Goal: Communication & Community: Answer question/provide support

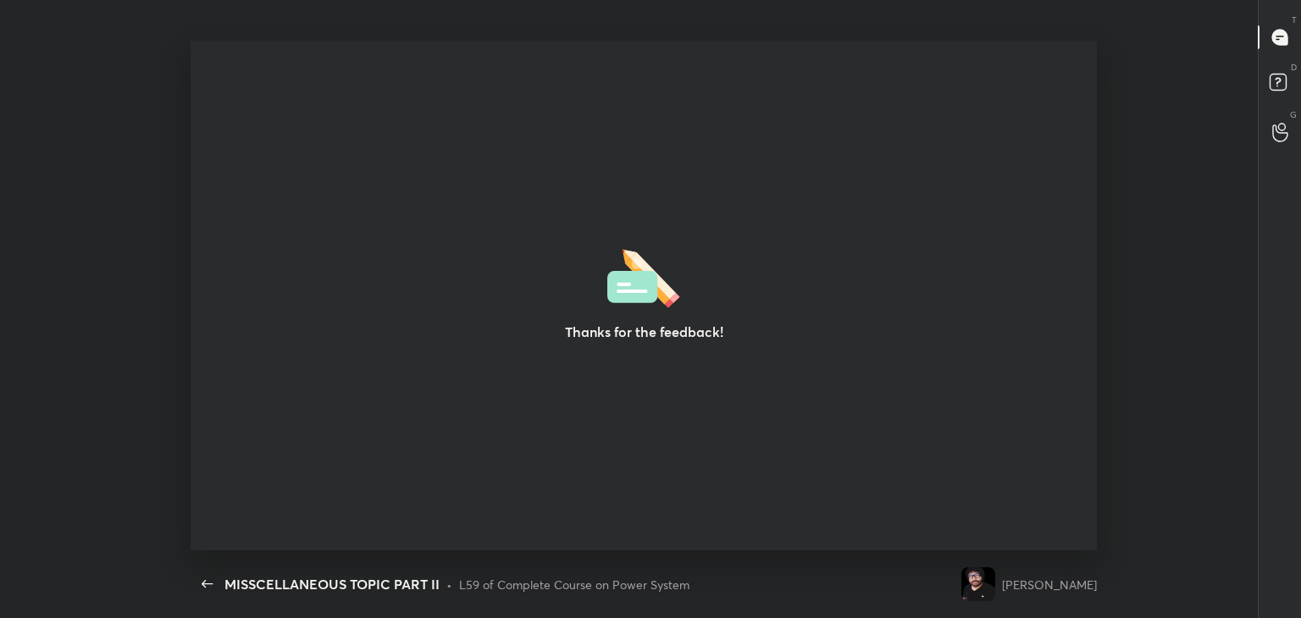
scroll to position [5, 0]
click at [504, 208] on div "Thanks for the feedback!" at bounding box center [644, 296] width 907 height 510
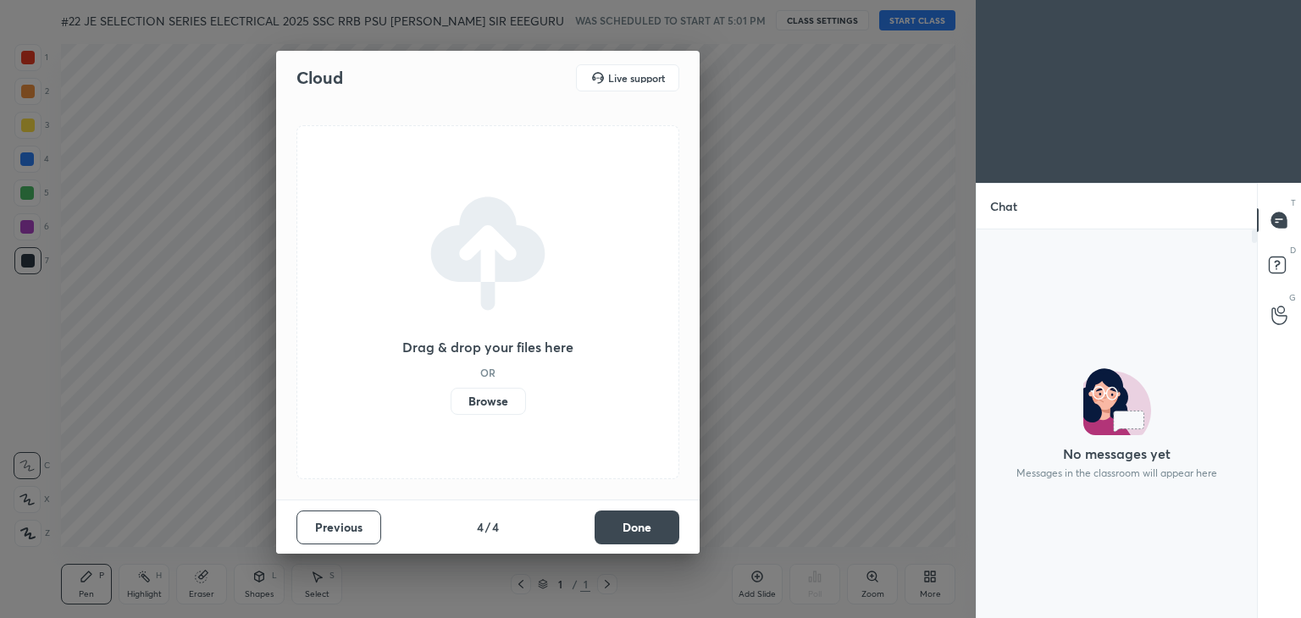
scroll to position [5, 5]
click at [647, 523] on button "Done" at bounding box center [637, 528] width 85 height 34
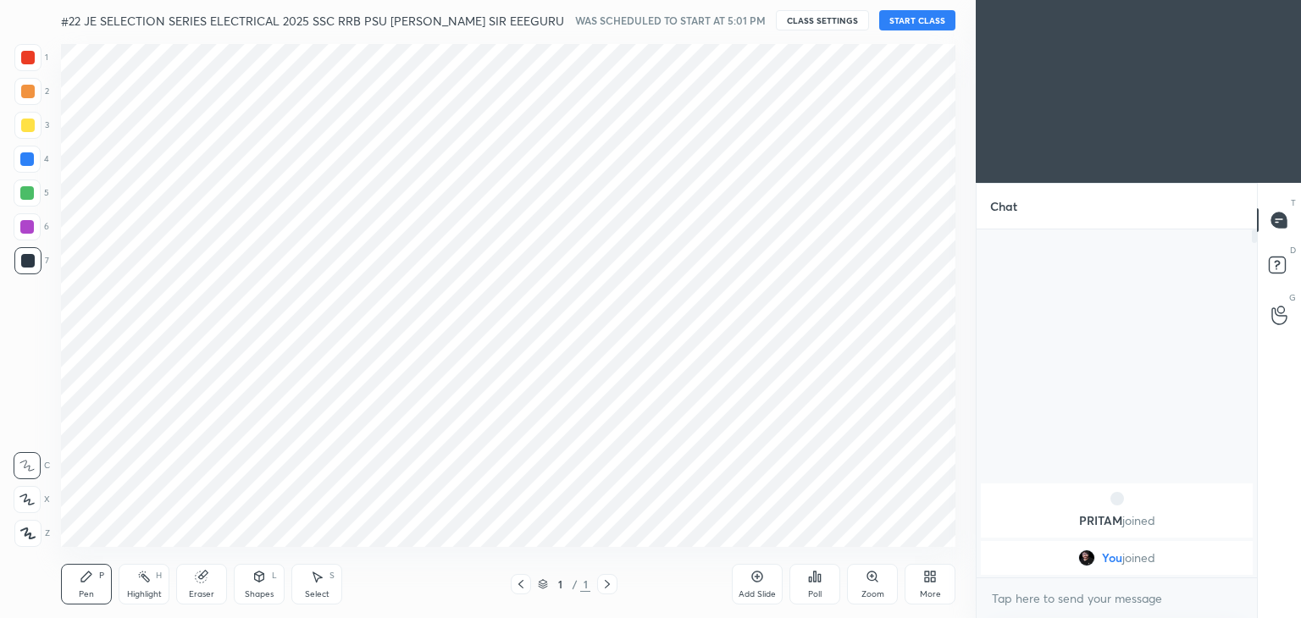
click at [910, 18] on button "START CLASS" at bounding box center [917, 20] width 76 height 20
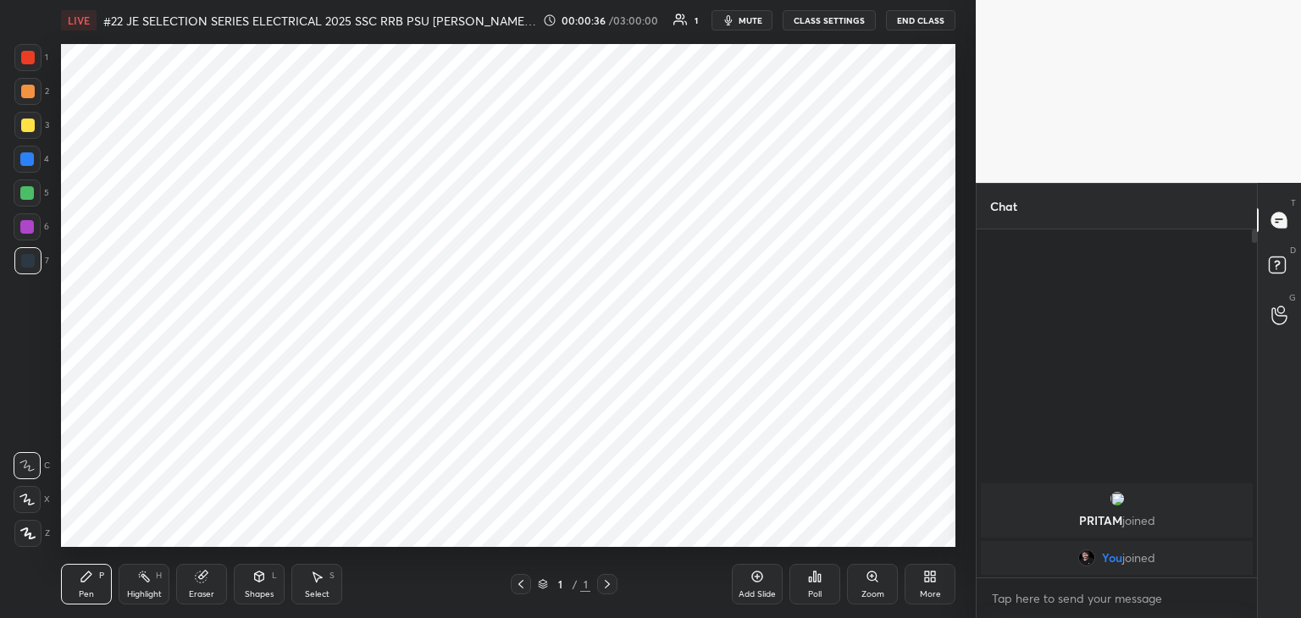
click at [750, 25] on button "mute" at bounding box center [741, 20] width 61 height 20
click at [935, 590] on div "More" at bounding box center [930, 594] width 21 height 8
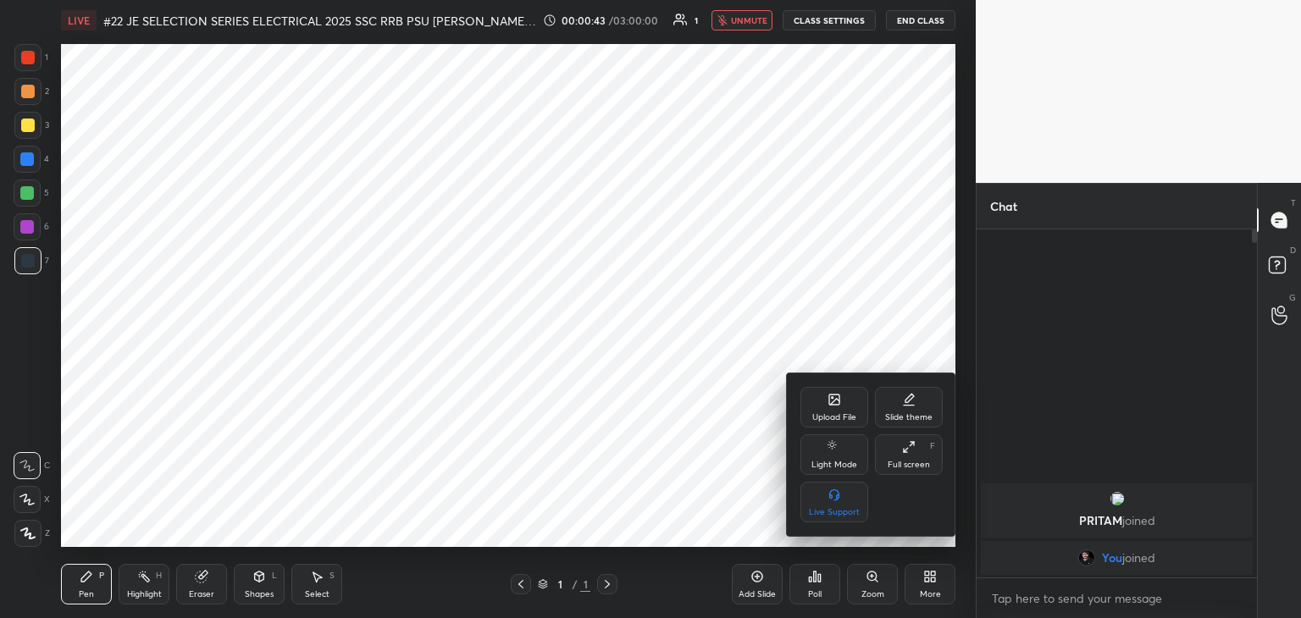
click at [840, 418] on div "Upload File" at bounding box center [834, 417] width 44 height 8
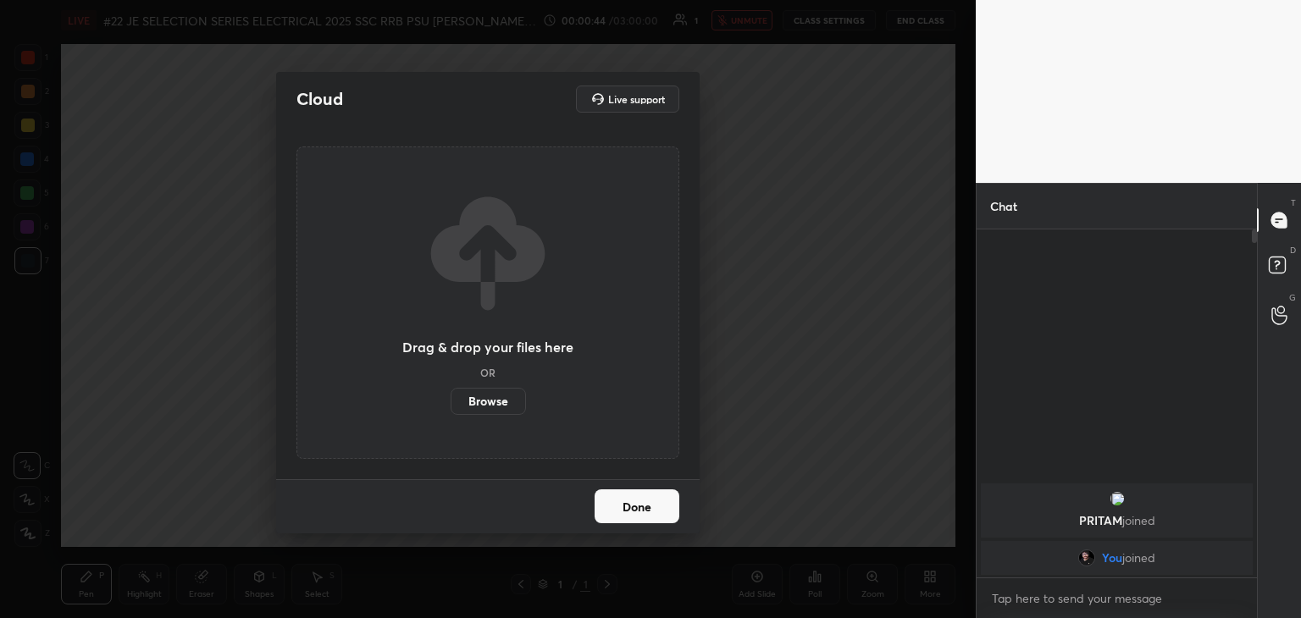
click at [492, 400] on label "Browse" at bounding box center [488, 401] width 75 height 27
click at [451, 400] on input "Browse" at bounding box center [451, 401] width 0 height 27
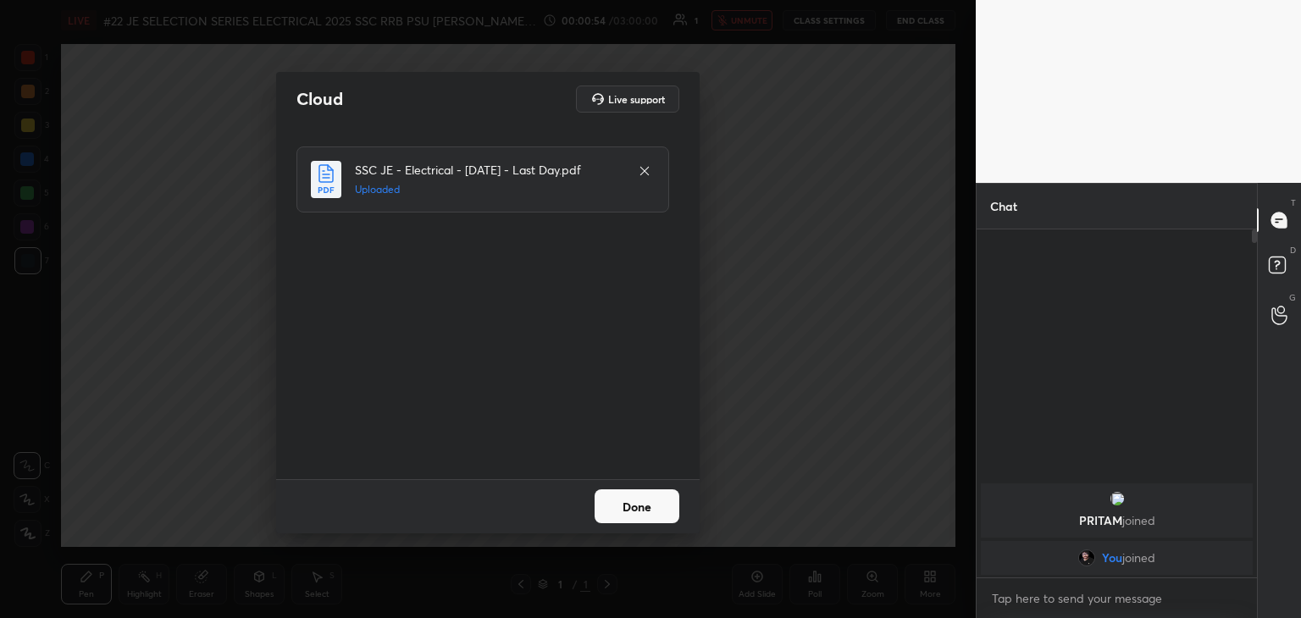
click at [647, 509] on button "Done" at bounding box center [637, 507] width 85 height 34
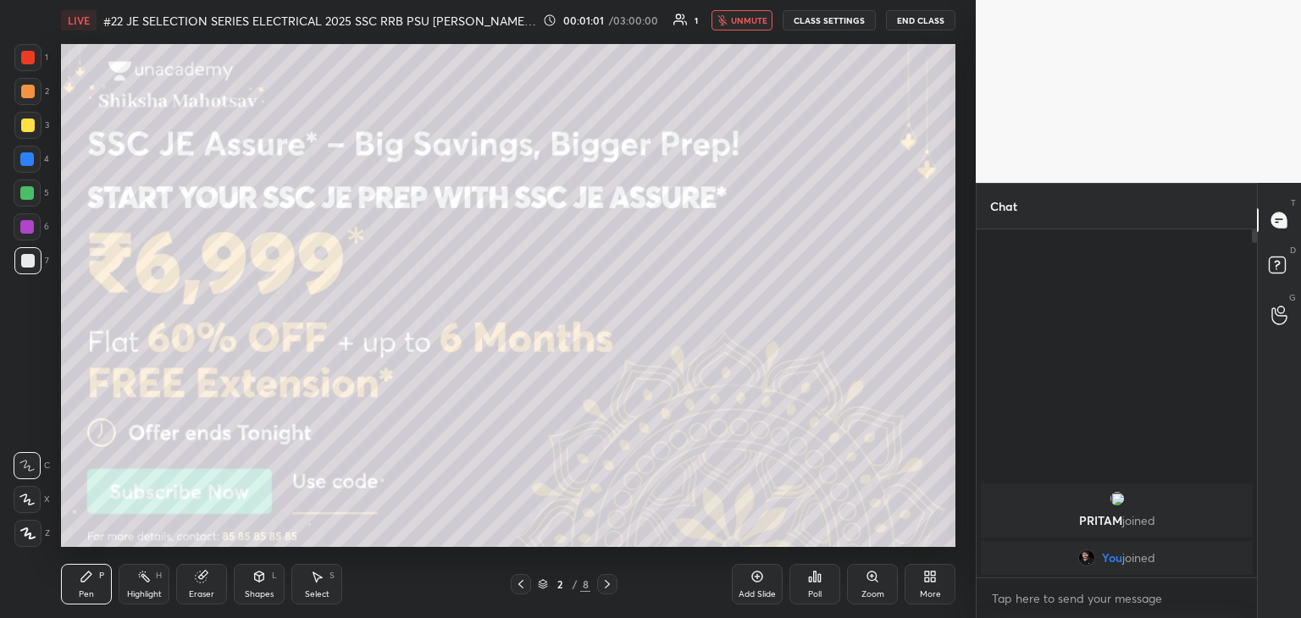
click at [28, 57] on div at bounding box center [28, 58] width 14 height 14
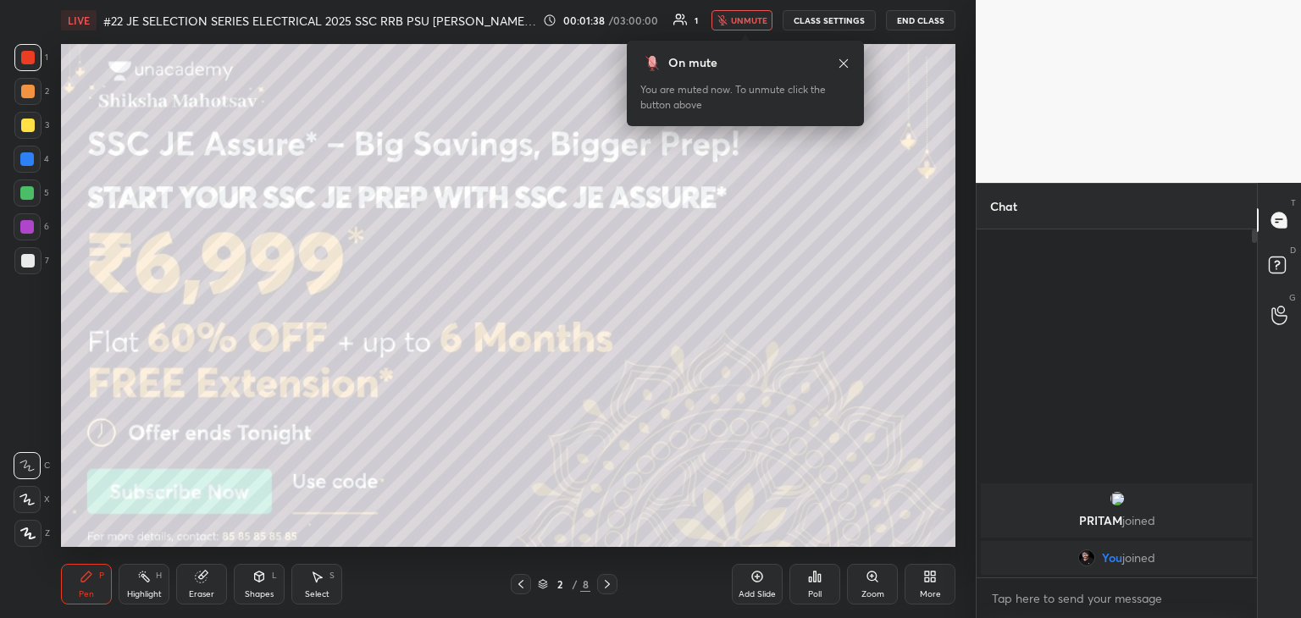
click at [742, 28] on button "unmute" at bounding box center [741, 20] width 61 height 20
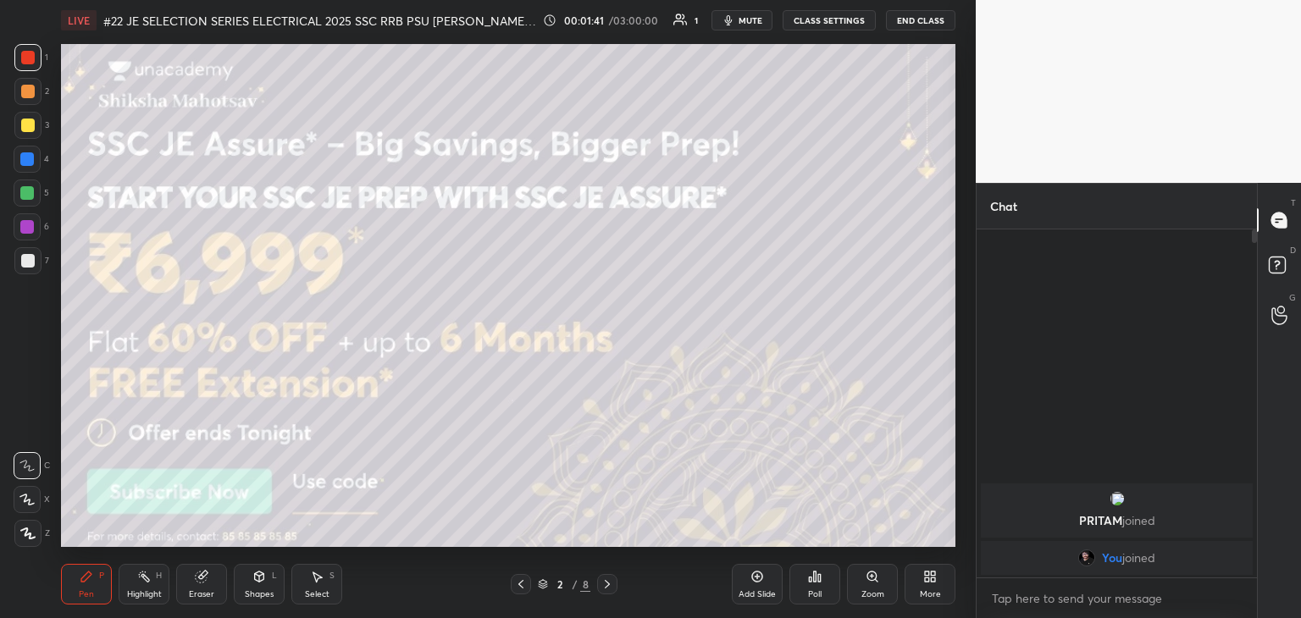
drag, startPoint x: 27, startPoint y: 198, endPoint x: 43, endPoint y: 216, distance: 24.0
click at [27, 199] on div at bounding box center [27, 193] width 14 height 14
click at [30, 533] on icon at bounding box center [27, 534] width 15 height 12
click at [14, 260] on div at bounding box center [27, 260] width 27 height 27
click at [20, 226] on div at bounding box center [27, 227] width 14 height 14
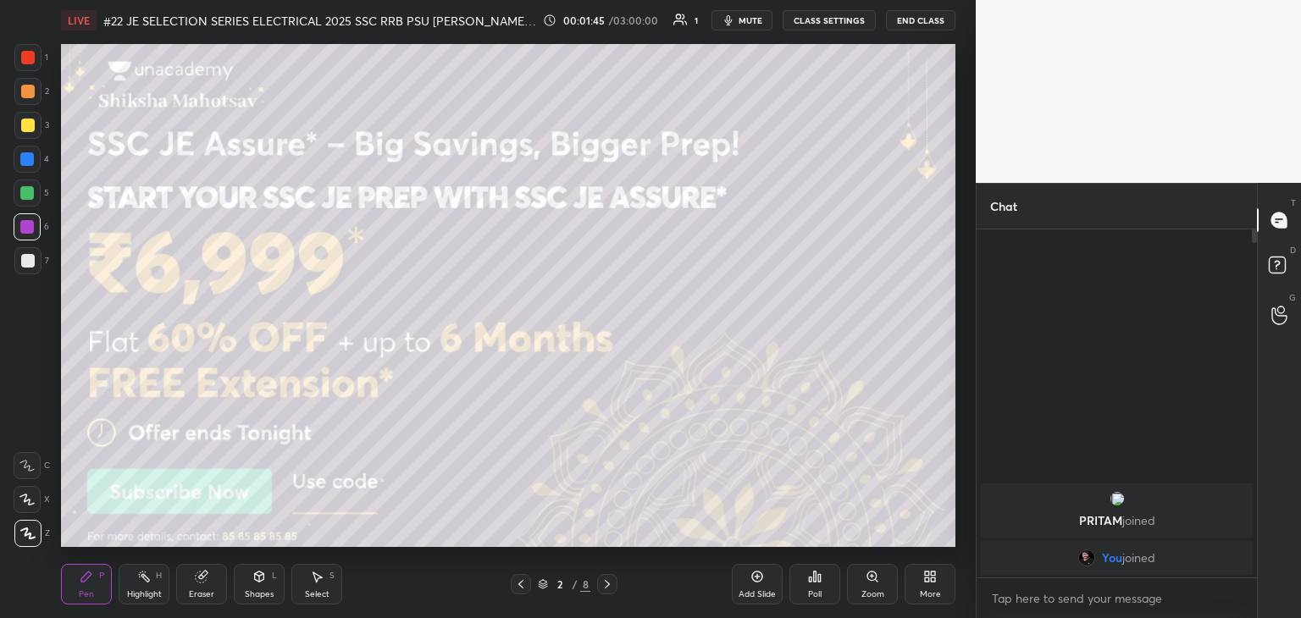
click at [20, 200] on div at bounding box center [27, 193] width 27 height 27
click at [20, 168] on div at bounding box center [27, 159] width 27 height 27
click at [606, 587] on icon at bounding box center [607, 584] width 5 height 8
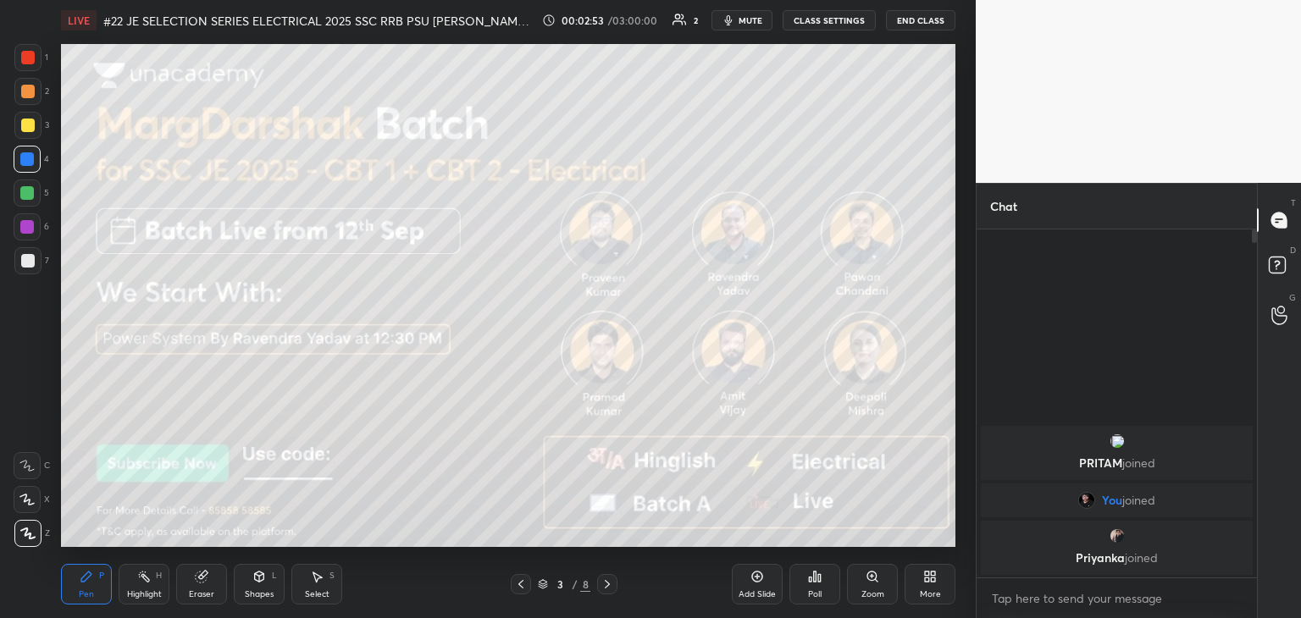
click at [610, 588] on icon at bounding box center [607, 585] width 14 height 14
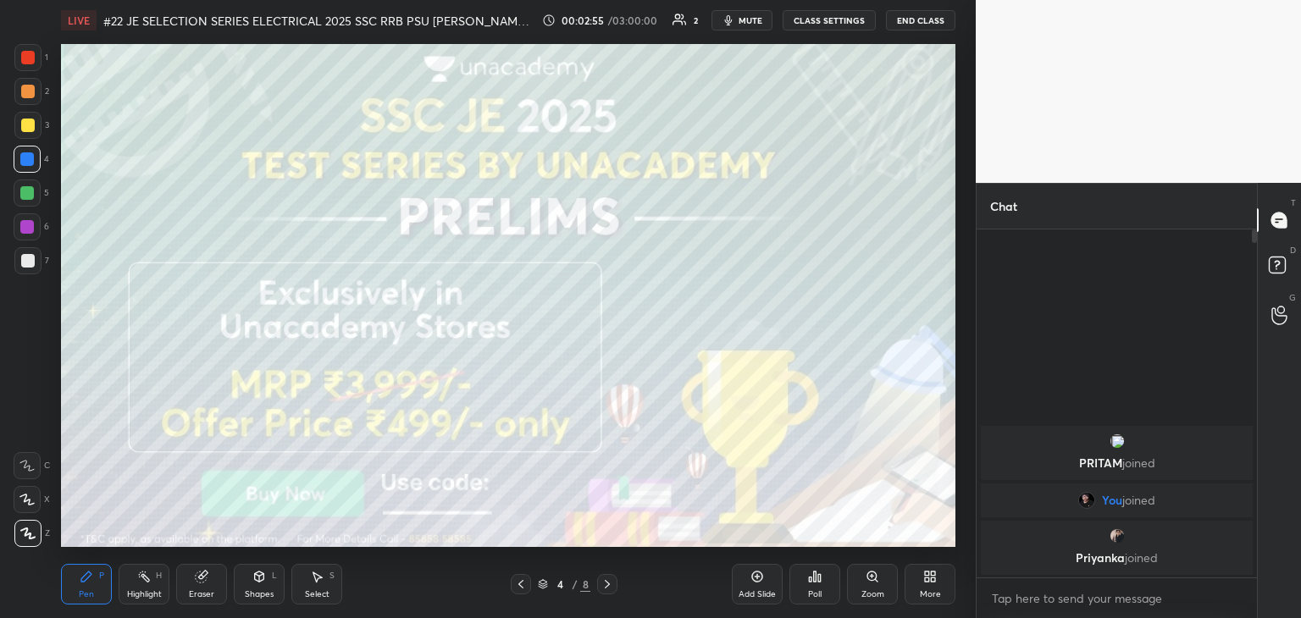
click at [0, 153] on div "1 2 3 4 5 6 7 C X Z C X Z E E Erase all H H" at bounding box center [27, 295] width 54 height 503
drag, startPoint x: 30, startPoint y: 122, endPoint x: 52, endPoint y: 160, distance: 44.0
click at [30, 123] on div at bounding box center [28, 126] width 14 height 14
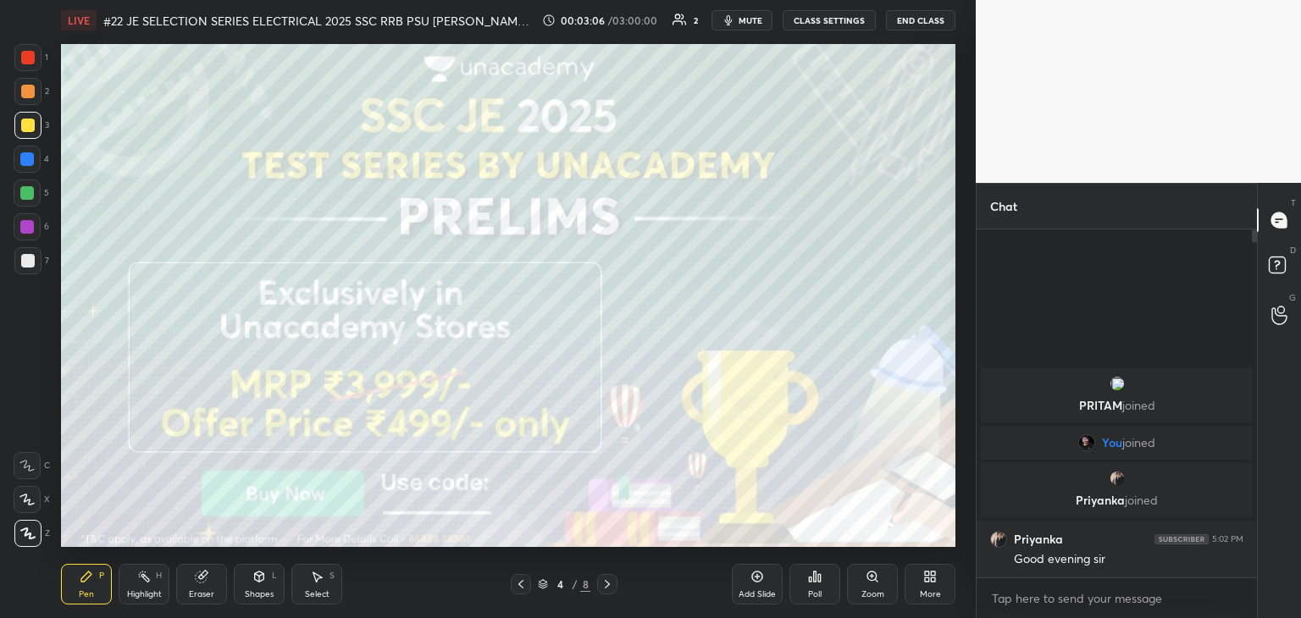
click at [611, 585] on icon at bounding box center [607, 585] width 14 height 14
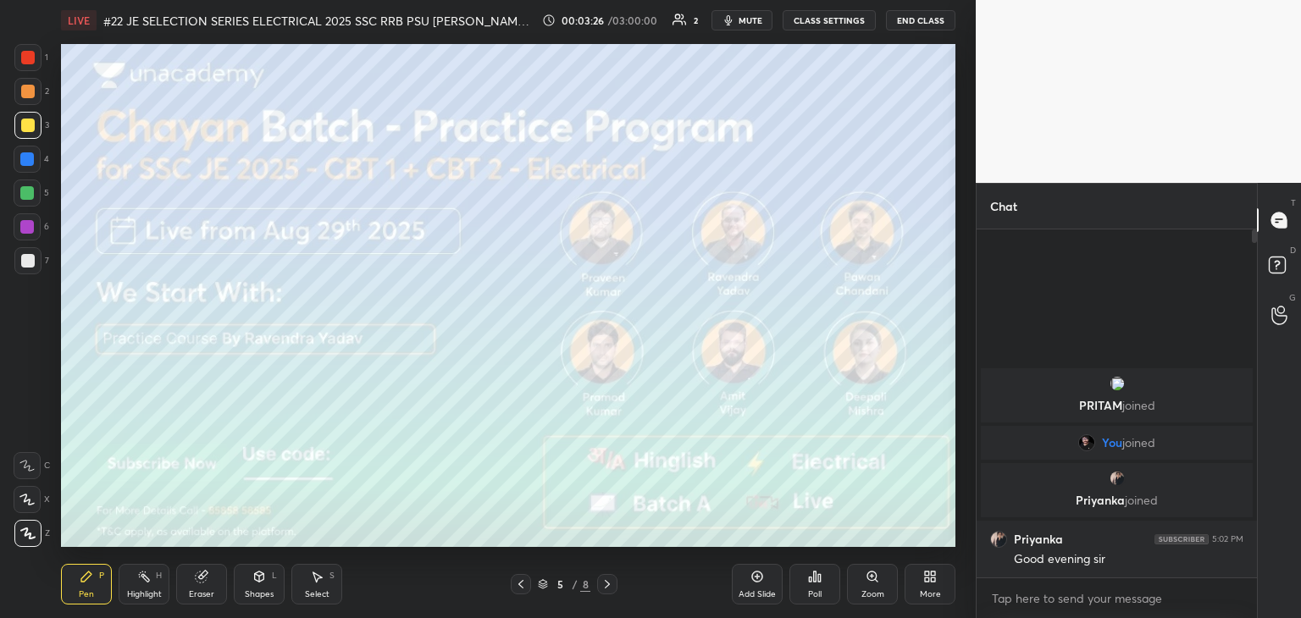
click at [607, 579] on icon at bounding box center [607, 585] width 14 height 14
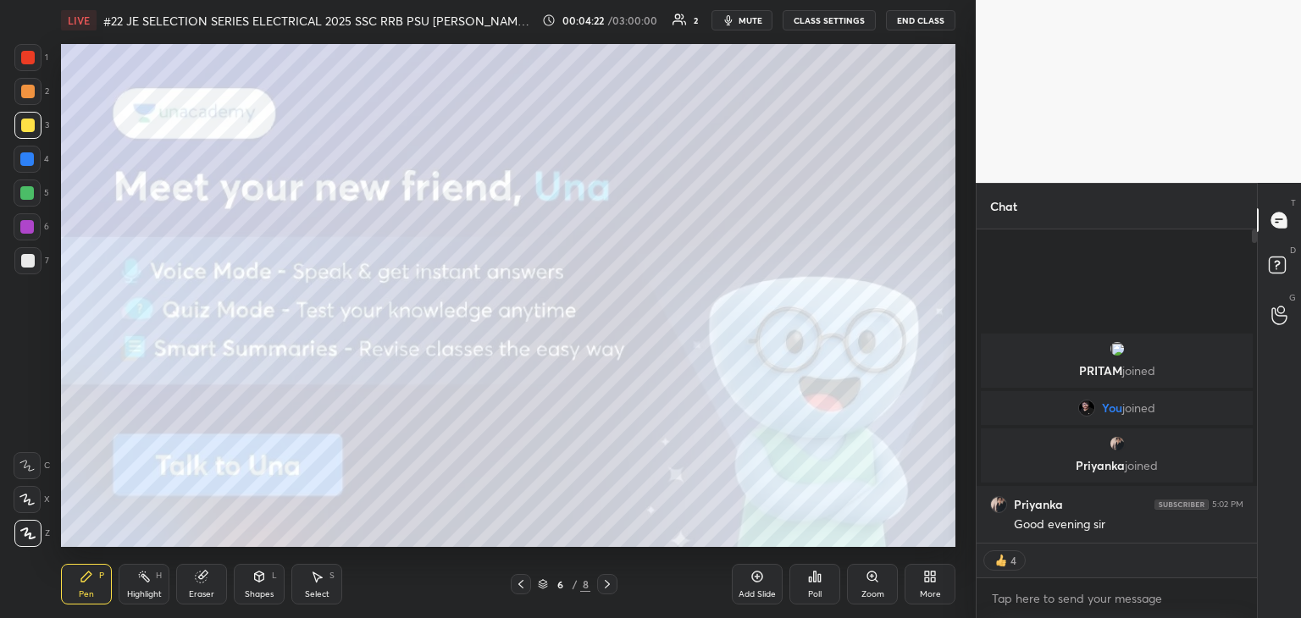
click at [610, 587] on icon at bounding box center [607, 585] width 14 height 14
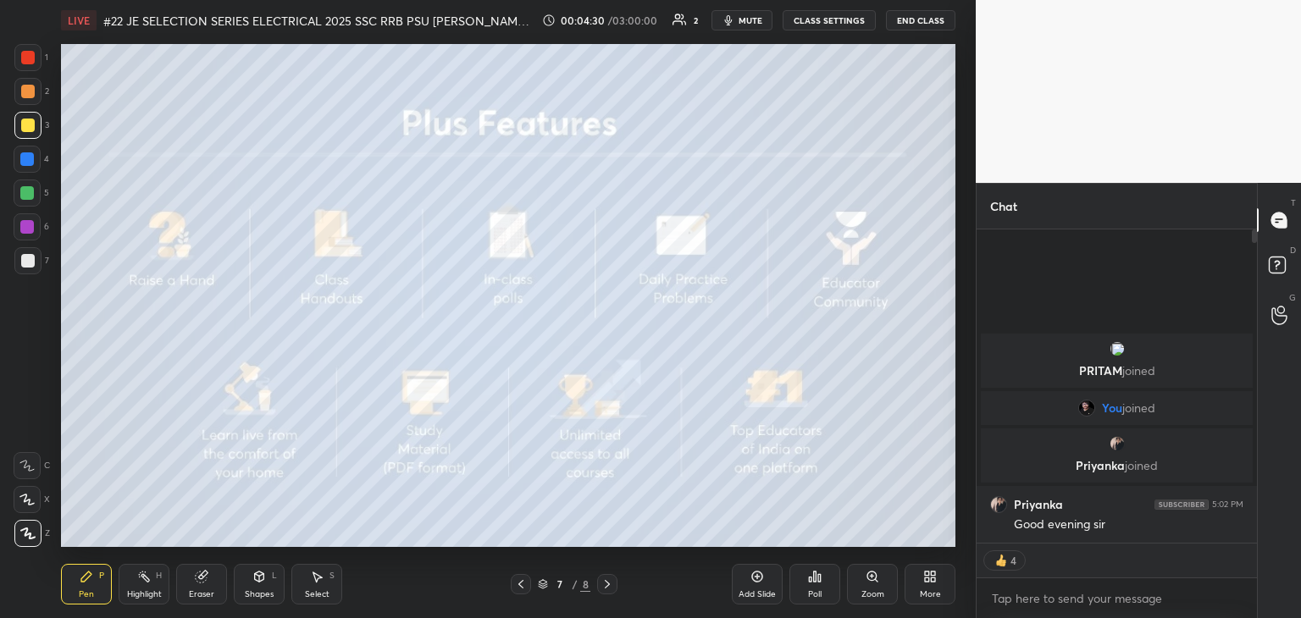
type textarea "x"
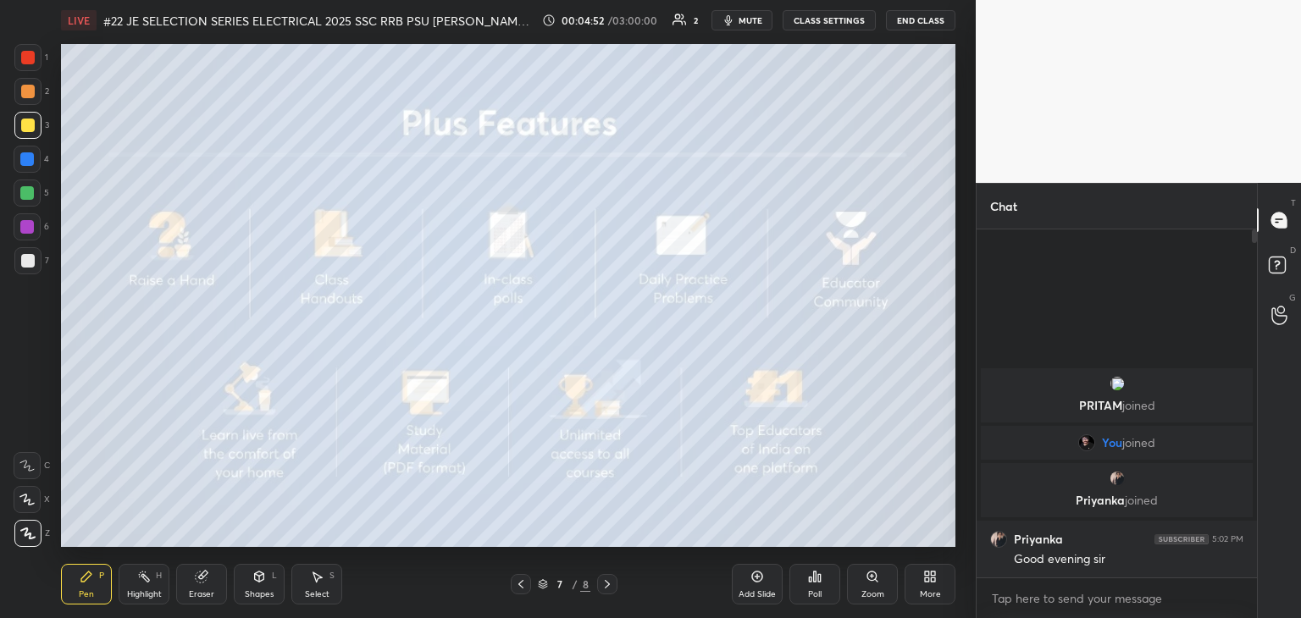
drag, startPoint x: 30, startPoint y: 225, endPoint x: 47, endPoint y: 236, distance: 19.5
click at [28, 226] on div at bounding box center [27, 227] width 14 height 14
click at [34, 533] on div at bounding box center [27, 533] width 27 height 27
click at [97, 582] on div "Pen P" at bounding box center [86, 584] width 51 height 41
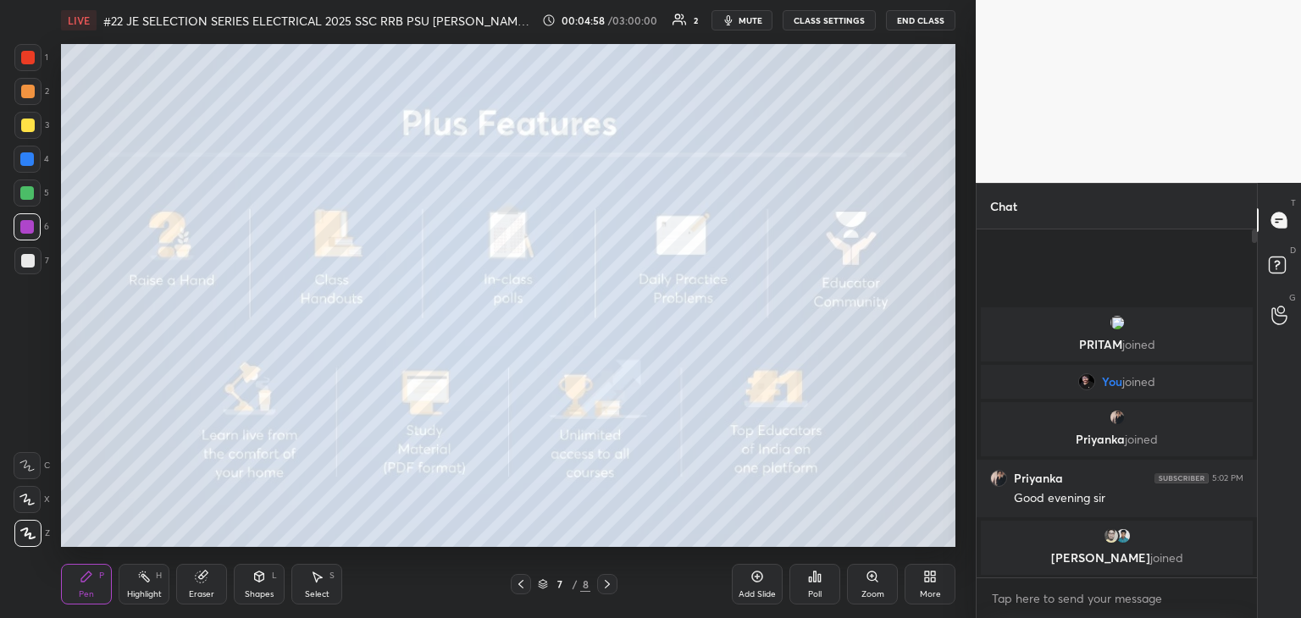
click at [611, 588] on icon at bounding box center [607, 585] width 14 height 14
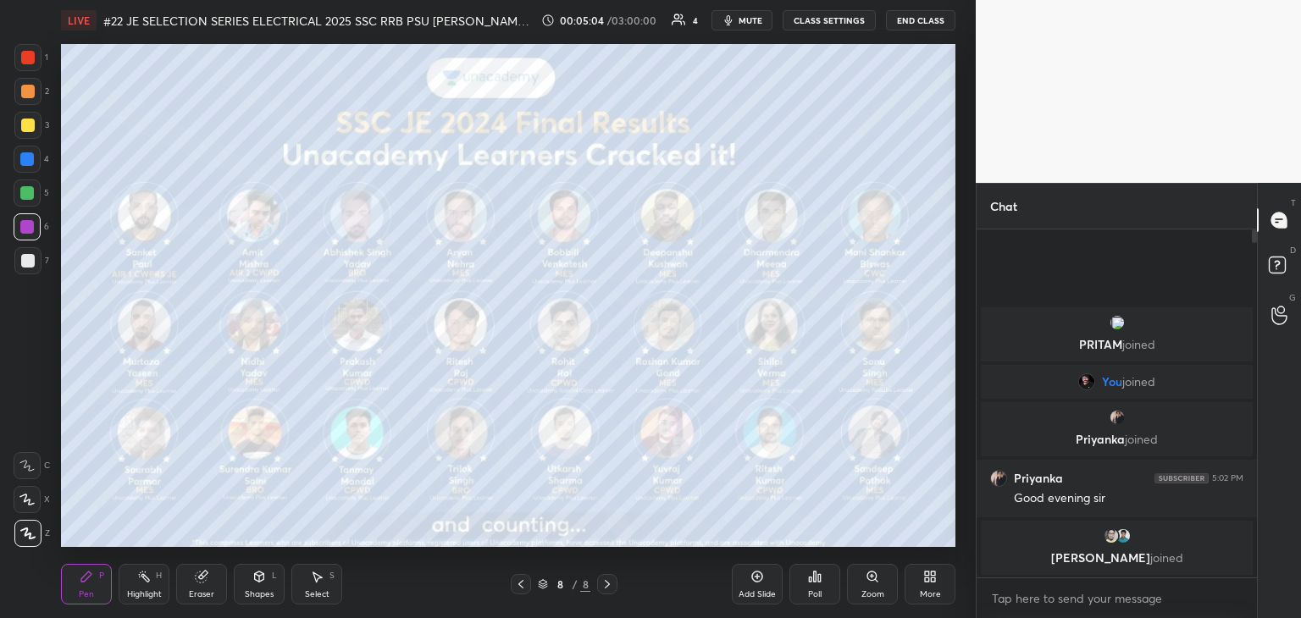
click at [31, 121] on div at bounding box center [28, 126] width 14 height 14
click at [30, 60] on div at bounding box center [28, 58] width 14 height 14
click at [29, 62] on div at bounding box center [28, 58] width 14 height 14
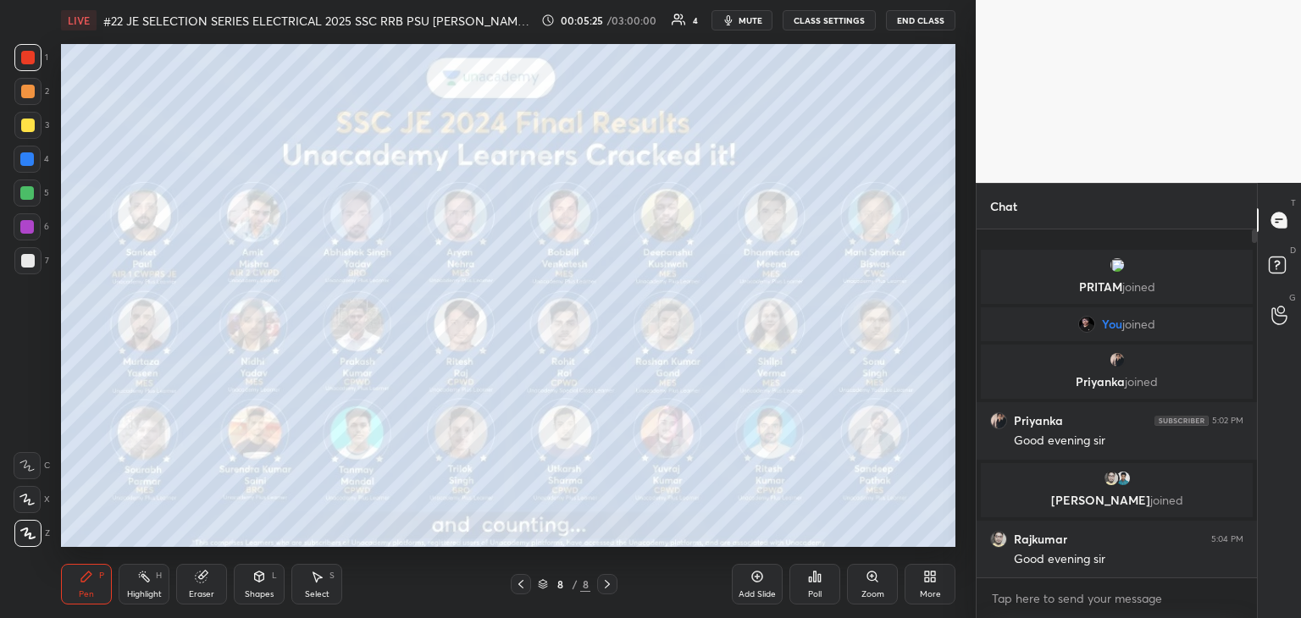
click at [21, 163] on div at bounding box center [27, 159] width 14 height 14
click at [29, 259] on div at bounding box center [28, 261] width 14 height 14
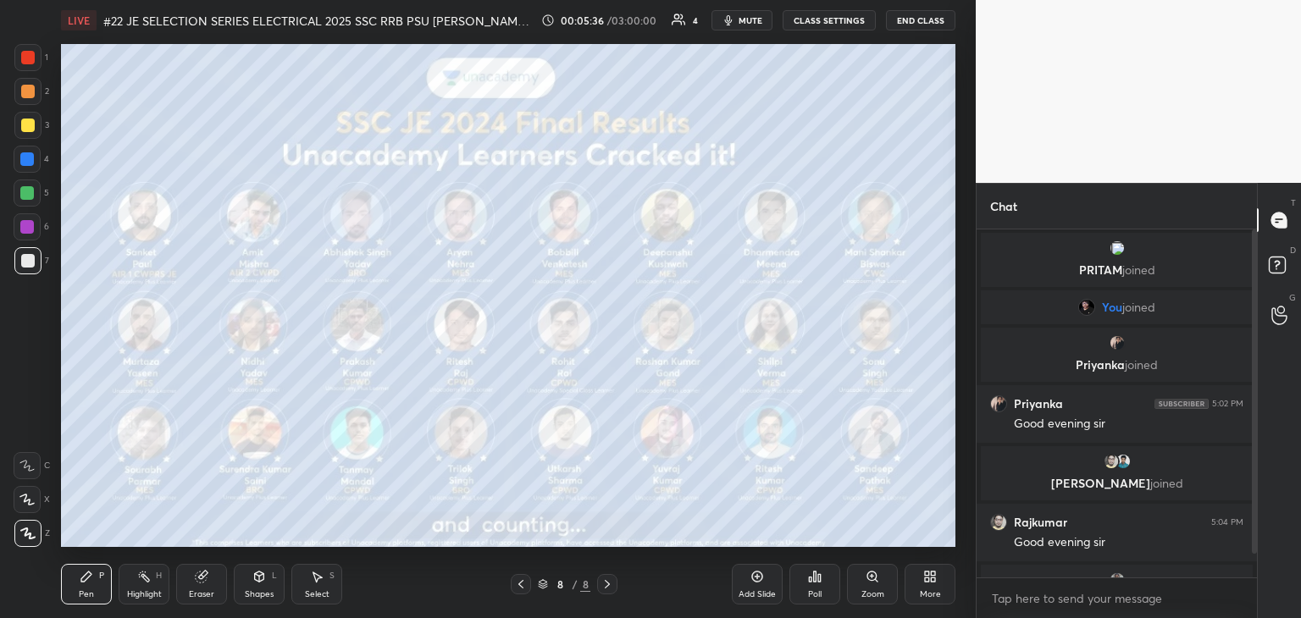
scroll to position [44, 0]
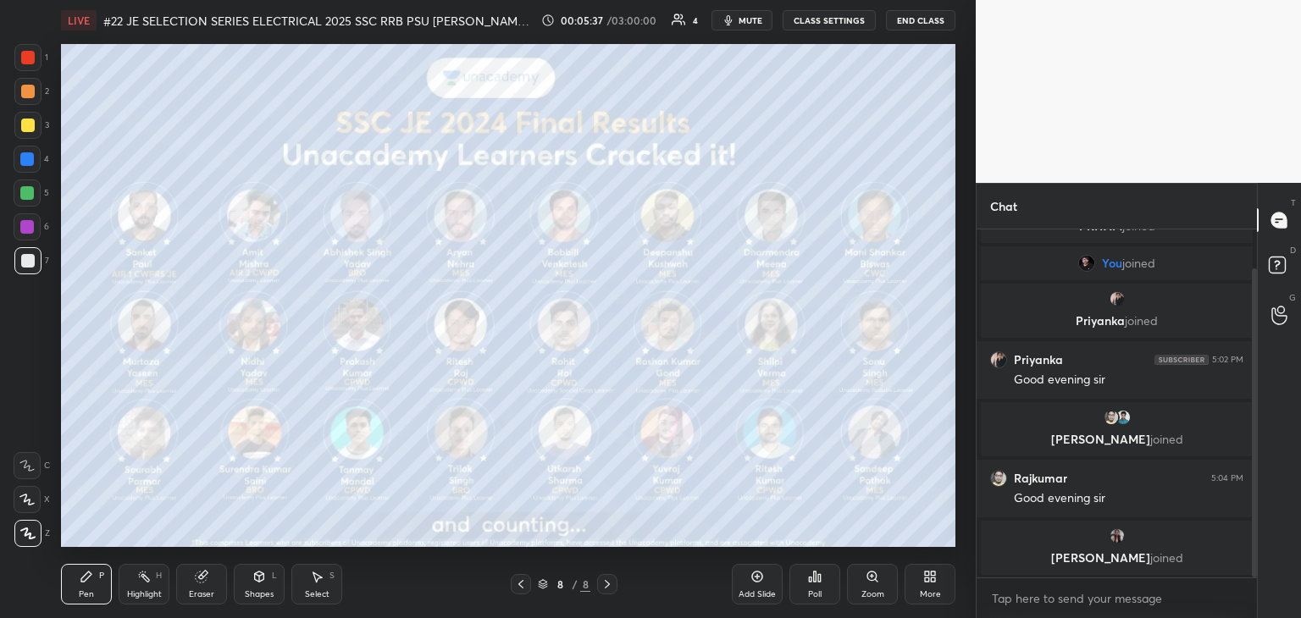
drag, startPoint x: 1254, startPoint y: 562, endPoint x: 1252, endPoint y: 573, distance: 12.1
click at [1252, 574] on div at bounding box center [1254, 422] width 5 height 309
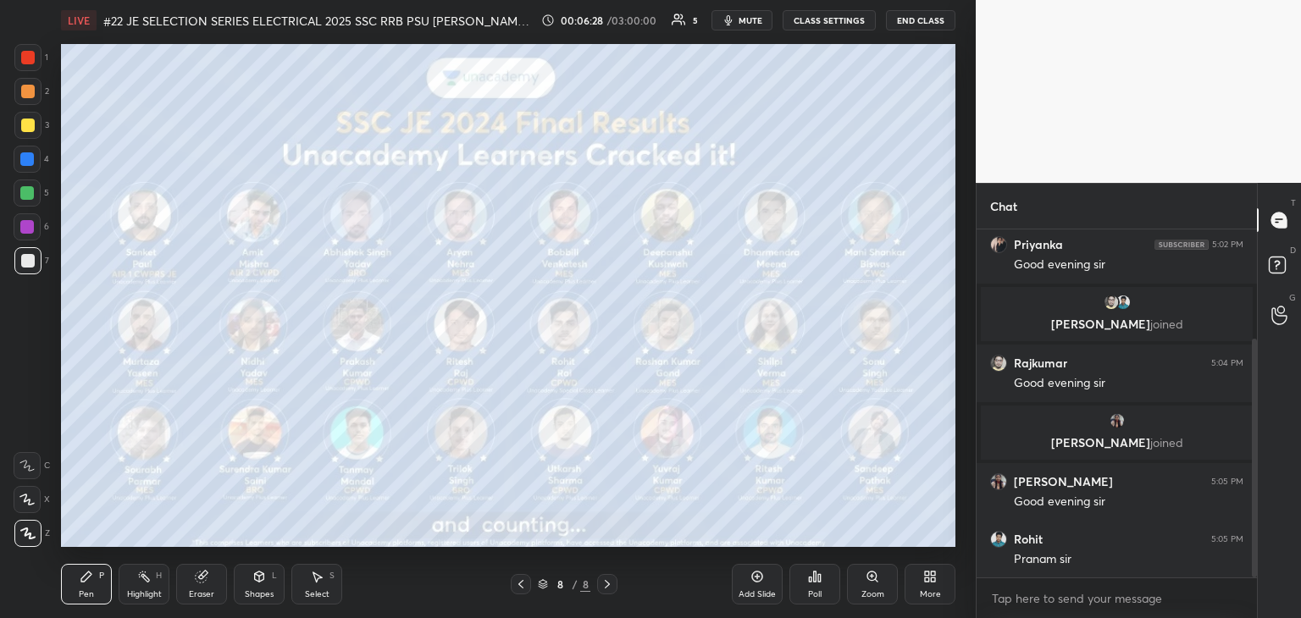
scroll to position [176, 0]
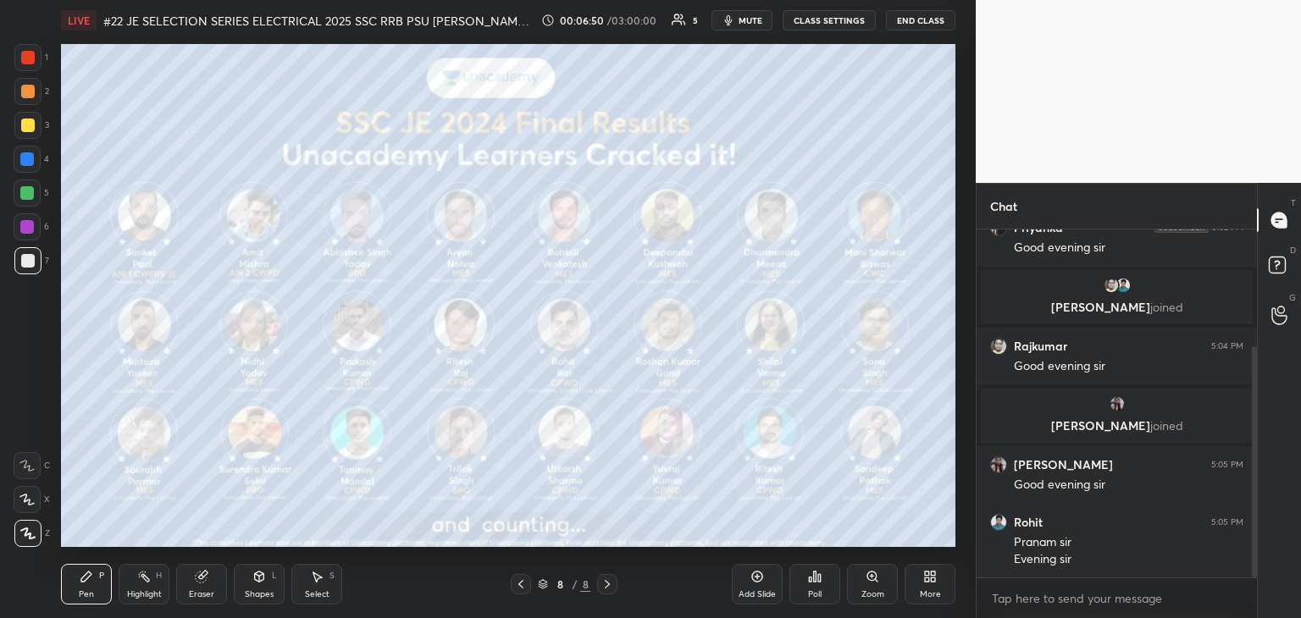
click at [31, 58] on div at bounding box center [28, 58] width 14 height 14
drag, startPoint x: 0, startPoint y: 114, endPoint x: 19, endPoint y: 354, distance: 240.5
click at [938, 582] on div "More" at bounding box center [930, 584] width 51 height 41
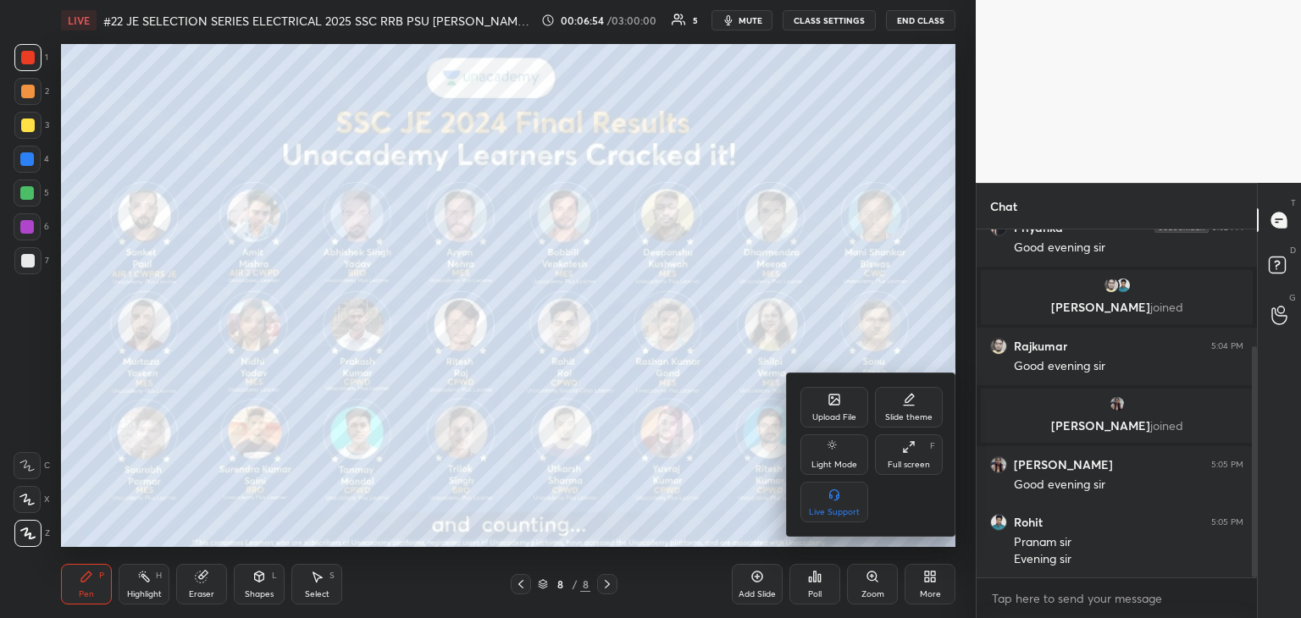
click at [836, 413] on div "Upload File" at bounding box center [834, 417] width 44 height 8
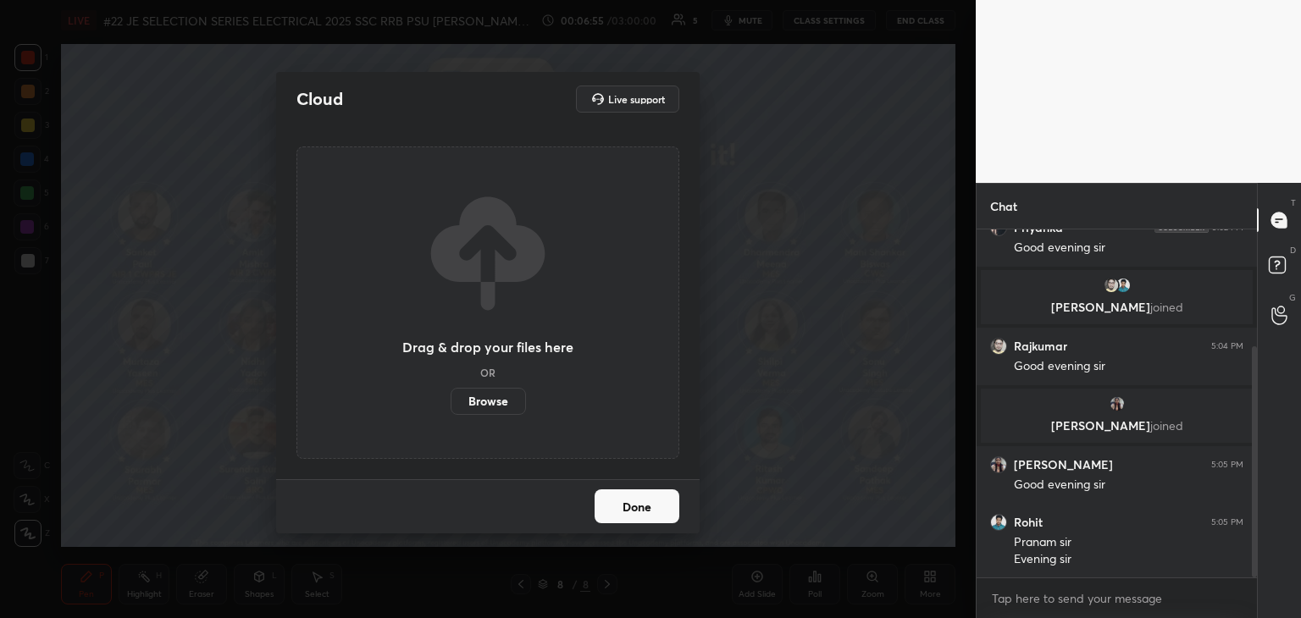
click at [501, 401] on label "Browse" at bounding box center [488, 401] width 75 height 27
click at [451, 401] on input "Browse" at bounding box center [451, 401] width 0 height 27
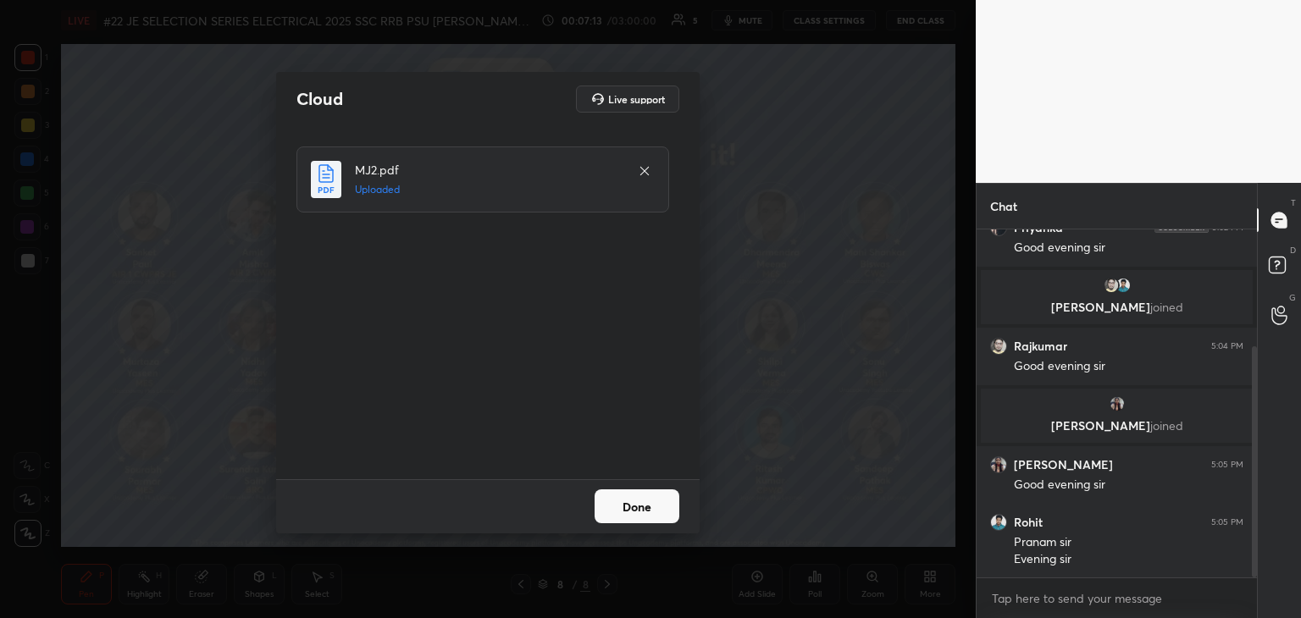
click at [634, 512] on button "Done" at bounding box center [637, 507] width 85 height 34
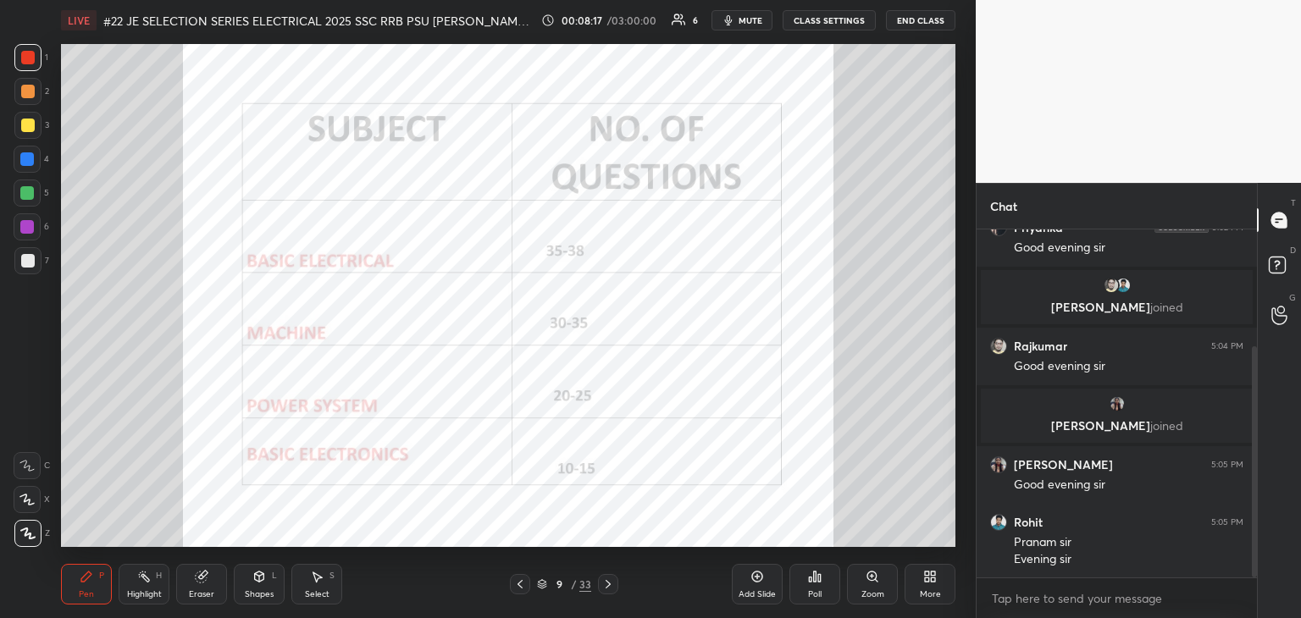
click at [610, 585] on icon at bounding box center [608, 585] width 14 height 14
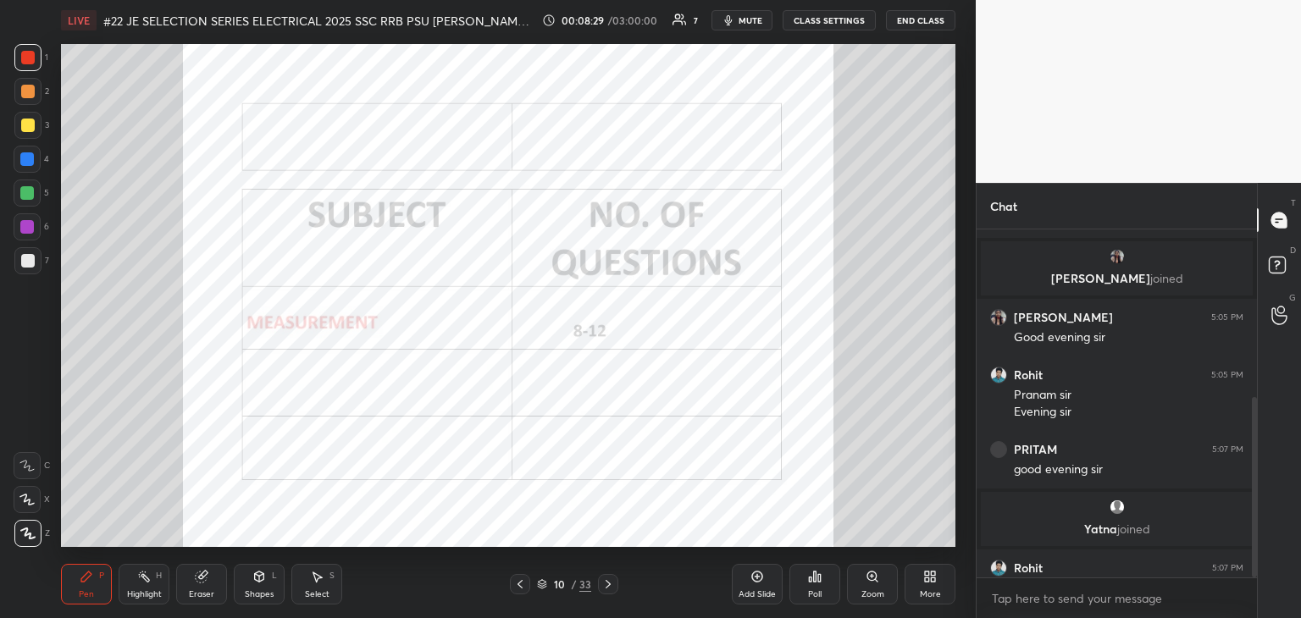
scroll to position [324, 0]
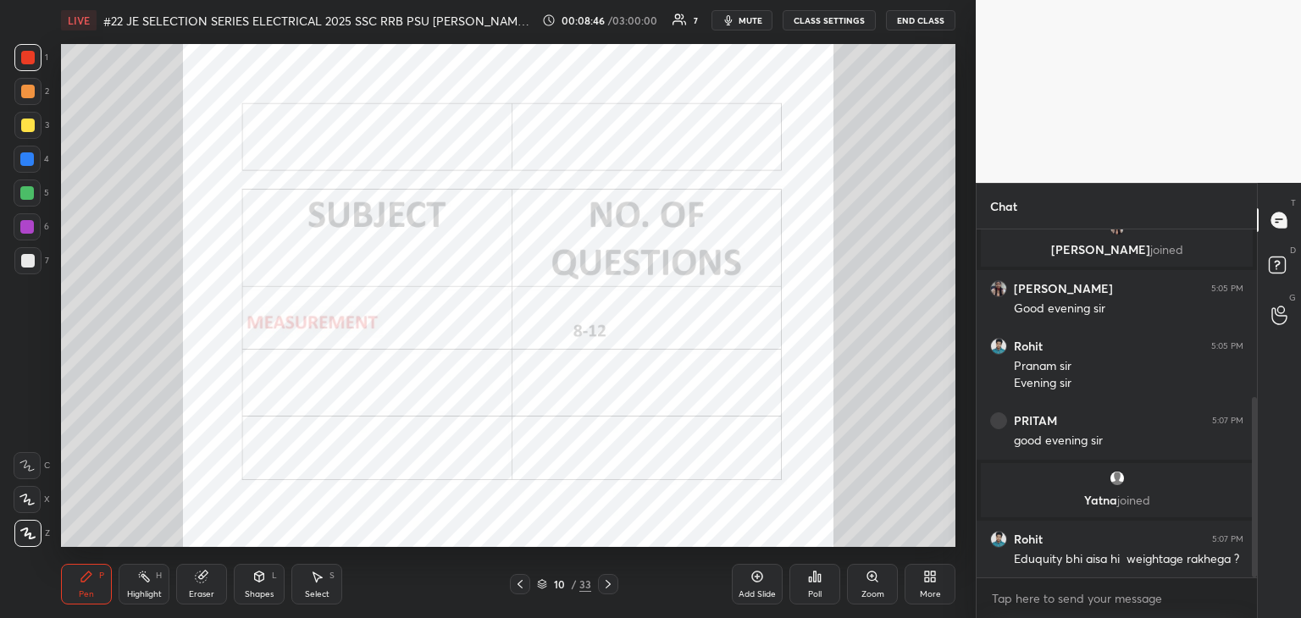
click at [207, 582] on icon at bounding box center [202, 577] width 14 height 14
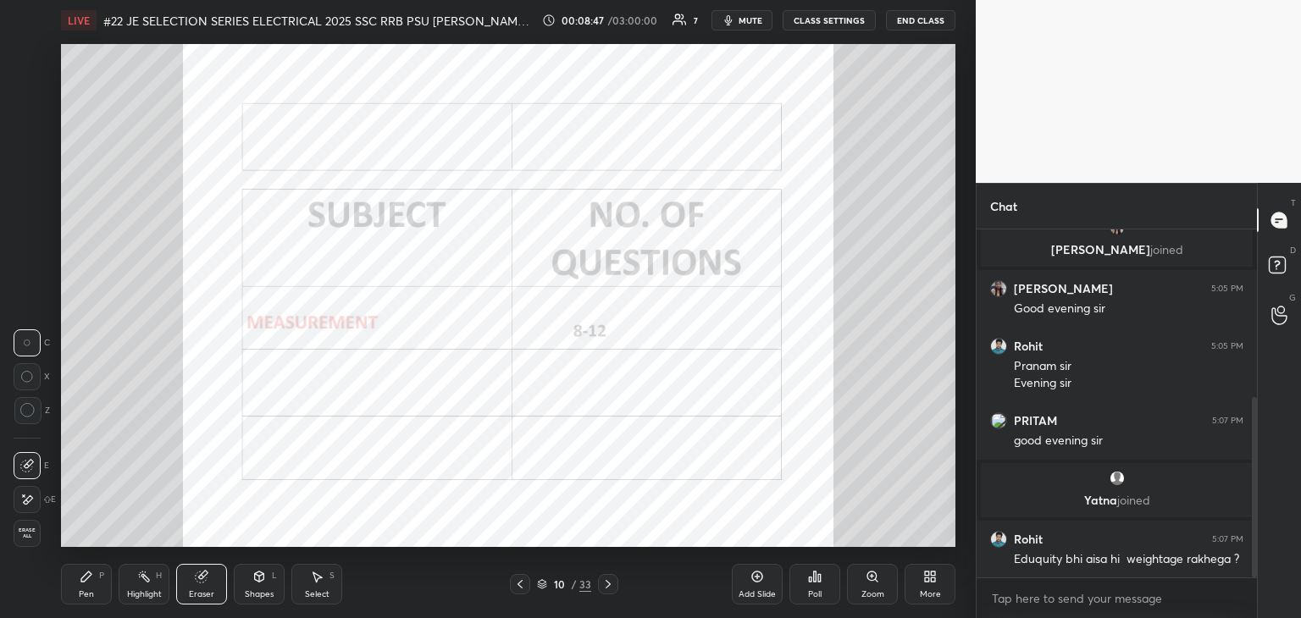
drag, startPoint x: 30, startPoint y: 537, endPoint x: 52, endPoint y: 558, distance: 29.9
click at [32, 538] on span "Erase all" at bounding box center [26, 534] width 25 height 12
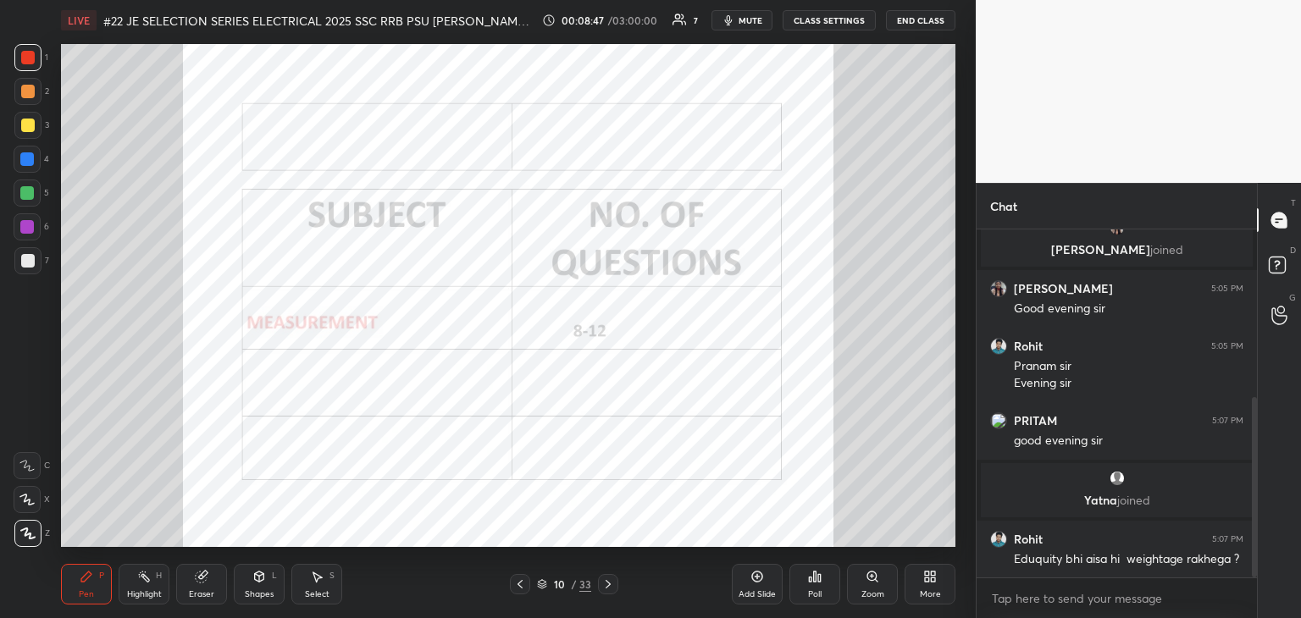
click at [80, 590] on div "Pen" at bounding box center [86, 594] width 15 height 8
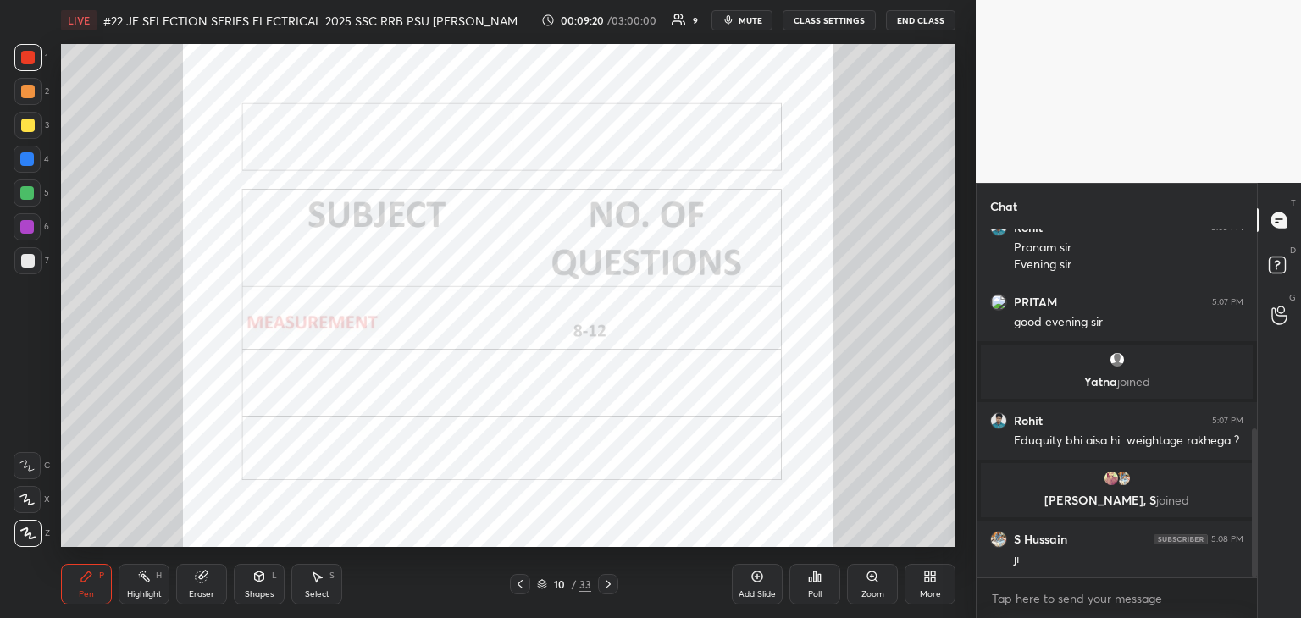
scroll to position [466, 0]
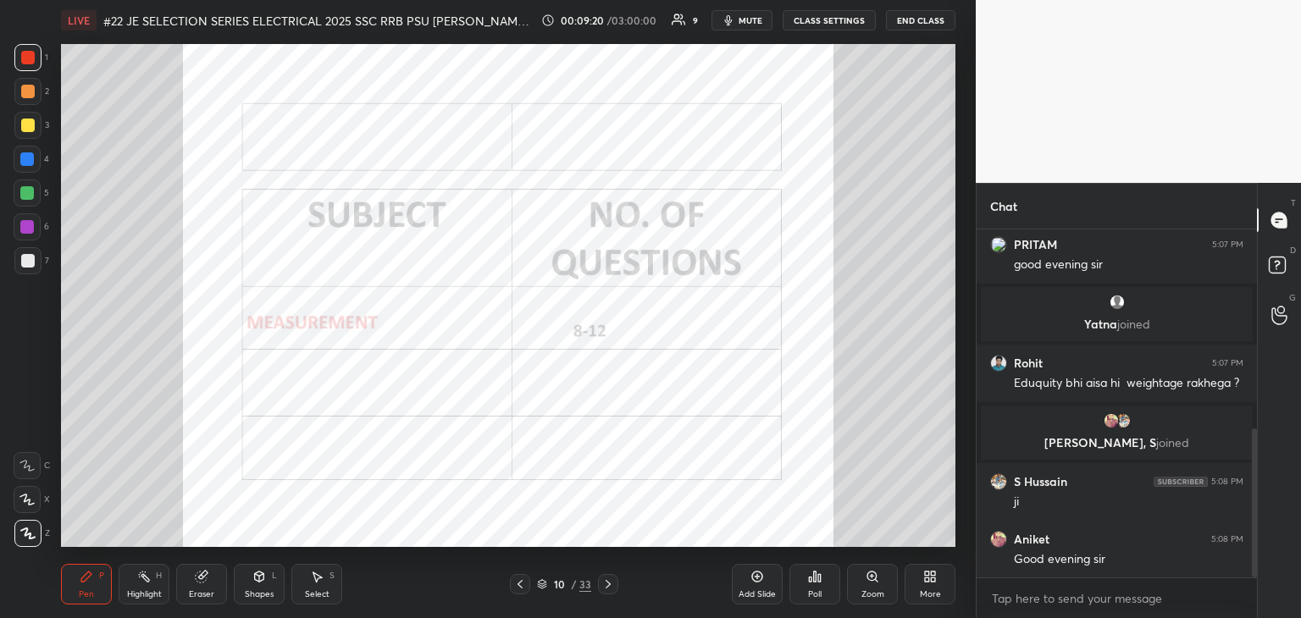
click at [543, 588] on icon at bounding box center [542, 587] width 8 height 3
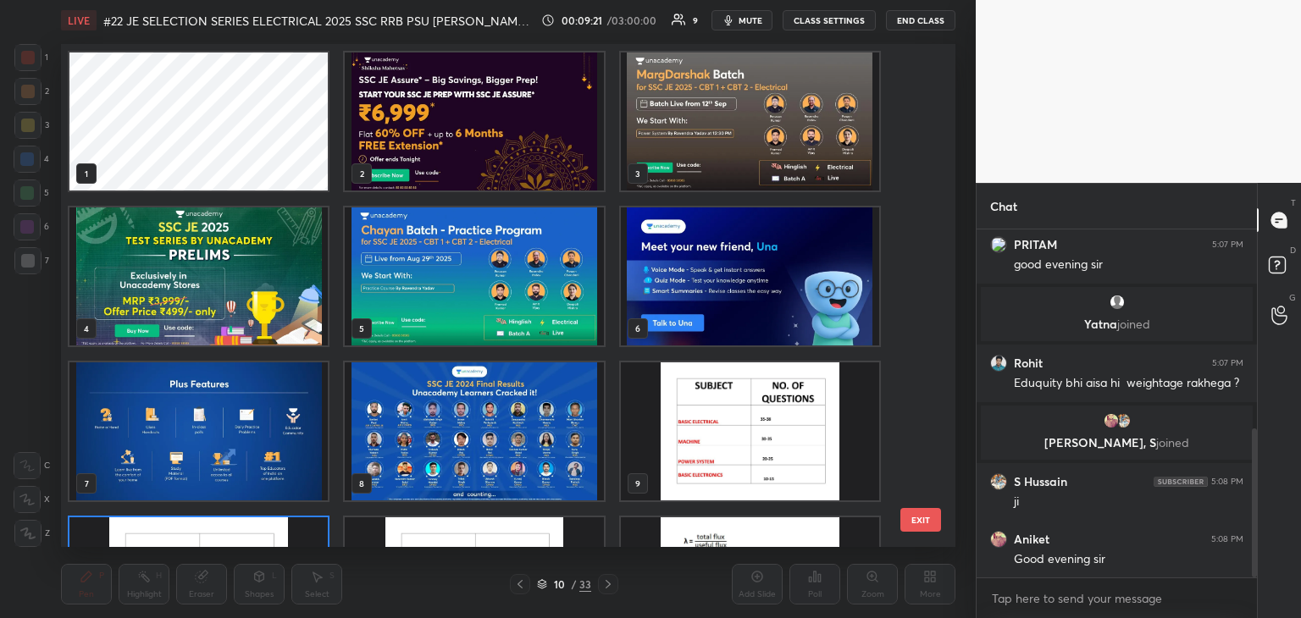
scroll to position [498, 886]
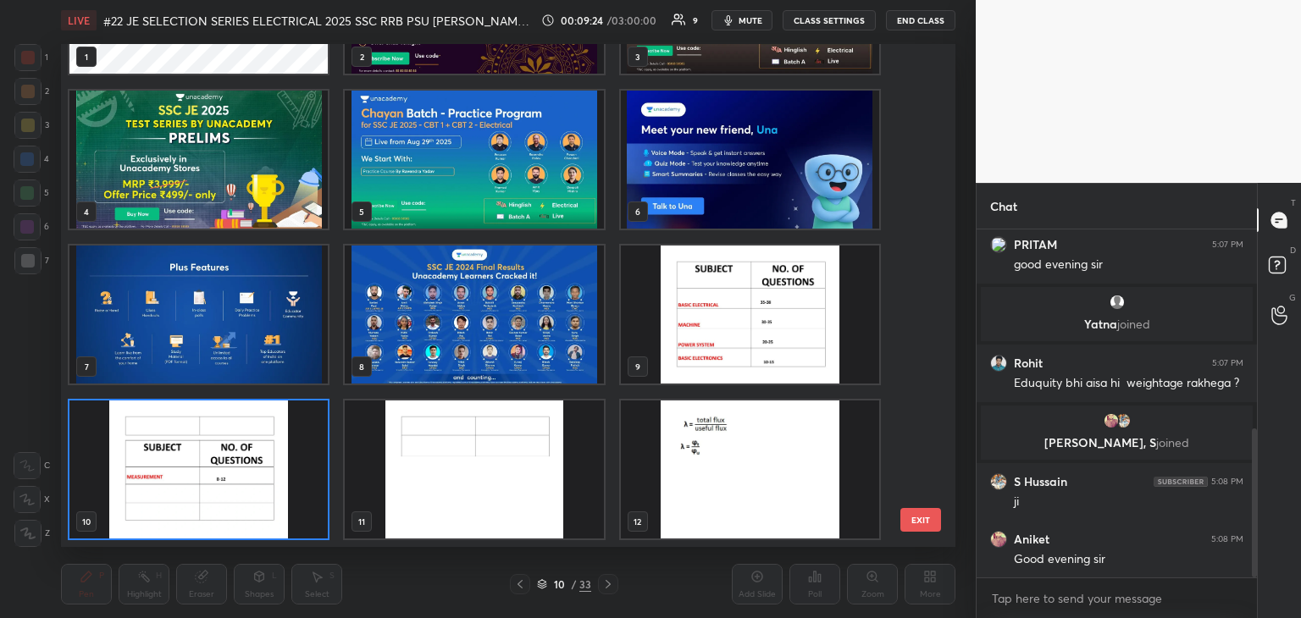
click at [927, 197] on div "1 2 3 4 5 6 7 8 9 10 11 12 13 14 15 16 17 18 EXIT" at bounding box center [508, 295] width 894 height 503
drag, startPoint x: 926, startPoint y: 191, endPoint x: 918, endPoint y: 253, distance: 62.3
click at [919, 285] on div "1 2 3 4 5 6 7 8 9 10 11 12 13 14 15 16 17 18 EXIT" at bounding box center [508, 295] width 894 height 503
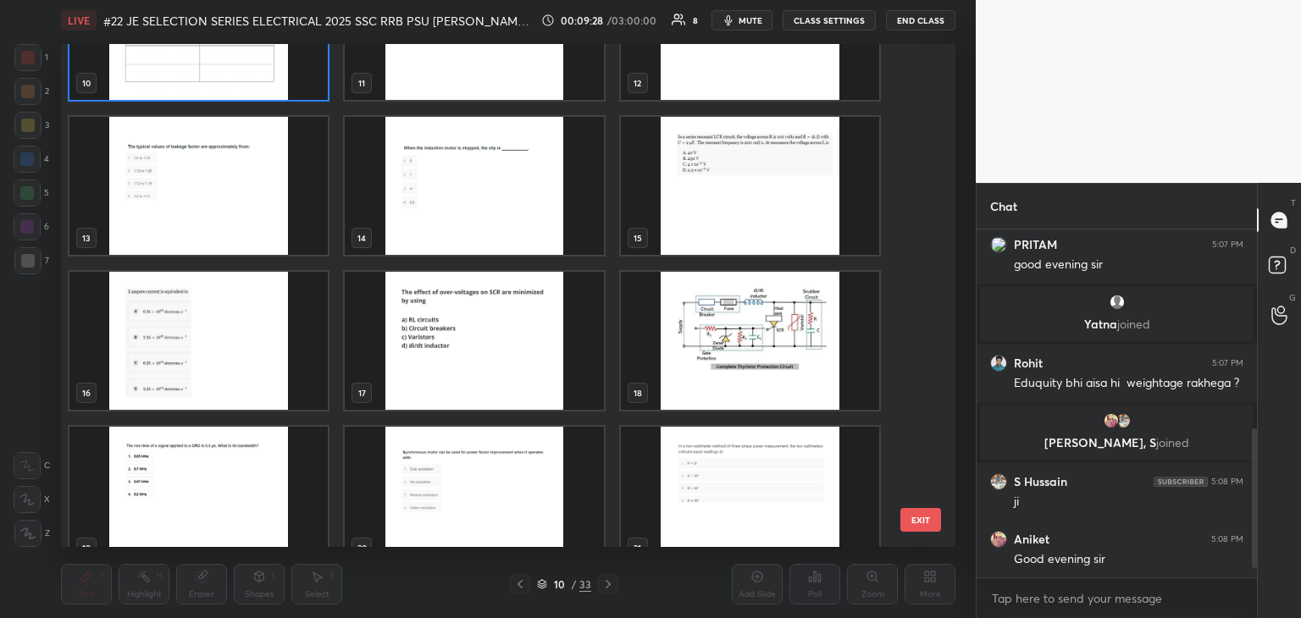
scroll to position [523, 0]
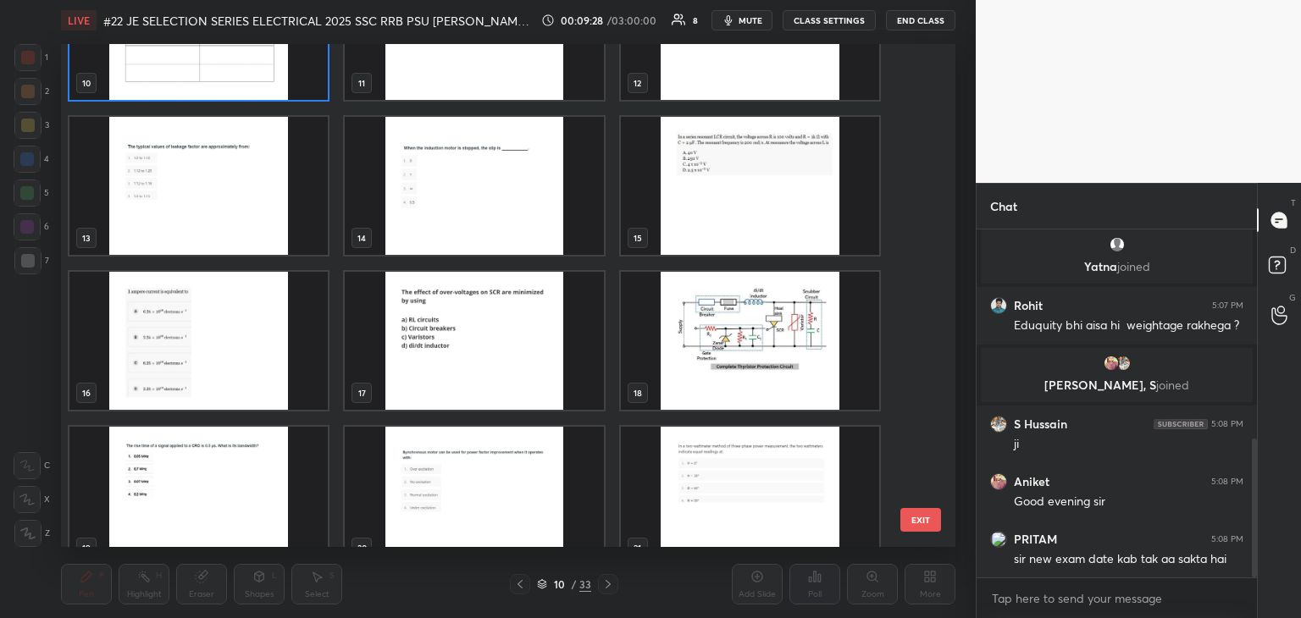
click at [258, 213] on img "grid" at bounding box center [198, 186] width 258 height 138
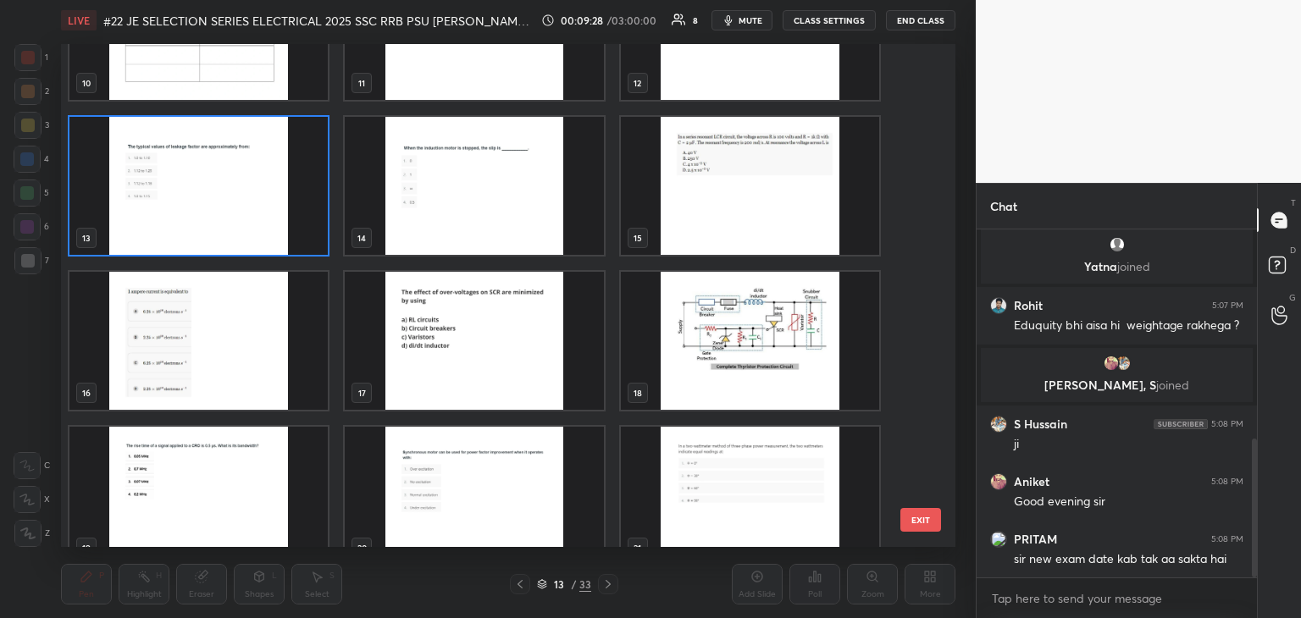
click at [259, 213] on img "grid" at bounding box center [198, 186] width 258 height 138
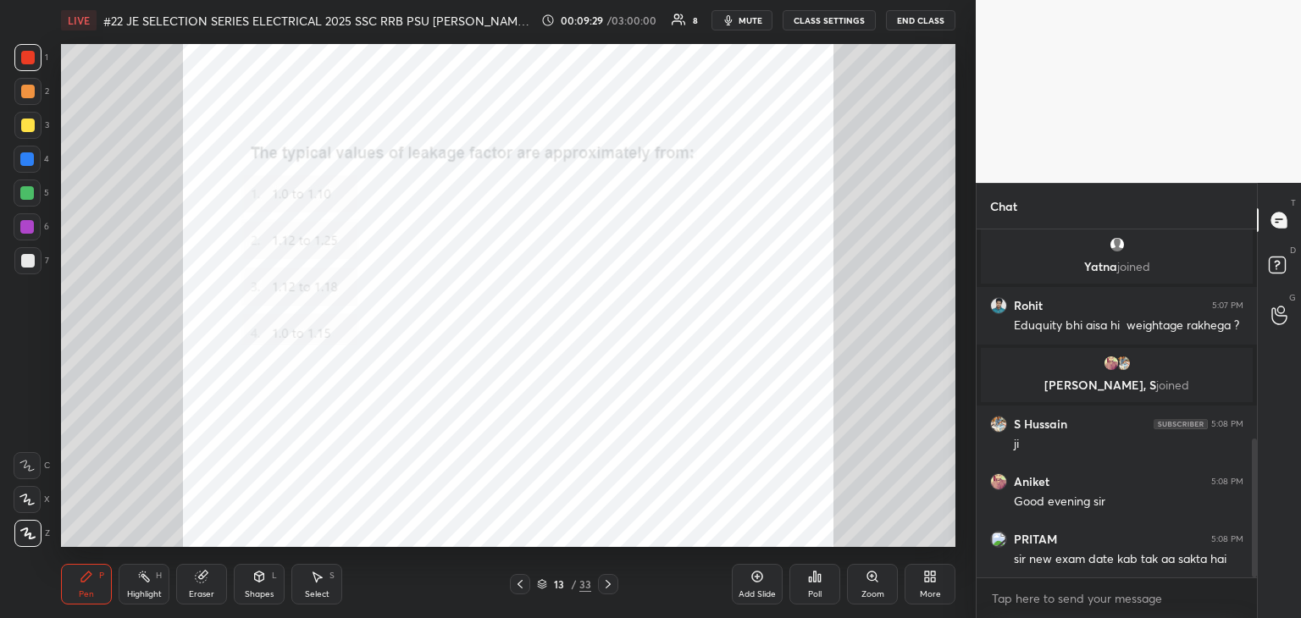
click at [261, 213] on img "grid" at bounding box center [198, 186] width 258 height 138
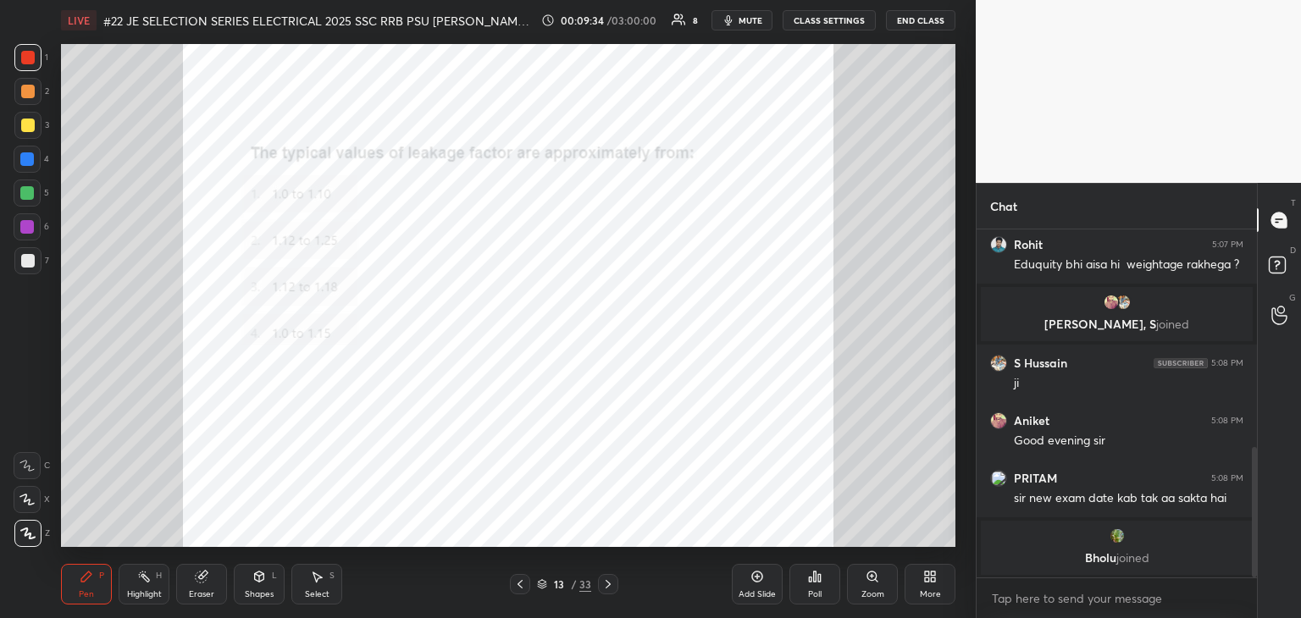
click at [874, 591] on div "Zoom" at bounding box center [872, 594] width 23 height 8
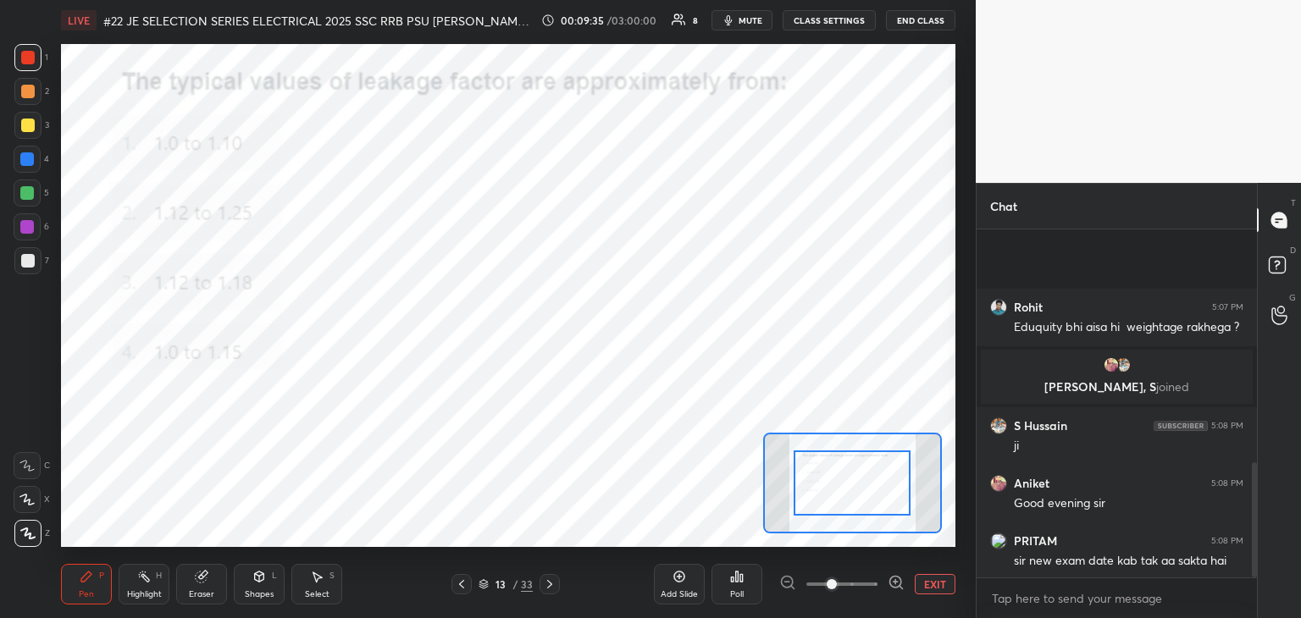
scroll to position [705, 0]
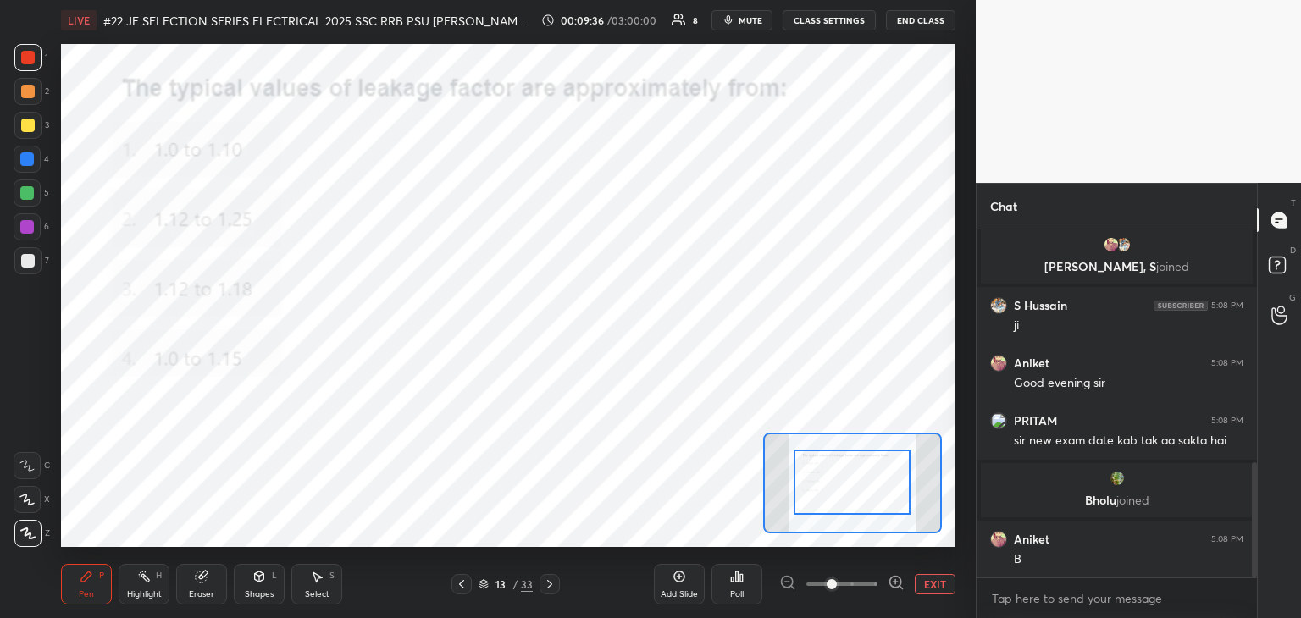
drag, startPoint x: 868, startPoint y: 506, endPoint x: 871, endPoint y: 495, distance: 12.1
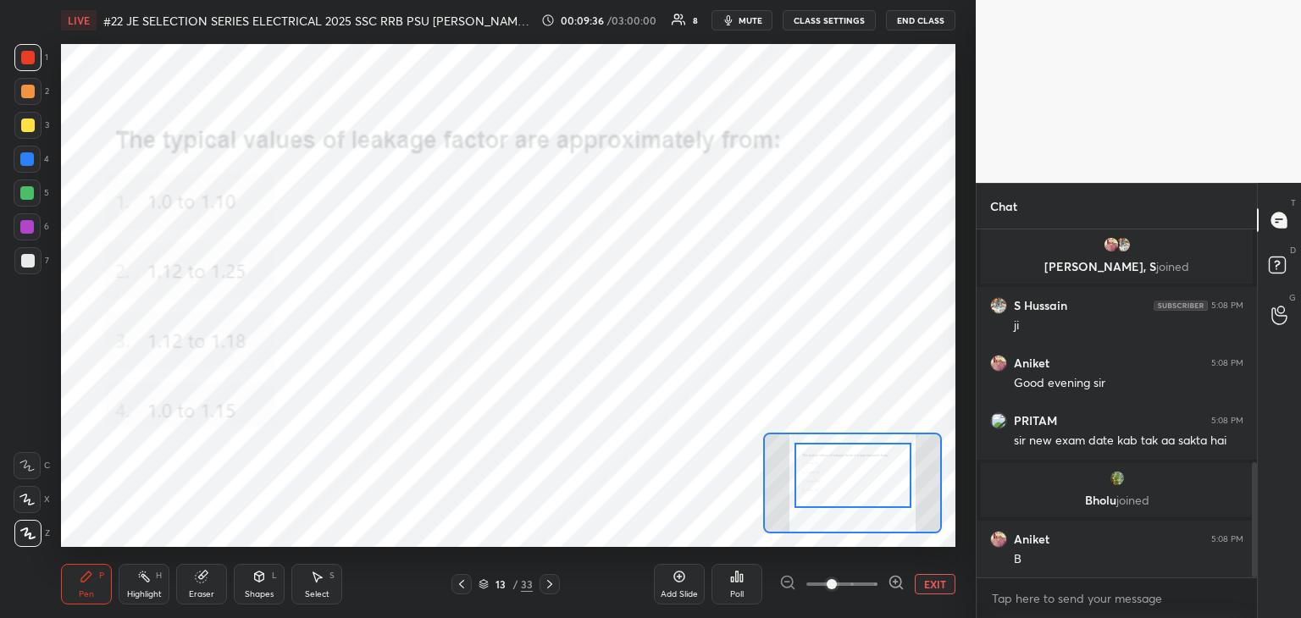
drag, startPoint x: 870, startPoint y: 509, endPoint x: 870, endPoint y: 499, distance: 10.2
click at [871, 501] on div at bounding box center [852, 475] width 117 height 65
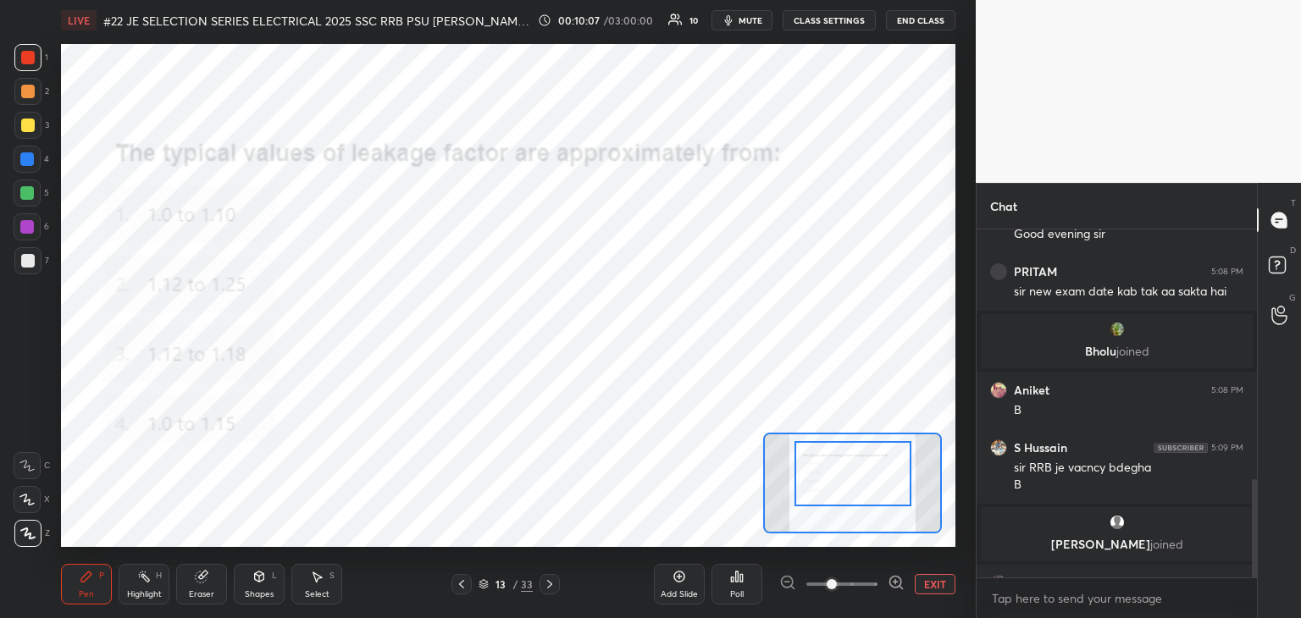
scroll to position [884, 0]
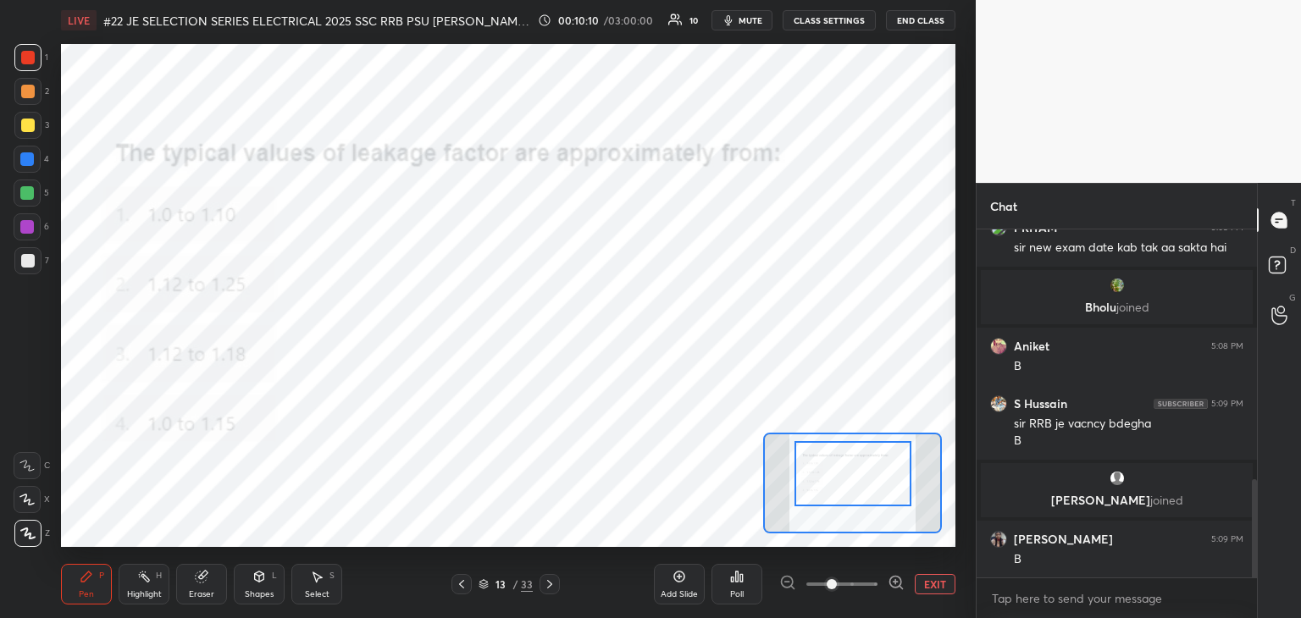
click at [464, 584] on icon at bounding box center [462, 585] width 14 height 14
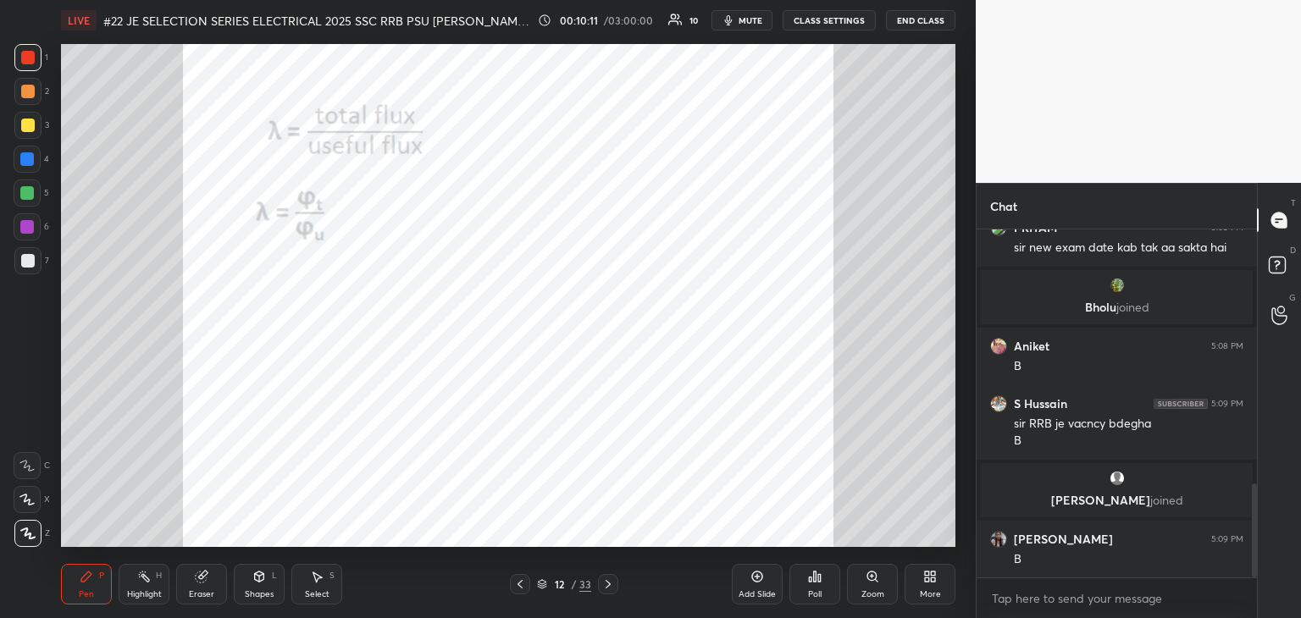
scroll to position [942, 0]
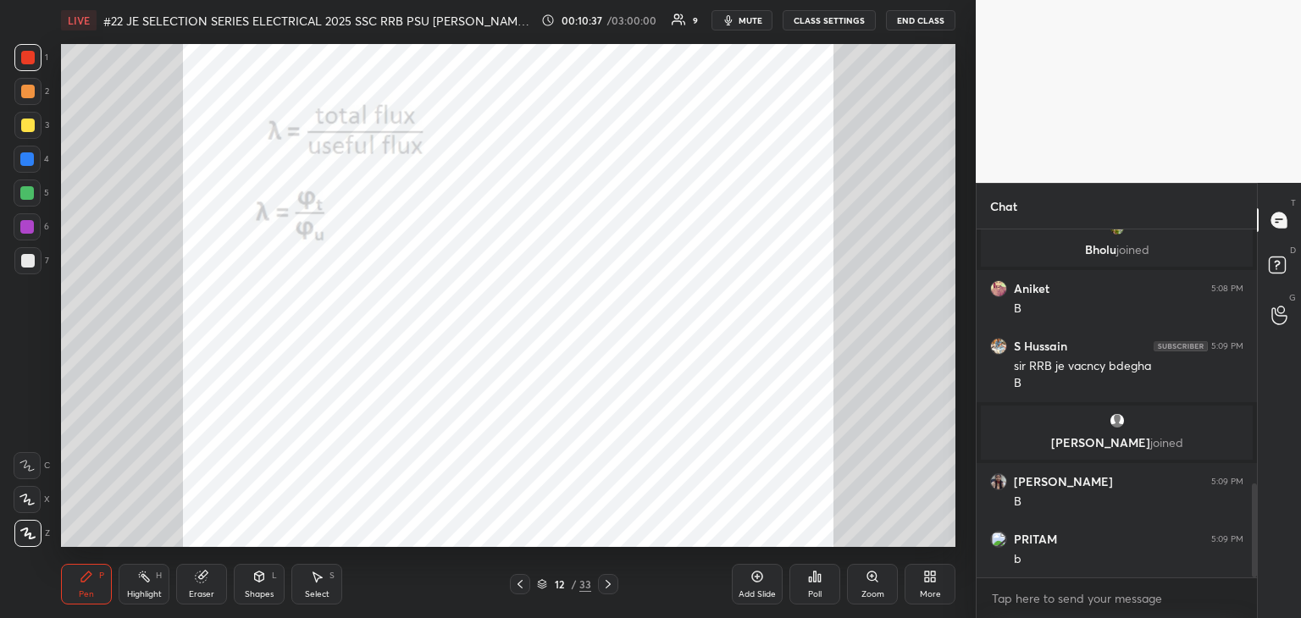
click at [612, 590] on icon at bounding box center [608, 585] width 14 height 14
click at [877, 584] on div "Zoom" at bounding box center [872, 584] width 51 height 41
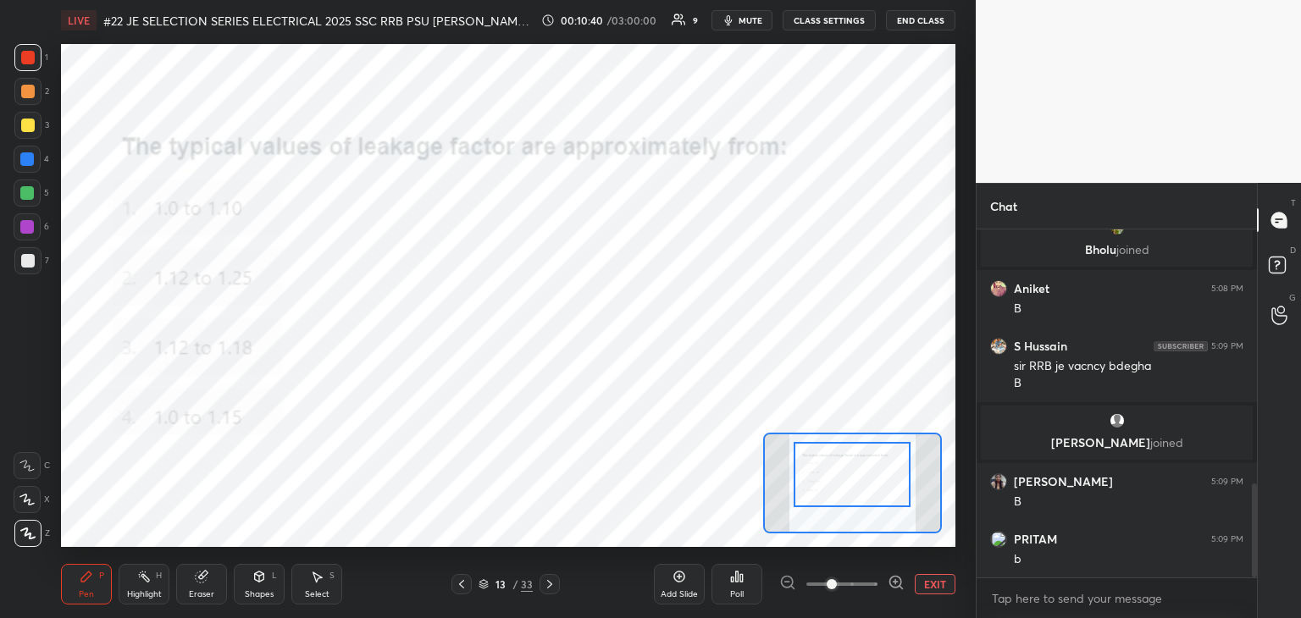
click at [850, 483] on div at bounding box center [852, 474] width 117 height 65
click at [551, 584] on icon at bounding box center [550, 585] width 14 height 14
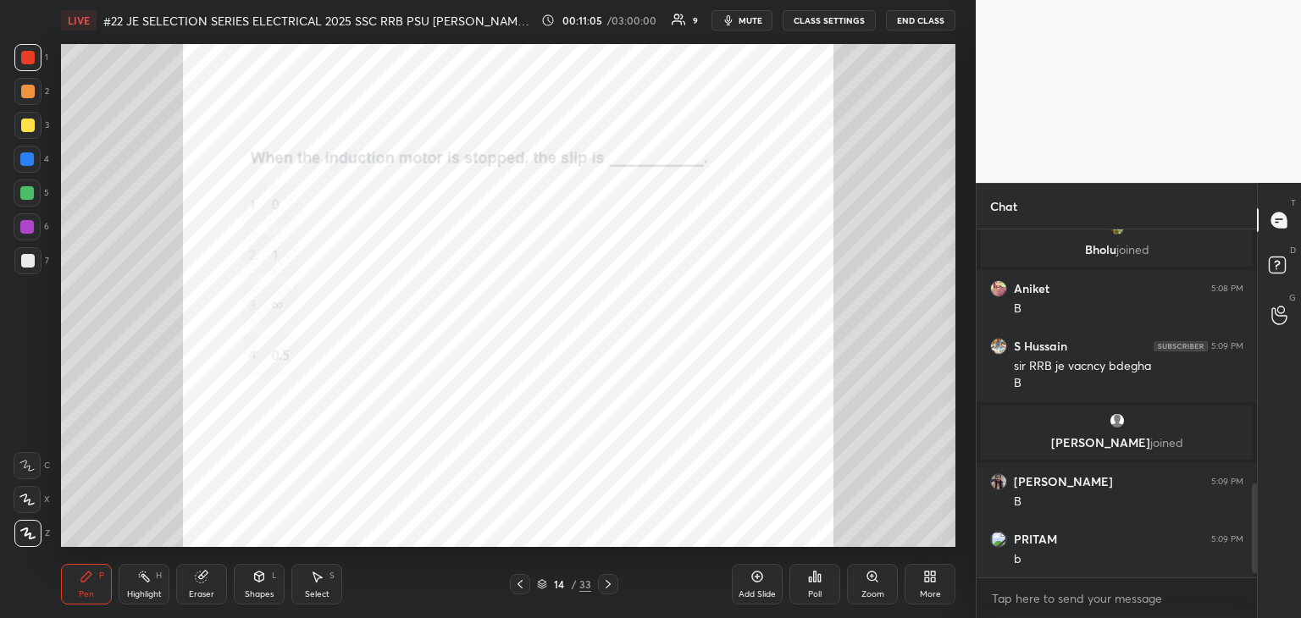
scroll to position [1003, 0]
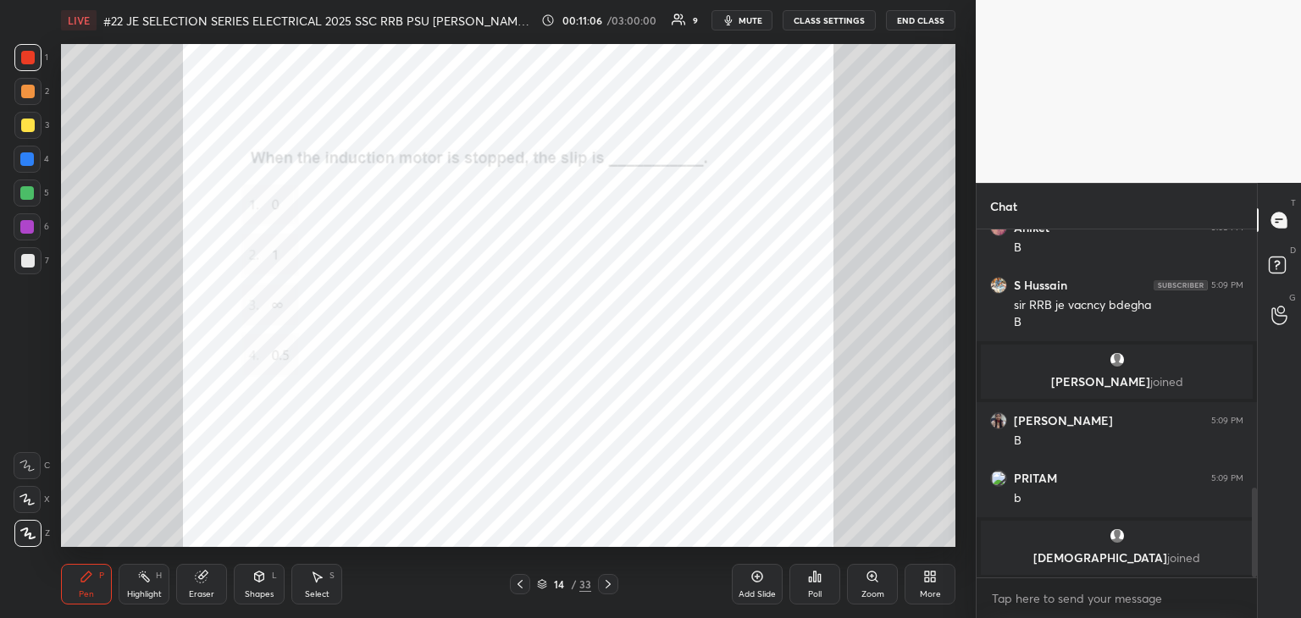
click at [821, 579] on div "Poll" at bounding box center [814, 584] width 51 height 41
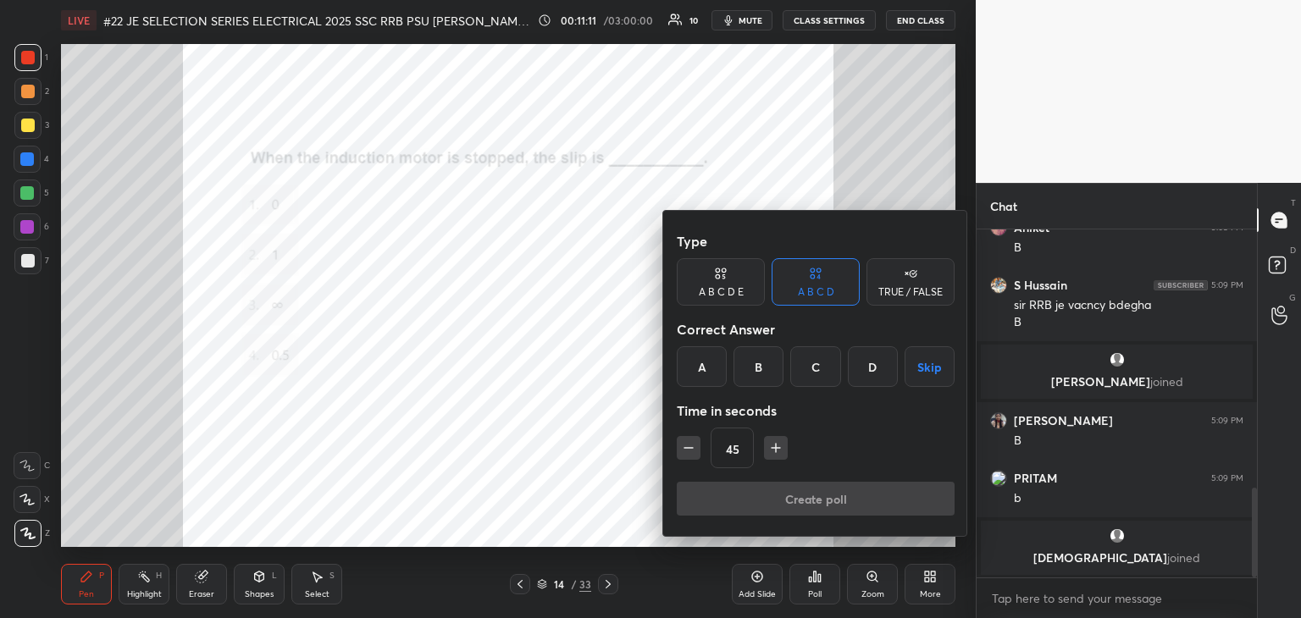
click at [749, 374] on div "B" at bounding box center [758, 366] width 50 height 41
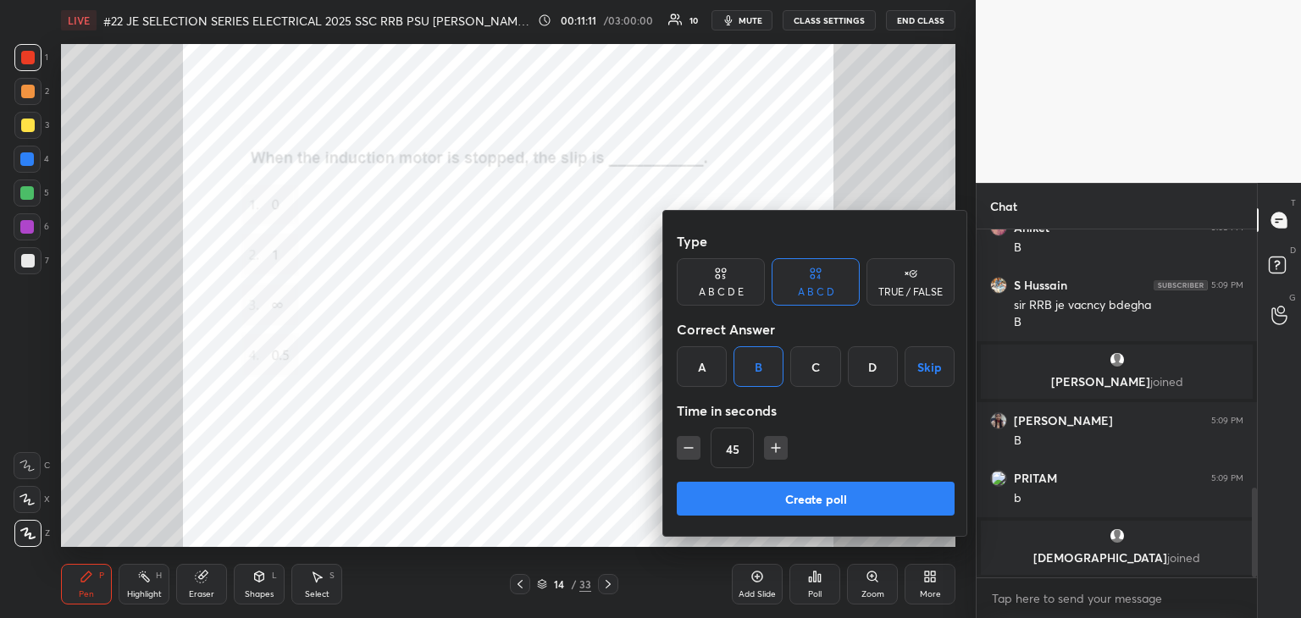
click at [694, 451] on icon "button" at bounding box center [688, 448] width 17 height 17
type input "30"
click at [698, 486] on button "Create poll" at bounding box center [816, 499] width 278 height 34
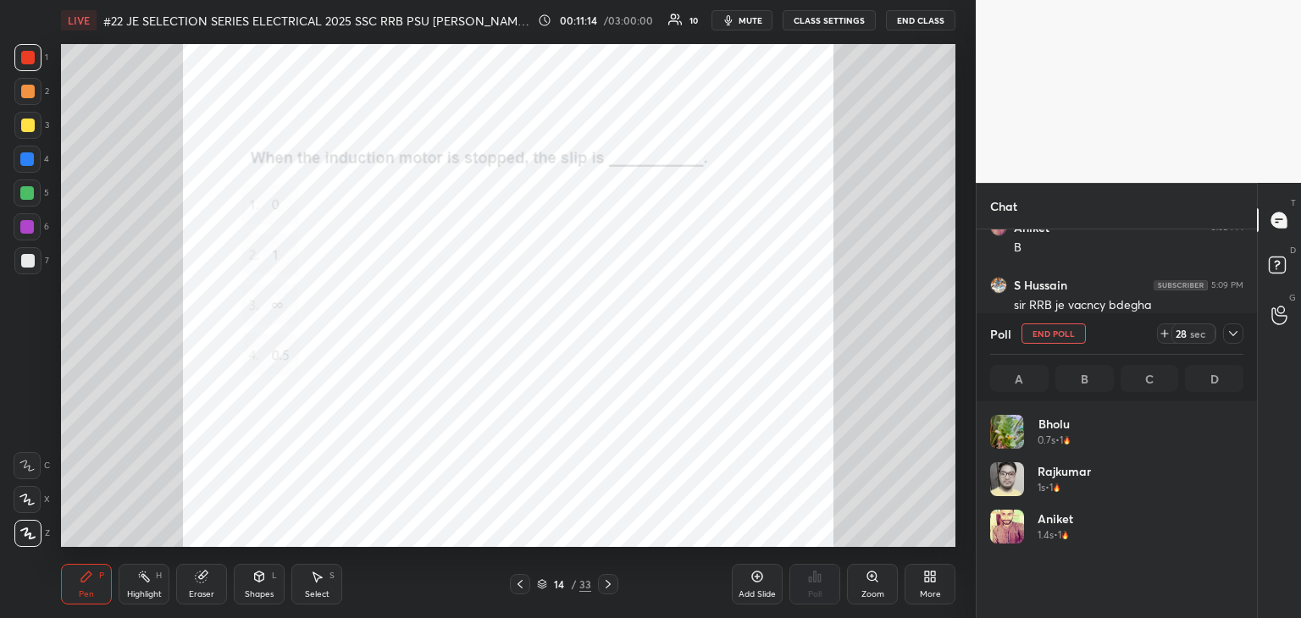
scroll to position [198, 248]
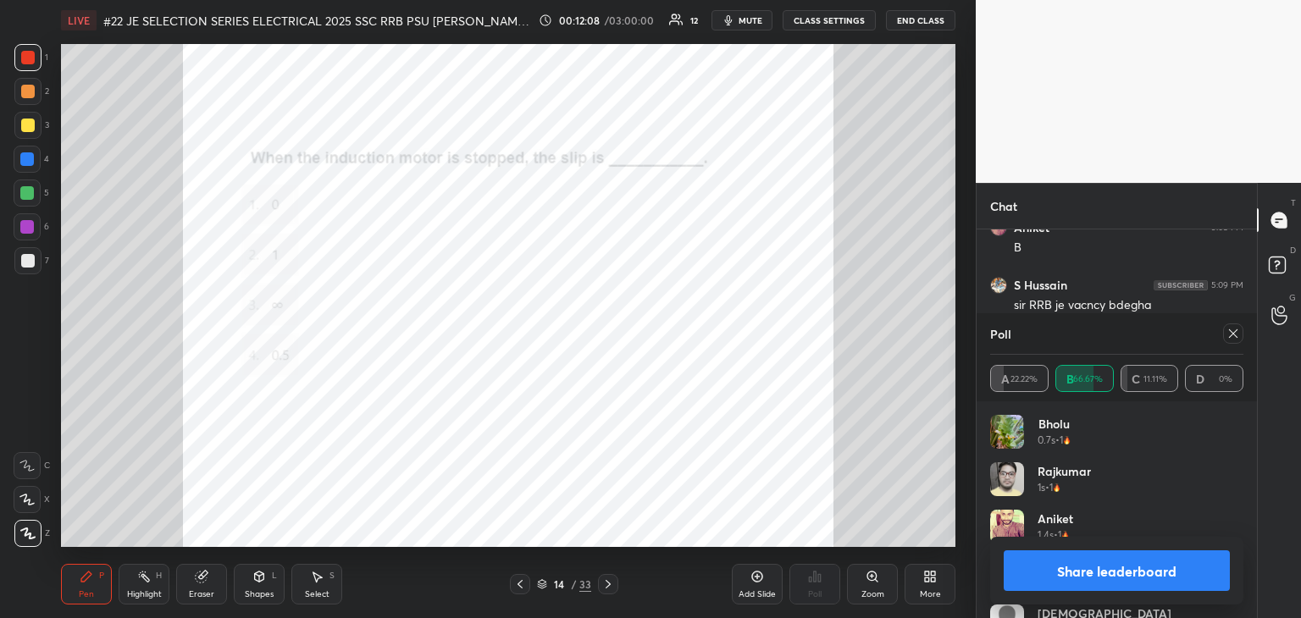
click at [1237, 339] on icon at bounding box center [1233, 334] width 14 height 14
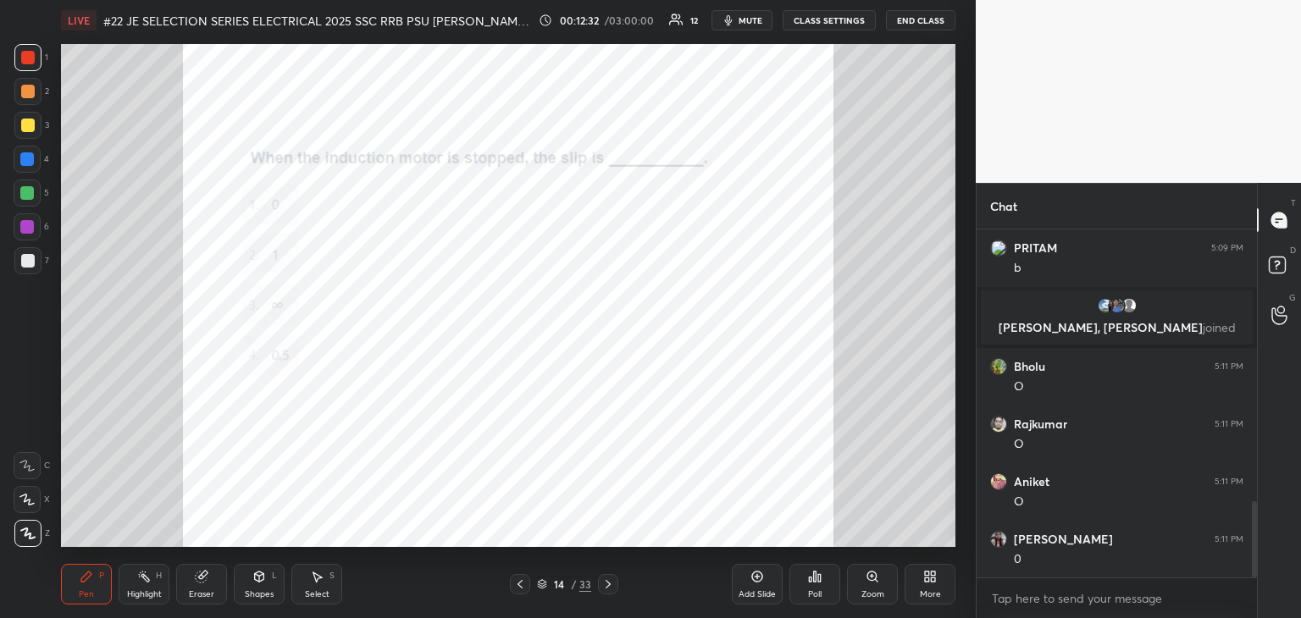
scroll to position [1242, 0]
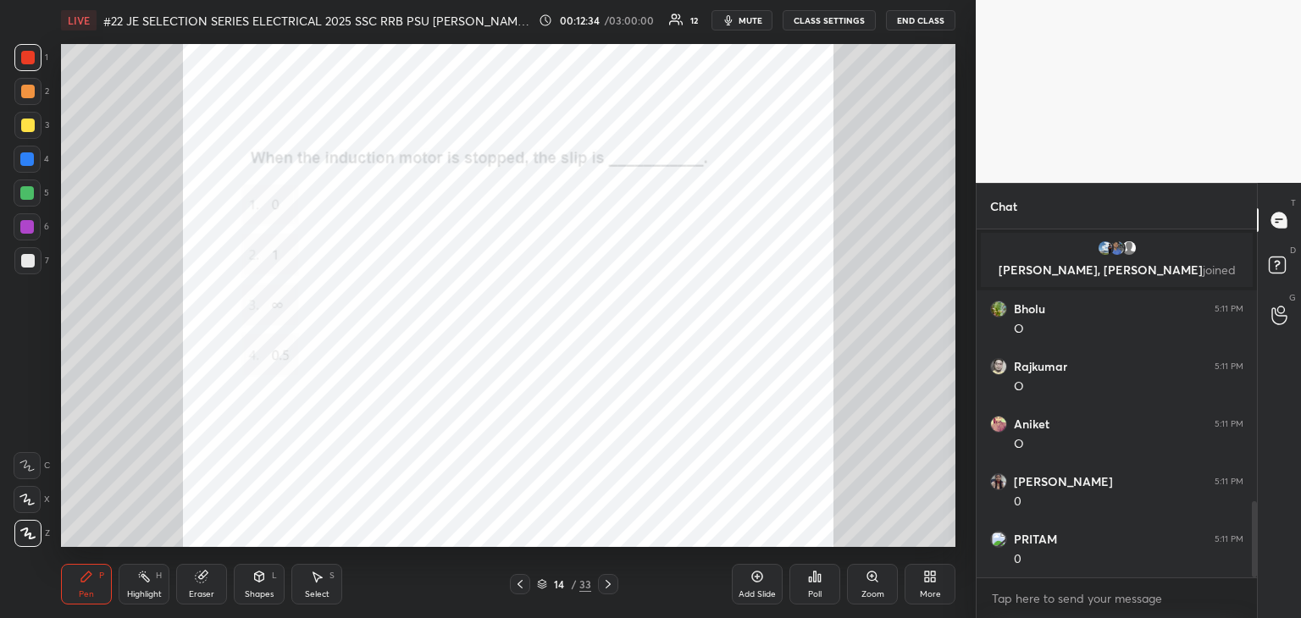
click at [955, 282] on div "Setting up your live class Poll for secs No correct answer Start poll" at bounding box center [508, 296] width 908 height 510
click at [206, 584] on icon at bounding box center [202, 577] width 14 height 14
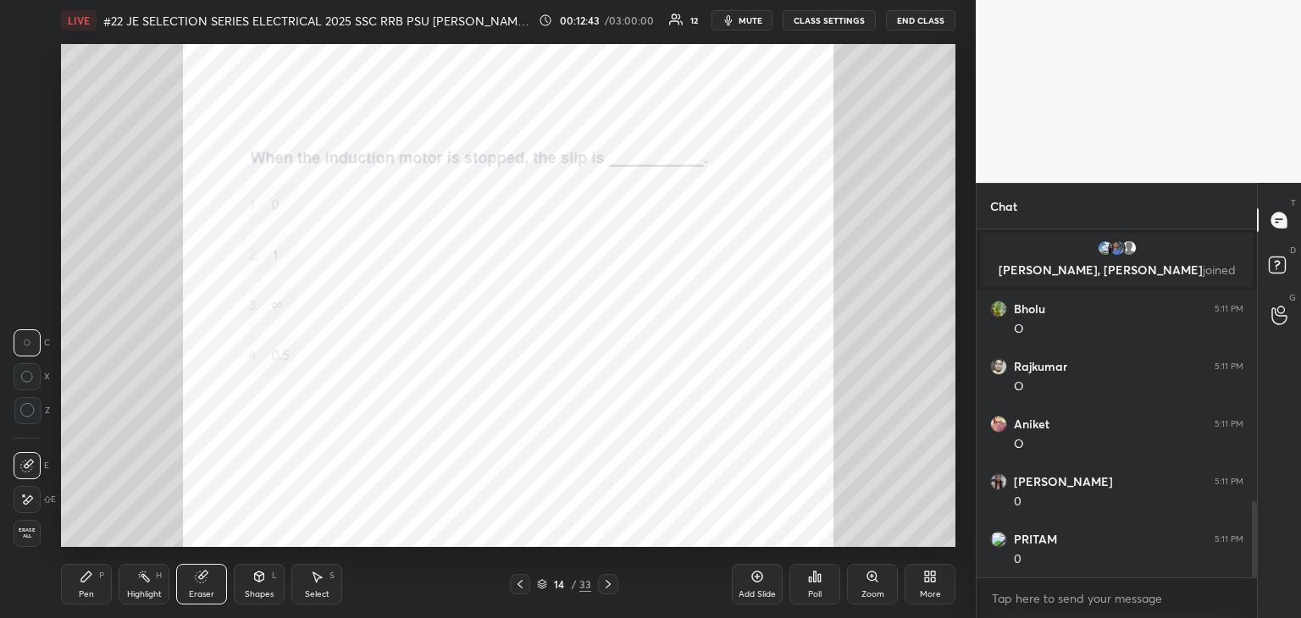
click at [29, 536] on span "Erase all" at bounding box center [26, 534] width 25 height 12
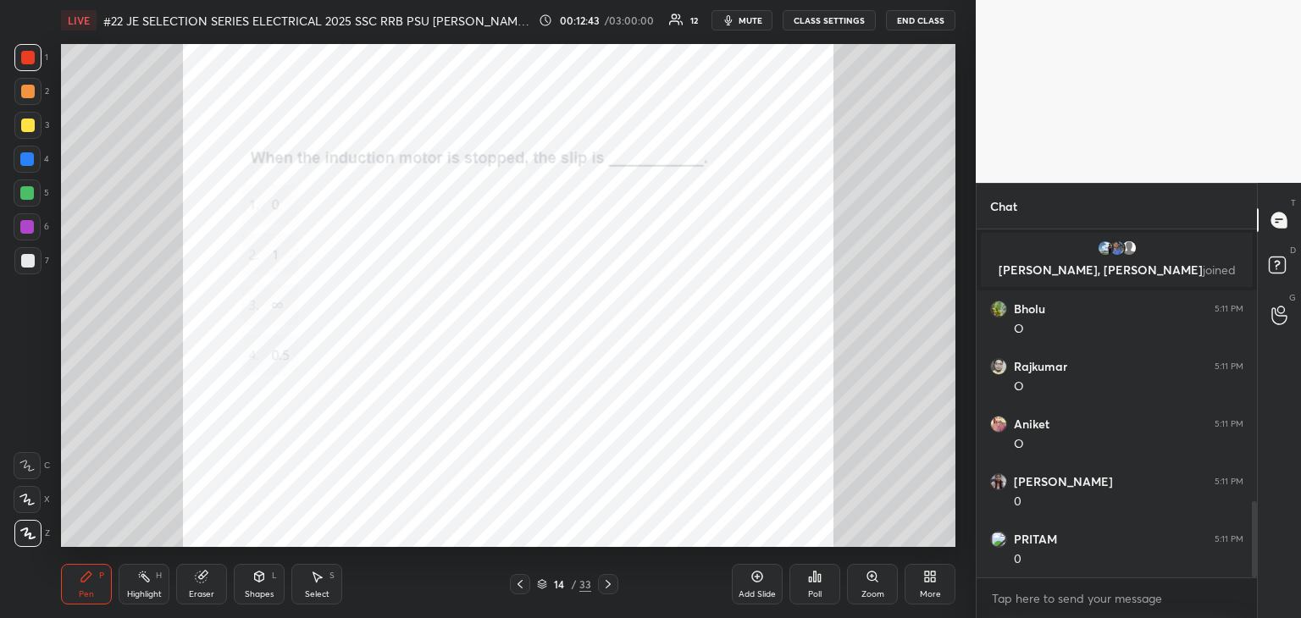
click at [71, 580] on div "Pen P" at bounding box center [86, 584] width 51 height 41
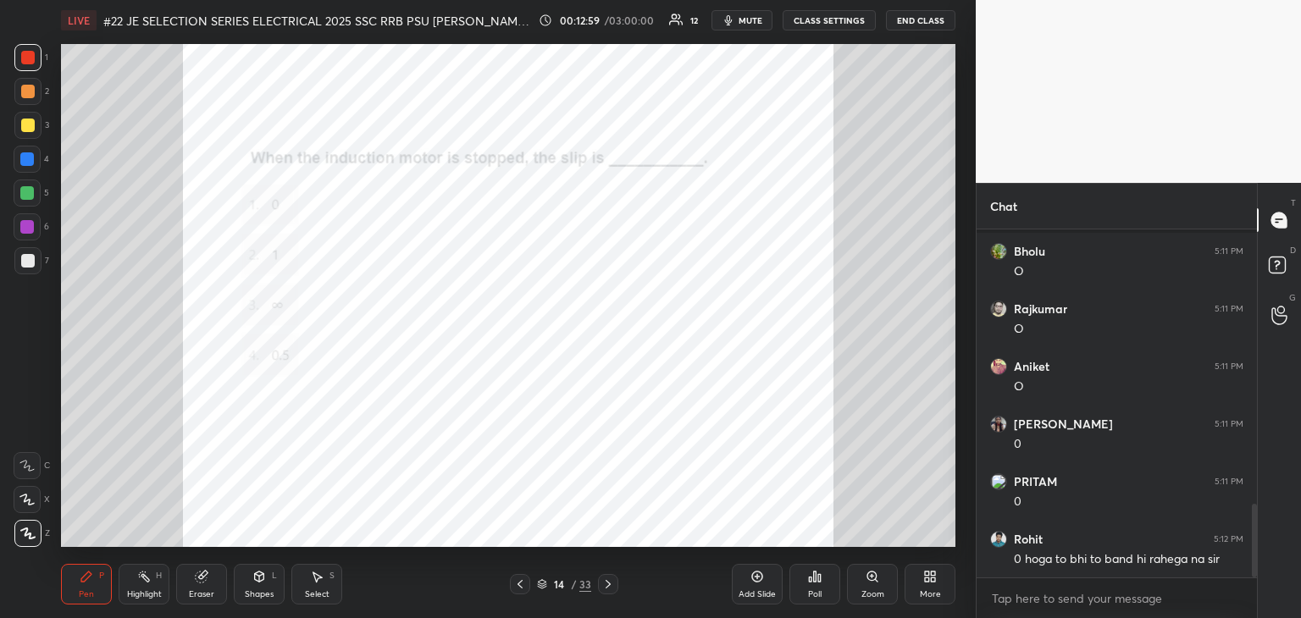
drag, startPoint x: 213, startPoint y: 580, endPoint x: 202, endPoint y: 580, distance: 11.9
click at [210, 581] on div "Eraser" at bounding box center [201, 584] width 51 height 41
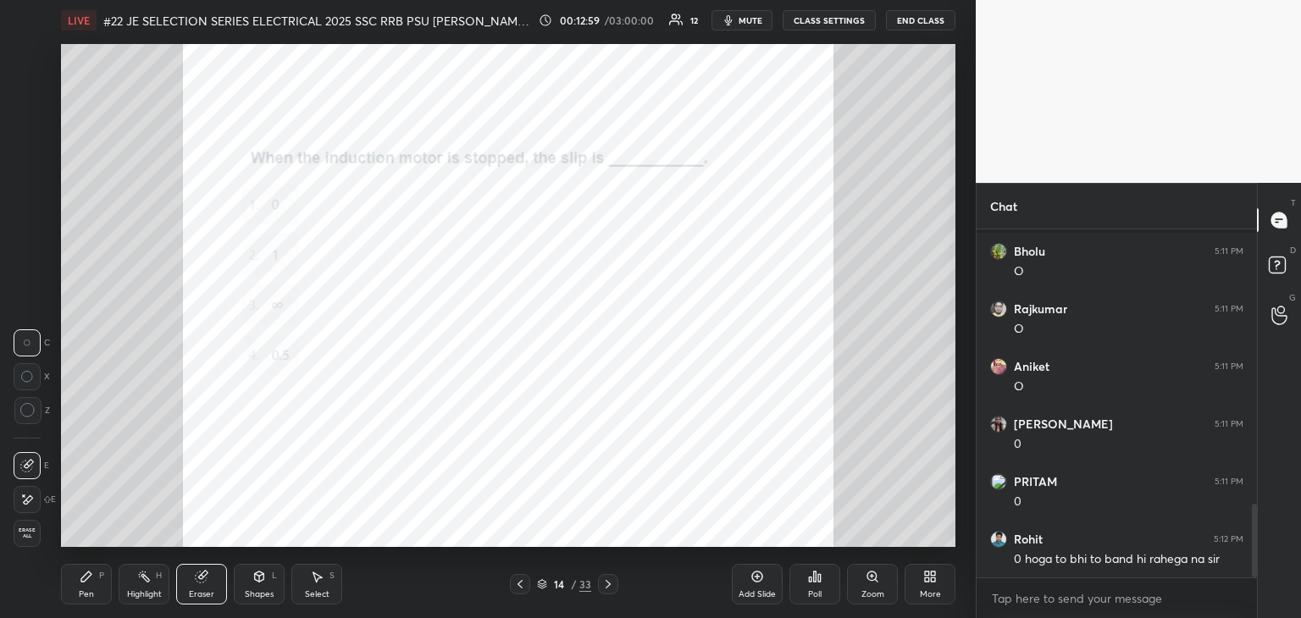
click at [33, 529] on span "Erase all" at bounding box center [26, 534] width 25 height 12
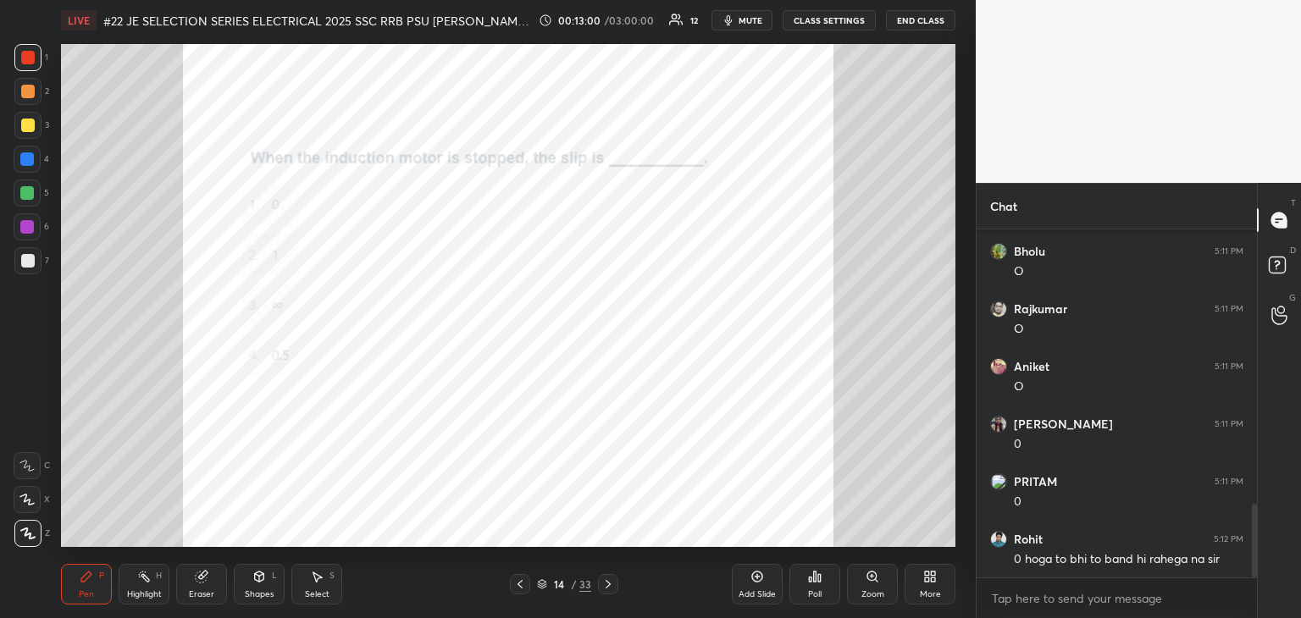
drag, startPoint x: 82, startPoint y: 593, endPoint x: 89, endPoint y: 582, distance: 12.9
click at [81, 592] on div "Pen" at bounding box center [86, 594] width 15 height 8
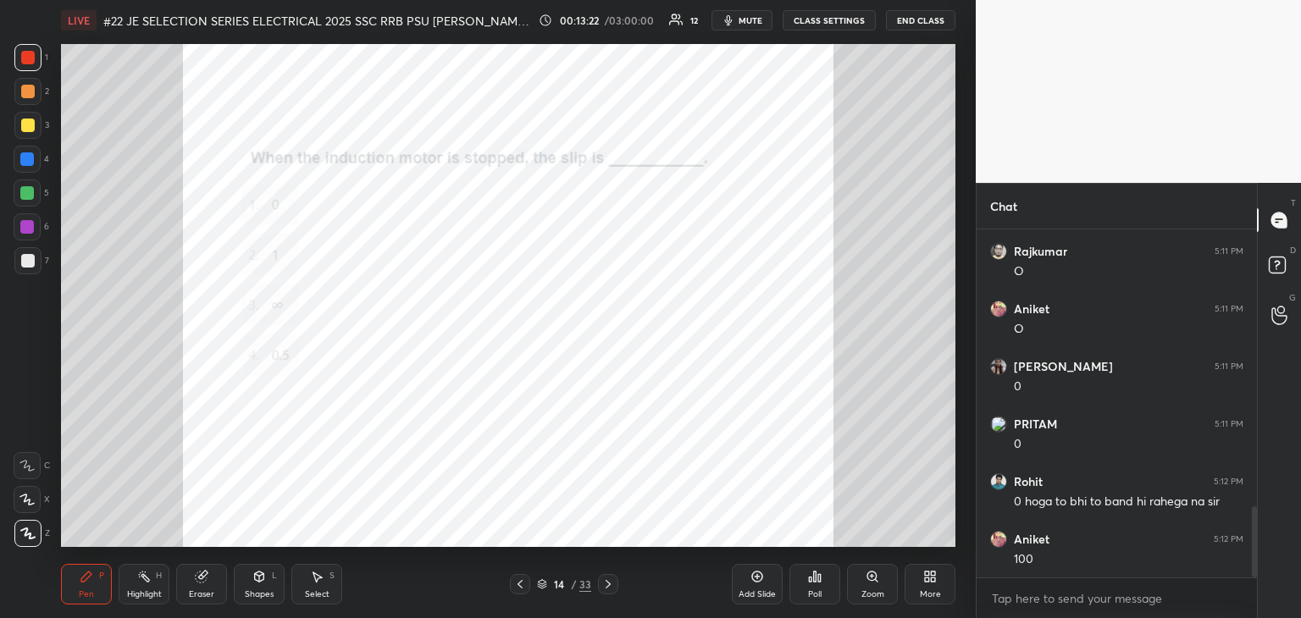
drag, startPoint x: 210, startPoint y: 576, endPoint x: 219, endPoint y: 583, distance: 11.5
click at [210, 573] on div "Eraser" at bounding box center [201, 584] width 51 height 41
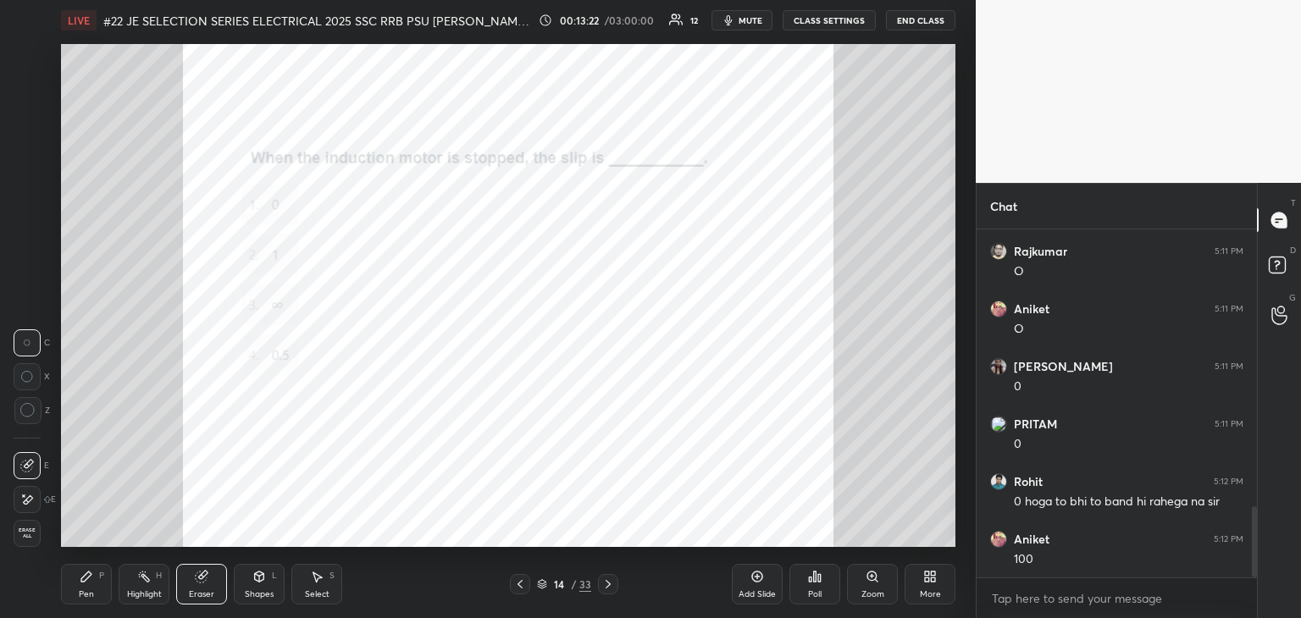
click at [30, 537] on span "Erase all" at bounding box center [26, 534] width 25 height 12
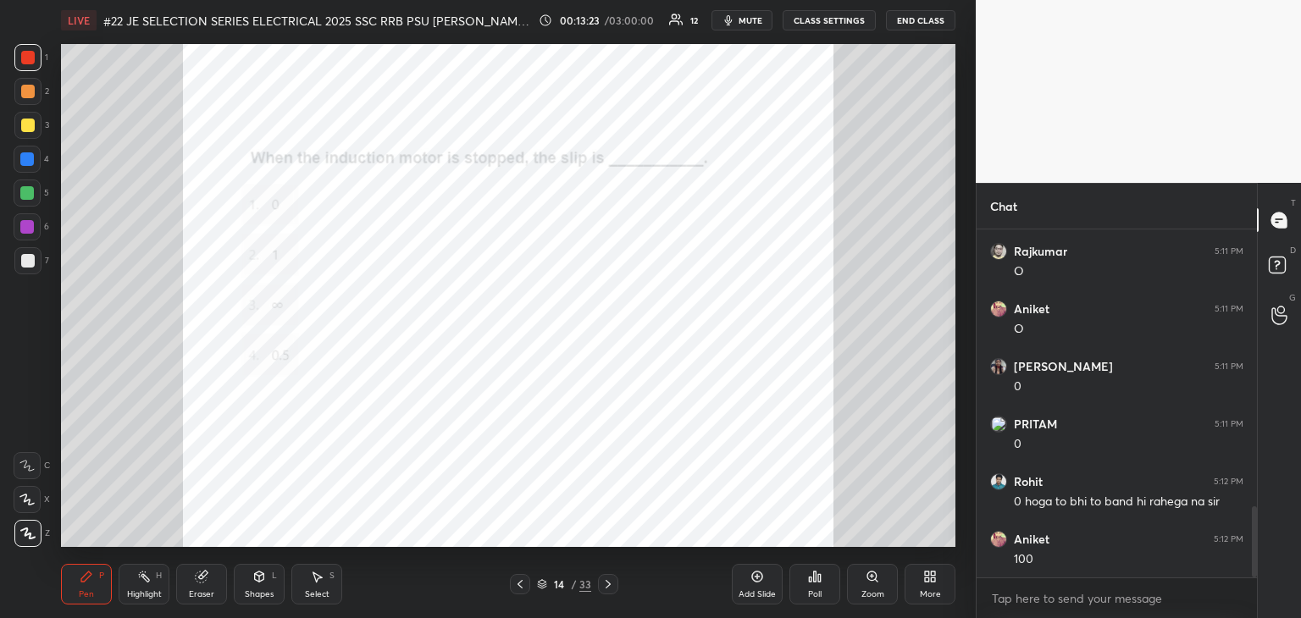
click at [96, 594] on div "Pen P" at bounding box center [86, 584] width 51 height 41
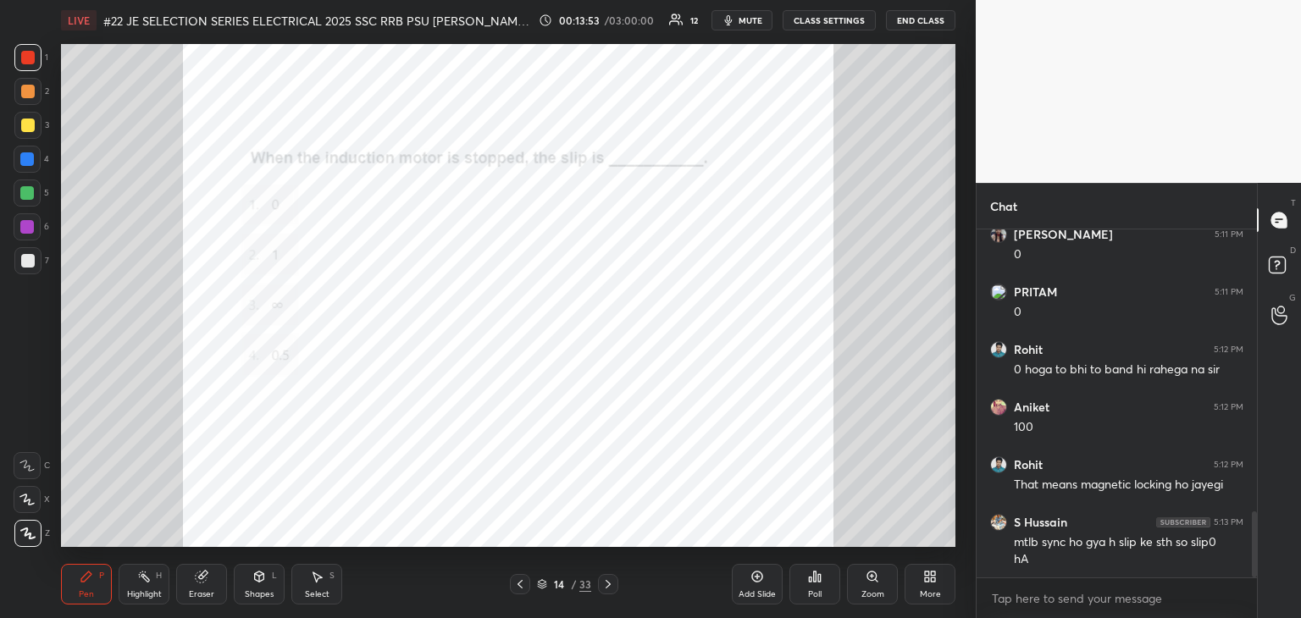
scroll to position [1547, 0]
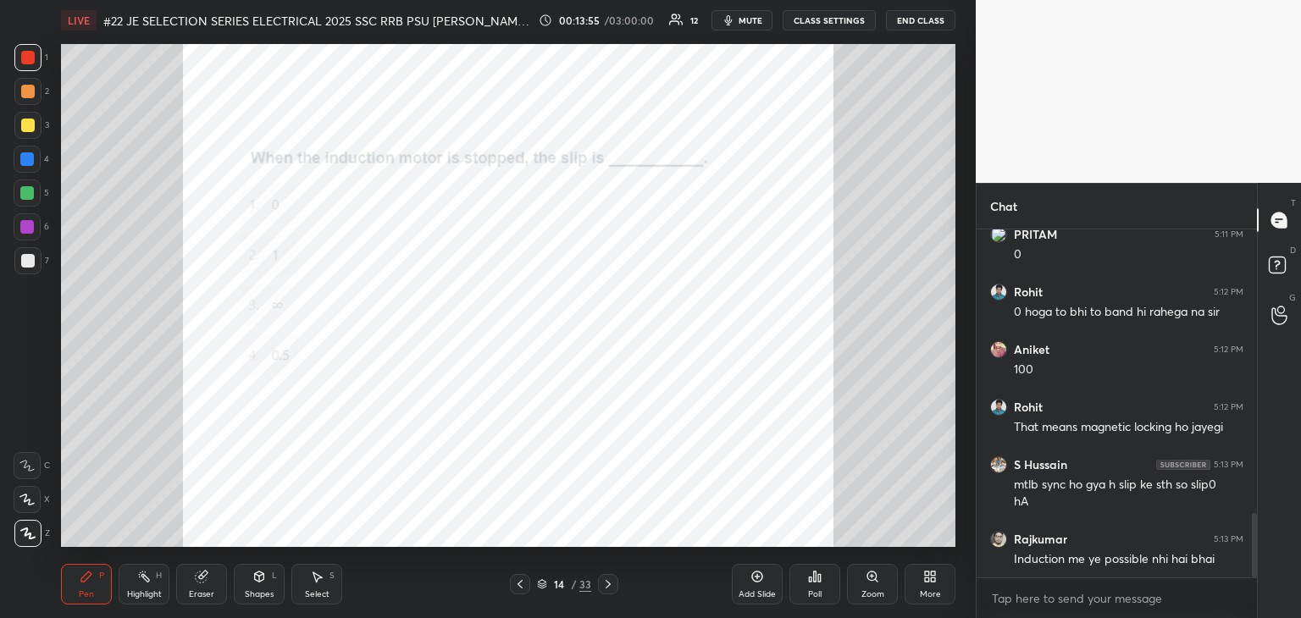
click at [612, 584] on div at bounding box center [608, 584] width 20 height 20
click at [875, 590] on div "Zoom" at bounding box center [872, 594] width 23 height 8
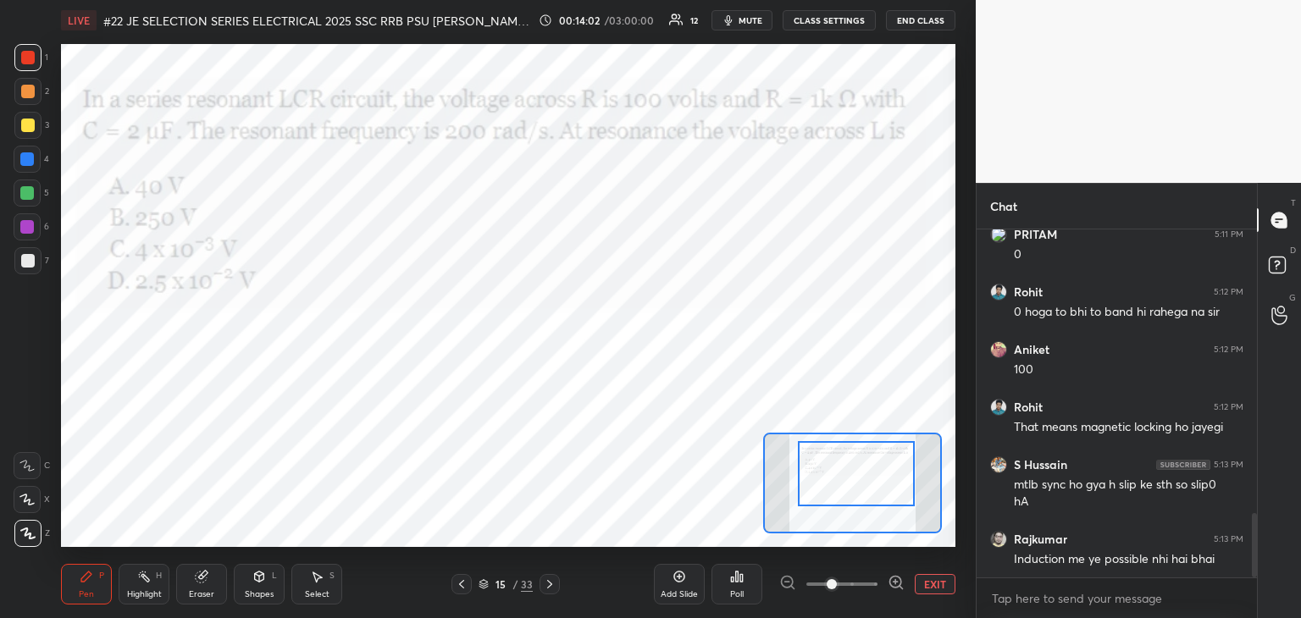
drag, startPoint x: 866, startPoint y: 501, endPoint x: 871, endPoint y: 493, distance: 9.5
click at [871, 493] on div at bounding box center [856, 473] width 117 height 65
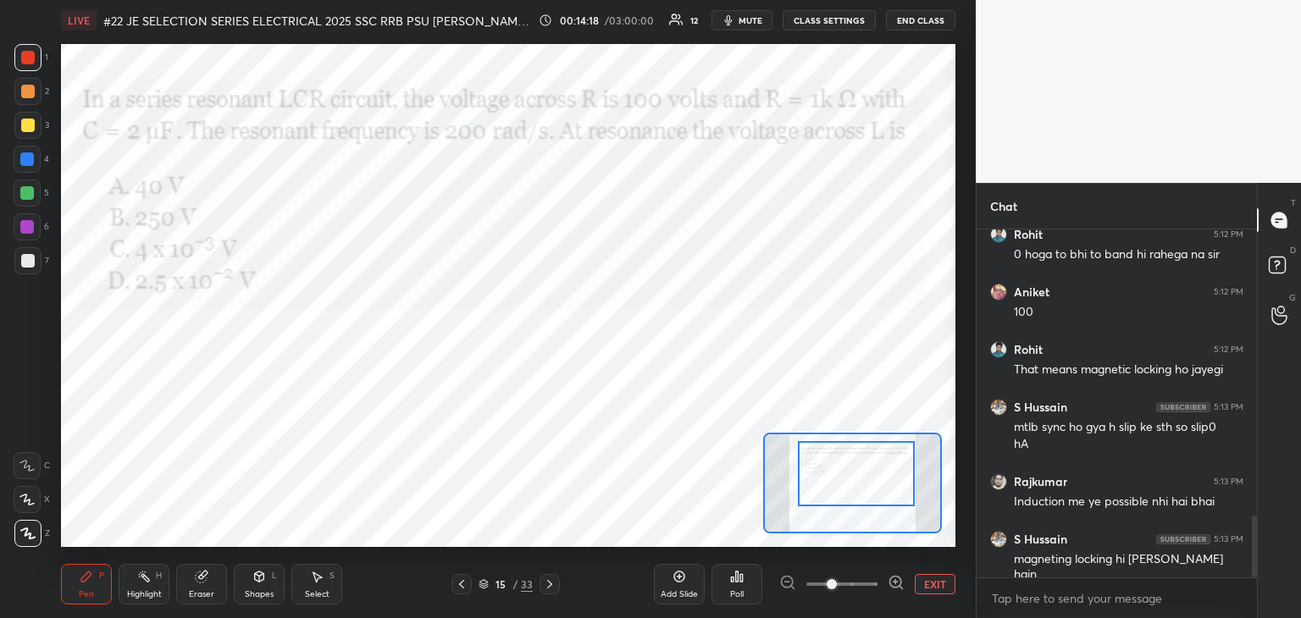
click at [741, 587] on div "Poll" at bounding box center [736, 584] width 51 height 41
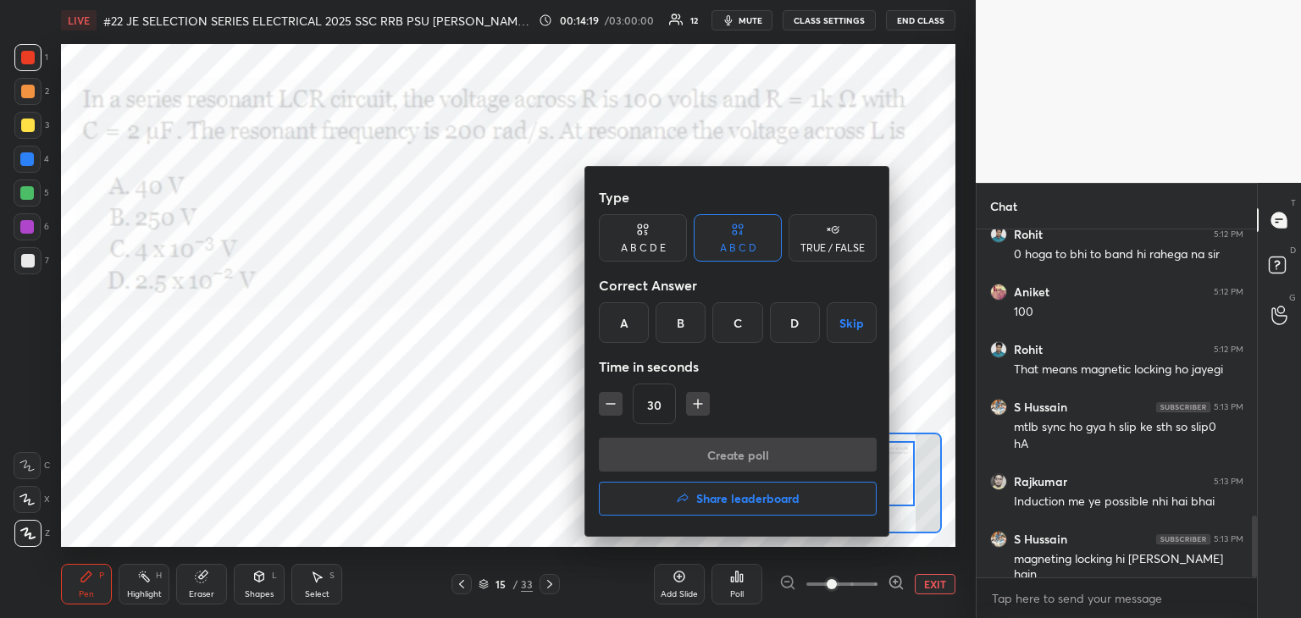
click at [739, 590] on div at bounding box center [650, 309] width 1301 height 618
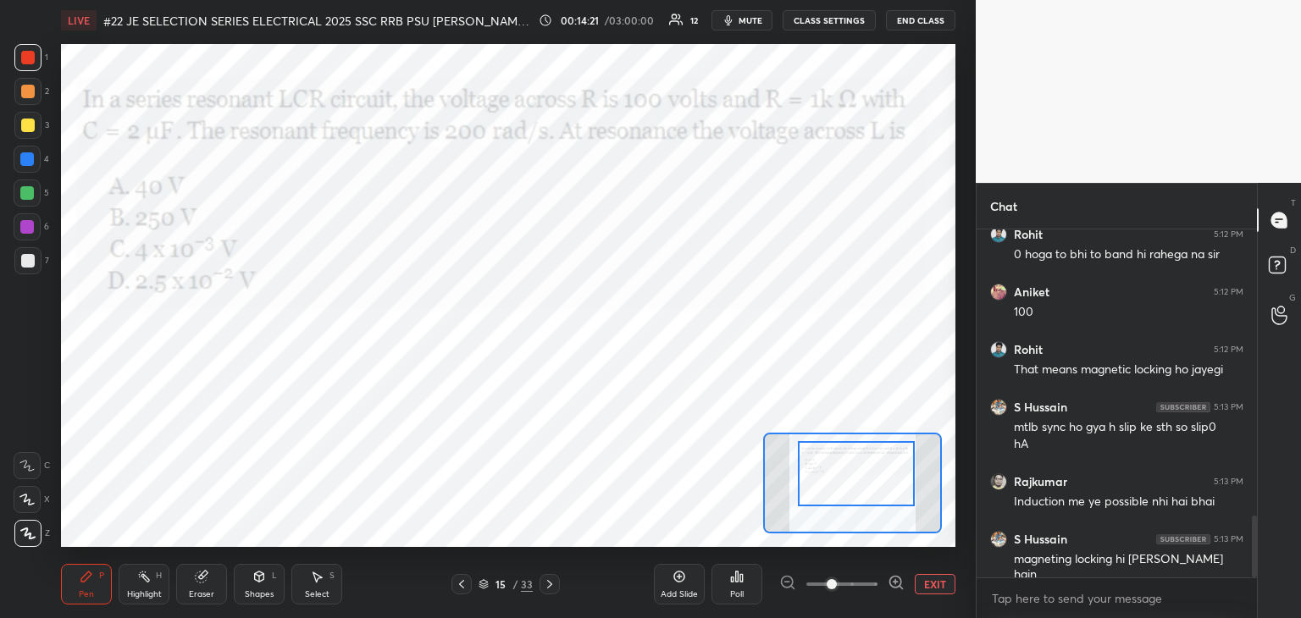
click at [739, 590] on div "Poll" at bounding box center [737, 594] width 14 height 8
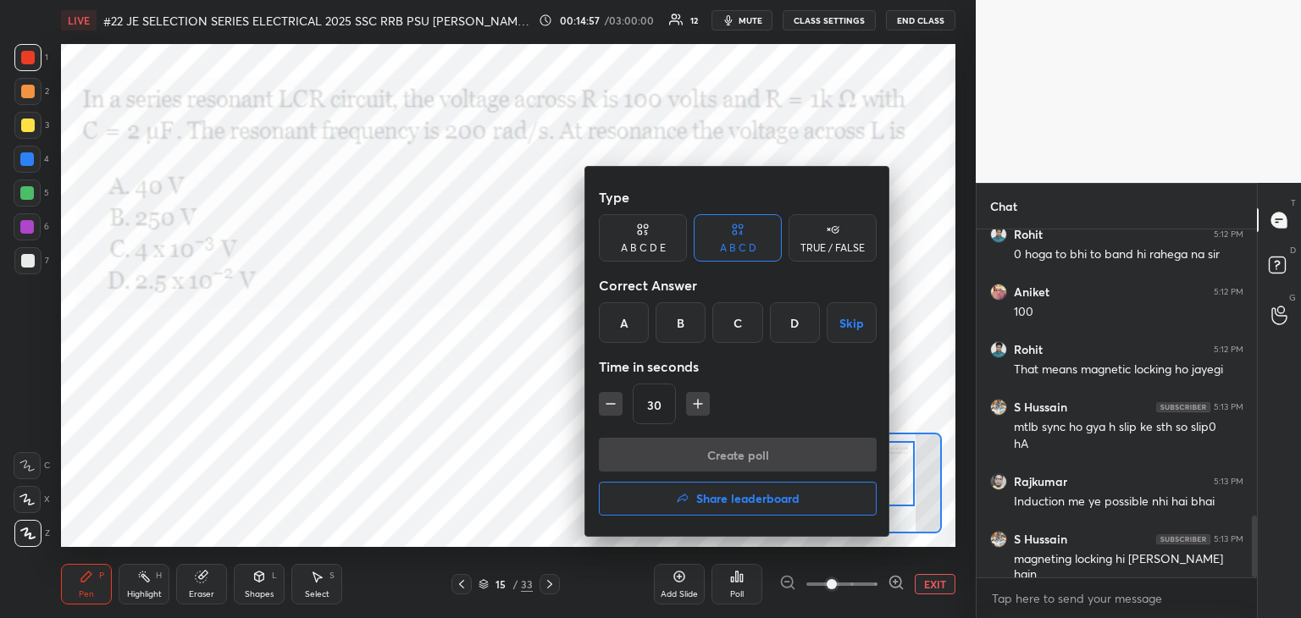
click at [674, 319] on div "B" at bounding box center [681, 322] width 50 height 41
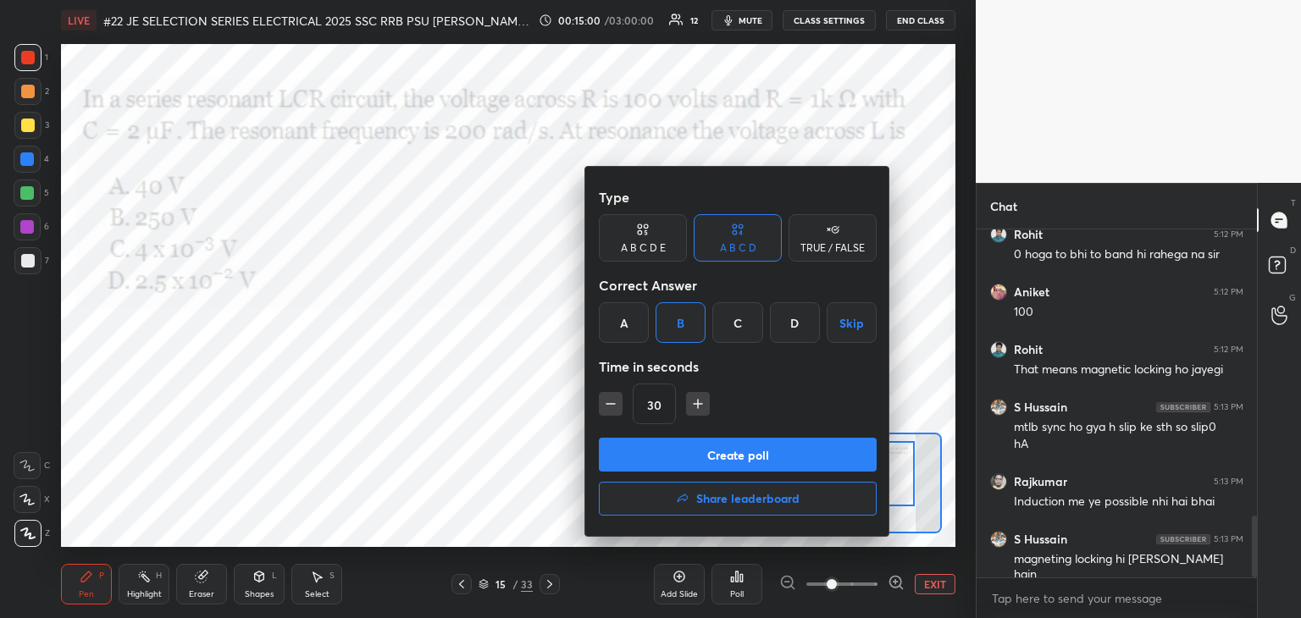
click at [616, 449] on button "Create poll" at bounding box center [738, 455] width 278 height 34
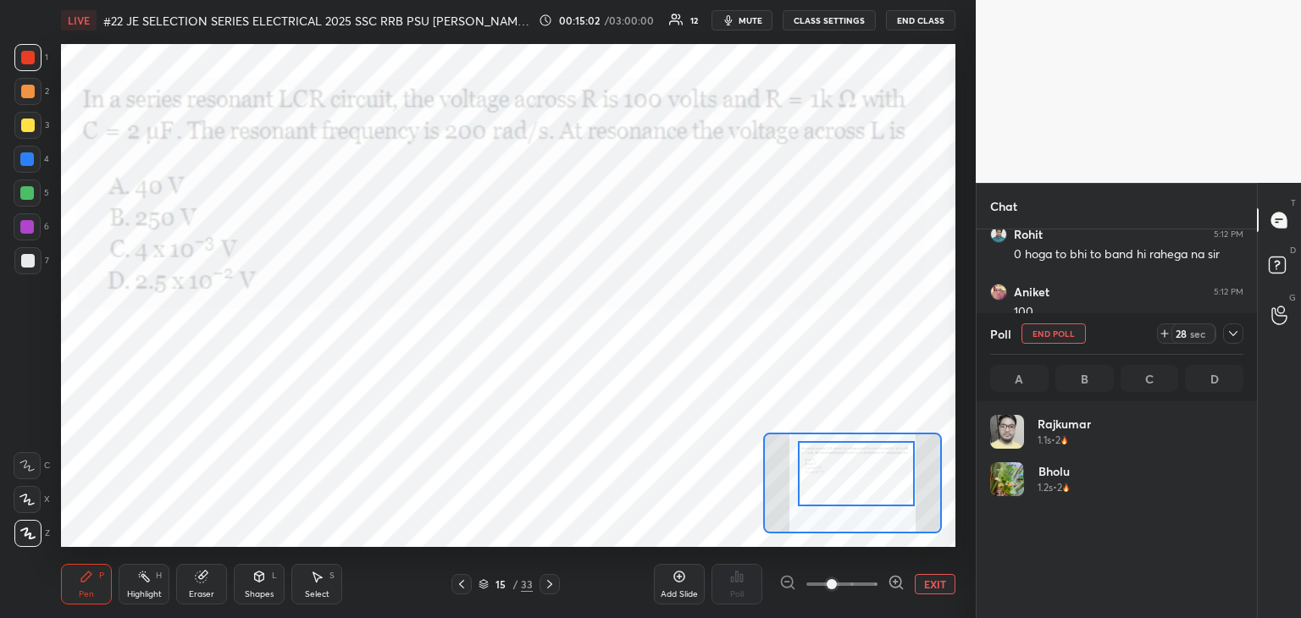
scroll to position [198, 248]
click at [1161, 334] on icon at bounding box center [1165, 334] width 14 height 14
click at [1163, 335] on icon at bounding box center [1165, 334] width 14 height 14
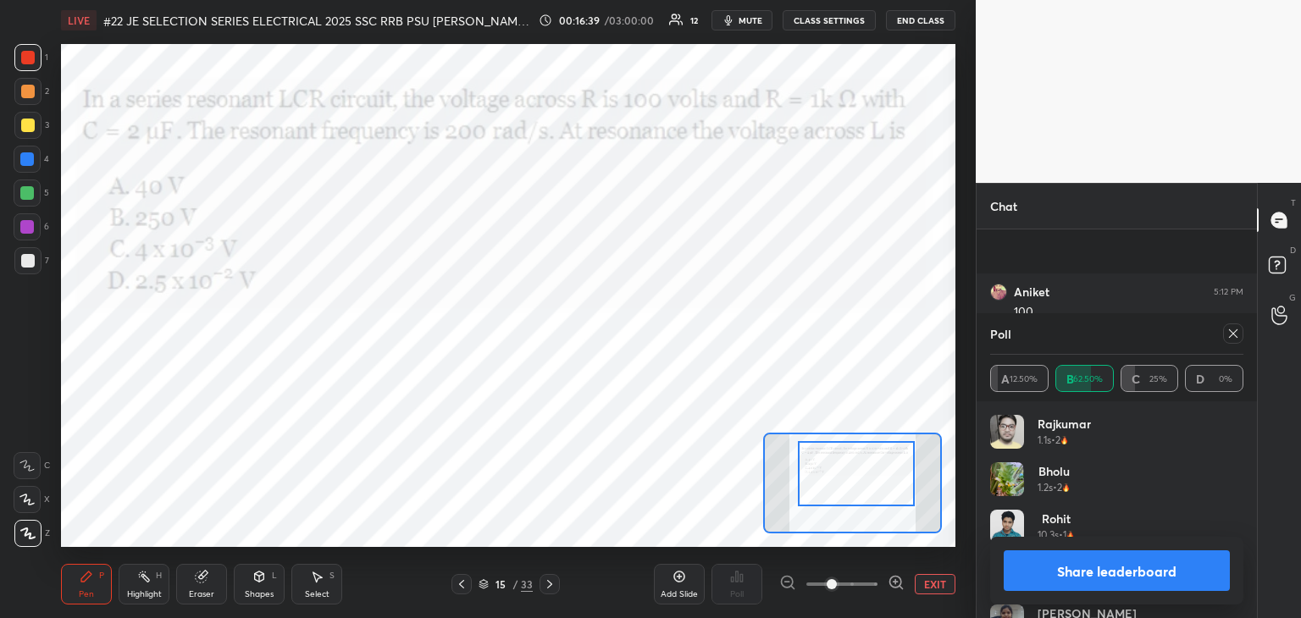
scroll to position [1753, 0]
click at [1240, 337] on div at bounding box center [1233, 334] width 20 height 20
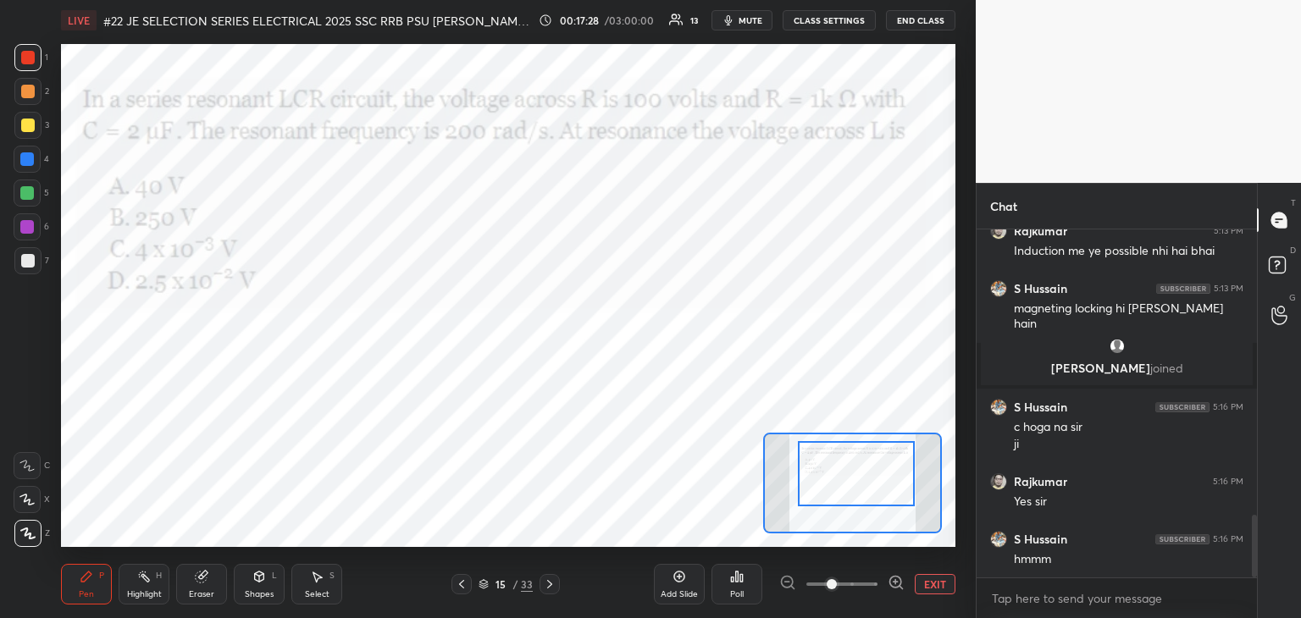
scroll to position [1611, 0]
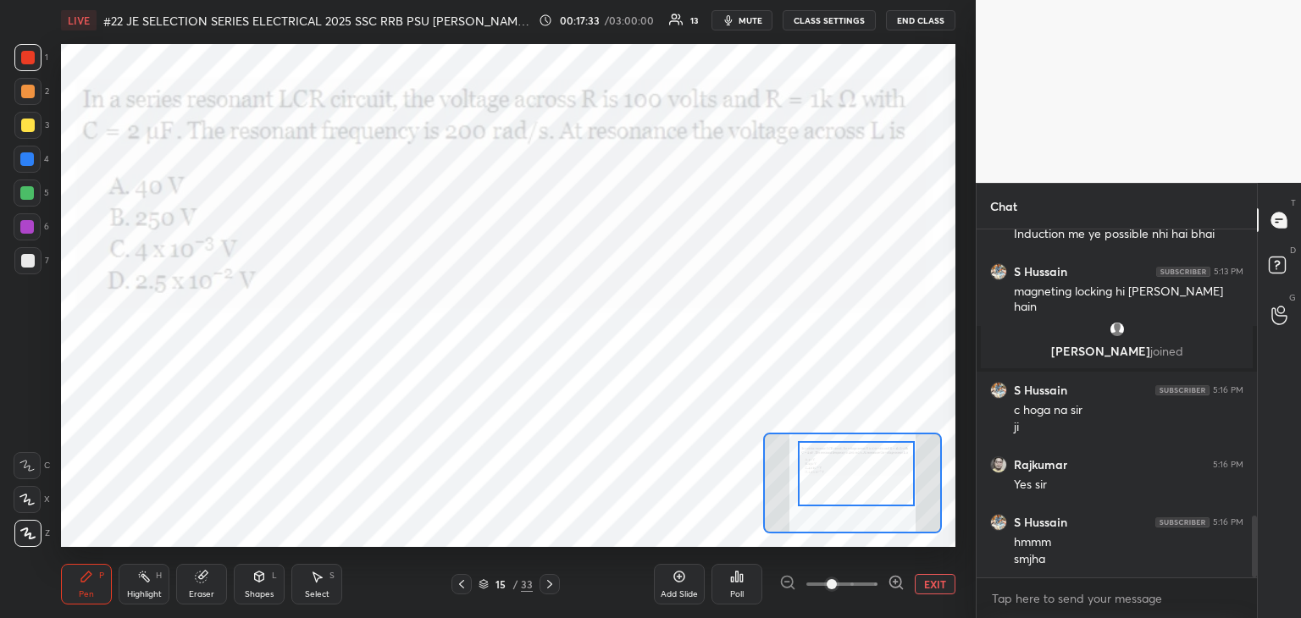
drag, startPoint x: 210, startPoint y: 583, endPoint x: 190, endPoint y: 578, distance: 21.0
click at [207, 582] on div "Eraser" at bounding box center [201, 584] width 51 height 41
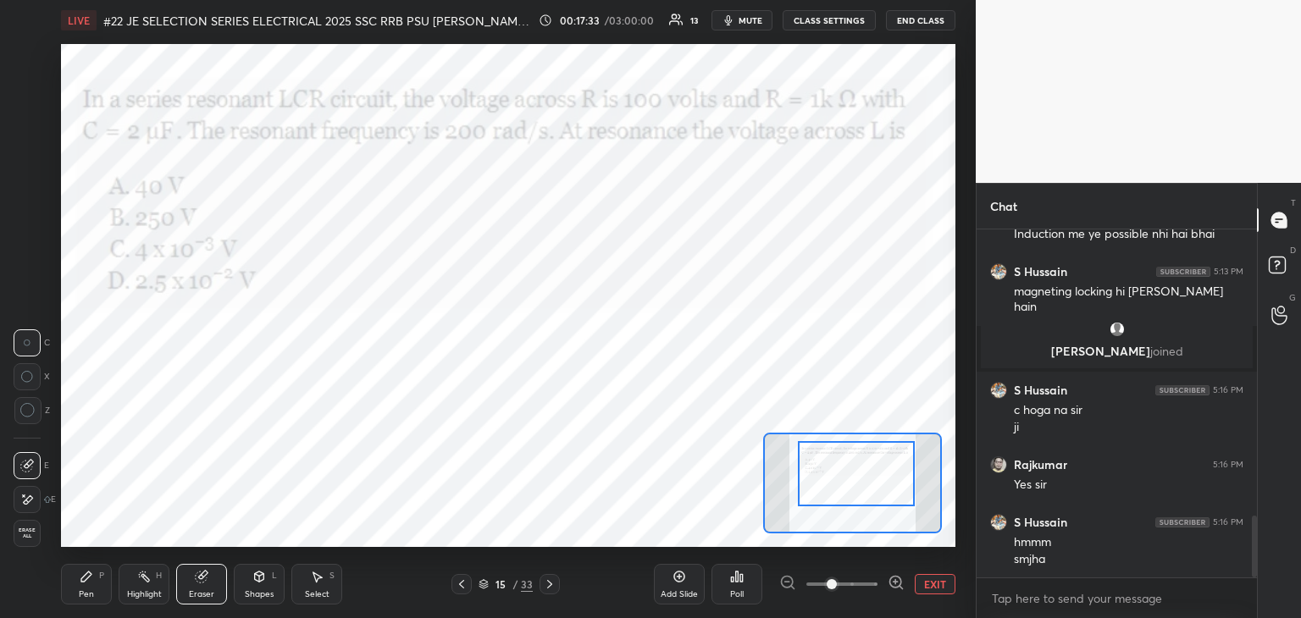
click at [19, 526] on div "Erase all" at bounding box center [27, 533] width 27 height 27
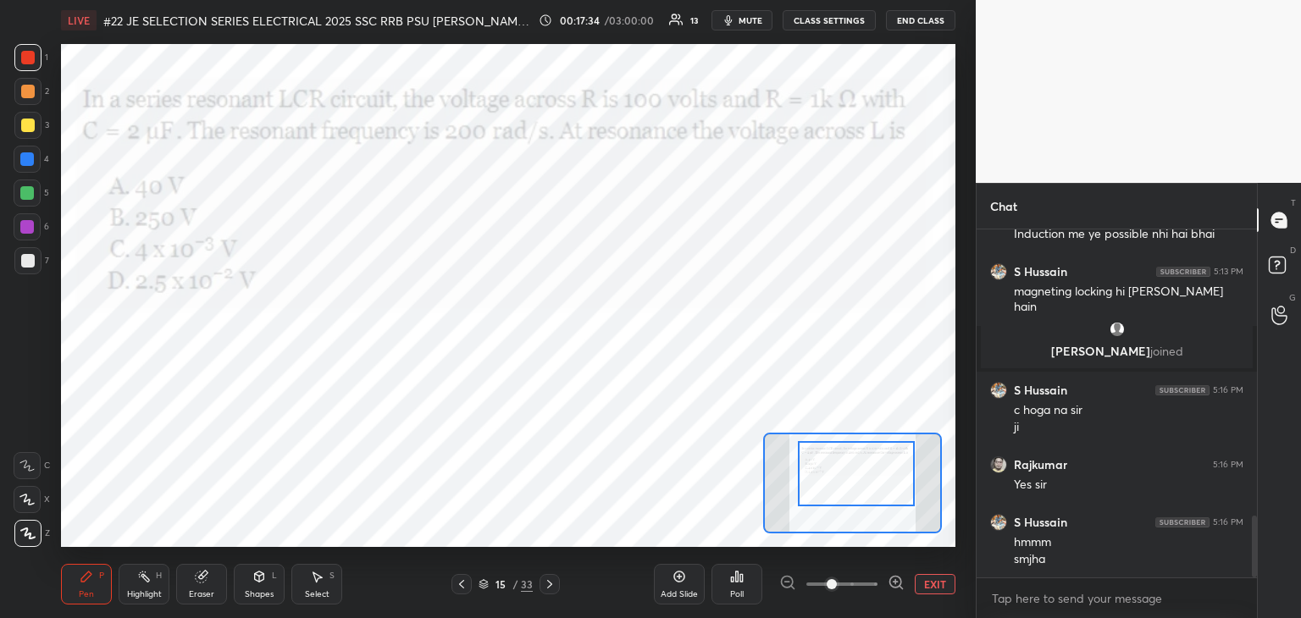
drag, startPoint x: 54, startPoint y: 580, endPoint x: 34, endPoint y: 587, distance: 21.4
click at [54, 579] on div "LIVE #22 JE SELECTION SERIES ELECTRICAL 2025 SSC RRB PSU PRAVIN SIR EEEGURU 00:…" at bounding box center [508, 309] width 908 height 618
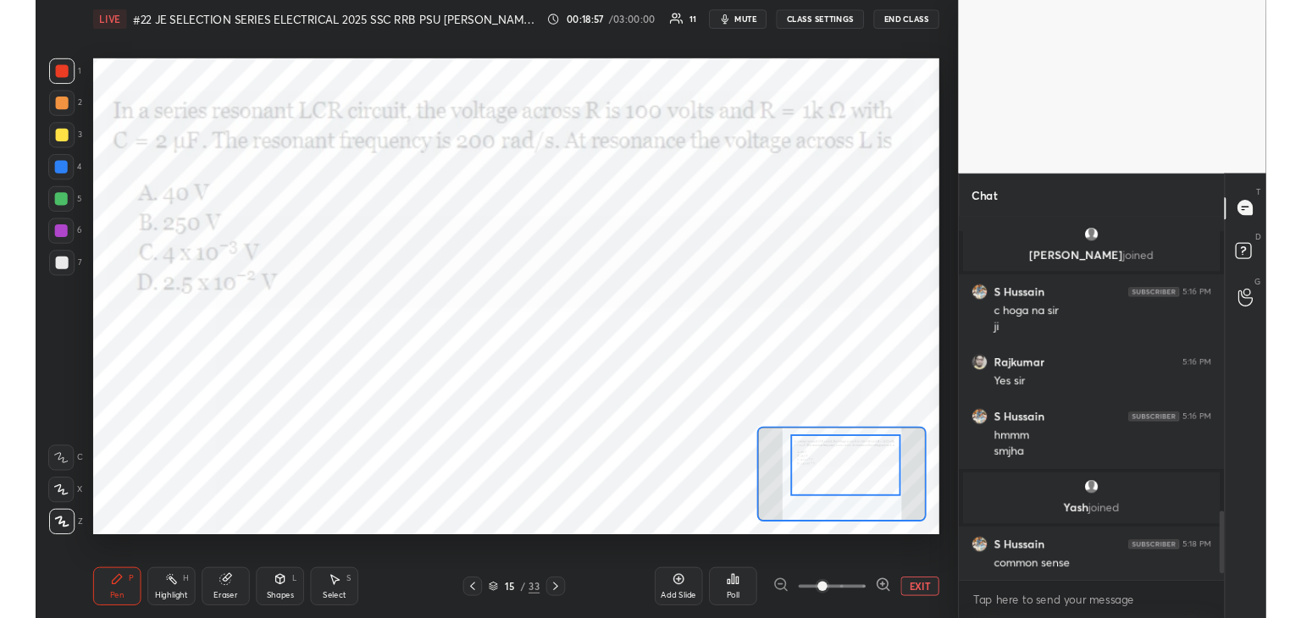
scroll to position [1308, 0]
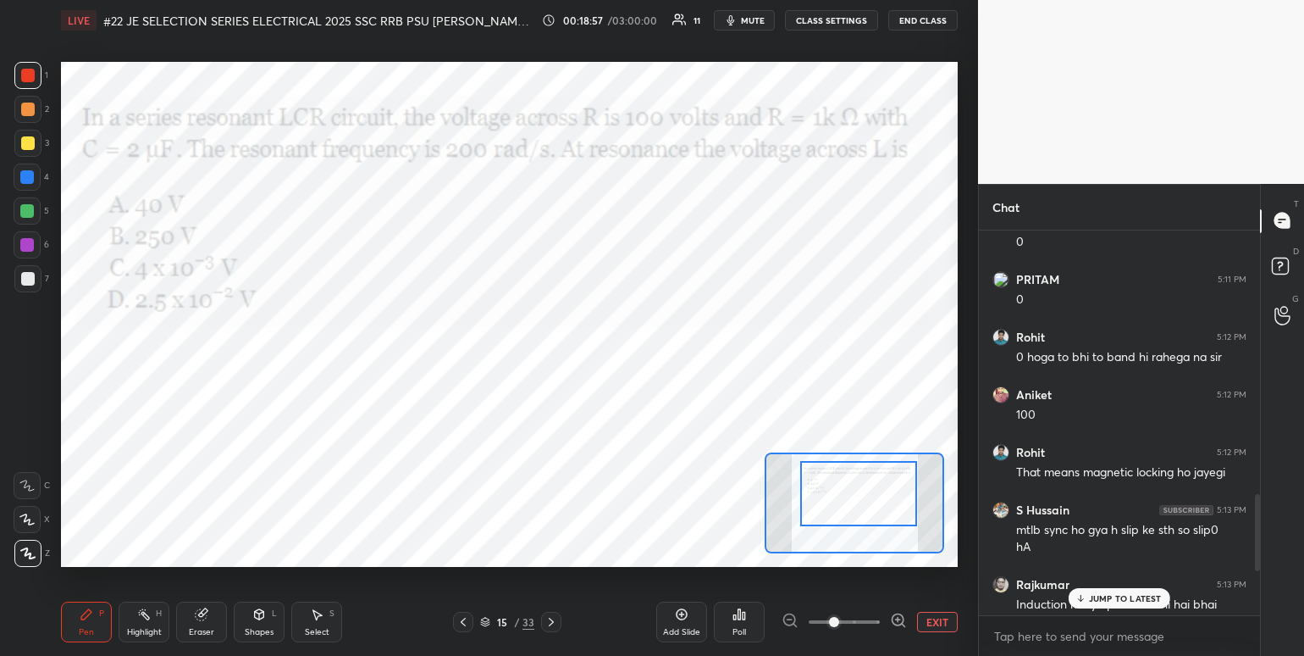
click at [749, 21] on span "mute" at bounding box center [753, 20] width 24 height 12
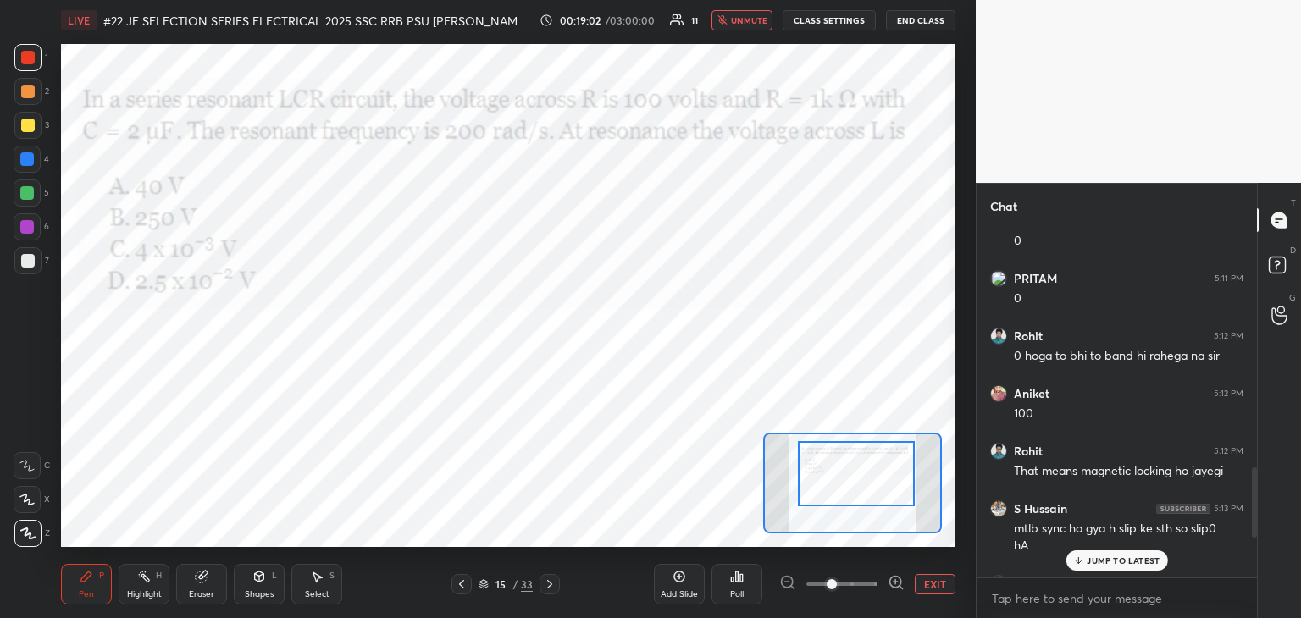
scroll to position [6, 5]
type textarea "x"
click at [746, 22] on span "unmute" at bounding box center [749, 20] width 36 height 12
click at [1115, 565] on p "JUMP TO LATEST" at bounding box center [1123, 561] width 73 height 10
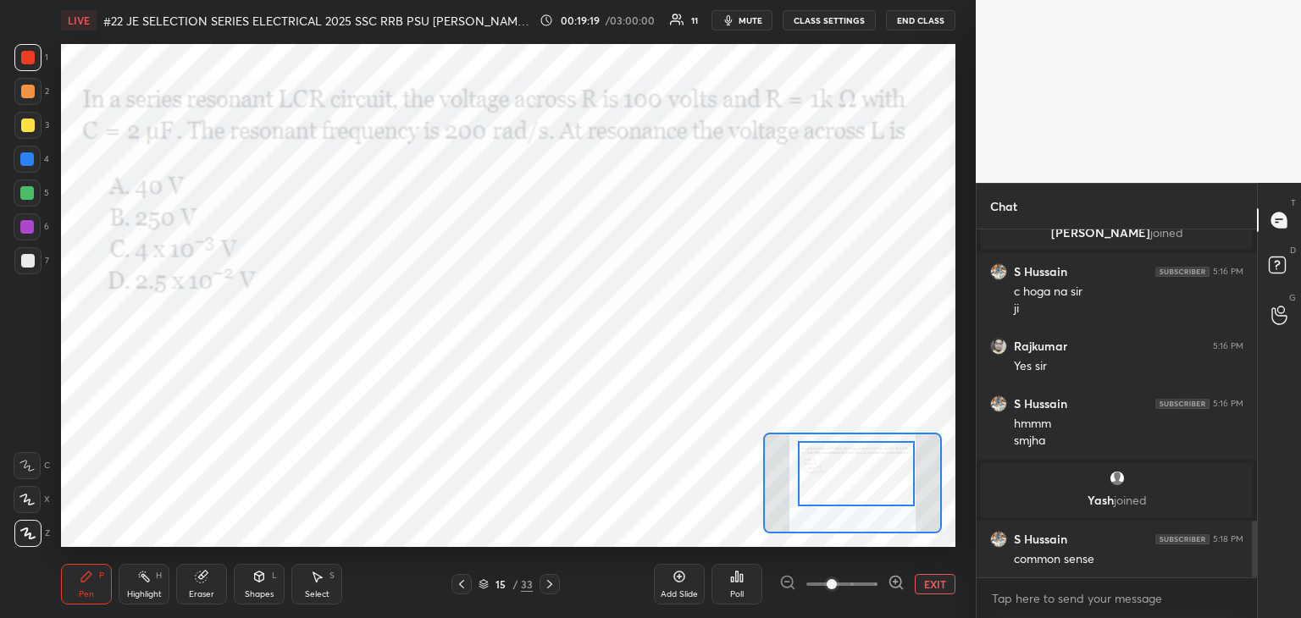
click at [30, 163] on div at bounding box center [27, 159] width 14 height 14
click at [17, 202] on div "5" at bounding box center [32, 197] width 36 height 34
click at [19, 231] on div at bounding box center [27, 226] width 27 height 27
click at [18, 256] on div at bounding box center [27, 260] width 27 height 27
drag, startPoint x: 25, startPoint y: 235, endPoint x: 22, endPoint y: 226, distance: 9.7
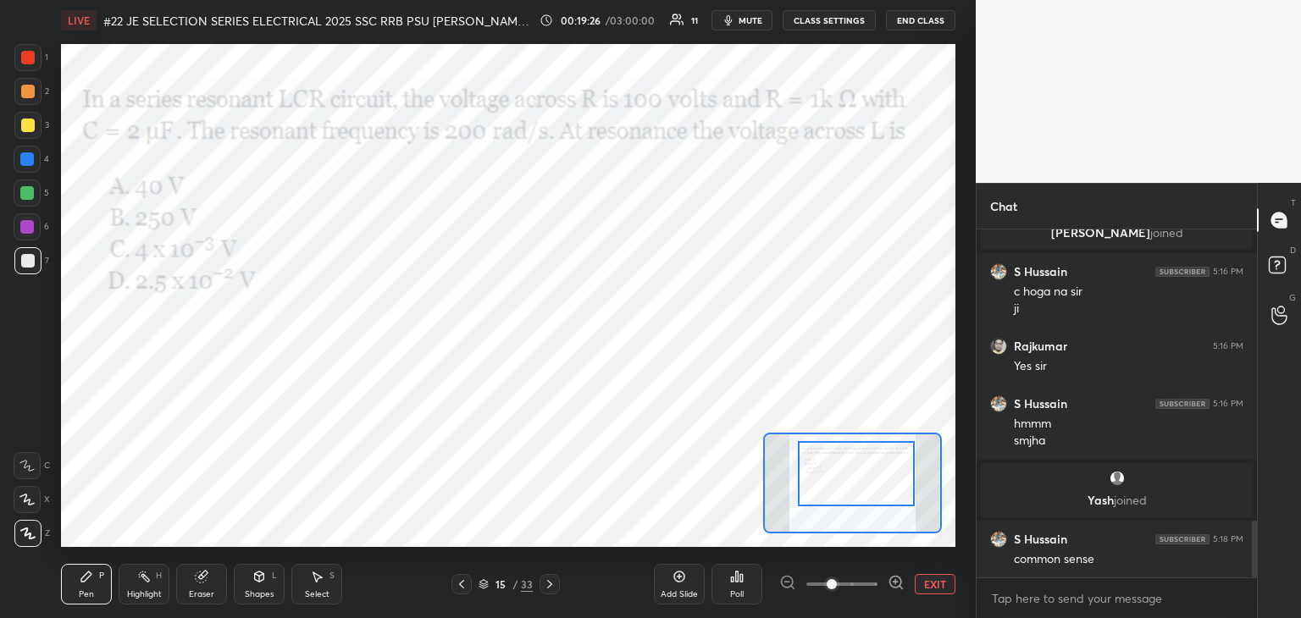
click at [19, 235] on div at bounding box center [27, 226] width 27 height 27
drag, startPoint x: 30, startPoint y: 201, endPoint x: 32, endPoint y: 192, distance: 8.6
click at [32, 200] on div at bounding box center [27, 193] width 27 height 27
click at [29, 156] on div at bounding box center [27, 159] width 14 height 14
click at [29, 132] on div at bounding box center [27, 125] width 27 height 27
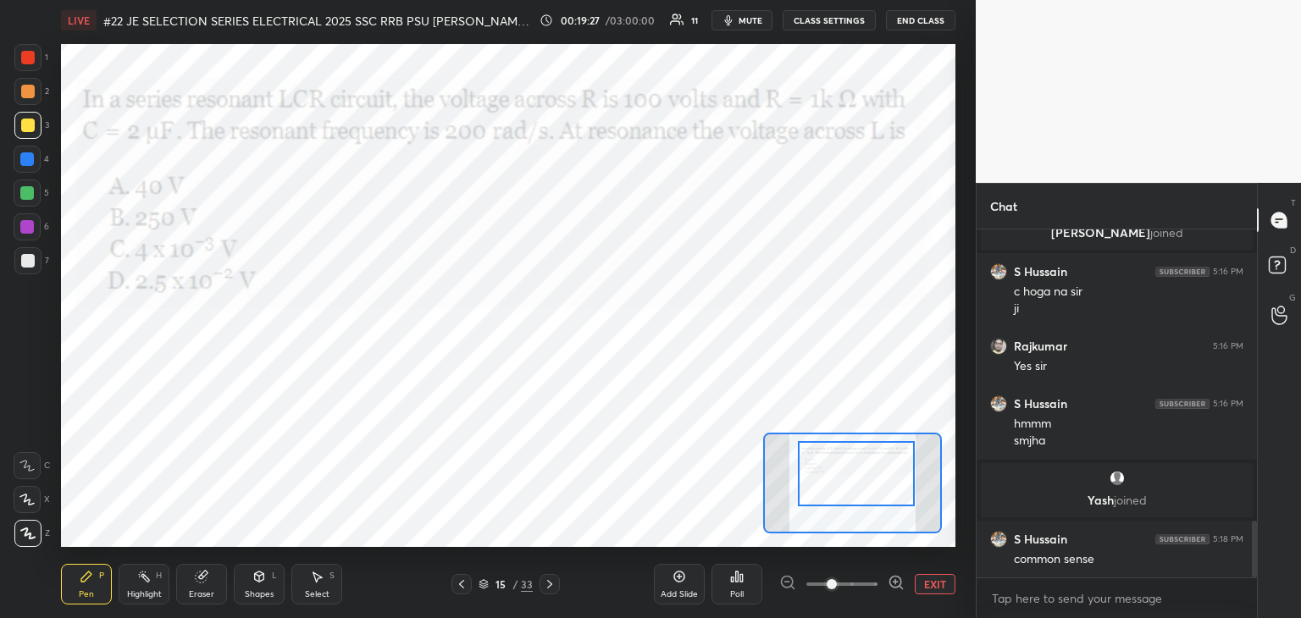
click at [30, 106] on div "2" at bounding box center [31, 95] width 35 height 34
click at [25, 63] on div at bounding box center [28, 58] width 14 height 14
click at [673, 584] on icon at bounding box center [679, 577] width 14 height 14
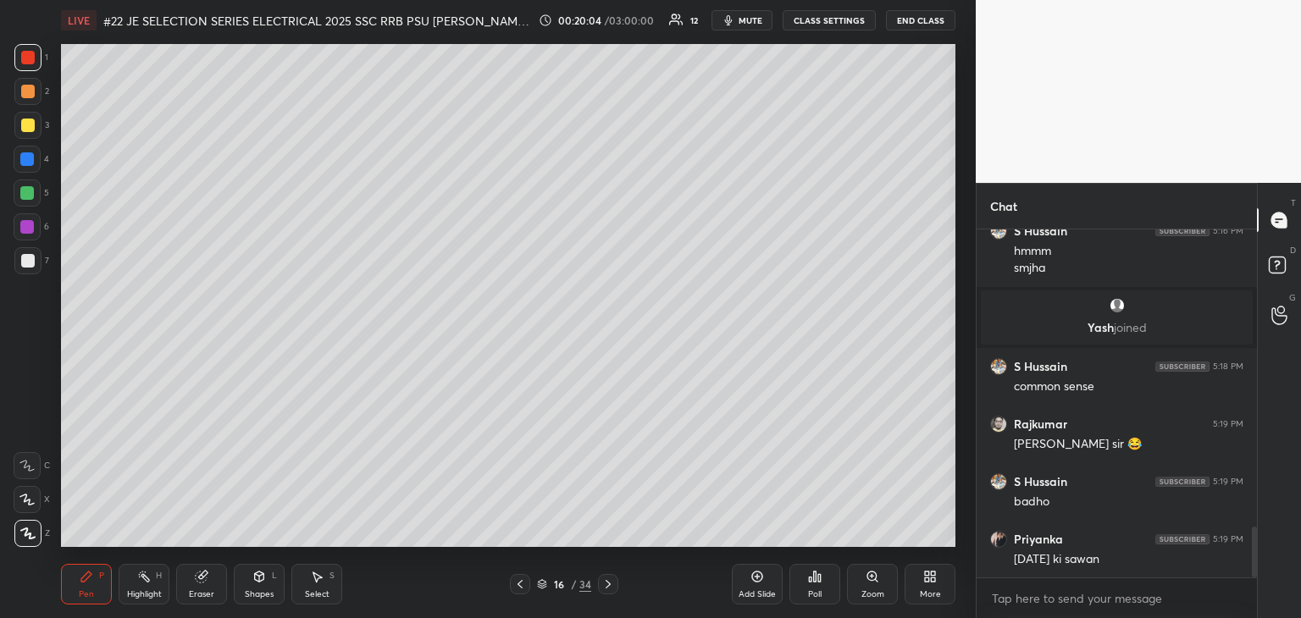
scroll to position [2026, 0]
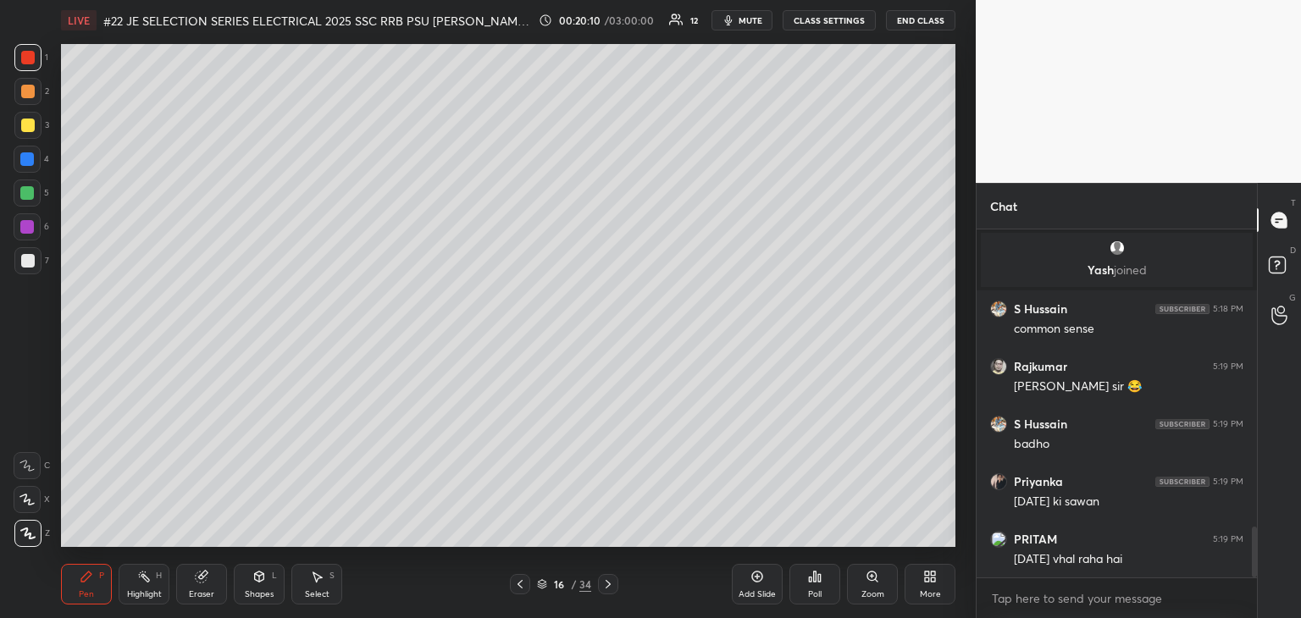
click at [204, 583] on div "Eraser" at bounding box center [201, 584] width 51 height 41
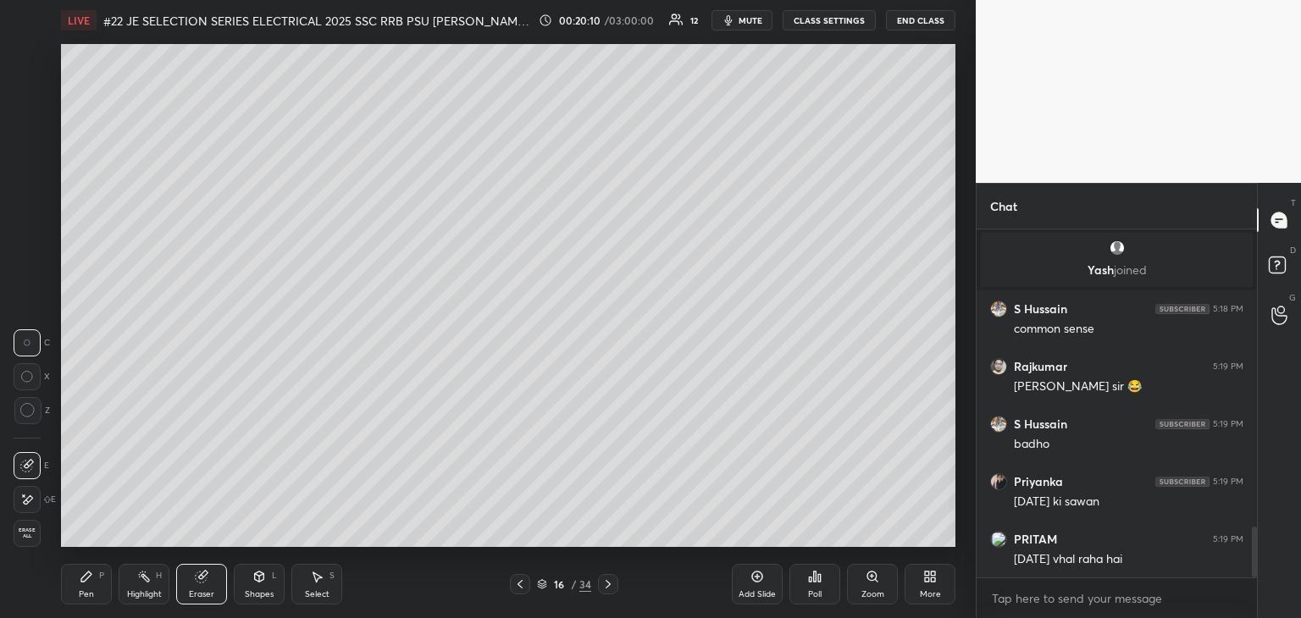
drag, startPoint x: 39, startPoint y: 541, endPoint x: 54, endPoint y: 565, distance: 28.2
click at [40, 543] on div "Erase all" at bounding box center [29, 533] width 30 height 27
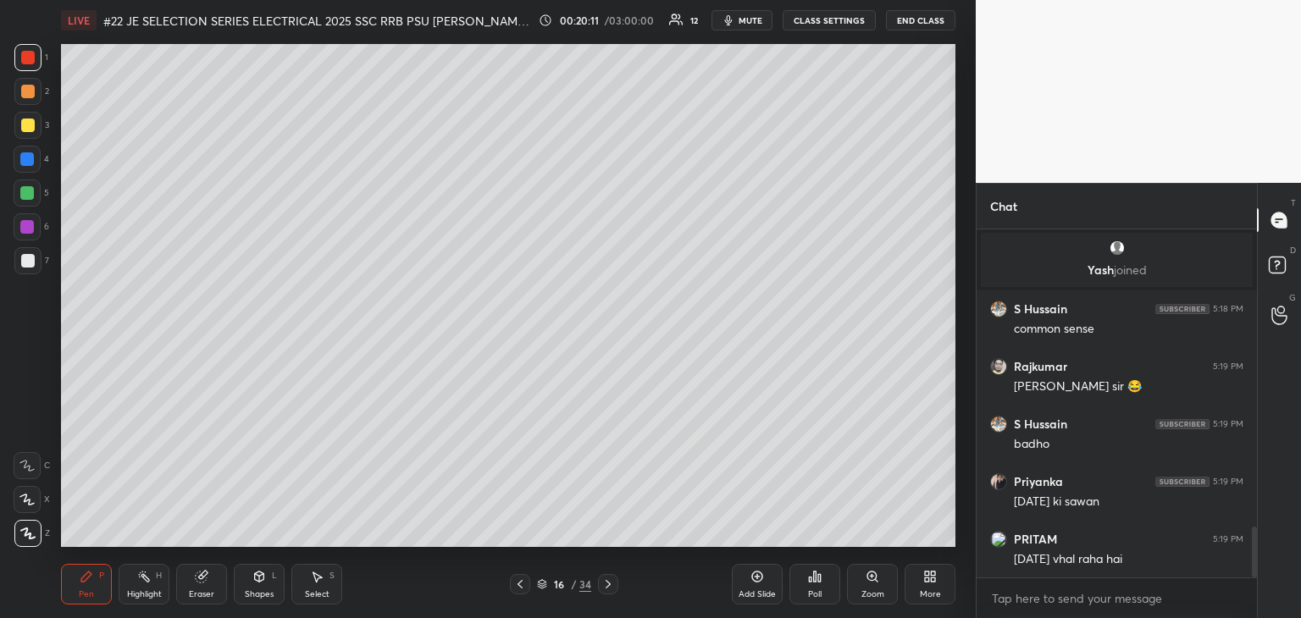
click at [68, 594] on div "Pen P" at bounding box center [86, 584] width 51 height 41
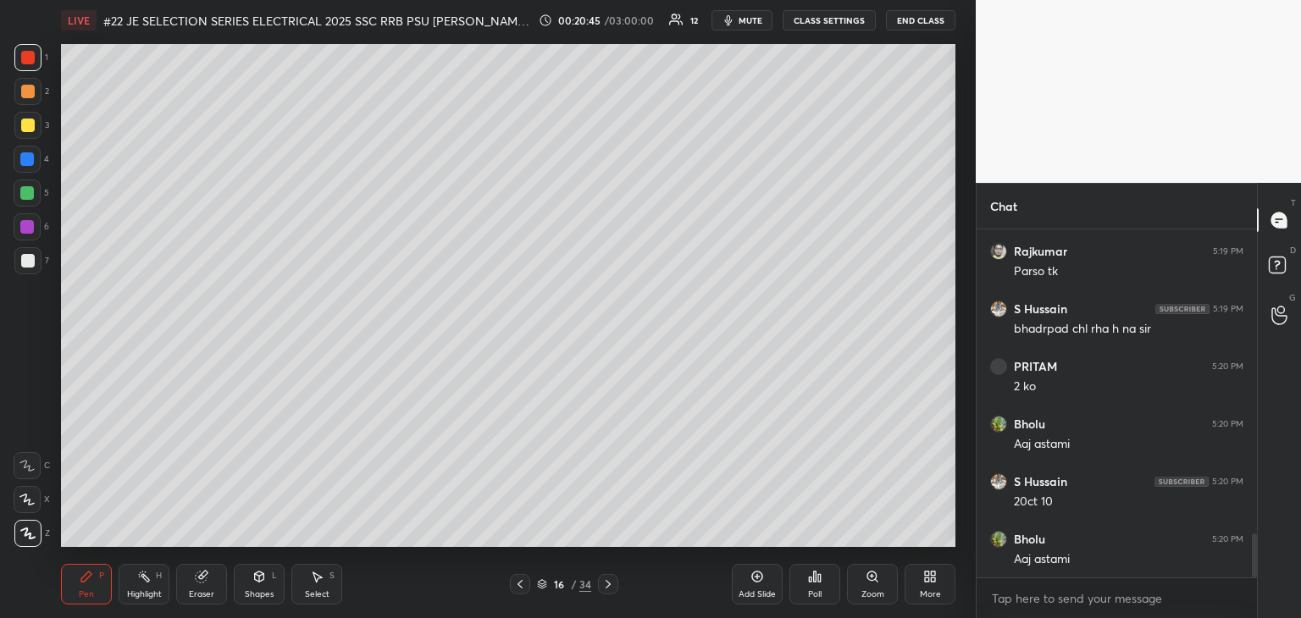
scroll to position [2429, 0]
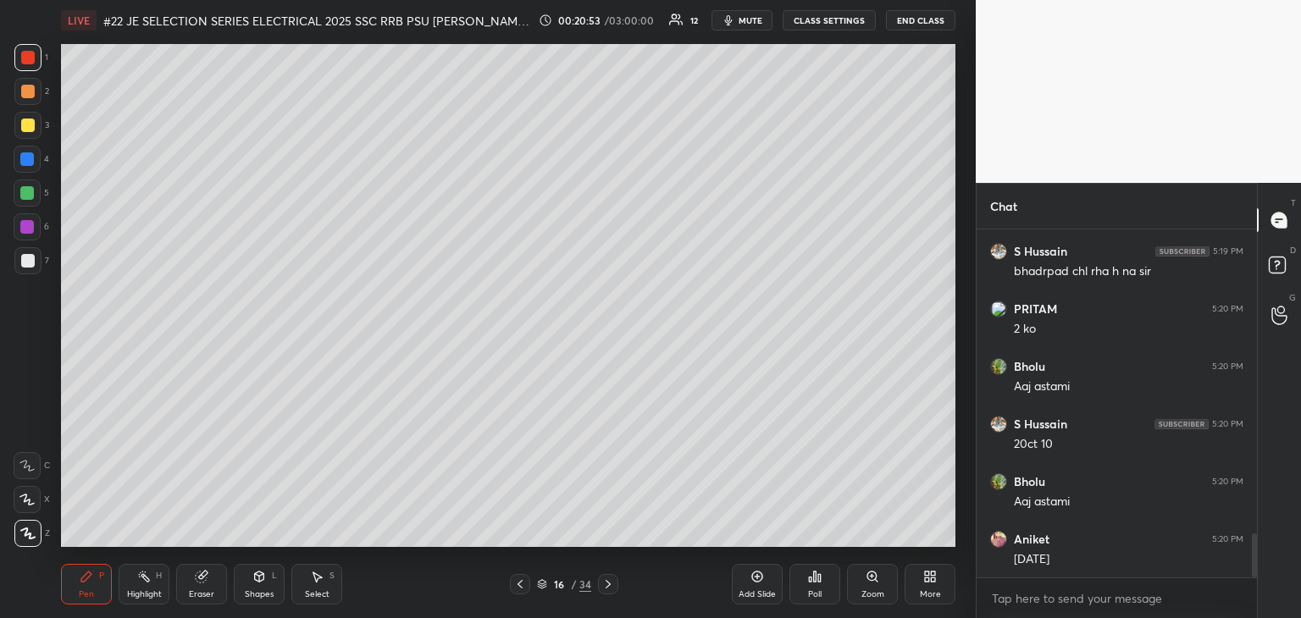
click at [210, 587] on div "Eraser" at bounding box center [201, 584] width 51 height 41
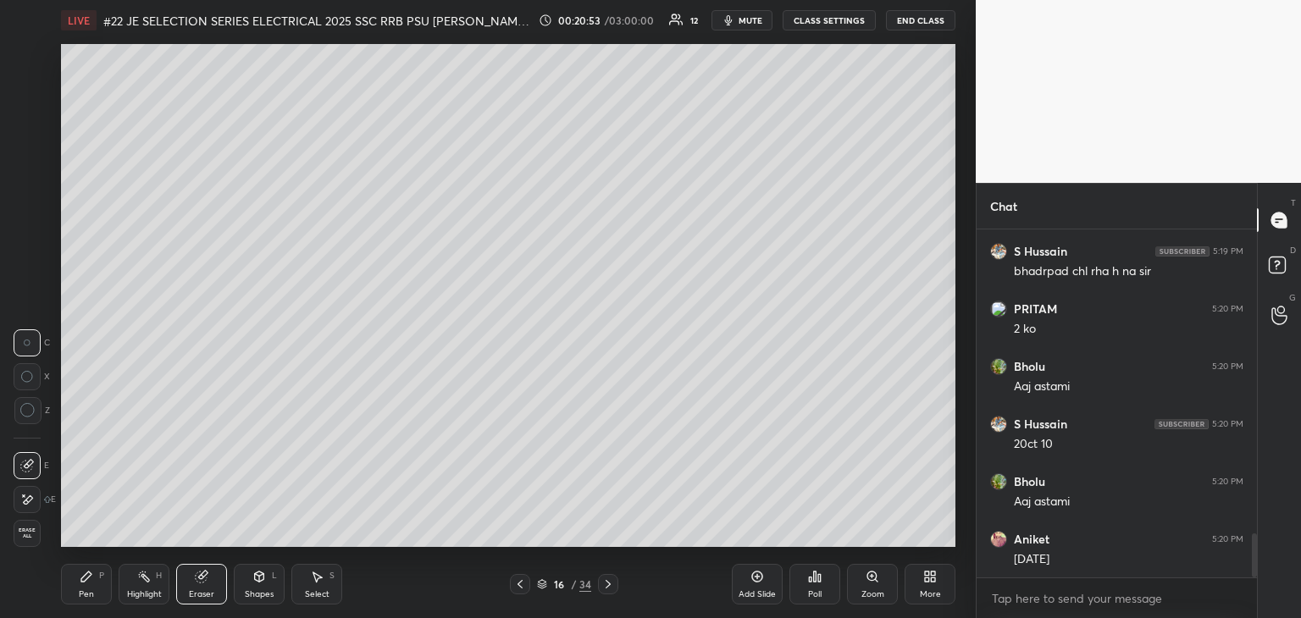
drag, startPoint x: 37, startPoint y: 533, endPoint x: 92, endPoint y: 600, distance: 86.6
click at [47, 539] on div "E E Erase all" at bounding box center [35, 496] width 42 height 102
click at [93, 600] on div "Pen P" at bounding box center [86, 584] width 51 height 41
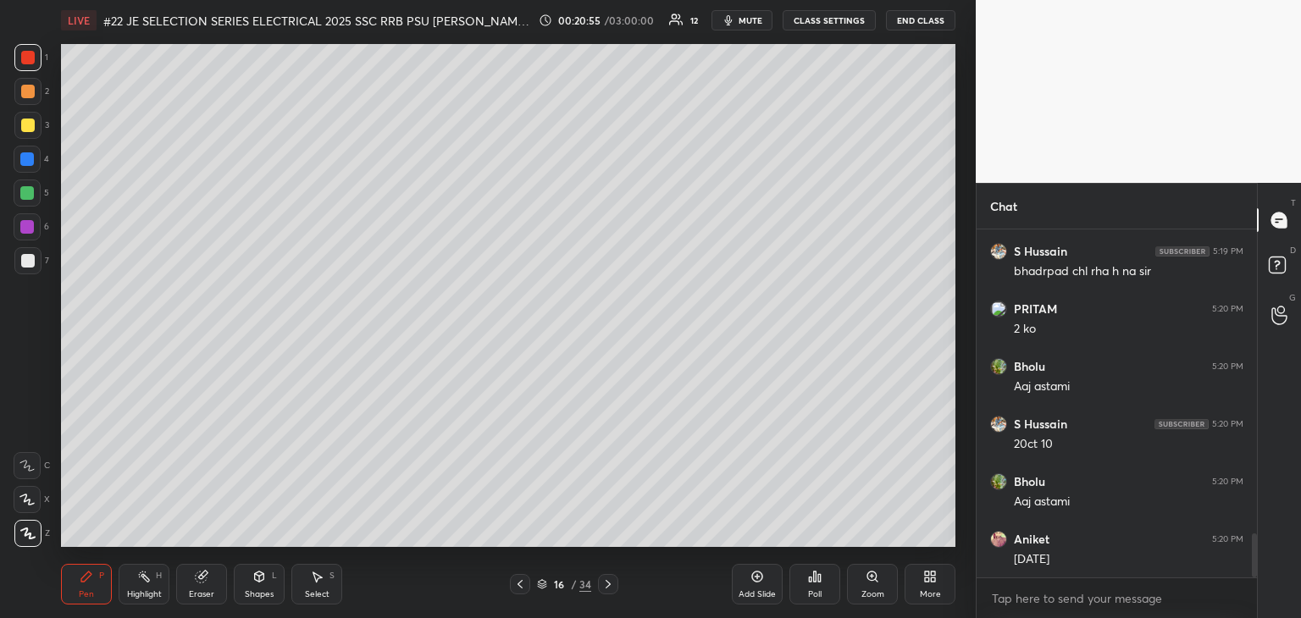
click at [198, 585] on div "Eraser" at bounding box center [201, 584] width 51 height 41
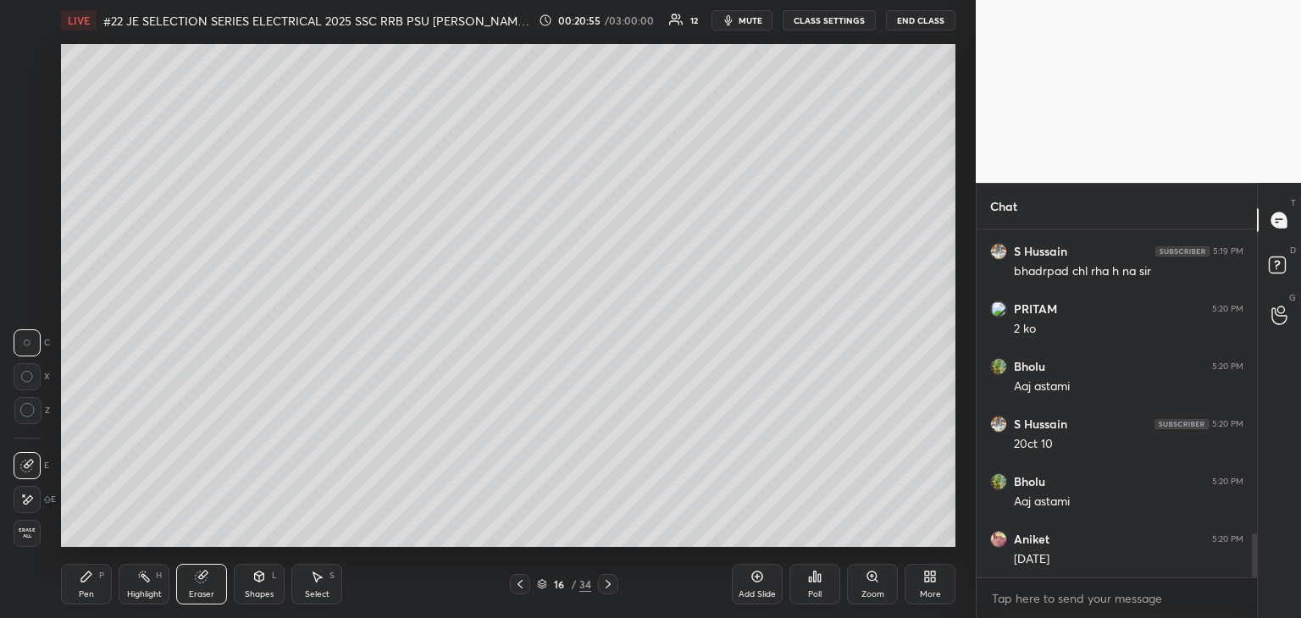
click at [36, 528] on span "Erase all" at bounding box center [26, 534] width 25 height 12
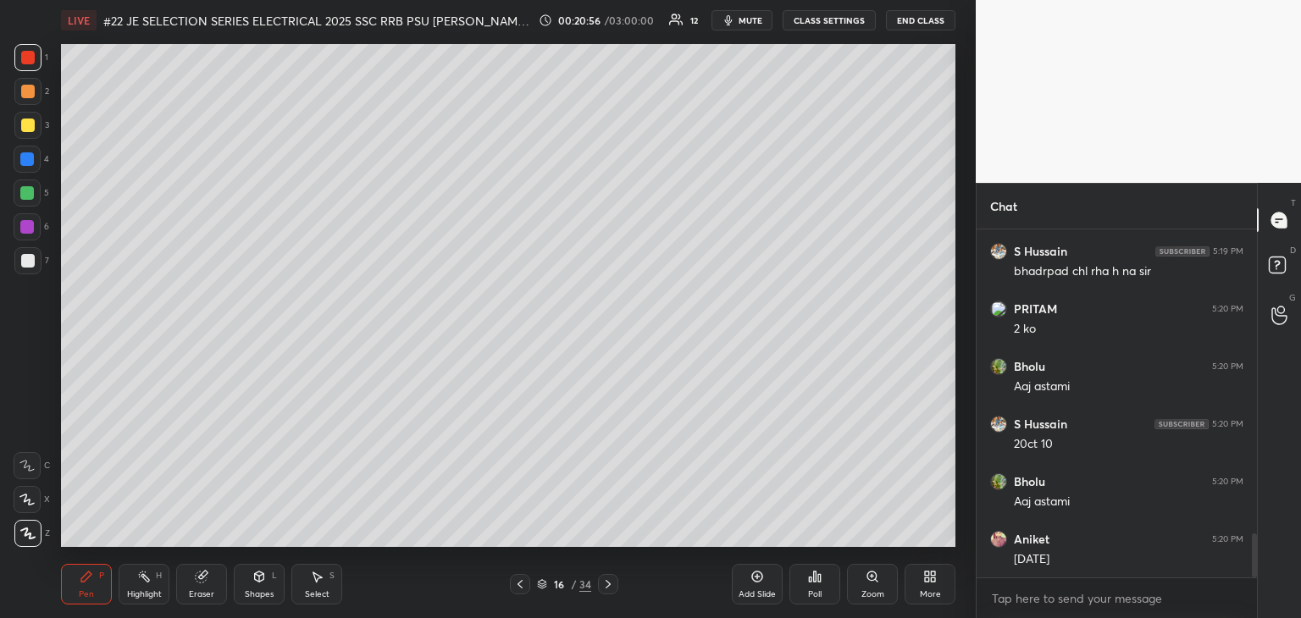
drag, startPoint x: 68, startPoint y: 578, endPoint x: 83, endPoint y: 577, distance: 15.3
click at [71, 578] on div "Pen P" at bounding box center [86, 584] width 51 height 41
click at [611, 492] on div "LIVE #22 JE SELECTION SERIES ELECTRICAL 2025 SSC RRB PSU PRAVIN SIR EEEGURU 00:…" at bounding box center [508, 309] width 908 height 618
drag, startPoint x: 522, startPoint y: 587, endPoint x: 552, endPoint y: 584, distance: 30.7
click at [521, 587] on icon at bounding box center [519, 584] width 5 height 8
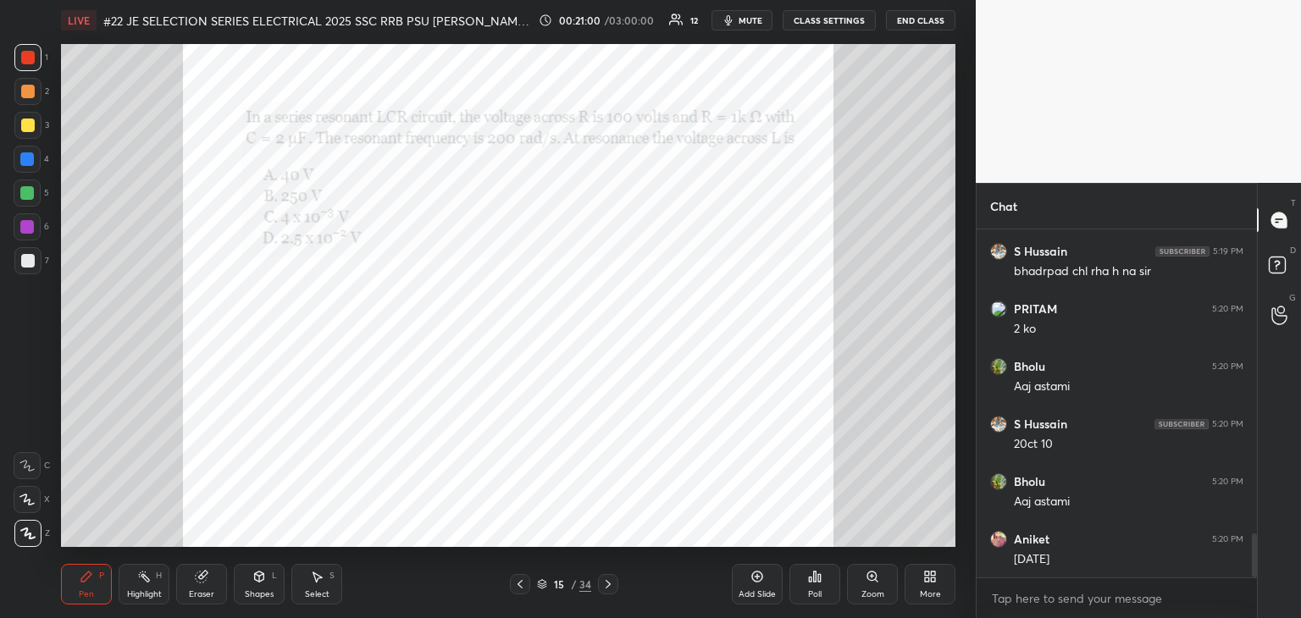
click at [606, 584] on icon at bounding box center [608, 585] width 14 height 14
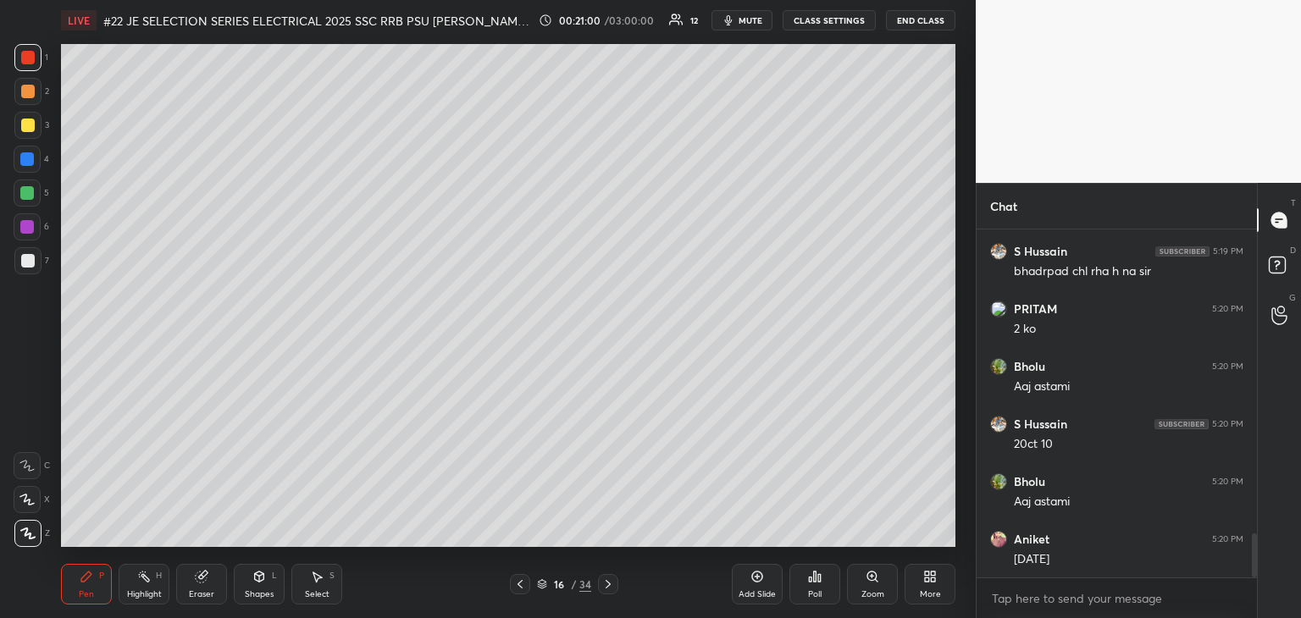
click at [609, 584] on icon at bounding box center [608, 584] width 5 height 8
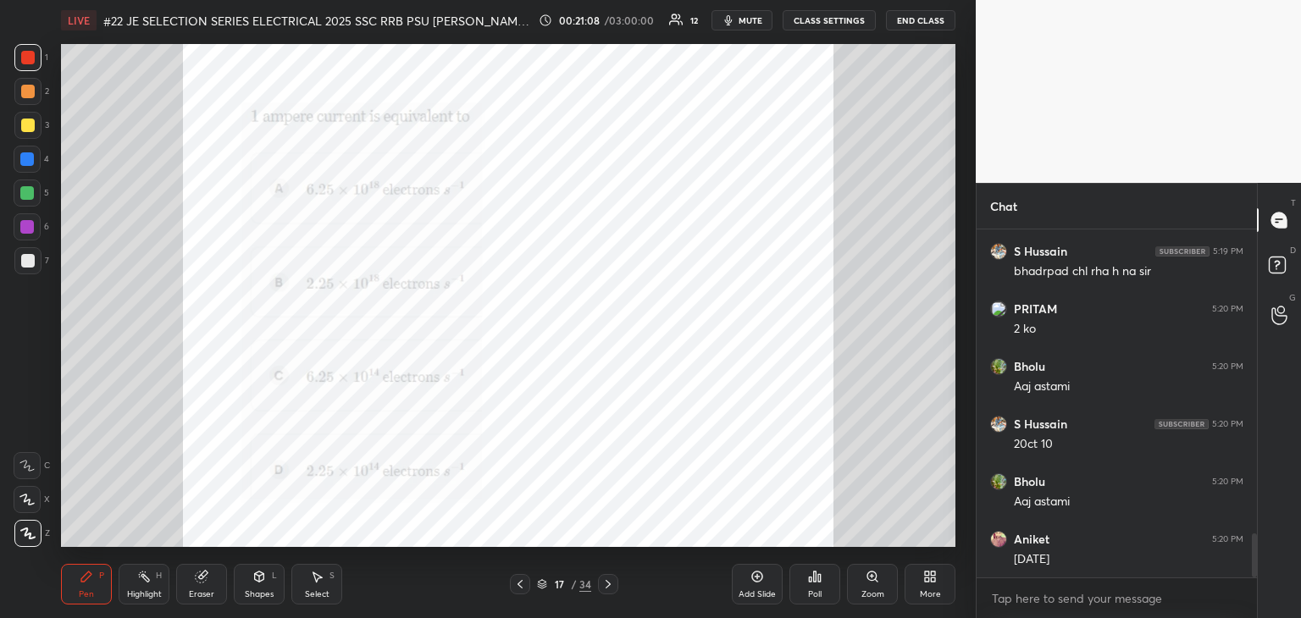
click at [825, 581] on div "Poll" at bounding box center [814, 584] width 51 height 41
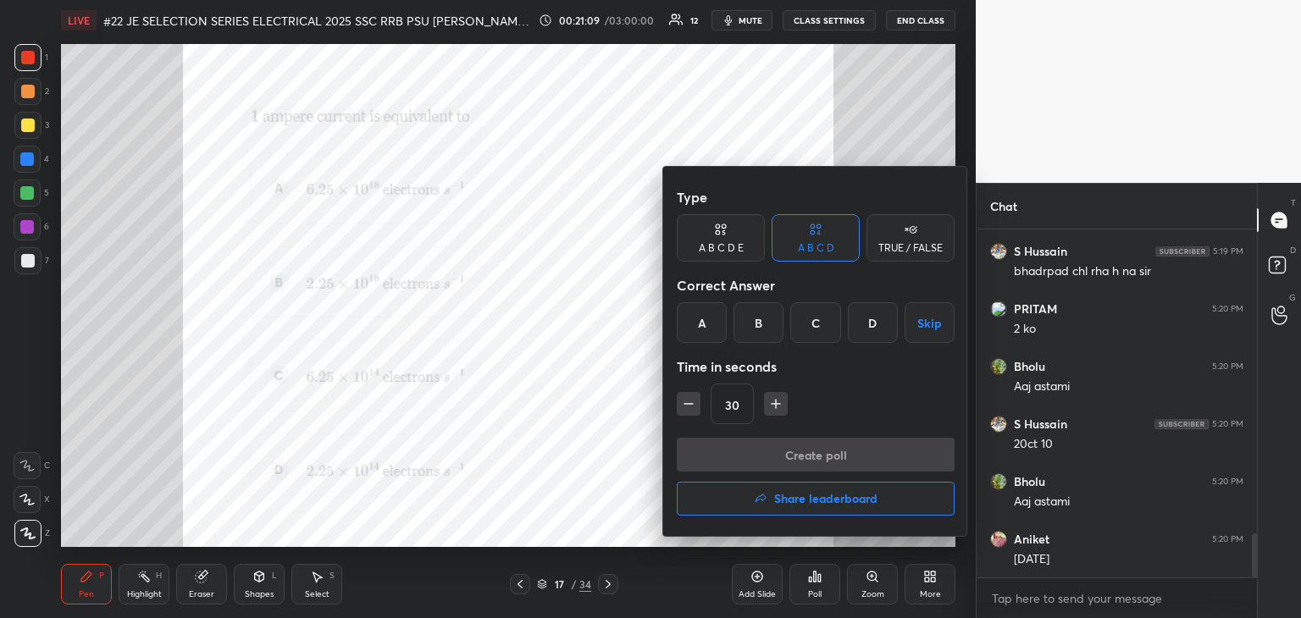
drag, startPoint x: 692, startPoint y: 317, endPoint x: 753, endPoint y: 407, distance: 109.2
click at [696, 321] on div "A" at bounding box center [702, 322] width 50 height 41
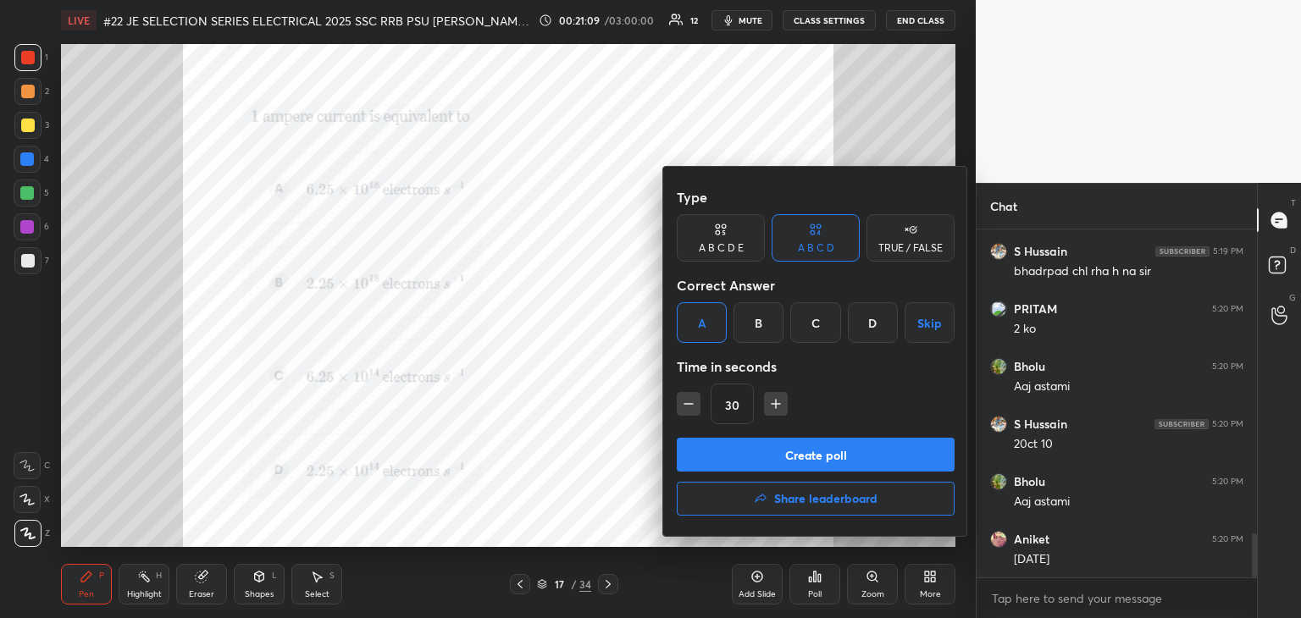
click at [775, 407] on icon "button" at bounding box center [775, 404] width 17 height 17
type input "45"
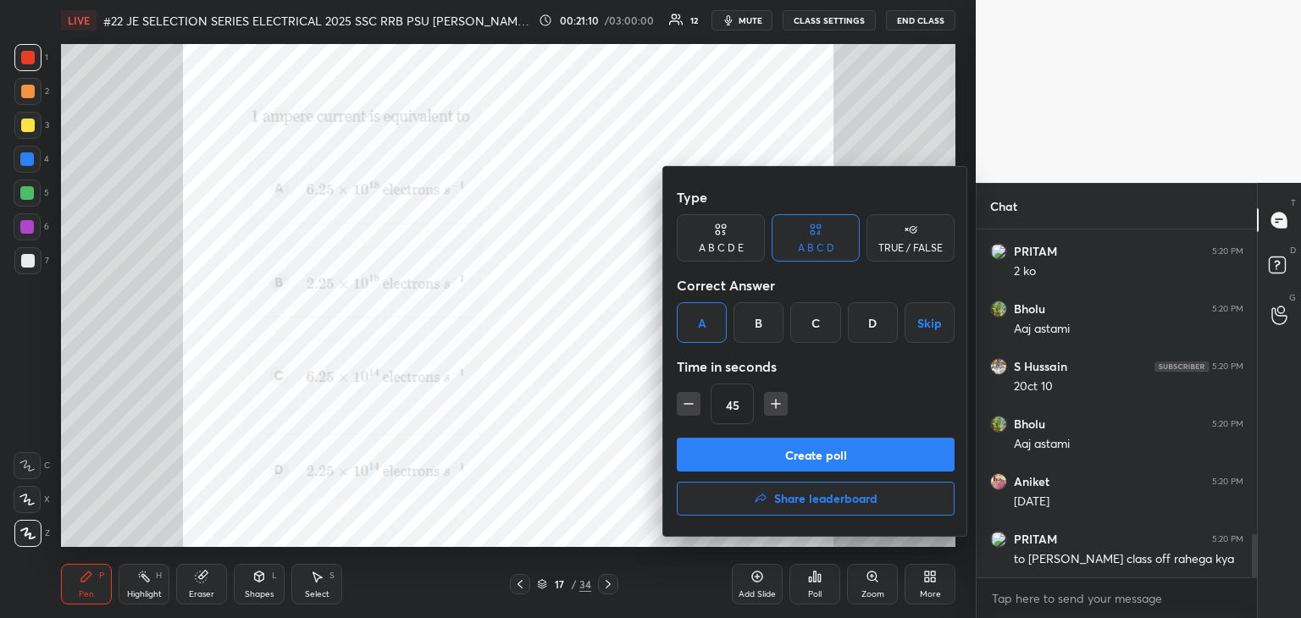
click at [770, 452] on button "Create poll" at bounding box center [816, 455] width 278 height 34
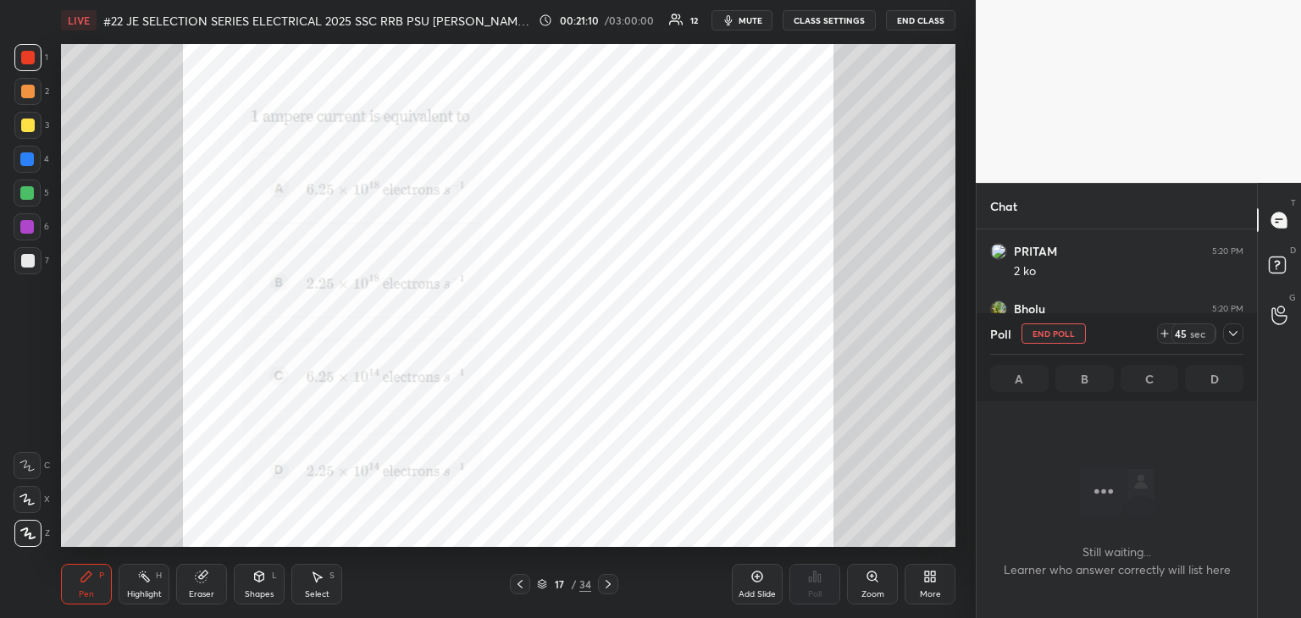
scroll to position [255, 275]
click at [1231, 333] on icon at bounding box center [1233, 334] width 14 height 14
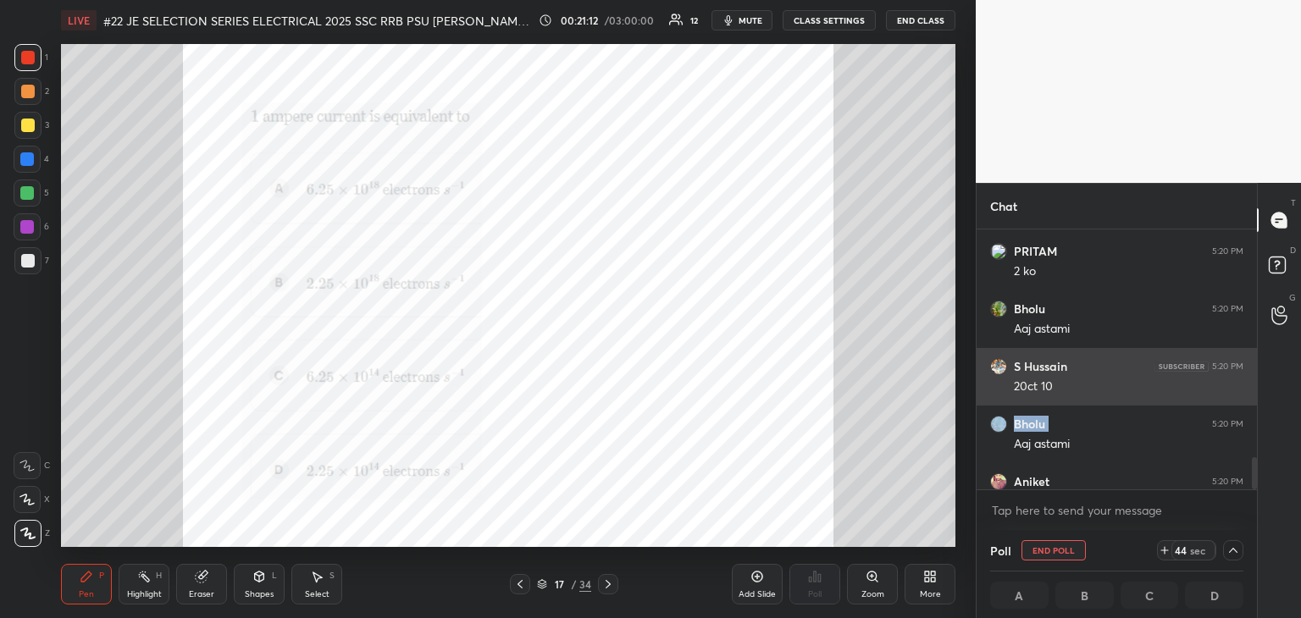
drag, startPoint x: 1169, startPoint y: 329, endPoint x: 1189, endPoint y: 390, distance: 64.3
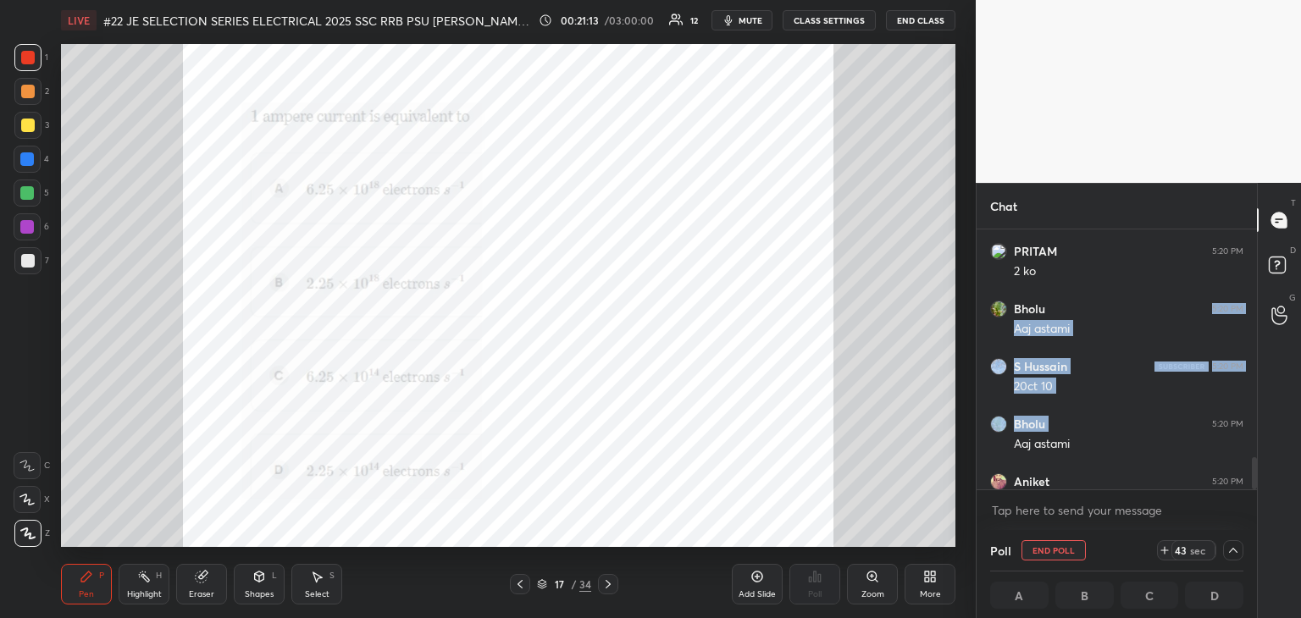
scroll to position [2575, 0]
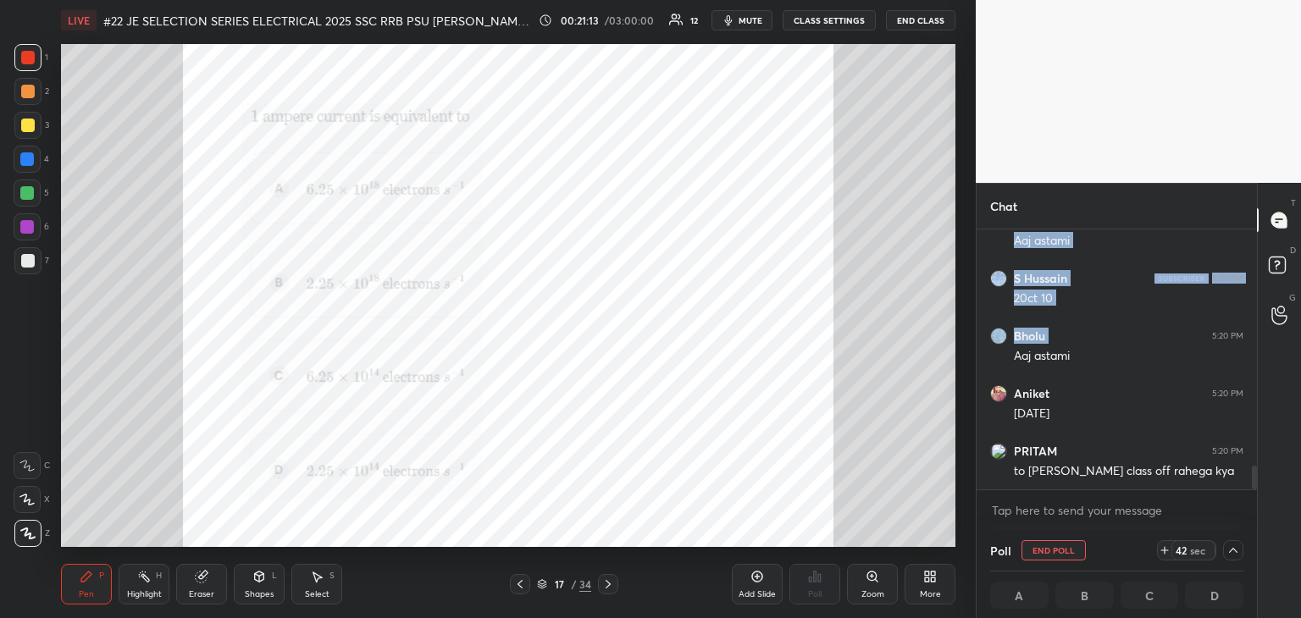
drag, startPoint x: 1254, startPoint y: 473, endPoint x: 1253, endPoint y: 486, distance: 13.6
click at [1253, 490] on div "PRITAM 5:20 PM 2 ko Bholu 5:20 PM Aaj astami S Hussain 5:20 PM 20ct 10 Bholu 5:…" at bounding box center [1117, 380] width 280 height 301
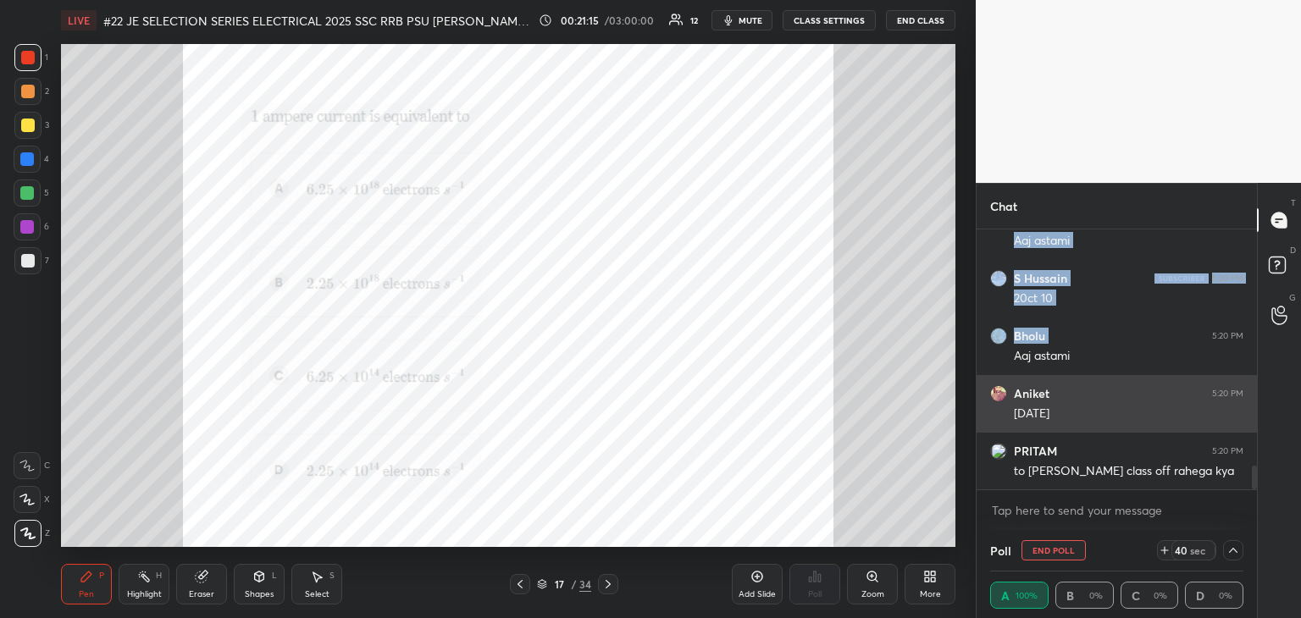
scroll to position [2636, 0]
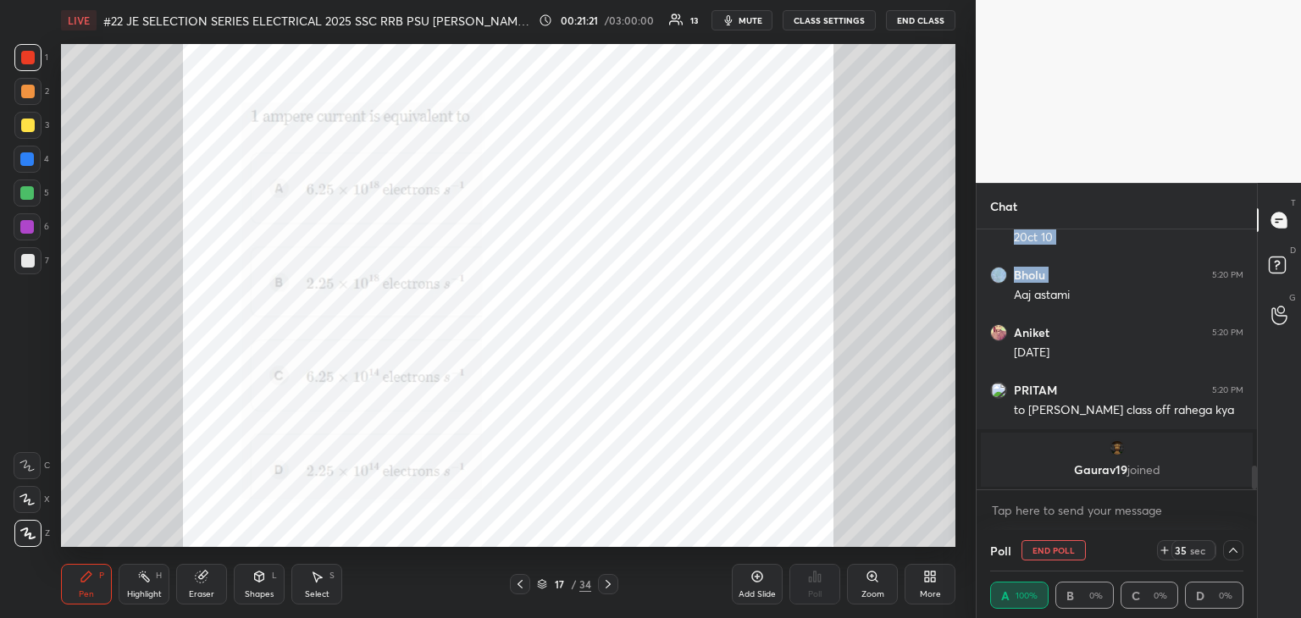
click at [176, 588] on div "Eraser" at bounding box center [201, 584] width 51 height 41
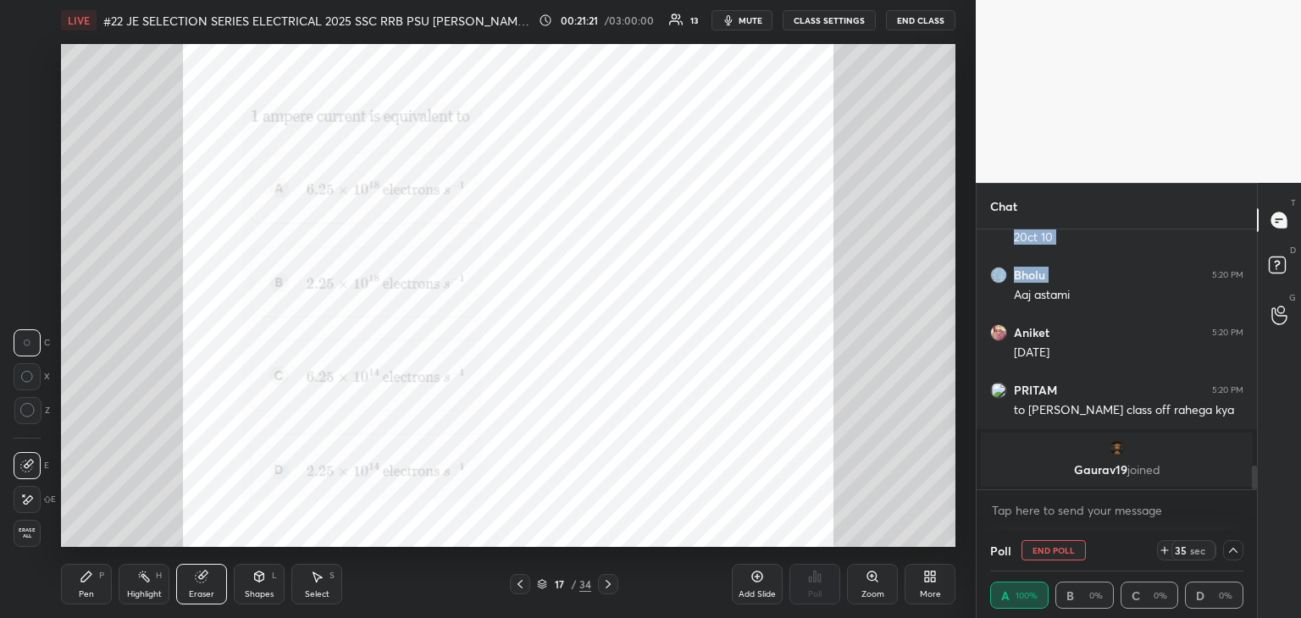
drag, startPoint x: 203, startPoint y: 584, endPoint x: 155, endPoint y: 586, distance: 48.3
click at [202, 584] on div "Eraser" at bounding box center [201, 584] width 51 height 41
click at [34, 525] on div "Erase all" at bounding box center [27, 533] width 27 height 27
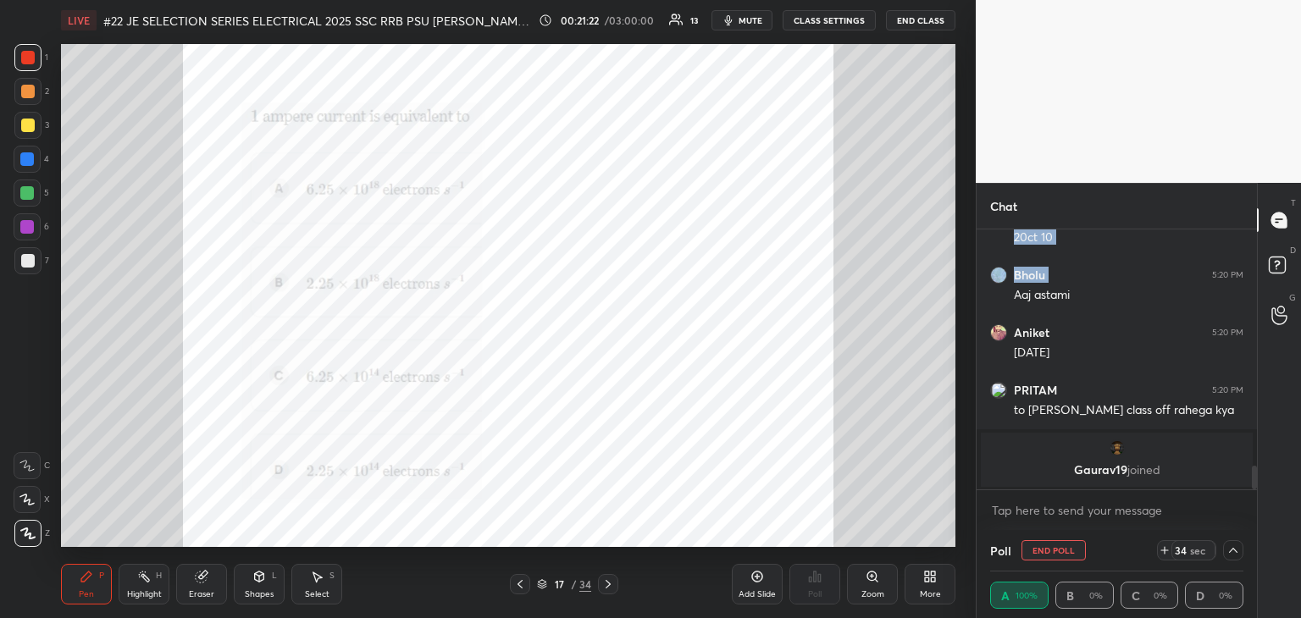
click at [77, 580] on div "Pen P" at bounding box center [86, 584] width 51 height 41
click at [1234, 549] on icon at bounding box center [1233, 551] width 14 height 14
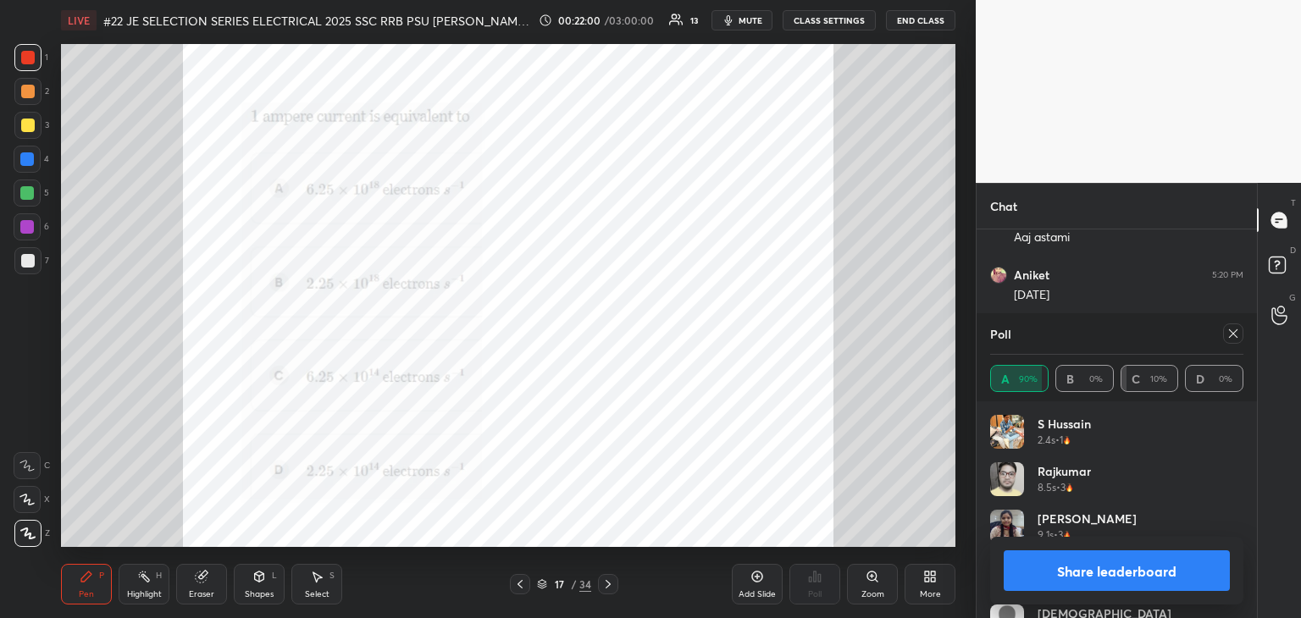
scroll to position [2324, 0]
click at [1230, 340] on icon at bounding box center [1233, 334] width 14 height 14
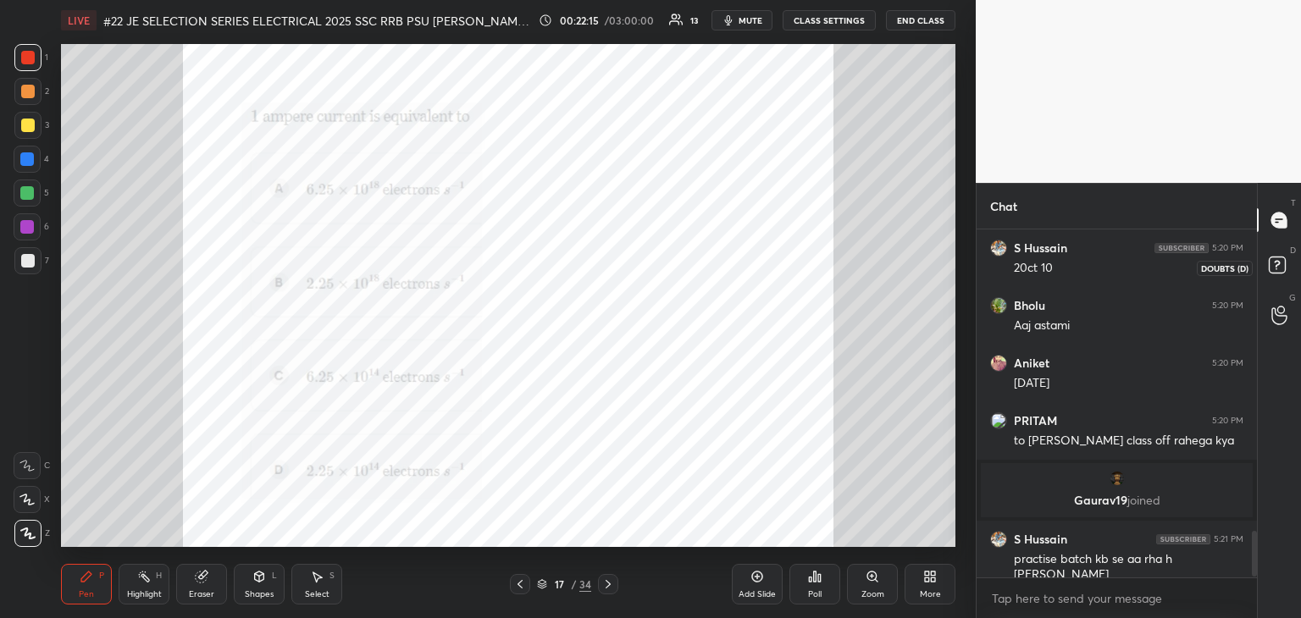
scroll to position [2297, 0]
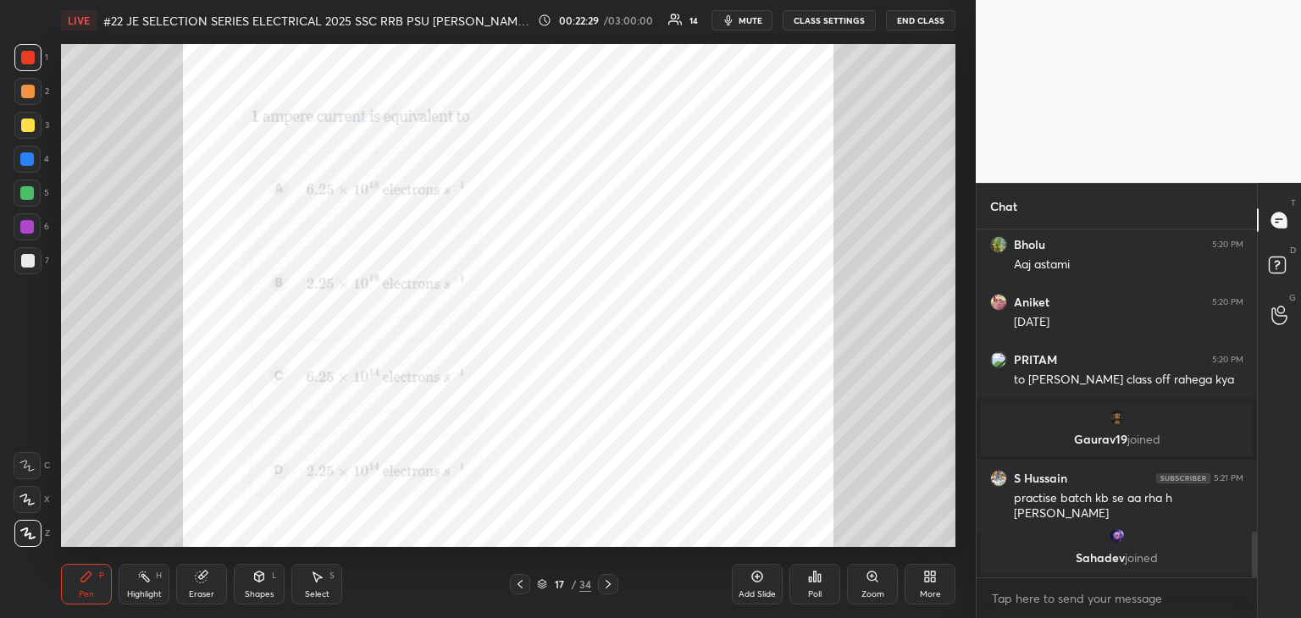
click at [212, 572] on div "Eraser" at bounding box center [201, 584] width 51 height 41
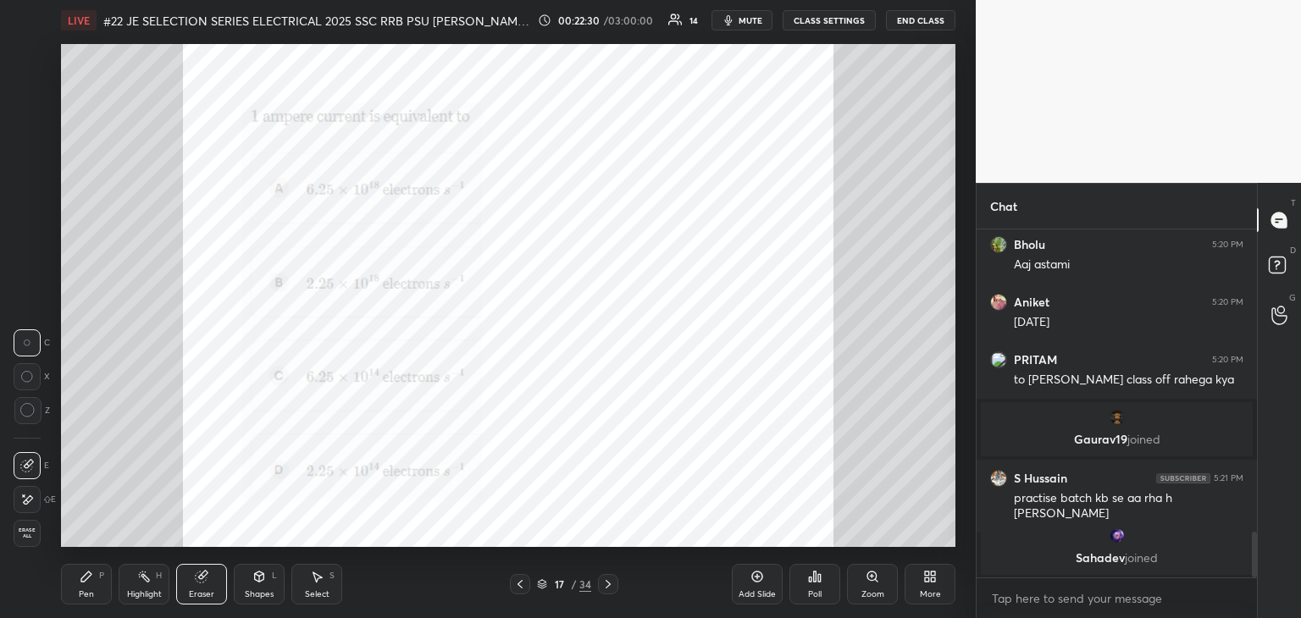
drag, startPoint x: 38, startPoint y: 534, endPoint x: 41, endPoint y: 550, distance: 15.5
click at [37, 539] on div "Erase all" at bounding box center [27, 533] width 27 height 27
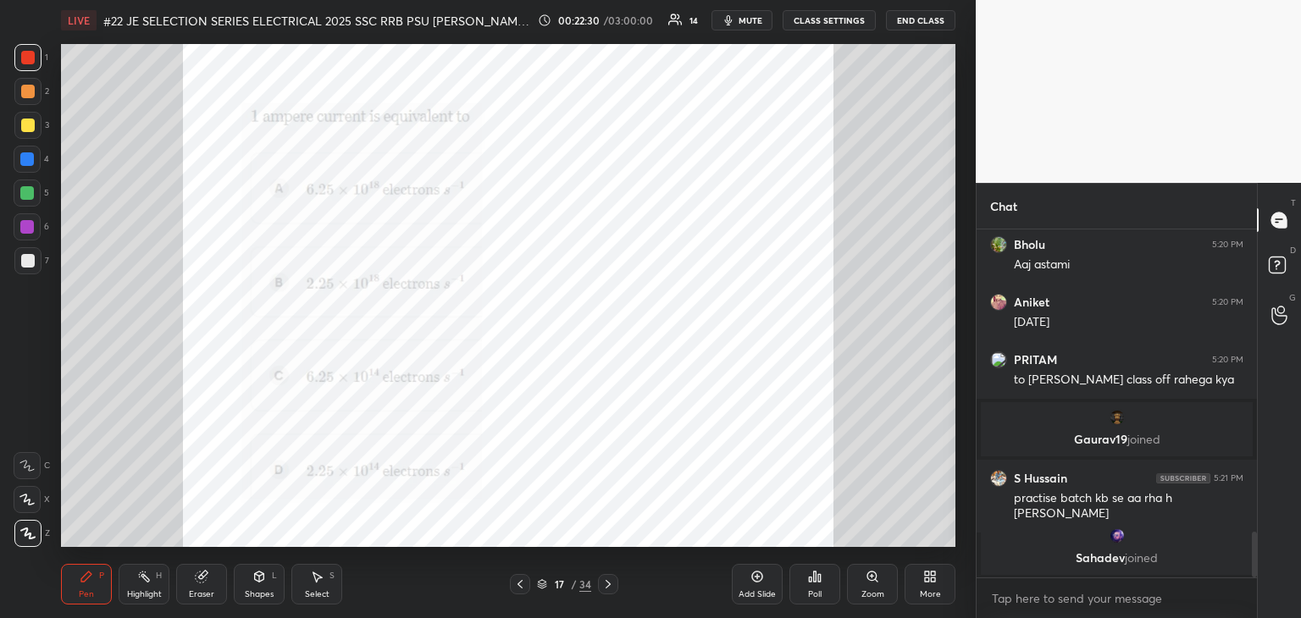
click at [73, 590] on div "Pen P" at bounding box center [86, 584] width 51 height 41
click at [200, 590] on div "Eraser" at bounding box center [201, 594] width 25 height 8
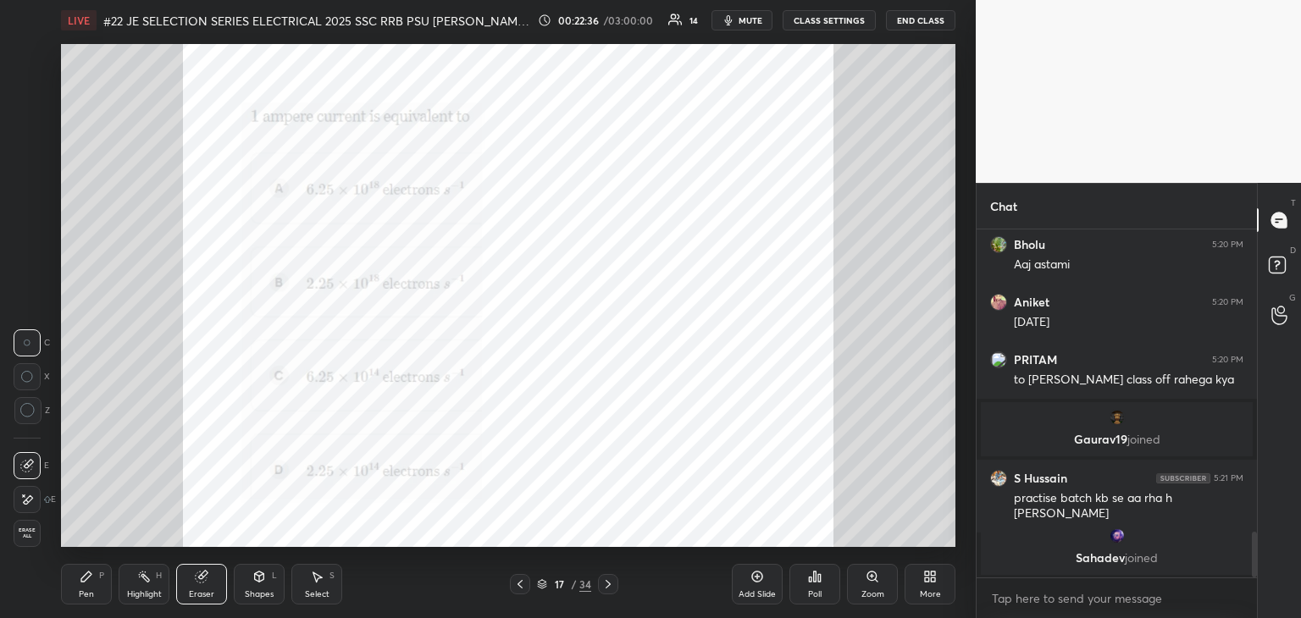
drag, startPoint x: 34, startPoint y: 532, endPoint x: 67, endPoint y: 577, distance: 55.7
click at [41, 545] on div "Erase all" at bounding box center [29, 533] width 30 height 27
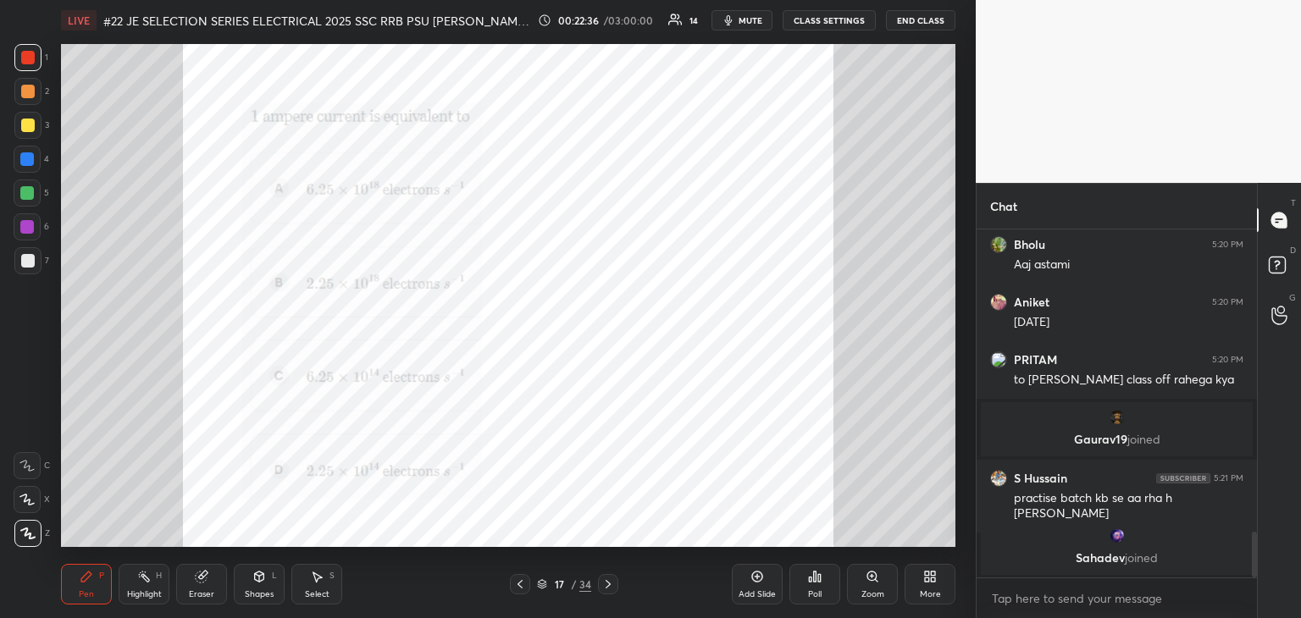
click at [69, 578] on div "Pen P" at bounding box center [86, 584] width 51 height 41
click at [30, 167] on div at bounding box center [27, 159] width 27 height 27
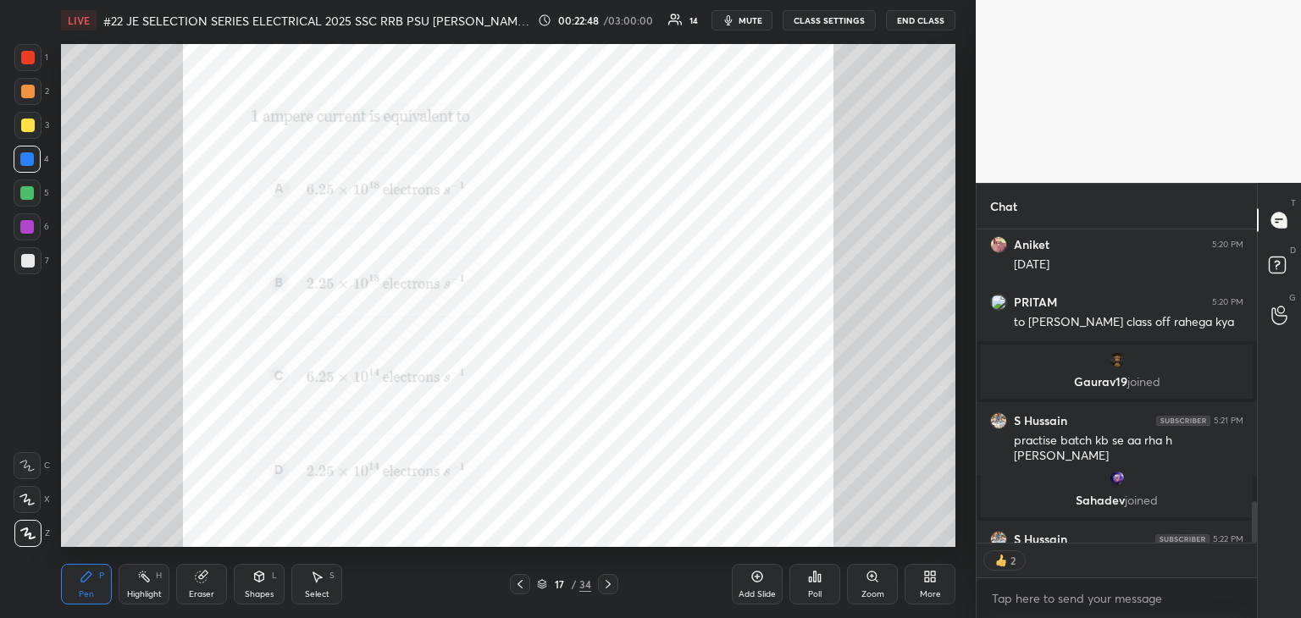
scroll to position [6, 5]
click at [608, 587] on icon at bounding box center [608, 585] width 14 height 14
type textarea "x"
click at [819, 588] on div "Poll" at bounding box center [814, 584] width 51 height 41
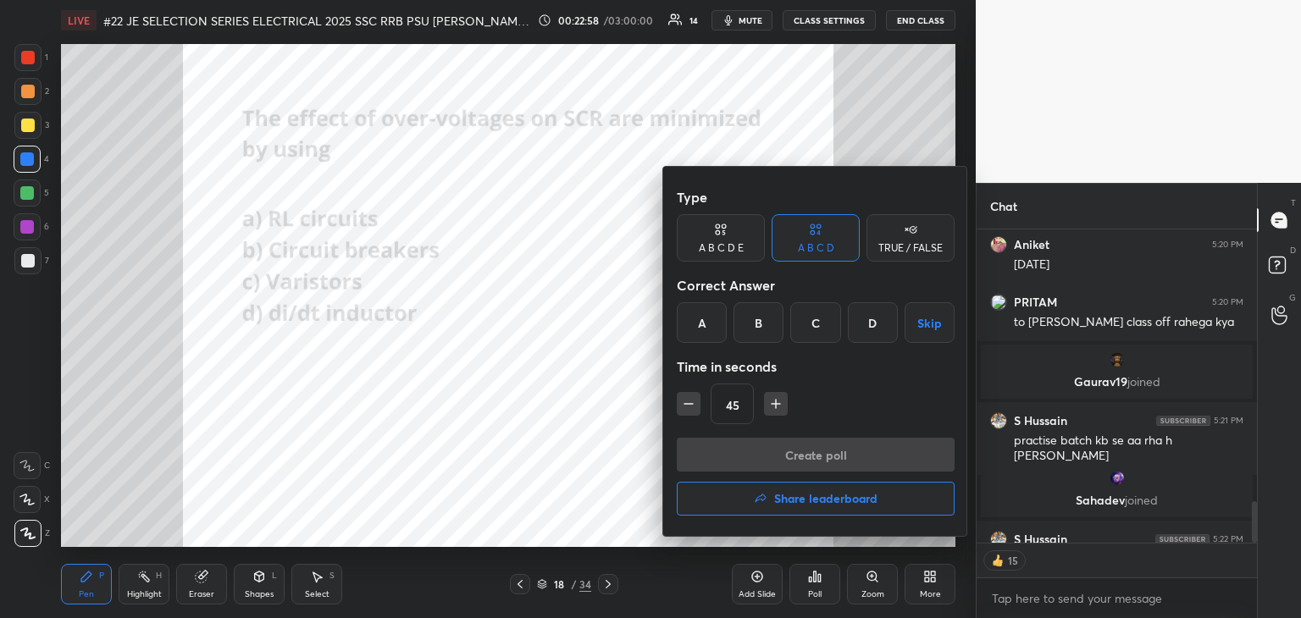
click at [811, 332] on div "C" at bounding box center [815, 322] width 50 height 41
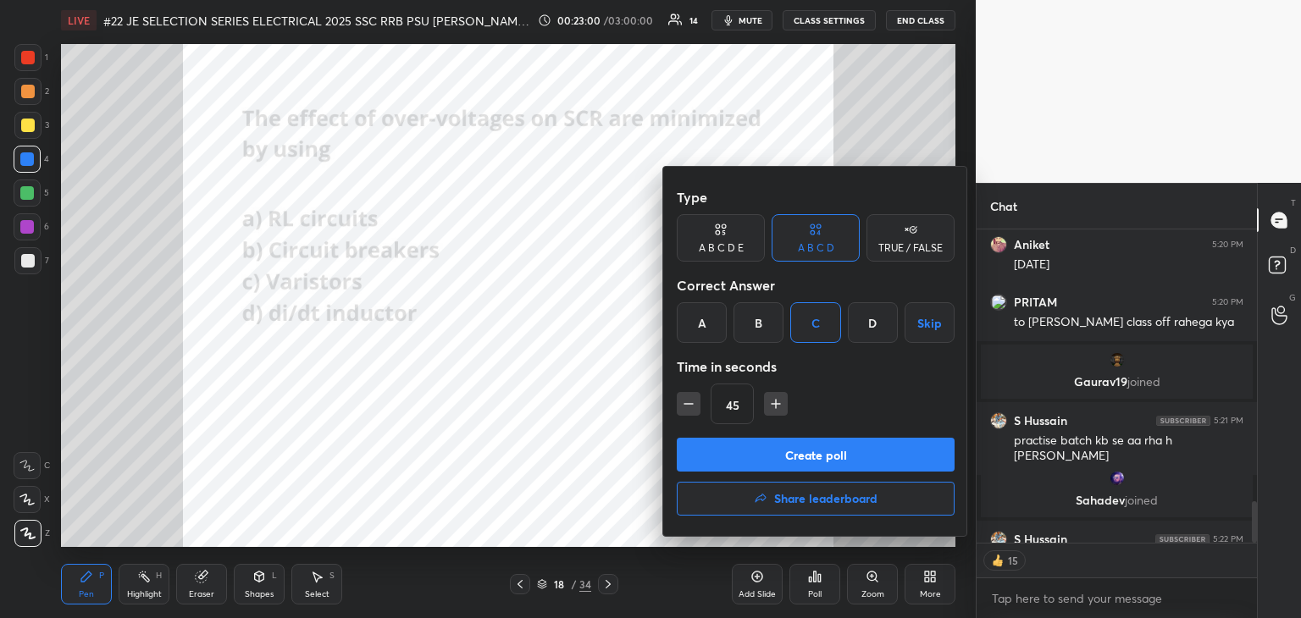
click at [689, 411] on icon "button" at bounding box center [688, 404] width 17 height 17
type input "30"
click at [707, 455] on button "Create poll" at bounding box center [816, 455] width 278 height 34
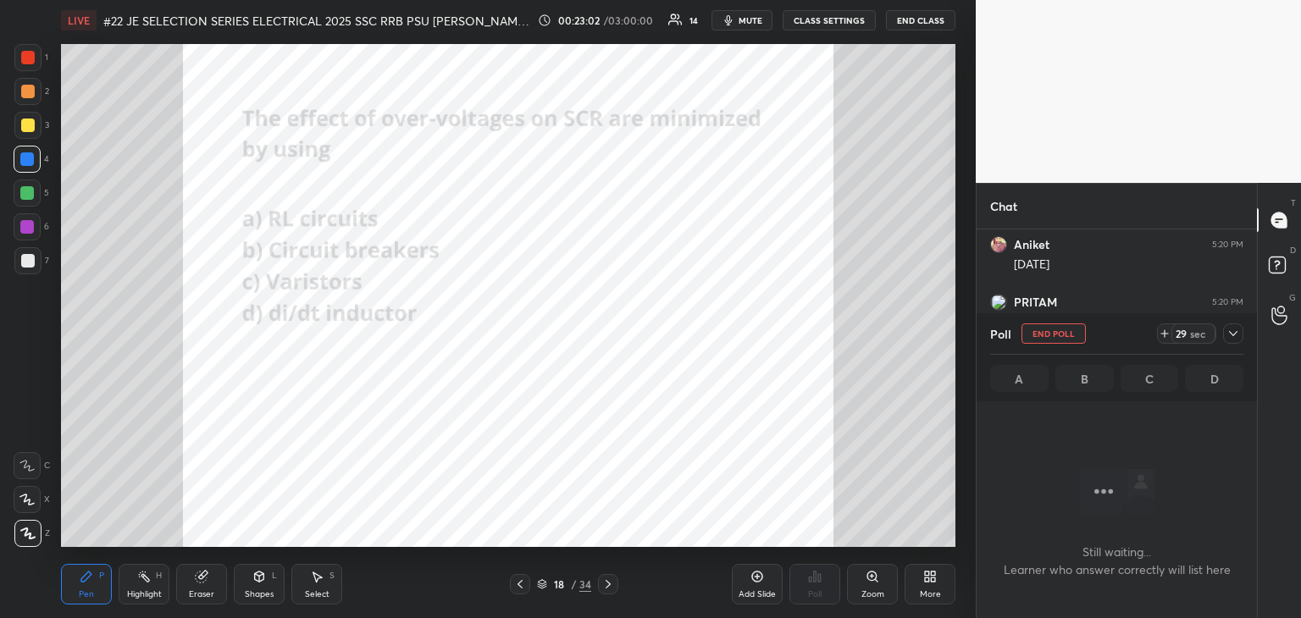
scroll to position [255, 275]
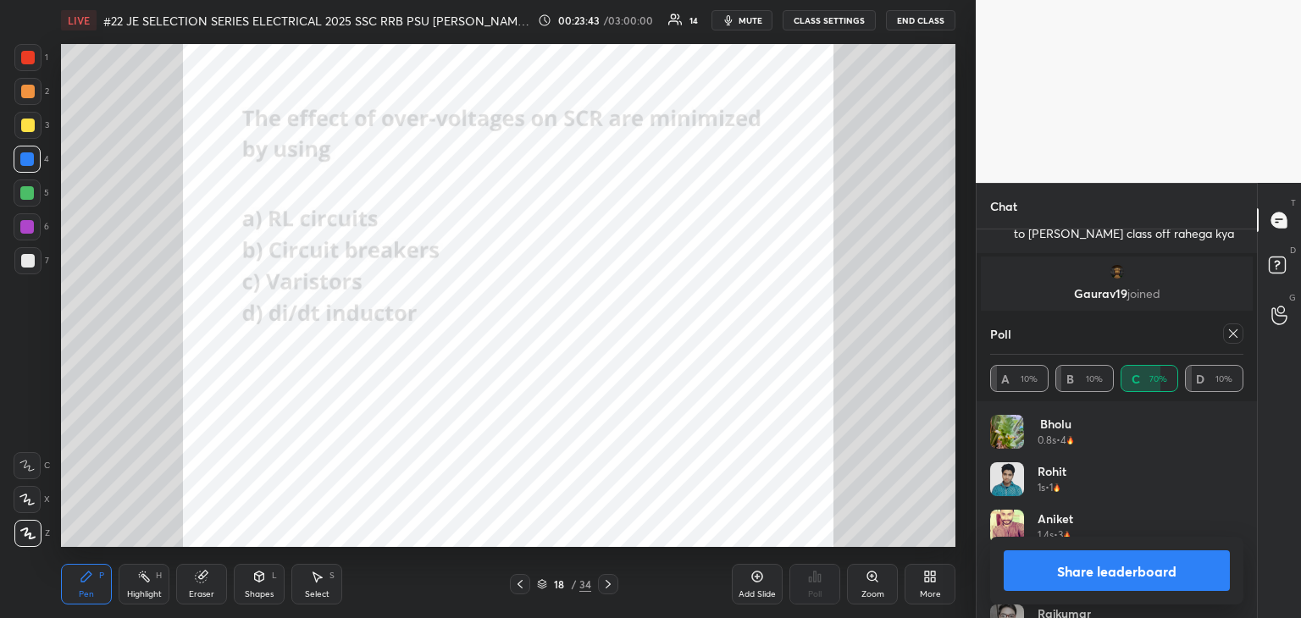
click at [30, 64] on div at bounding box center [27, 57] width 27 height 27
click at [1233, 337] on icon at bounding box center [1233, 334] width 14 height 14
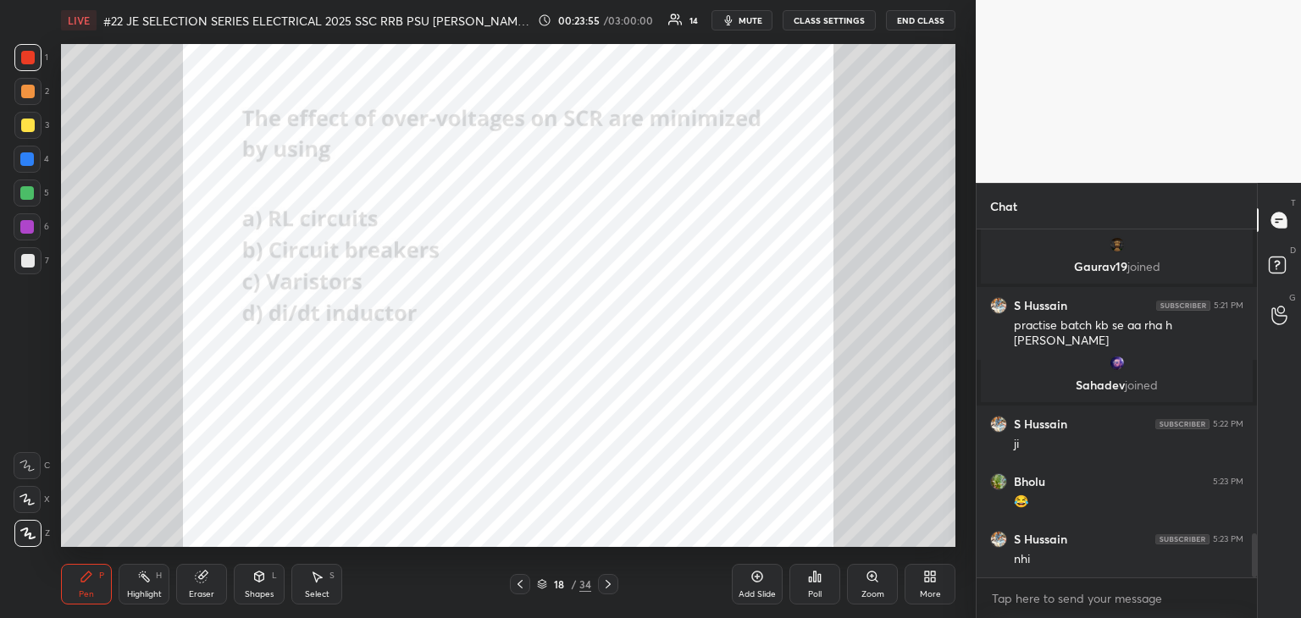
scroll to position [2480, 0]
drag, startPoint x: 199, startPoint y: 577, endPoint x: 167, endPoint y: 566, distance: 34.0
click at [197, 578] on icon at bounding box center [201, 577] width 11 height 11
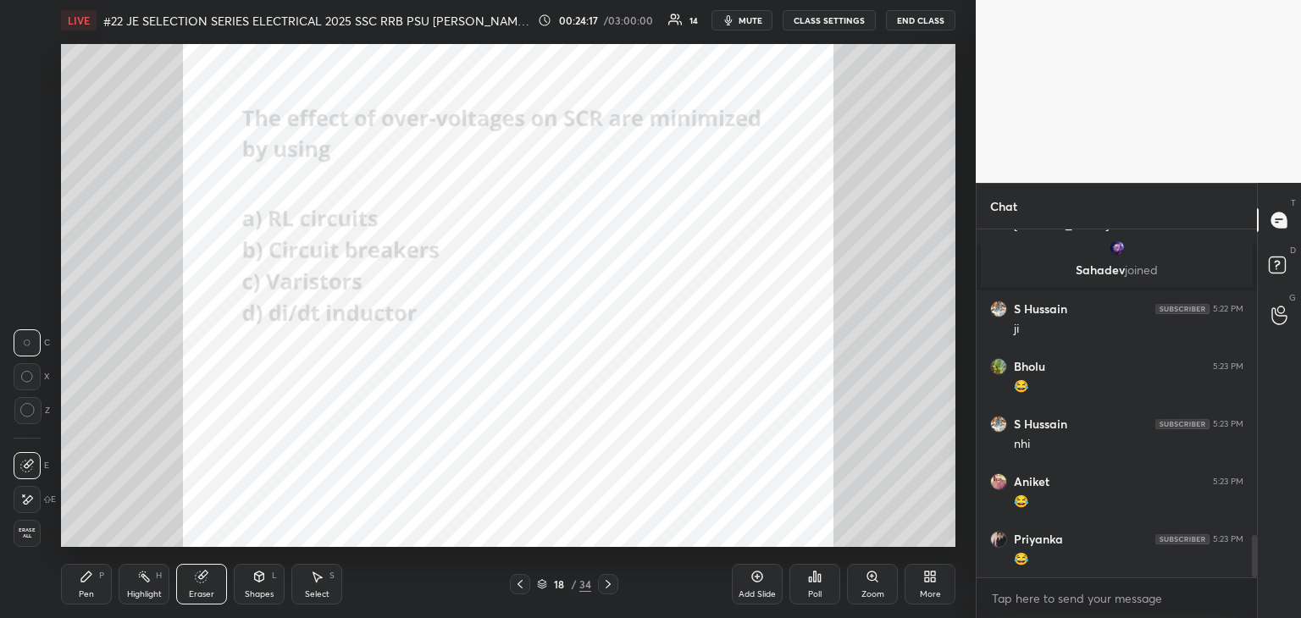
drag, startPoint x: 33, startPoint y: 534, endPoint x: 71, endPoint y: 573, distance: 55.1
click at [36, 538] on span "Erase all" at bounding box center [26, 534] width 25 height 12
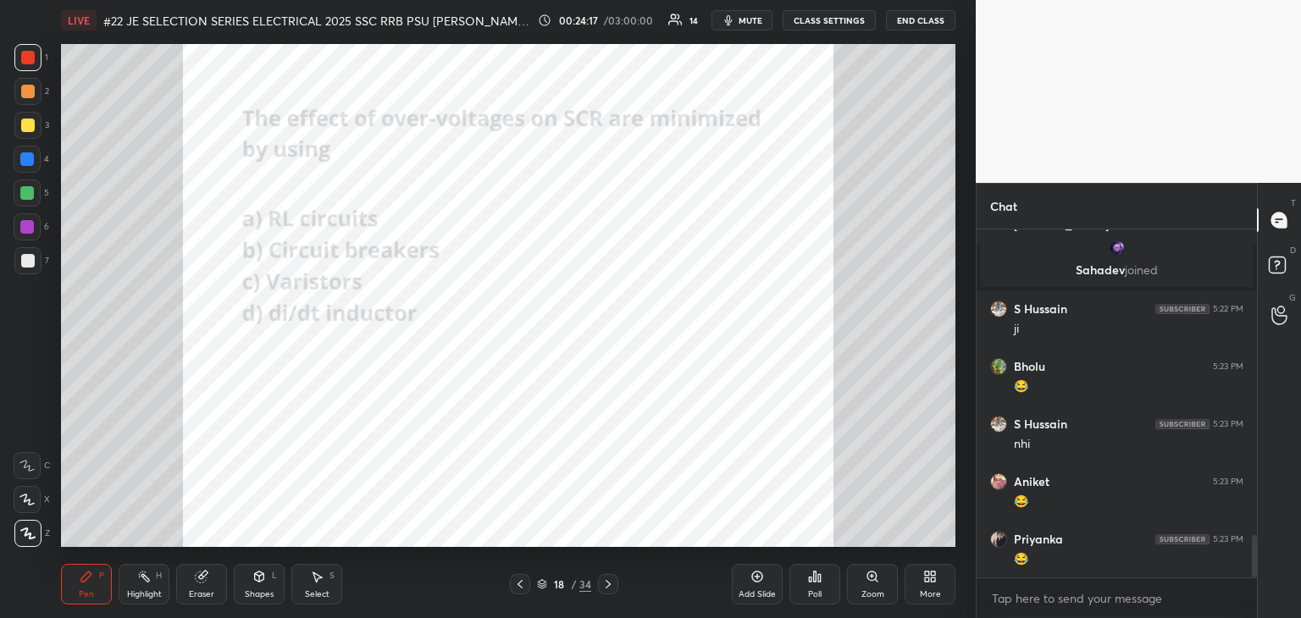
click at [91, 584] on div "Pen P" at bounding box center [86, 584] width 51 height 41
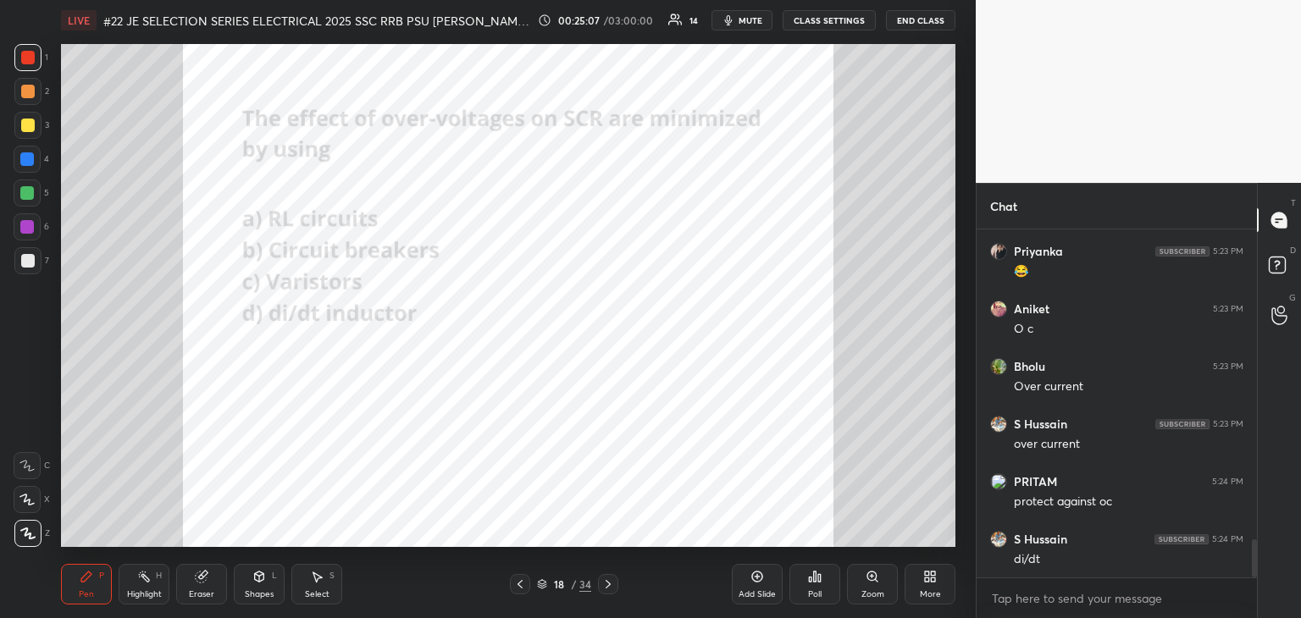
scroll to position [2883, 0]
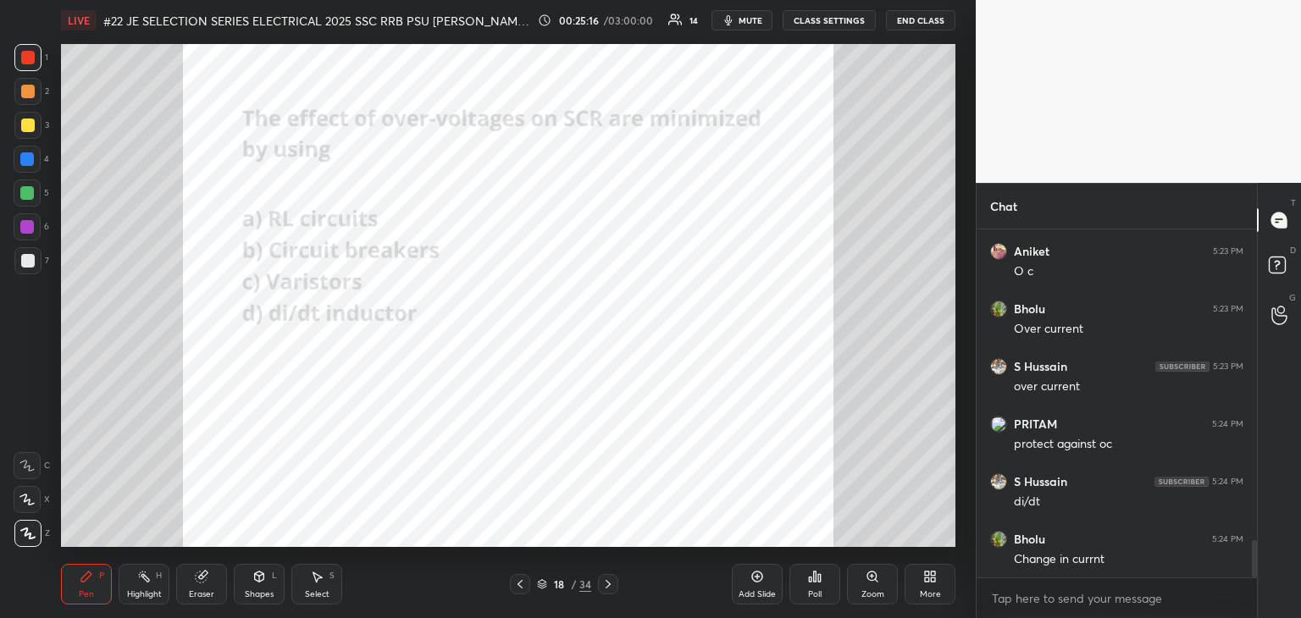
click at [611, 589] on icon at bounding box center [608, 585] width 14 height 14
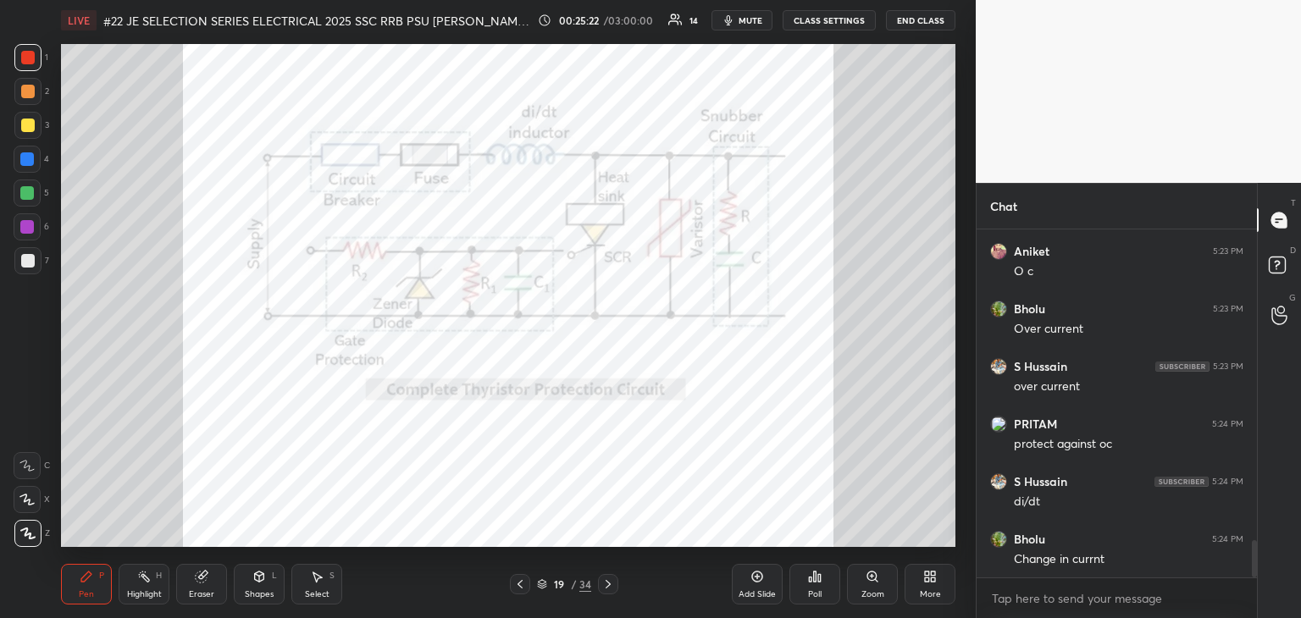
scroll to position [2941, 0]
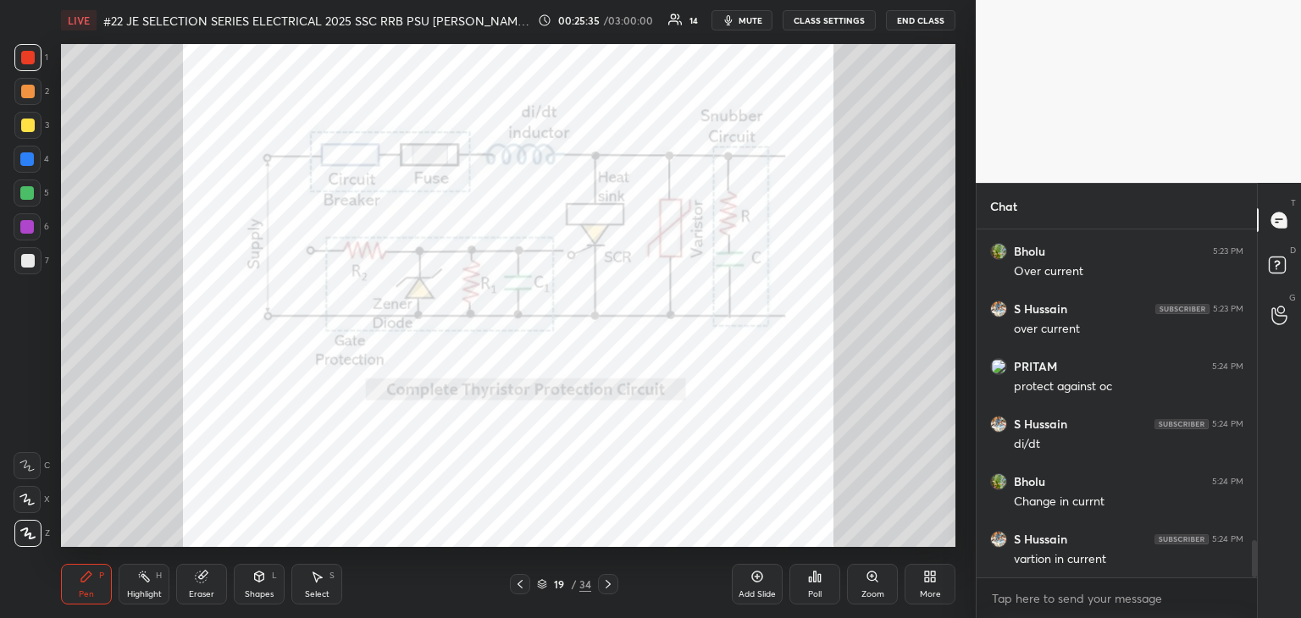
click at [207, 587] on div "Eraser" at bounding box center [201, 584] width 51 height 41
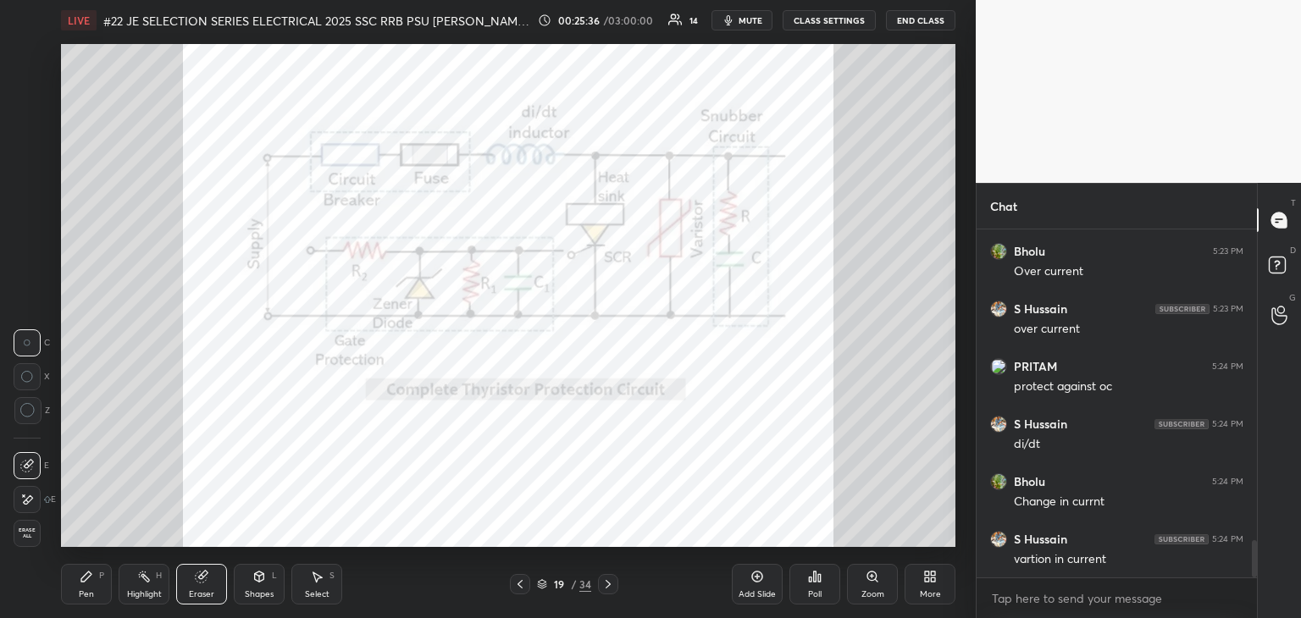
click at [34, 539] on div "Erase all" at bounding box center [27, 533] width 27 height 27
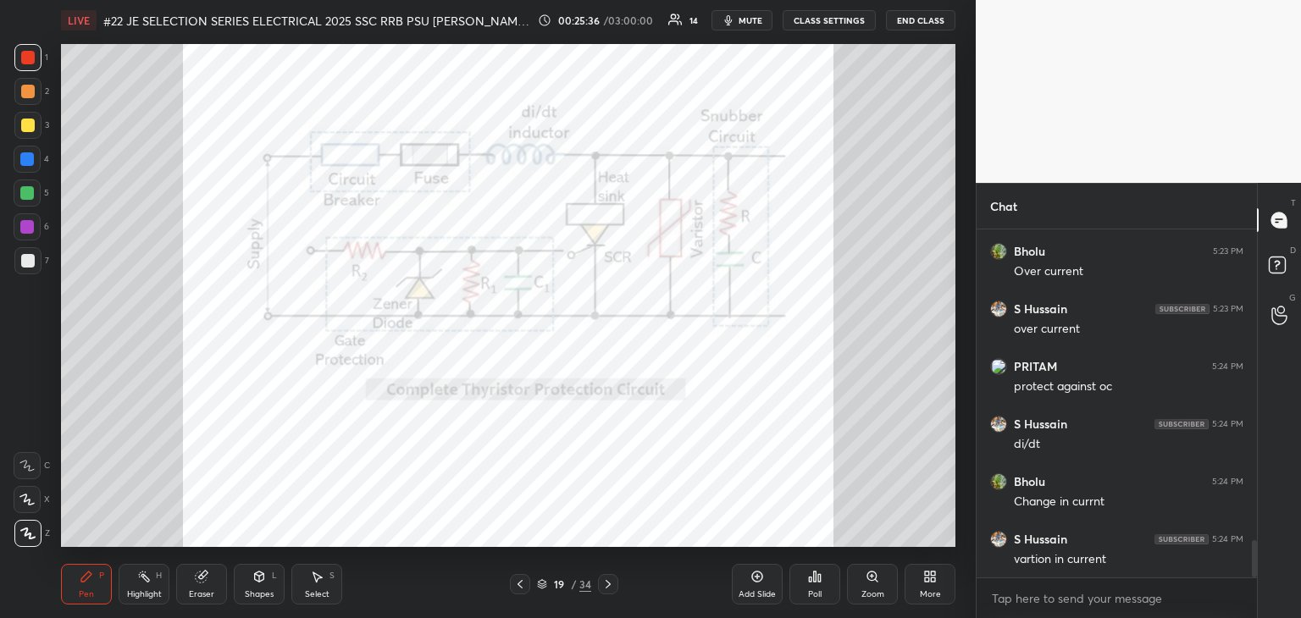
click at [89, 590] on div "Pen" at bounding box center [86, 594] width 15 height 8
drag, startPoint x: 608, startPoint y: 584, endPoint x: 617, endPoint y: 580, distance: 9.1
click at [610, 584] on icon at bounding box center [608, 585] width 14 height 14
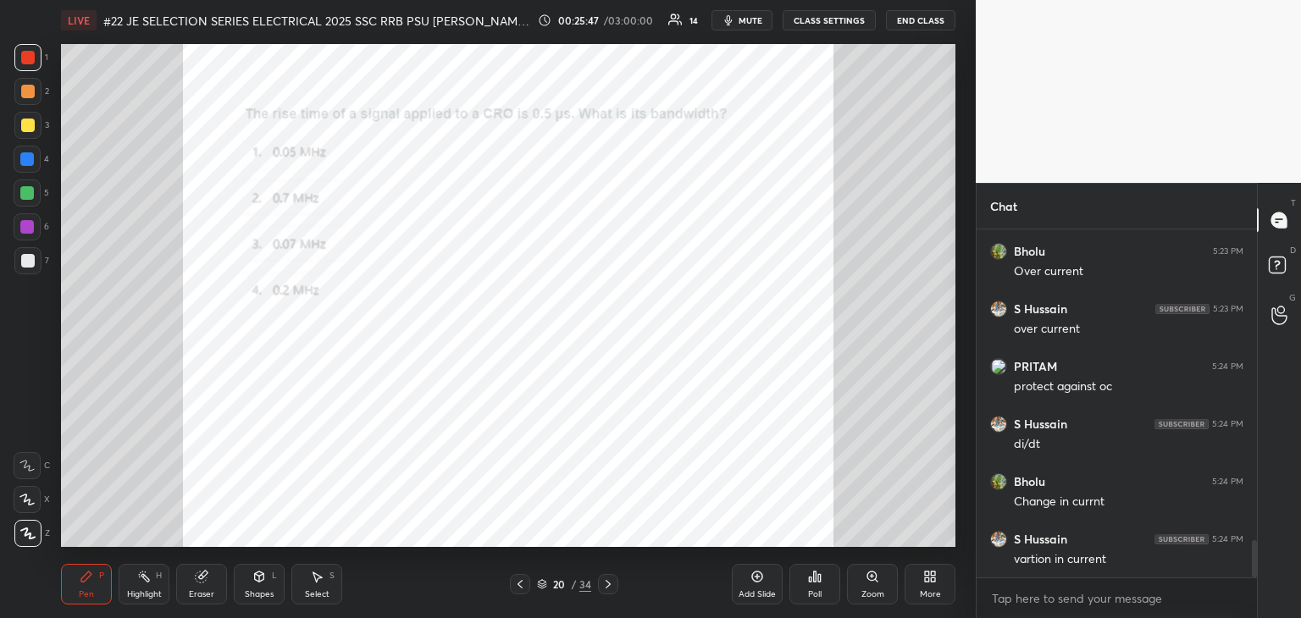
click at [610, 580] on icon at bounding box center [608, 585] width 14 height 14
click at [593, 584] on div "21 / 34" at bounding box center [564, 584] width 108 height 20
click at [603, 581] on icon at bounding box center [608, 585] width 14 height 14
click at [525, 587] on icon at bounding box center [520, 585] width 14 height 14
click at [876, 587] on div "Zoom" at bounding box center [872, 584] width 51 height 41
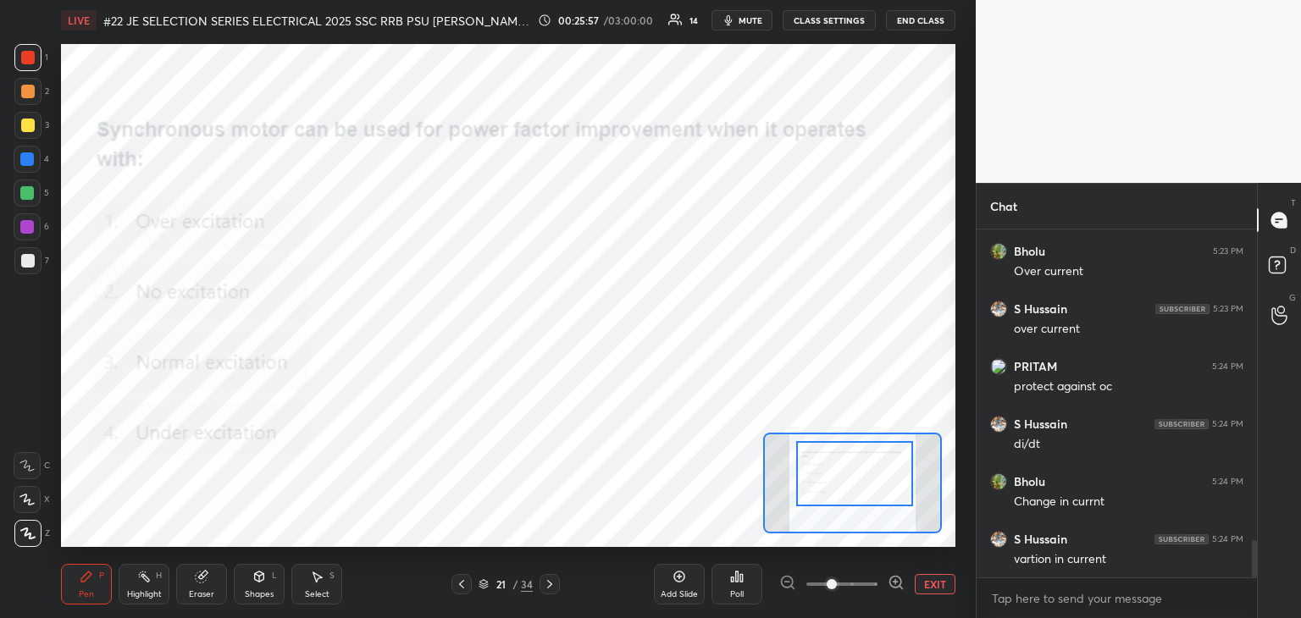
drag, startPoint x: 858, startPoint y: 491, endPoint x: 860, endPoint y: 482, distance: 9.7
click at [860, 482] on div at bounding box center [854, 473] width 117 height 65
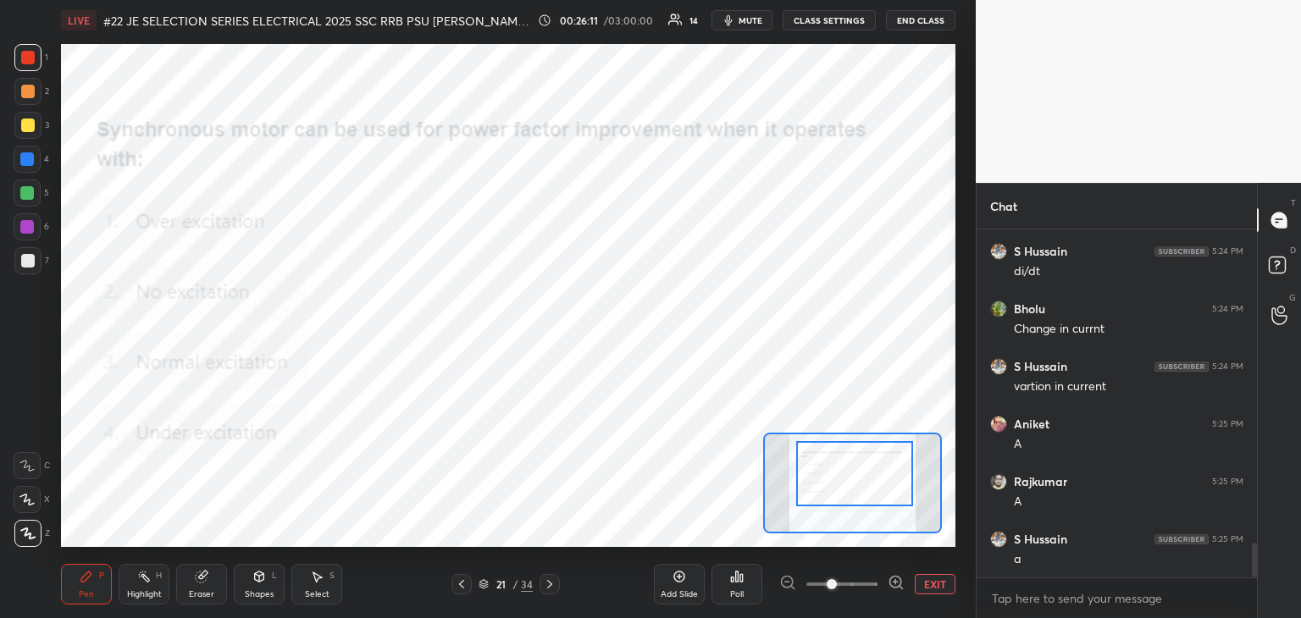
scroll to position [3171, 0]
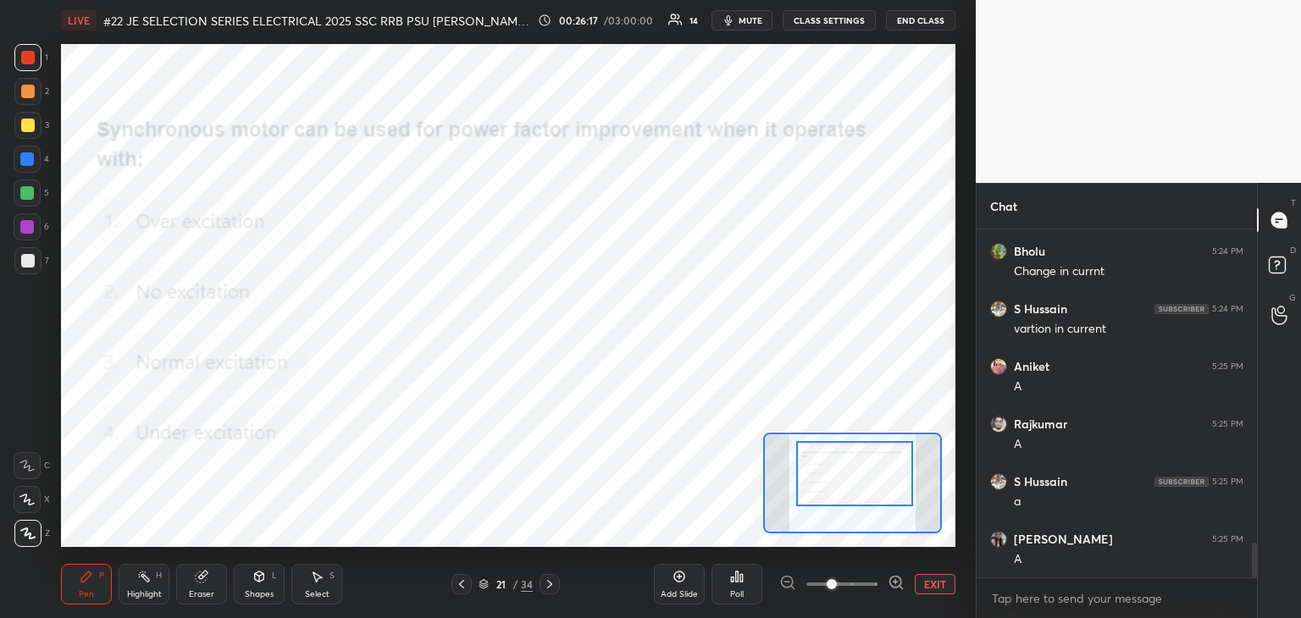
click at [548, 589] on div at bounding box center [549, 584] width 20 height 20
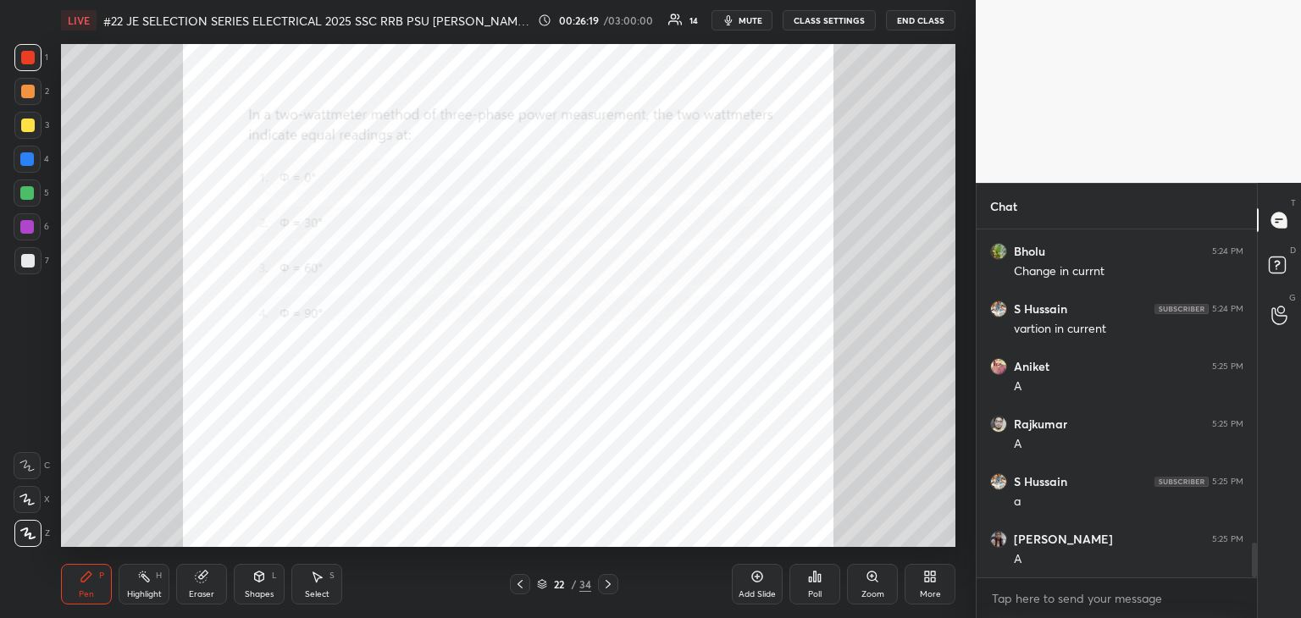
click at [889, 585] on div "Zoom" at bounding box center [872, 584] width 51 height 41
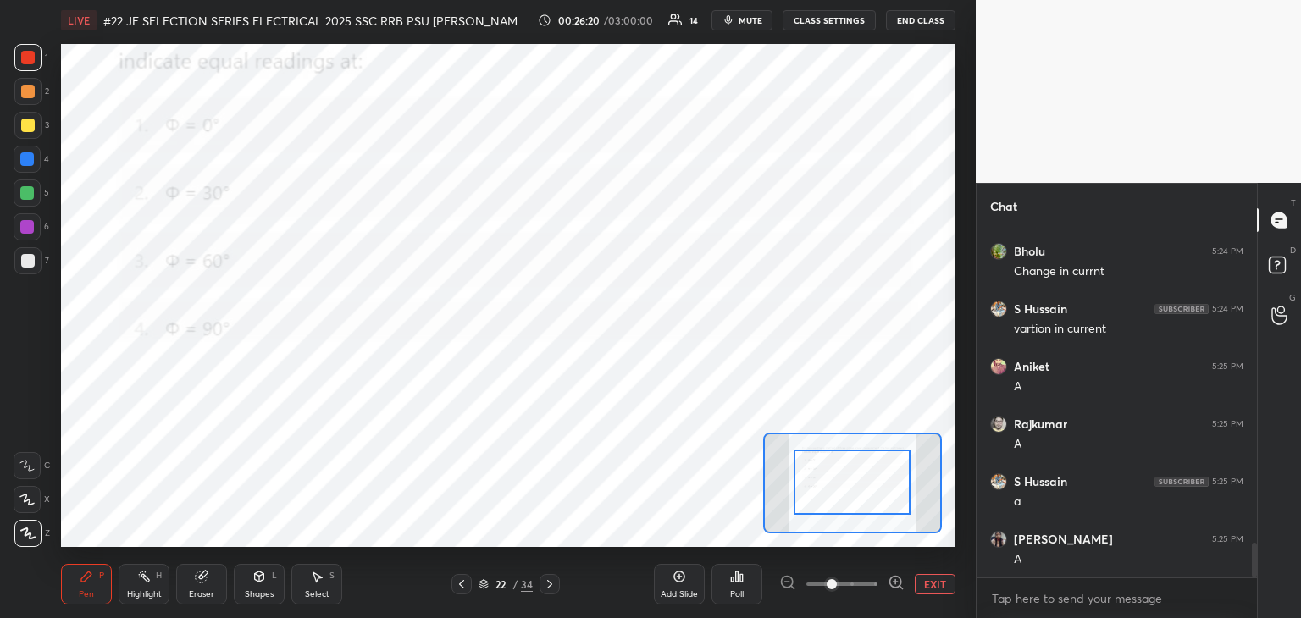
drag, startPoint x: 871, startPoint y: 491, endPoint x: 871, endPoint y: 481, distance: 10.2
drag, startPoint x: 871, startPoint y: 490, endPoint x: 874, endPoint y: 481, distance: 8.8
click at [874, 481] on div at bounding box center [854, 472] width 117 height 65
click at [549, 589] on icon at bounding box center [550, 585] width 14 height 14
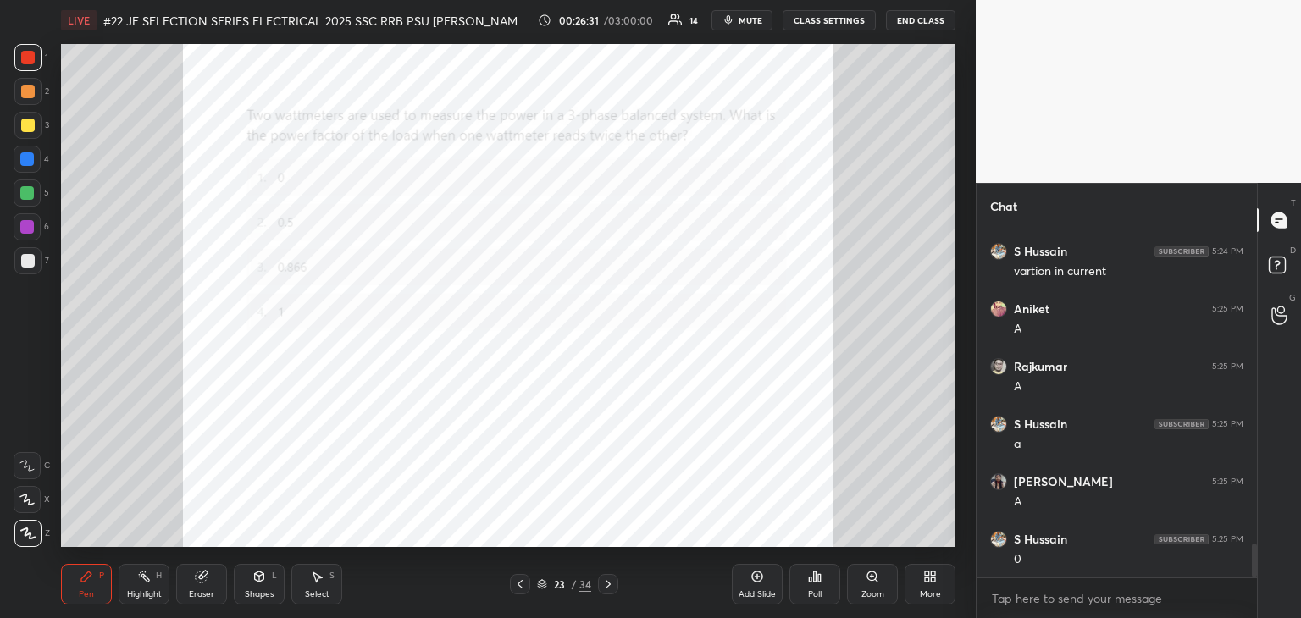
click at [876, 587] on div "Zoom" at bounding box center [872, 584] width 51 height 41
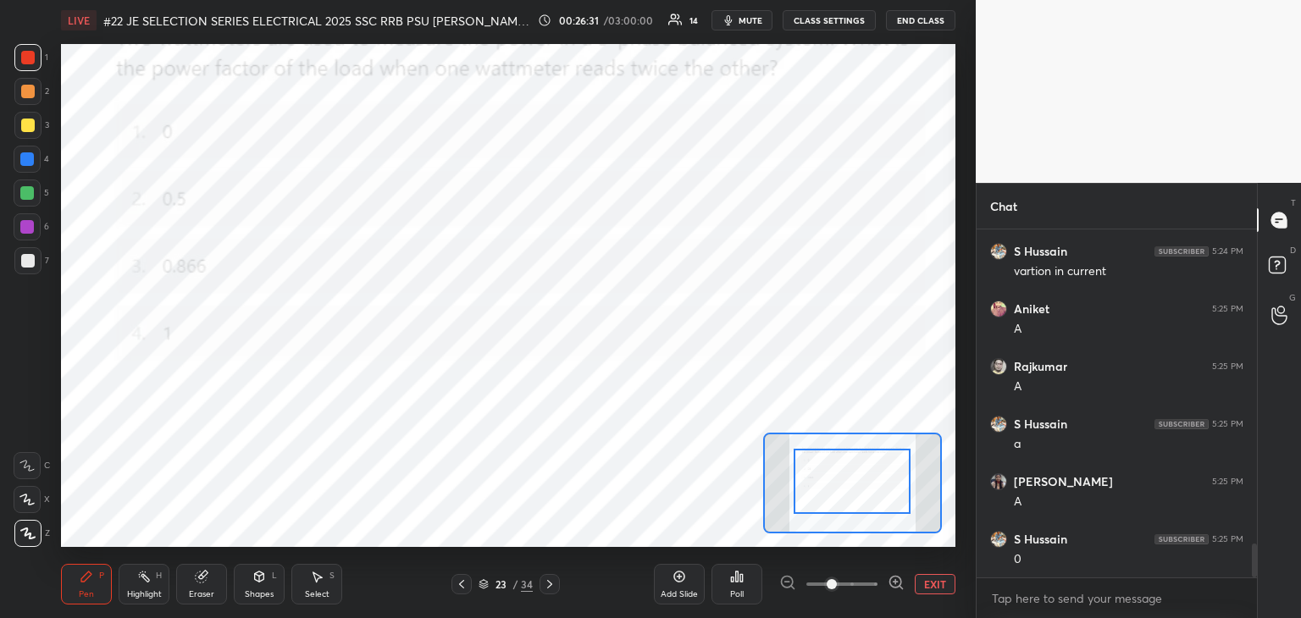
drag, startPoint x: 854, startPoint y: 502, endPoint x: 866, endPoint y: 489, distance: 18.0
drag, startPoint x: 866, startPoint y: 489, endPoint x: 869, endPoint y: 480, distance: 9.1
click at [869, 480] on div at bounding box center [855, 472] width 117 height 65
click at [746, 590] on div "Poll" at bounding box center [736, 584] width 51 height 41
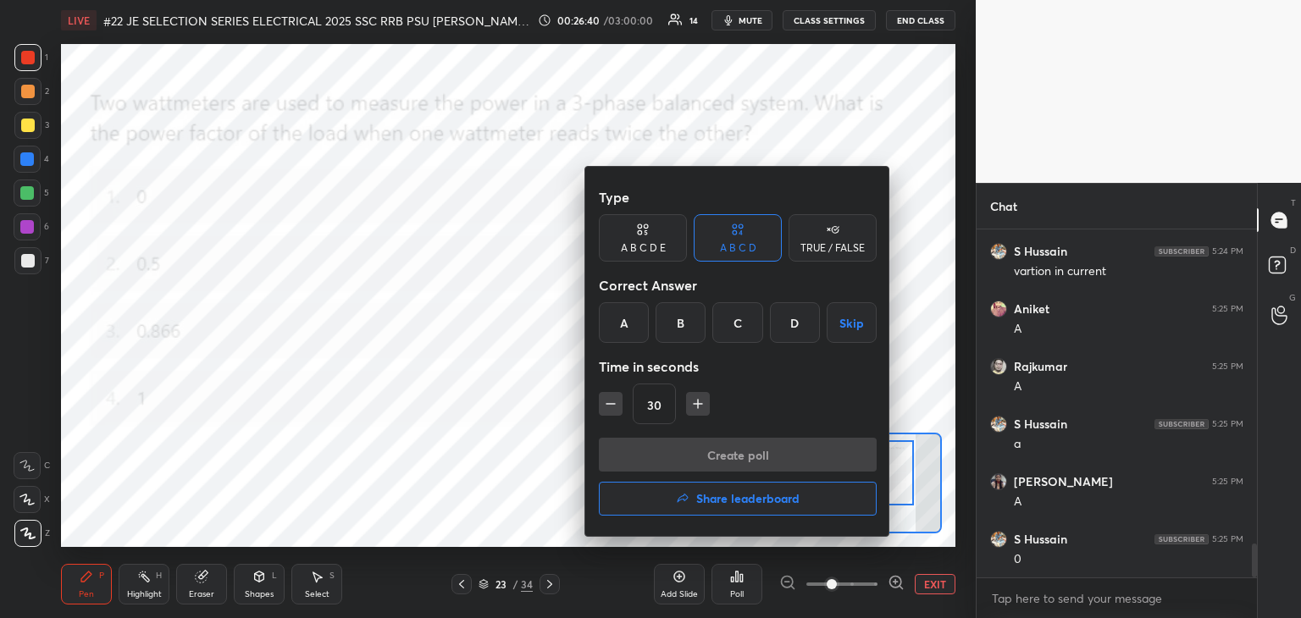
click at [743, 318] on div "C" at bounding box center [737, 322] width 50 height 41
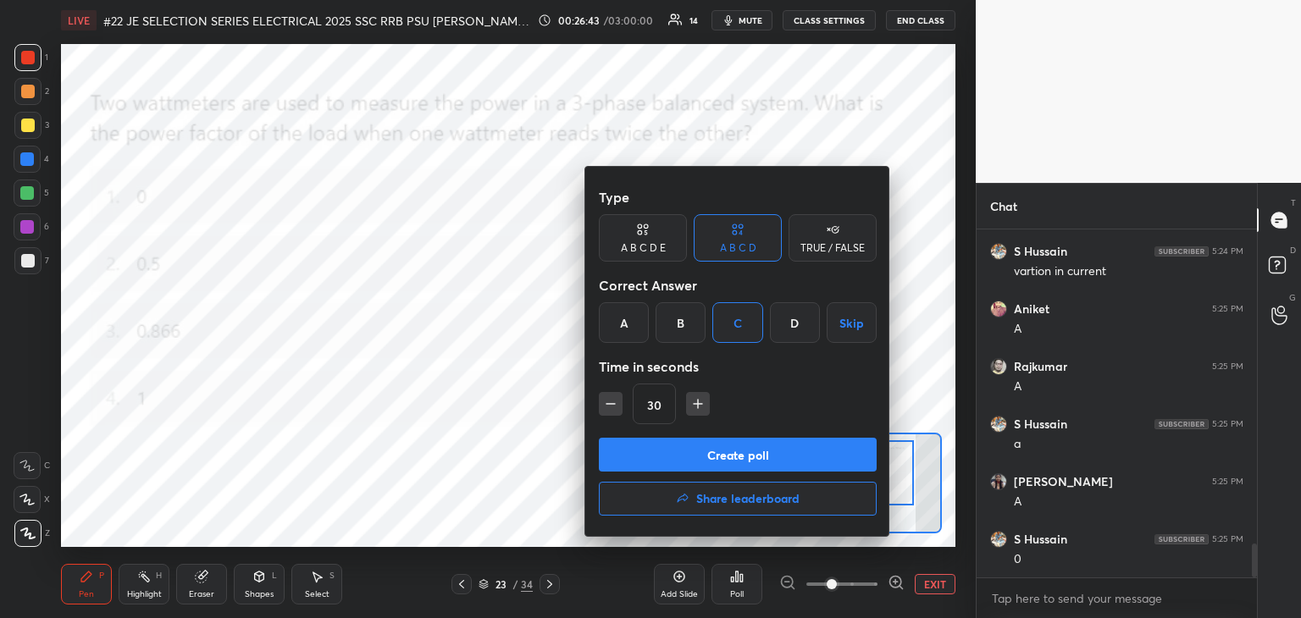
drag, startPoint x: 635, startPoint y: 442, endPoint x: 512, endPoint y: 465, distance: 124.9
click at [512, 466] on div "Type A B C D E A B C D TRUE / FALSE Correct Answer A B C D Skip Time in seconds…" at bounding box center [650, 309] width 1301 height 618
click at [498, 462] on div at bounding box center [650, 309] width 1301 height 618
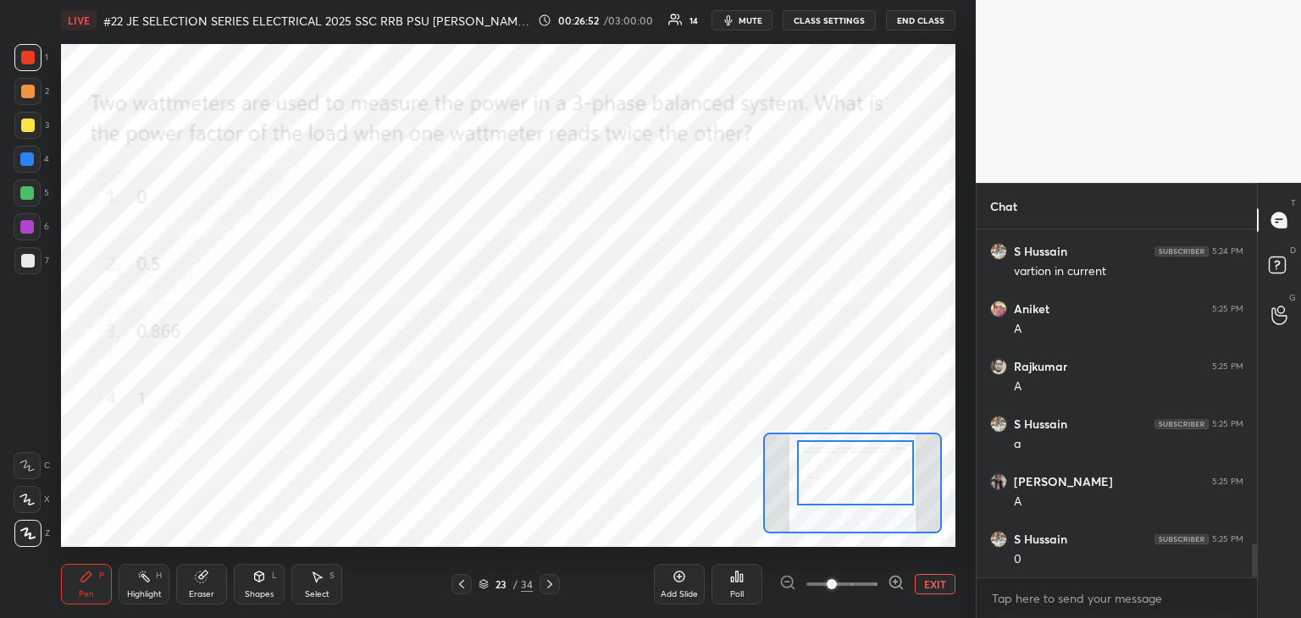
scroll to position [3286, 0]
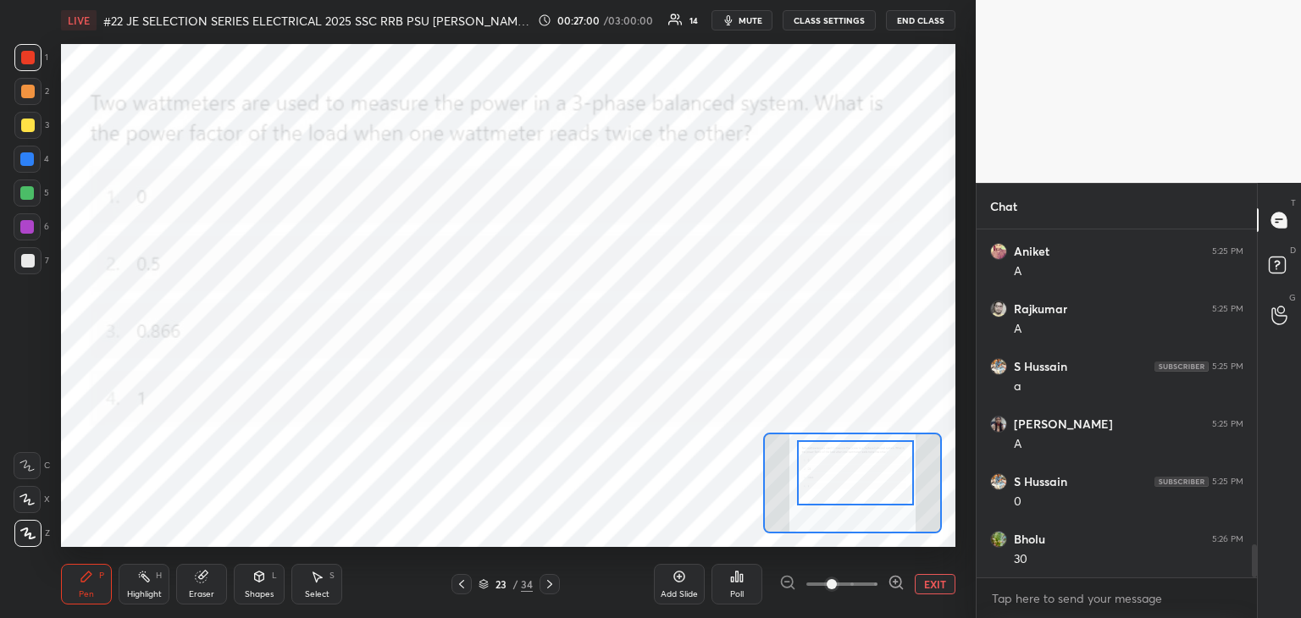
click at [739, 590] on div "Poll" at bounding box center [737, 594] width 14 height 8
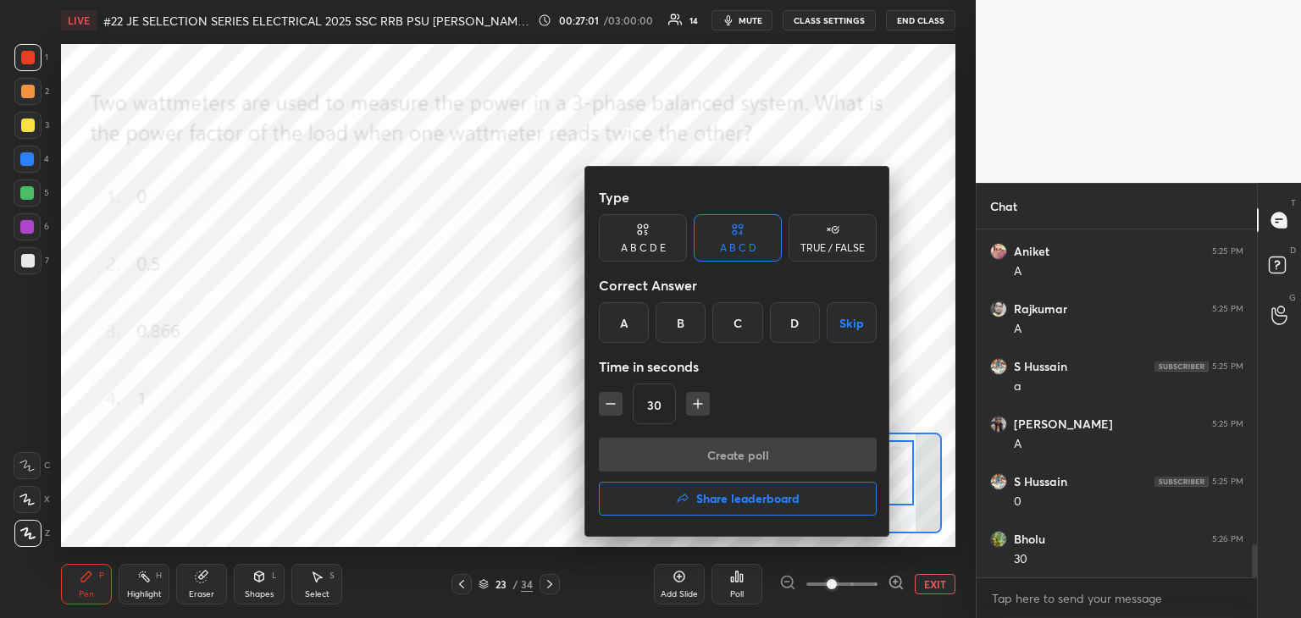
drag, startPoint x: 789, startPoint y: 319, endPoint x: 779, endPoint y: 351, distance: 33.8
click at [789, 320] on div "D" at bounding box center [795, 322] width 50 height 41
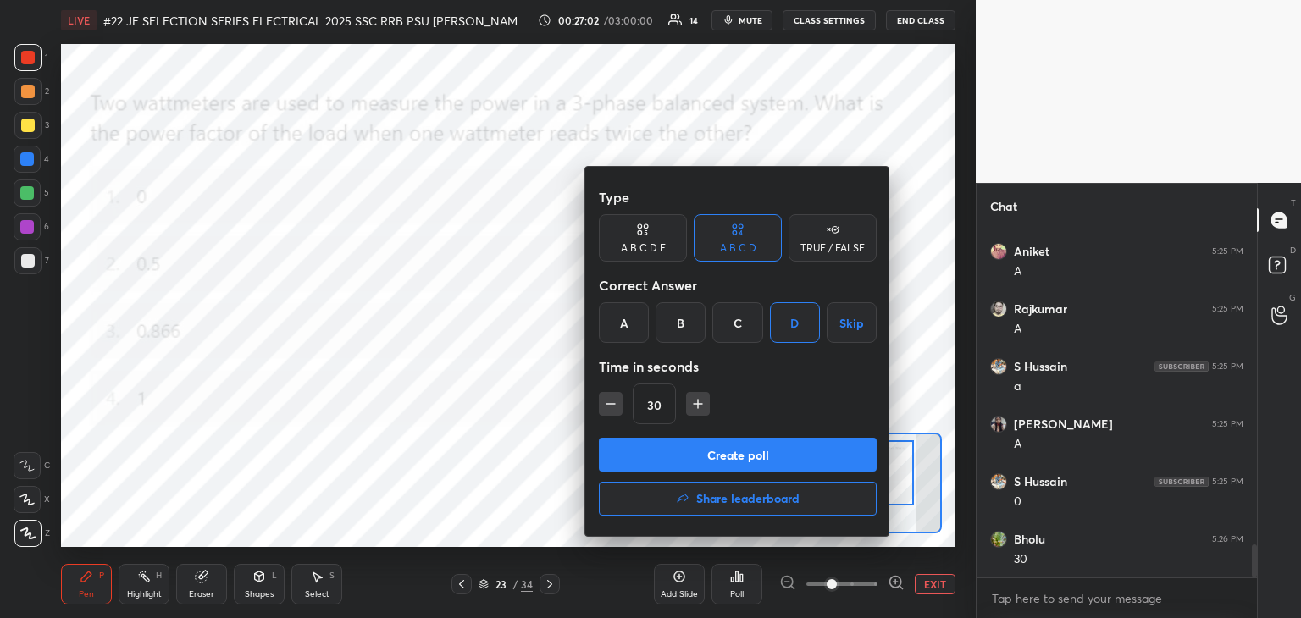
click at [727, 451] on button "Create poll" at bounding box center [738, 455] width 278 height 34
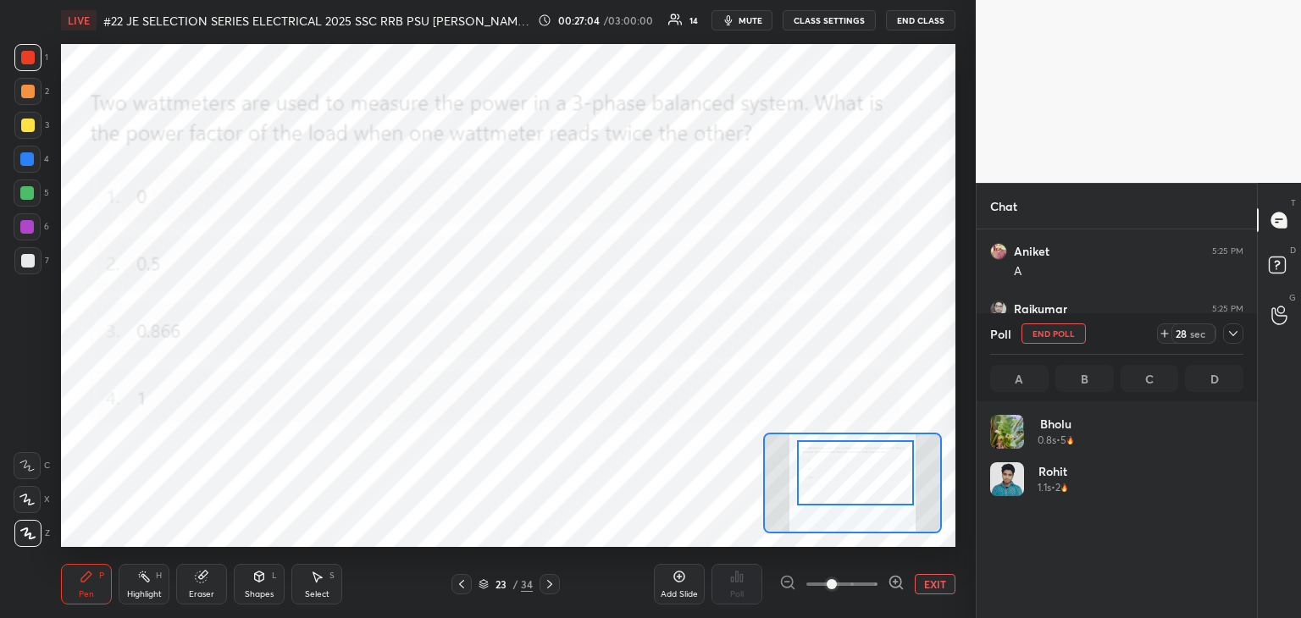
scroll to position [198, 248]
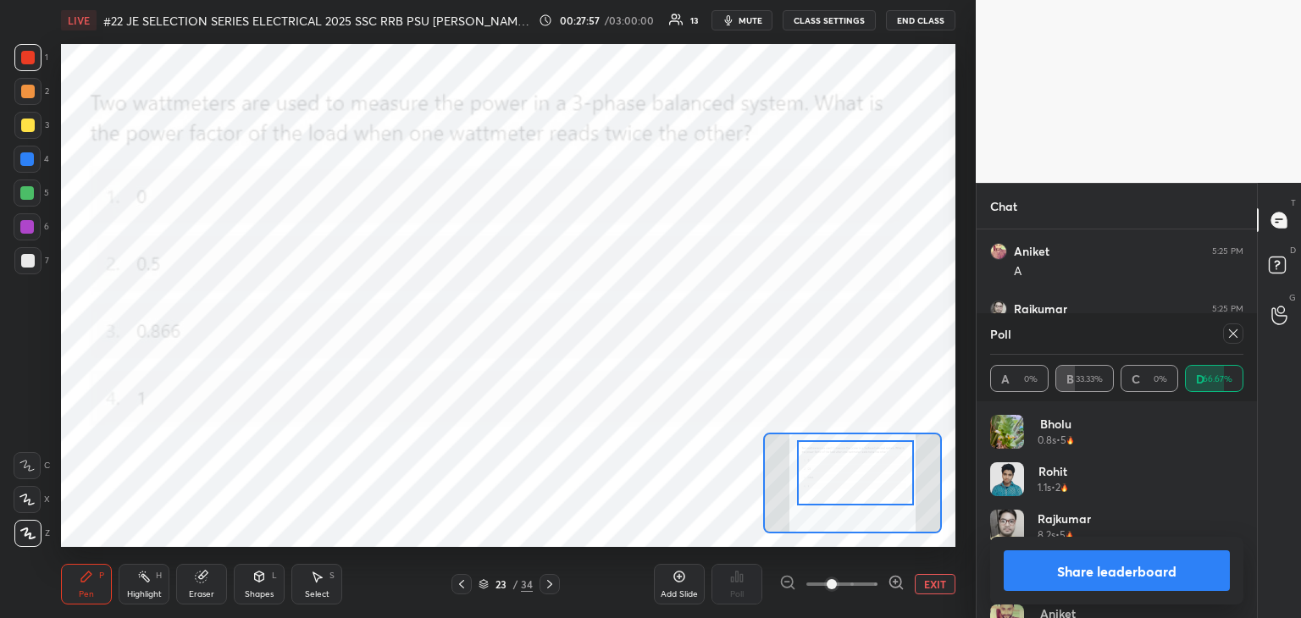
click at [549, 588] on icon at bounding box center [550, 585] width 14 height 14
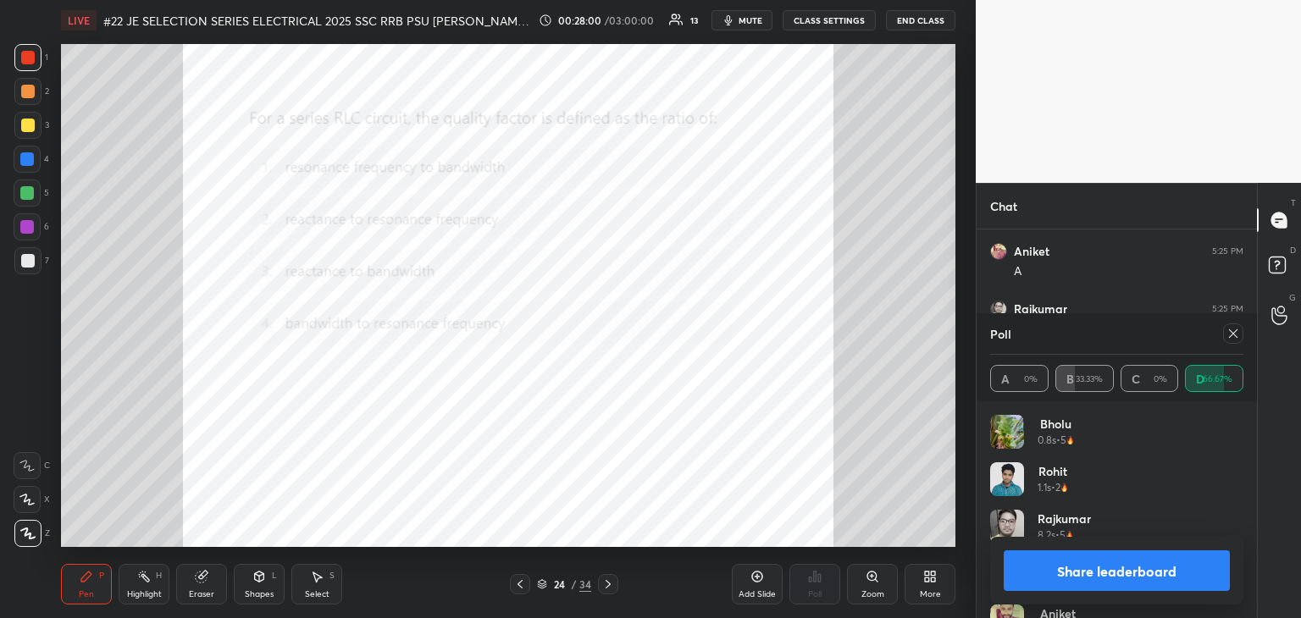
click at [874, 577] on icon at bounding box center [873, 577] width 14 height 14
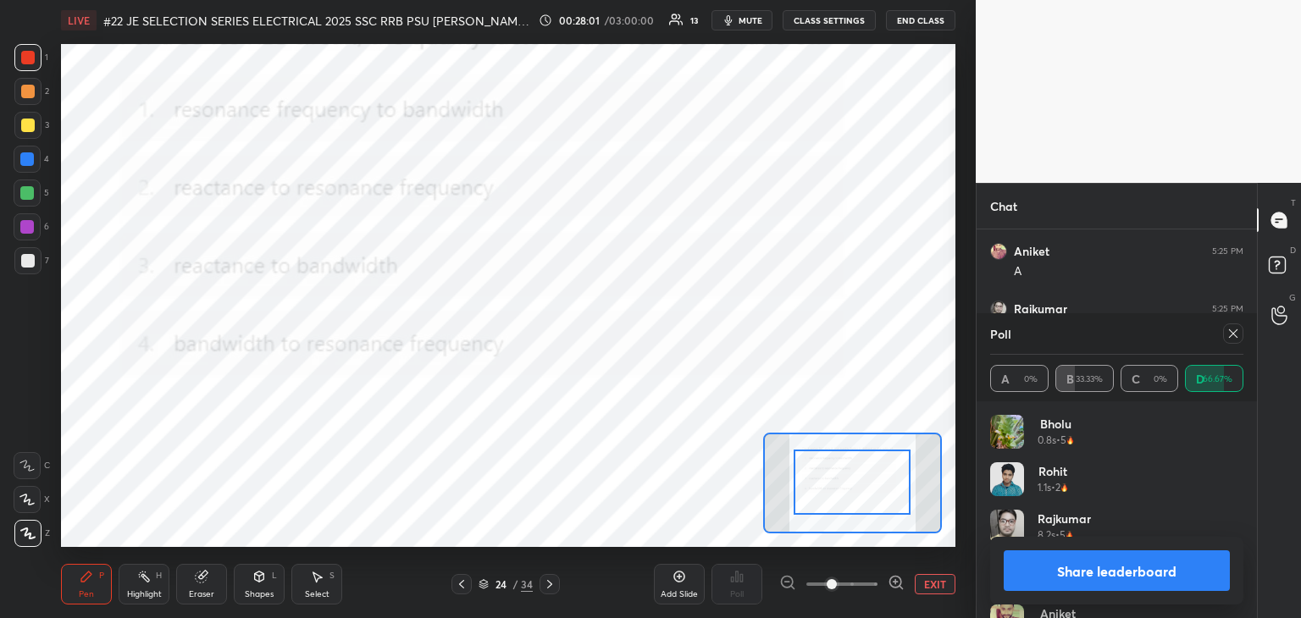
drag, startPoint x: 857, startPoint y: 490, endPoint x: 863, endPoint y: 456, distance: 34.4
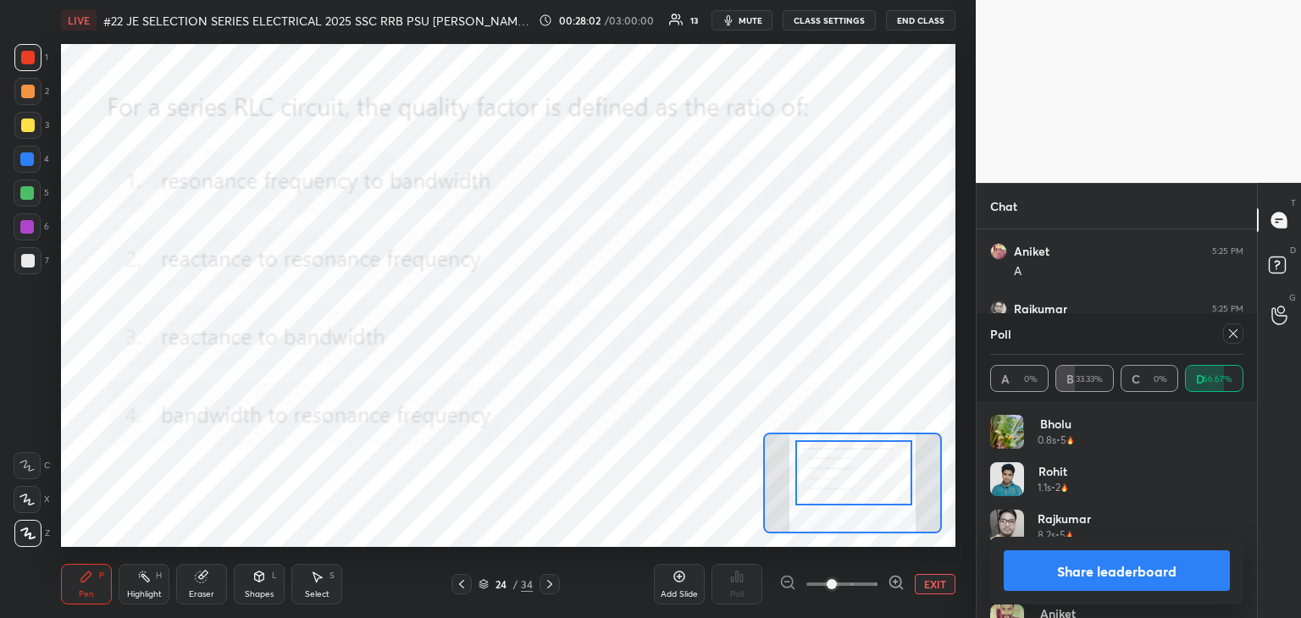
click at [867, 471] on div at bounding box center [853, 472] width 117 height 65
click at [1230, 335] on icon at bounding box center [1233, 334] width 14 height 14
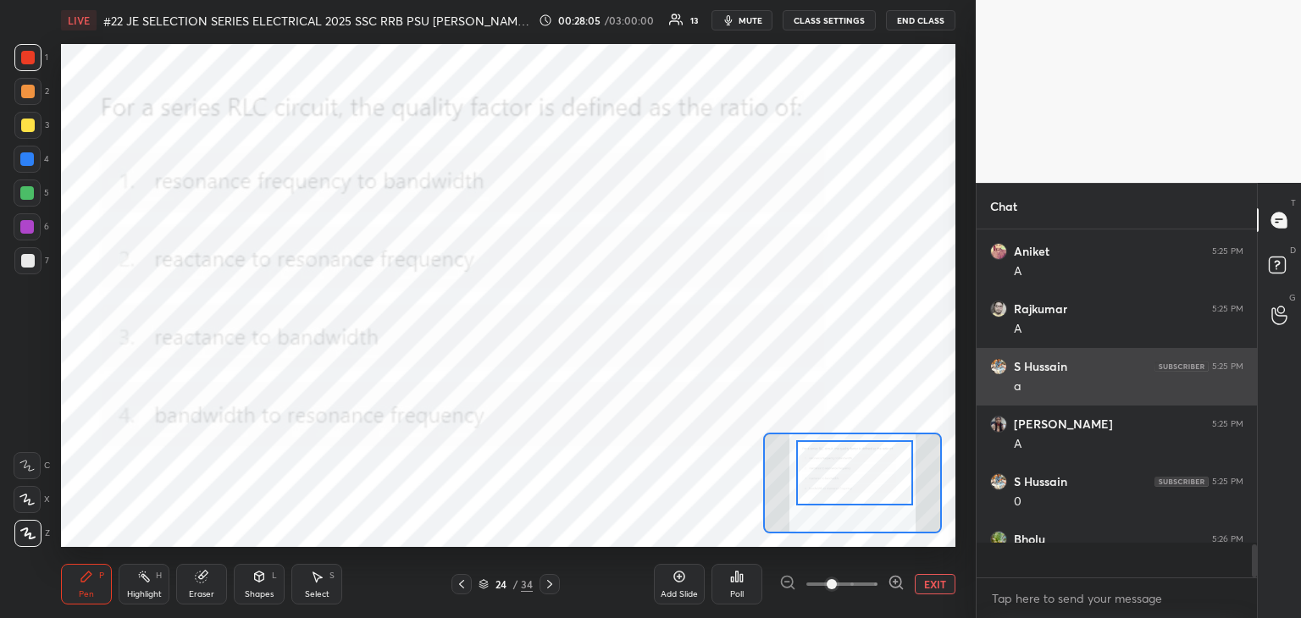
scroll to position [188, 275]
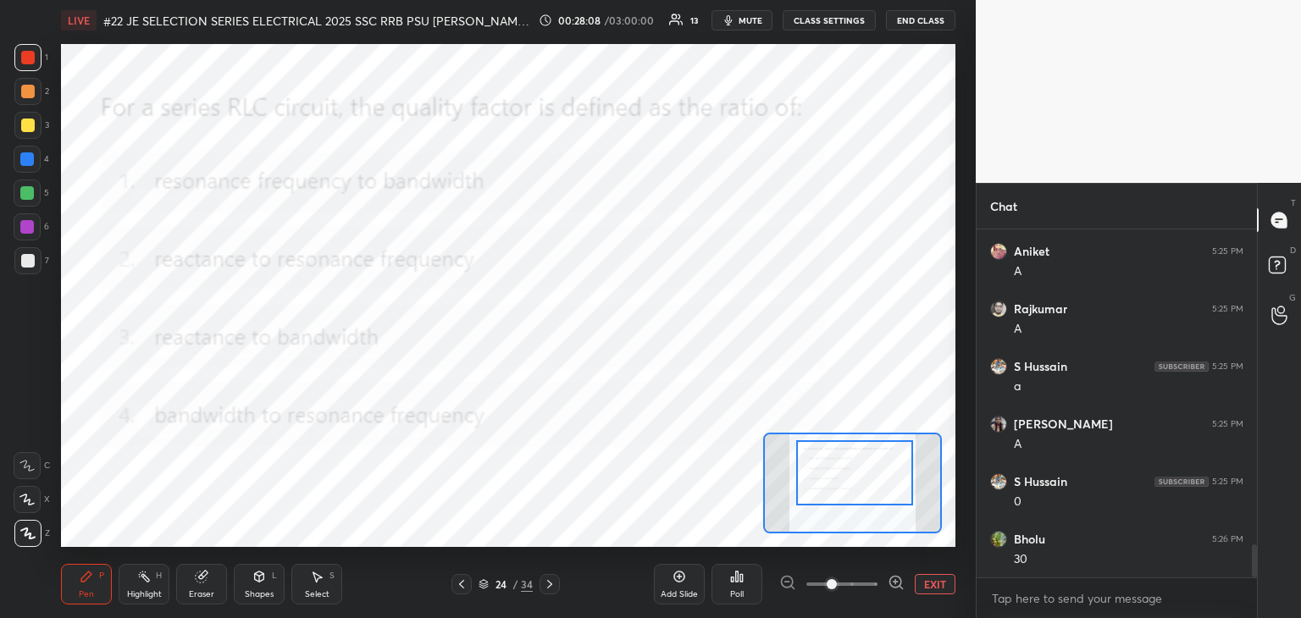
click at [733, 591] on div "Poll" at bounding box center [737, 594] width 14 height 8
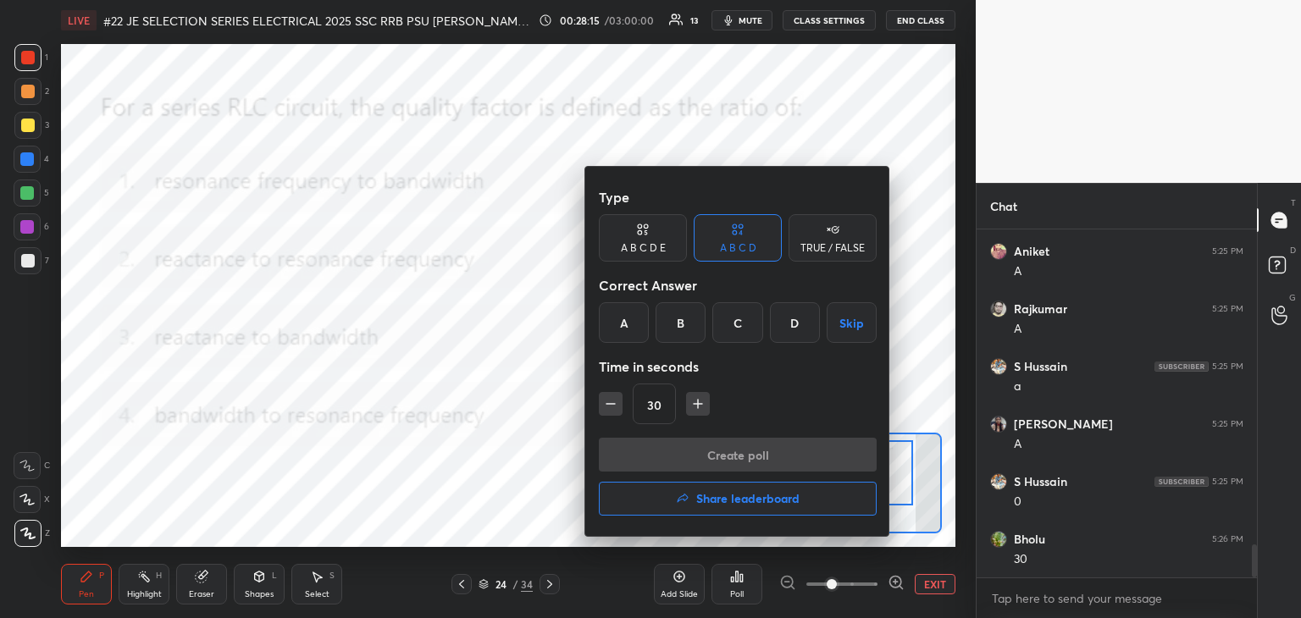
click at [628, 323] on div "A" at bounding box center [624, 322] width 50 height 41
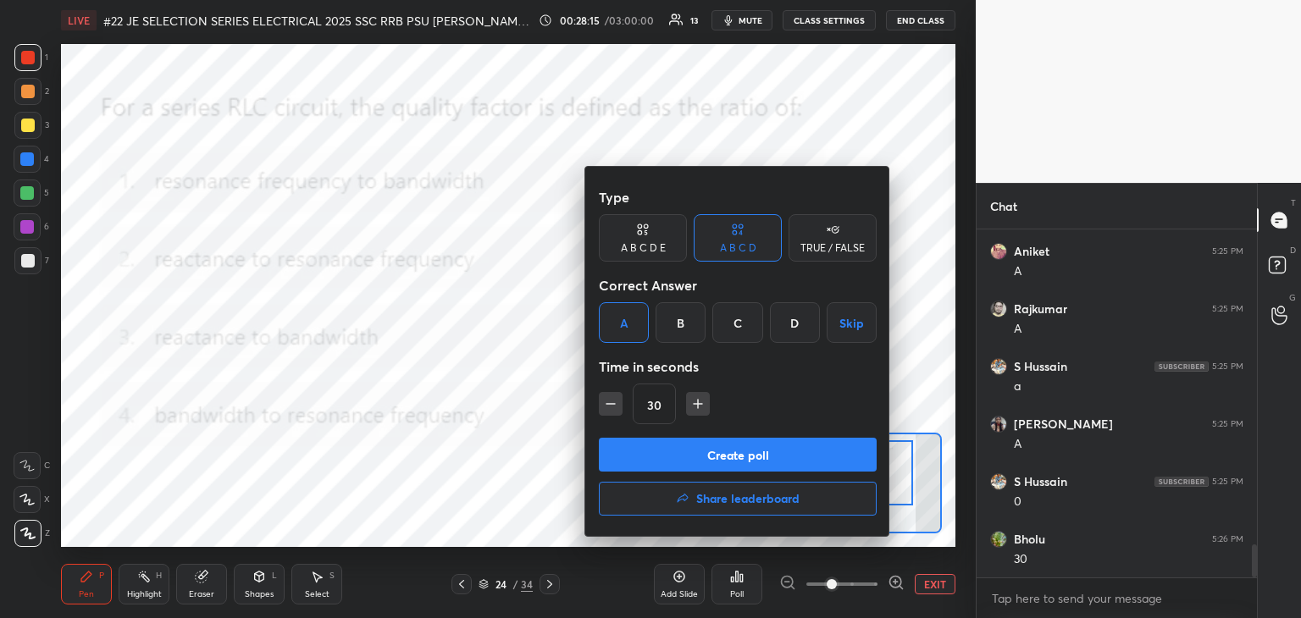
click at [620, 445] on button "Create poll" at bounding box center [738, 455] width 278 height 34
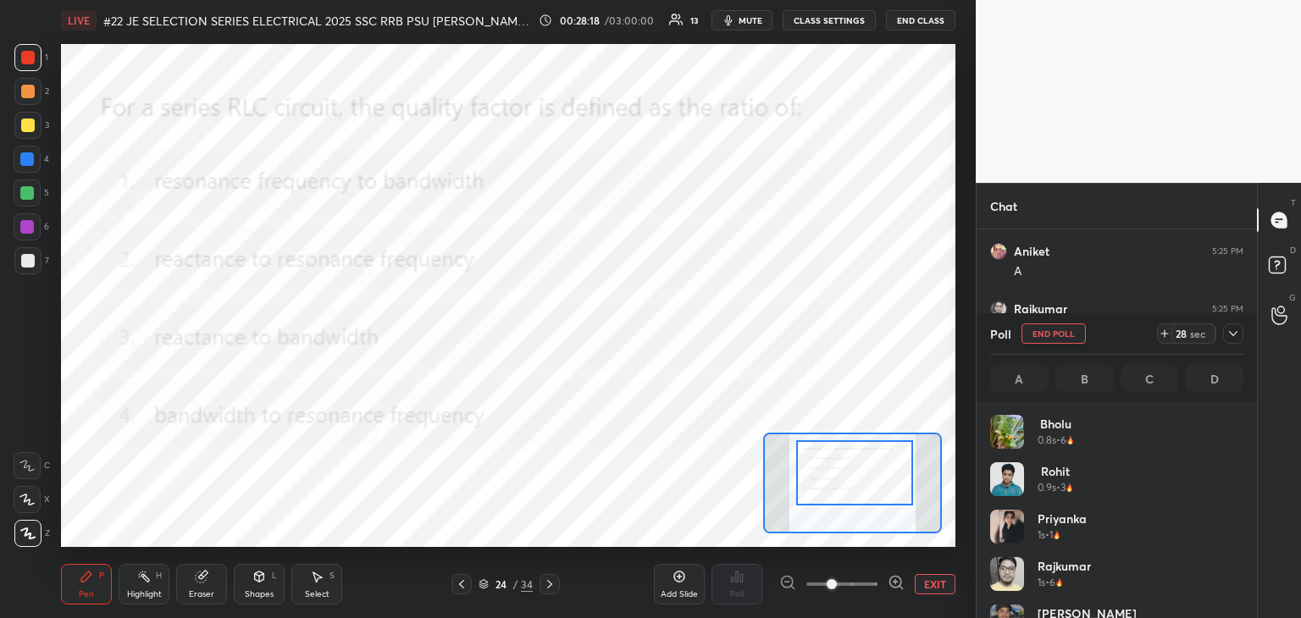
scroll to position [198, 248]
click at [202, 594] on div "Eraser" at bounding box center [201, 594] width 25 height 8
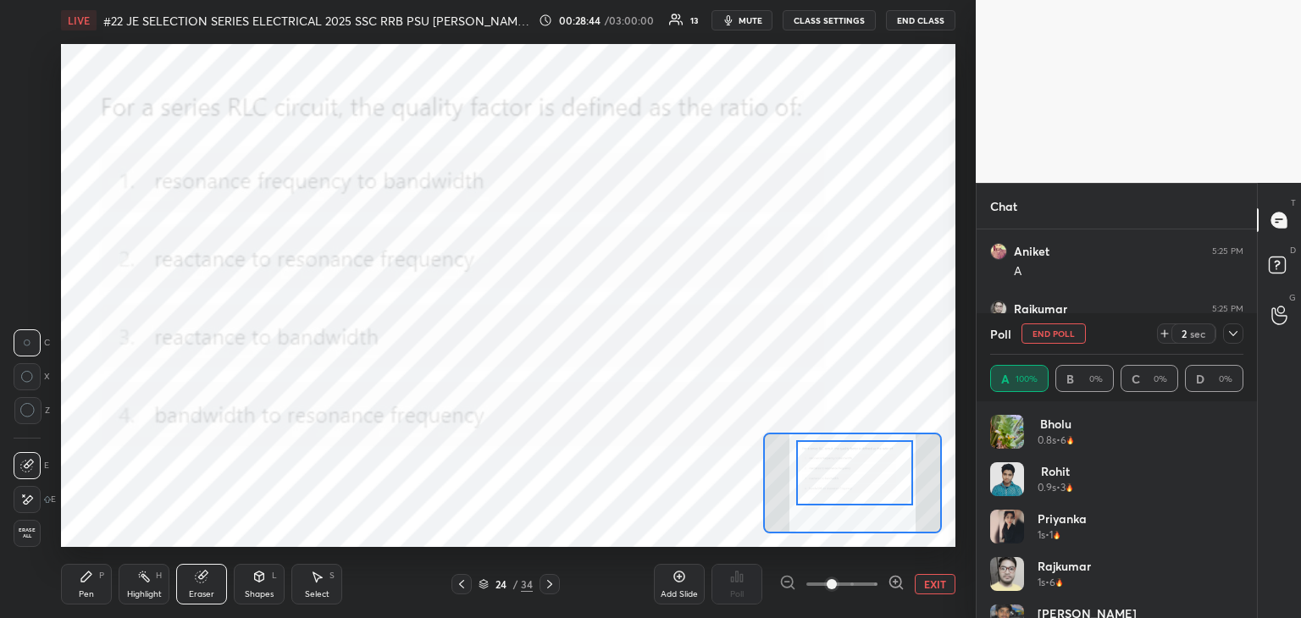
click at [34, 535] on span "Erase all" at bounding box center [26, 534] width 25 height 12
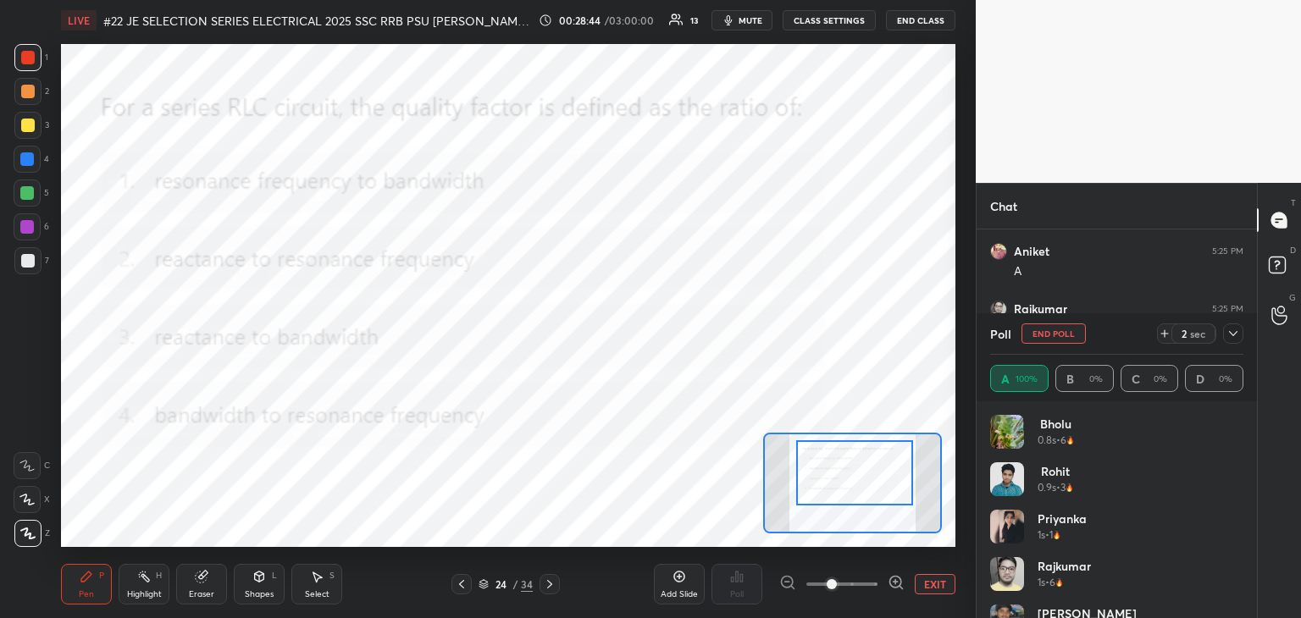
click at [85, 588] on div "Pen P" at bounding box center [86, 584] width 51 height 41
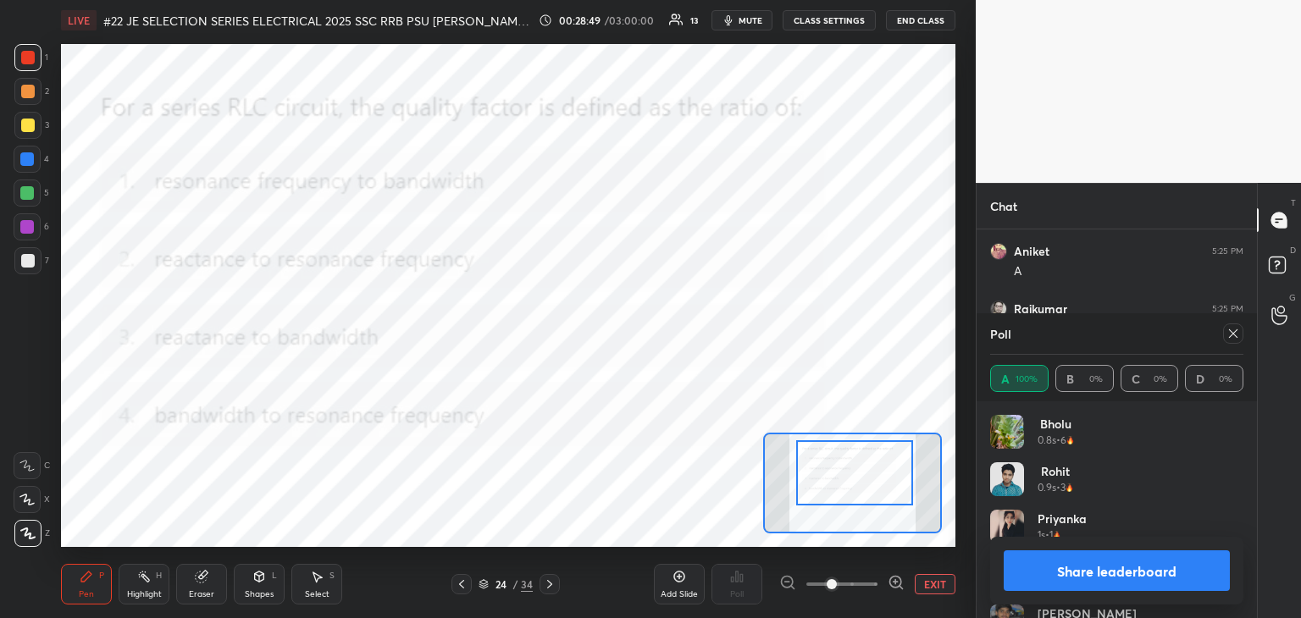
click at [202, 590] on div "Eraser" at bounding box center [201, 594] width 25 height 8
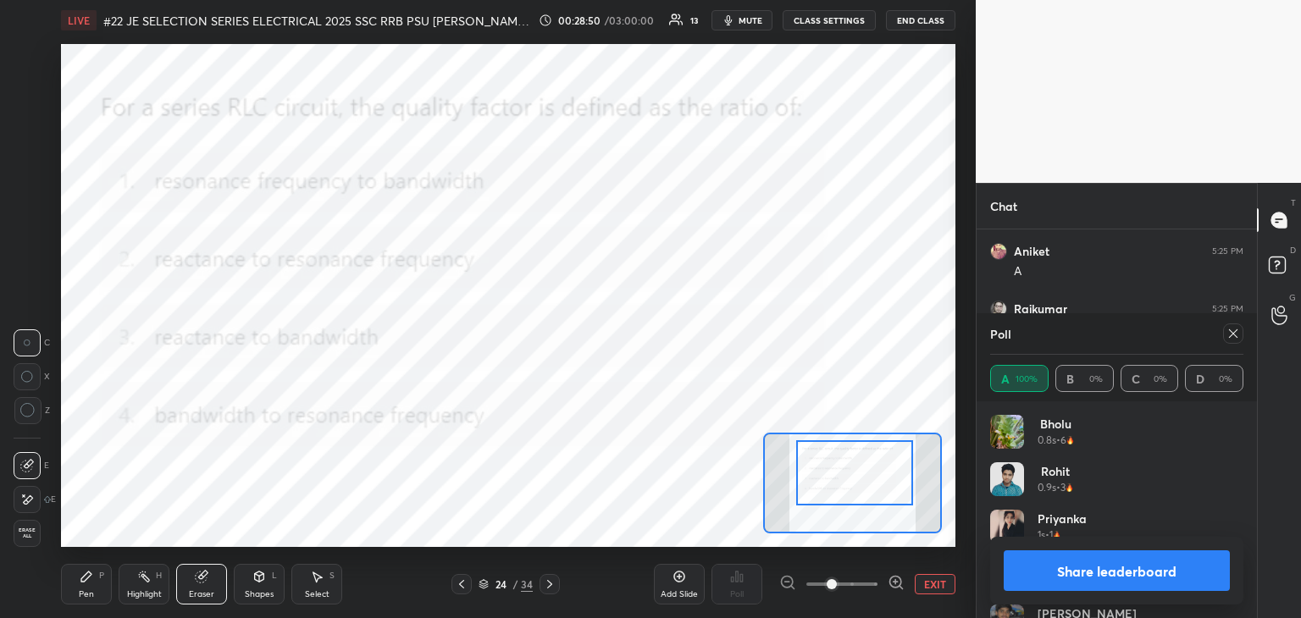
click at [33, 537] on span "Erase all" at bounding box center [26, 534] width 25 height 12
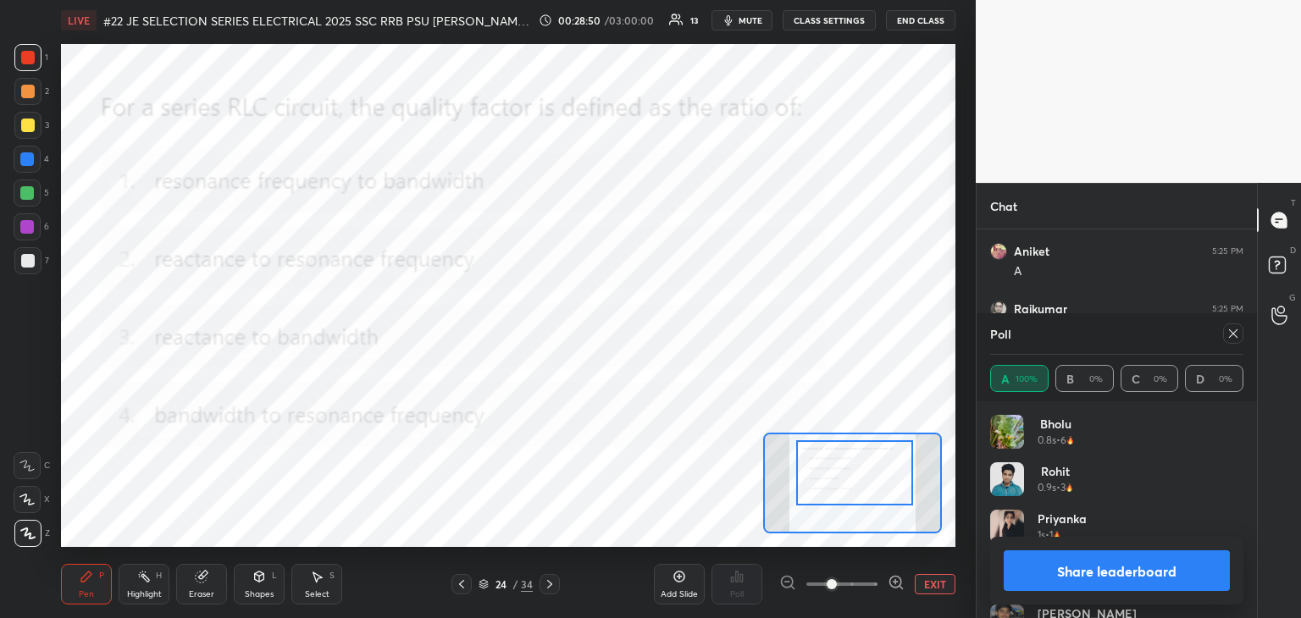
click at [95, 596] on div "Pen P" at bounding box center [86, 584] width 51 height 41
click at [1233, 336] on icon at bounding box center [1233, 334] width 14 height 14
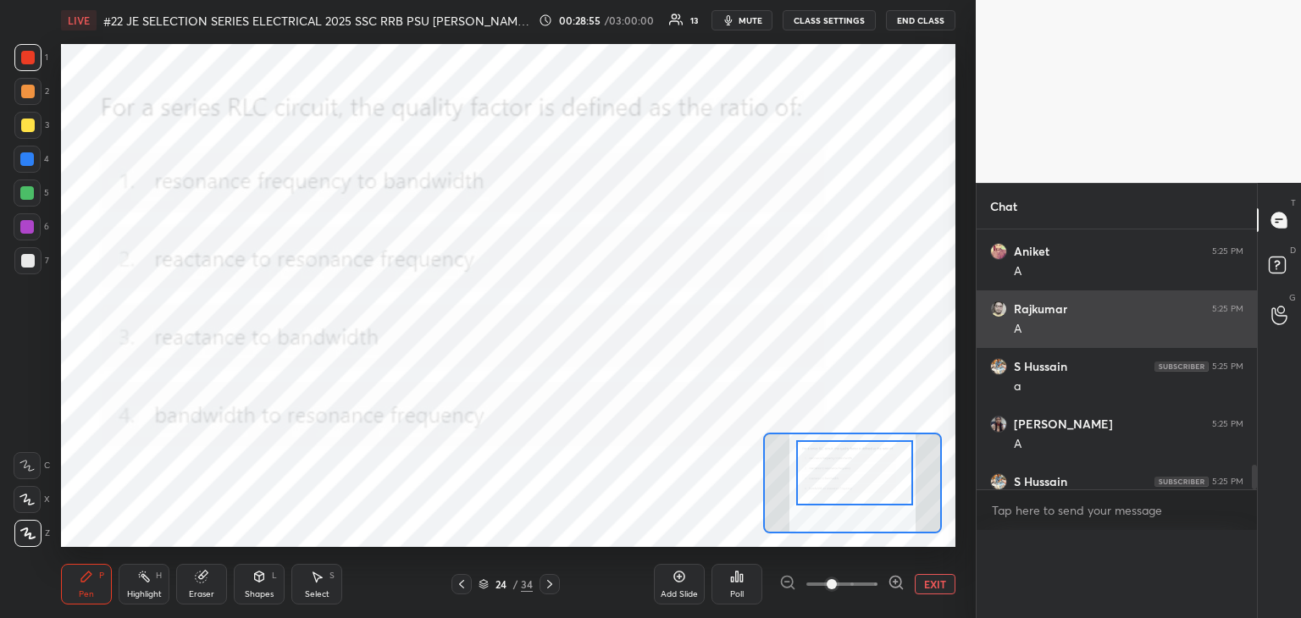
scroll to position [0, 0]
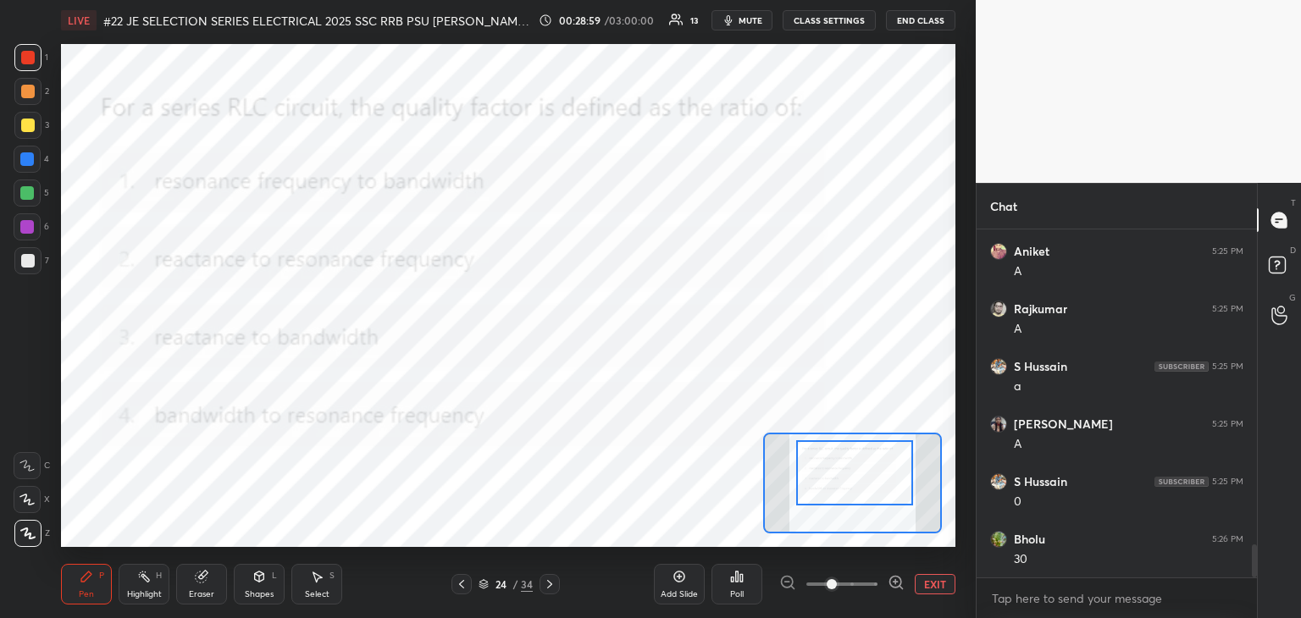
click at [552, 584] on icon at bounding box center [550, 585] width 14 height 14
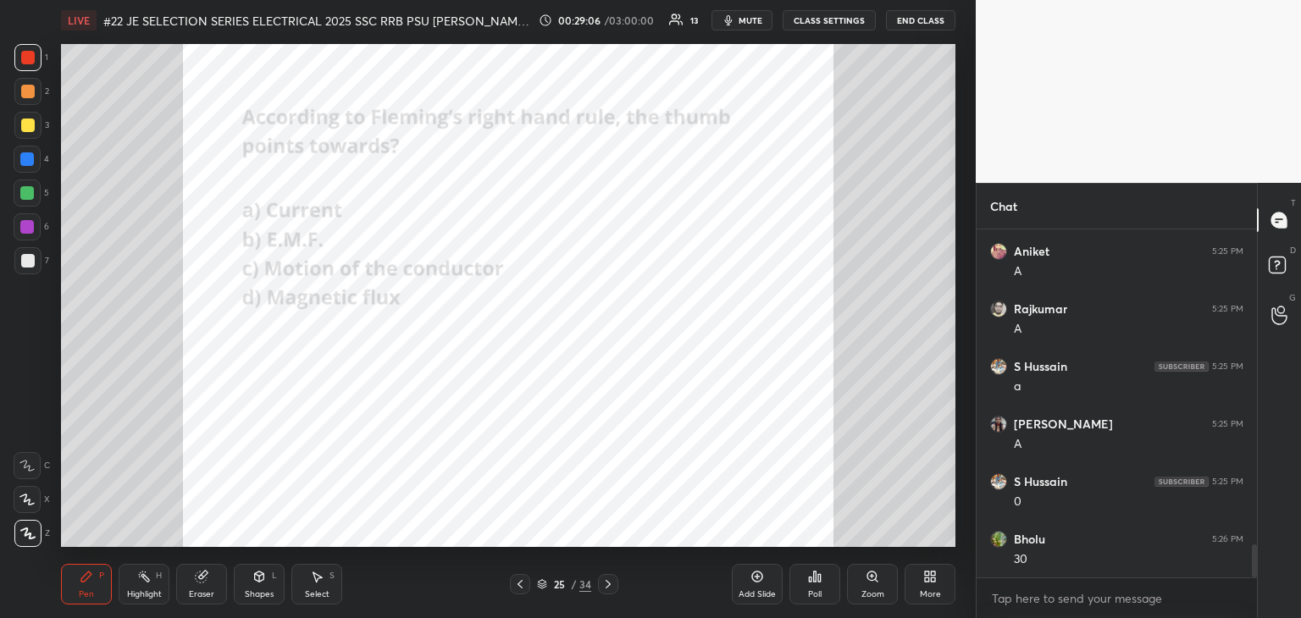
click at [822, 584] on div "Poll" at bounding box center [814, 584] width 51 height 41
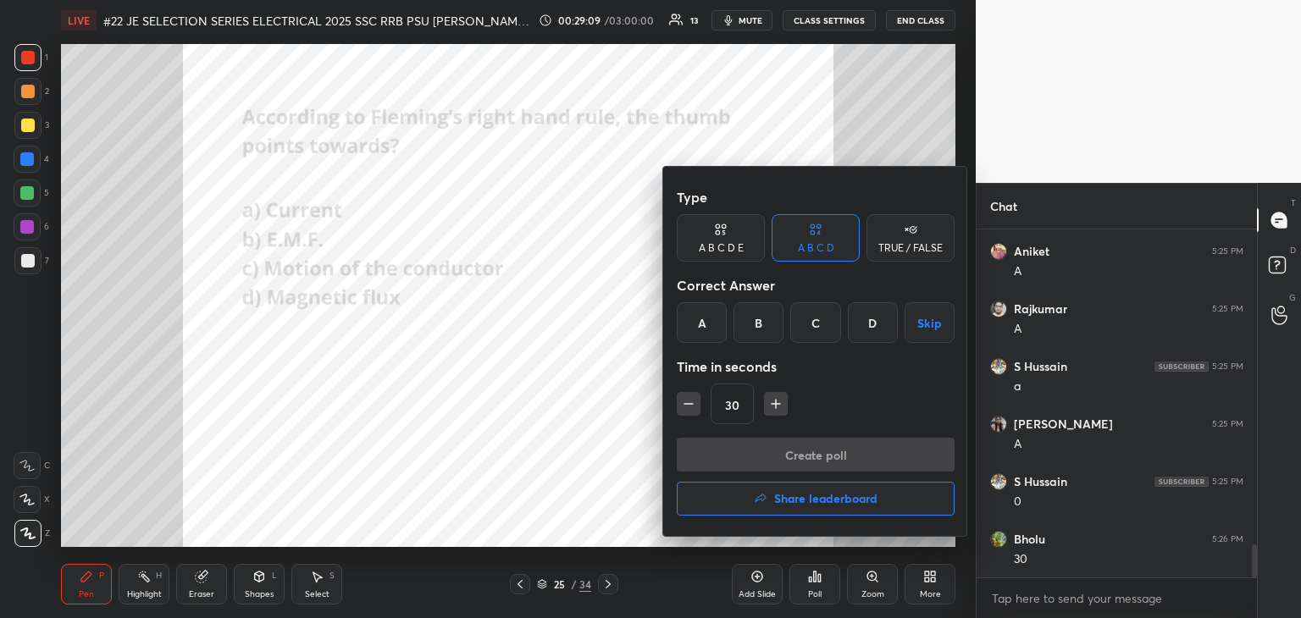
click at [816, 325] on div "C" at bounding box center [815, 322] width 50 height 41
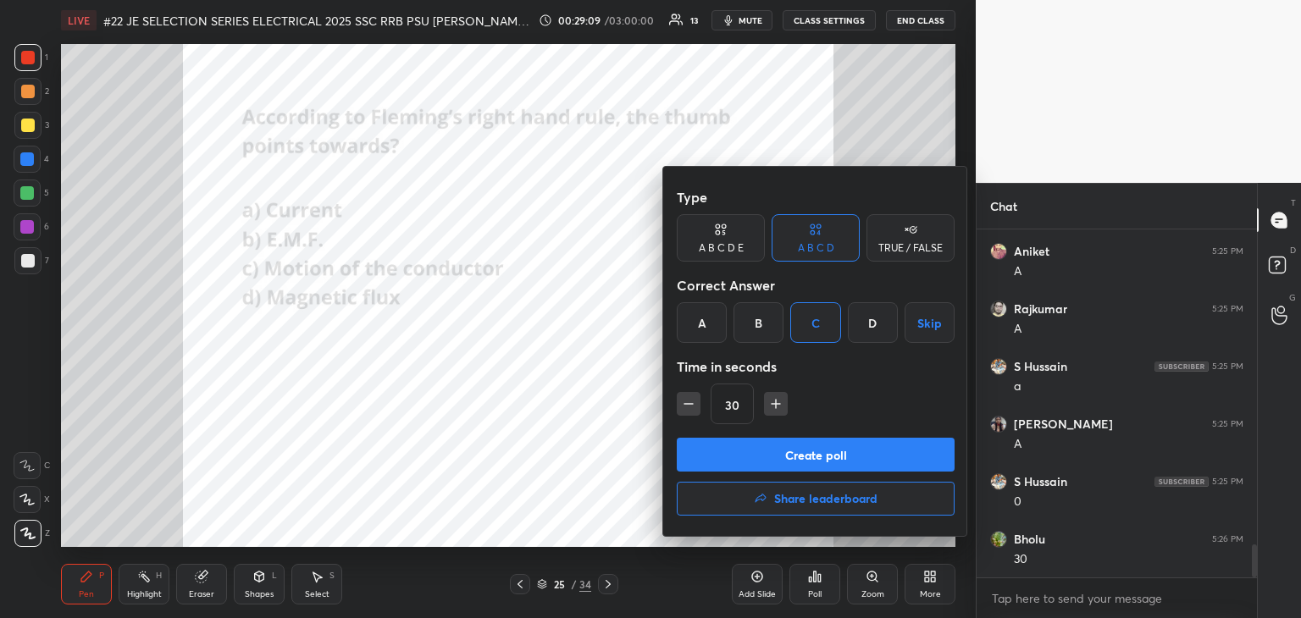
click at [757, 452] on button "Create poll" at bounding box center [816, 455] width 278 height 34
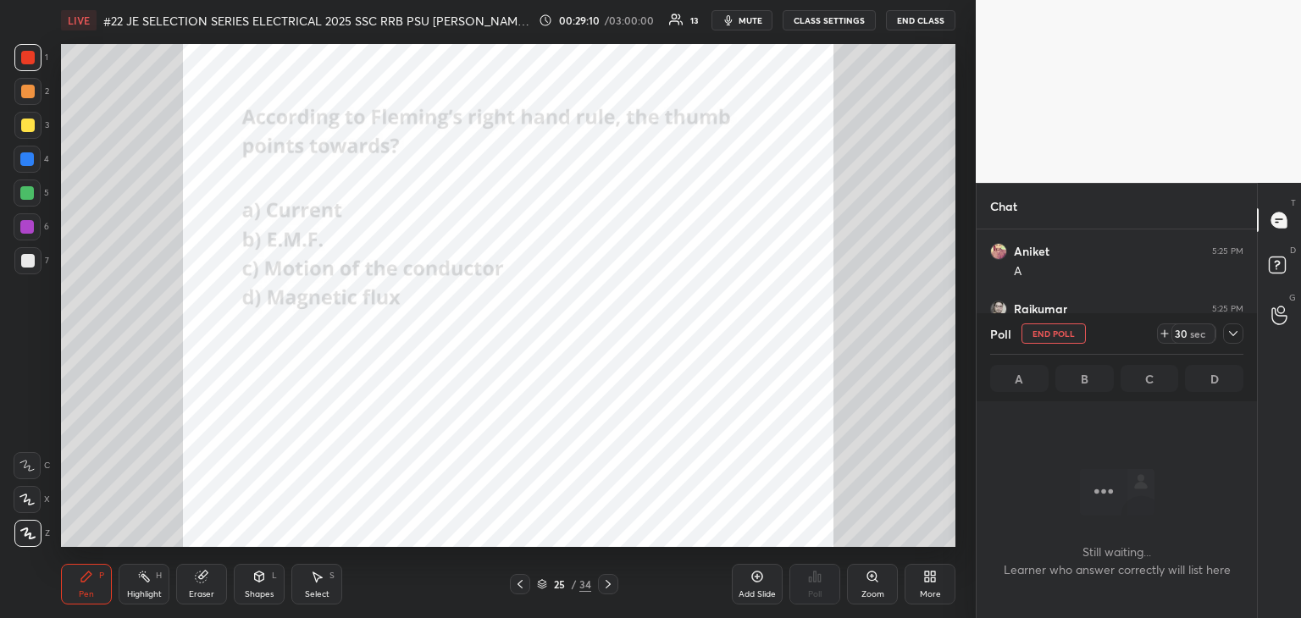
scroll to position [5, 5]
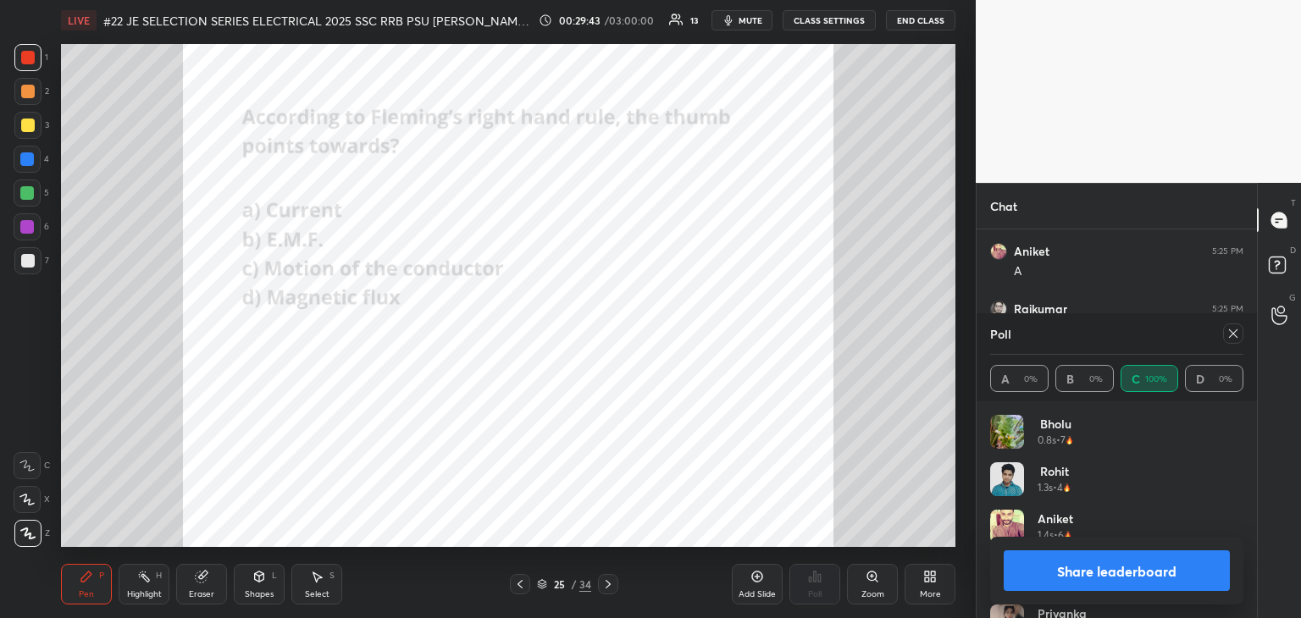
click at [204, 586] on div "Eraser" at bounding box center [201, 584] width 51 height 41
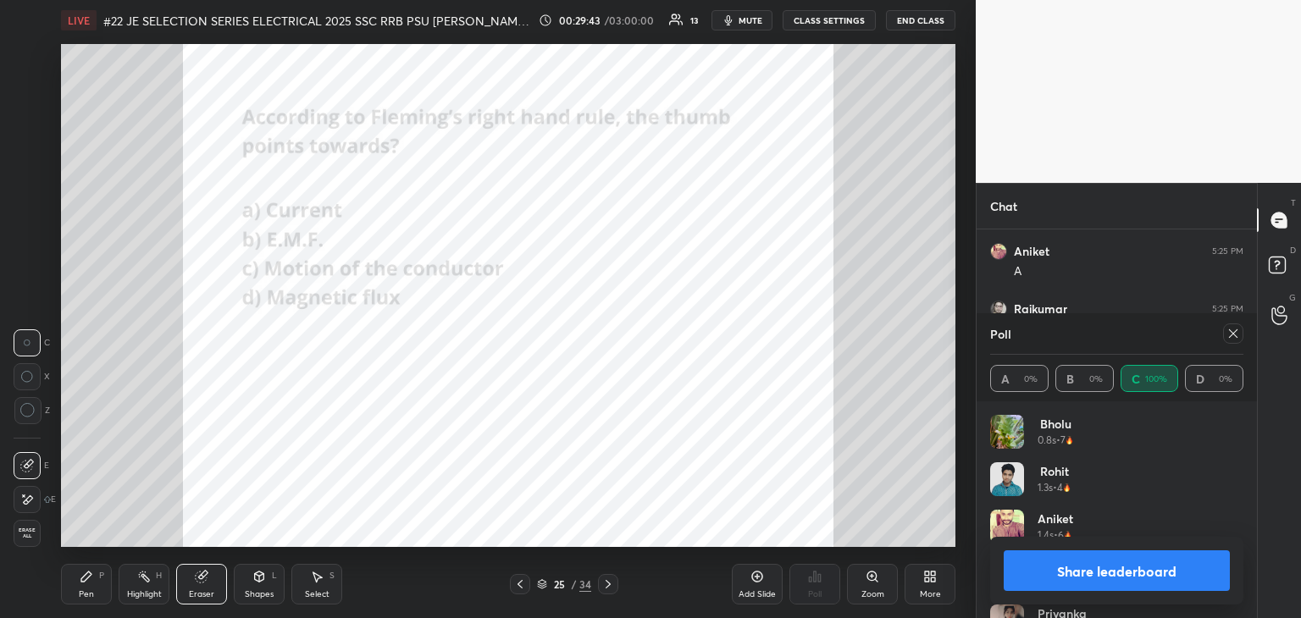
click at [41, 536] on div "Erase all" at bounding box center [29, 533] width 30 height 27
click at [75, 573] on div "Pen P" at bounding box center [86, 584] width 51 height 41
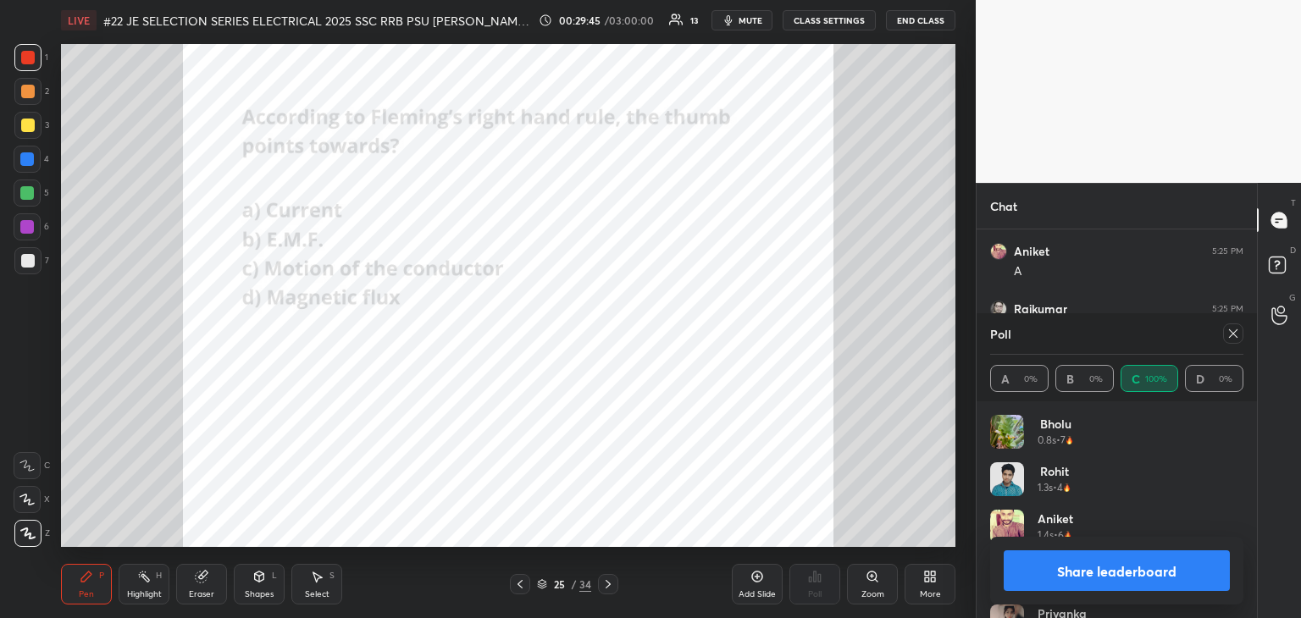
click at [1231, 343] on div "Poll" at bounding box center [1116, 333] width 253 height 41
click at [1233, 334] on icon at bounding box center [1233, 334] width 14 height 14
type textarea "x"
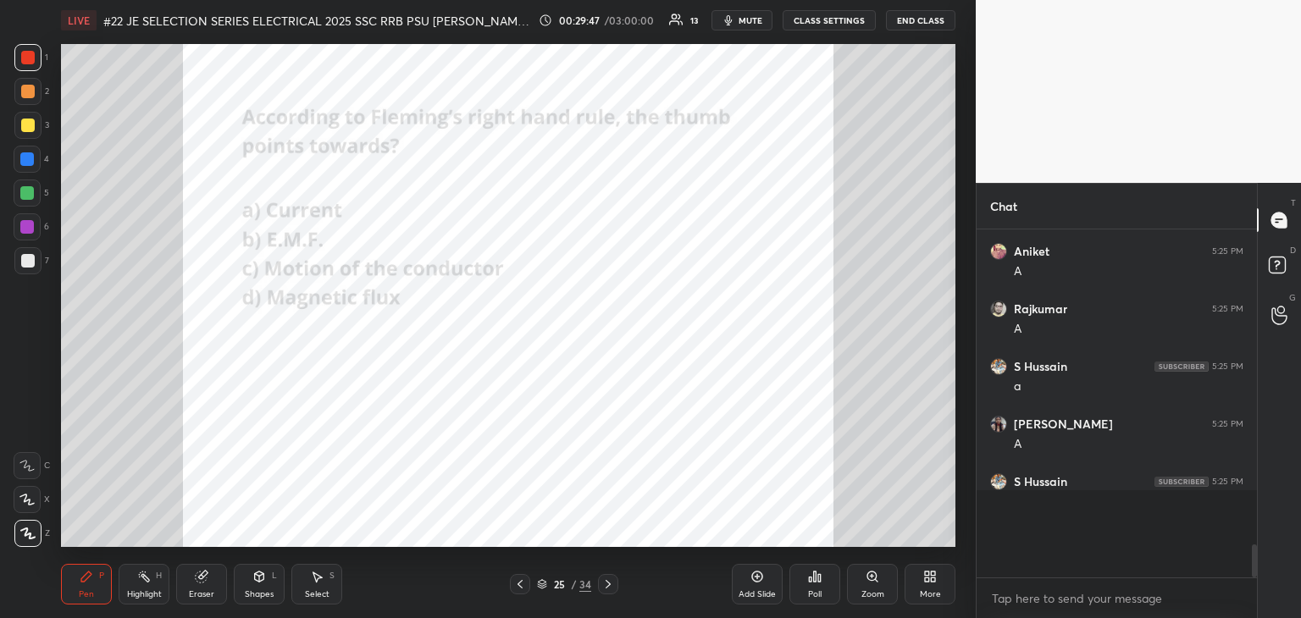
scroll to position [291, 275]
click at [941, 576] on div "More" at bounding box center [930, 584] width 51 height 41
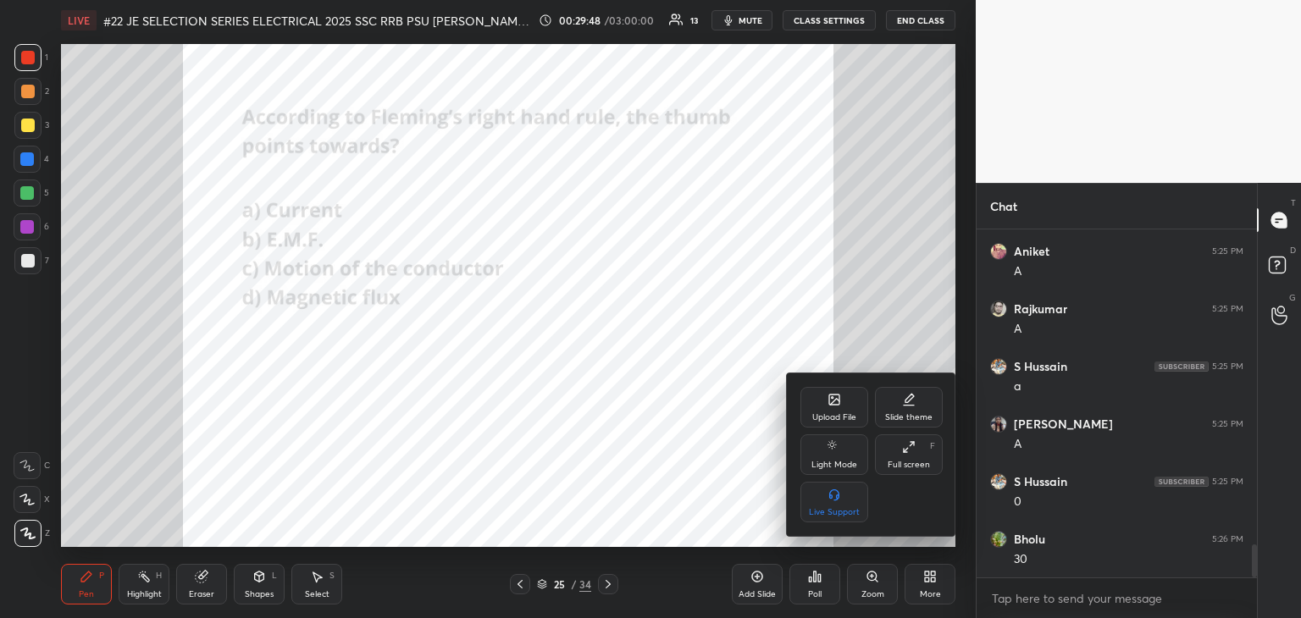
click at [839, 409] on div "Upload File" at bounding box center [834, 407] width 68 height 41
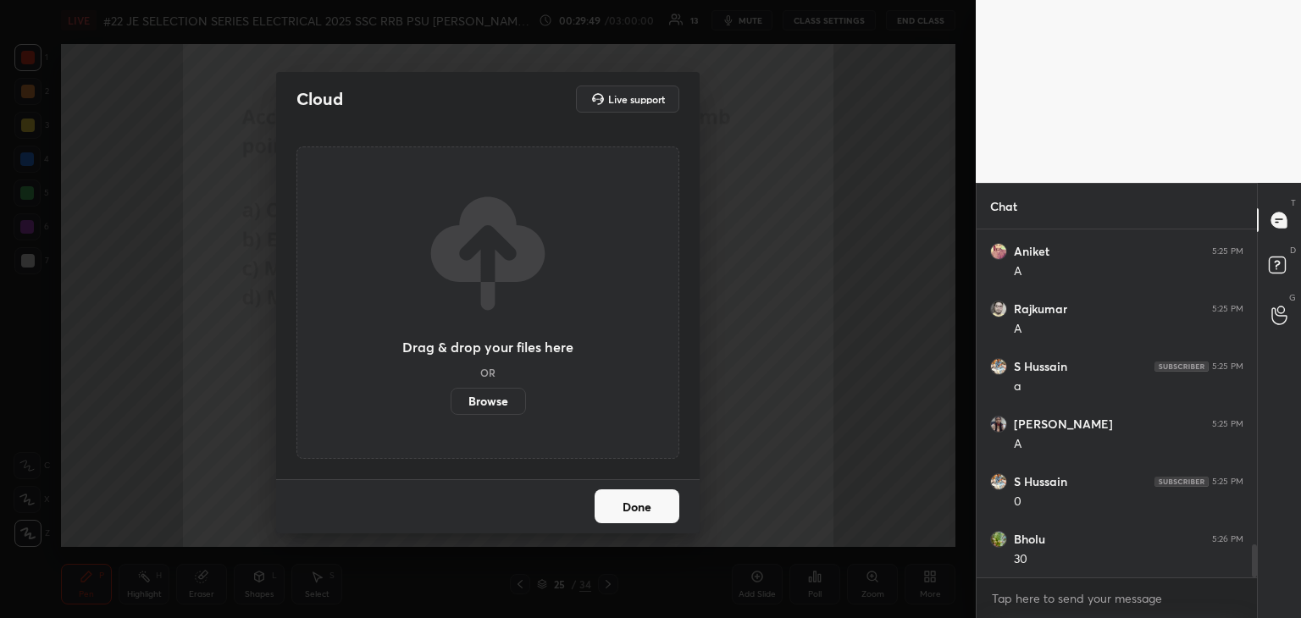
click at [488, 410] on label "Browse" at bounding box center [488, 401] width 75 height 27
click at [451, 410] on input "Browse" at bounding box center [451, 401] width 0 height 27
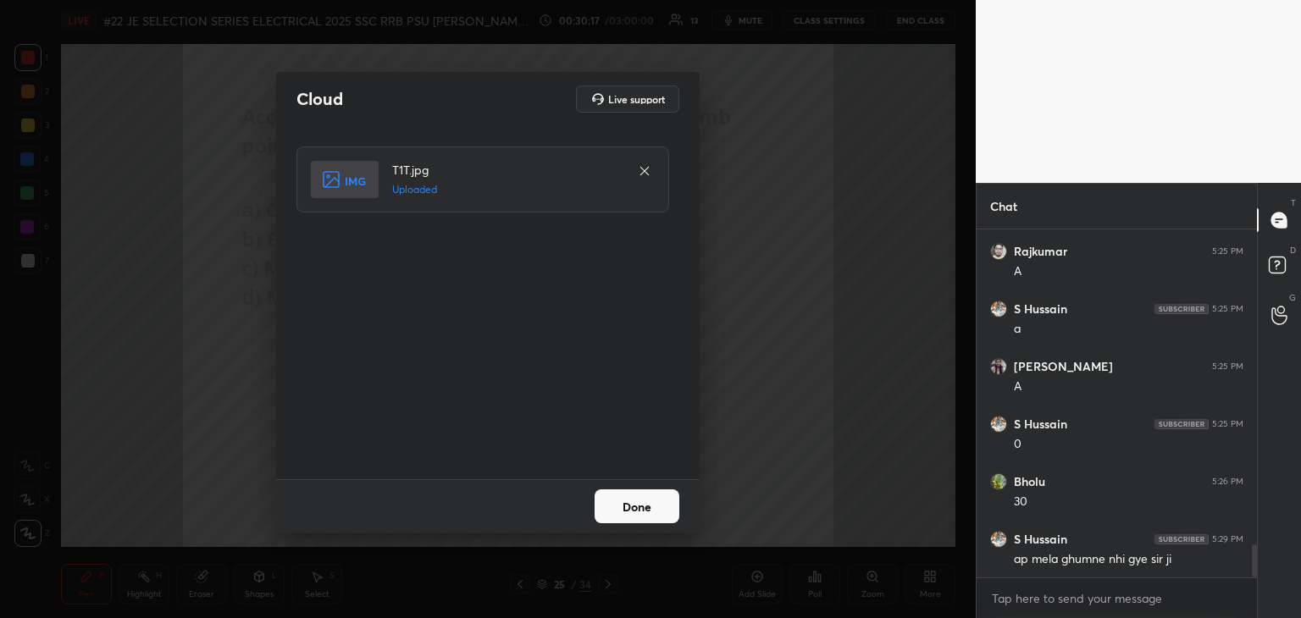
click at [627, 511] on button "Done" at bounding box center [637, 507] width 85 height 34
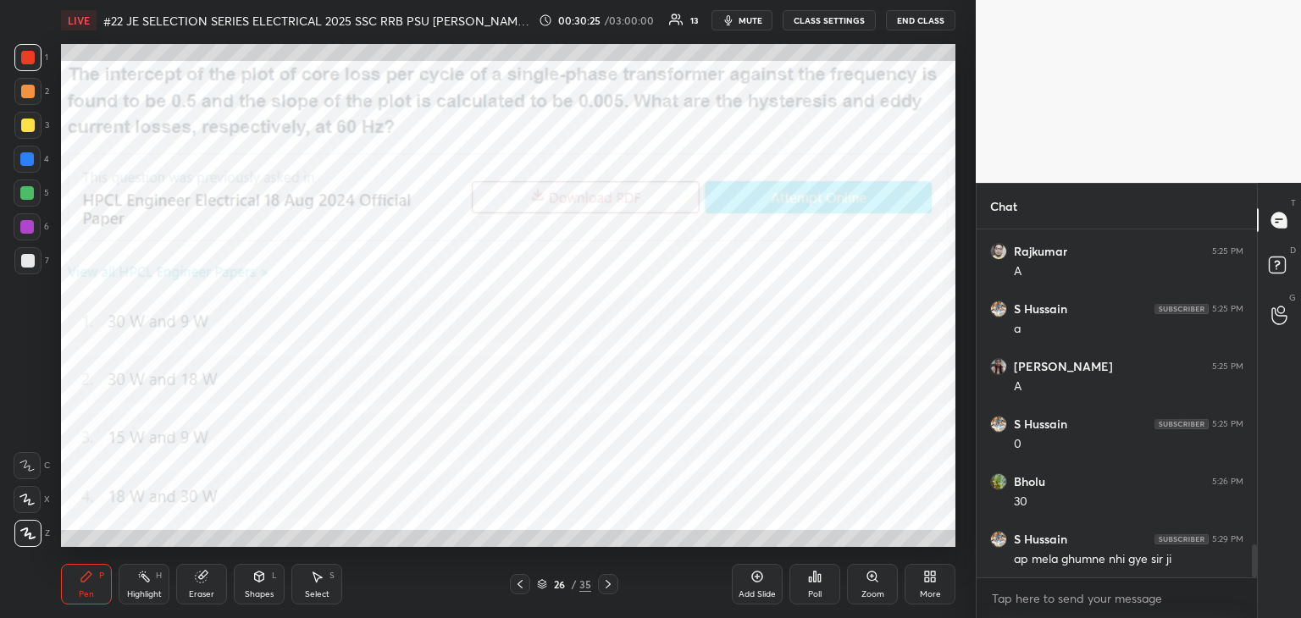
click at [932, 578] on icon at bounding box center [933, 580] width 4 height 4
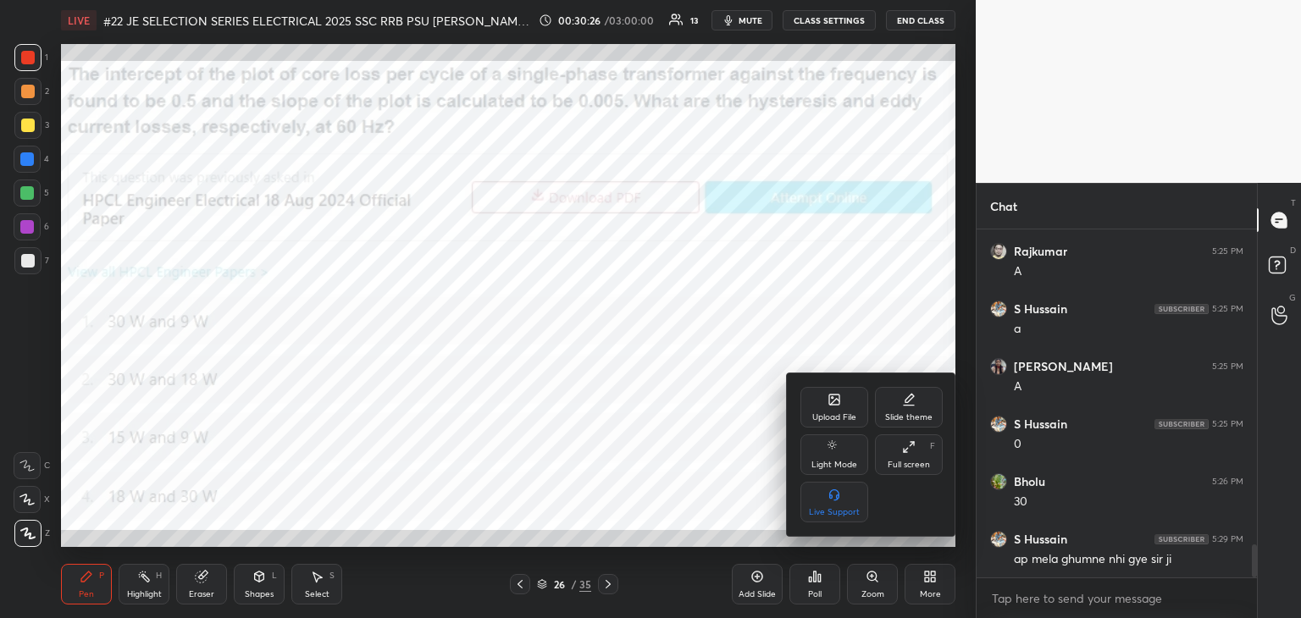
click at [838, 418] on div "Upload File" at bounding box center [834, 417] width 44 height 8
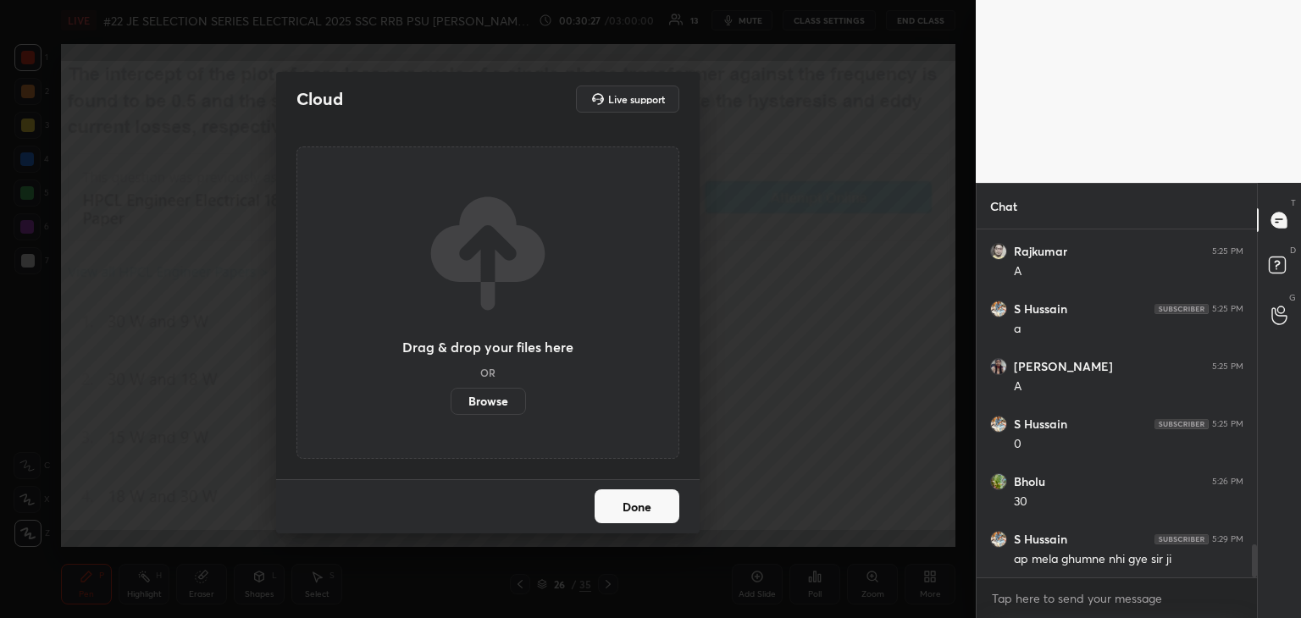
click at [502, 397] on label "Browse" at bounding box center [488, 401] width 75 height 27
click at [451, 397] on input "Browse" at bounding box center [451, 401] width 0 height 27
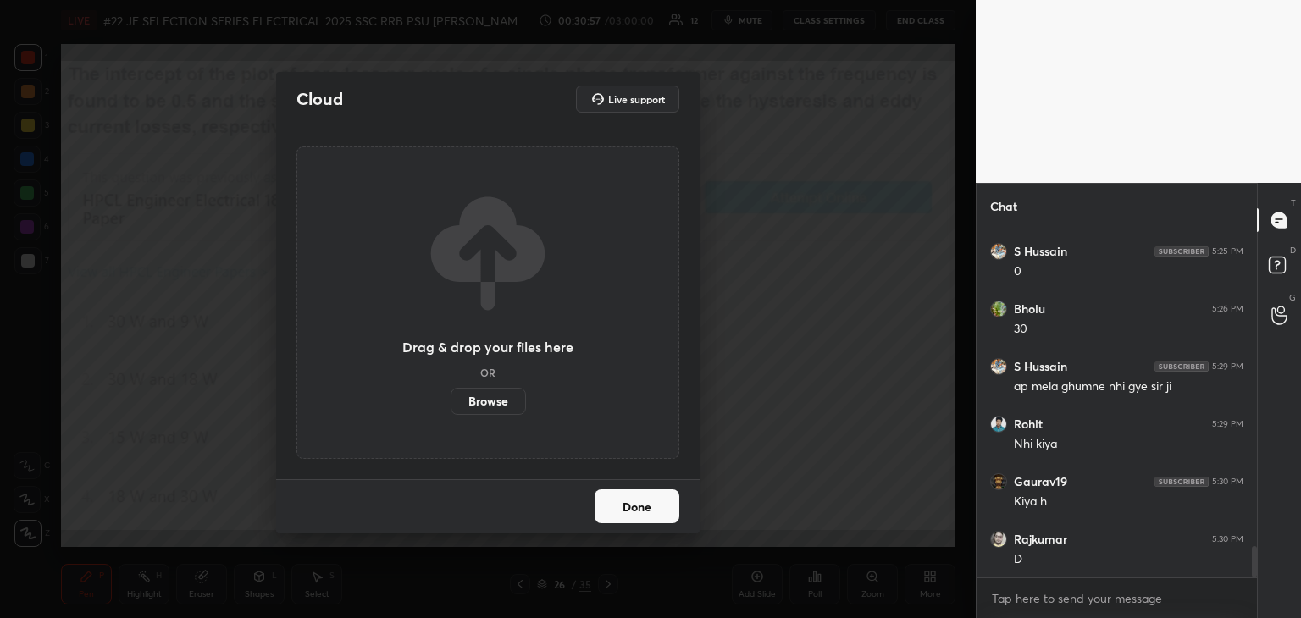
scroll to position [3574, 0]
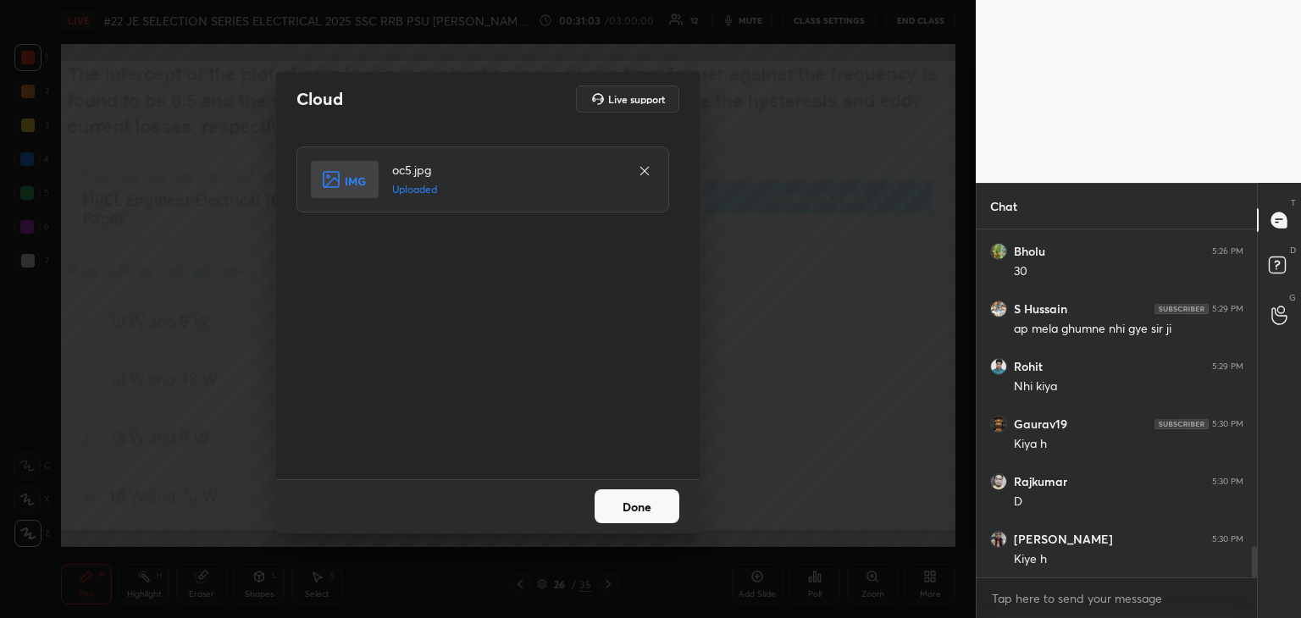
click at [622, 506] on button "Done" at bounding box center [637, 507] width 85 height 34
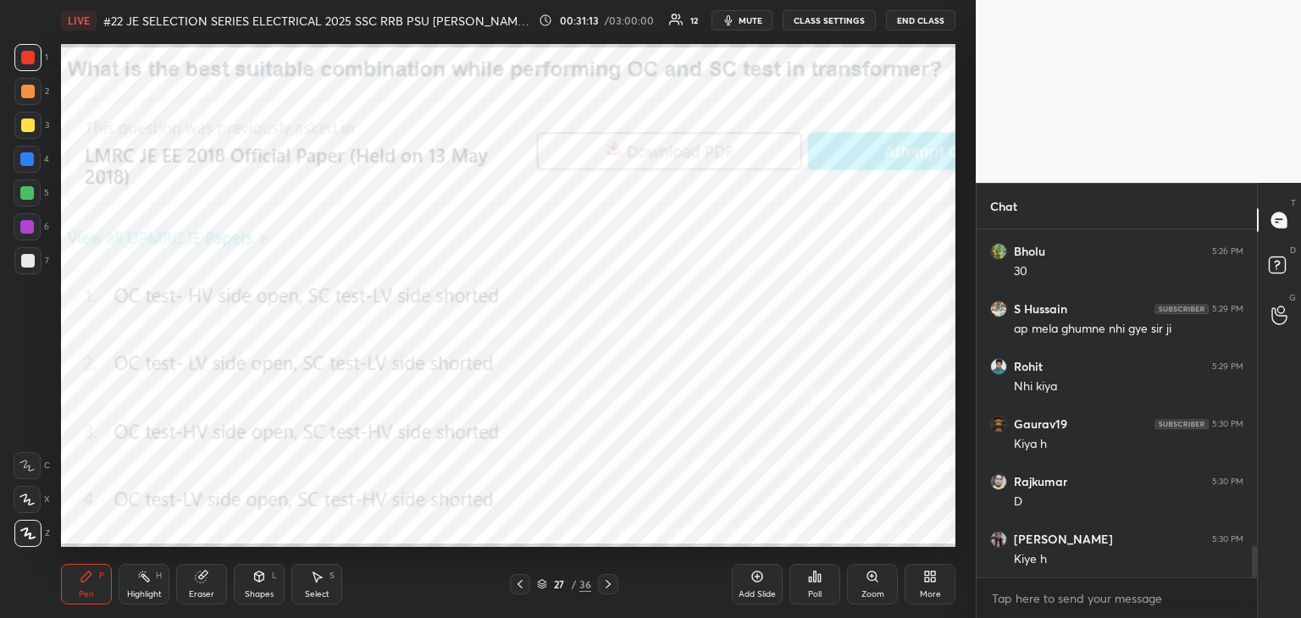
click at [806, 390] on div "LIVE #22 JE SELECTION SERIES ELECTRICAL 2025 SSC RRB PSU PRAVIN SIR EEEGURU 00:…" at bounding box center [508, 309] width 908 height 618
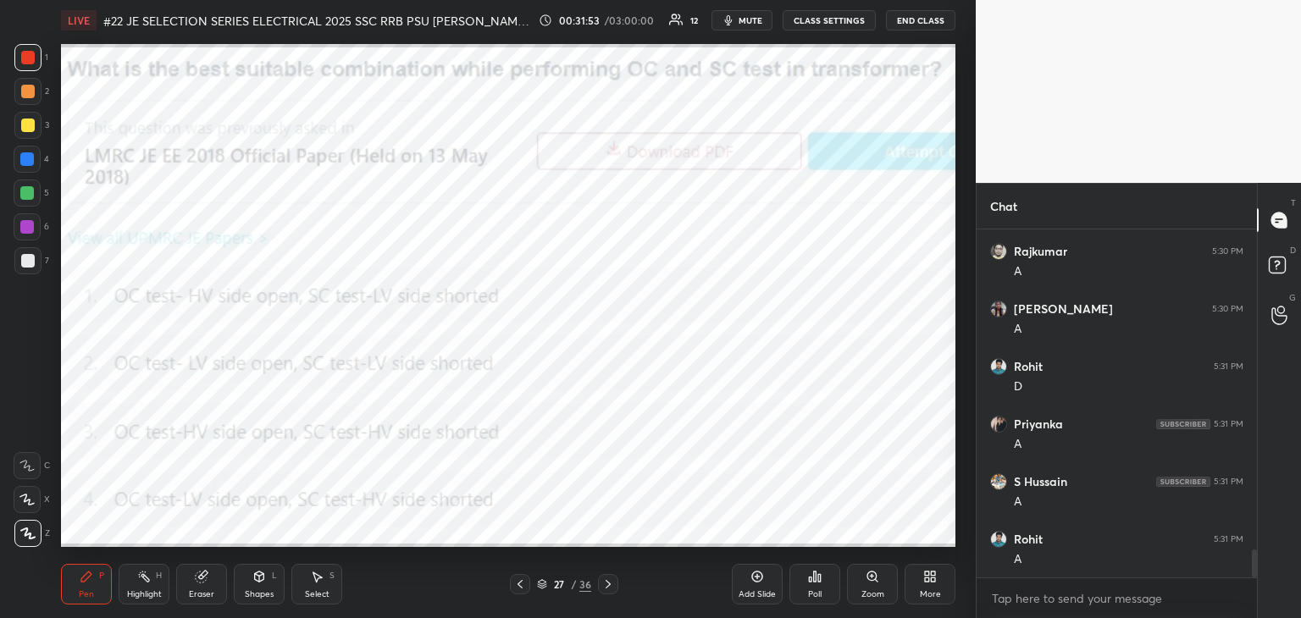
scroll to position [4035, 0]
click at [934, 576] on icon at bounding box center [930, 577] width 14 height 14
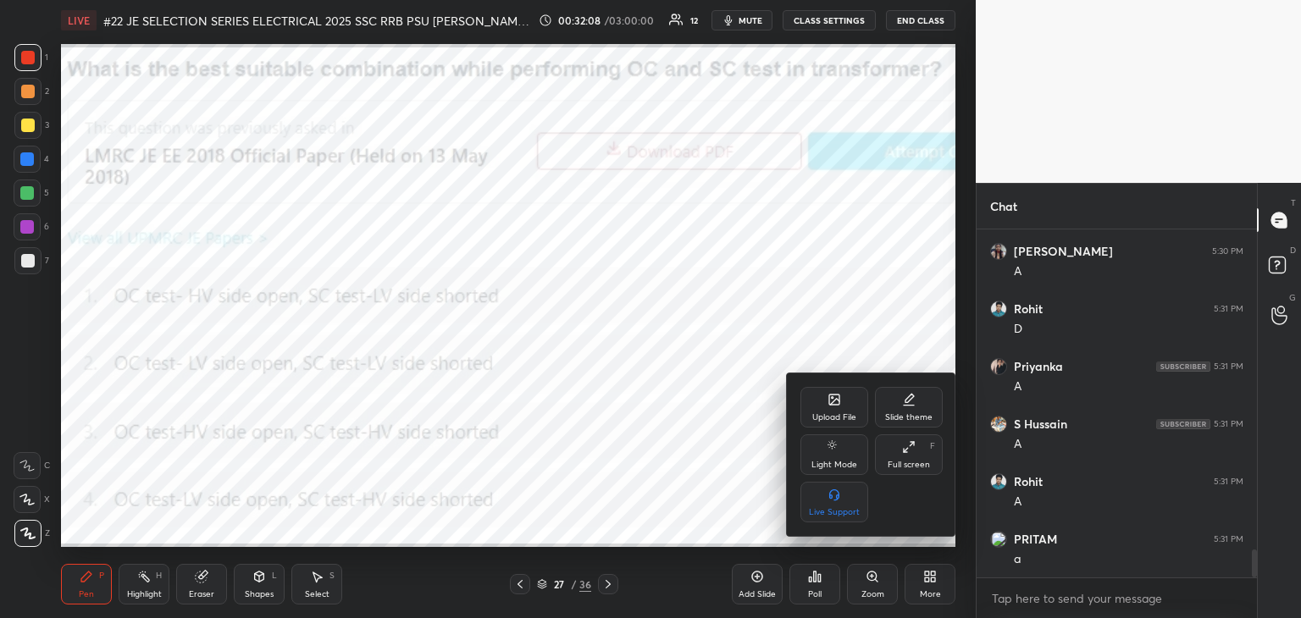
click at [838, 400] on icon at bounding box center [834, 400] width 10 height 10
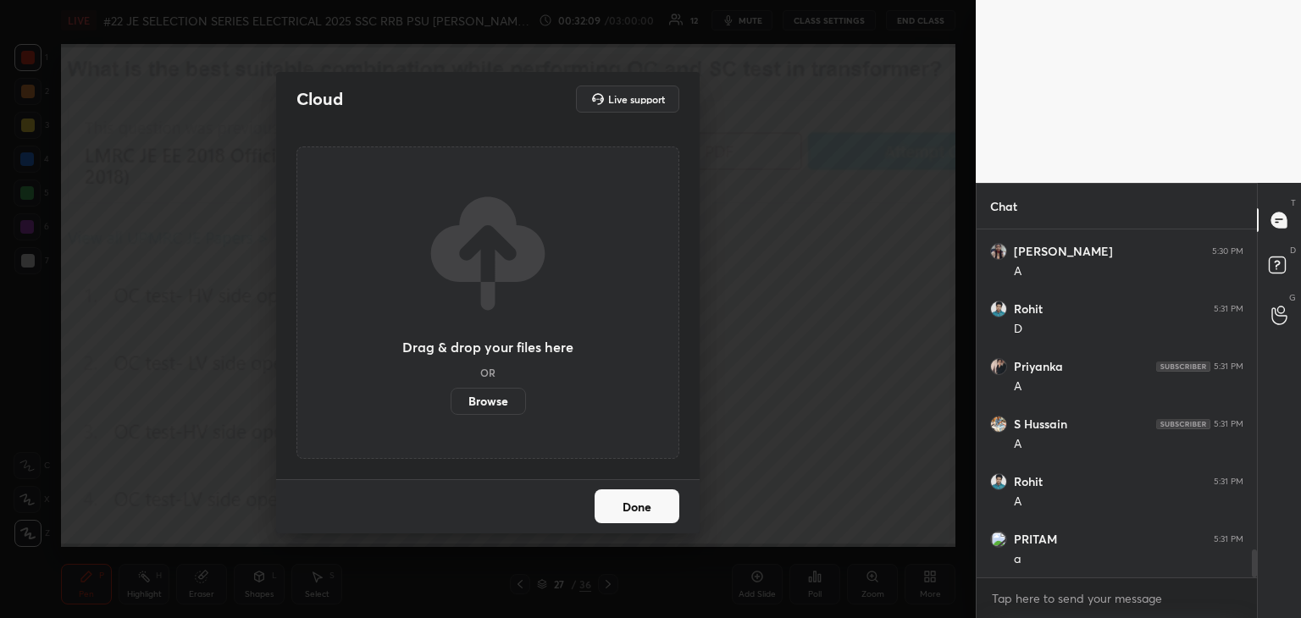
click at [501, 407] on label "Browse" at bounding box center [488, 401] width 75 height 27
click at [451, 407] on input "Browse" at bounding box center [451, 401] width 0 height 27
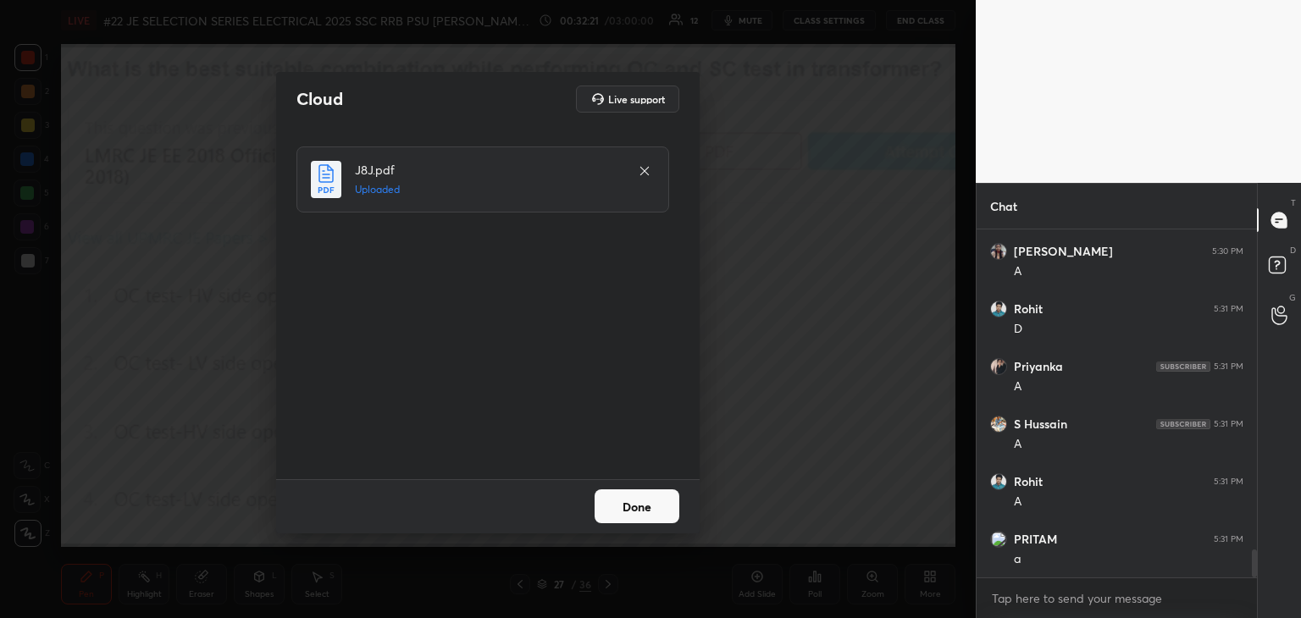
click at [631, 512] on button "Done" at bounding box center [637, 507] width 85 height 34
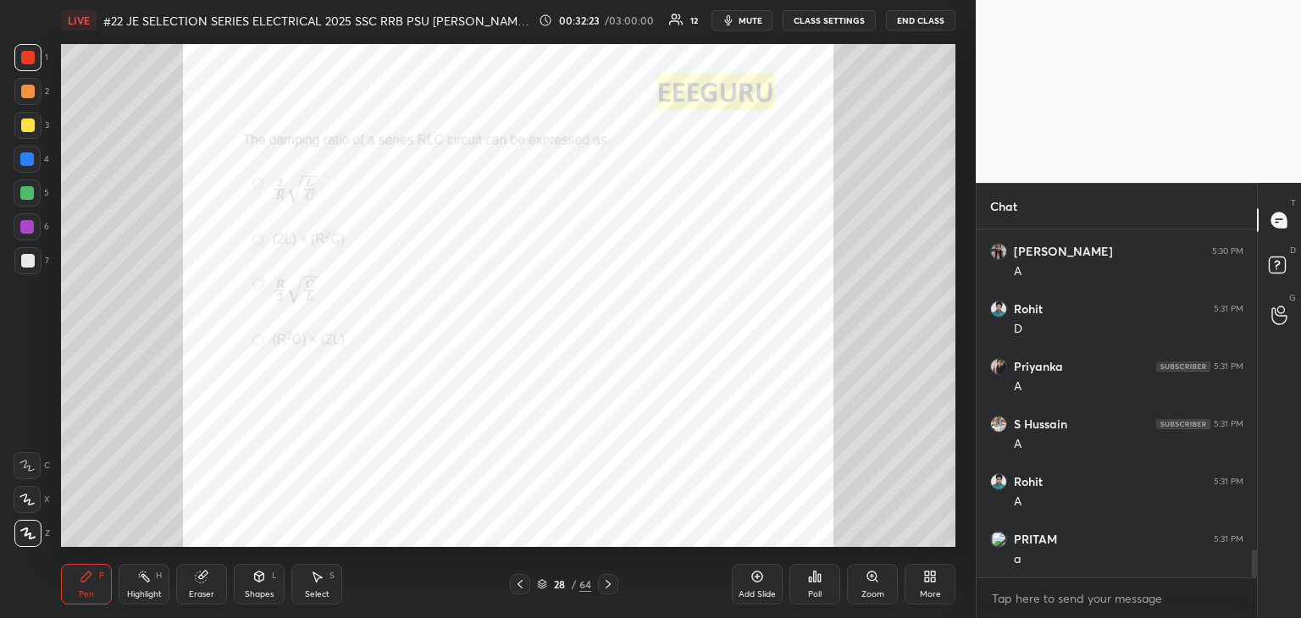
click at [868, 583] on icon at bounding box center [873, 577] width 14 height 14
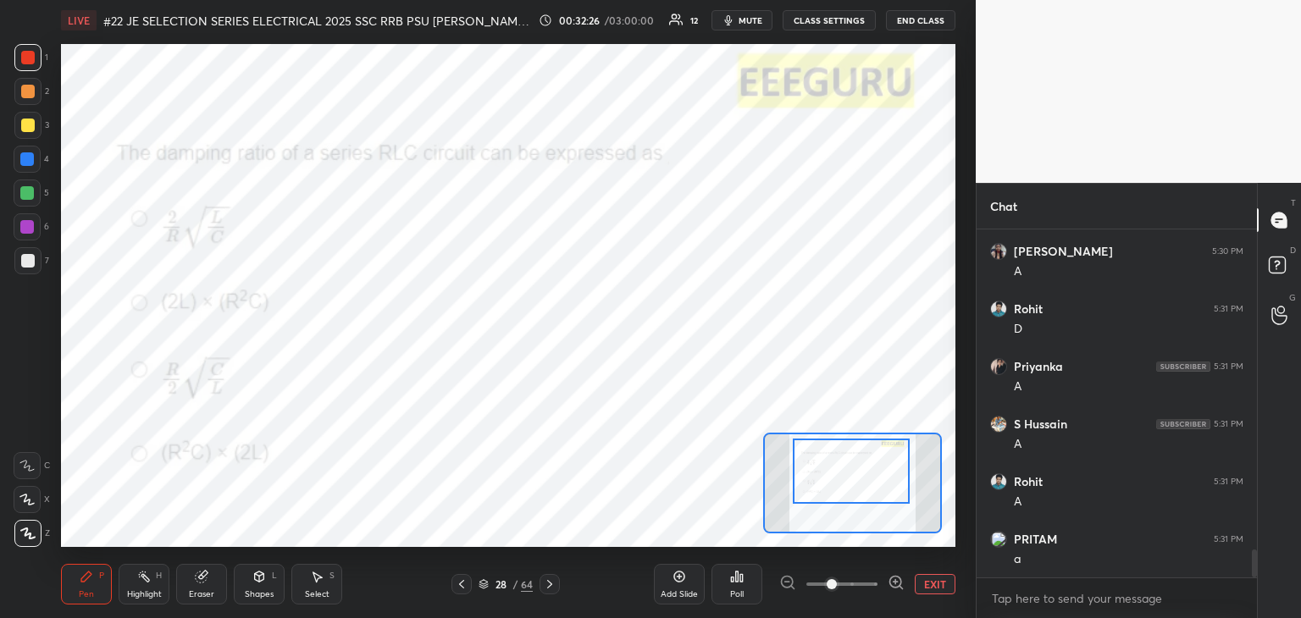
drag, startPoint x: 855, startPoint y: 486, endPoint x: 854, endPoint y: 478, distance: 8.6
click at [854, 480] on div at bounding box center [851, 471] width 117 height 65
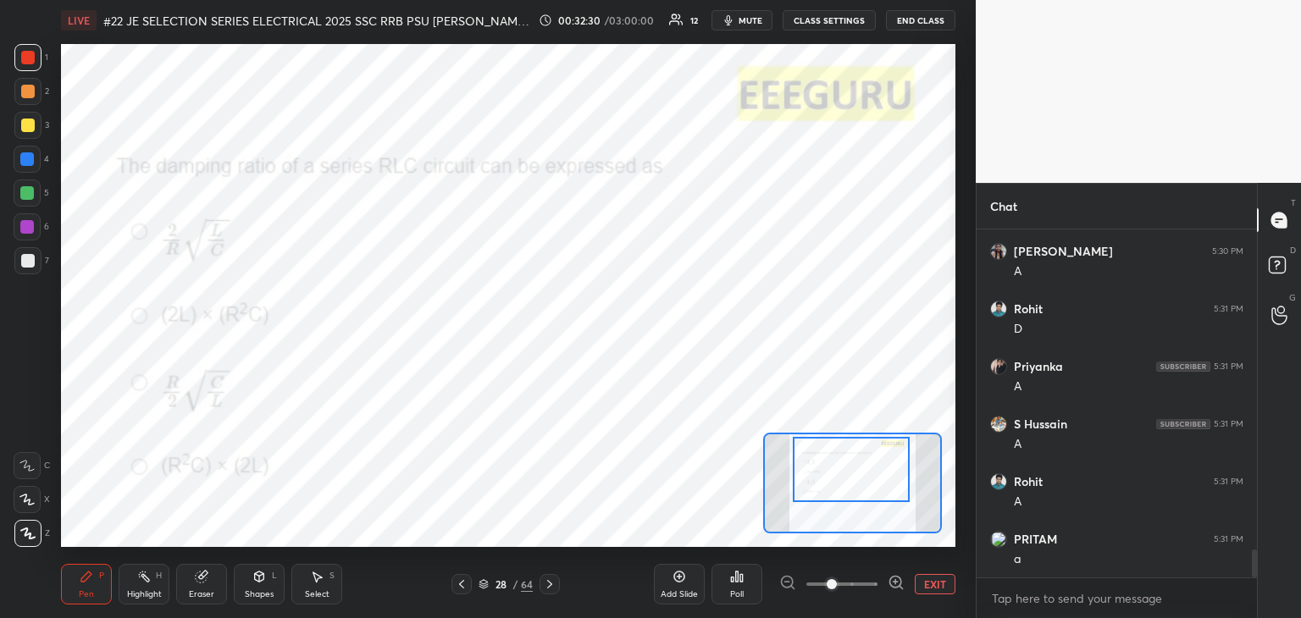
click at [742, 586] on div "Poll" at bounding box center [736, 584] width 51 height 41
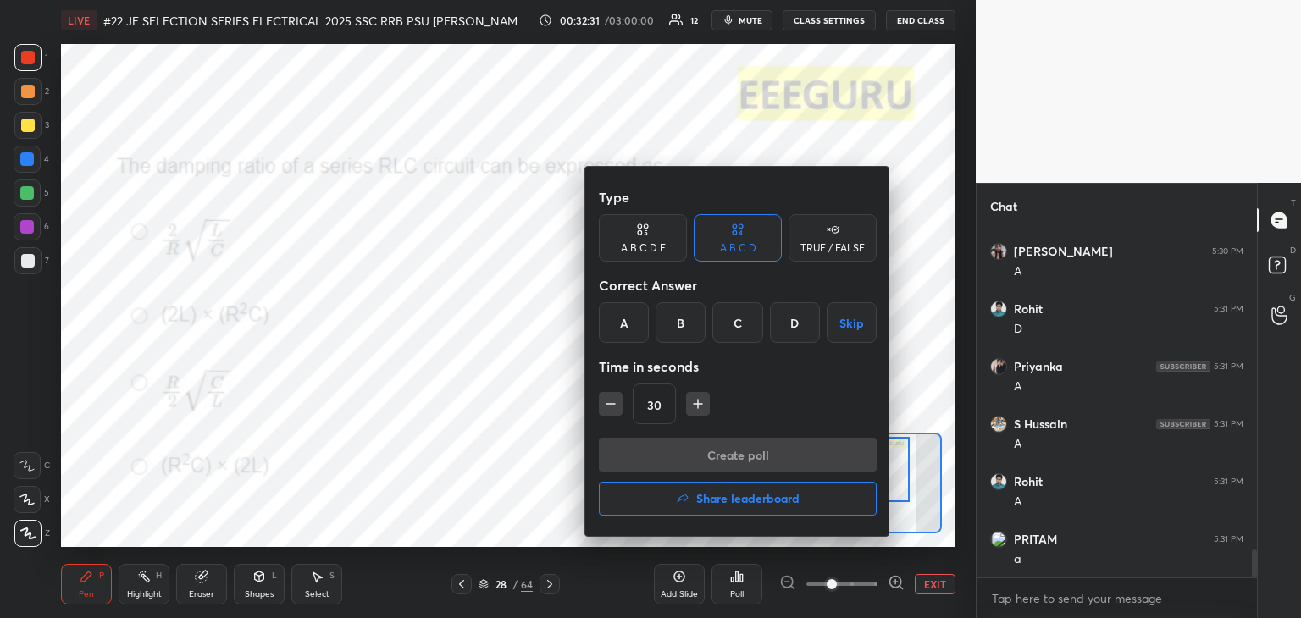
drag, startPoint x: 742, startPoint y: 318, endPoint x: 733, endPoint y: 342, distance: 25.2
click at [742, 322] on div "C" at bounding box center [737, 322] width 50 height 41
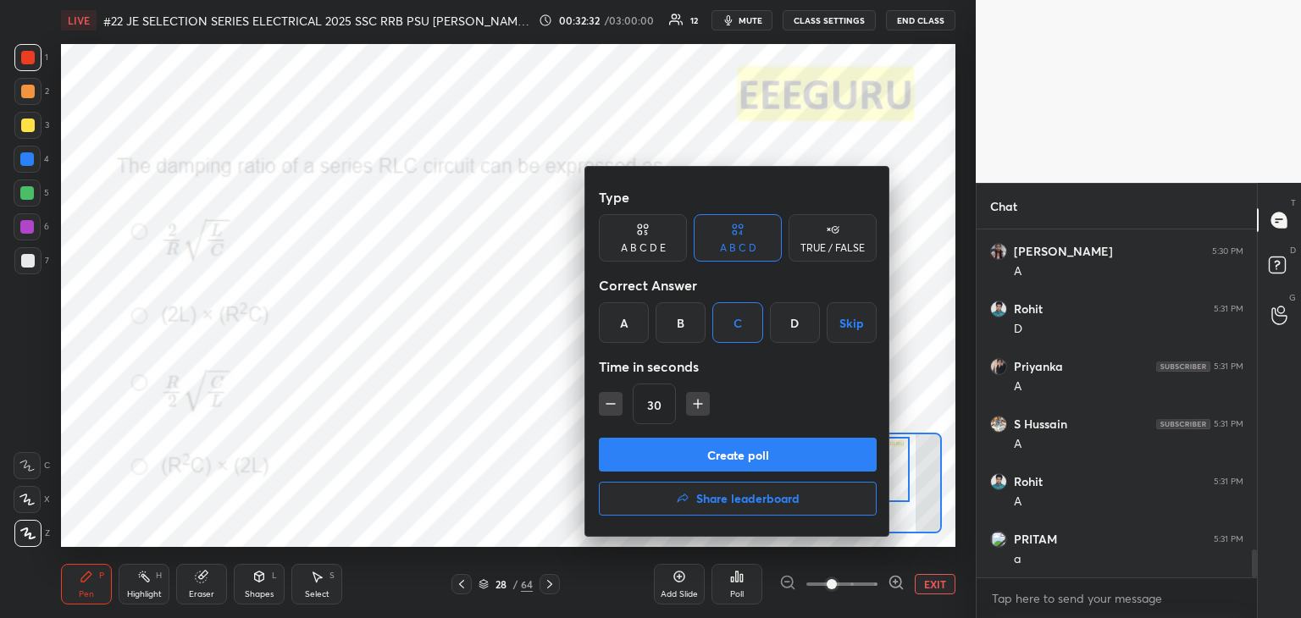
click at [700, 405] on icon "button" at bounding box center [697, 404] width 17 height 17
type input "45"
click at [686, 465] on button "Create poll" at bounding box center [738, 455] width 278 height 34
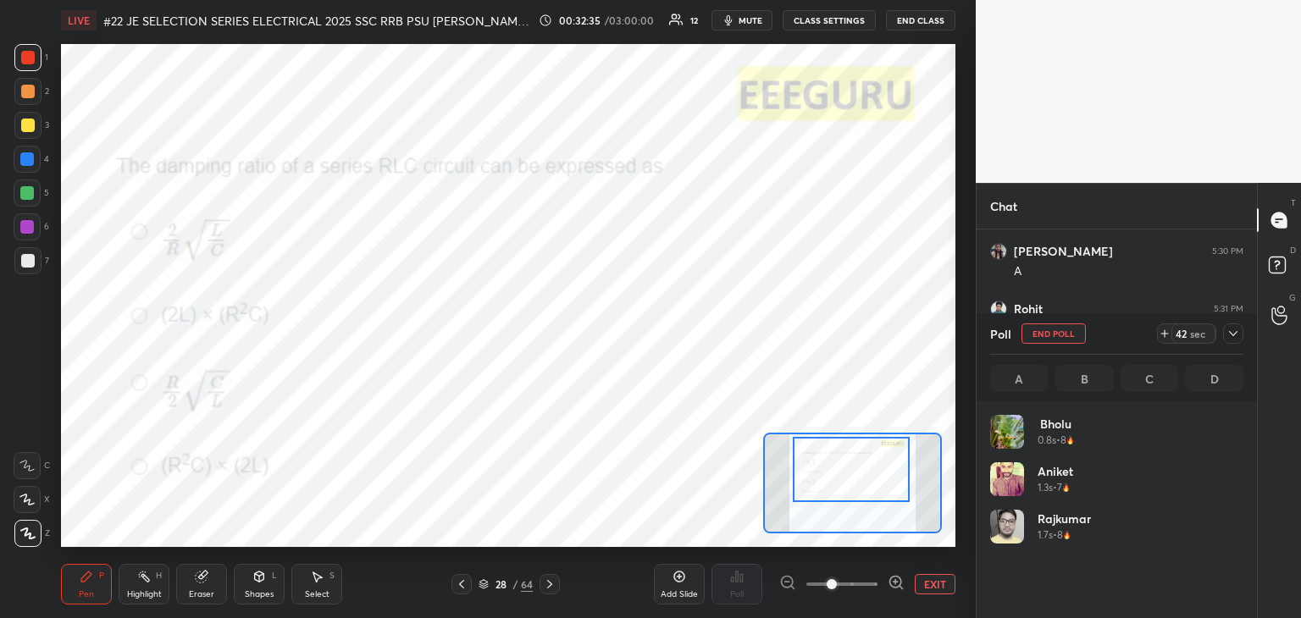
scroll to position [198, 248]
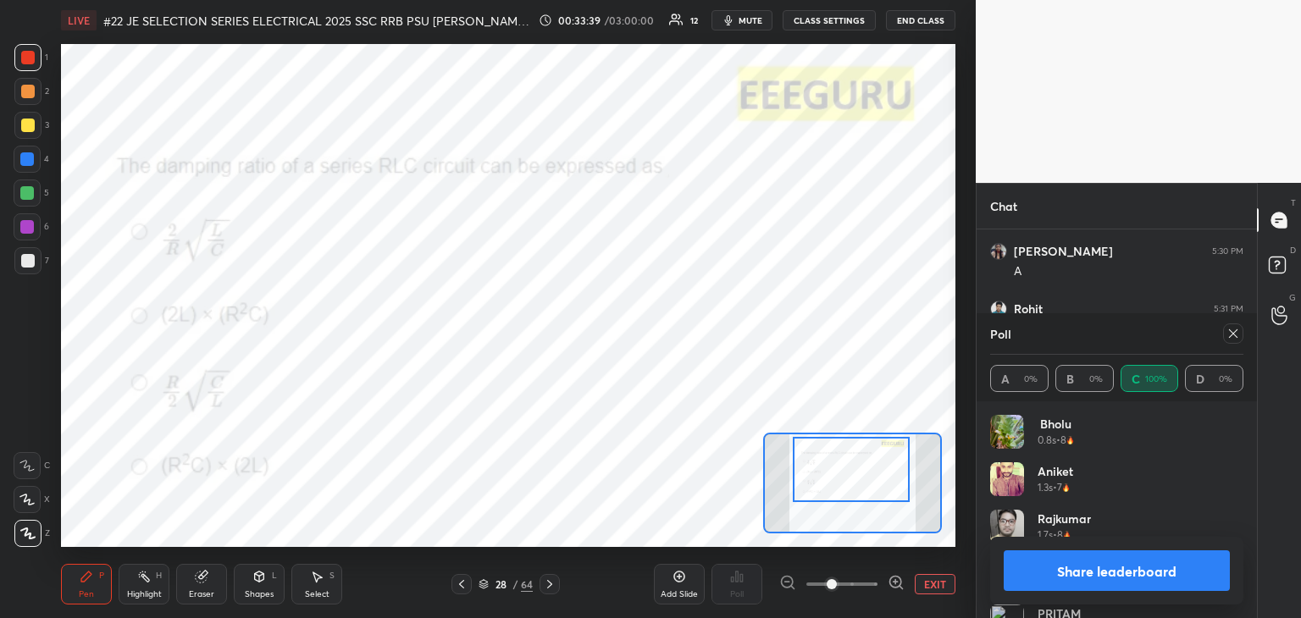
click at [482, 586] on icon at bounding box center [483, 585] width 8 height 3
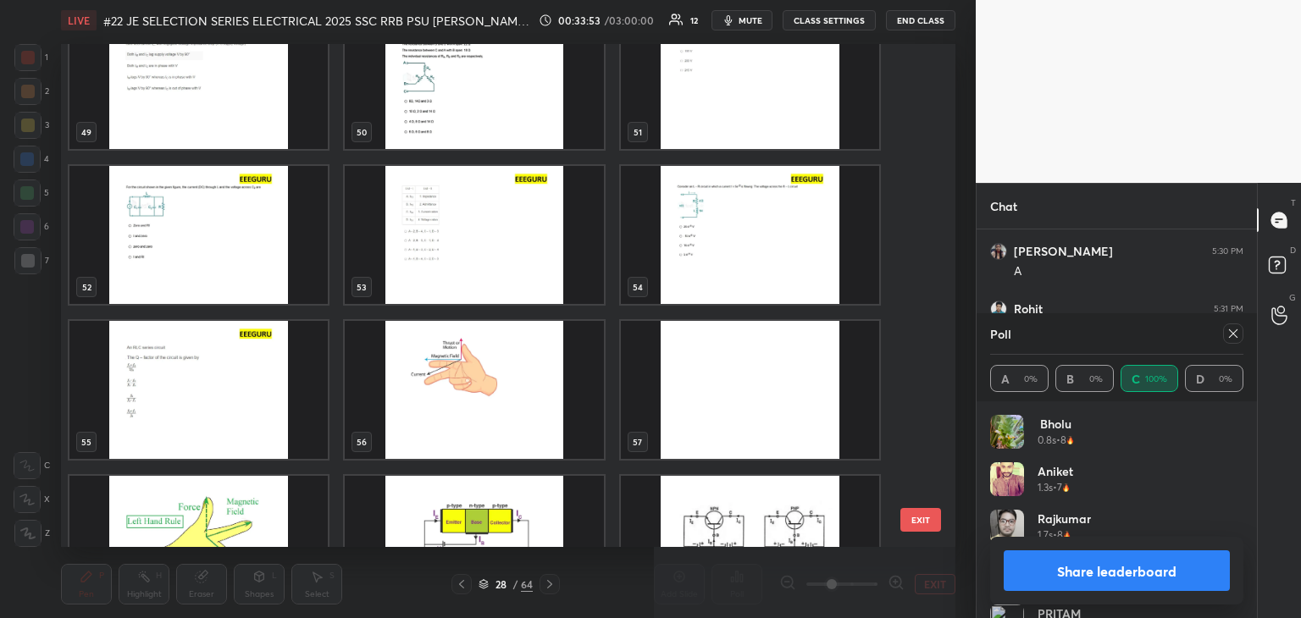
scroll to position [2511, 0]
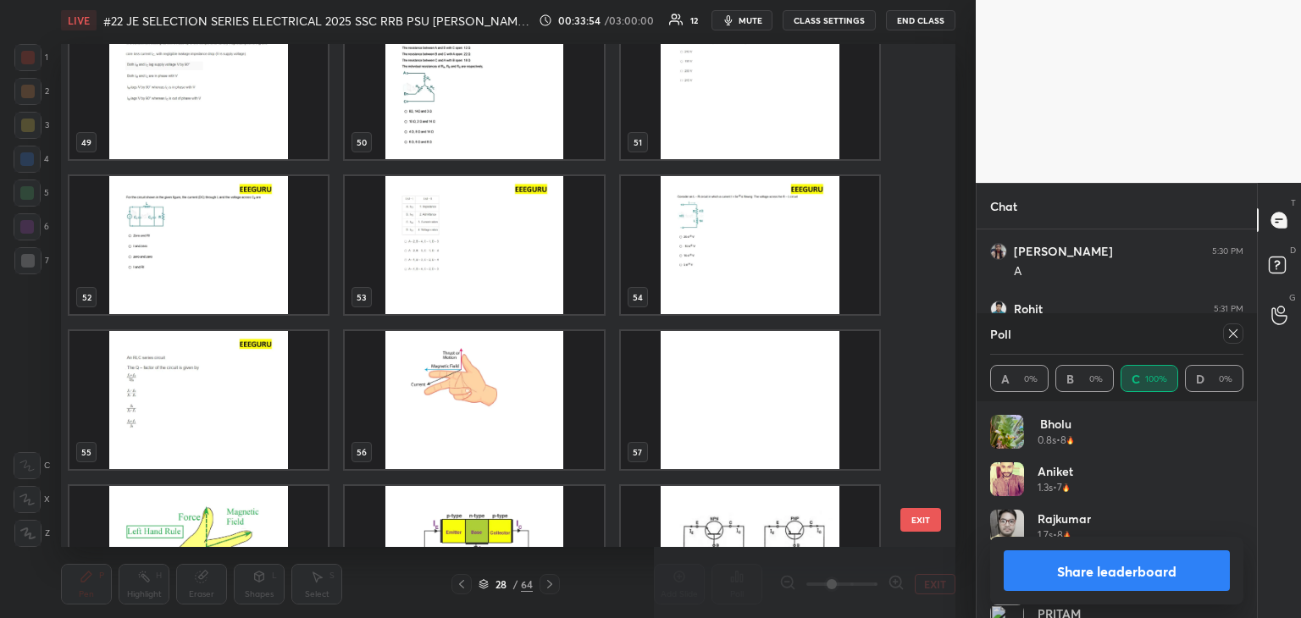
click at [176, 401] on img "grid" at bounding box center [198, 400] width 258 height 138
click at [180, 401] on img "grid" at bounding box center [198, 400] width 258 height 138
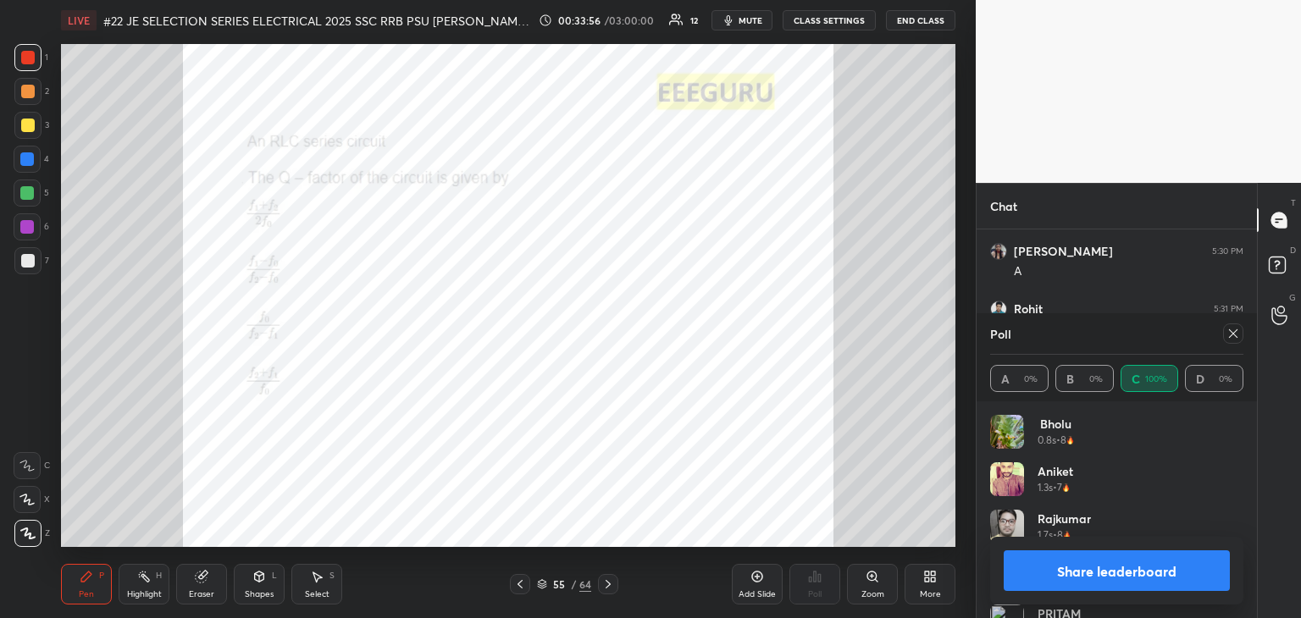
click at [1234, 340] on icon at bounding box center [1233, 334] width 14 height 14
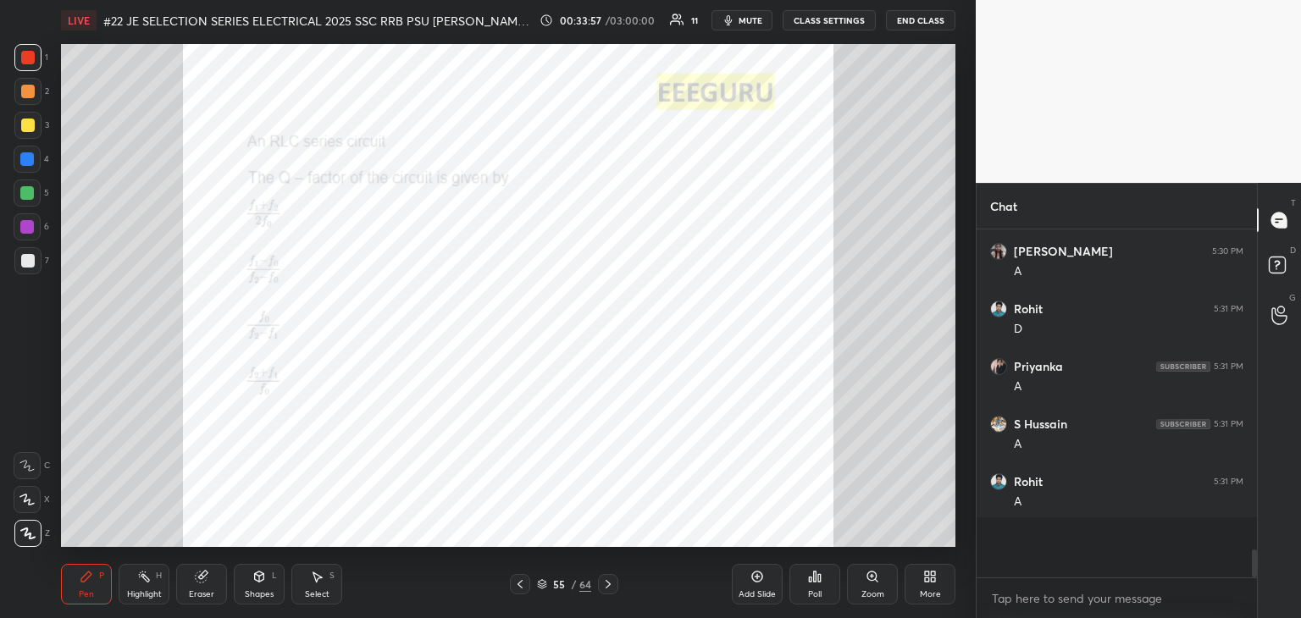
scroll to position [339, 275]
click at [832, 580] on div "Poll" at bounding box center [814, 584] width 51 height 41
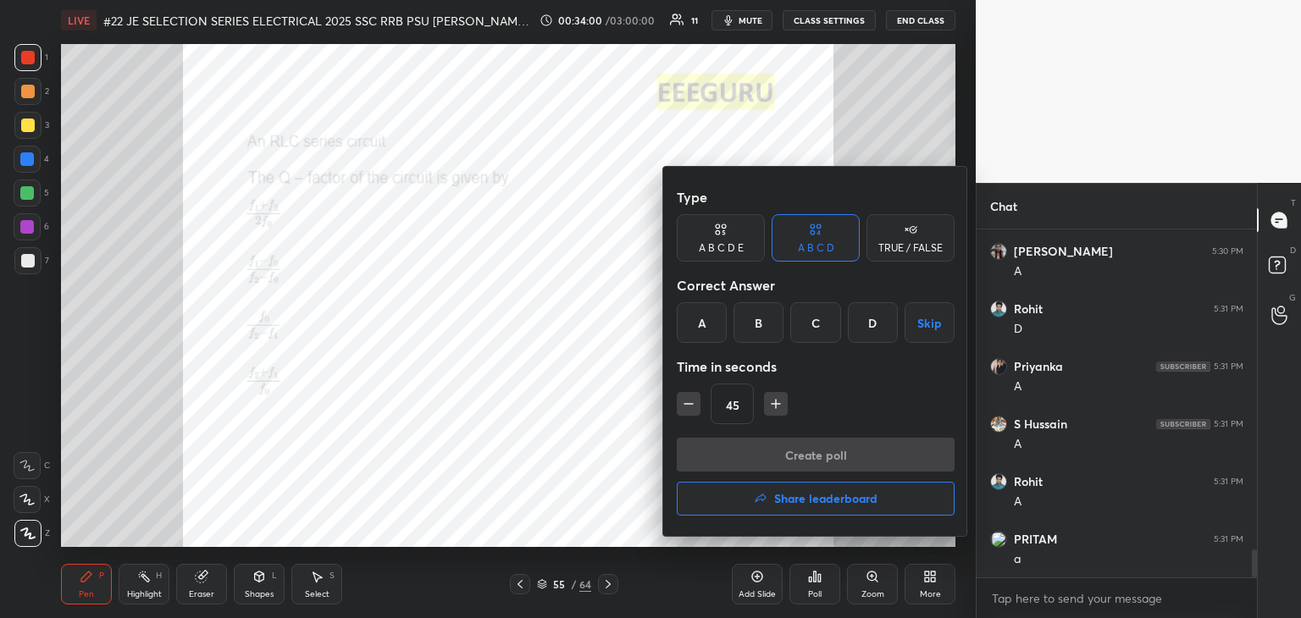
click at [818, 324] on div "C" at bounding box center [815, 322] width 50 height 41
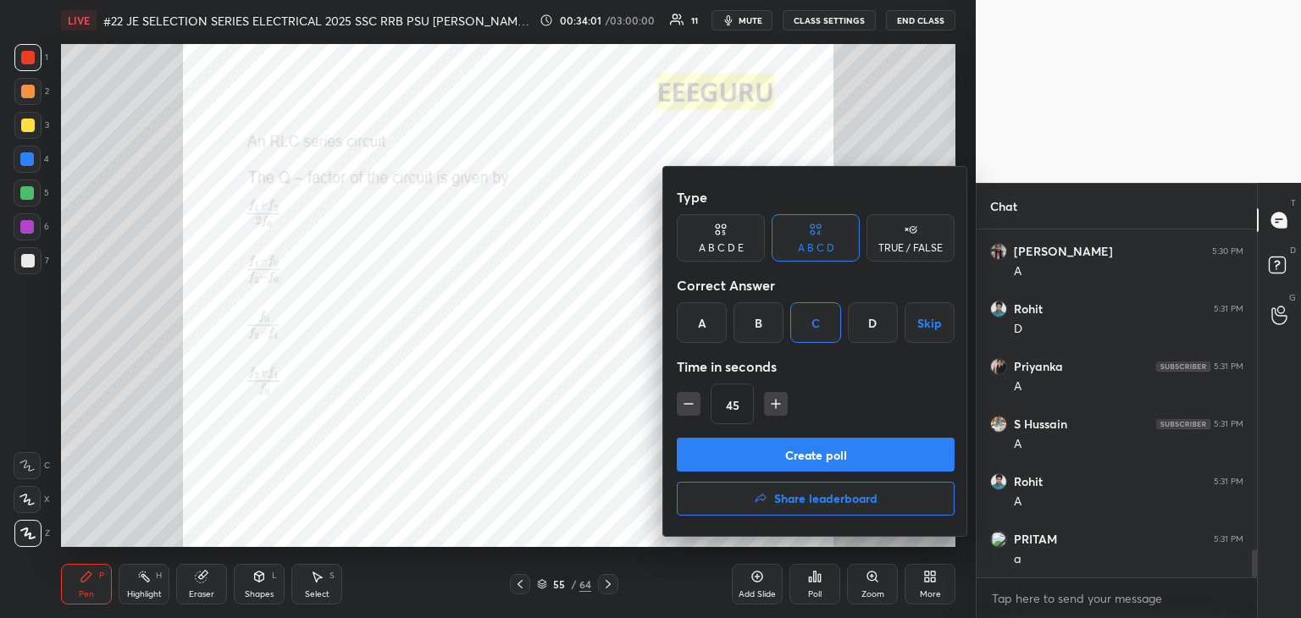
click at [728, 457] on button "Create poll" at bounding box center [816, 455] width 278 height 34
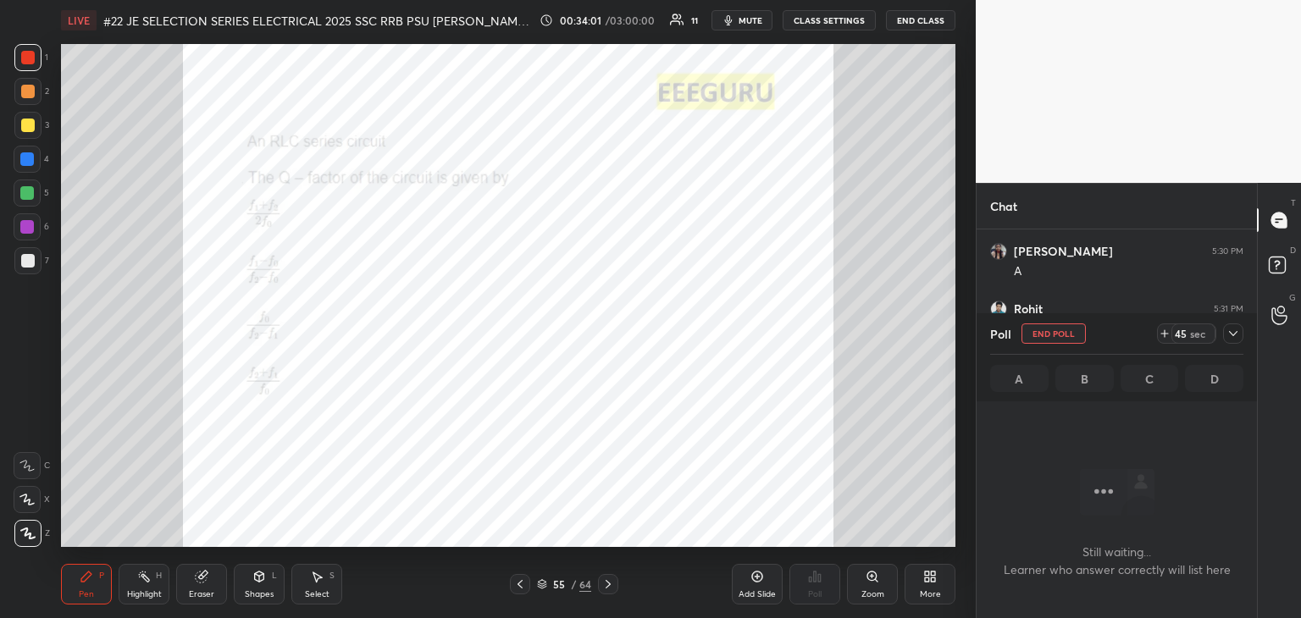
scroll to position [115, 275]
click at [877, 583] on icon at bounding box center [873, 577] width 14 height 14
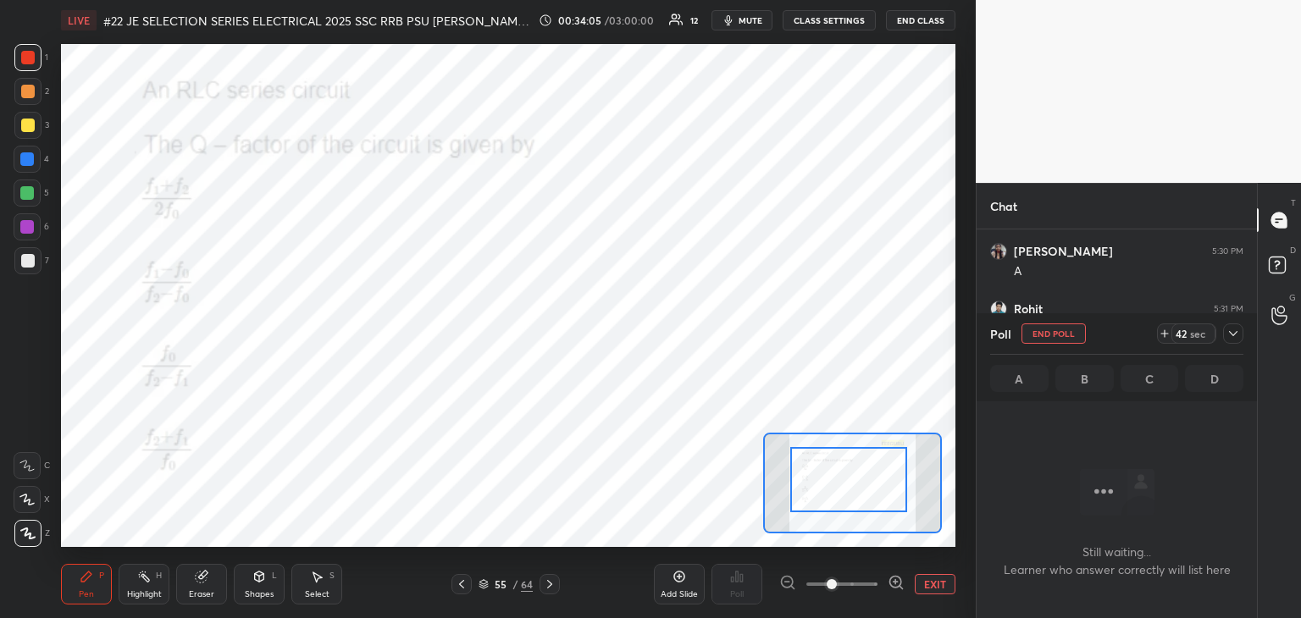
click at [841, 489] on div at bounding box center [848, 479] width 117 height 65
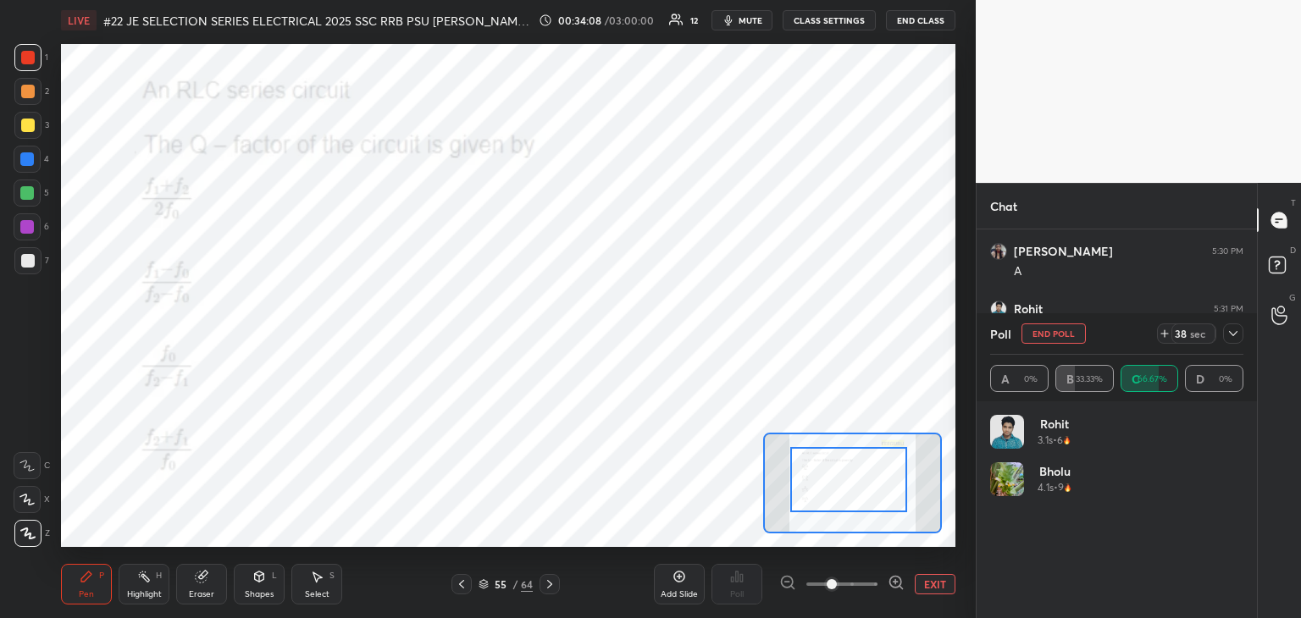
click at [30, 63] on div at bounding box center [28, 58] width 14 height 14
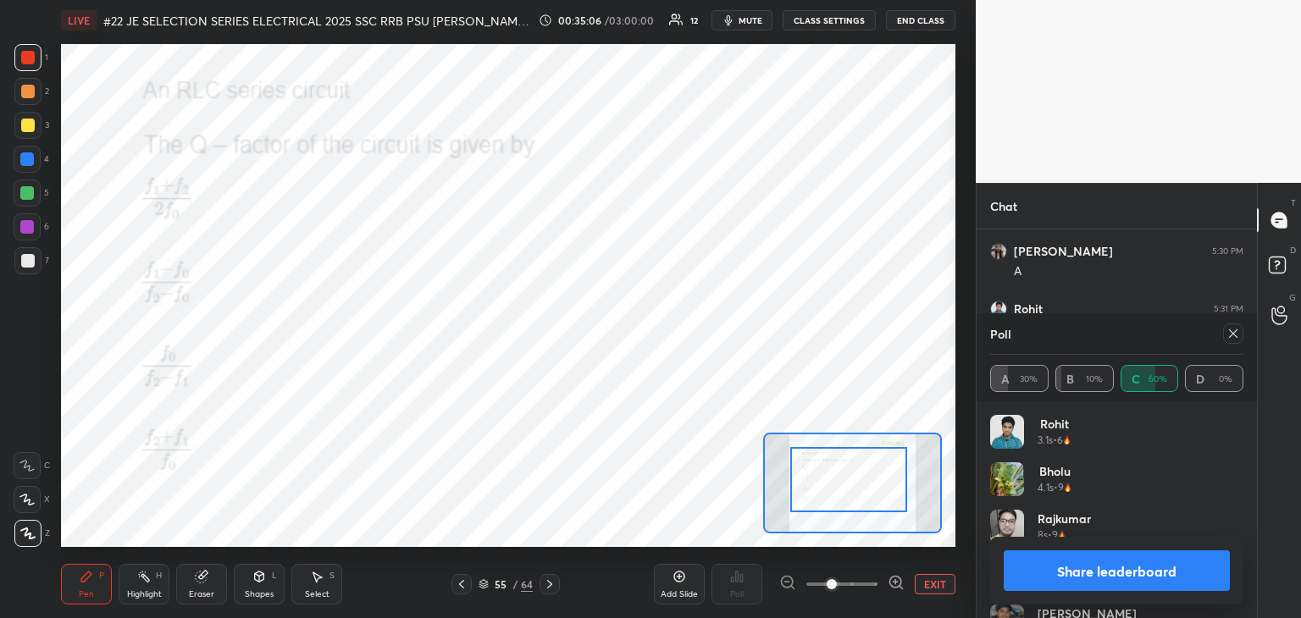
click at [1237, 329] on div at bounding box center [1233, 334] width 20 height 20
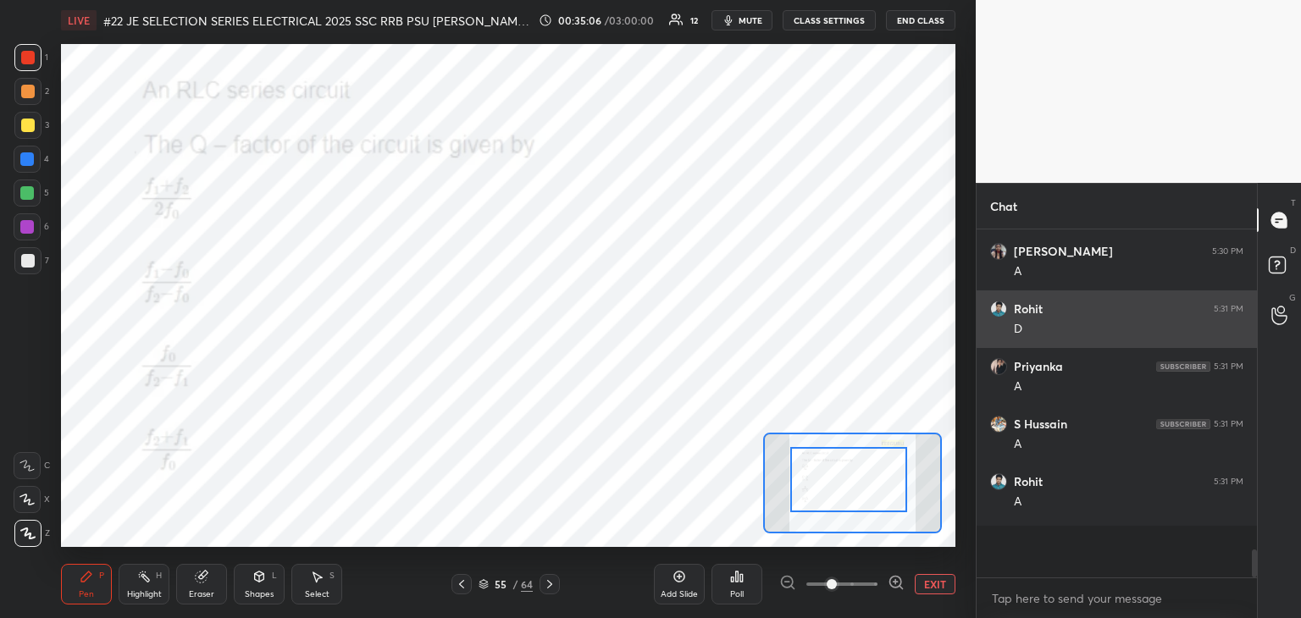
scroll to position [6, 5]
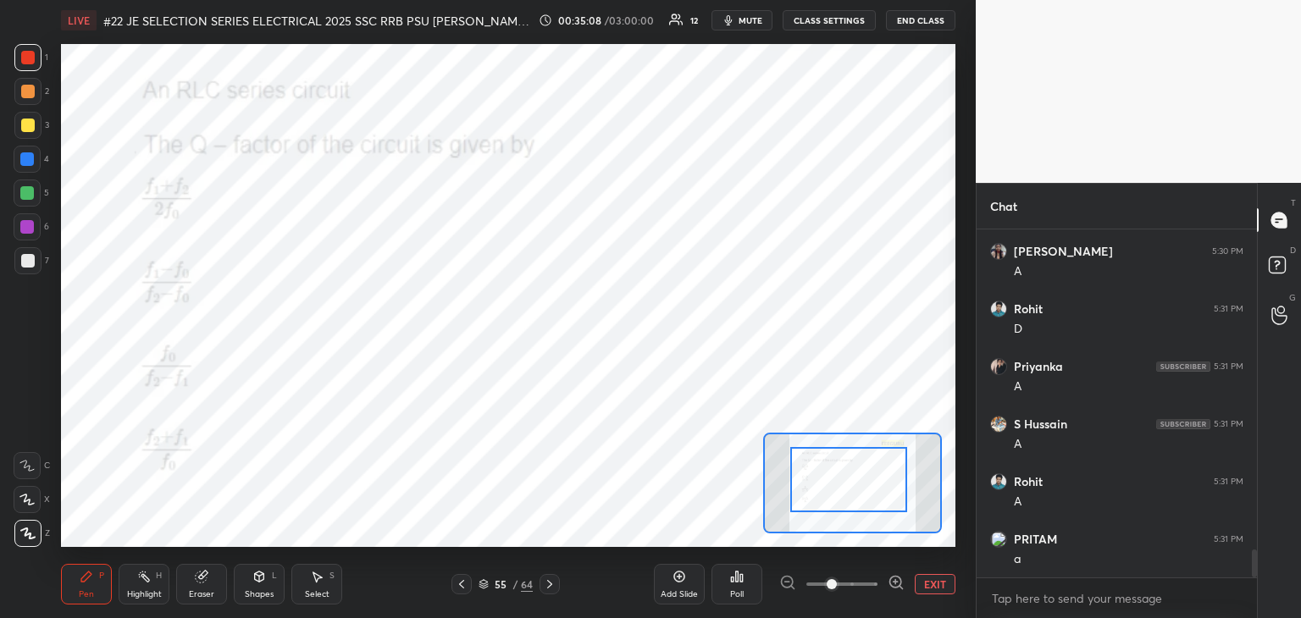
click at [193, 580] on div "Eraser" at bounding box center [201, 584] width 51 height 41
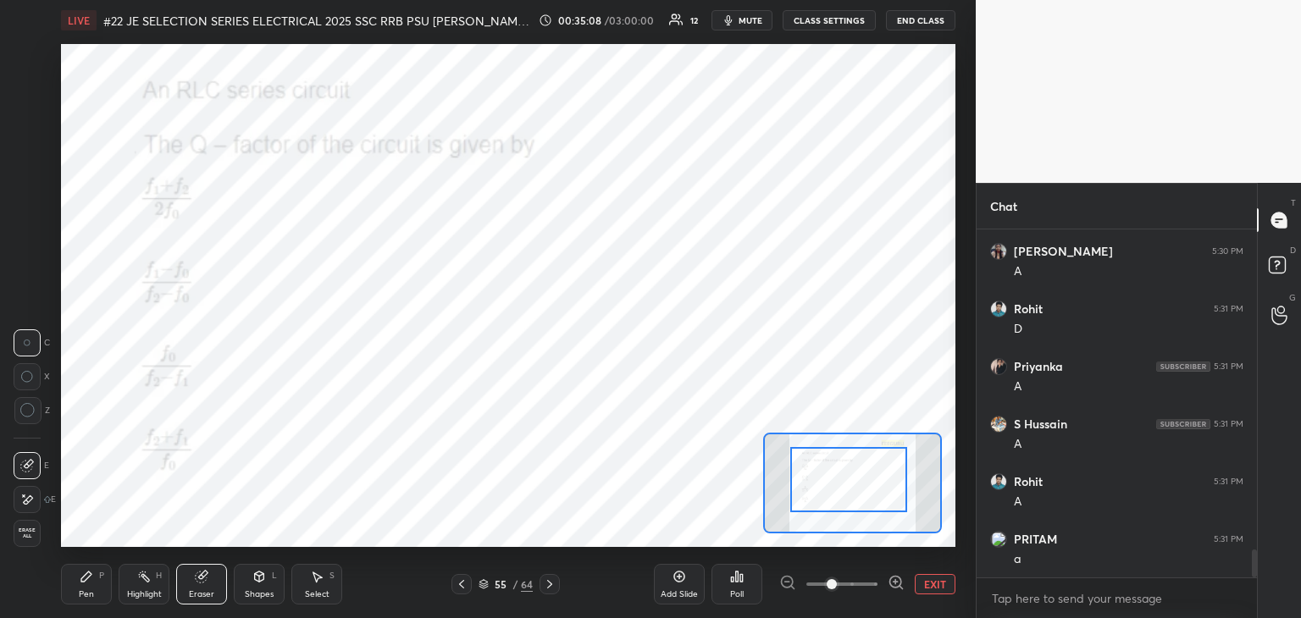
click at [33, 534] on span "Erase all" at bounding box center [26, 534] width 25 height 12
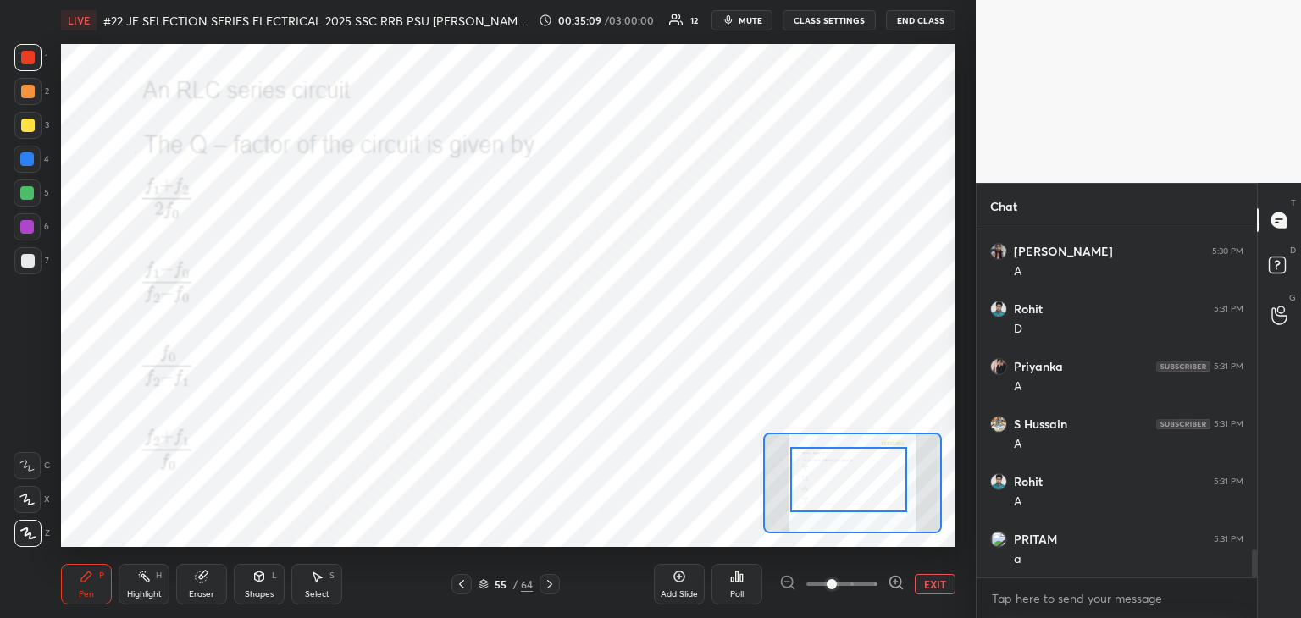
click at [99, 591] on div "Pen P" at bounding box center [86, 584] width 51 height 41
click at [551, 590] on icon at bounding box center [550, 585] width 14 height 14
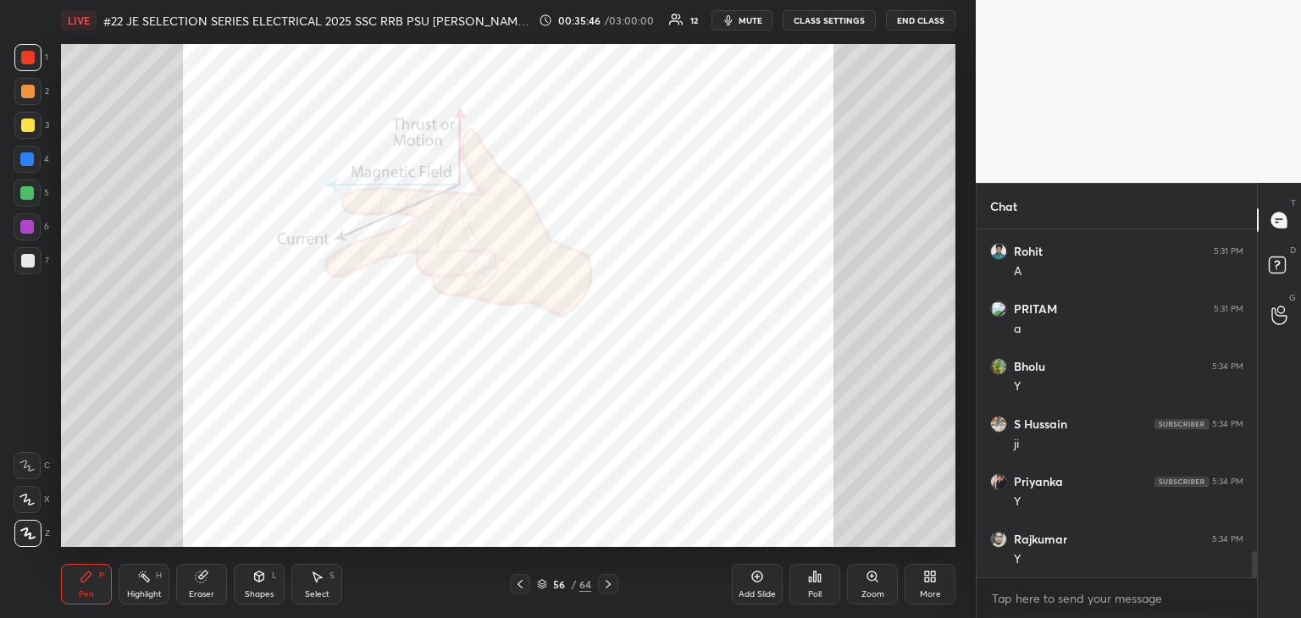
click at [552, 593] on div "56 / 64" at bounding box center [564, 584] width 108 height 20
click at [542, 587] on icon at bounding box center [542, 585] width 8 height 3
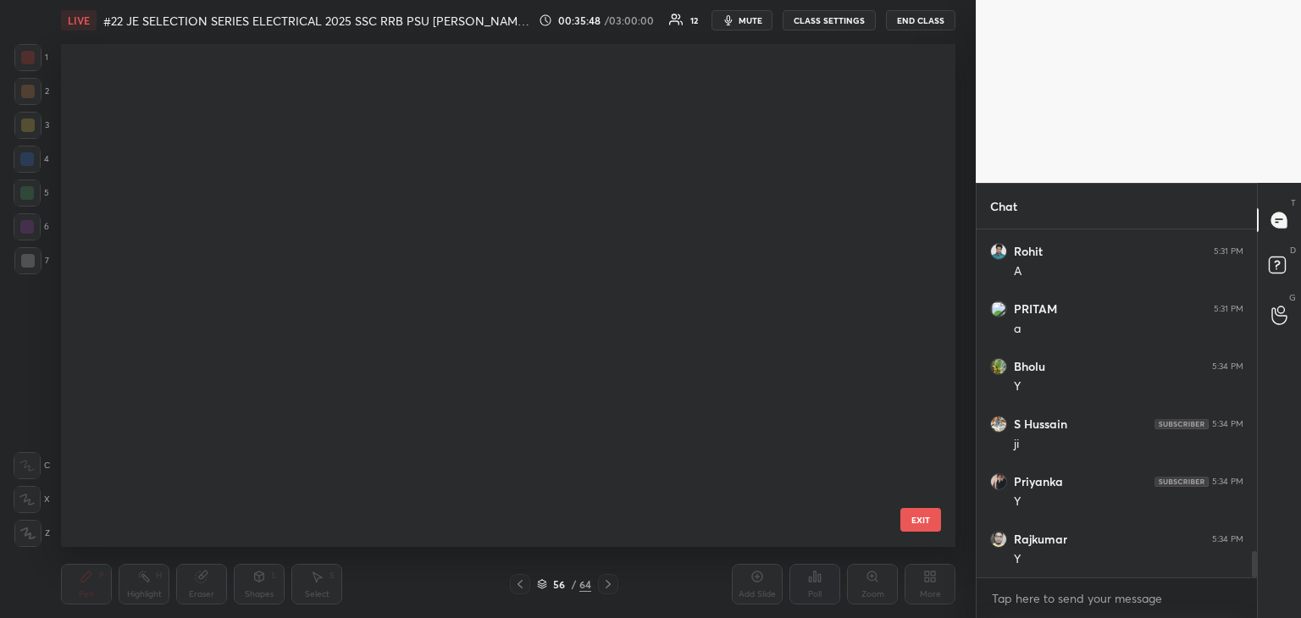
scroll to position [498, 886]
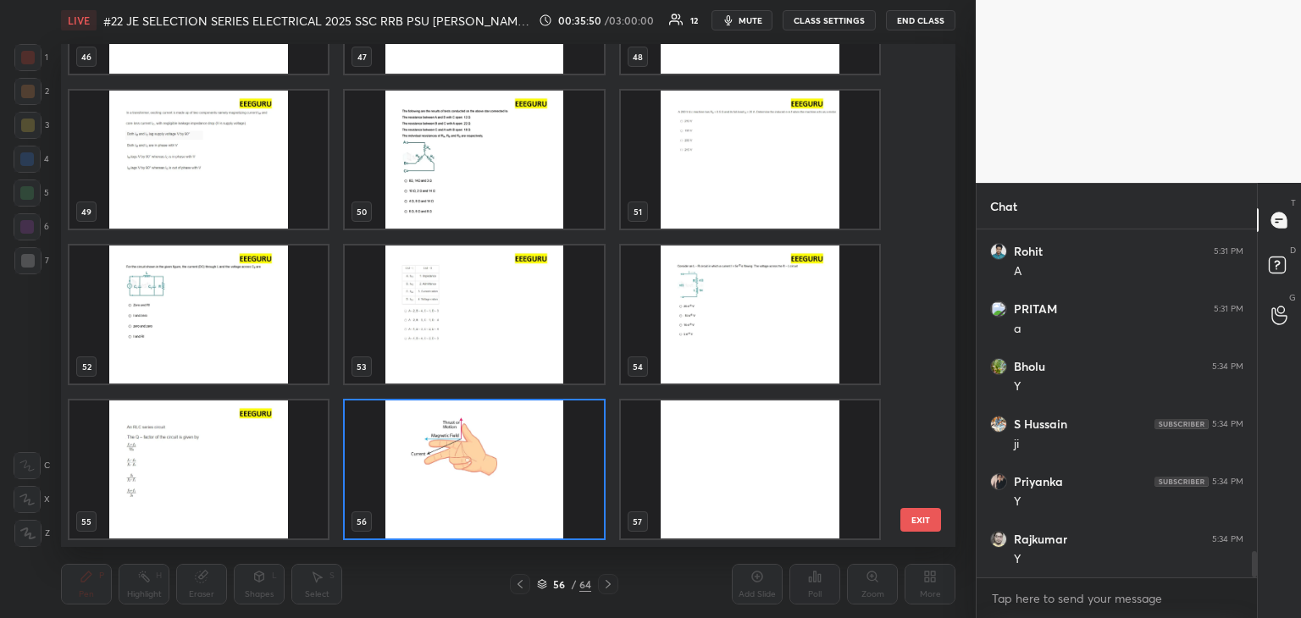
click at [728, 310] on img "grid" at bounding box center [750, 315] width 258 height 138
click at [728, 313] on img "grid" at bounding box center [750, 315] width 258 height 138
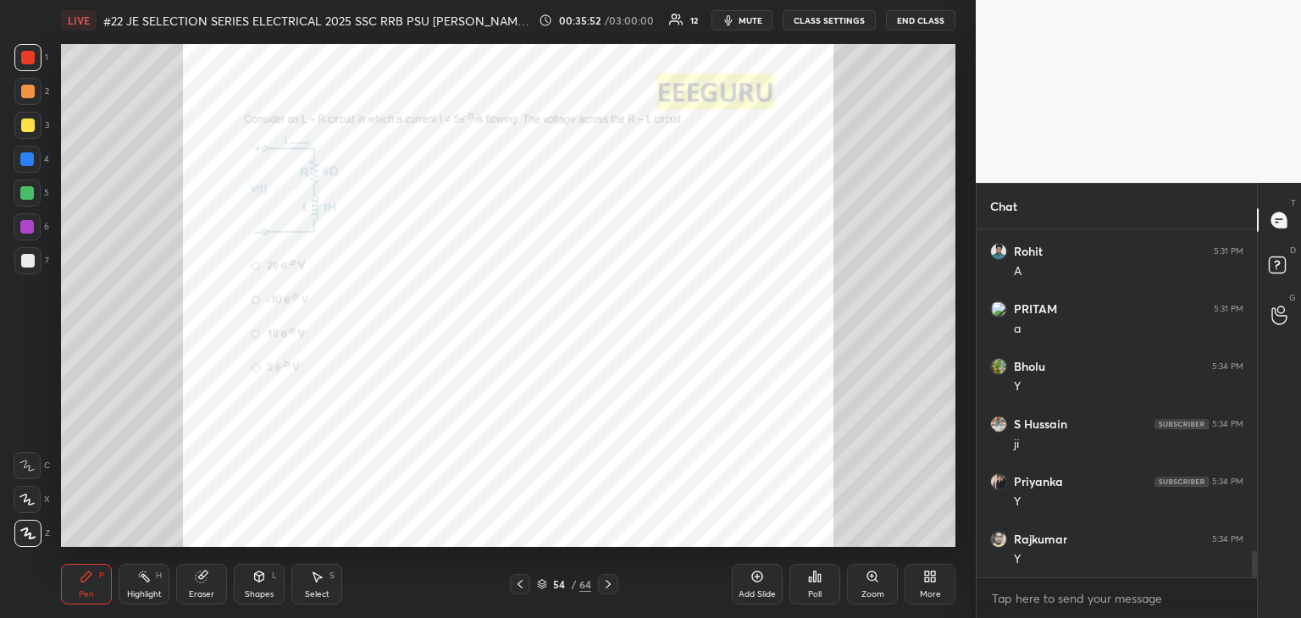
click at [873, 587] on div "Zoom" at bounding box center [872, 584] width 51 height 41
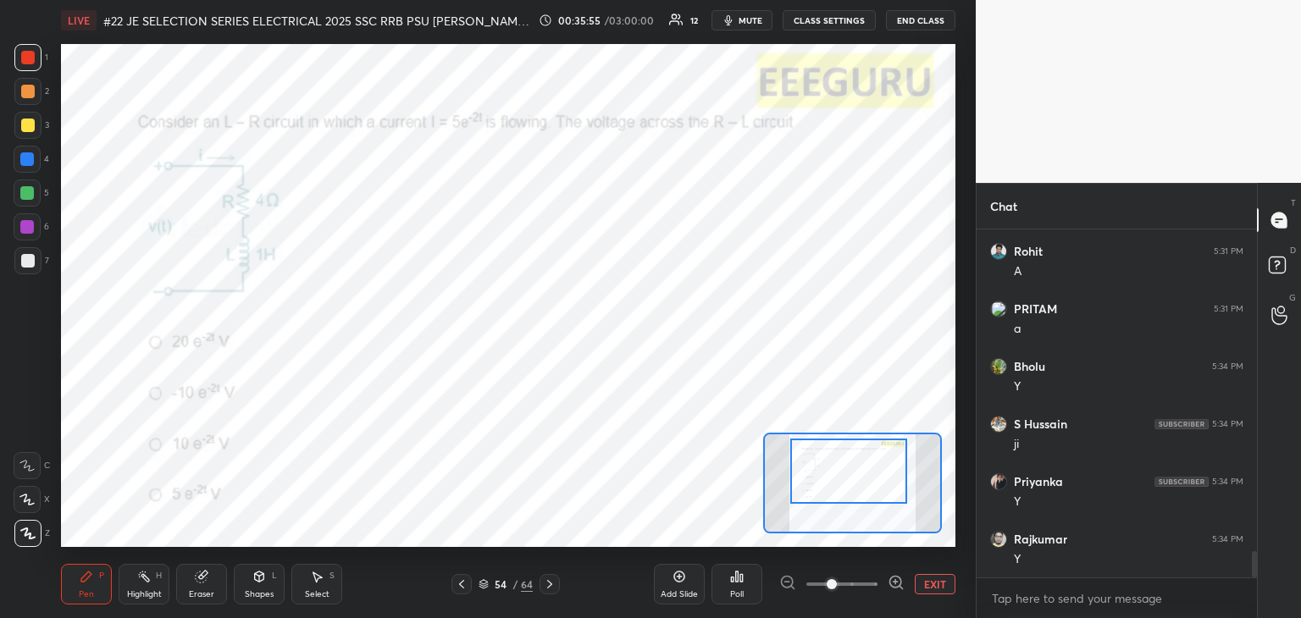
drag, startPoint x: 845, startPoint y: 492, endPoint x: 837, endPoint y: 486, distance: 10.3
click at [838, 486] on div at bounding box center [848, 471] width 117 height 65
click at [30, 61] on div at bounding box center [28, 58] width 14 height 14
click at [742, 587] on div "Poll" at bounding box center [736, 584] width 51 height 41
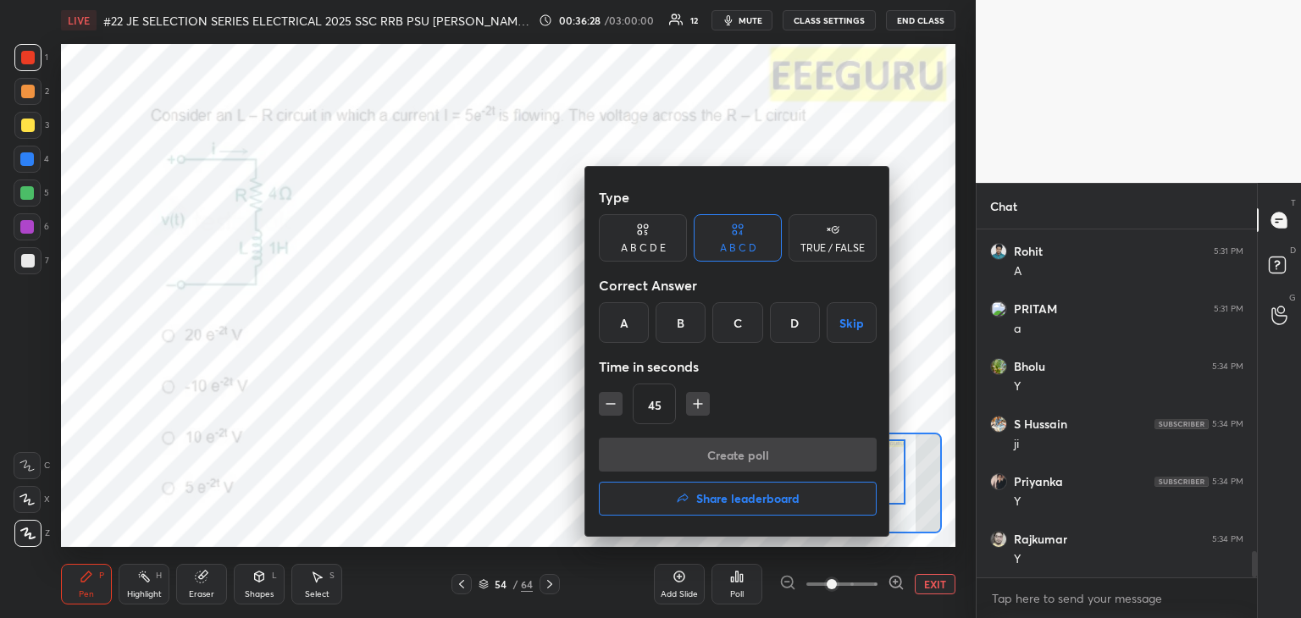
scroll to position [4326, 0]
drag, startPoint x: 741, startPoint y: 321, endPoint x: 735, endPoint y: 364, distance: 43.6
click at [741, 321] on div "C" at bounding box center [737, 322] width 50 height 41
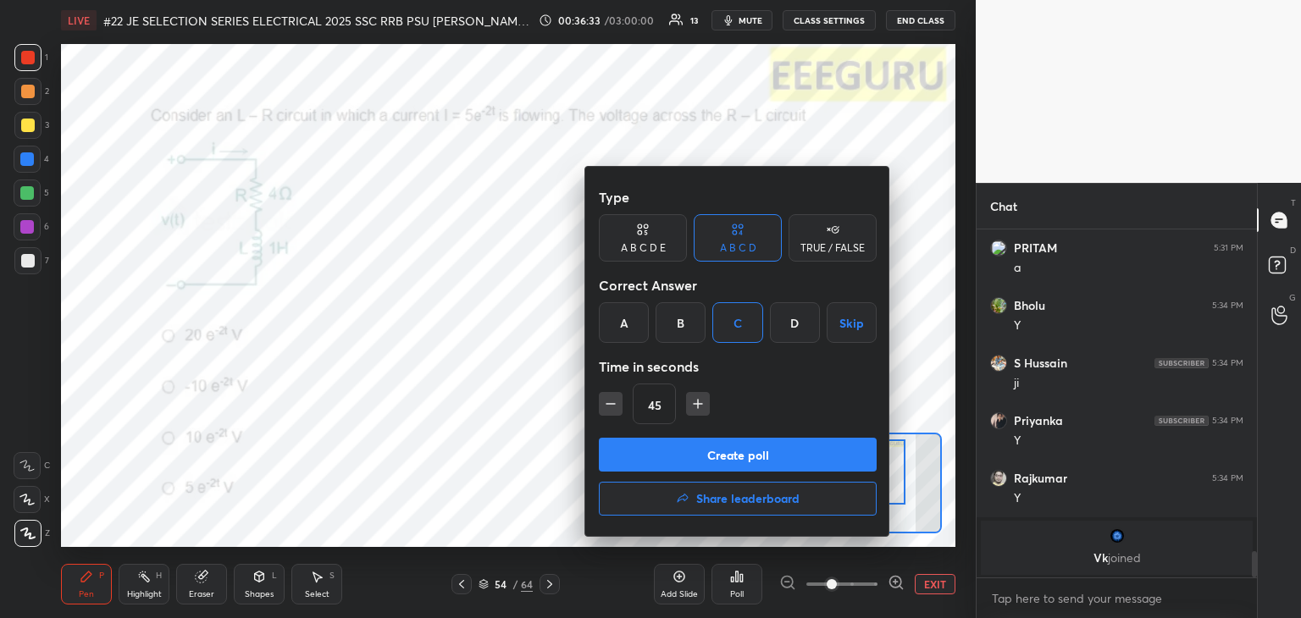
click at [701, 458] on button "Create poll" at bounding box center [738, 455] width 278 height 34
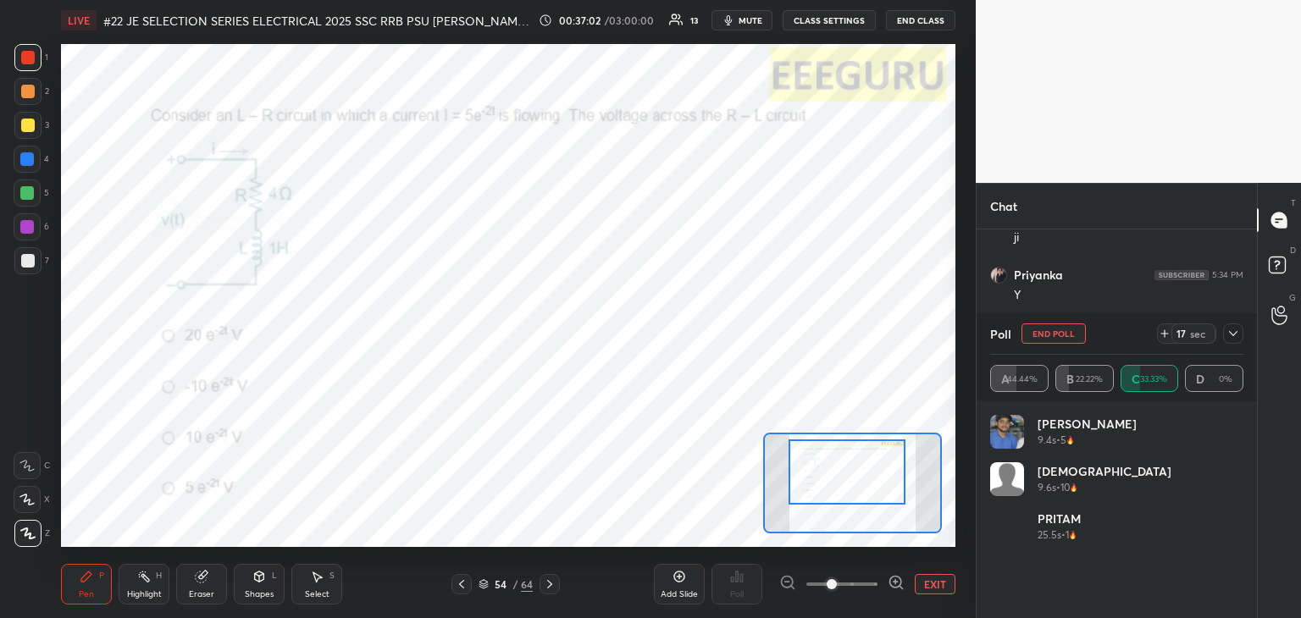
scroll to position [3955, 0]
click at [1162, 337] on icon at bounding box center [1165, 334] width 14 height 14
click at [1161, 335] on icon at bounding box center [1165, 334] width 14 height 14
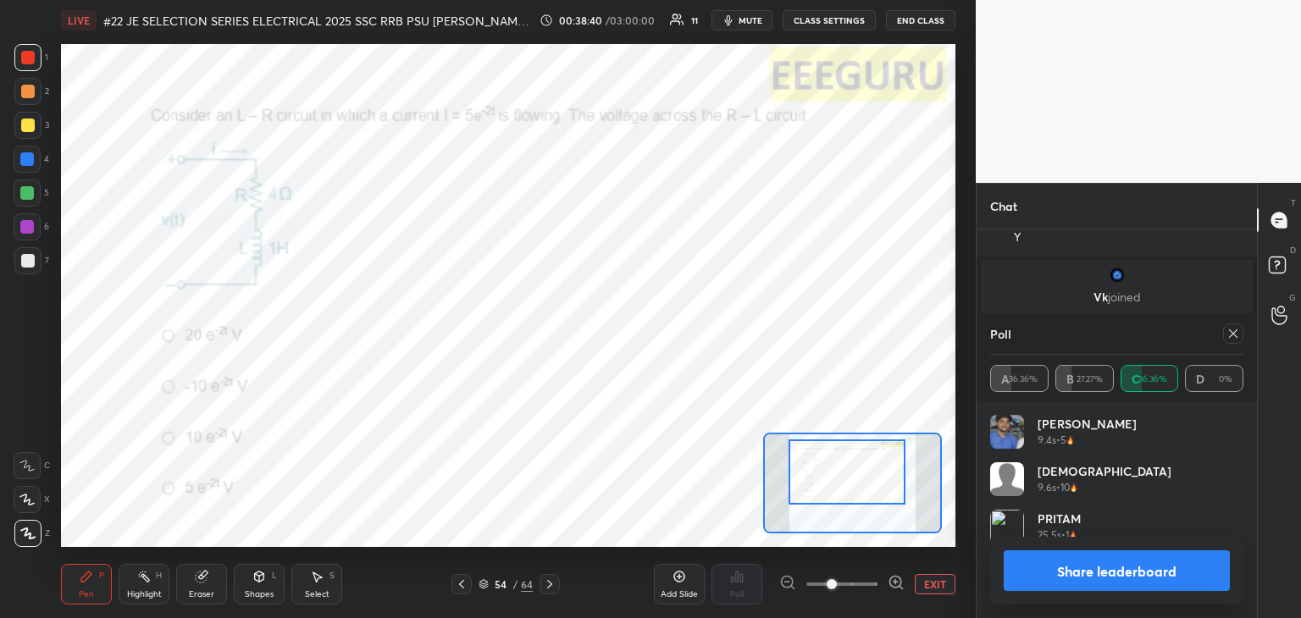
scroll to position [4070, 0]
click at [1231, 340] on icon at bounding box center [1233, 334] width 14 height 14
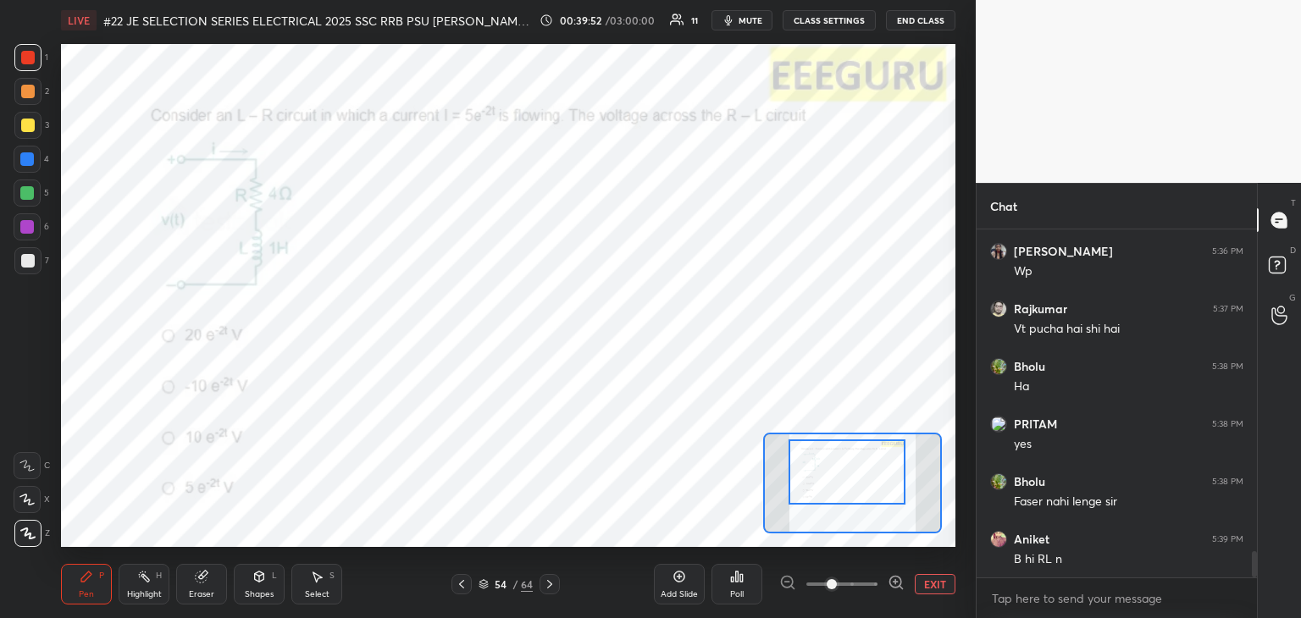
scroll to position [4213, 0]
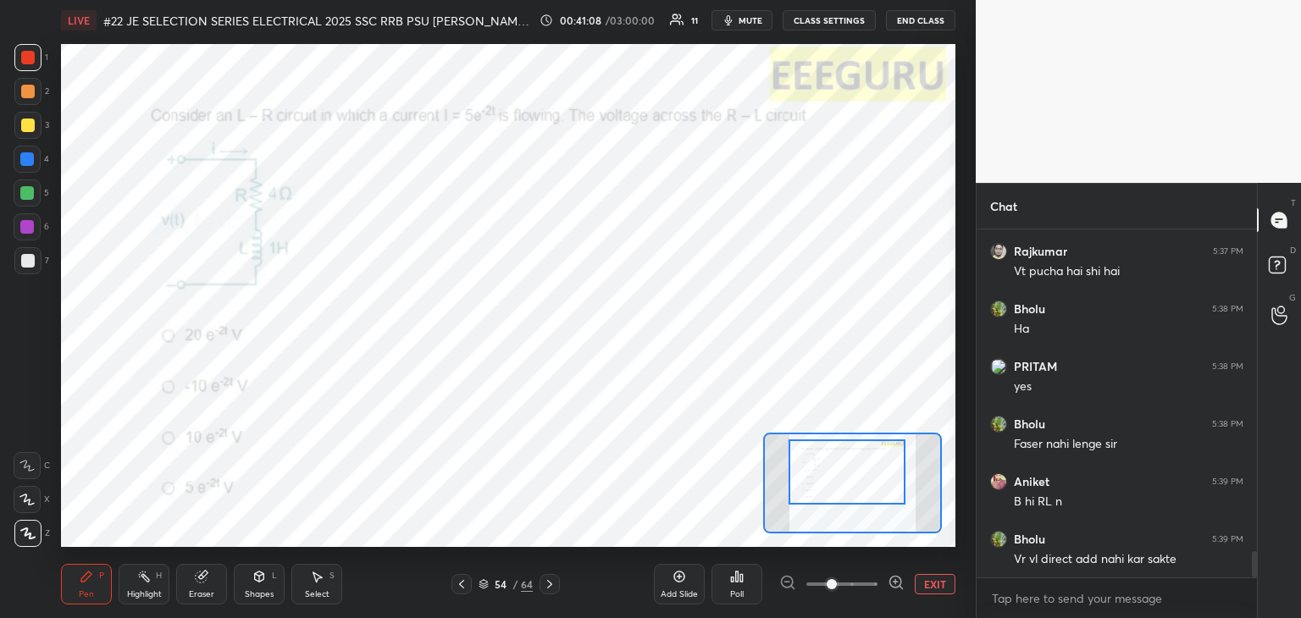
drag, startPoint x: 1257, startPoint y: 555, endPoint x: 1260, endPoint y: 509, distance: 45.9
click at [1265, 458] on div "T Messages (T) D Doubts (D) G Raise Hand (G)" at bounding box center [1279, 400] width 44 height 435
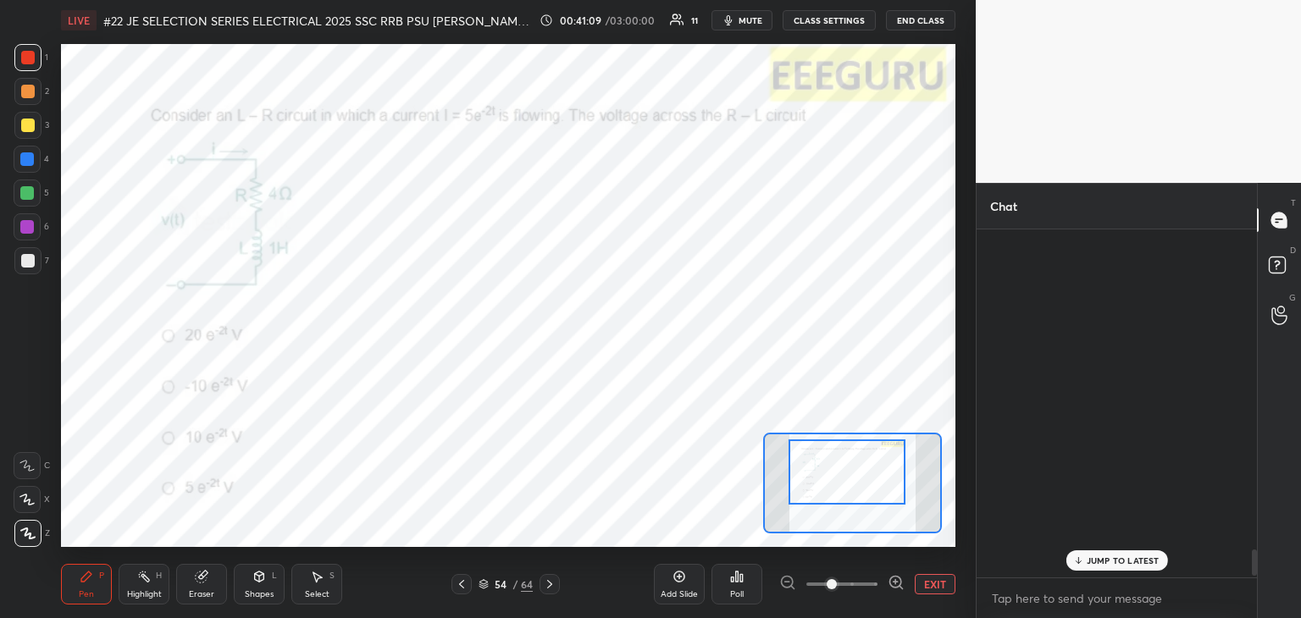
scroll to position [4243, 0]
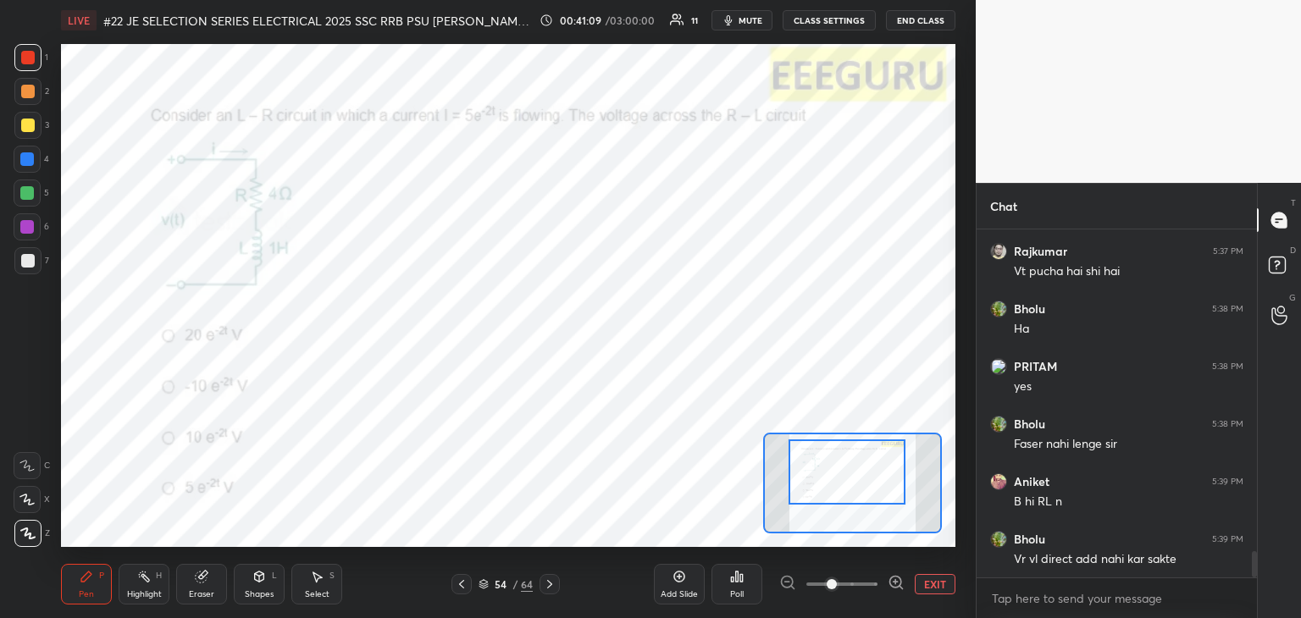
drag, startPoint x: 1253, startPoint y: 563, endPoint x: 1253, endPoint y: 630, distance: 66.9
click at [1253, 0] on html "1 2 3 4 5 6 7 C X Z C X Z E E Erase all H H LIVE #22 JE SELECTION SERIES ELECTR…" at bounding box center [650, 0] width 1301 height 0
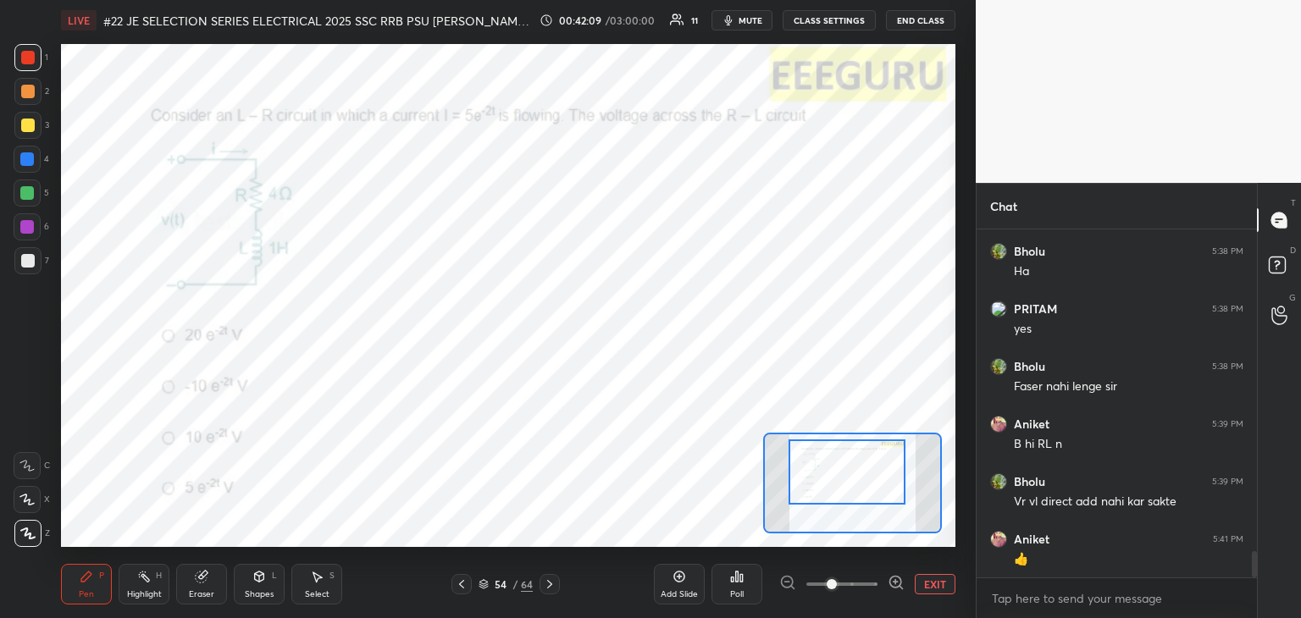
click at [548, 589] on icon at bounding box center [550, 585] width 14 height 14
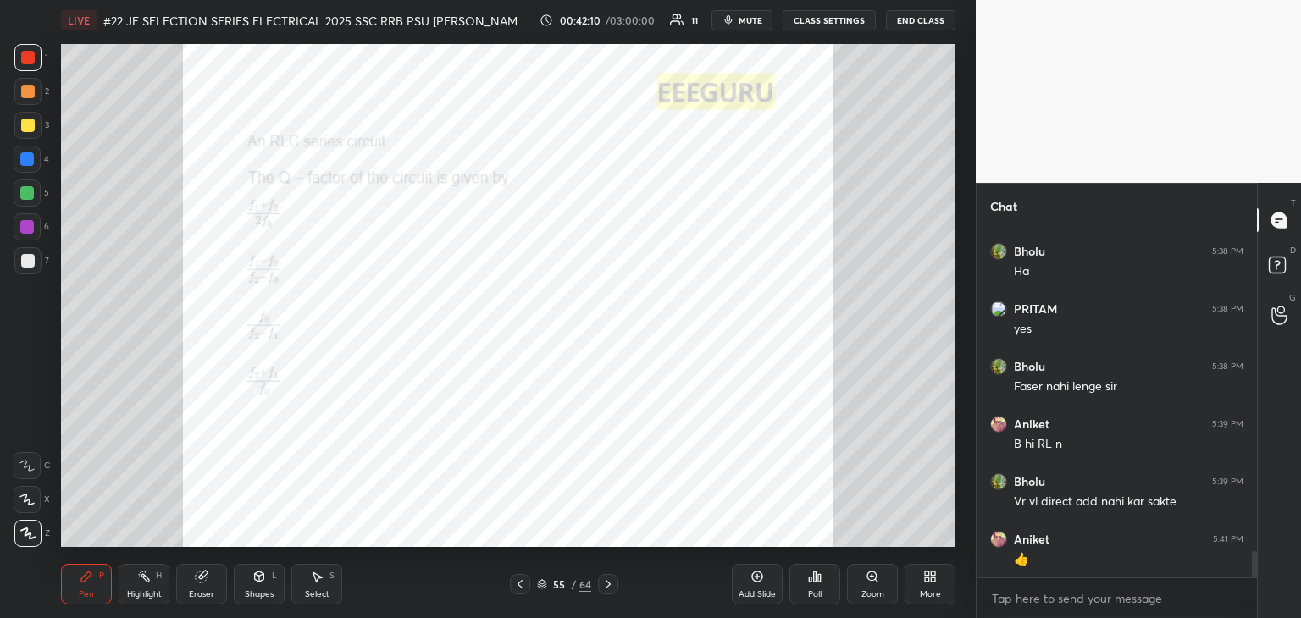
click at [523, 582] on icon at bounding box center [520, 585] width 14 height 14
click at [523, 583] on icon at bounding box center [520, 585] width 14 height 14
click at [888, 589] on div "Zoom" at bounding box center [872, 584] width 51 height 41
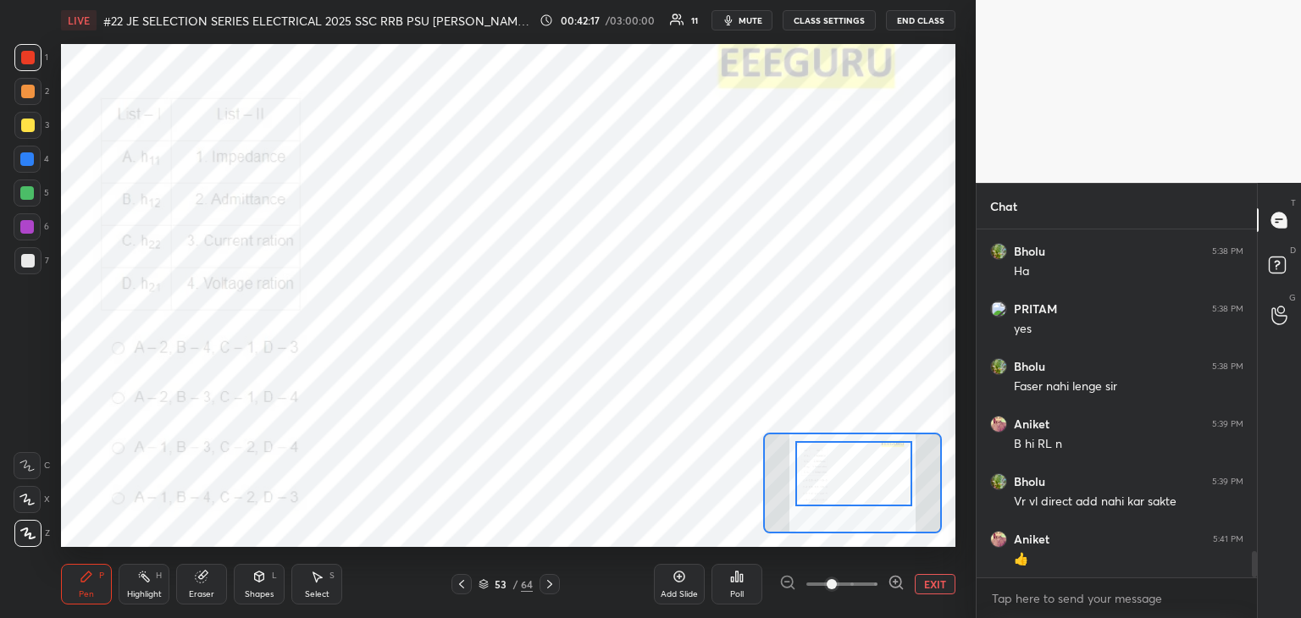
click at [872, 495] on div at bounding box center [853, 473] width 117 height 65
click at [29, 58] on div at bounding box center [28, 58] width 14 height 14
click at [742, 580] on icon at bounding box center [741, 578] width 3 height 8
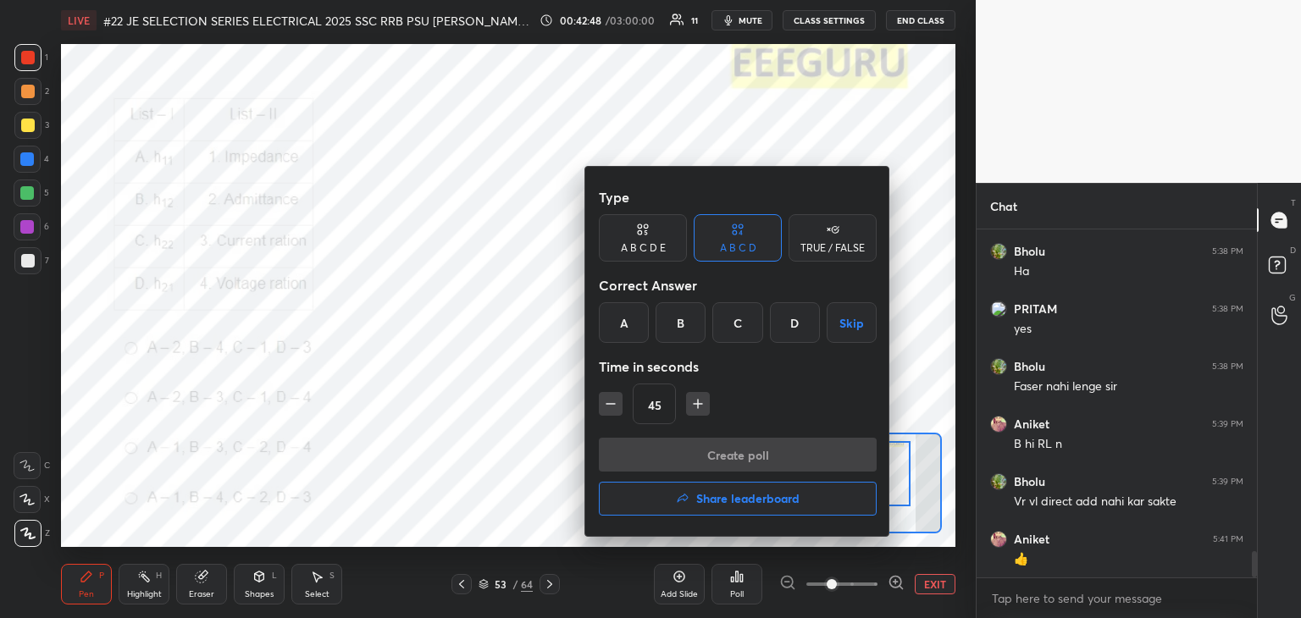
drag, startPoint x: 794, startPoint y: 332, endPoint x: 752, endPoint y: 367, distance: 54.1
click at [793, 332] on div "D" at bounding box center [795, 322] width 50 height 41
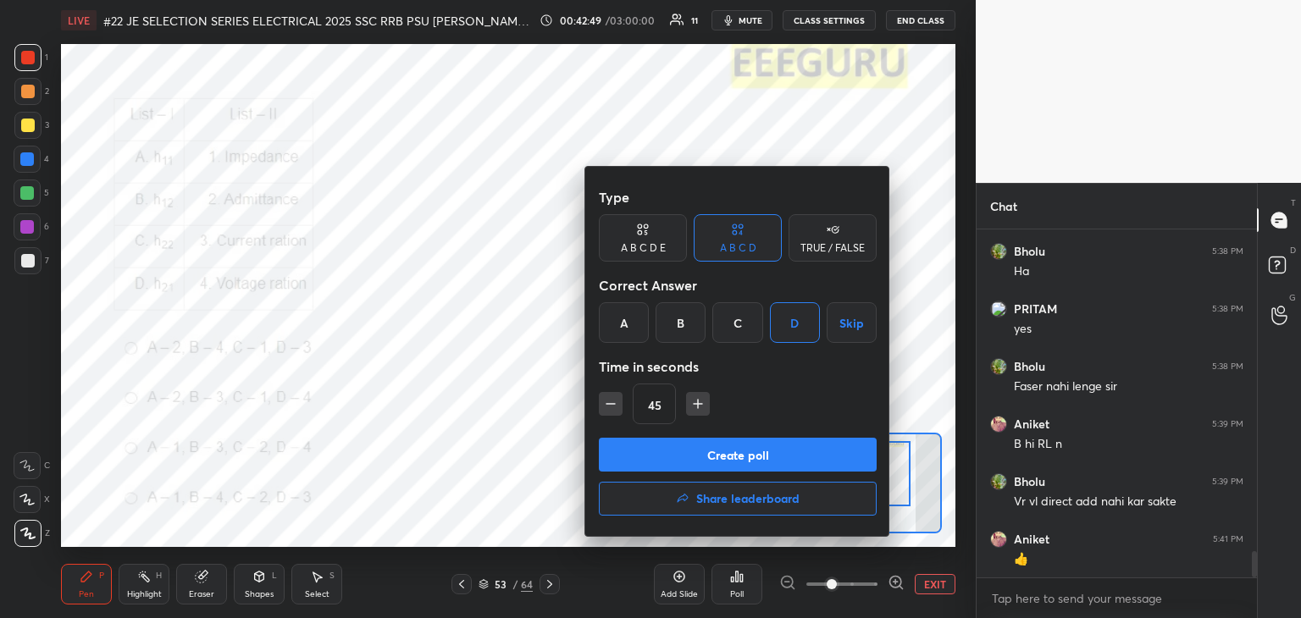
click at [698, 438] on button "Create poll" at bounding box center [738, 455] width 278 height 34
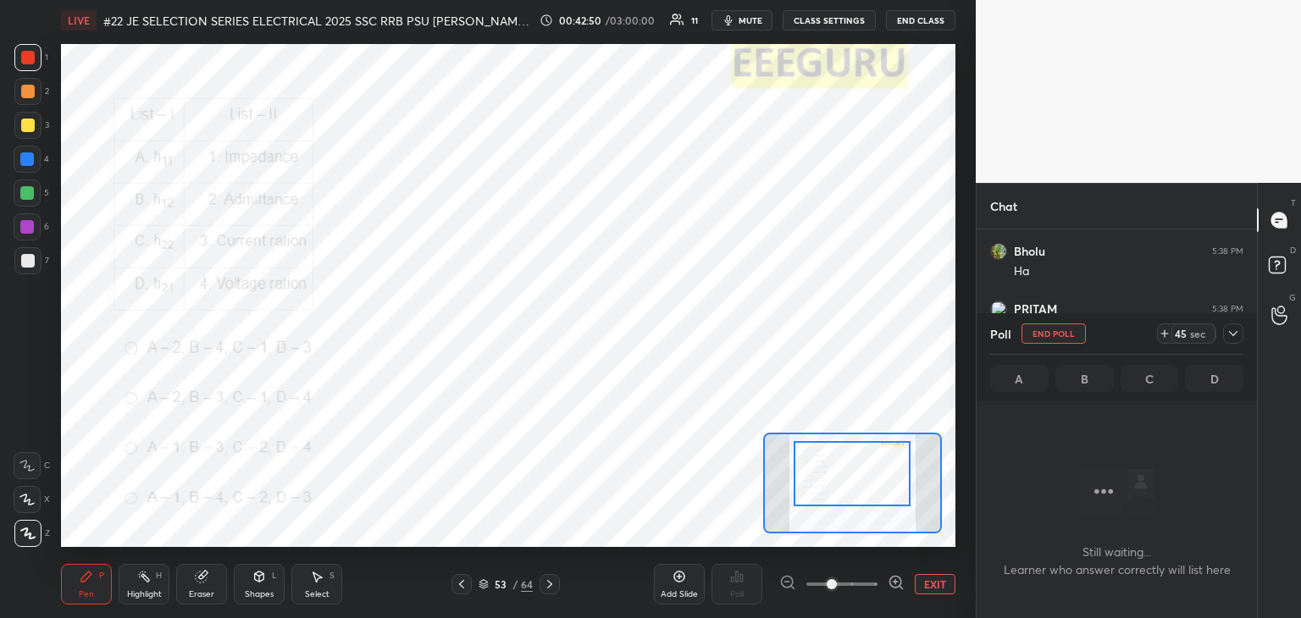
scroll to position [255, 275]
click at [749, 18] on span "mute" at bounding box center [751, 20] width 24 height 12
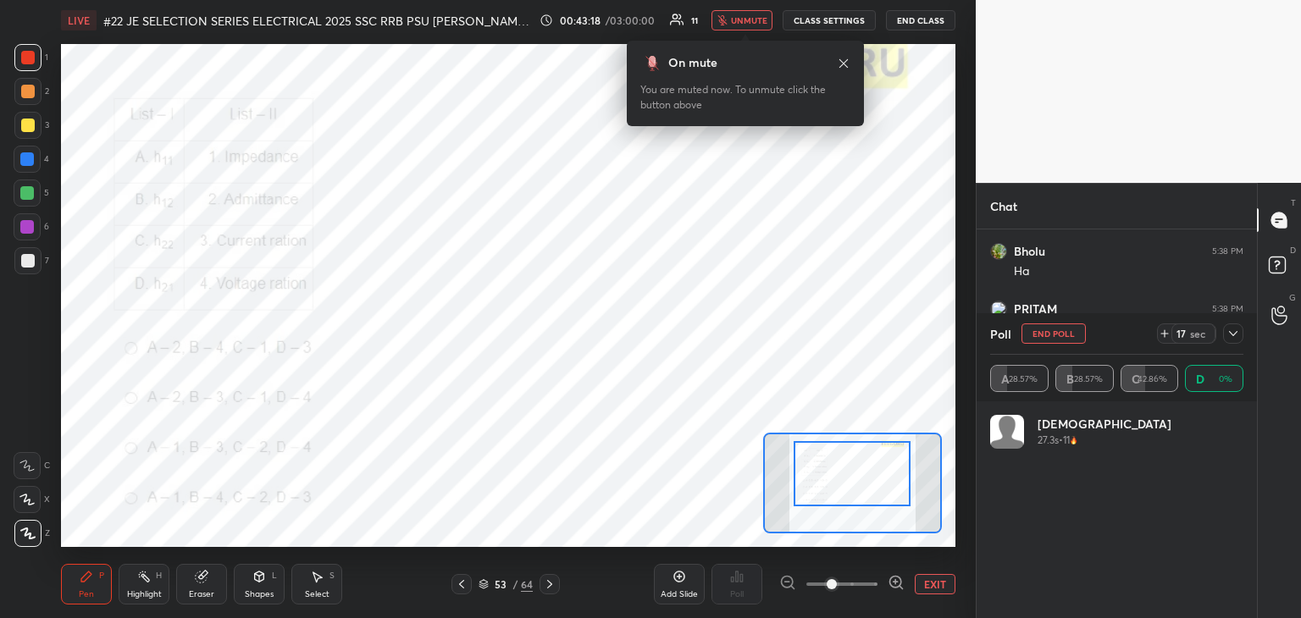
scroll to position [198, 248]
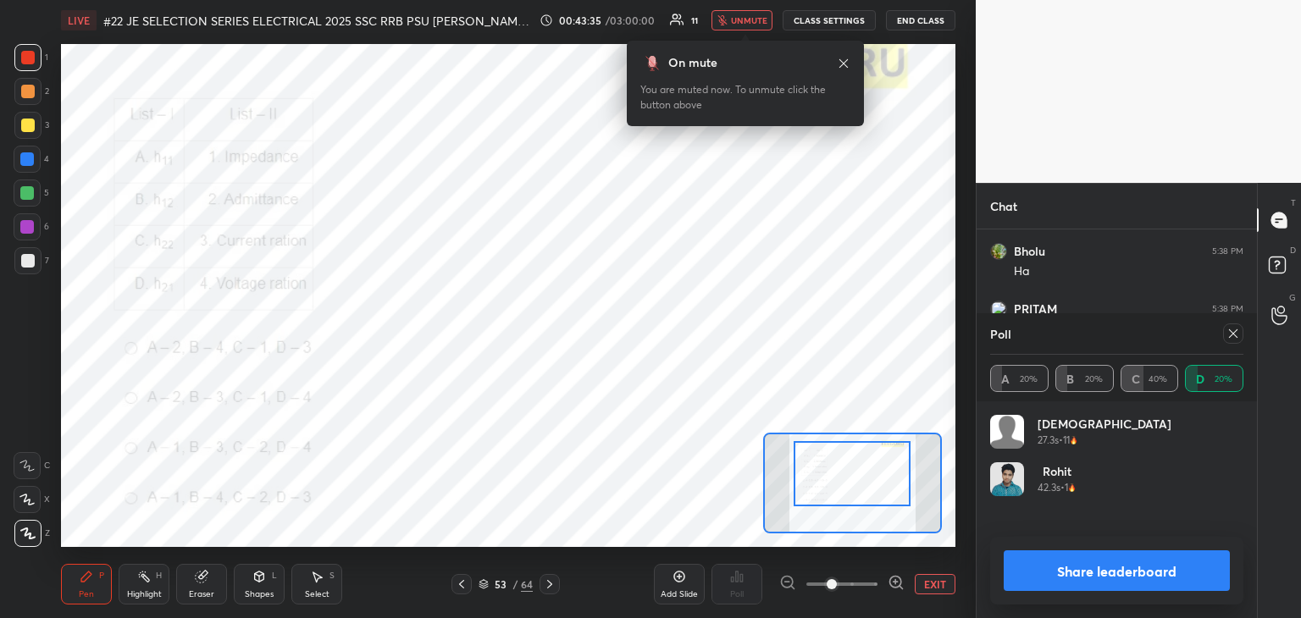
click at [27, 58] on div at bounding box center [28, 58] width 14 height 14
click at [749, 16] on span "unmute" at bounding box center [749, 20] width 36 height 12
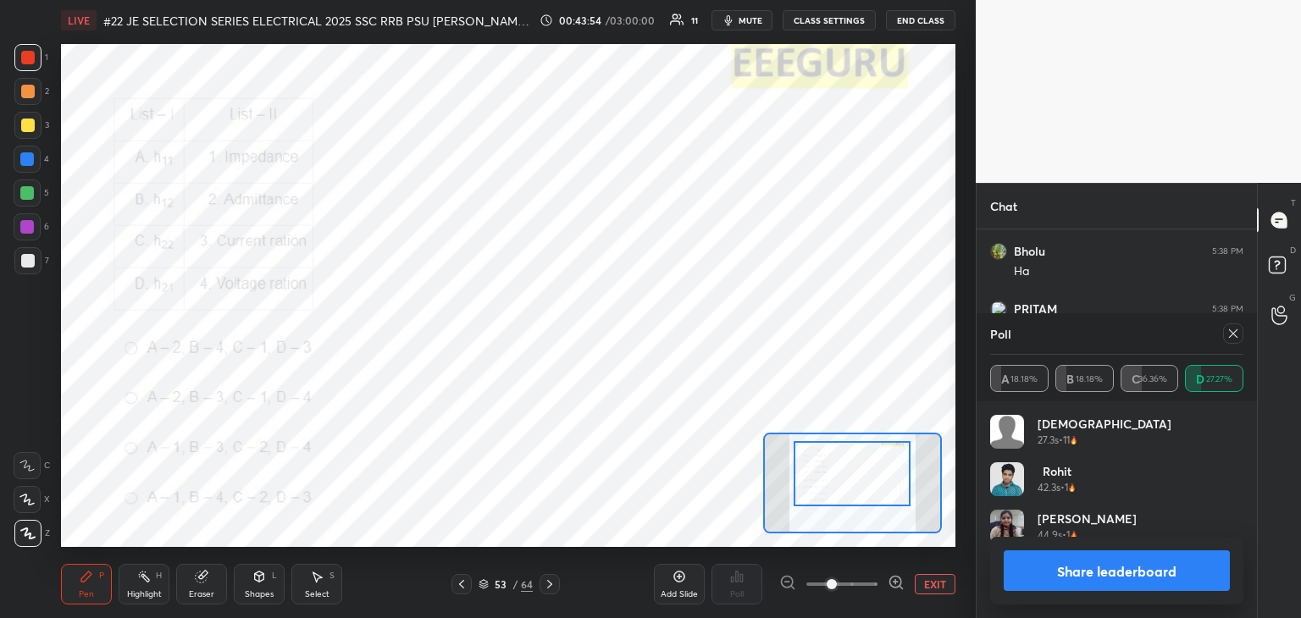
click at [1235, 340] on icon at bounding box center [1233, 334] width 14 height 14
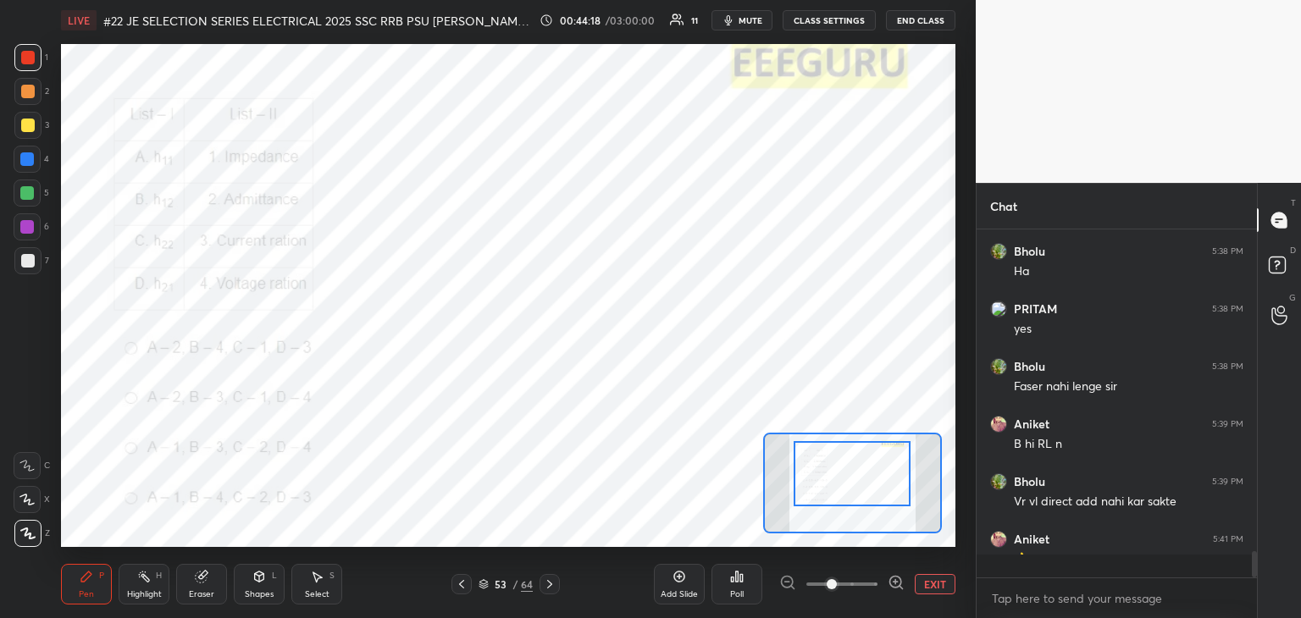
scroll to position [4301, 0]
drag, startPoint x: 30, startPoint y: 158, endPoint x: 29, endPoint y: 147, distance: 10.3
click at [31, 157] on div at bounding box center [27, 159] width 14 height 14
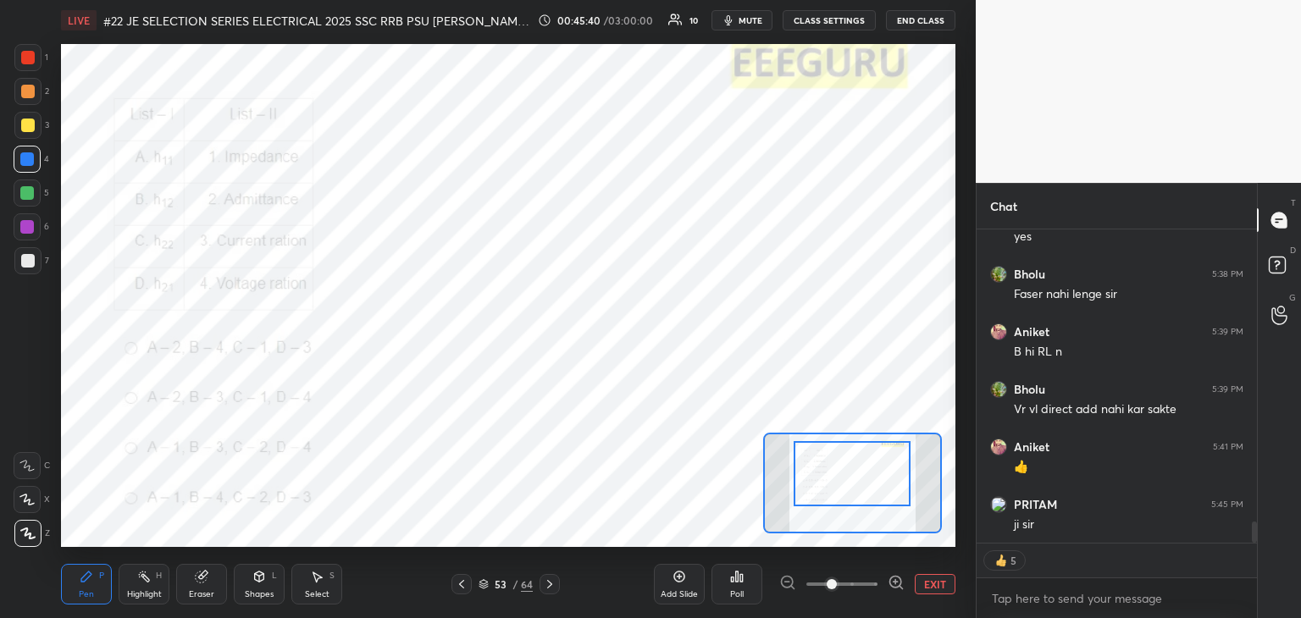
type textarea "x"
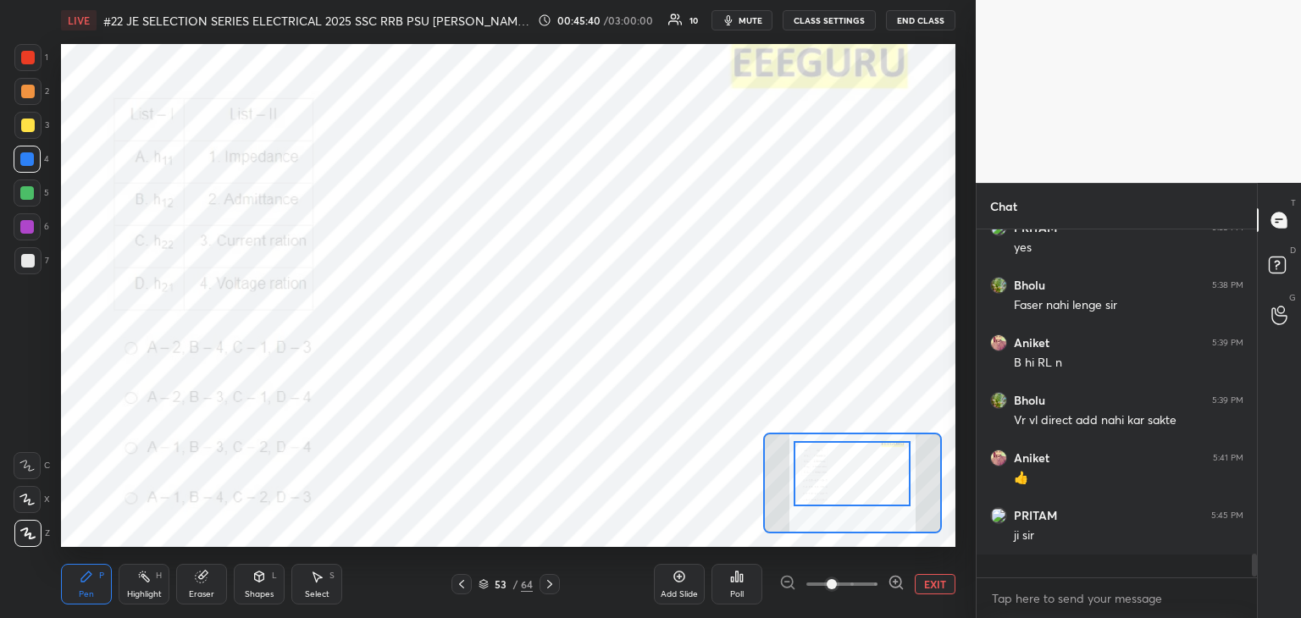
scroll to position [343, 275]
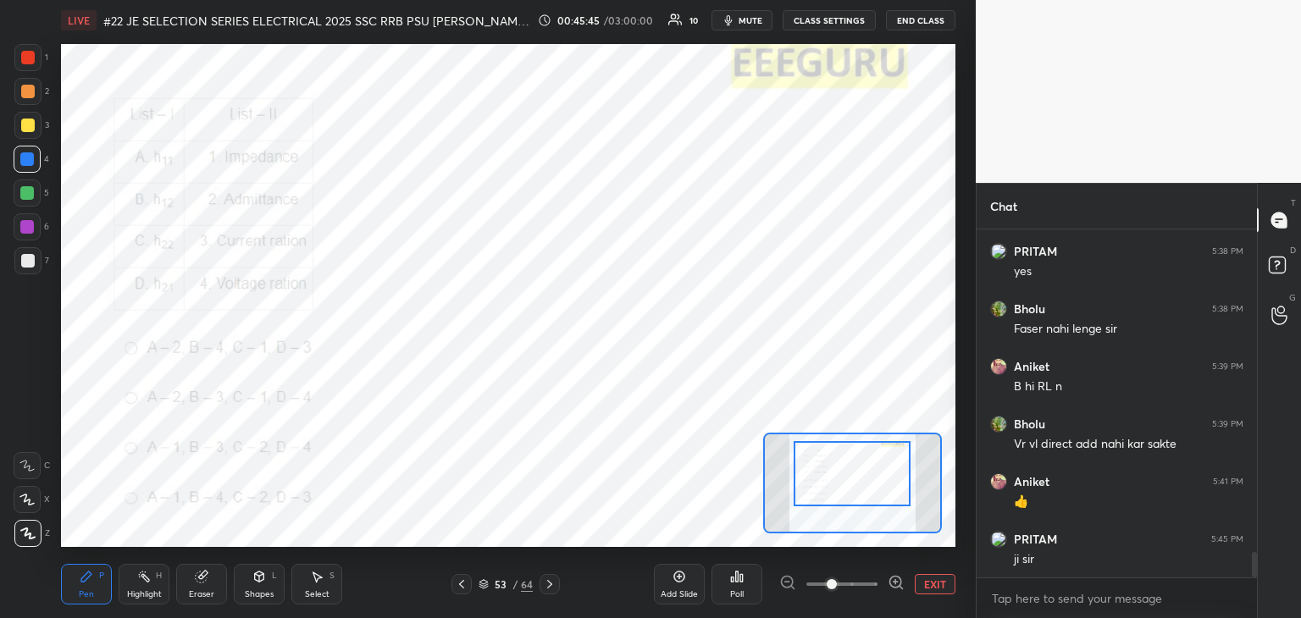
click at [34, 59] on div at bounding box center [28, 58] width 14 height 14
drag, startPoint x: 33, startPoint y: 528, endPoint x: 47, endPoint y: 550, distance: 25.1
click at [33, 529] on icon at bounding box center [27, 534] width 15 height 12
click at [104, 597] on div "Pen P" at bounding box center [86, 584] width 51 height 41
drag, startPoint x: 25, startPoint y: 543, endPoint x: 65, endPoint y: 590, distance: 61.9
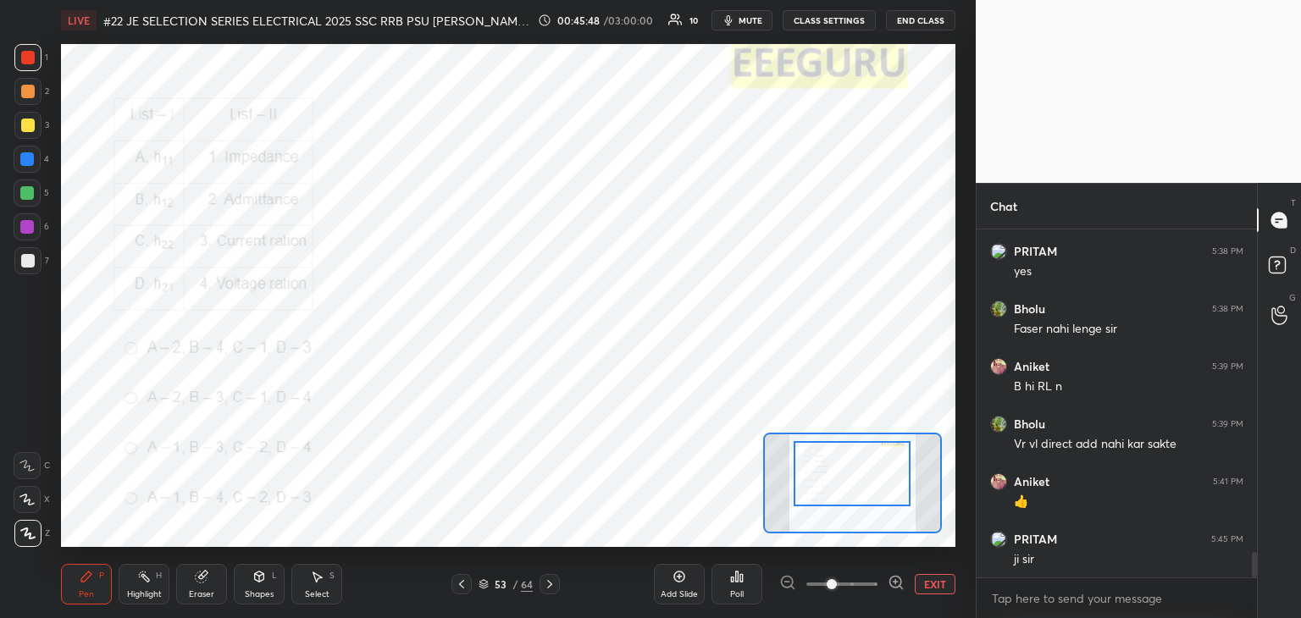
click at [33, 556] on div "1 2 3 4 5 6 7 C X Z C X Z E E Erase all H H LIVE #22 JE SELECTION SERIES ELECTR…" at bounding box center [481, 309] width 962 height 618
click at [83, 600] on div "Pen P" at bounding box center [86, 584] width 51 height 41
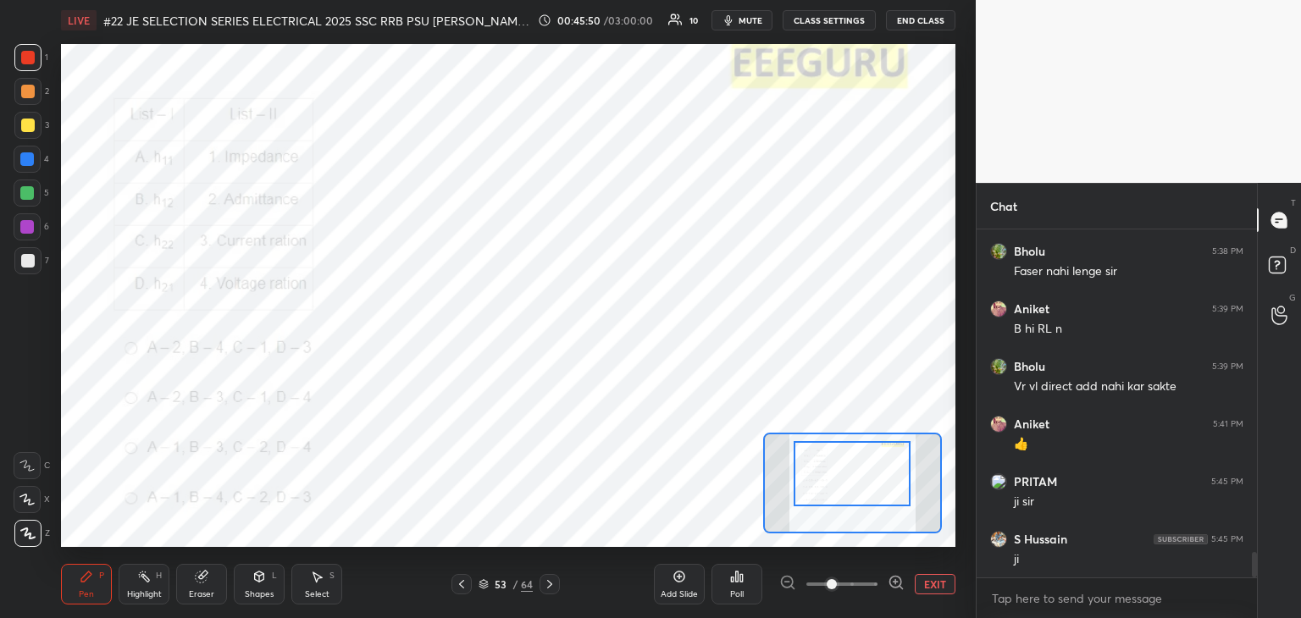
click at [506, 562] on div "Pen P Highlight H Eraser Shapes L Select S 53 / 64 Add Slide Poll EXIT" at bounding box center [508, 585] width 894 height 68
click at [555, 578] on icon at bounding box center [550, 585] width 14 height 14
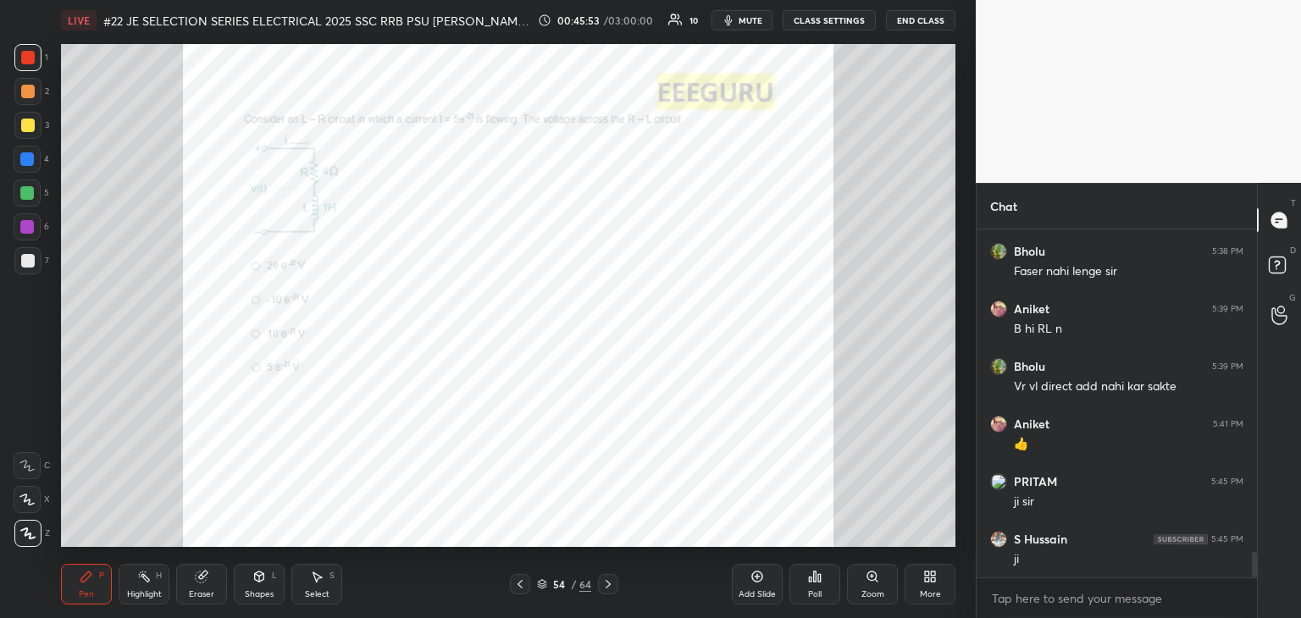
click at [525, 584] on icon at bounding box center [520, 585] width 14 height 14
click at [523, 587] on icon at bounding box center [520, 585] width 14 height 14
click at [878, 583] on div "Zoom" at bounding box center [872, 584] width 51 height 41
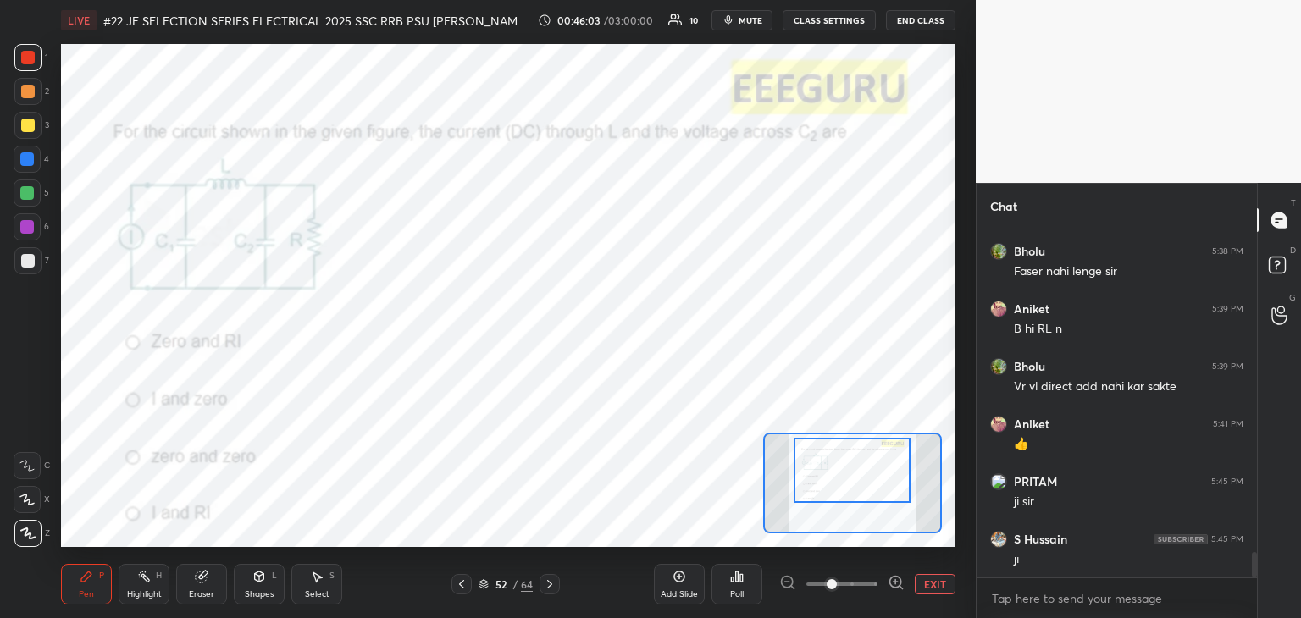
click at [854, 496] on div at bounding box center [852, 470] width 117 height 65
click at [745, 587] on div "Poll" at bounding box center [736, 584] width 51 height 41
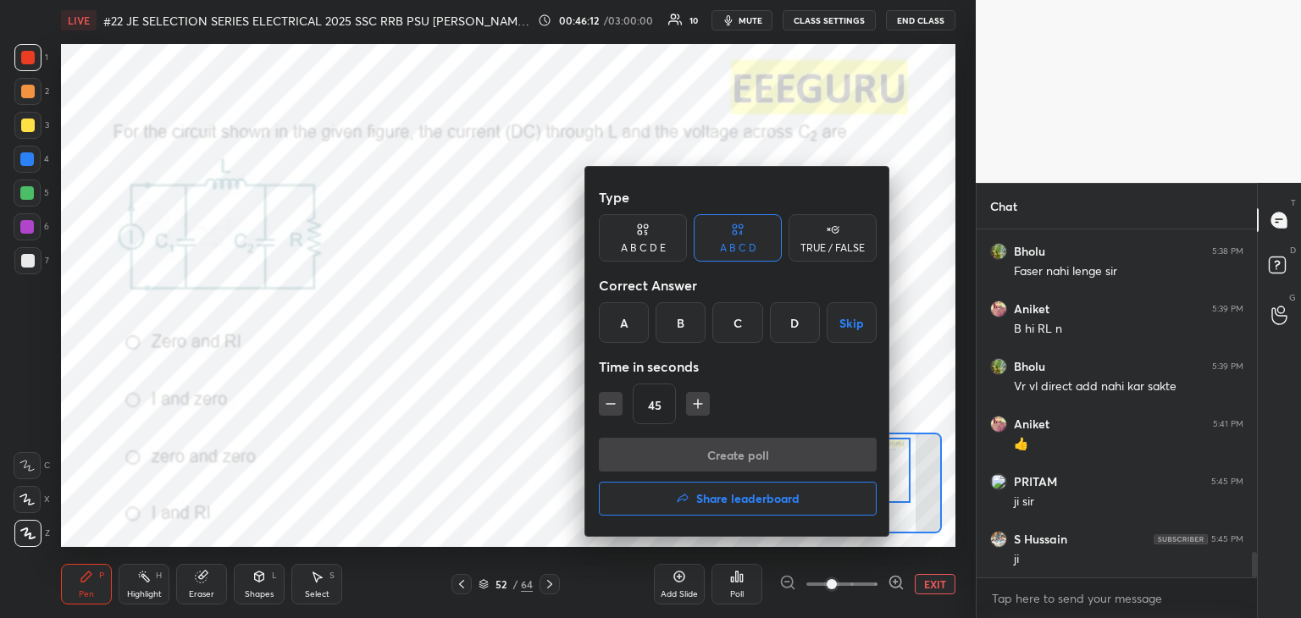
drag, startPoint x: 792, startPoint y: 326, endPoint x: 722, endPoint y: 404, distance: 104.9
click at [790, 329] on div "D" at bounding box center [795, 322] width 50 height 41
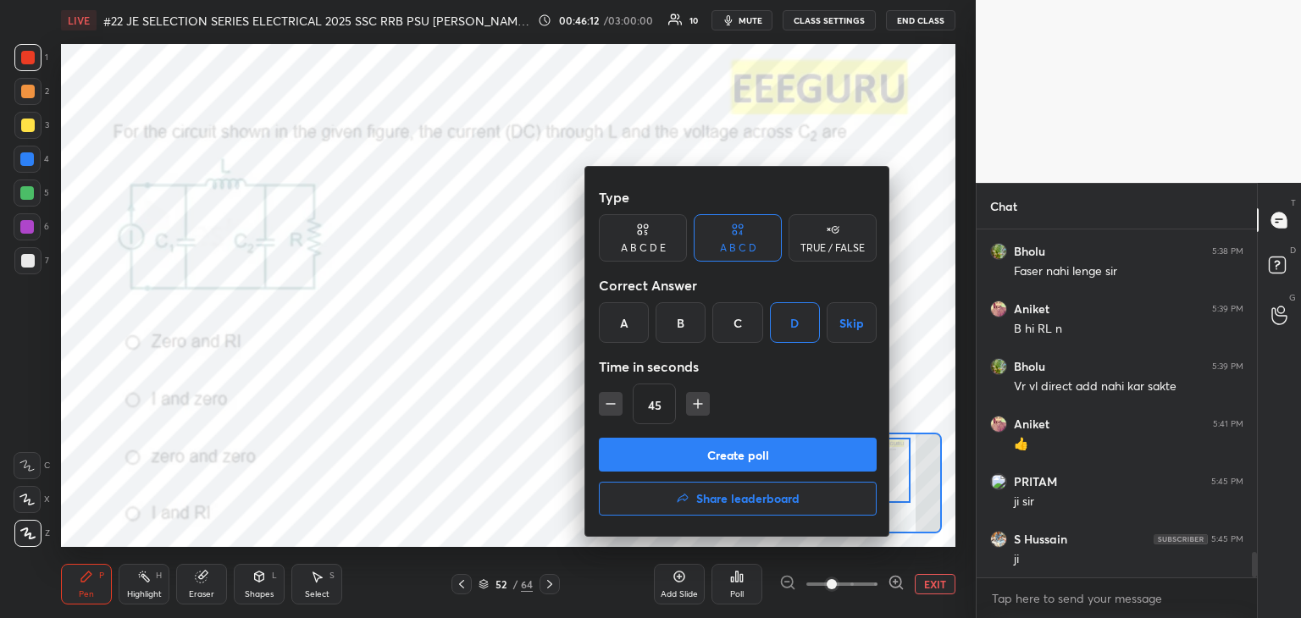
click at [700, 404] on icon "button" at bounding box center [698, 404] width 8 height 0
type input "60"
click at [694, 448] on button "Create poll" at bounding box center [738, 455] width 278 height 34
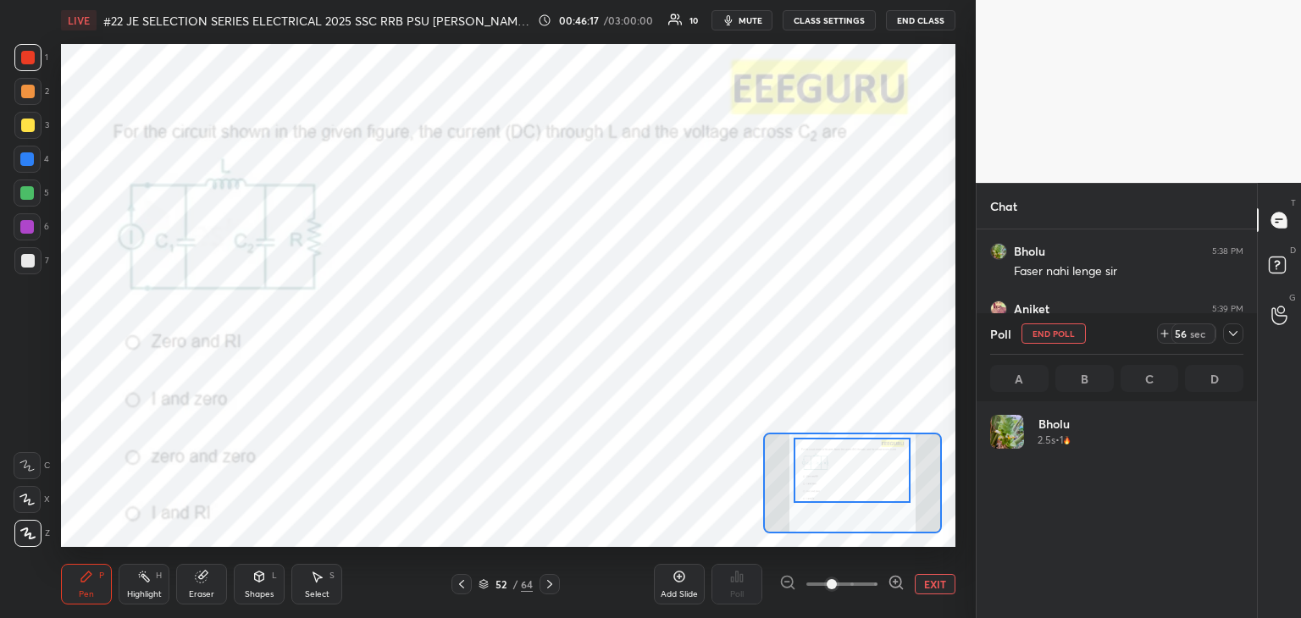
scroll to position [198, 248]
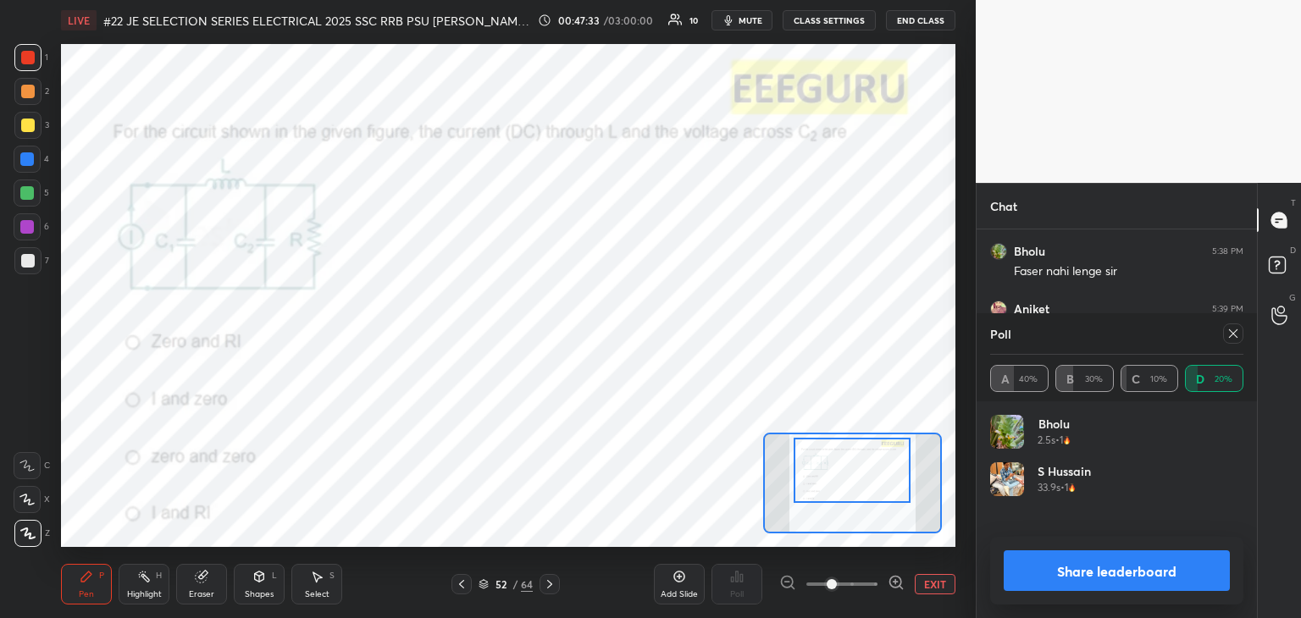
click at [23, 161] on div at bounding box center [27, 159] width 14 height 14
click at [32, 196] on div at bounding box center [27, 193] width 14 height 14
drag, startPoint x: 1237, startPoint y: 333, endPoint x: 1250, endPoint y: 336, distance: 14.0
click at [1240, 333] on div at bounding box center [1233, 334] width 20 height 20
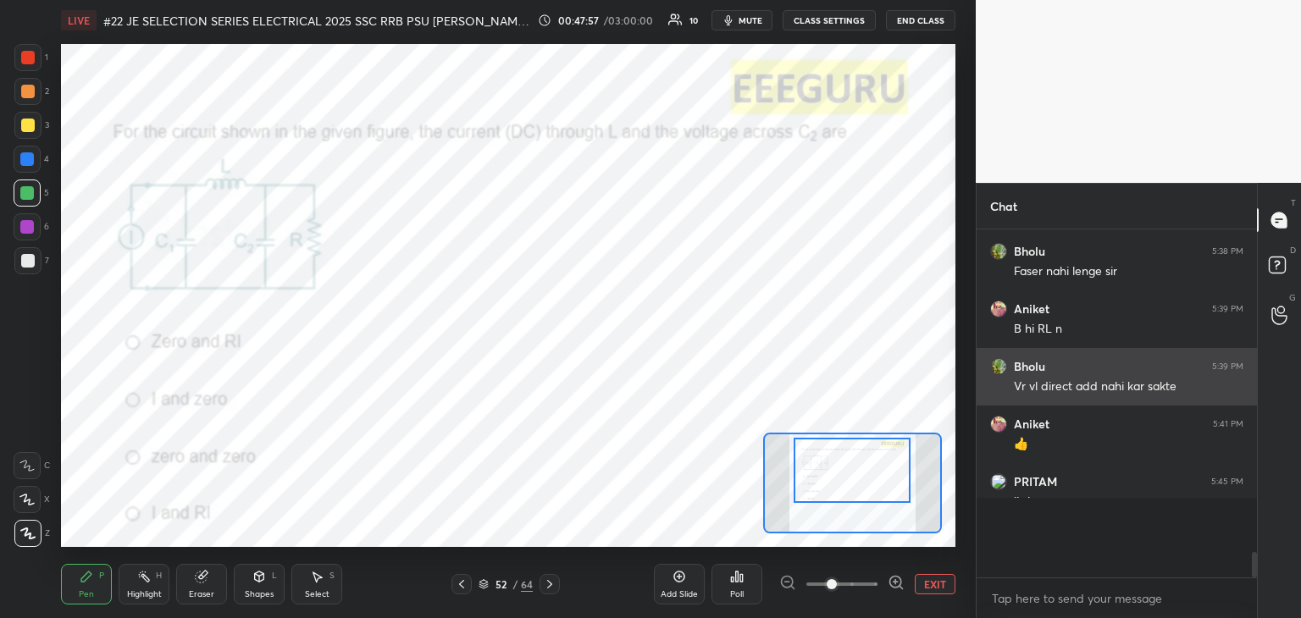
scroll to position [6, 5]
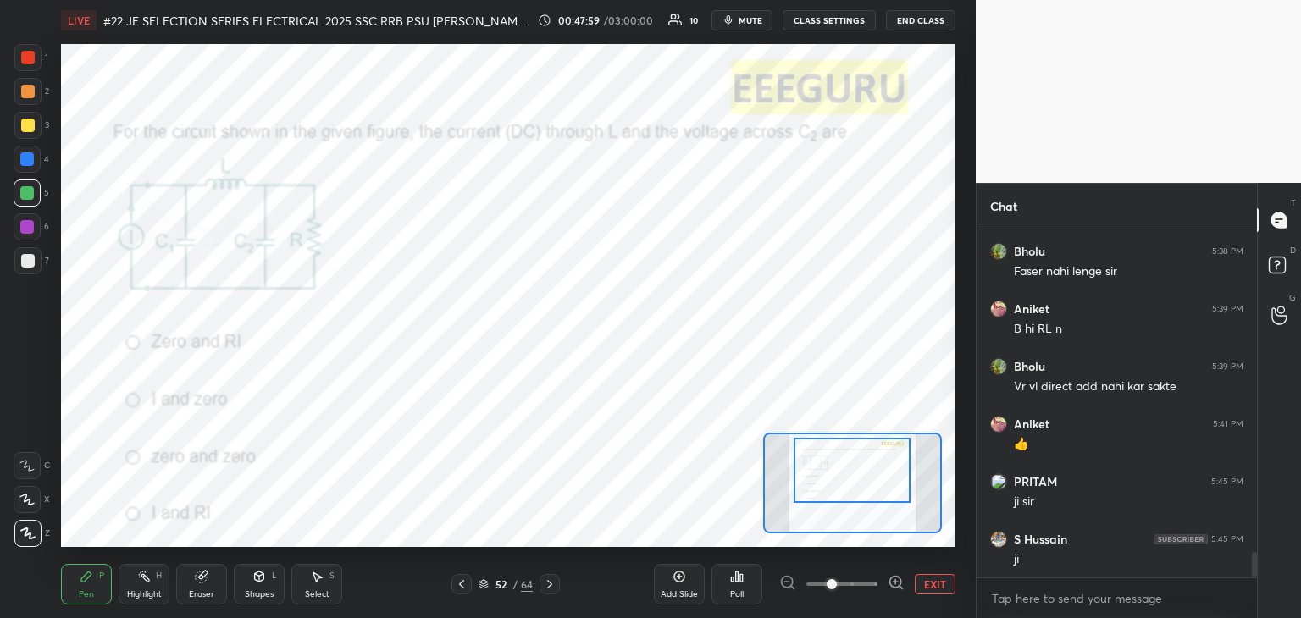
click at [209, 584] on div "Eraser" at bounding box center [201, 584] width 51 height 41
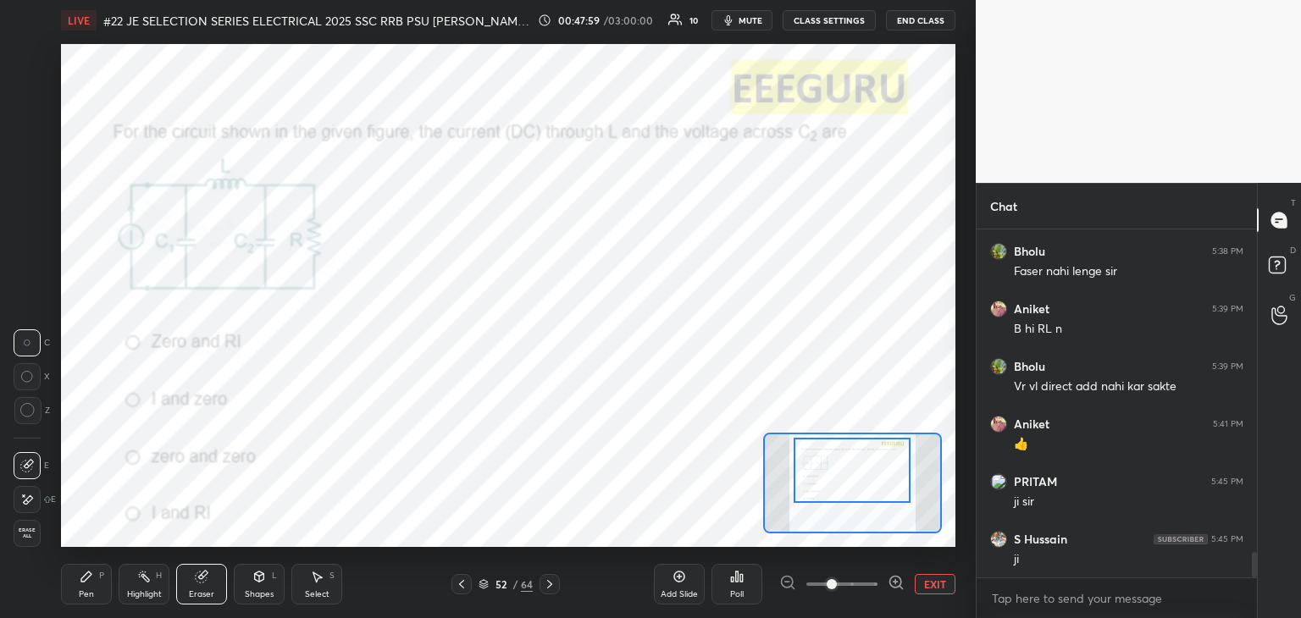
click at [30, 539] on div "Erase all" at bounding box center [27, 533] width 27 height 27
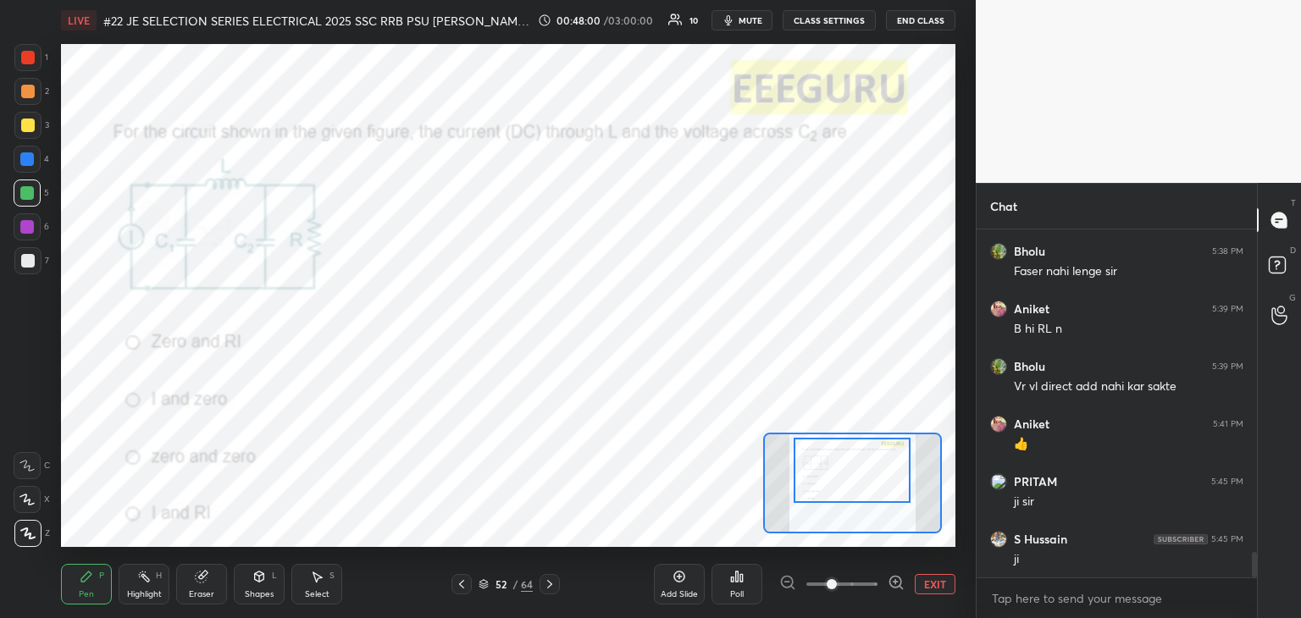
click at [96, 593] on div "Pen P" at bounding box center [86, 584] width 51 height 41
click at [546, 583] on icon at bounding box center [550, 585] width 14 height 14
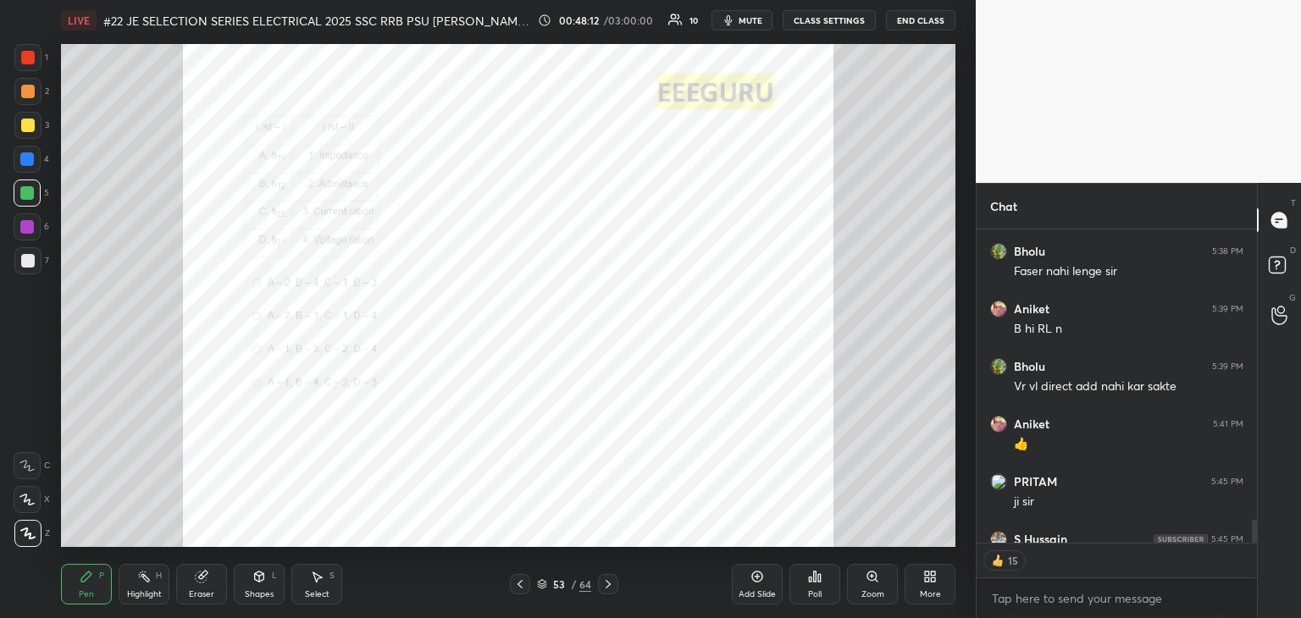
scroll to position [4508, 0]
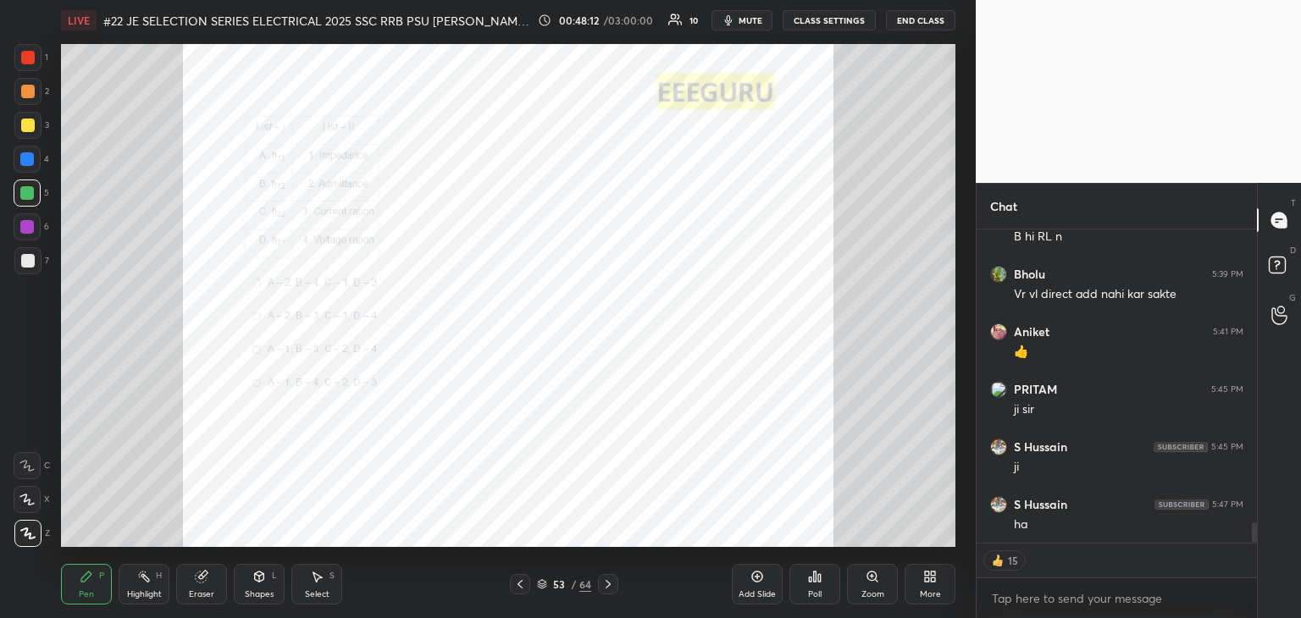
click at [517, 584] on icon at bounding box center [519, 584] width 5 height 8
click at [520, 584] on icon at bounding box center [520, 585] width 14 height 14
type textarea "x"
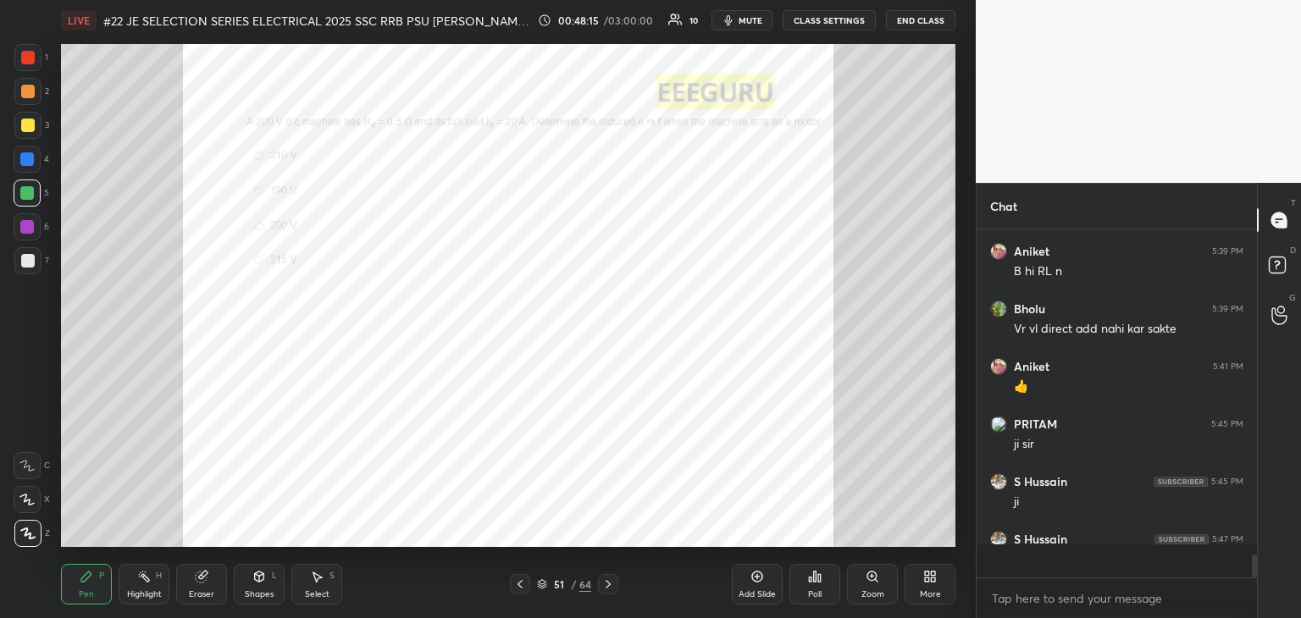
scroll to position [5, 5]
click at [873, 584] on div "Zoom" at bounding box center [872, 584] width 51 height 41
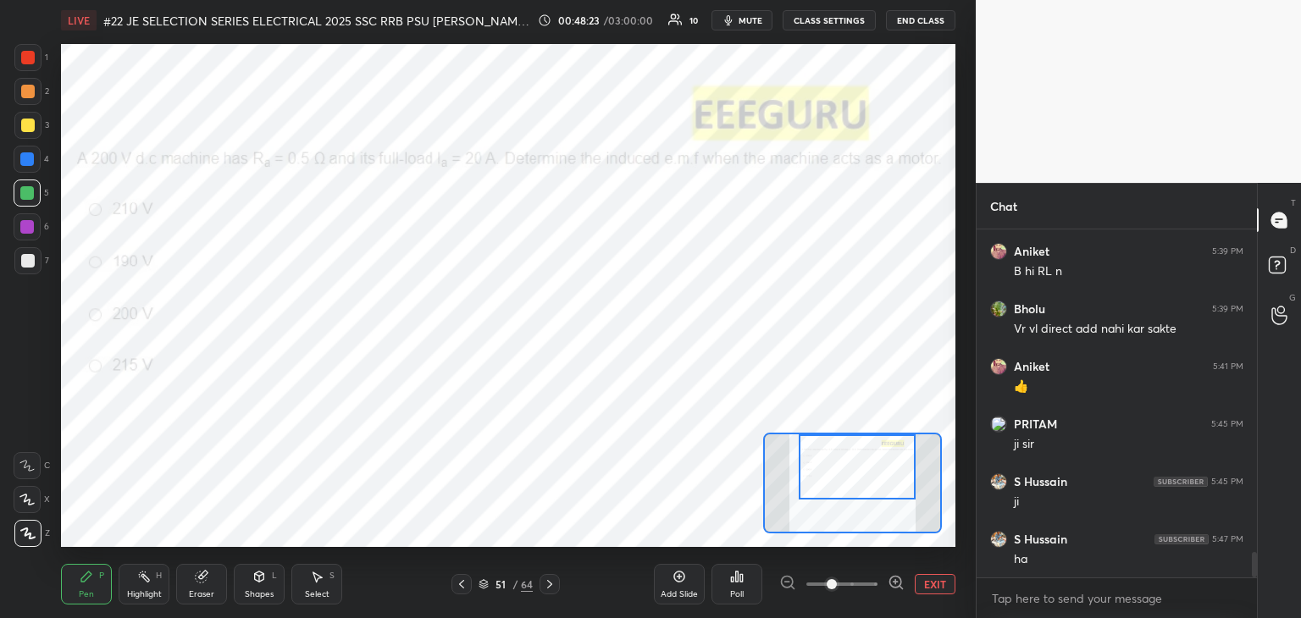
drag, startPoint x: 849, startPoint y: 495, endPoint x: 853, endPoint y: 474, distance: 21.6
click at [853, 474] on div at bounding box center [857, 466] width 117 height 65
click at [743, 590] on div "Poll" at bounding box center [736, 584] width 51 height 41
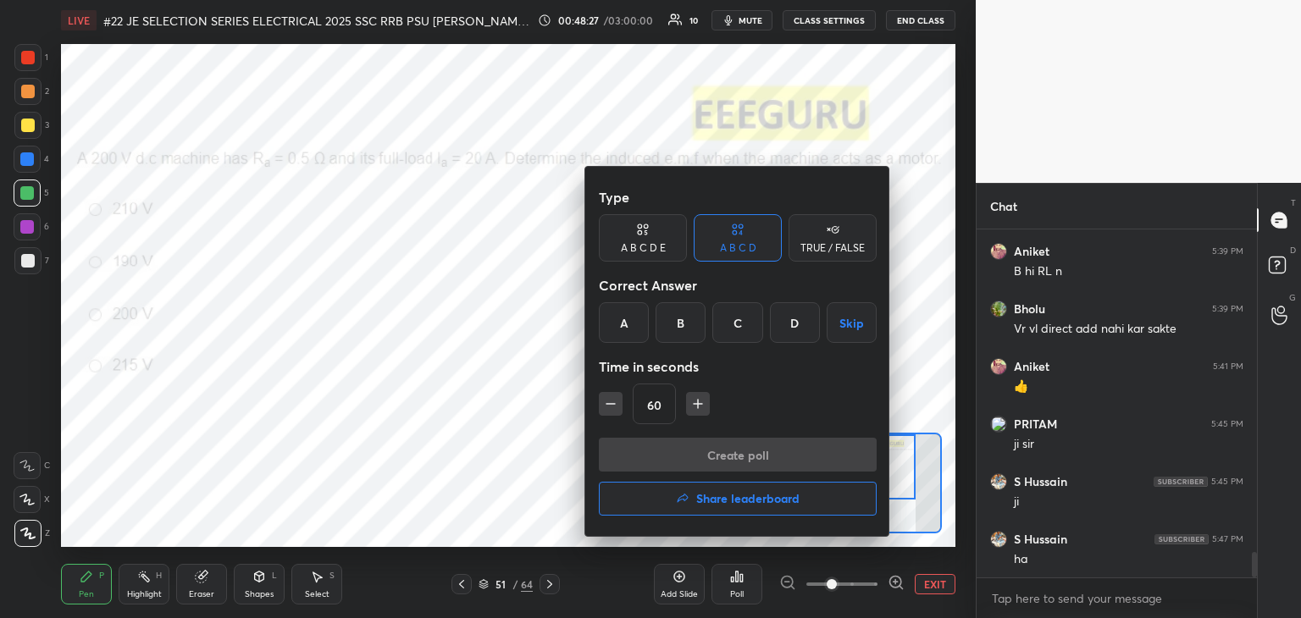
click at [678, 327] on div "B" at bounding box center [681, 322] width 50 height 41
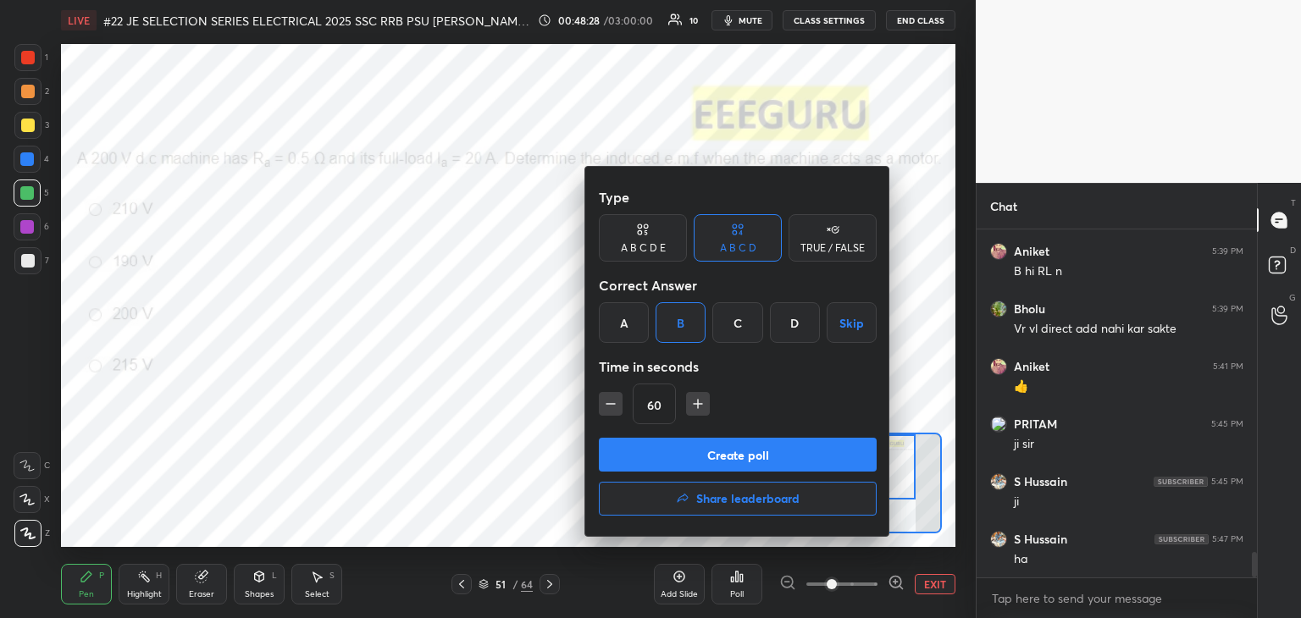
click at [620, 411] on button "button" at bounding box center [611, 404] width 24 height 24
type input "45"
click at [634, 455] on button "Create poll" at bounding box center [738, 455] width 278 height 34
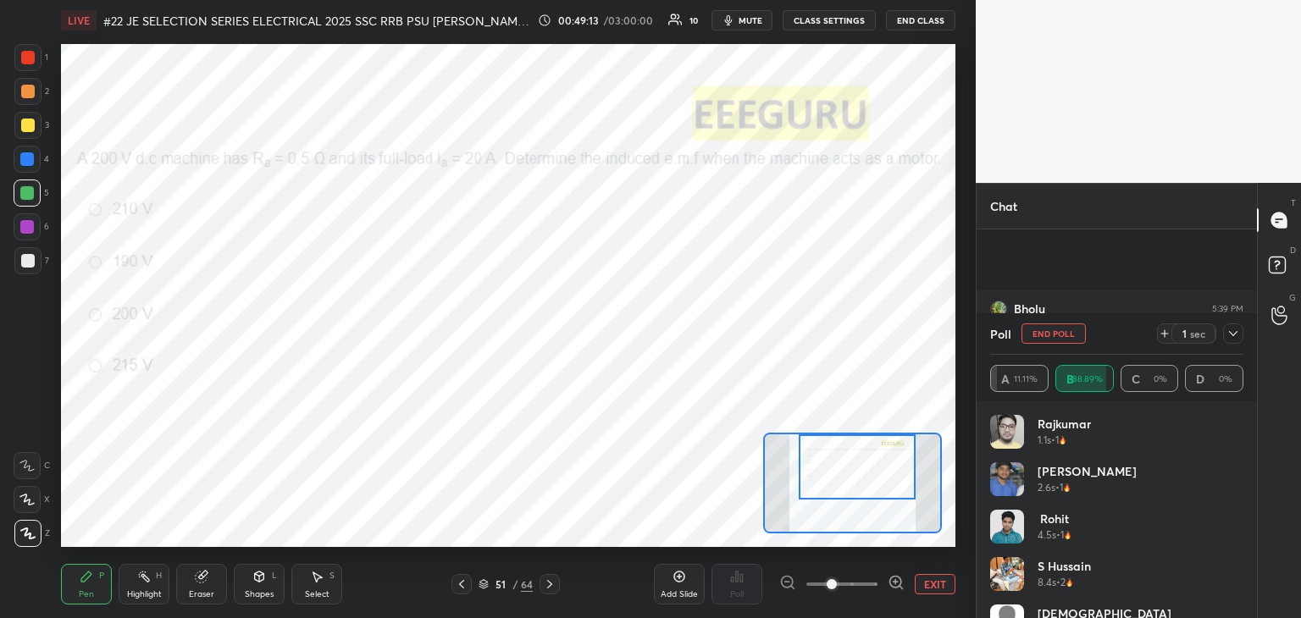
scroll to position [4619, 0]
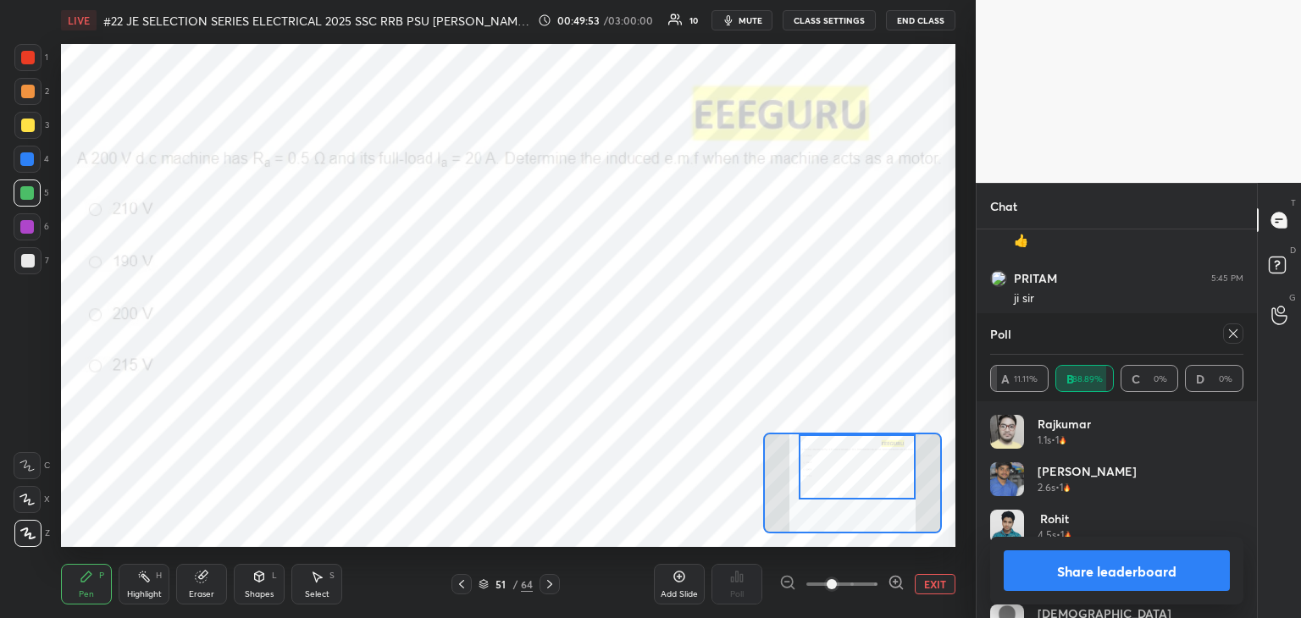
click at [212, 576] on div "Eraser" at bounding box center [201, 584] width 51 height 41
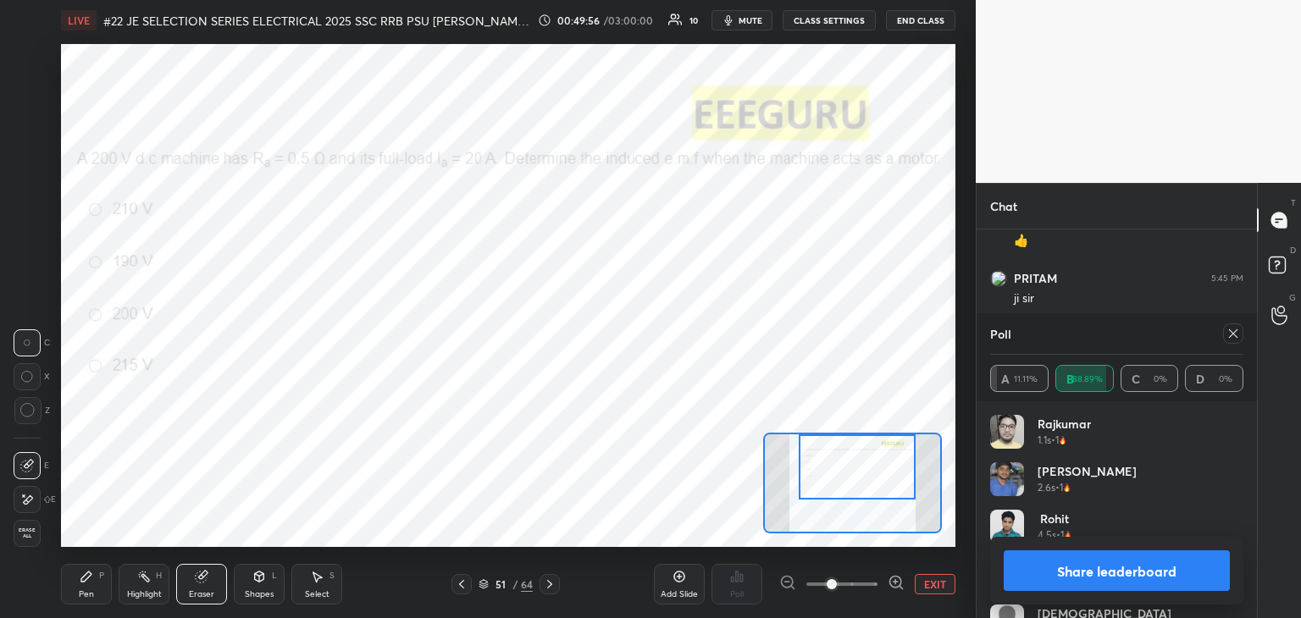
click at [88, 580] on icon at bounding box center [87, 577] width 14 height 14
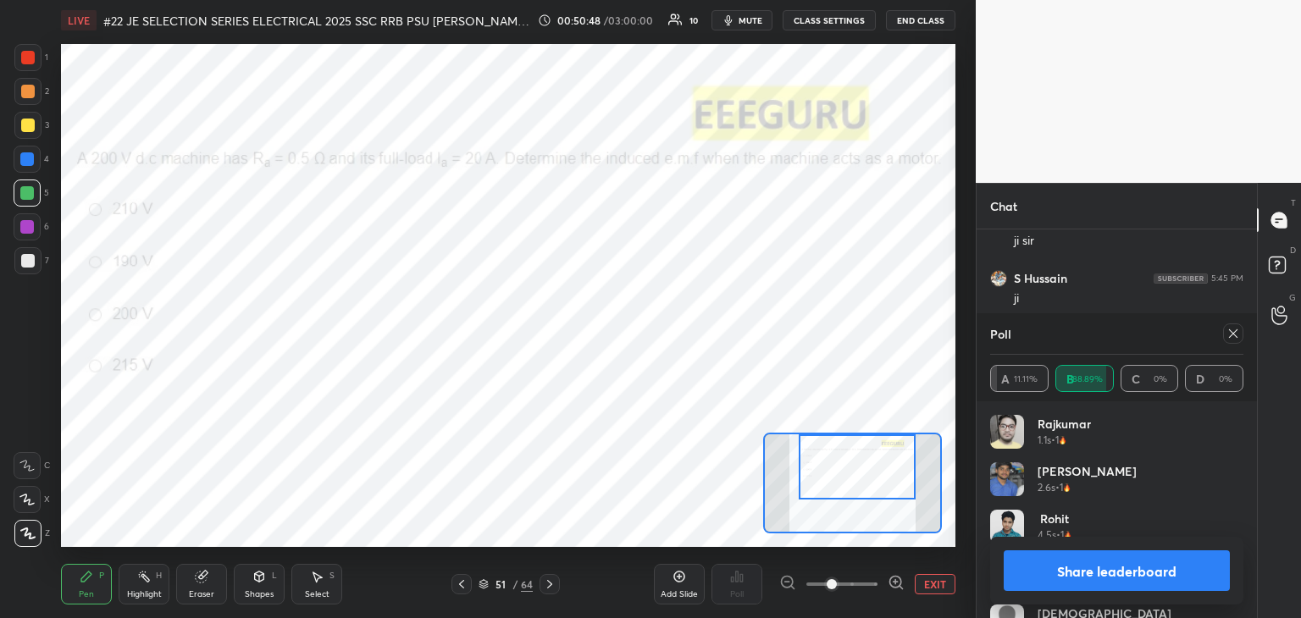
scroll to position [4734, 0]
click at [1231, 339] on icon at bounding box center [1233, 334] width 14 height 14
type textarea "x"
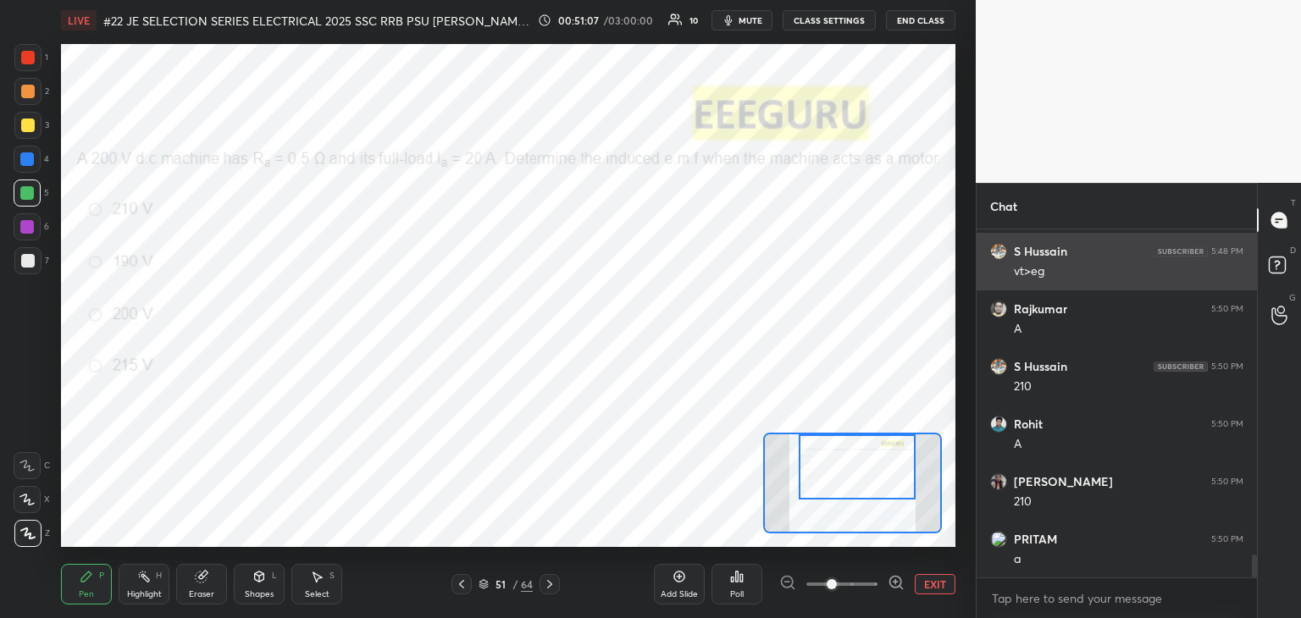
scroll to position [4877, 0]
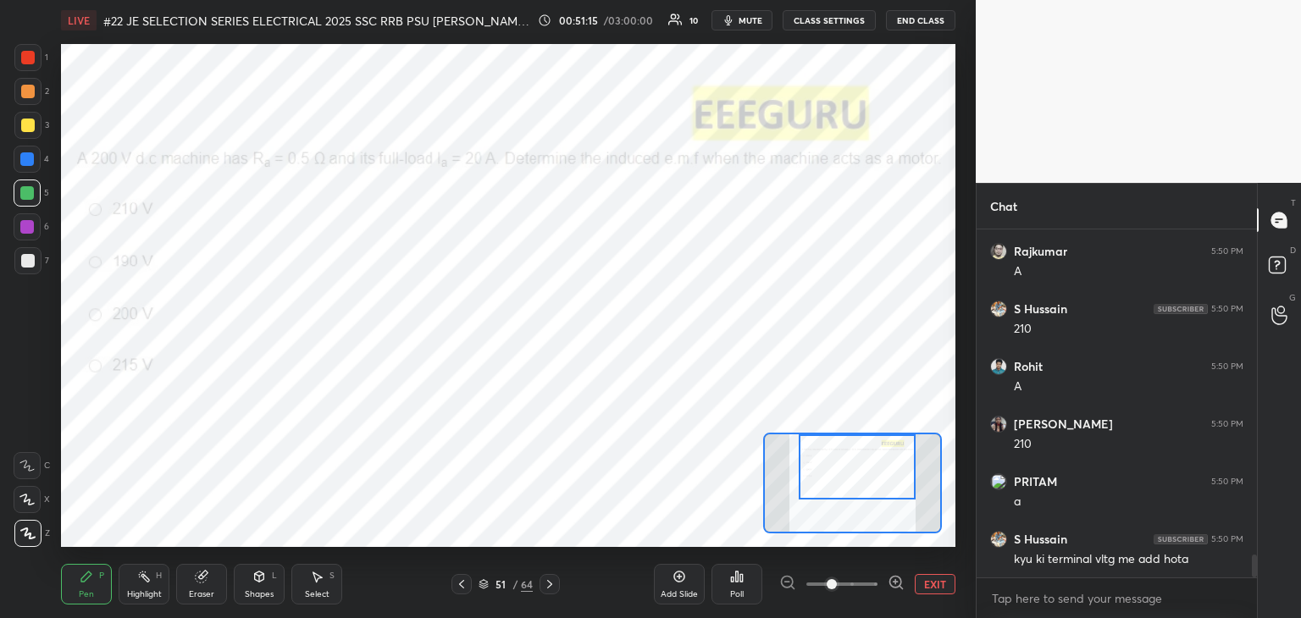
click at [544, 588] on icon at bounding box center [550, 585] width 14 height 14
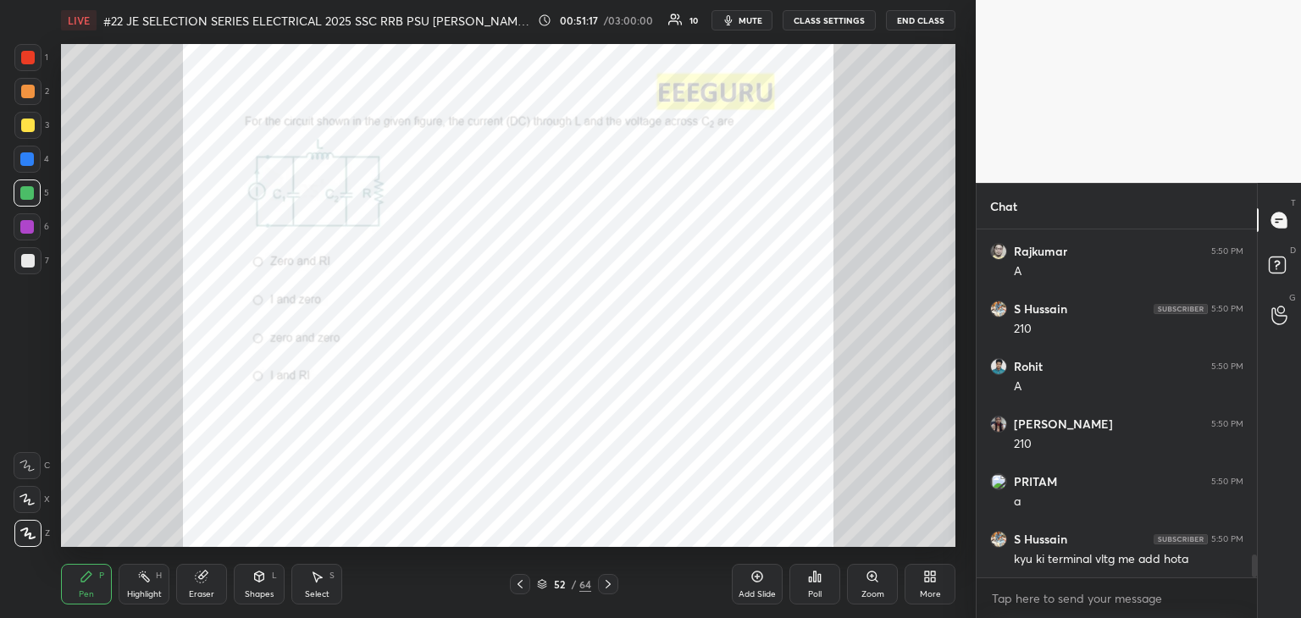
click at [523, 584] on icon at bounding box center [520, 585] width 14 height 14
click at [522, 588] on icon at bounding box center [520, 585] width 14 height 14
click at [523, 593] on div at bounding box center [520, 584] width 20 height 20
click at [866, 579] on icon at bounding box center [873, 577] width 14 height 14
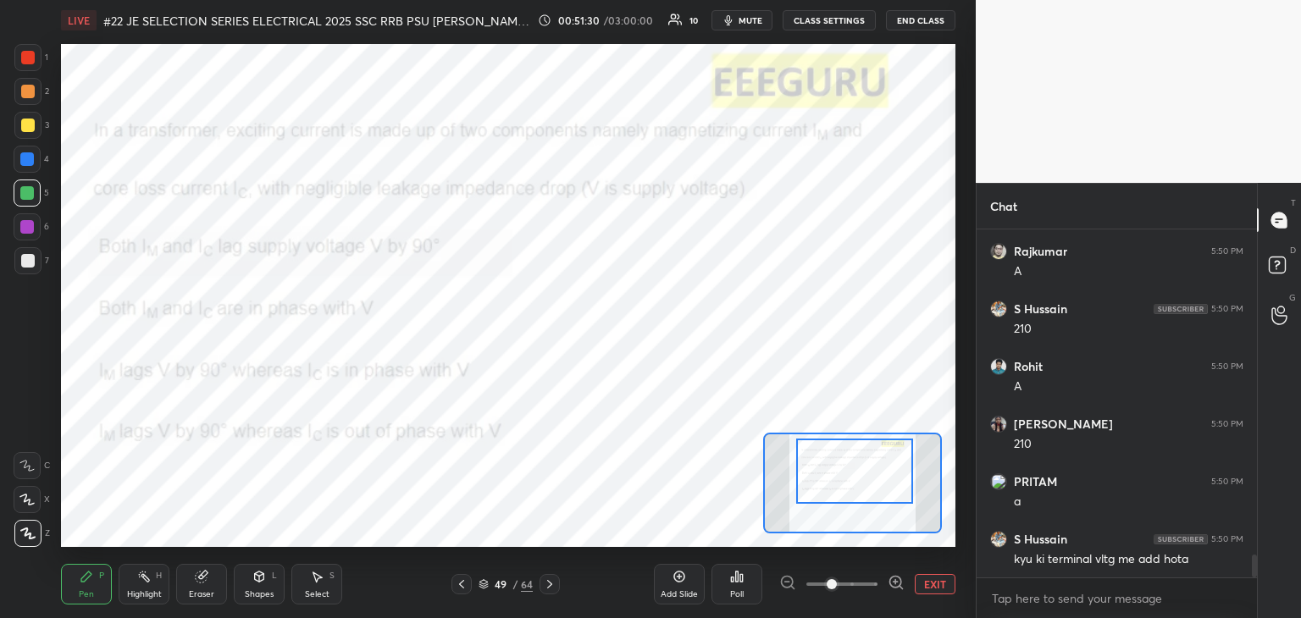
drag, startPoint x: 867, startPoint y: 505, endPoint x: 870, endPoint y: 495, distance: 9.7
click at [870, 495] on div at bounding box center [854, 471] width 117 height 65
click at [743, 584] on div "Poll" at bounding box center [736, 584] width 51 height 41
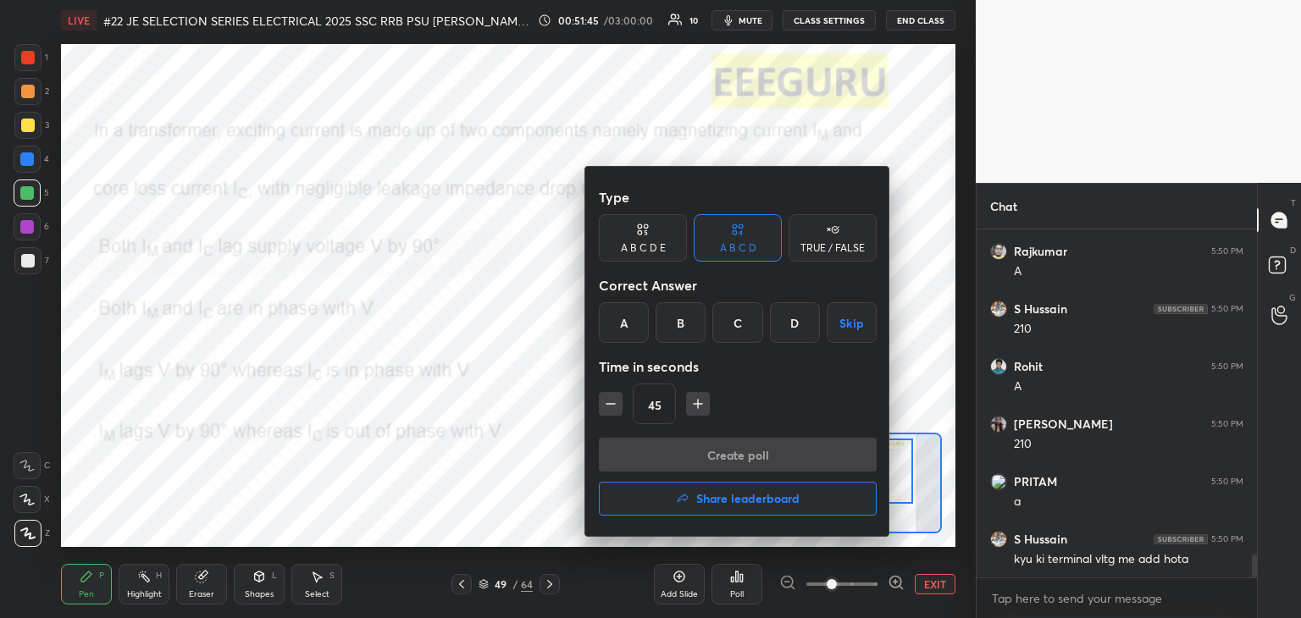
drag, startPoint x: 735, startPoint y: 318, endPoint x: 657, endPoint y: 375, distance: 96.9
click at [735, 319] on div "C" at bounding box center [737, 322] width 50 height 41
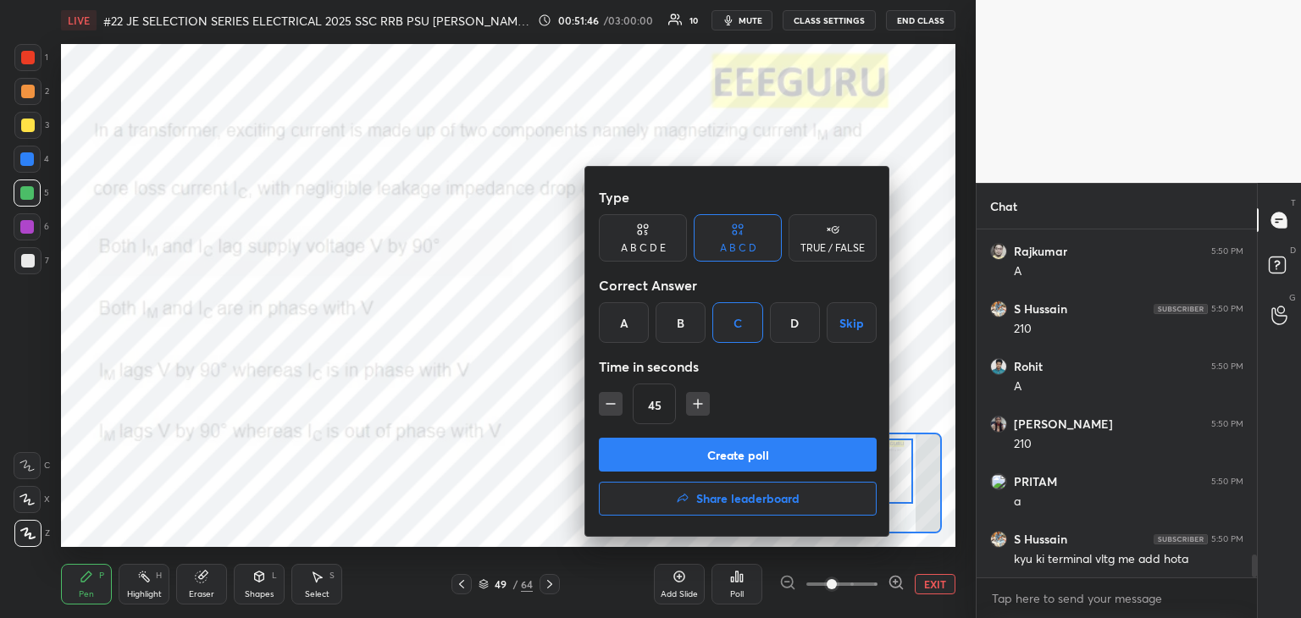
click at [617, 409] on icon "button" at bounding box center [610, 404] width 17 height 17
type input "30"
click at [626, 452] on button "Create poll" at bounding box center [738, 455] width 278 height 34
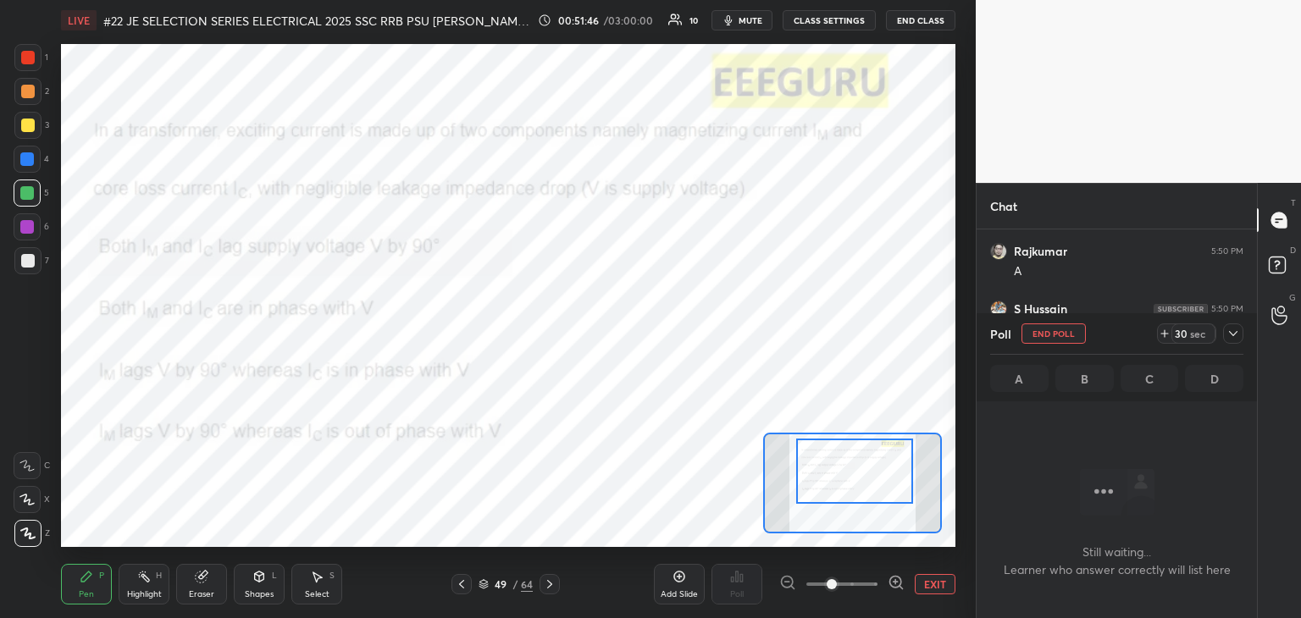
scroll to position [255, 275]
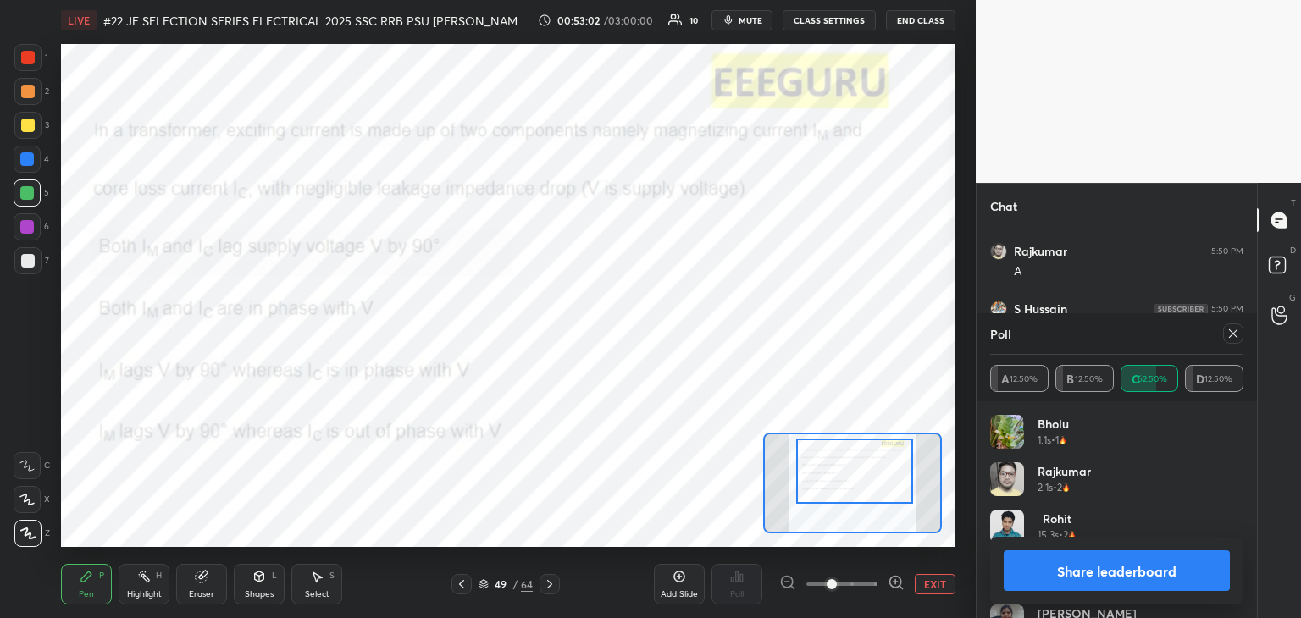
click at [462, 585] on icon at bounding box center [462, 585] width 14 height 14
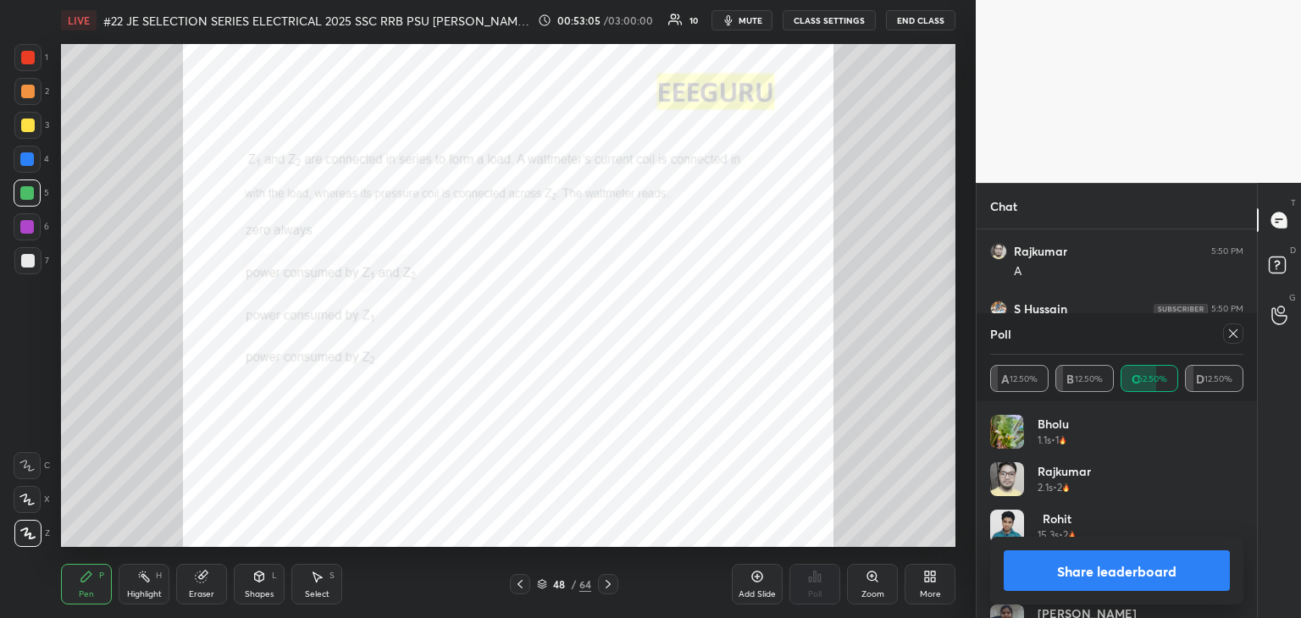
click at [876, 590] on div "Zoom" at bounding box center [872, 594] width 23 height 8
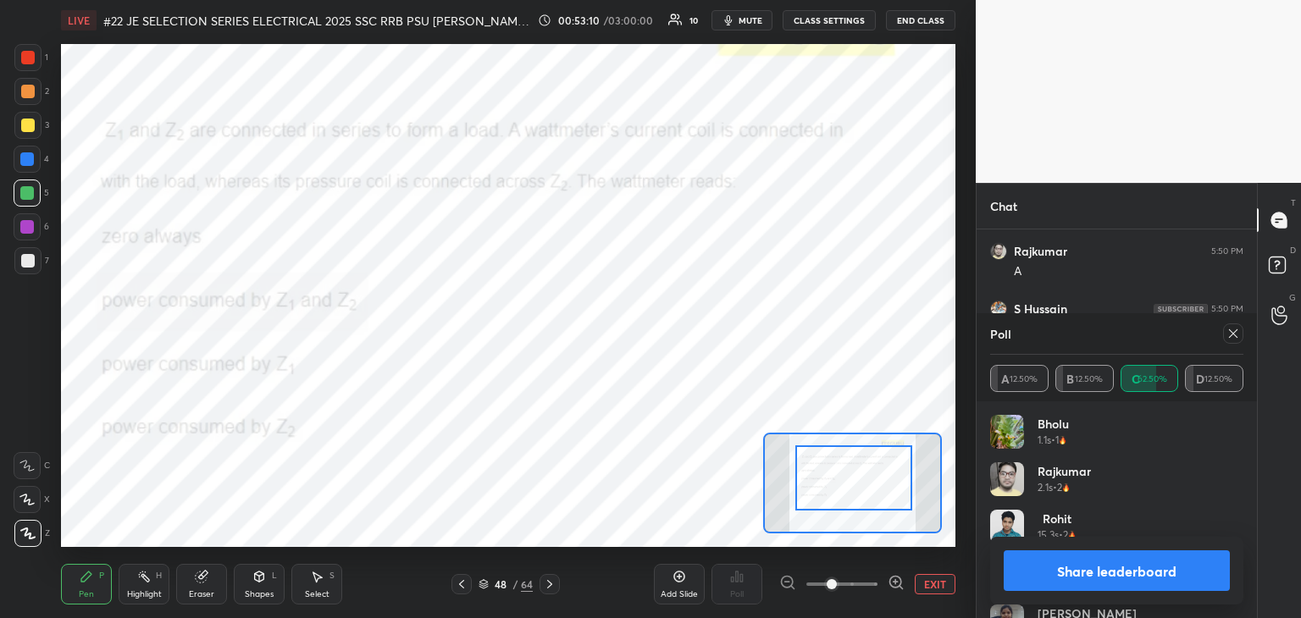
click at [869, 491] on div at bounding box center [853, 477] width 117 height 65
click at [1231, 336] on icon at bounding box center [1233, 333] width 8 height 8
type textarea "x"
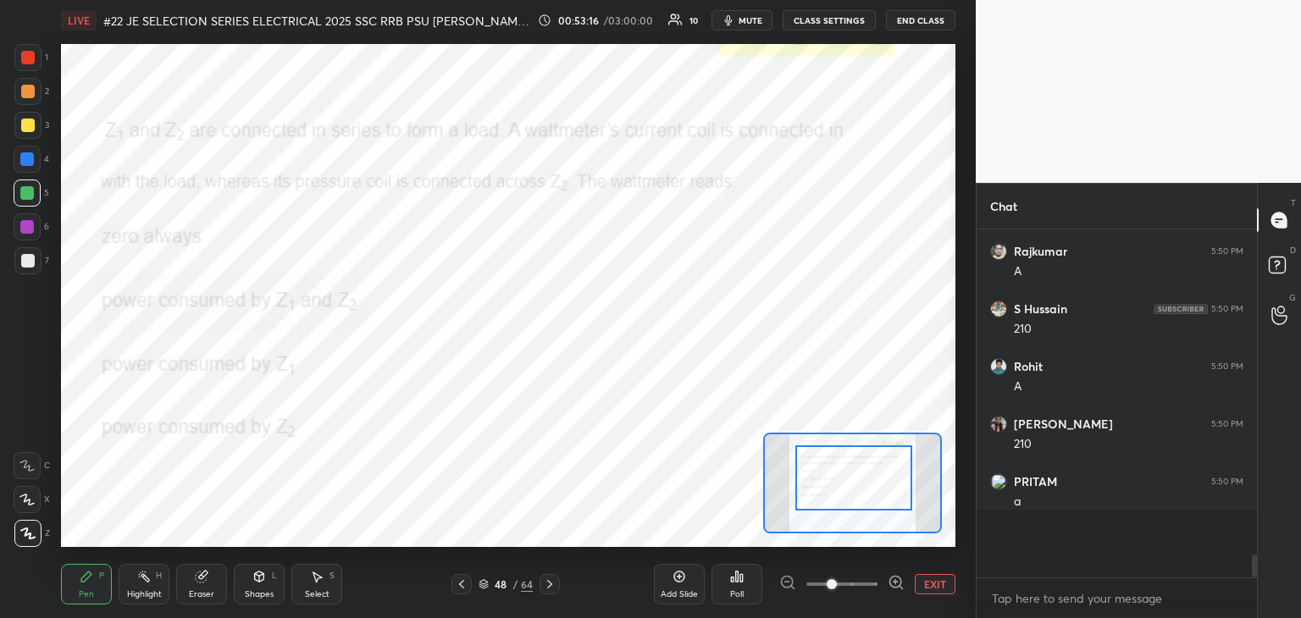
scroll to position [343, 275]
click at [743, 594] on div "Poll" at bounding box center [737, 594] width 14 height 8
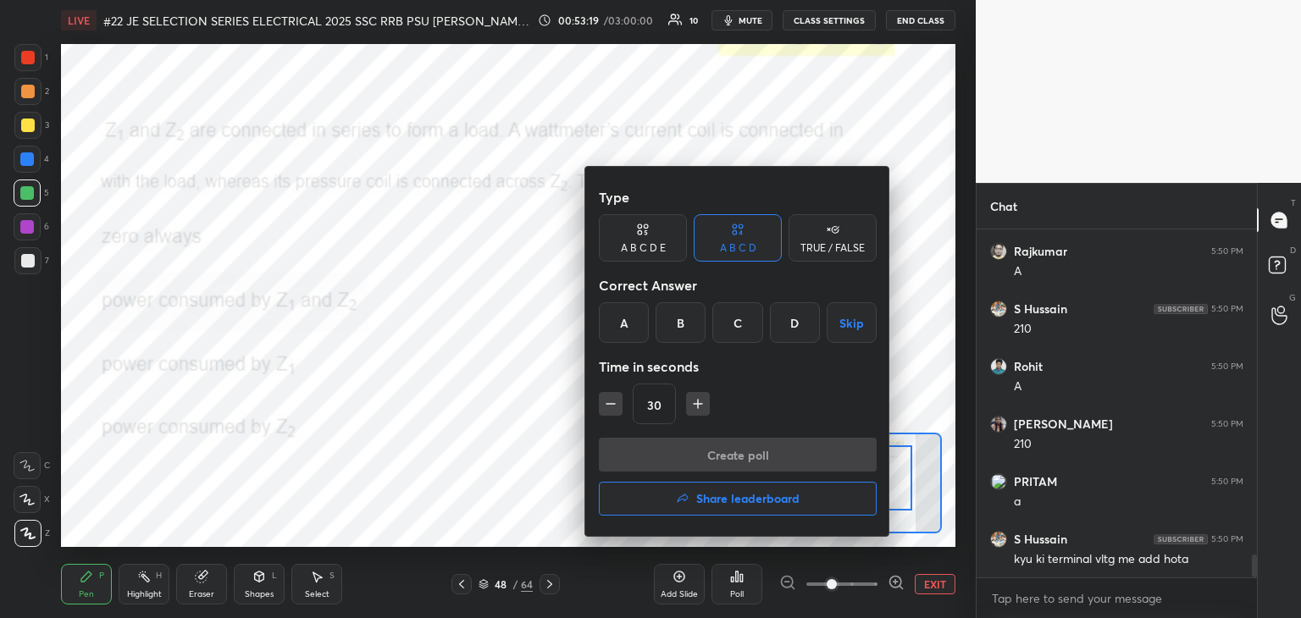
click at [806, 307] on div "D" at bounding box center [795, 322] width 50 height 41
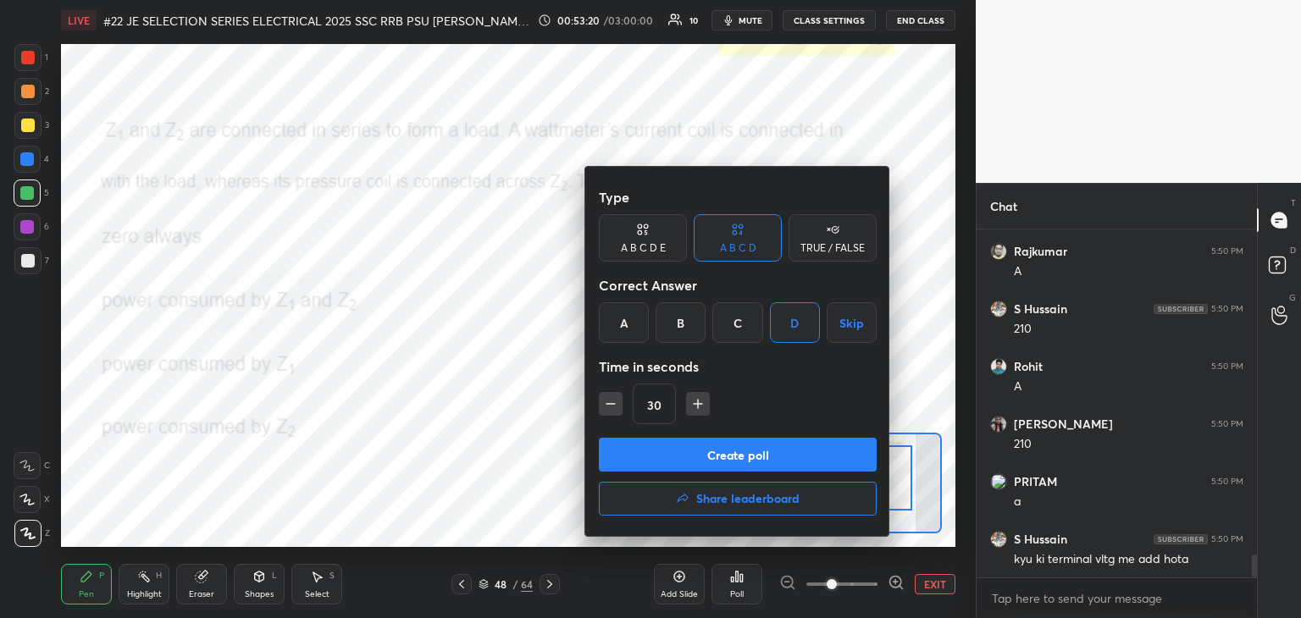
click at [698, 407] on icon "button" at bounding box center [698, 404] width 0 height 8
type input "45"
click at [685, 457] on button "Create poll" at bounding box center [738, 455] width 278 height 34
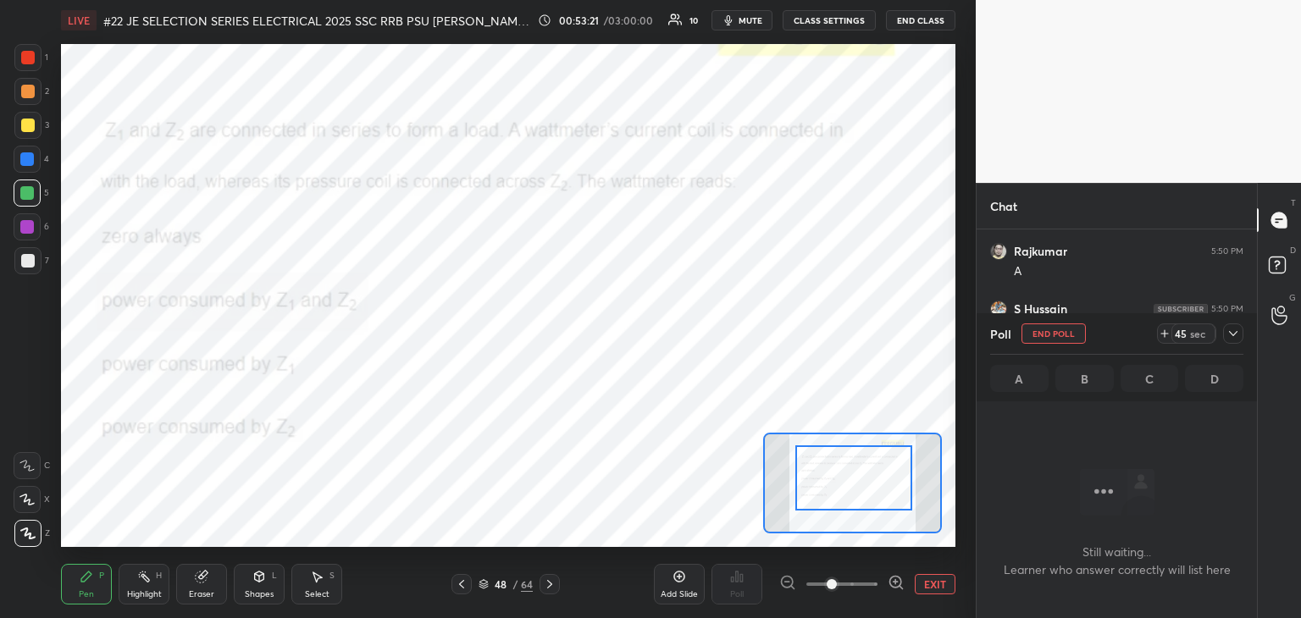
scroll to position [115, 275]
click at [1235, 330] on icon at bounding box center [1233, 334] width 14 height 14
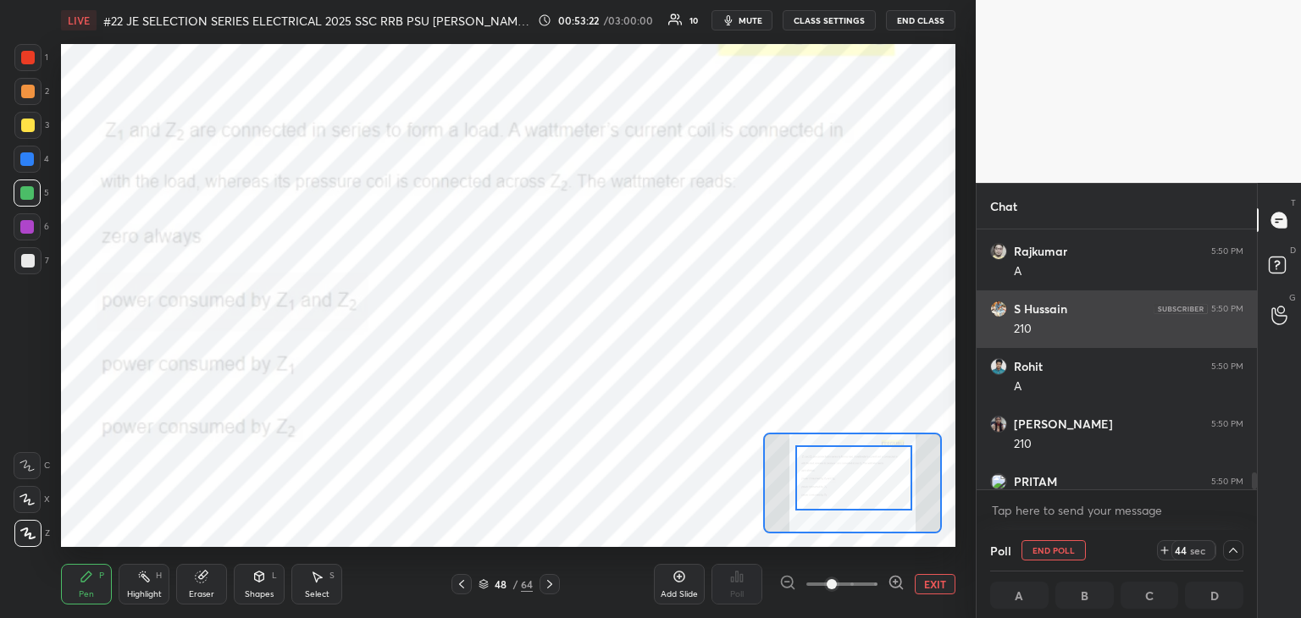
click at [1232, 335] on div "210" at bounding box center [1129, 329] width 230 height 17
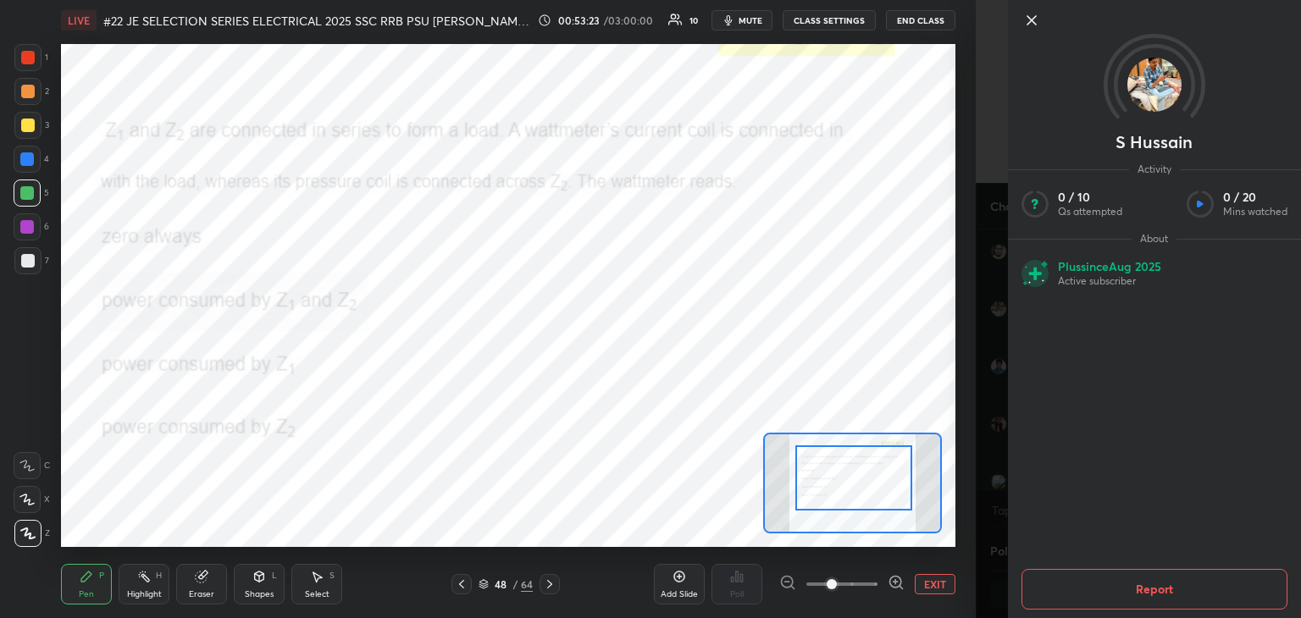
scroll to position [0, 5]
click at [994, 187] on div "S Hussain Activity 0 / 10 Qs attempted 0 / 20 Mins watched About Plus since Aug…" at bounding box center [1138, 309] width 325 height 618
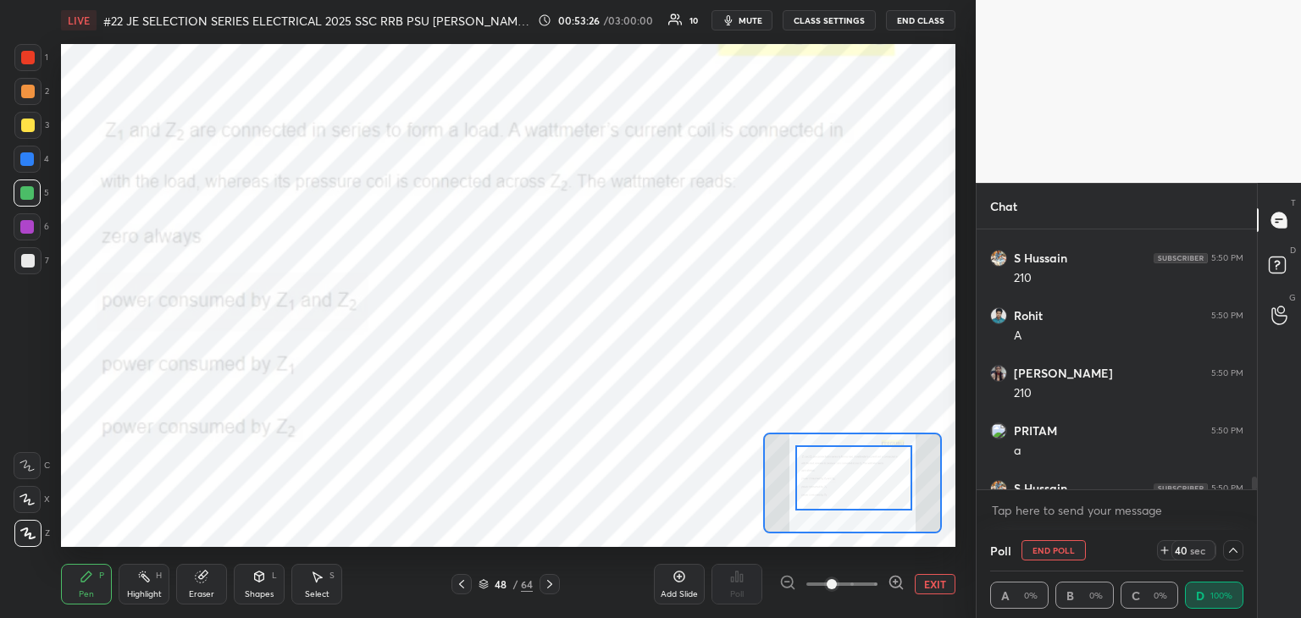
scroll to position [4965, 0]
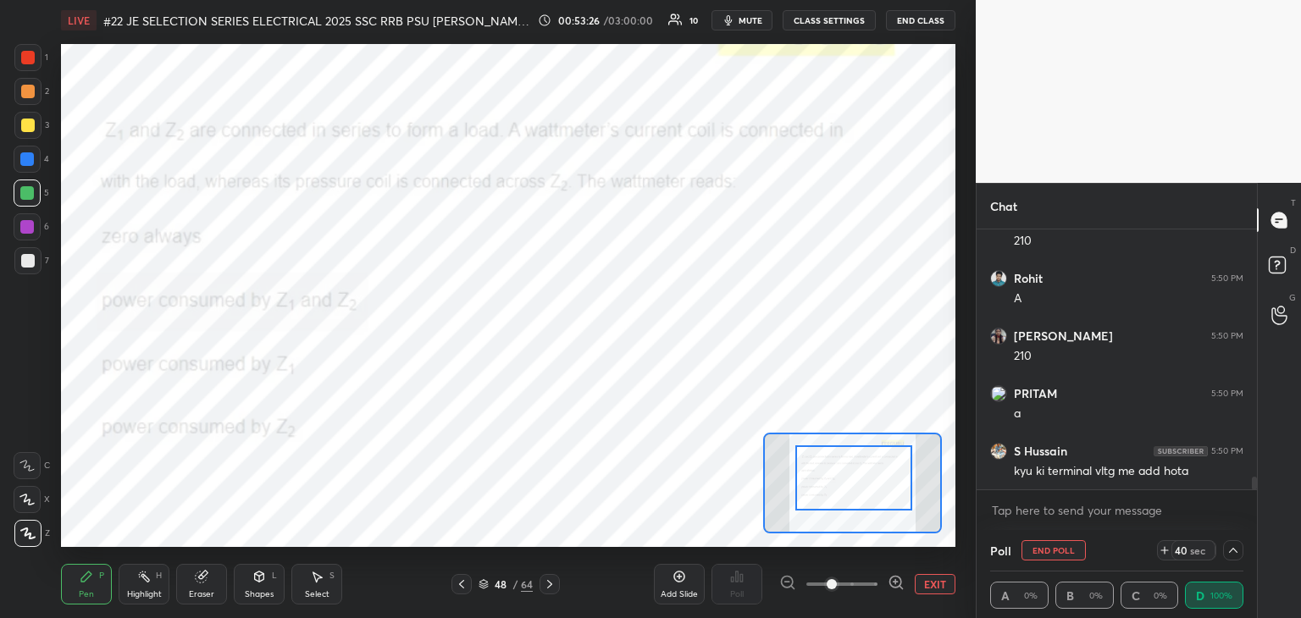
drag, startPoint x: 1254, startPoint y: 479, endPoint x: 1253, endPoint y: 494, distance: 15.3
click at [1253, 495] on div "Rajkumar 5:50 PM A S Hussain 5:50 PM 210 Rohit 5:50 PM A sangeeta 5:50 PM 210 P…" at bounding box center [1117, 380] width 280 height 301
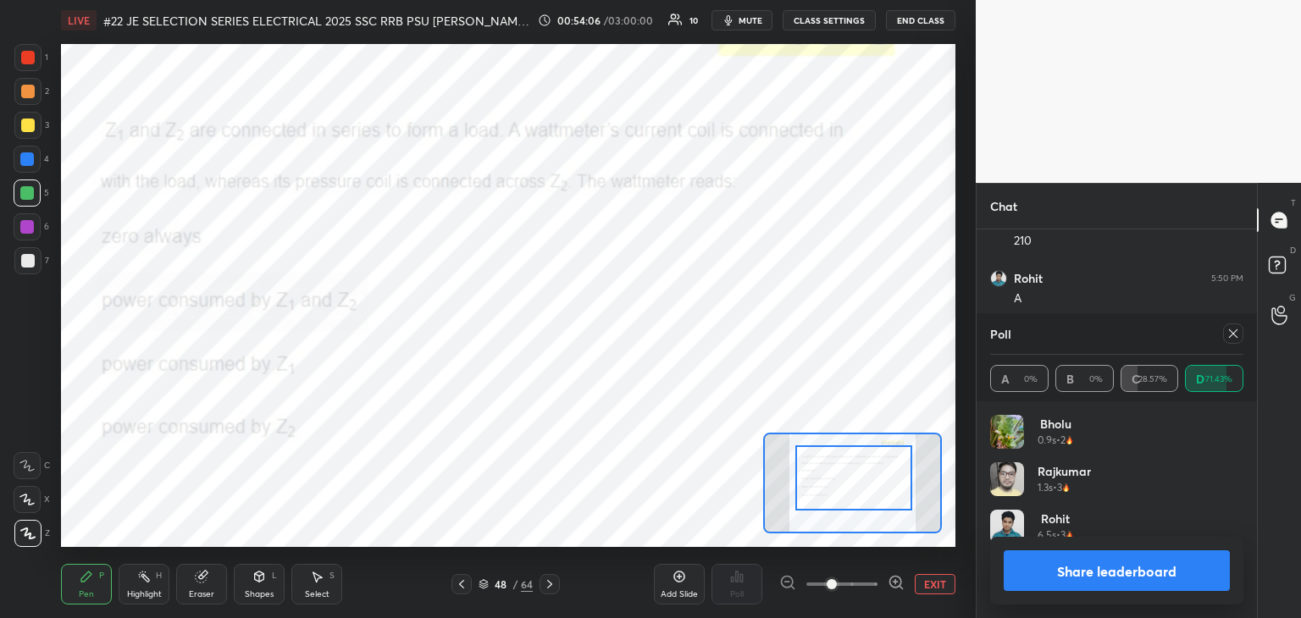
scroll to position [198, 248]
click at [1230, 330] on icon at bounding box center [1233, 333] width 8 height 8
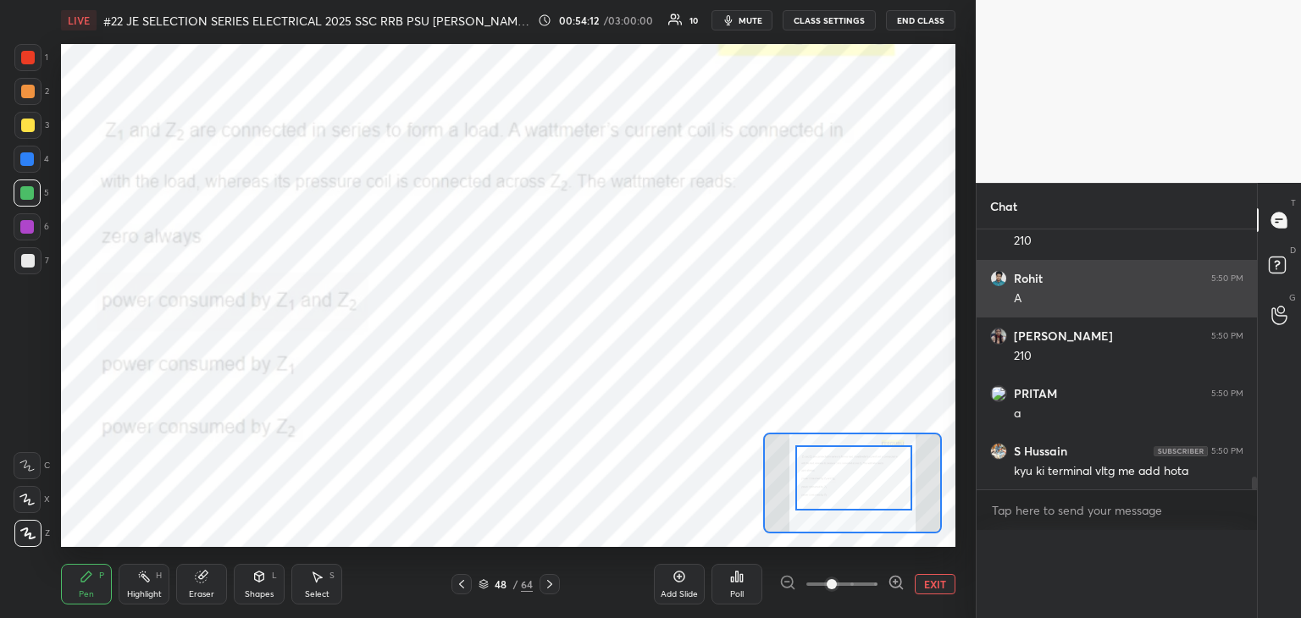
scroll to position [283, 275]
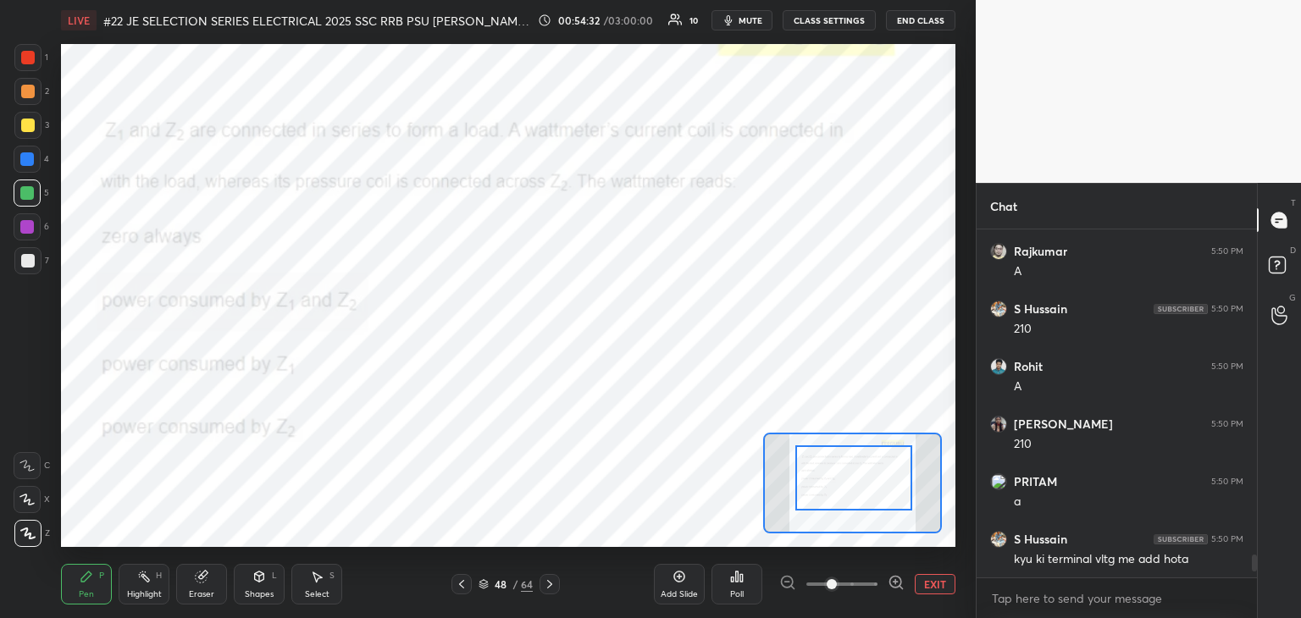
click at [463, 588] on icon at bounding box center [461, 584] width 5 height 8
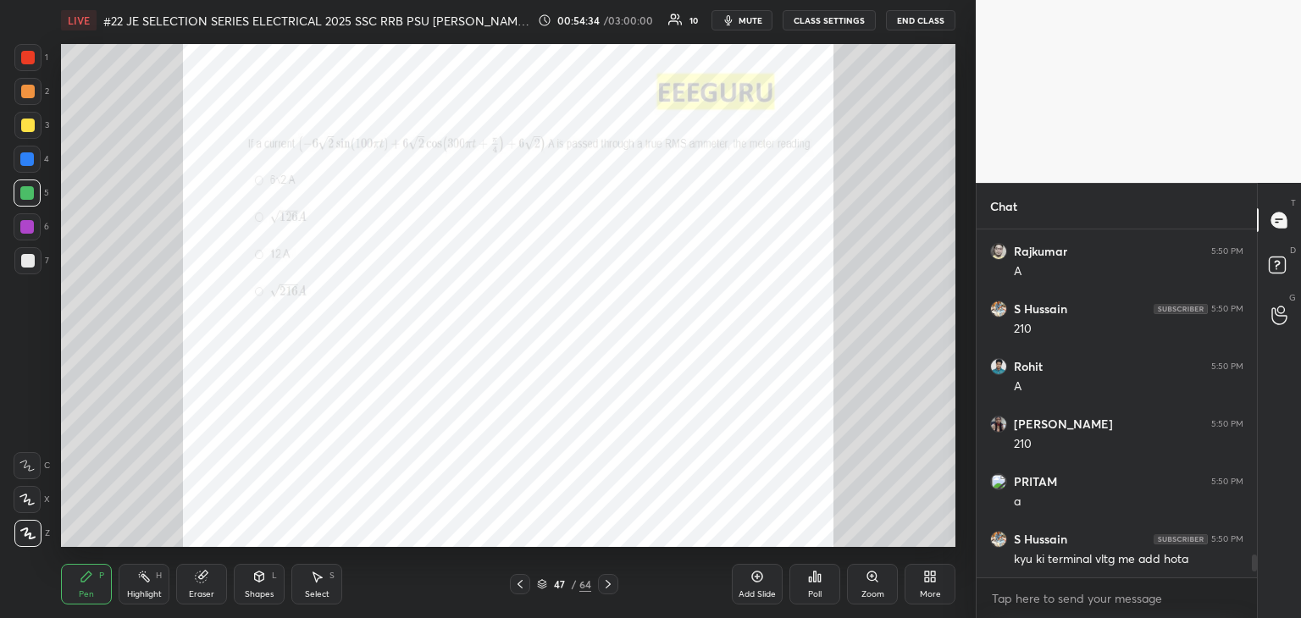
click at [886, 597] on div "Zoom" at bounding box center [872, 584] width 51 height 41
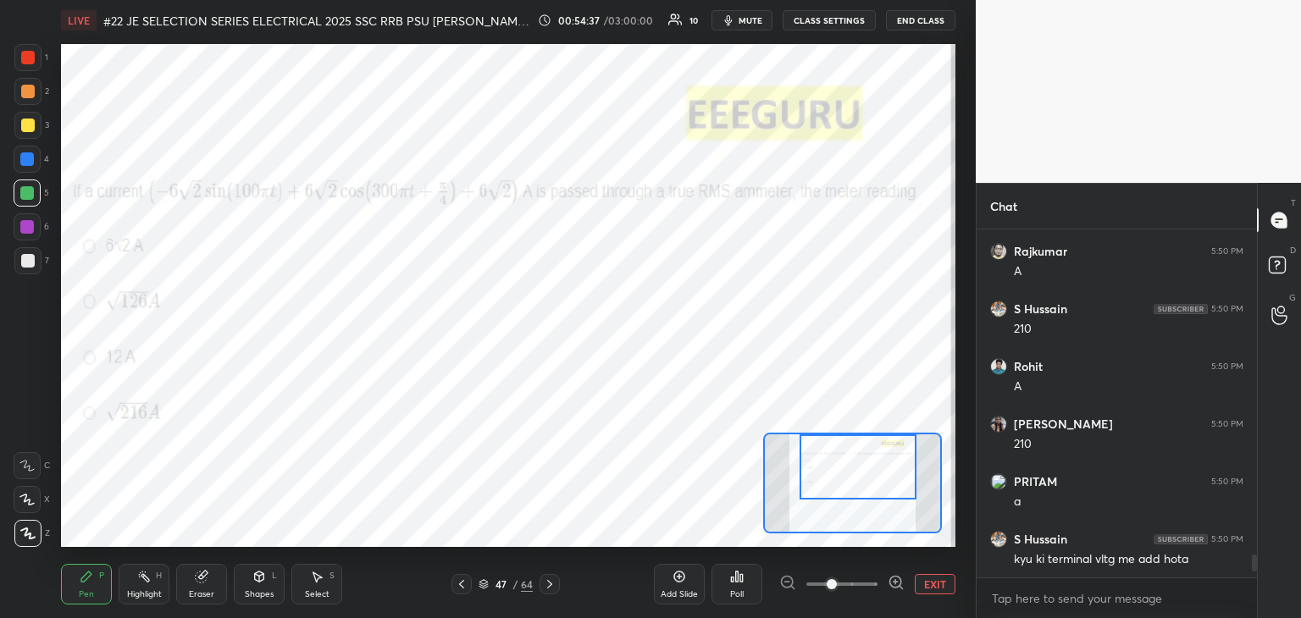
drag, startPoint x: 871, startPoint y: 501, endPoint x: 876, endPoint y: 490, distance: 11.4
click at [876, 490] on div at bounding box center [858, 466] width 117 height 65
click at [739, 591] on div "Poll" at bounding box center [737, 594] width 14 height 8
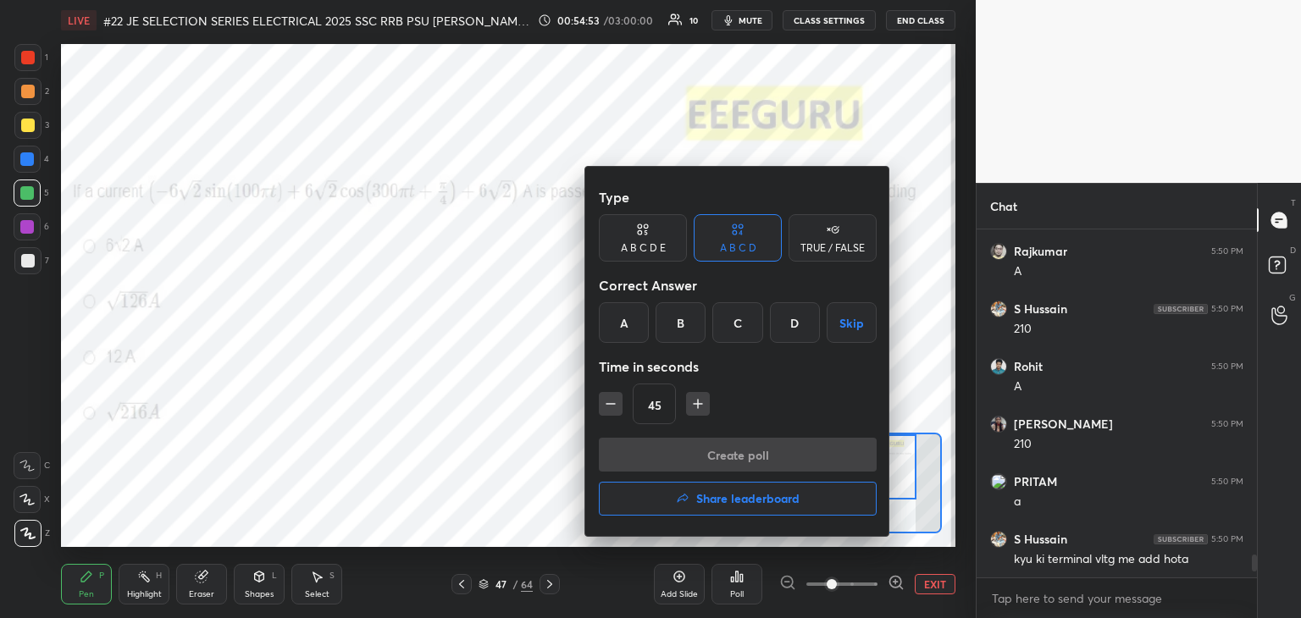
click at [735, 328] on div "C" at bounding box center [737, 322] width 50 height 41
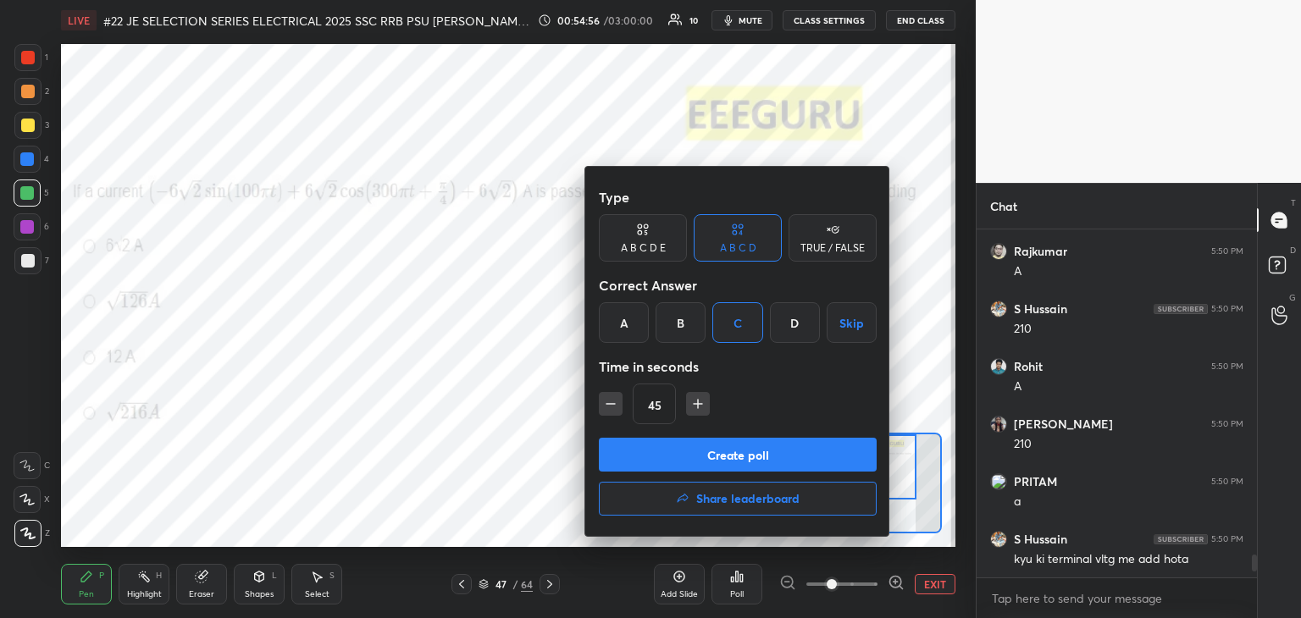
click at [662, 456] on button "Create poll" at bounding box center [738, 455] width 278 height 34
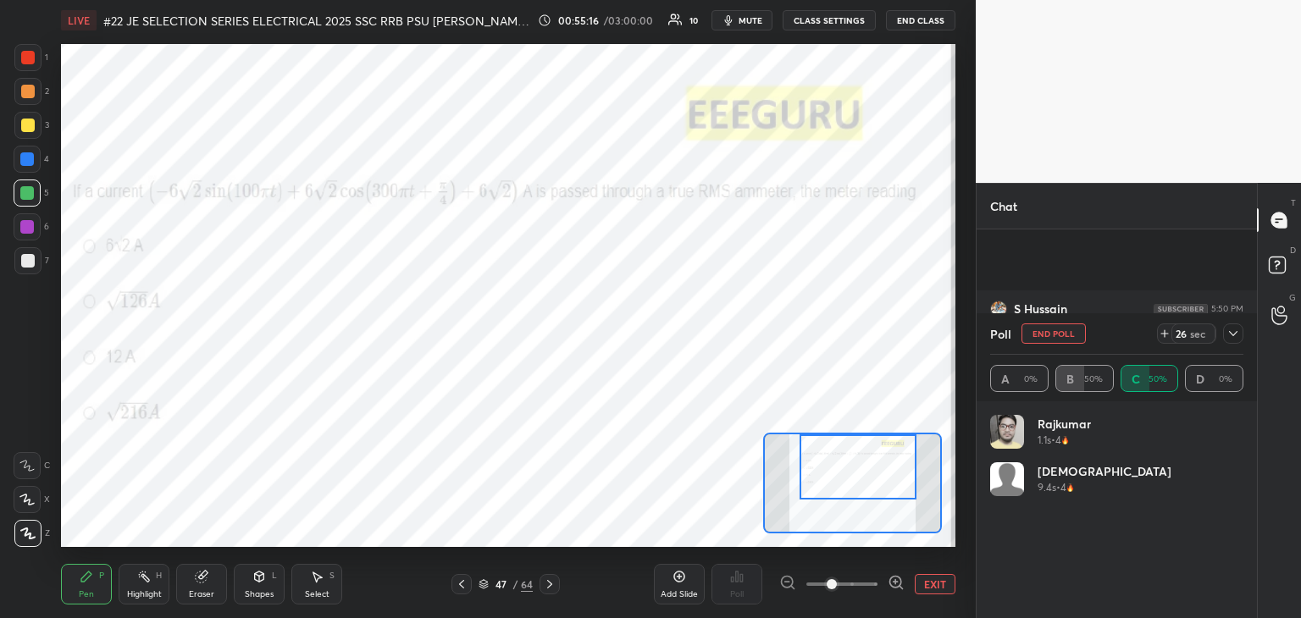
scroll to position [5022, 0]
click at [1237, 333] on icon at bounding box center [1233, 334] width 14 height 14
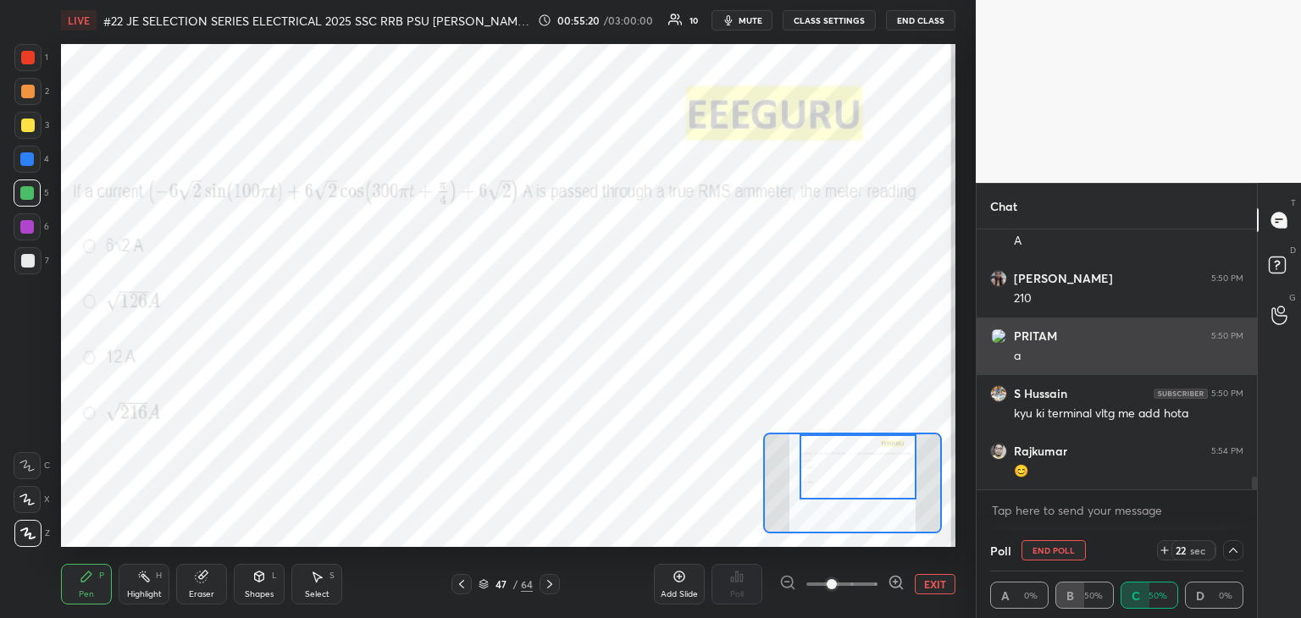
scroll to position [0, 0]
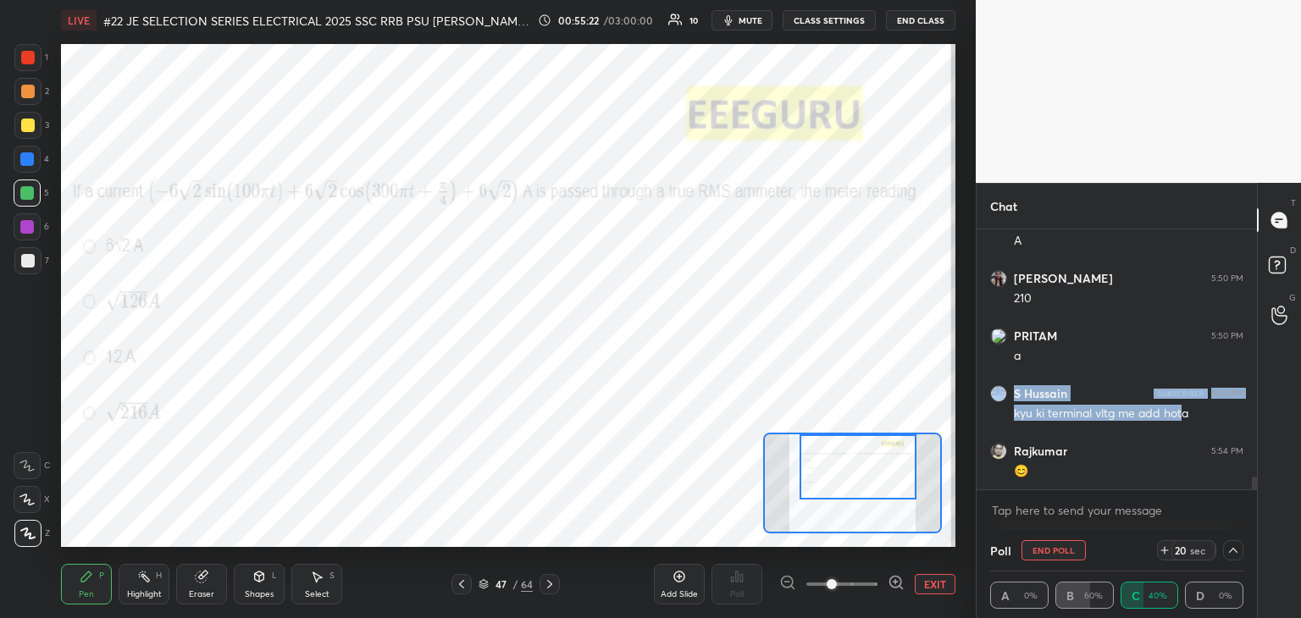
drag, startPoint x: 1254, startPoint y: 481, endPoint x: 1257, endPoint y: 490, distance: 9.7
click at [1253, 495] on div "S Hussain 5:50 PM 210 Rohit 5:50 PM A sangeeta 5:50 PM 210 PRITAM 5:50 PM a S H…" at bounding box center [1117, 380] width 280 height 301
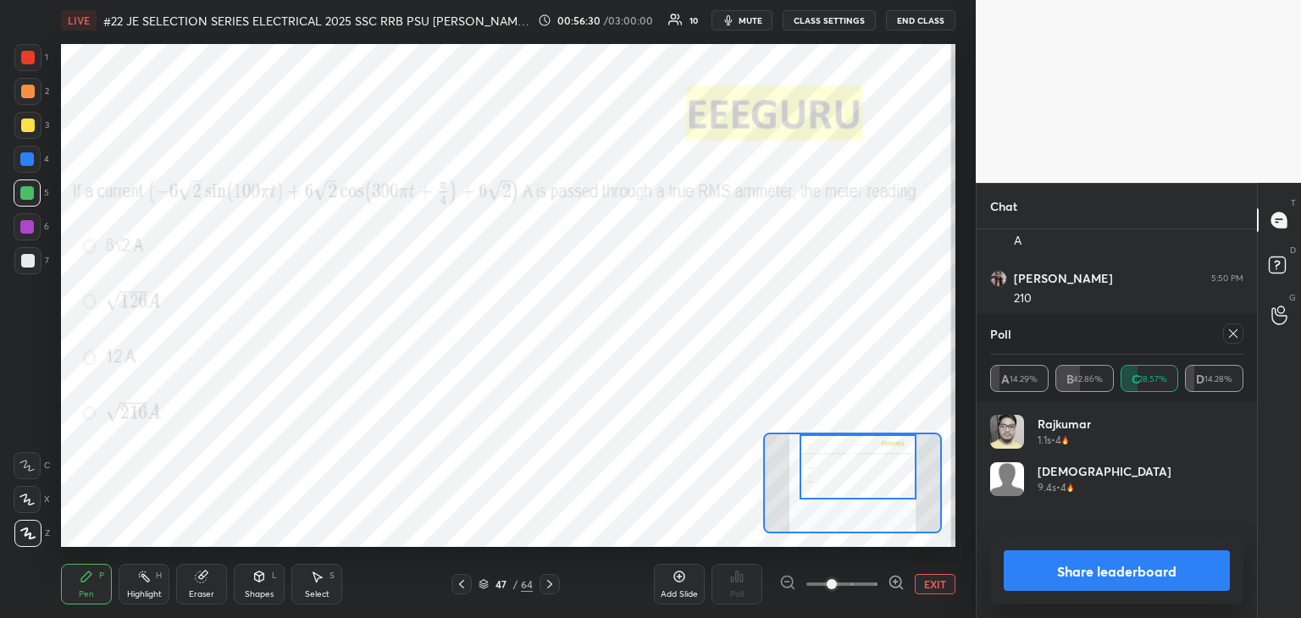
scroll to position [5083, 0]
click at [1247, 329] on div "Poll A 14.29% B 42.86% C 28.57% D 14.28%" at bounding box center [1117, 357] width 280 height 88
click at [1230, 335] on icon at bounding box center [1233, 334] width 14 height 14
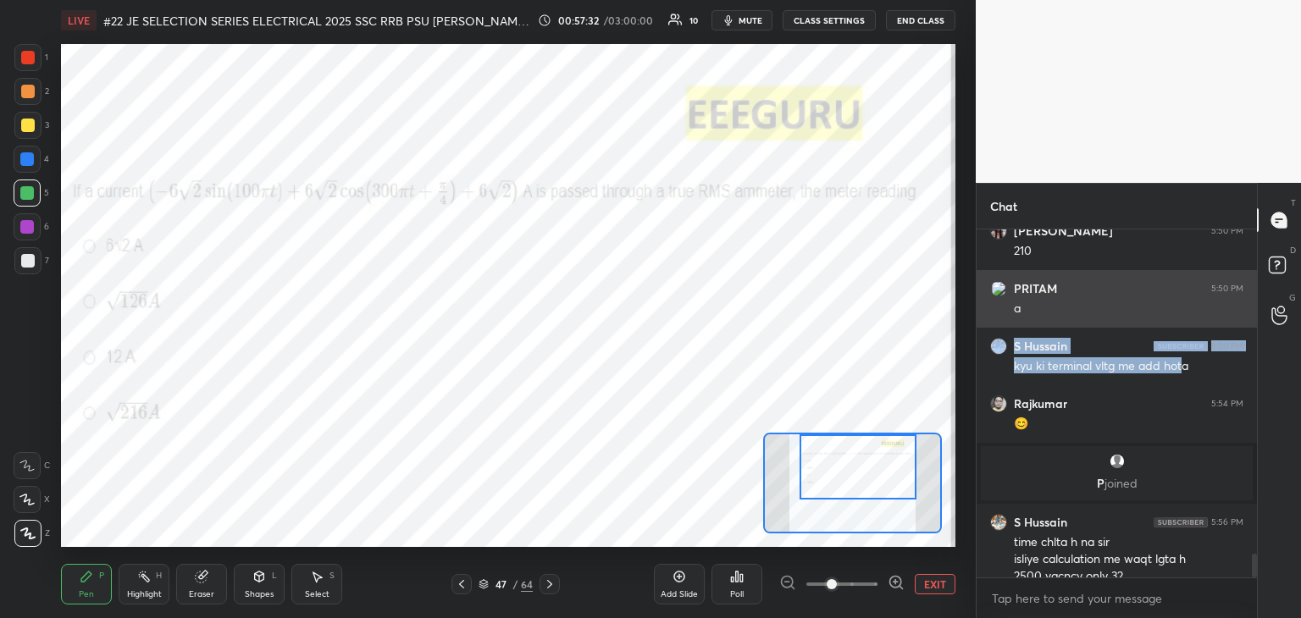
scroll to position [4733, 0]
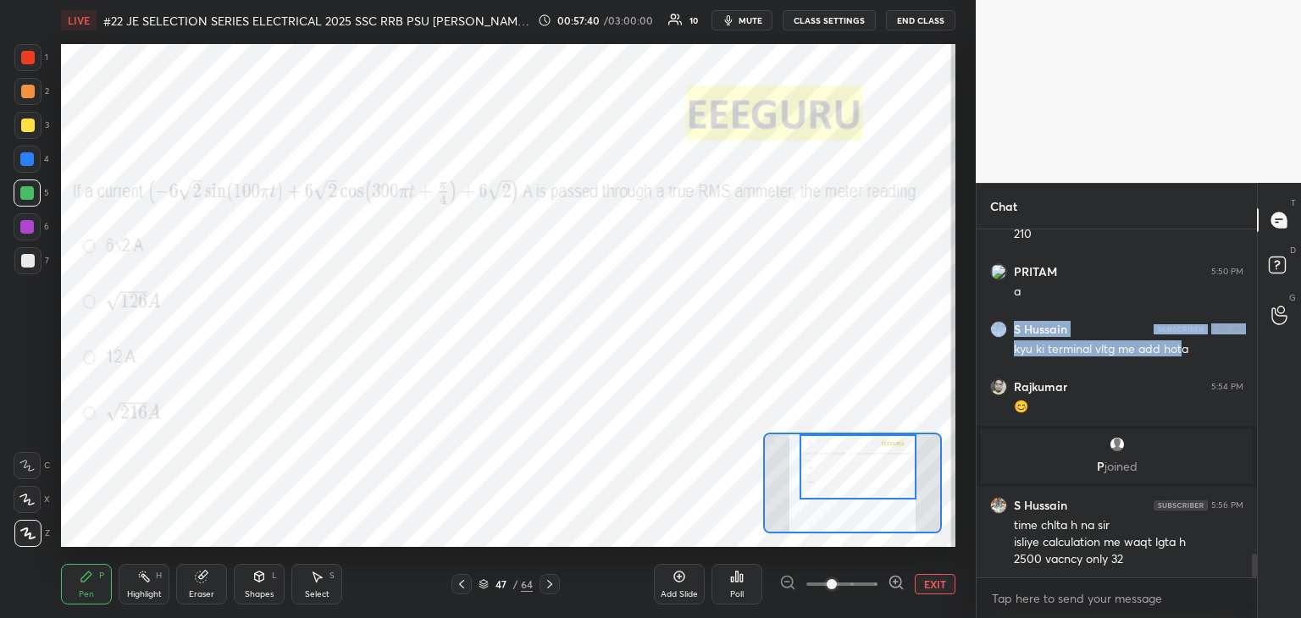
click at [473, 585] on div "47 / 64" at bounding box center [505, 584] width 108 height 20
click at [472, 587] on div "47 / 64" at bounding box center [505, 584] width 108 height 20
click at [460, 586] on icon at bounding box center [462, 585] width 14 height 14
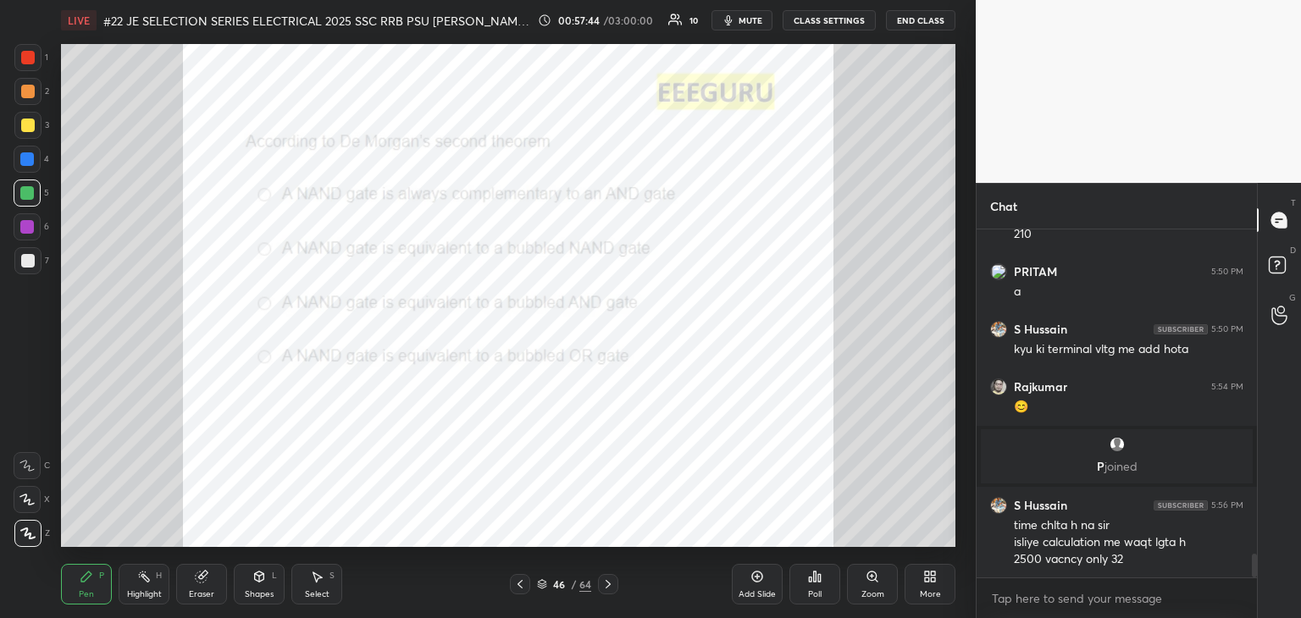
click at [819, 587] on div "Poll" at bounding box center [814, 584] width 51 height 41
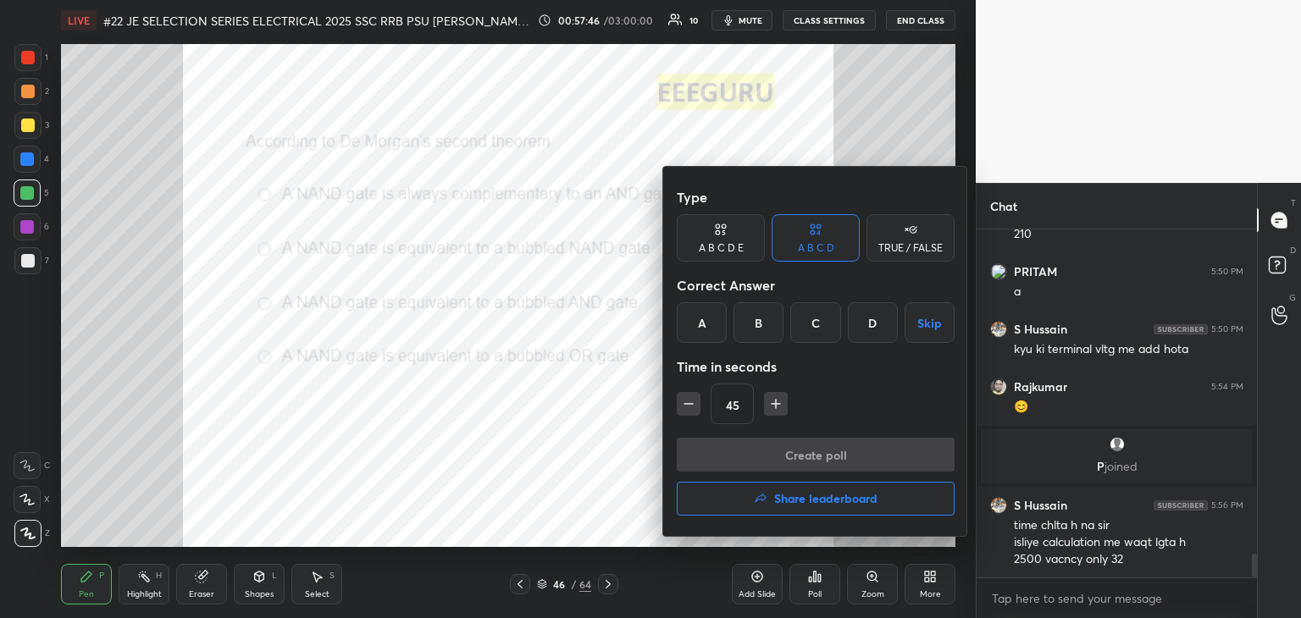
click at [870, 329] on div "D" at bounding box center [873, 322] width 50 height 41
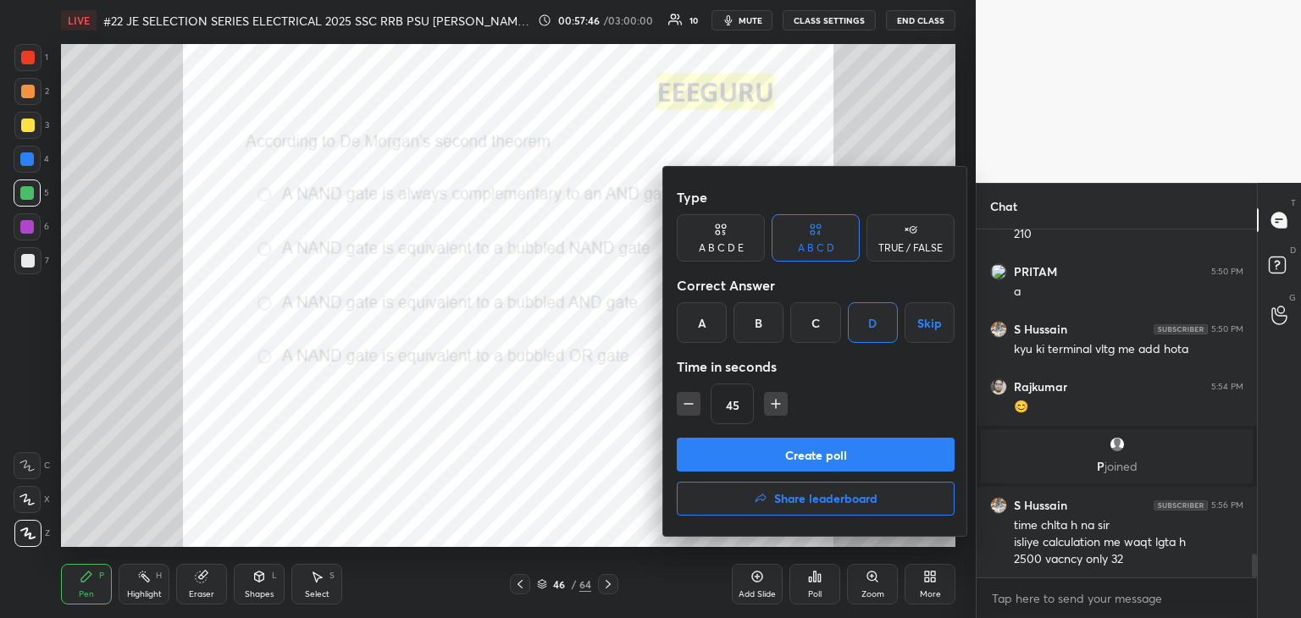
click at [783, 451] on button "Create poll" at bounding box center [816, 455] width 278 height 34
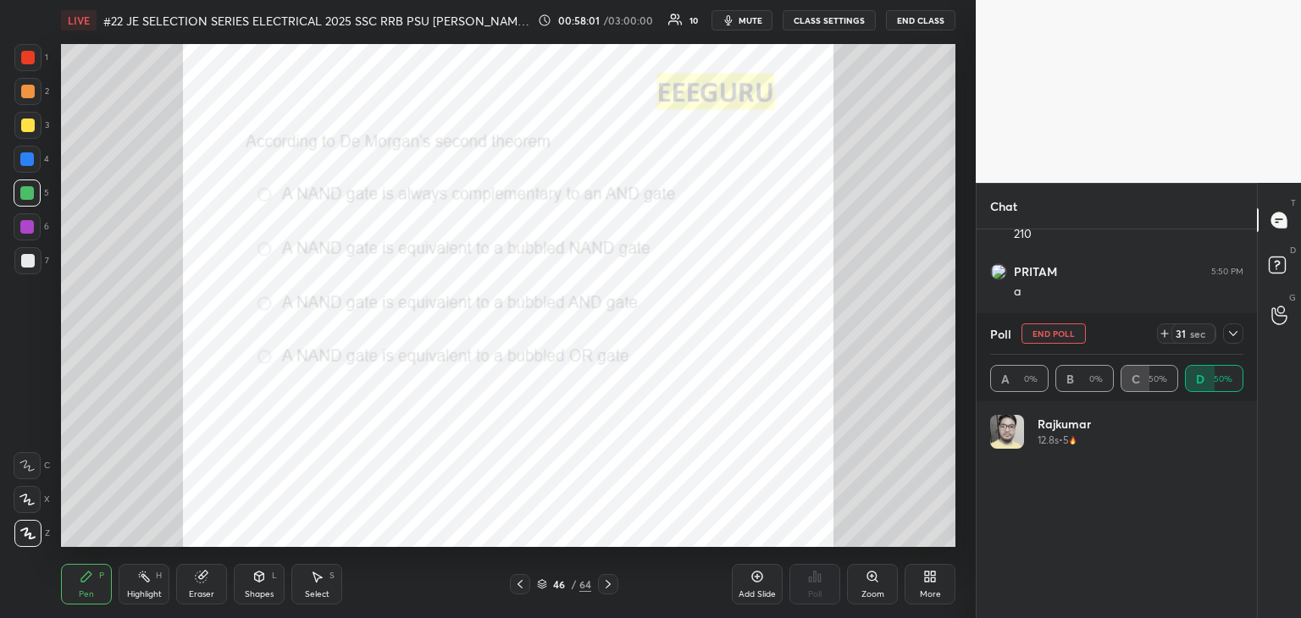
scroll to position [198, 248]
click at [27, 58] on div at bounding box center [28, 58] width 14 height 14
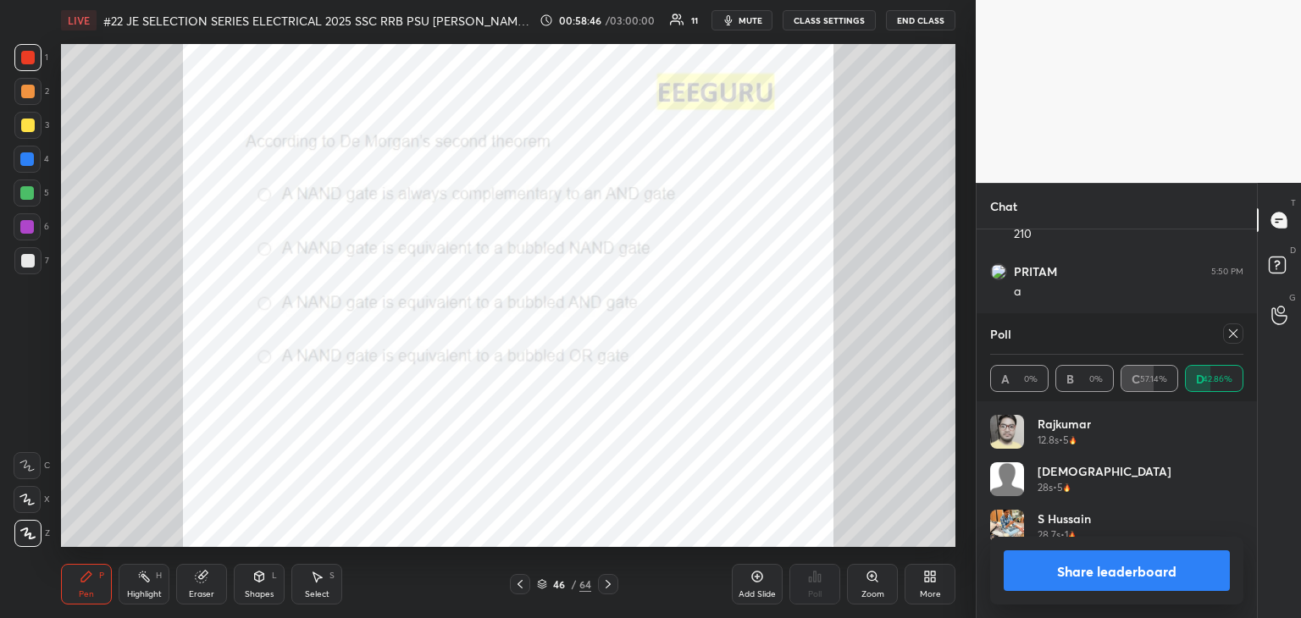
click at [210, 587] on div "Eraser" at bounding box center [201, 584] width 51 height 41
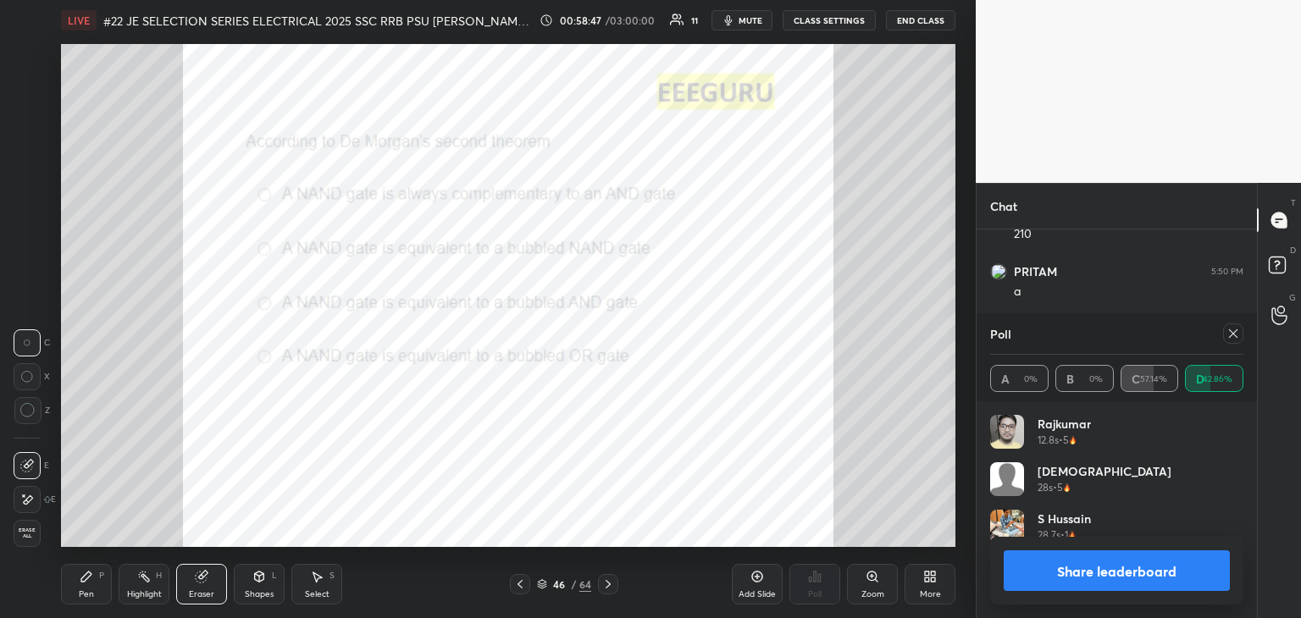
click at [27, 538] on span "Erase all" at bounding box center [26, 534] width 25 height 12
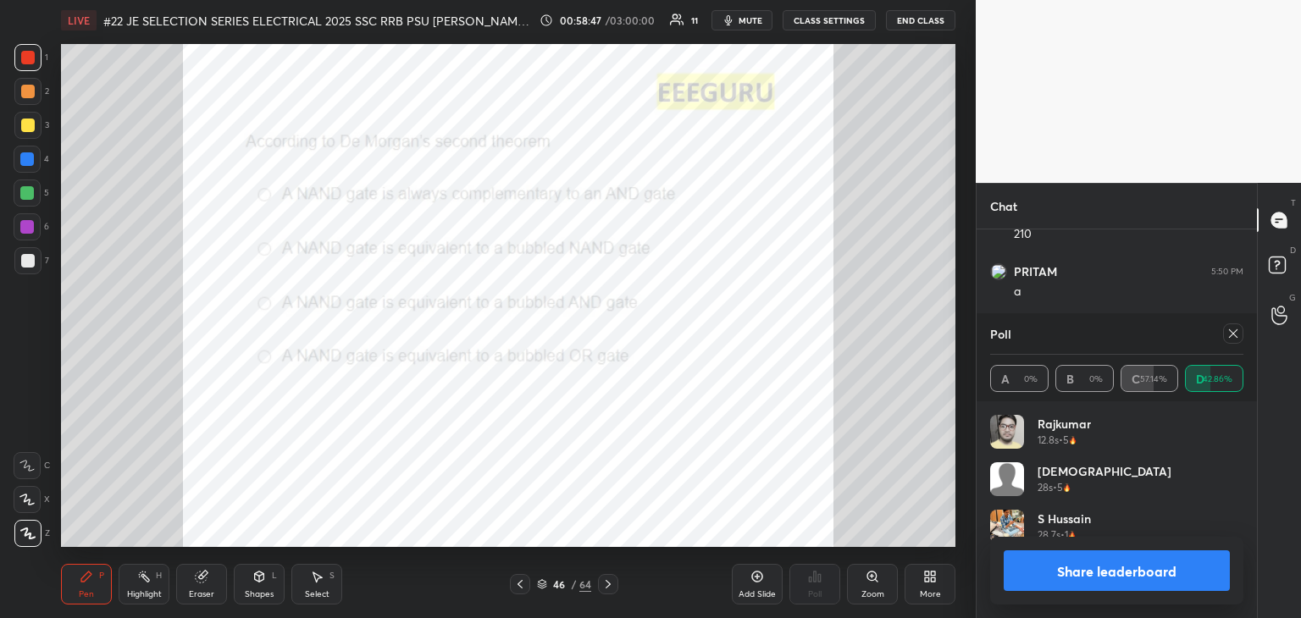
click at [71, 594] on div "Pen P" at bounding box center [86, 584] width 51 height 41
click at [1236, 338] on icon at bounding box center [1233, 334] width 14 height 14
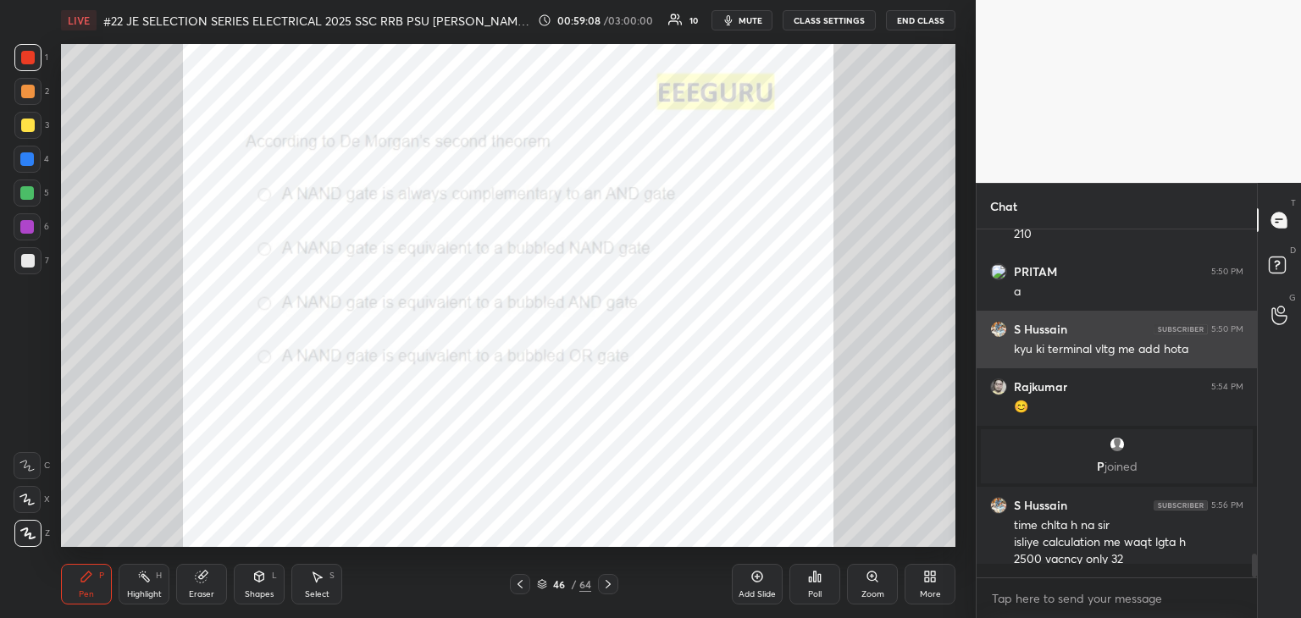
scroll to position [335, 275]
click at [1226, 315] on div "S Hussain 5:50 PM kyu ki terminal vltg me add hota" at bounding box center [1117, 340] width 280 height 58
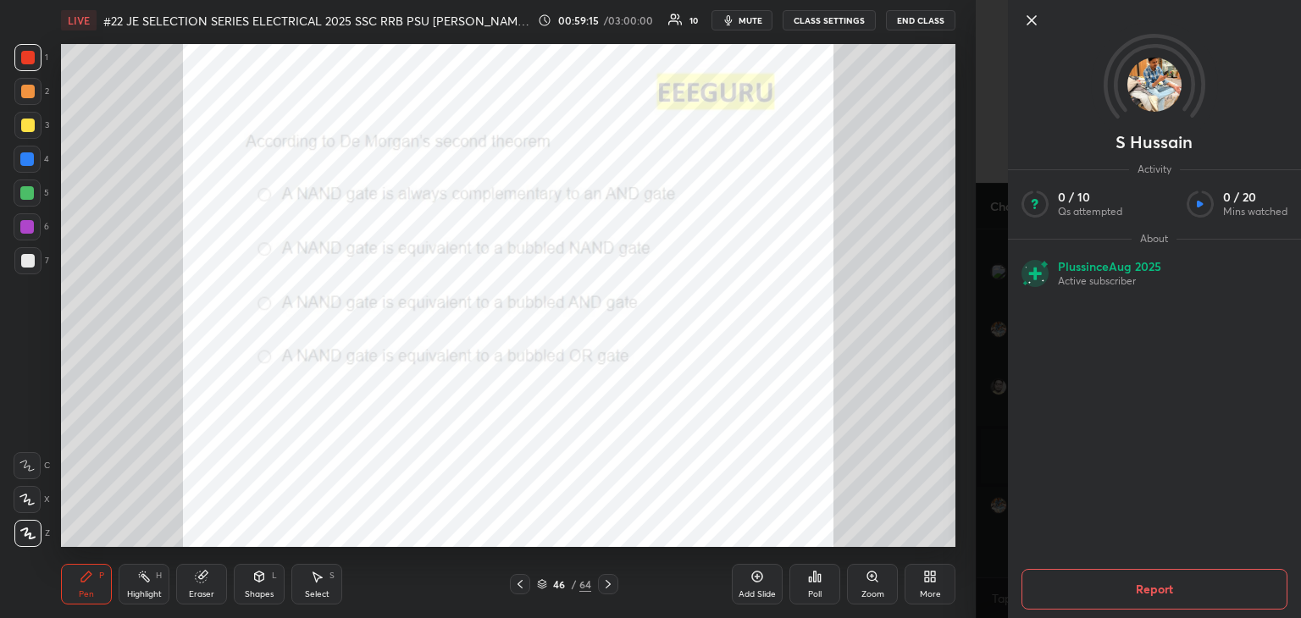
scroll to position [6, 5]
click at [1035, 22] on icon at bounding box center [1031, 20] width 20 height 20
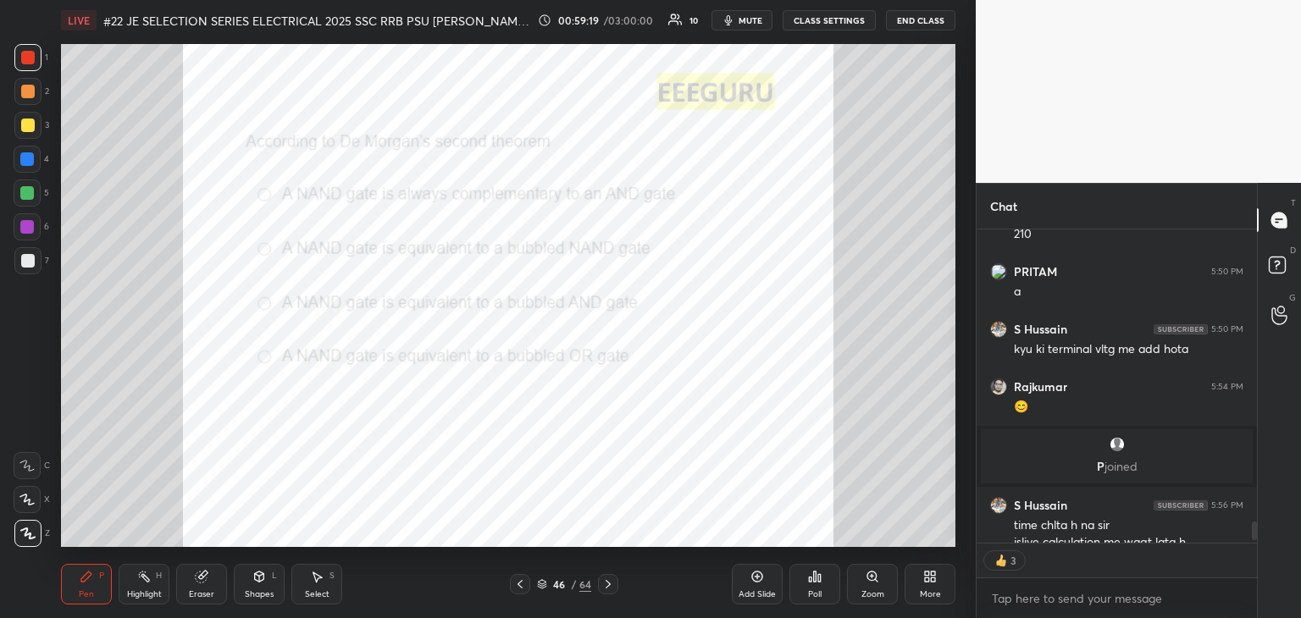
click at [522, 591] on div at bounding box center [520, 584] width 20 height 20
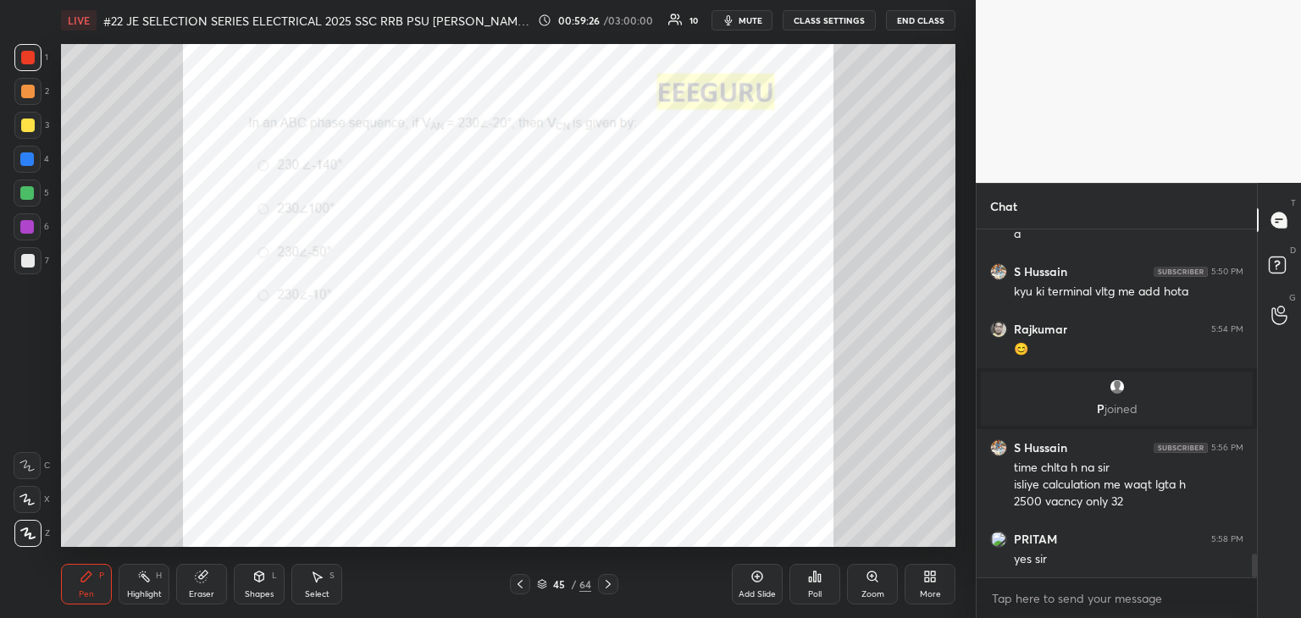
scroll to position [4790, 0]
click at [880, 584] on div "Zoom" at bounding box center [872, 584] width 51 height 41
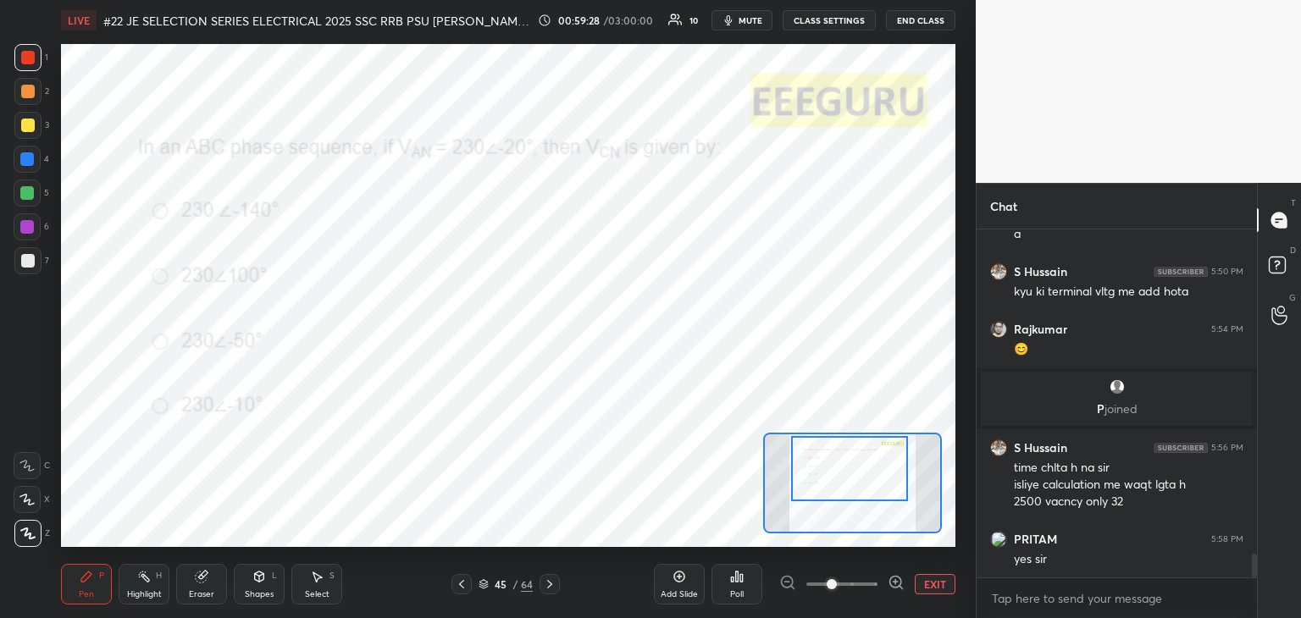
drag, startPoint x: 848, startPoint y: 496, endPoint x: 845, endPoint y: 485, distance: 11.3
click at [845, 485] on div at bounding box center [849, 468] width 117 height 65
click at [740, 585] on div "Poll" at bounding box center [736, 584] width 51 height 41
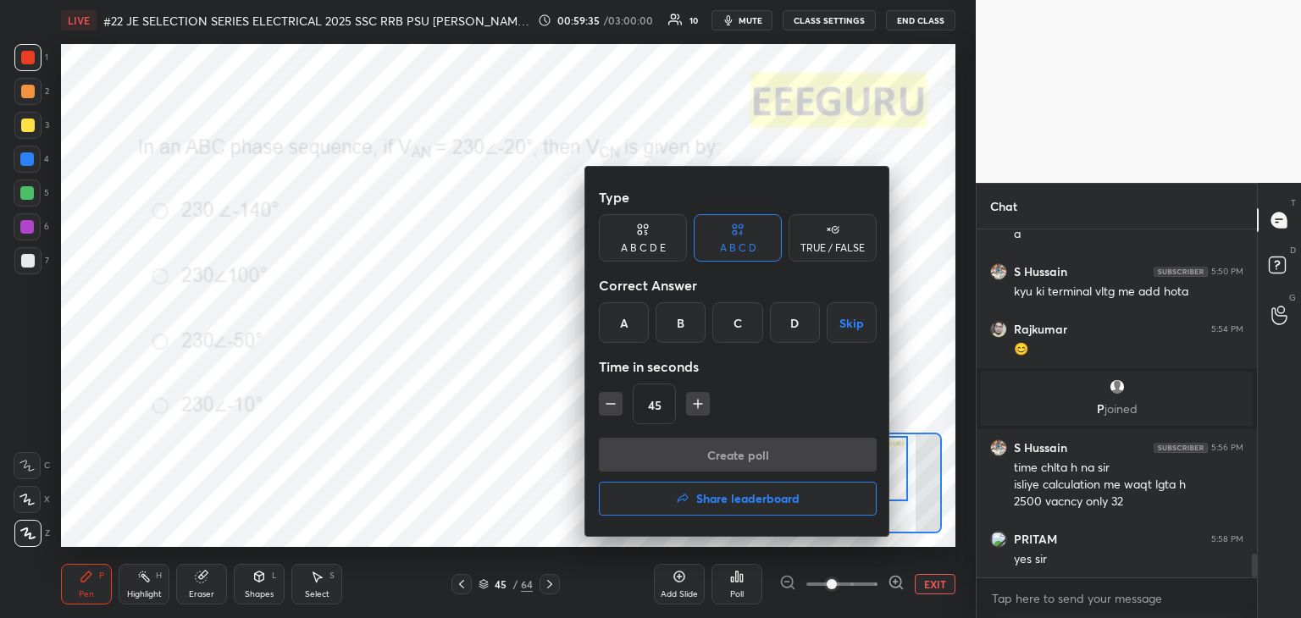
click at [679, 324] on div "B" at bounding box center [681, 322] width 50 height 41
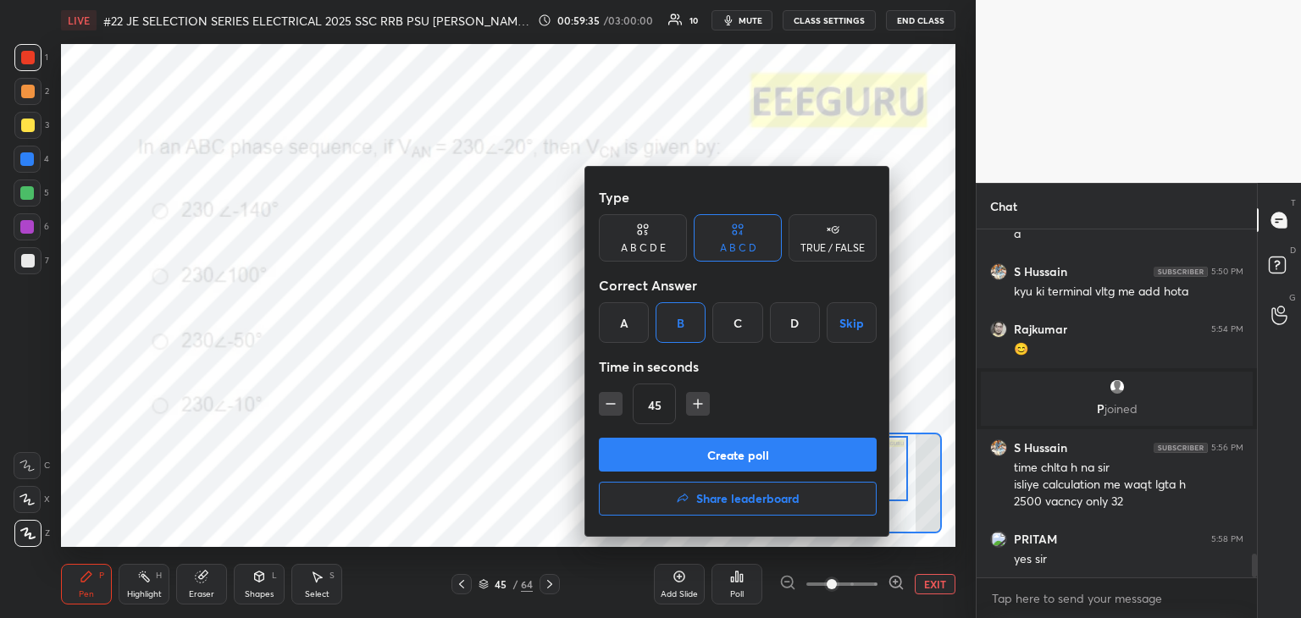
click at [665, 452] on button "Create poll" at bounding box center [738, 455] width 278 height 34
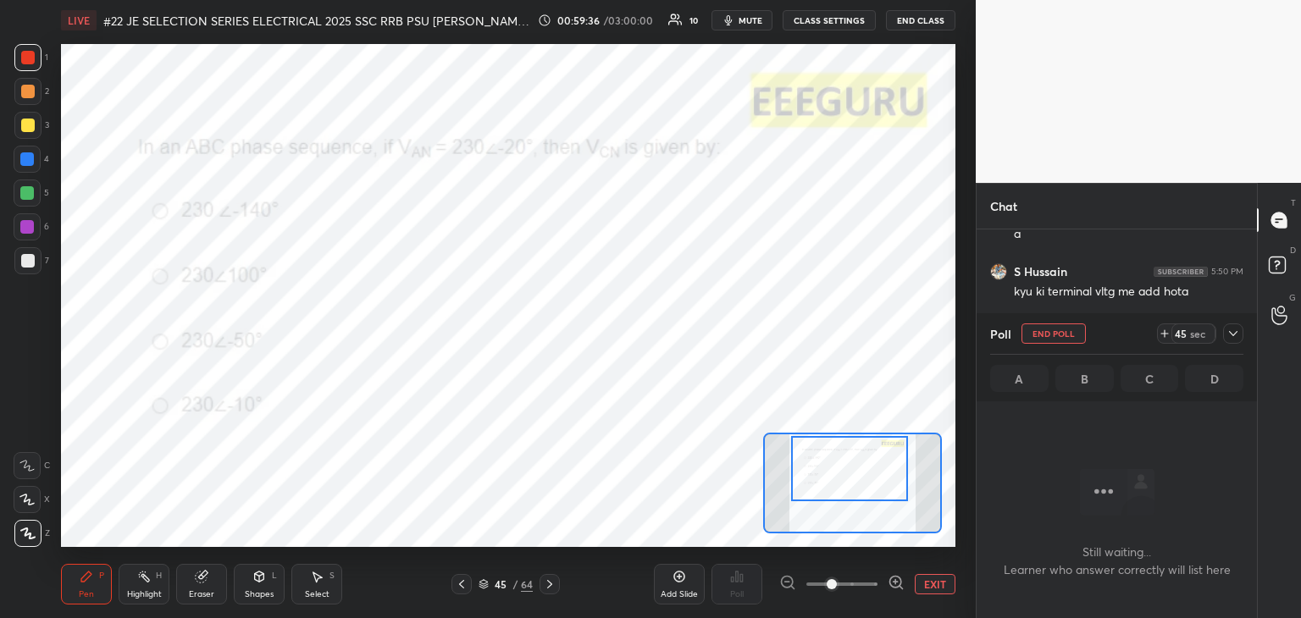
scroll to position [5, 5]
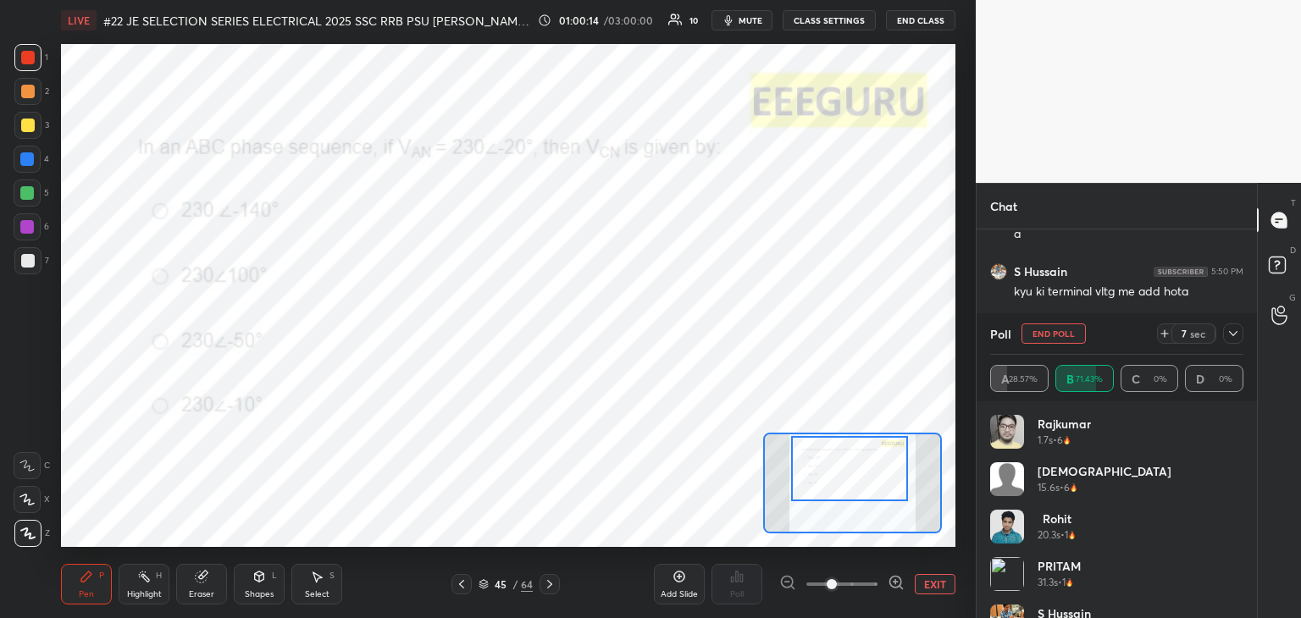
click at [200, 574] on icon at bounding box center [201, 577] width 11 height 11
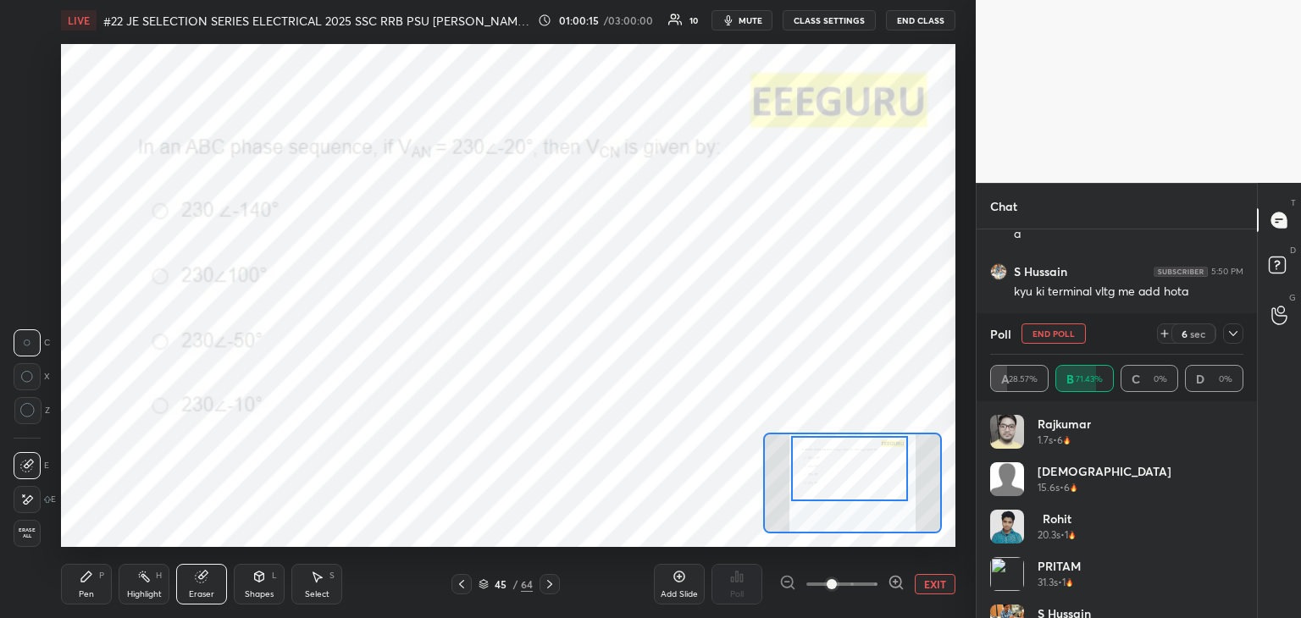
drag, startPoint x: 31, startPoint y: 529, endPoint x: 67, endPoint y: 599, distance: 78.0
click at [34, 534] on span "Erase all" at bounding box center [26, 534] width 25 height 12
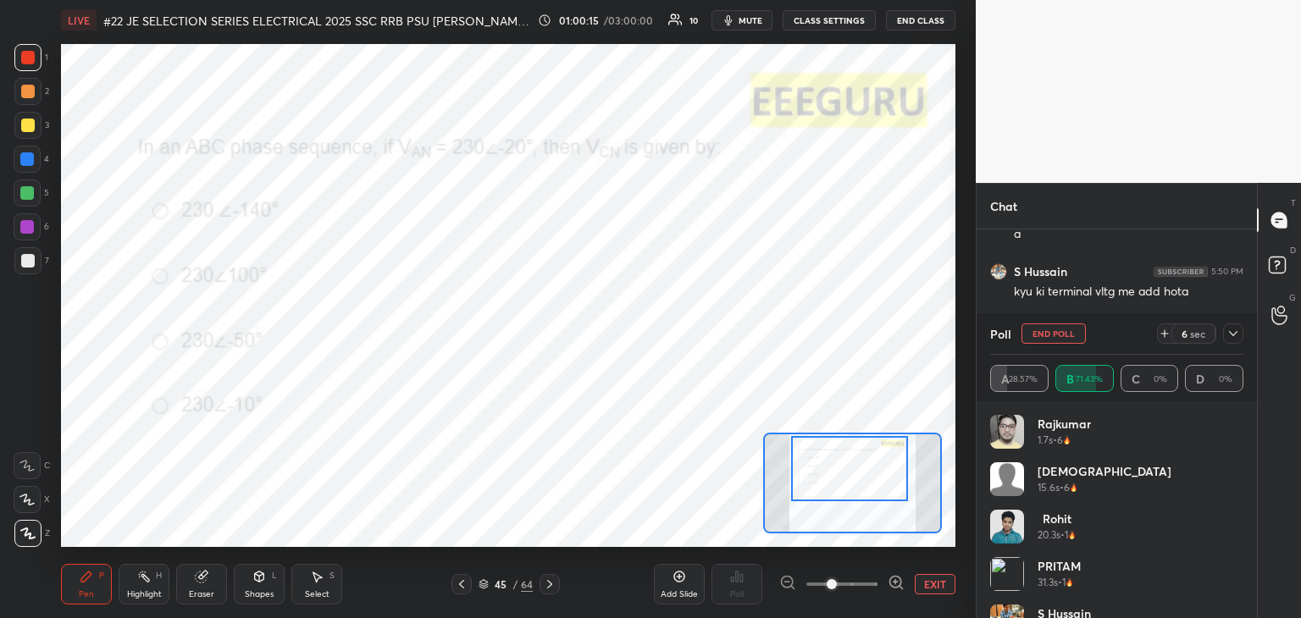
click at [68, 600] on div "Pen P" at bounding box center [86, 584] width 51 height 41
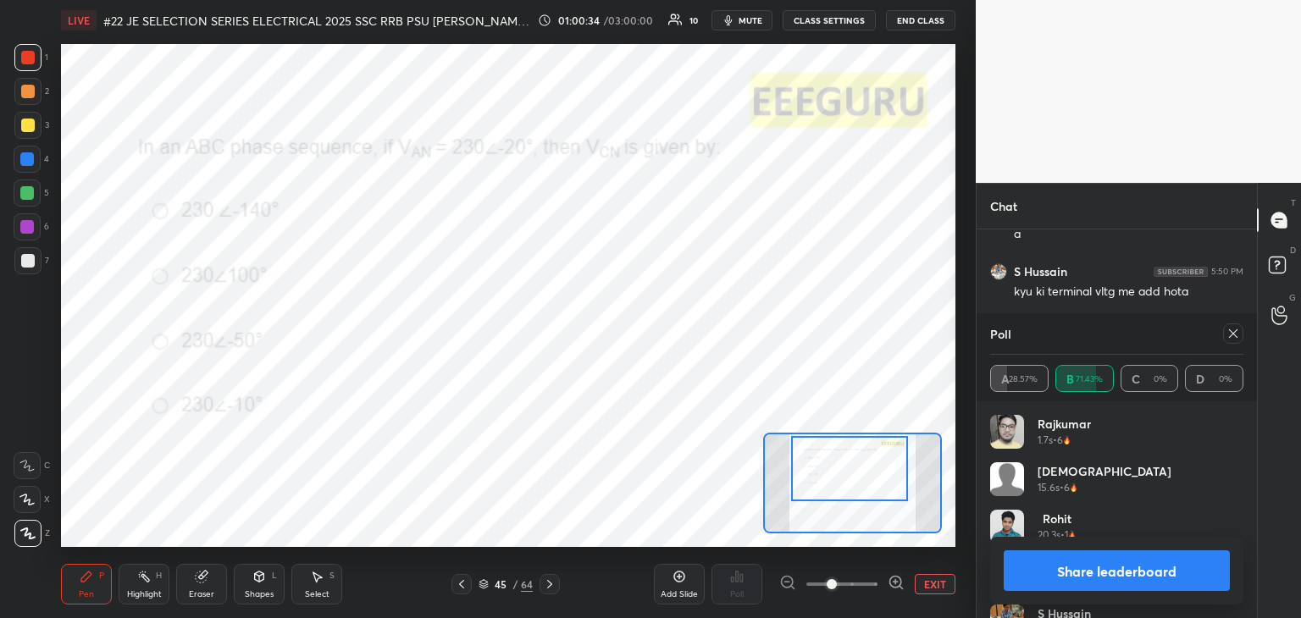
drag, startPoint x: 202, startPoint y: 585, endPoint x: 159, endPoint y: 600, distance: 45.8
click at [202, 587] on div "Eraser" at bounding box center [201, 584] width 51 height 41
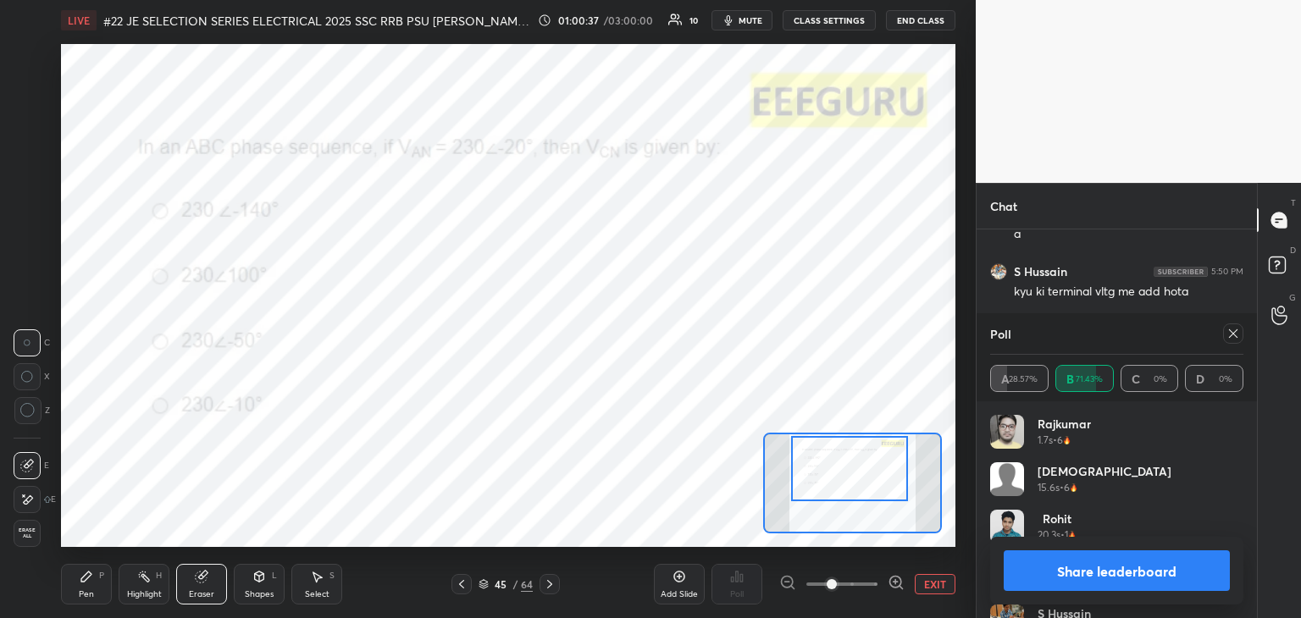
click at [84, 580] on icon at bounding box center [86, 577] width 10 height 10
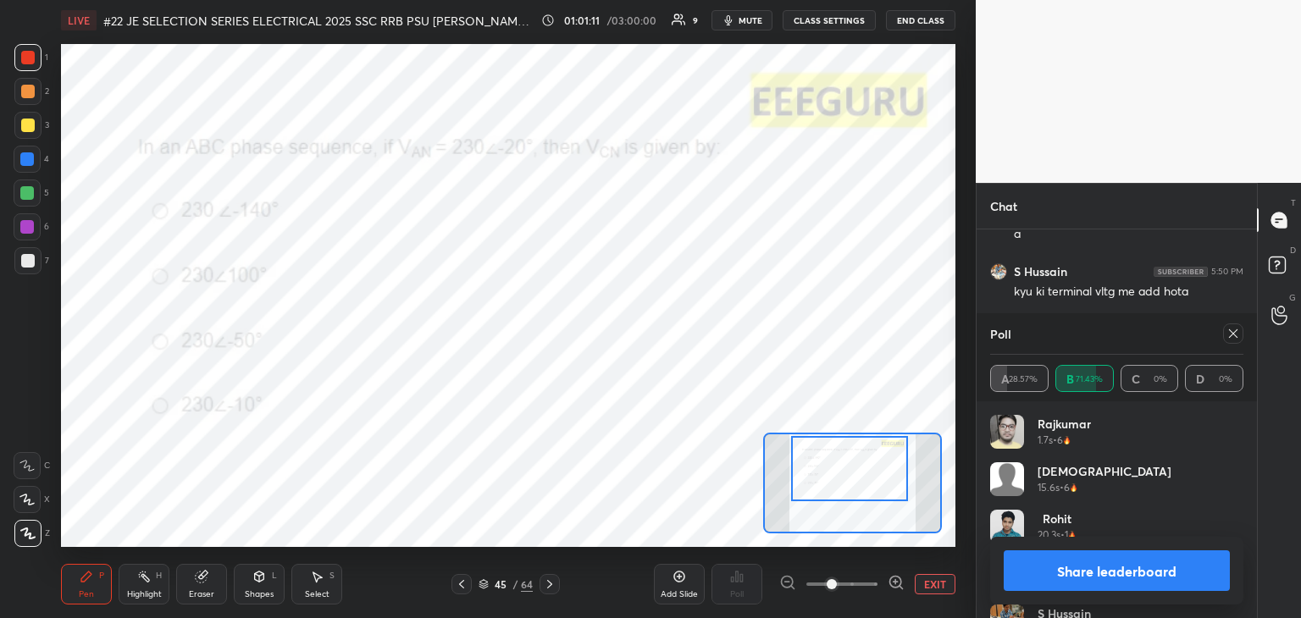
scroll to position [6, 5]
click at [1228, 337] on icon at bounding box center [1233, 334] width 14 height 14
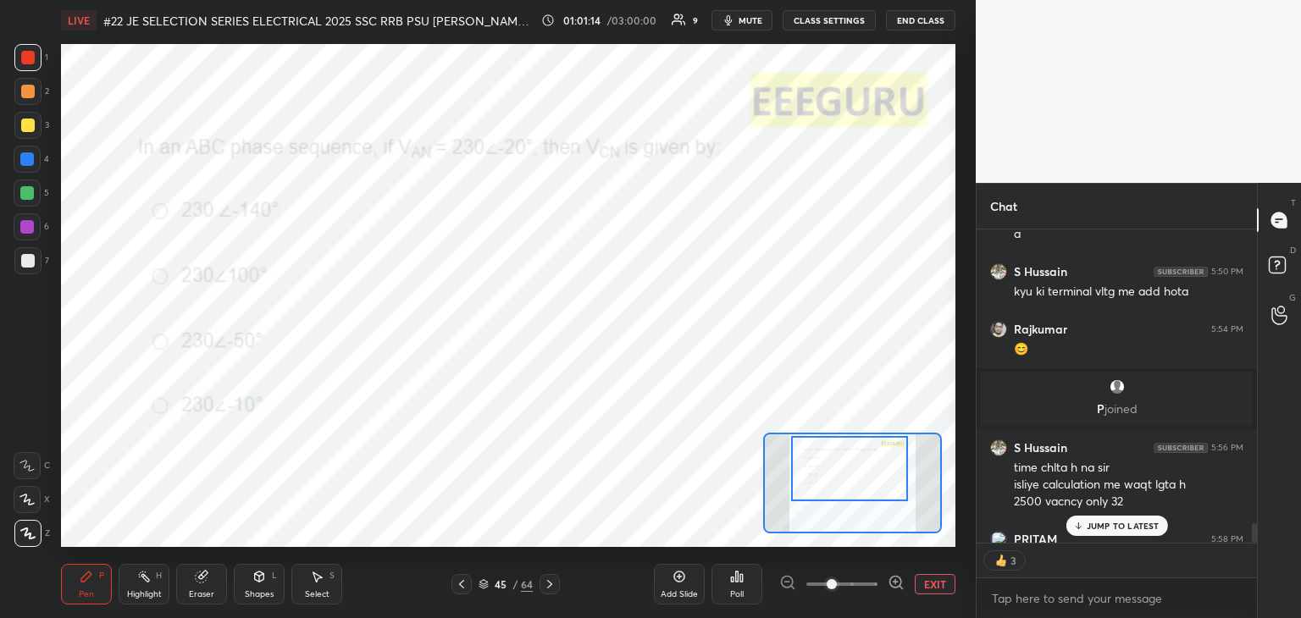
scroll to position [4824, 0]
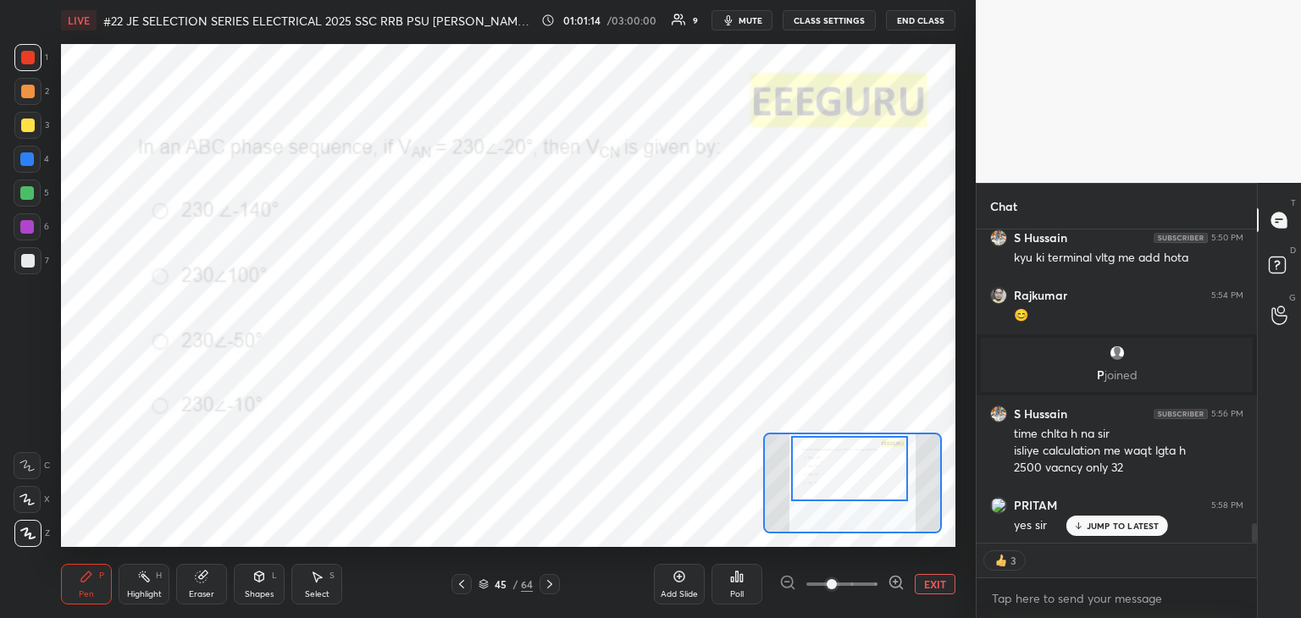
drag, startPoint x: 1254, startPoint y: 538, endPoint x: 1254, endPoint y: 547, distance: 9.3
click at [1254, 547] on div "PRITAM 5:50 PM a S Hussain 5:50 PM kyu ki terminal vltg me add hota Rajkumar 5:…" at bounding box center [1117, 424] width 280 height 389
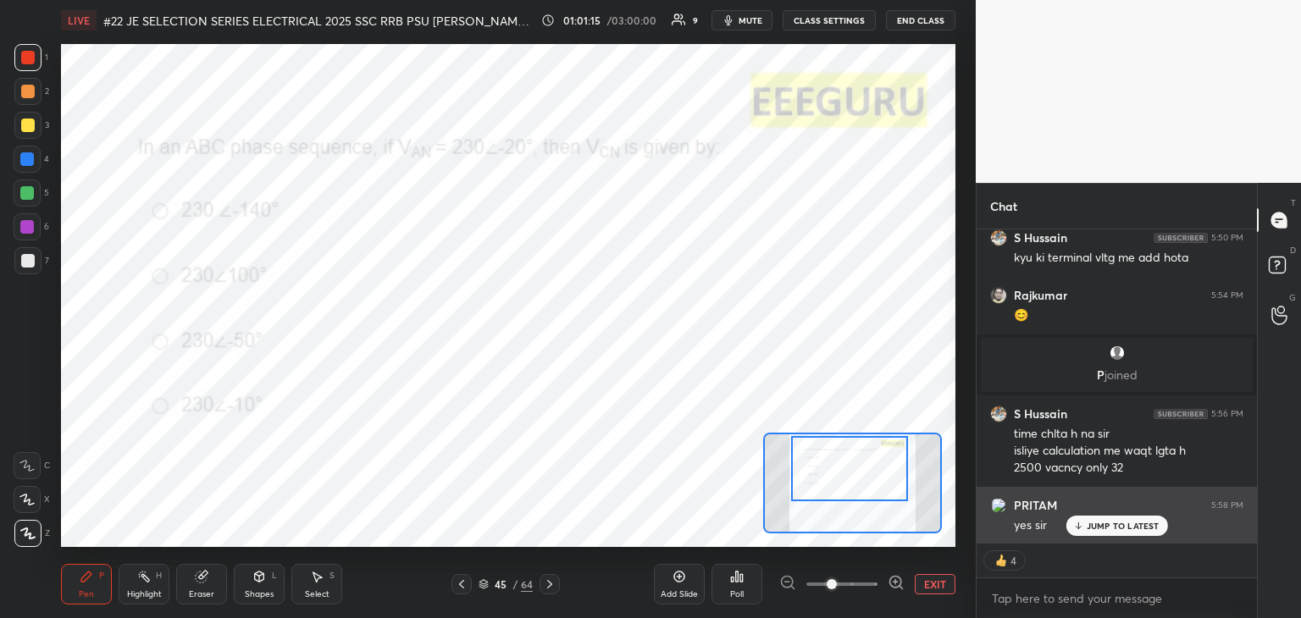
click at [1130, 526] on p "JUMP TO LATEST" at bounding box center [1123, 526] width 73 height 10
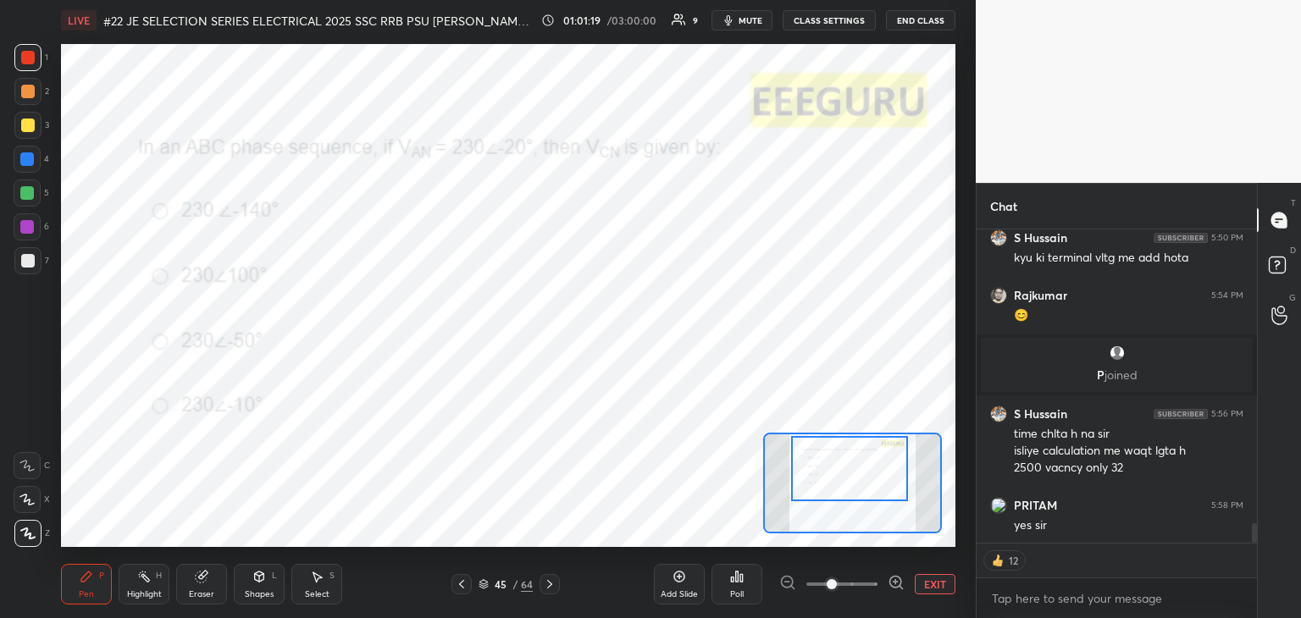
click at [458, 587] on icon at bounding box center [462, 585] width 14 height 14
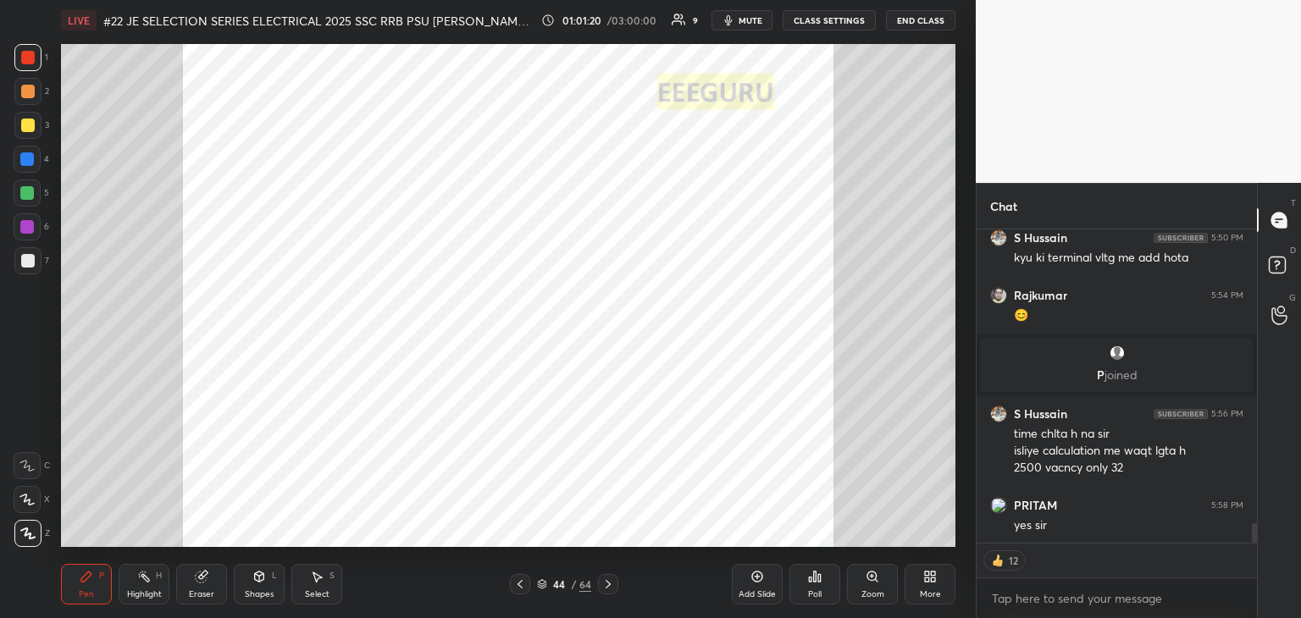
click at [522, 590] on icon at bounding box center [520, 585] width 14 height 14
drag, startPoint x: 796, startPoint y: 560, endPoint x: 833, endPoint y: 560, distance: 36.4
click at [816, 560] on div "Poll" at bounding box center [814, 584] width 51 height 95
click at [866, 573] on icon at bounding box center [873, 577] width 14 height 14
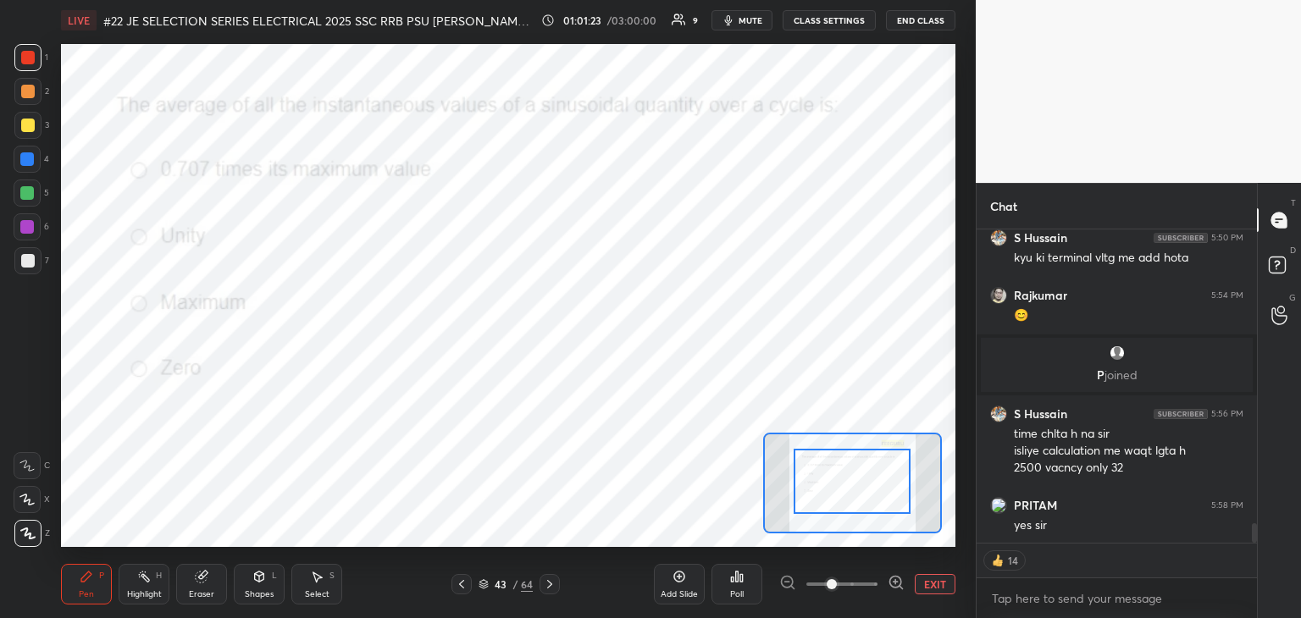
drag, startPoint x: 854, startPoint y: 490, endPoint x: 864, endPoint y: 497, distance: 12.2
click at [865, 492] on div at bounding box center [852, 476] width 117 height 65
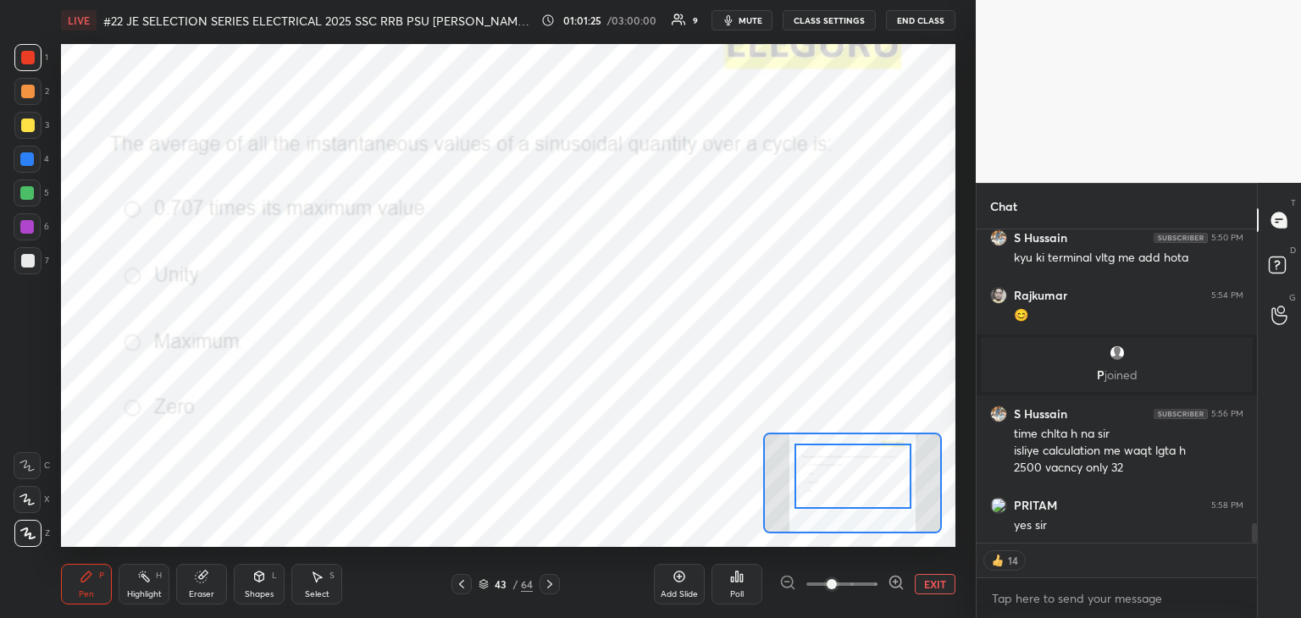
click at [739, 590] on div "Poll" at bounding box center [737, 594] width 14 height 8
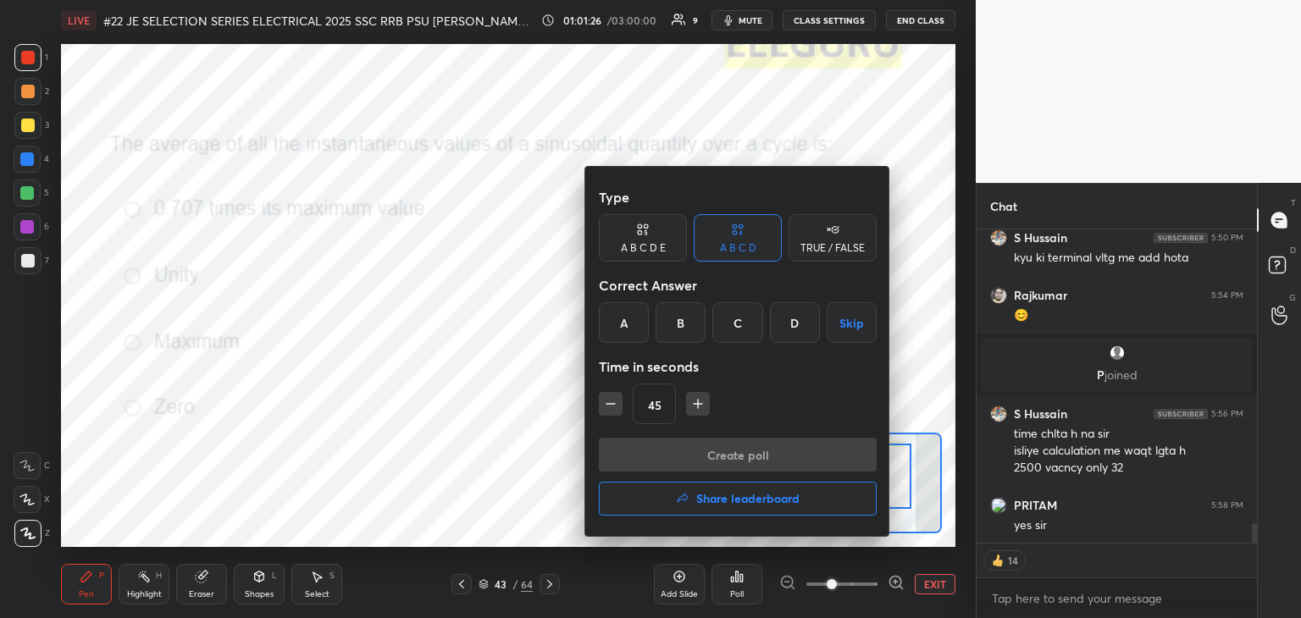
click at [788, 331] on div "D" at bounding box center [795, 322] width 50 height 41
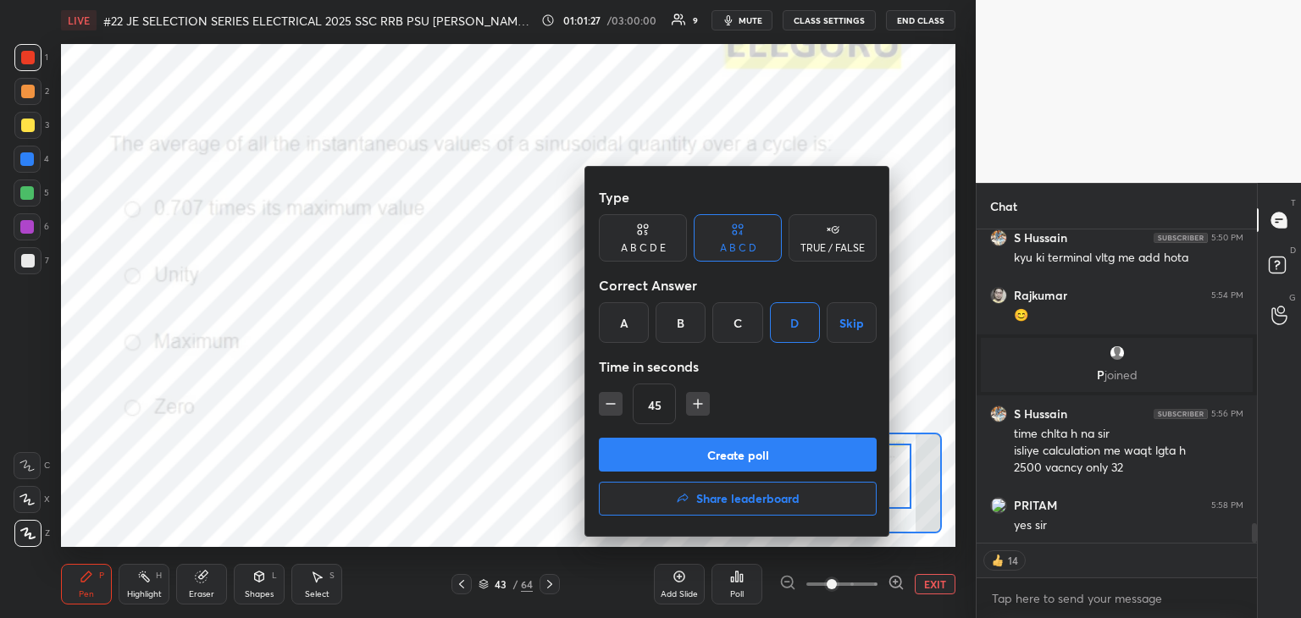
scroll to position [4882, 0]
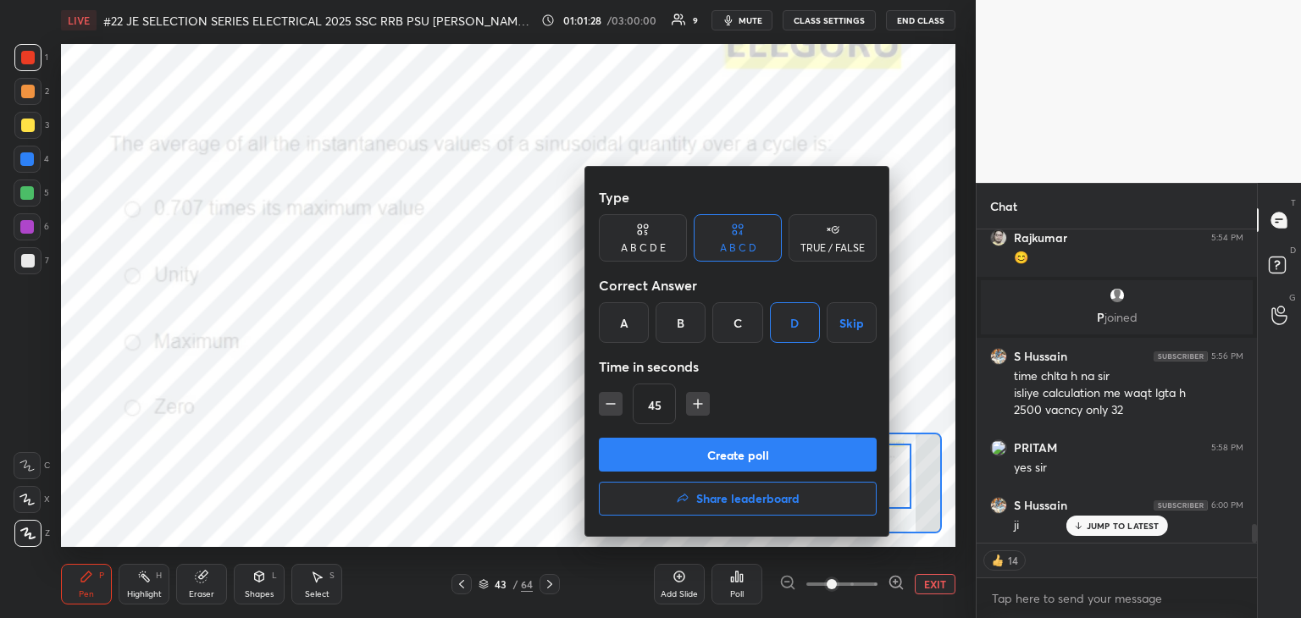
click at [645, 462] on button "Create poll" at bounding box center [738, 455] width 278 height 34
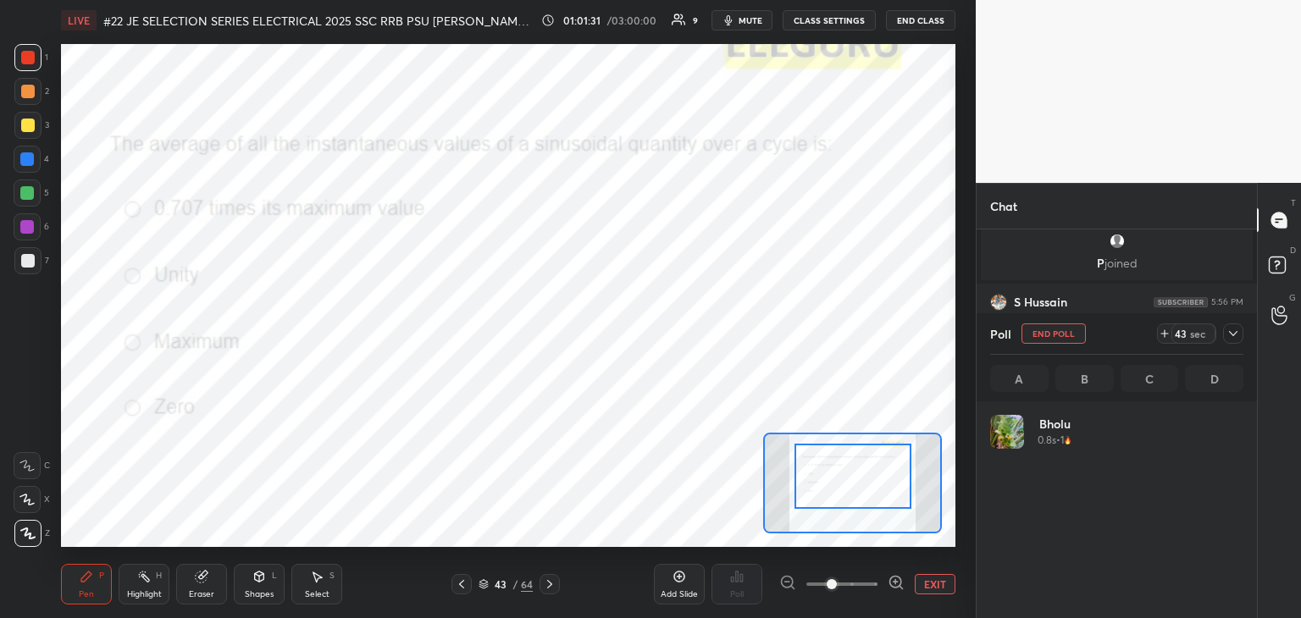
scroll to position [198, 248]
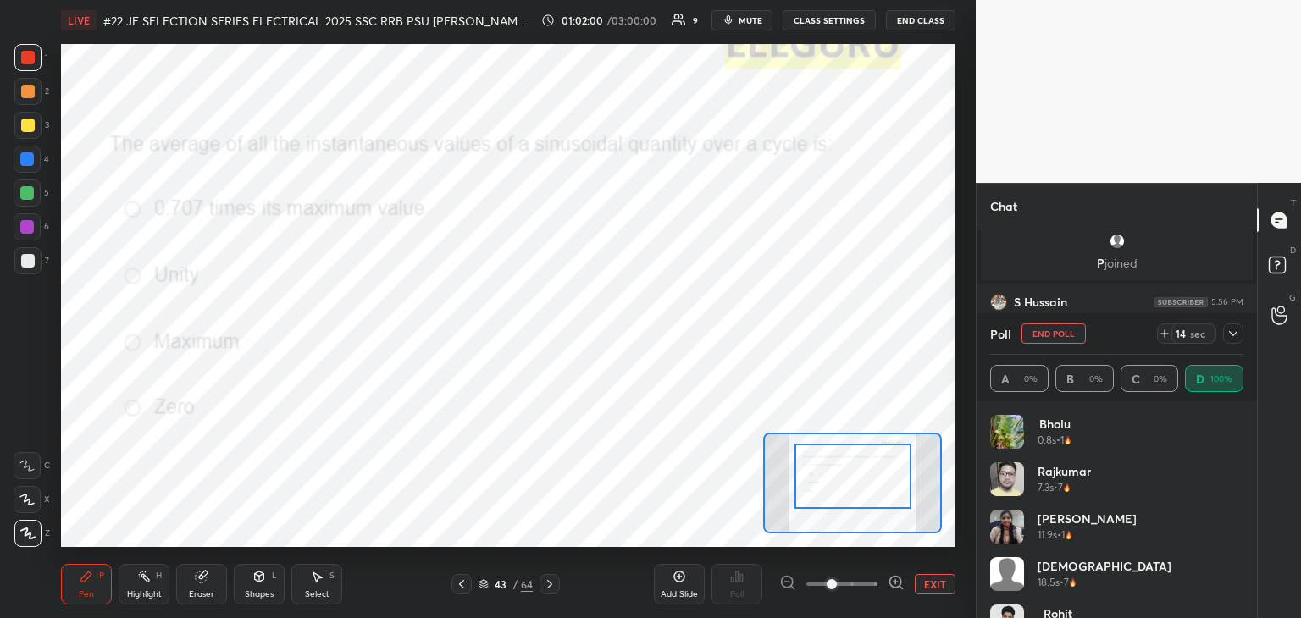
click at [576, 400] on div "LIVE #22 JE SELECTION SERIES ELECTRICAL 2025 SSC RRB PSU PRAVIN SIR EEEGURU 01:…" at bounding box center [508, 309] width 908 height 618
click at [1065, 331] on button "End Poll" at bounding box center [1053, 334] width 64 height 20
type textarea "x"
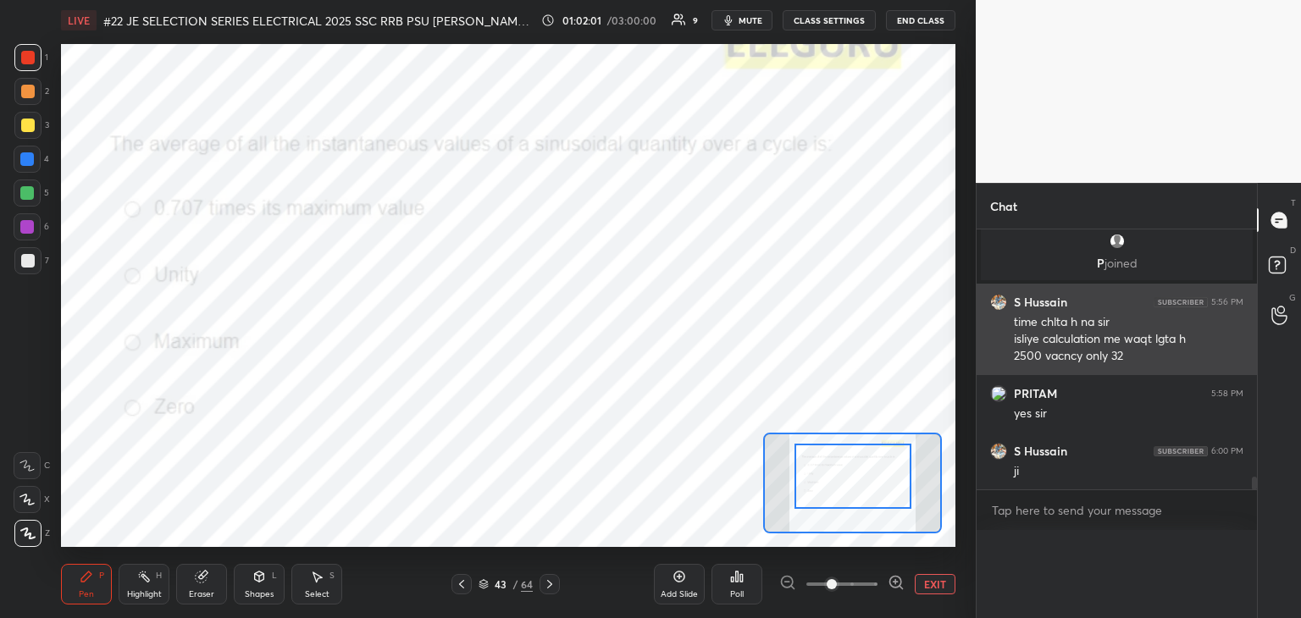
scroll to position [0, 5]
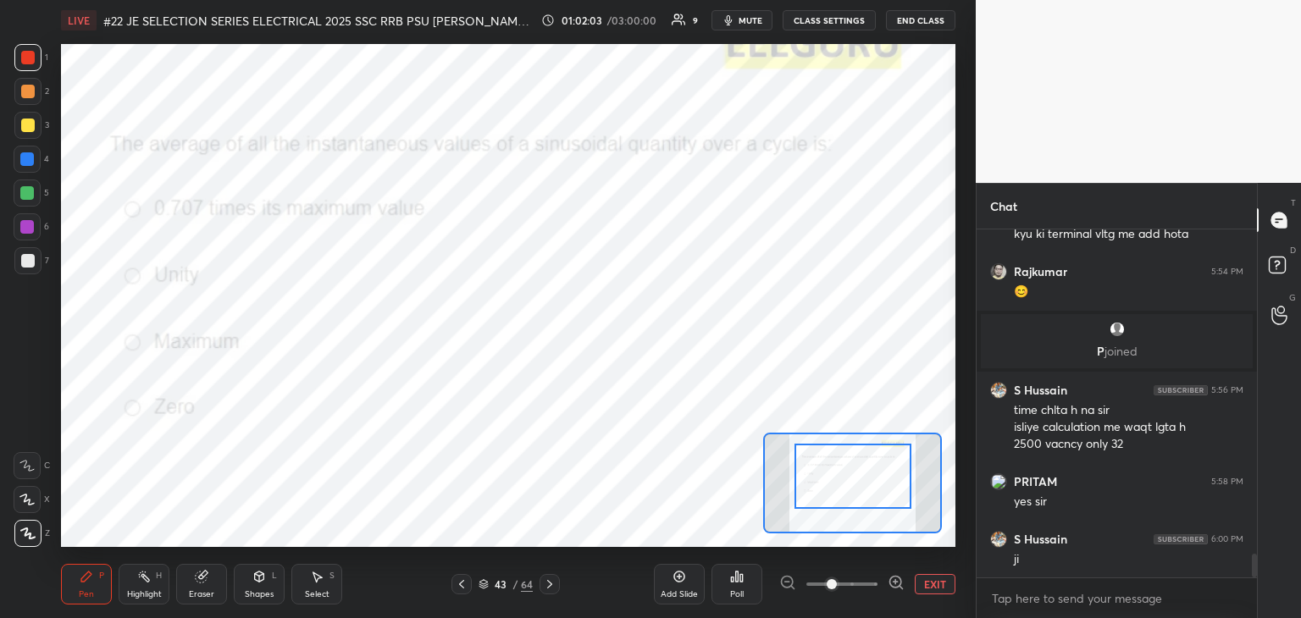
click at [457, 588] on icon at bounding box center [462, 585] width 14 height 14
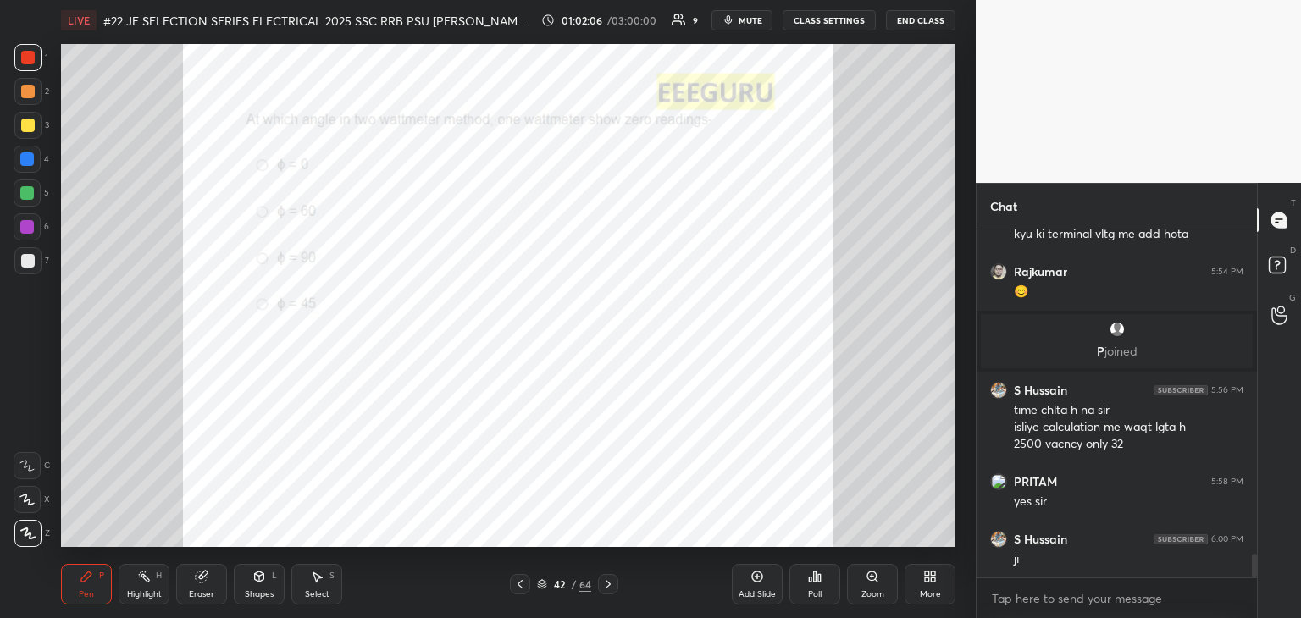
click at [813, 580] on icon at bounding box center [815, 577] width 14 height 14
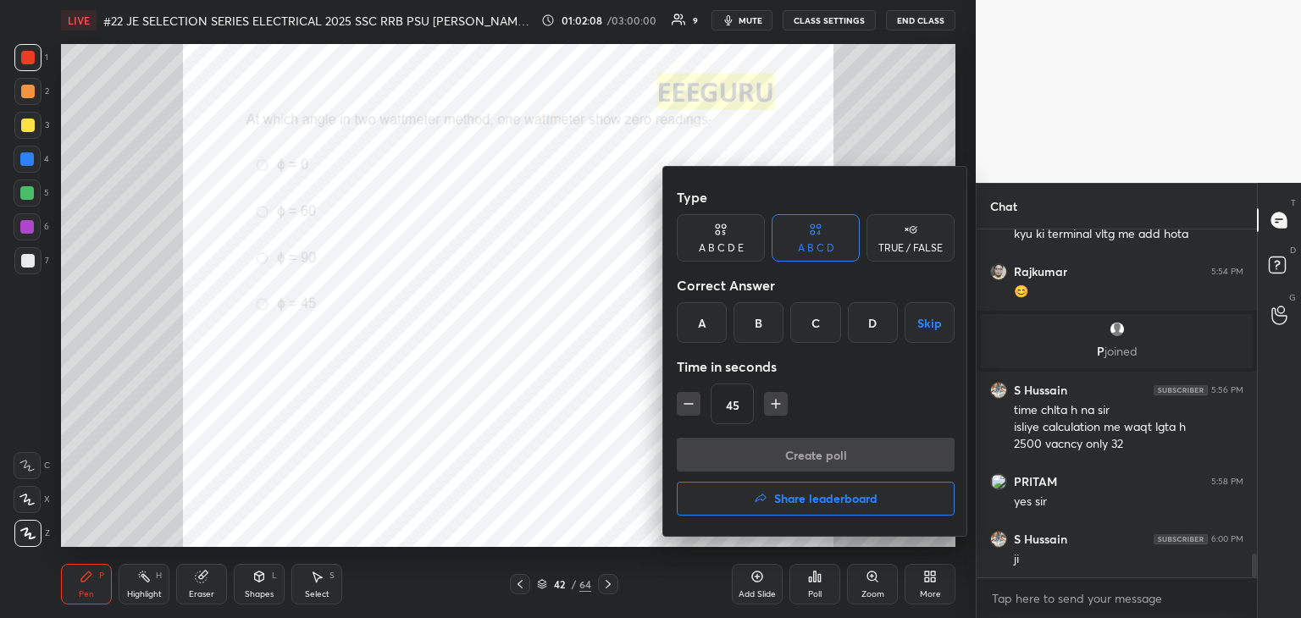
click at [759, 327] on div "B" at bounding box center [758, 322] width 50 height 41
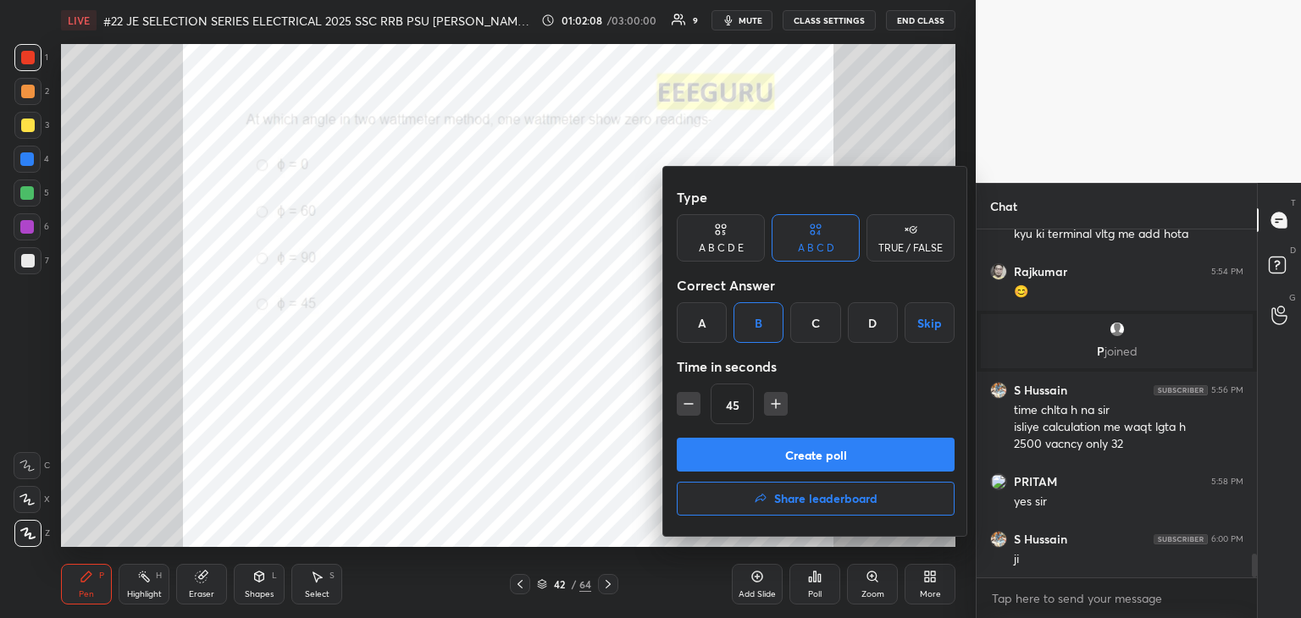
click at [695, 403] on button "button" at bounding box center [689, 404] width 24 height 24
click at [694, 404] on icon "button" at bounding box center [688, 404] width 17 height 17
type input "15"
click at [699, 448] on button "Create poll" at bounding box center [816, 455] width 278 height 34
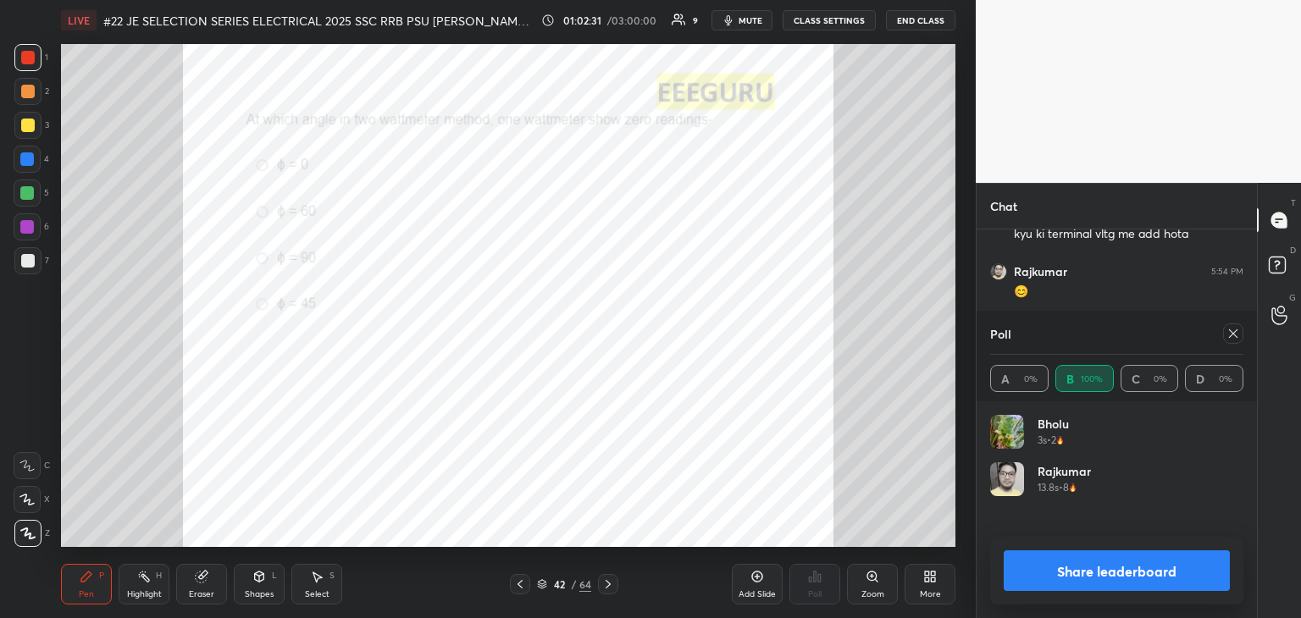
drag, startPoint x: 1226, startPoint y: 339, endPoint x: 1253, endPoint y: 353, distance: 31.4
click at [1226, 339] on div at bounding box center [1233, 334] width 20 height 20
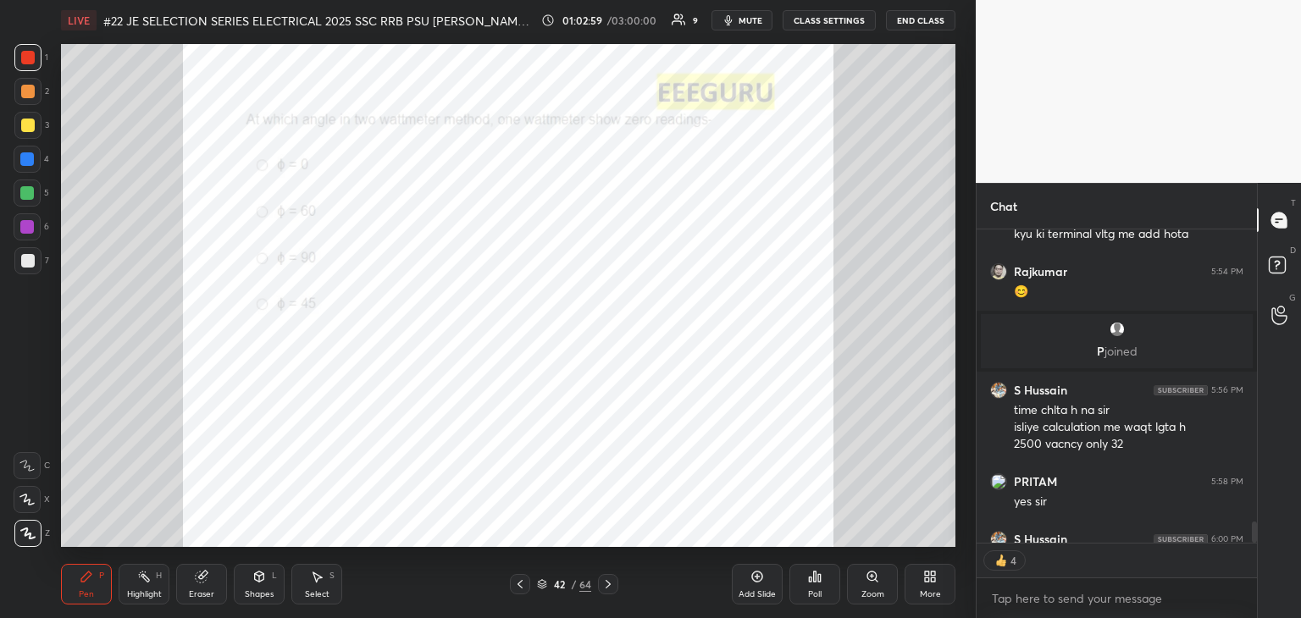
drag, startPoint x: 26, startPoint y: 531, endPoint x: 79, endPoint y: 578, distance: 70.8
click at [27, 533] on icon at bounding box center [27, 534] width 15 height 12
click at [90, 591] on div "Pen" at bounding box center [86, 594] width 15 height 8
drag, startPoint x: 30, startPoint y: 263, endPoint x: 30, endPoint y: 252, distance: 11.9
click at [30, 263] on div at bounding box center [28, 261] width 14 height 14
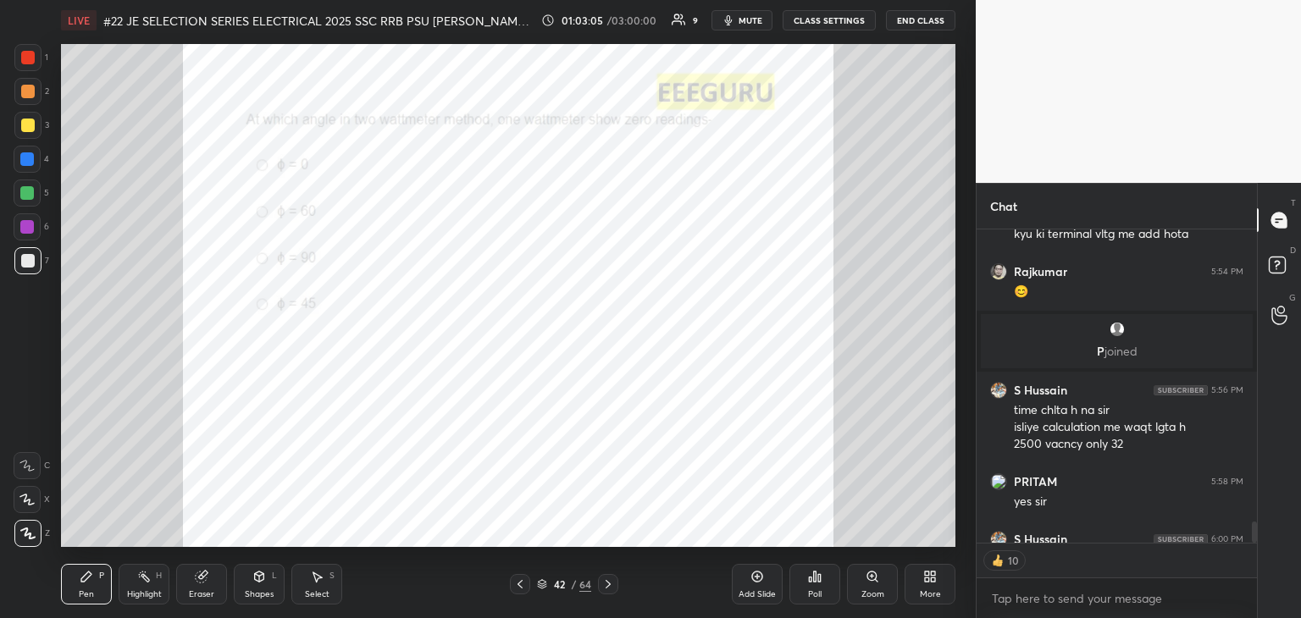
click at [1258, 533] on div "T Messages (T) D Doubts (D) G Raise Hand (G)" at bounding box center [1279, 400] width 44 height 435
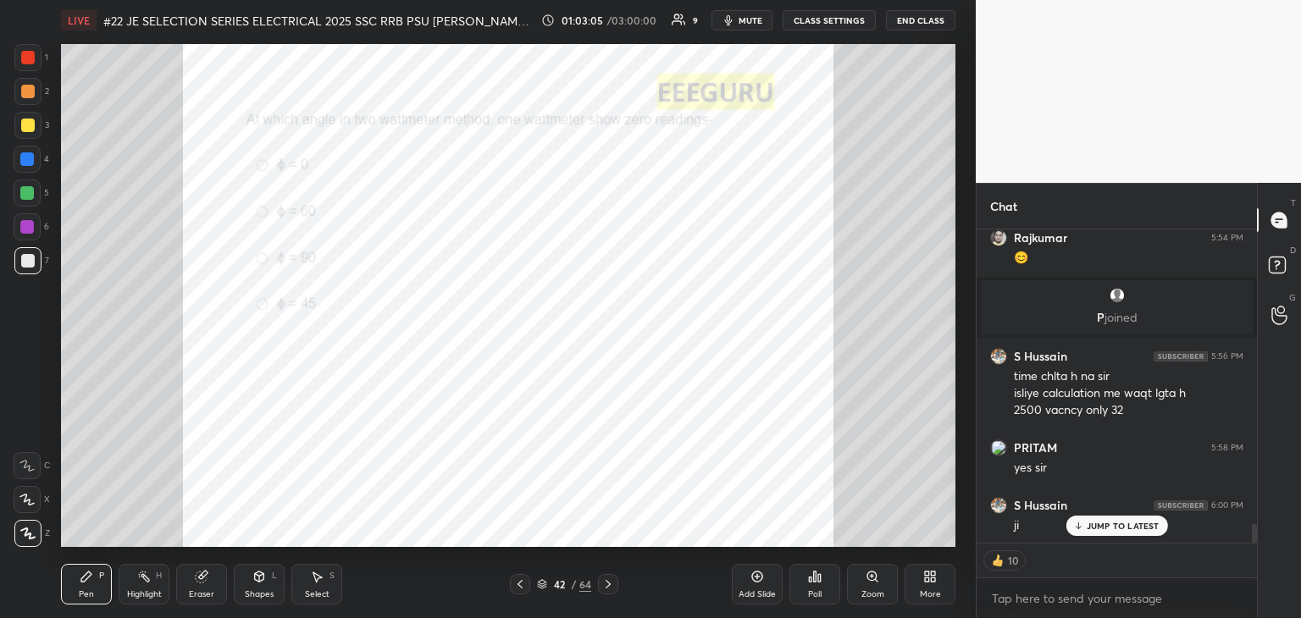
drag, startPoint x: 1253, startPoint y: 535, endPoint x: 1248, endPoint y: 555, distance: 20.1
click at [1248, 556] on div "S Hussain 5:50 PM kyu ki terminal vltg me add hota Rajkumar 5:54 PM 😊 P joined …" at bounding box center [1117, 424] width 280 height 389
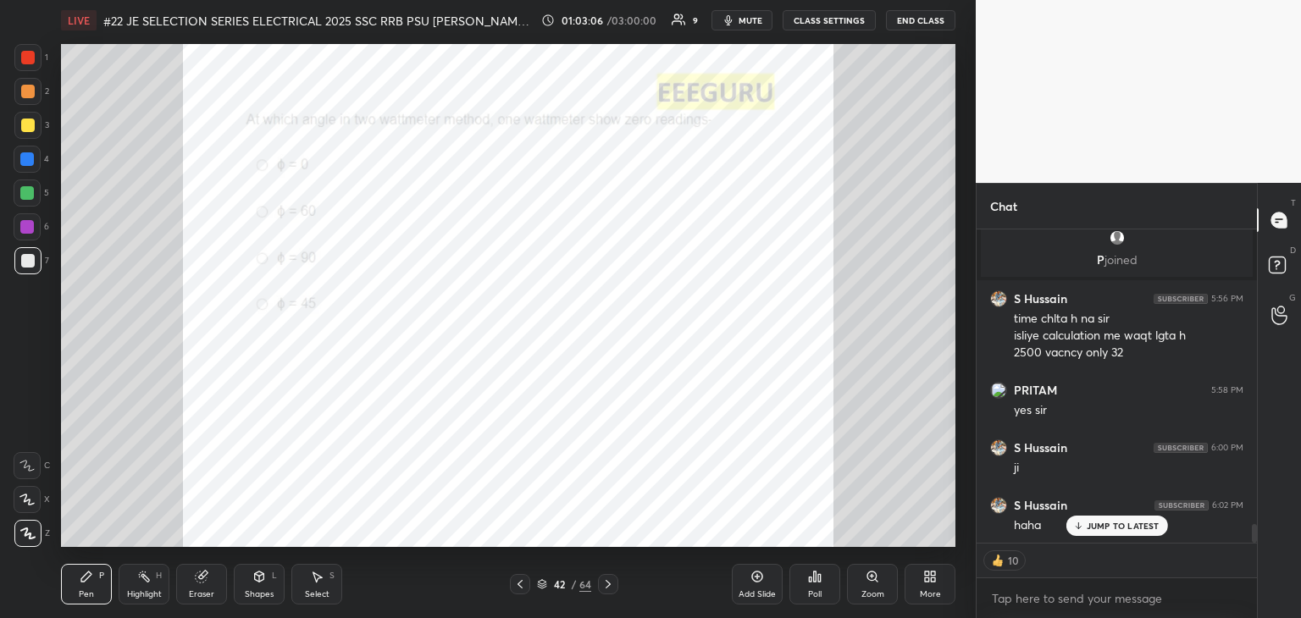
click at [1115, 525] on p "JUMP TO LATEST" at bounding box center [1123, 526] width 73 height 10
type textarea "x"
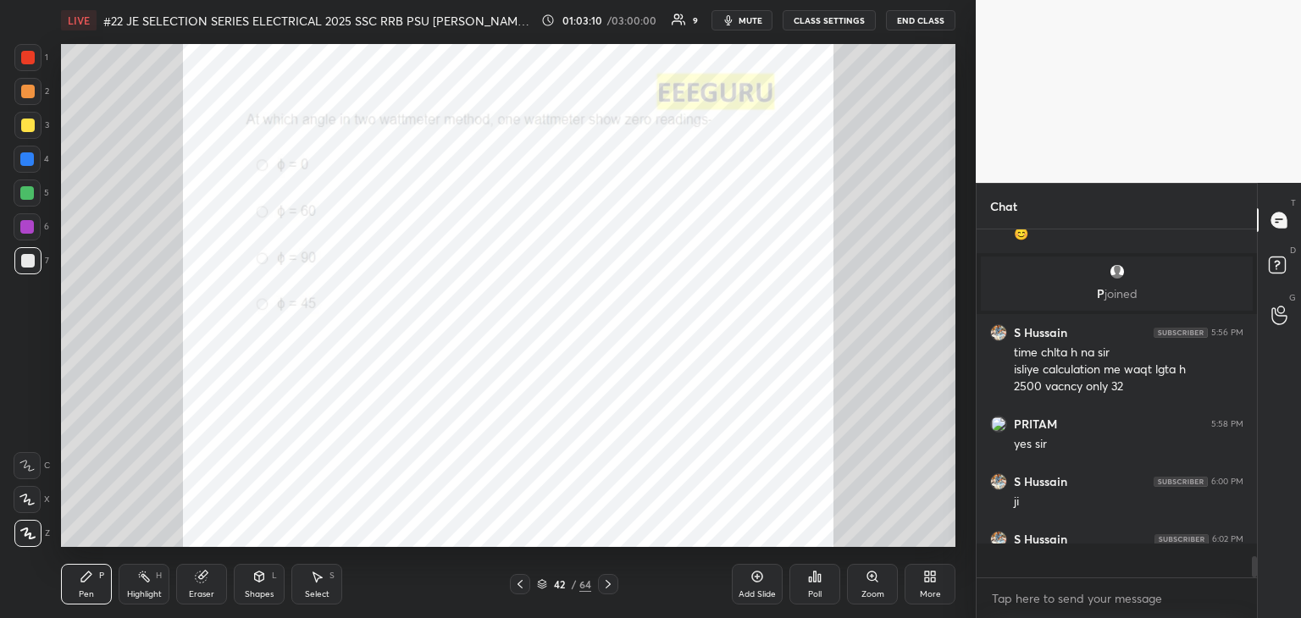
scroll to position [4905, 0]
click at [206, 584] on icon at bounding box center [202, 577] width 14 height 14
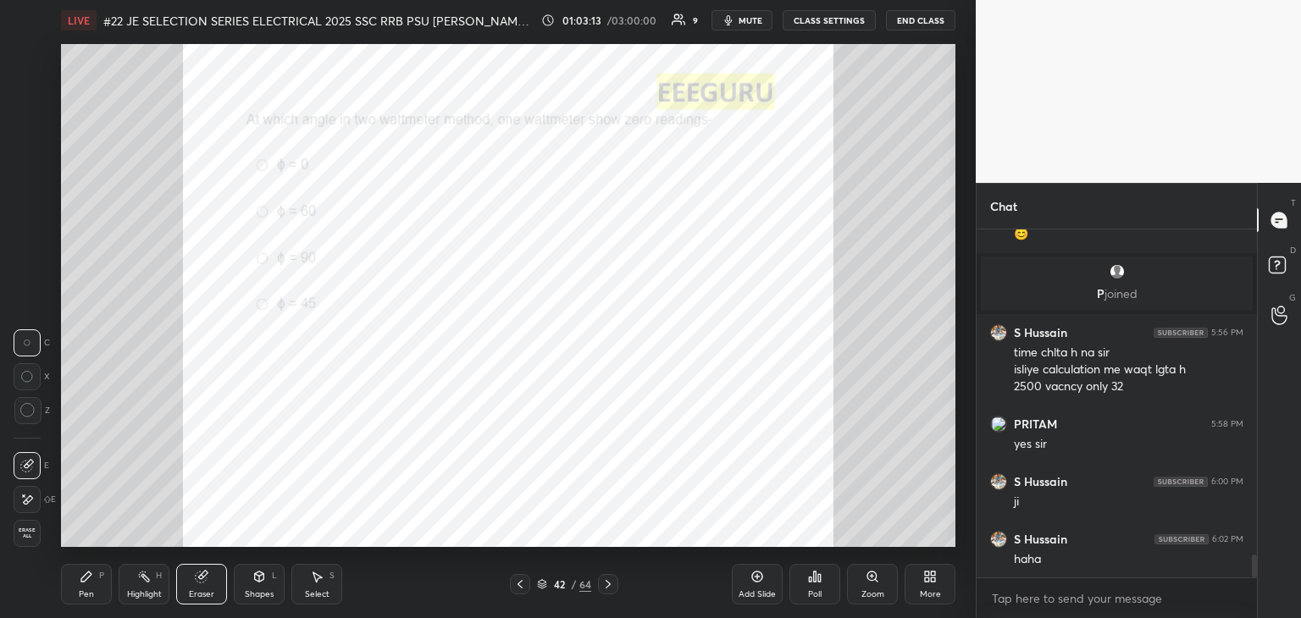
click at [27, 533] on span "Erase all" at bounding box center [26, 534] width 25 height 12
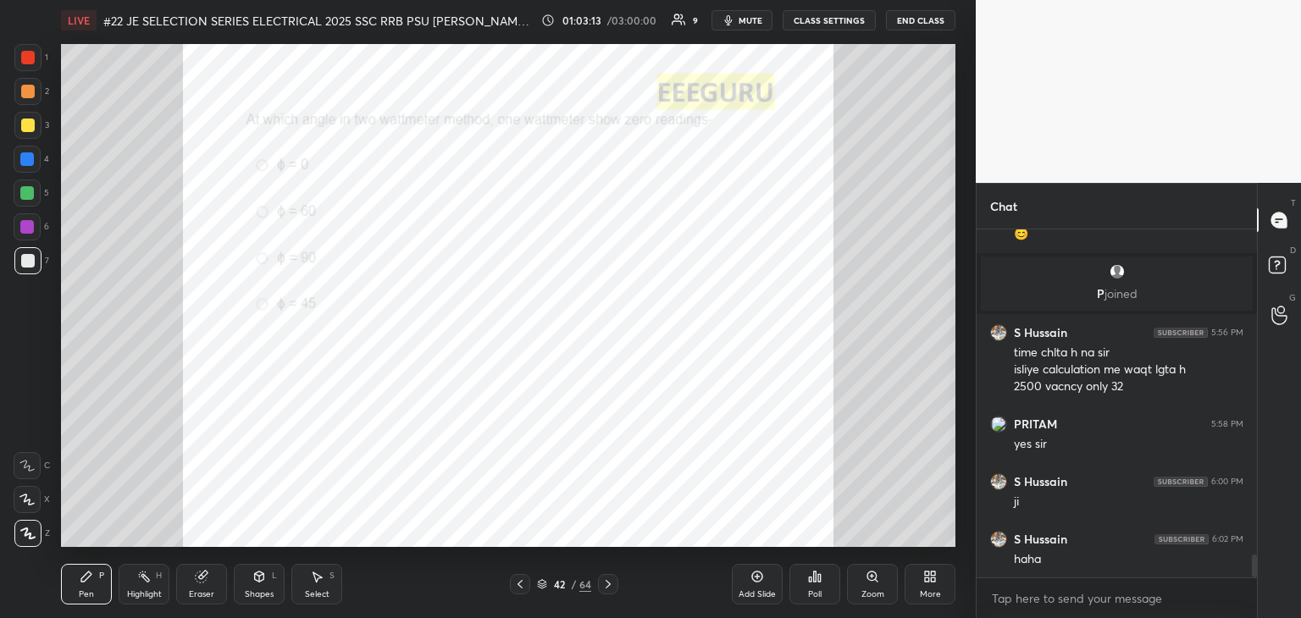
click at [81, 573] on div "Pen P" at bounding box center [86, 584] width 51 height 41
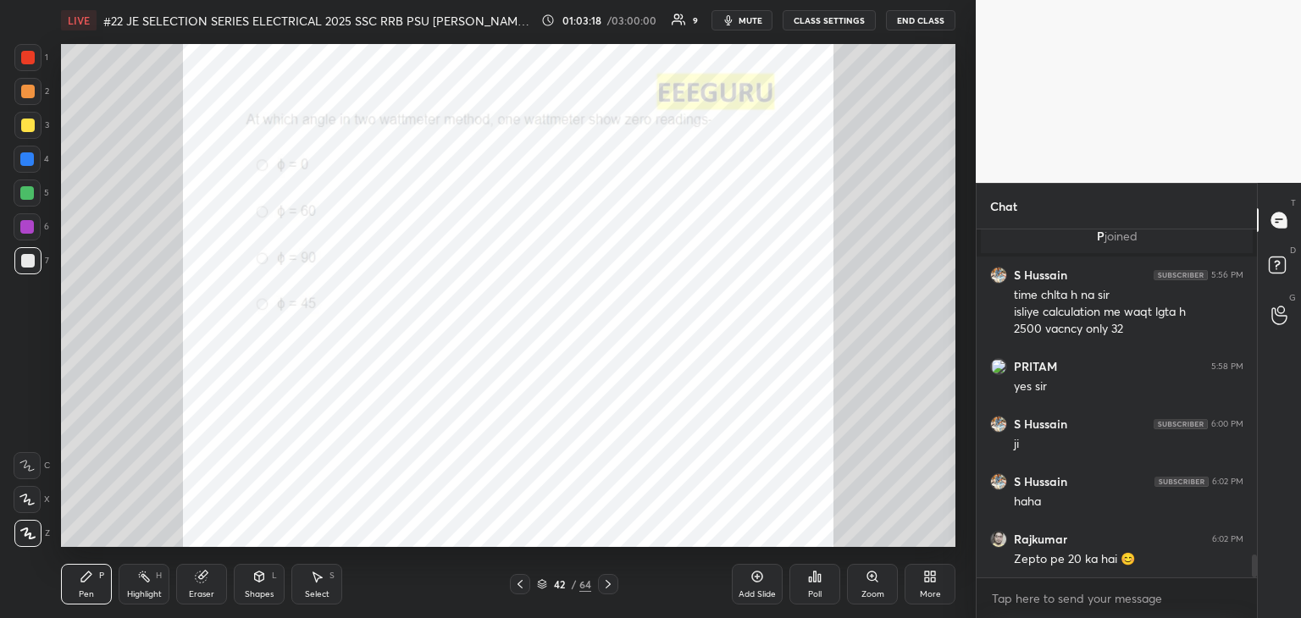
click at [521, 587] on icon at bounding box center [520, 585] width 14 height 14
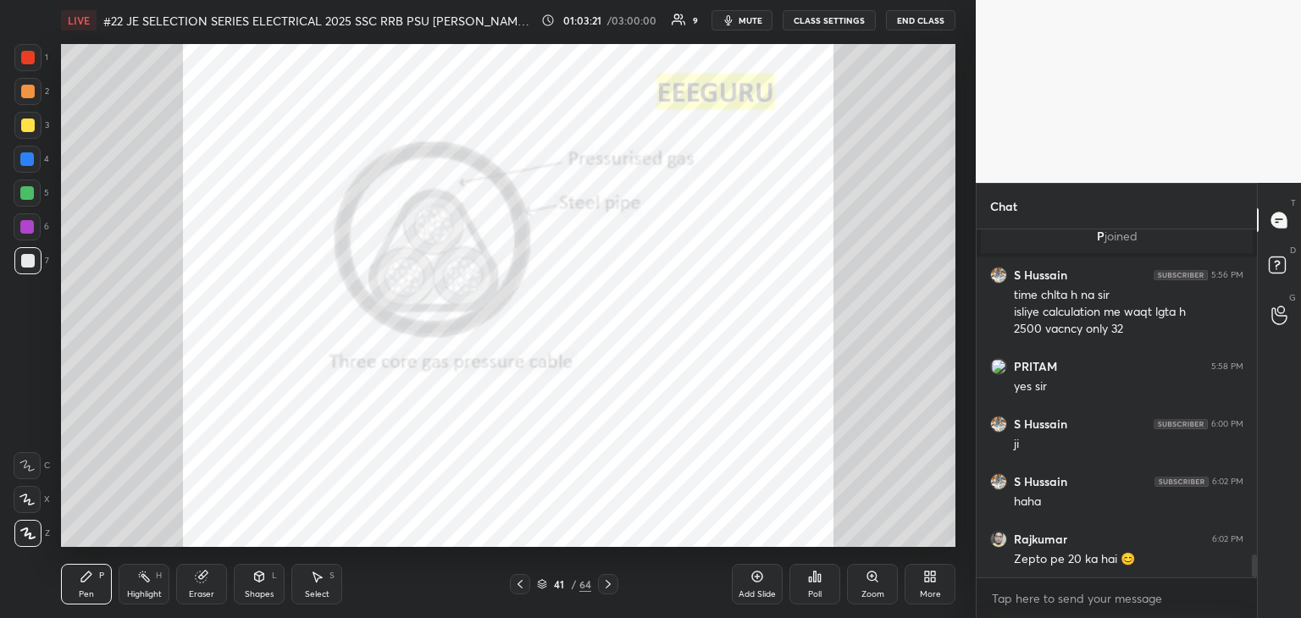
click at [525, 586] on div at bounding box center [520, 584] width 20 height 20
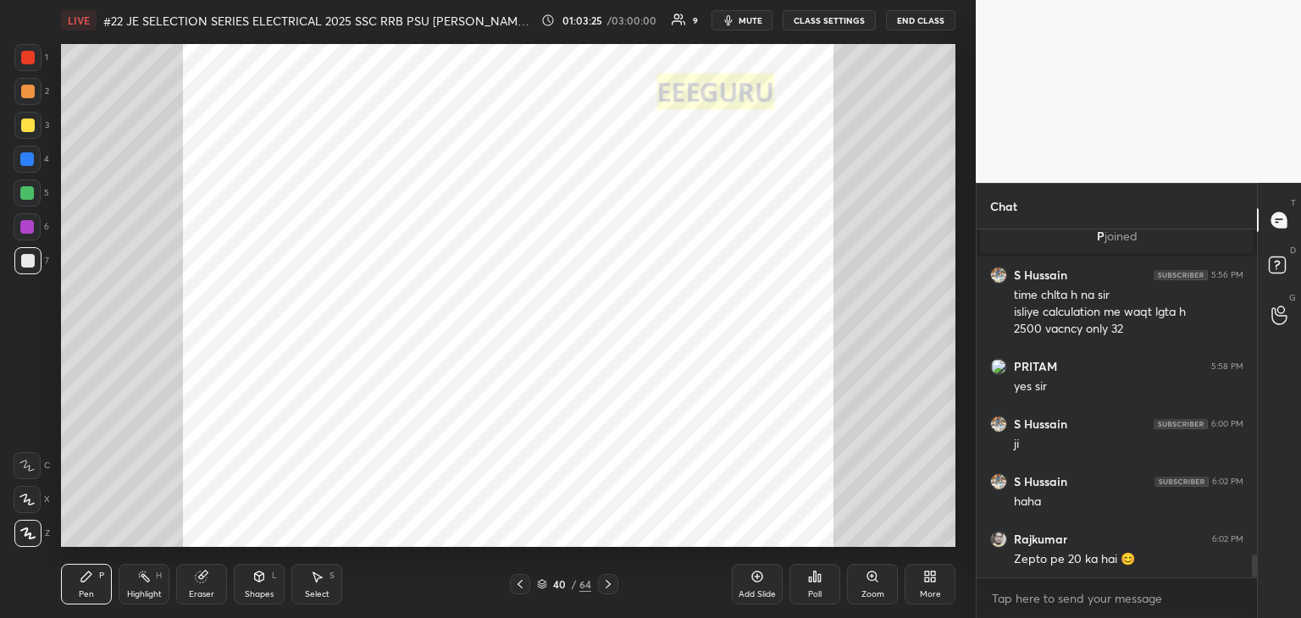
click at [523, 589] on icon at bounding box center [520, 585] width 14 height 14
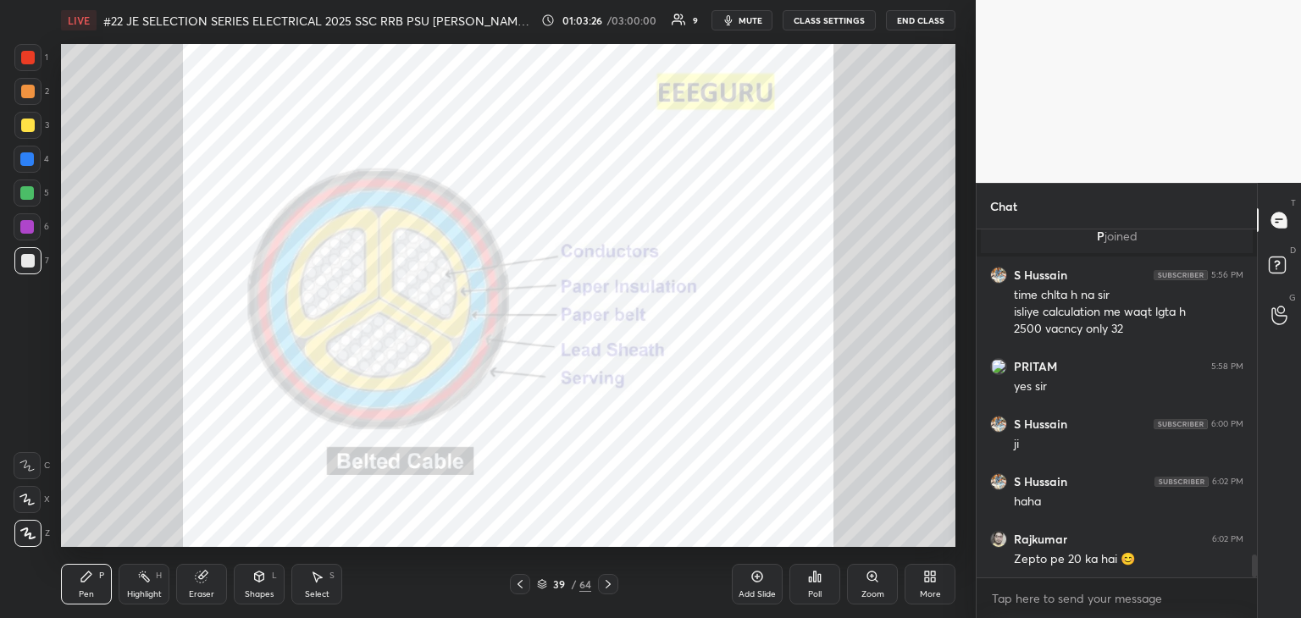
click at [519, 589] on icon at bounding box center [520, 585] width 14 height 14
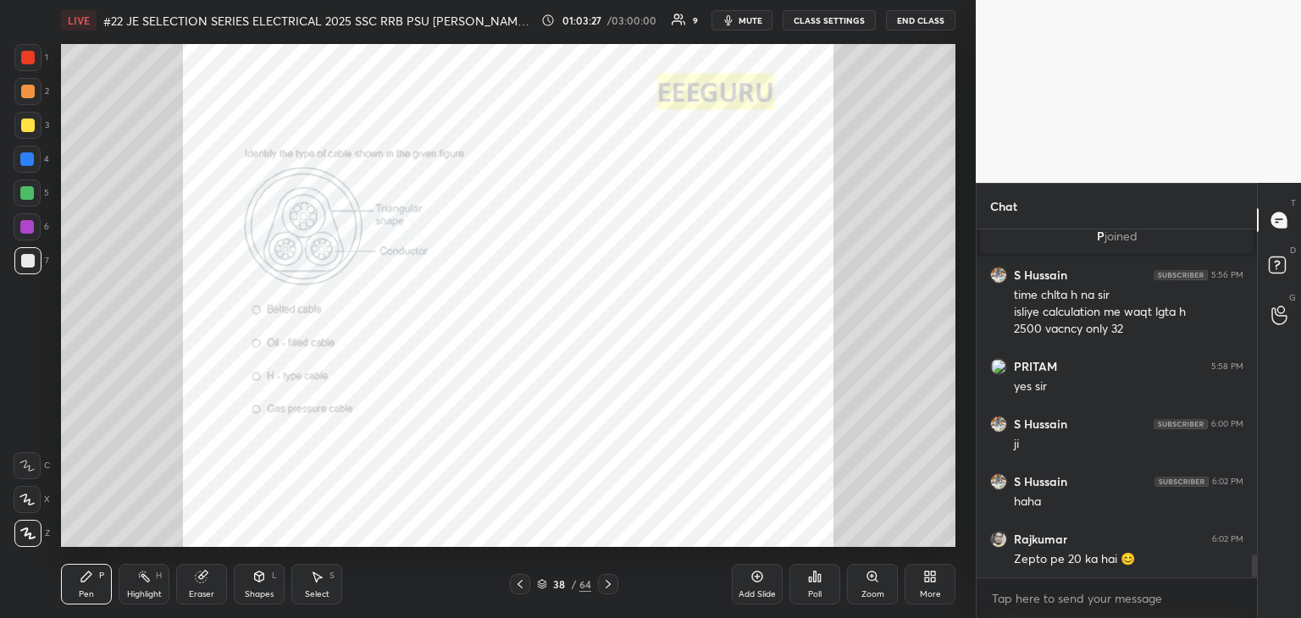
click at [519, 585] on icon at bounding box center [520, 585] width 14 height 14
click at [520, 587] on icon at bounding box center [520, 585] width 14 height 14
click at [522, 589] on icon at bounding box center [520, 585] width 14 height 14
click at [523, 589] on icon at bounding box center [520, 585] width 14 height 14
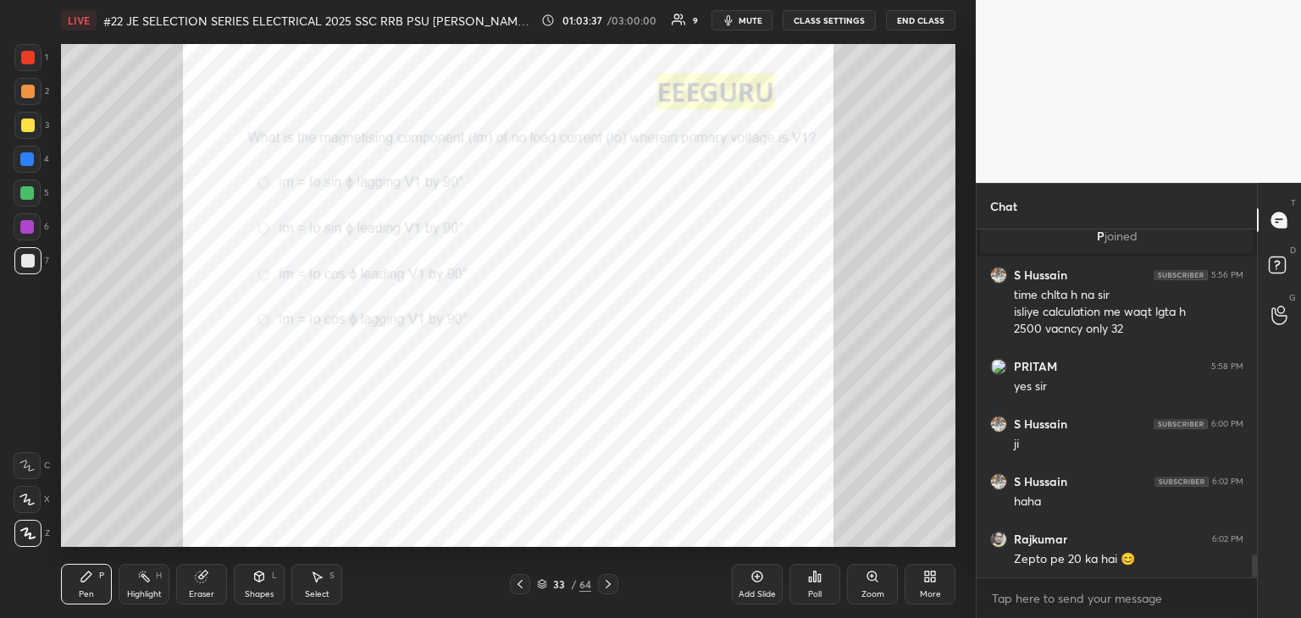
click at [525, 589] on icon at bounding box center [520, 585] width 14 height 14
click at [525, 587] on icon at bounding box center [520, 585] width 14 height 14
click at [524, 587] on icon at bounding box center [520, 585] width 14 height 14
click at [817, 591] on div "Poll" at bounding box center [815, 594] width 14 height 8
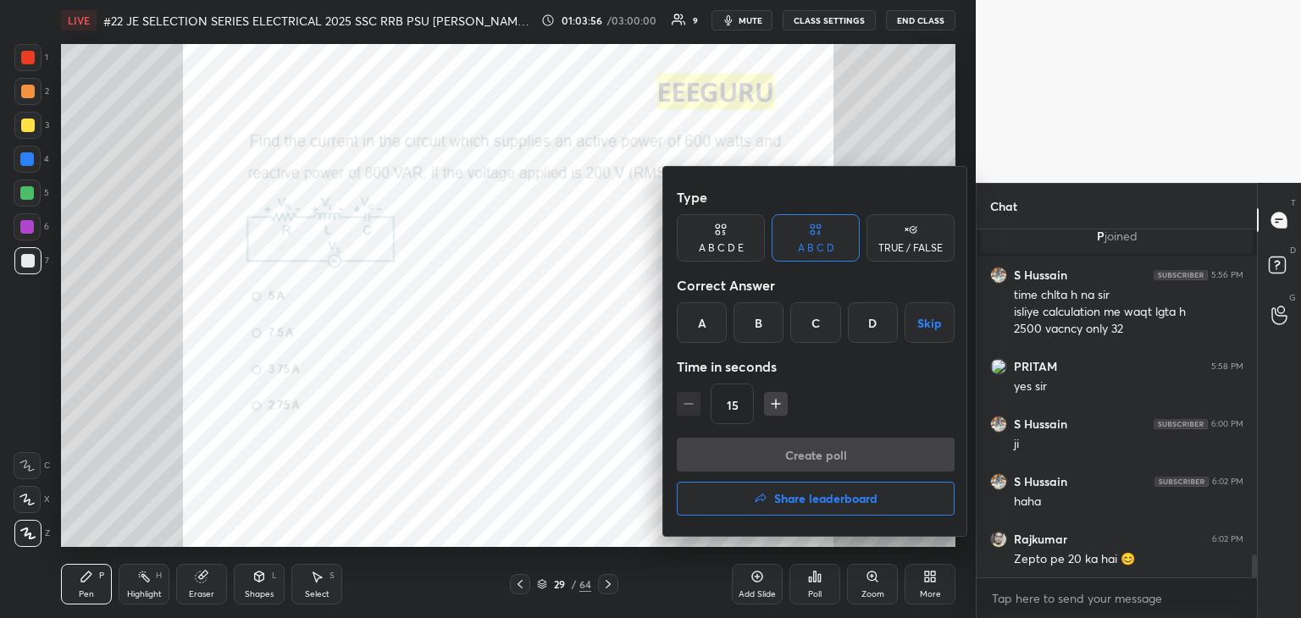
click at [707, 333] on div "A" at bounding box center [702, 322] width 50 height 41
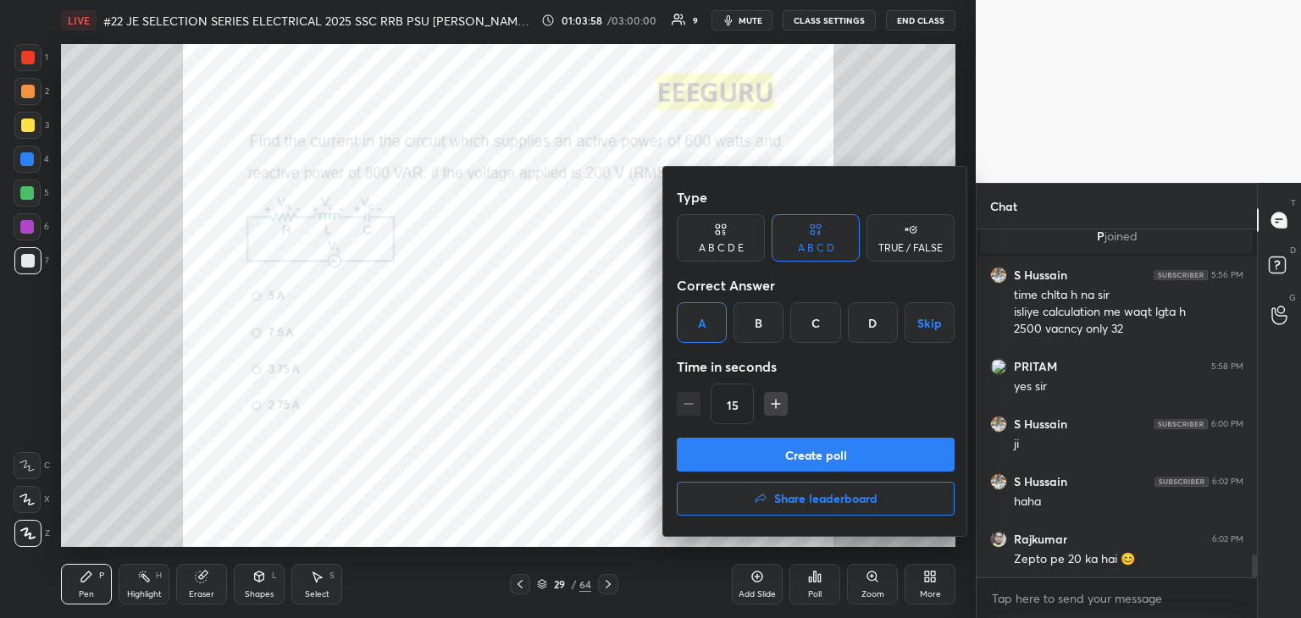
click at [777, 404] on icon "button" at bounding box center [776, 404] width 8 height 0
type input "30"
click at [755, 445] on button "Create poll" at bounding box center [816, 455] width 278 height 34
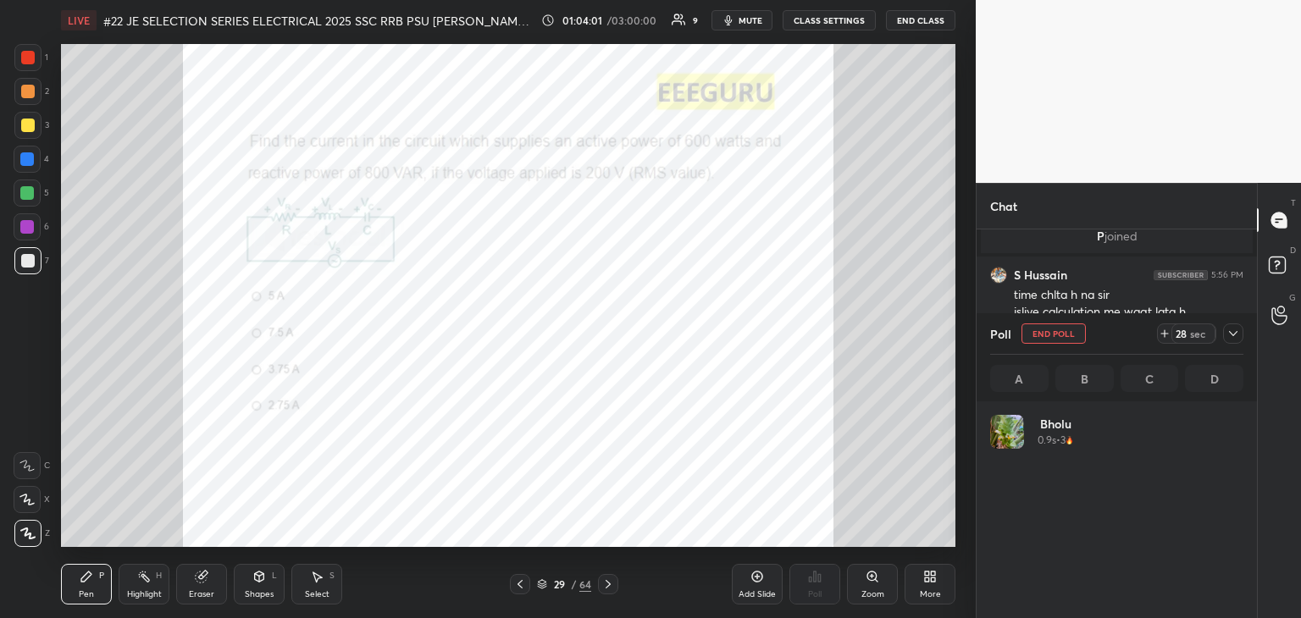
scroll to position [198, 248]
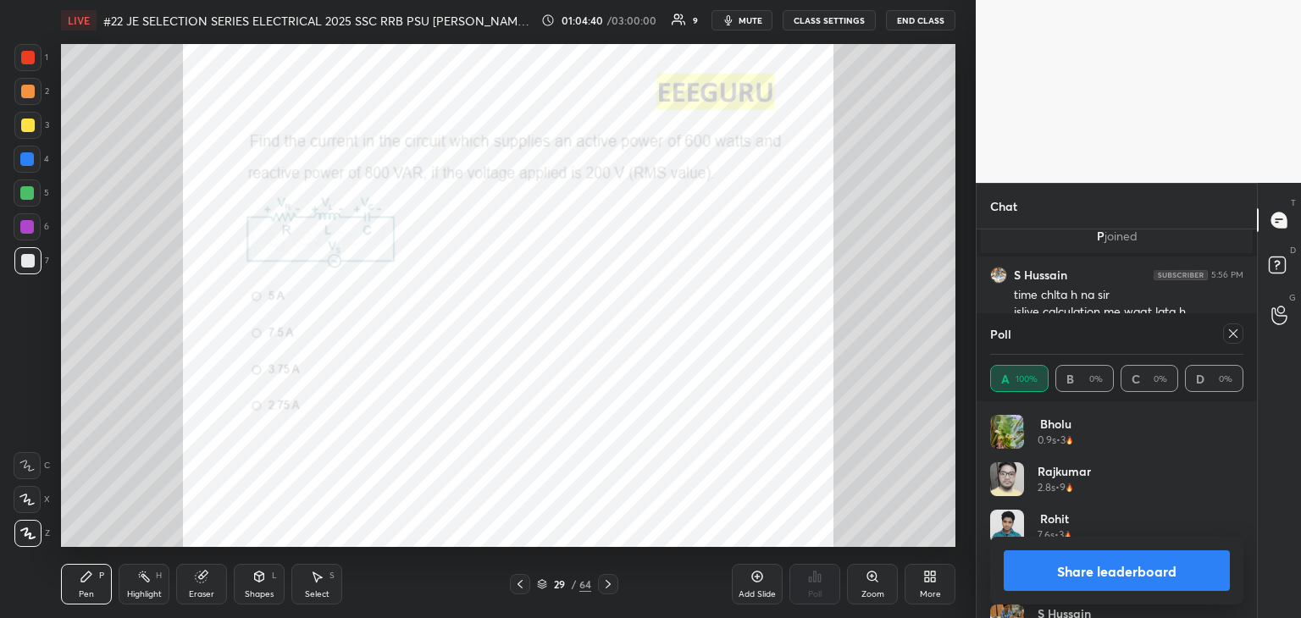
click at [24, 58] on div at bounding box center [28, 58] width 14 height 14
click at [1230, 335] on icon at bounding box center [1233, 334] width 14 height 14
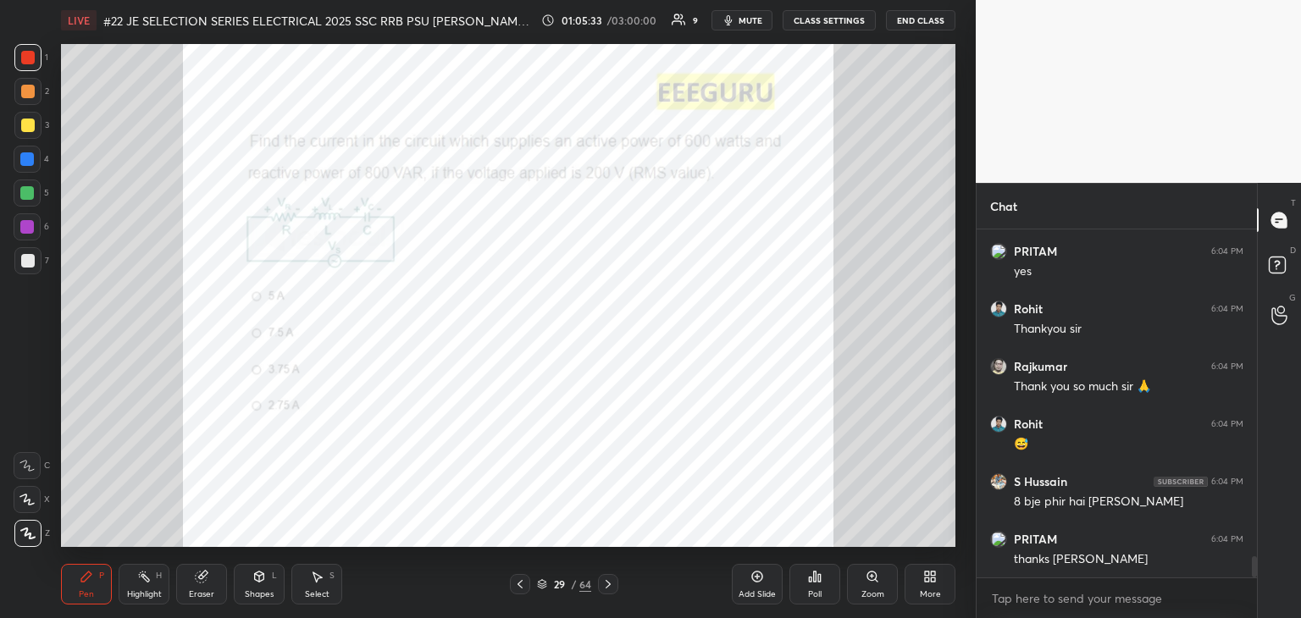
scroll to position [5366, 0]
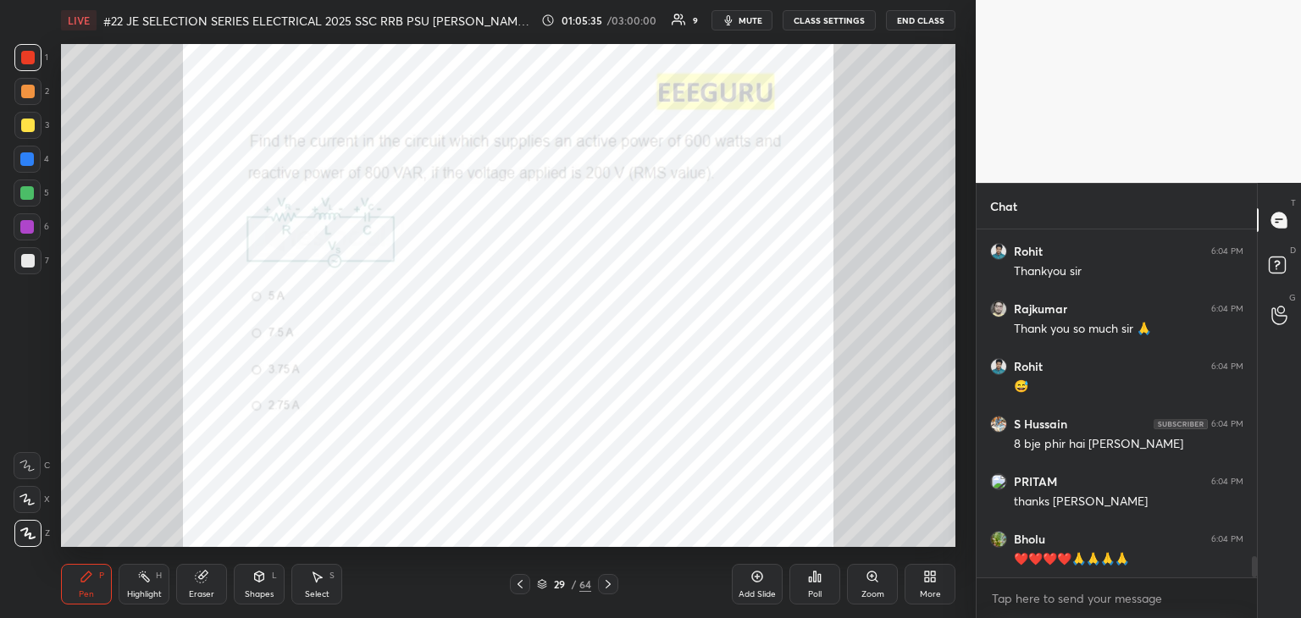
click at [812, 586] on div "Poll" at bounding box center [814, 584] width 51 height 41
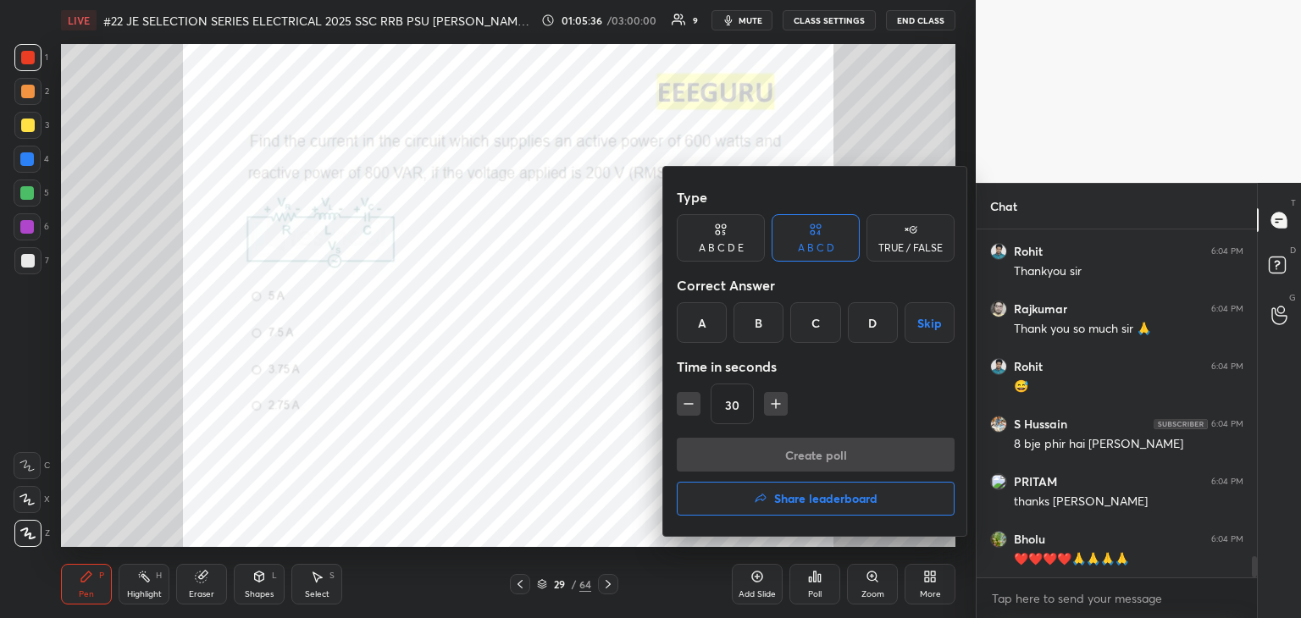
click at [807, 509] on button "Share leaderboard" at bounding box center [816, 499] width 278 height 34
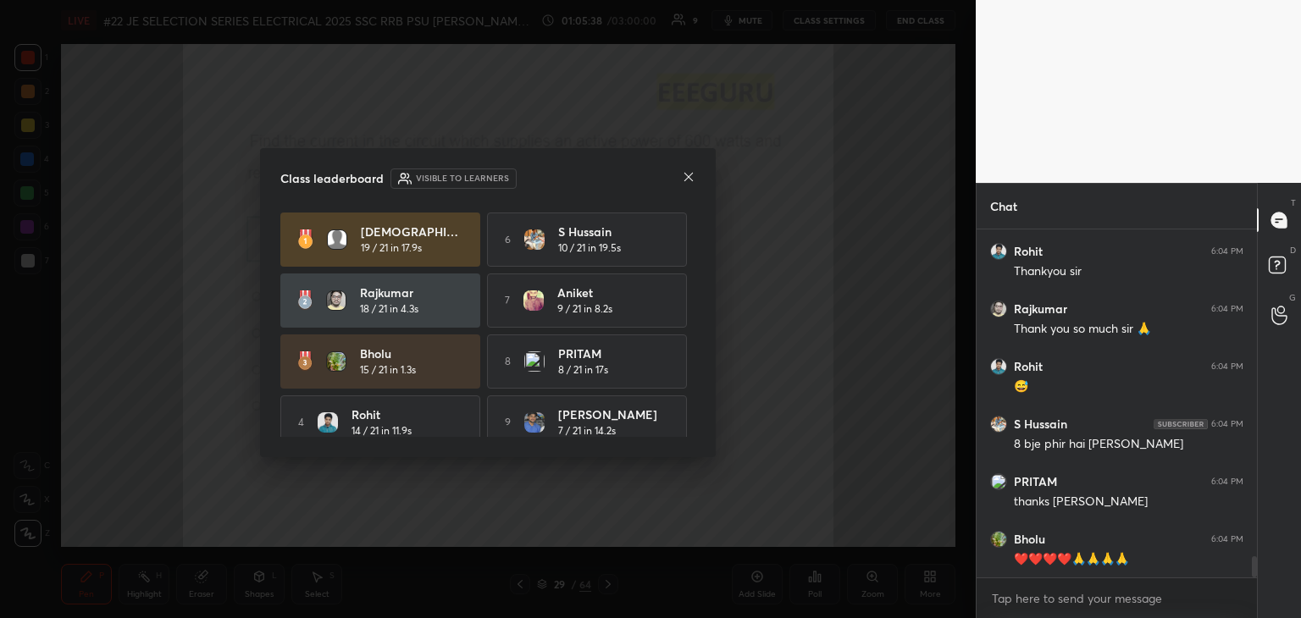
drag, startPoint x: 689, startPoint y: 360, endPoint x: 690, endPoint y: 396, distance: 35.6
click at [690, 409] on div "shivam 19 / 21 in 17.9s 6 S Hussain 10 / 21 in 19.5s Rajkumar 18 / 21 in 4.3s 7…" at bounding box center [487, 325] width 415 height 224
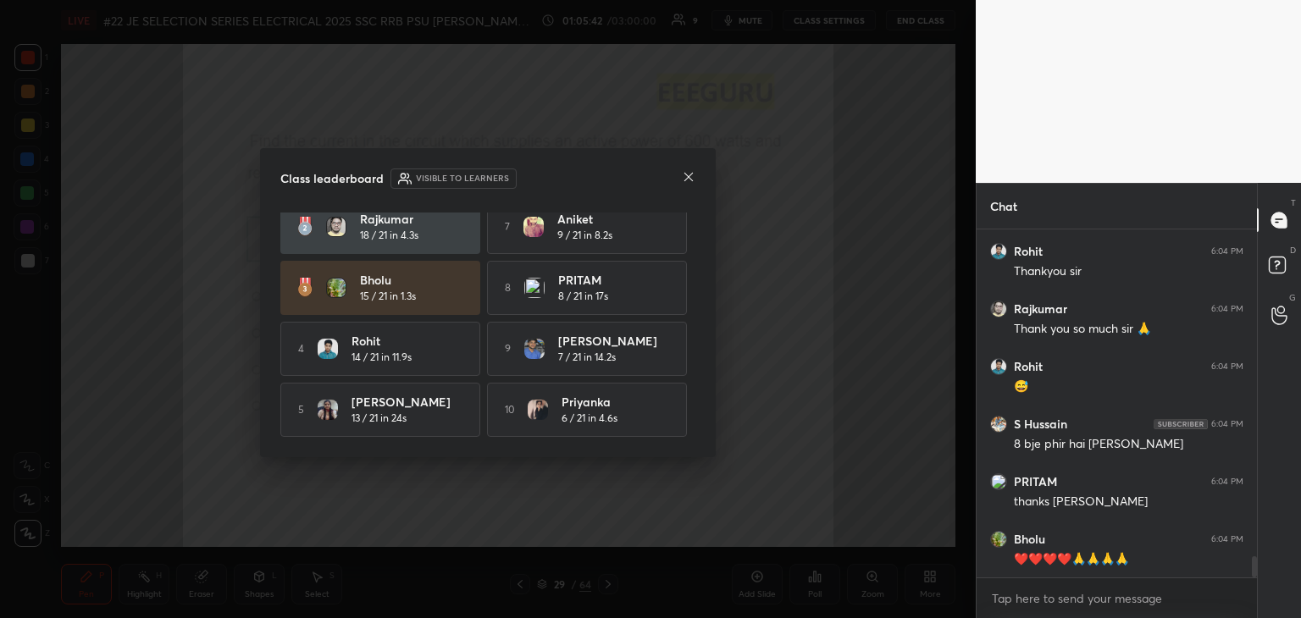
drag, startPoint x: 230, startPoint y: 123, endPoint x: 276, endPoint y: 98, distance: 51.9
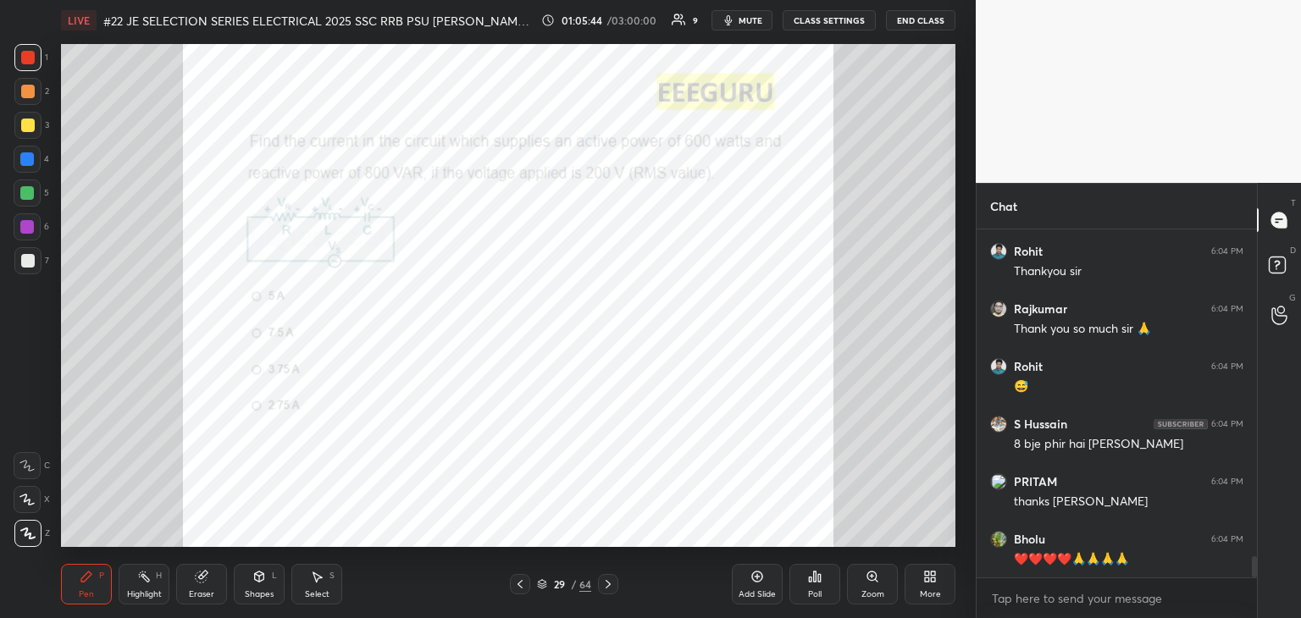
click at [813, 587] on div "Poll" at bounding box center [814, 584] width 51 height 41
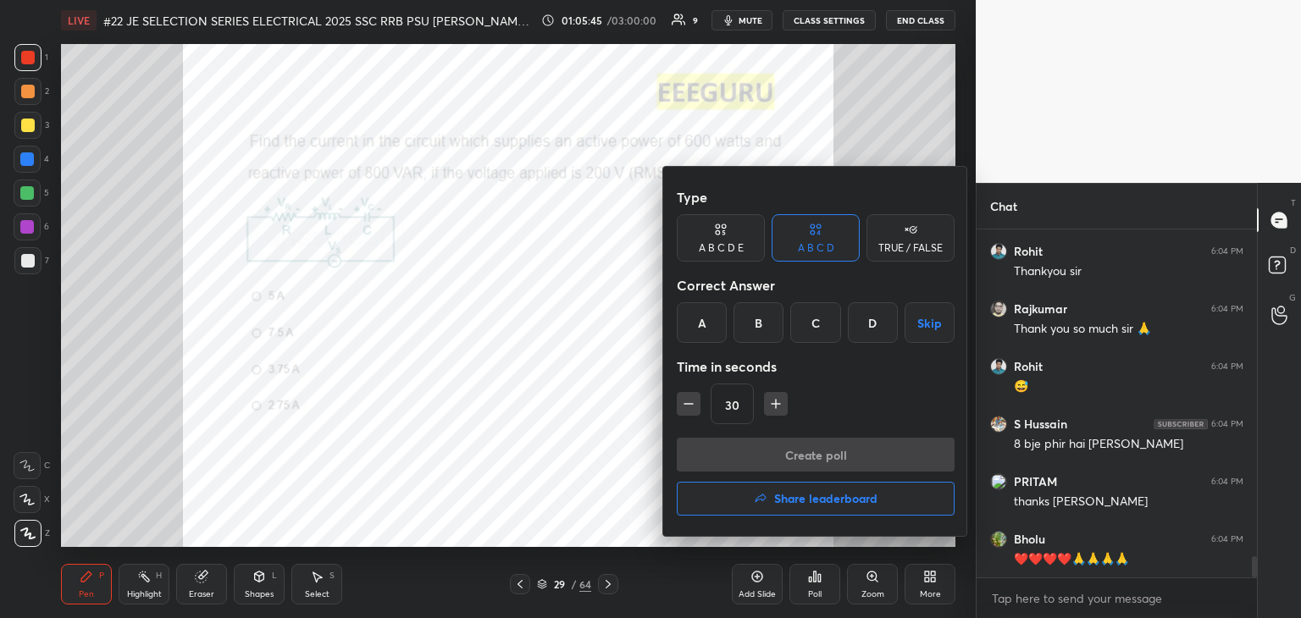
click at [798, 490] on button "Share leaderboard" at bounding box center [816, 499] width 278 height 34
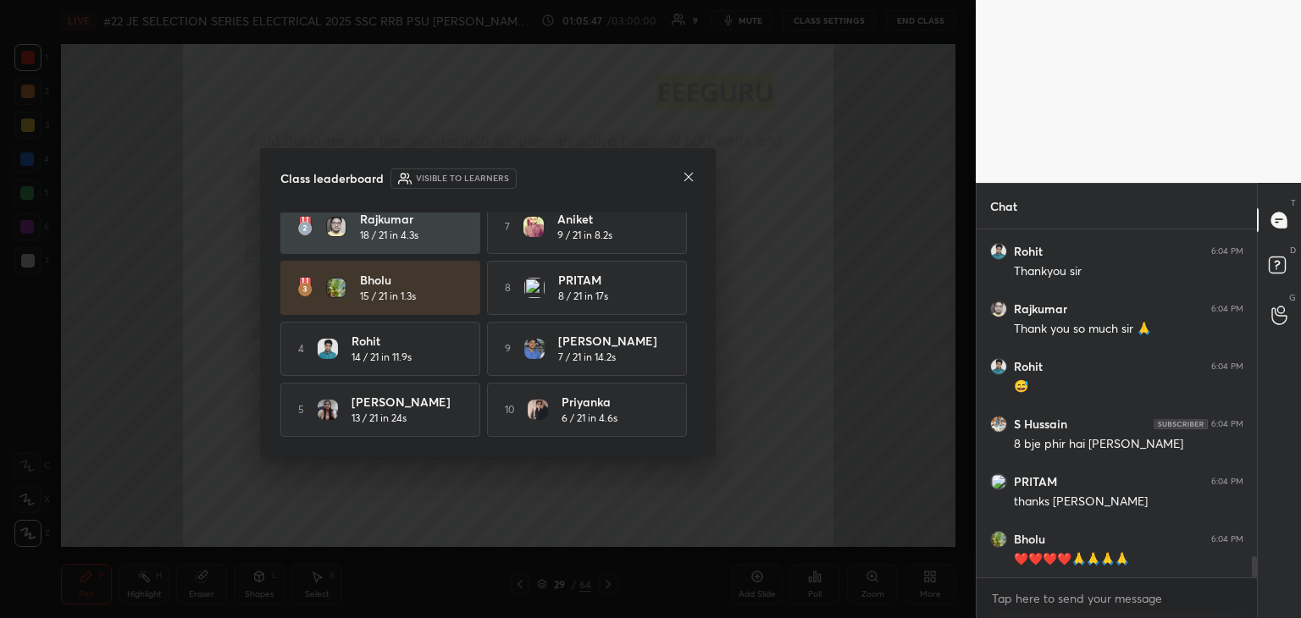
scroll to position [0, 0]
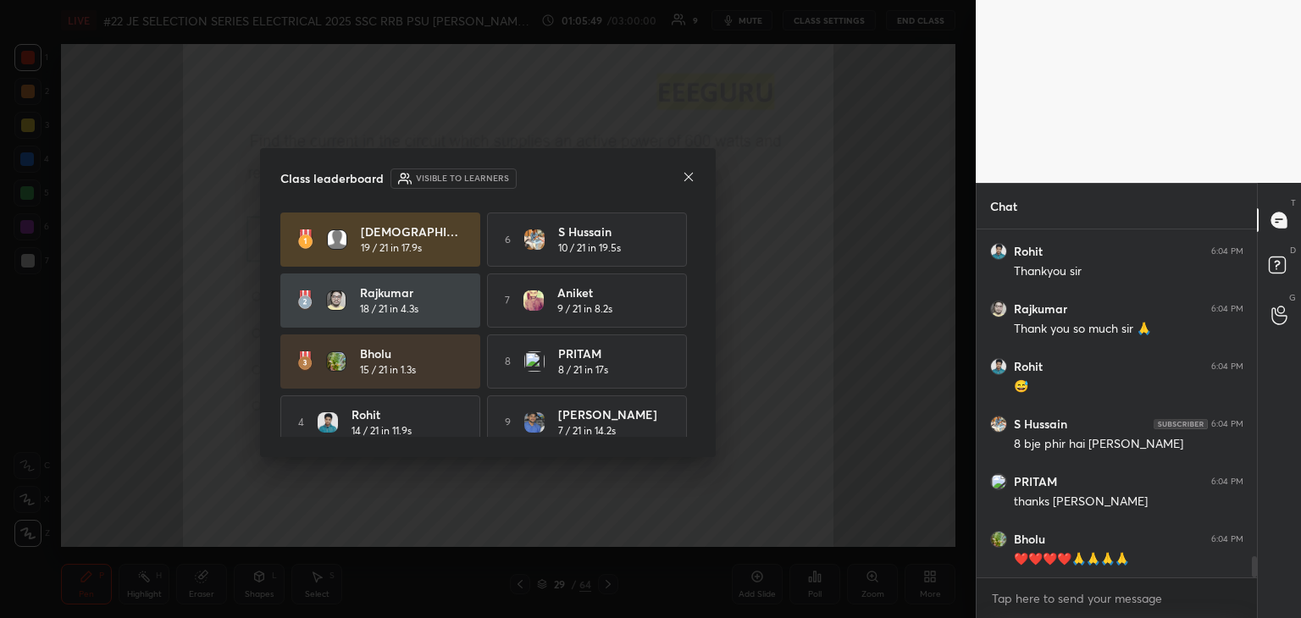
drag, startPoint x: 688, startPoint y: 274, endPoint x: 691, endPoint y: 329, distance: 55.2
click at [689, 336] on div "shivam 19 / 21 in 17.9s 6 S Hussain 10 / 21 in 19.5s Rajkumar 18 / 21 in 4.3s 7…" at bounding box center [487, 362] width 415 height 298
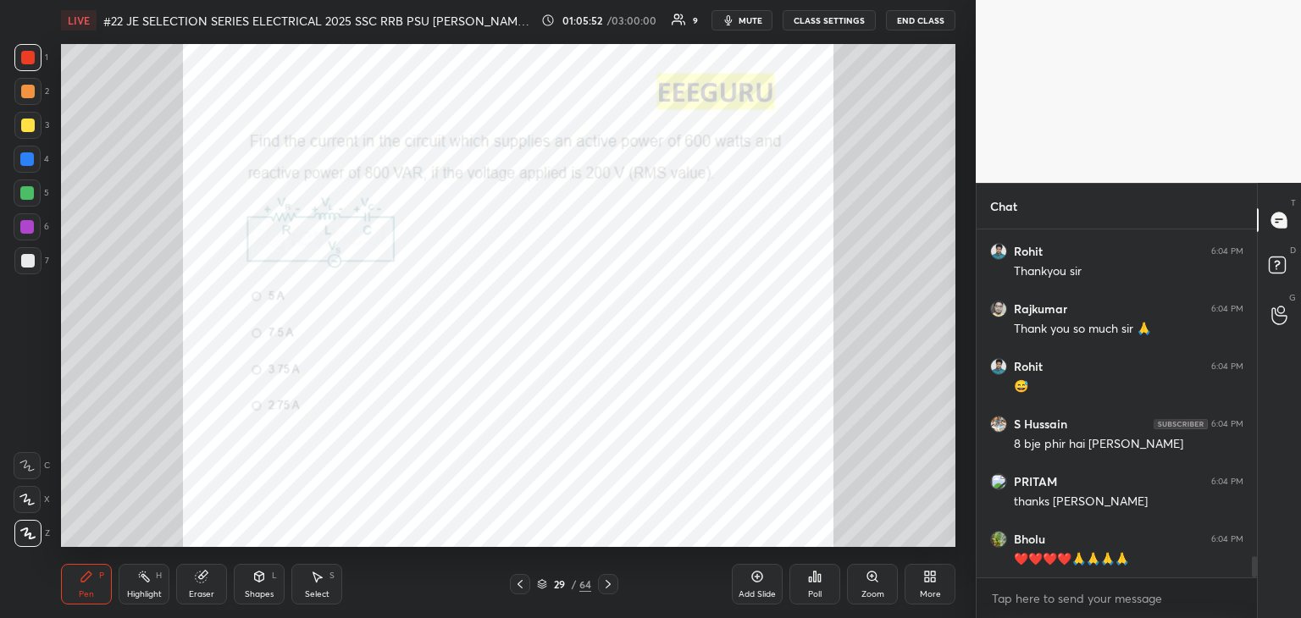
drag, startPoint x: 542, startPoint y: 583, endPoint x: 538, endPoint y: 592, distance: 10.2
click at [543, 583] on icon at bounding box center [542, 584] width 10 height 10
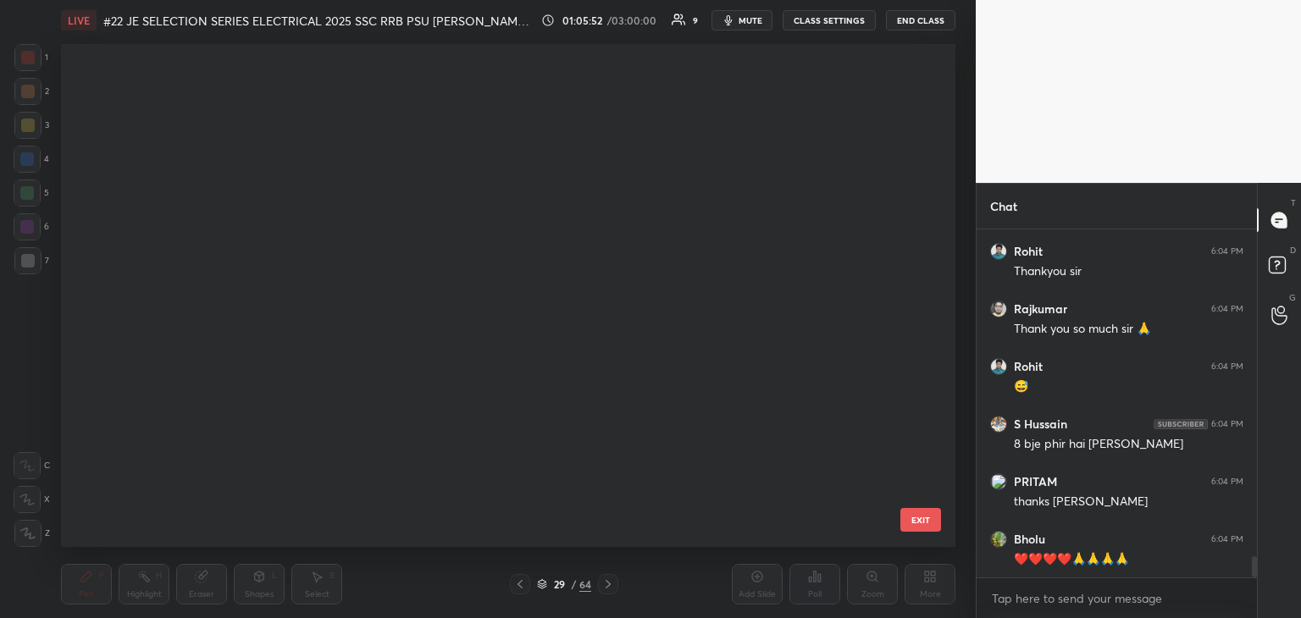
scroll to position [5, 8]
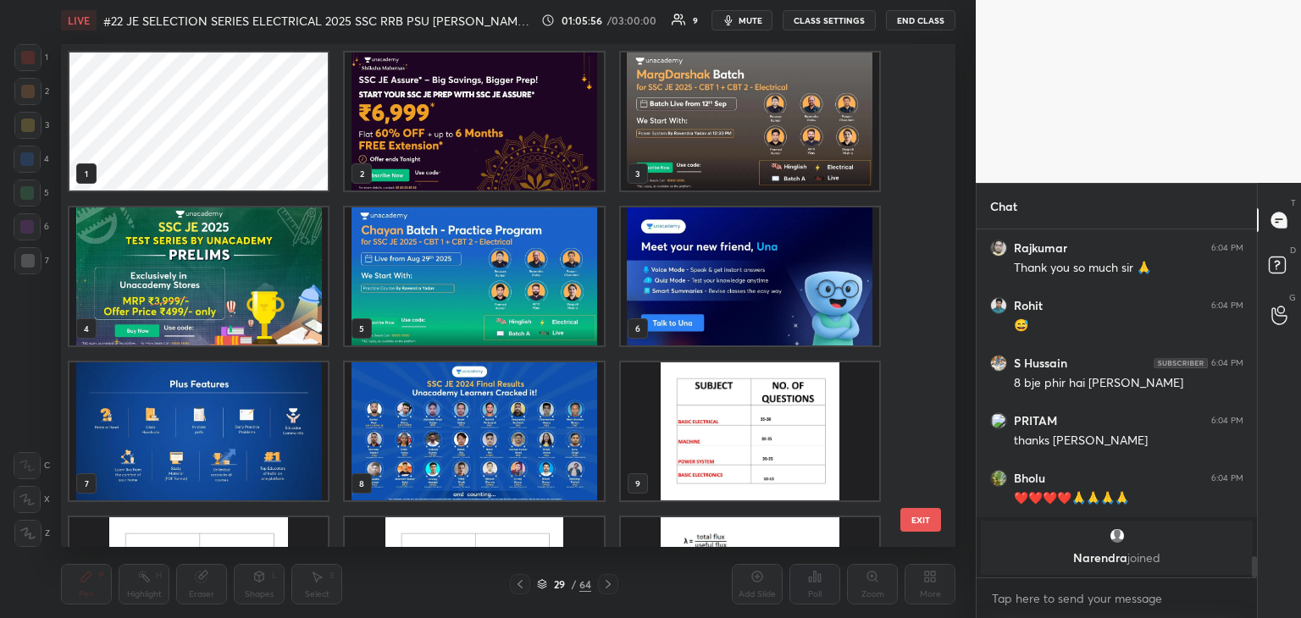
click at [741, 141] on img "grid" at bounding box center [750, 122] width 258 height 138
click at [744, 141] on img "grid" at bounding box center [750, 122] width 258 height 138
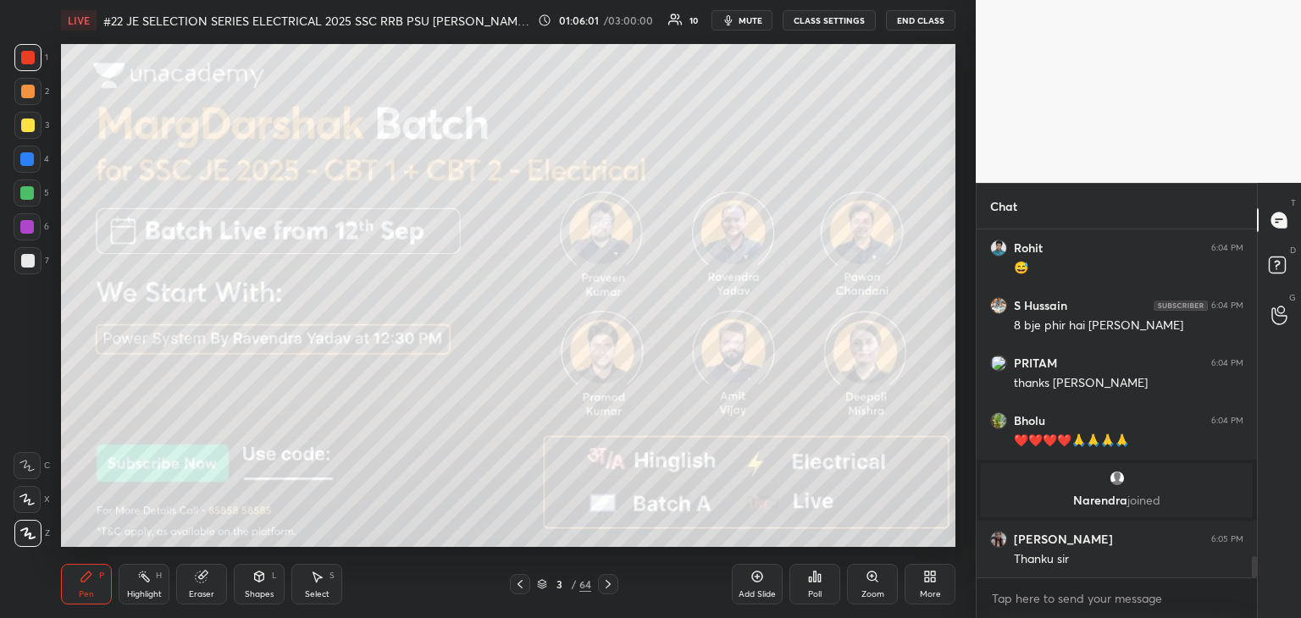
click at [611, 587] on icon at bounding box center [608, 585] width 14 height 14
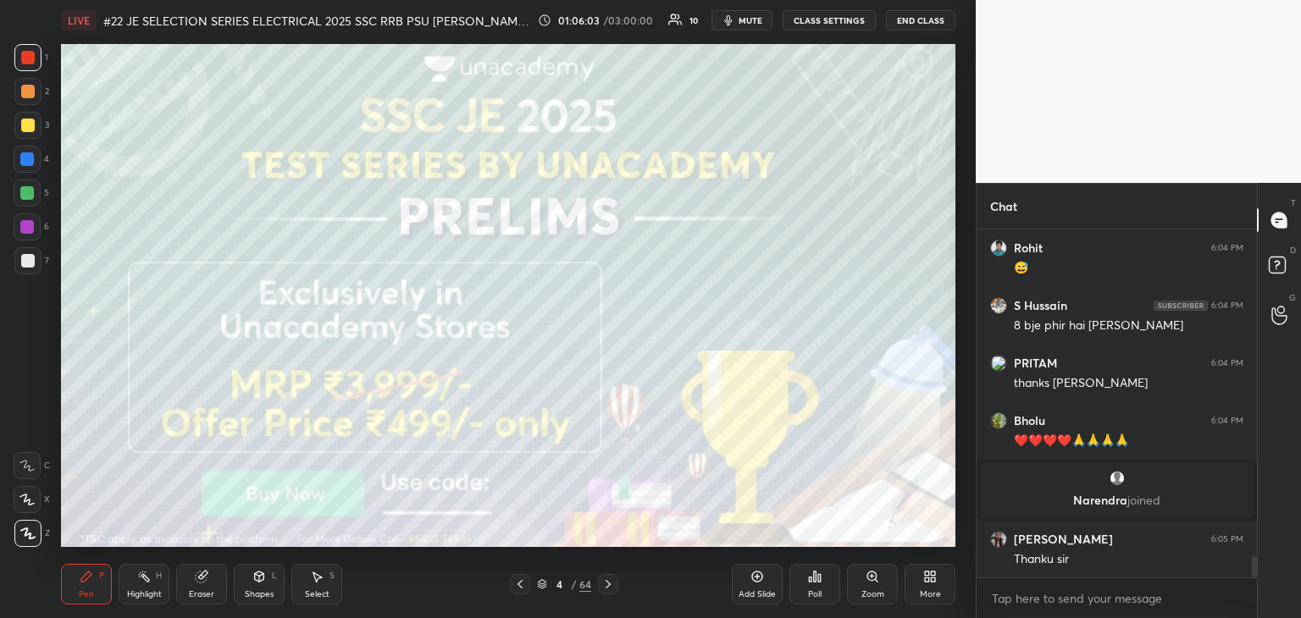
click at [615, 589] on div at bounding box center [608, 584] width 20 height 20
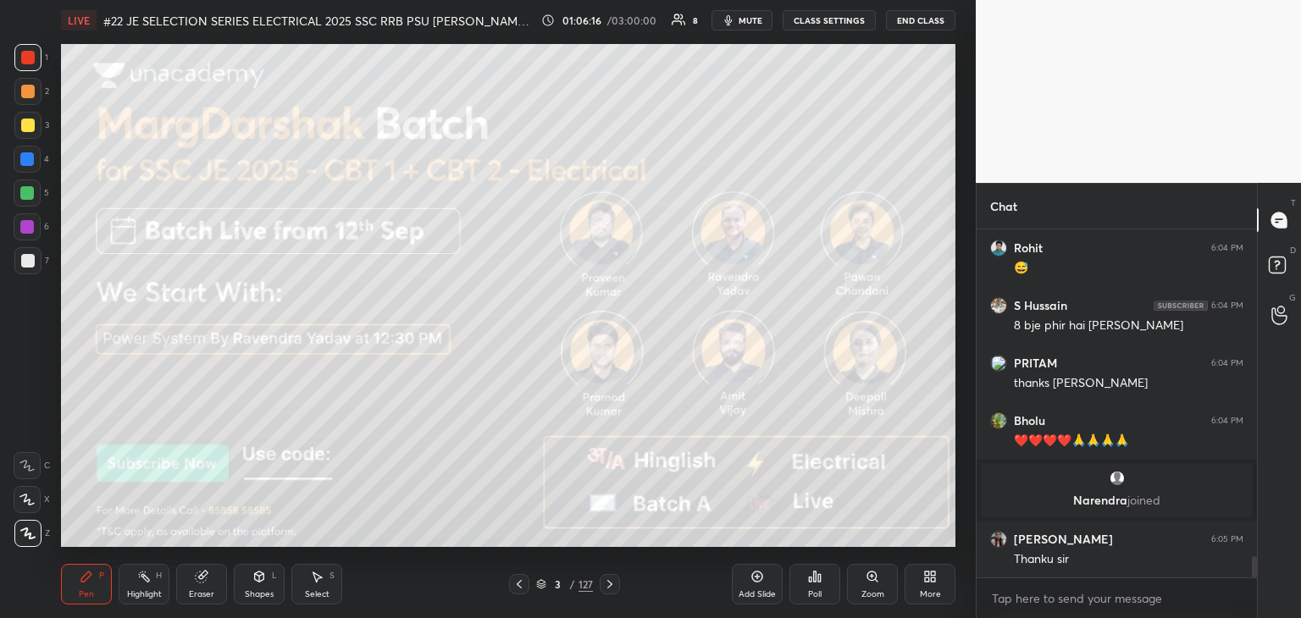
scroll to position [5390, 0]
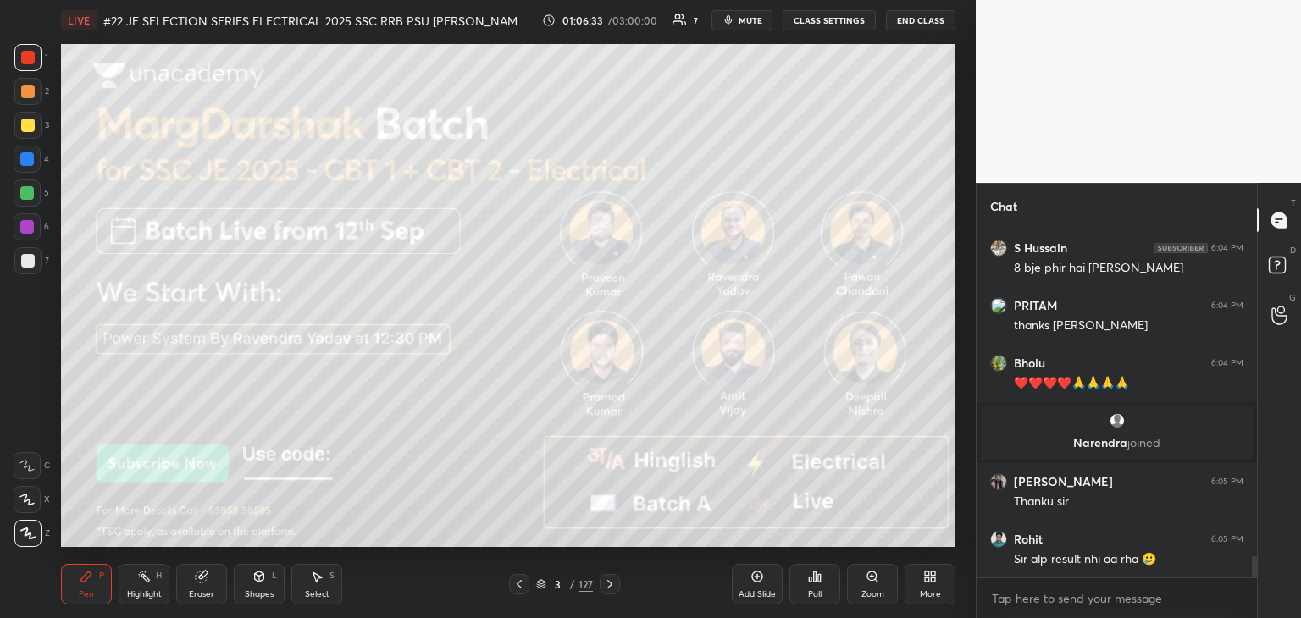
click at [606, 590] on div at bounding box center [610, 584] width 20 height 20
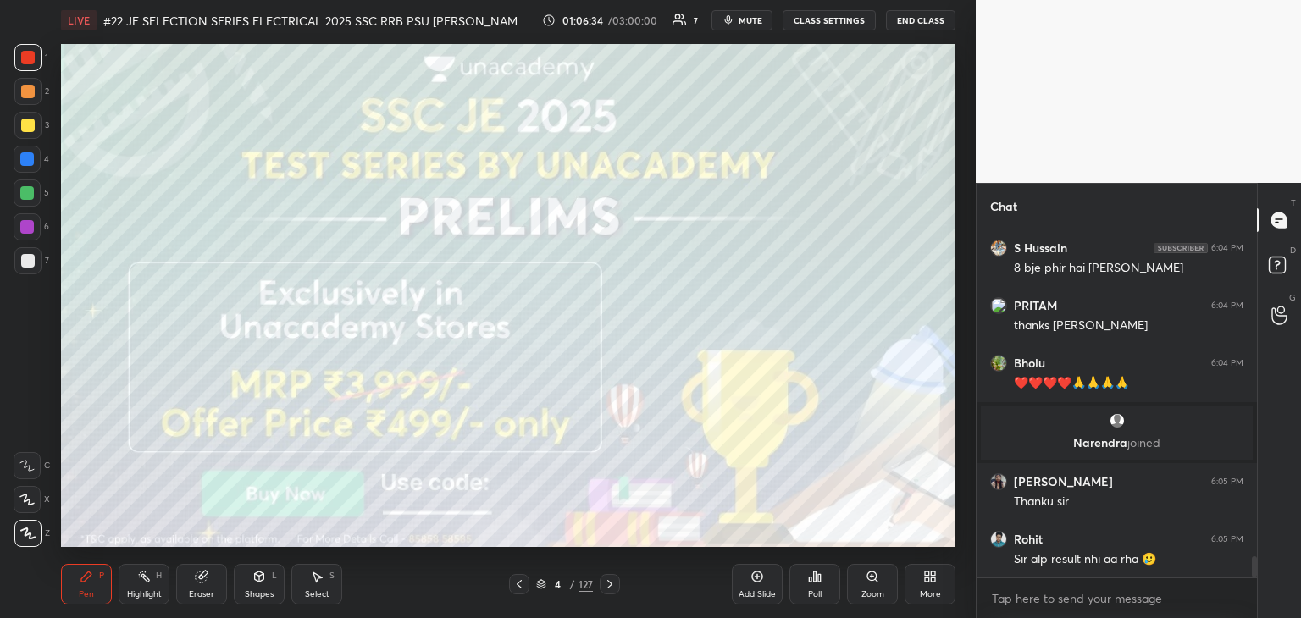
click at [606, 583] on icon at bounding box center [610, 585] width 14 height 14
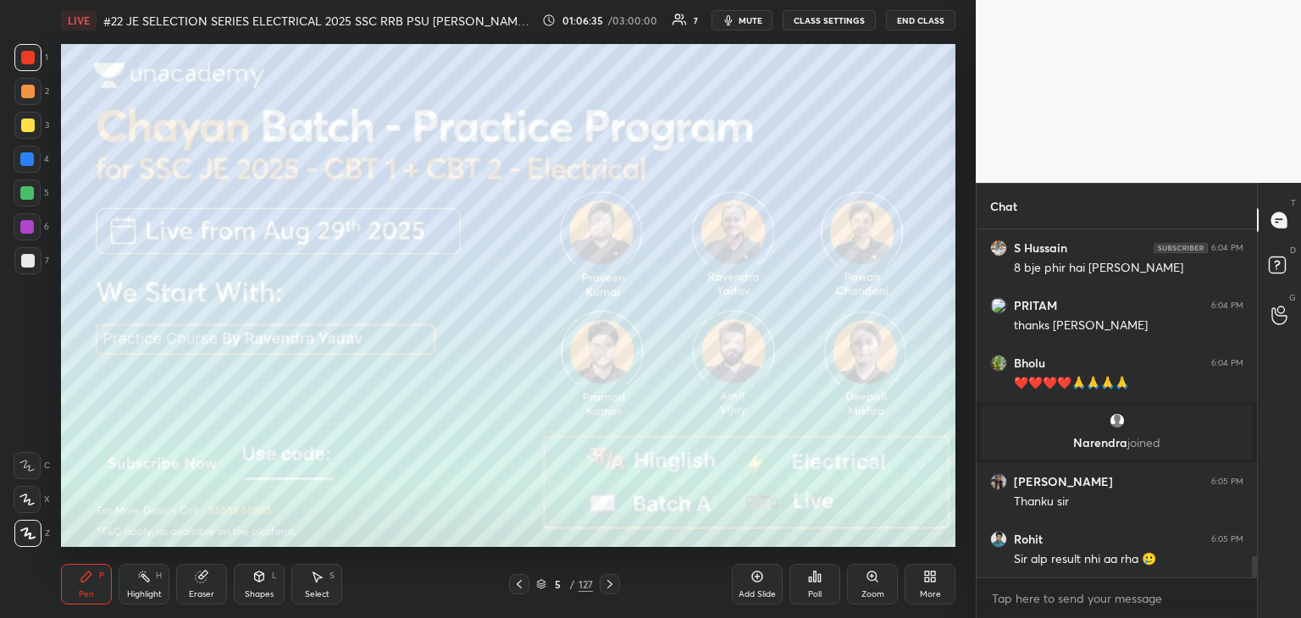
click at [614, 437] on div "LIVE #22 JE SELECTION SERIES ELECTRICAL 2025 SSC RRB PSU PRAVIN SIR EEEGURU 01:…" at bounding box center [508, 309] width 908 height 618
click at [743, 16] on span "mute" at bounding box center [751, 20] width 24 height 12
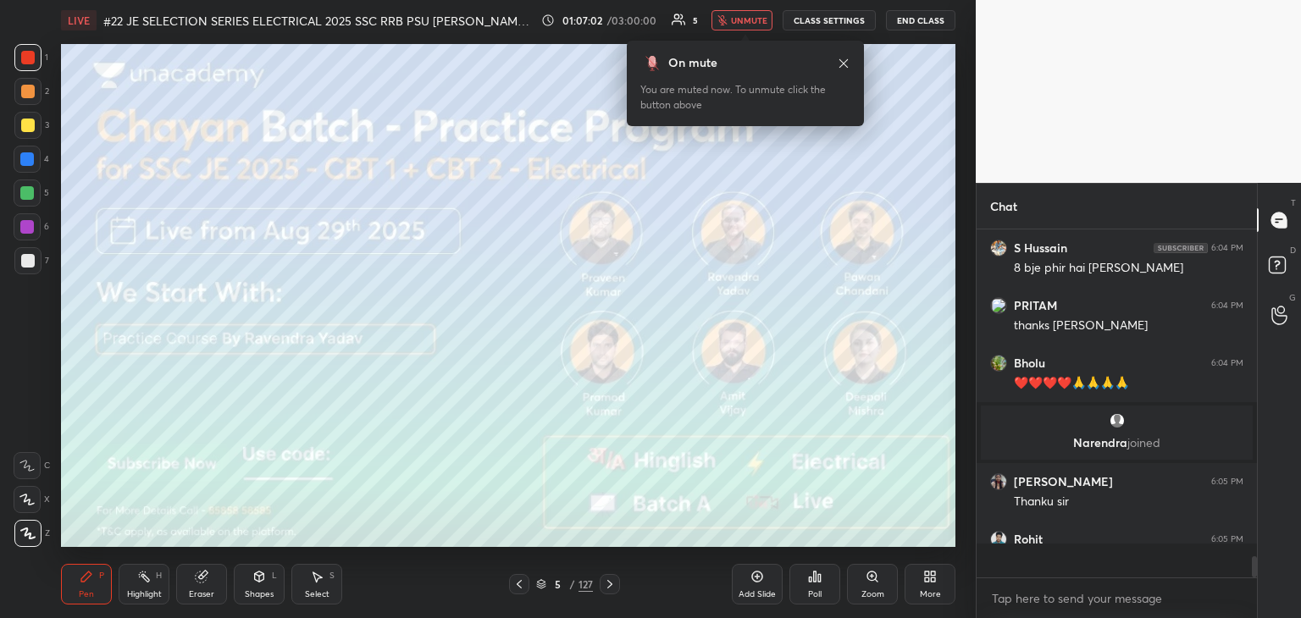
type textarea "x"
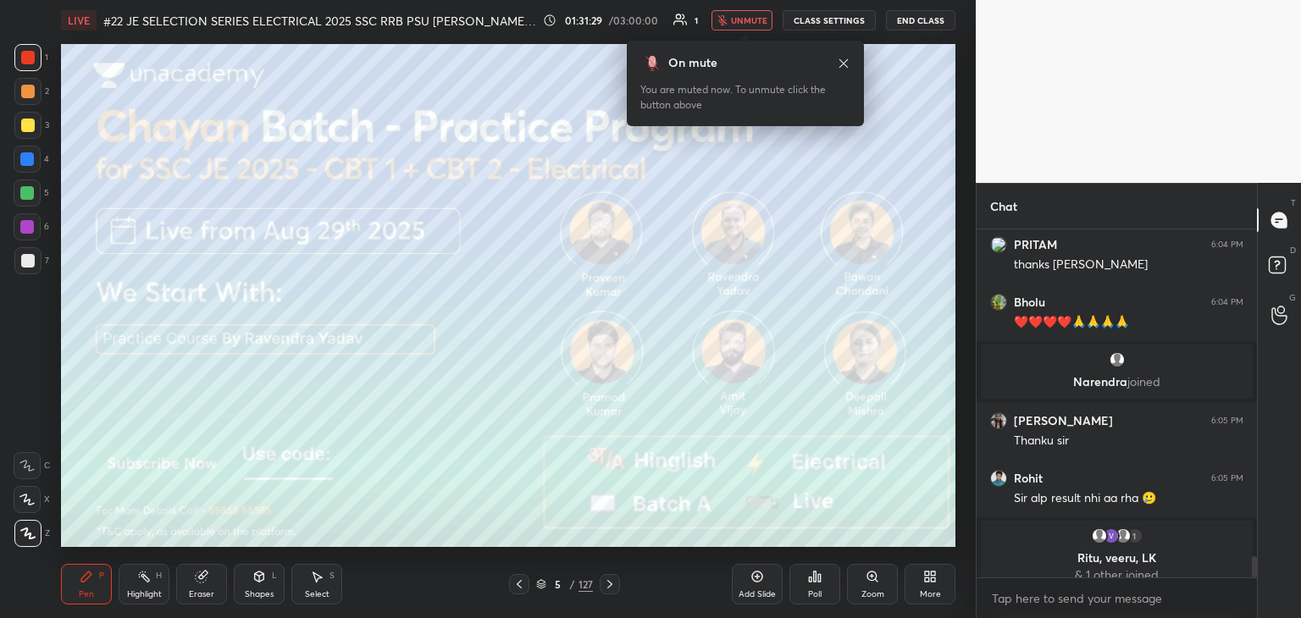
scroll to position [5464, 0]
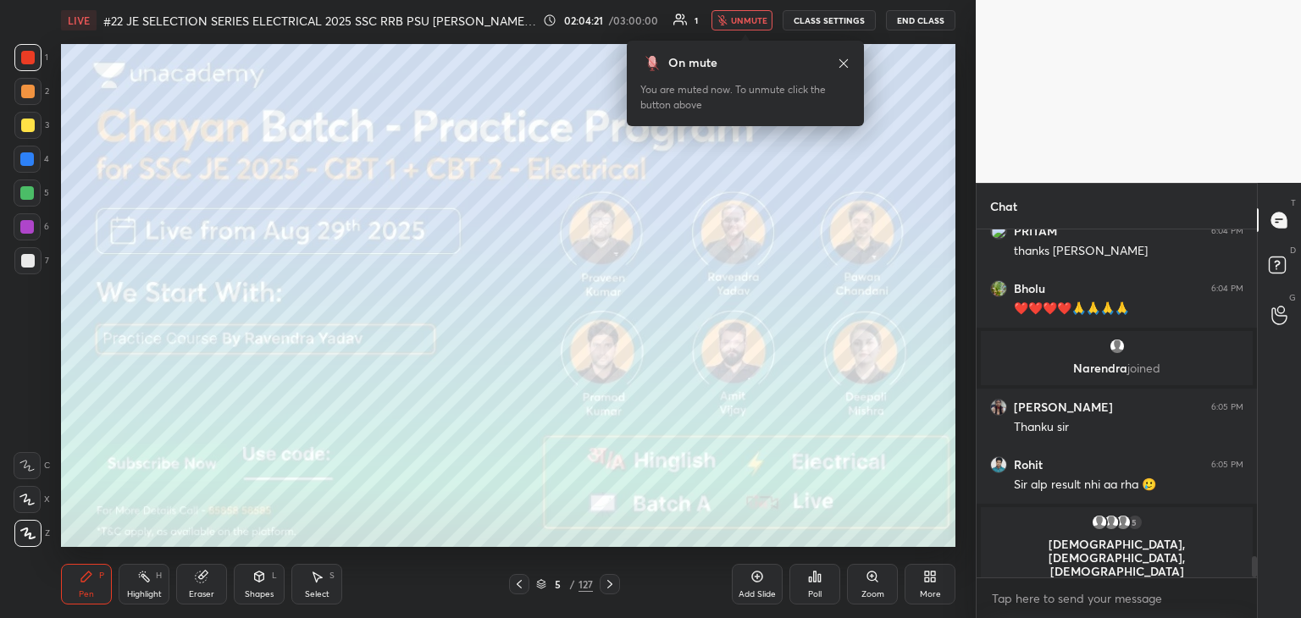
click at [753, 14] on span "unmute" at bounding box center [749, 20] width 36 height 12
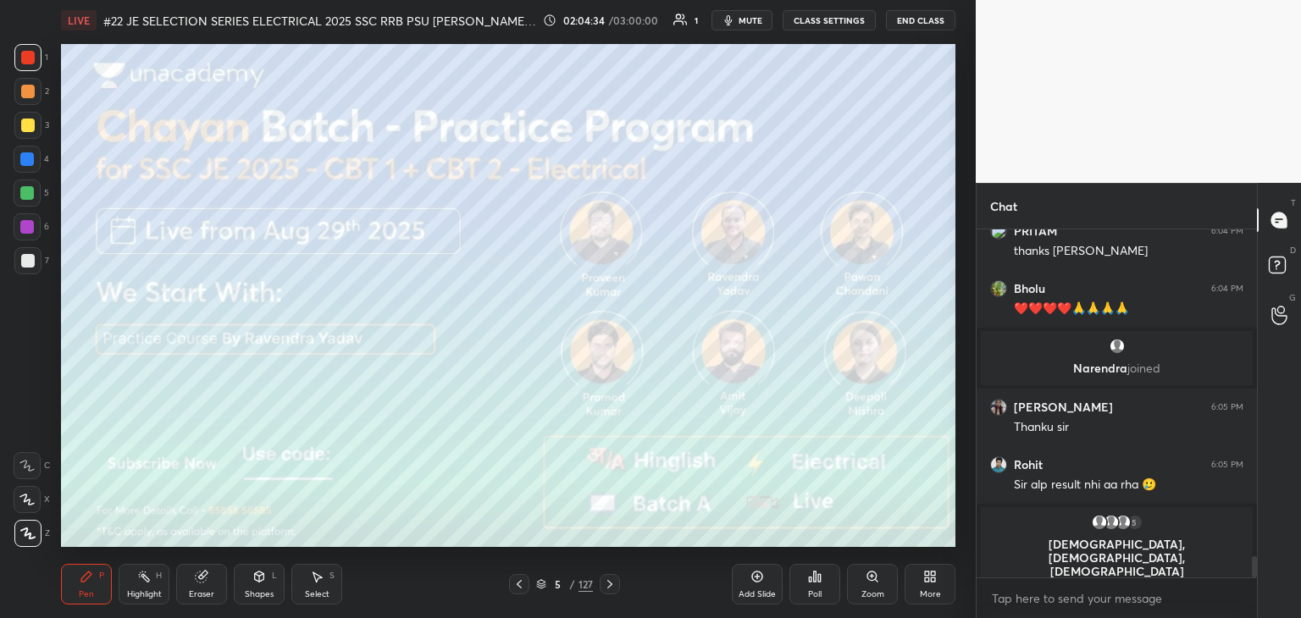
click at [750, 21] on span "mute" at bounding box center [751, 20] width 24 height 12
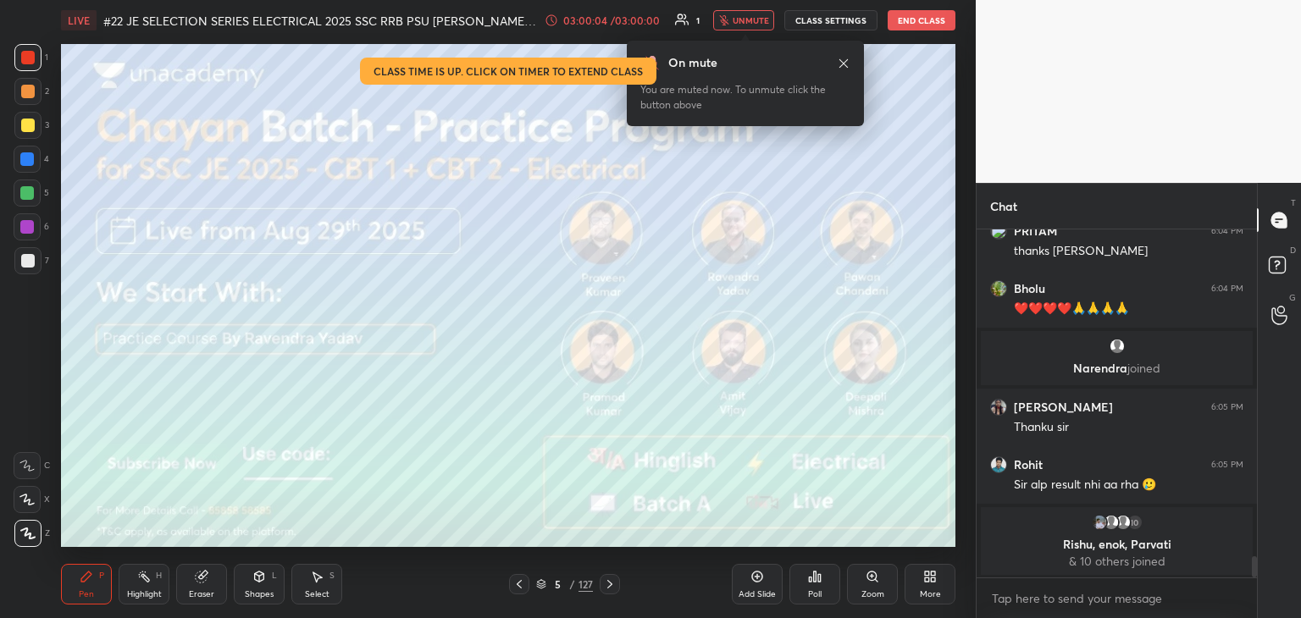
click at [912, 25] on button "End Class" at bounding box center [922, 20] width 68 height 20
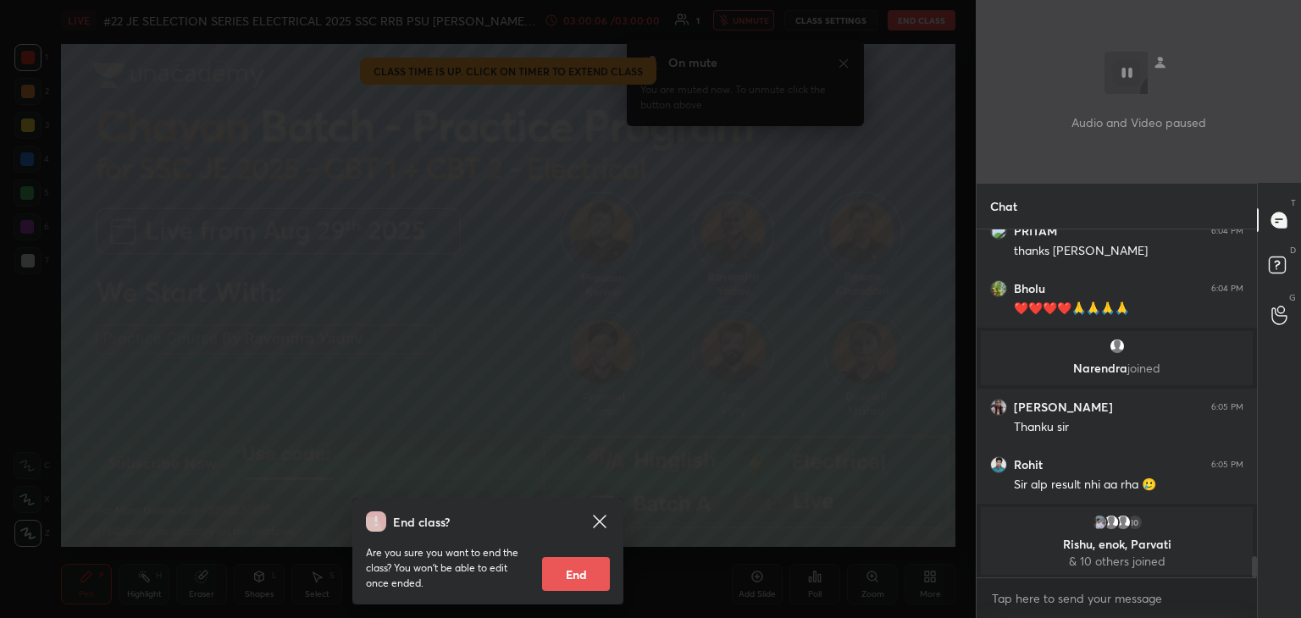
drag, startPoint x: 560, startPoint y: 570, endPoint x: 550, endPoint y: 570, distance: 10.2
click at [560, 573] on button "End" at bounding box center [576, 574] width 68 height 34
type textarea "x"
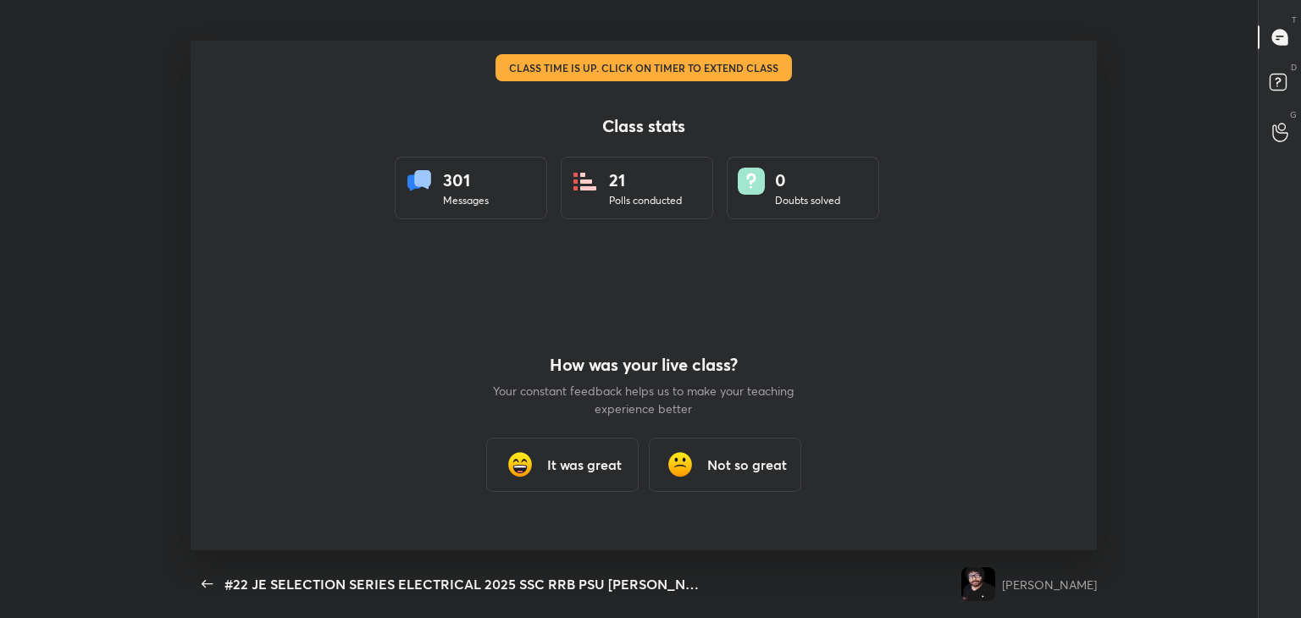
scroll to position [0, 0]
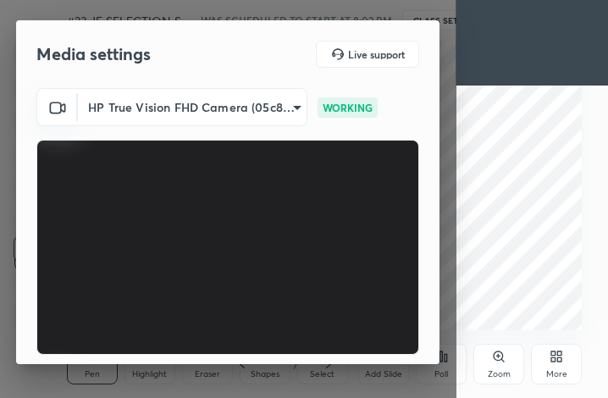
scroll to position [157, 0]
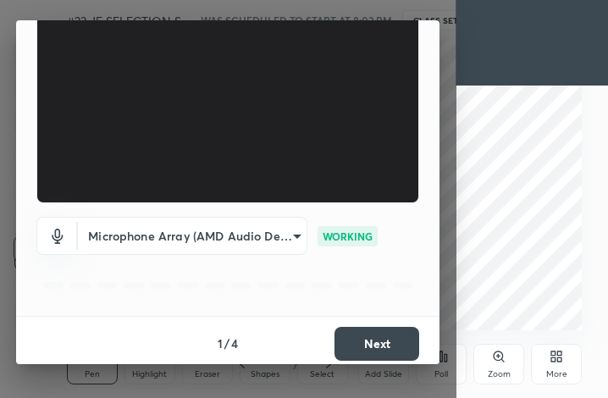
click at [434, 359] on div "1 / 4 Next" at bounding box center [227, 343] width 423 height 54
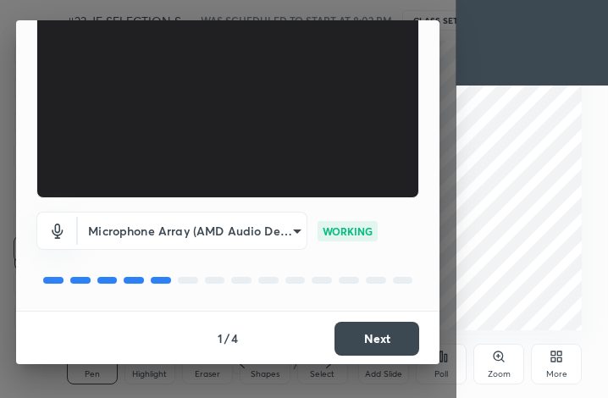
click at [386, 336] on button "Next" at bounding box center [377, 339] width 85 height 34
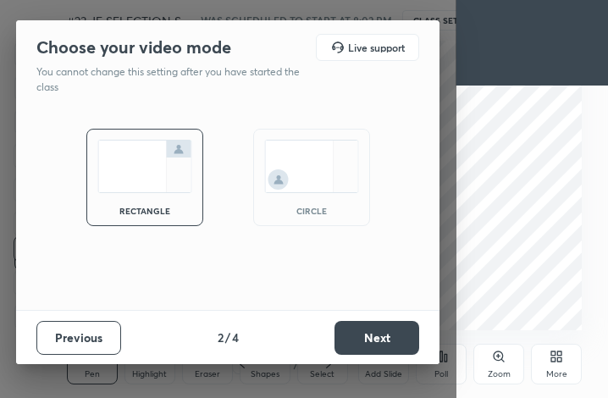
scroll to position [0, 0]
click at [386, 337] on button "Next" at bounding box center [377, 338] width 85 height 34
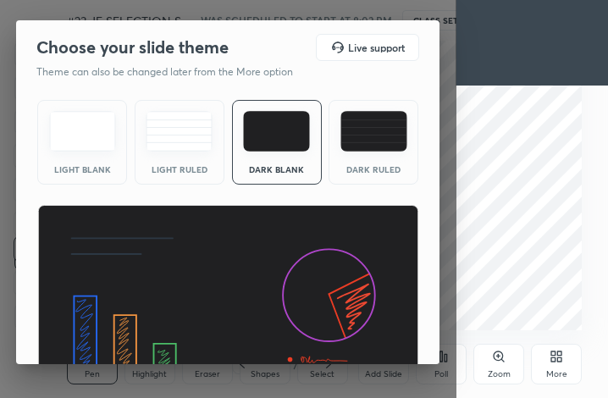
click at [387, 339] on img at bounding box center [228, 312] width 382 height 215
click at [434, 361] on div "Light Blank Light Ruled Dark Blank Dark Ruled" at bounding box center [227, 256] width 423 height 327
click at [435, 361] on div "Choose your slide theme Live support Theme can also be changed later from the M…" at bounding box center [227, 192] width 423 height 344
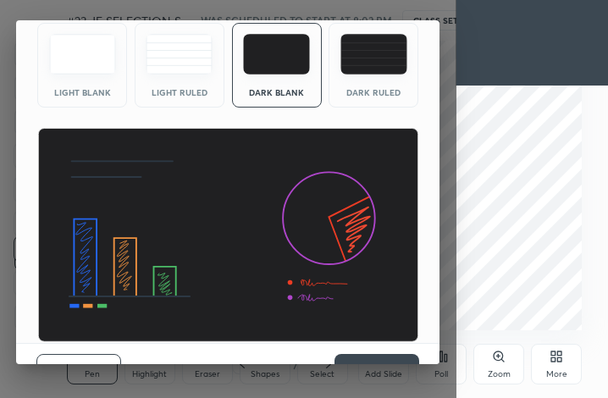
scroll to position [109, 0]
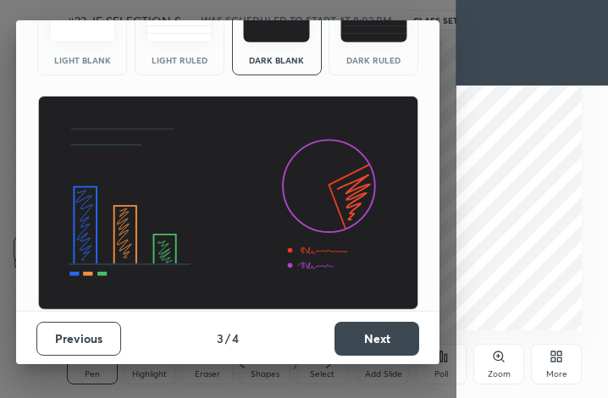
click at [383, 336] on button "Next" at bounding box center [377, 339] width 85 height 34
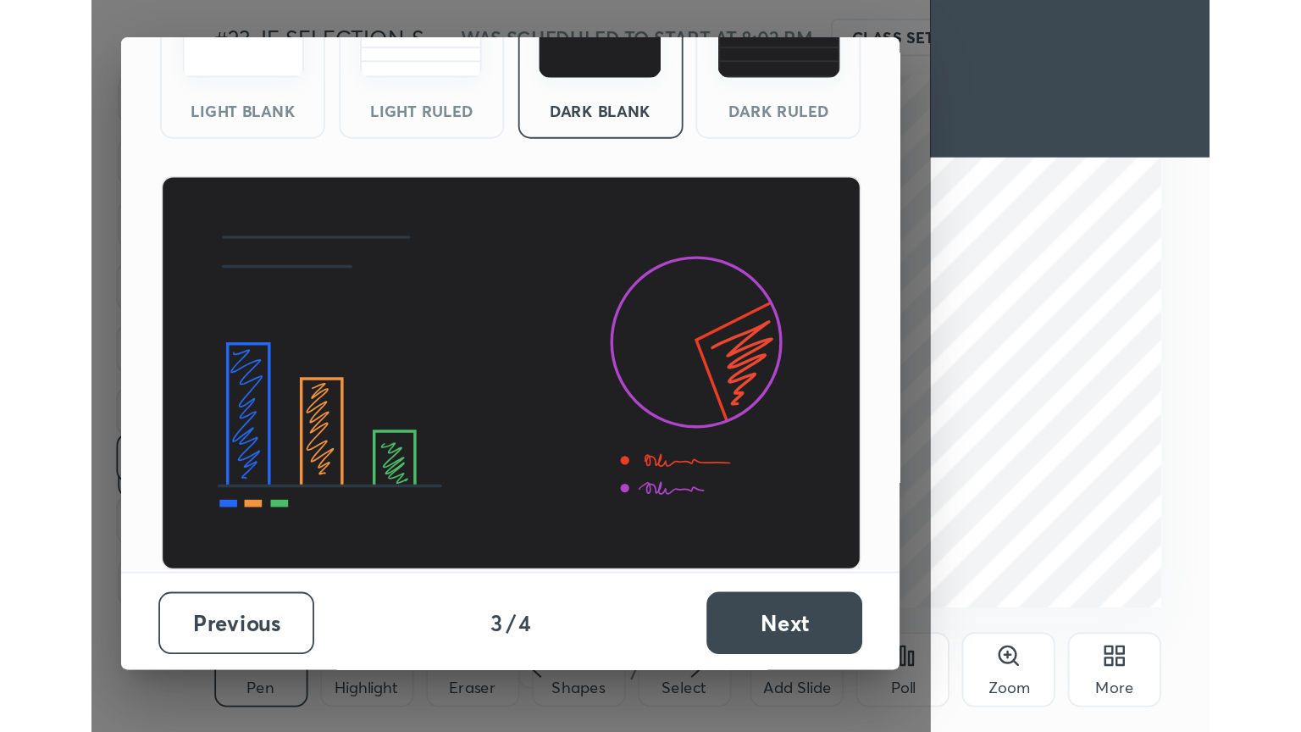
scroll to position [0, 0]
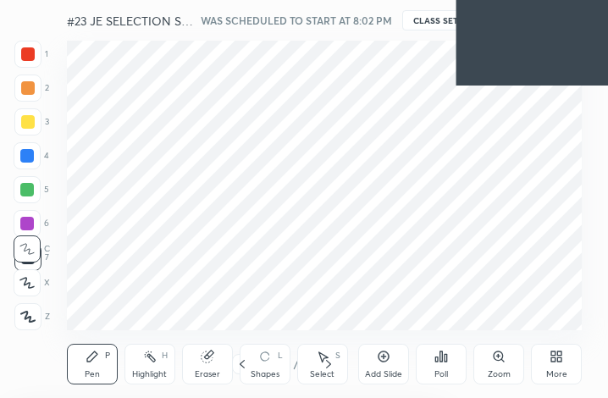
click at [556, 358] on icon at bounding box center [557, 357] width 14 height 14
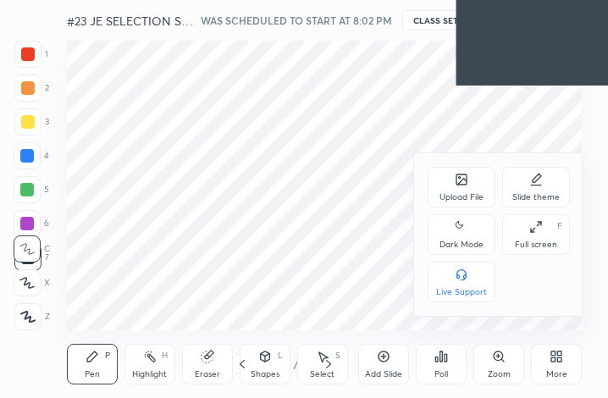
click at [539, 230] on icon at bounding box center [536, 227] width 14 height 14
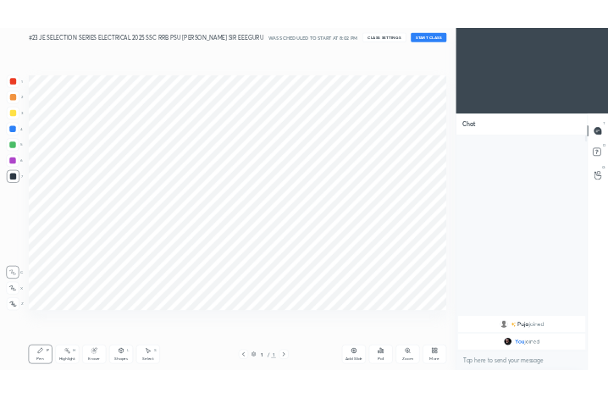
scroll to position [84070, 83786]
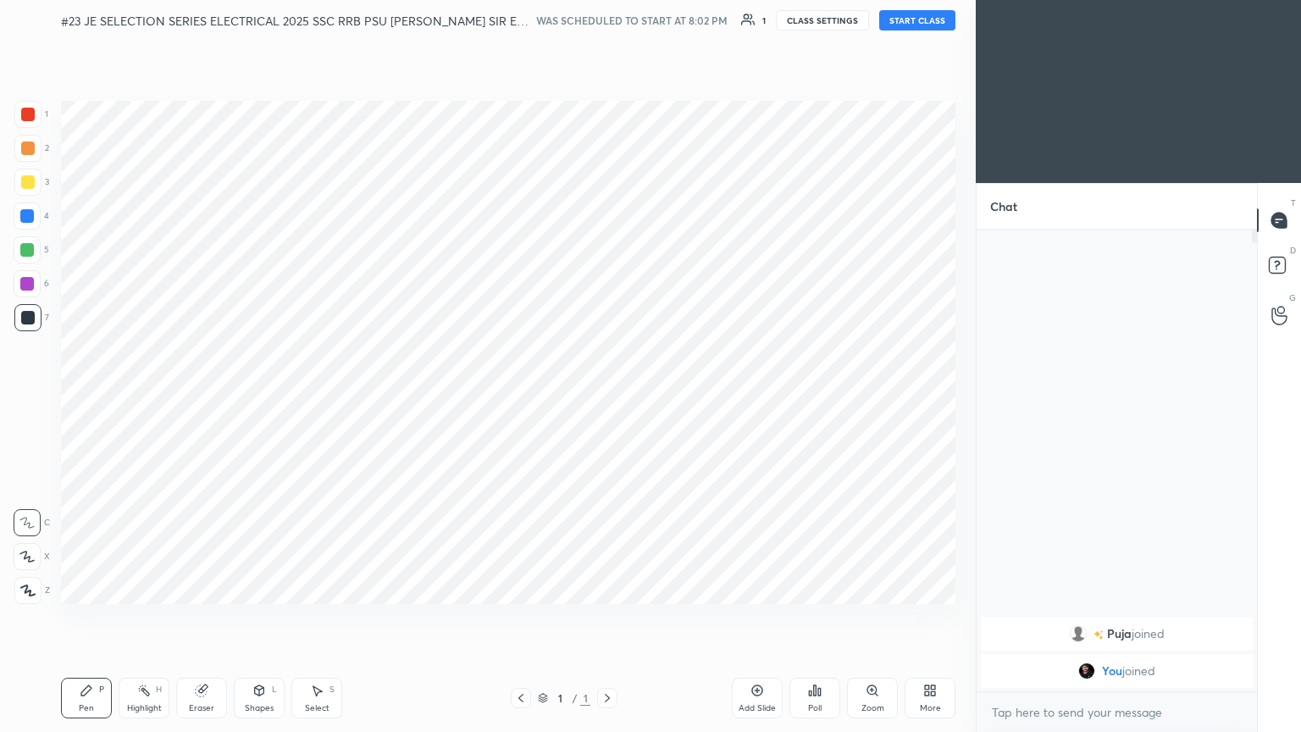
click at [607, 8] on div "#23 JE SELECTION SERIES ELECTRICAL 2025 SSC RRB PSU [PERSON_NAME] SIR EEEGURU W…" at bounding box center [508, 20] width 894 height 41
click at [607, 19] on button "START CLASS" at bounding box center [917, 20] width 76 height 20
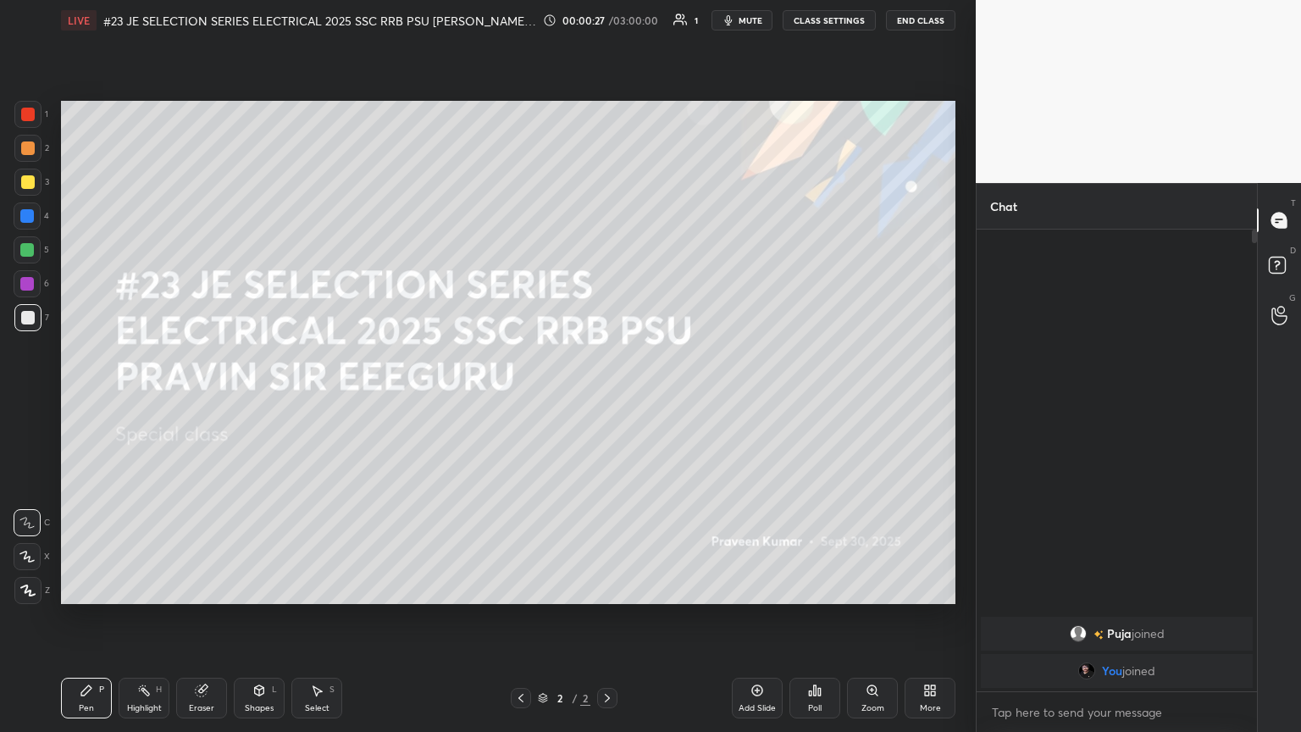
click at [607, 397] on icon at bounding box center [930, 690] width 14 height 14
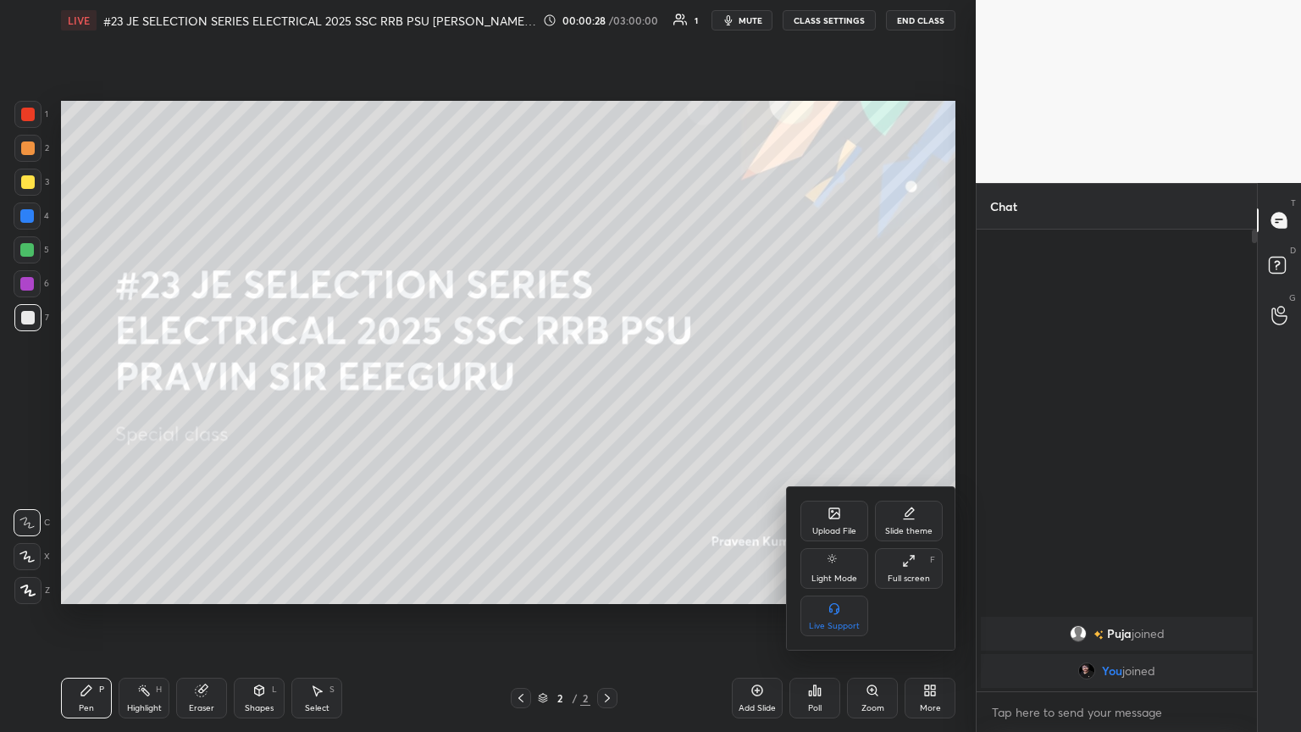
click at [607, 397] on div "Upload File" at bounding box center [834, 531] width 44 height 8
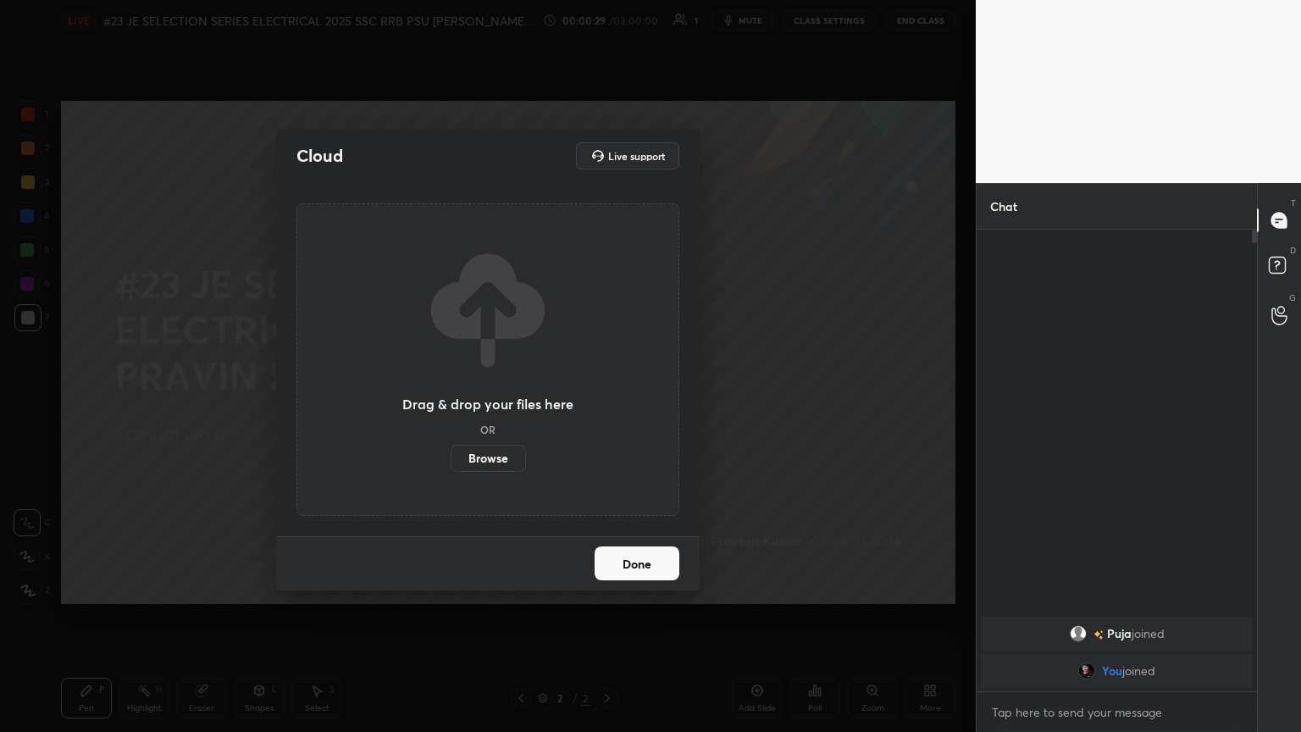
click at [496, 397] on label "Browse" at bounding box center [488, 458] width 75 height 27
click at [451, 397] on input "Browse" at bounding box center [451, 458] width 0 height 27
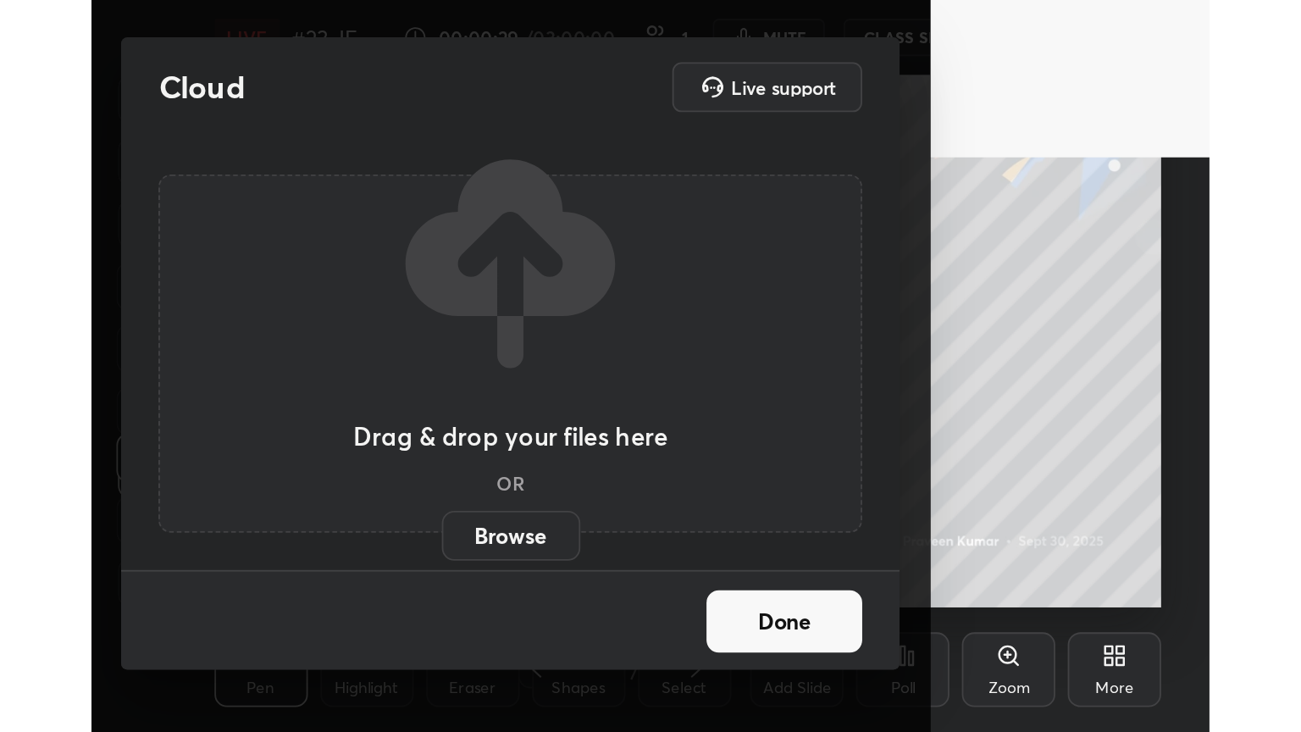
scroll to position [290, 540]
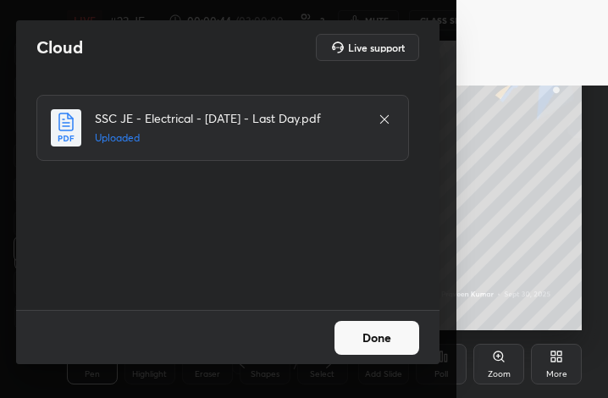
click at [383, 340] on button "Done" at bounding box center [377, 338] width 85 height 34
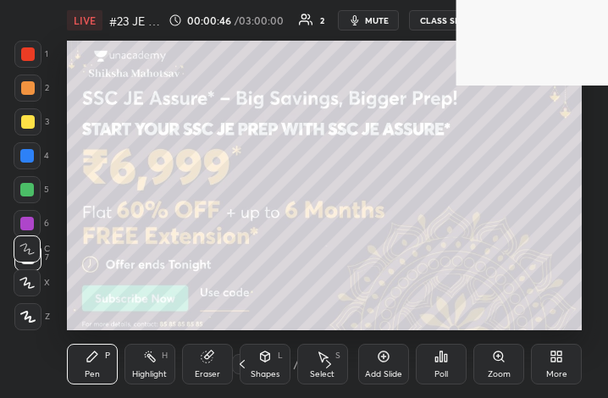
click at [556, 362] on icon at bounding box center [557, 357] width 14 height 14
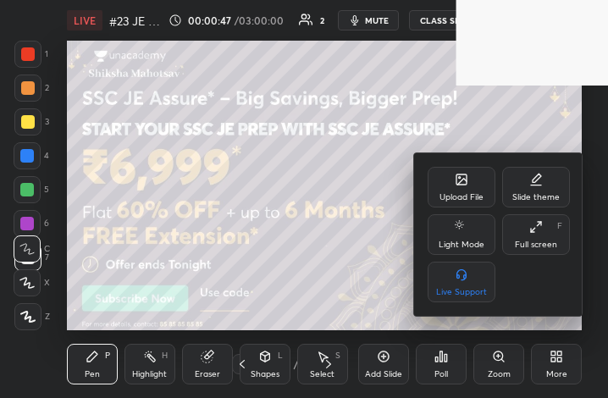
click at [542, 241] on div "Full screen" at bounding box center [536, 245] width 42 height 8
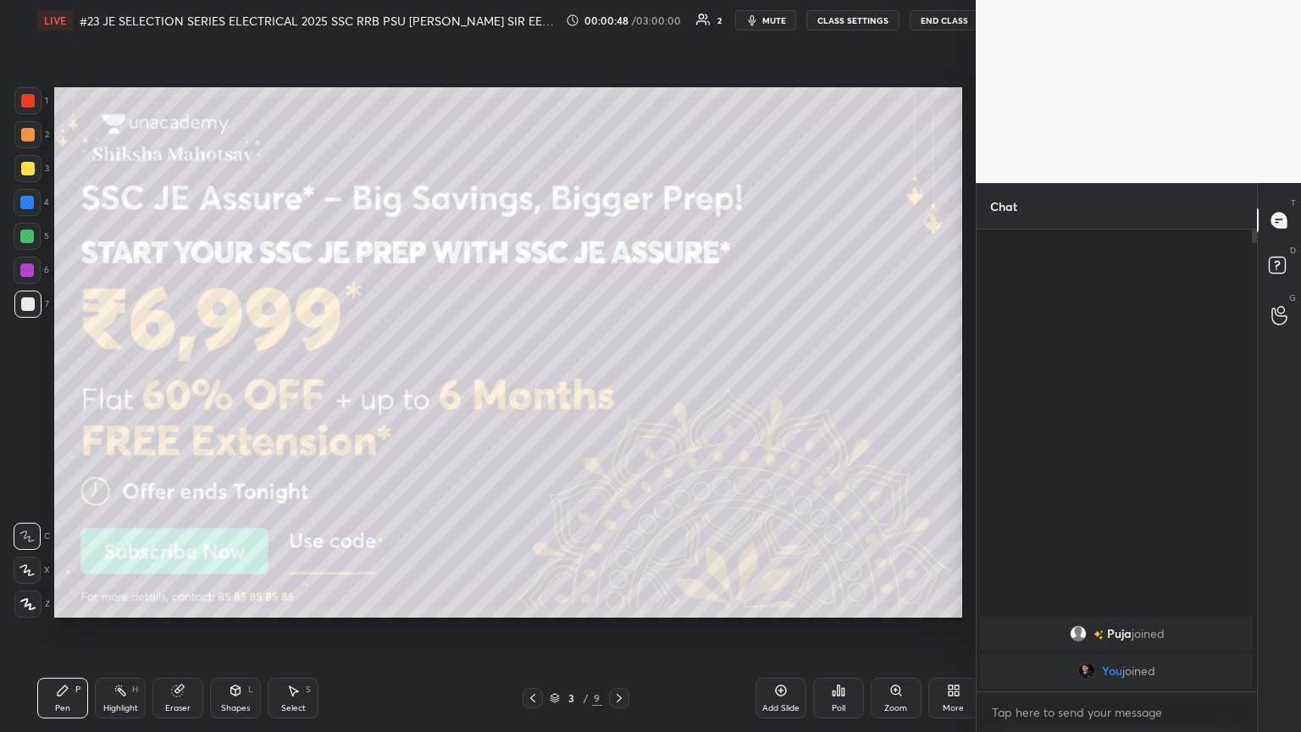
scroll to position [84070, 83786]
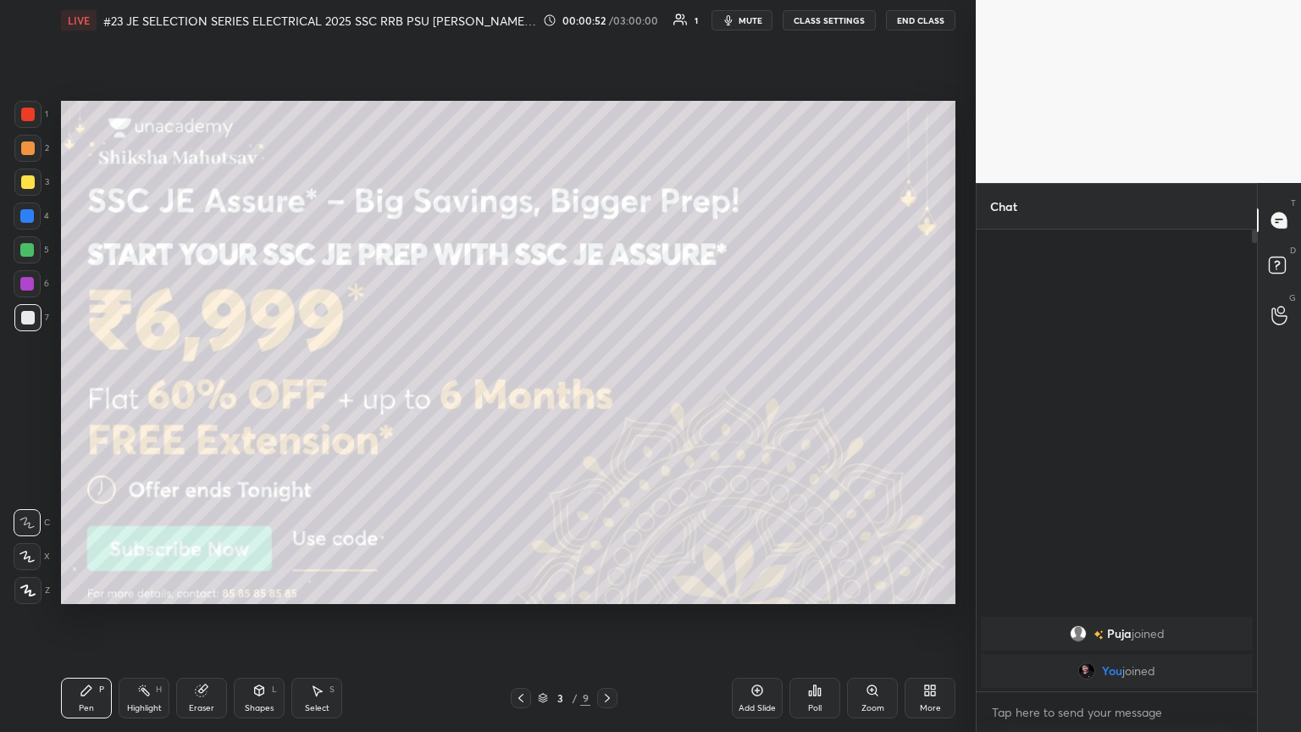
click at [607, 397] on body "1 2 3 4 5 6 7 C X Z C X Z E E Erase all H H LIVE #23 JE SELECTION SERIES ELECTR…" at bounding box center [650, 366] width 1301 height 732
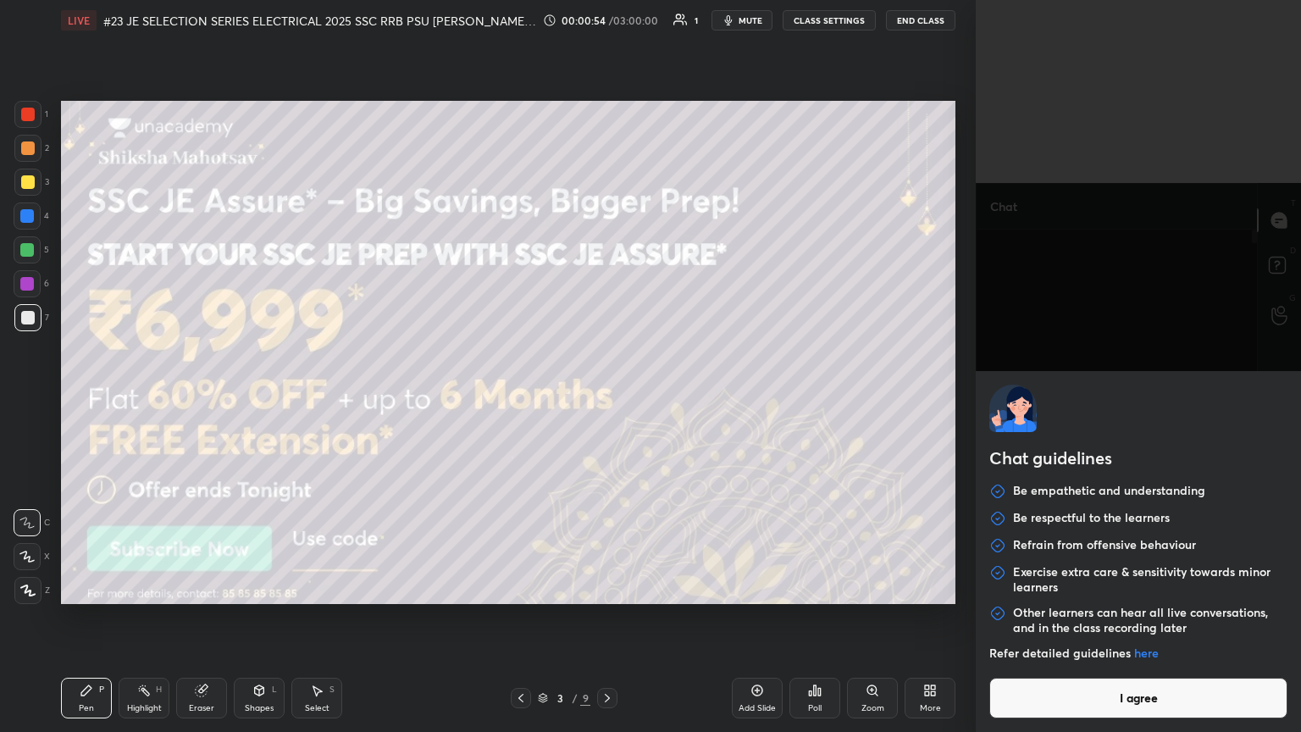
click at [607, 397] on button "I agree" at bounding box center [1138, 698] width 298 height 41
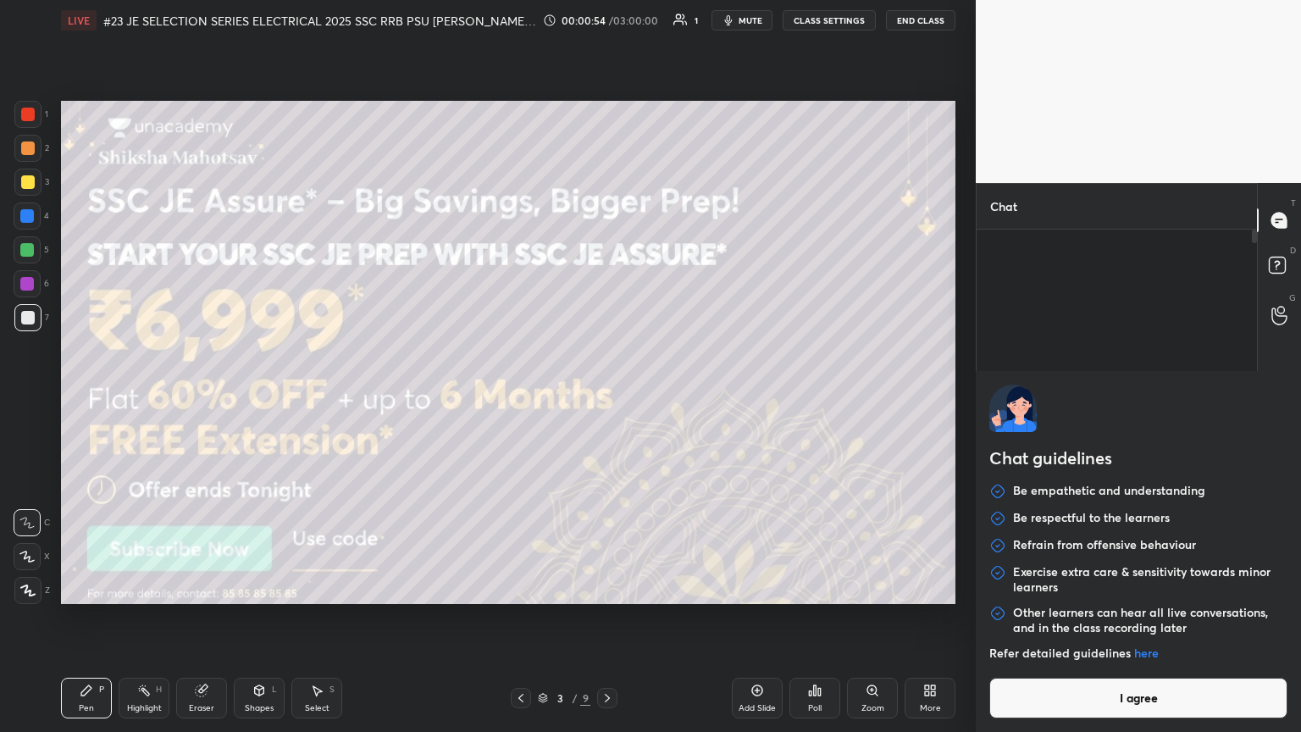
type textarea "x"
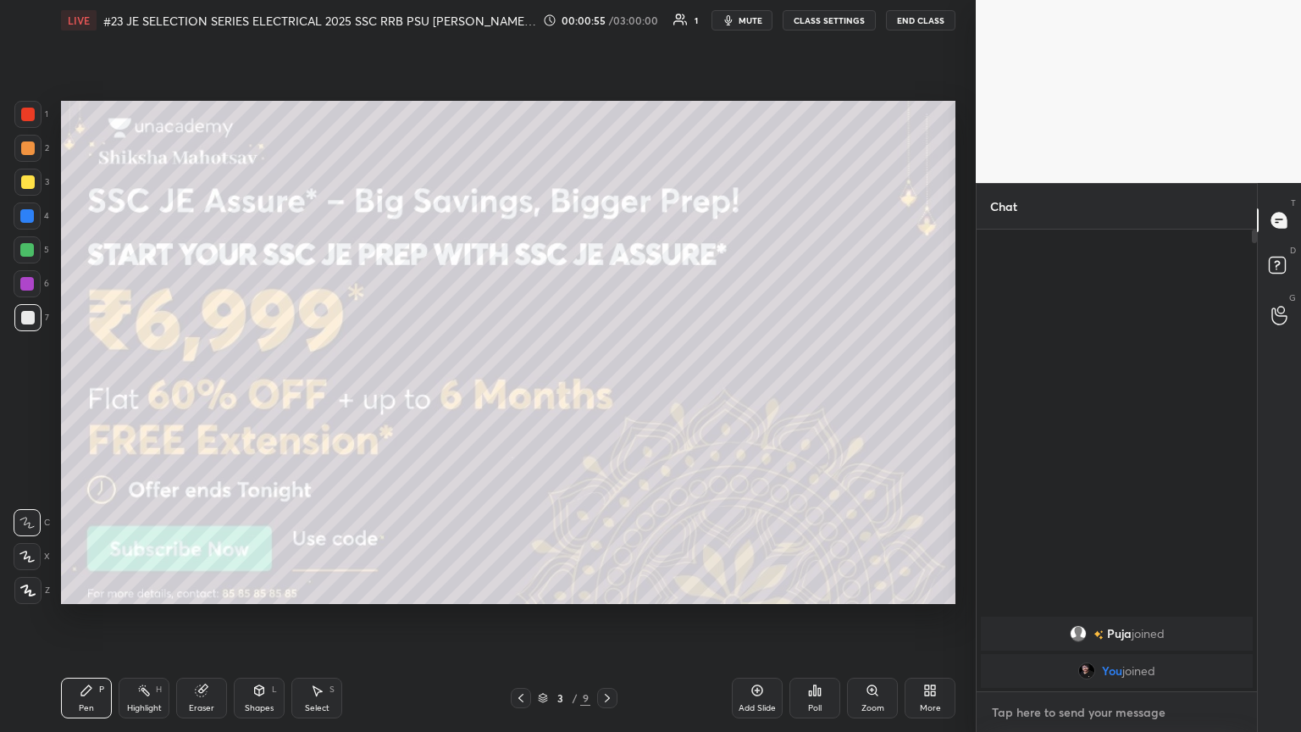
type textarea "c"
type textarea "x"
type textarea "cl"
type textarea "x"
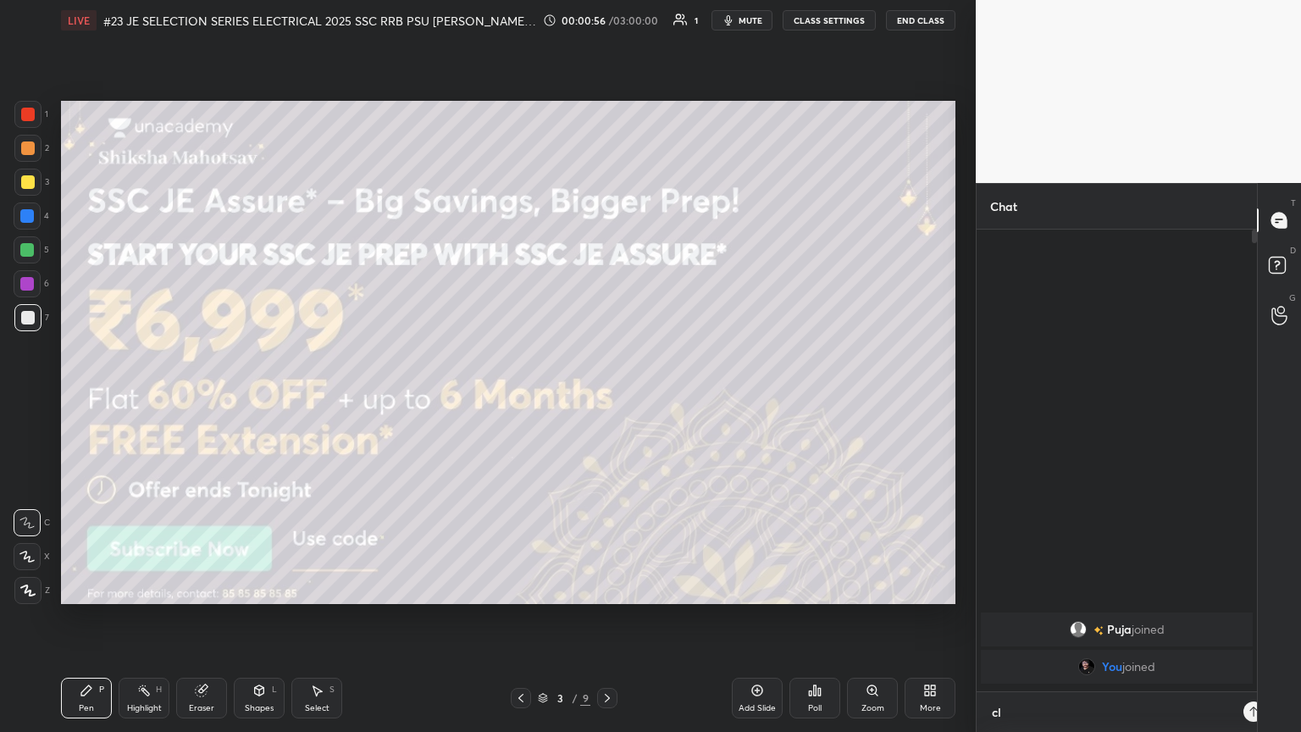
scroll to position [6, 5]
type textarea "cla"
type textarea "x"
type textarea "clas"
type textarea "x"
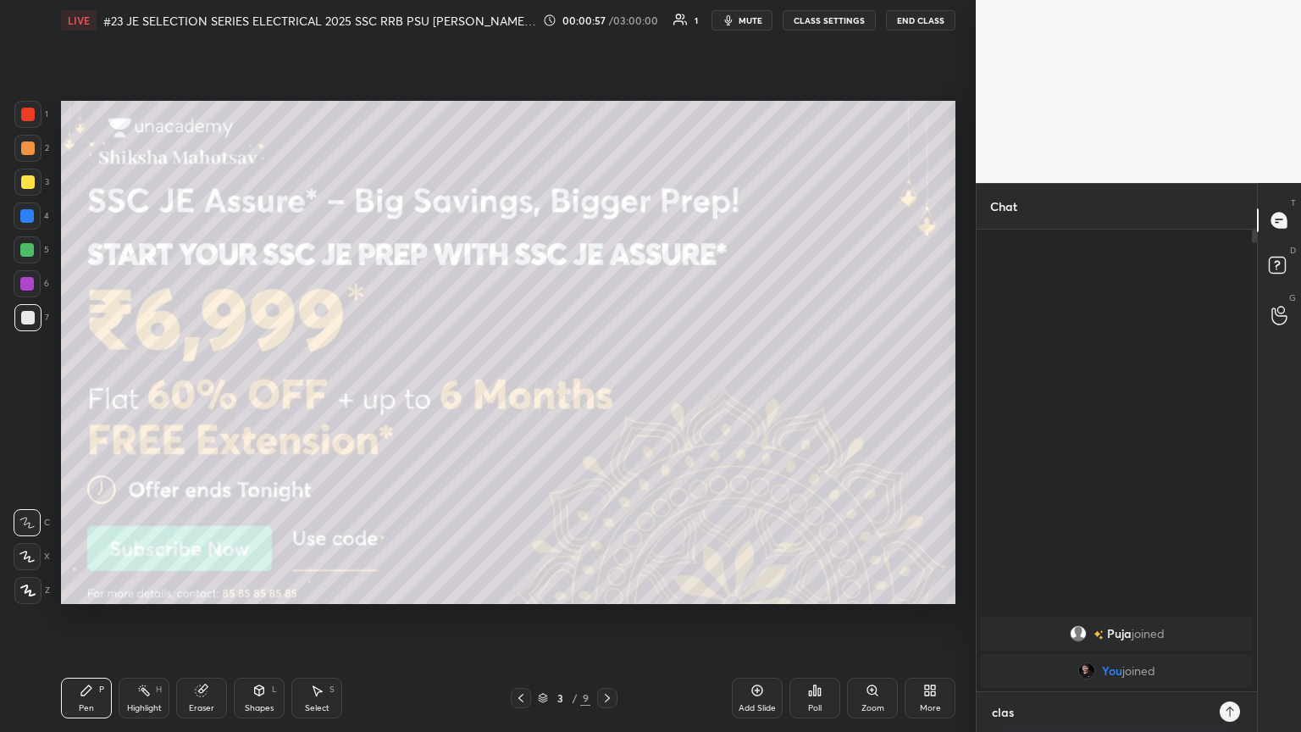
type textarea "class"
type textarea "x"
type textarea "class"
type textarea "x"
type textarea "class w"
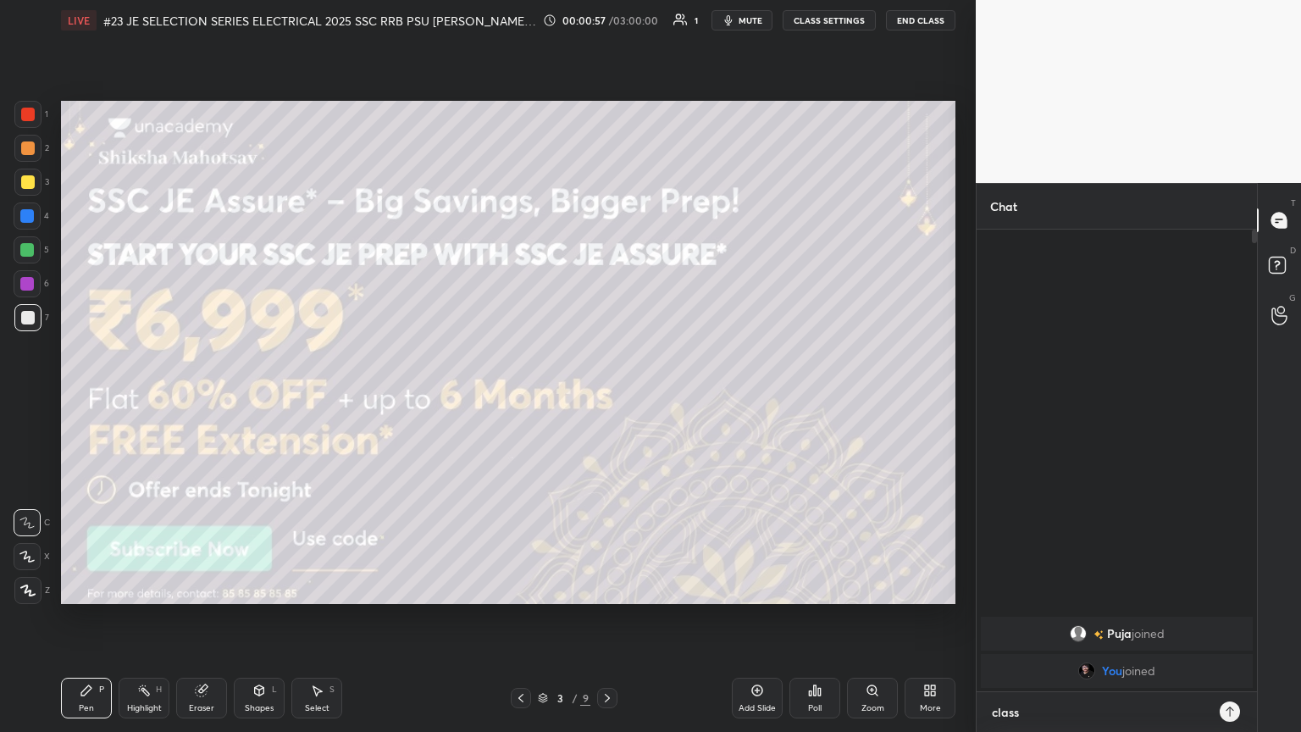
type textarea "x"
type textarea "class wi"
type textarea "x"
type textarea "class wil"
type textarea "x"
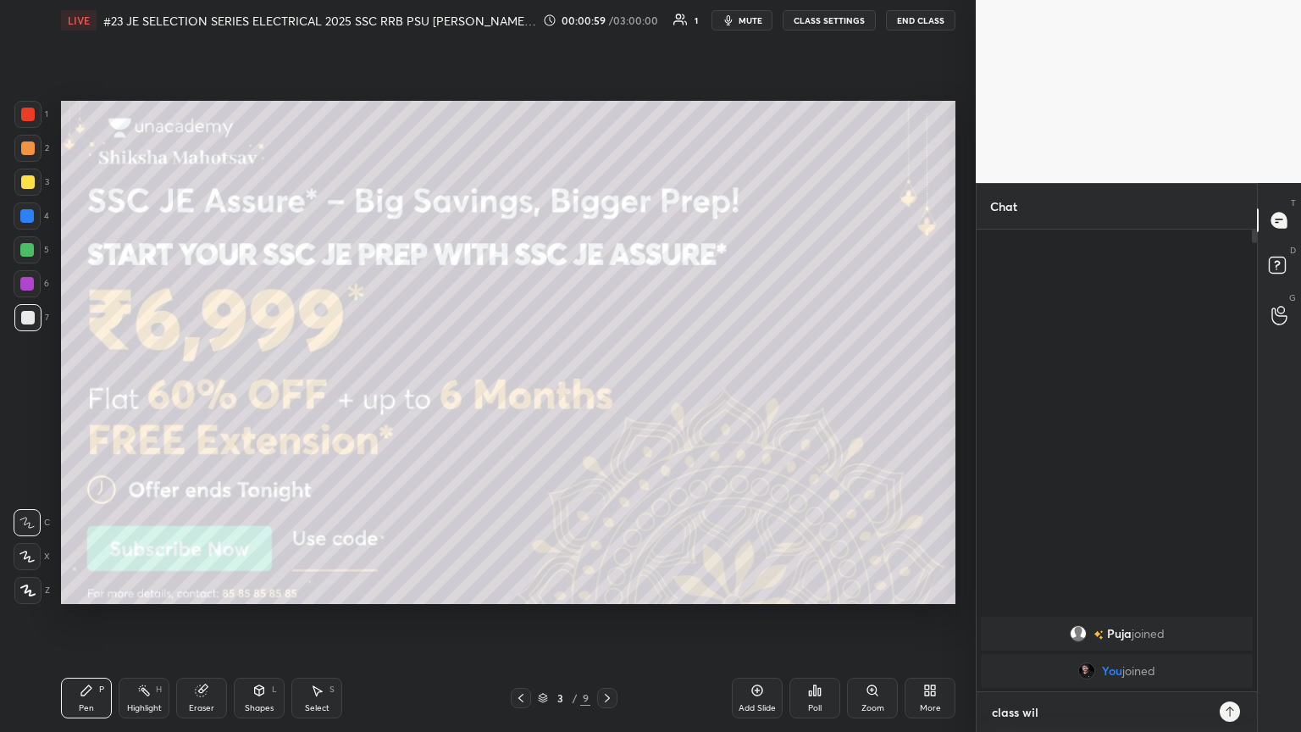
type textarea "class will"
type textarea "x"
type textarea "class will"
type textarea "x"
type textarea "class will s"
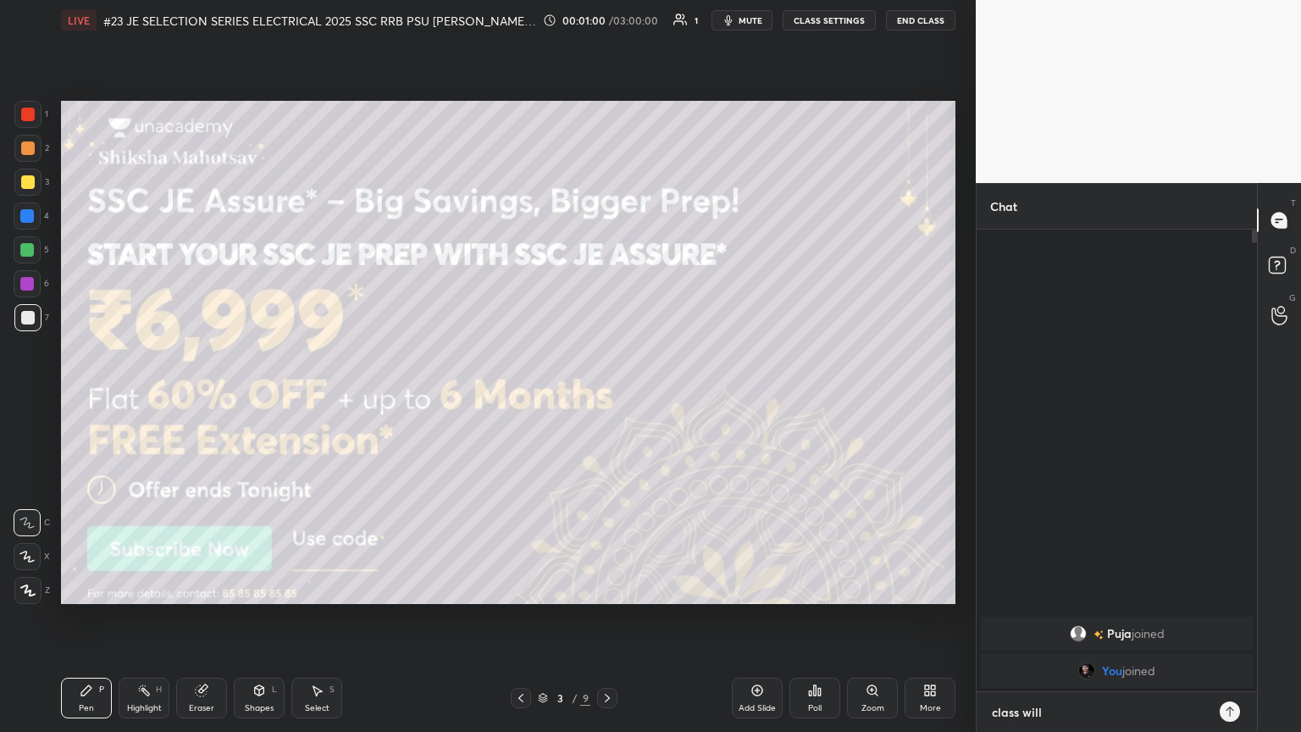
type textarea "x"
type textarea "class will st"
type textarea "x"
type textarea "class will sta"
type textarea "x"
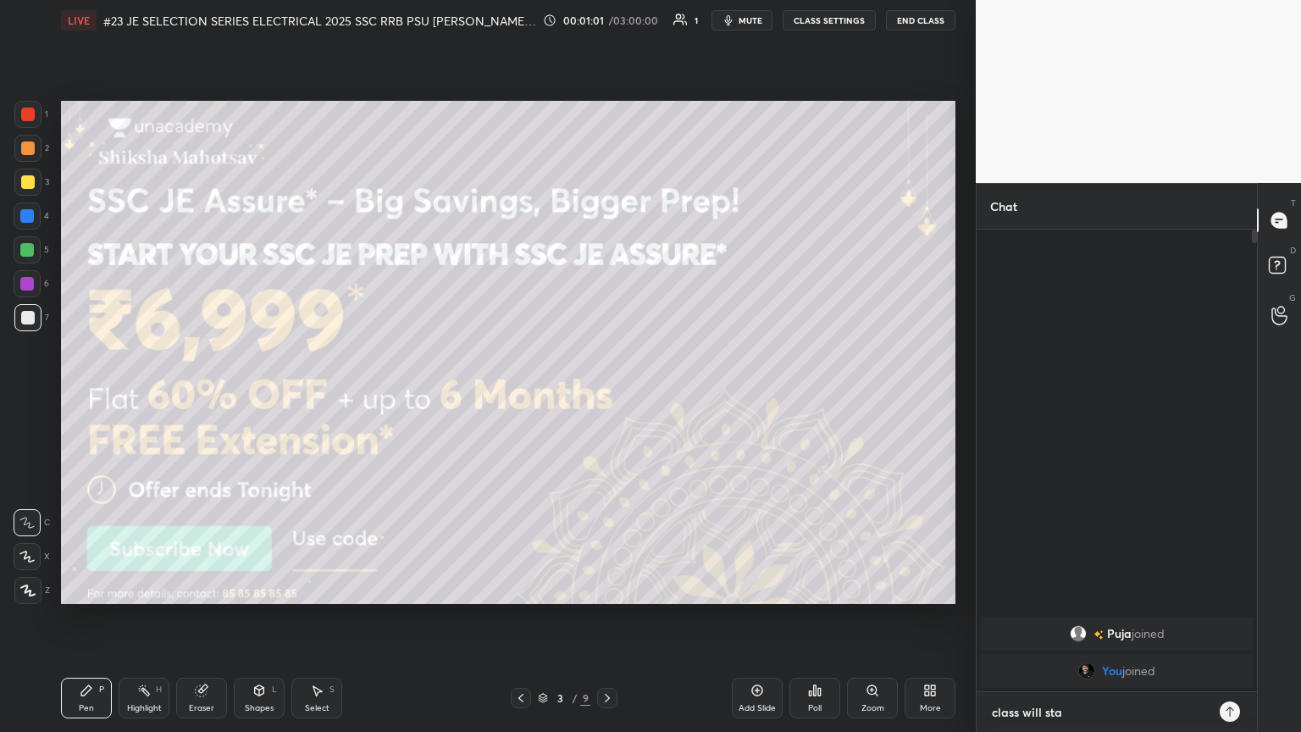
type textarea "class will star"
type textarea "x"
type textarea "class will start"
type textarea "x"
type textarea "class will start"
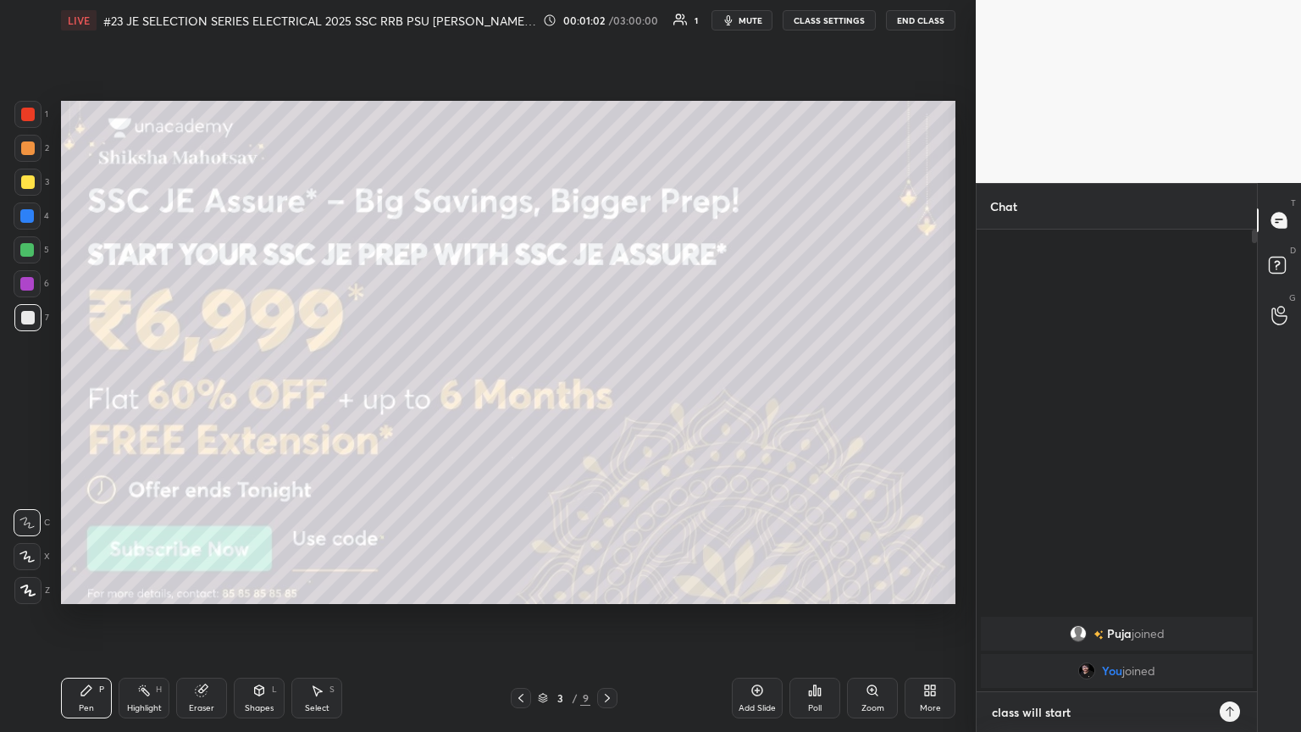
type textarea "x"
type textarea "class will start a"
type textarea "x"
type textarea "class will start at"
type textarea "x"
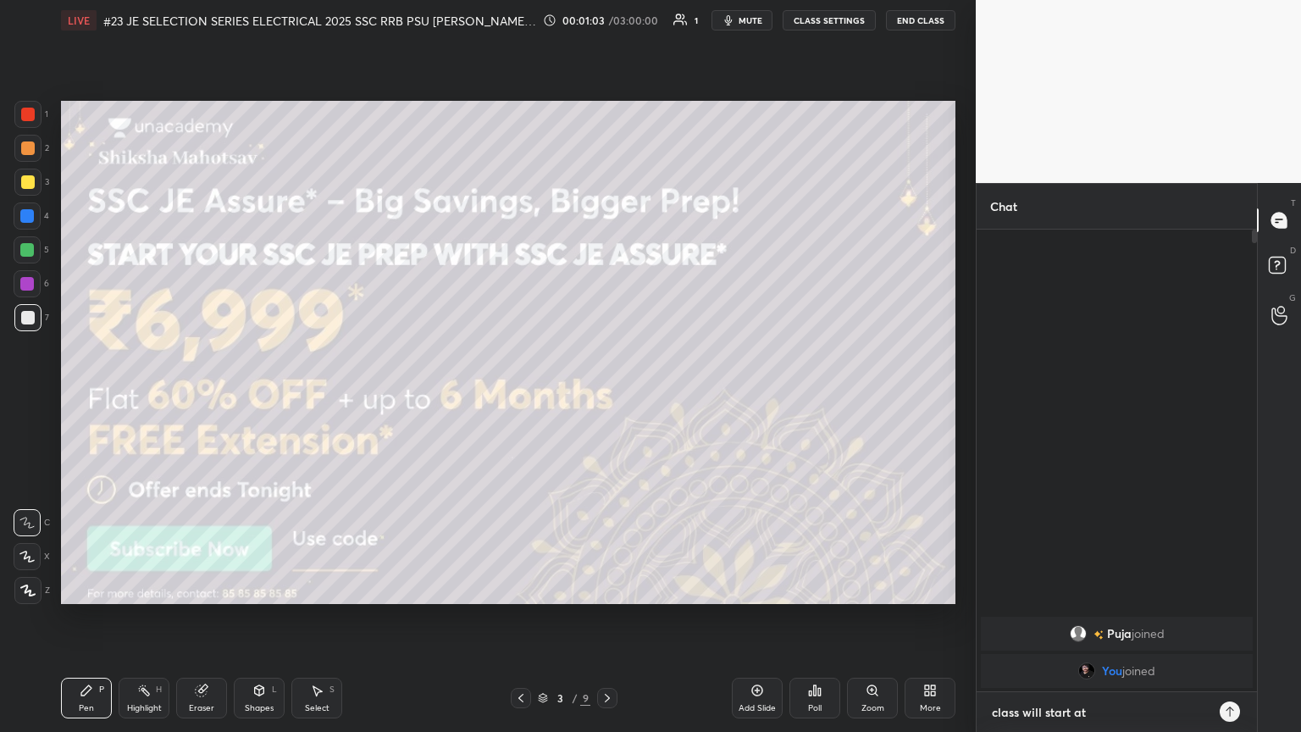
type textarea "class will start at"
type textarea "x"
type textarea "class will start at 8"
type textarea "x"
type textarea "class will start at 8:"
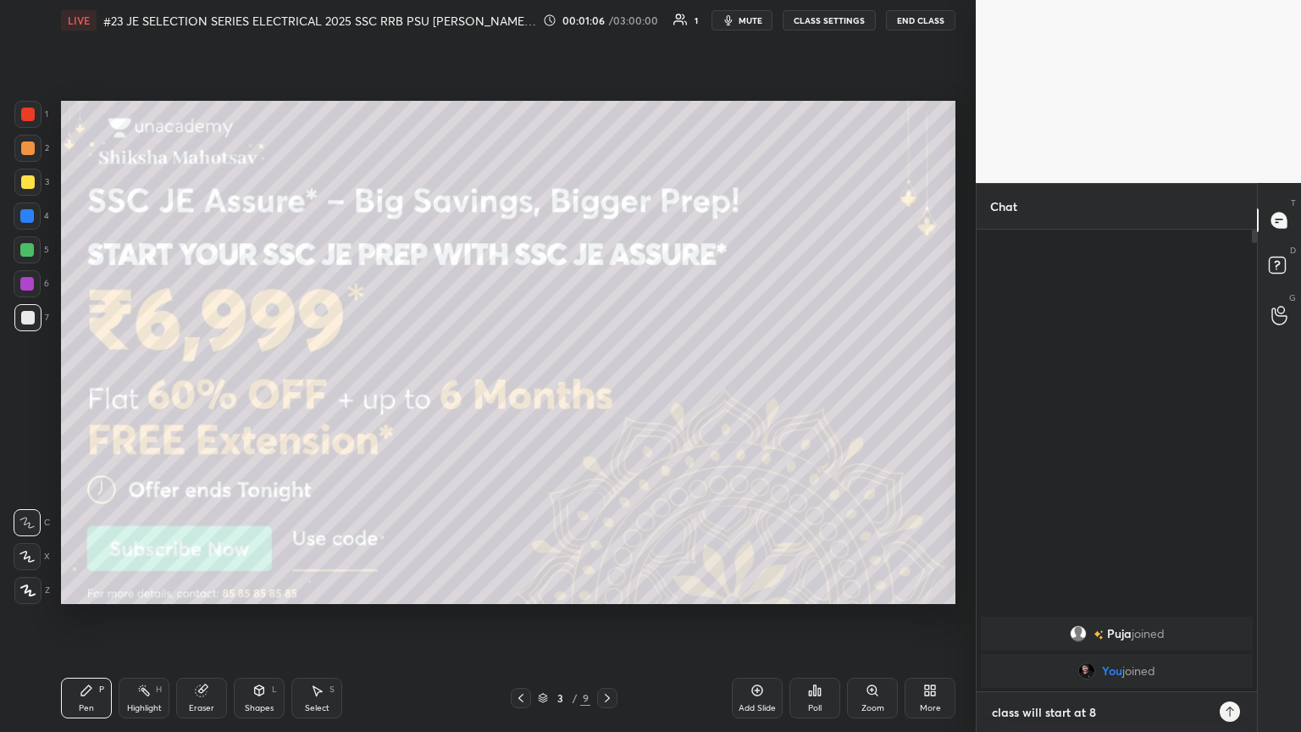
type textarea "x"
type textarea "class will start at 8:3"
type textarea "x"
type textarea "class will start at 8:30"
type textarea "x"
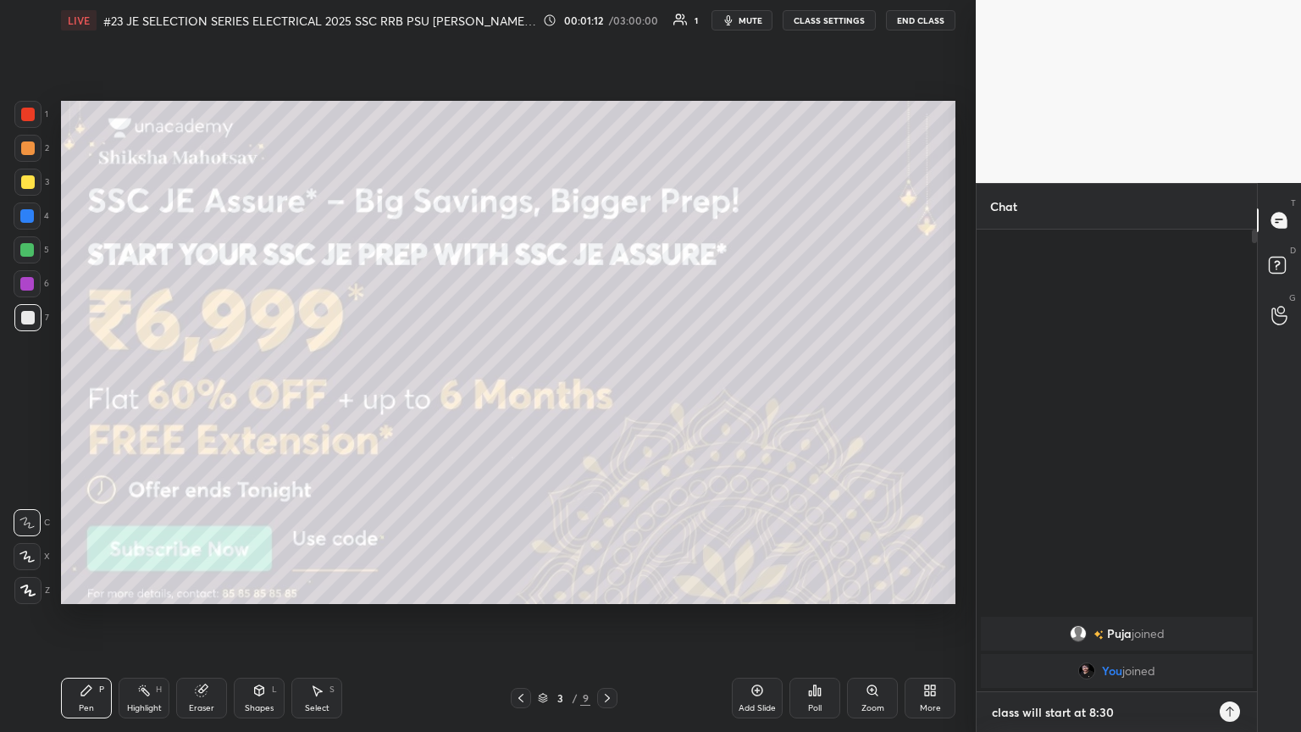
type textarea "class will start at 8:30"
type textarea "x"
click at [607, 397] on icon at bounding box center [1230, 712] width 14 height 14
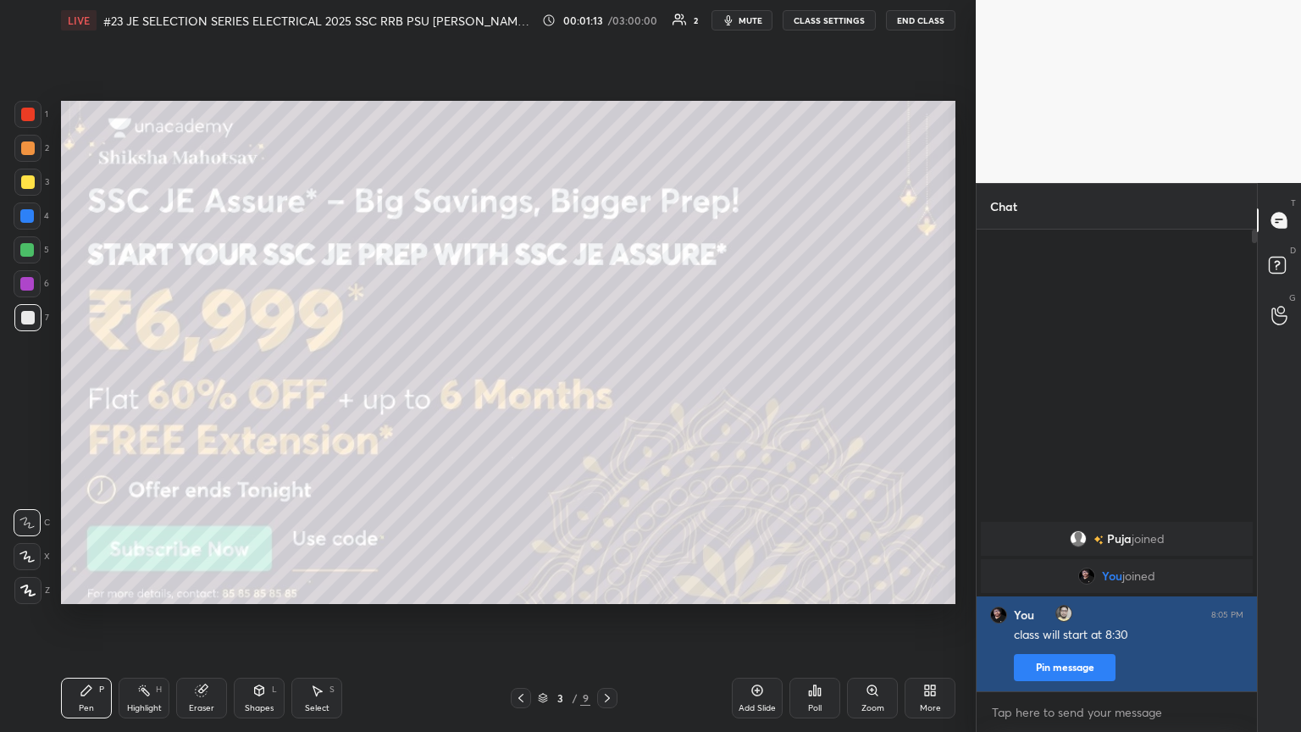
click at [607, 397] on button "Pin message" at bounding box center [1065, 667] width 102 height 27
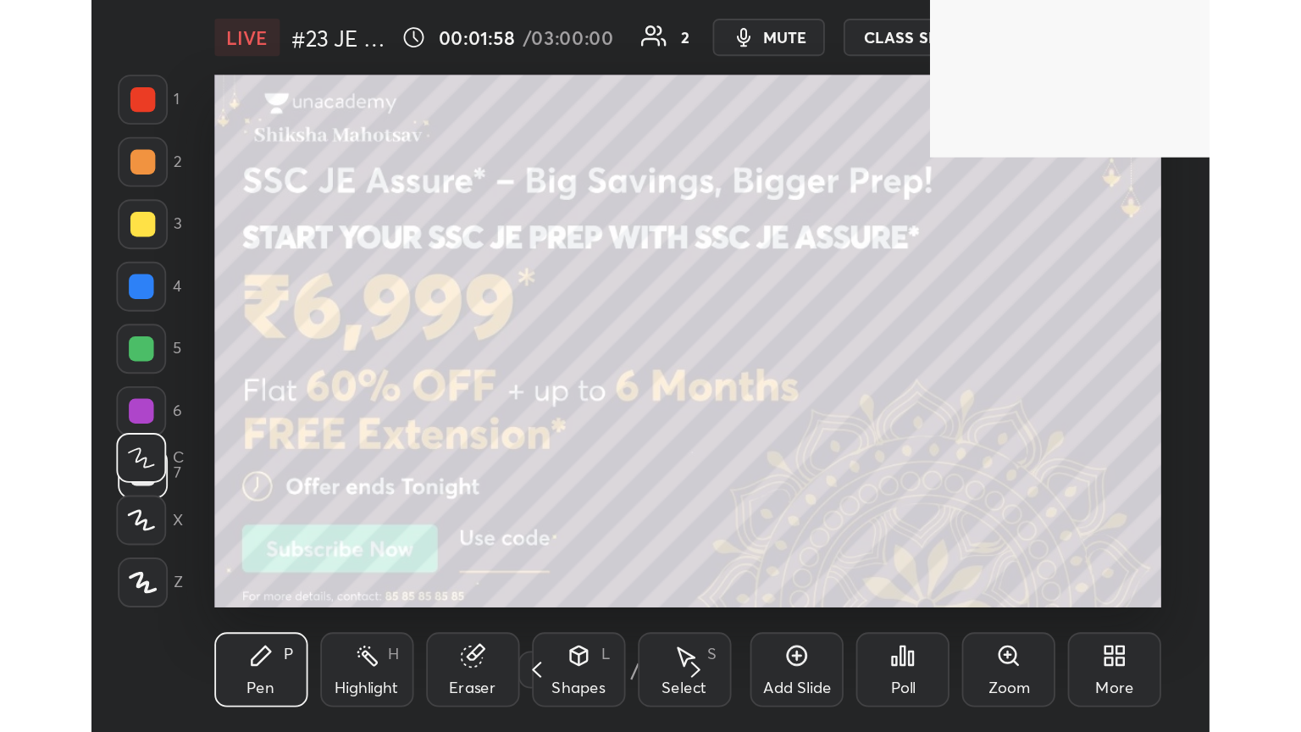
scroll to position [290, 540]
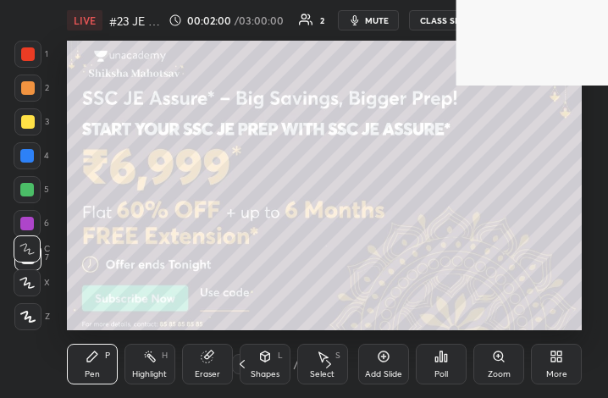
click at [373, 25] on span "mute" at bounding box center [377, 20] width 24 height 12
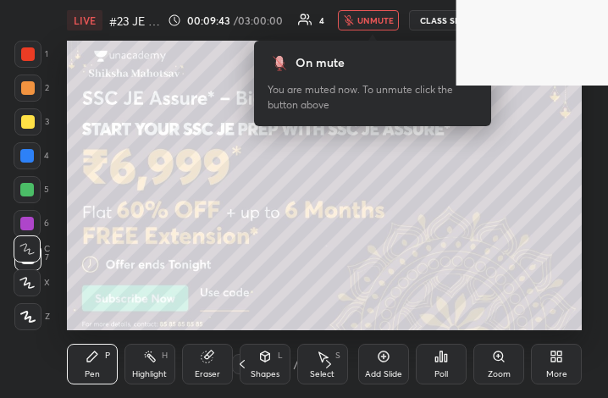
click at [553, 361] on icon at bounding box center [553, 359] width 4 height 4
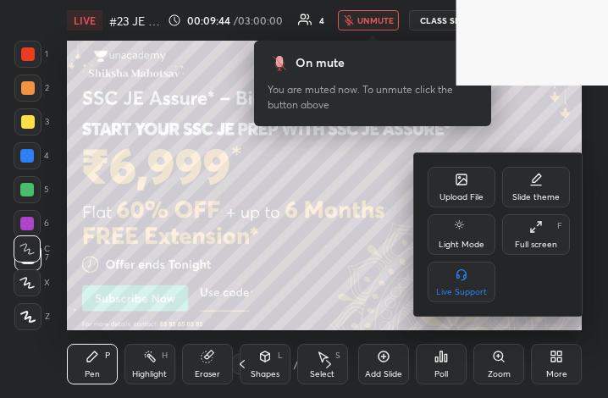
click at [540, 242] on div "Full screen" at bounding box center [536, 245] width 42 height 8
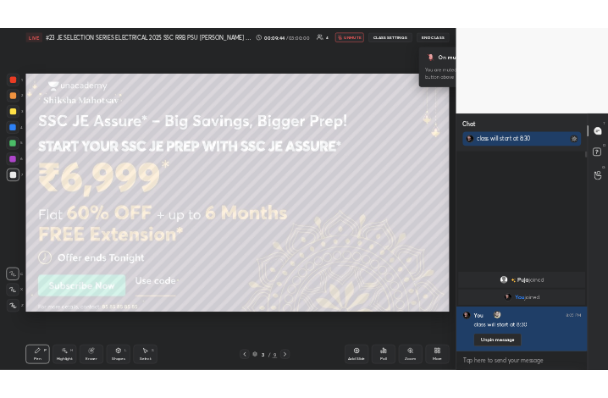
scroll to position [84070, 83786]
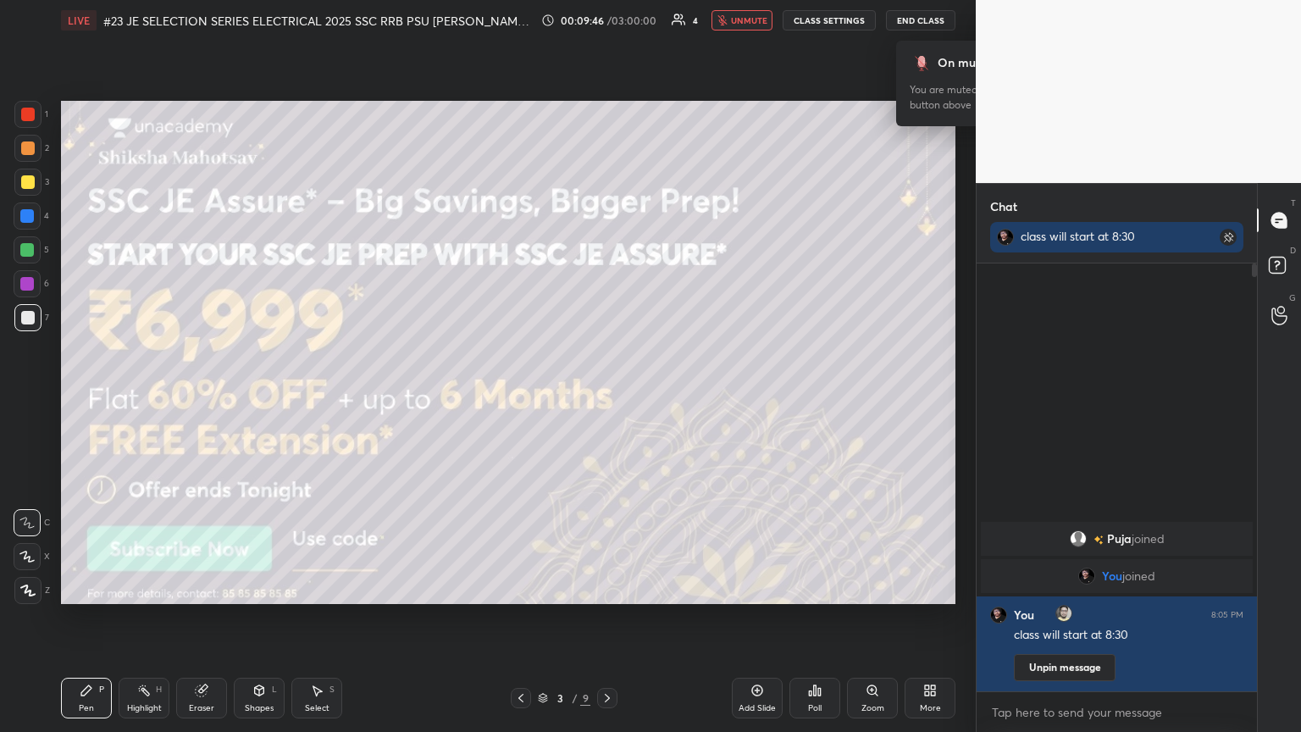
click at [607, 397] on div "[PERSON_NAME] joined You joined [PERSON_NAME] joined You 8:05 PM class will sta…" at bounding box center [1117, 477] width 280 height 428
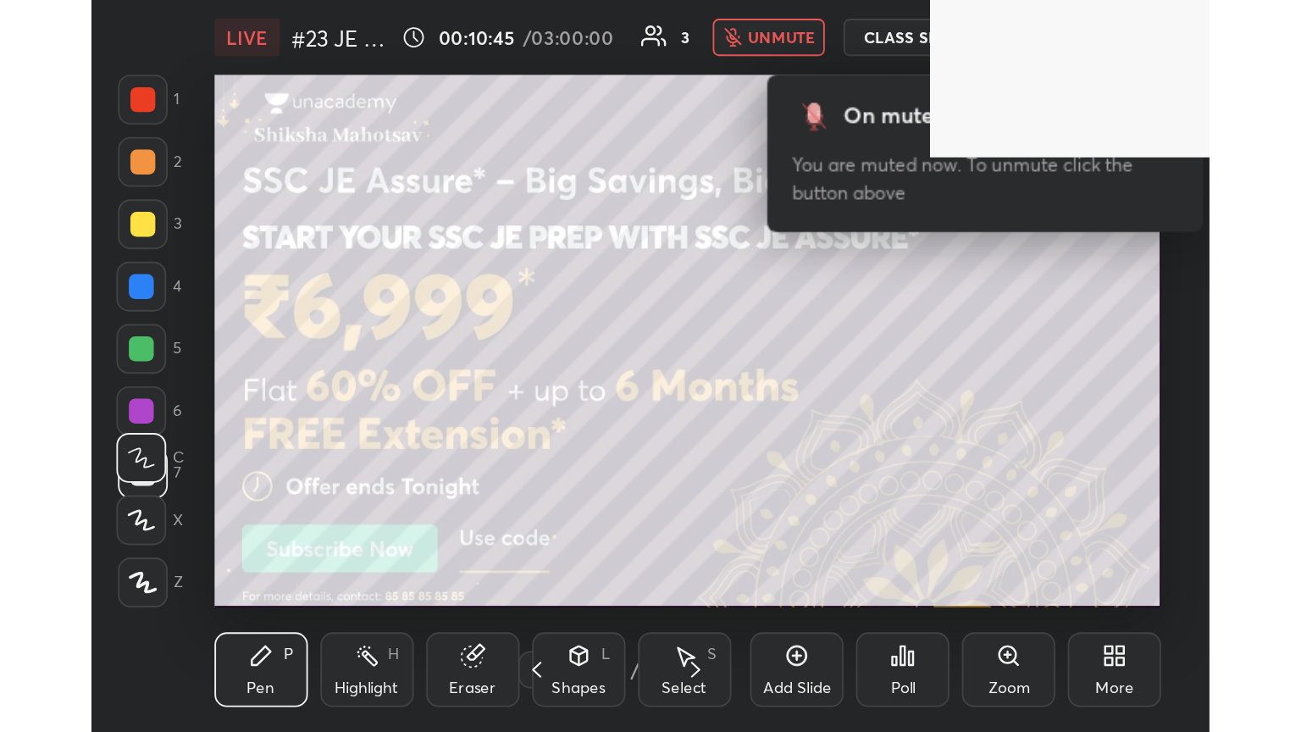
scroll to position [290, 540]
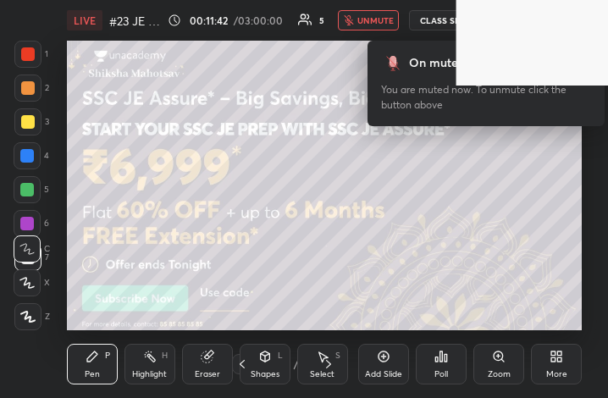
click at [555, 369] on div "More" at bounding box center [556, 364] width 51 height 41
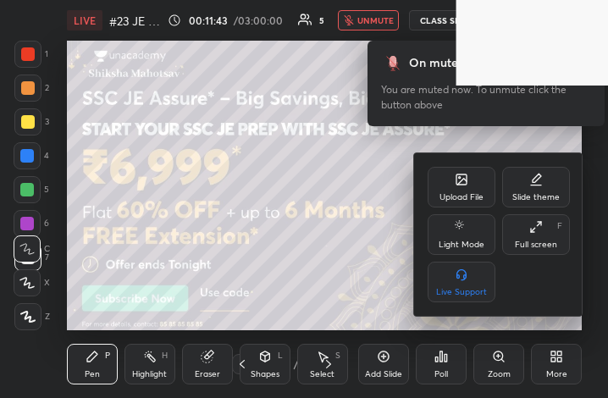
drag, startPoint x: 541, startPoint y: 238, endPoint x: 702, endPoint y: 469, distance: 281.7
click at [542, 238] on div "Full screen F" at bounding box center [536, 234] width 68 height 41
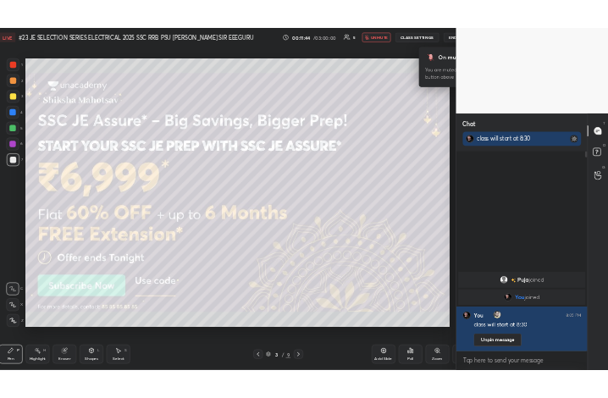
scroll to position [84070, 83786]
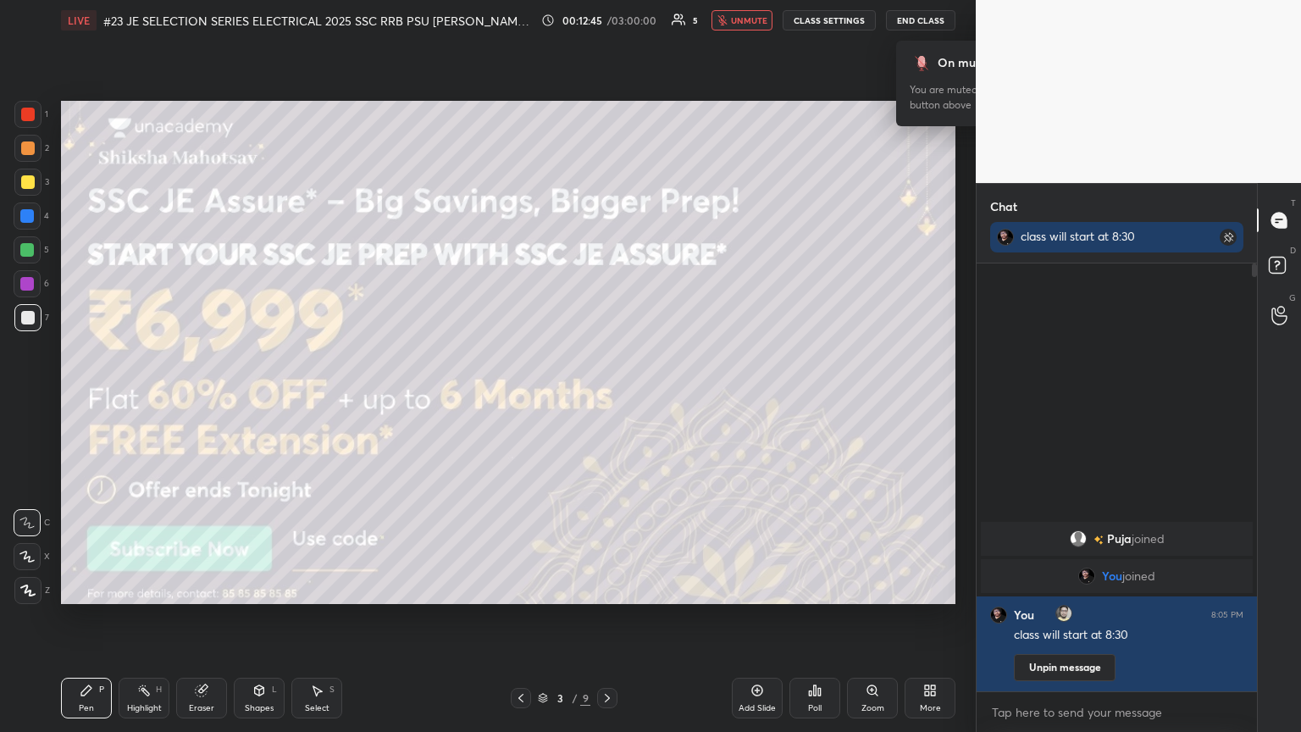
drag, startPoint x: 567, startPoint y: 70, endPoint x: 588, endPoint y: 65, distance: 21.8
click at [593, 65] on div "Setting up your live class Poll for secs No correct answer Start poll" at bounding box center [508, 352] width 908 height 623
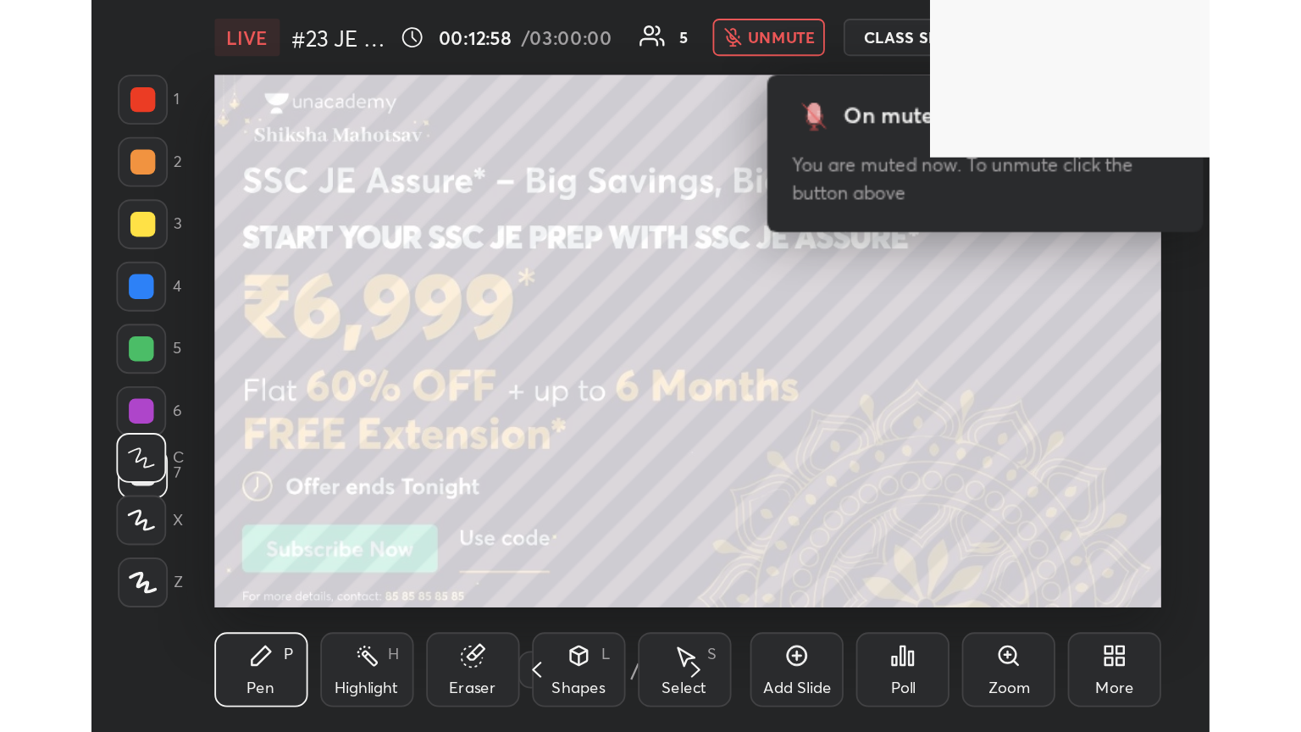
scroll to position [290, 539]
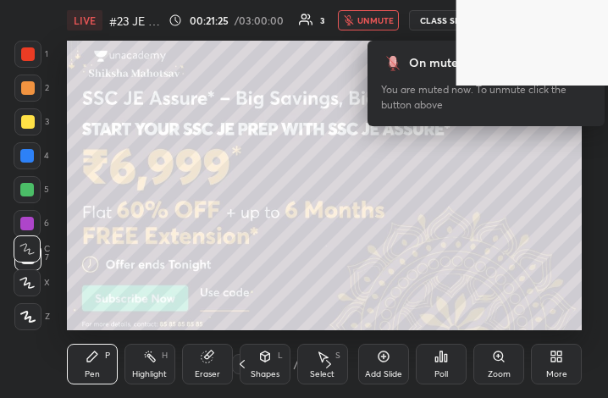
click at [557, 360] on icon at bounding box center [557, 357] width 14 height 14
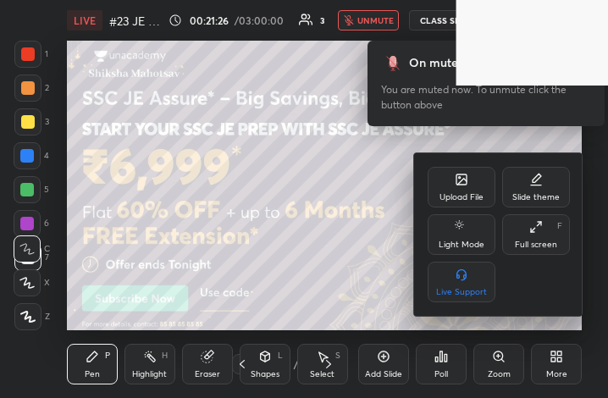
click at [535, 245] on div "Full screen" at bounding box center [536, 245] width 42 height 8
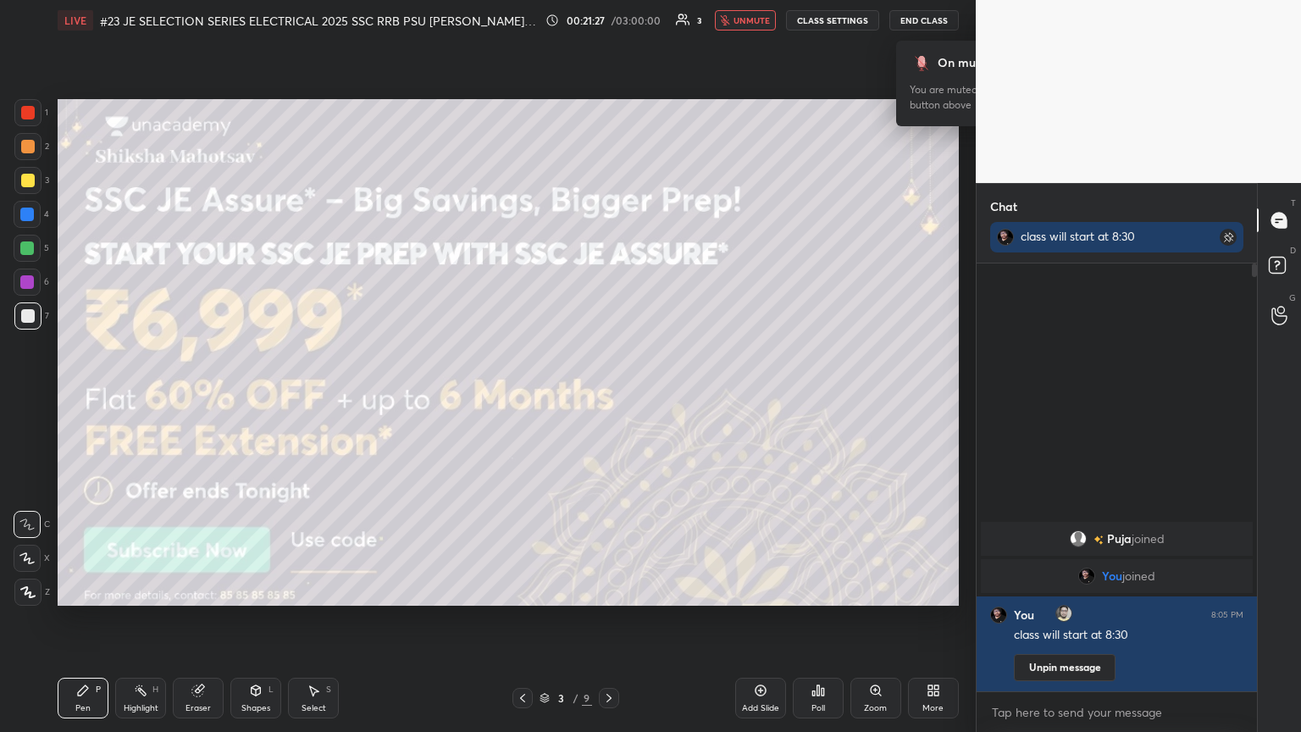
scroll to position [84070, 83786]
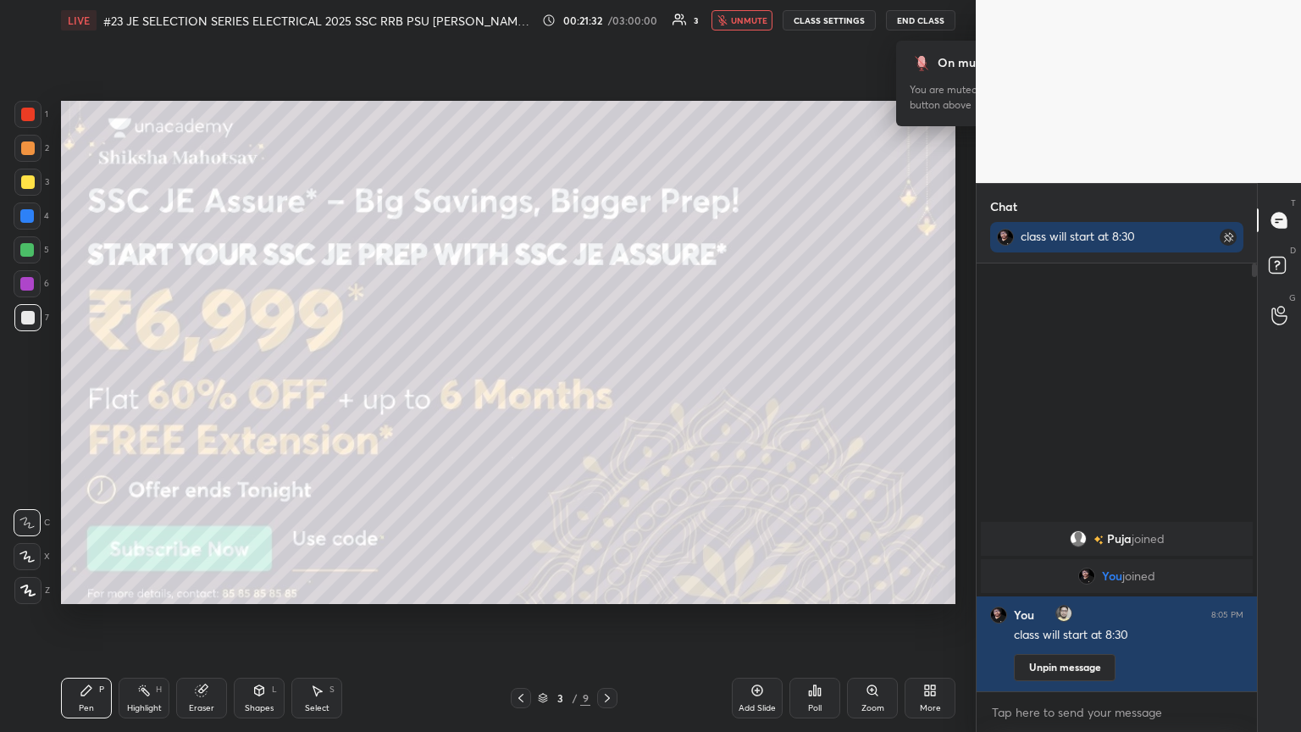
click at [607, 20] on span "unmute" at bounding box center [749, 20] width 36 height 12
click at [607, 19] on span "mute" at bounding box center [751, 20] width 24 height 12
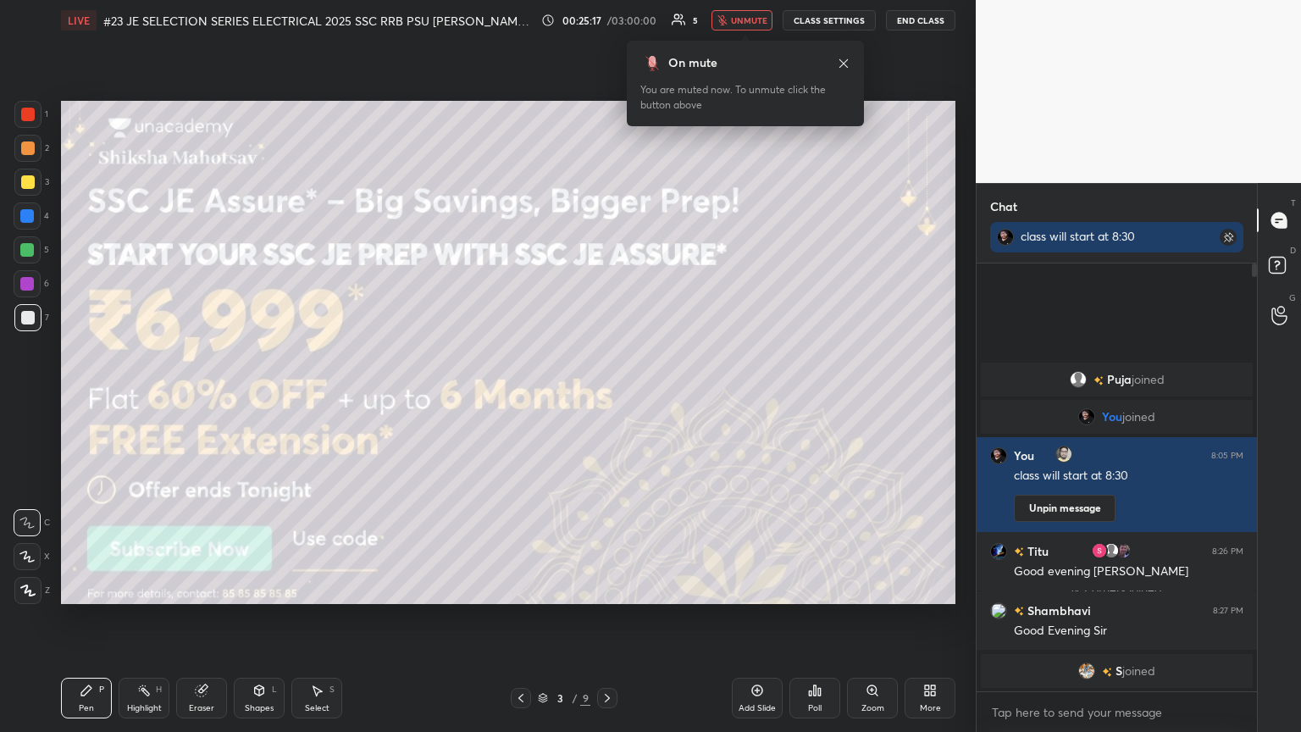
click at [27, 116] on div at bounding box center [28, 115] width 14 height 14
click at [607, 19] on span "unmute" at bounding box center [749, 20] width 36 height 12
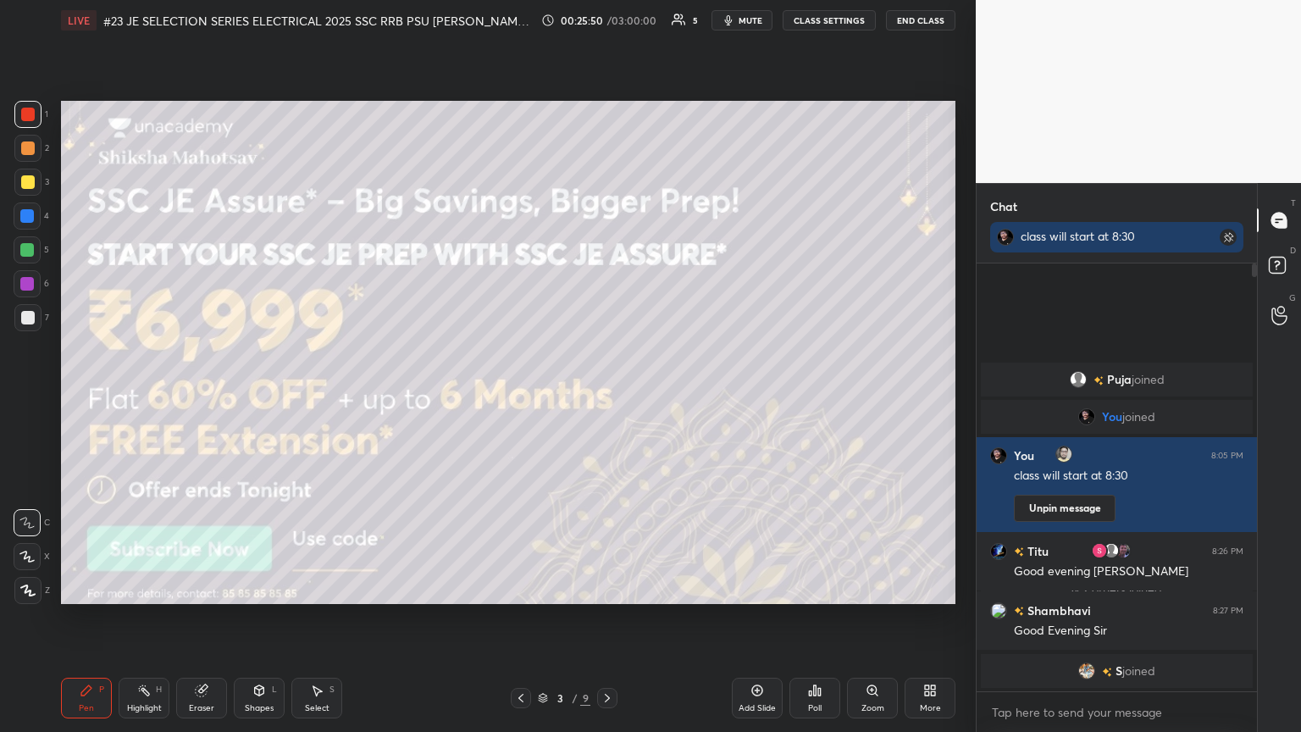
scroll to position [5, 5]
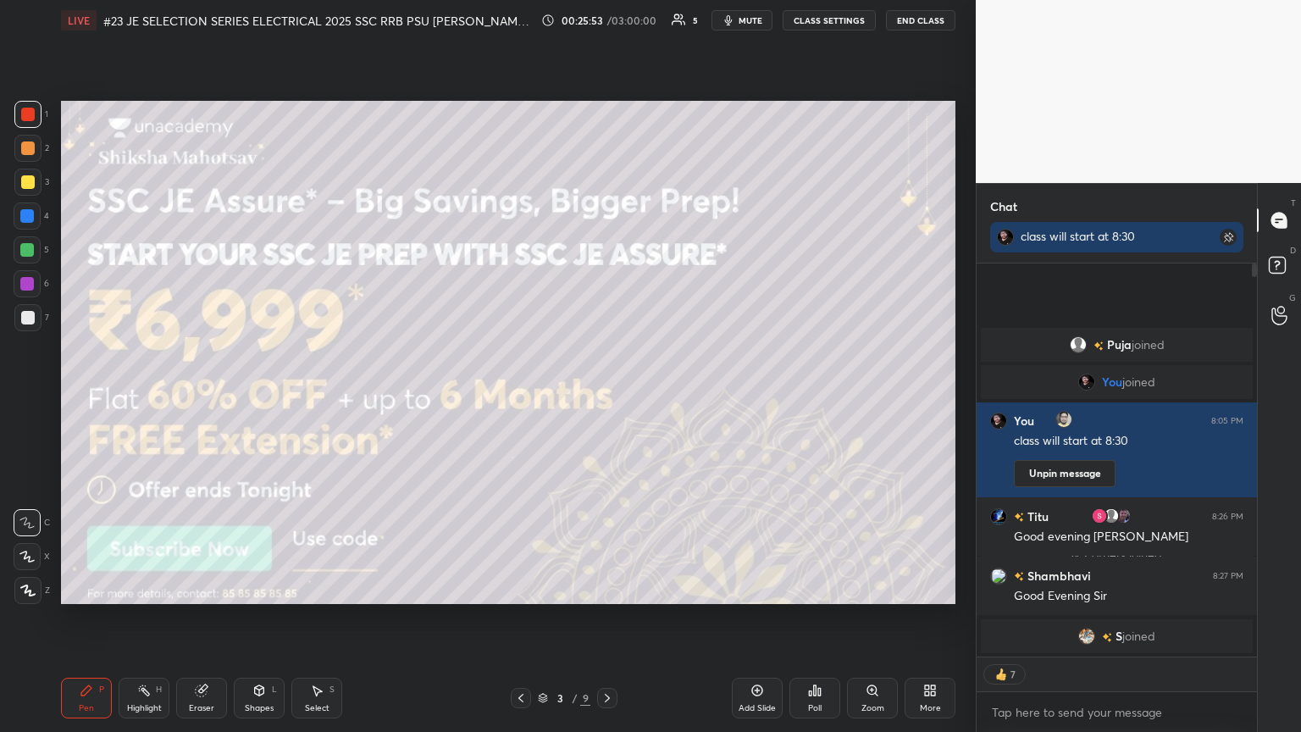
click at [211, 397] on div "Eraser" at bounding box center [201, 698] width 51 height 41
drag, startPoint x: 34, startPoint y: 591, endPoint x: 73, endPoint y: 684, distance: 101.0
click at [33, 397] on div "Erase all" at bounding box center [27, 590] width 27 height 27
click at [80, 397] on div "Pen" at bounding box center [86, 708] width 15 height 8
click at [34, 317] on div at bounding box center [27, 317] width 27 height 27
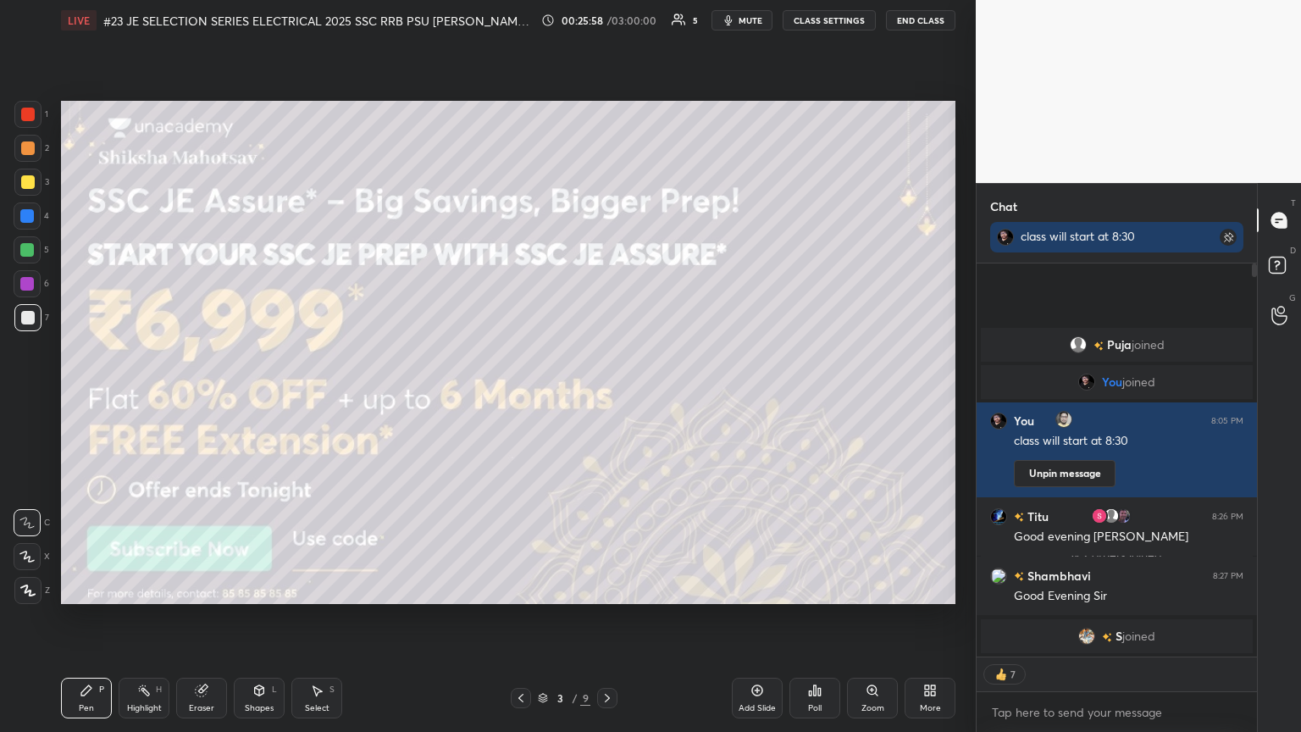
drag, startPoint x: 30, startPoint y: 589, endPoint x: 0, endPoint y: 603, distance: 33.4
click at [30, 397] on icon at bounding box center [27, 590] width 15 height 12
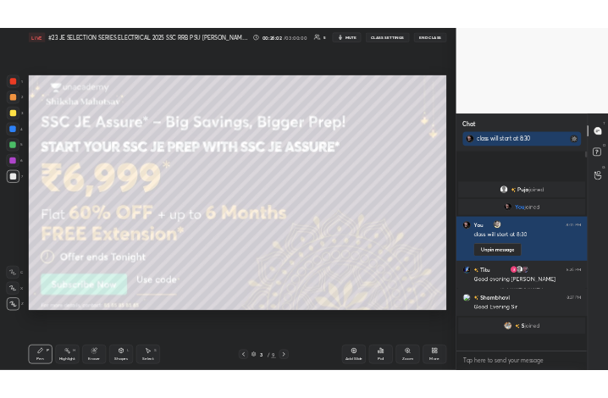
scroll to position [423, 275]
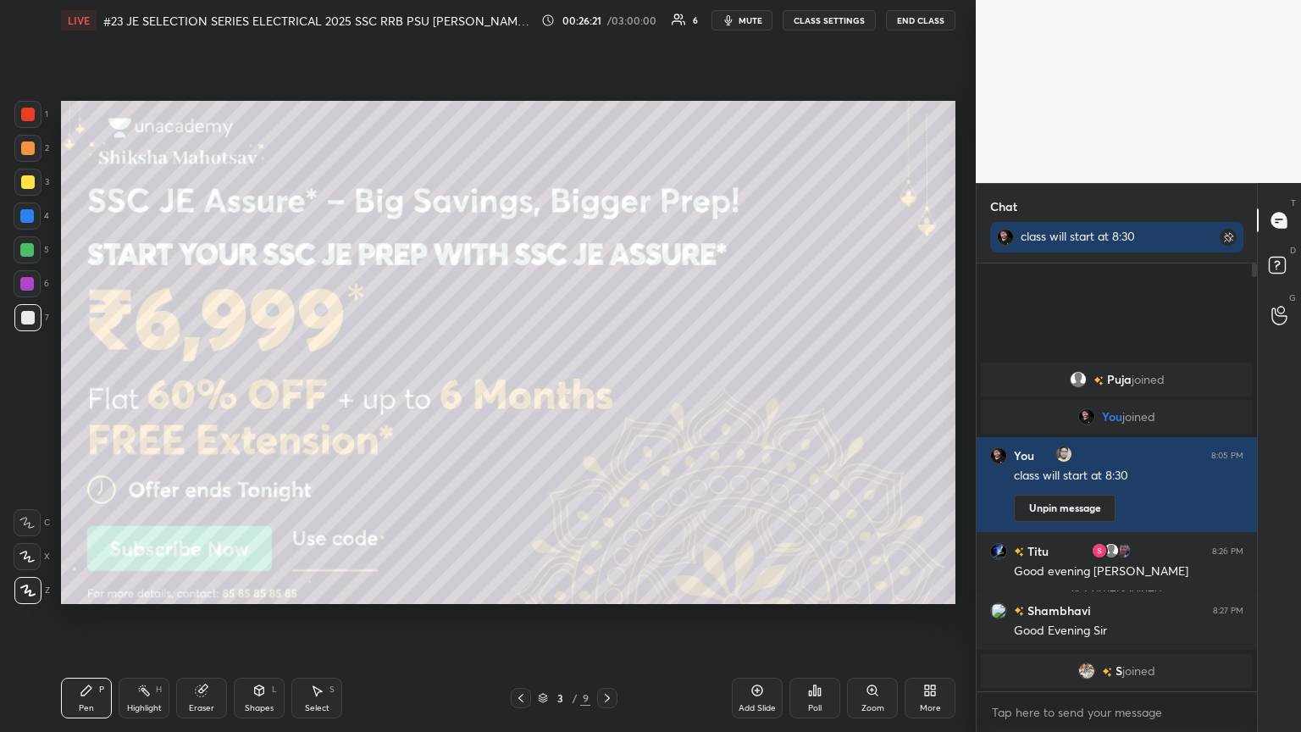
click at [605, 397] on icon at bounding box center [607, 698] width 14 height 14
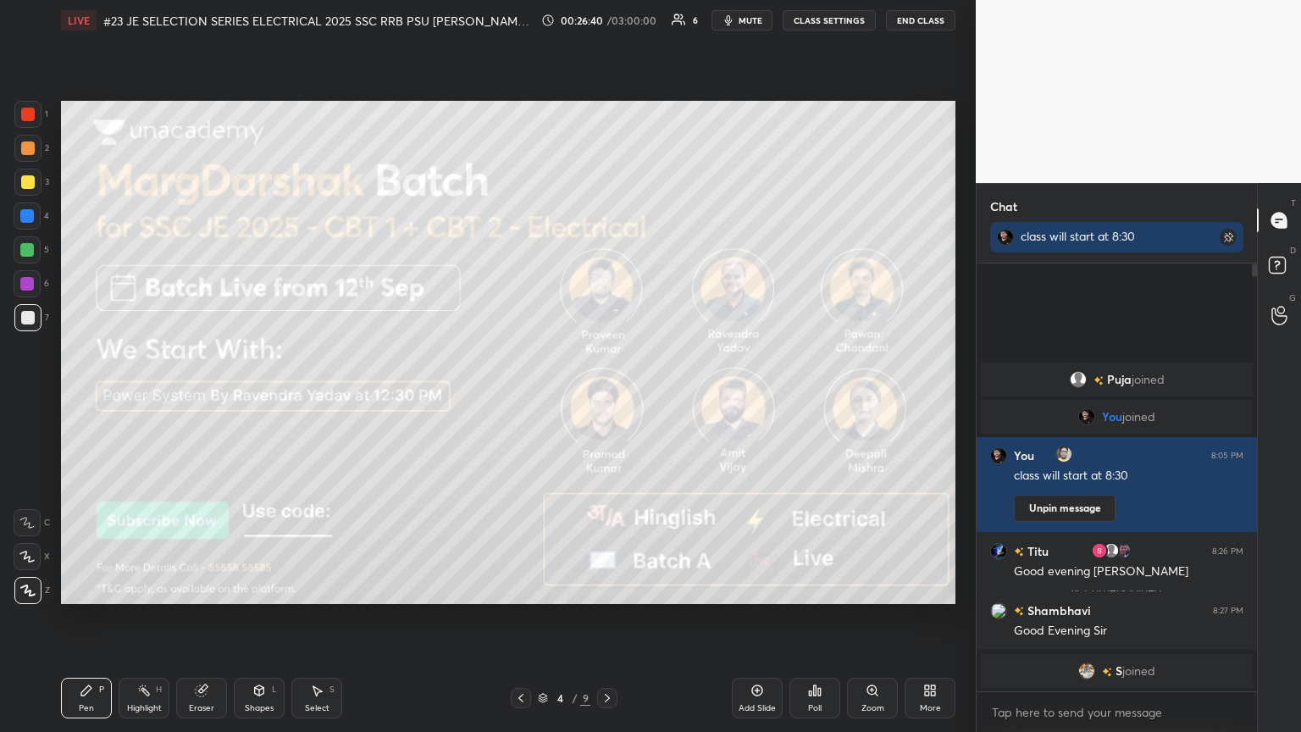
click at [607, 14] on button "mute" at bounding box center [741, 20] width 61 height 20
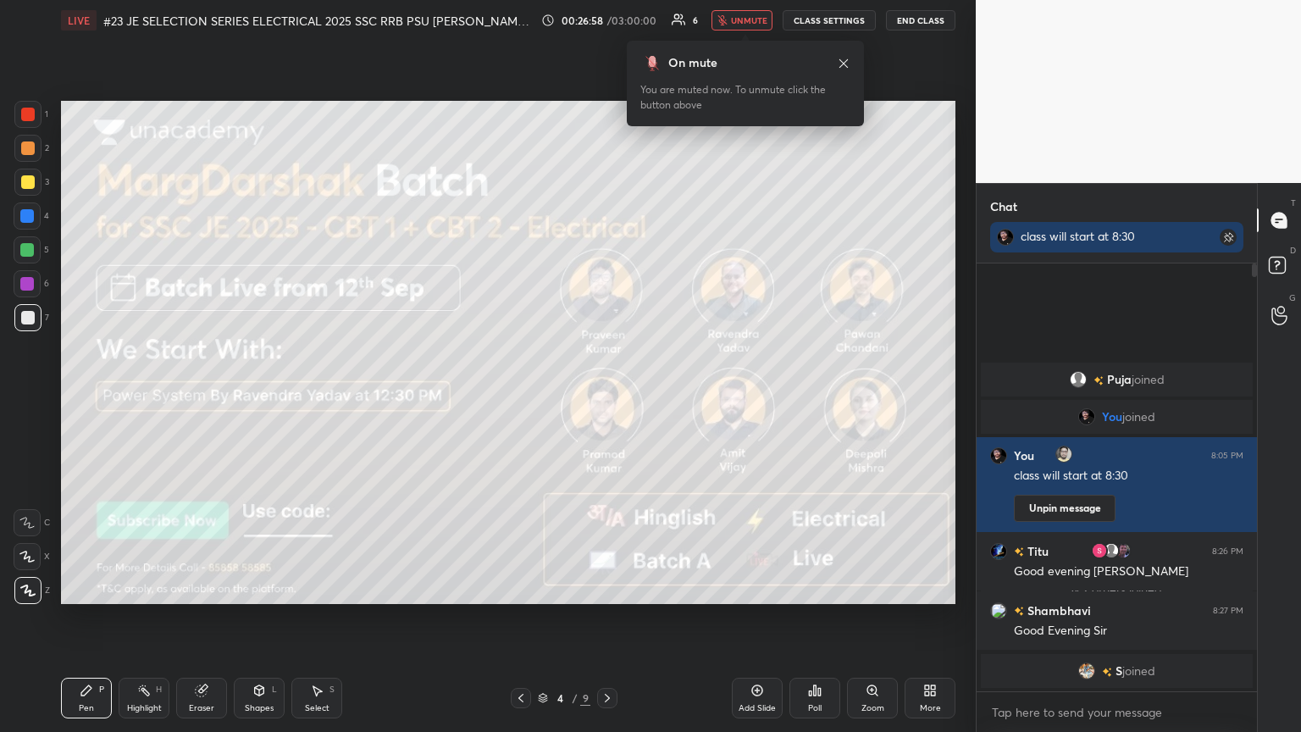
click at [607, 20] on span "unmute" at bounding box center [749, 20] width 36 height 12
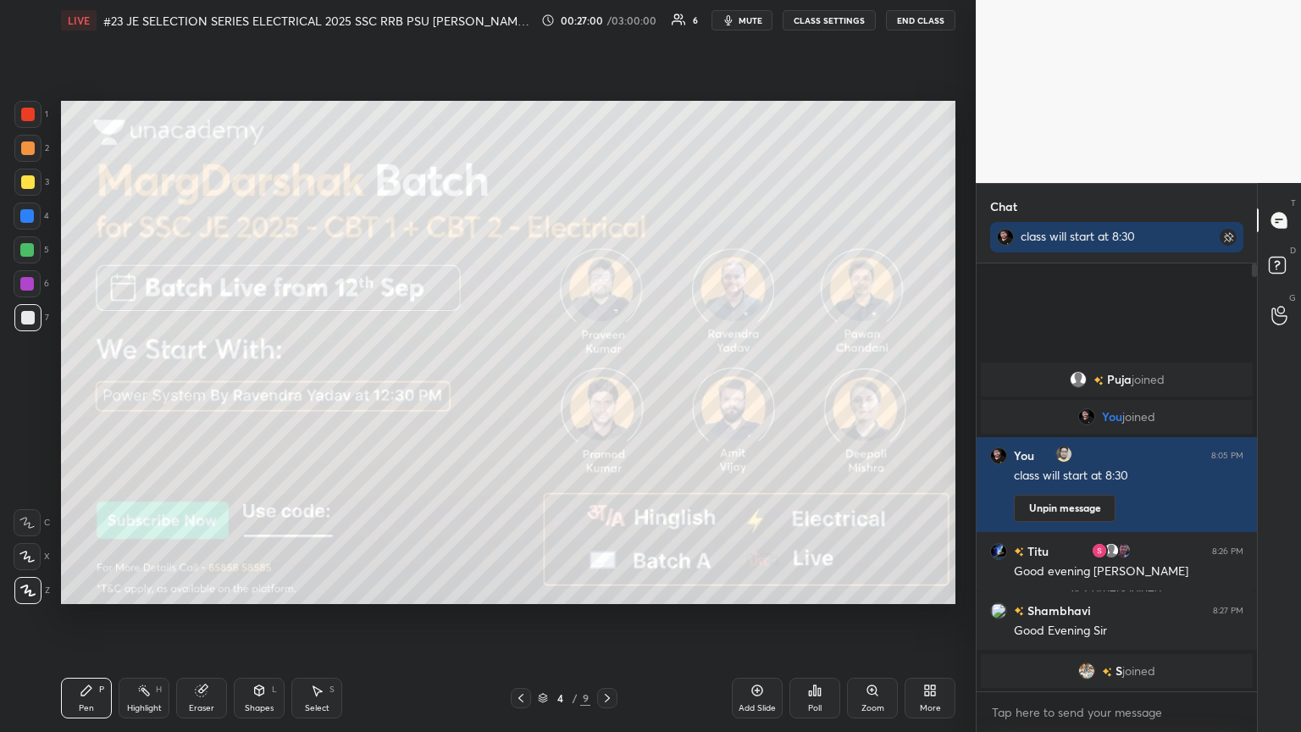
click at [523, 397] on div "LIVE #23 JE SELECTION SERIES ELECTRICAL 2025 SSC RRB PSU [PERSON_NAME] SIR EEEG…" at bounding box center [508, 366] width 908 height 732
click at [607, 22] on button "mute" at bounding box center [741, 20] width 61 height 20
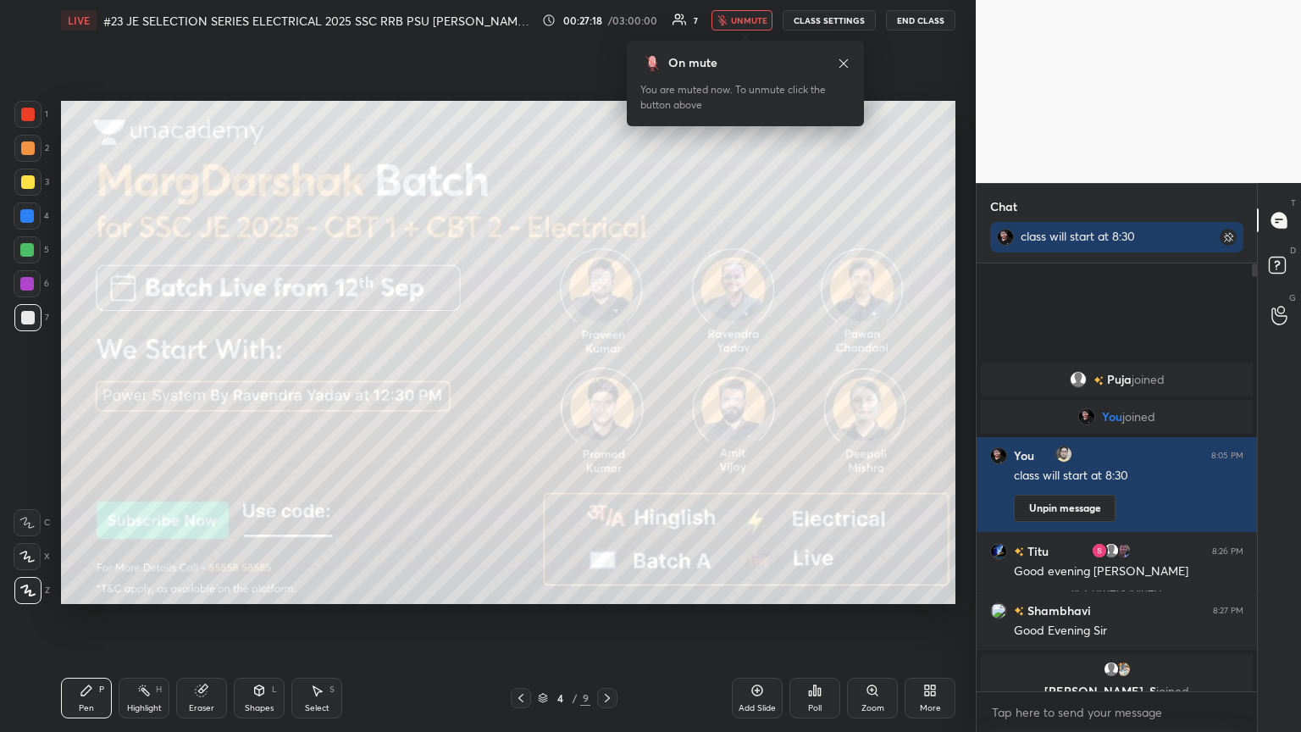
drag, startPoint x: 753, startPoint y: 23, endPoint x: 724, endPoint y: 72, distance: 56.9
click at [607, 24] on span "unmute" at bounding box center [749, 20] width 36 height 12
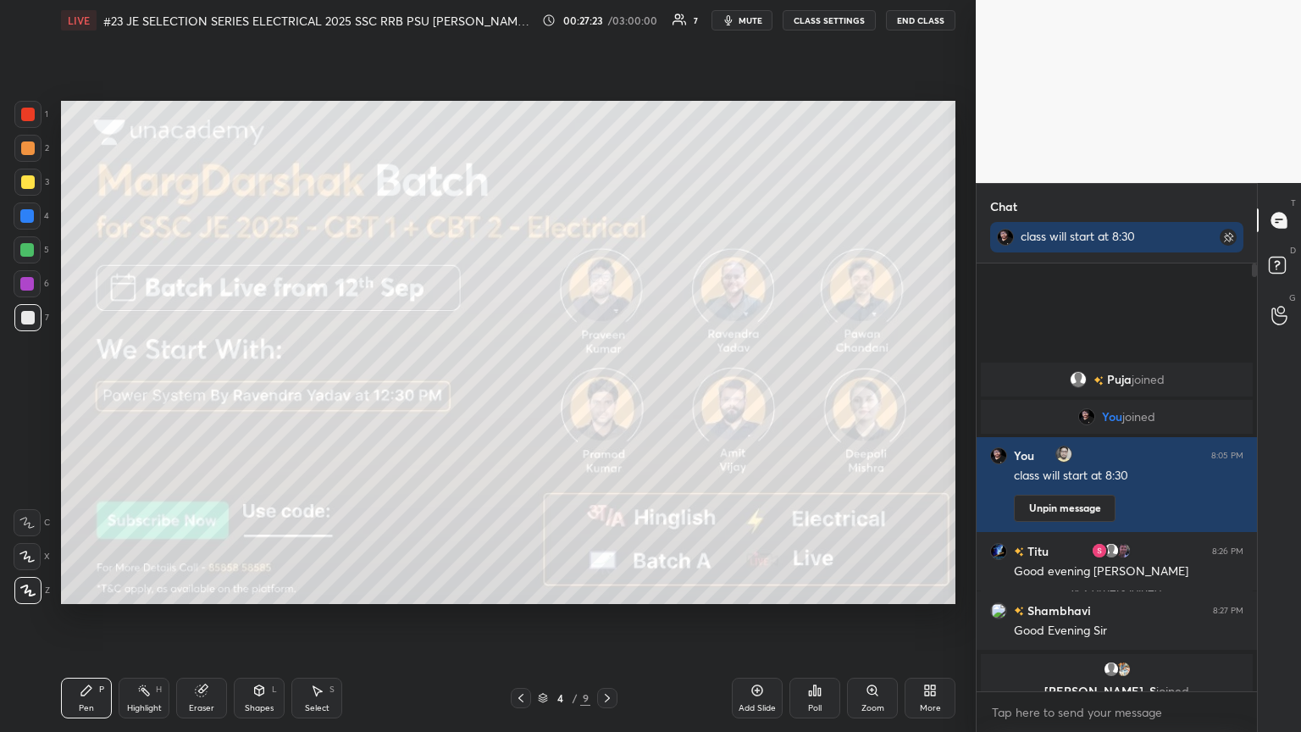
click at [607, 397] on icon at bounding box center [607, 698] width 14 height 14
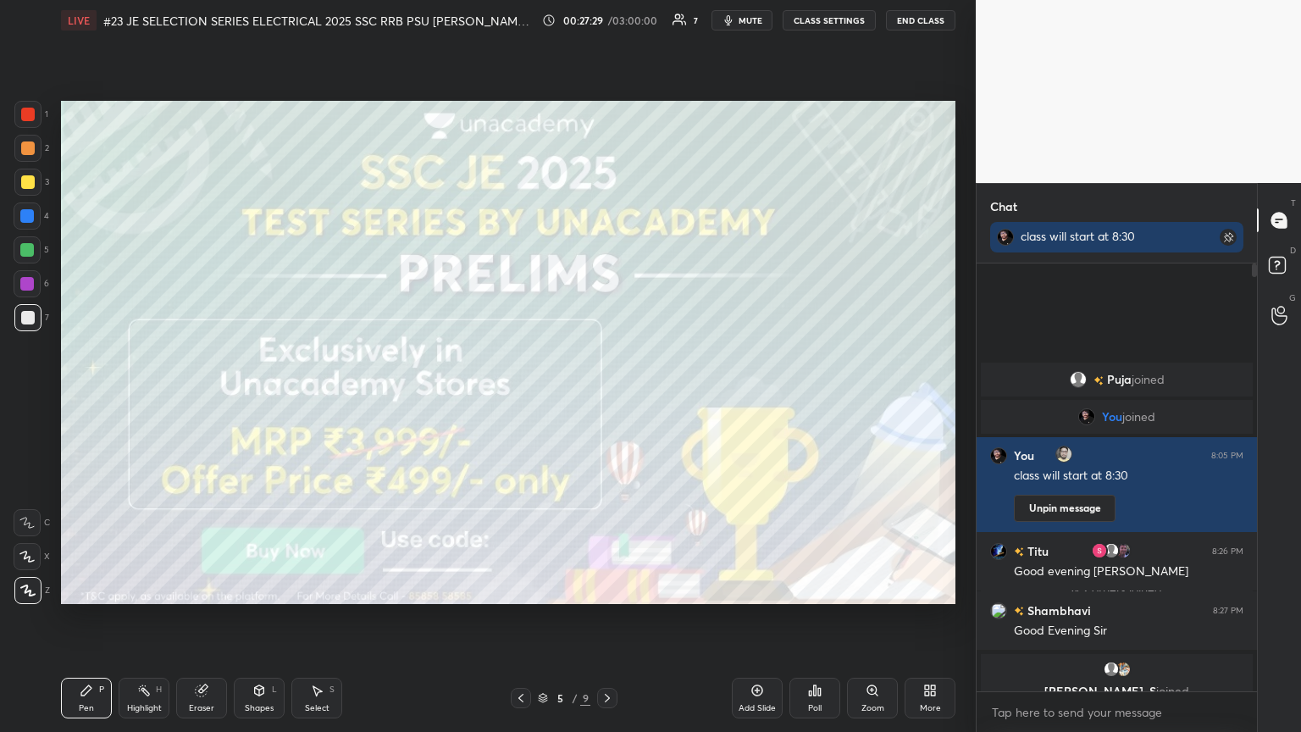
click at [34, 179] on div at bounding box center [28, 182] width 14 height 14
click at [607, 397] on icon at bounding box center [607, 698] width 14 height 14
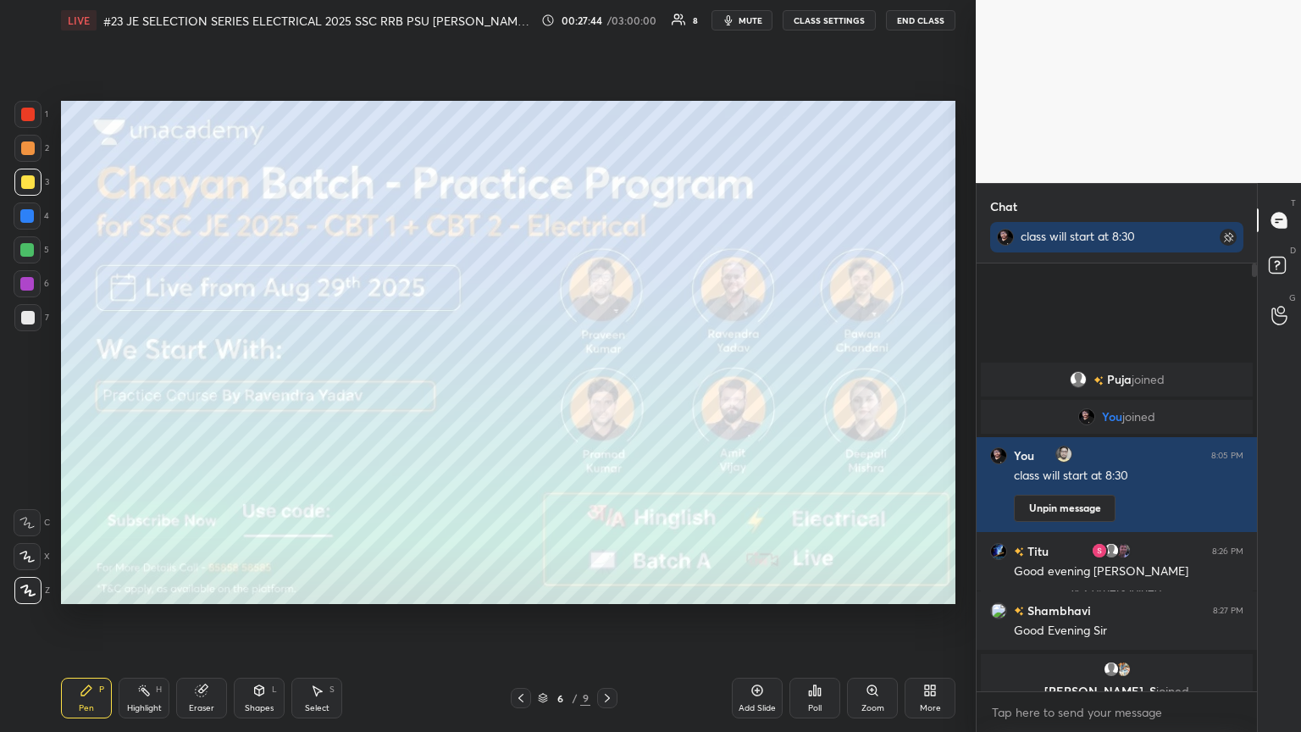
click at [607, 21] on span "mute" at bounding box center [751, 20] width 24 height 12
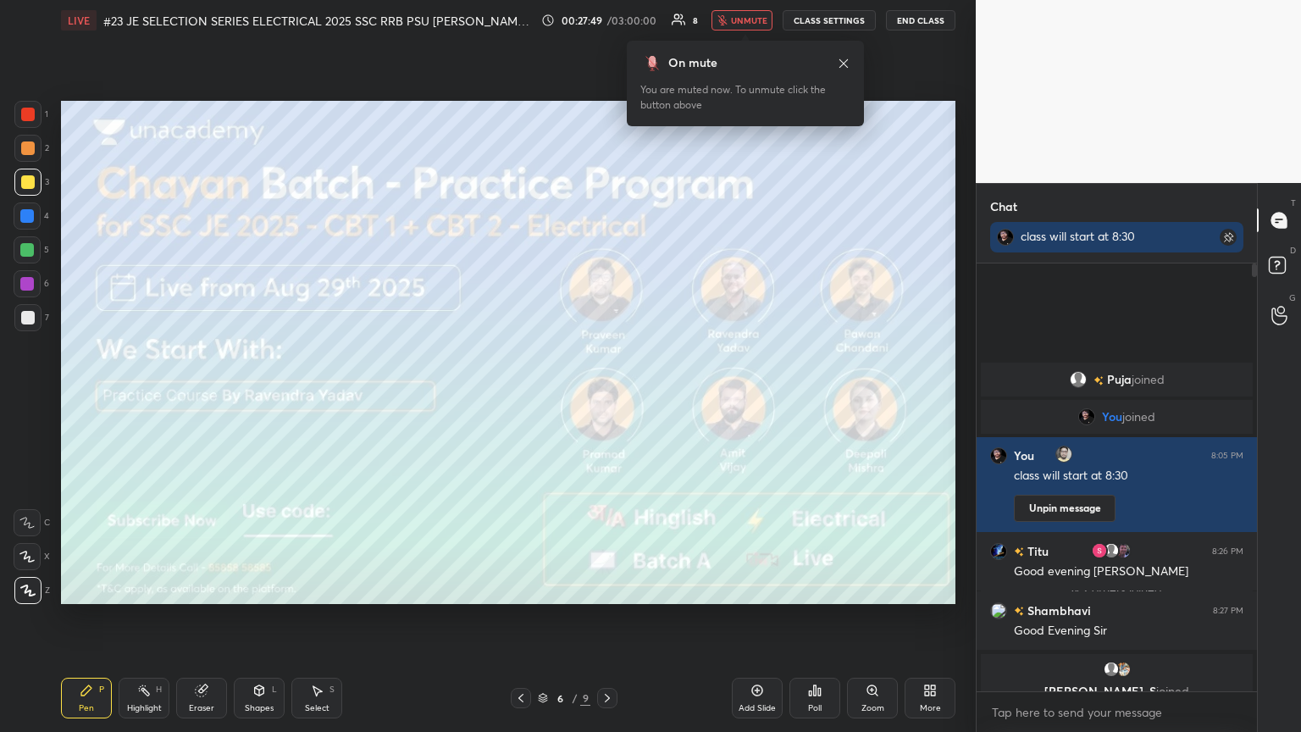
click at [607, 23] on span "unmute" at bounding box center [749, 20] width 36 height 12
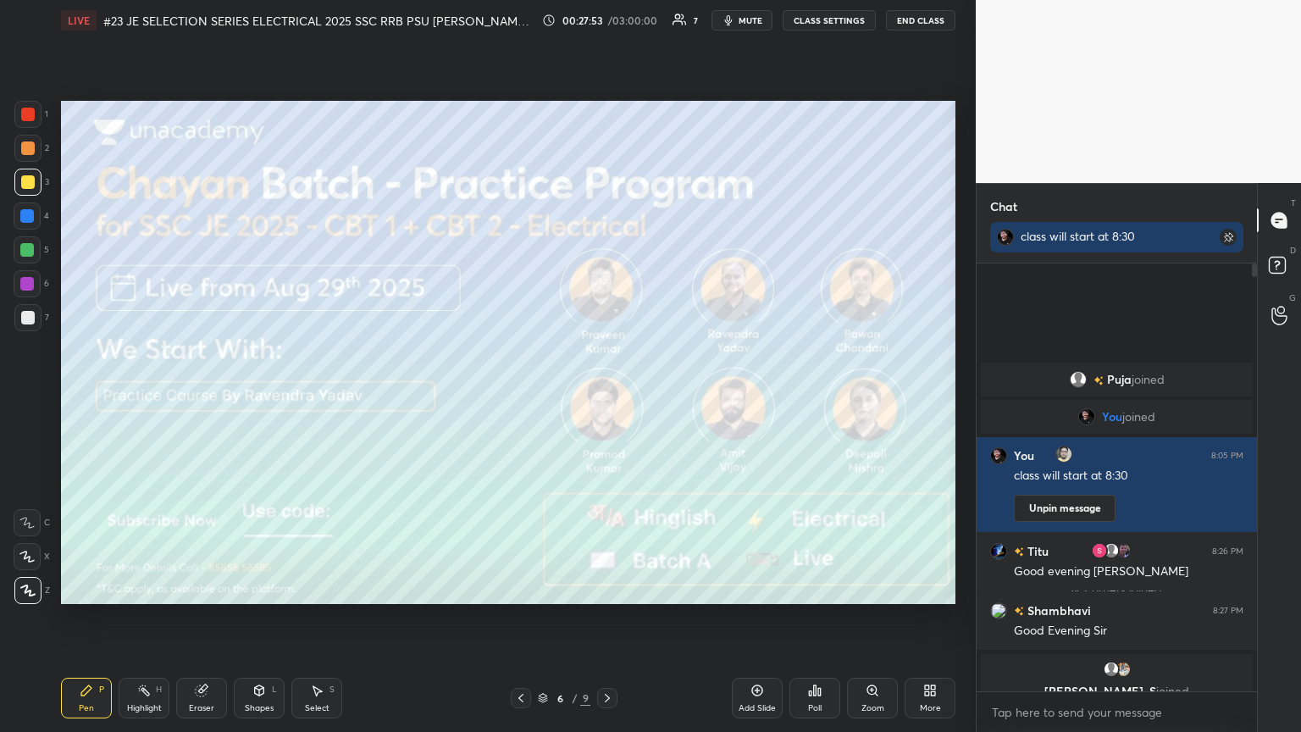
click at [607, 22] on span "mute" at bounding box center [751, 20] width 24 height 12
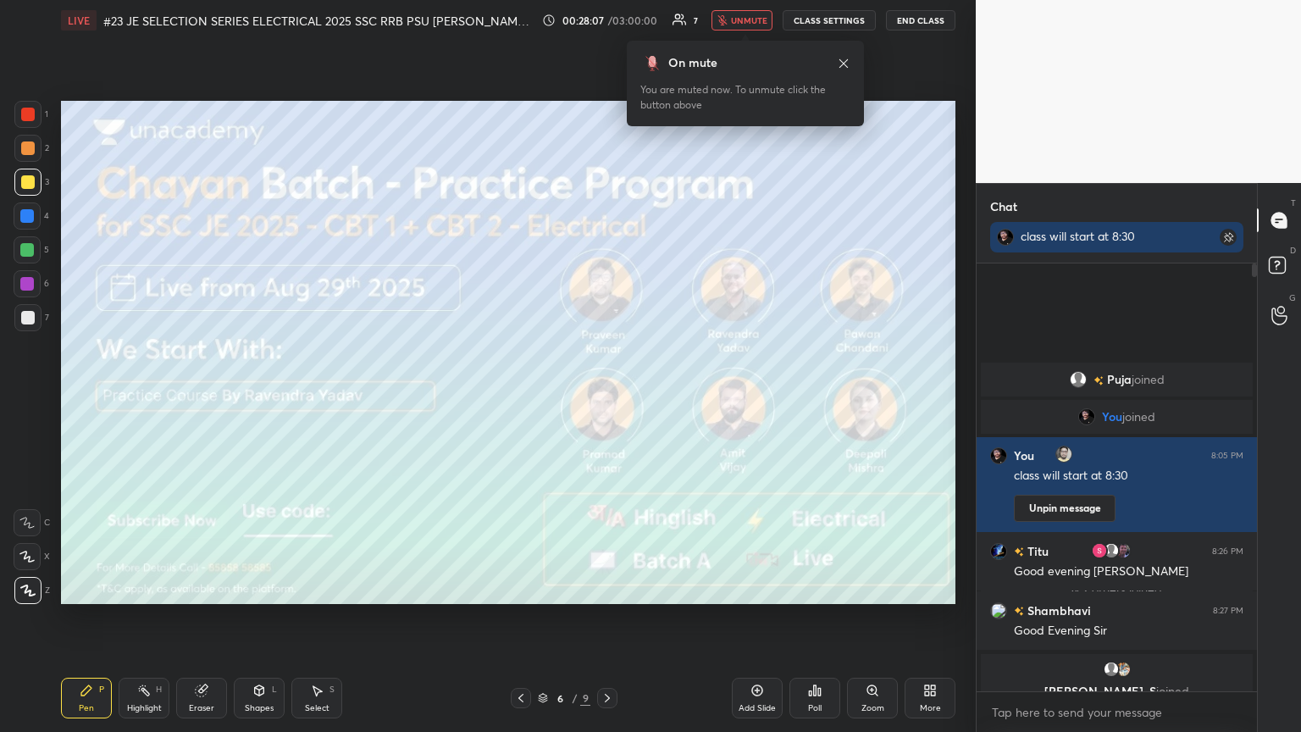
click at [607, 22] on span "unmute" at bounding box center [749, 20] width 36 height 12
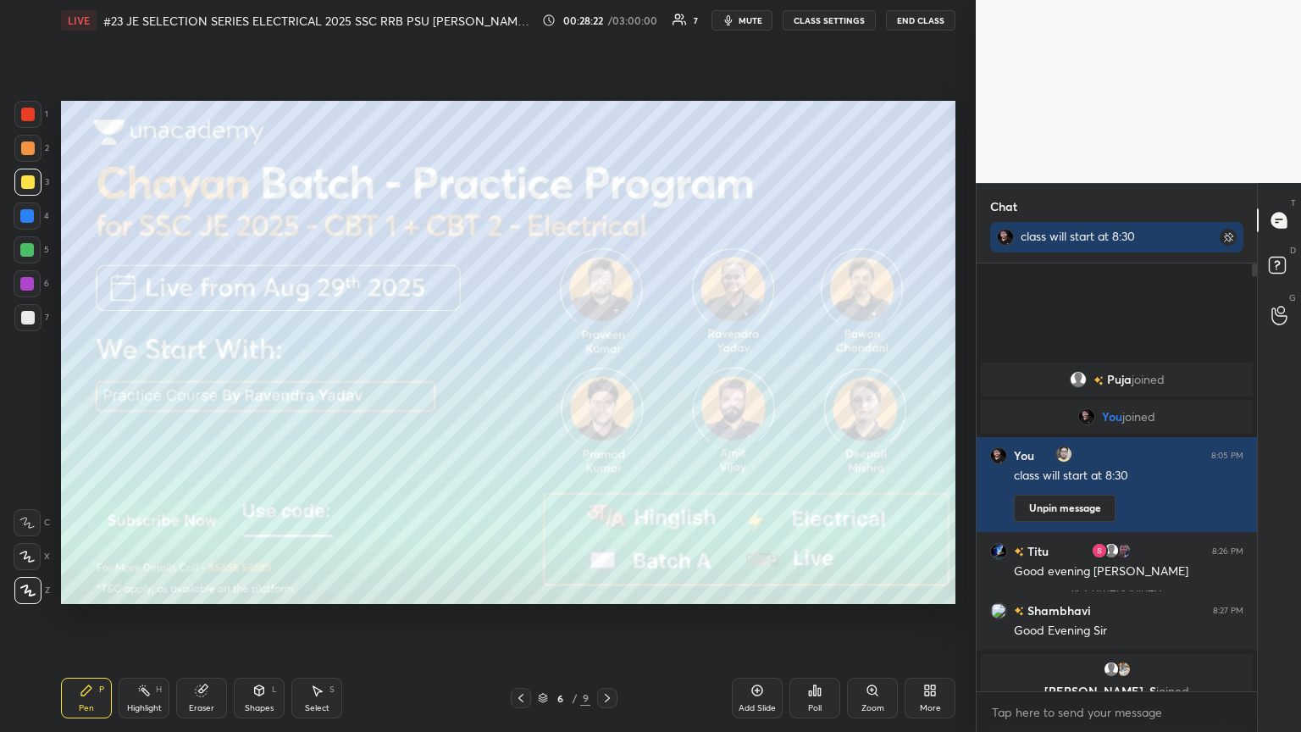
click at [606, 397] on icon at bounding box center [607, 698] width 14 height 14
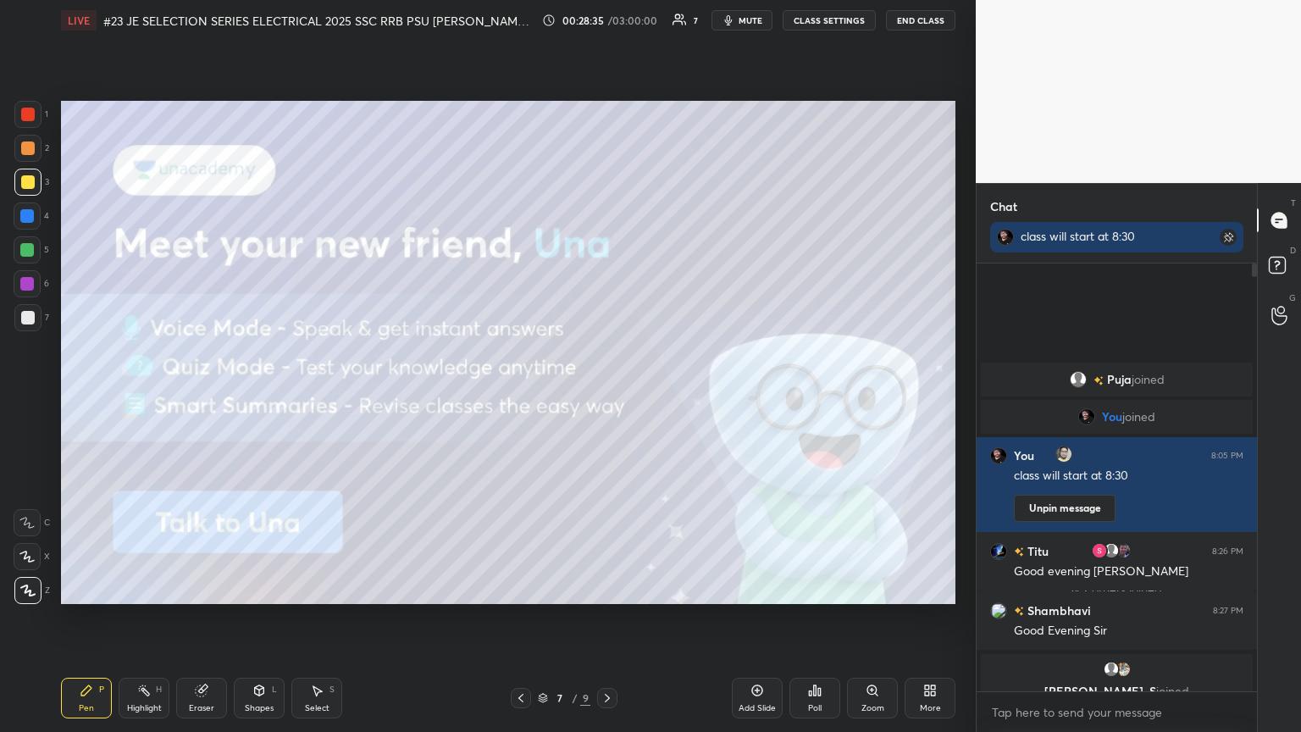
click at [606, 397] on icon at bounding box center [607, 698] width 14 height 14
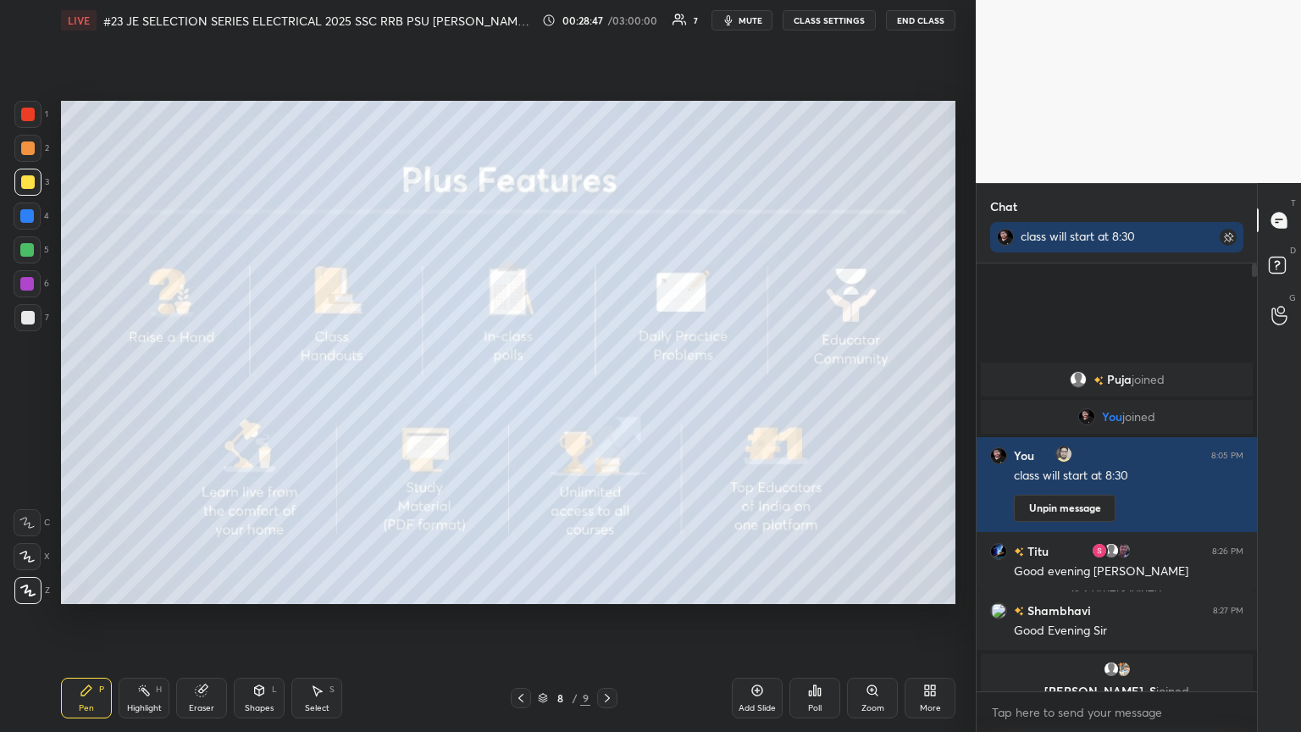
click at [607, 397] on div "8 / 9" at bounding box center [563, 698] width 335 height 20
click at [605, 397] on icon at bounding box center [607, 698] width 14 height 14
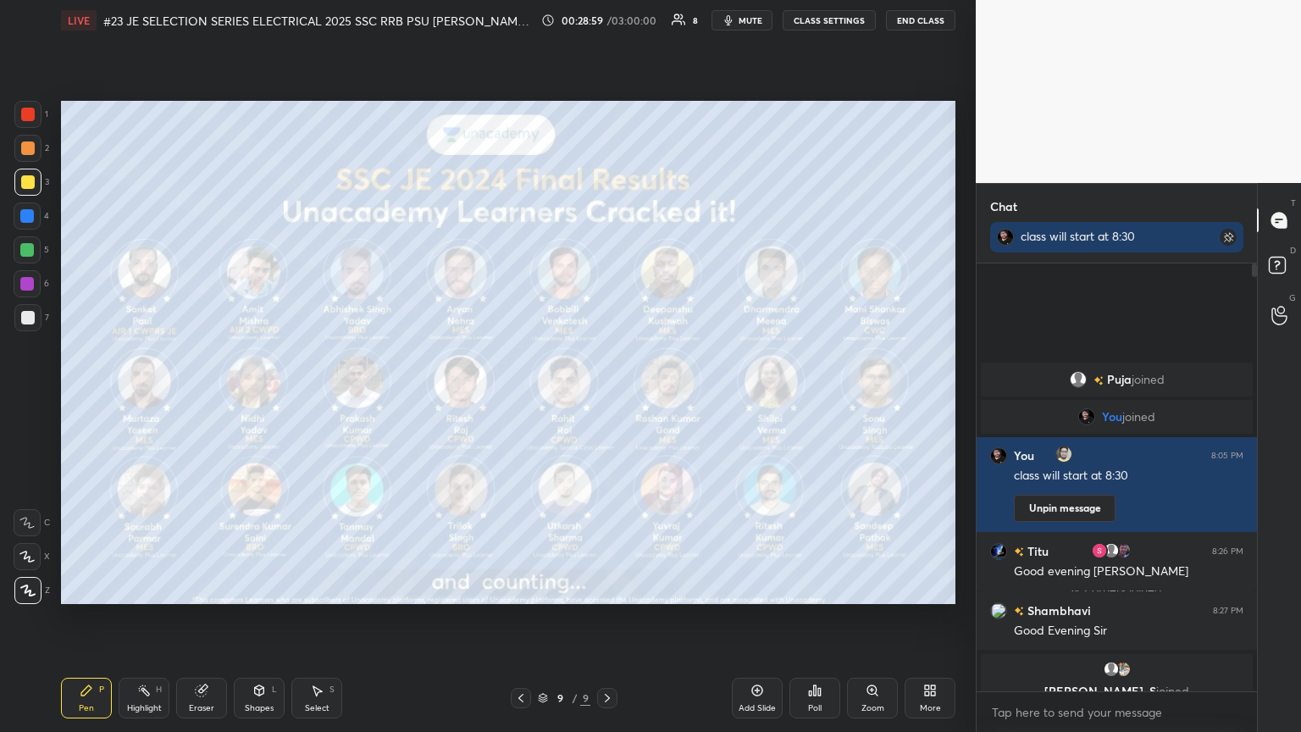
click at [607, 397] on icon at bounding box center [930, 690] width 14 height 14
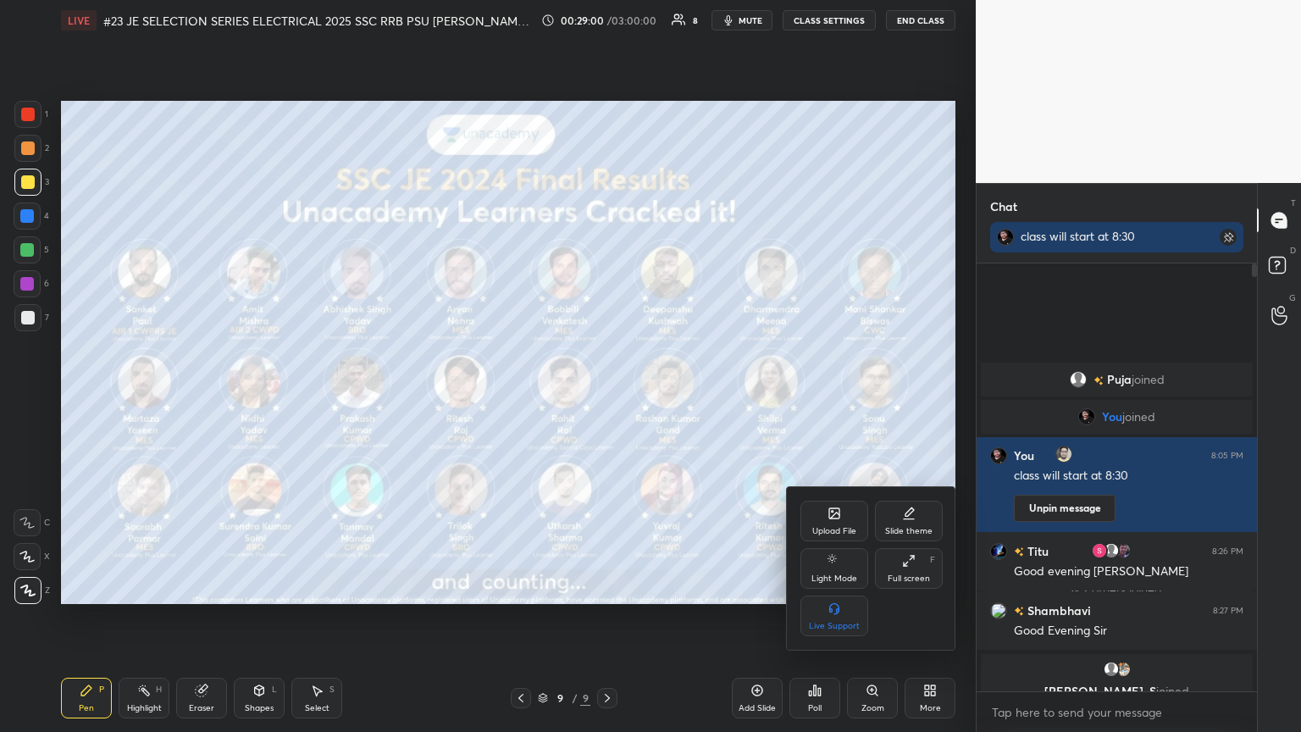
click at [607, 397] on div "Upload File" at bounding box center [834, 531] width 44 height 8
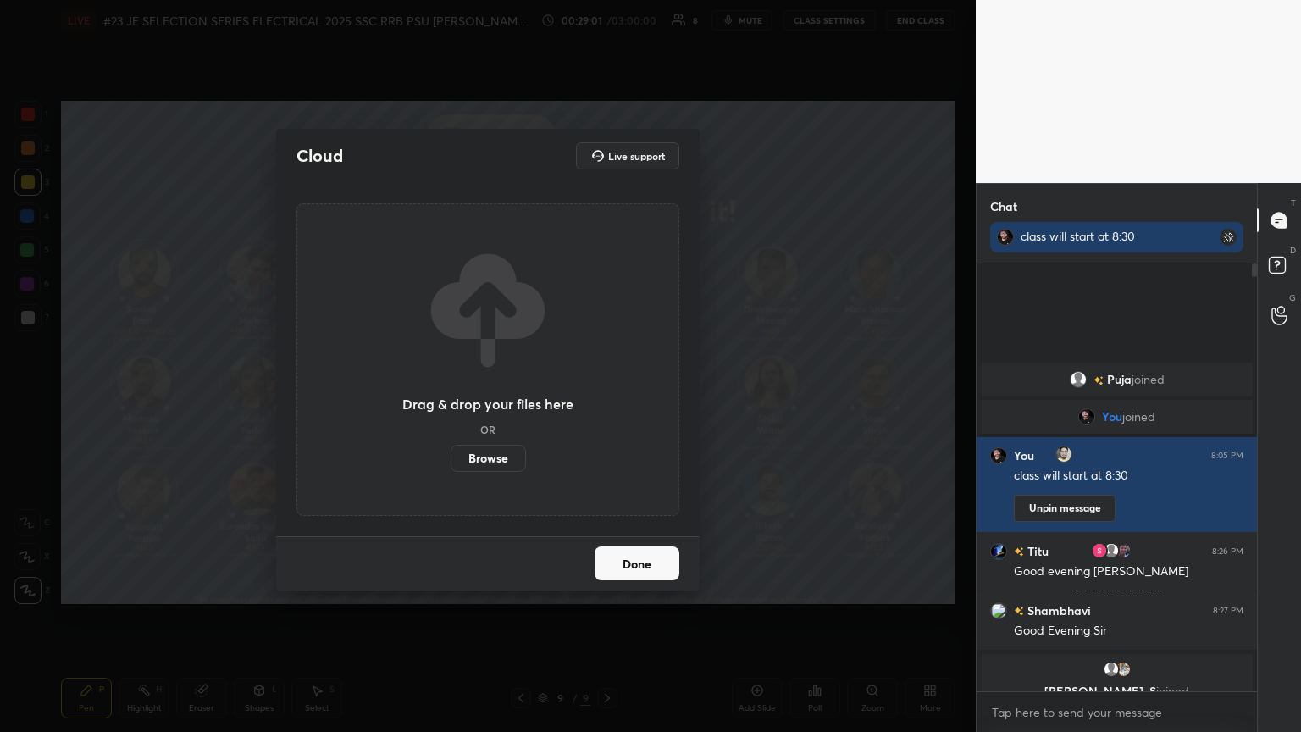
click at [500, 397] on label "Browse" at bounding box center [488, 458] width 75 height 27
click at [451, 397] on input "Browse" at bounding box center [451, 458] width 0 height 27
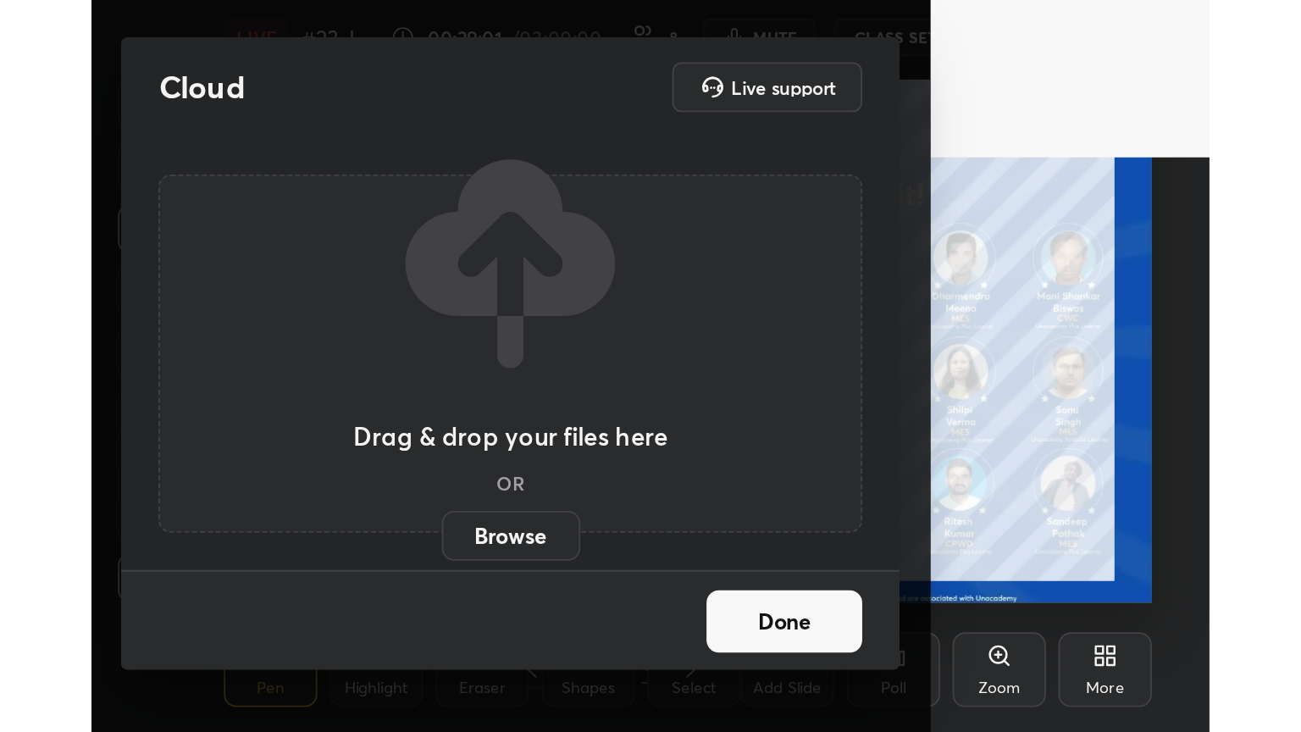
scroll to position [290, 540]
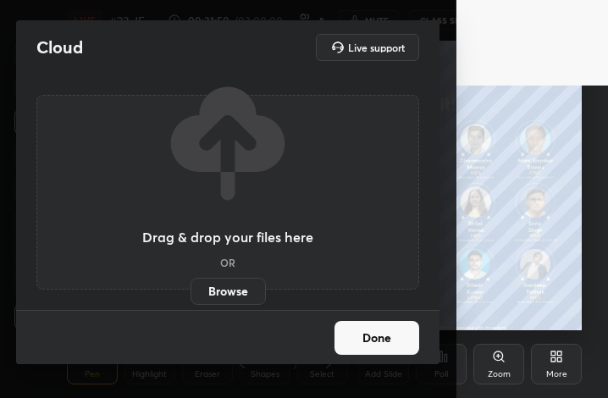
drag, startPoint x: 386, startPoint y: 340, endPoint x: 393, endPoint y: 327, distance: 15.2
click at [386, 340] on button "Done" at bounding box center [377, 338] width 85 height 34
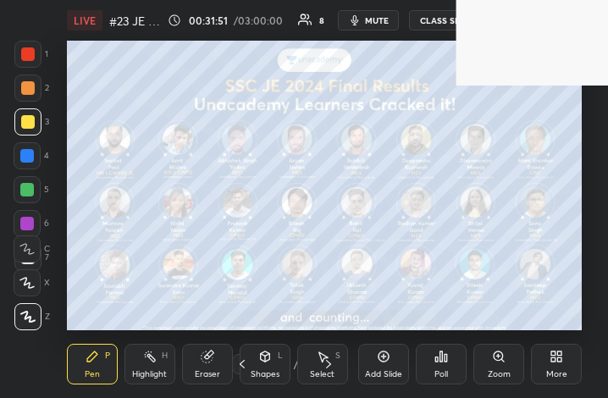
click at [562, 368] on div "More" at bounding box center [556, 364] width 51 height 41
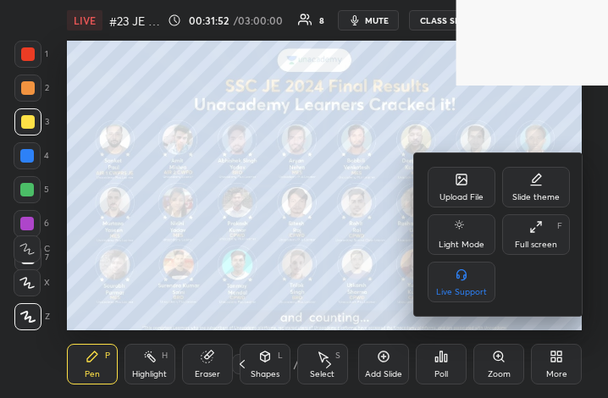
drag, startPoint x: 540, startPoint y: 233, endPoint x: 657, endPoint y: 441, distance: 238.9
click at [539, 234] on icon at bounding box center [536, 227] width 14 height 14
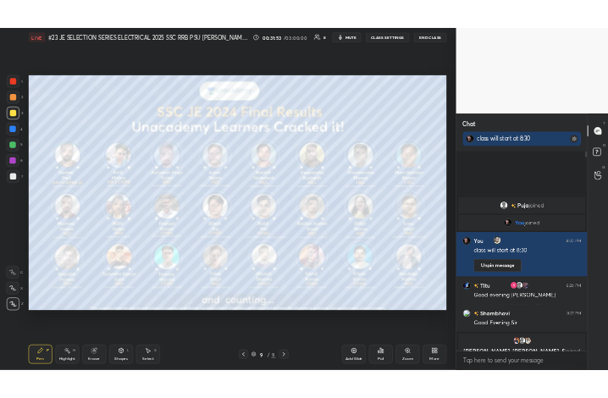
scroll to position [84070, 83786]
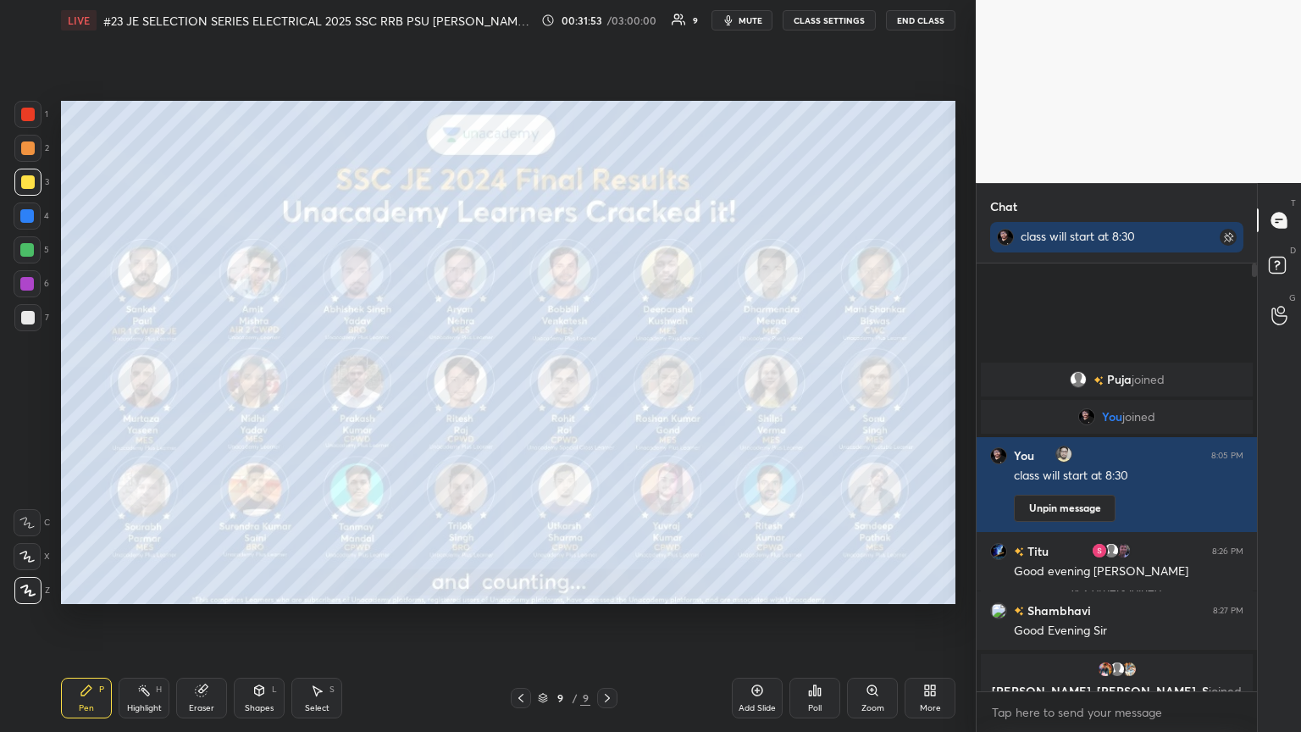
click at [607, 19] on button "mute" at bounding box center [741, 20] width 61 height 20
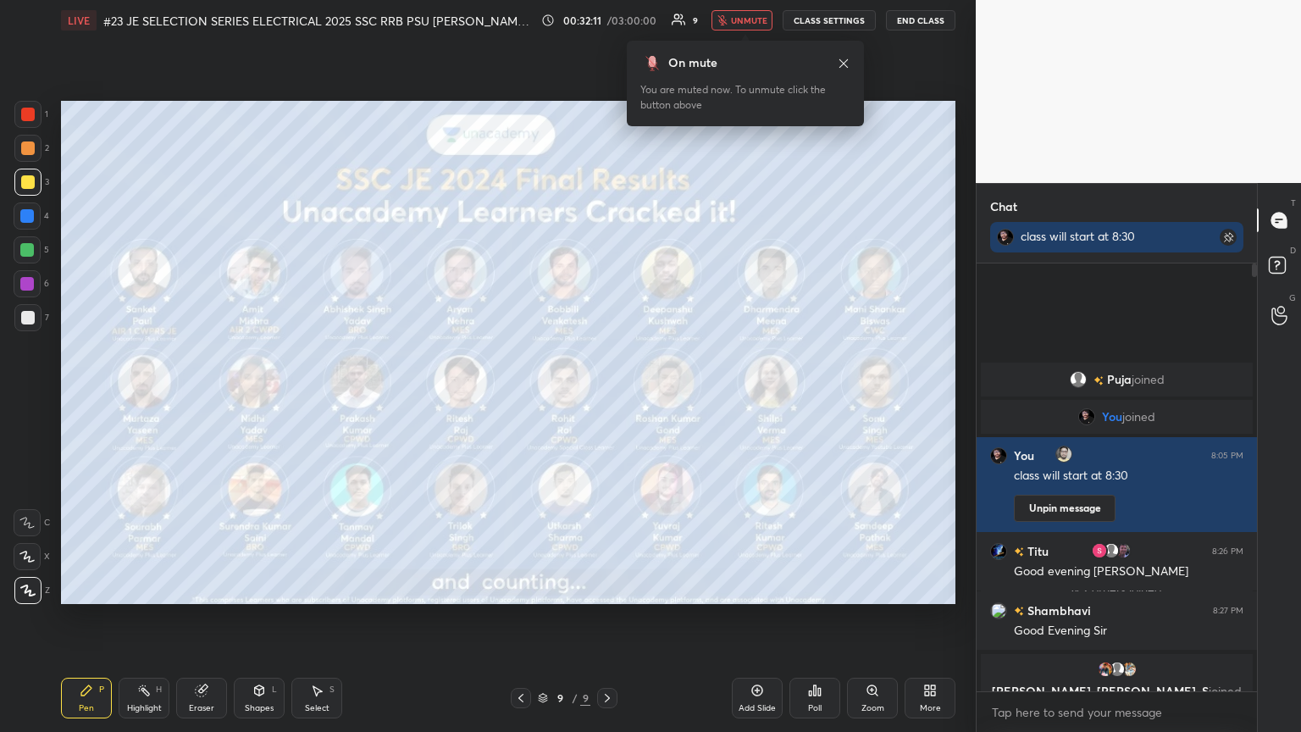
click at [607, 25] on button "unmute" at bounding box center [741, 20] width 61 height 20
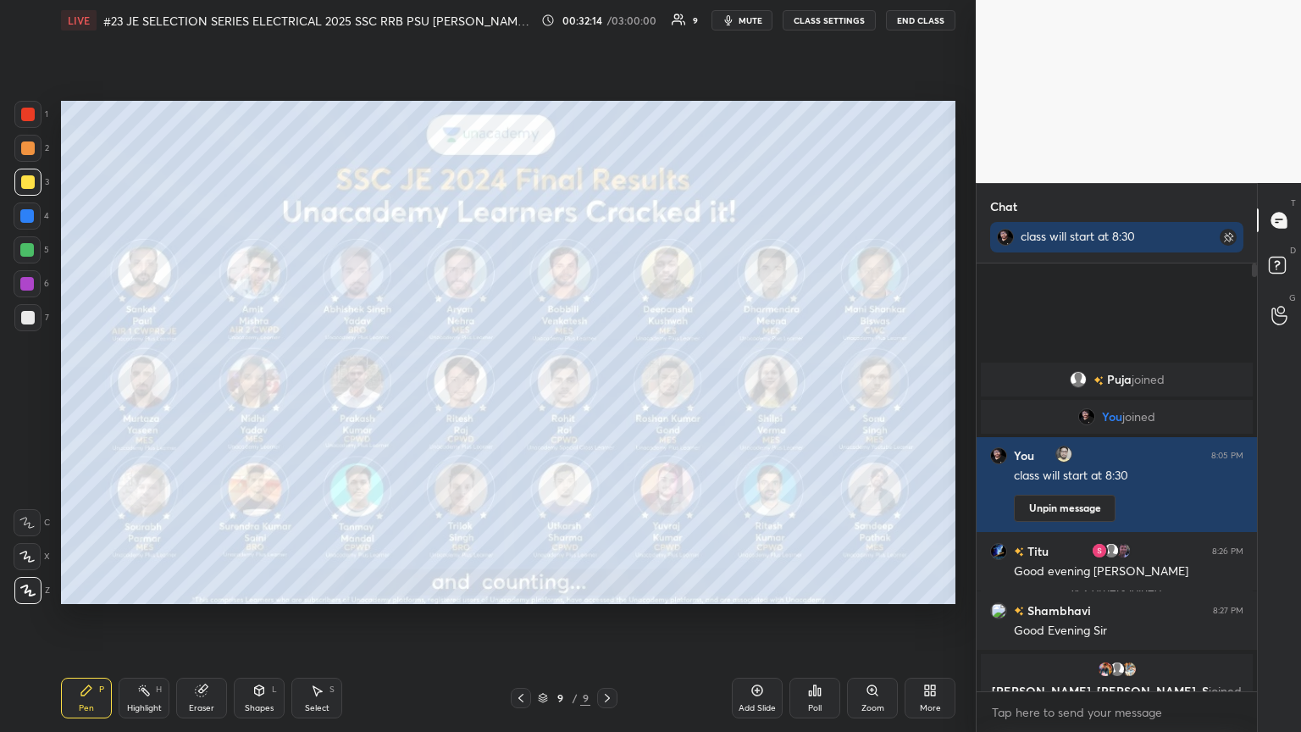
click at [607, 397] on icon at bounding box center [933, 693] width 4 height 4
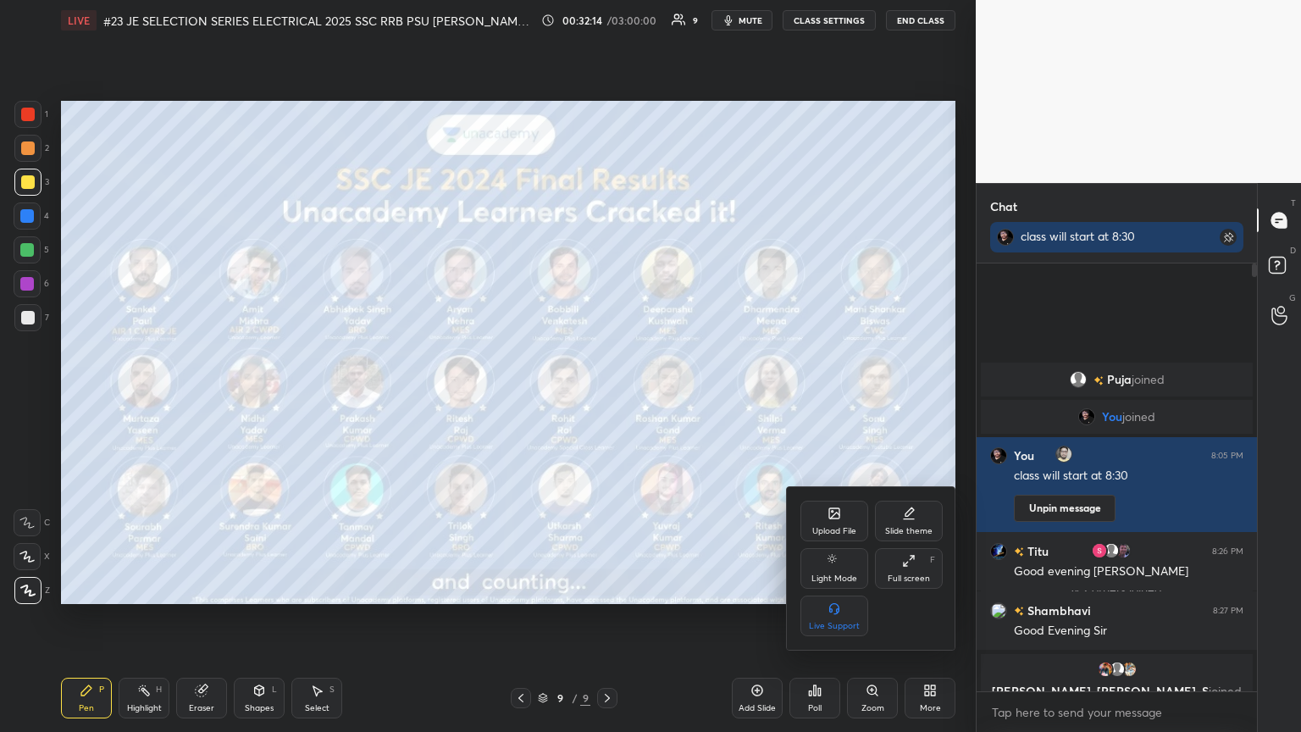
click at [607, 397] on div "Upload File" at bounding box center [834, 531] width 44 height 8
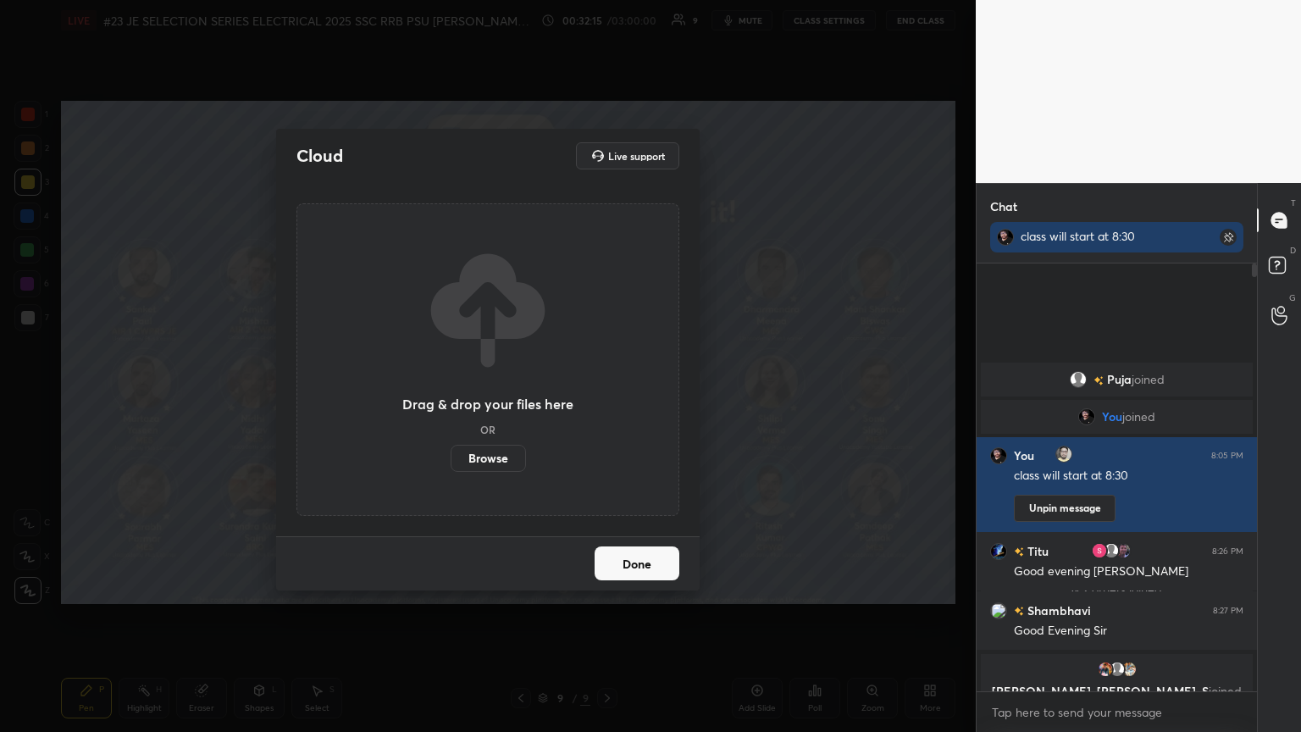
click at [503, 397] on label "Browse" at bounding box center [488, 458] width 75 height 27
click at [451, 397] on input "Browse" at bounding box center [451, 458] width 0 height 27
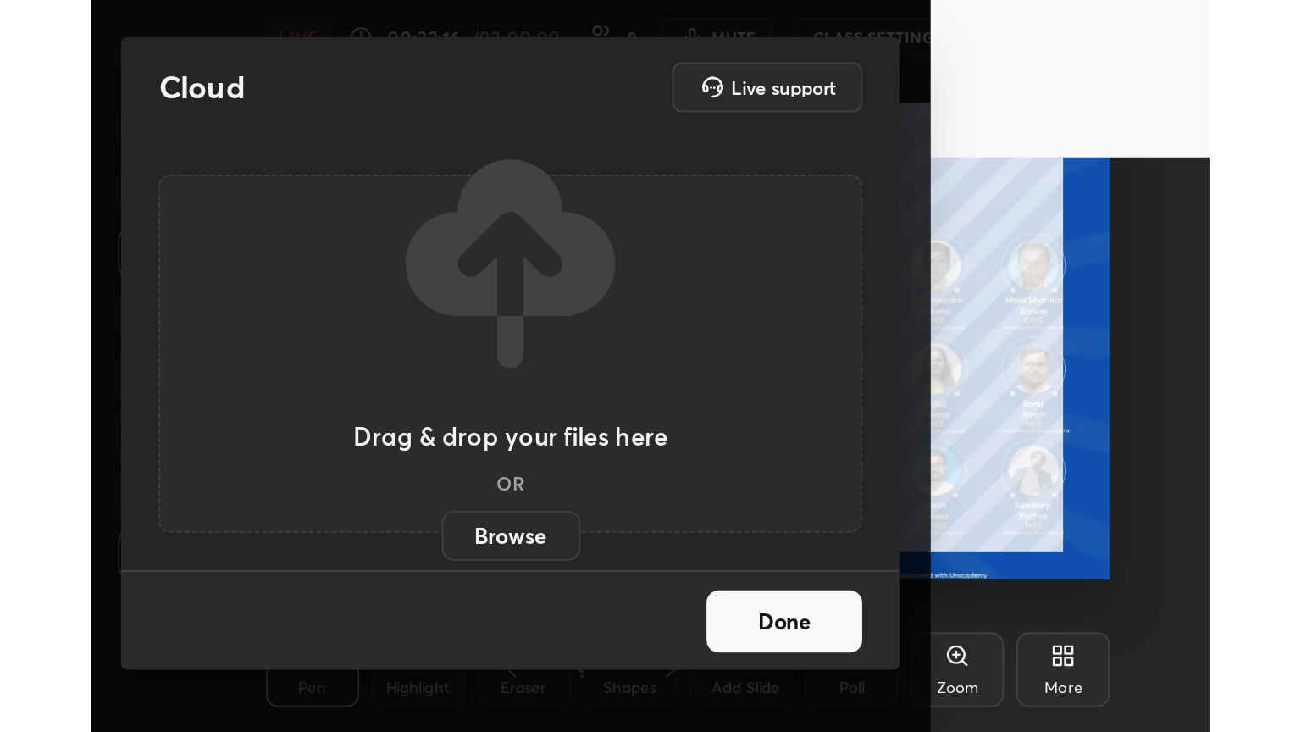
scroll to position [290, 539]
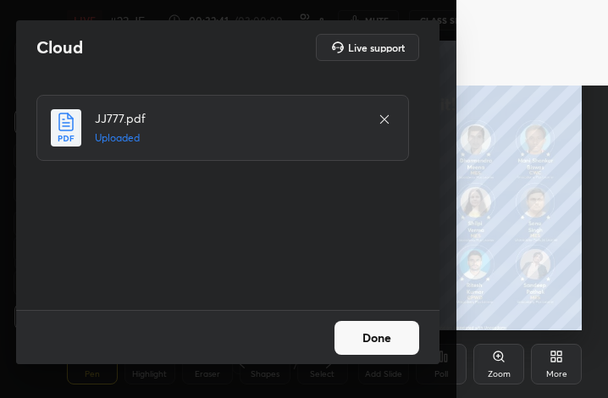
click at [379, 343] on button "Done" at bounding box center [377, 338] width 85 height 34
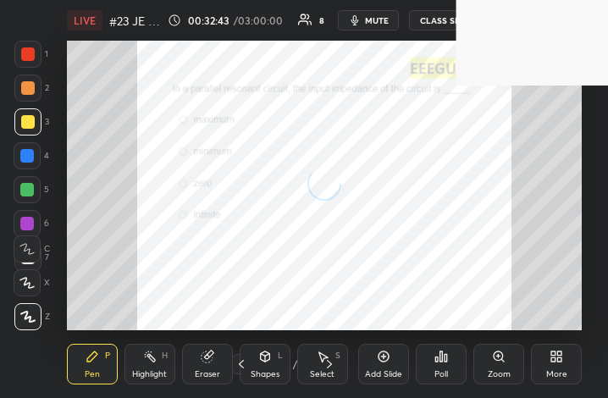
click at [556, 362] on icon at bounding box center [557, 357] width 14 height 14
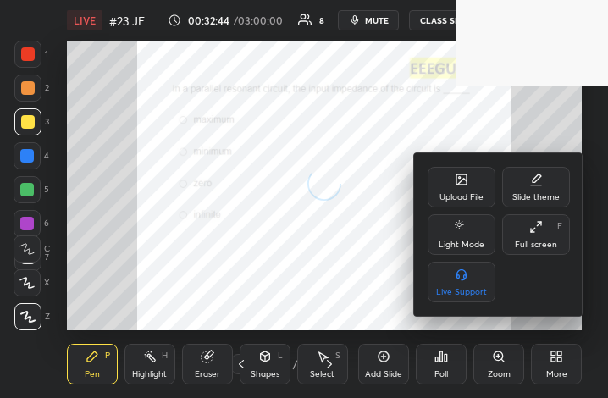
click at [542, 238] on div "Full screen F" at bounding box center [536, 234] width 68 height 41
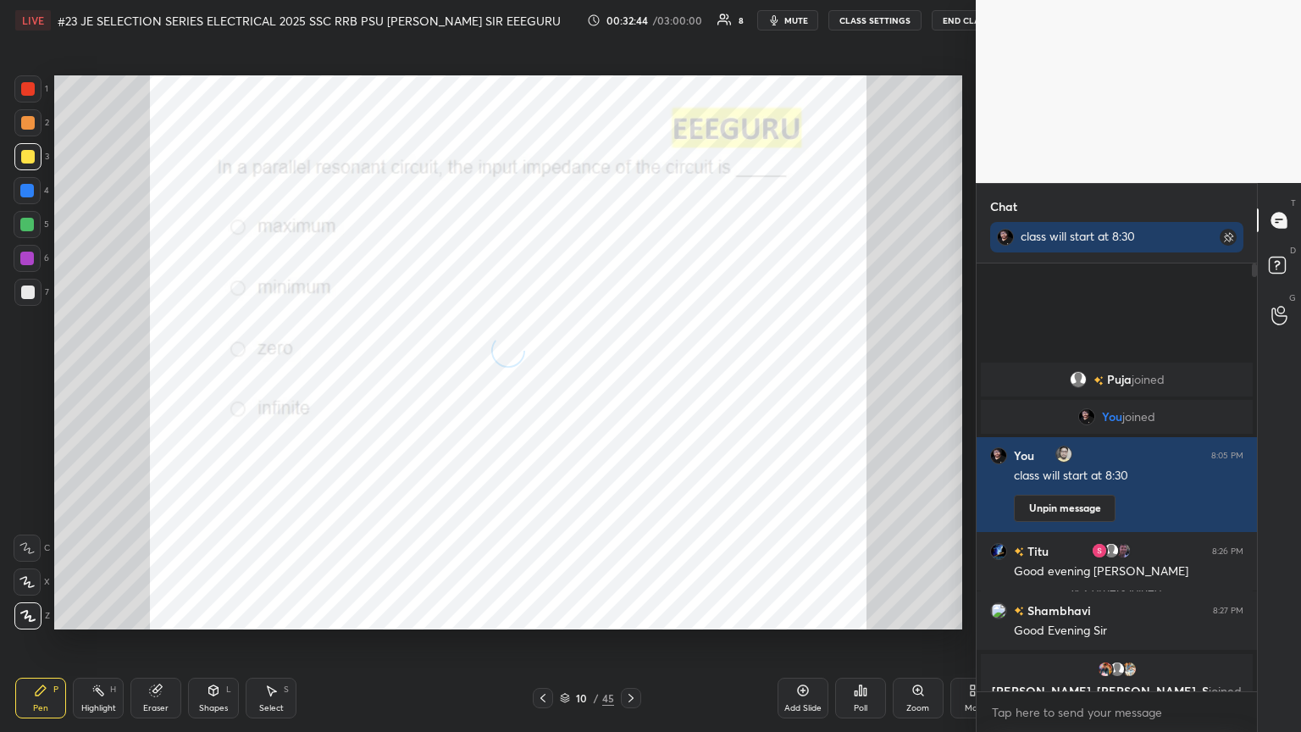
scroll to position [84070, 83786]
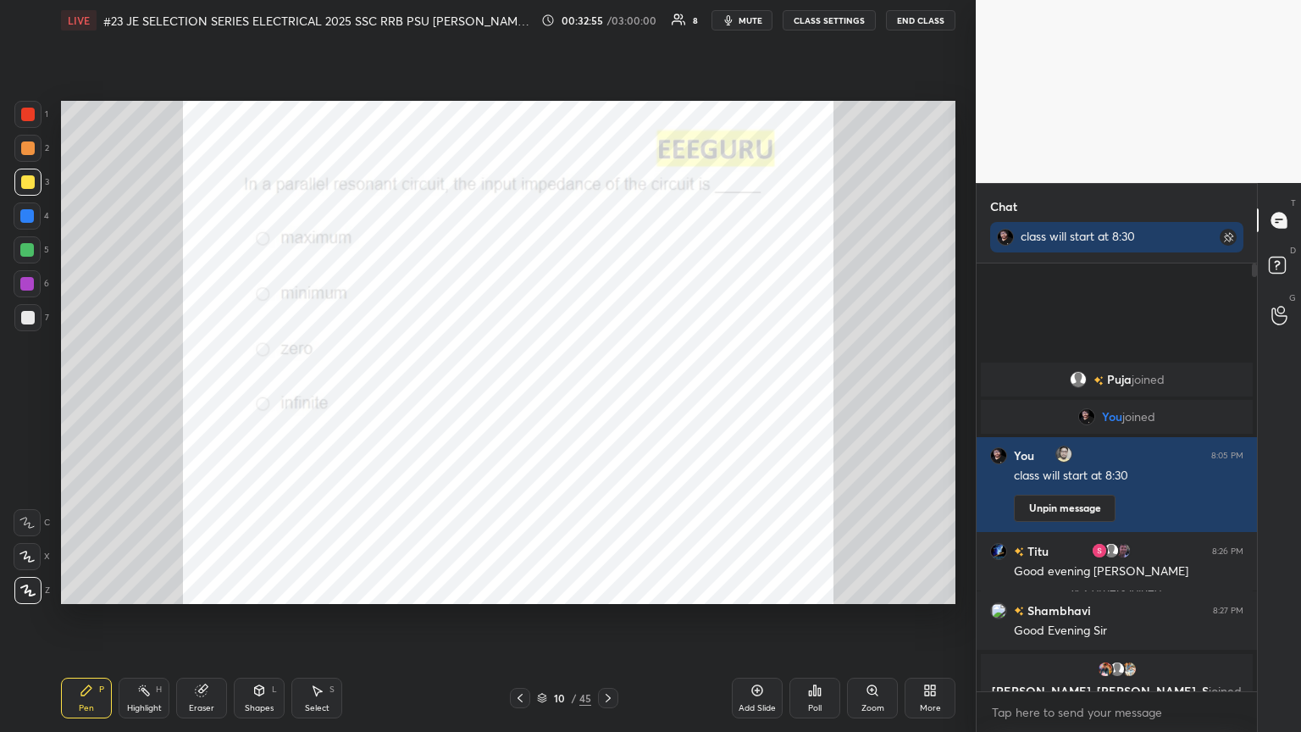
click at [24, 115] on div at bounding box center [28, 115] width 14 height 14
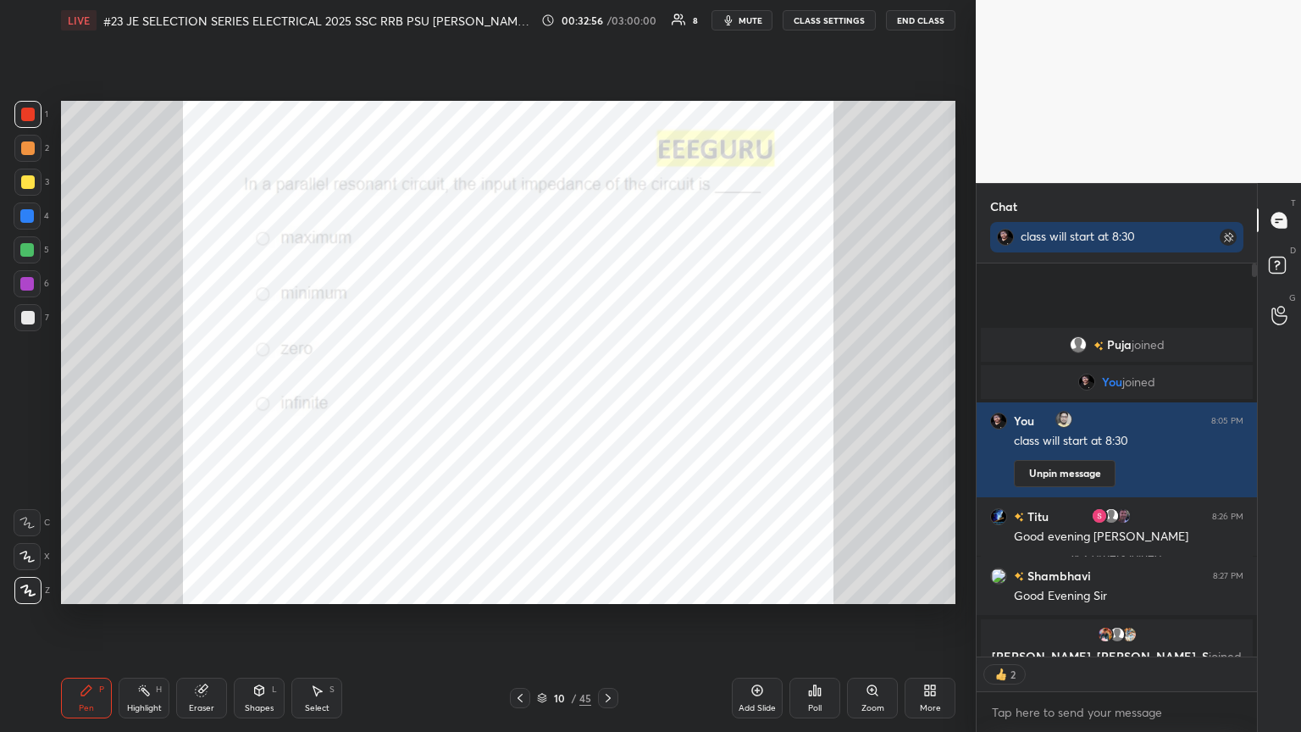
scroll to position [5, 5]
click at [607, 397] on div "Poll" at bounding box center [814, 698] width 51 height 41
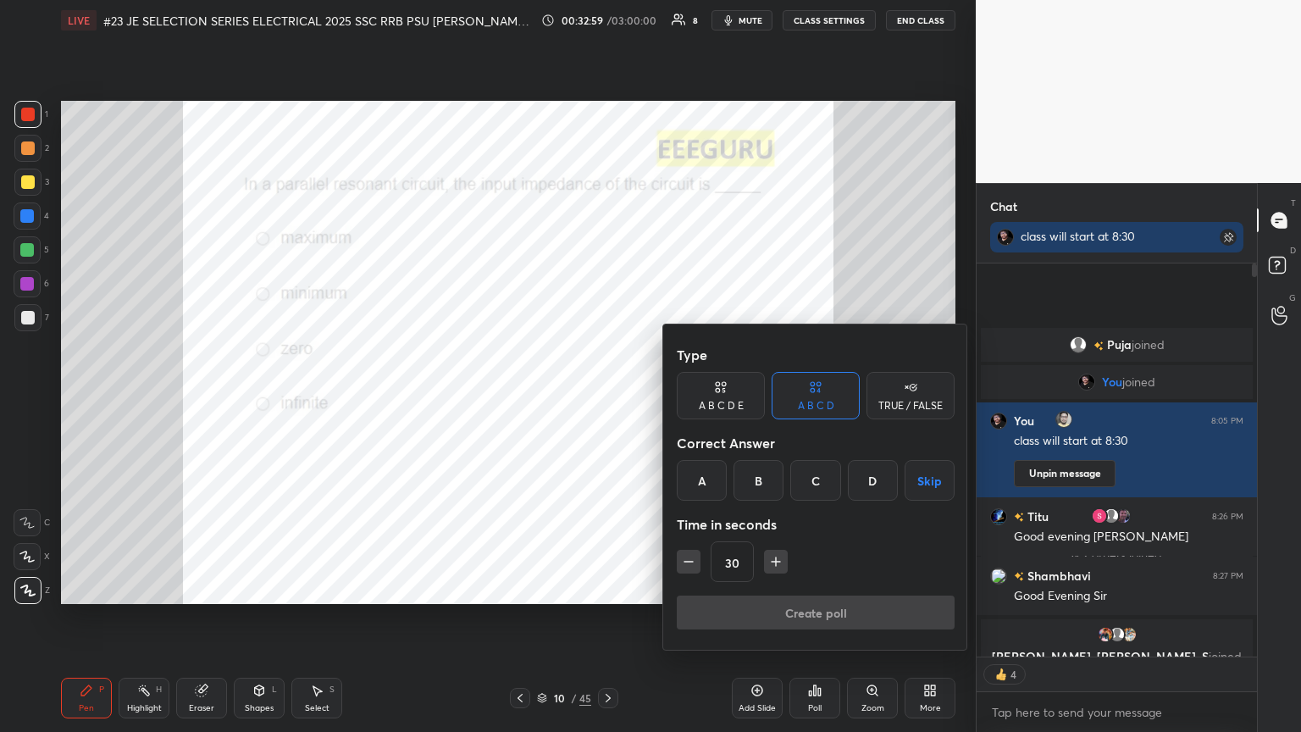
drag, startPoint x: 697, startPoint y: 479, endPoint x: 695, endPoint y: 556, distance: 77.9
click at [607, 397] on div "A" at bounding box center [702, 480] width 50 height 41
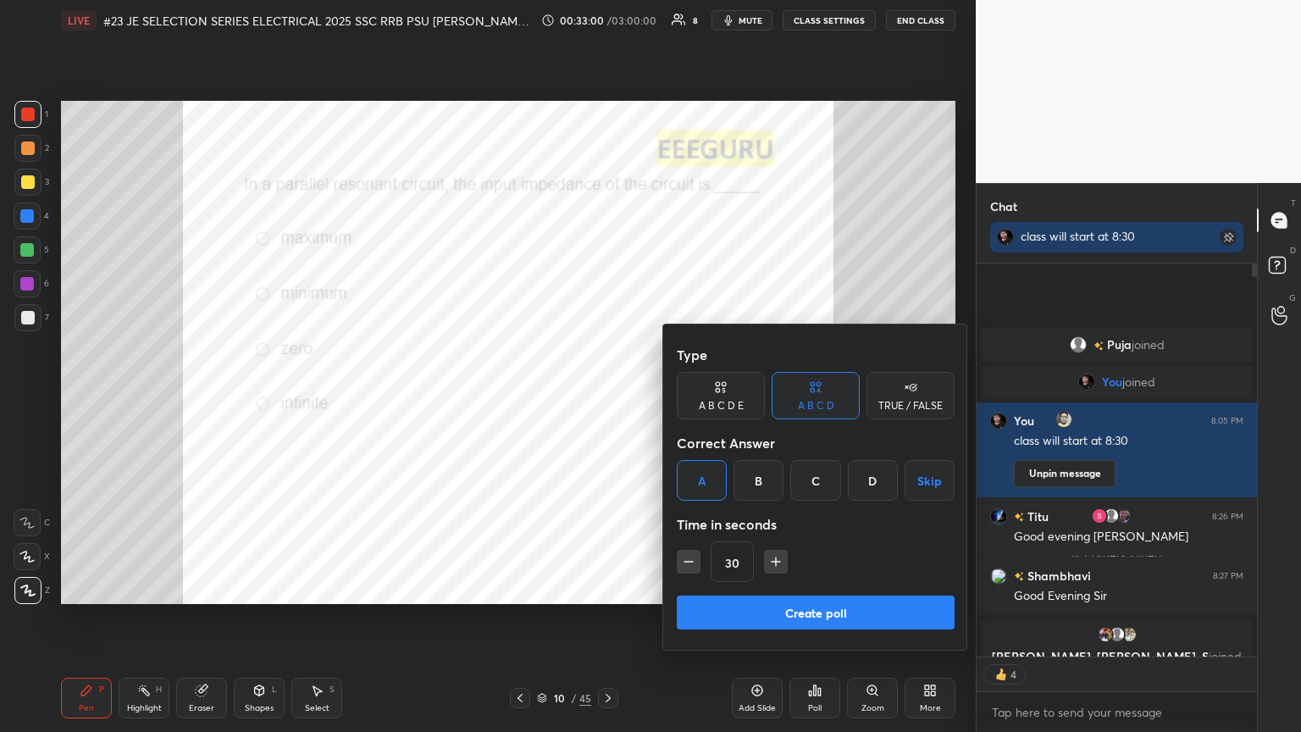
click at [607, 397] on button "Create poll" at bounding box center [816, 612] width 278 height 34
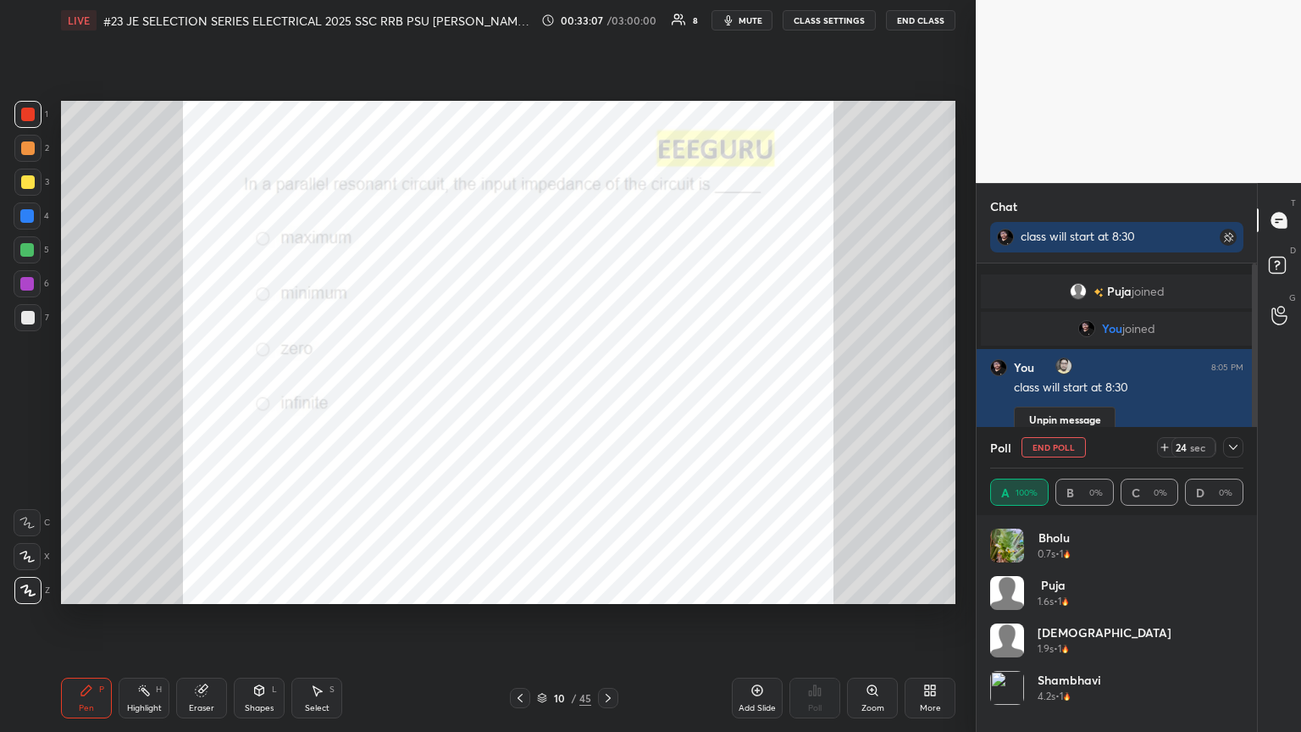
scroll to position [335, 275]
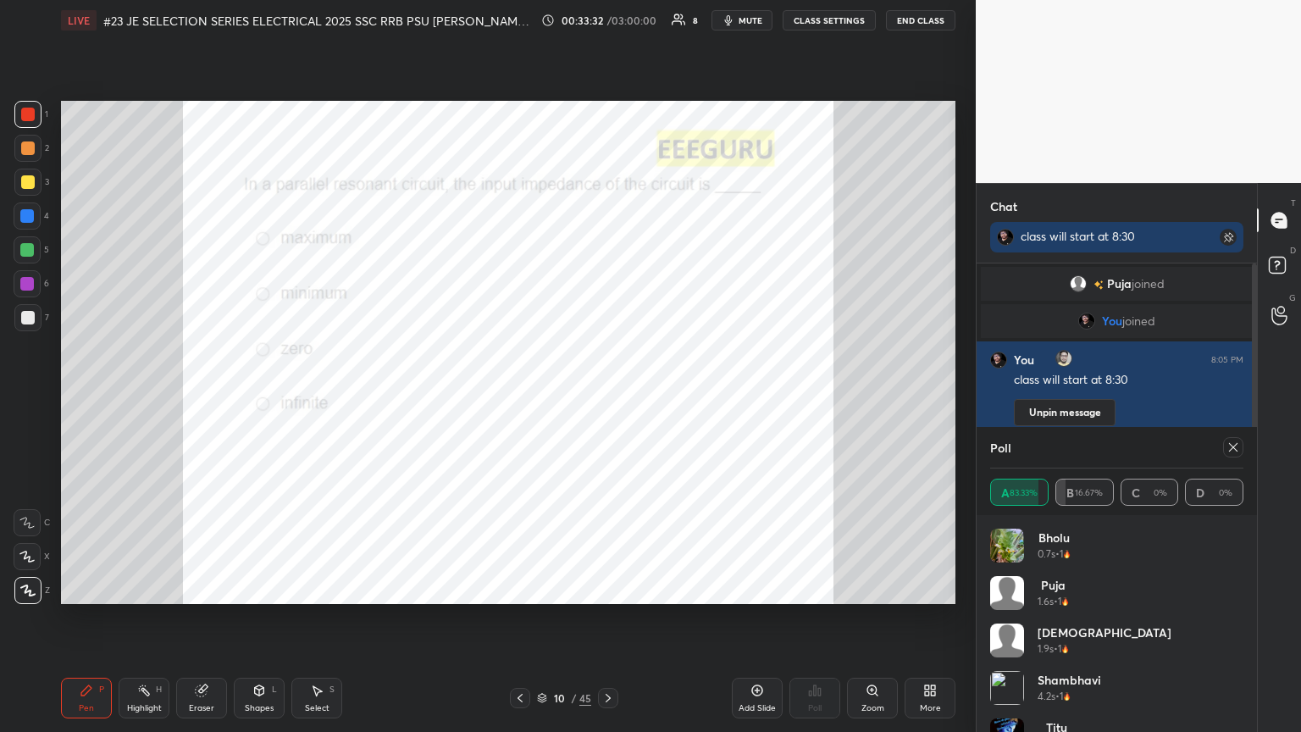
click at [607, 397] on button "Unpin message" at bounding box center [1065, 412] width 102 height 27
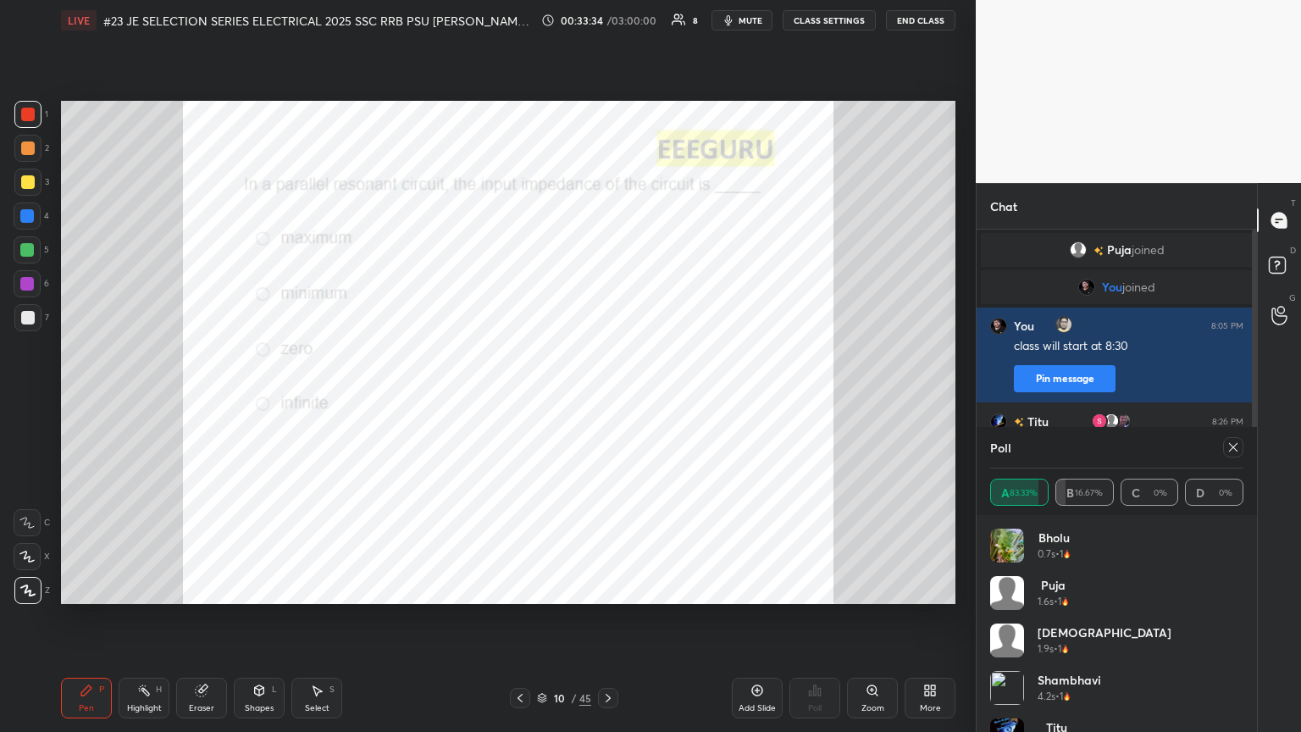
drag, startPoint x: 1250, startPoint y: 412, endPoint x: 1250, endPoint y: 427, distance: 14.4
click at [607, 397] on div "Chat [PERSON_NAME] joined You joined [PERSON_NAME] joined You 8:05 PM class wil…" at bounding box center [1138, 457] width 325 height 549
click at [607, 397] on icon at bounding box center [1233, 447] width 14 height 14
type textarea "x"
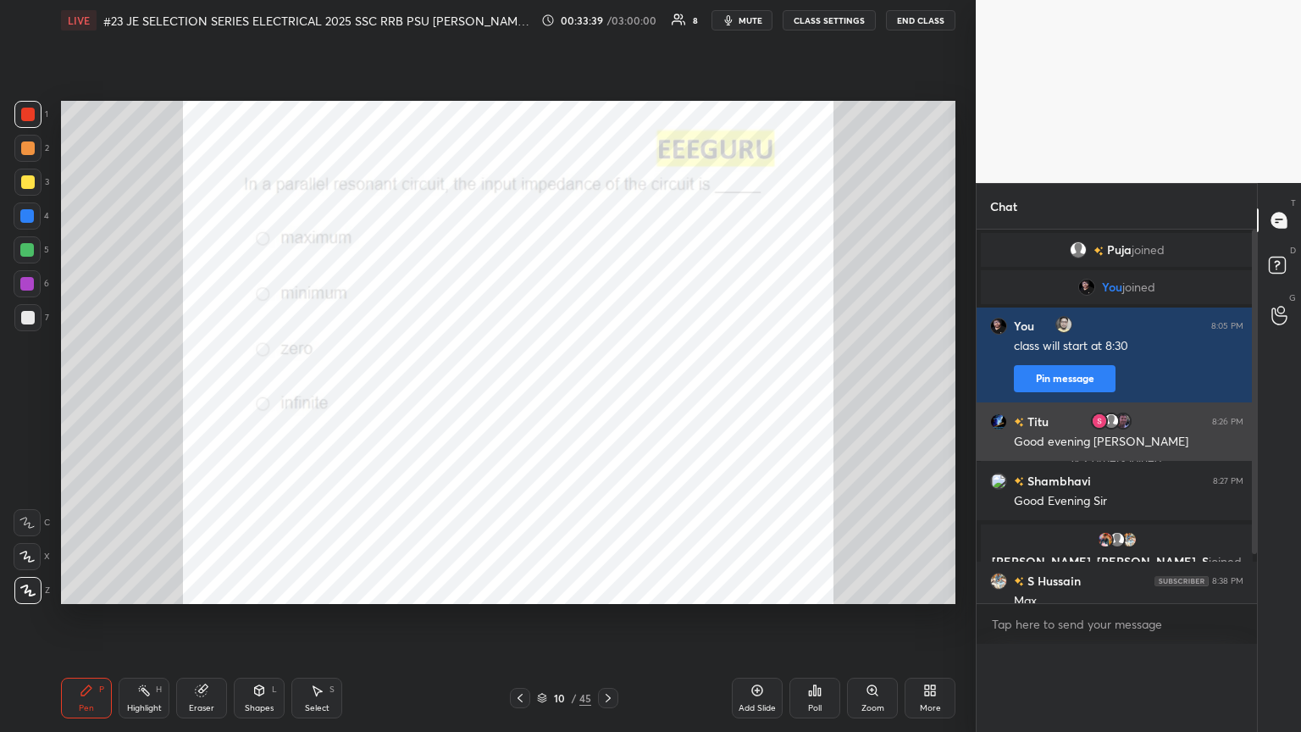
scroll to position [0, 0]
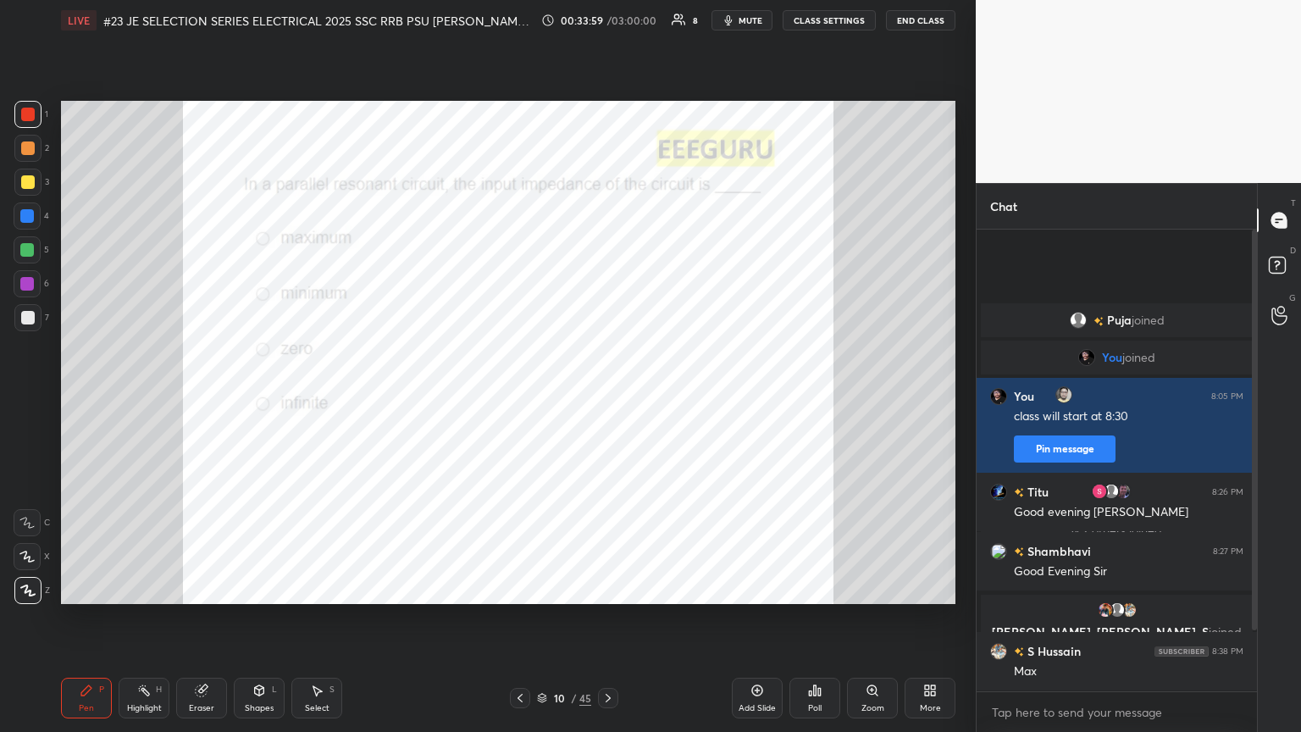
click at [202, 397] on div "Eraser" at bounding box center [201, 708] width 25 height 8
drag, startPoint x: 27, startPoint y: 591, endPoint x: 76, endPoint y: 683, distance: 103.8
click at [27, 397] on span "Erase all" at bounding box center [26, 590] width 25 height 12
click at [91, 397] on div "Pen" at bounding box center [86, 708] width 15 height 8
click at [34, 286] on div at bounding box center [27, 283] width 27 height 27
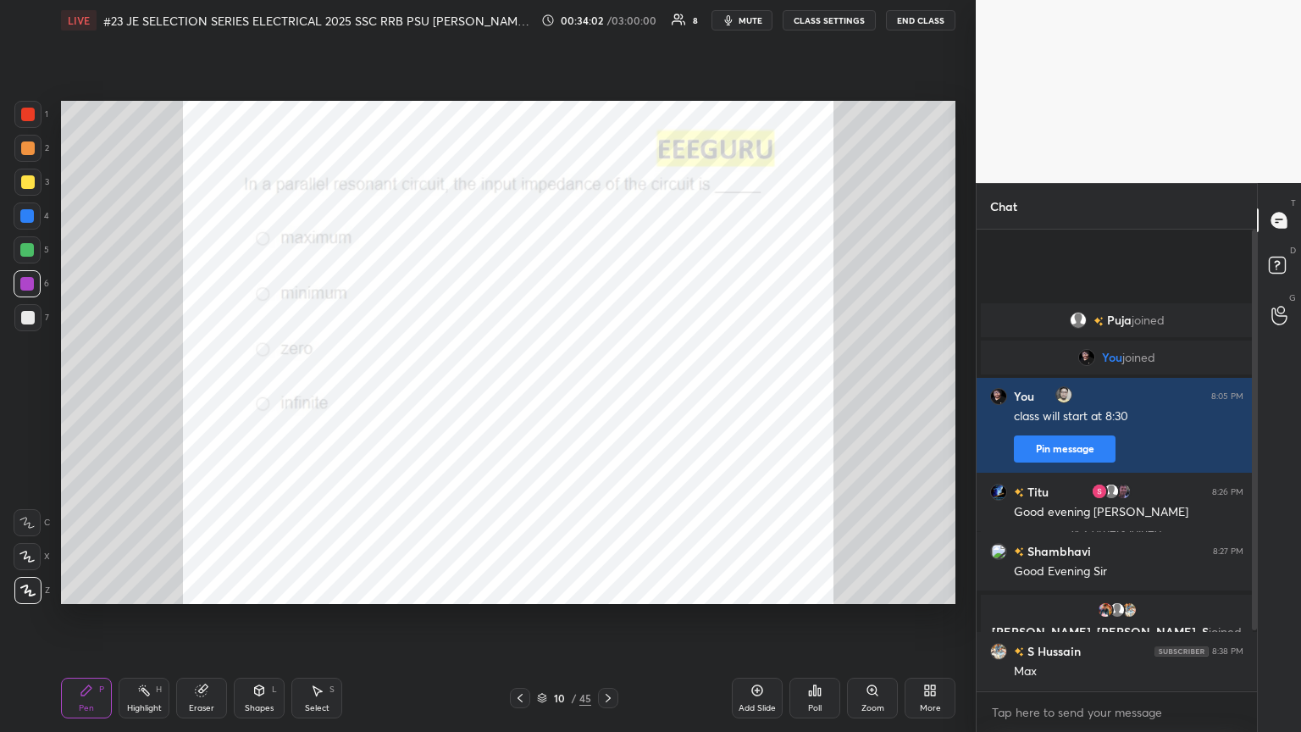
click at [607, 397] on icon at bounding box center [757, 690] width 14 height 14
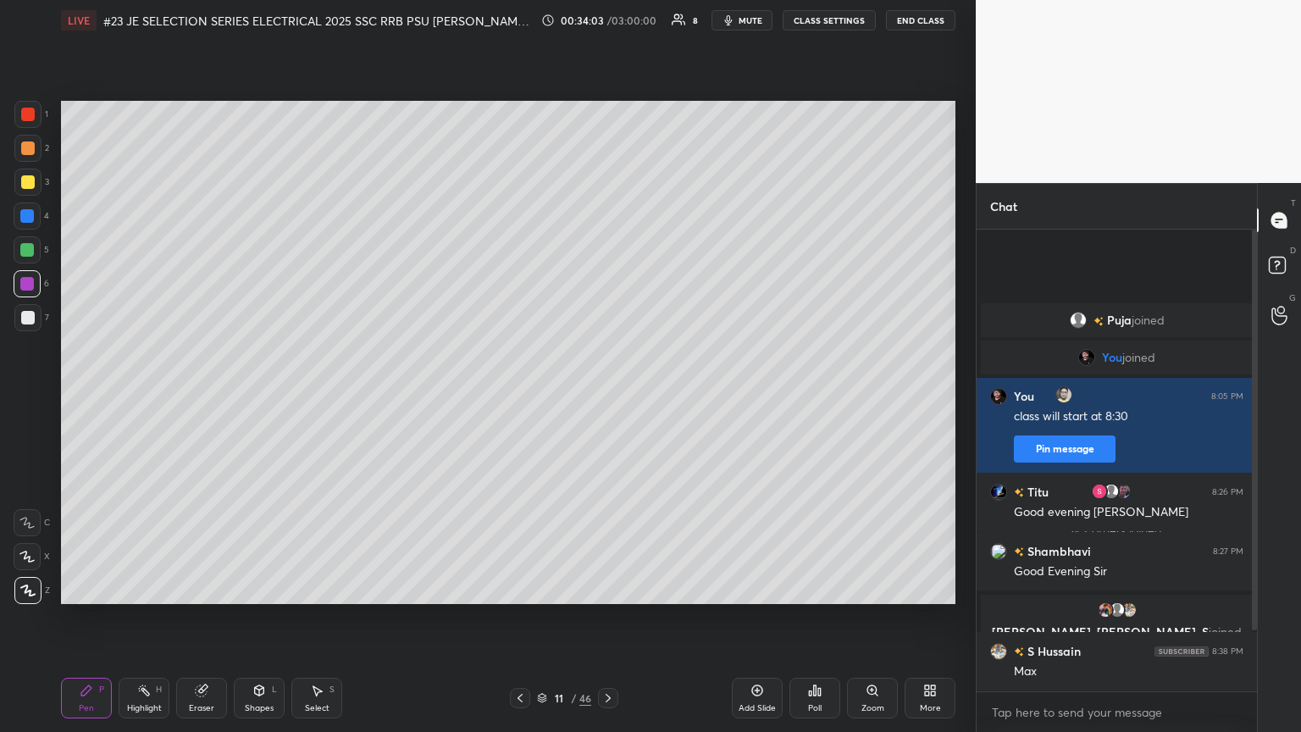
click at [30, 114] on div at bounding box center [28, 115] width 14 height 14
drag, startPoint x: 1254, startPoint y: 585, endPoint x: 1253, endPoint y: 637, distance: 51.7
click at [607, 397] on div at bounding box center [1252, 461] width 10 height 462
drag, startPoint x: 1255, startPoint y: 625, endPoint x: 1253, endPoint y: 643, distance: 17.9
click at [607, 397] on div at bounding box center [1252, 461] width 10 height 462
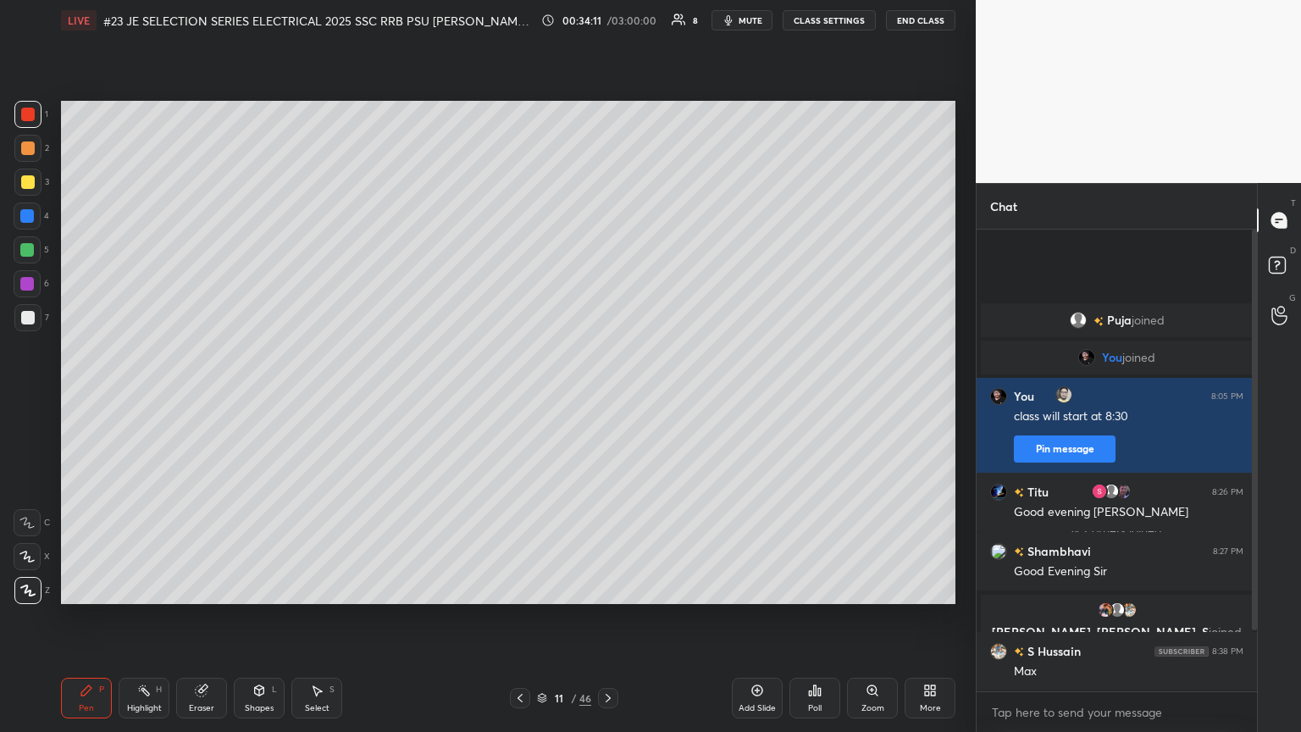
drag, startPoint x: 1254, startPoint y: 615, endPoint x: 1254, endPoint y: 551, distance: 64.4
click at [607, 397] on div at bounding box center [1254, 430] width 5 height 401
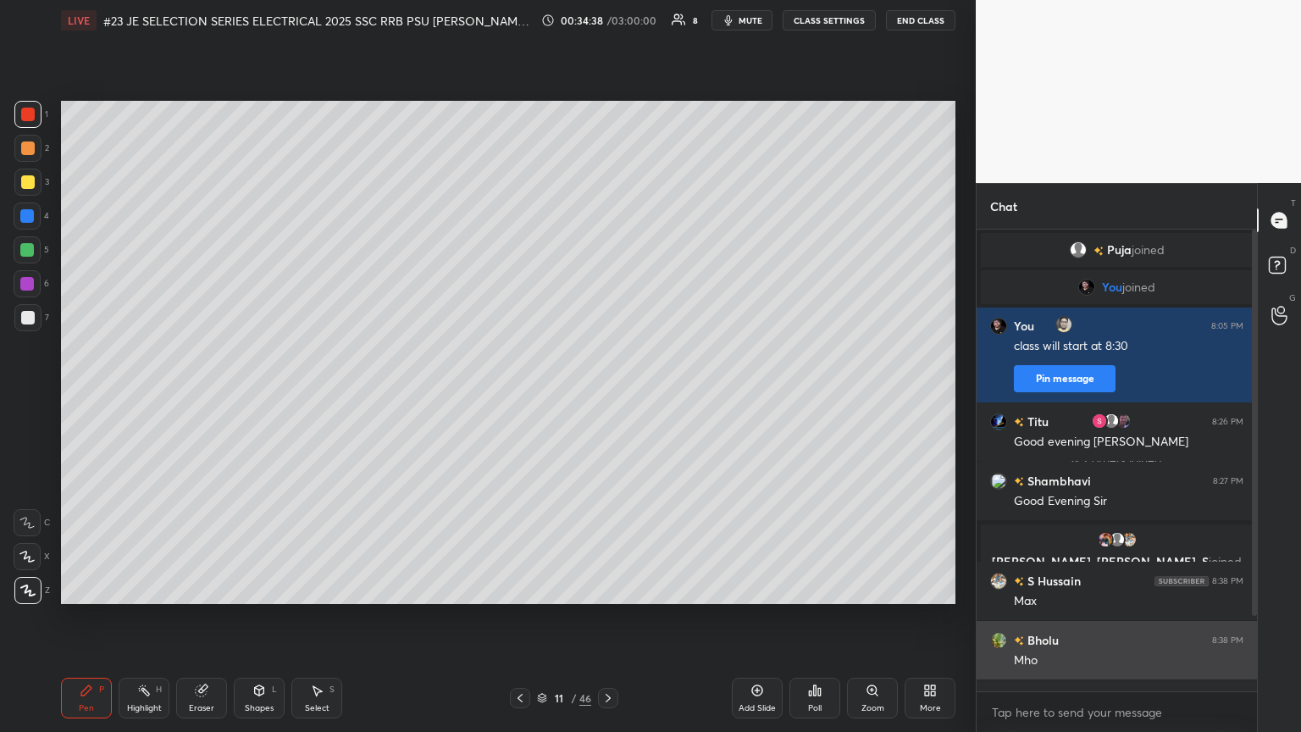
drag, startPoint x: 1257, startPoint y: 606, endPoint x: 1241, endPoint y: 671, distance: 66.3
click at [607, 397] on div "Chat Puja joined You joined [PERSON_NAME] joined You 8:05 PM class will start a…" at bounding box center [1138, 457] width 325 height 549
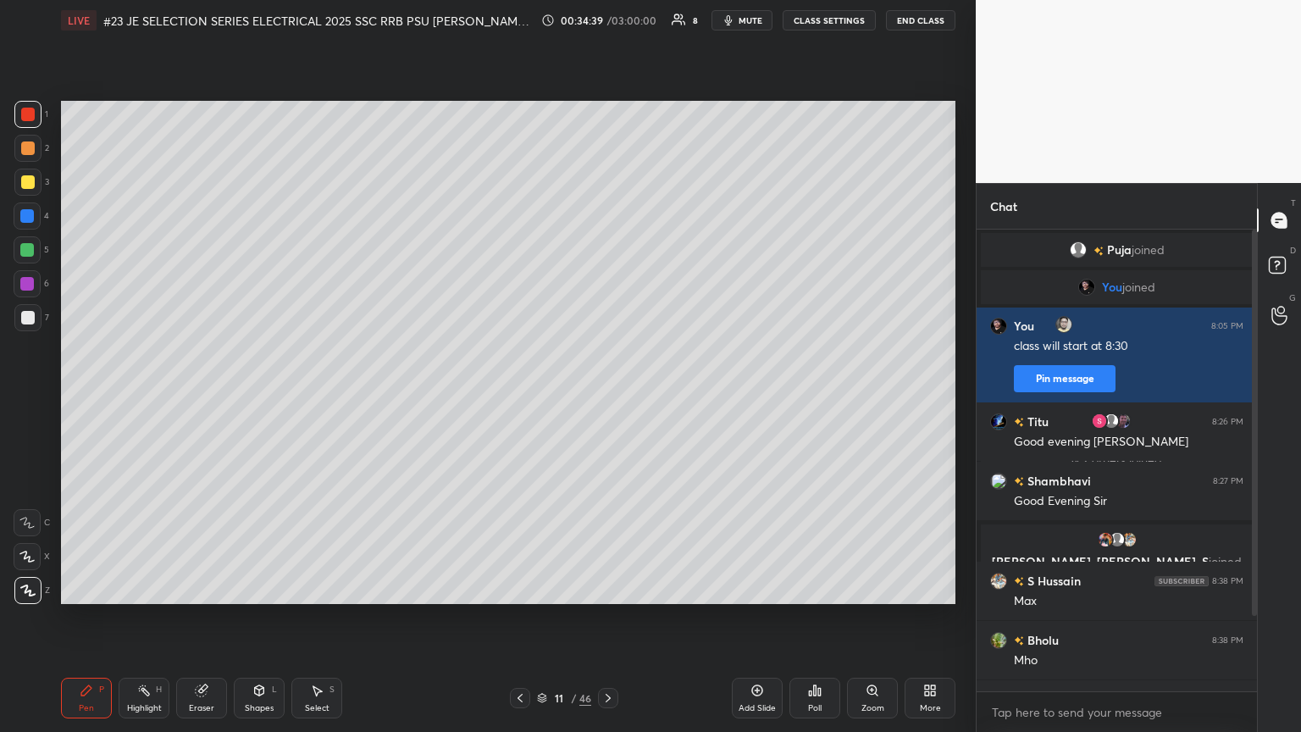
click at [607, 397] on div "Chat Puja joined You joined [PERSON_NAME] joined You 8:05 PM class will start a…" at bounding box center [1138, 457] width 325 height 549
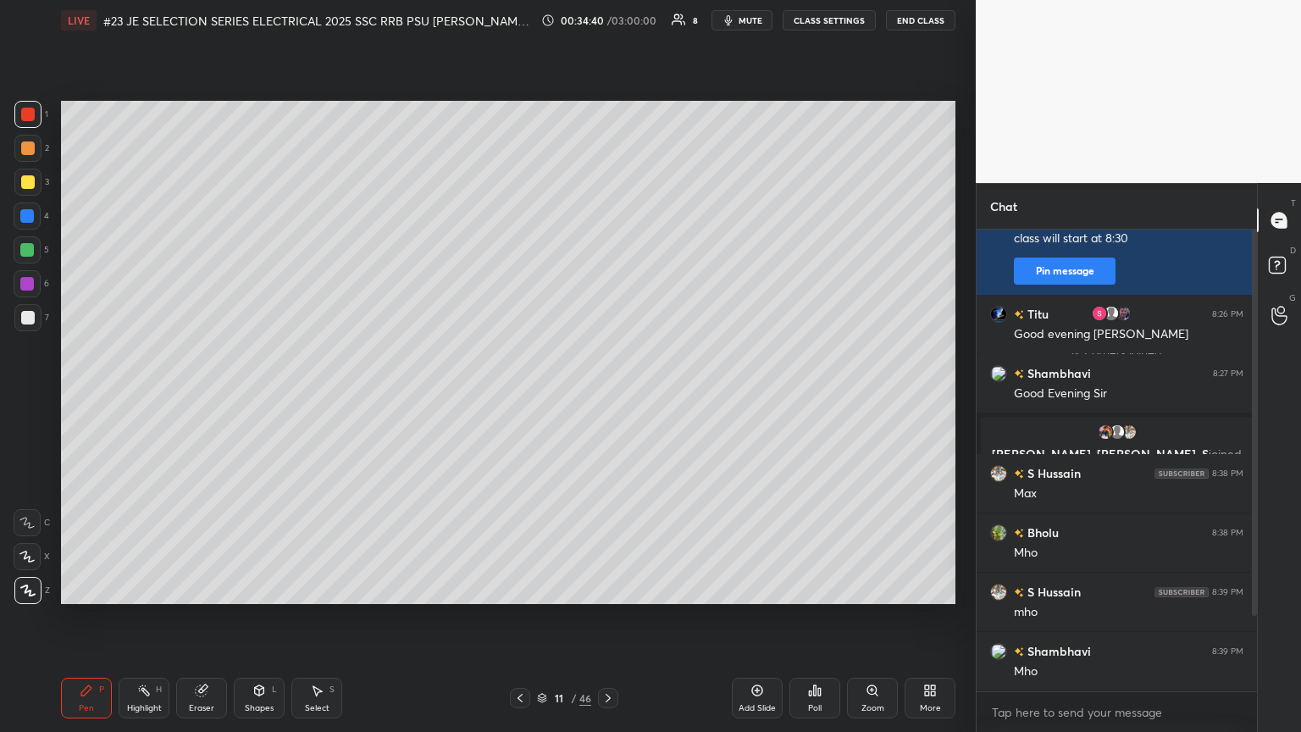
drag, startPoint x: 1255, startPoint y: 609, endPoint x: 1243, endPoint y: 658, distance: 50.5
click at [607, 397] on div "[PERSON_NAME] joined You joined [PERSON_NAME] joined You 8:05 PM class will sta…" at bounding box center [1117, 461] width 280 height 462
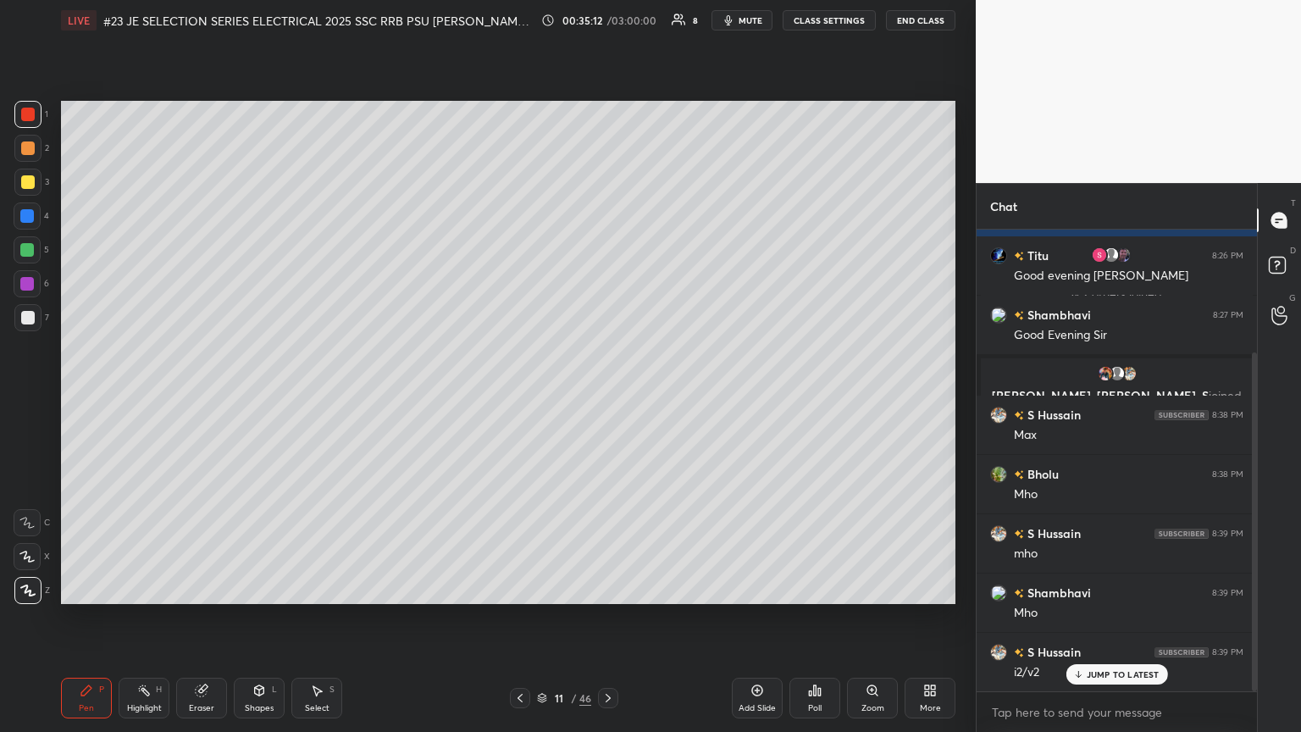
click at [40, 397] on div at bounding box center [27, 590] width 27 height 27
click at [95, 397] on div "Pen P" at bounding box center [86, 698] width 51 height 41
drag, startPoint x: 33, startPoint y: 595, endPoint x: 72, endPoint y: 706, distance: 118.4
click at [37, 397] on div at bounding box center [27, 590] width 27 height 27
click at [88, 397] on div "Pen P" at bounding box center [86, 698] width 51 height 41
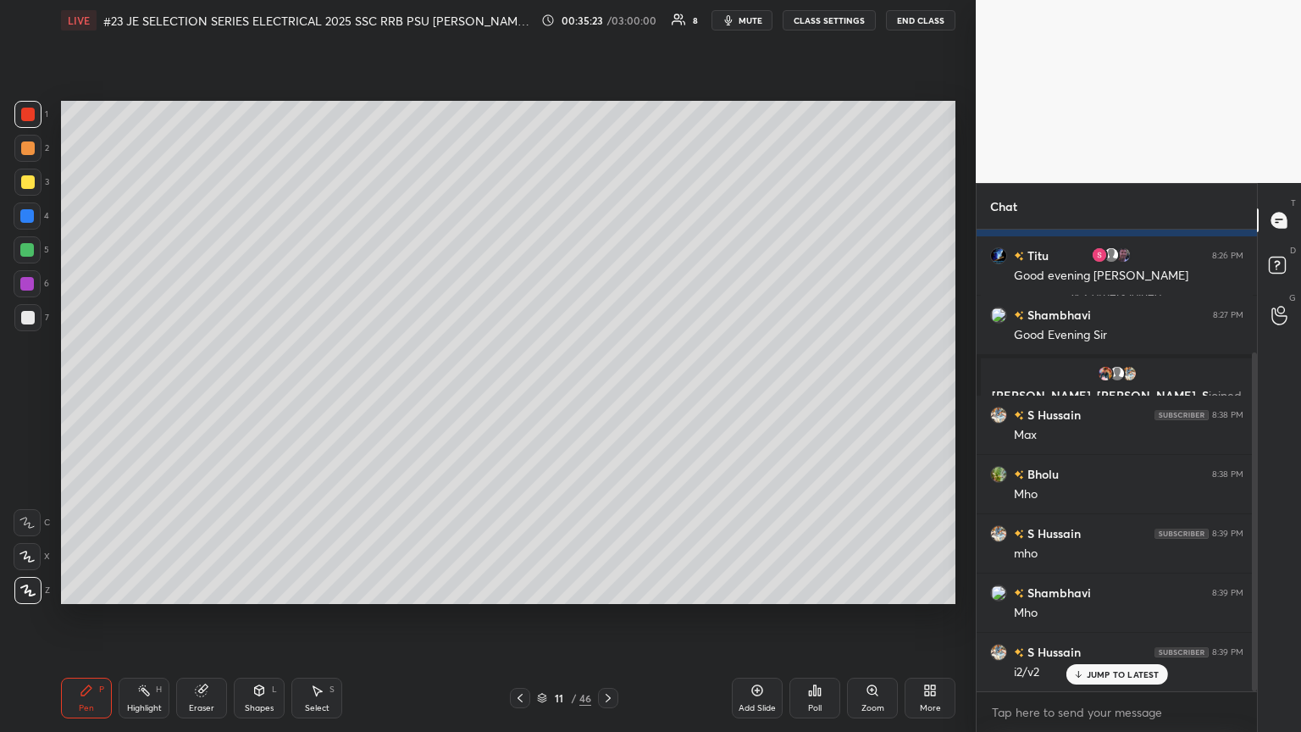
click at [607, 397] on div at bounding box center [608, 698] width 20 height 20
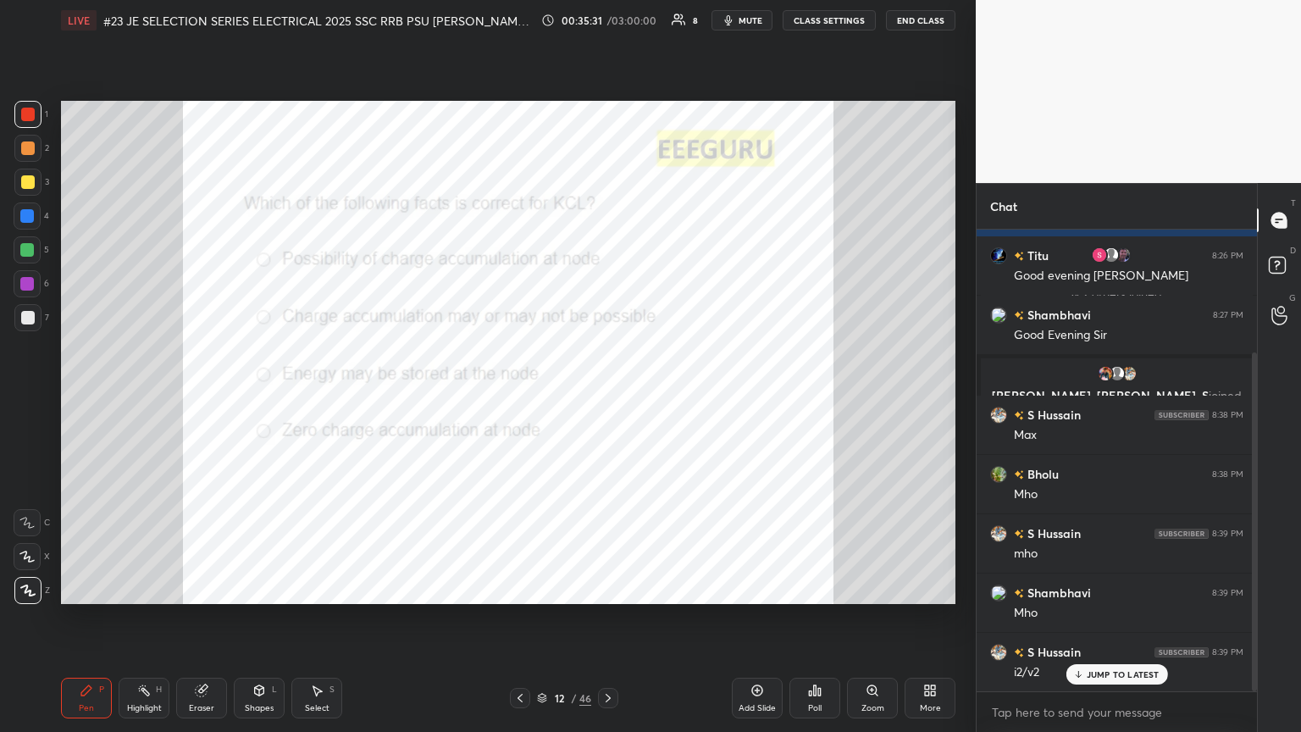
click at [607, 397] on div "Poll" at bounding box center [814, 698] width 51 height 41
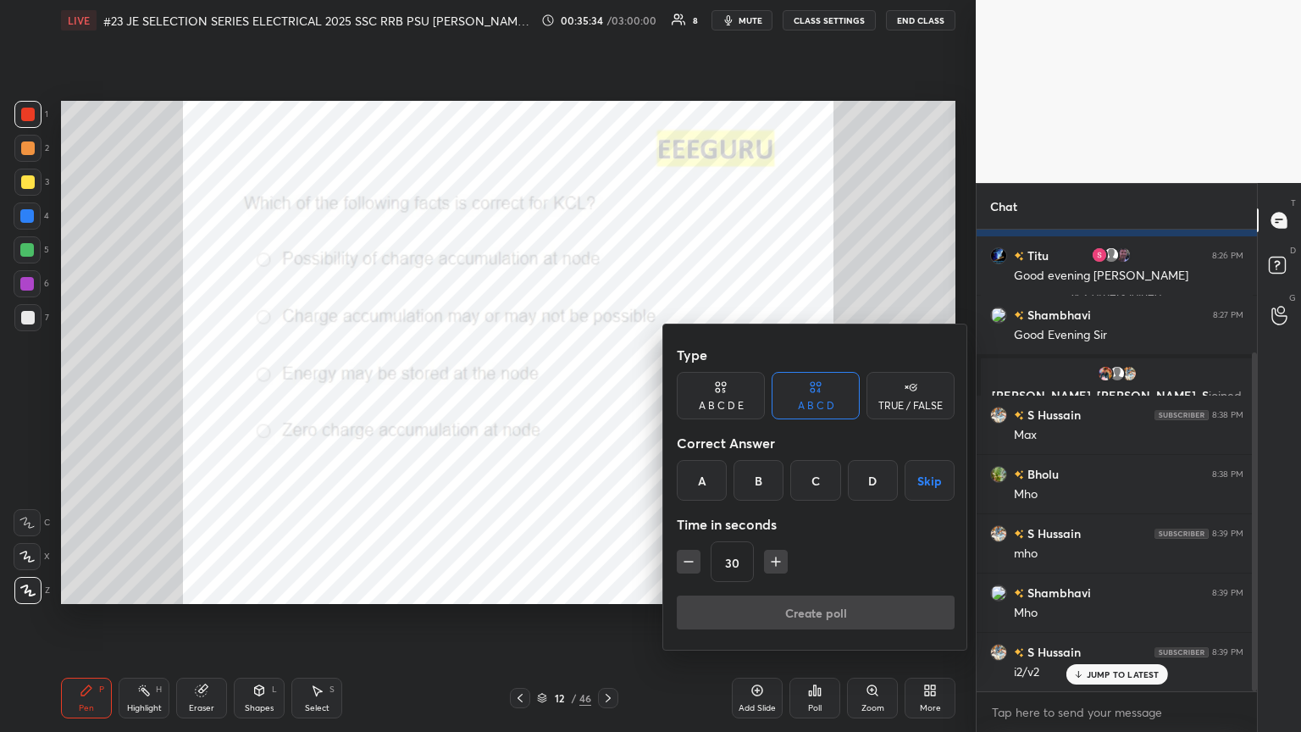
click at [607, 397] on div "D" at bounding box center [873, 480] width 50 height 41
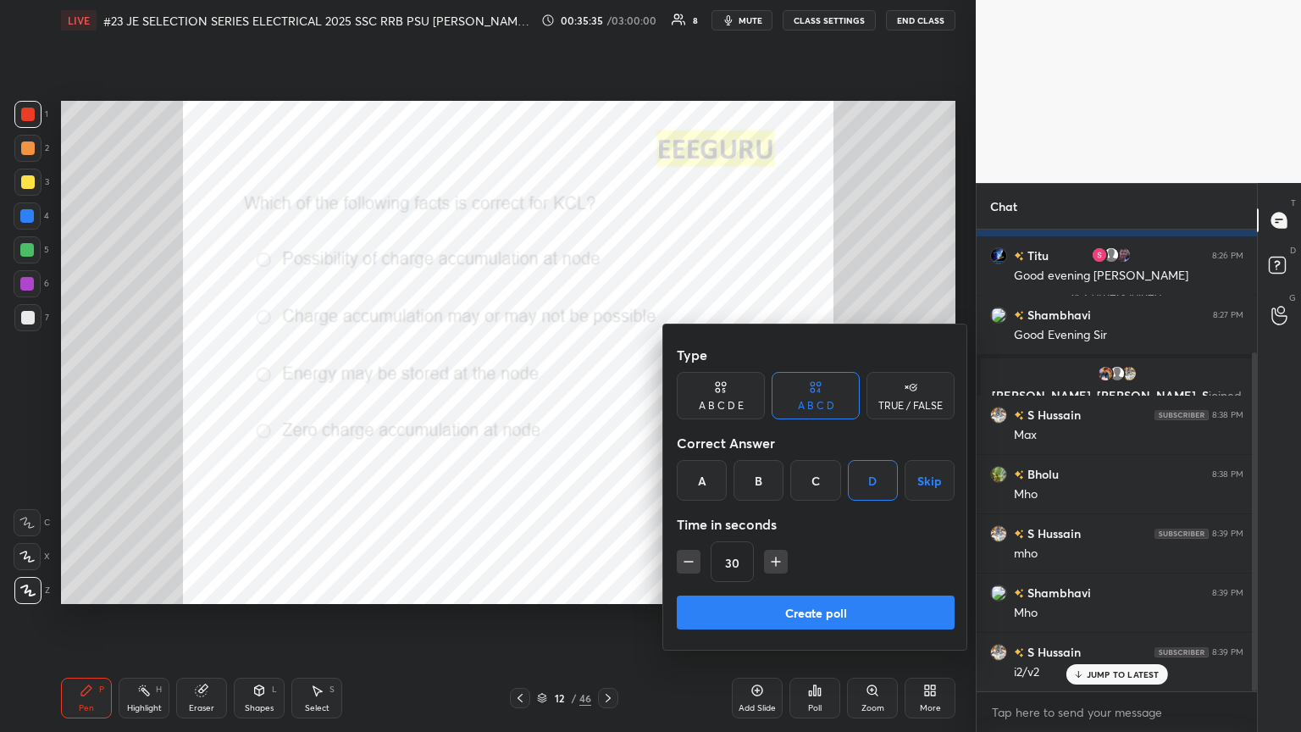
drag, startPoint x: 689, startPoint y: 559, endPoint x: 701, endPoint y: 594, distance: 37.0
click at [607, 397] on icon "button" at bounding box center [688, 561] width 17 height 17
type input "15"
click at [607, 397] on button "Create poll" at bounding box center [816, 612] width 278 height 34
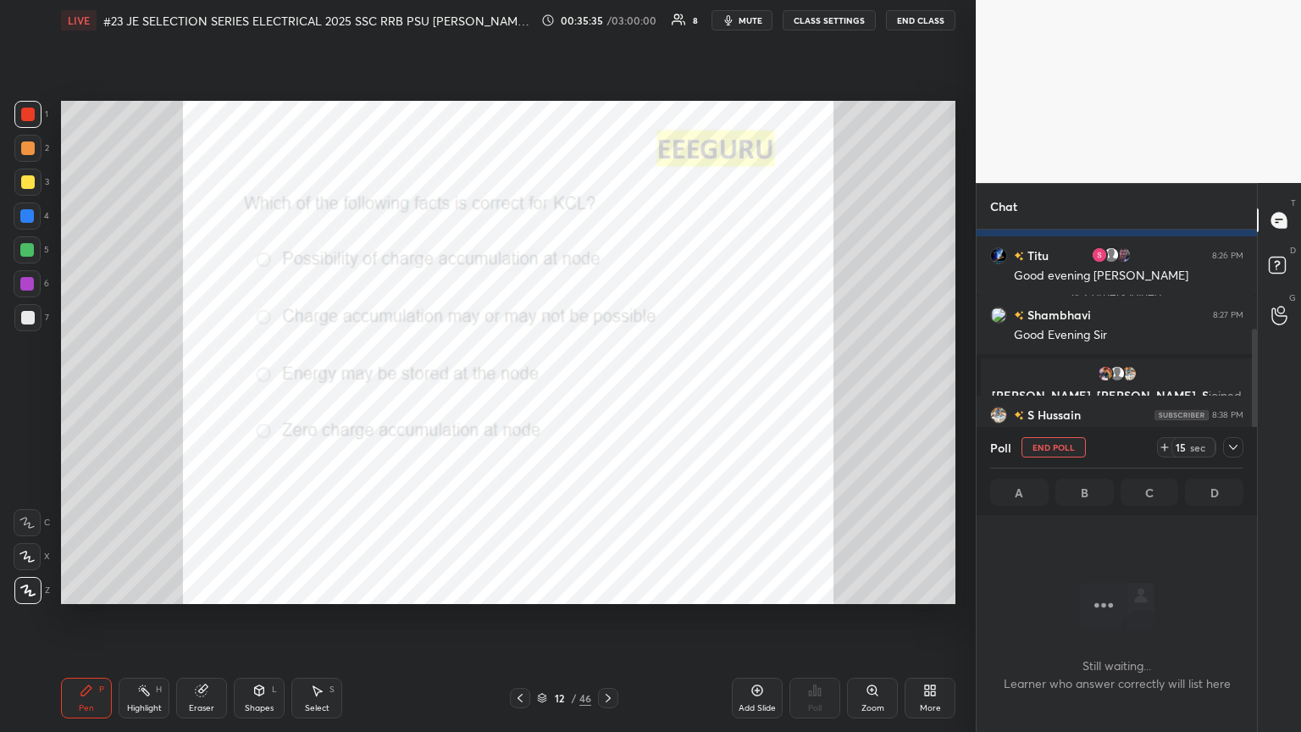
scroll to position [6, 5]
click at [607, 397] on icon at bounding box center [1165, 447] width 14 height 14
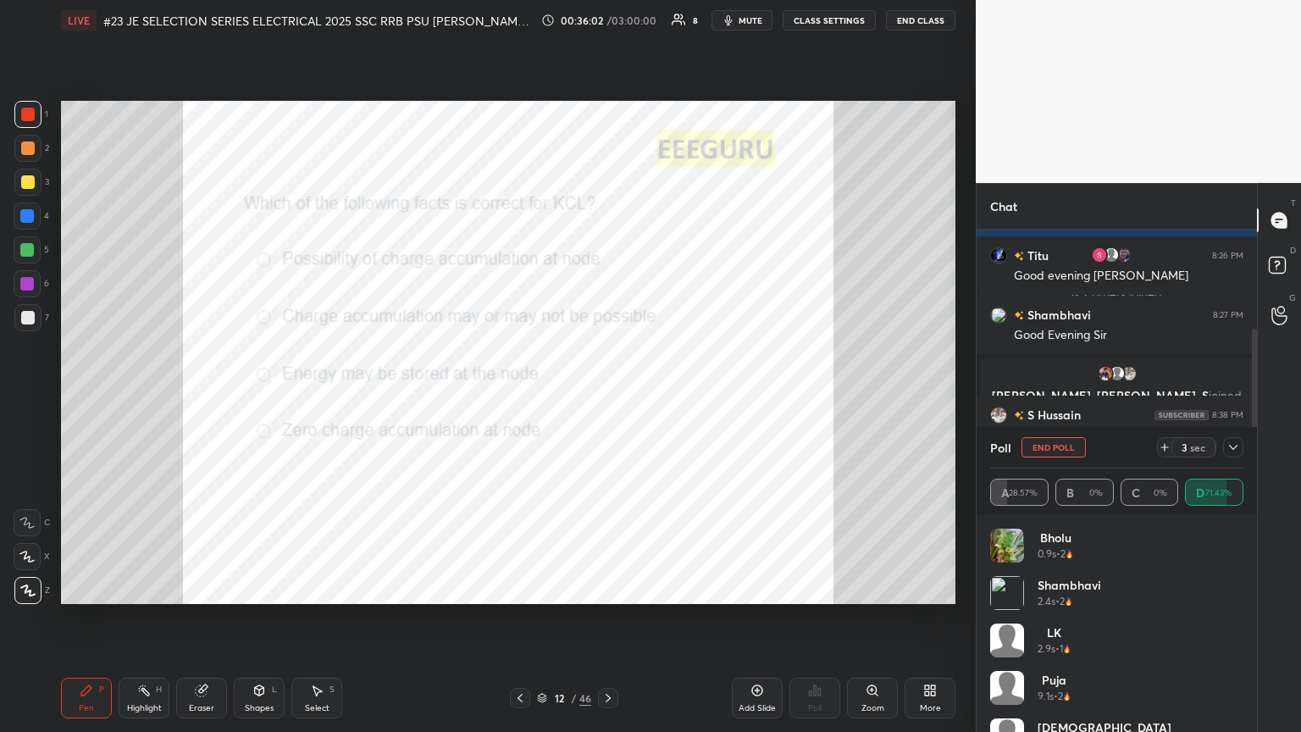
scroll to position [34, 0]
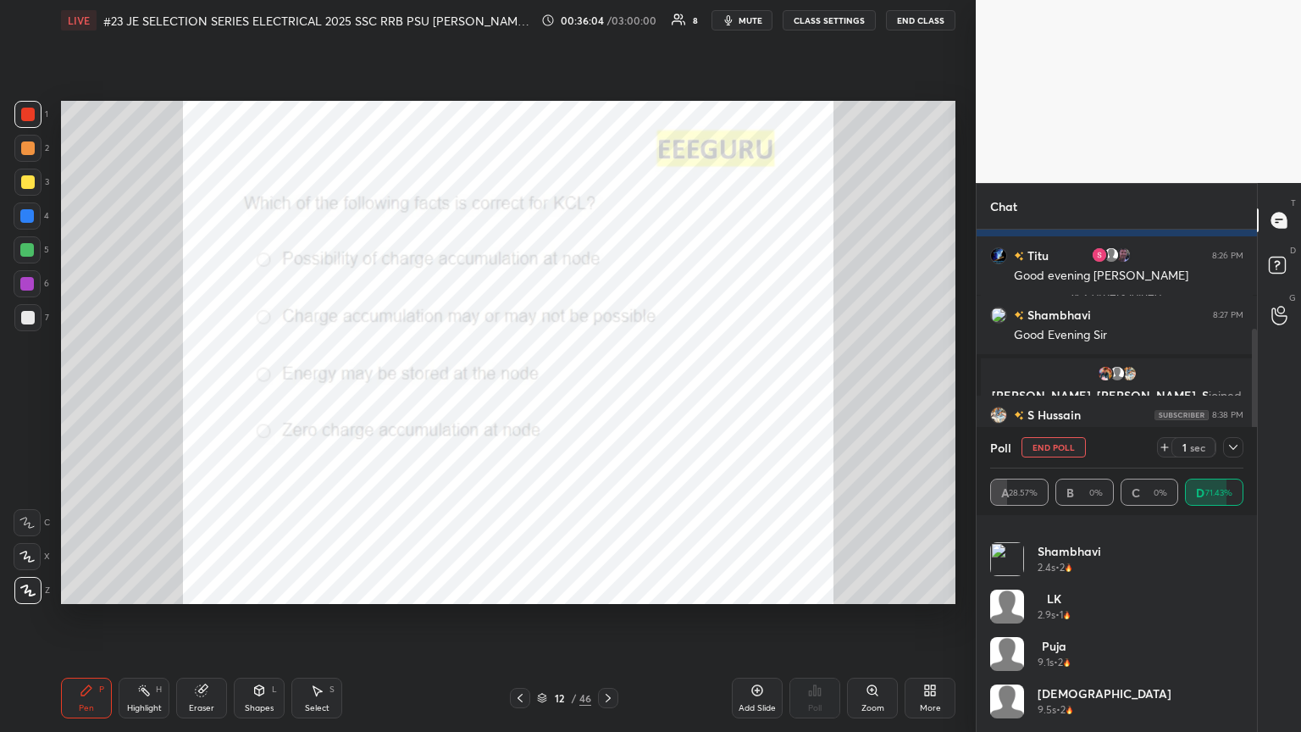
click at [607, 22] on span "mute" at bounding box center [751, 20] width 24 height 12
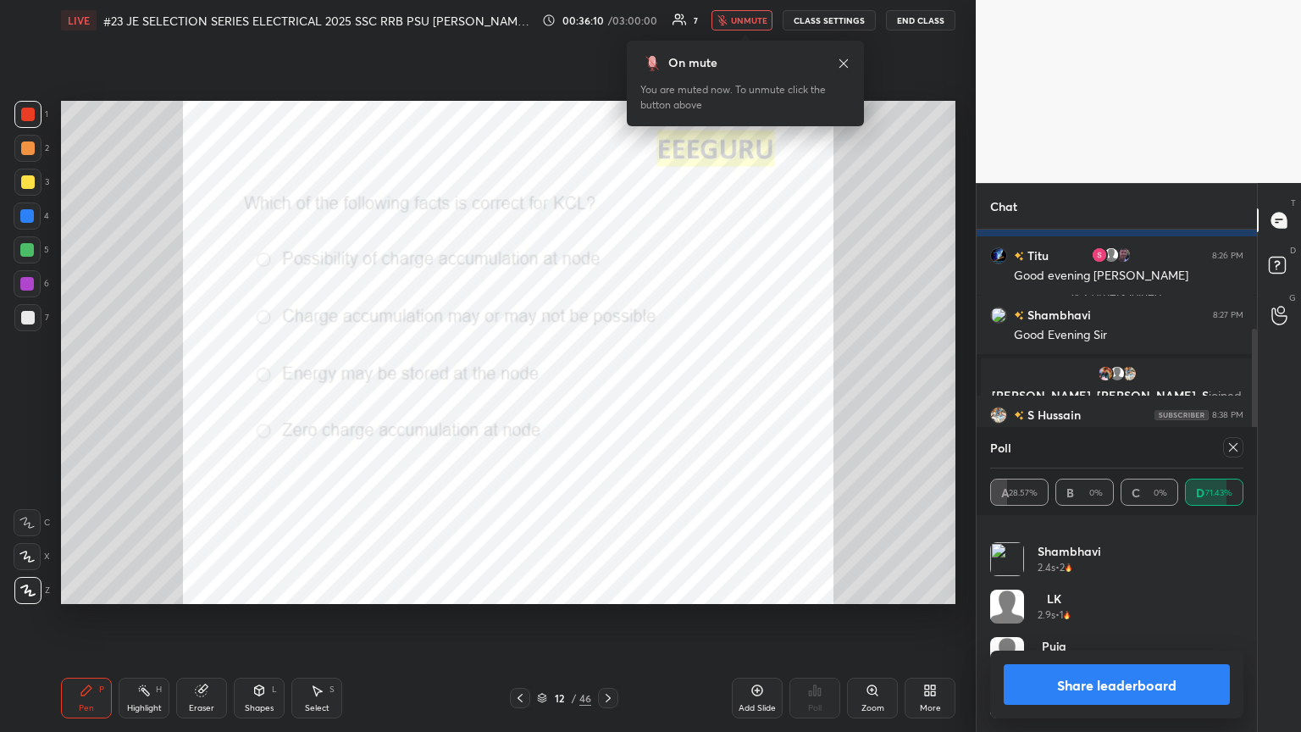
click at [607, 22] on span "unmute" at bounding box center [749, 20] width 36 height 12
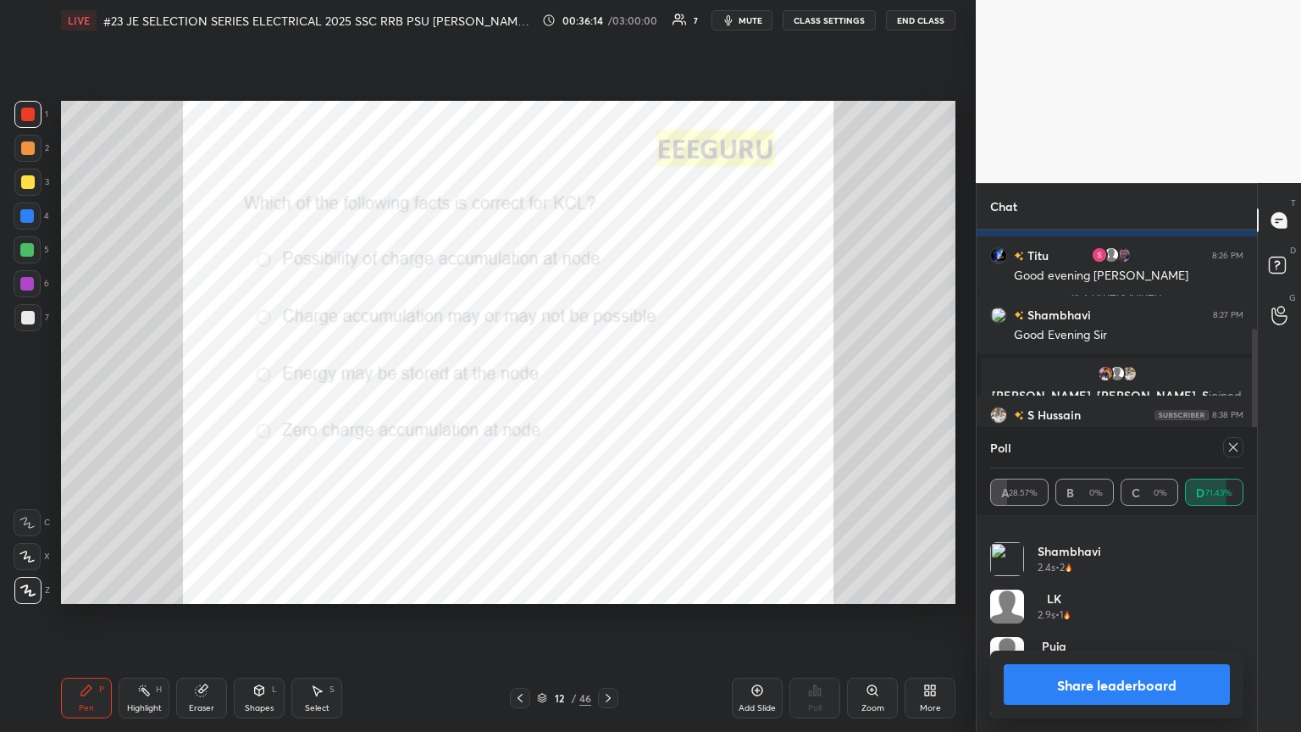
click at [607, 22] on span "mute" at bounding box center [751, 20] width 24 height 12
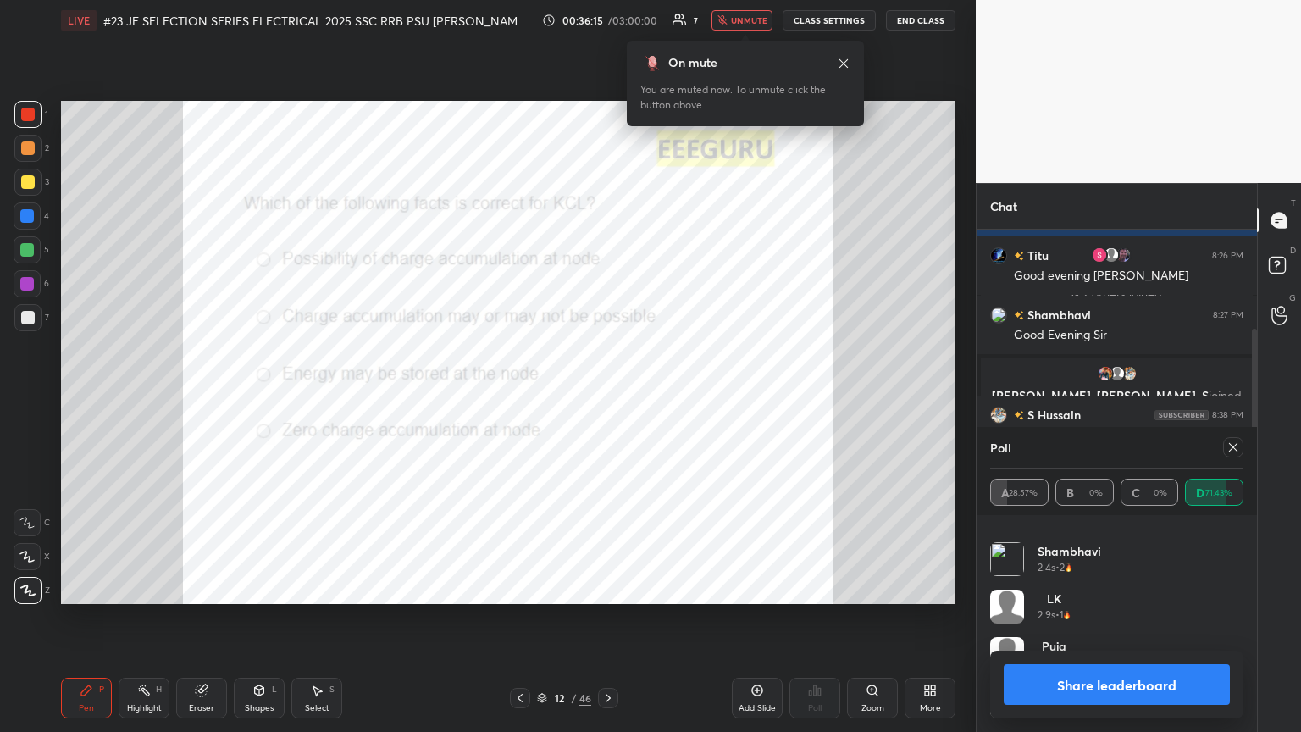
drag, startPoint x: 739, startPoint y: 23, endPoint x: 717, endPoint y: 54, distance: 38.3
click at [607, 21] on span "unmute" at bounding box center [749, 20] width 36 height 12
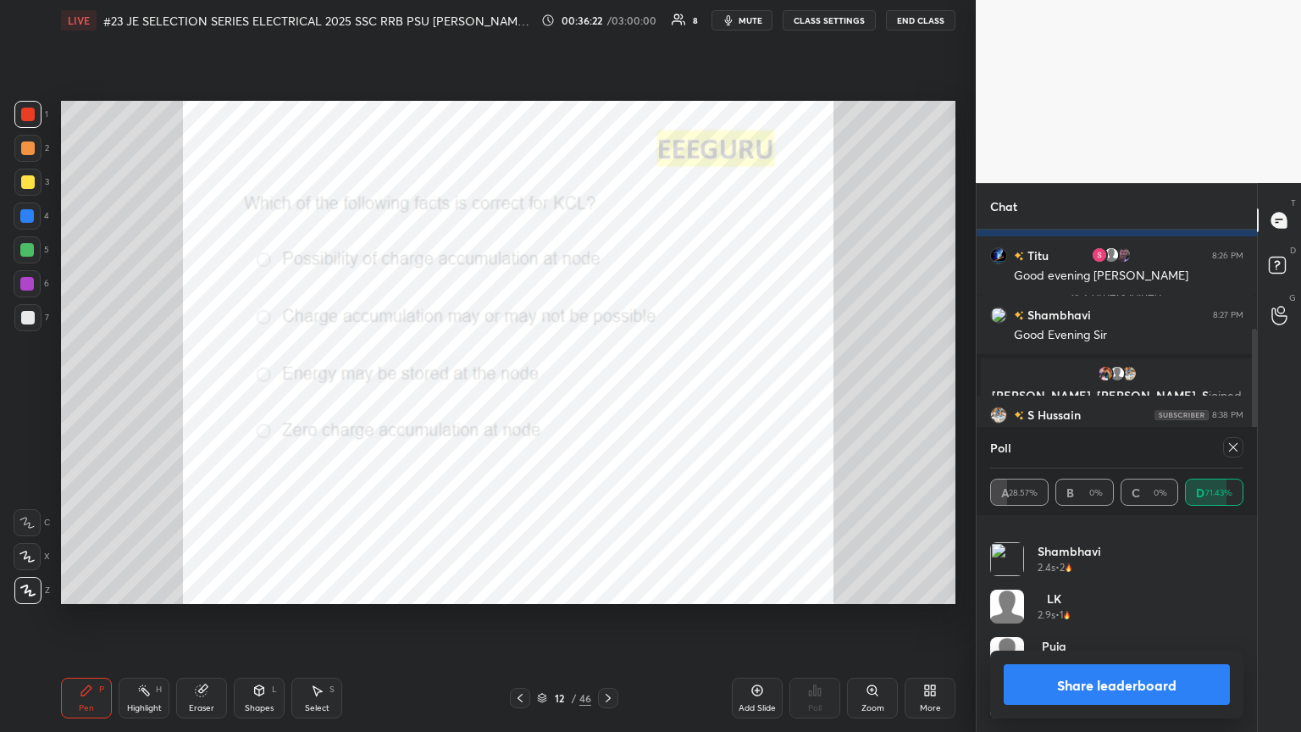
click at [607, 397] on icon at bounding box center [1233, 447] width 14 height 14
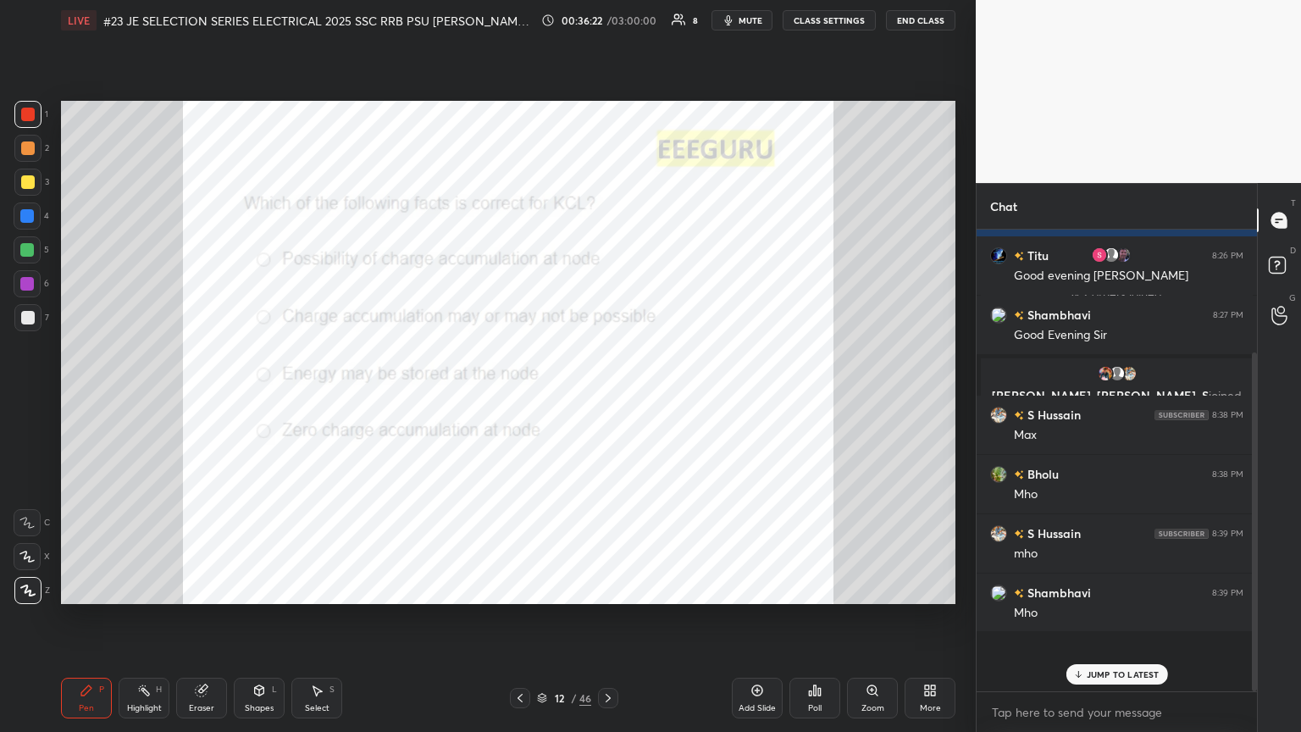
scroll to position [5, 5]
click at [607, 397] on div "Add Slide" at bounding box center [757, 698] width 51 height 41
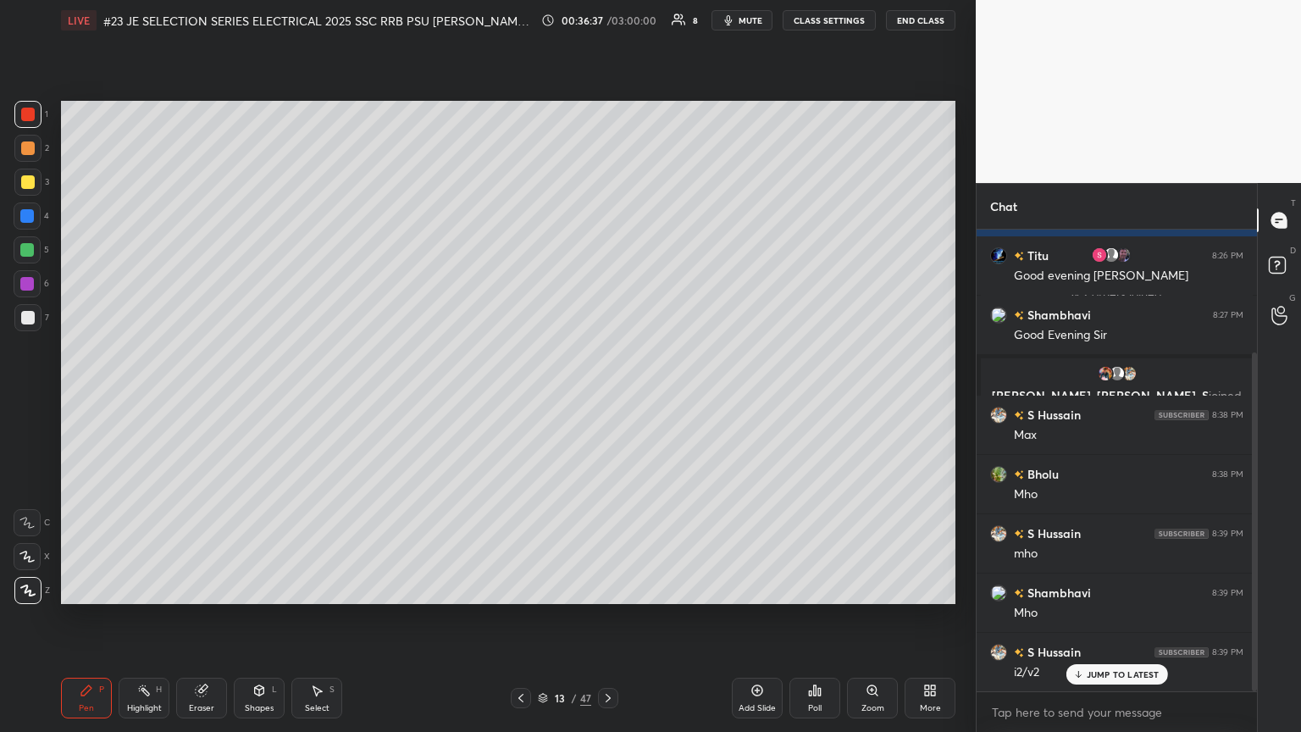
click at [34, 219] on div at bounding box center [27, 216] width 14 height 14
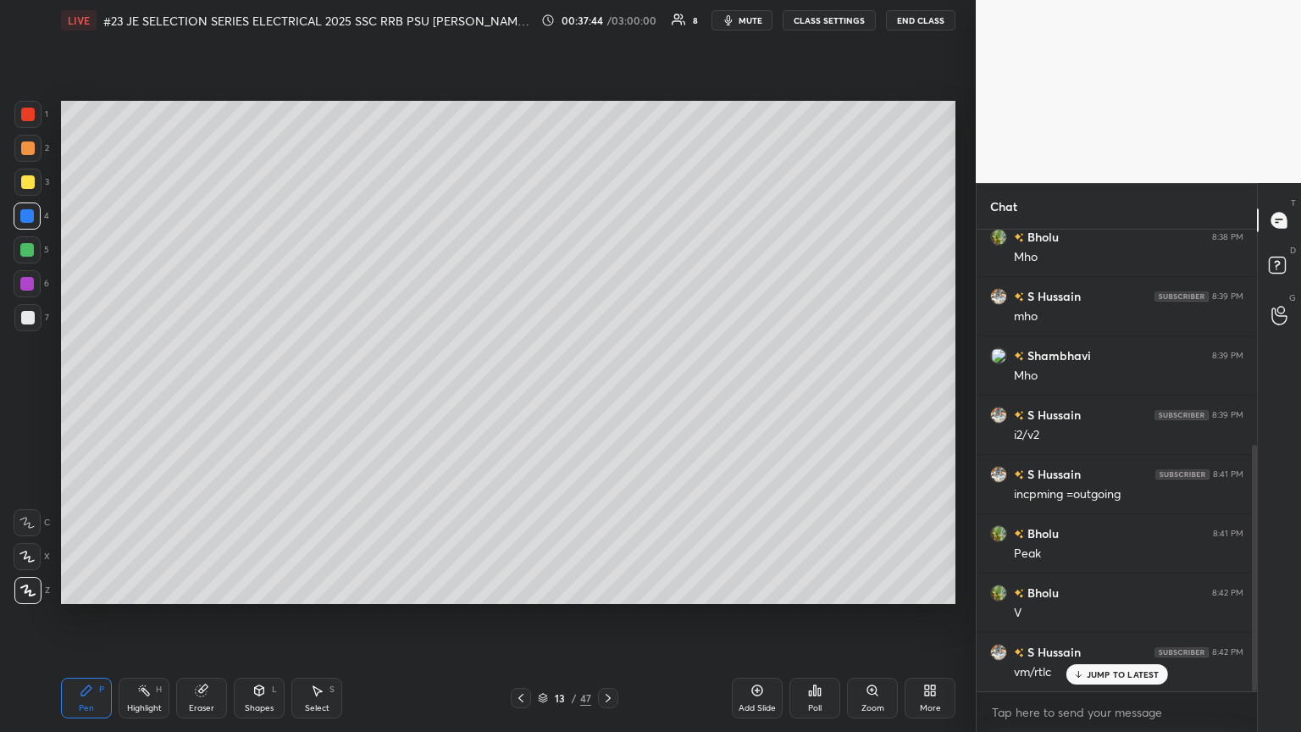
scroll to position [420, 0]
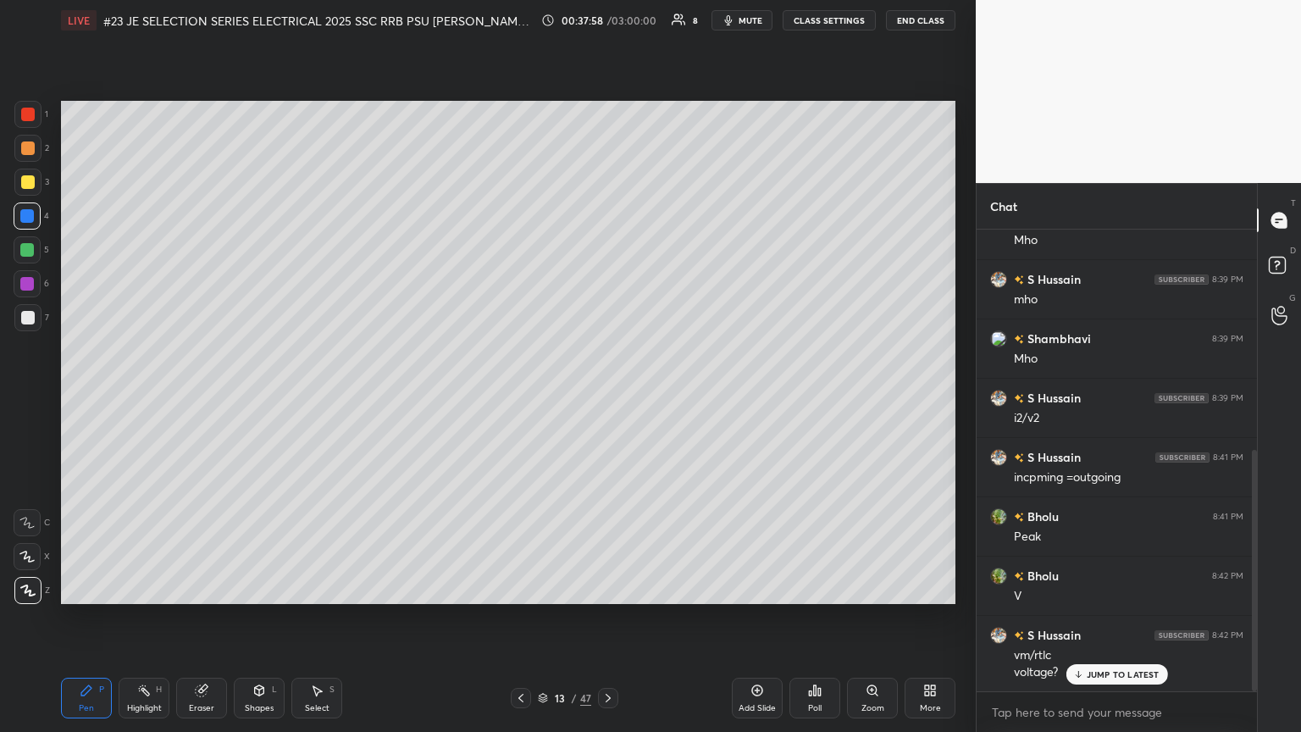
click at [24, 119] on div at bounding box center [28, 115] width 14 height 14
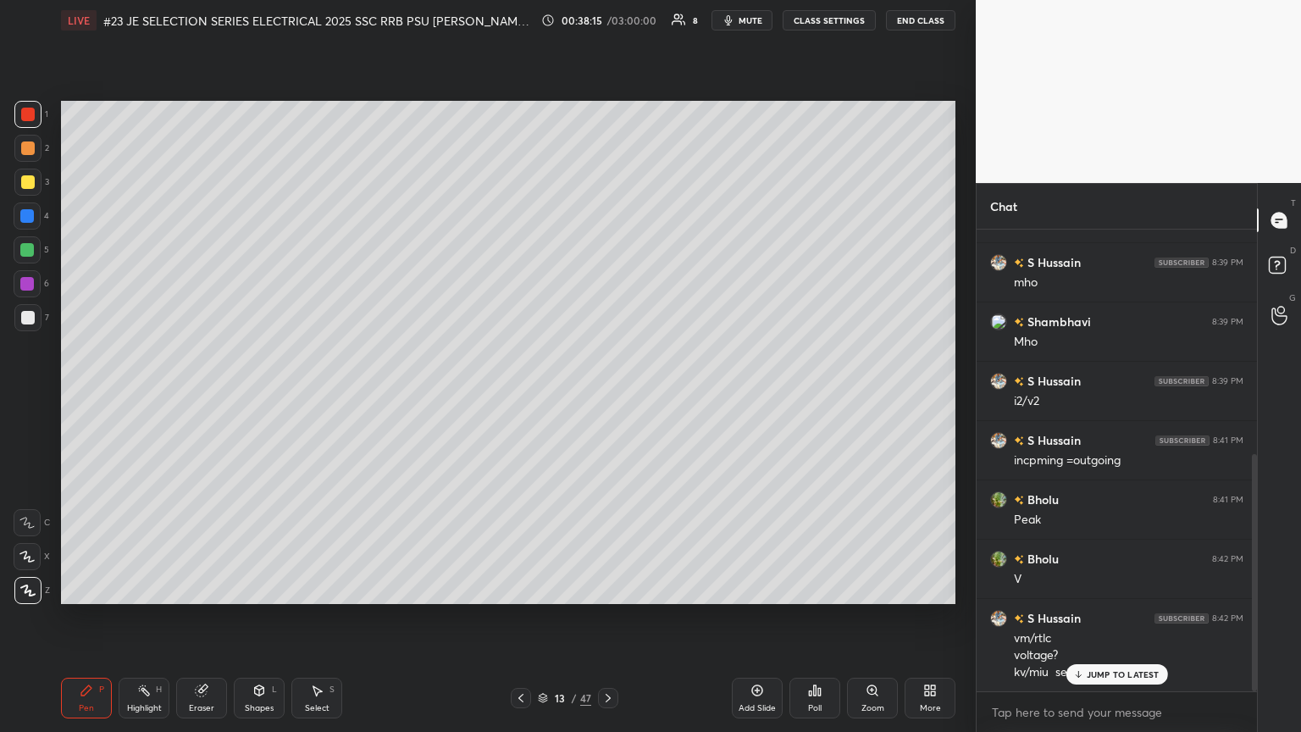
click at [607, 397] on div "JUMP TO LATEST" at bounding box center [1116, 674] width 102 height 20
click at [203, 397] on div "Eraser" at bounding box center [201, 698] width 51 height 41
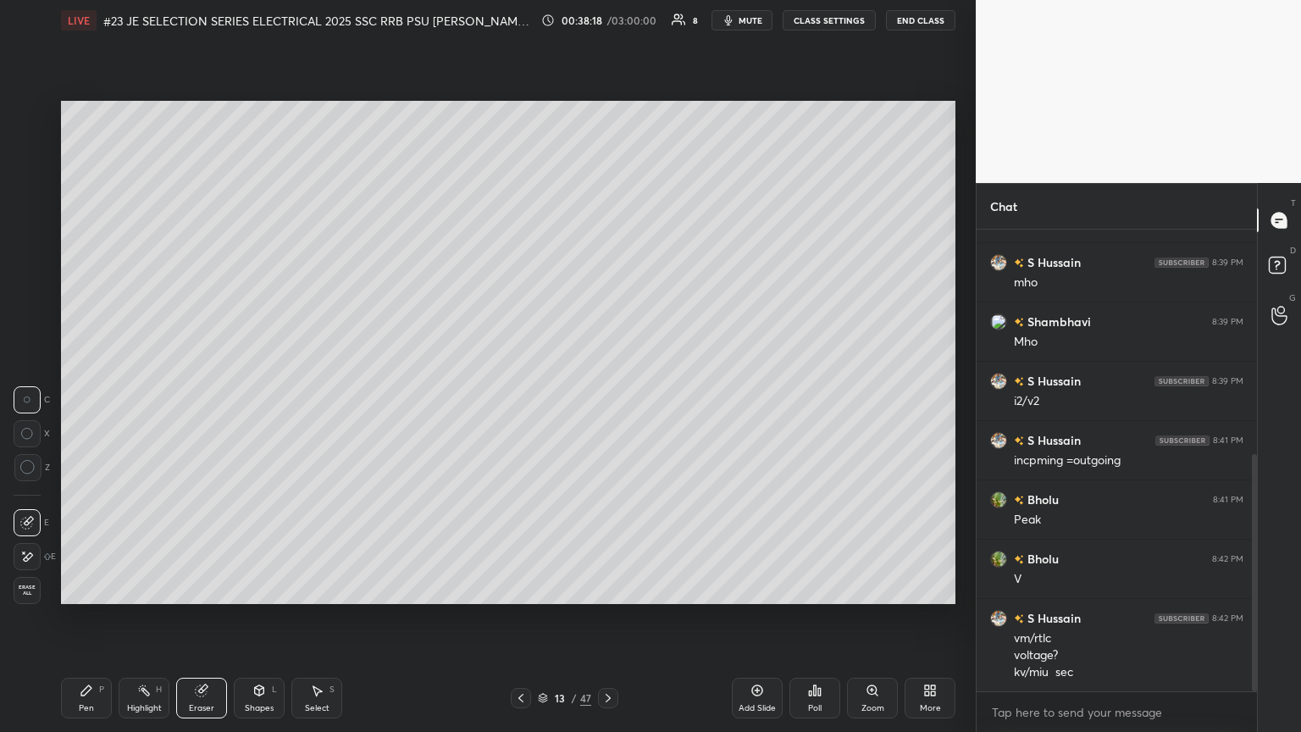
click at [33, 397] on div "1 2 3 4 5 6 7 C X Z C X Z E E Erase all H H LIVE #23 JE SELECTION SERIES ELECTR…" at bounding box center [481, 366] width 962 height 732
click at [95, 397] on div "Pen P" at bounding box center [86, 698] width 51 height 41
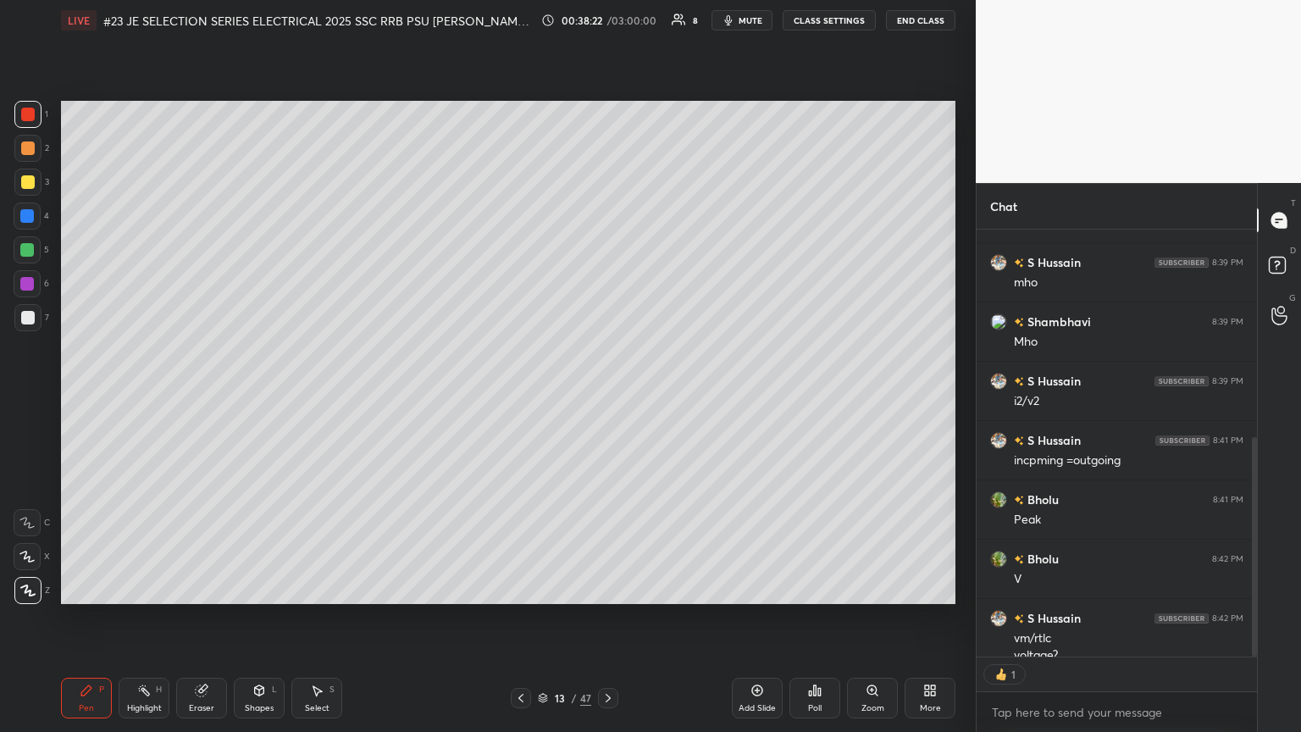
scroll to position [5, 5]
click at [32, 122] on div at bounding box center [27, 114] width 27 height 27
click at [27, 397] on icon at bounding box center [28, 590] width 14 height 10
click at [91, 397] on div "Pen P" at bounding box center [86, 698] width 51 height 41
click at [32, 218] on div at bounding box center [27, 216] width 14 height 14
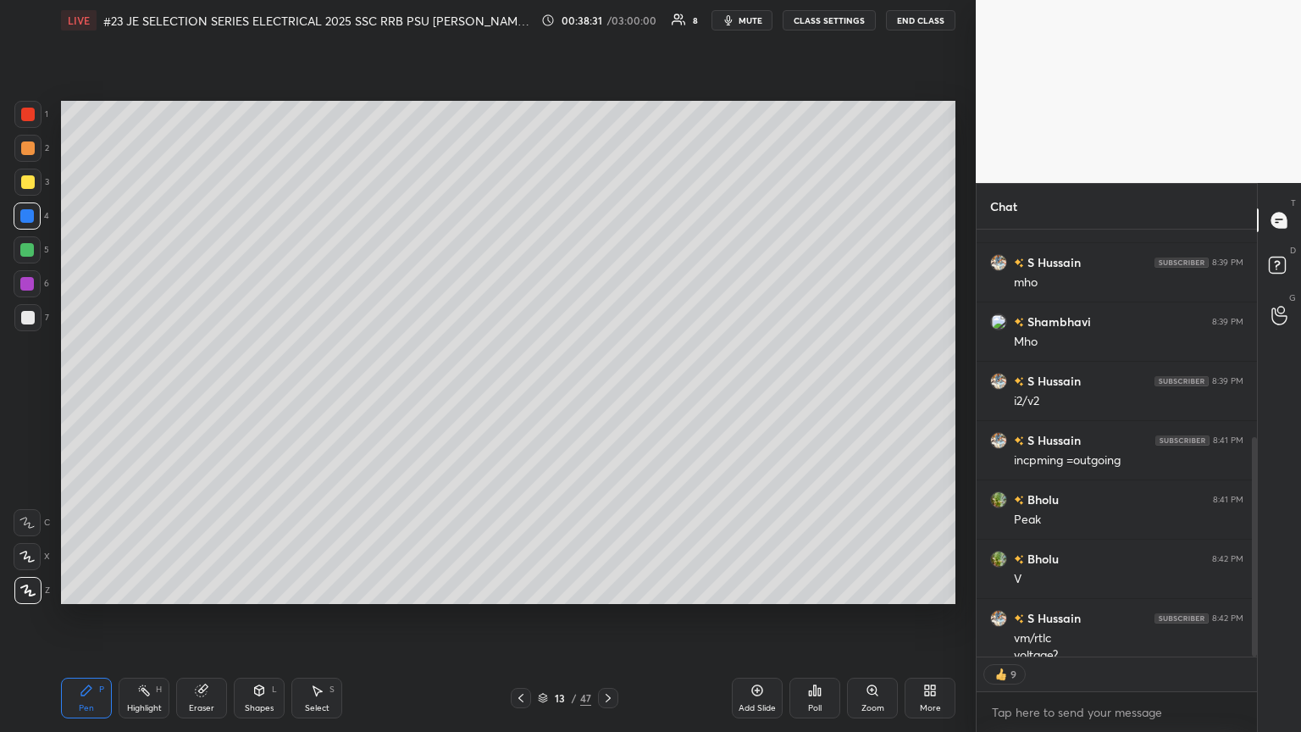
click at [607, 397] on icon at bounding box center [608, 698] width 14 height 14
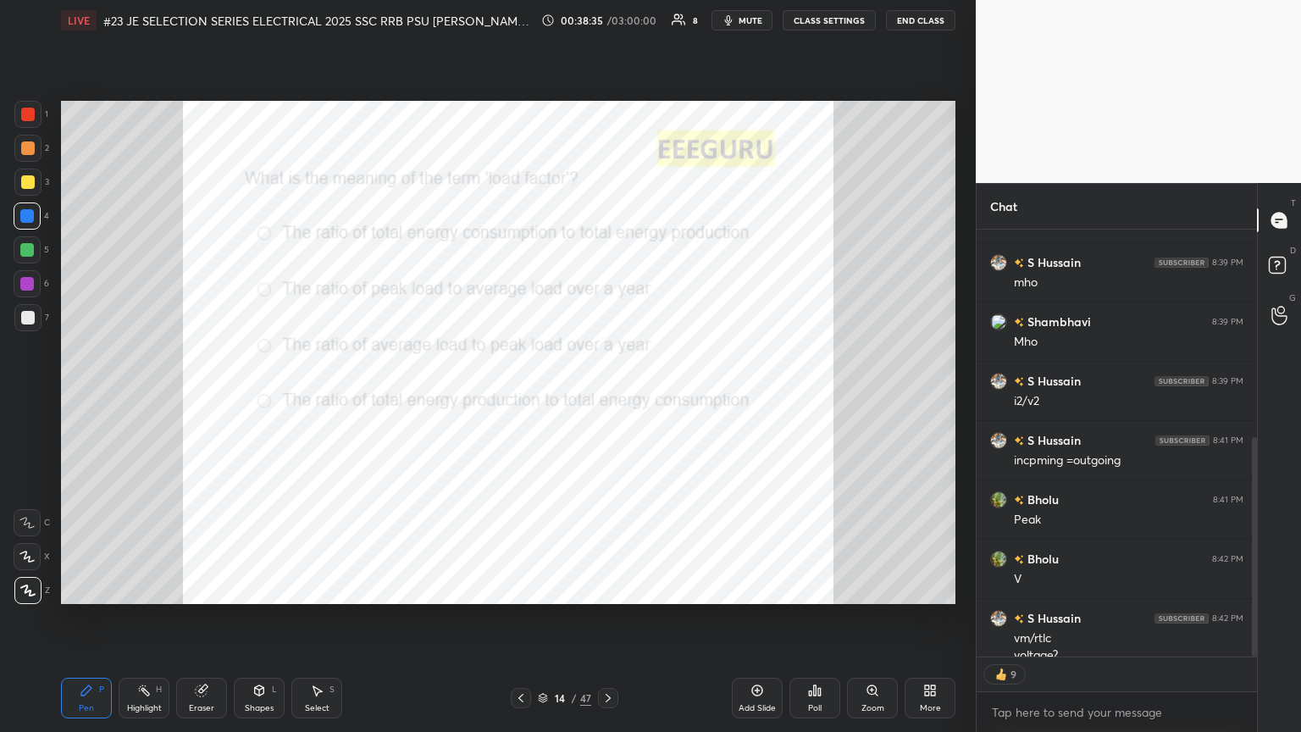
scroll to position [437, 0]
click at [607, 397] on div "Poll" at bounding box center [814, 698] width 51 height 41
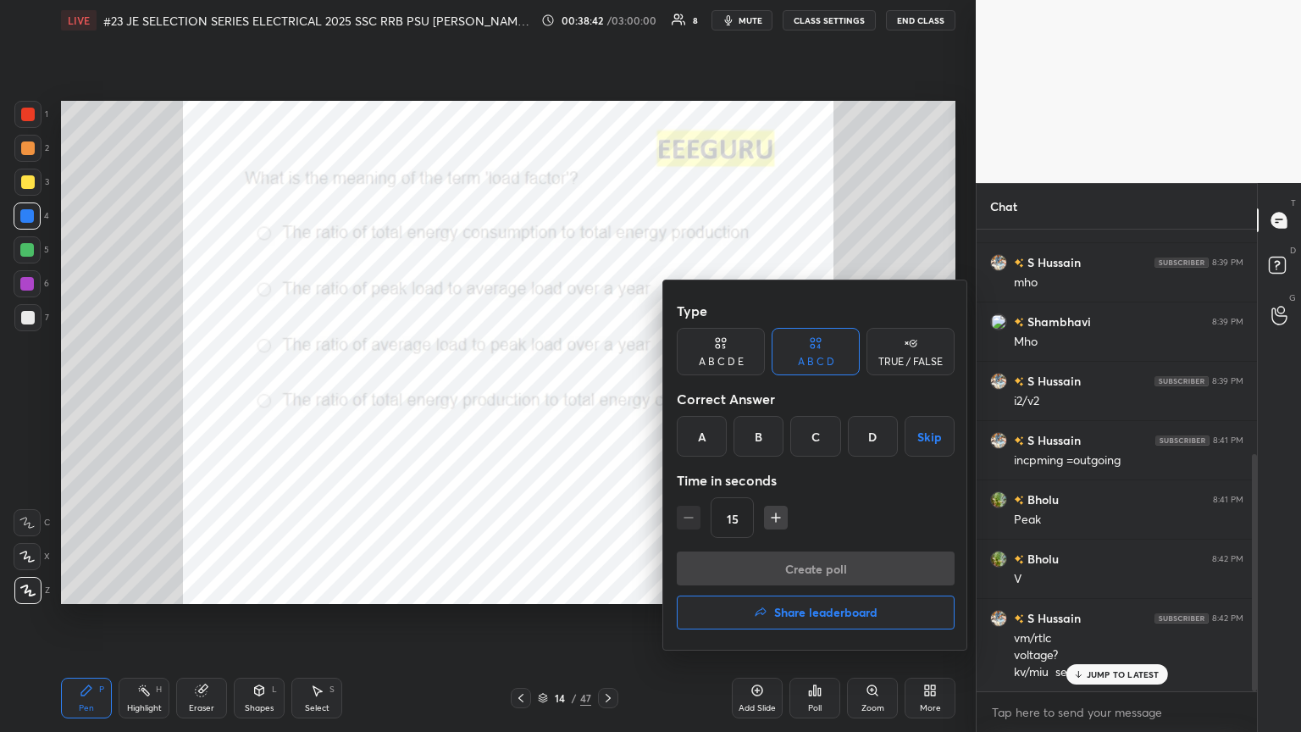
click at [596, 397] on div at bounding box center [650, 366] width 1301 height 732
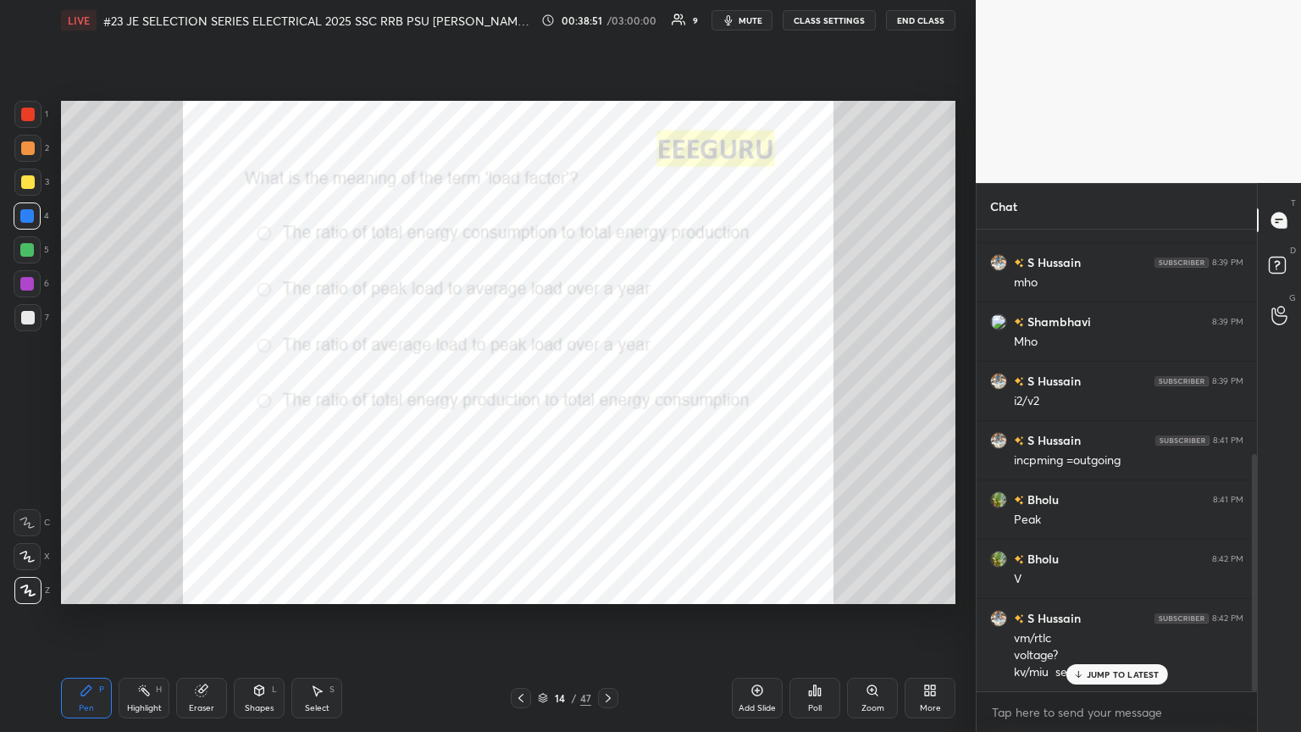
click at [607, 397] on div "Poll" at bounding box center [814, 698] width 51 height 41
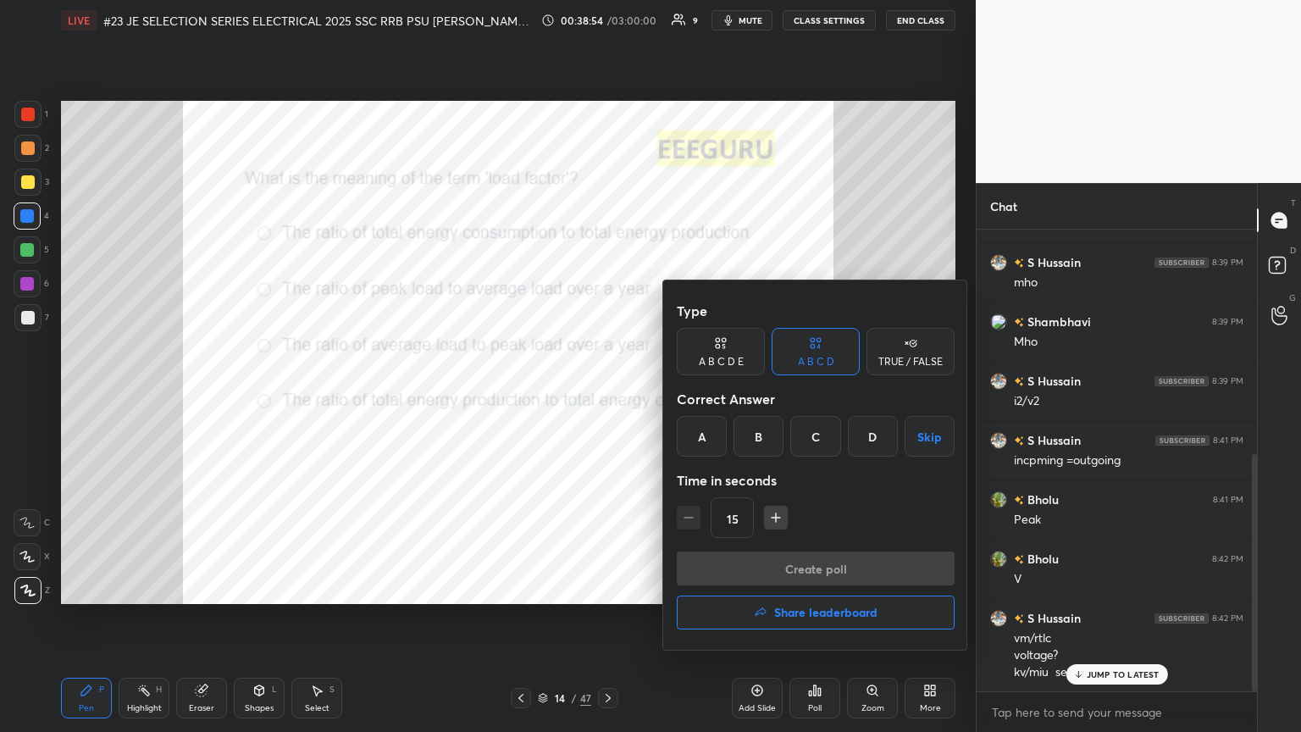
drag, startPoint x: 815, startPoint y: 433, endPoint x: 736, endPoint y: 517, distance: 115.0
click at [607, 397] on div "C" at bounding box center [815, 436] width 50 height 41
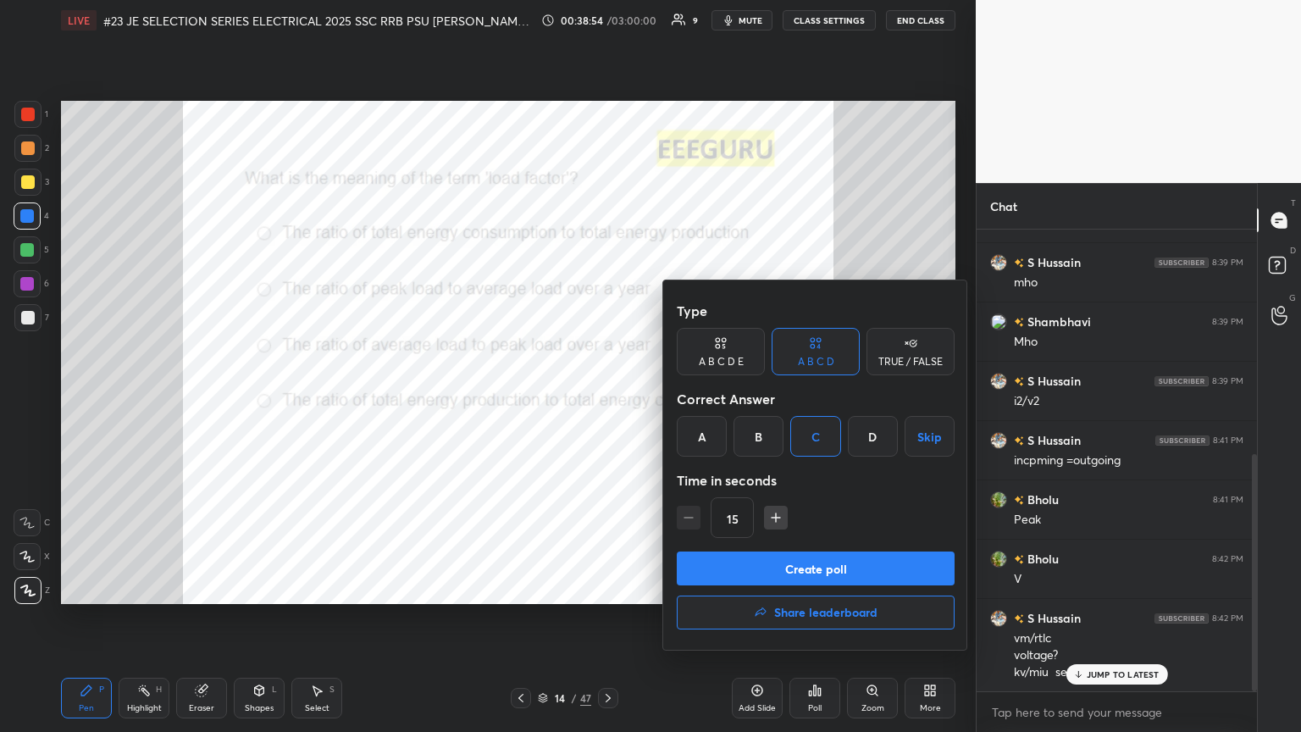
click at [607, 397] on button "Create poll" at bounding box center [816, 568] width 278 height 34
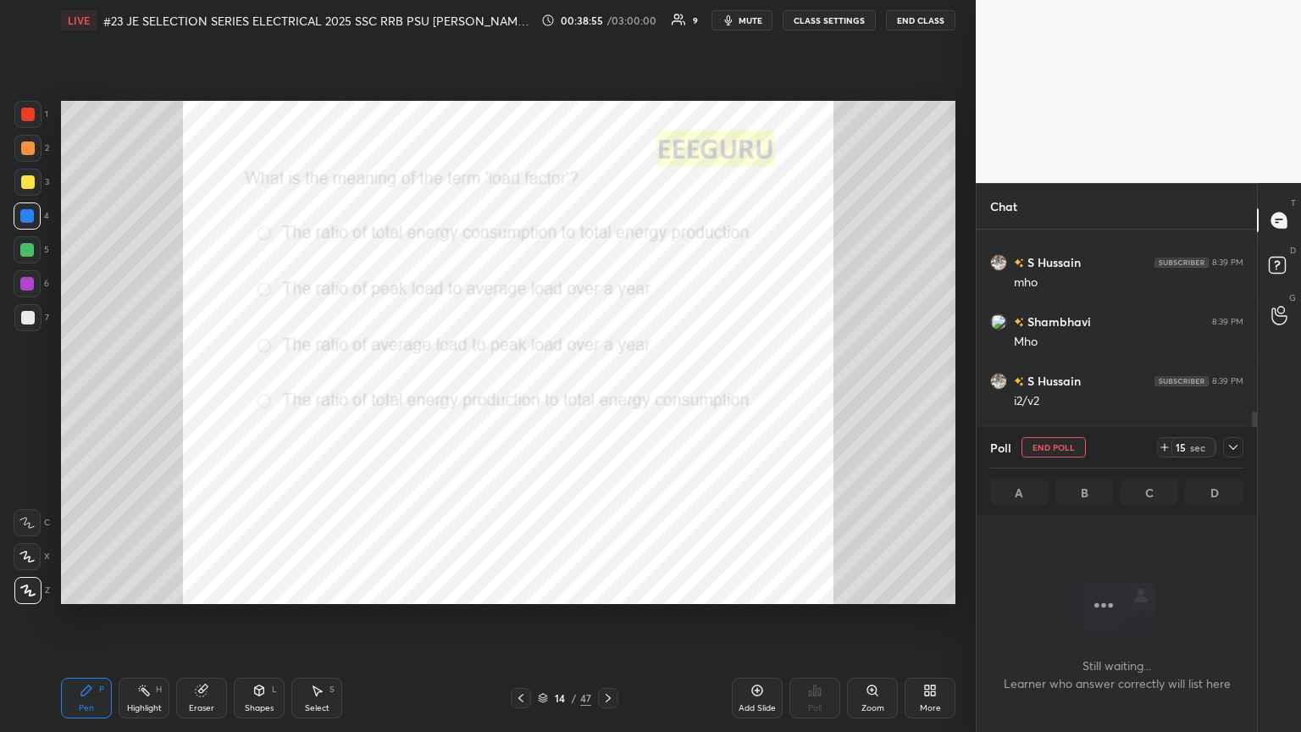
scroll to position [368, 275]
click at [607, 397] on icon at bounding box center [1165, 447] width 14 height 14
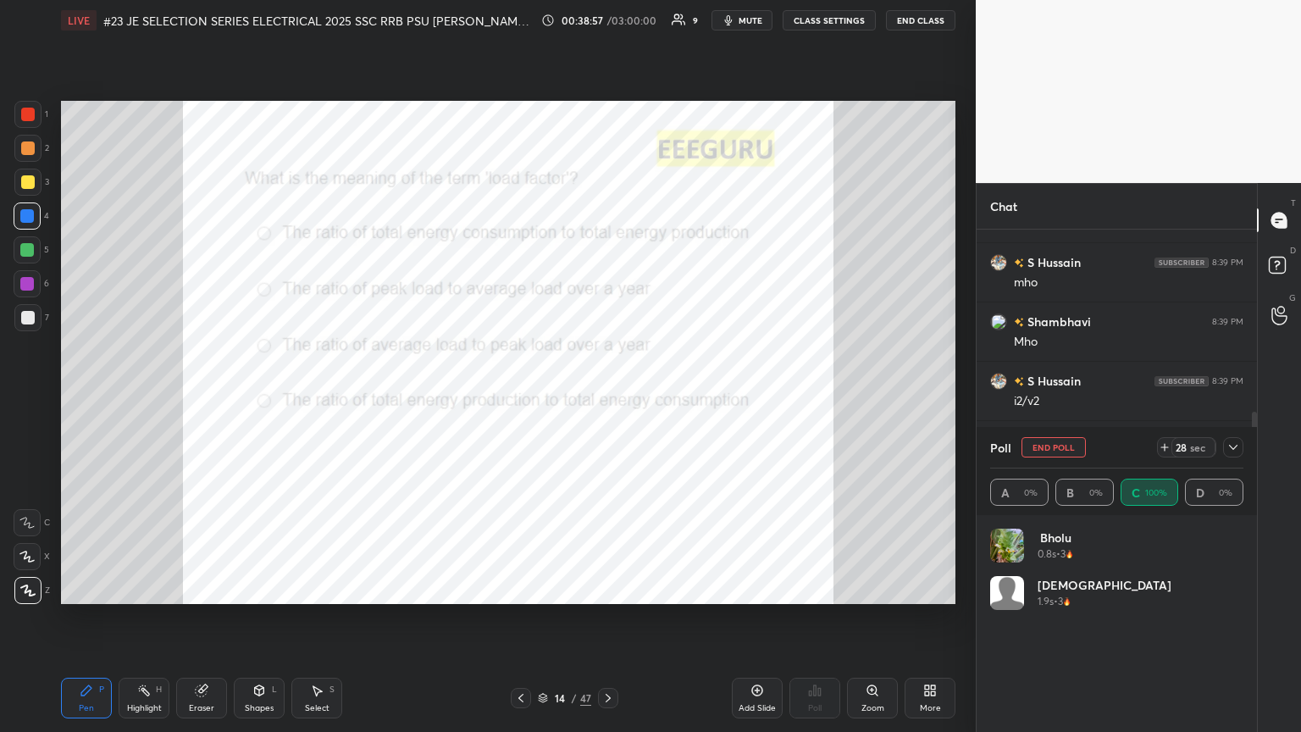
scroll to position [198, 248]
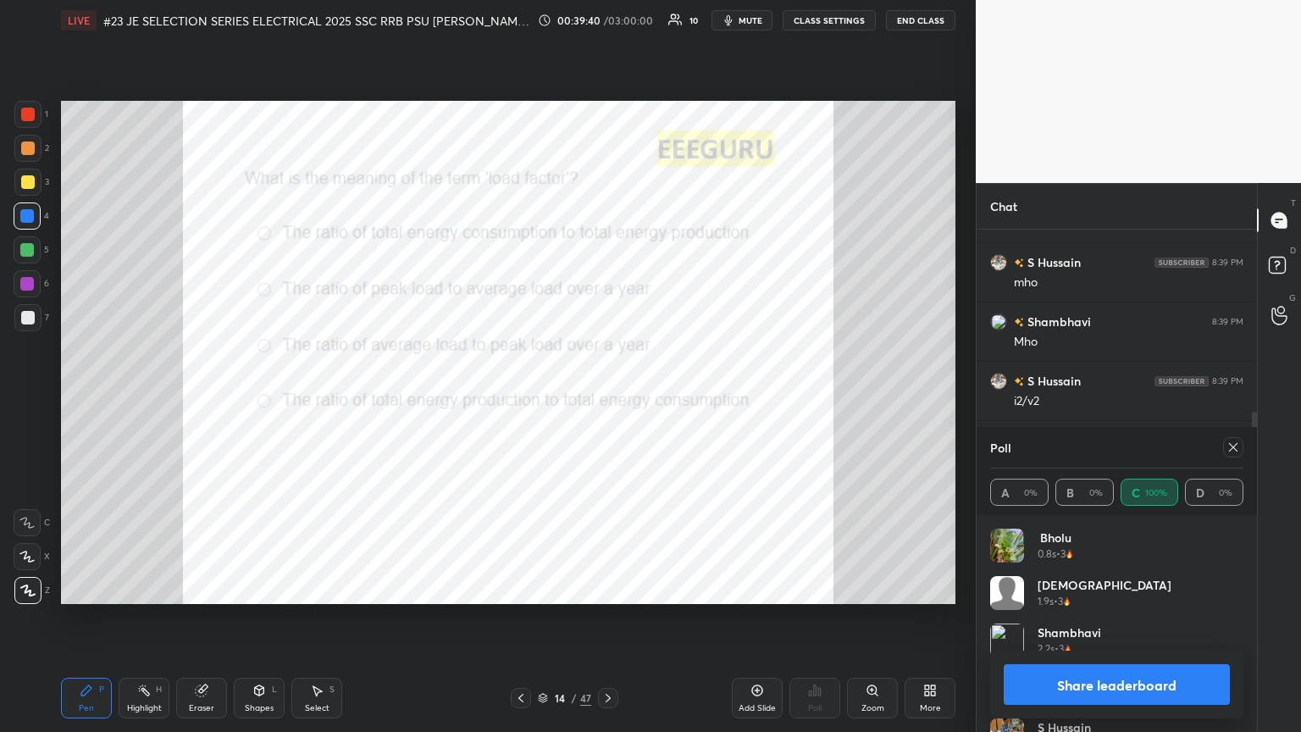
click at [607, 397] on div "Add Slide" at bounding box center [757, 698] width 51 height 41
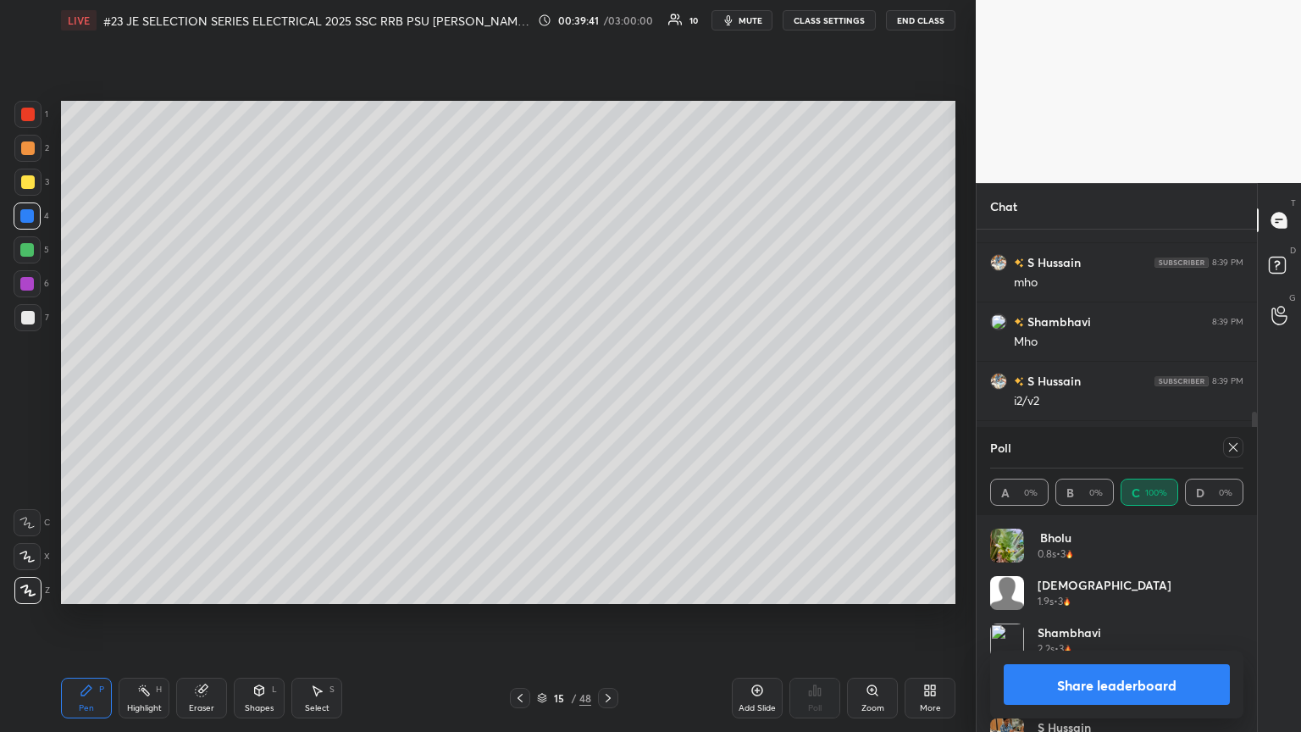
click at [41, 218] on div "4" at bounding box center [32, 215] width 36 height 27
click at [98, 397] on div "Pen P" at bounding box center [86, 698] width 51 height 41
click at [26, 286] on div at bounding box center [27, 284] width 14 height 14
drag, startPoint x: 85, startPoint y: 684, endPoint x: 85, endPoint y: 698, distance: 13.6
click at [85, 397] on icon at bounding box center [87, 690] width 14 height 14
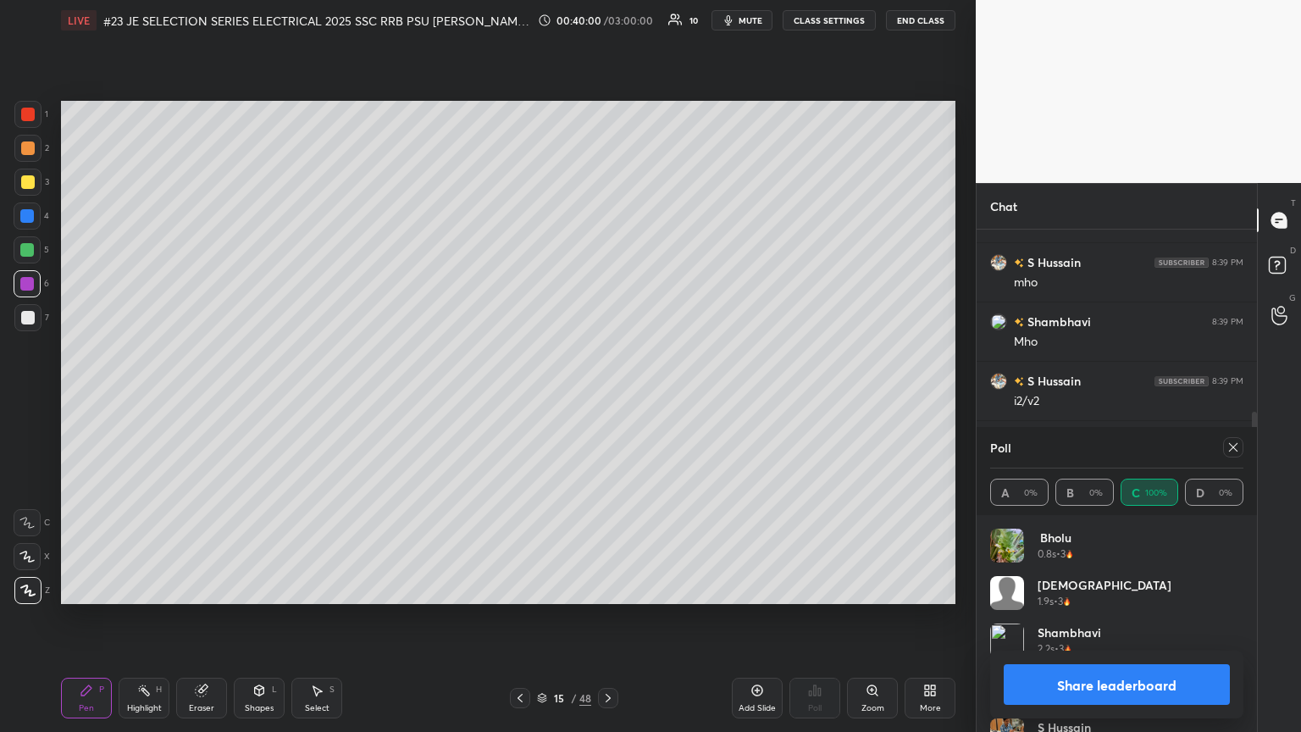
click at [34, 123] on div at bounding box center [27, 114] width 27 height 27
click at [607, 397] on icon at bounding box center [1233, 447] width 14 height 14
type textarea "x"
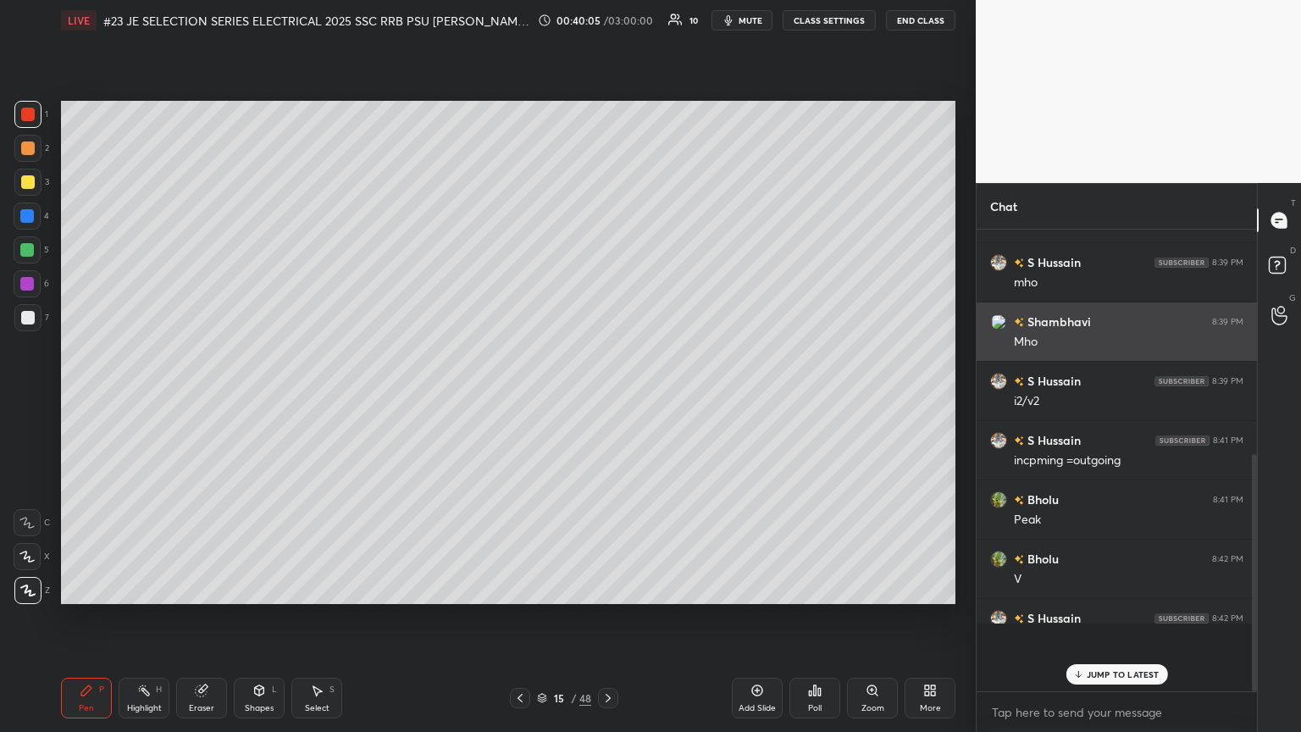
scroll to position [456, 275]
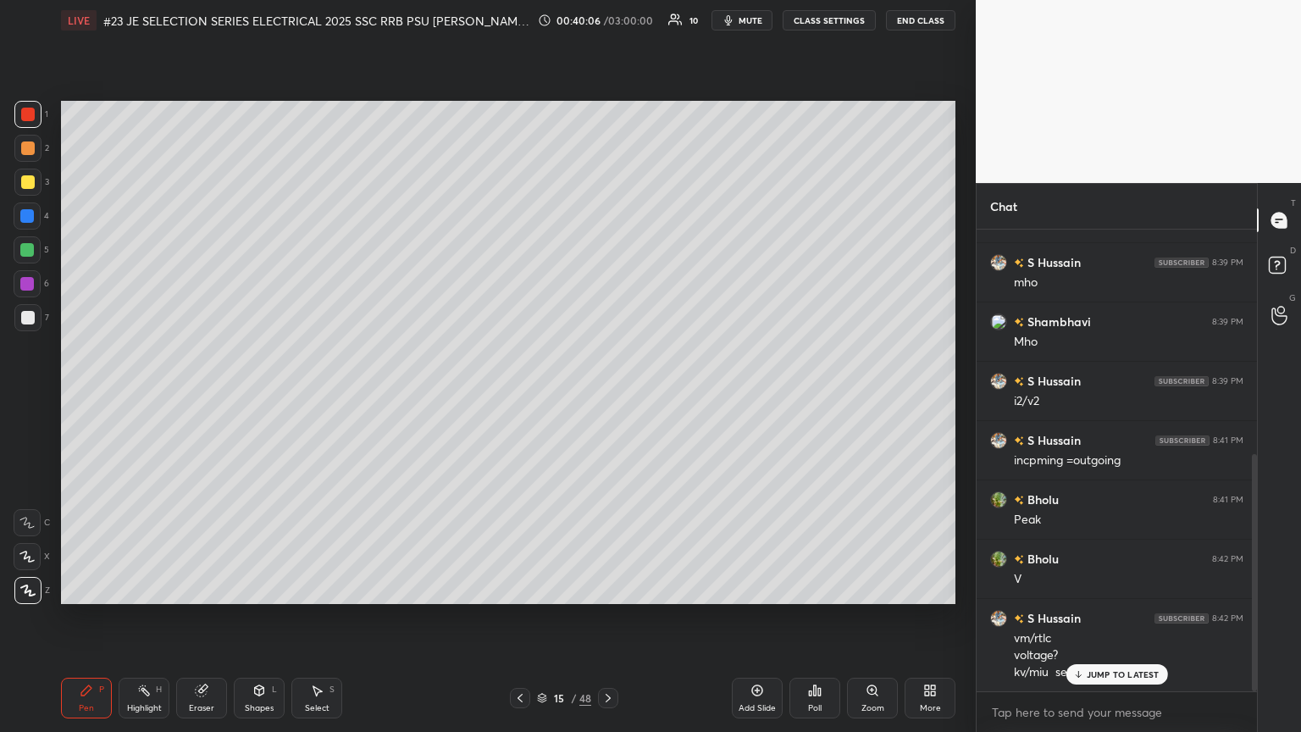
drag, startPoint x: 26, startPoint y: 587, endPoint x: 61, endPoint y: 656, distance: 77.6
click at [26, 397] on icon at bounding box center [27, 590] width 15 height 12
click at [77, 397] on div "Pen P" at bounding box center [86, 698] width 51 height 41
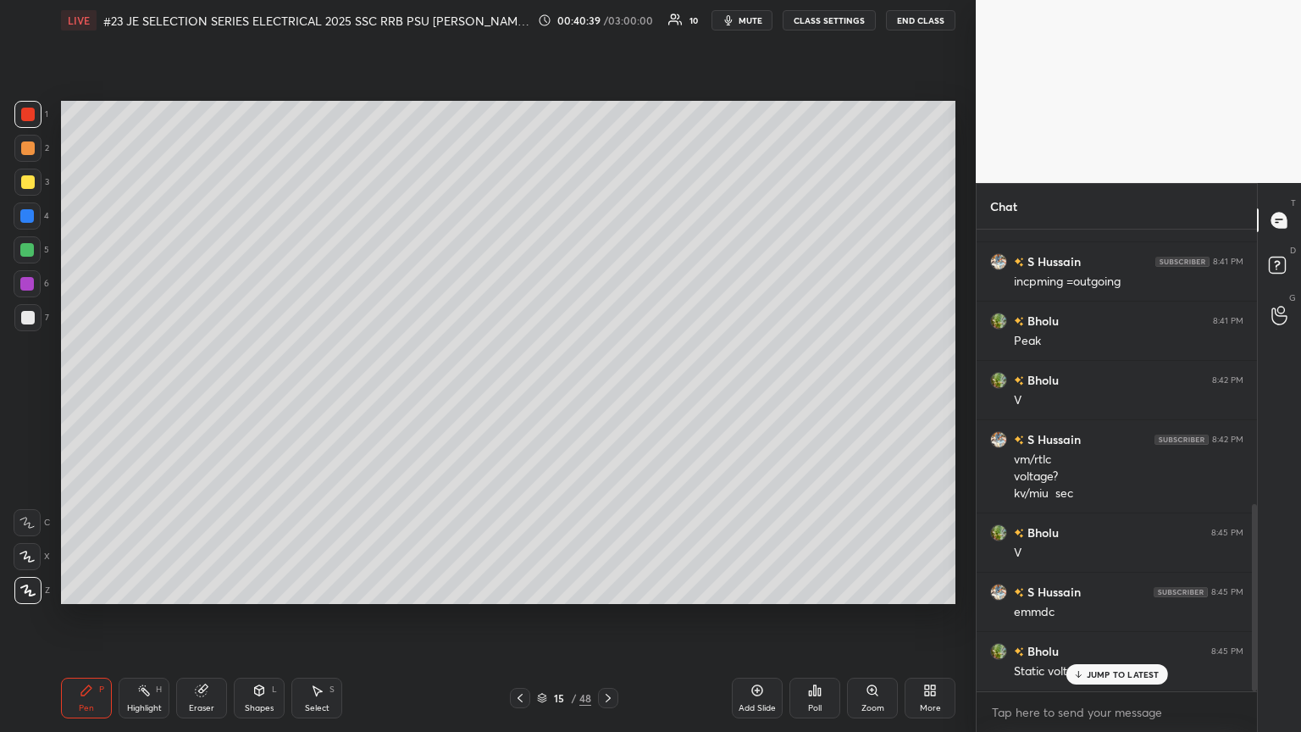
scroll to position [674, 0]
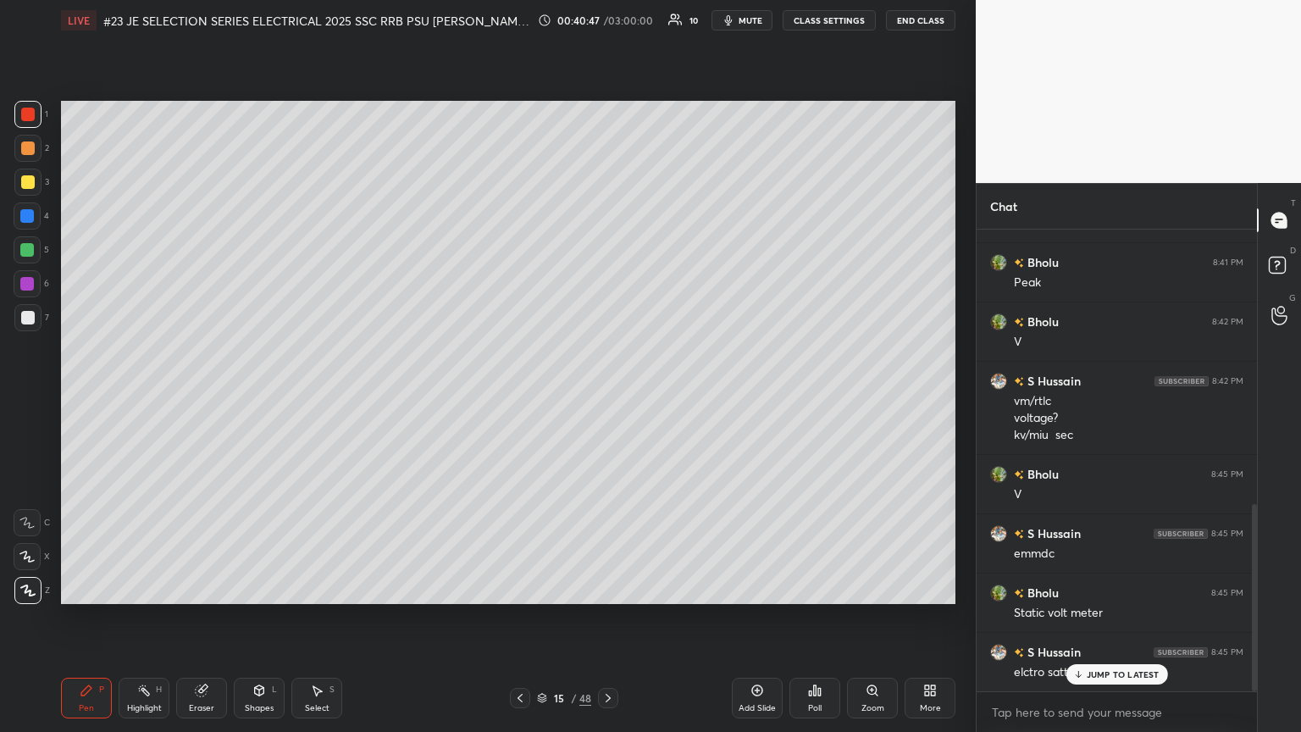
click at [607, 397] on icon at bounding box center [1077, 674] width 11 height 10
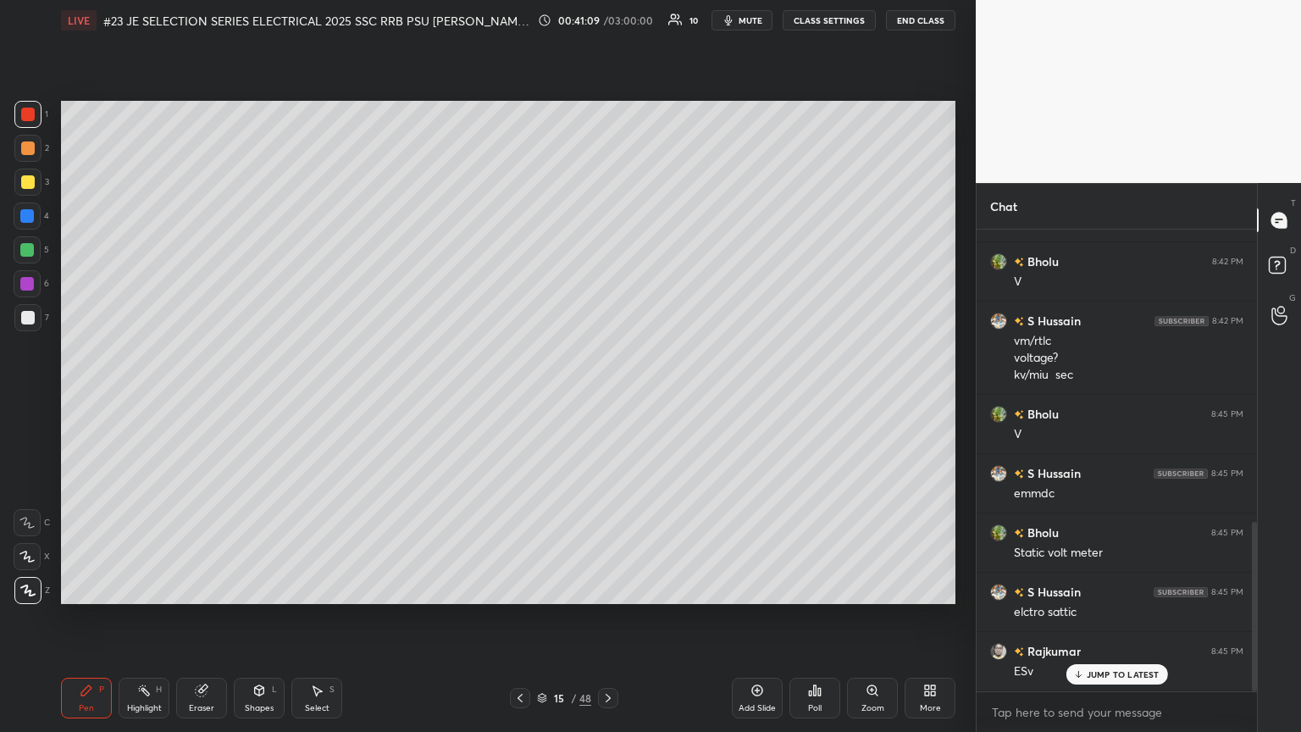
scroll to position [793, 0]
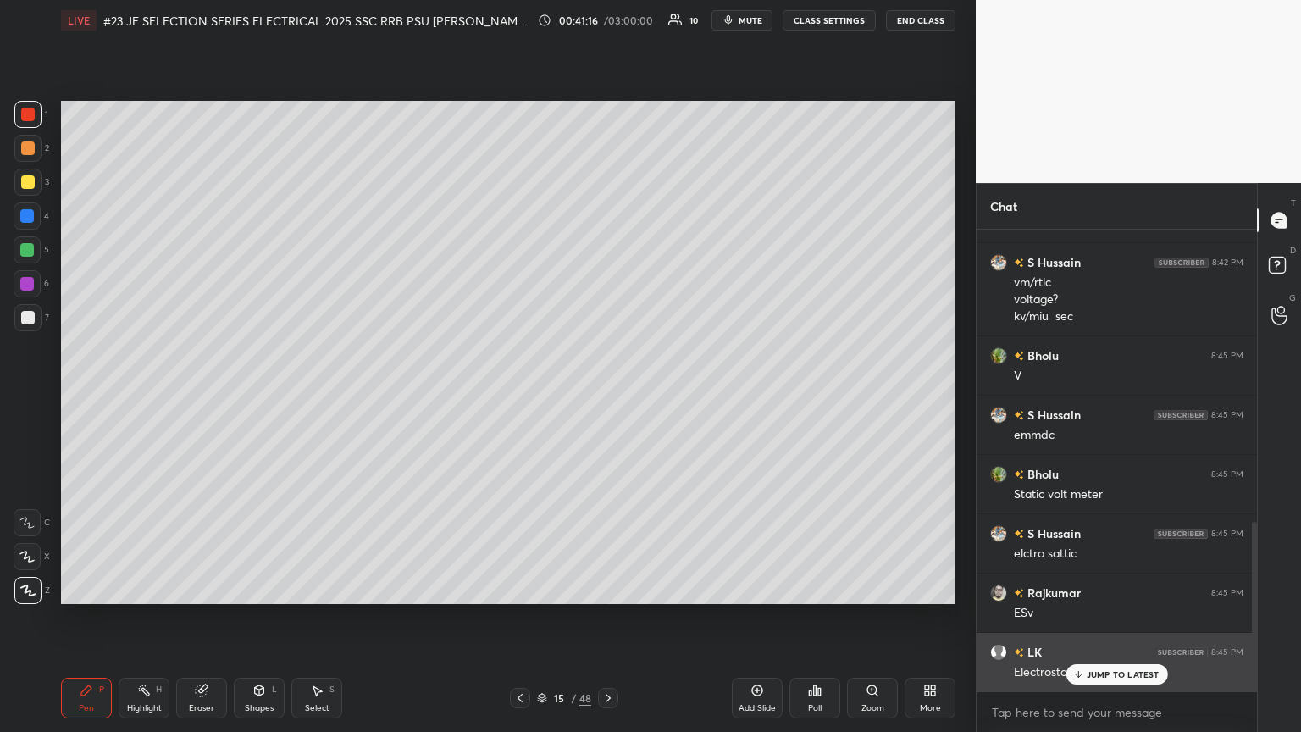
click at [607, 397] on p "JUMP TO LATEST" at bounding box center [1123, 674] width 73 height 10
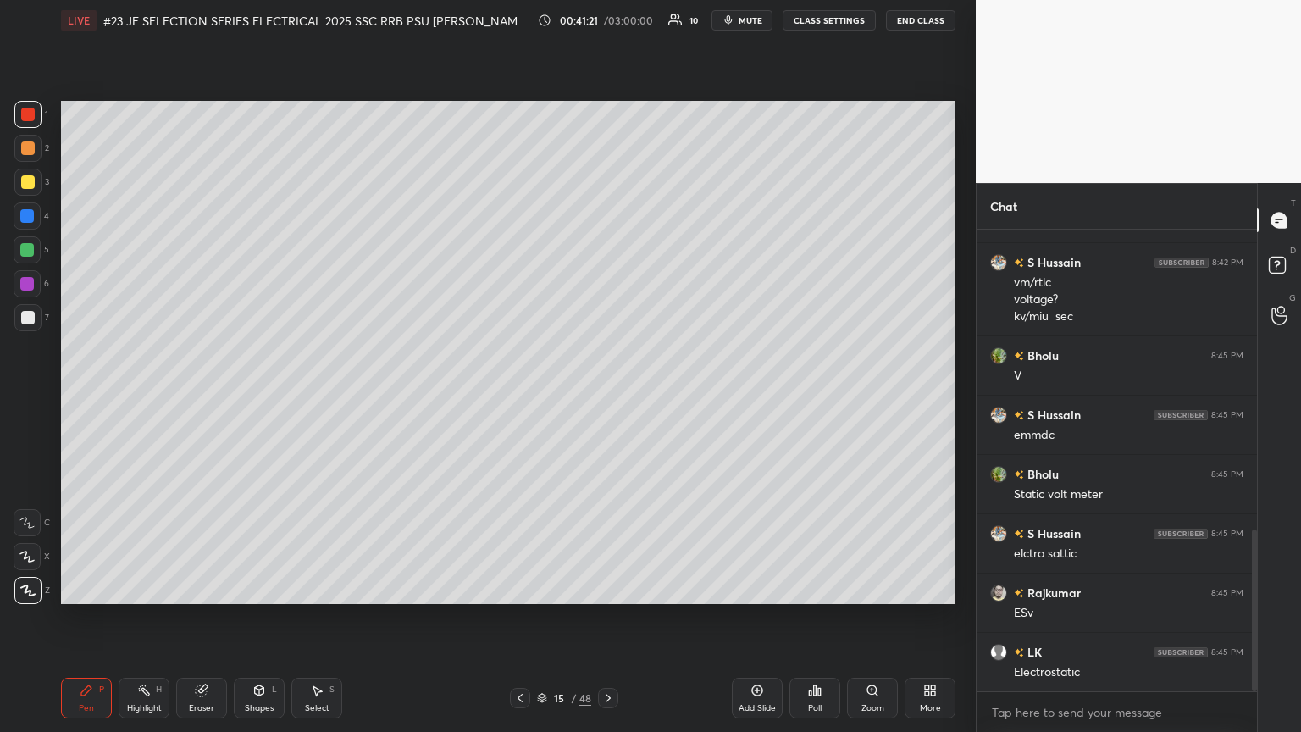
scroll to position [853, 0]
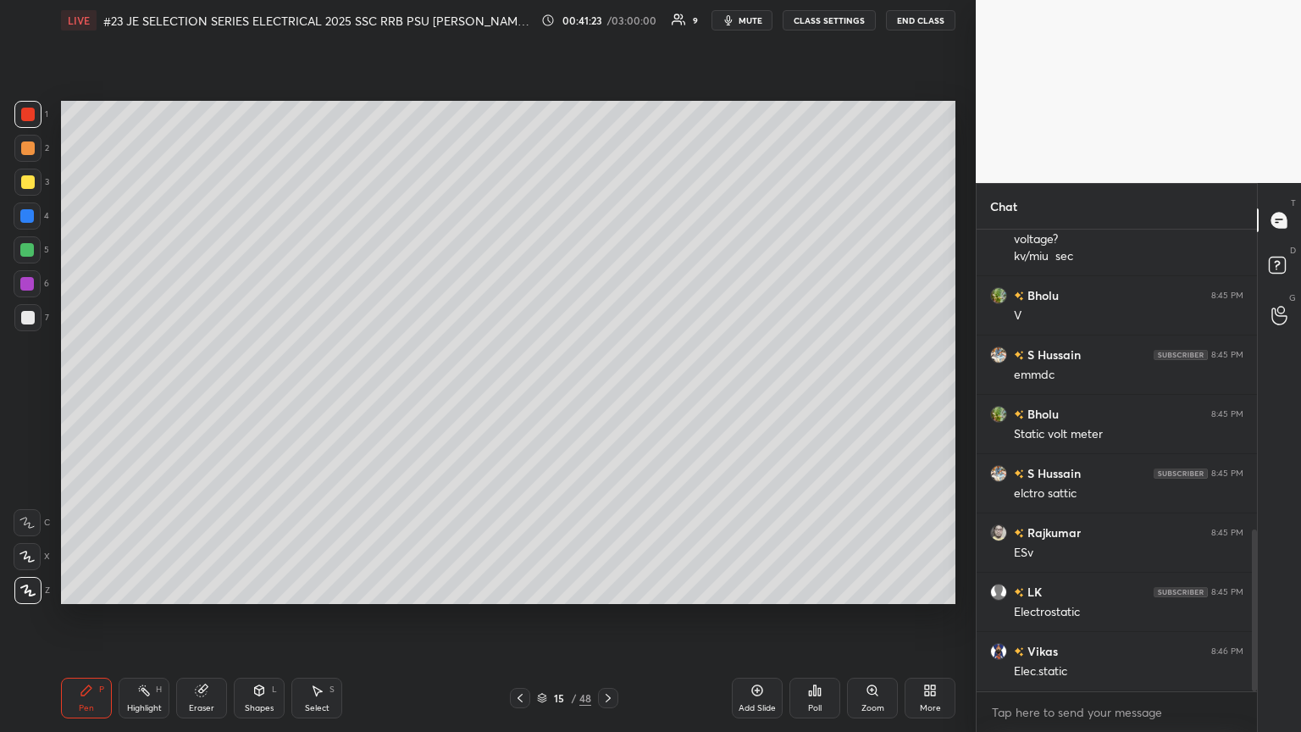
click at [35, 312] on div at bounding box center [27, 317] width 27 height 27
click at [82, 397] on div "Pen P" at bounding box center [86, 698] width 51 height 41
click at [607, 397] on icon at bounding box center [608, 698] width 14 height 14
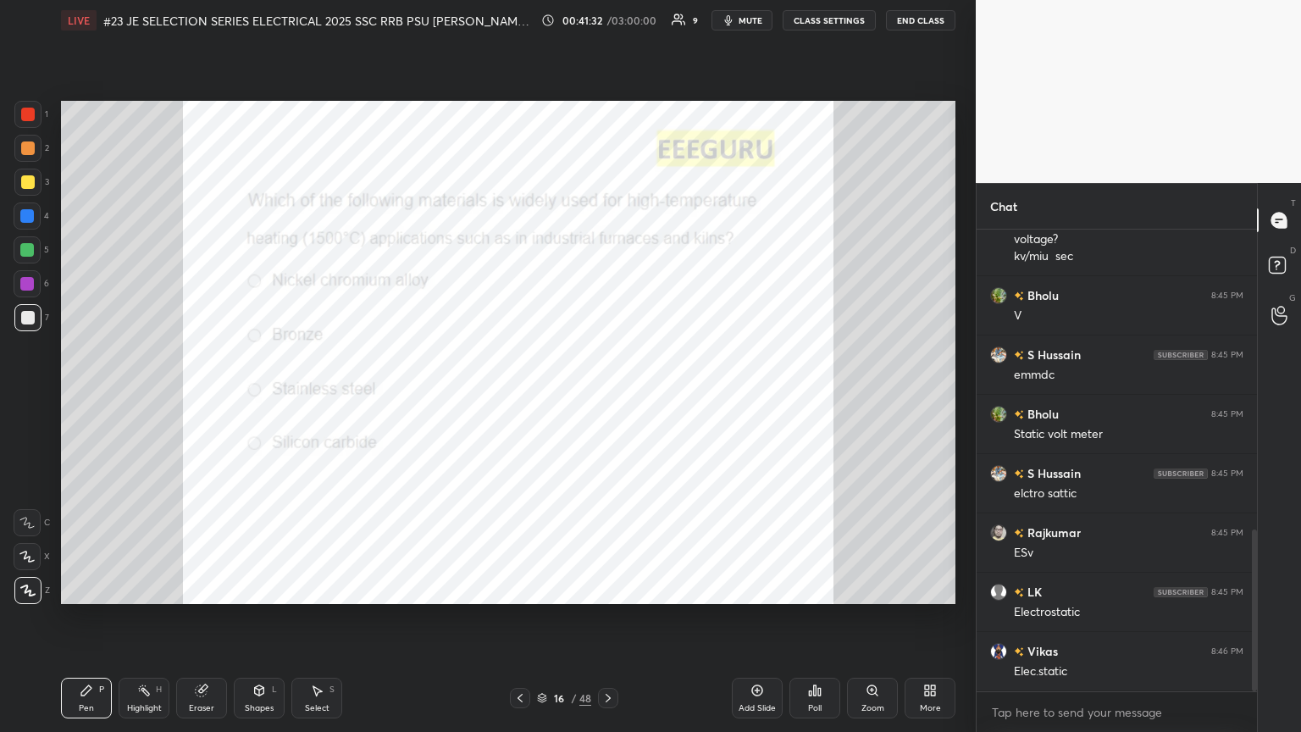
click at [35, 117] on div at bounding box center [27, 114] width 27 height 27
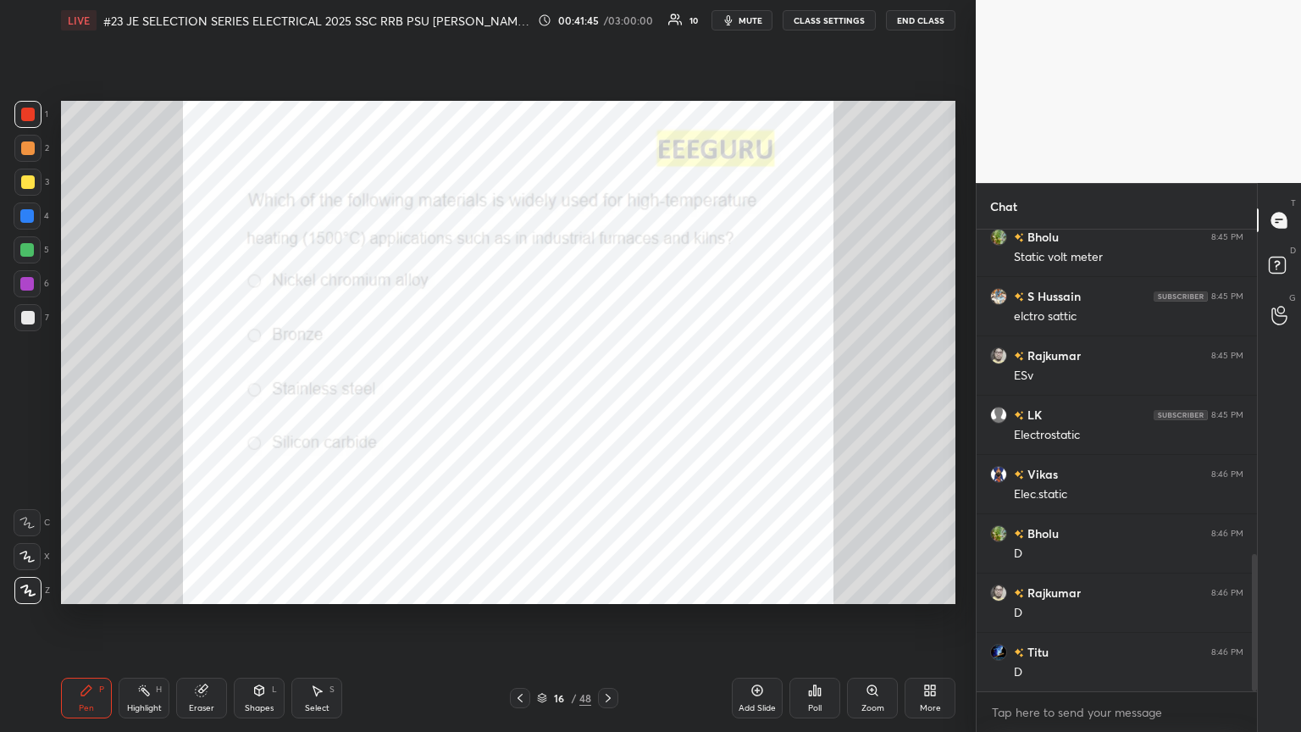
scroll to position [1090, 0]
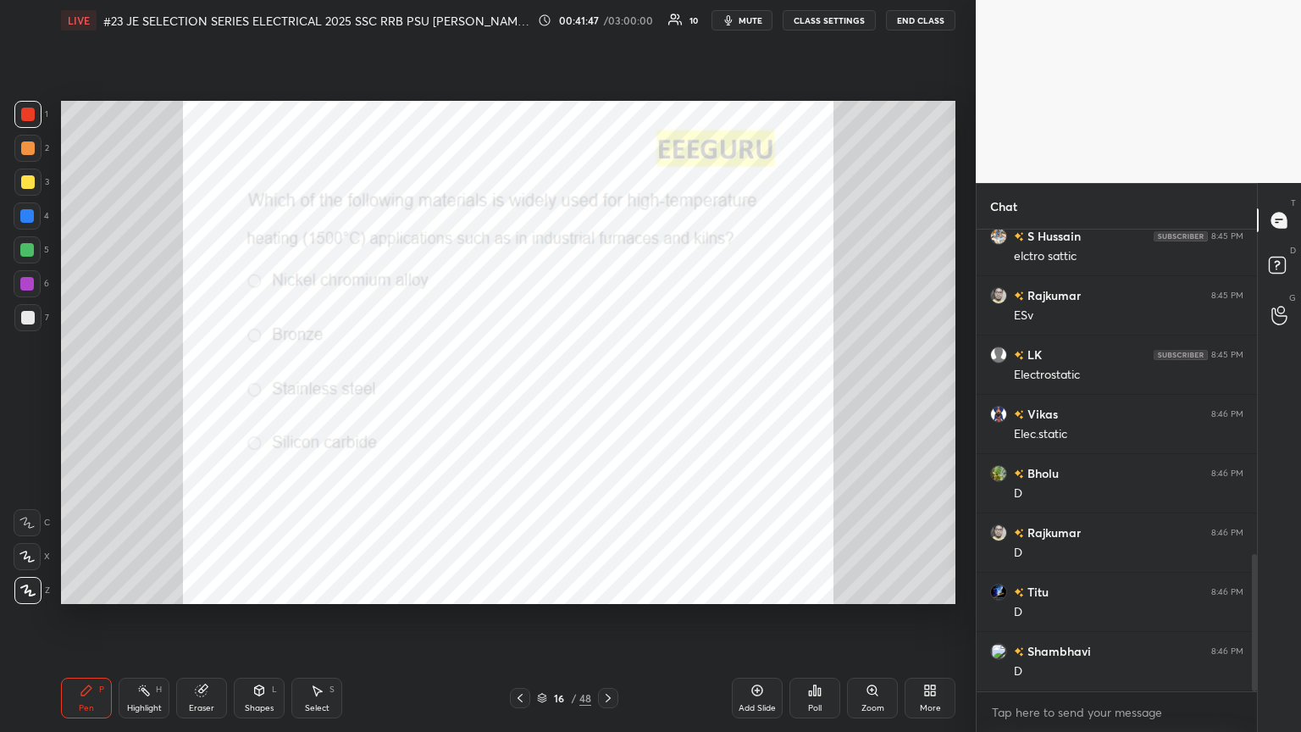
click at [28, 275] on div at bounding box center [27, 283] width 27 height 27
drag, startPoint x: 31, startPoint y: 584, endPoint x: 42, endPoint y: 617, distance: 34.0
click at [31, 397] on icon at bounding box center [27, 590] width 15 height 12
click at [78, 397] on div "Pen P" at bounding box center [86, 698] width 51 height 41
click at [34, 397] on div at bounding box center [27, 590] width 27 height 27
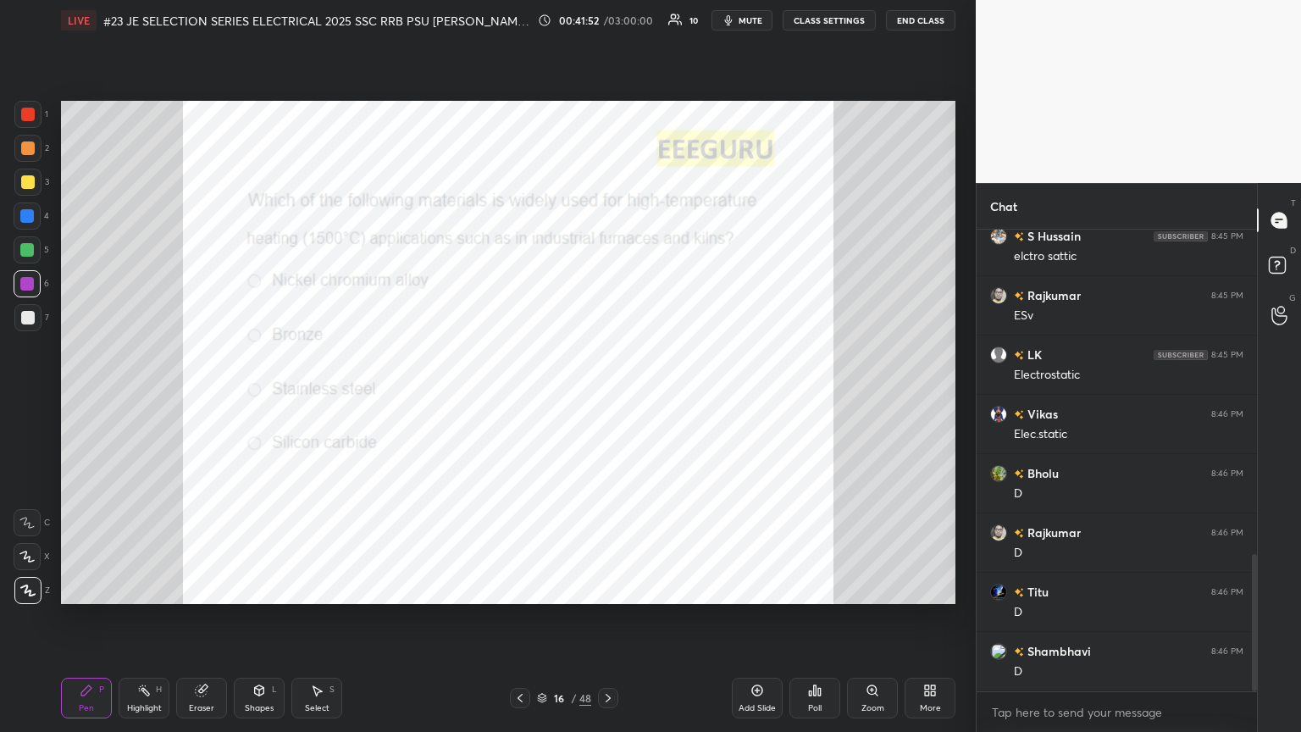
click at [607, 397] on div "Add Slide" at bounding box center [757, 698] width 51 height 41
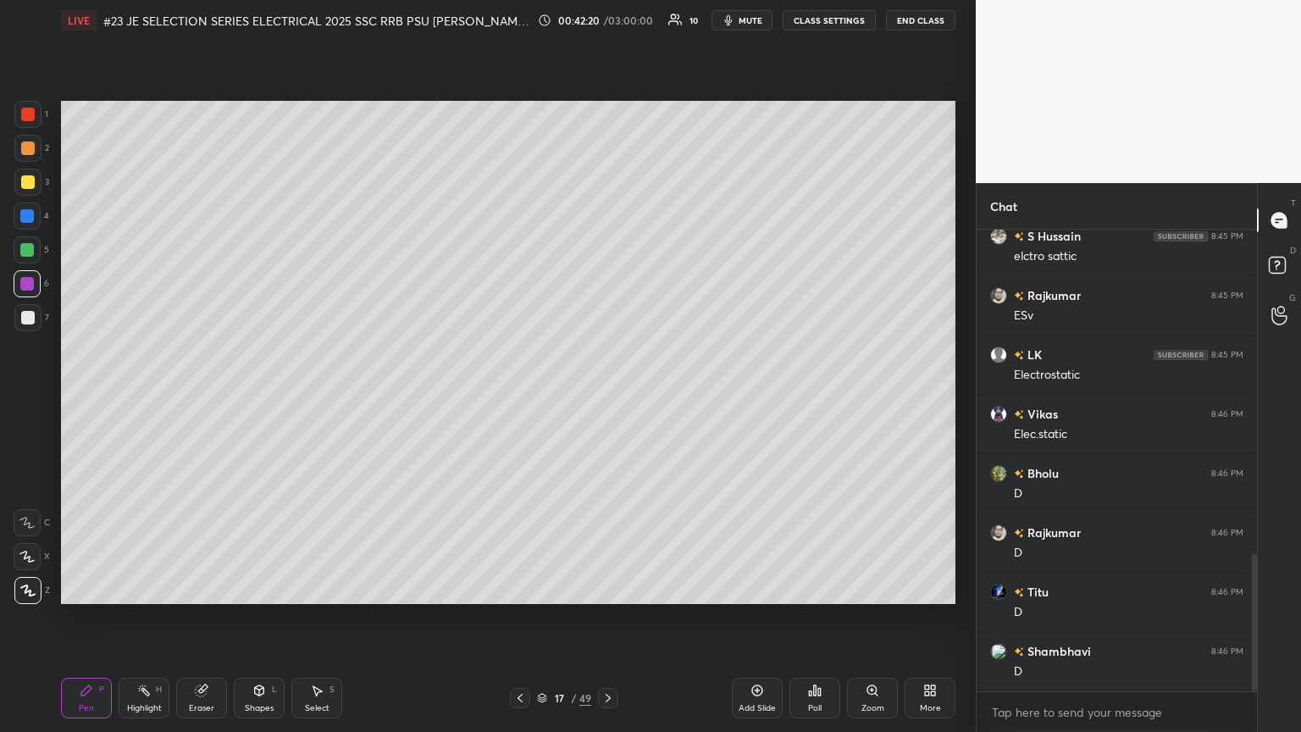
click at [23, 190] on div at bounding box center [27, 182] width 27 height 27
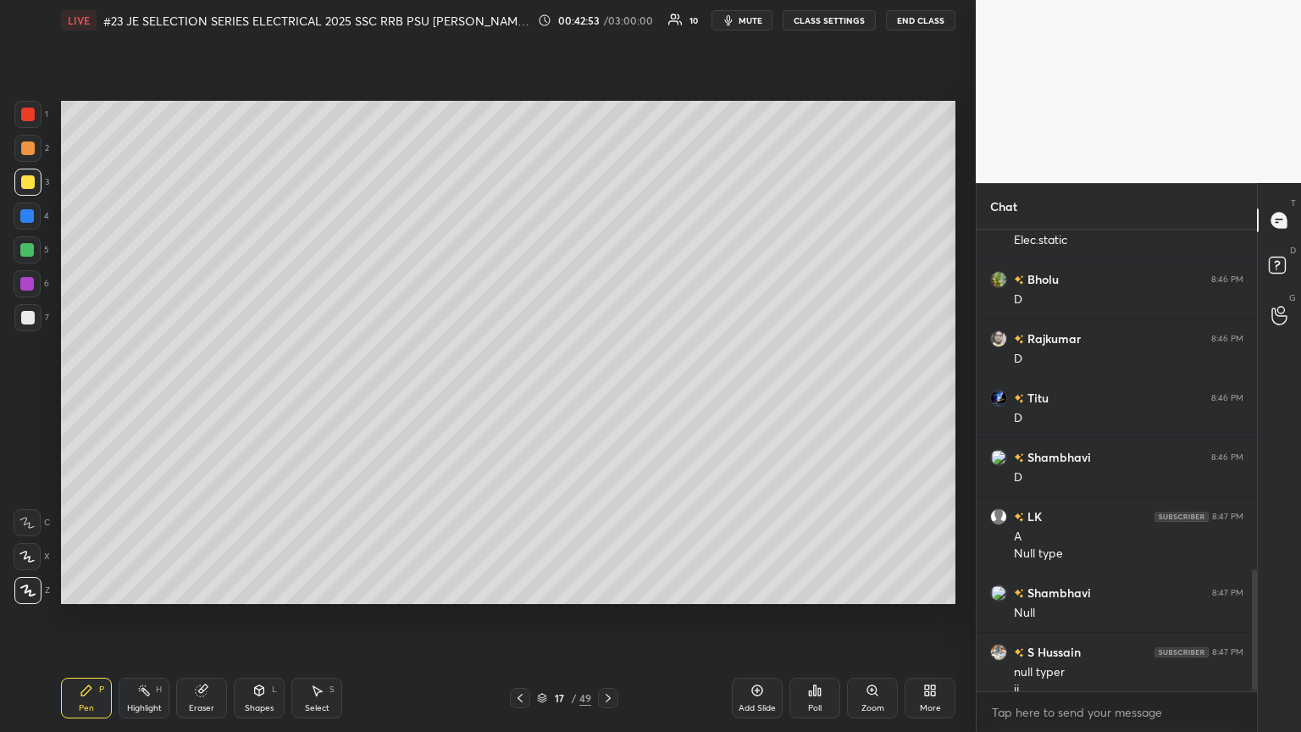
scroll to position [1301, 0]
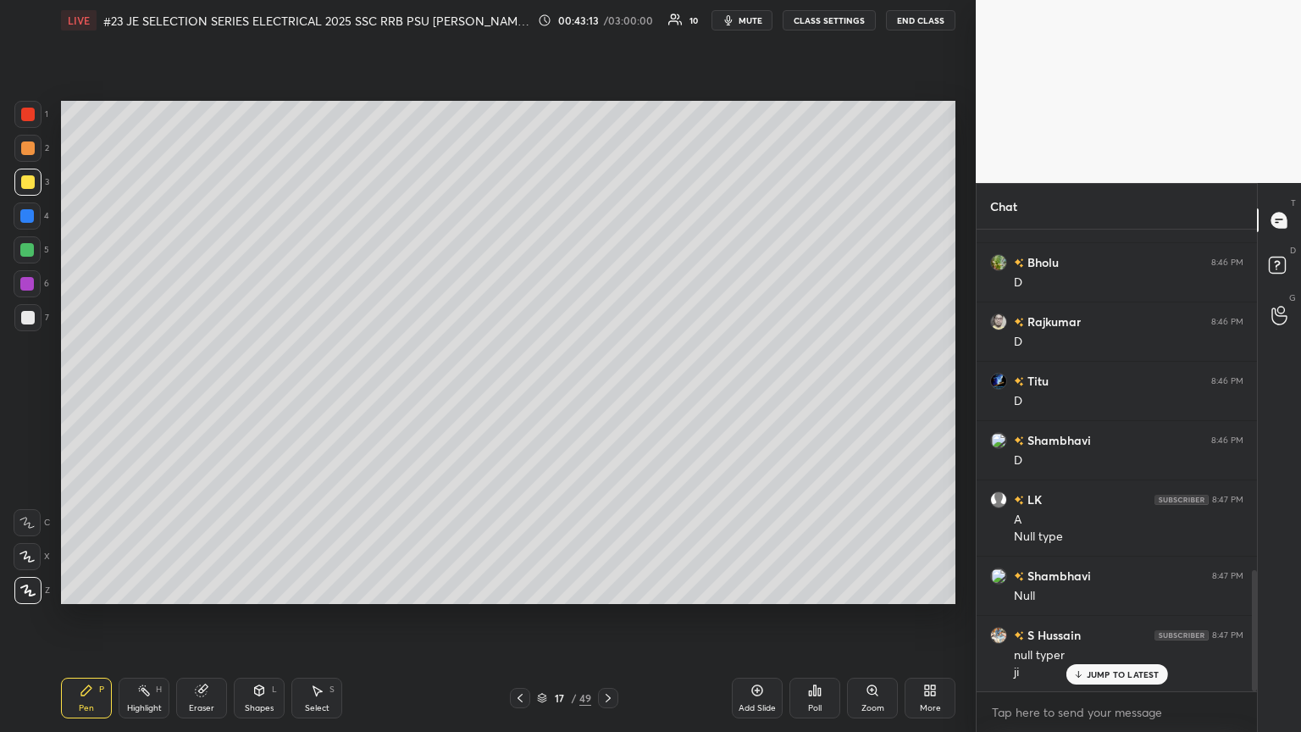
click at [34, 397] on div at bounding box center [27, 590] width 27 height 27
click at [88, 397] on div "Pen P" at bounding box center [86, 698] width 51 height 41
click at [607, 397] on icon at bounding box center [608, 698] width 14 height 14
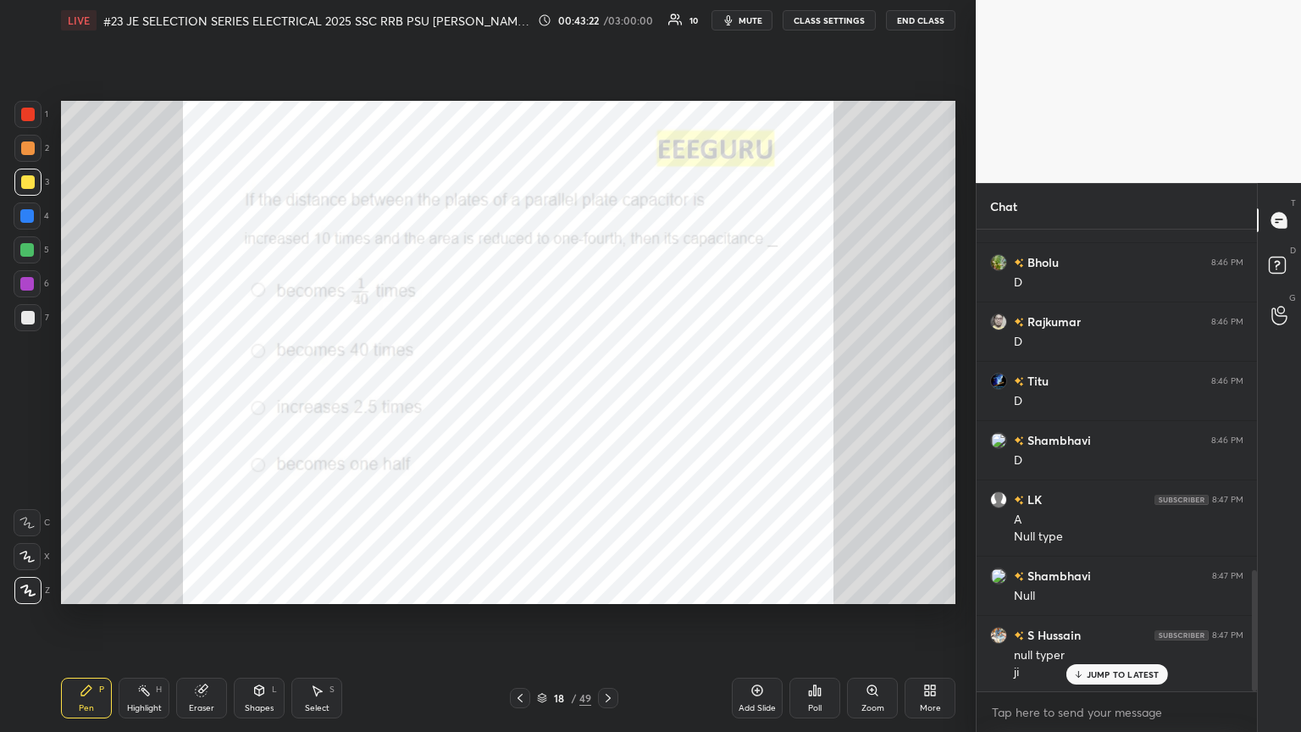
click at [34, 113] on div at bounding box center [28, 115] width 14 height 14
click at [607, 397] on div "Poll" at bounding box center [814, 698] width 51 height 41
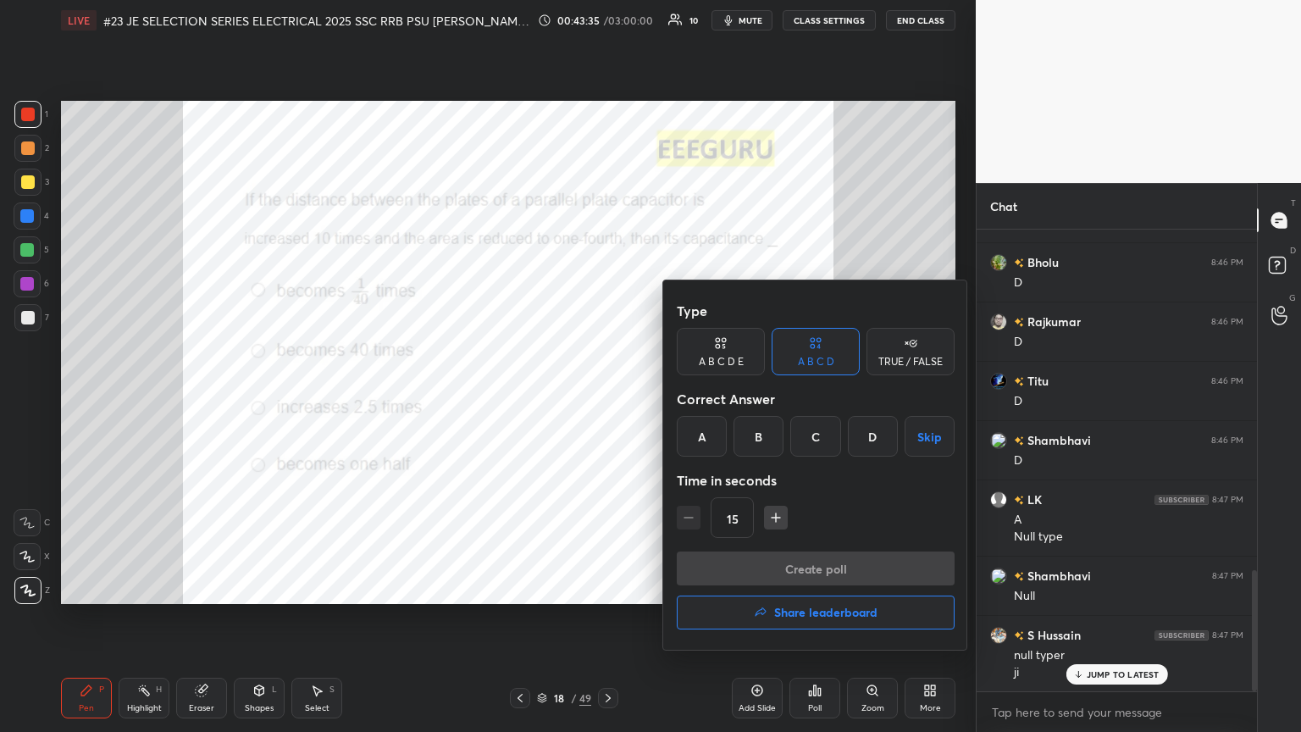
drag, startPoint x: 702, startPoint y: 440, endPoint x: 707, endPoint y: 459, distance: 20.1
click at [607, 397] on div "A" at bounding box center [702, 436] width 50 height 41
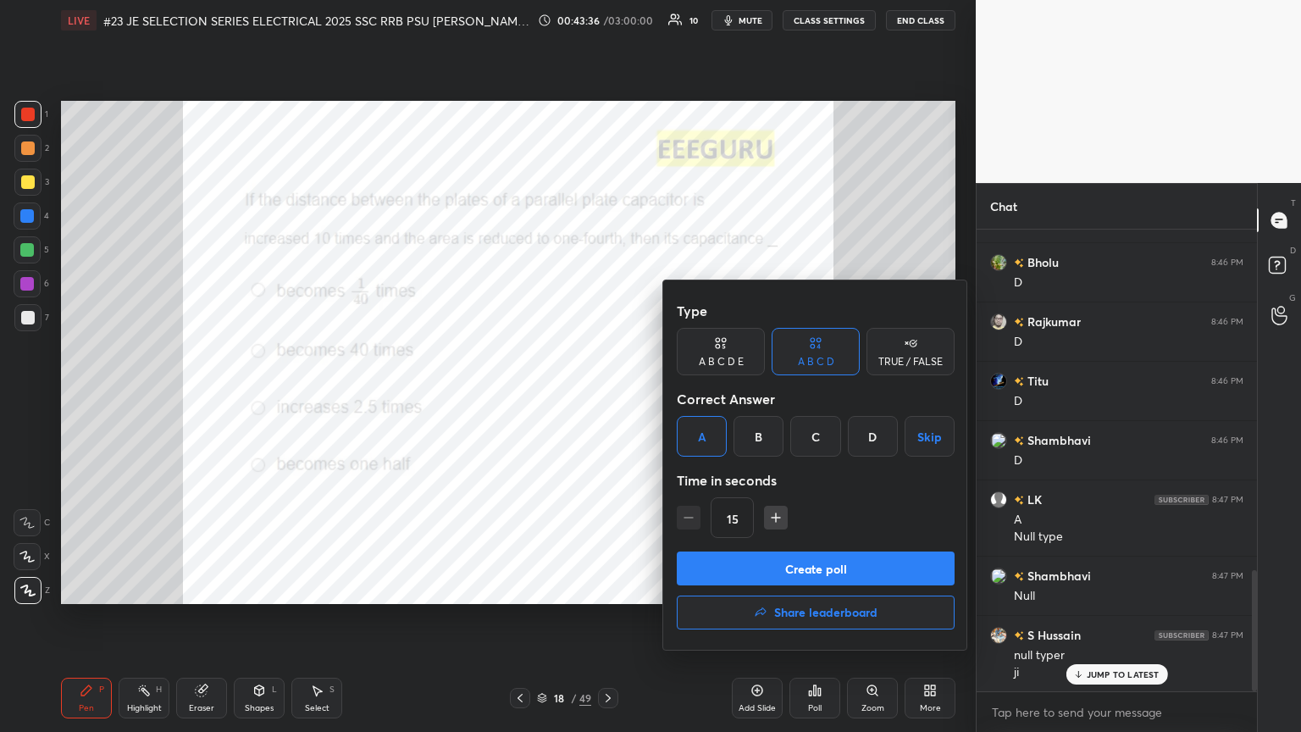
click at [607, 397] on button "button" at bounding box center [776, 518] width 24 height 24
type input "30"
click at [607, 397] on button "Create poll" at bounding box center [816, 568] width 278 height 34
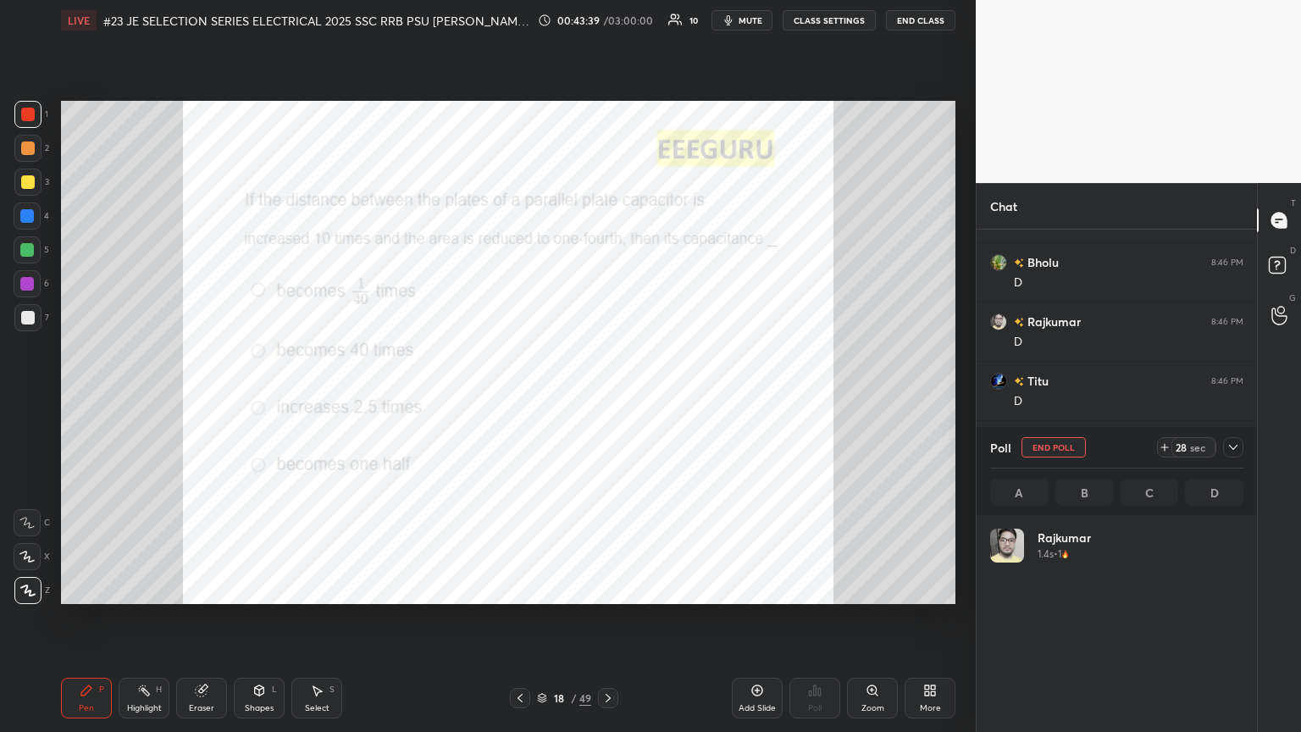
scroll to position [198, 248]
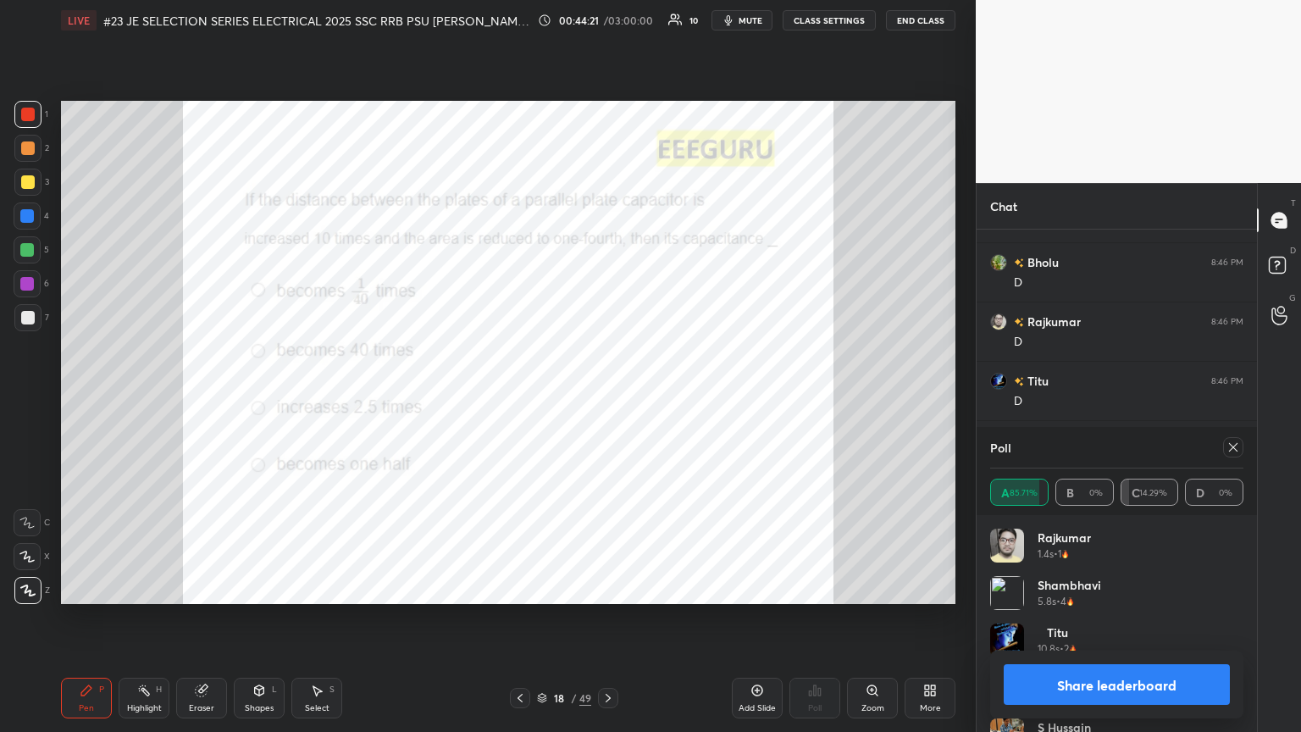
click at [202, 397] on div "Eraser" at bounding box center [201, 698] width 51 height 41
drag, startPoint x: 97, startPoint y: 689, endPoint x: 139, endPoint y: 669, distance: 47.0
click at [97, 397] on div "Pen P" at bounding box center [86, 698] width 51 height 41
click at [607, 16] on span "mute" at bounding box center [751, 20] width 24 height 12
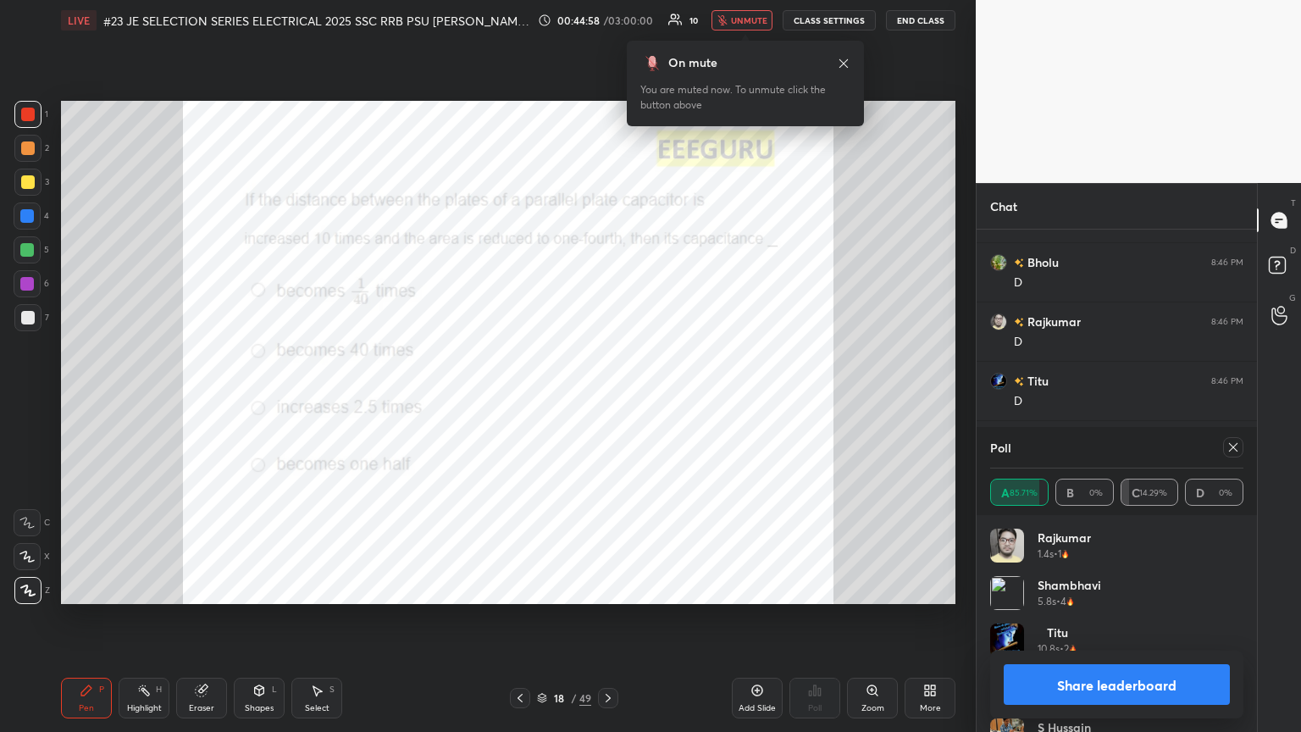
drag, startPoint x: 748, startPoint y: 17, endPoint x: 749, endPoint y: 27, distance: 10.2
click at [607, 19] on span "unmute" at bounding box center [749, 20] width 36 height 12
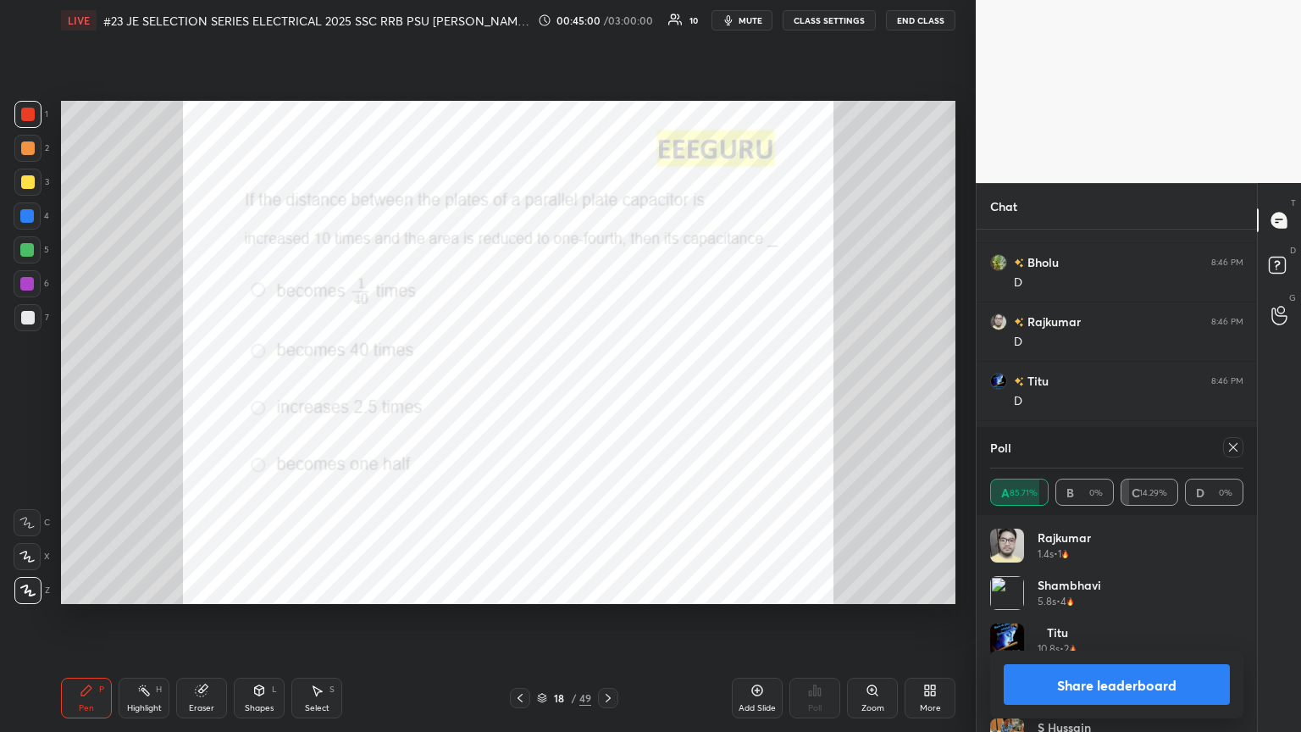
click at [607, 397] on icon at bounding box center [608, 698] width 14 height 14
click at [524, 397] on icon at bounding box center [520, 698] width 14 height 14
drag, startPoint x: 1227, startPoint y: 444, endPoint x: 1177, endPoint y: 479, distance: 61.3
click at [607, 397] on icon at bounding box center [1233, 447] width 14 height 14
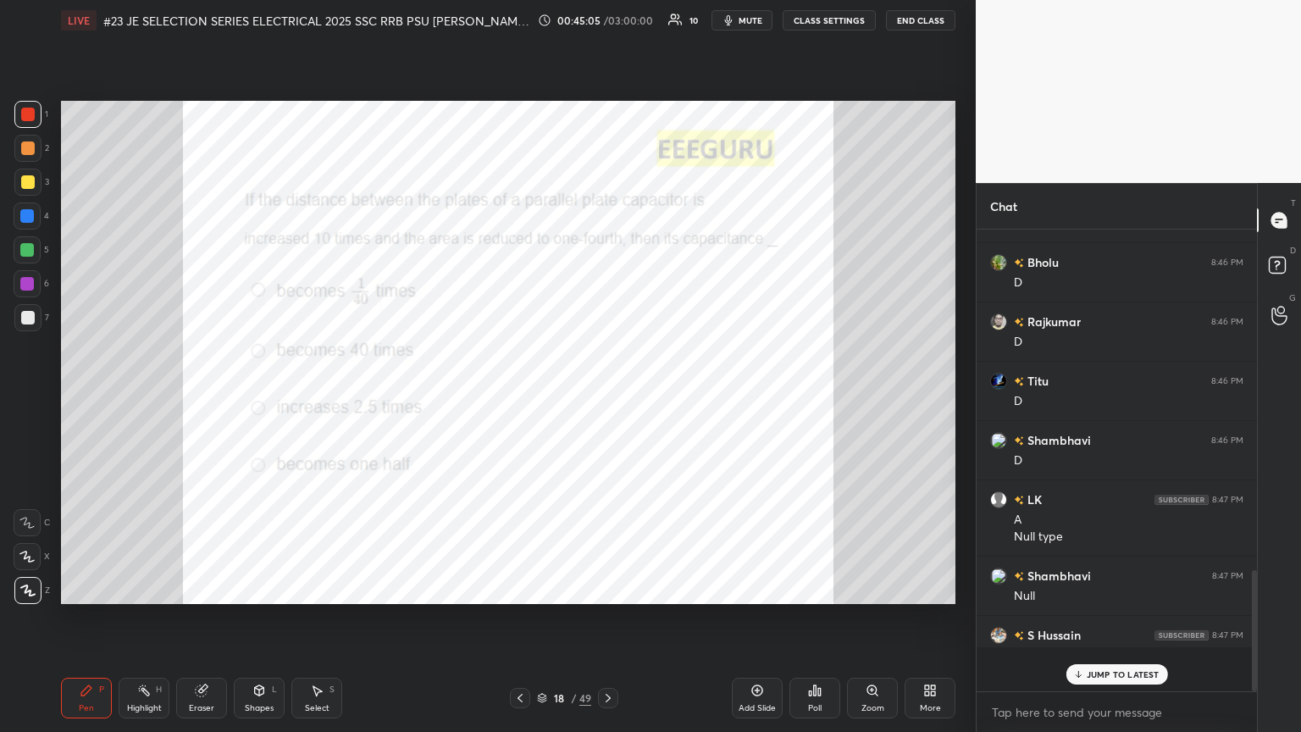
scroll to position [6, 5]
click at [607, 397] on icon at bounding box center [871, 689] width 9 height 9
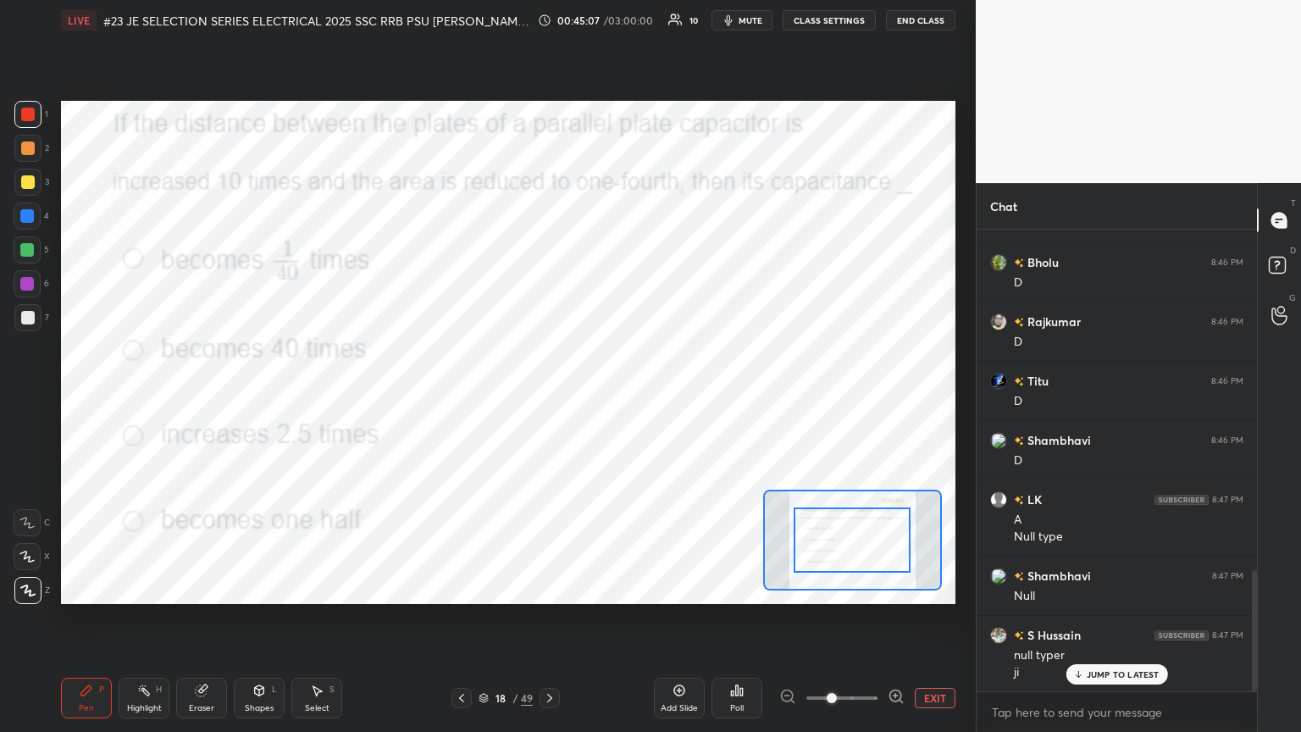
click at [607, 397] on button "EXIT" at bounding box center [935, 698] width 41 height 20
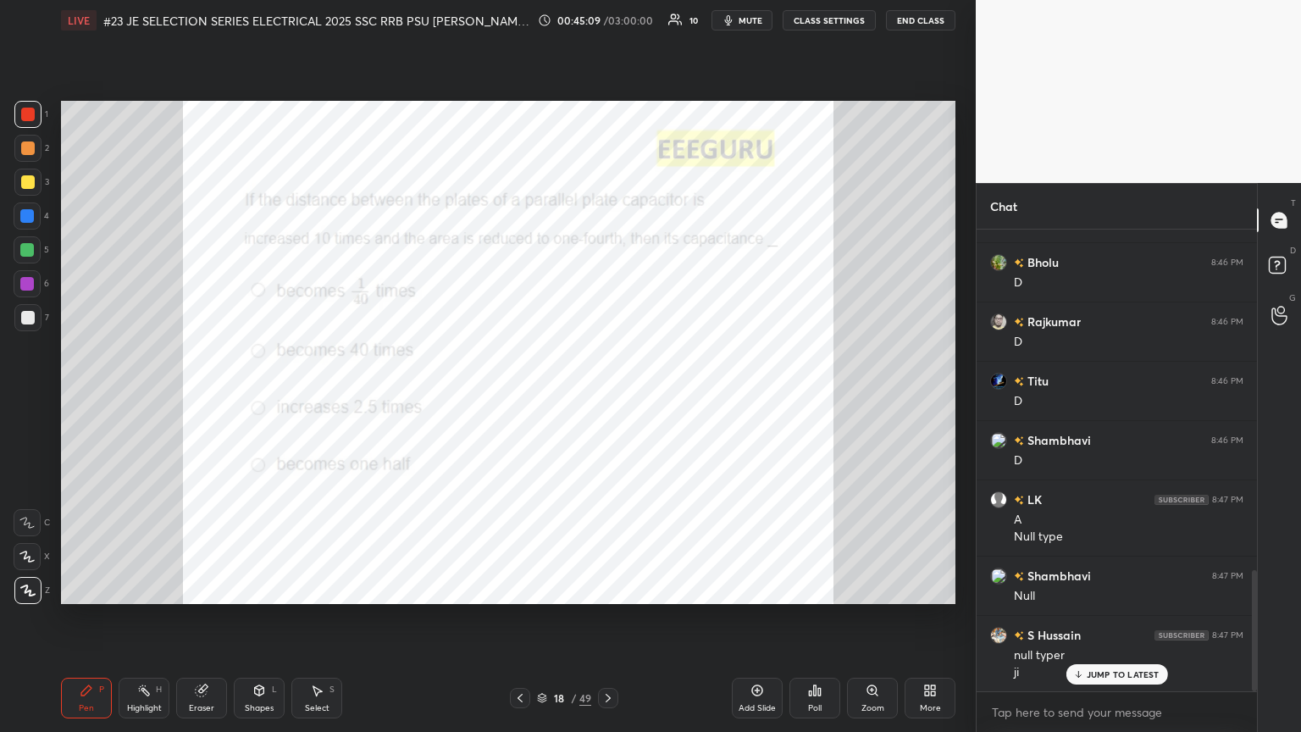
click at [607, 397] on icon at bounding box center [757, 690] width 14 height 14
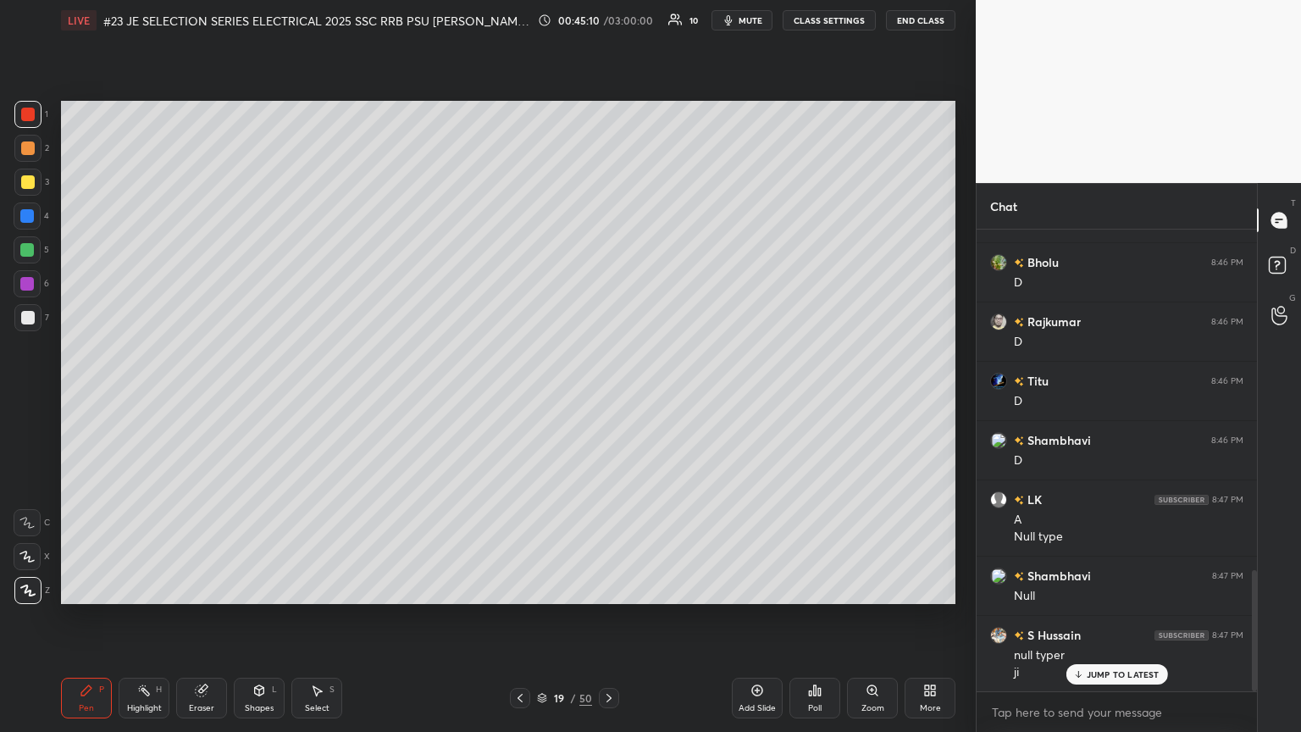
click at [31, 183] on div at bounding box center [28, 182] width 14 height 14
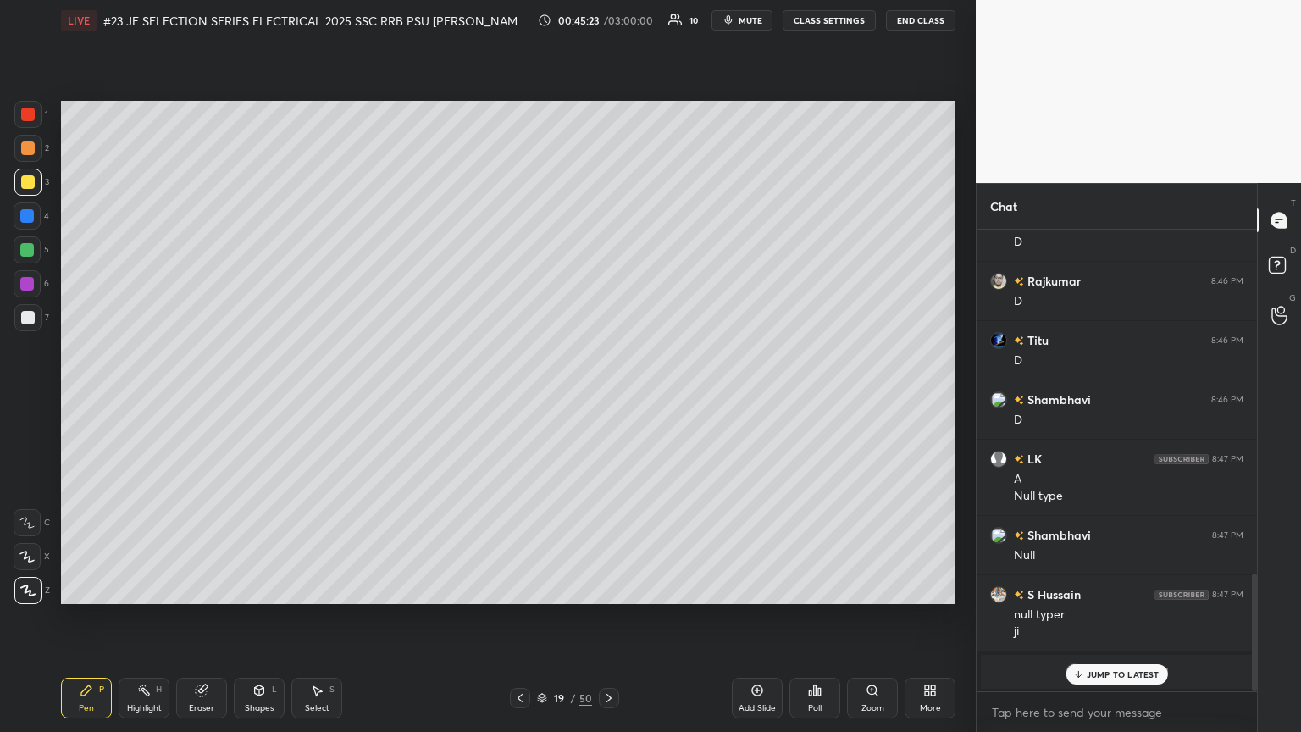
click at [607, 397] on p "JUMP TO LATEST" at bounding box center [1123, 674] width 73 height 10
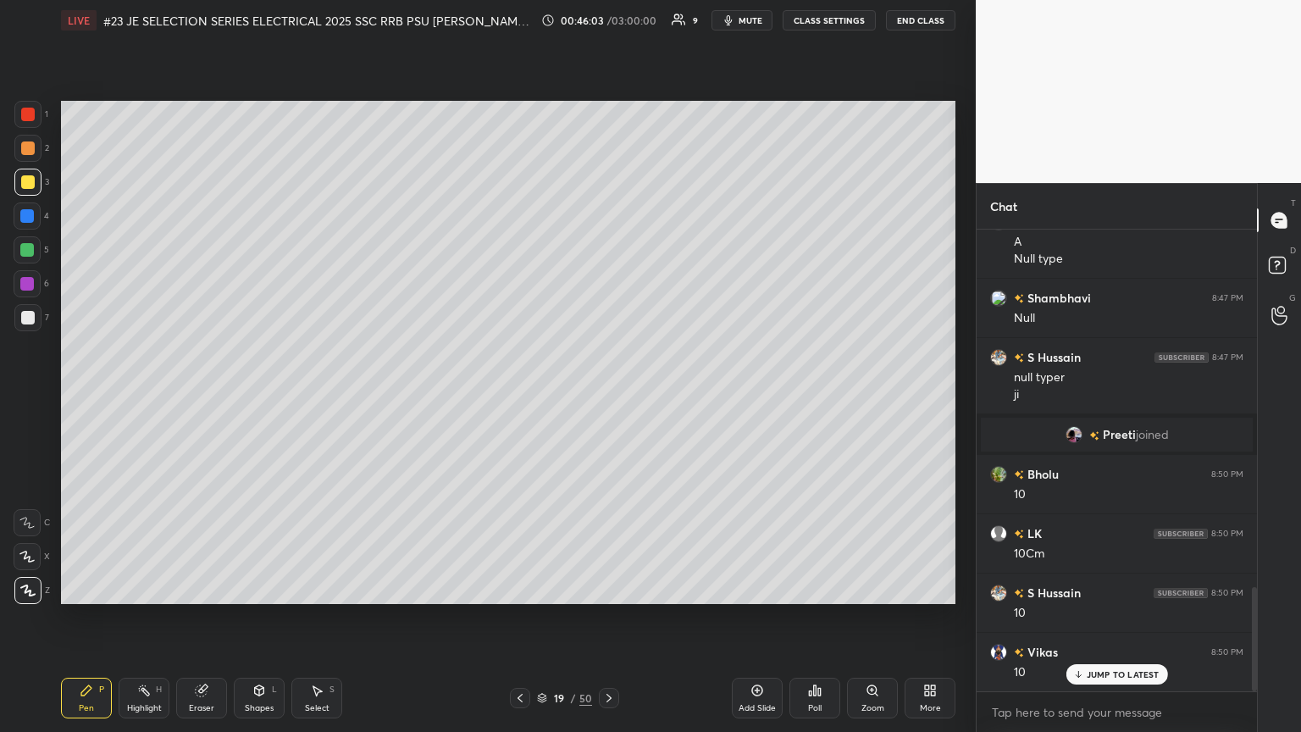
scroll to position [1639, 0]
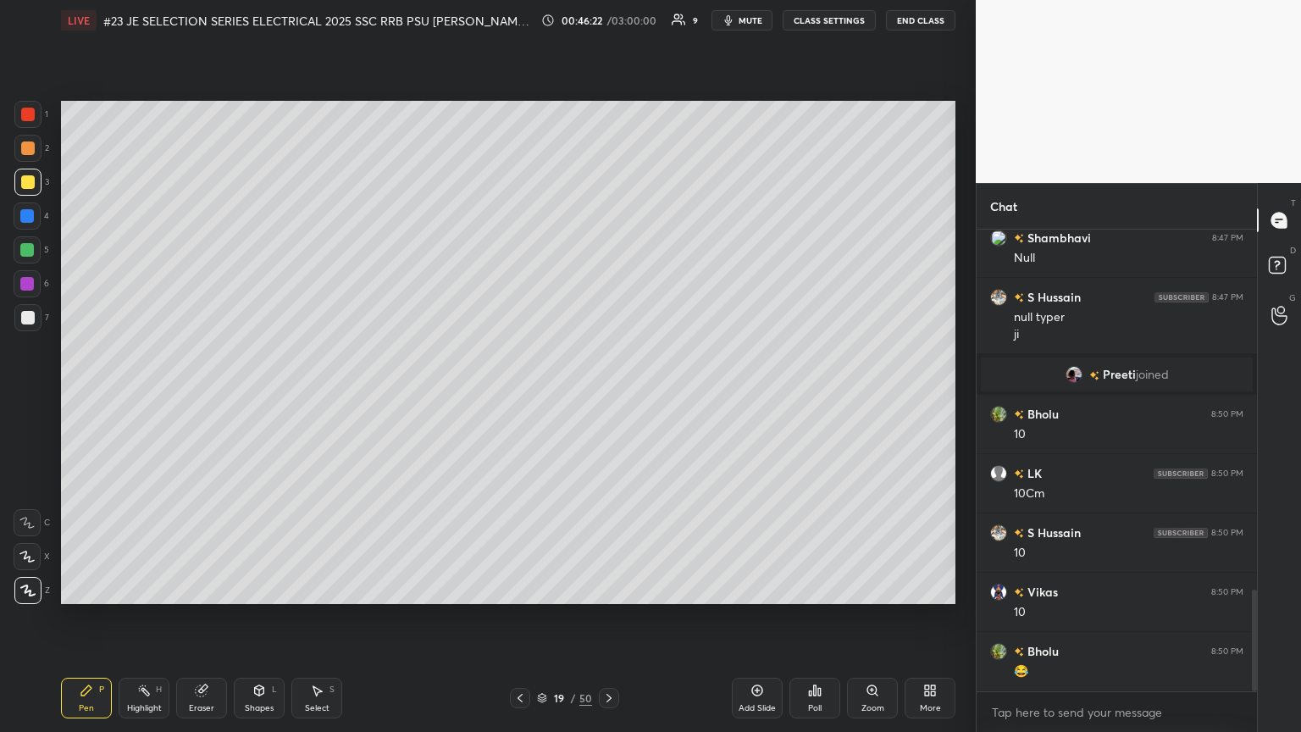
drag, startPoint x: 30, startPoint y: 118, endPoint x: 45, endPoint y: 141, distance: 27.0
click at [27, 119] on div at bounding box center [28, 115] width 14 height 14
drag, startPoint x: 24, startPoint y: 185, endPoint x: 27, endPoint y: 207, distance: 23.1
click at [24, 185] on div at bounding box center [28, 182] width 14 height 14
click at [27, 222] on div at bounding box center [27, 215] width 27 height 27
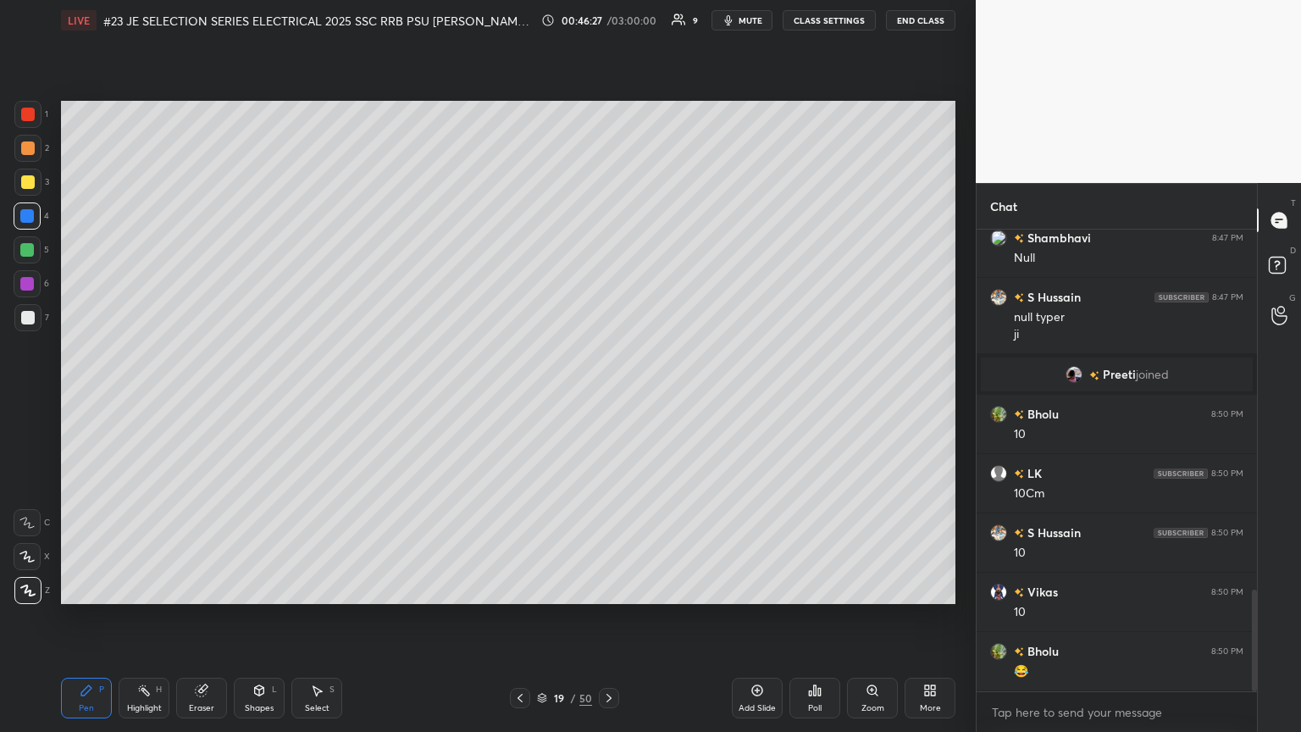
click at [24, 250] on div at bounding box center [27, 250] width 14 height 14
click at [25, 271] on div at bounding box center [27, 283] width 27 height 27
drag, startPoint x: 24, startPoint y: 303, endPoint x: 25, endPoint y: 329, distance: 25.5
click at [25, 304] on div at bounding box center [27, 317] width 27 height 27
click at [30, 293] on div at bounding box center [27, 283] width 27 height 27
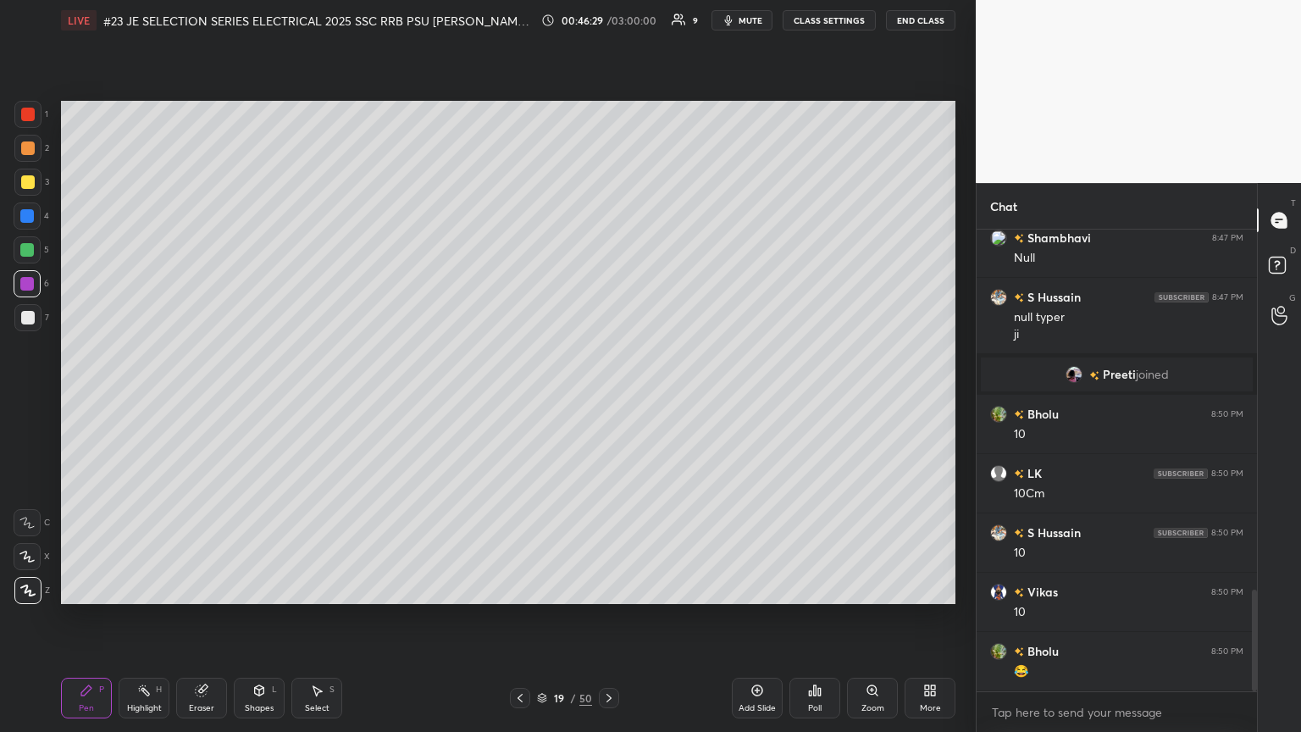
click at [30, 236] on div at bounding box center [27, 249] width 27 height 27
click at [26, 213] on div at bounding box center [27, 216] width 14 height 14
click at [30, 175] on div at bounding box center [28, 182] width 14 height 14
click at [25, 141] on div at bounding box center [28, 148] width 14 height 14
click at [32, 108] on div at bounding box center [28, 115] width 14 height 14
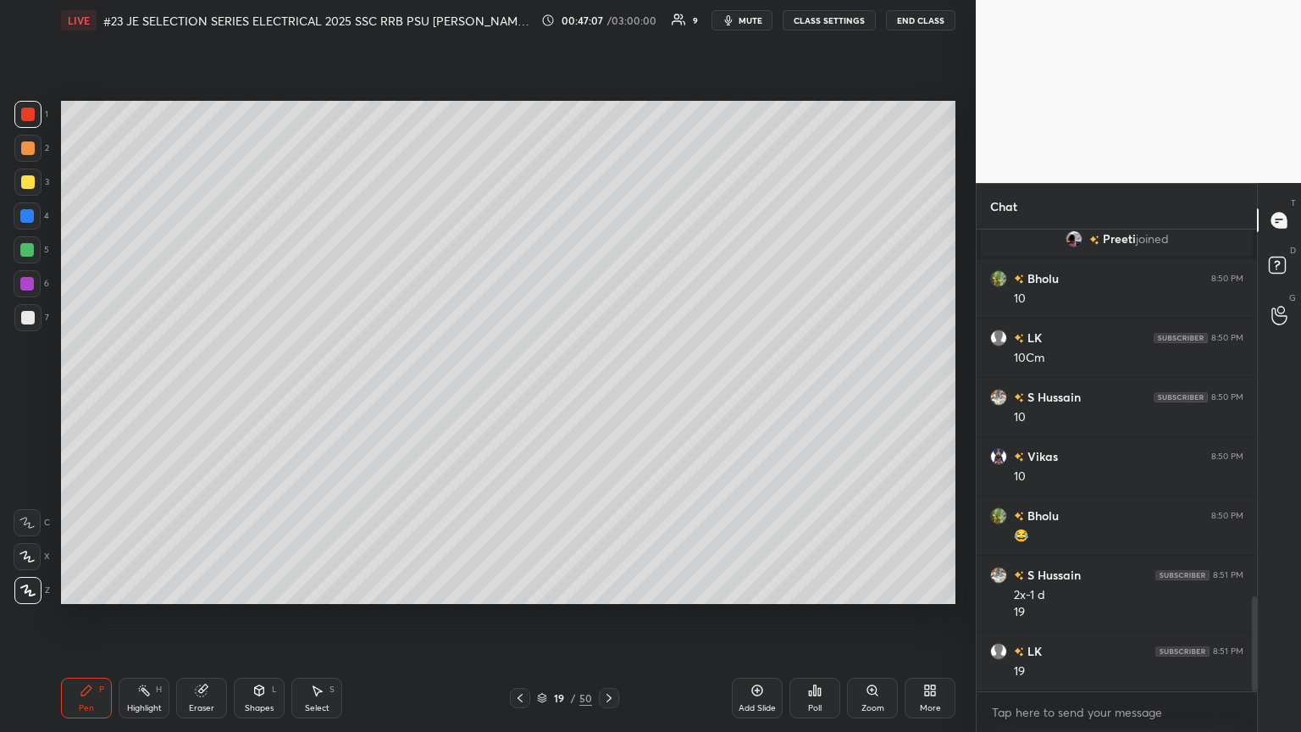
scroll to position [1833, 0]
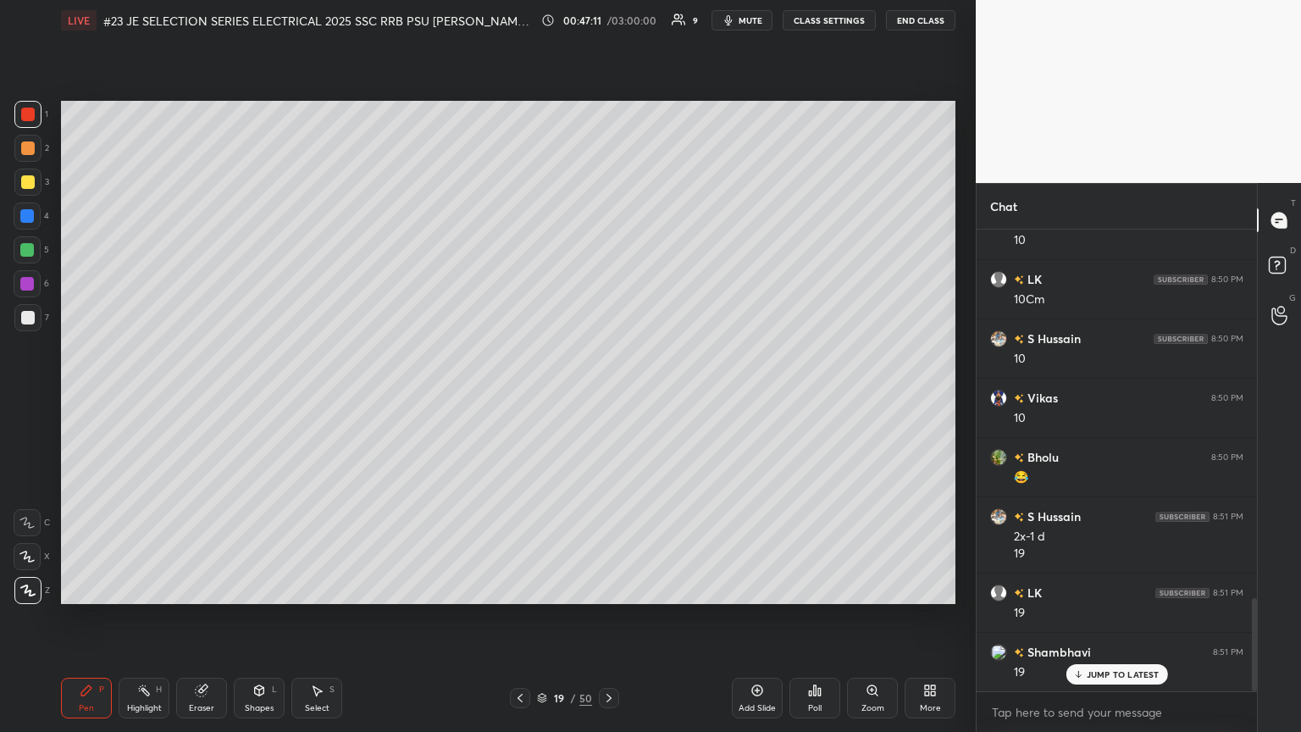
click at [606, 397] on icon at bounding box center [609, 698] width 14 height 14
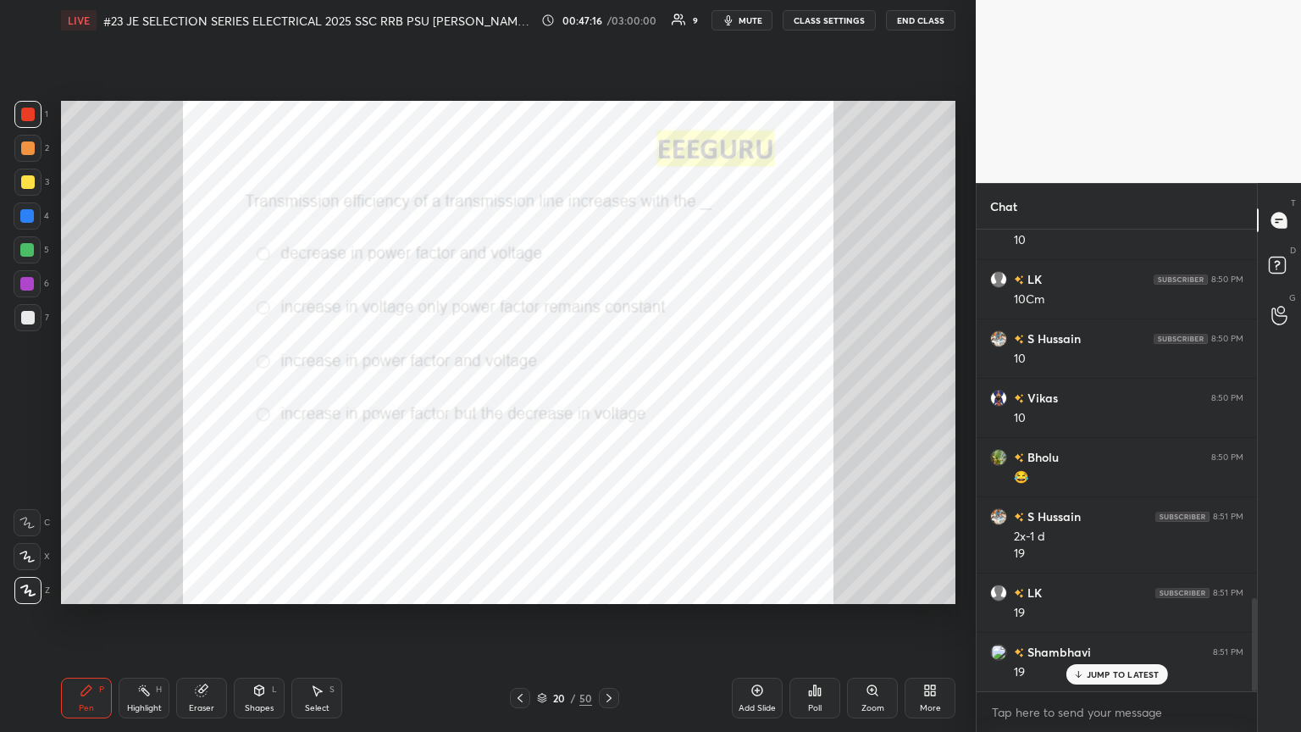
click at [607, 397] on div "Poll" at bounding box center [814, 698] width 51 height 41
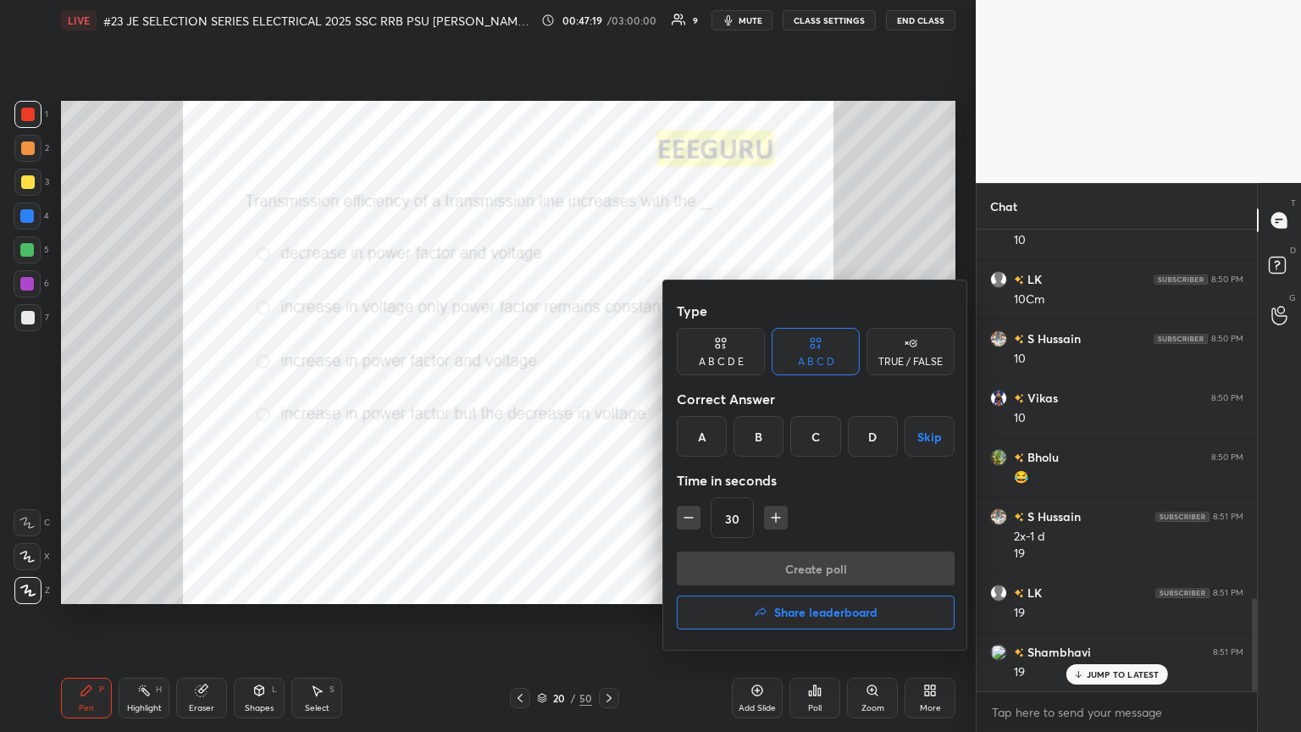
click at [607, 397] on div "C" at bounding box center [815, 436] width 50 height 41
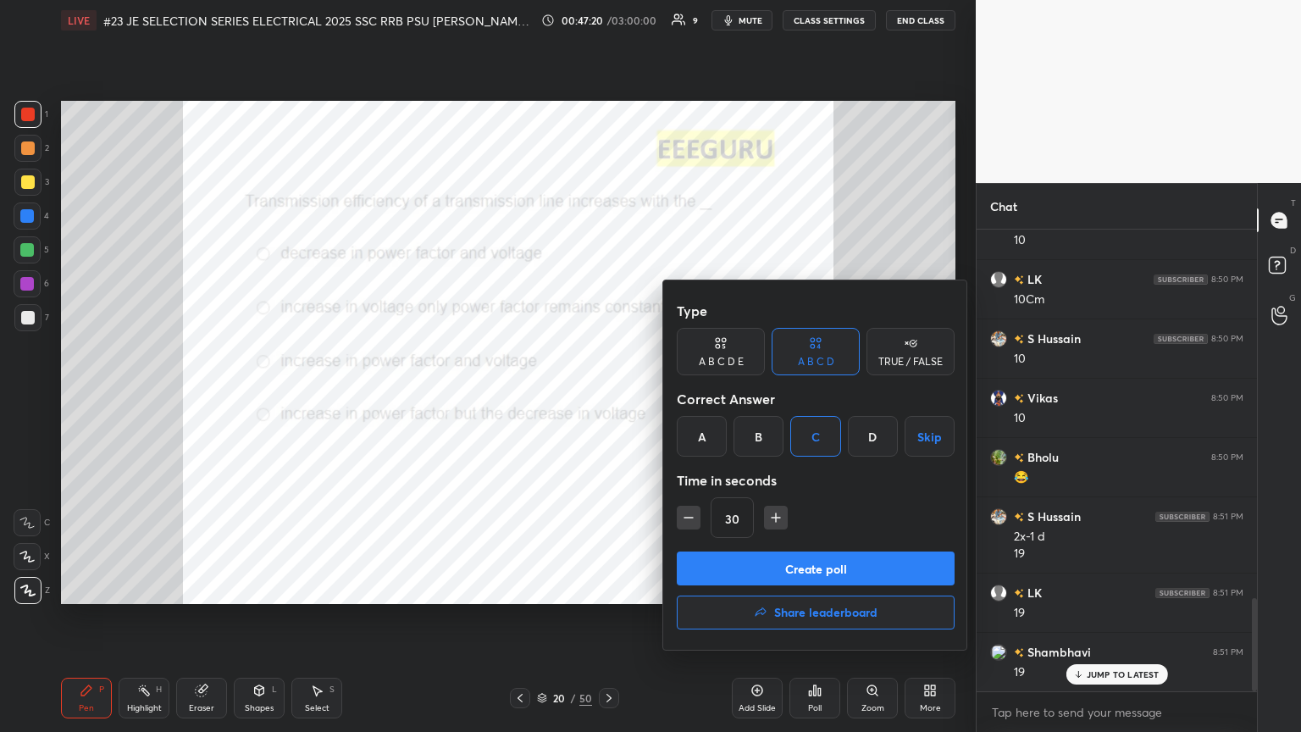
click at [607, 397] on button "Create poll" at bounding box center [816, 568] width 278 height 34
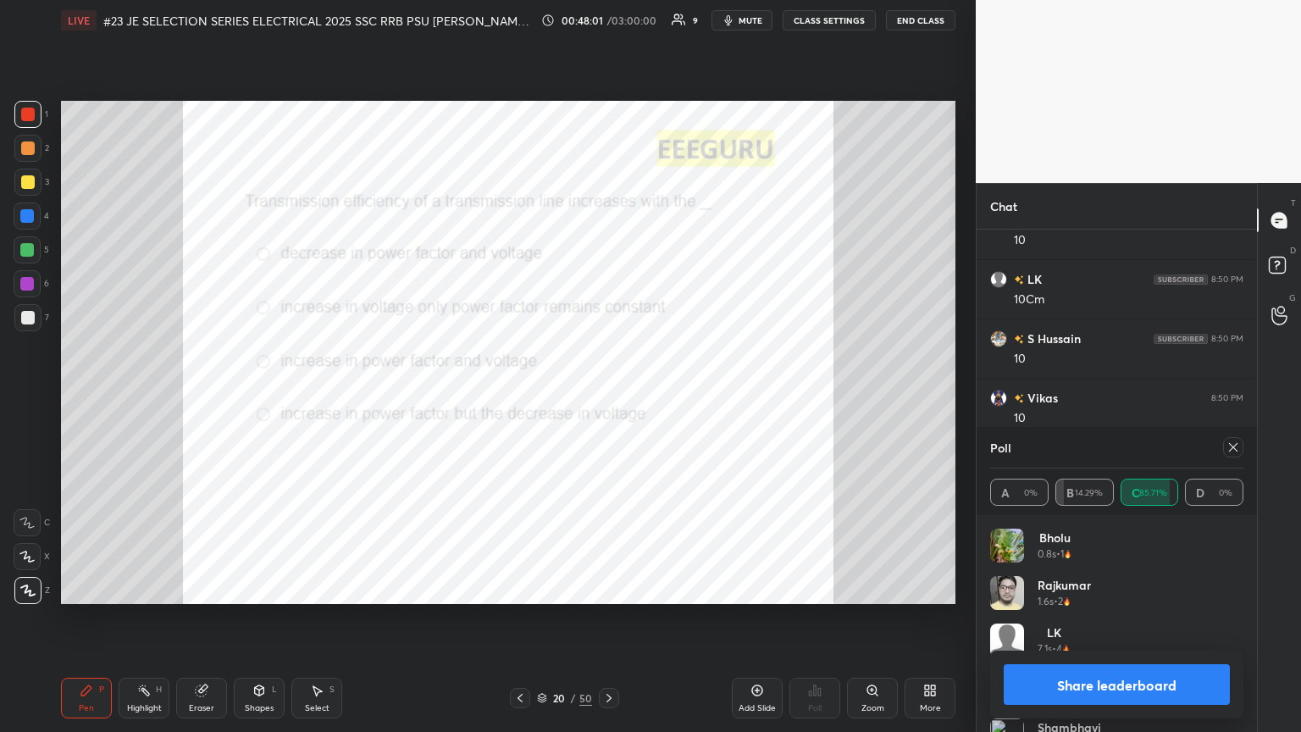
scroll to position [1962, 0]
click at [607, 397] on div at bounding box center [1233, 447] width 20 height 20
type textarea "x"
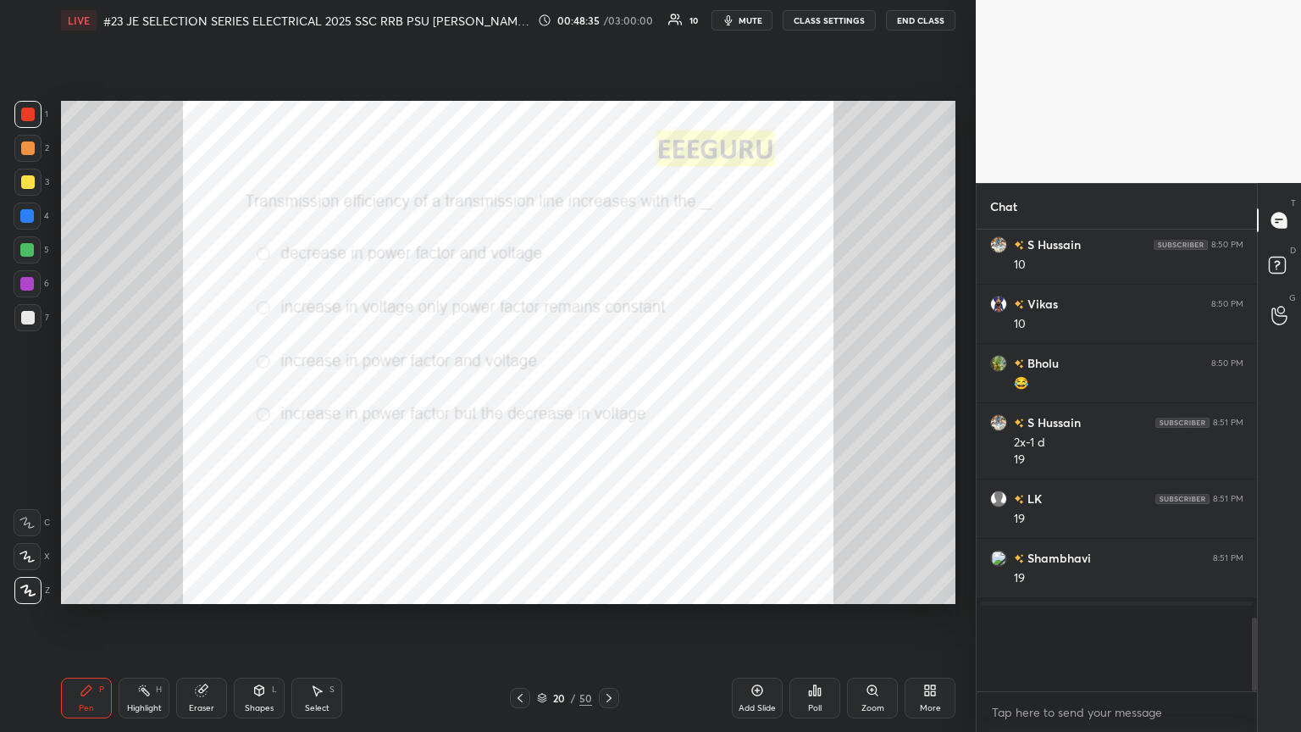
scroll to position [1879, 0]
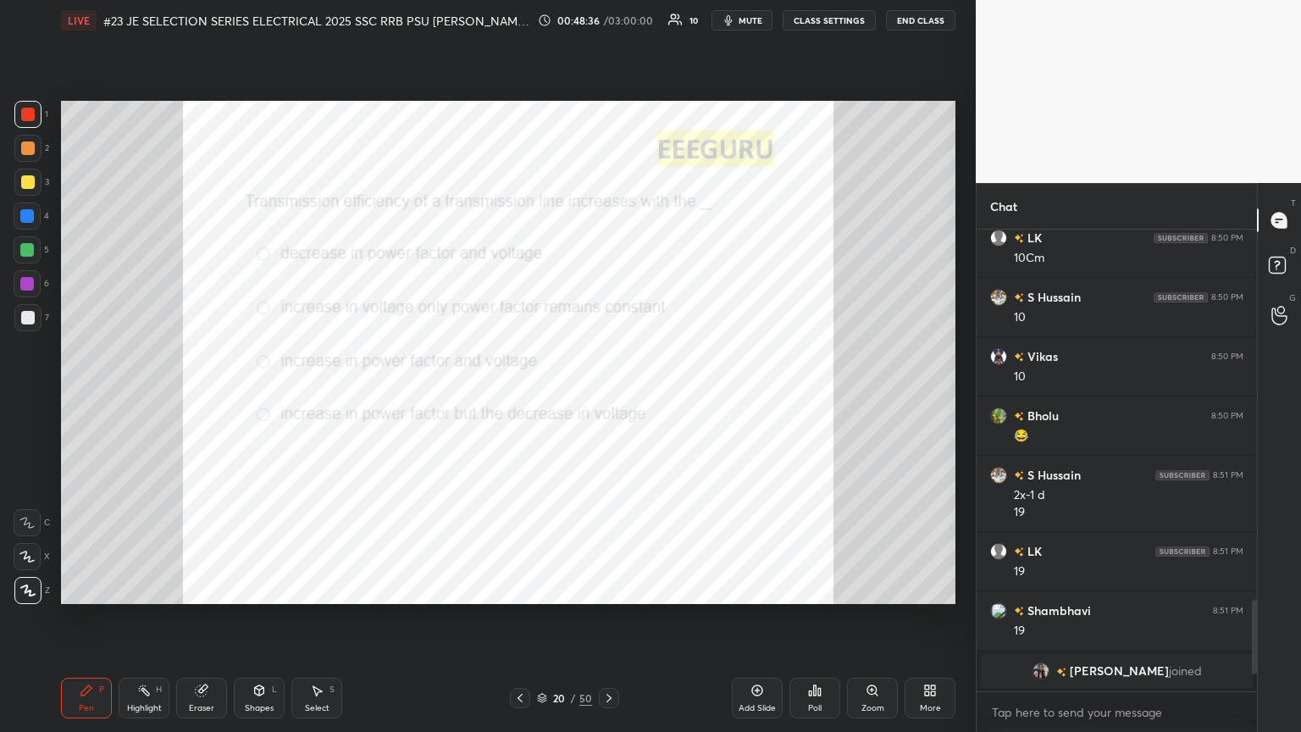
click at [607, 397] on icon at bounding box center [757, 690] width 5 height 5
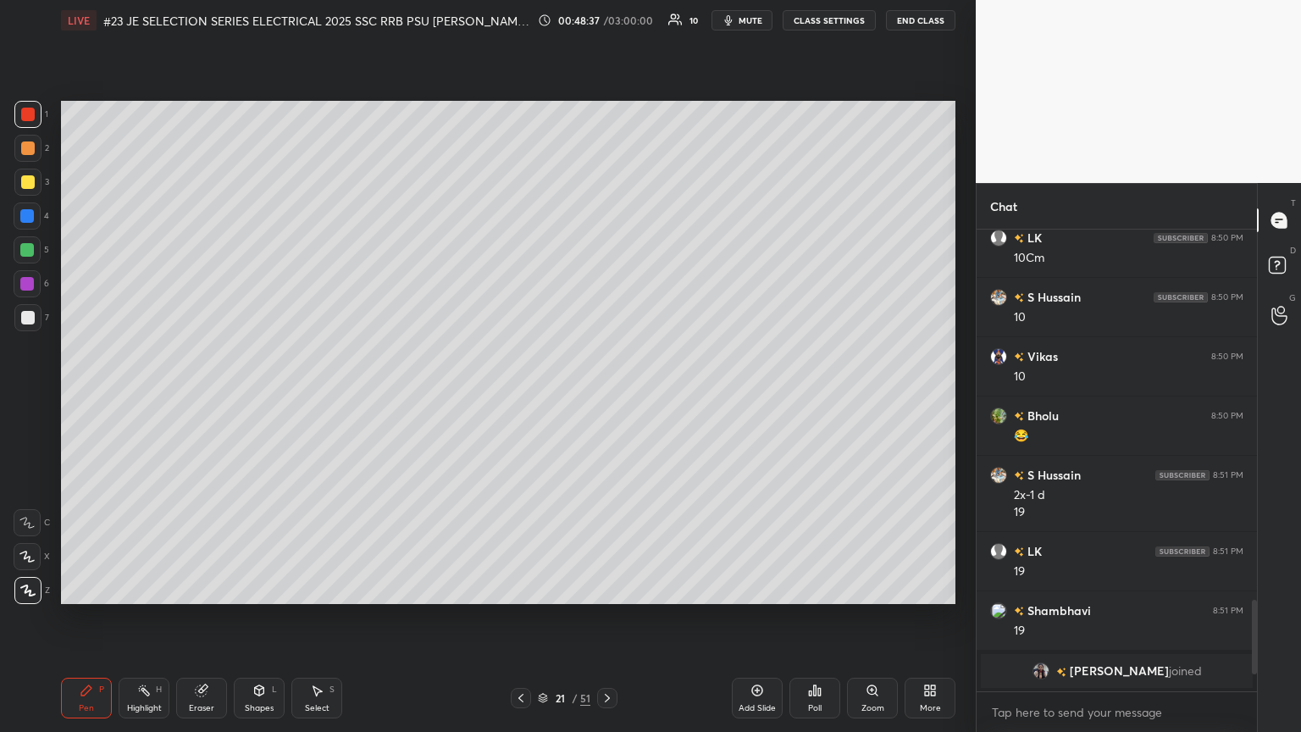
scroll to position [1934, 0]
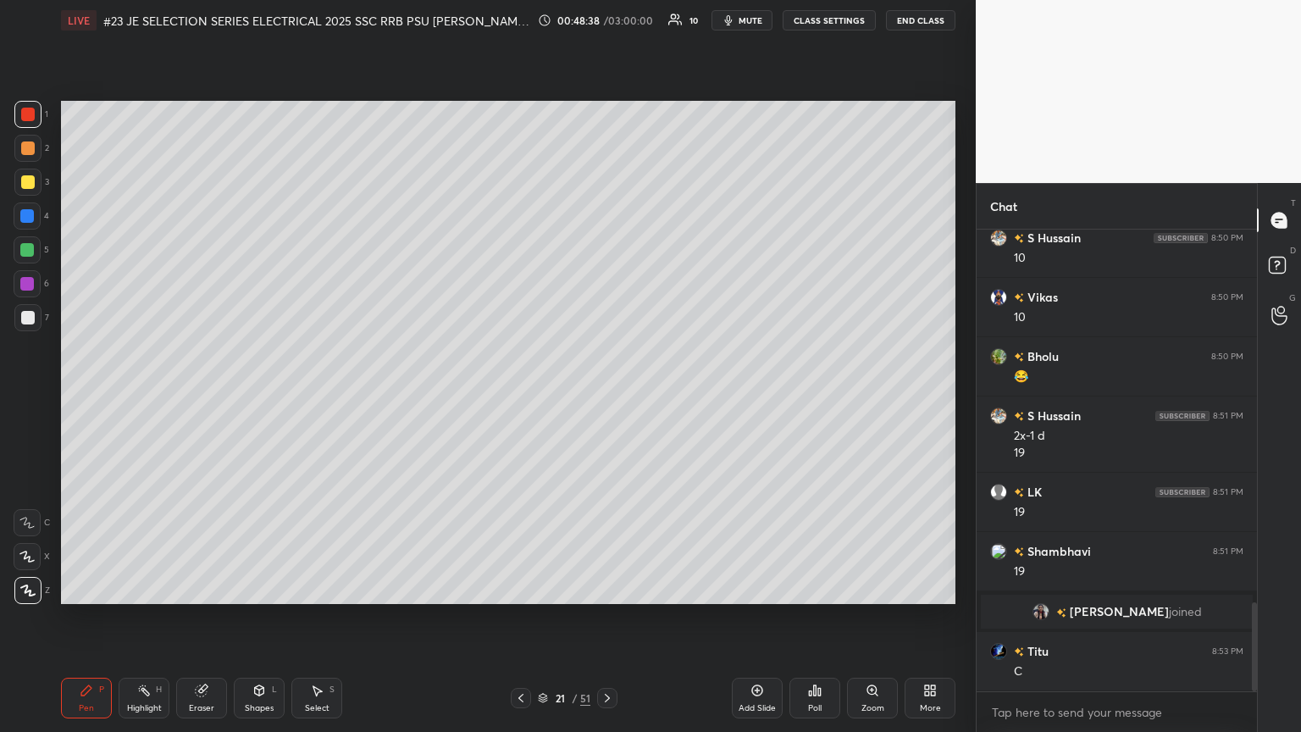
click at [34, 117] on div at bounding box center [27, 114] width 27 height 27
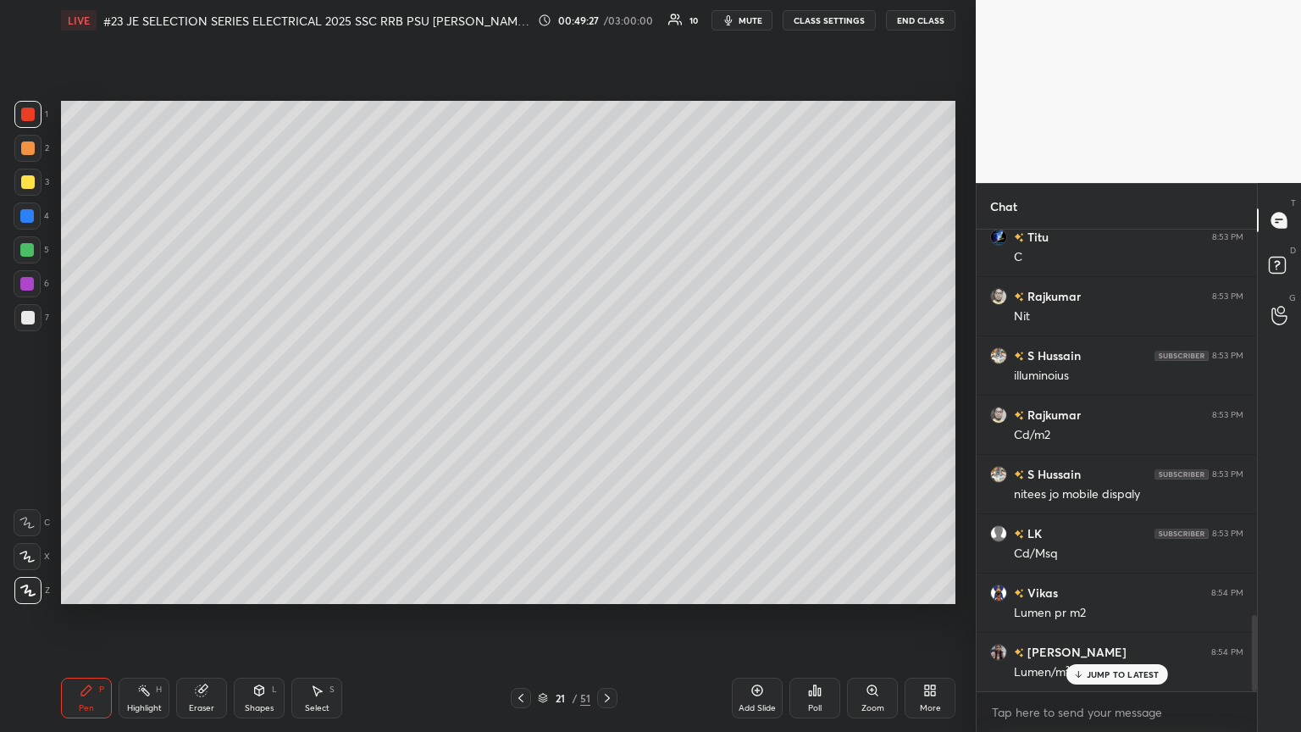
scroll to position [2408, 0]
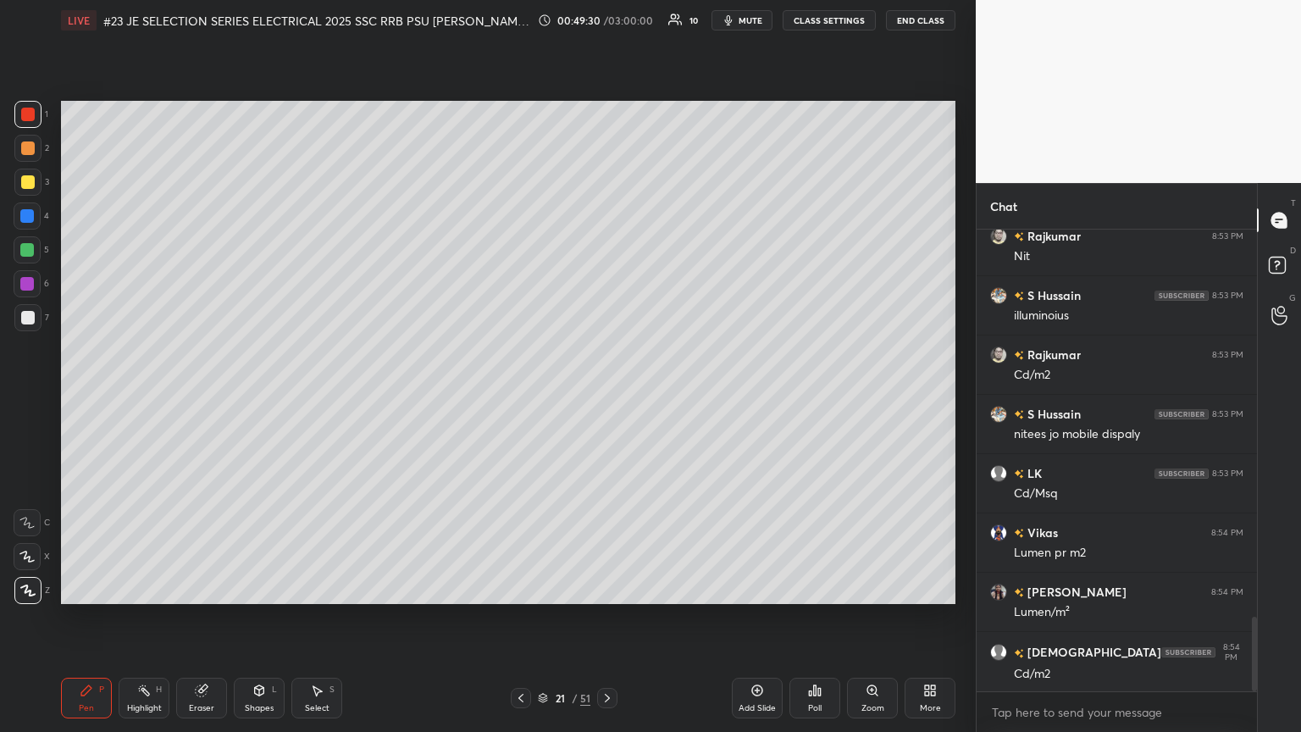
click at [25, 182] on div at bounding box center [28, 182] width 14 height 14
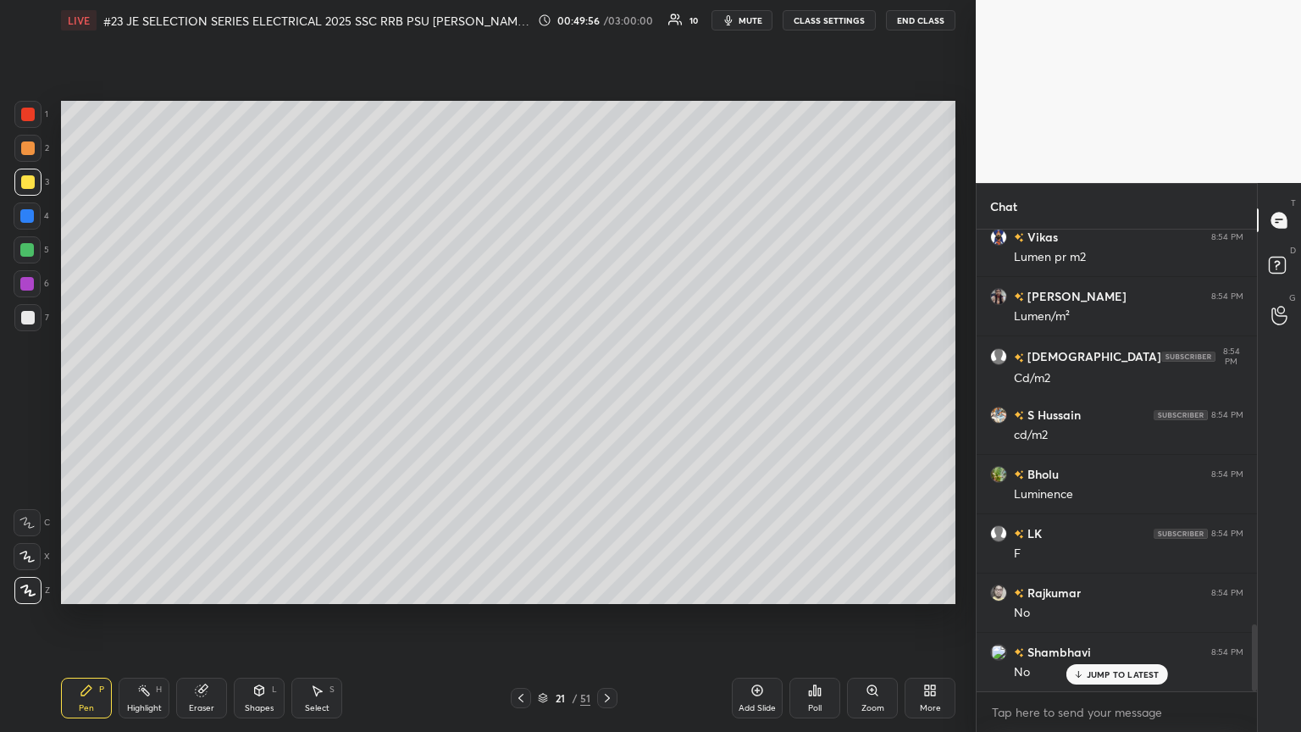
scroll to position [2764, 0]
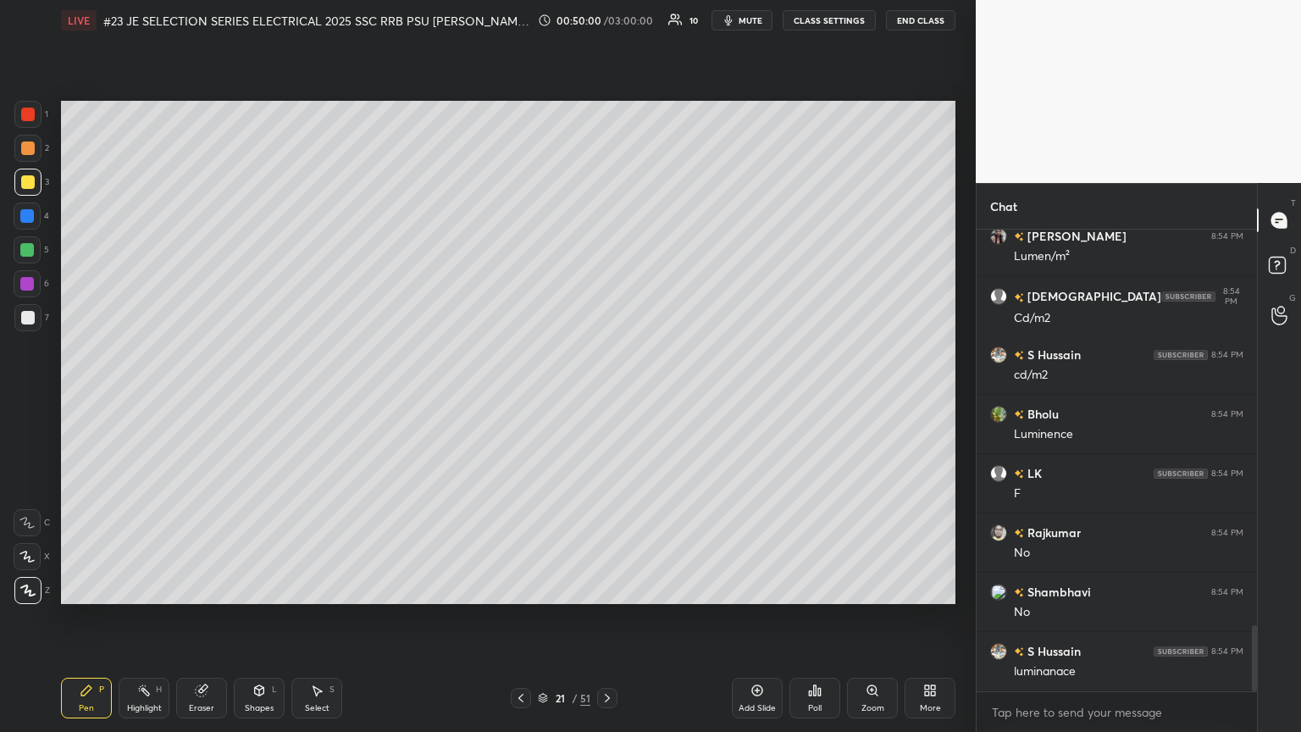
click at [30, 287] on div at bounding box center [27, 284] width 14 height 14
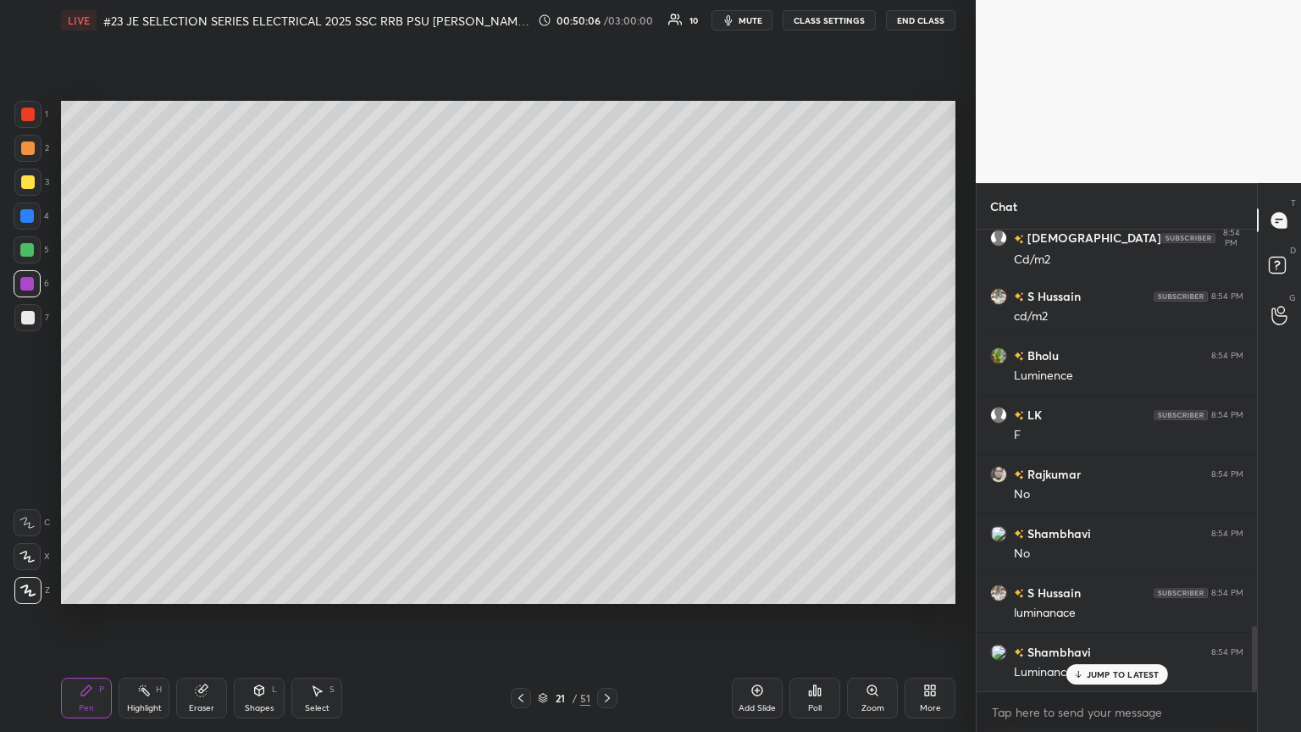
click at [607, 397] on div "Add Slide" at bounding box center [757, 698] width 51 height 41
click at [200, 397] on icon at bounding box center [201, 690] width 11 height 11
drag, startPoint x: 27, startPoint y: 591, endPoint x: 32, endPoint y: 603, distance: 12.9
click at [30, 397] on span "Erase all" at bounding box center [26, 590] width 25 height 12
drag, startPoint x: 66, startPoint y: 696, endPoint x: 64, endPoint y: 705, distance: 8.6
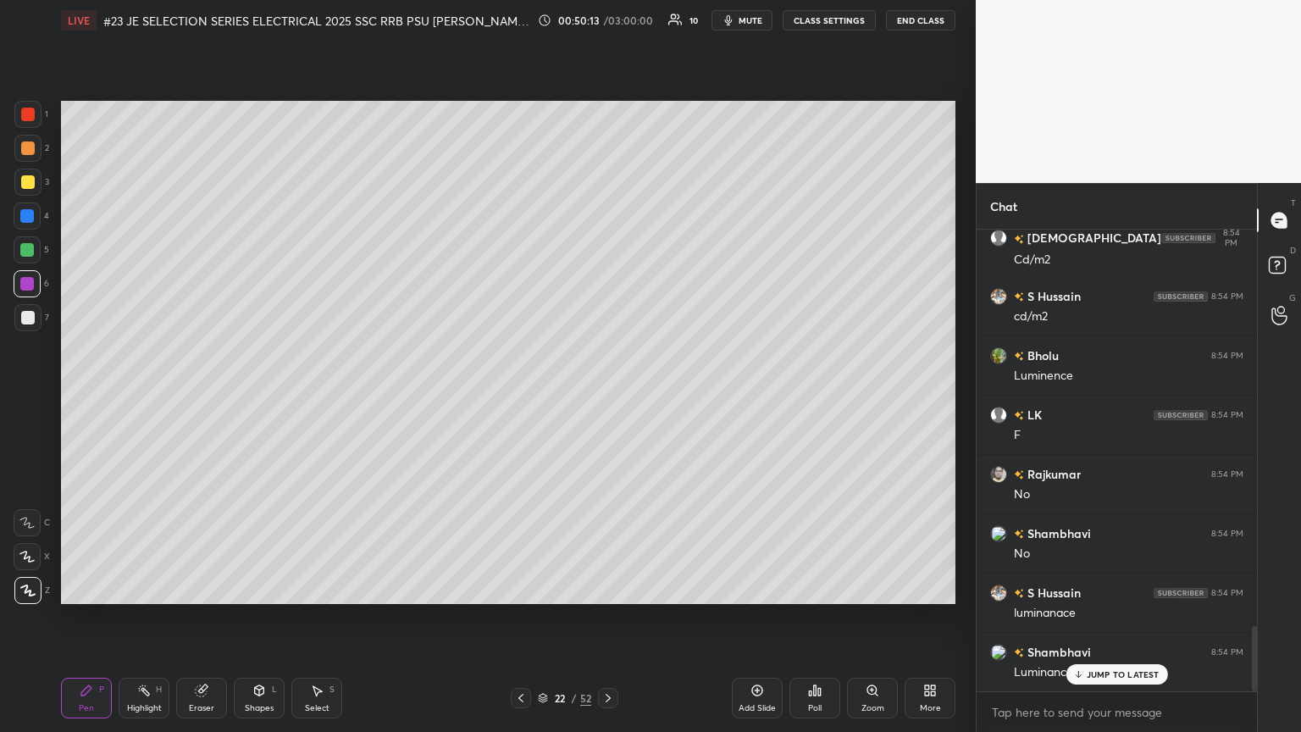
click at [66, 397] on div "Pen P" at bounding box center [86, 698] width 51 height 41
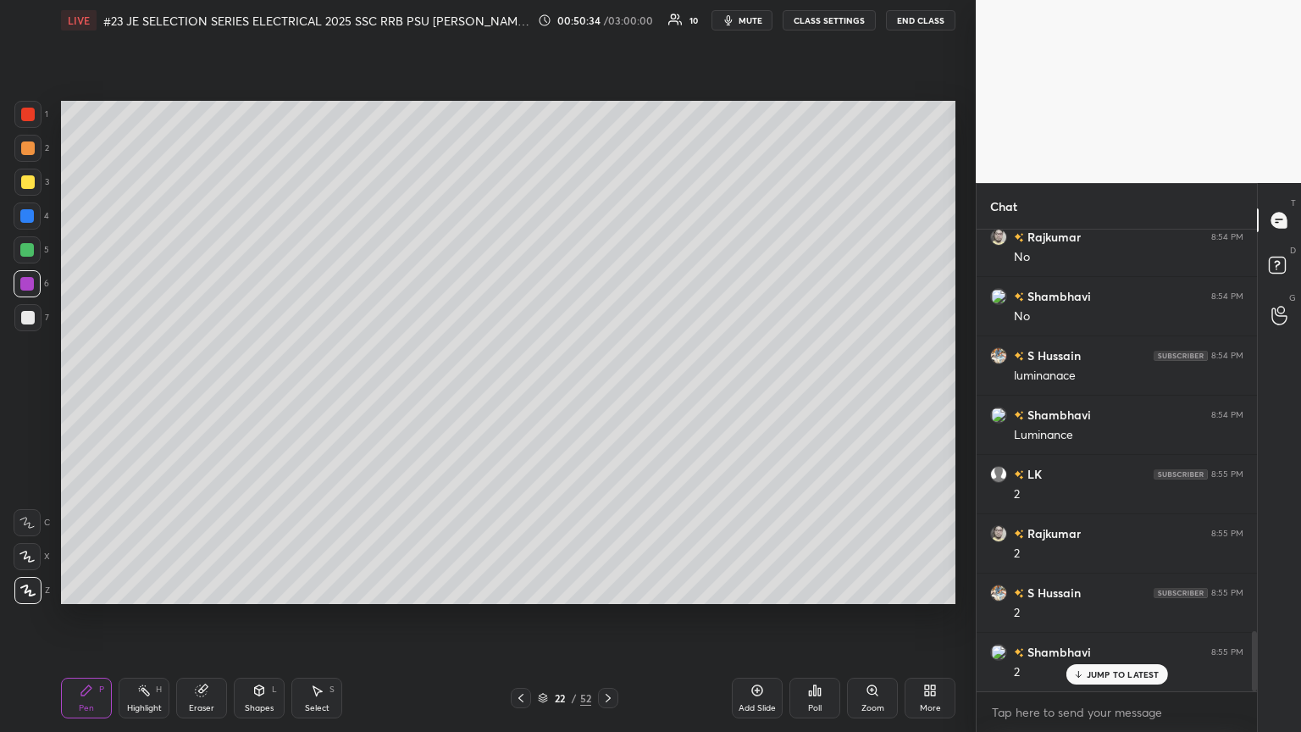
scroll to position [3119, 0]
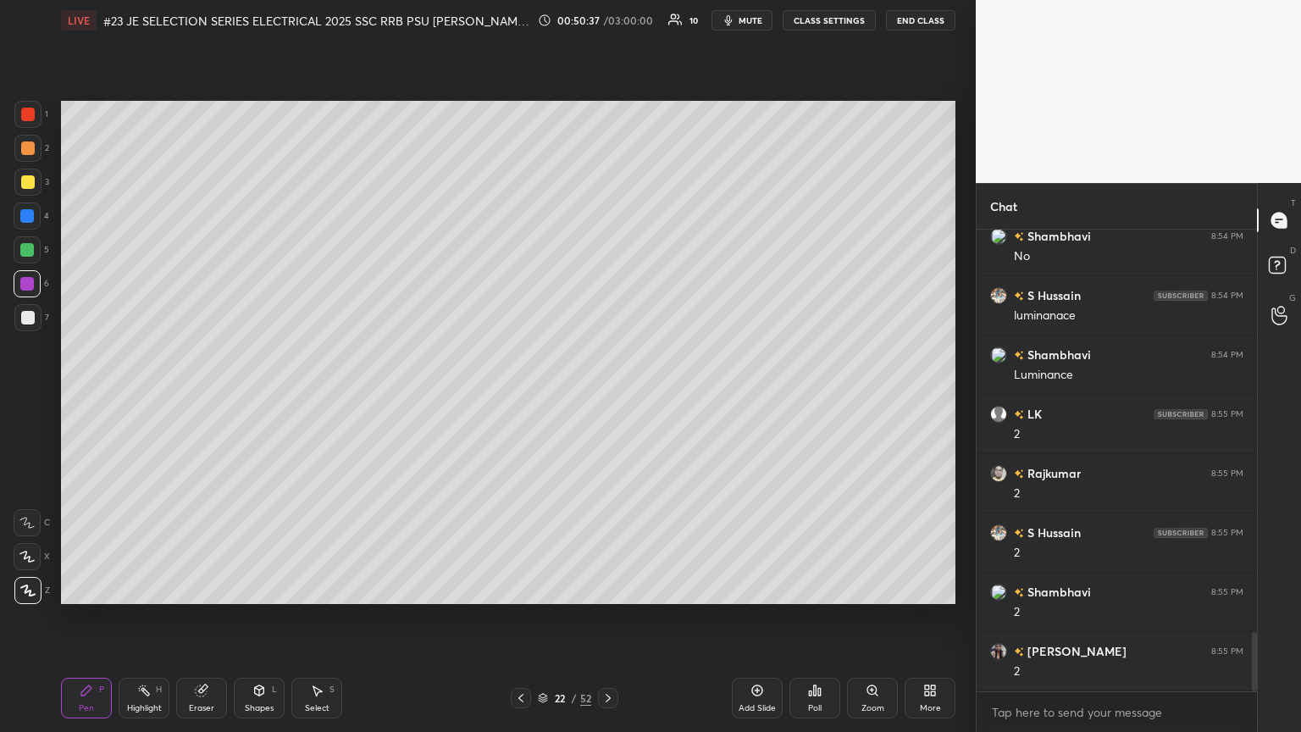
click at [29, 182] on div at bounding box center [28, 182] width 14 height 14
click at [32, 321] on div at bounding box center [28, 318] width 14 height 14
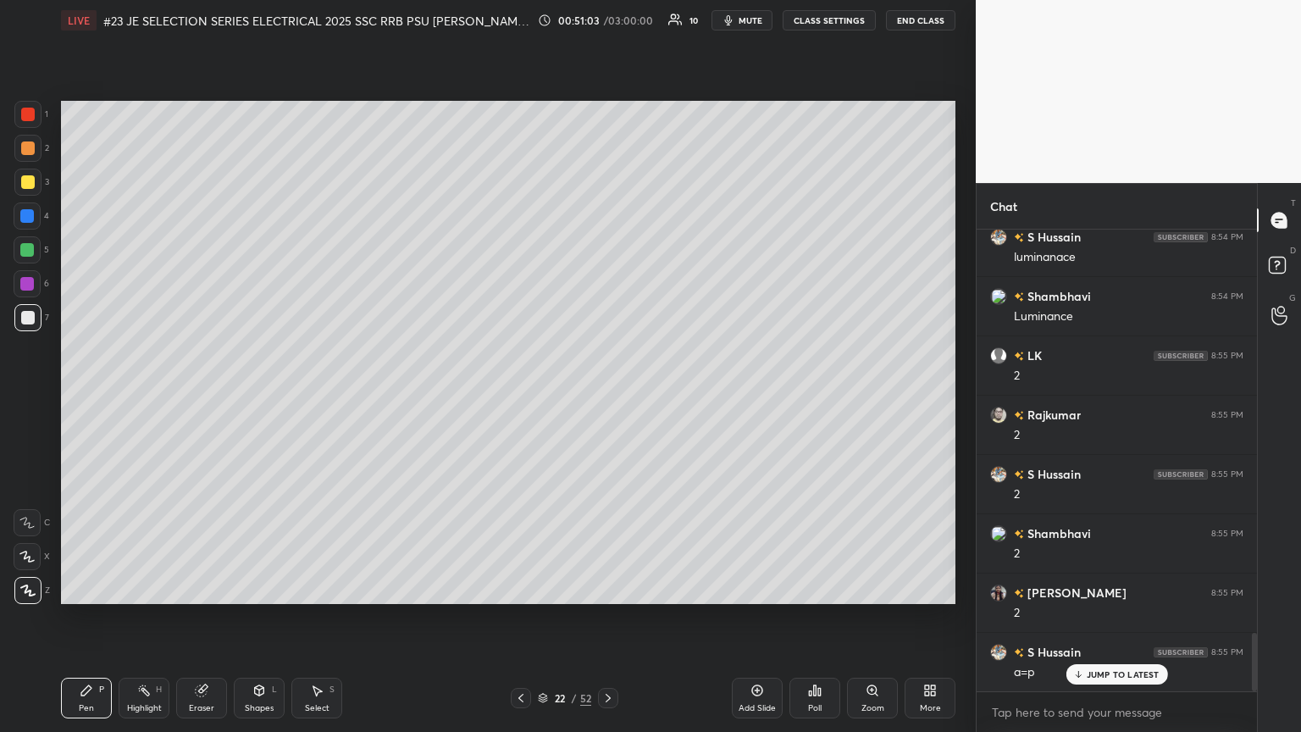
click at [607, 397] on icon at bounding box center [608, 698] width 14 height 14
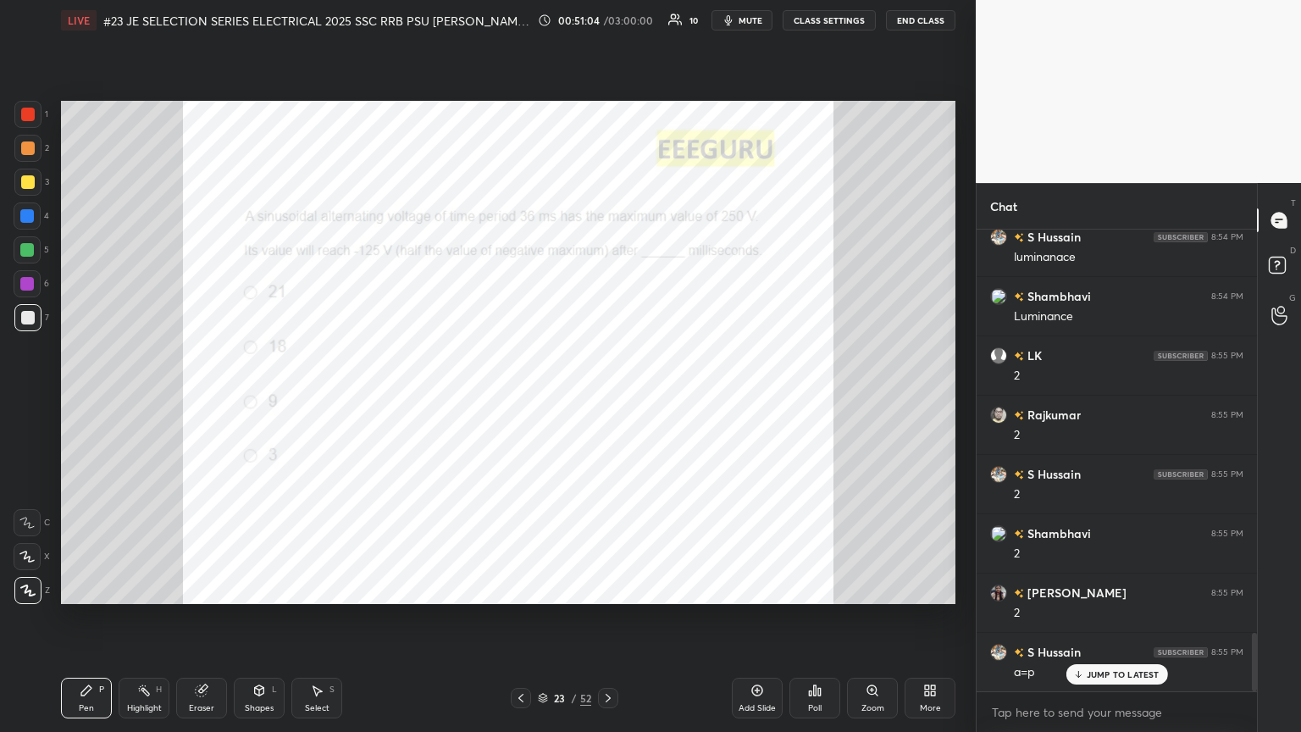
scroll to position [3195, 0]
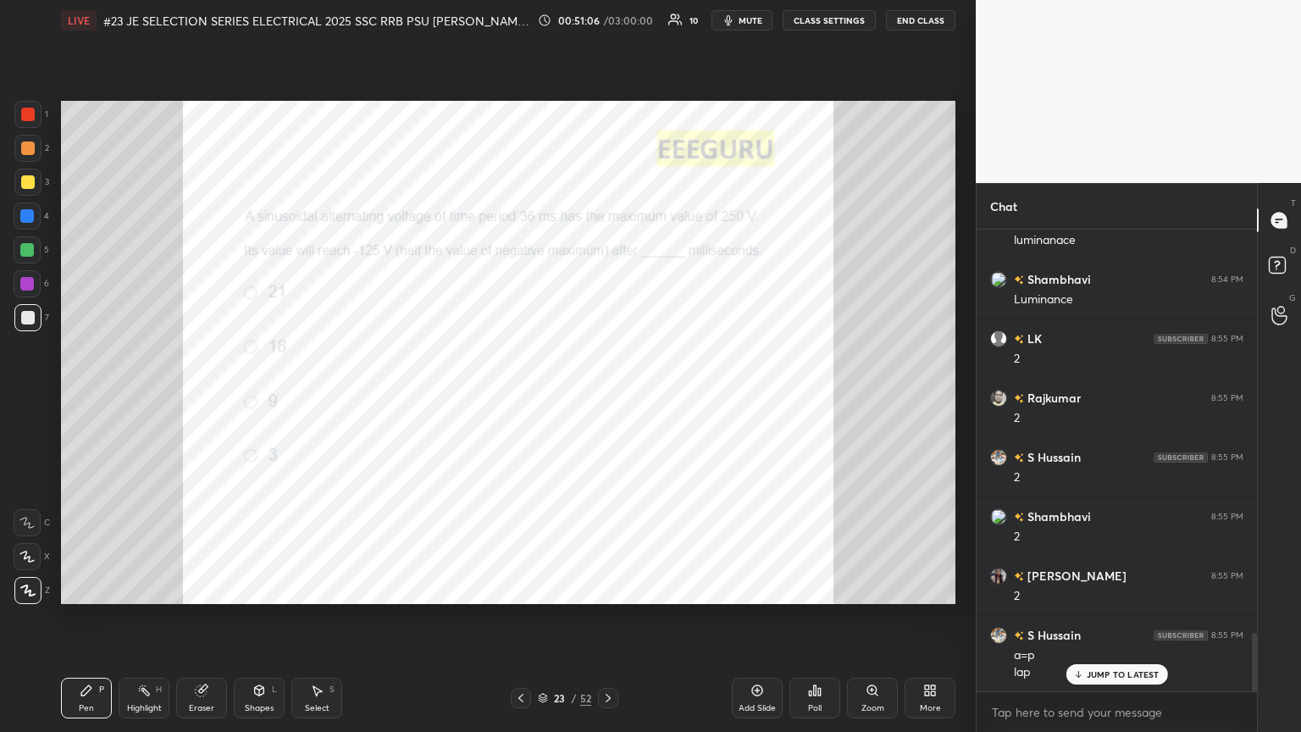
click at [607, 397] on div "Zoom" at bounding box center [872, 698] width 51 height 41
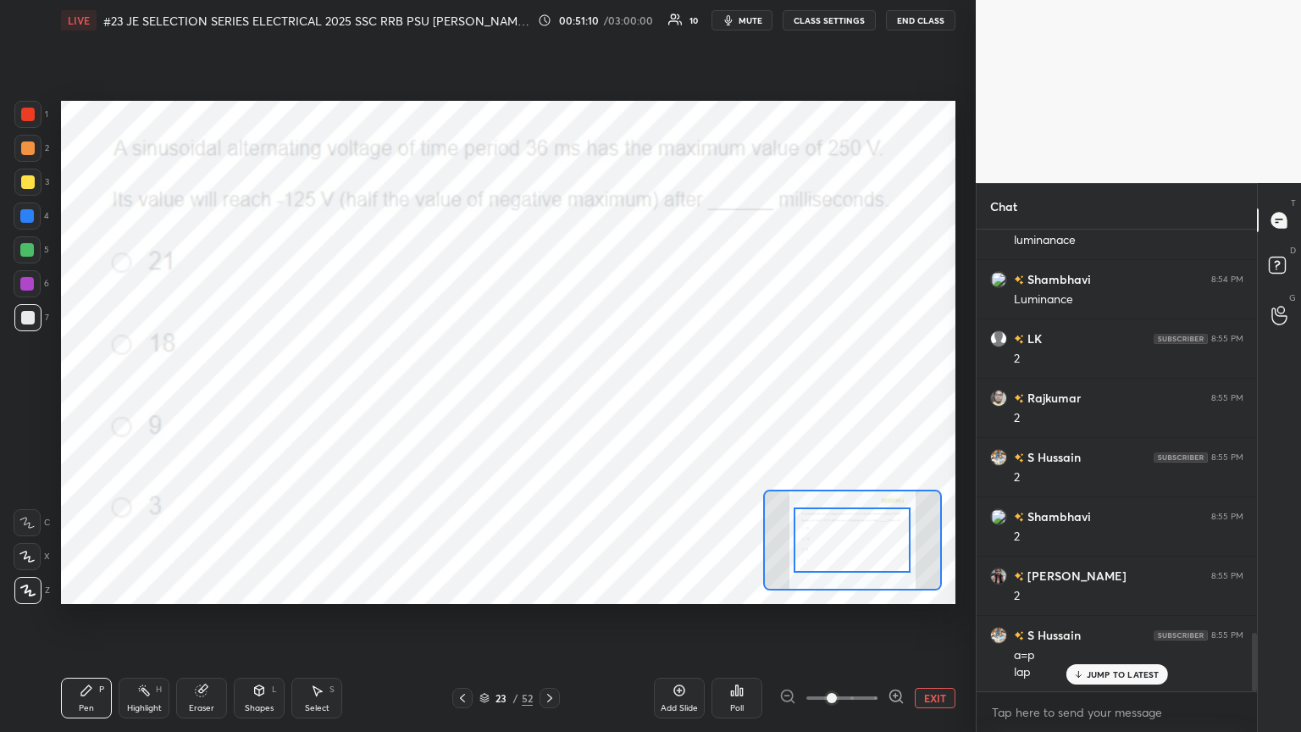
click at [607, 397] on div "Poll" at bounding box center [736, 698] width 51 height 41
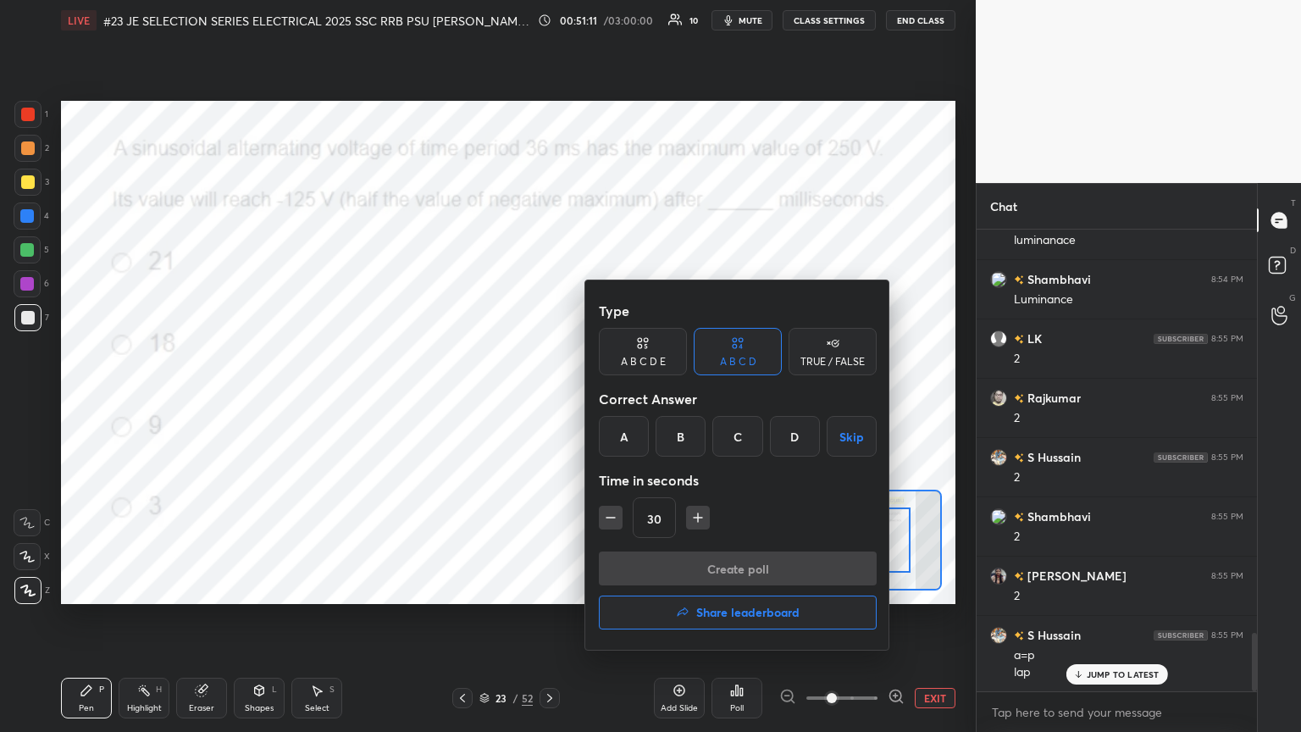
click at [607, 397] on div "A" at bounding box center [624, 436] width 50 height 41
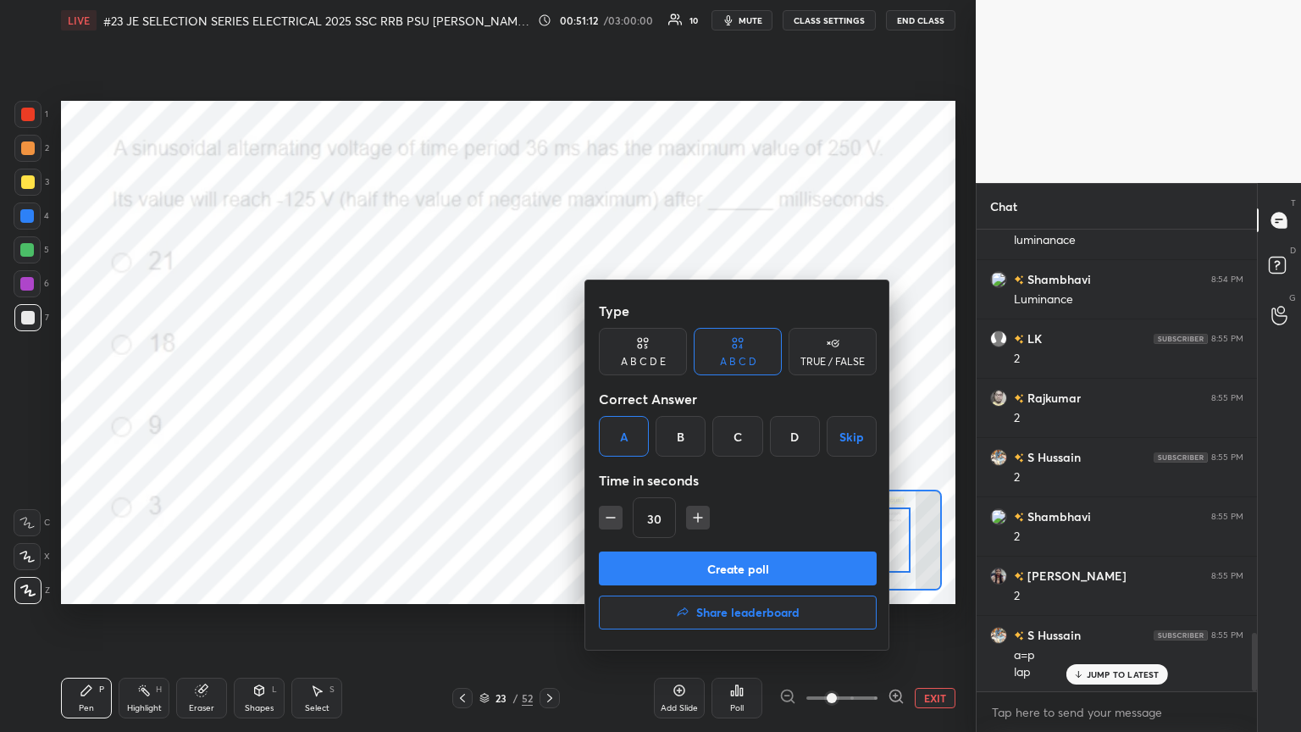
click at [607, 397] on icon "button" at bounding box center [697, 517] width 17 height 17
type input "45"
click at [607, 397] on button "Create poll" at bounding box center [738, 568] width 278 height 34
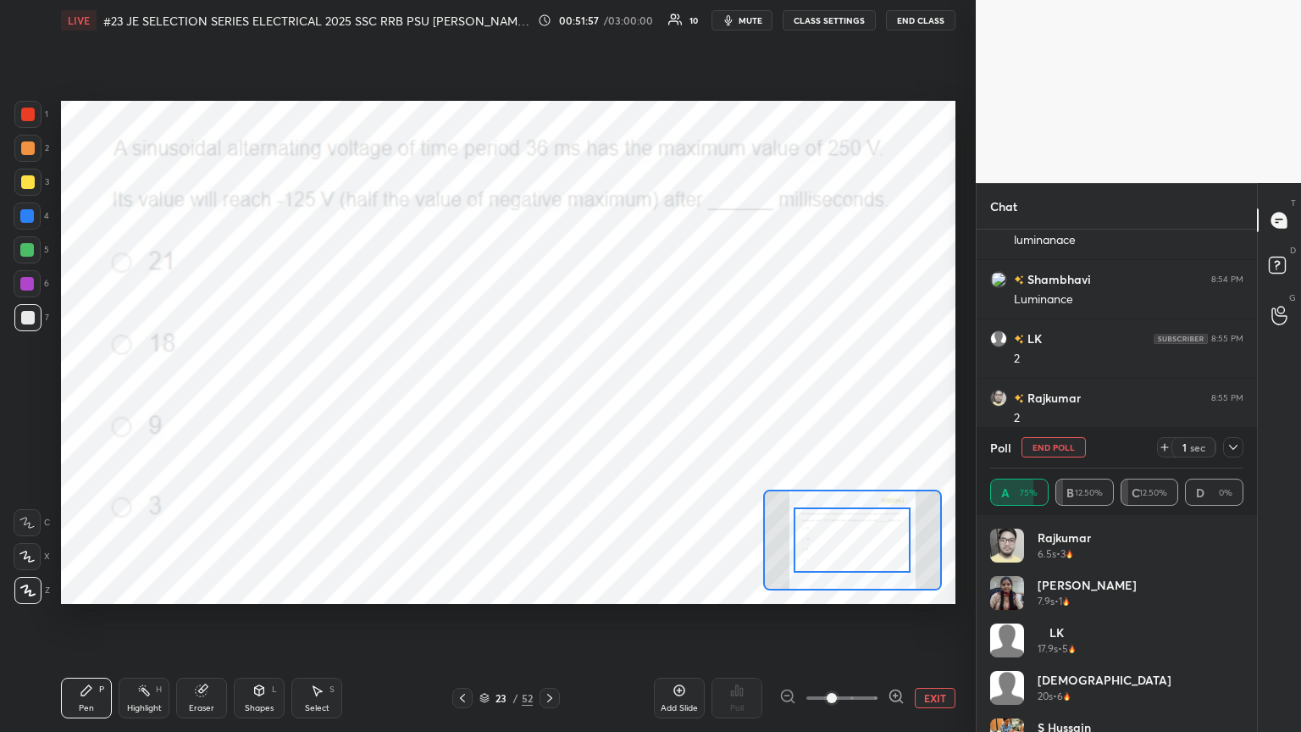
scroll to position [3343, 0]
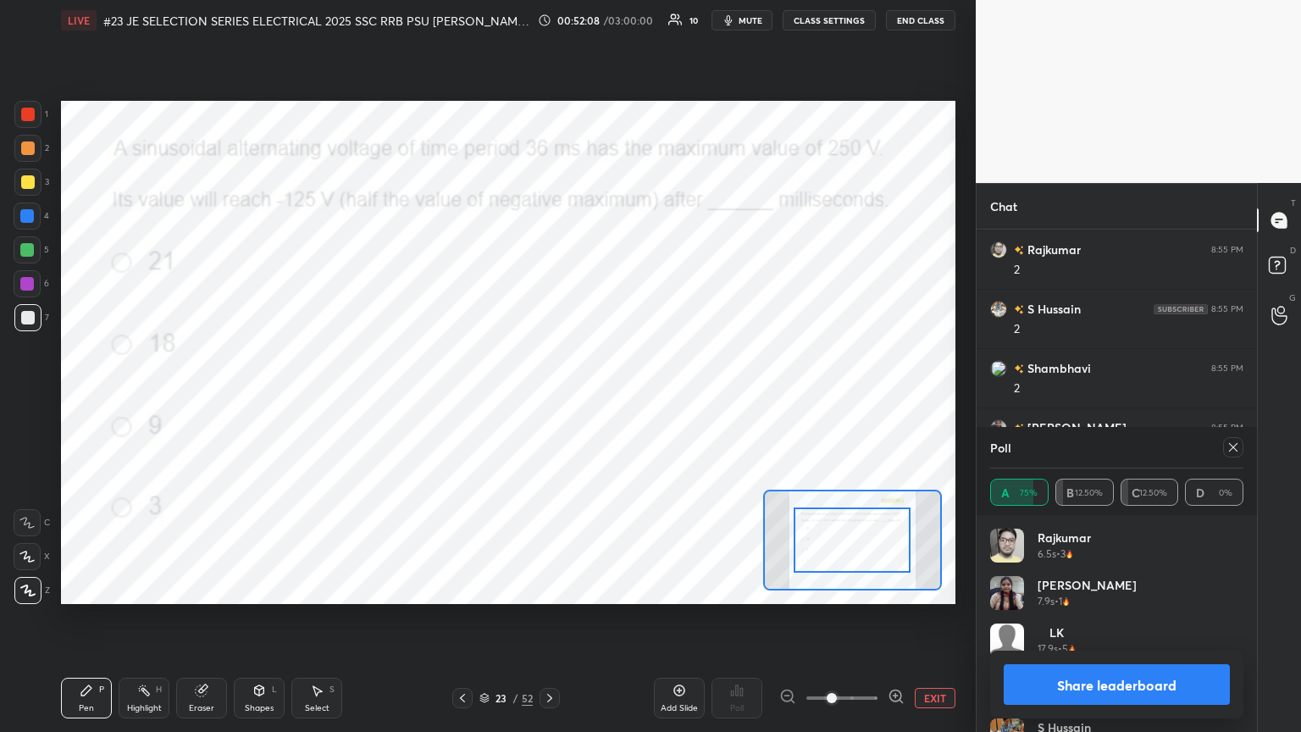
click at [33, 113] on div at bounding box center [28, 115] width 14 height 14
click at [35, 211] on div at bounding box center [27, 215] width 27 height 27
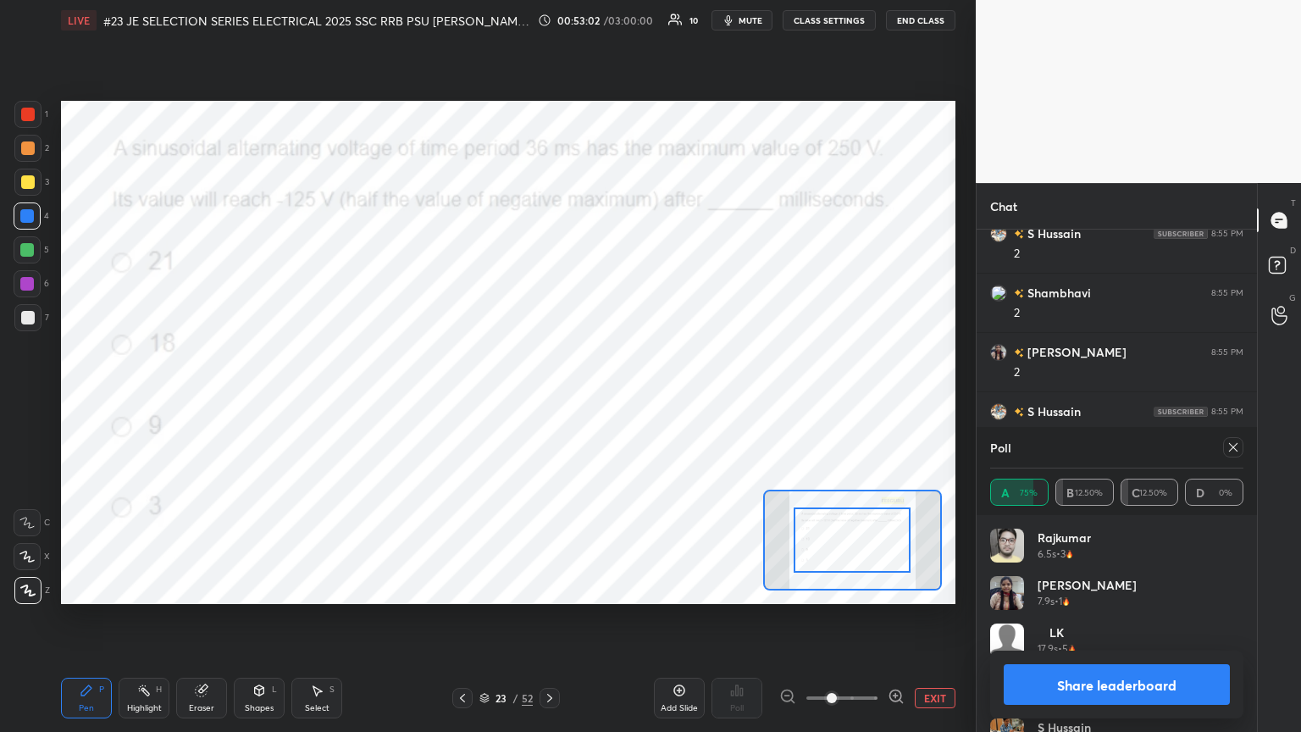
drag, startPoint x: 1237, startPoint y: 447, endPoint x: 1208, endPoint y: 445, distance: 28.9
click at [607, 397] on icon at bounding box center [1233, 447] width 14 height 14
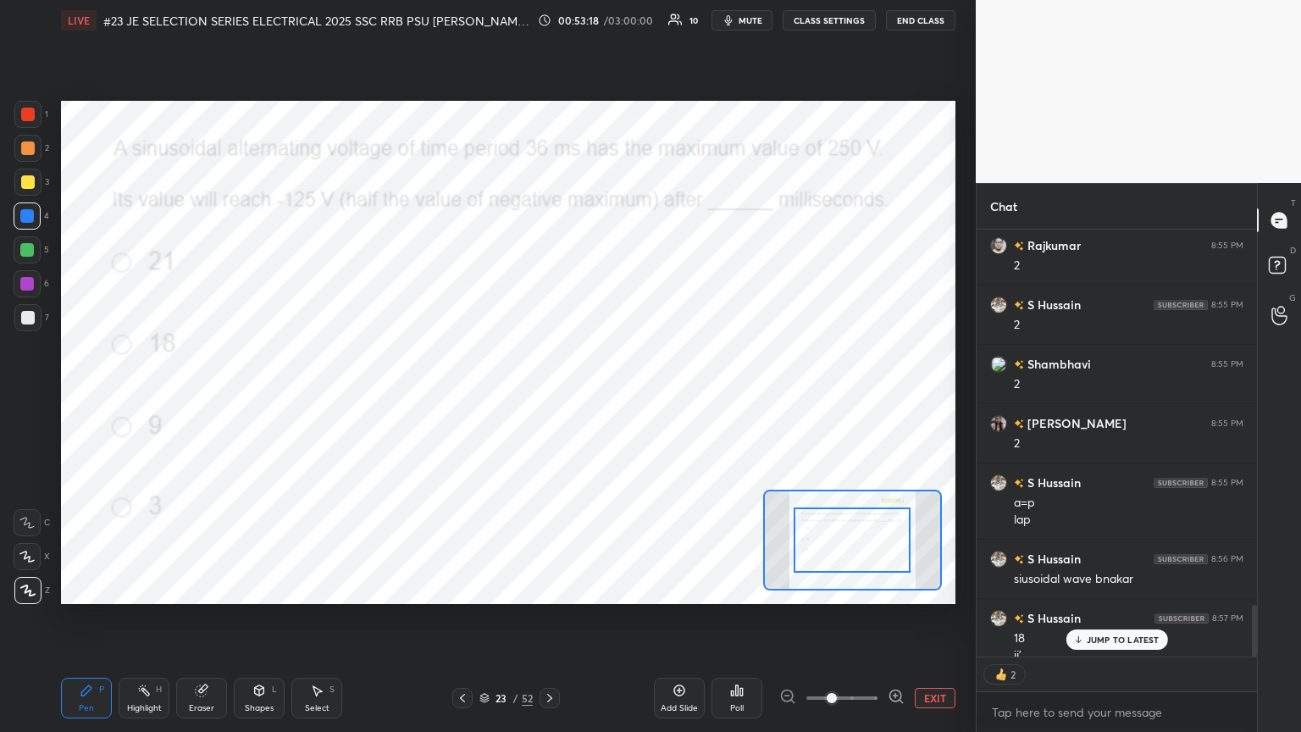
scroll to position [5, 5]
click at [607, 397] on p "JUMP TO LATEST" at bounding box center [1123, 639] width 73 height 10
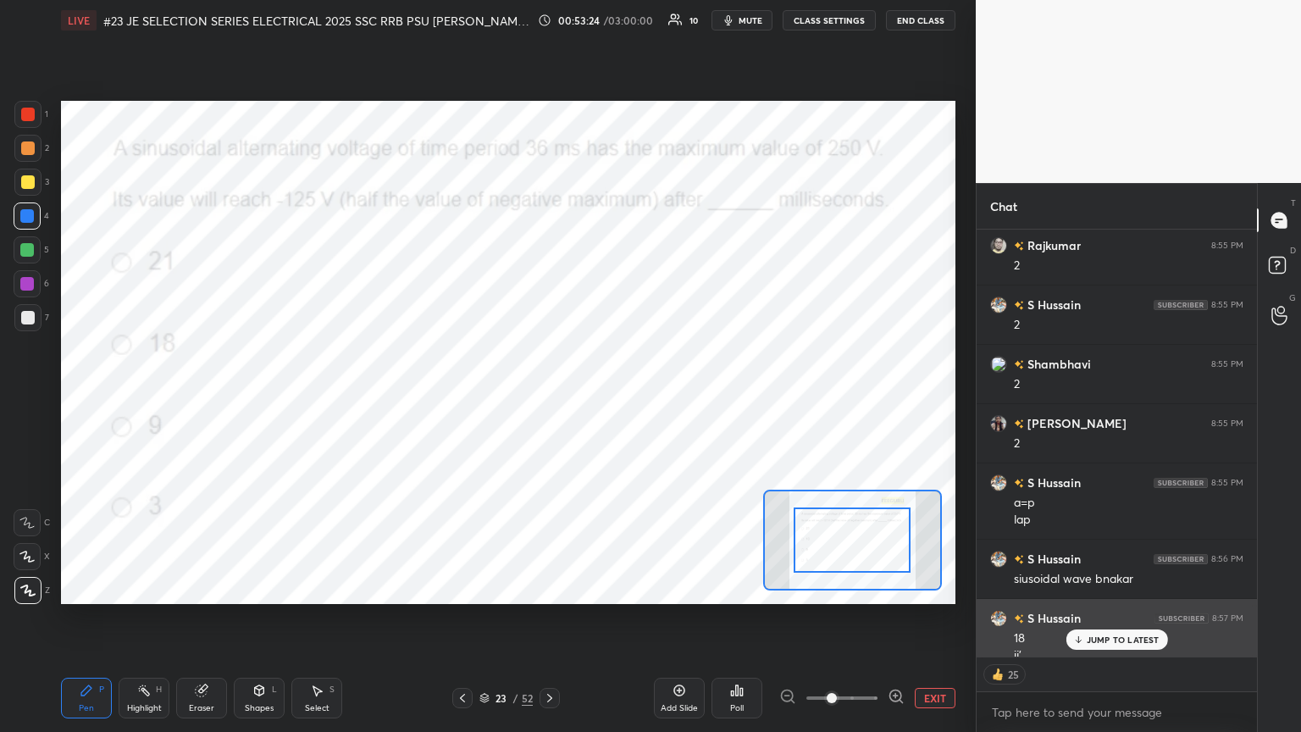
scroll to position [3383, 0]
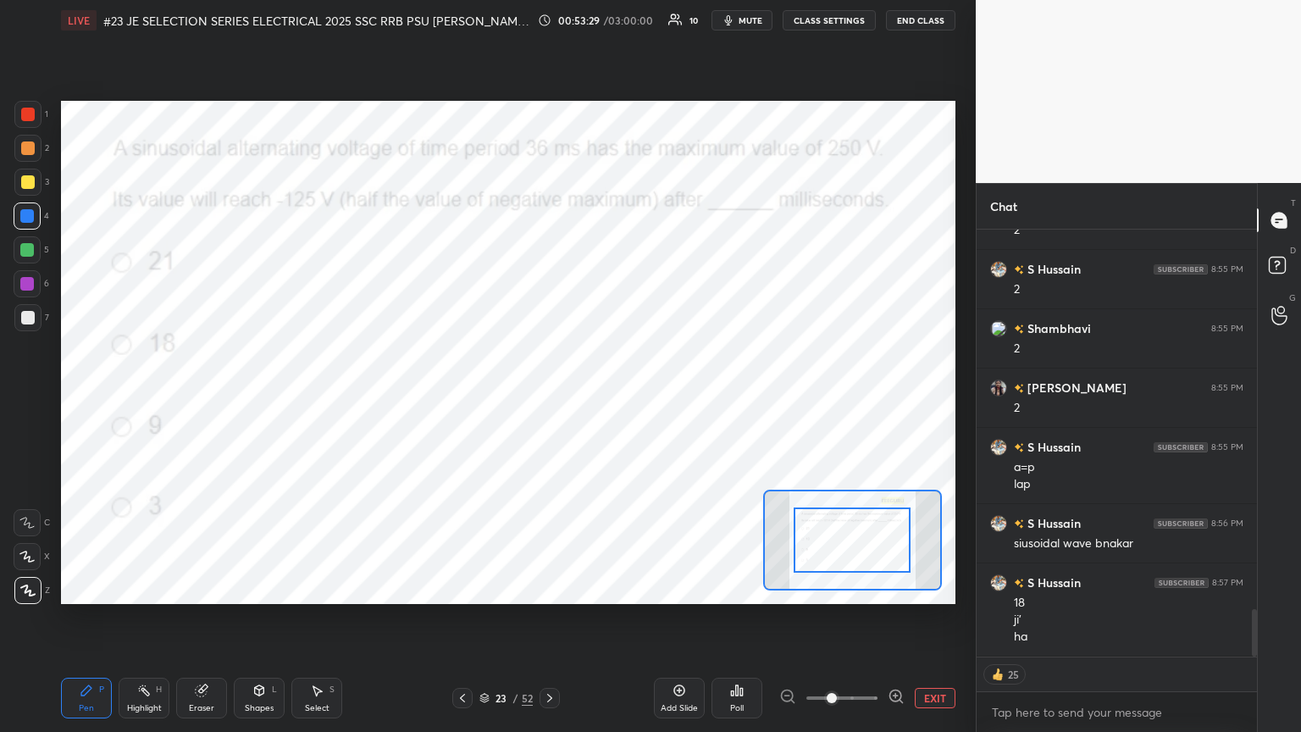
drag, startPoint x: 673, startPoint y: 689, endPoint x: 671, endPoint y: 672, distance: 17.1
click at [607, 397] on icon at bounding box center [679, 690] width 14 height 14
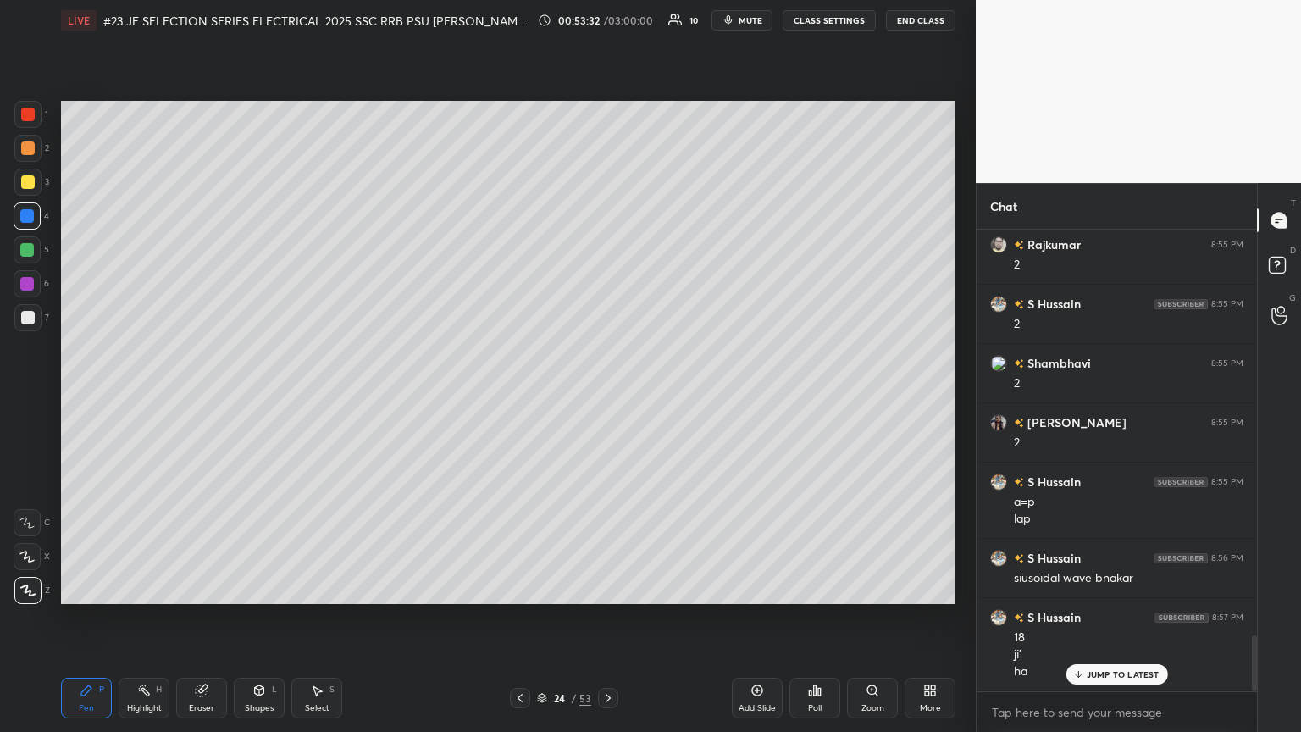
scroll to position [3347, 0]
click at [607, 397] on p "JUMP TO LATEST" at bounding box center [1123, 674] width 73 height 10
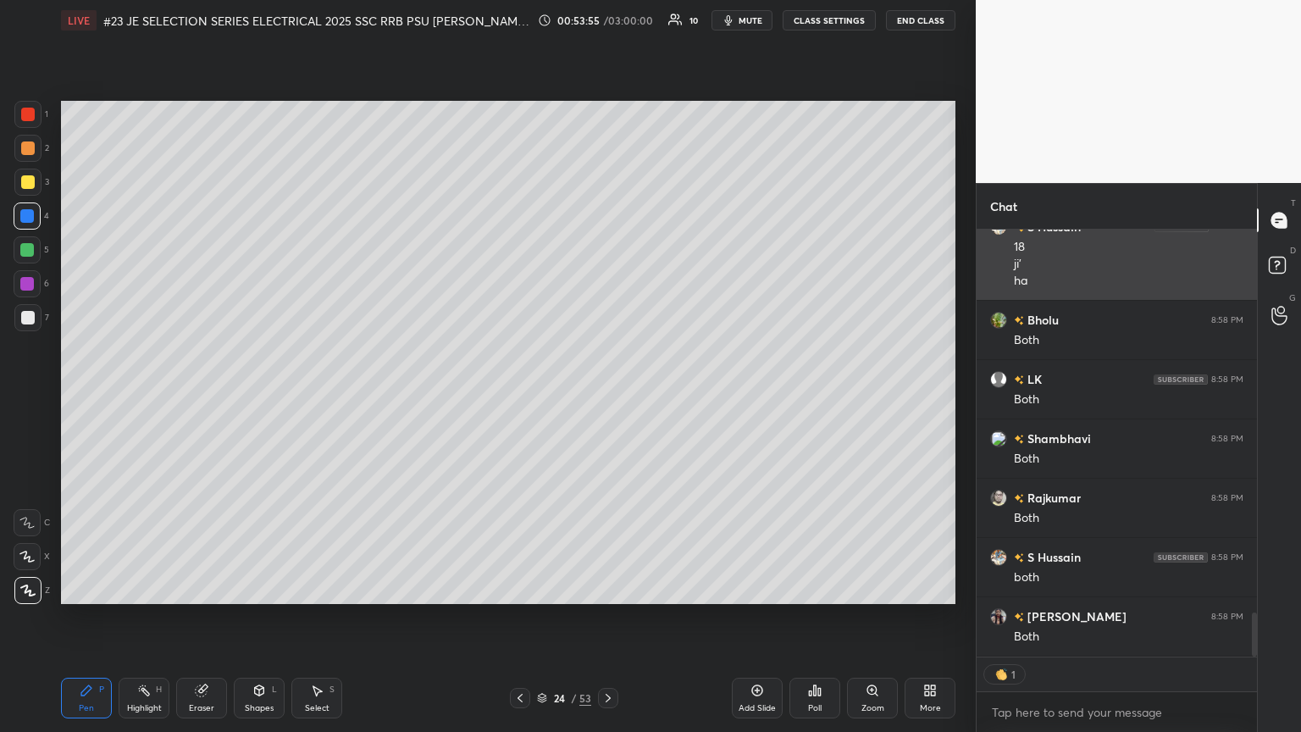
scroll to position [5, 5]
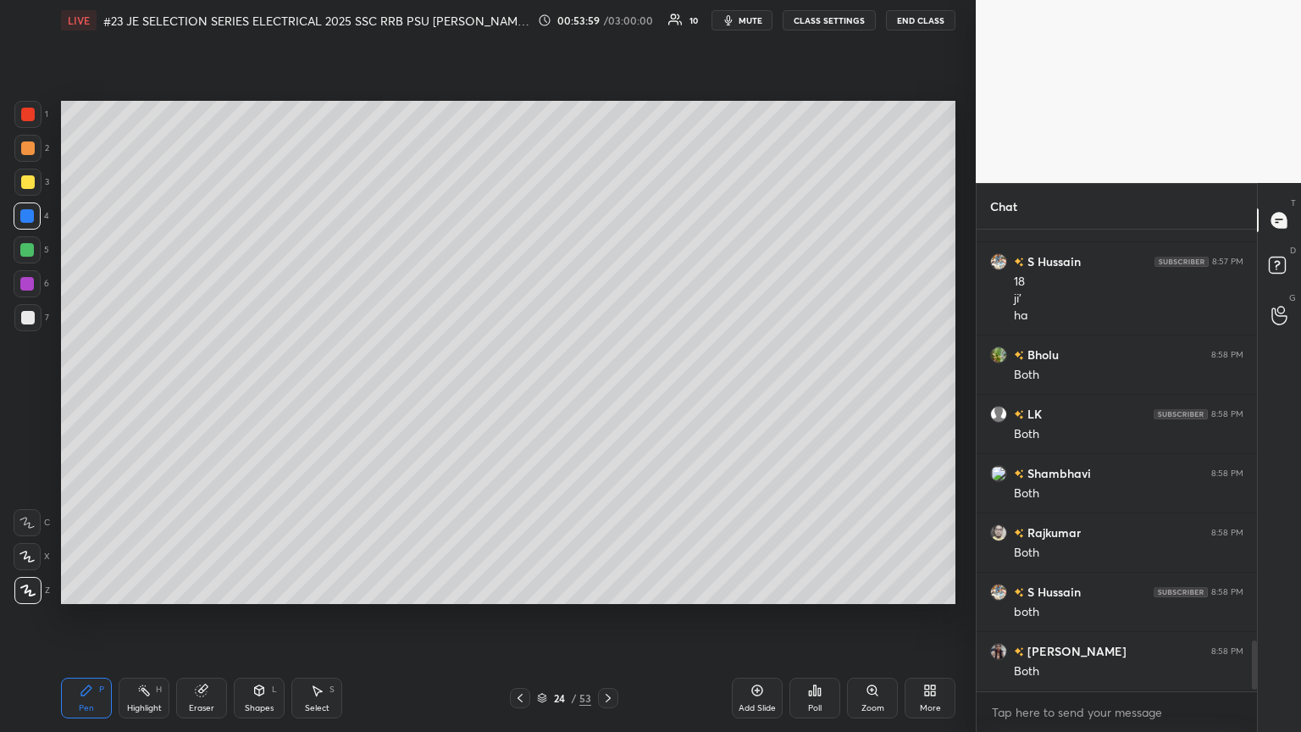
click at [43, 112] on div "1" at bounding box center [31, 114] width 34 height 27
click at [34, 215] on div at bounding box center [27, 216] width 14 height 14
drag, startPoint x: 106, startPoint y: 731, endPoint x: 99, endPoint y: 683, distance: 48.7
click at [91, 397] on icon at bounding box center [86, 690] width 10 height 10
click at [607, 397] on icon at bounding box center [608, 698] width 5 height 8
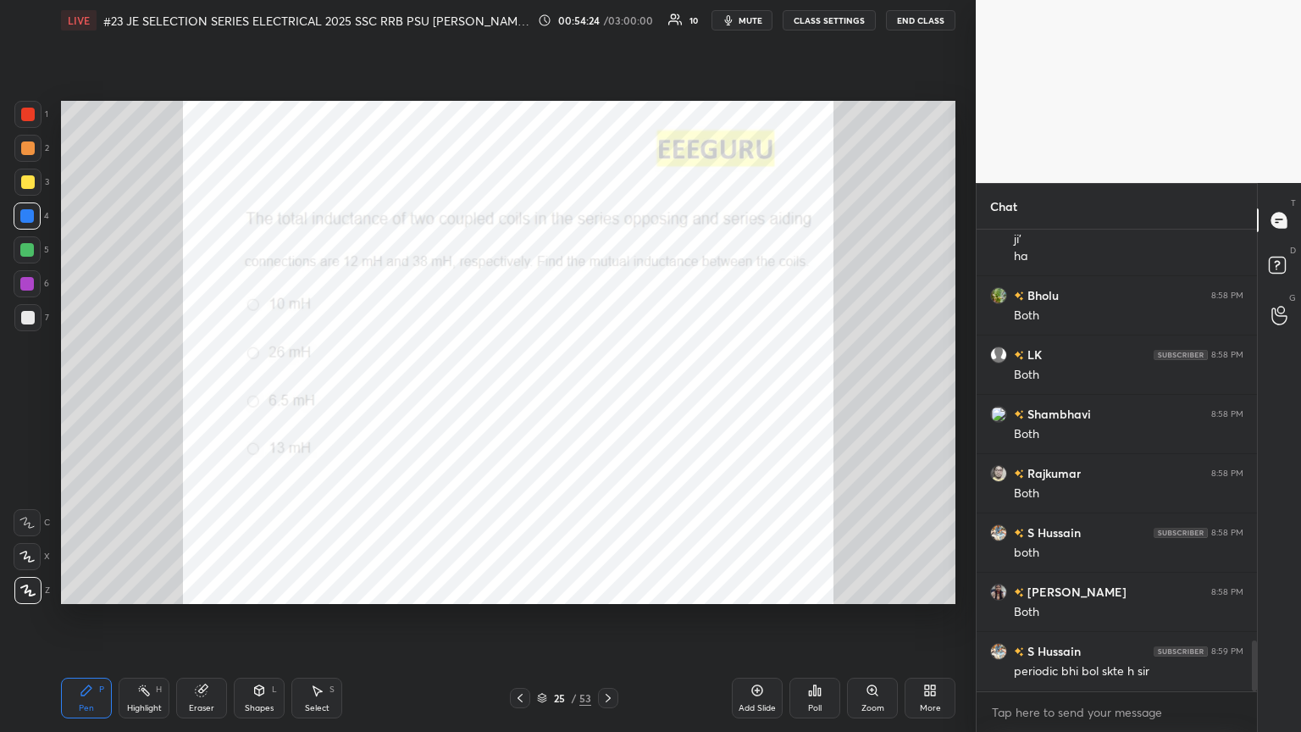
scroll to position [3780, 0]
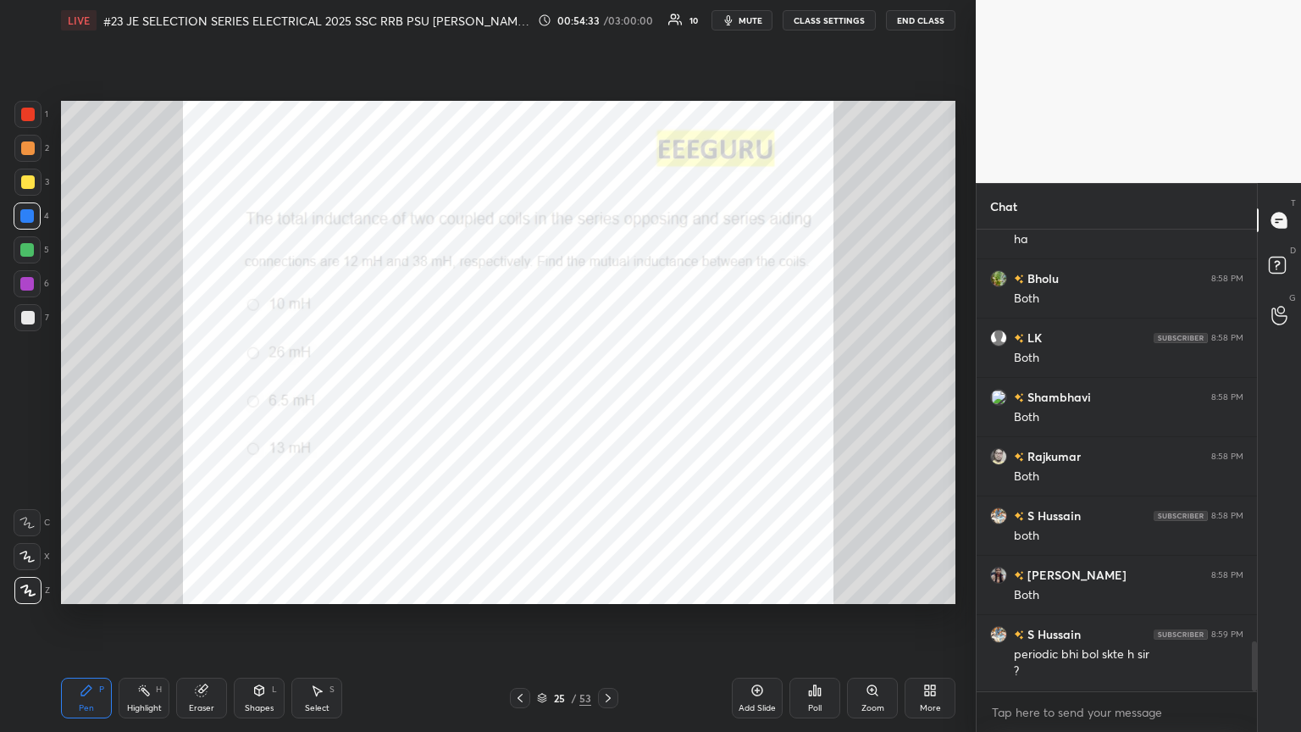
click at [30, 120] on div at bounding box center [27, 114] width 27 height 27
click at [607, 397] on div "Poll" at bounding box center [814, 698] width 51 height 41
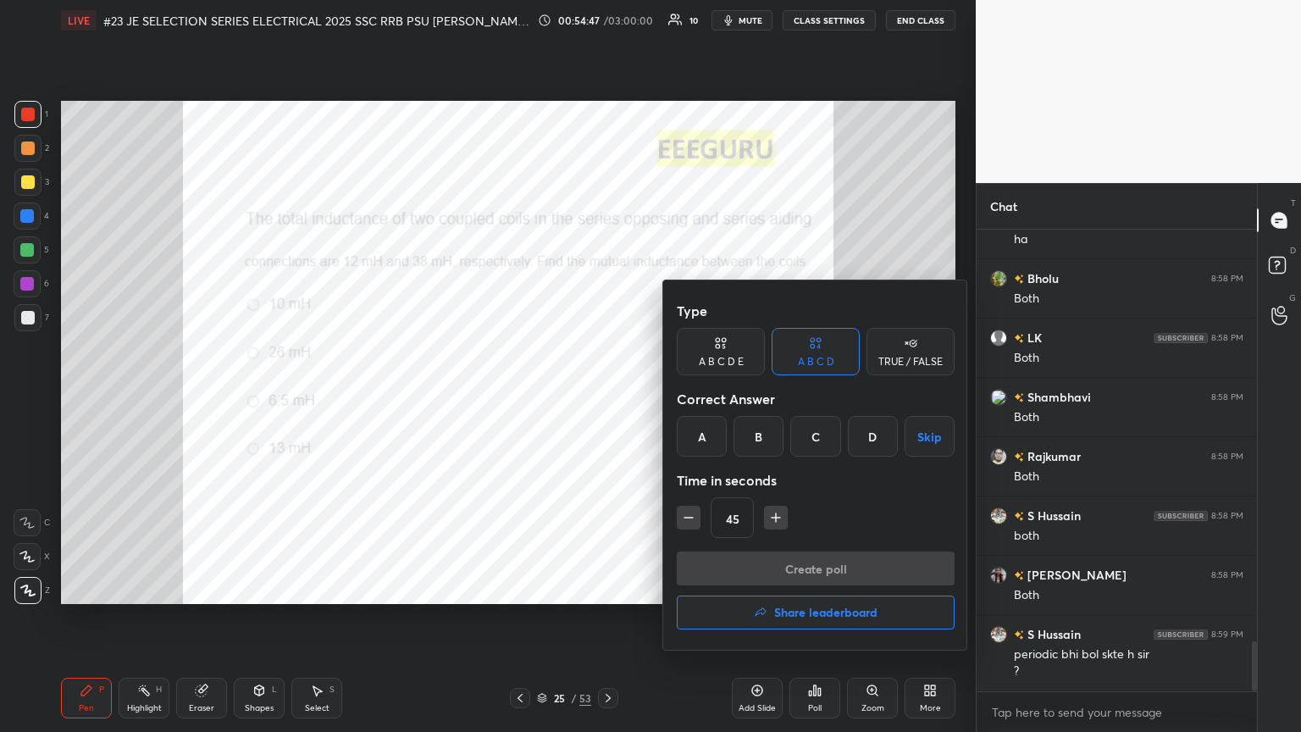
click at [607, 397] on div at bounding box center [650, 366] width 1301 height 732
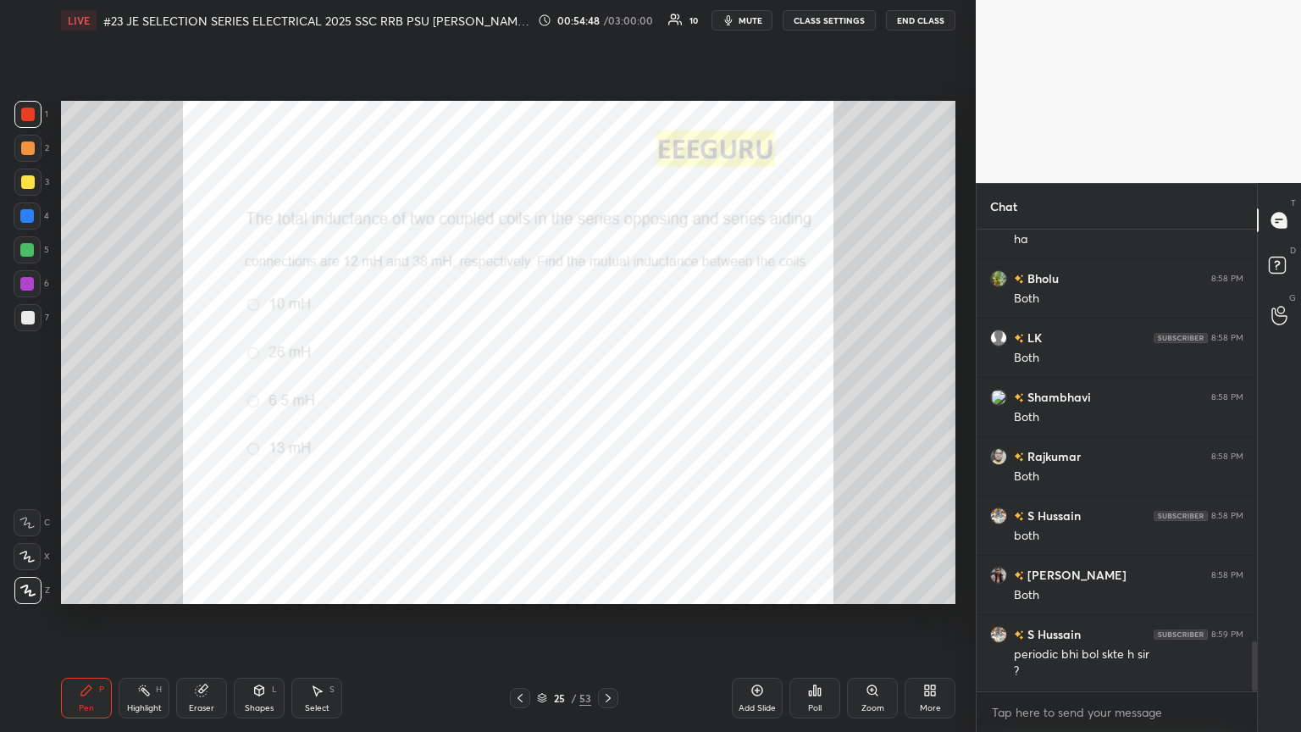
click at [607, 397] on div "Poll" at bounding box center [814, 698] width 51 height 41
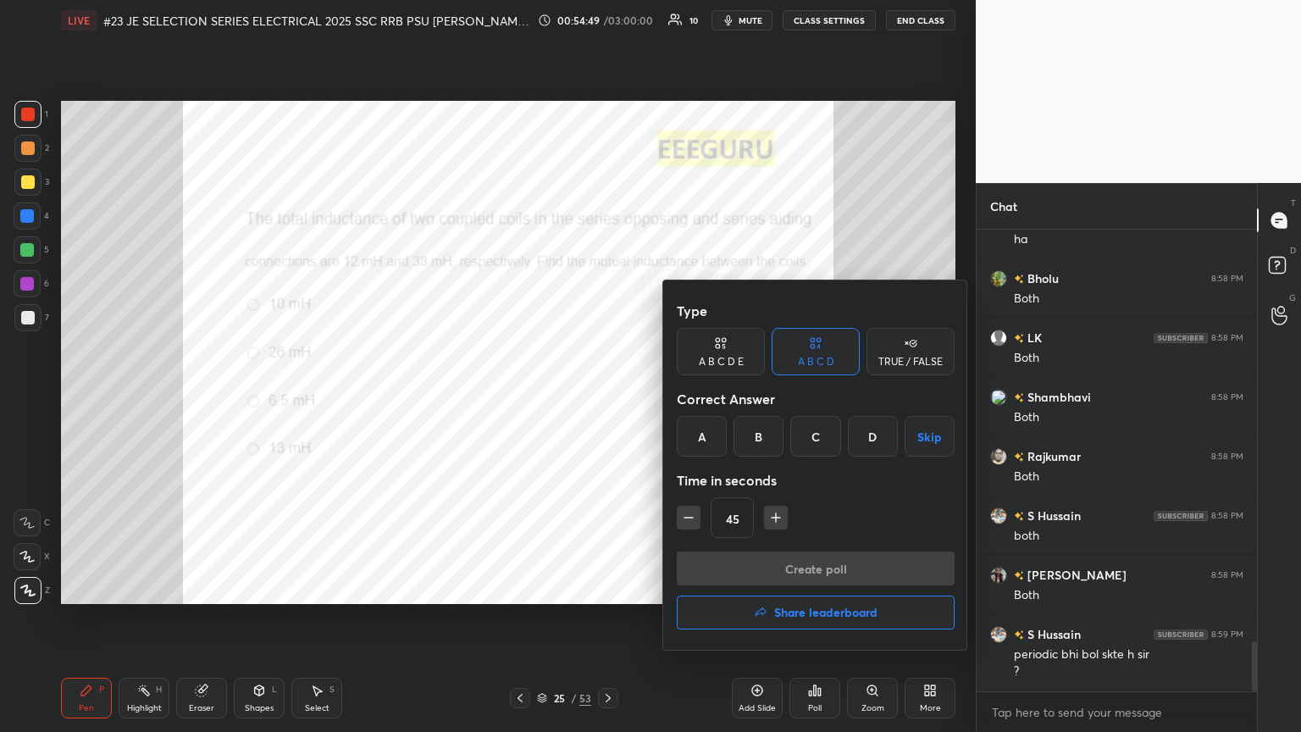
scroll to position [3821, 0]
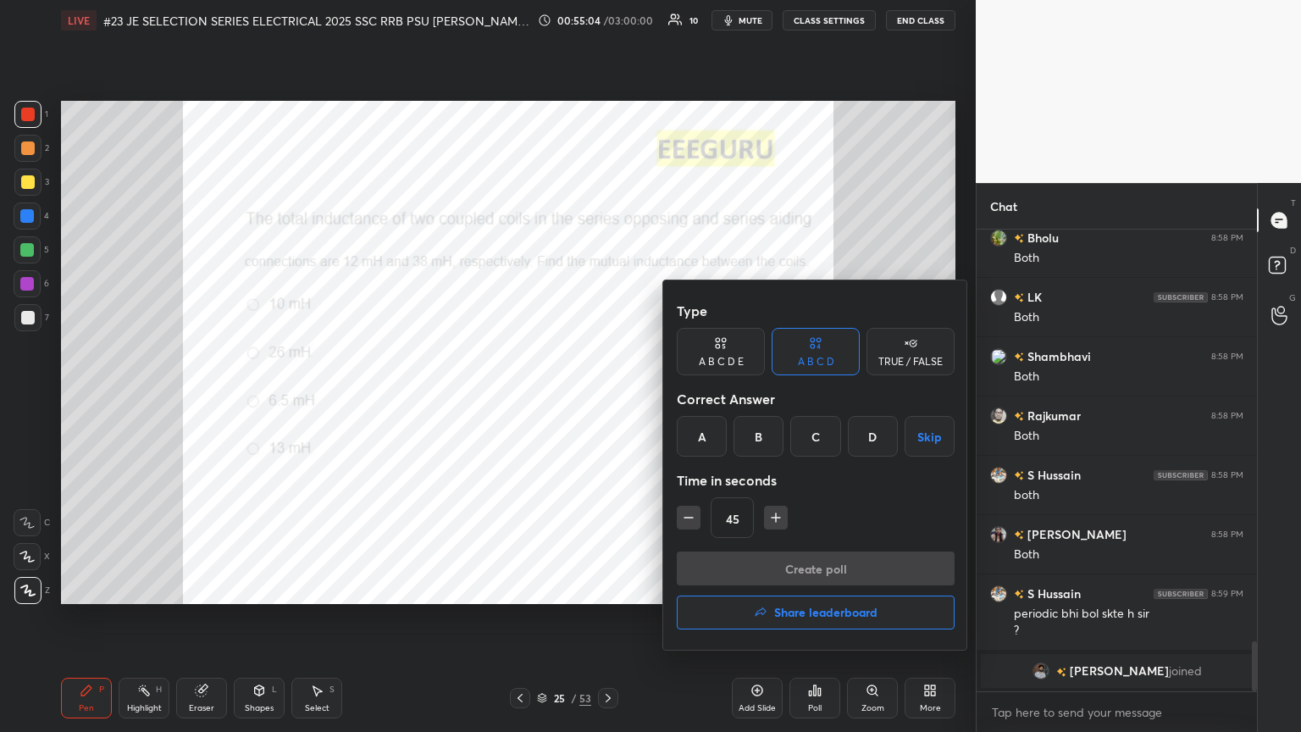
drag, startPoint x: 871, startPoint y: 439, endPoint x: 833, endPoint y: 483, distance: 57.7
click at [607, 397] on div "D" at bounding box center [873, 436] width 50 height 41
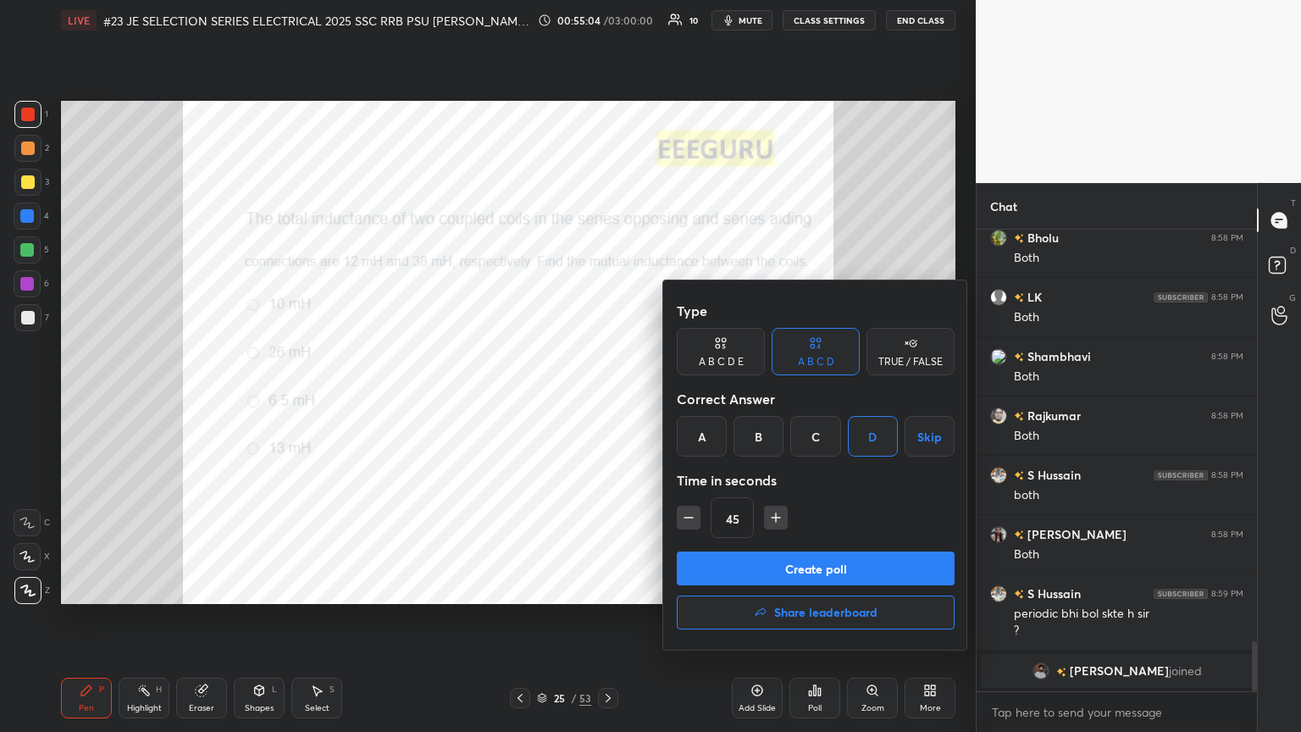
click at [607, 397] on button "Create poll" at bounding box center [816, 568] width 278 height 34
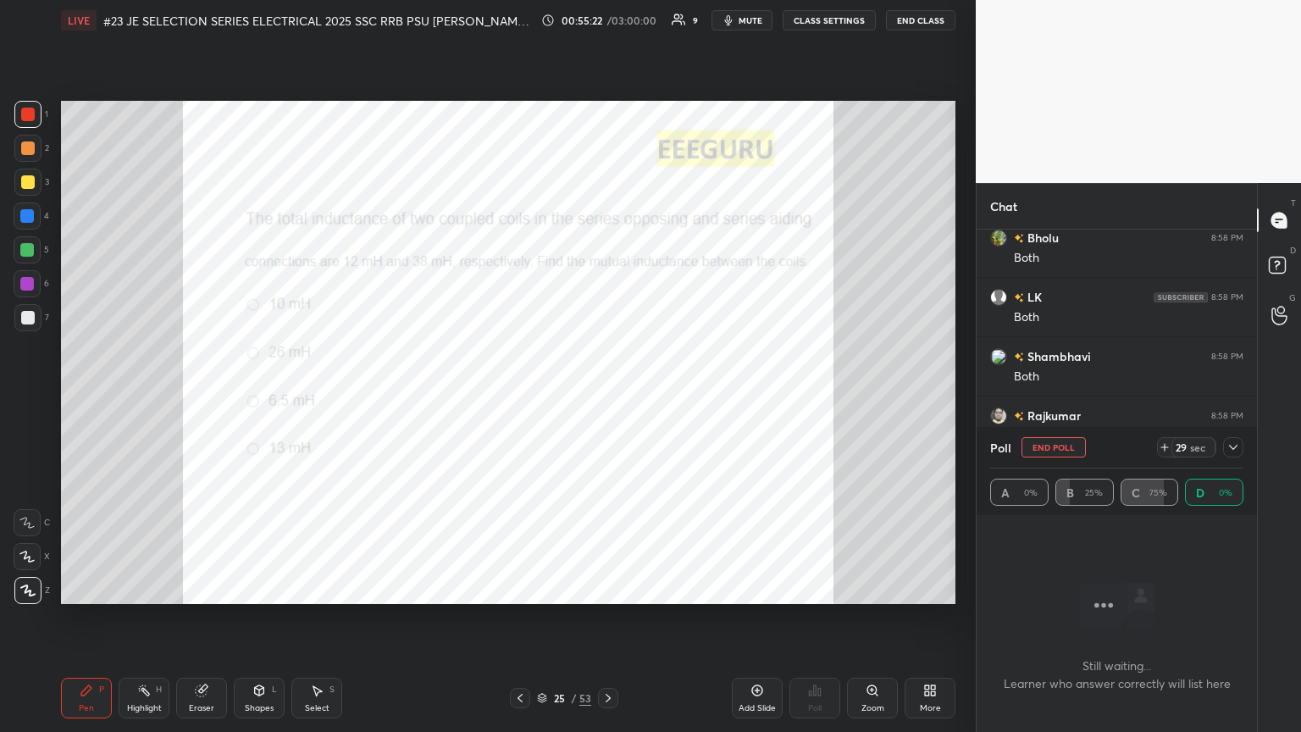
scroll to position [3232, 0]
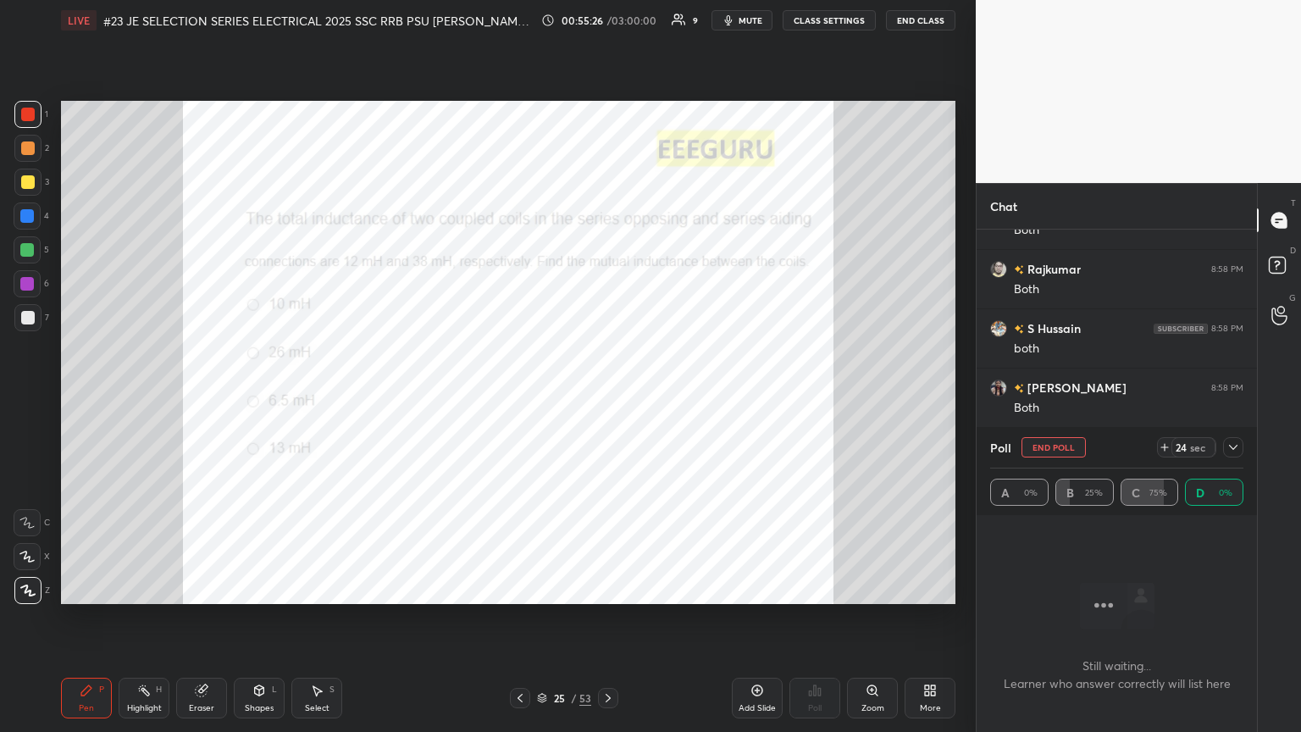
click at [607, 397] on button "End Poll" at bounding box center [1053, 447] width 64 height 20
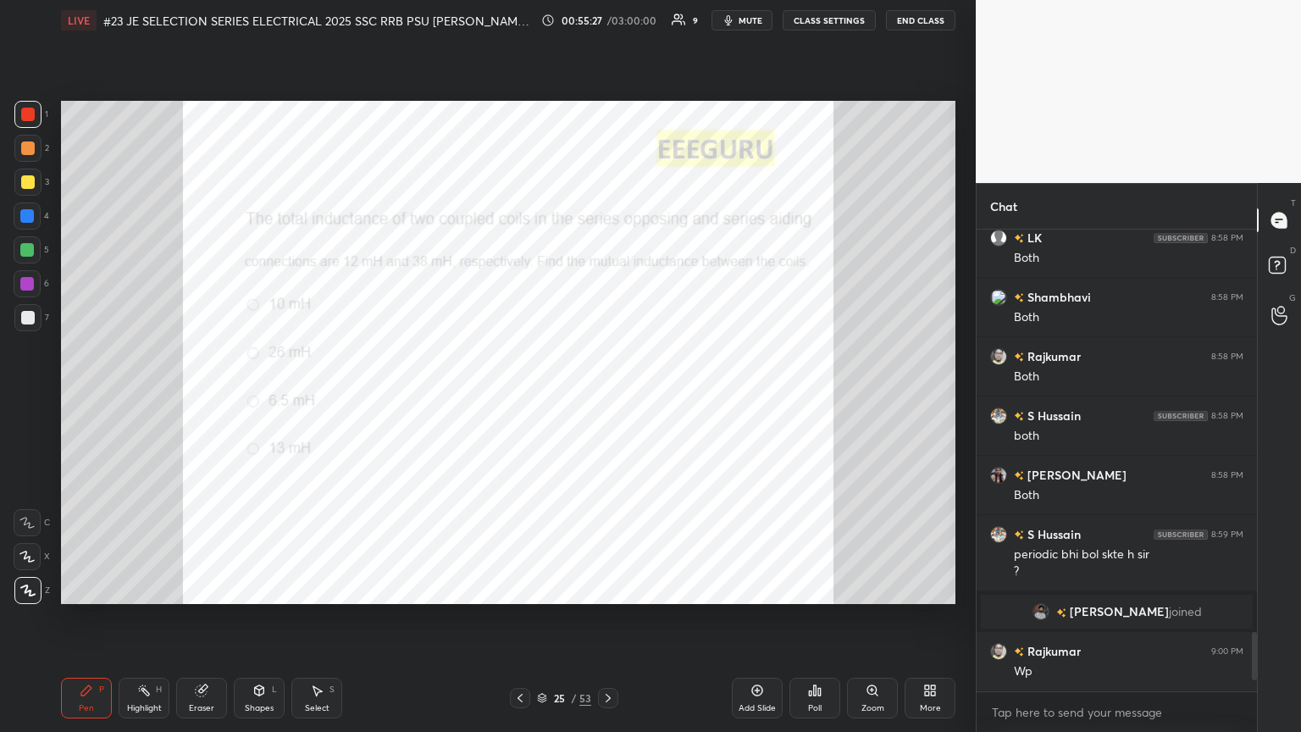
scroll to position [6, 5]
click at [607, 397] on div "Poll" at bounding box center [814, 698] width 51 height 41
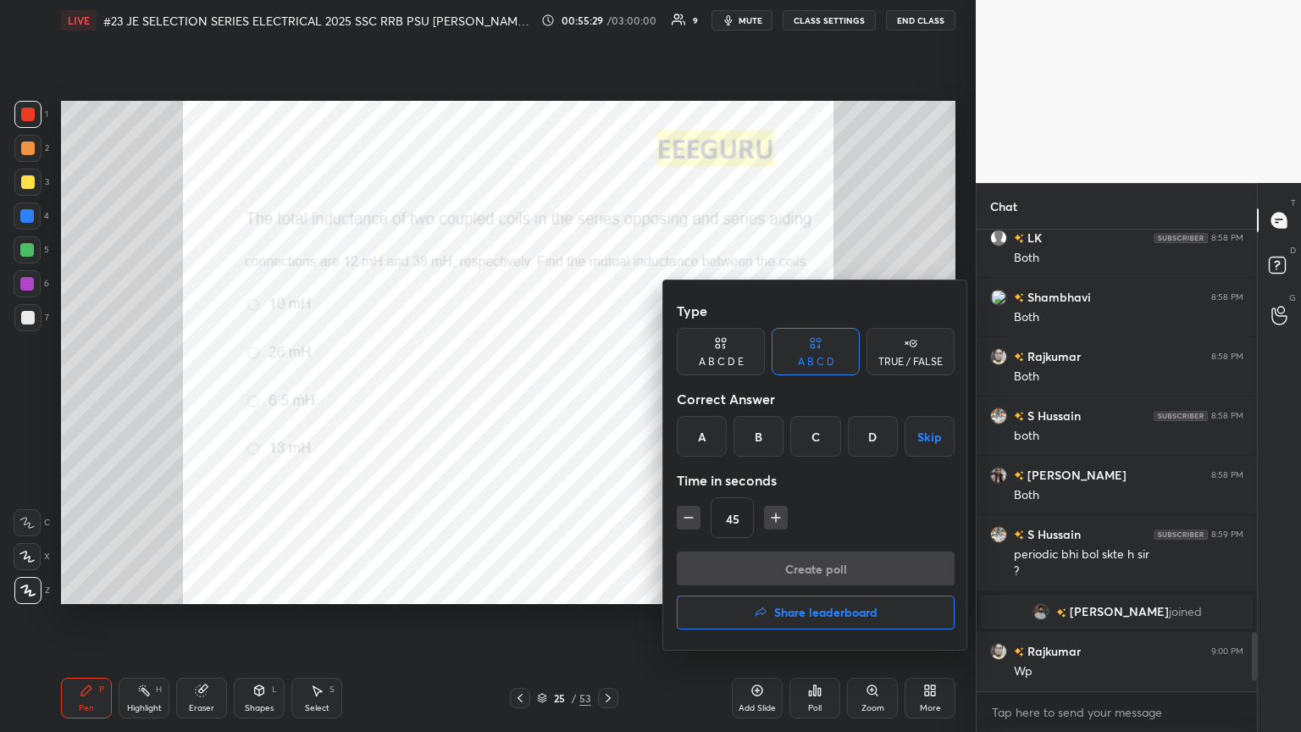
click at [607, 397] on div "C" at bounding box center [815, 436] width 50 height 41
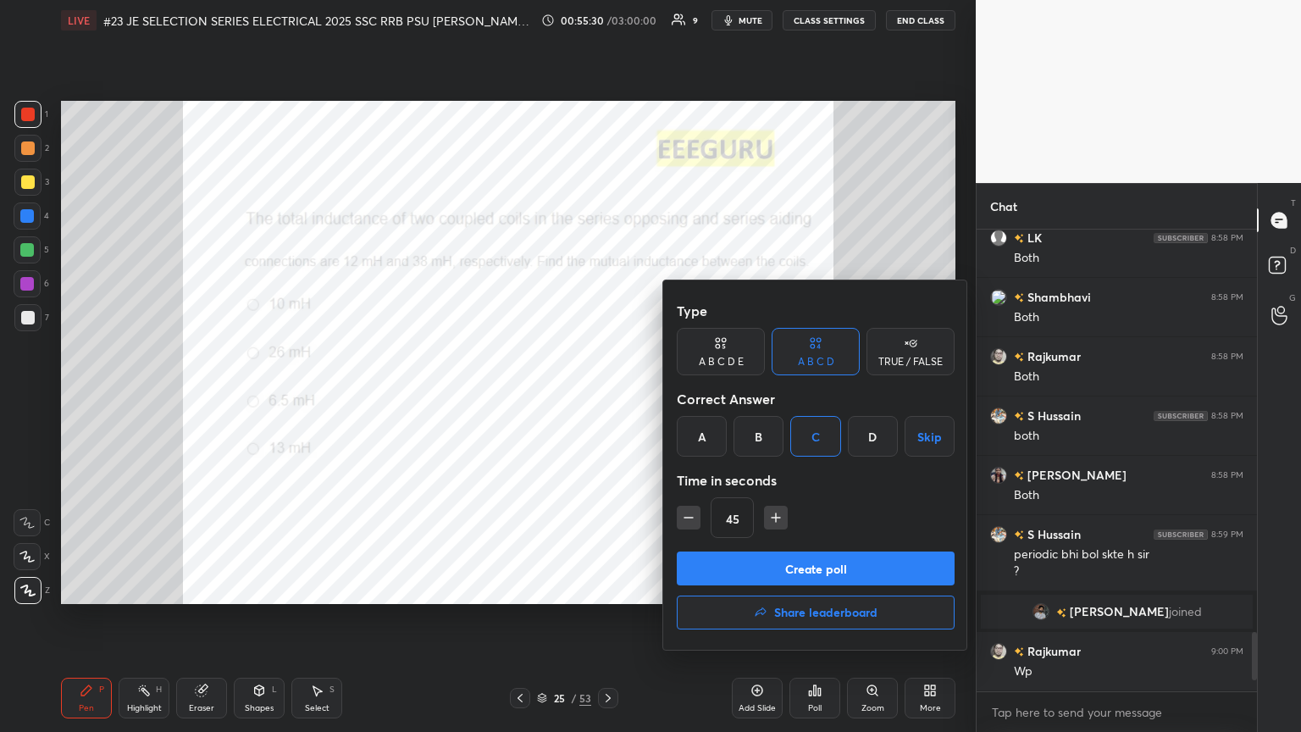
click at [607, 397] on button "Create poll" at bounding box center [816, 568] width 278 height 34
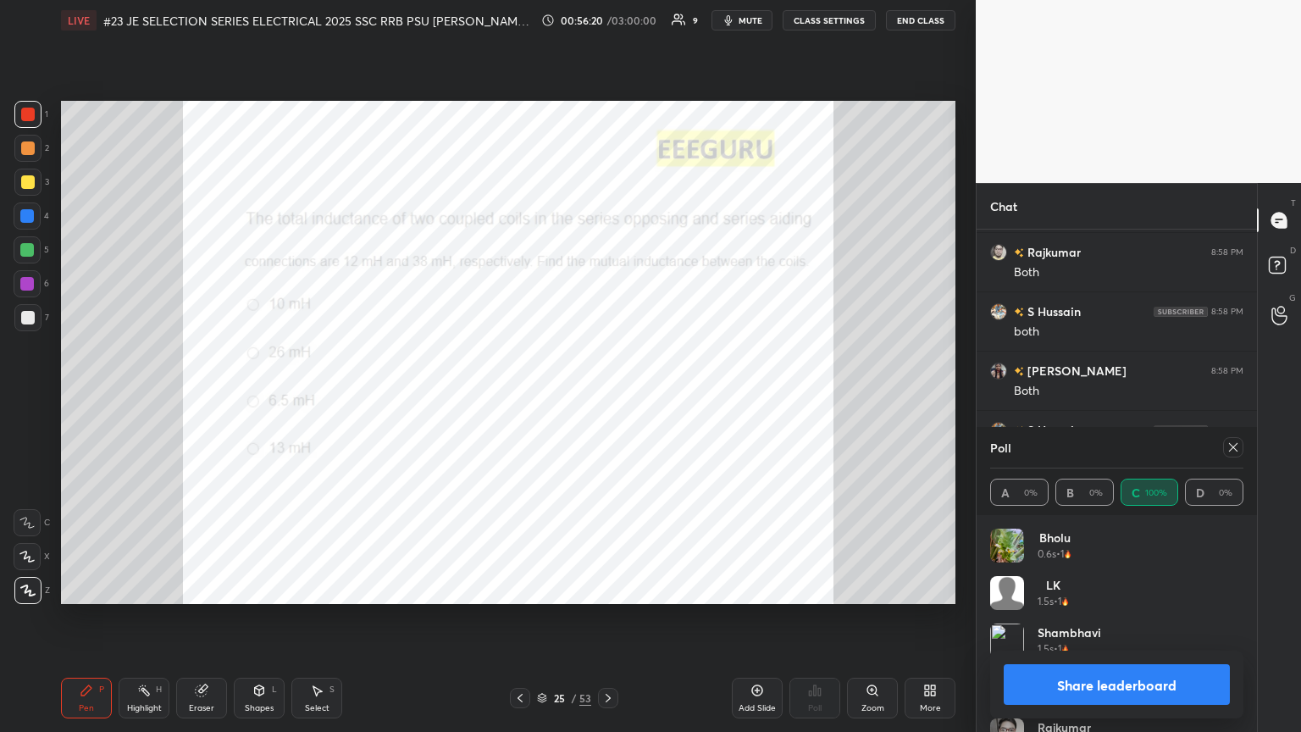
scroll to position [3290, 0]
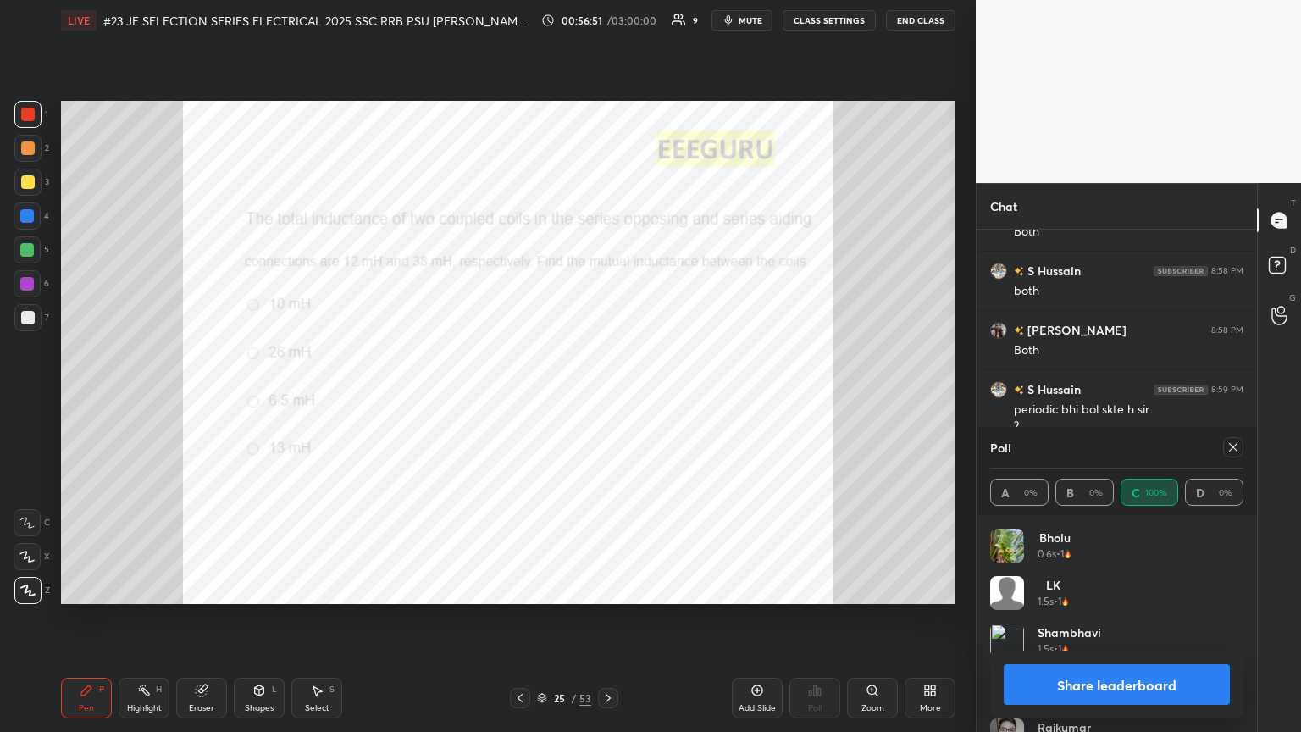
click at [607, 397] on icon at bounding box center [1233, 447] width 14 height 14
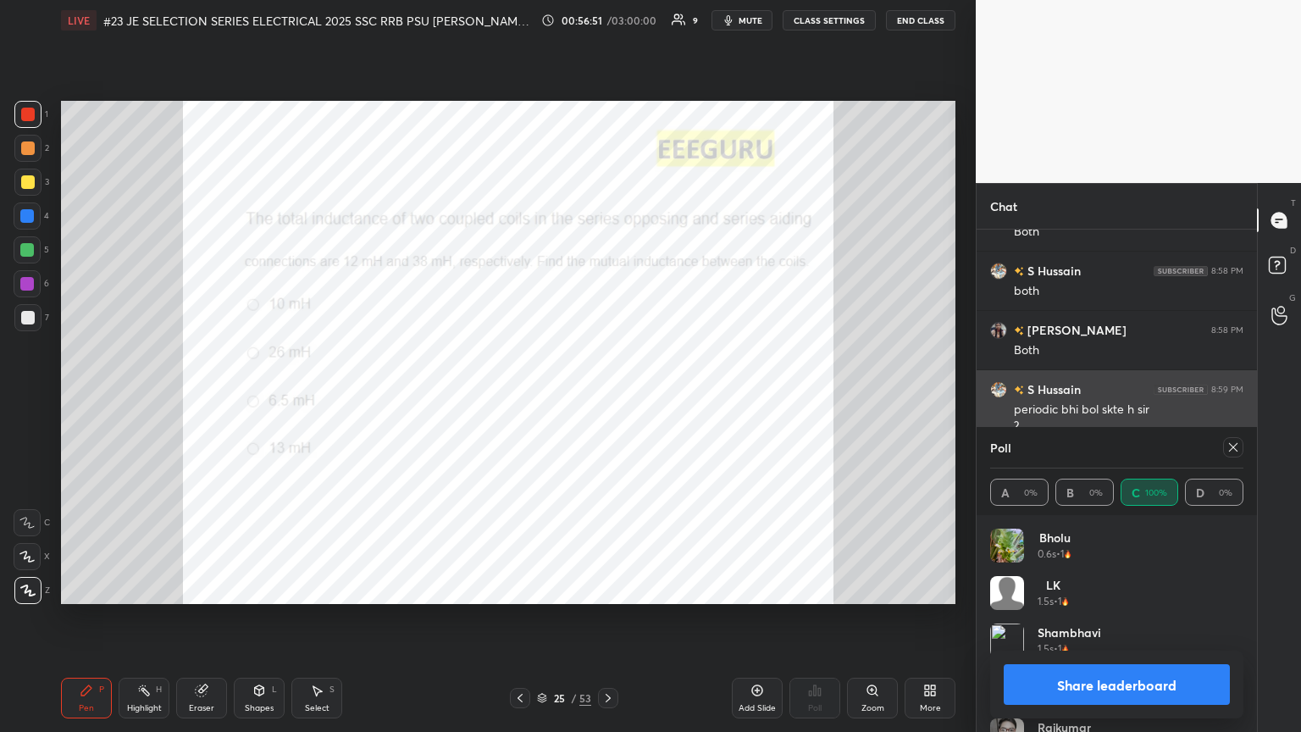
type textarea "x"
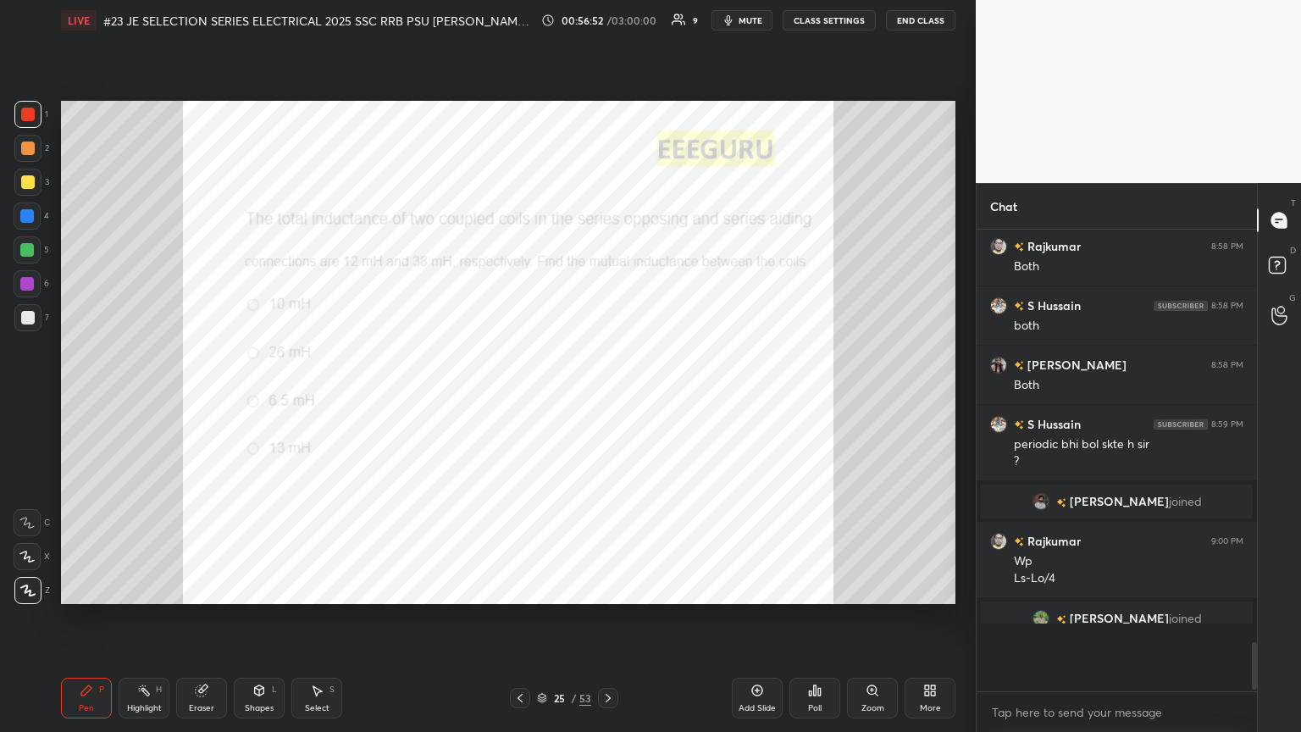
scroll to position [311, 275]
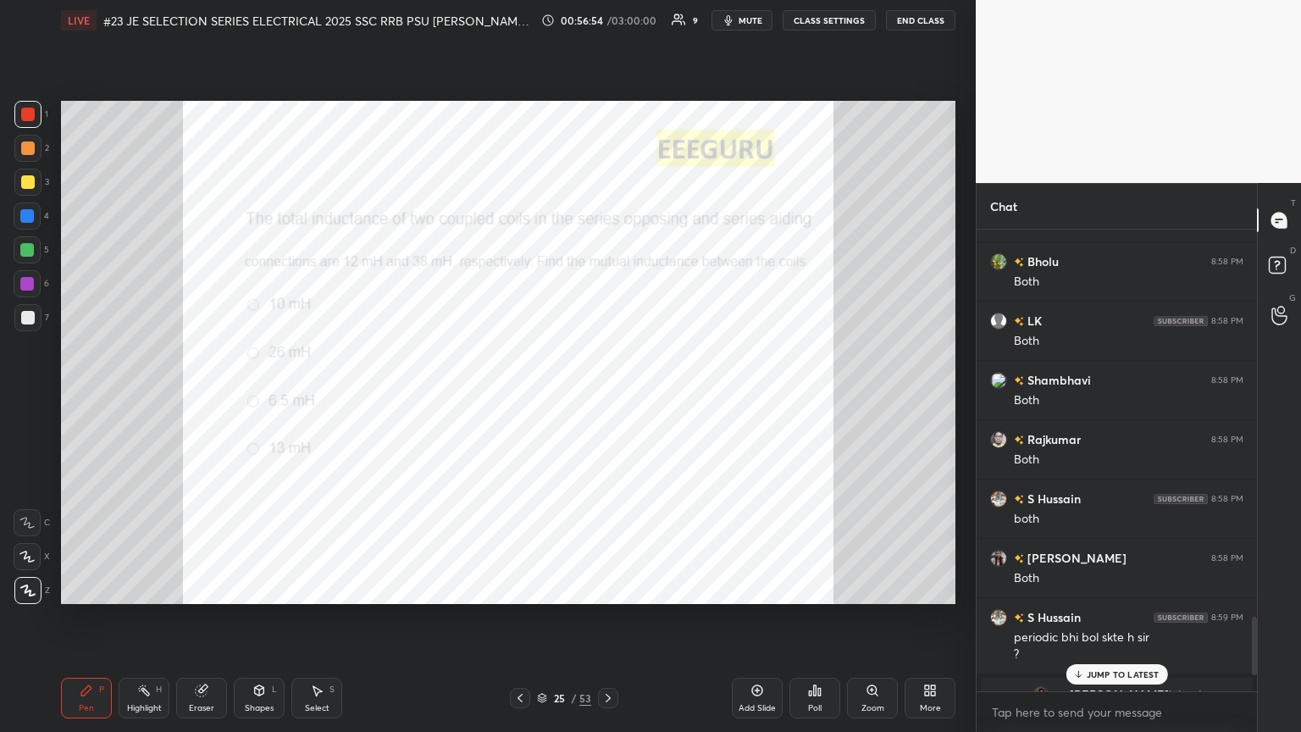
click at [607, 397] on p "JUMP TO LATEST" at bounding box center [1123, 674] width 73 height 10
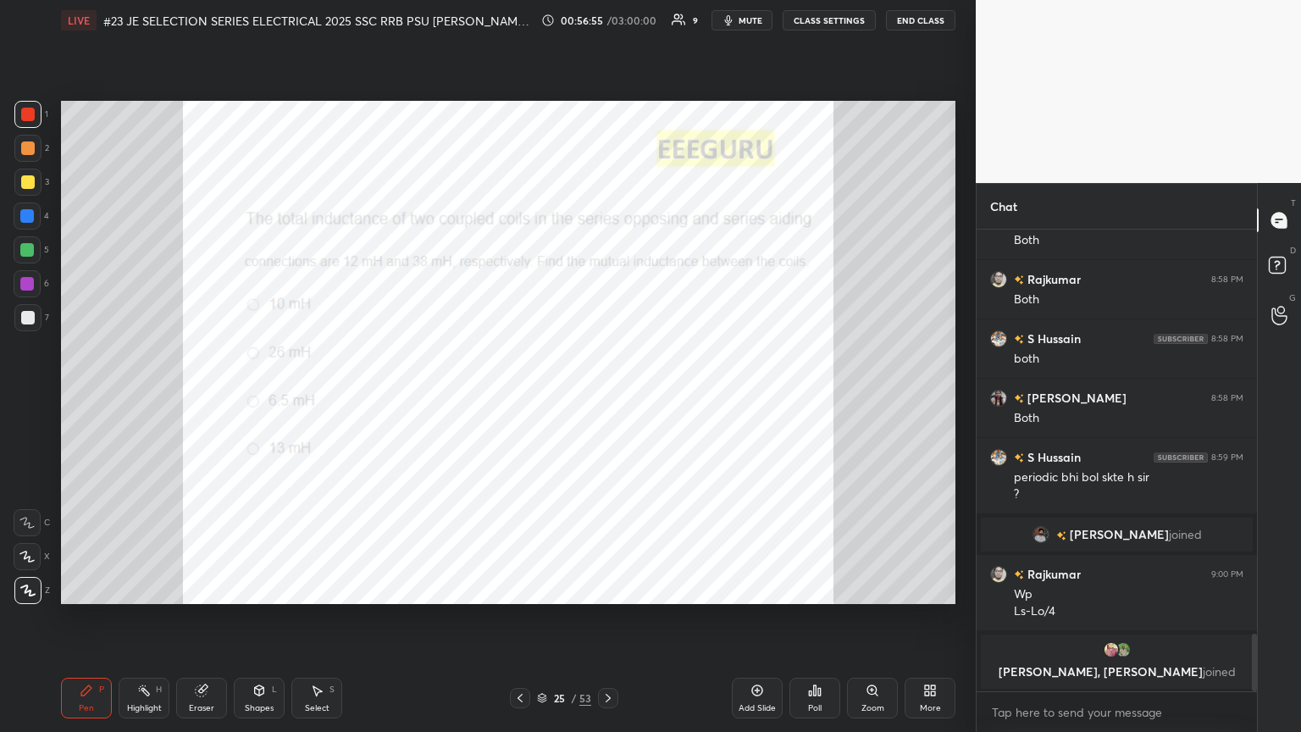
click at [605, 397] on icon at bounding box center [608, 698] width 14 height 14
click at [607, 397] on div "Poll" at bounding box center [814, 698] width 51 height 41
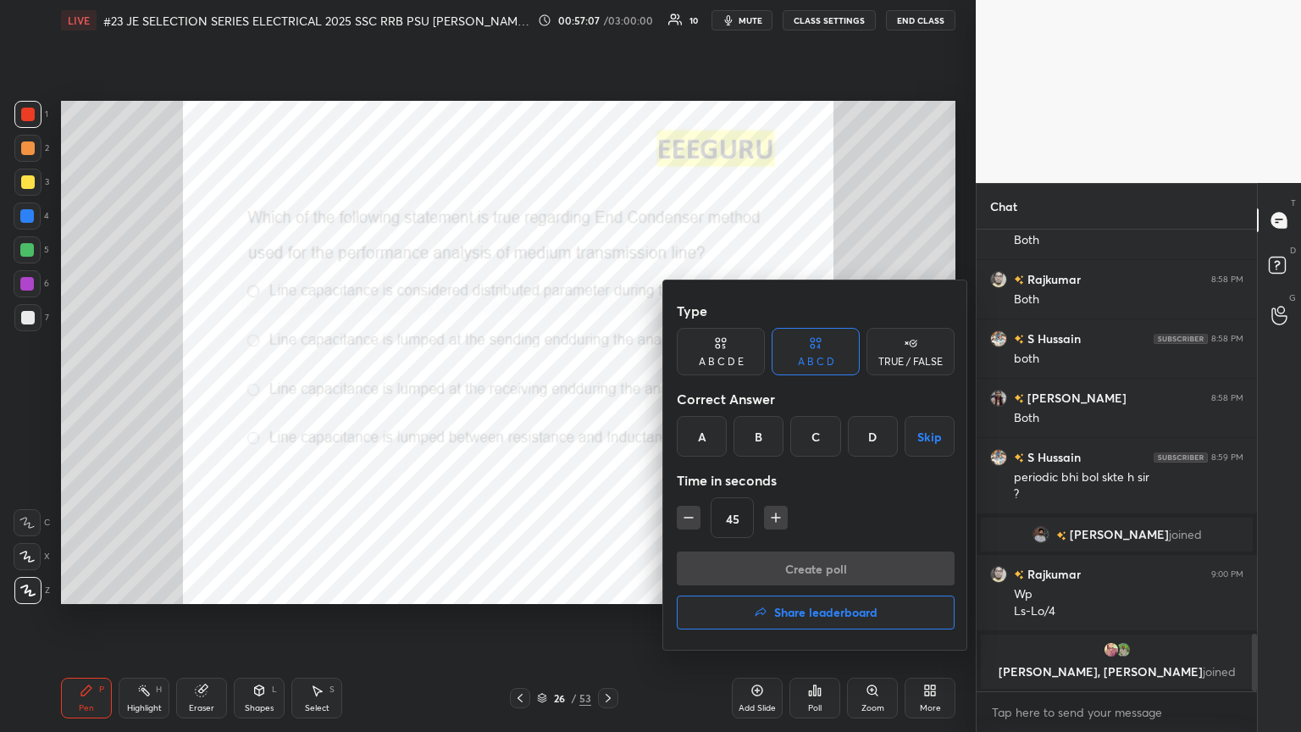
click at [607, 397] on div "C" at bounding box center [815, 436] width 50 height 41
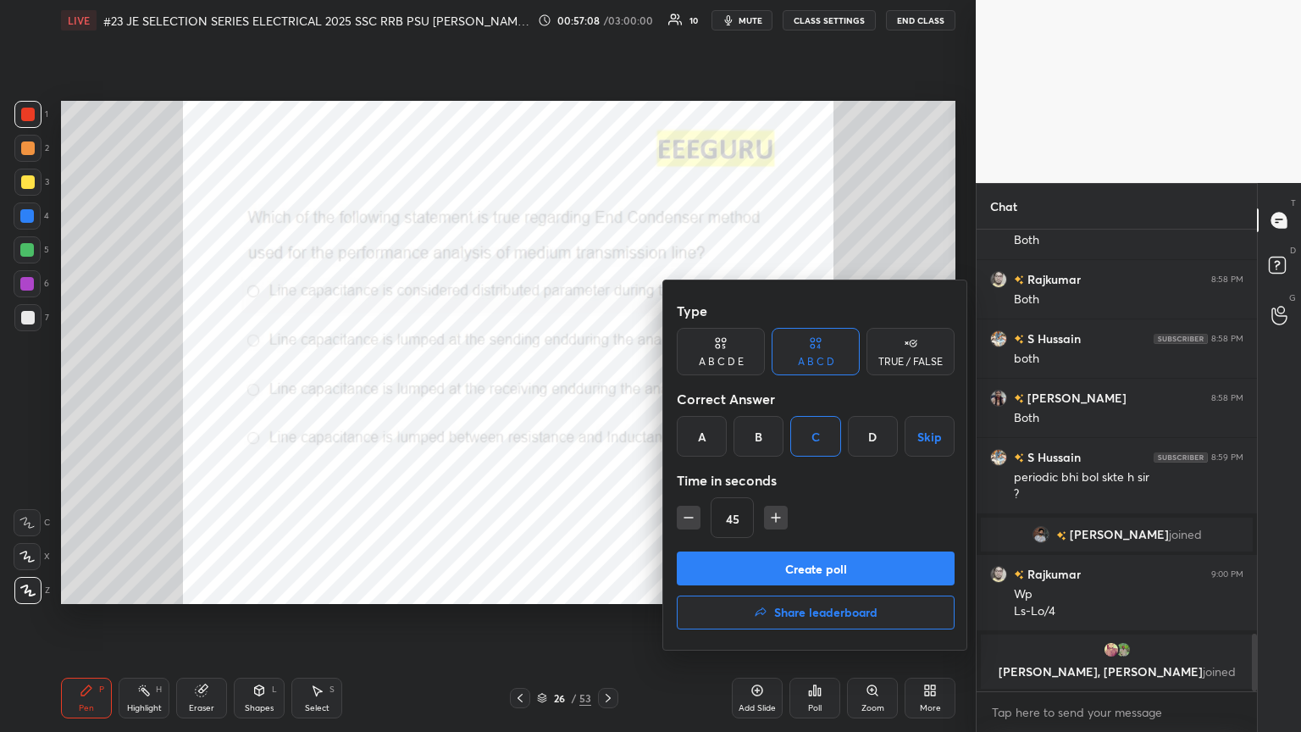
click at [607, 397] on icon "button" at bounding box center [775, 517] width 17 height 17
type input "60"
click at [607, 397] on button "Create poll" at bounding box center [816, 568] width 278 height 34
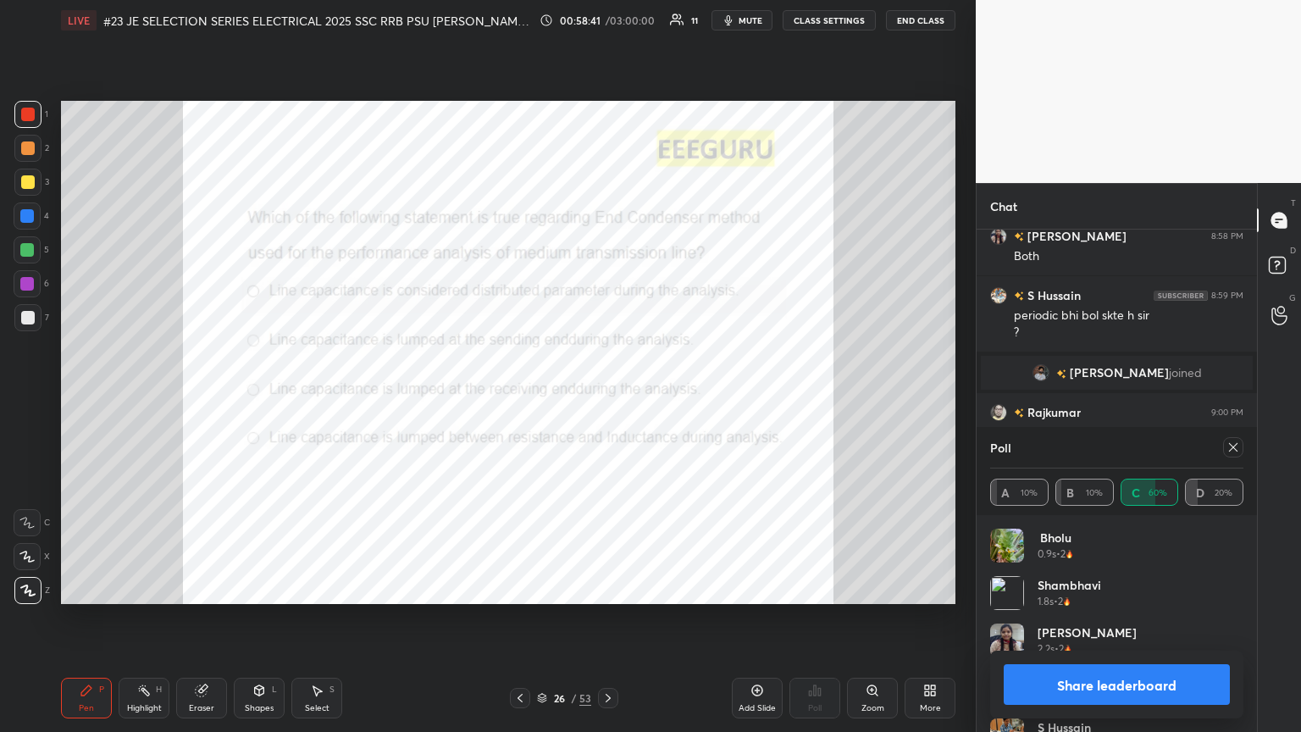
scroll to position [3299, 0]
click at [196, 397] on div "Eraser" at bounding box center [201, 698] width 51 height 41
drag, startPoint x: 33, startPoint y: 586, endPoint x: 71, endPoint y: 678, distance: 99.1
click at [34, 397] on span "Erase all" at bounding box center [26, 590] width 25 height 12
drag, startPoint x: 72, startPoint y: 684, endPoint x: 74, endPoint y: 694, distance: 9.5
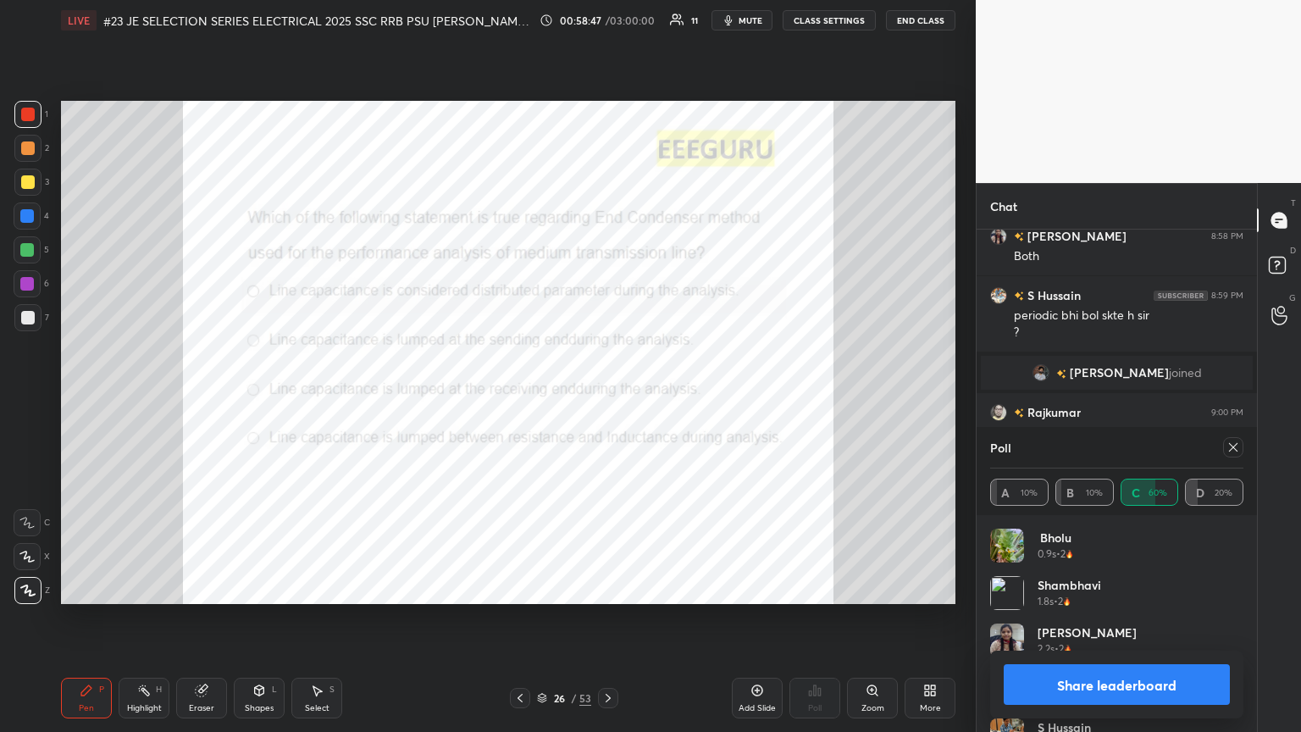
click at [72, 397] on div "Pen P" at bounding box center [86, 698] width 51 height 41
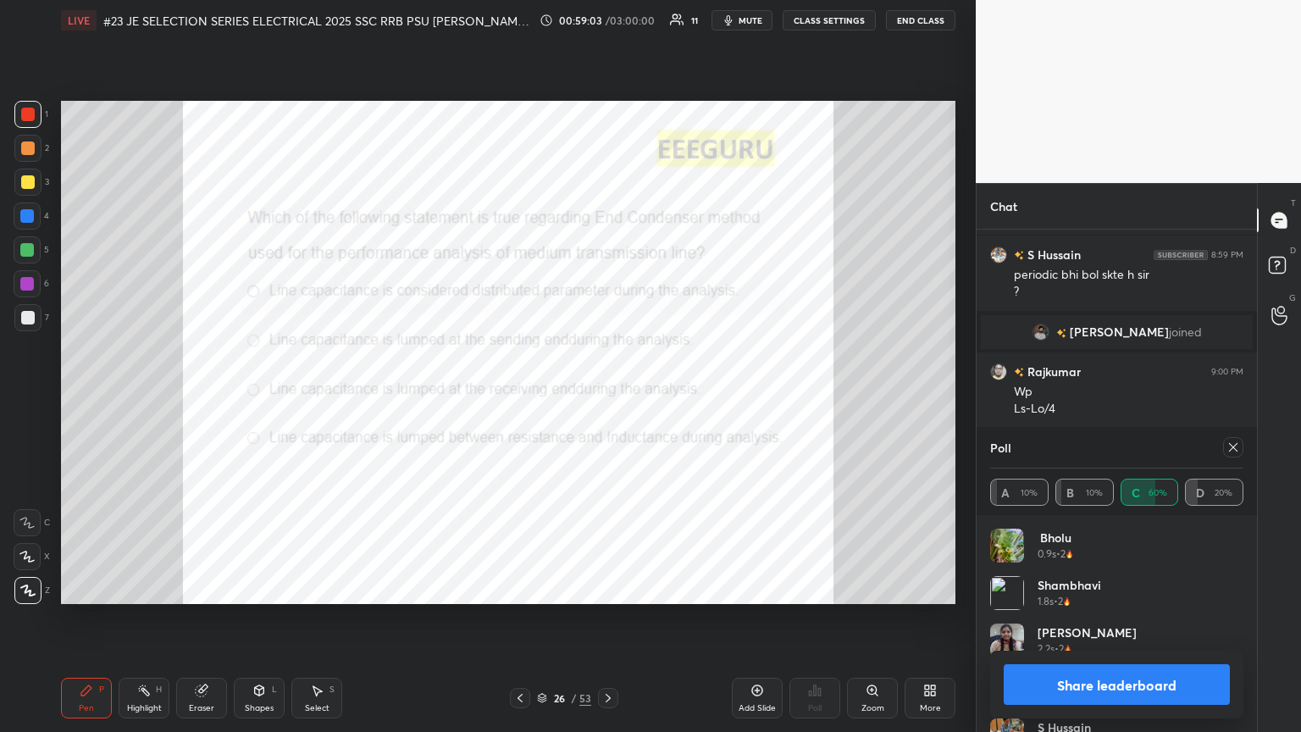
click at [210, 397] on div "Eraser" at bounding box center [201, 708] width 25 height 8
drag, startPoint x: 87, startPoint y: 698, endPoint x: 97, endPoint y: 691, distance: 12.2
click at [87, 397] on div "Pen P" at bounding box center [86, 698] width 51 height 41
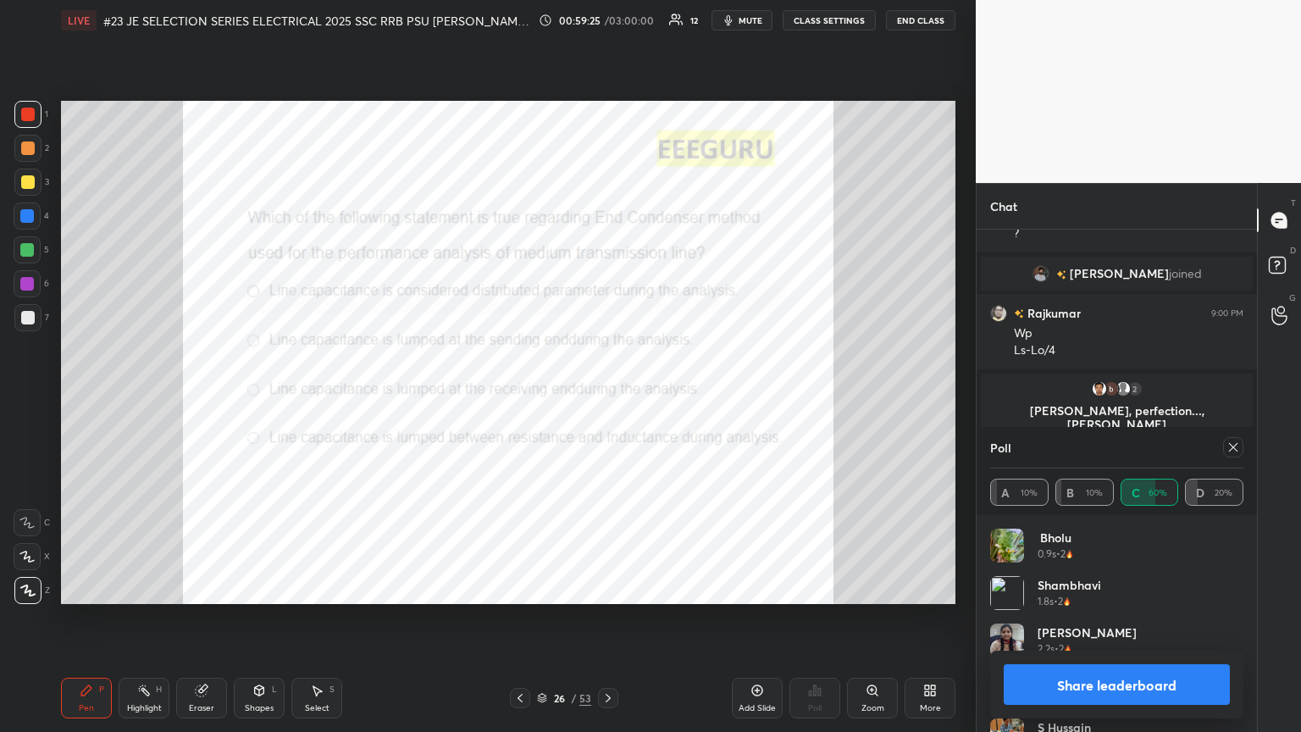
click at [607, 397] on icon at bounding box center [1233, 447] width 14 height 14
type textarea "x"
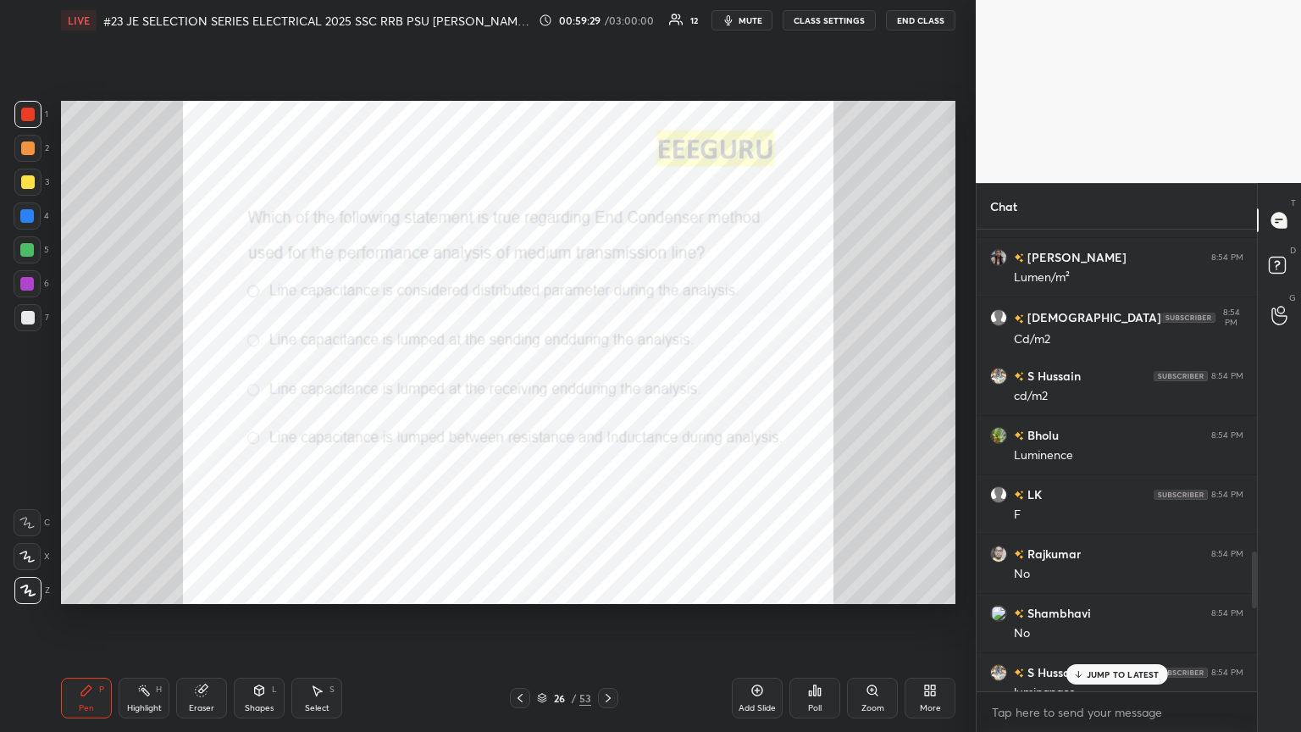
scroll to position [1579, 0]
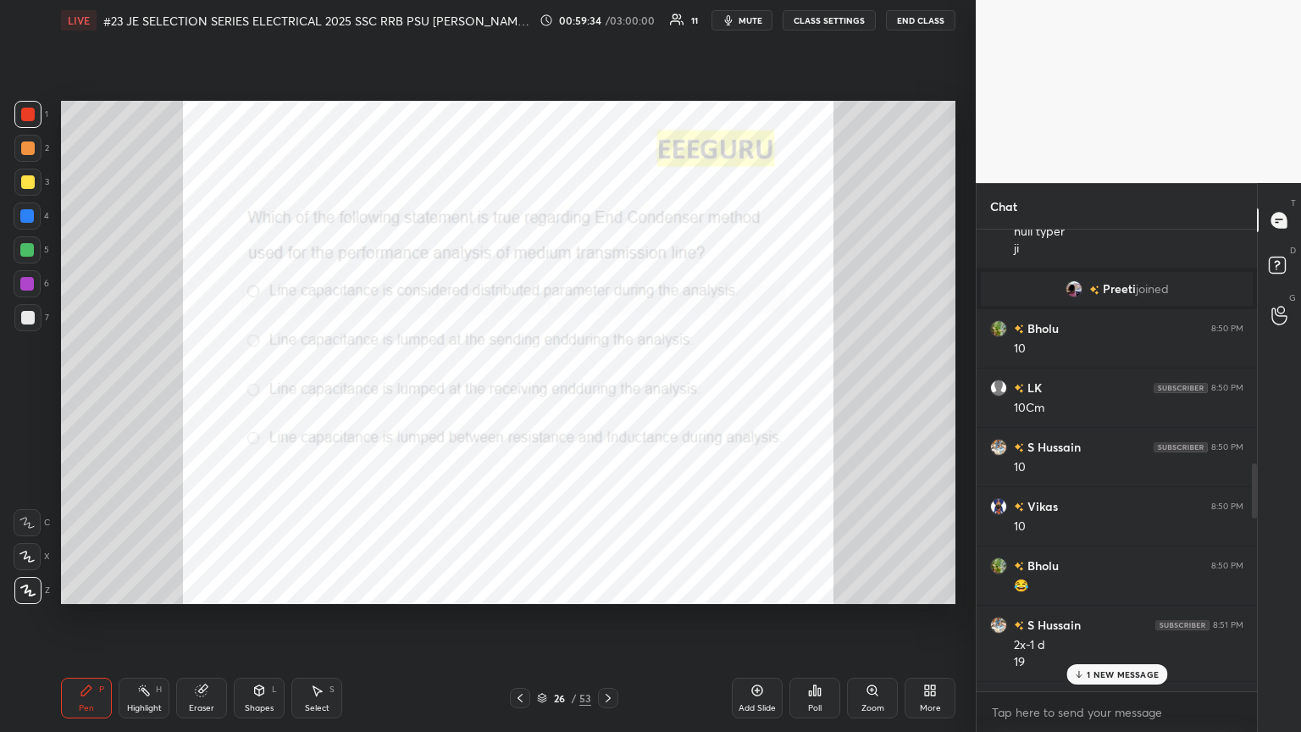
click at [607, 397] on p "1 NEW MESSAGE" at bounding box center [1123, 674] width 72 height 10
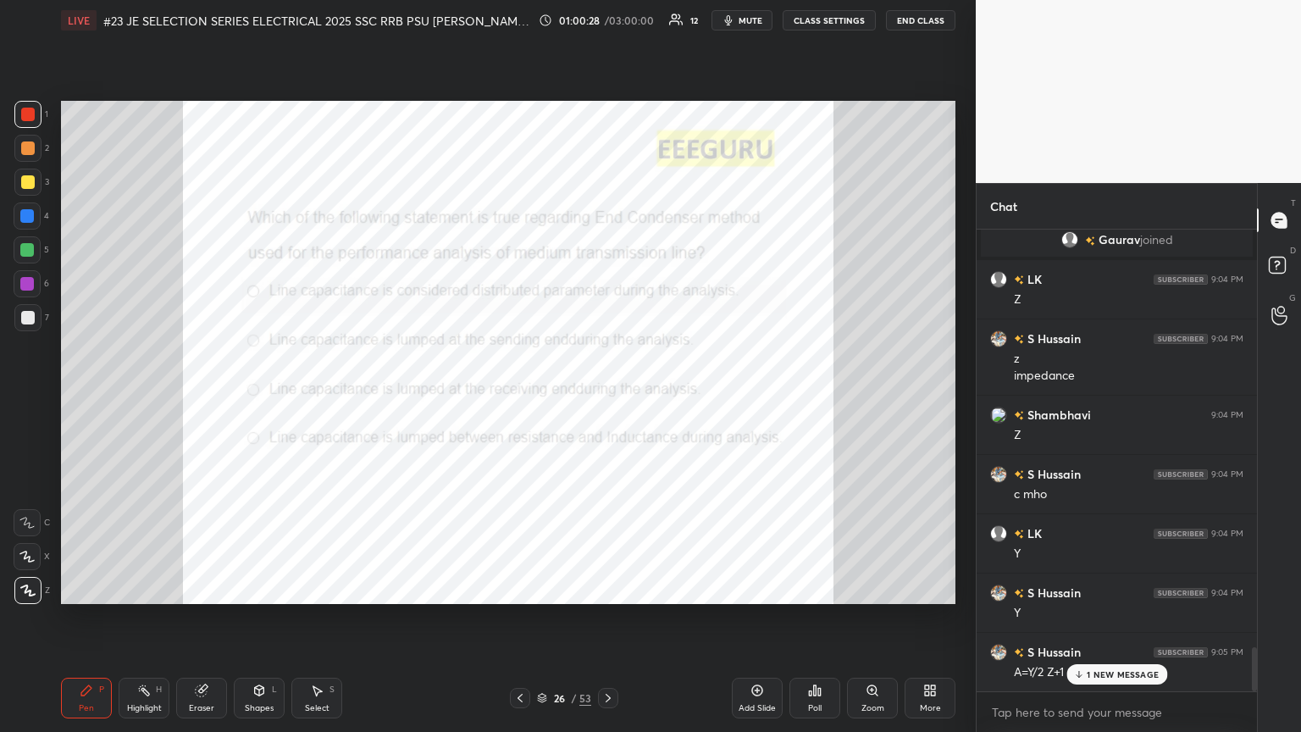
scroll to position [4417, 0]
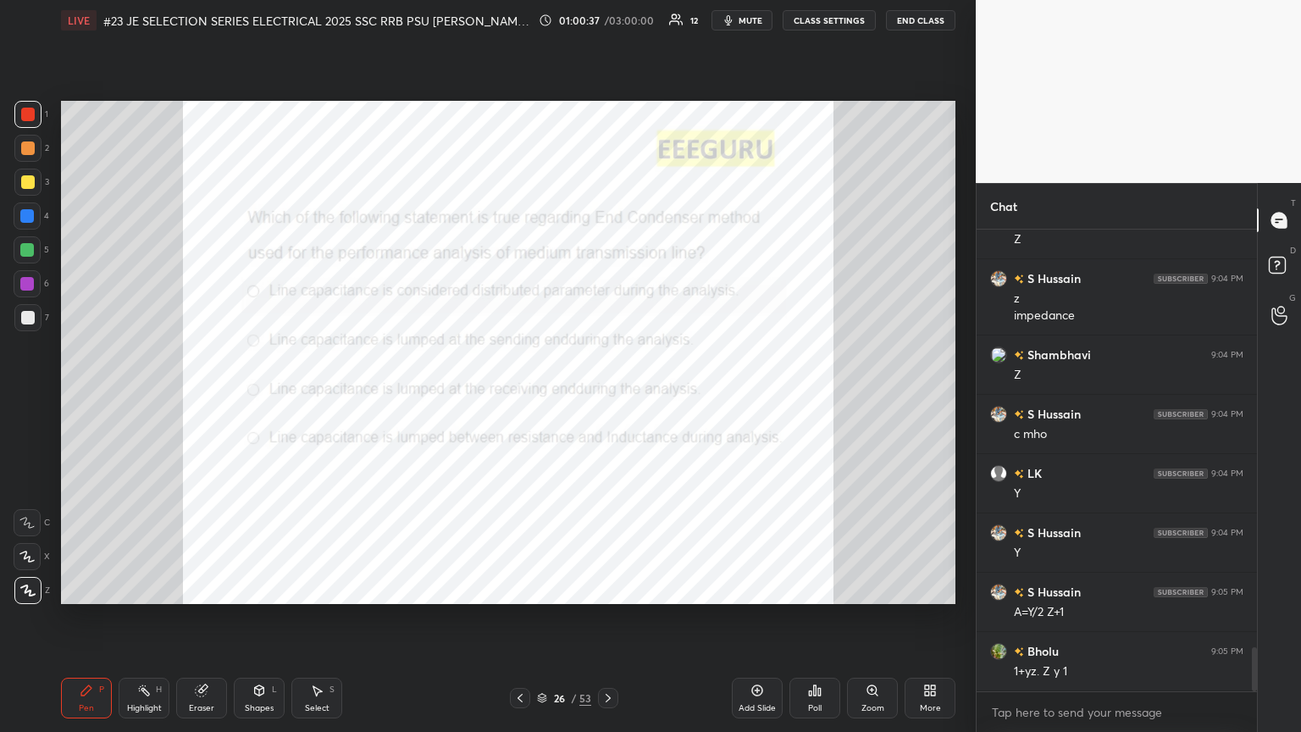
click at [29, 254] on div at bounding box center [27, 250] width 14 height 14
click at [261, 397] on div "Shapes L" at bounding box center [259, 698] width 51 height 41
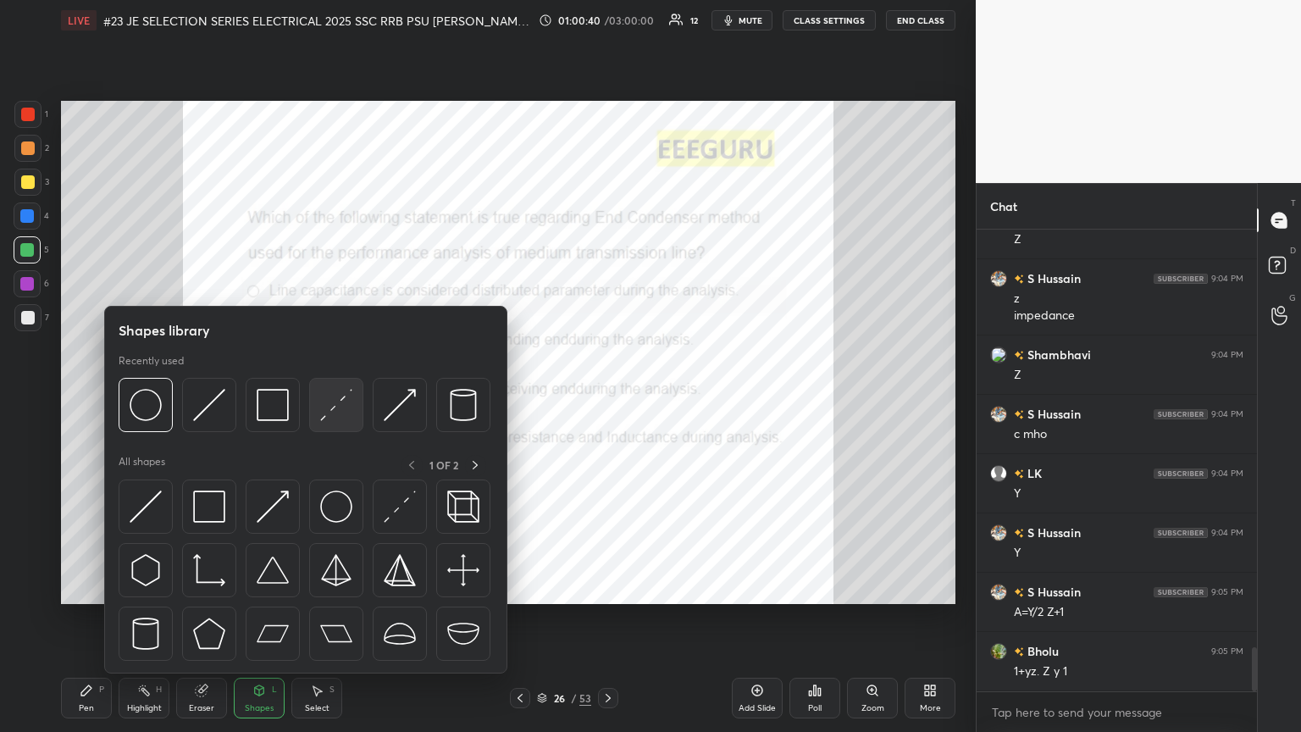
click at [339, 397] on img at bounding box center [336, 405] width 32 height 32
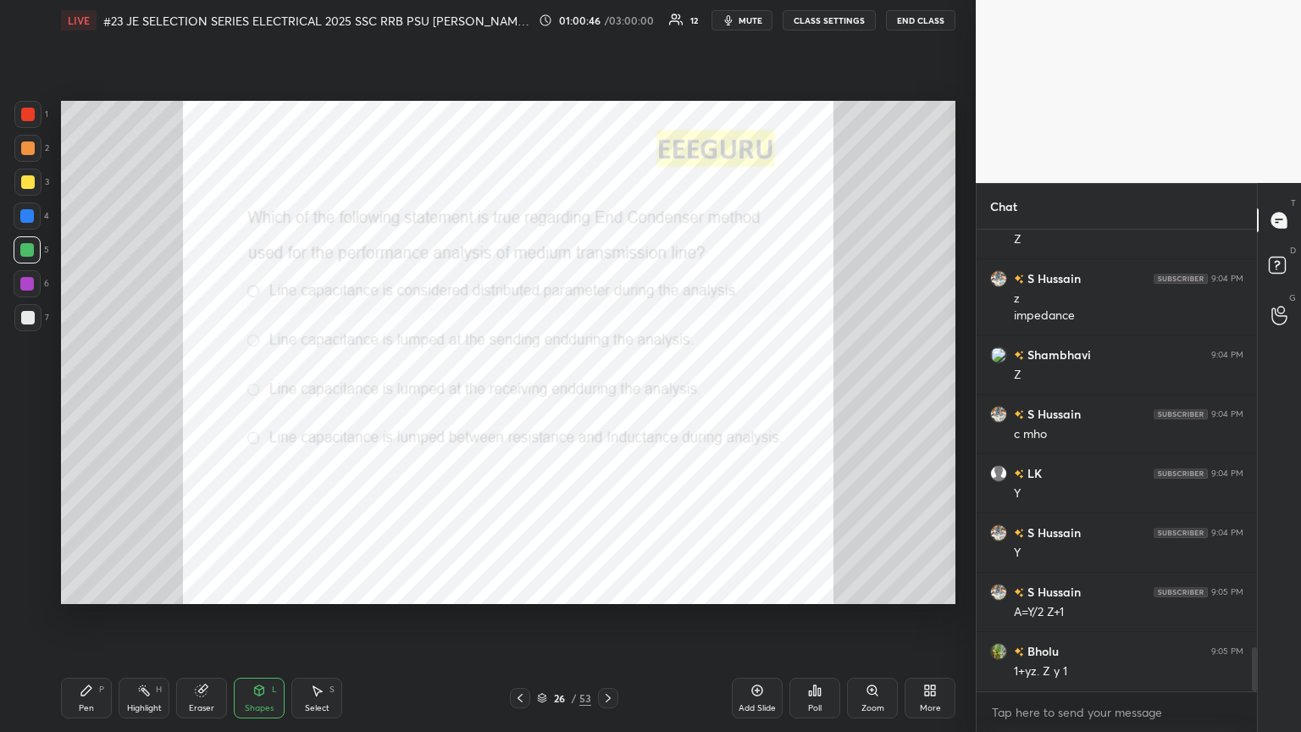
click at [30, 215] on div at bounding box center [27, 216] width 14 height 14
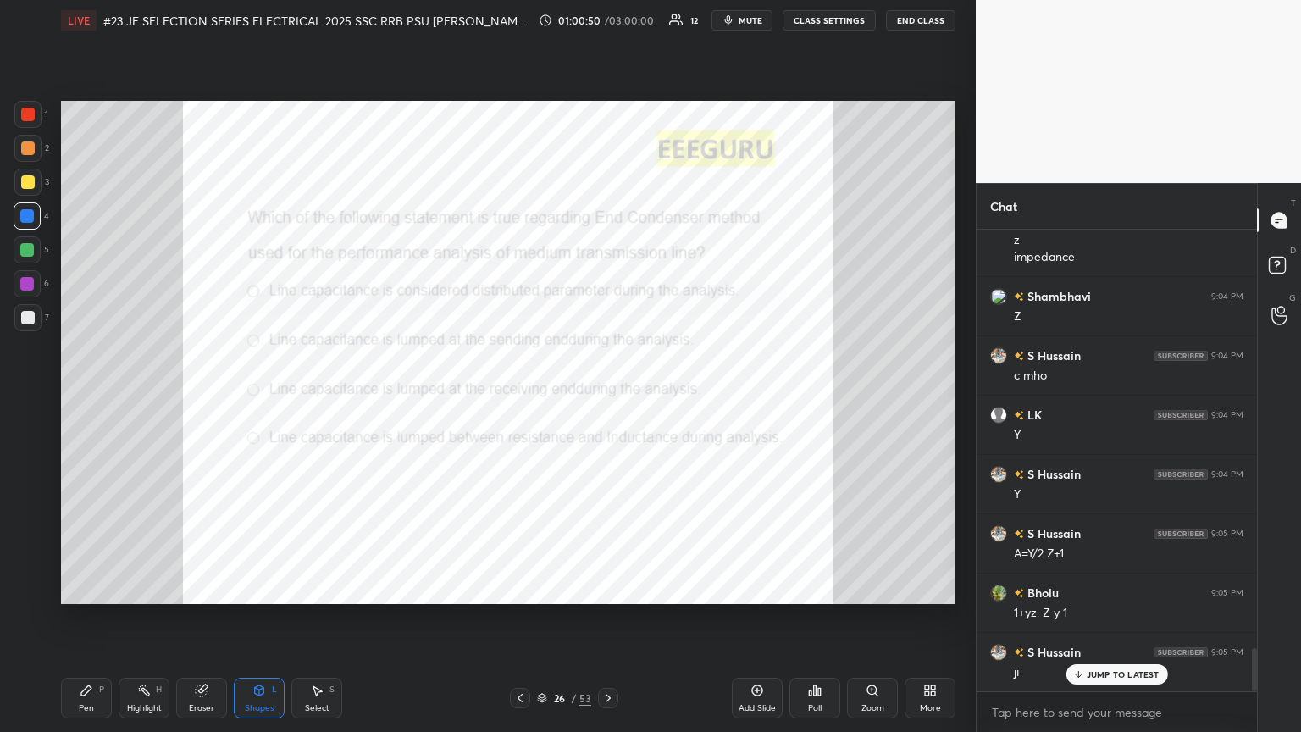
click at [84, 397] on div "Pen P" at bounding box center [86, 698] width 51 height 41
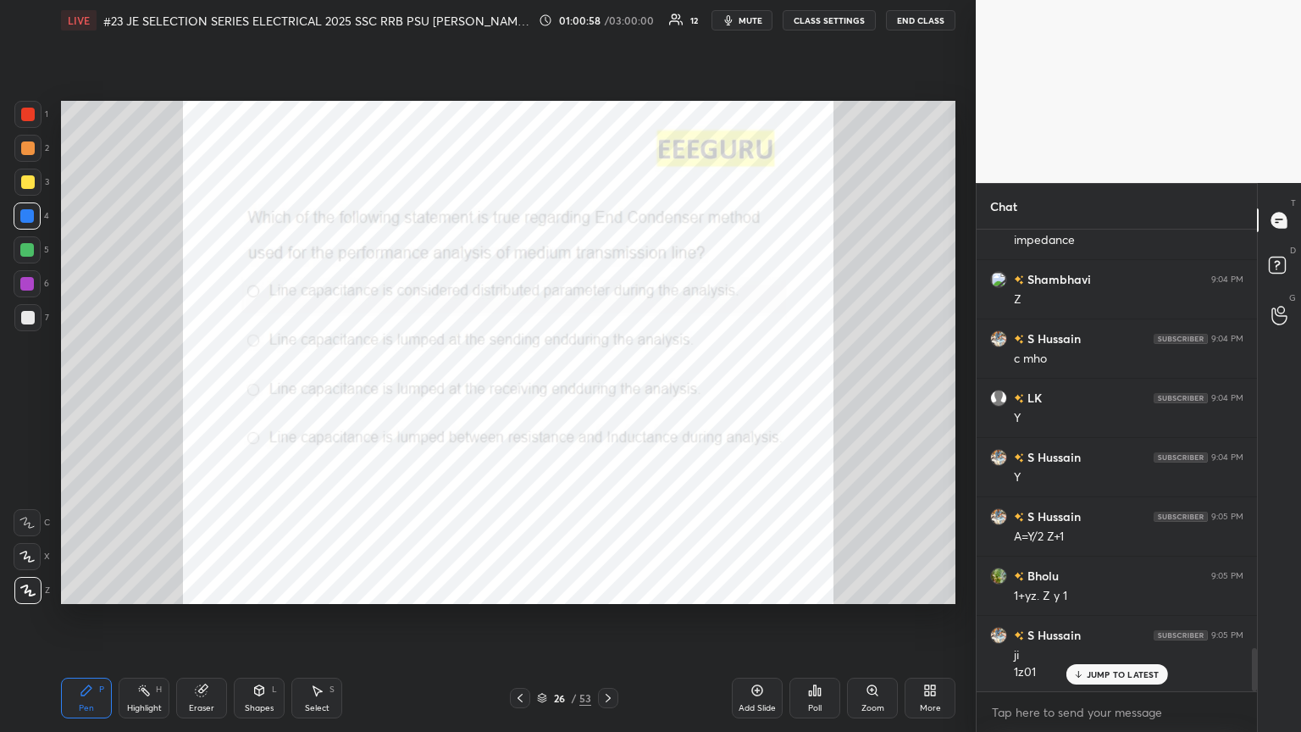
click at [263, 397] on div "Shapes" at bounding box center [259, 708] width 29 height 8
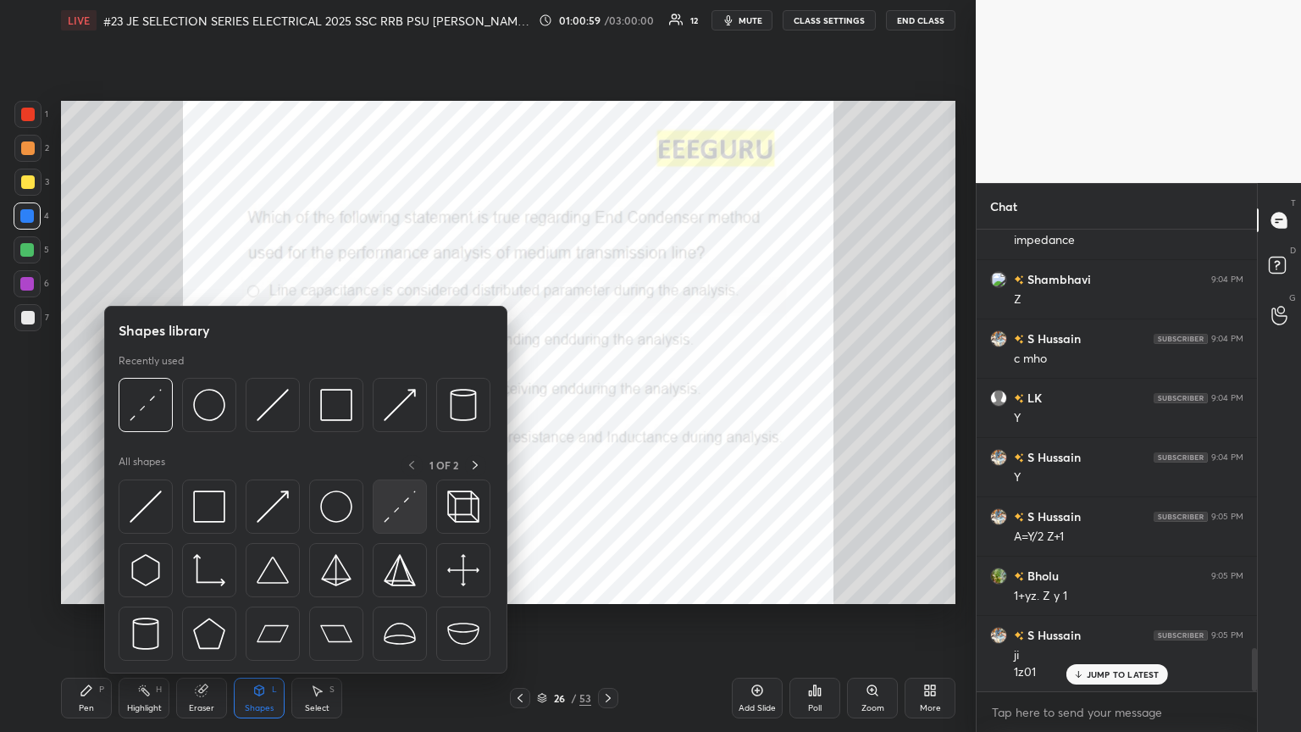
click at [397, 397] on img at bounding box center [400, 506] width 32 height 32
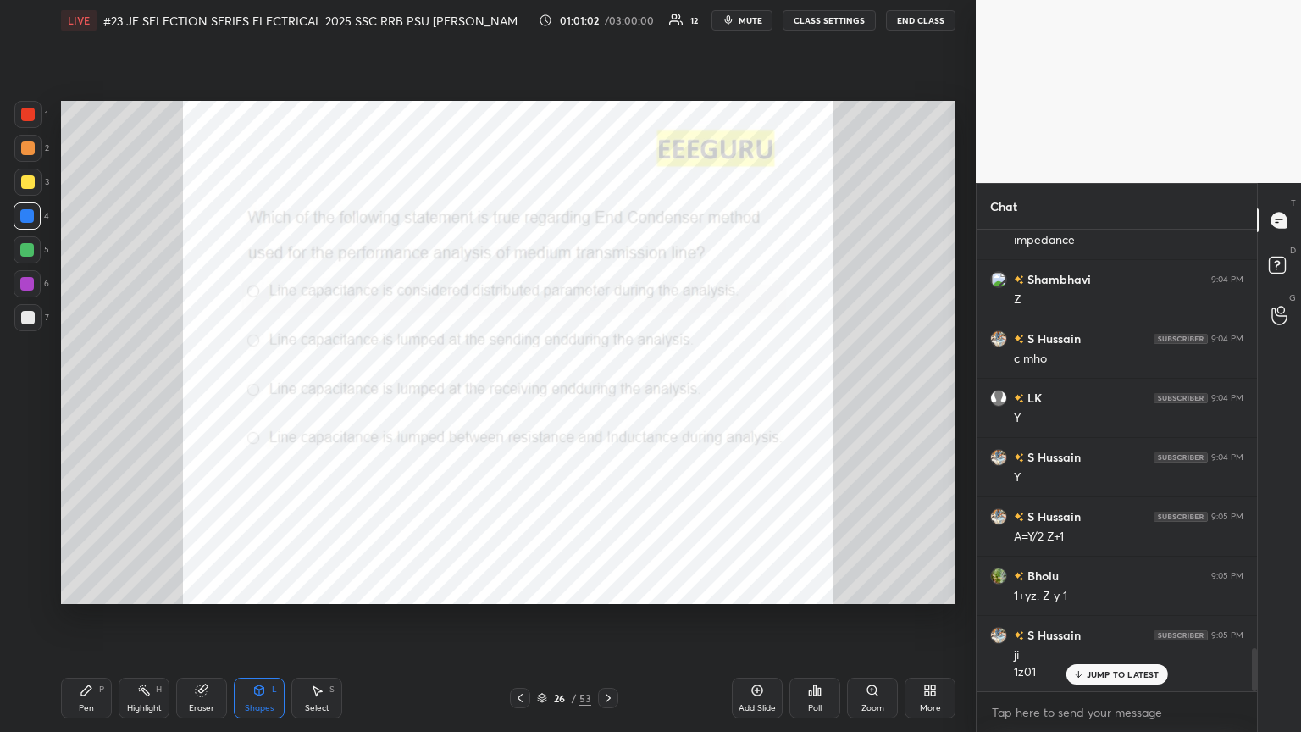
click at [146, 397] on div "LIVE #23 JE SELECTION SERIES ELECTRICAL 2025 SSC RRB PSU [PERSON_NAME] SIR EEEG…" at bounding box center [508, 366] width 908 height 732
click at [84, 397] on div "Pen P" at bounding box center [86, 698] width 51 height 41
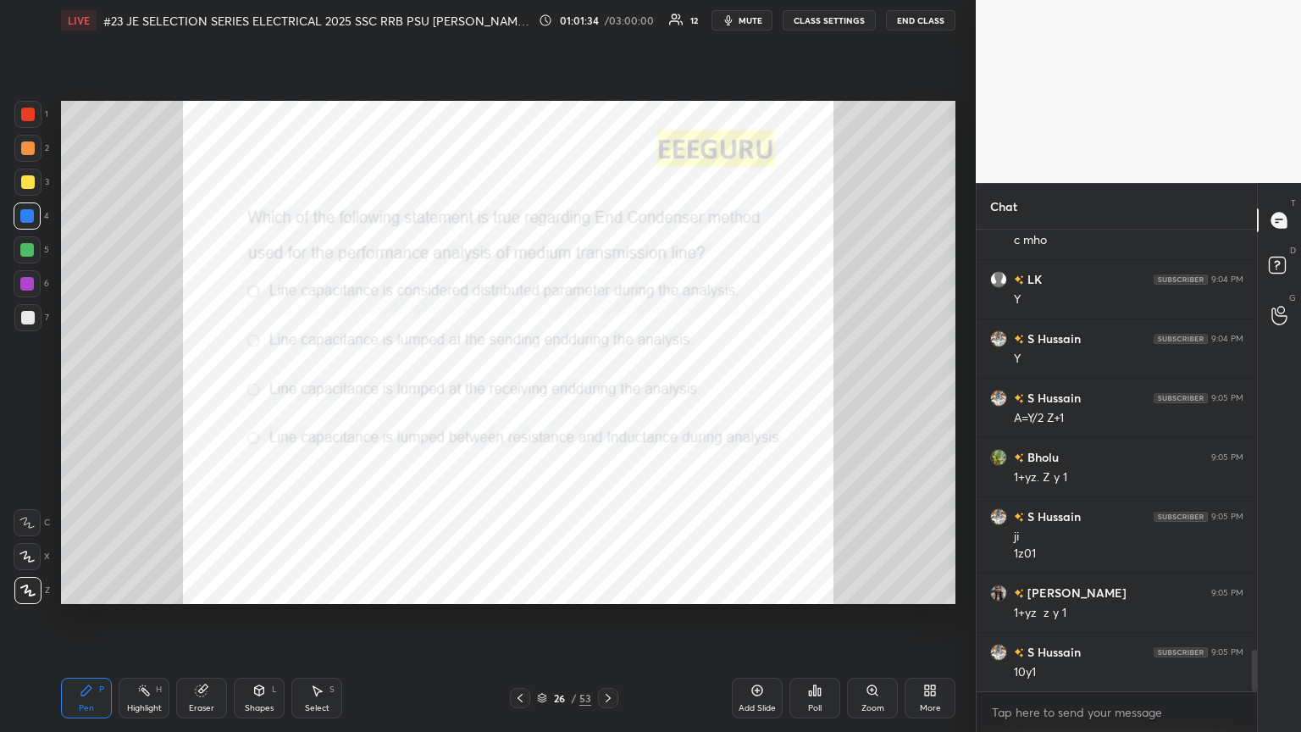
scroll to position [4671, 0]
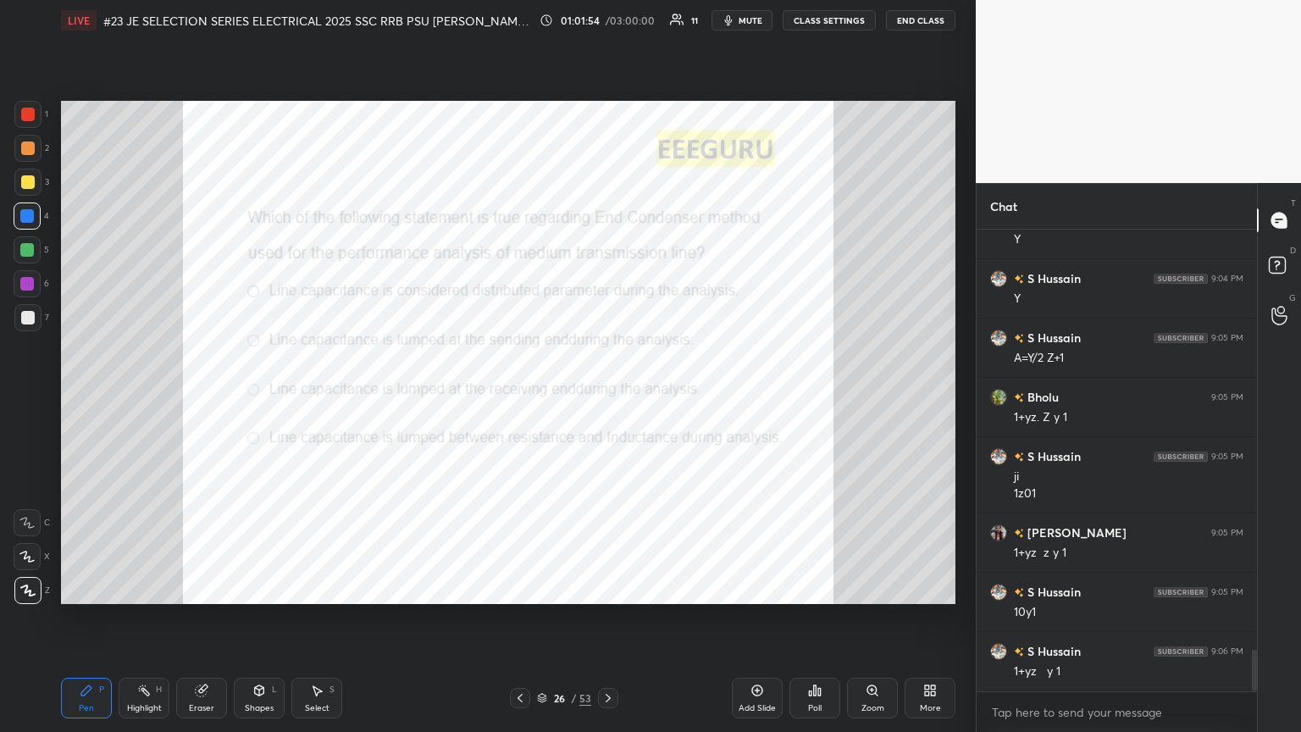
click at [30, 112] on div at bounding box center [28, 115] width 14 height 14
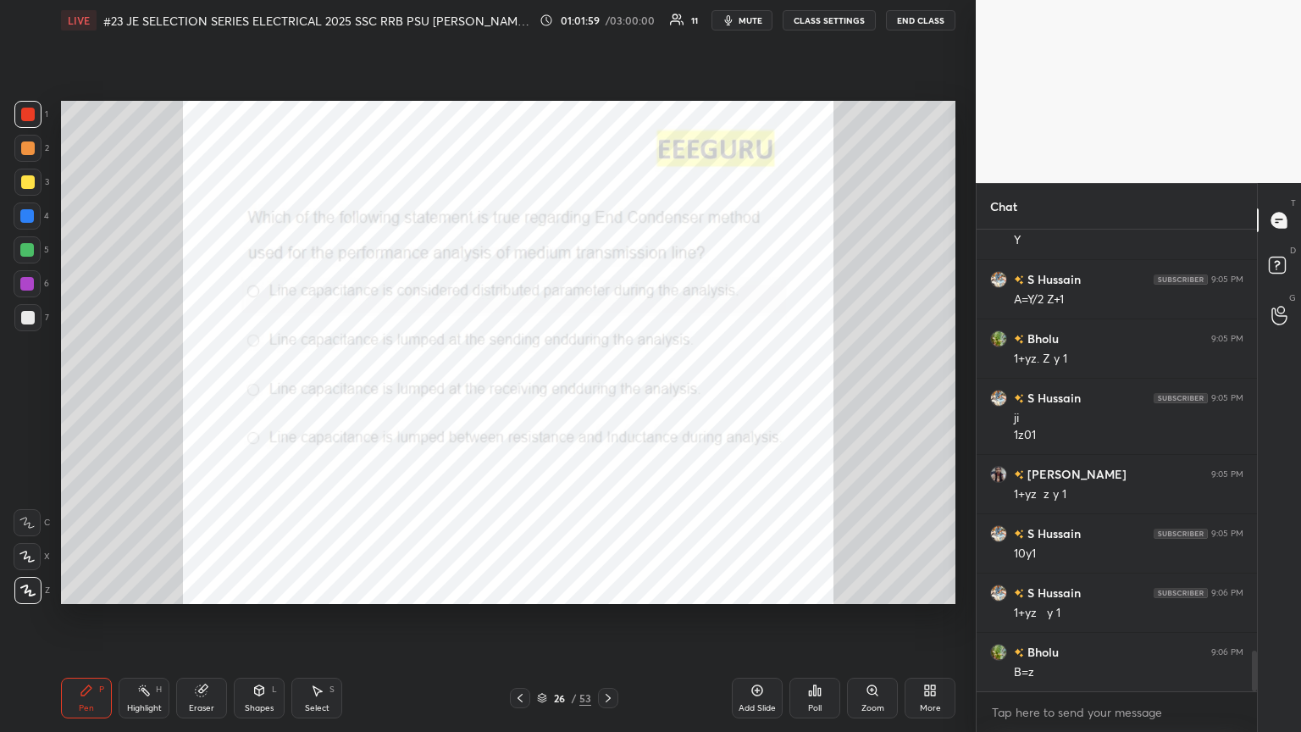
click at [607, 397] on icon at bounding box center [608, 698] width 14 height 14
click at [607, 397] on icon at bounding box center [873, 690] width 14 height 14
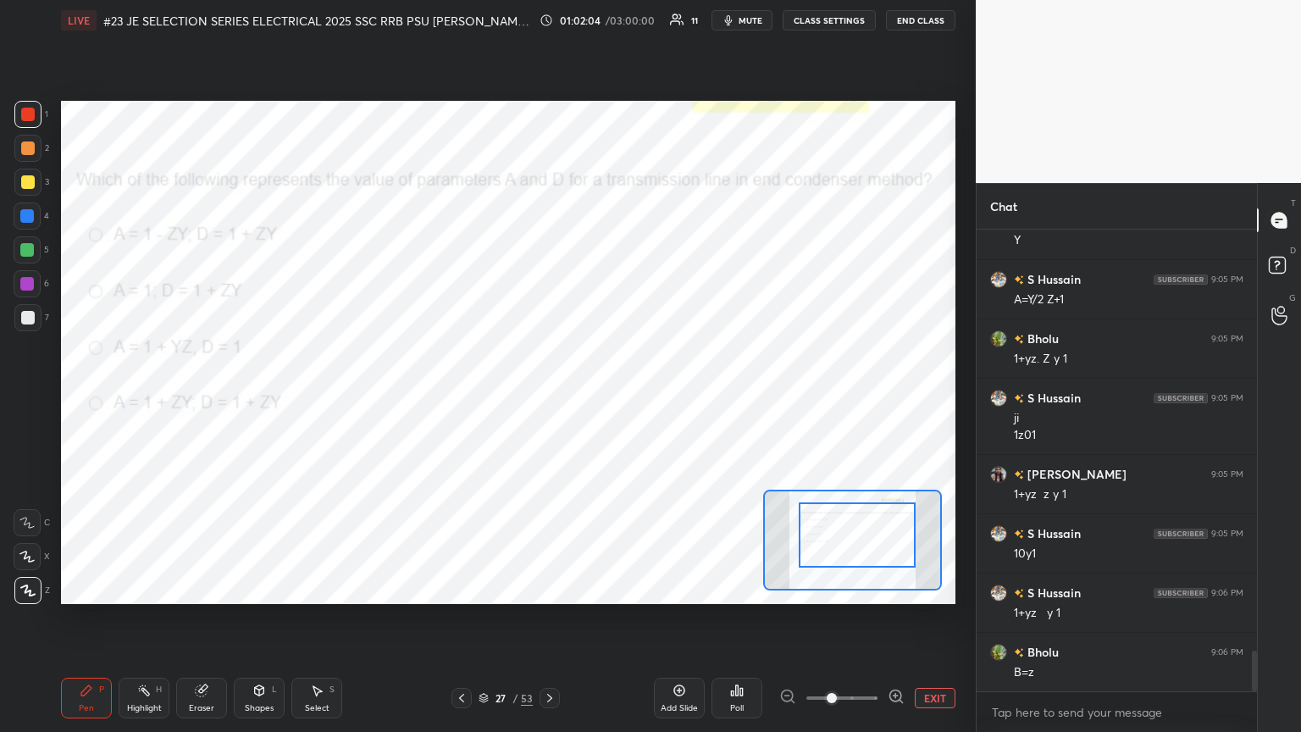
click at [607, 397] on div at bounding box center [857, 534] width 117 height 65
click at [607, 397] on div "Poll" at bounding box center [736, 698] width 51 height 41
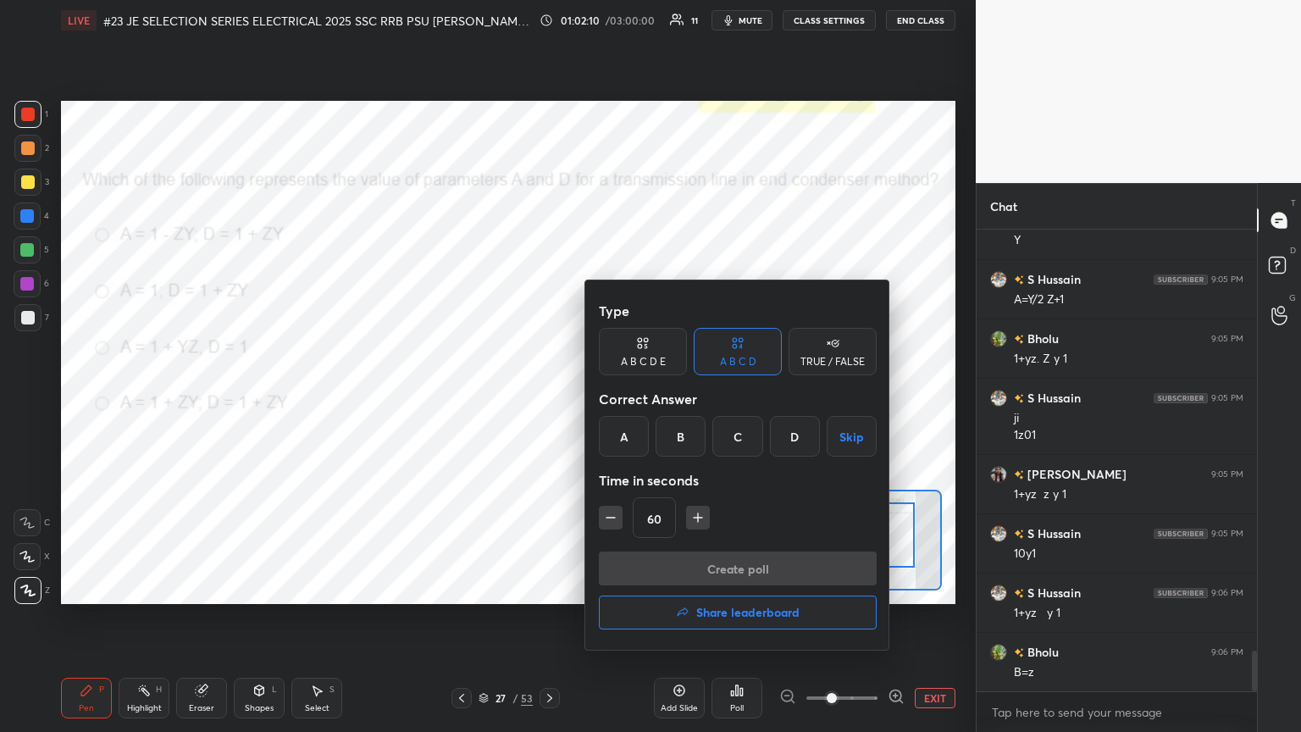
click at [607, 397] on div "C" at bounding box center [737, 436] width 50 height 41
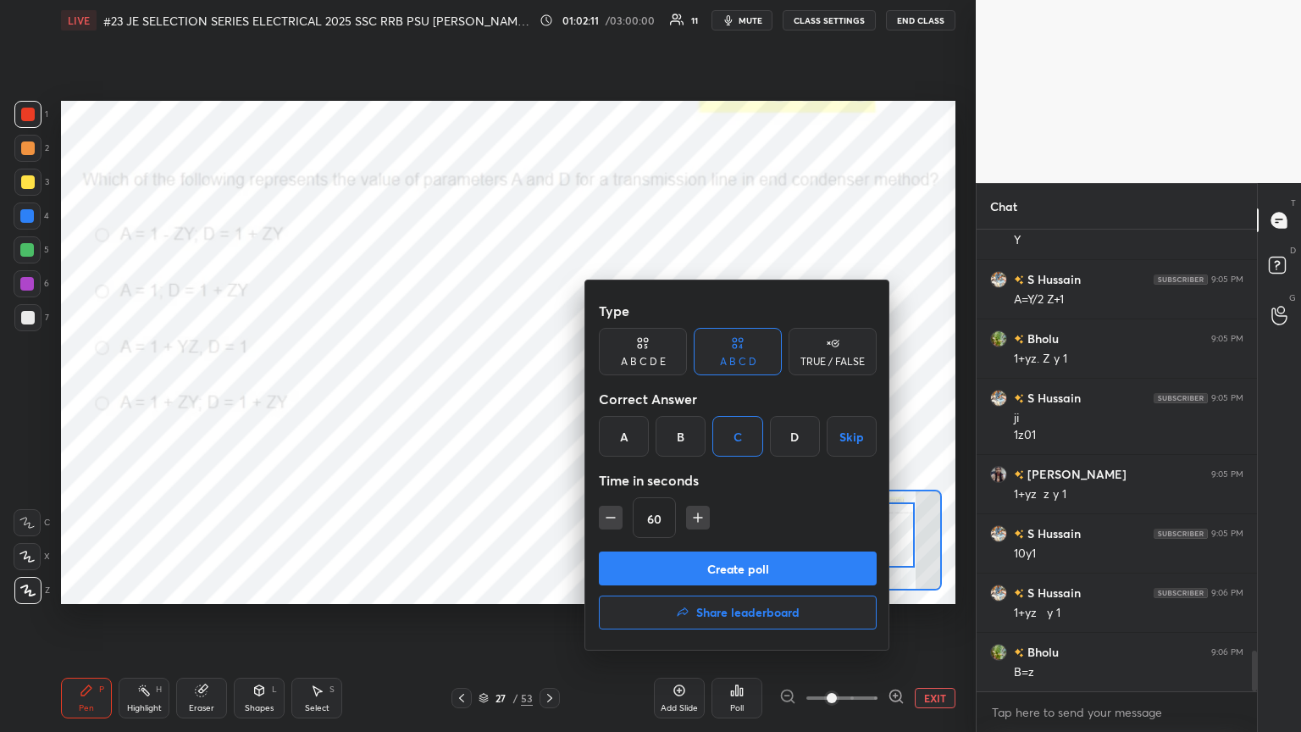
click at [607, 397] on icon "button" at bounding box center [610, 517] width 17 height 17
type input "45"
click at [607, 397] on button "Create poll" at bounding box center [738, 568] width 278 height 34
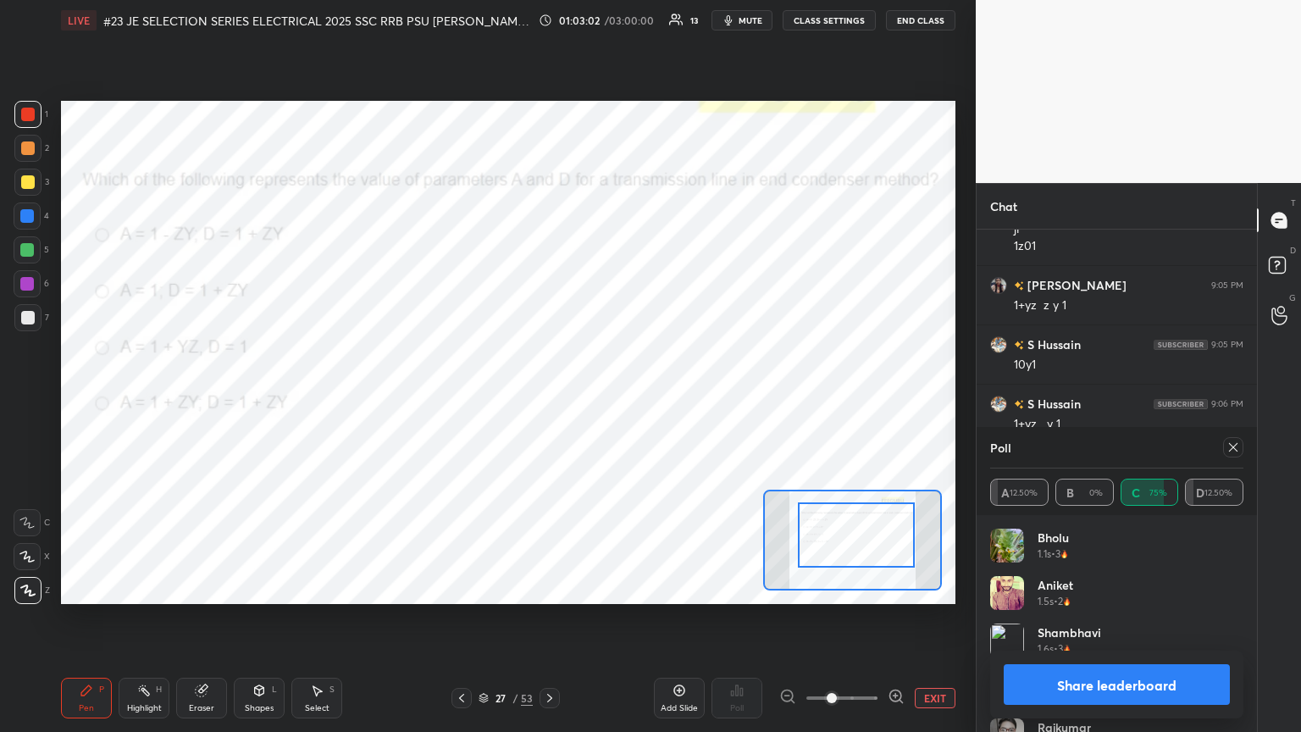
scroll to position [3923, 0]
click at [607, 397] on div at bounding box center [1233, 447] width 20 height 20
type textarea "x"
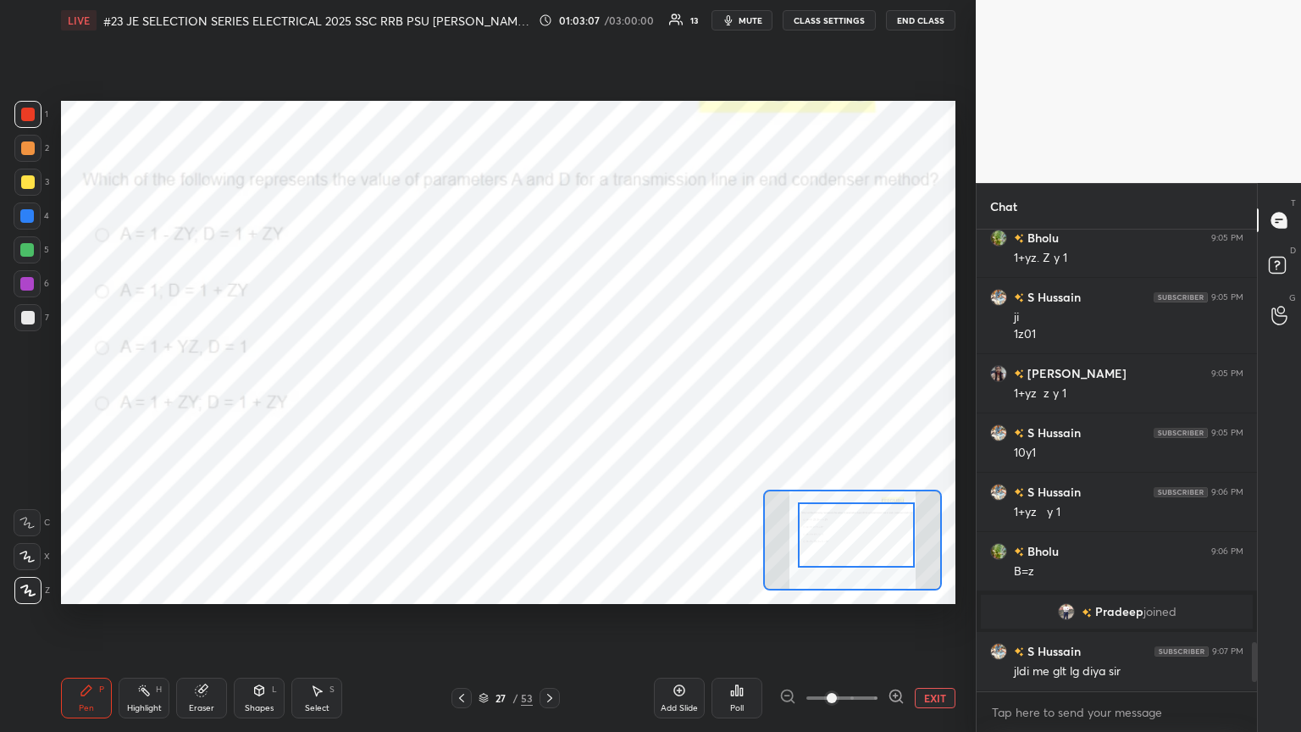
scroll to position [456, 275]
click at [563, 397] on div "27 / 53" at bounding box center [505, 698] width 296 height 20
click at [557, 397] on div at bounding box center [549, 698] width 20 height 20
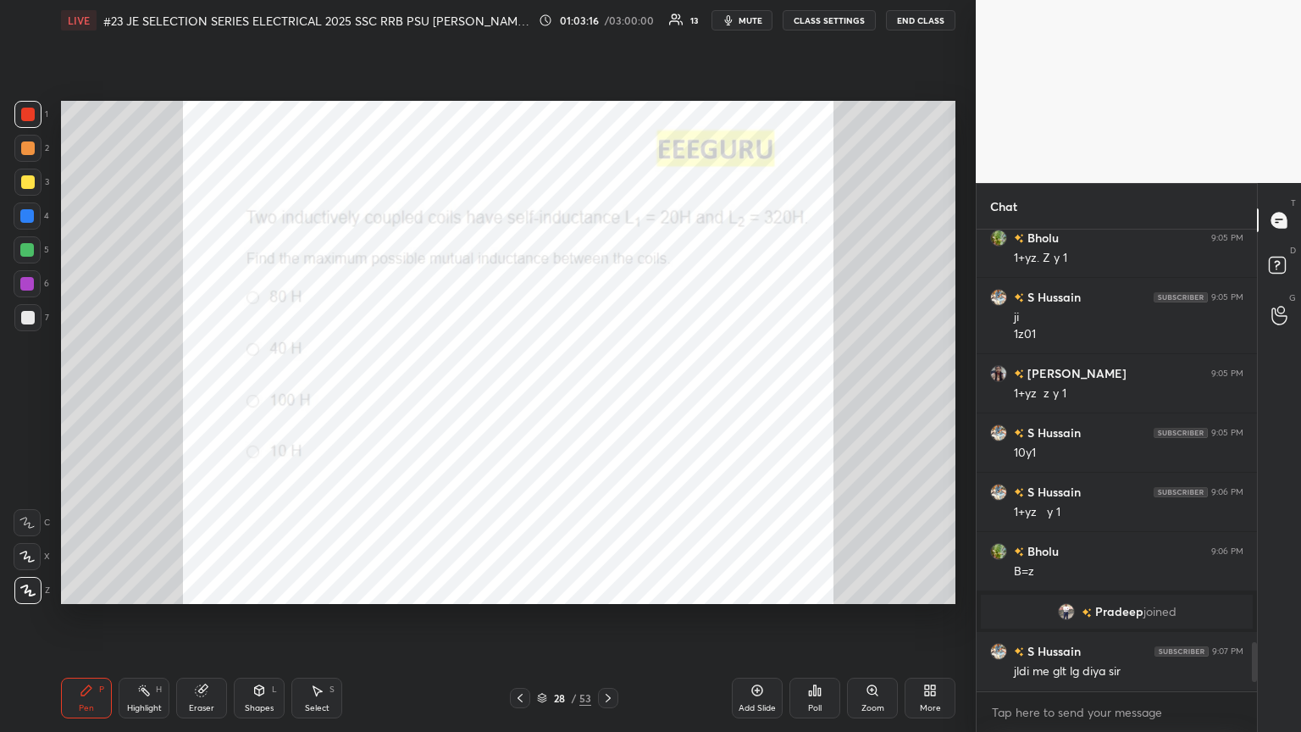
click at [607, 397] on div "Poll" at bounding box center [814, 698] width 51 height 41
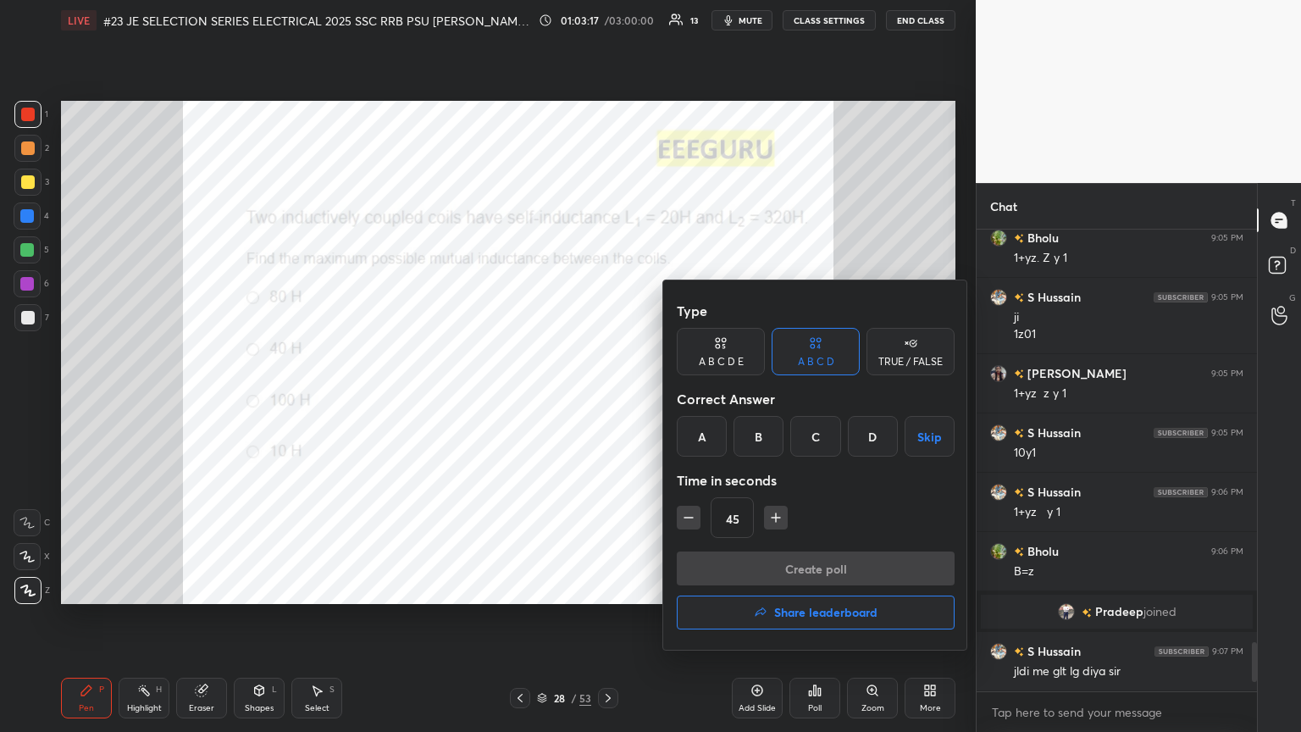
drag, startPoint x: 701, startPoint y: 429, endPoint x: 705, endPoint y: 506, distance: 78.0
click at [607, 397] on div "A" at bounding box center [702, 436] width 50 height 41
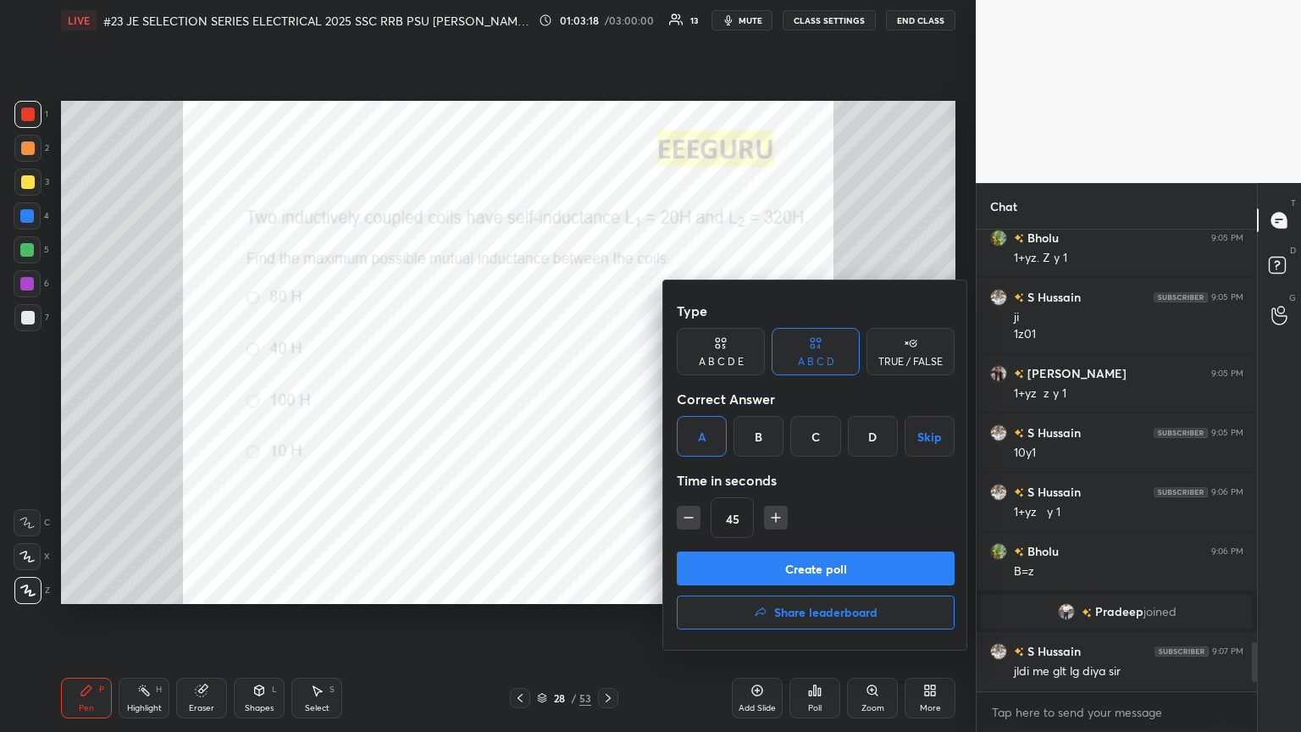
click at [607, 397] on icon "button" at bounding box center [688, 517] width 17 height 17
type input "15"
click at [607, 397] on button "Create poll" at bounding box center [816, 568] width 278 height 34
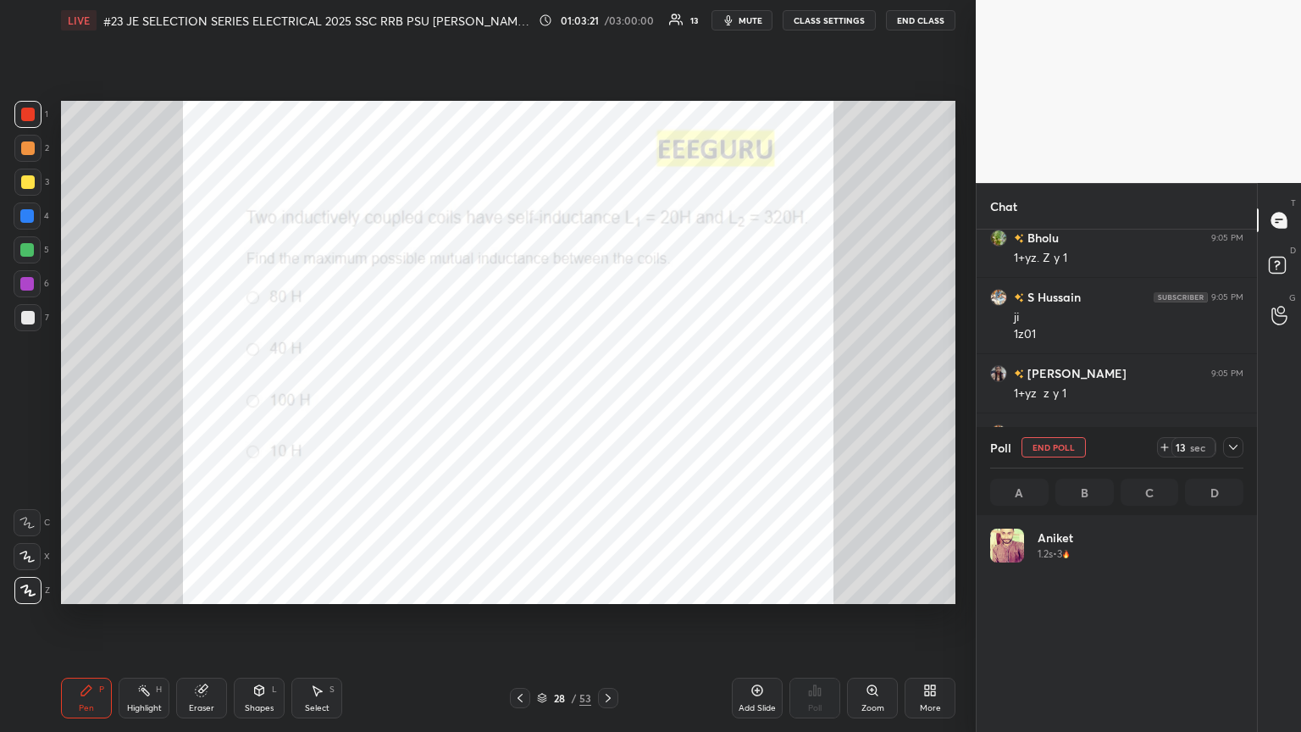
scroll to position [198, 248]
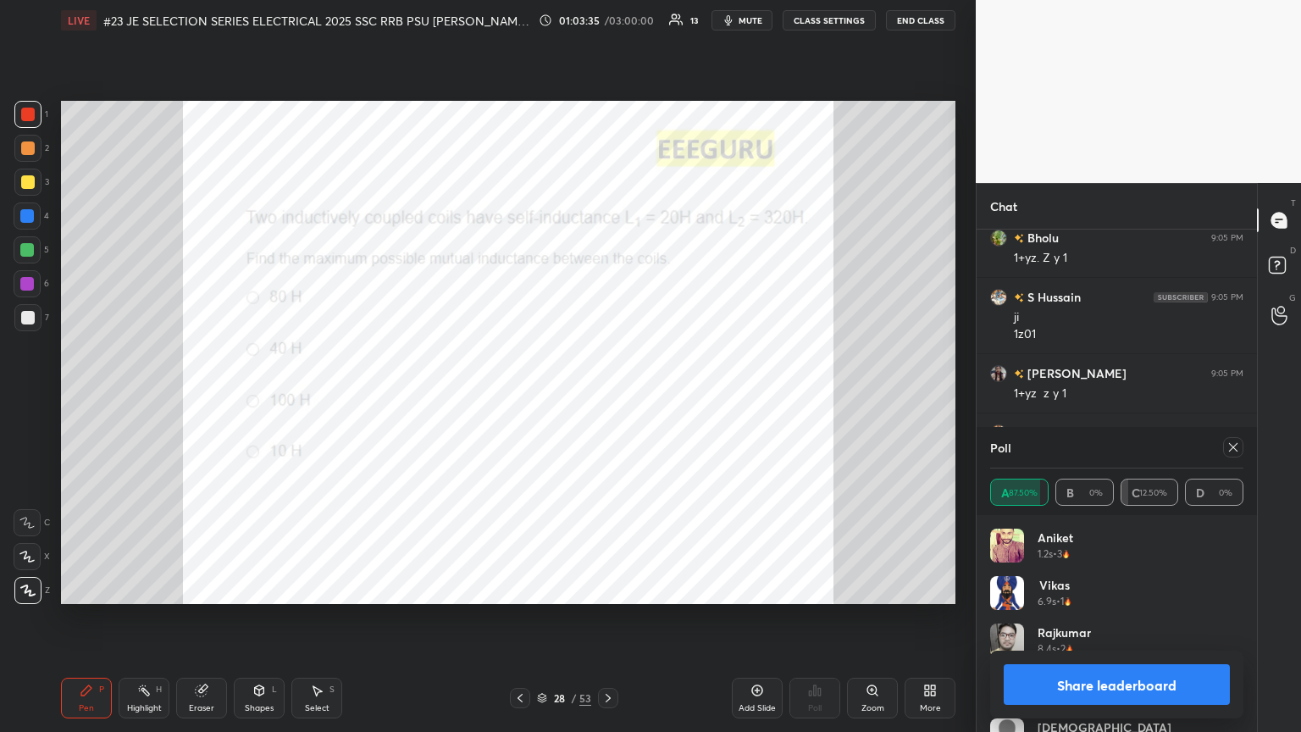
click at [607, 397] on div "Vikas 6.9s • 1" at bounding box center [1116, 599] width 253 height 47
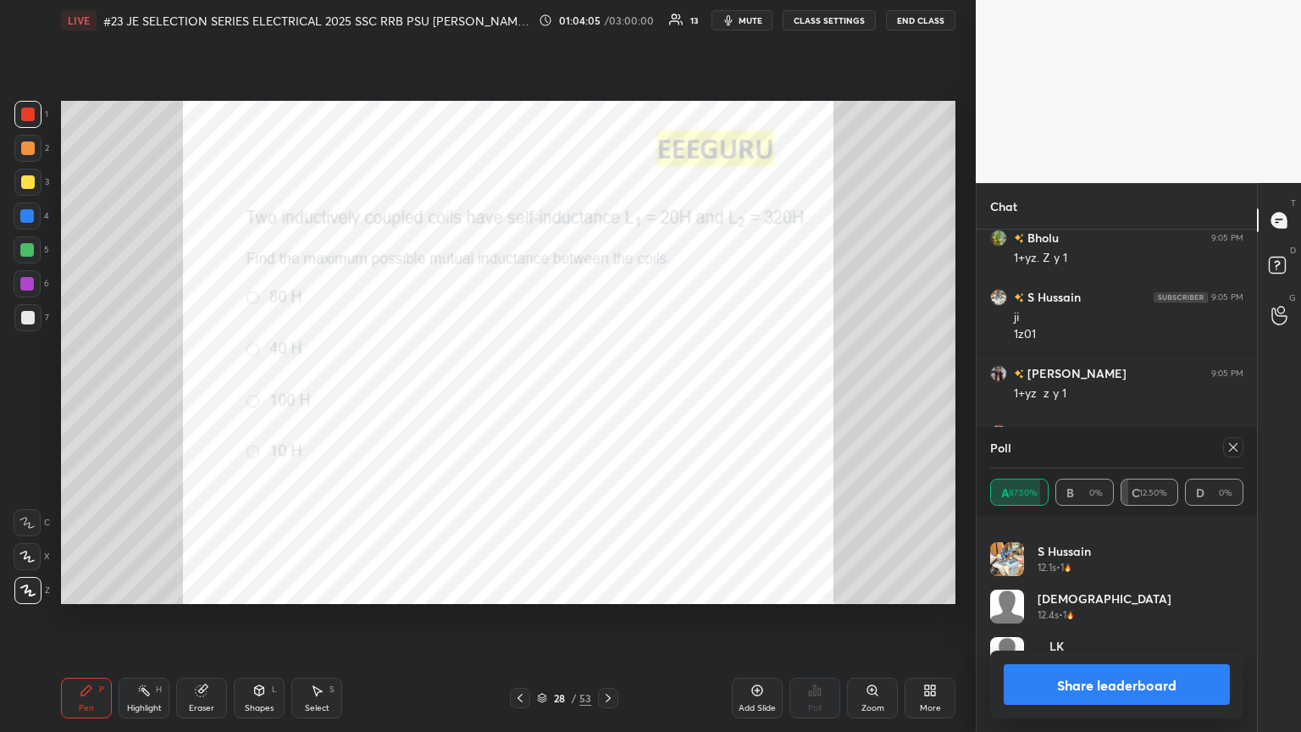
scroll to position [3983, 0]
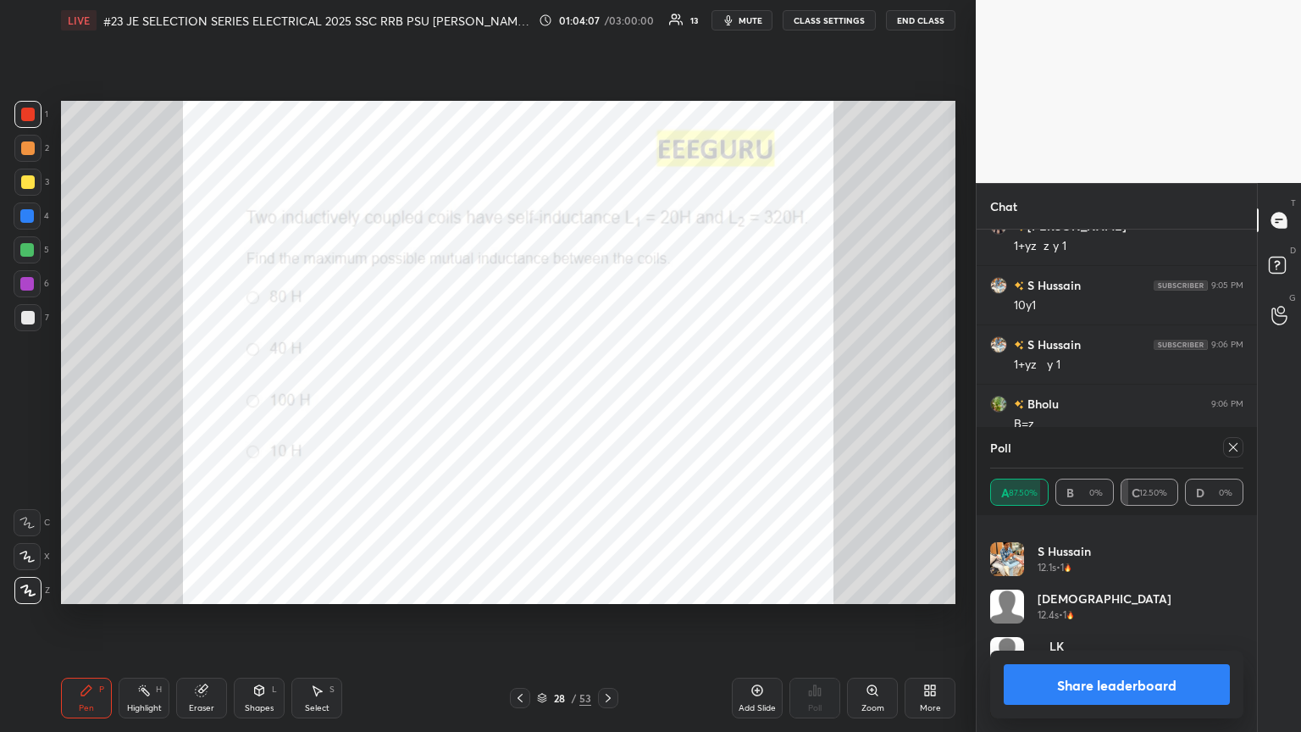
click at [607, 397] on icon at bounding box center [1233, 447] width 14 height 14
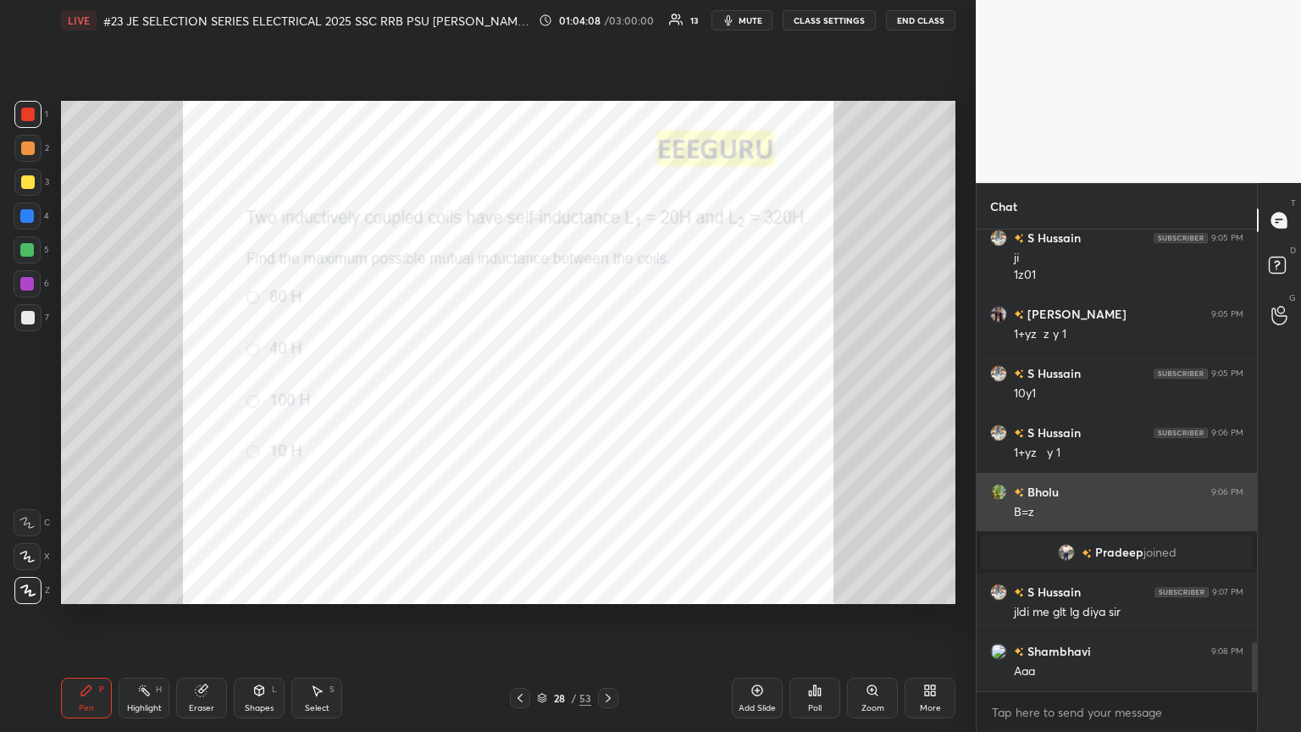
scroll to position [456, 275]
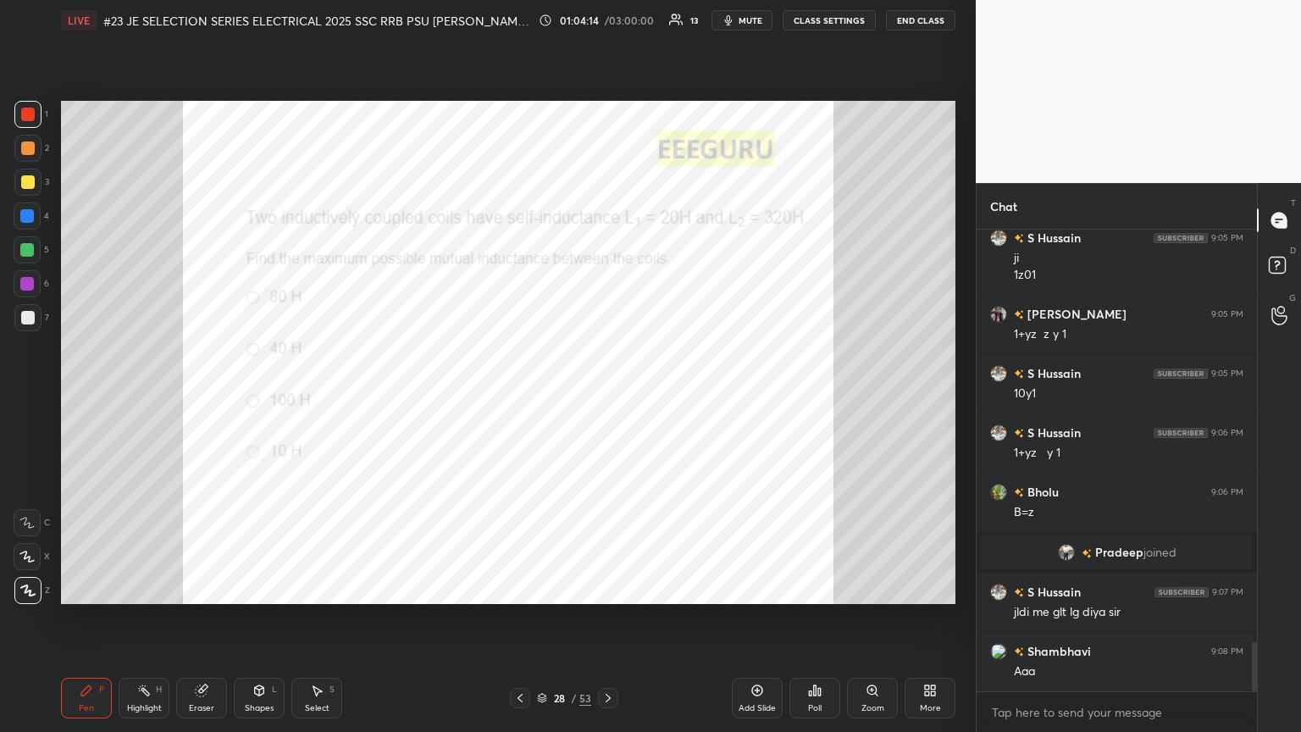
click at [607, 397] on icon at bounding box center [608, 698] width 14 height 14
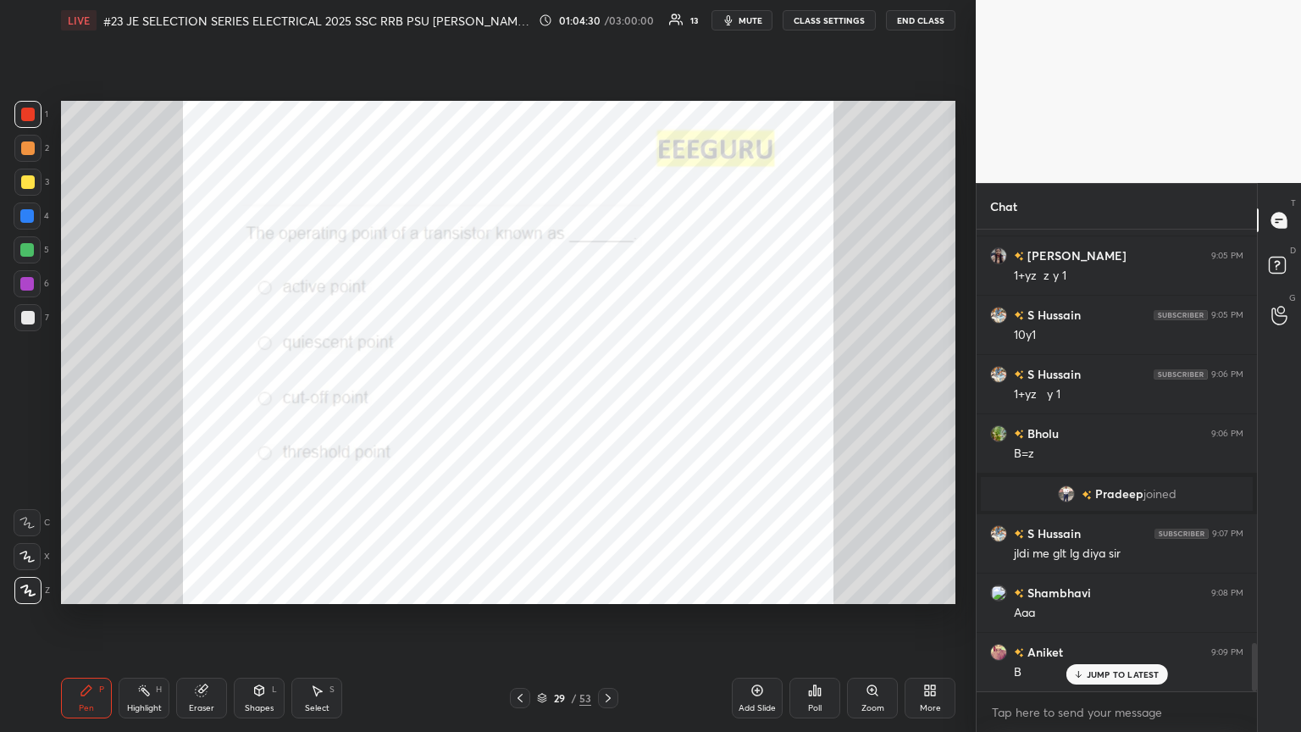
click at [606, 397] on icon at bounding box center [608, 698] width 14 height 14
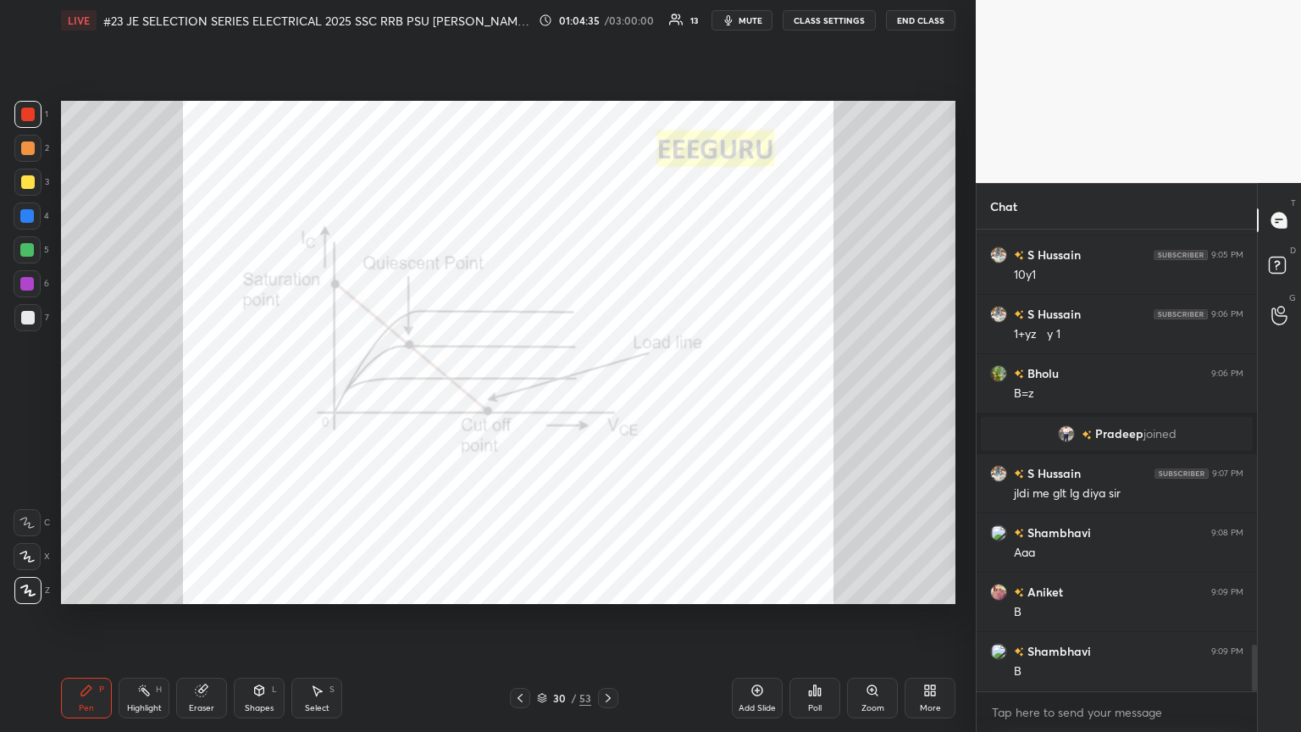
scroll to position [4072, 0]
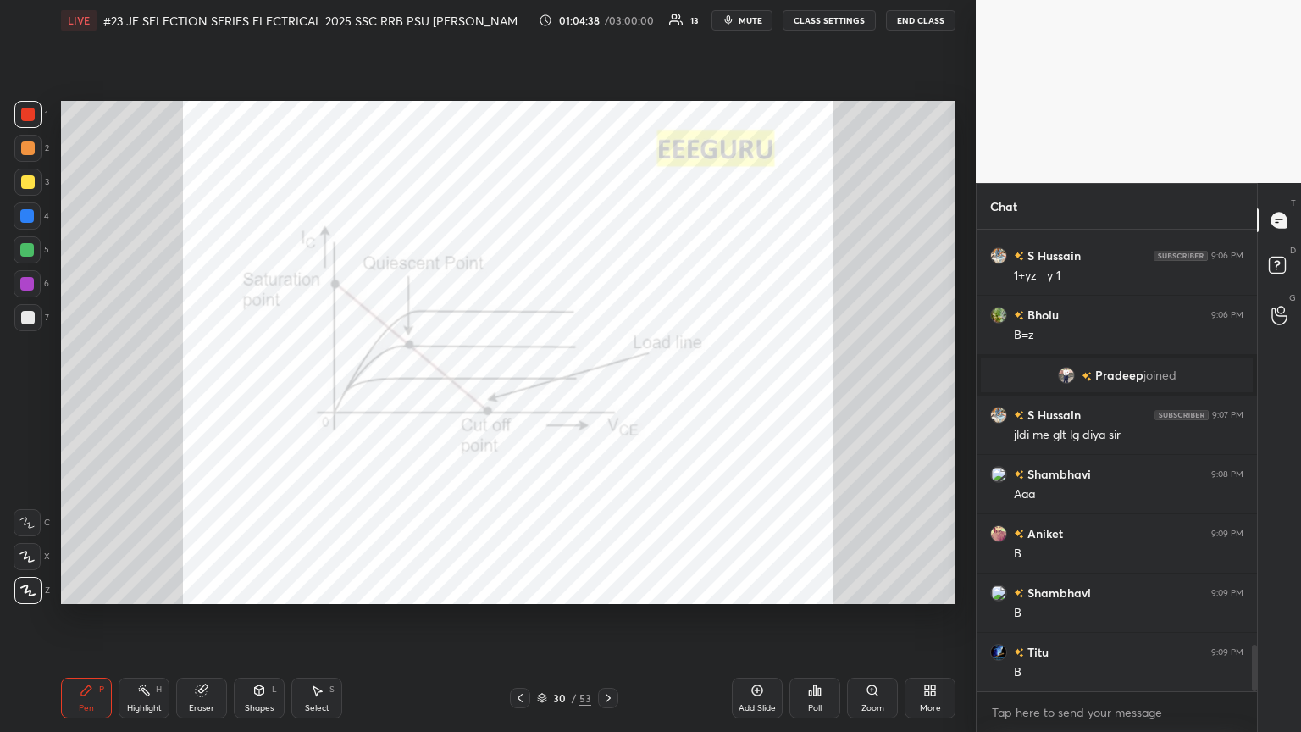
click at [522, 397] on icon at bounding box center [520, 698] width 14 height 14
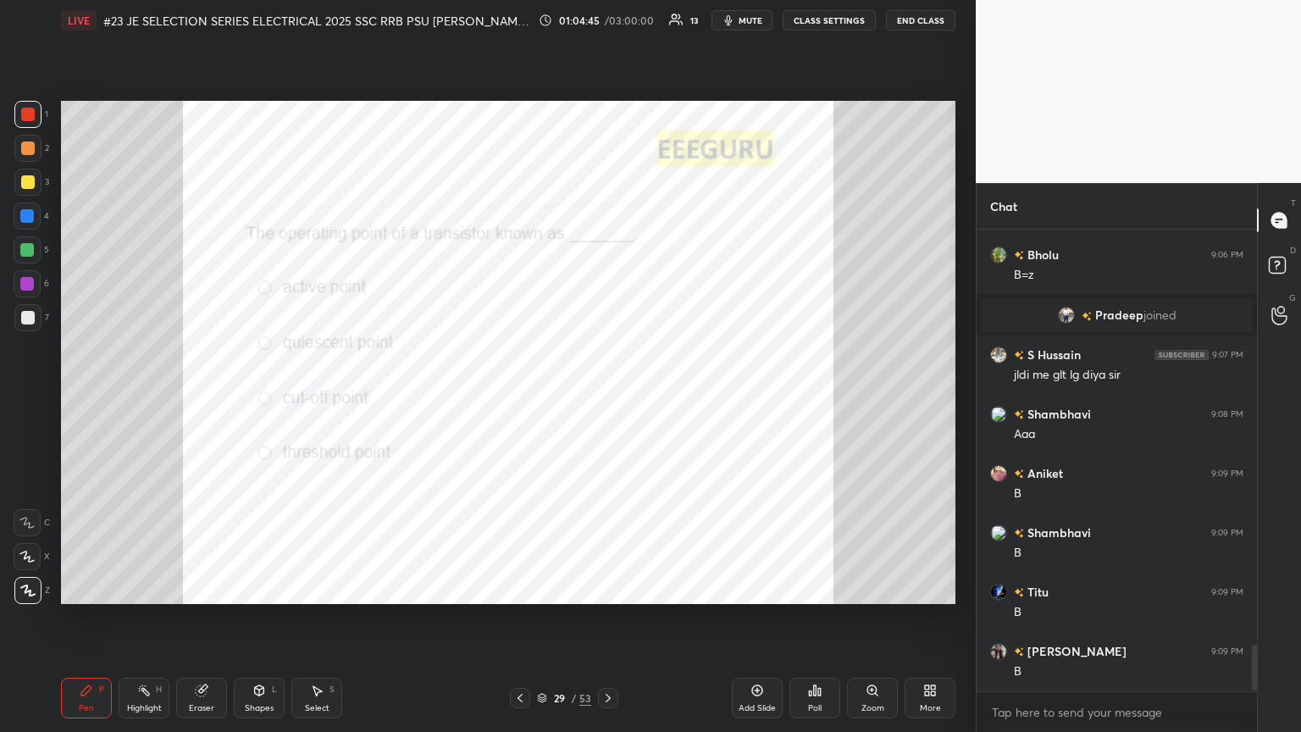
scroll to position [4191, 0]
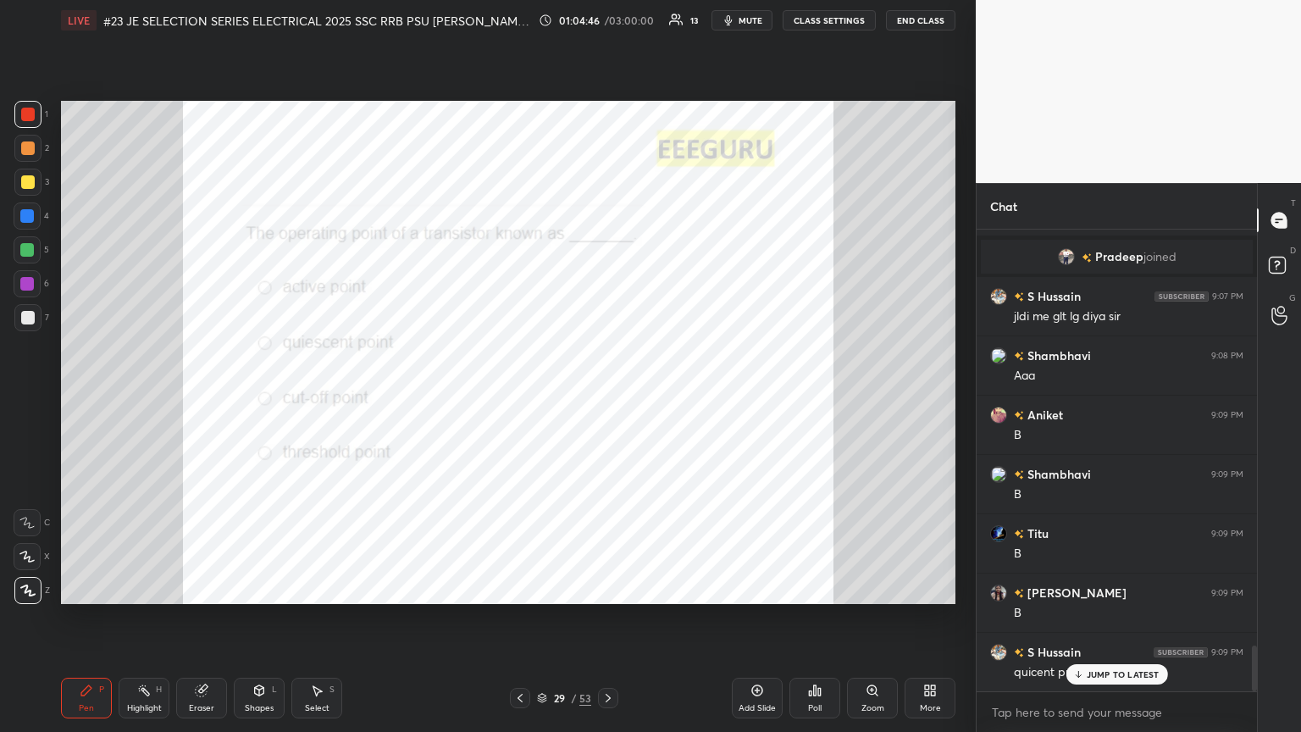
click at [607, 397] on p "JUMP TO LATEST" at bounding box center [1123, 674] width 73 height 10
click at [607, 397] on icon at bounding box center [608, 698] width 14 height 14
click at [607, 397] on div "Poll" at bounding box center [814, 698] width 51 height 41
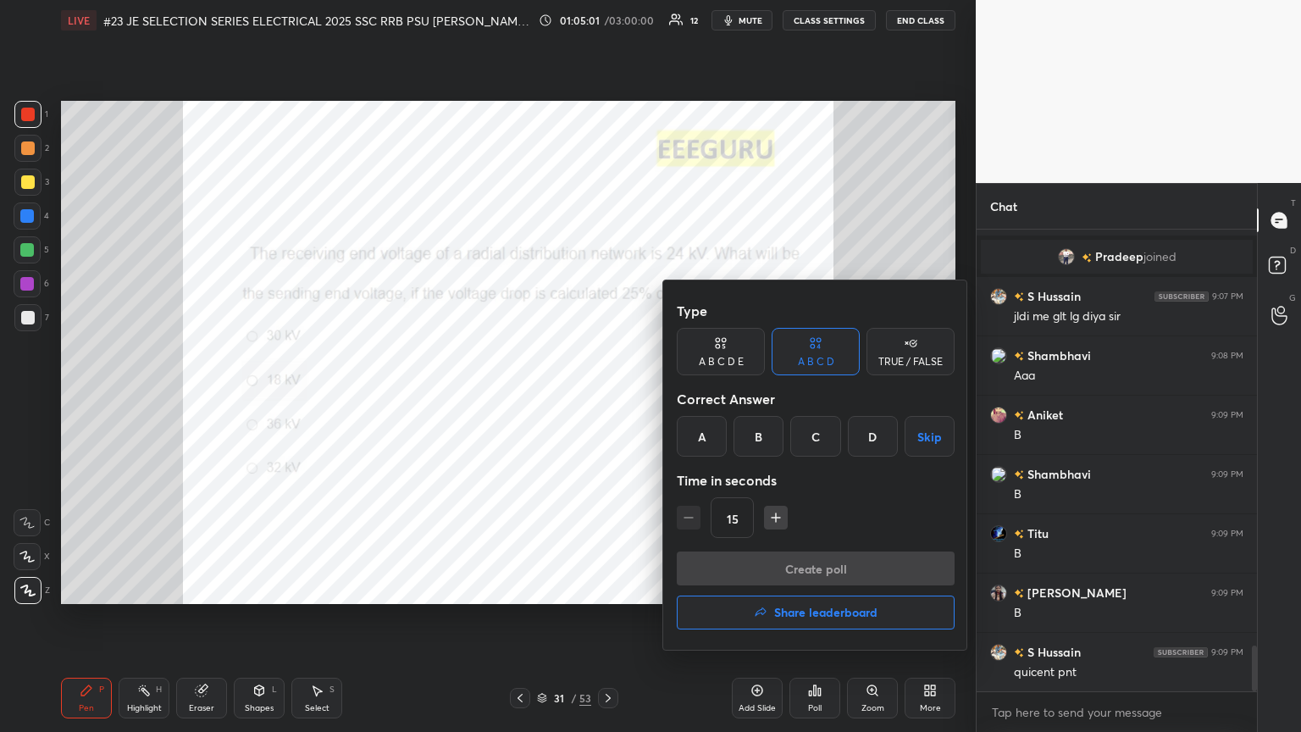
click at [602, 397] on div at bounding box center [650, 366] width 1301 height 732
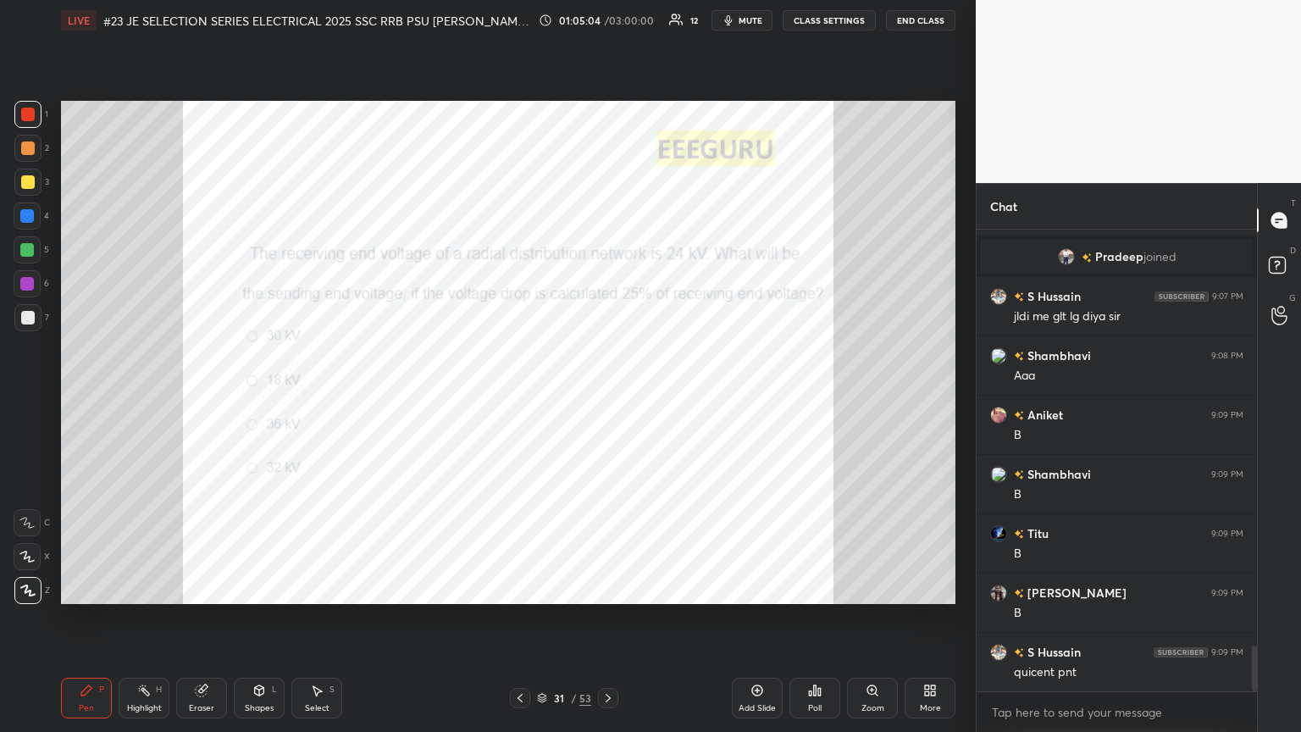
click at [607, 397] on div "Poll" at bounding box center [815, 708] width 14 height 8
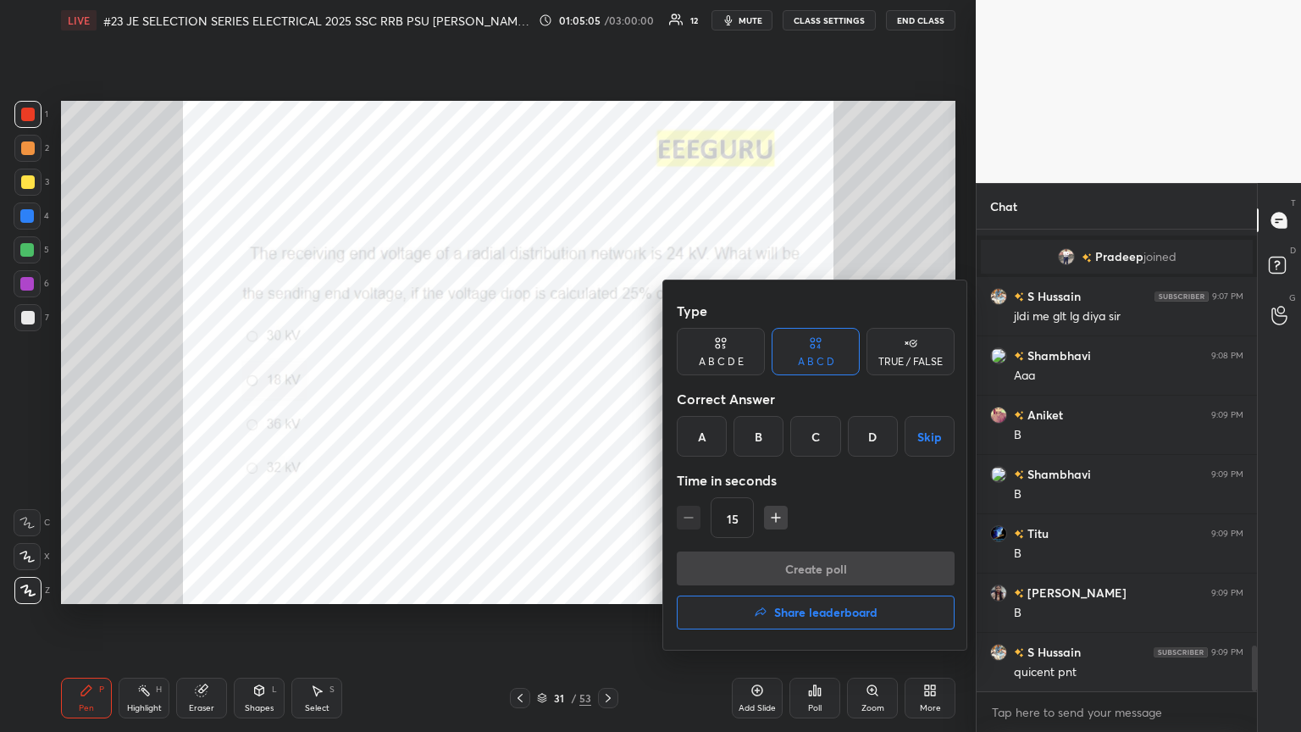
drag, startPoint x: 701, startPoint y: 434, endPoint x: 719, endPoint y: 479, distance: 49.1
click at [607, 397] on div "A" at bounding box center [702, 436] width 50 height 41
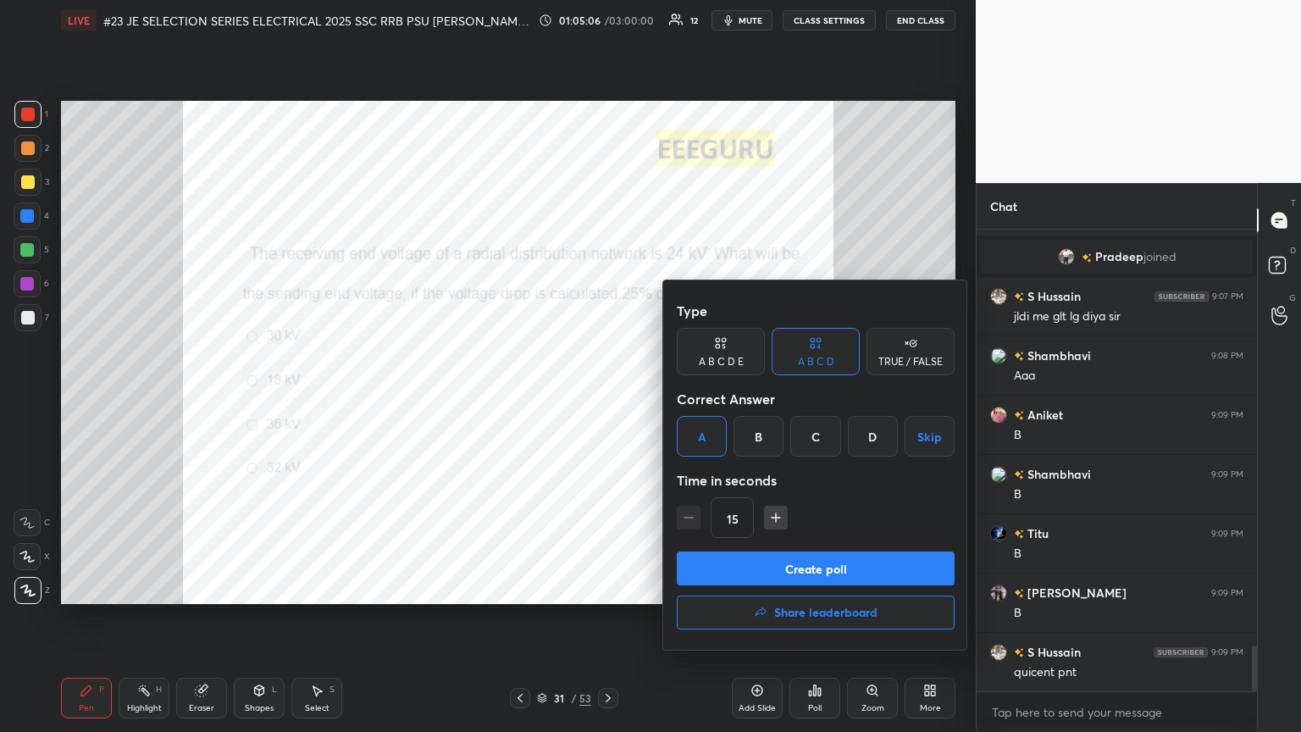
click at [607, 397] on button "Create poll" at bounding box center [816, 568] width 278 height 34
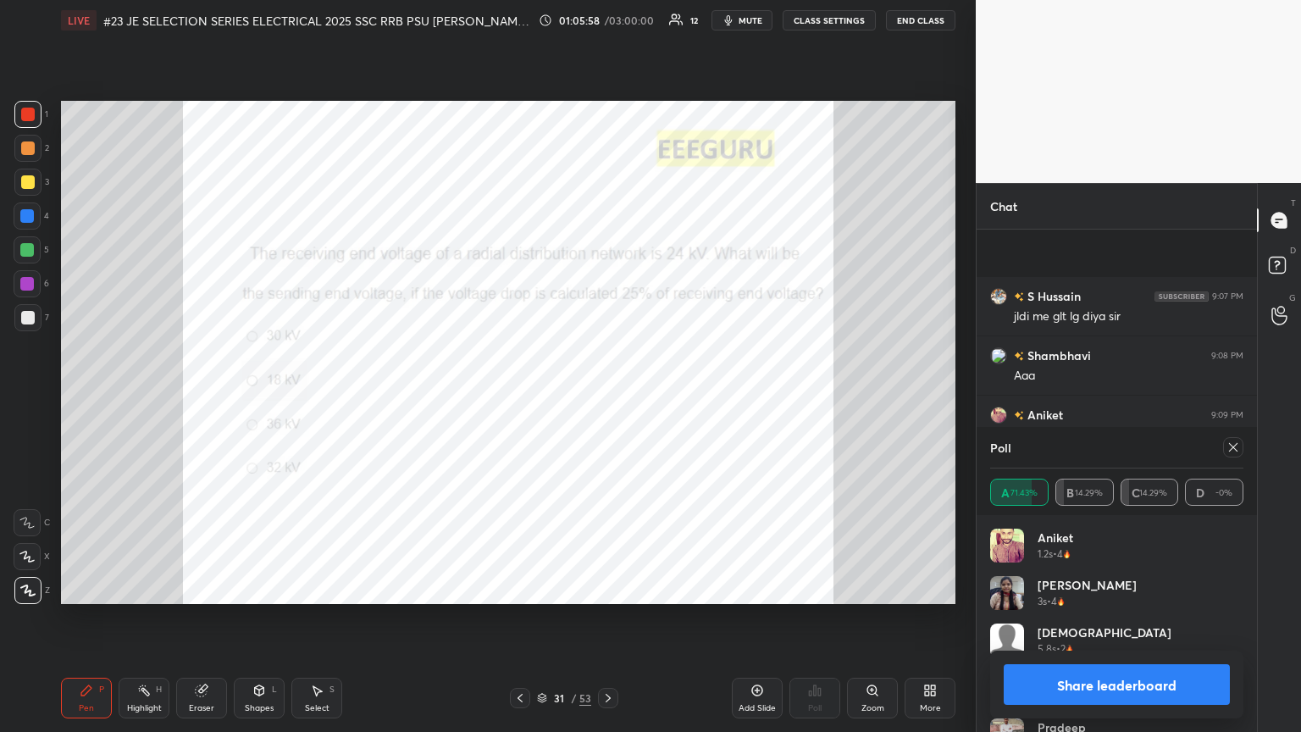
scroll to position [4339, 0]
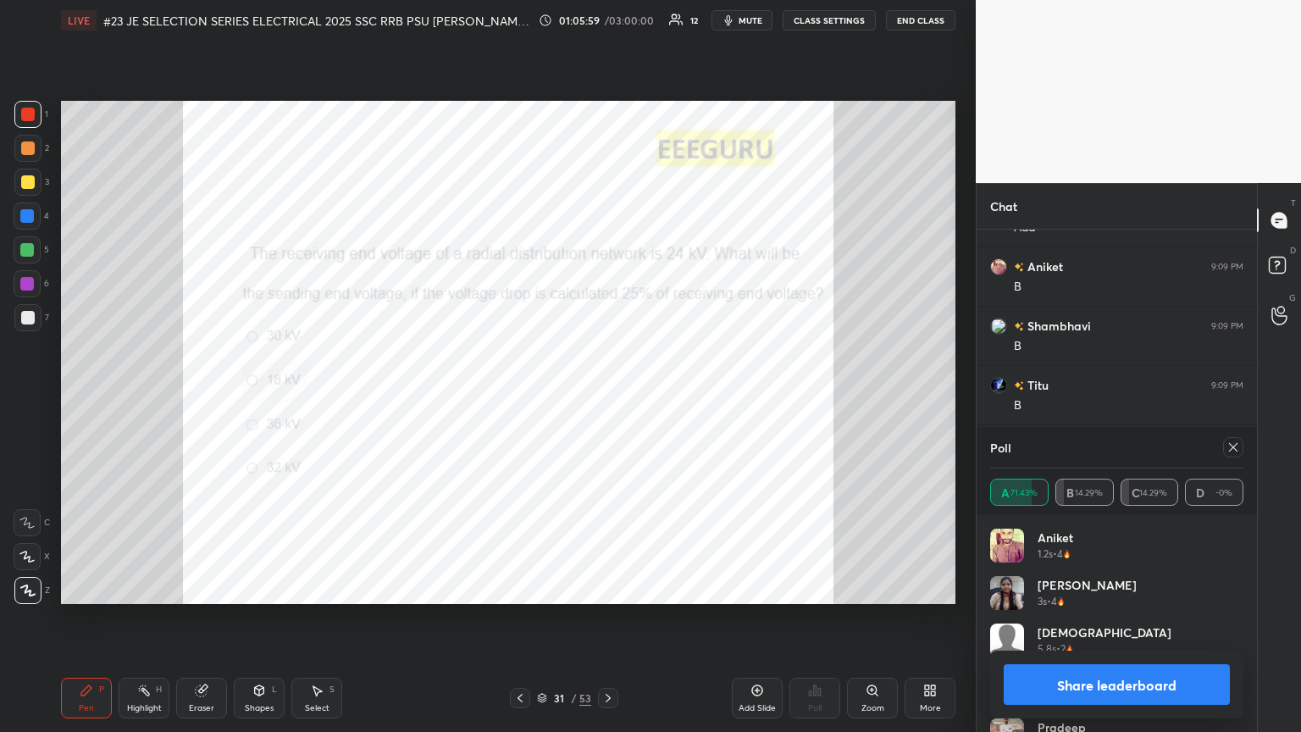
click at [607, 397] on icon at bounding box center [1233, 447] width 14 height 14
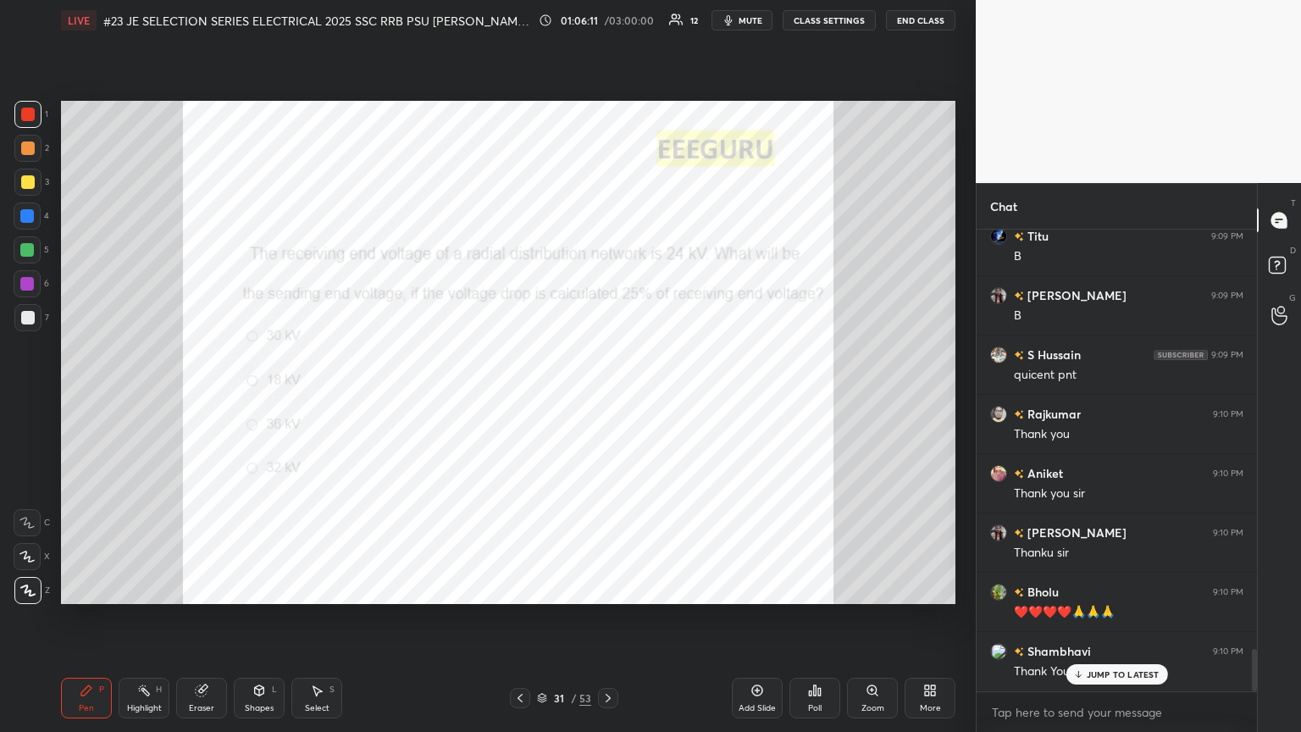
scroll to position [4546, 0]
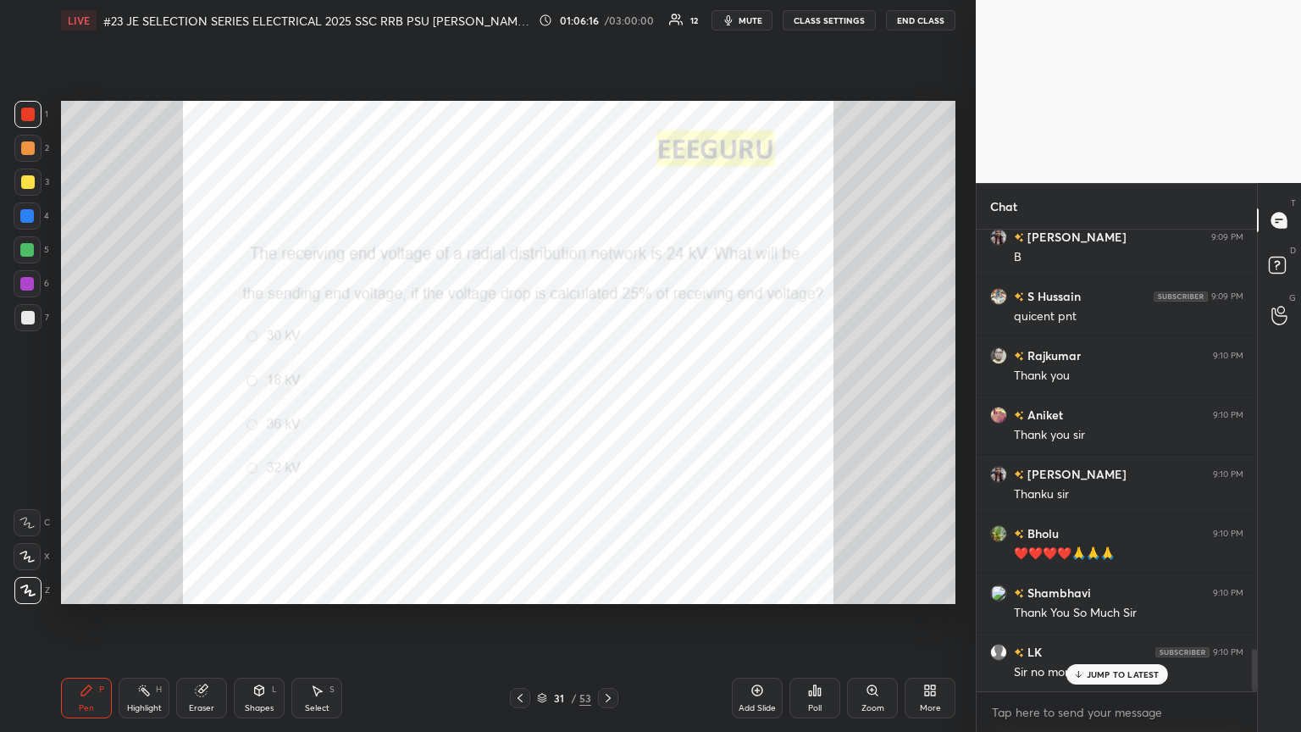
click at [607, 397] on p "JUMP TO LATEST" at bounding box center [1123, 674] width 73 height 10
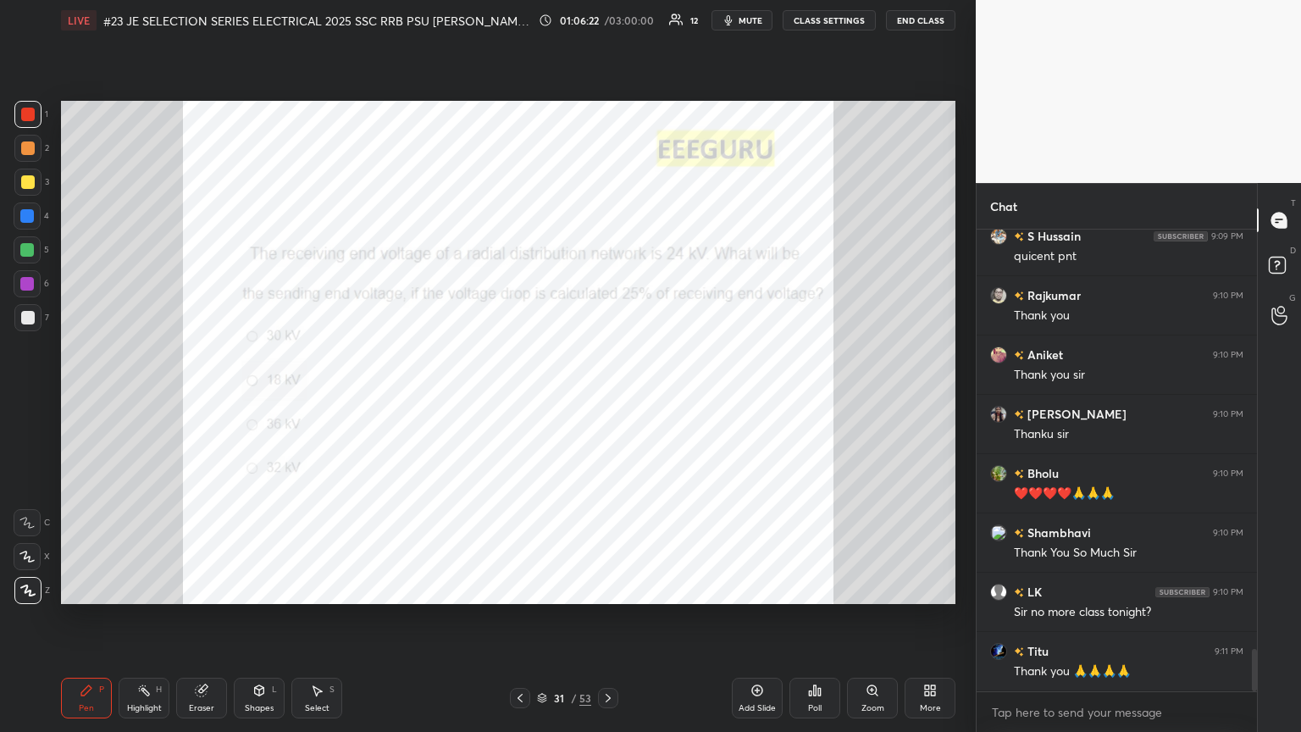
click at [26, 217] on div at bounding box center [27, 216] width 14 height 14
click at [29, 125] on div at bounding box center [27, 114] width 27 height 27
click at [244, 95] on div "Setting up your live class Poll for secs No correct answer Start poll" at bounding box center [508, 352] width 908 height 623
click at [29, 150] on div at bounding box center [28, 148] width 14 height 14
click at [29, 181] on div at bounding box center [28, 182] width 14 height 14
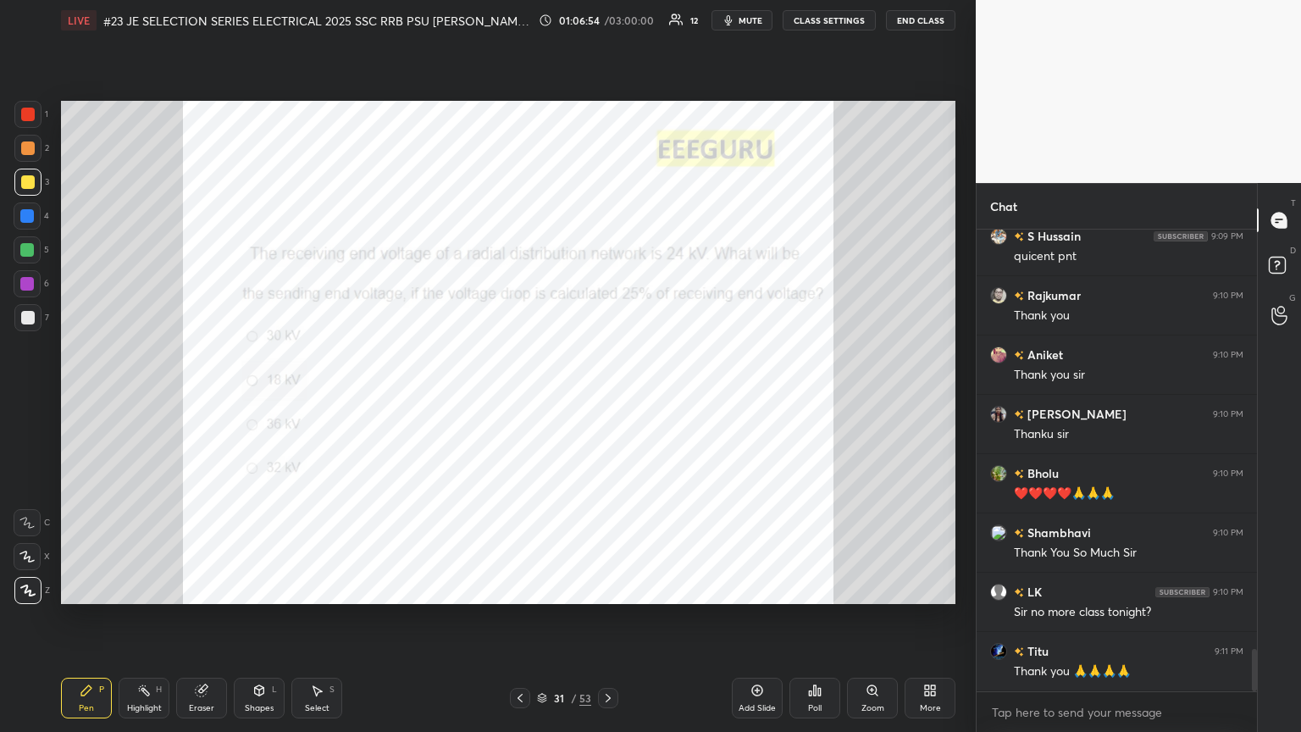
click at [91, 397] on div "Pen" at bounding box center [86, 708] width 15 height 8
click at [18, 123] on div at bounding box center [27, 114] width 27 height 27
drag, startPoint x: 205, startPoint y: 700, endPoint x: 196, endPoint y: 702, distance: 8.6
click at [203, 397] on div "Eraser" at bounding box center [201, 698] width 51 height 41
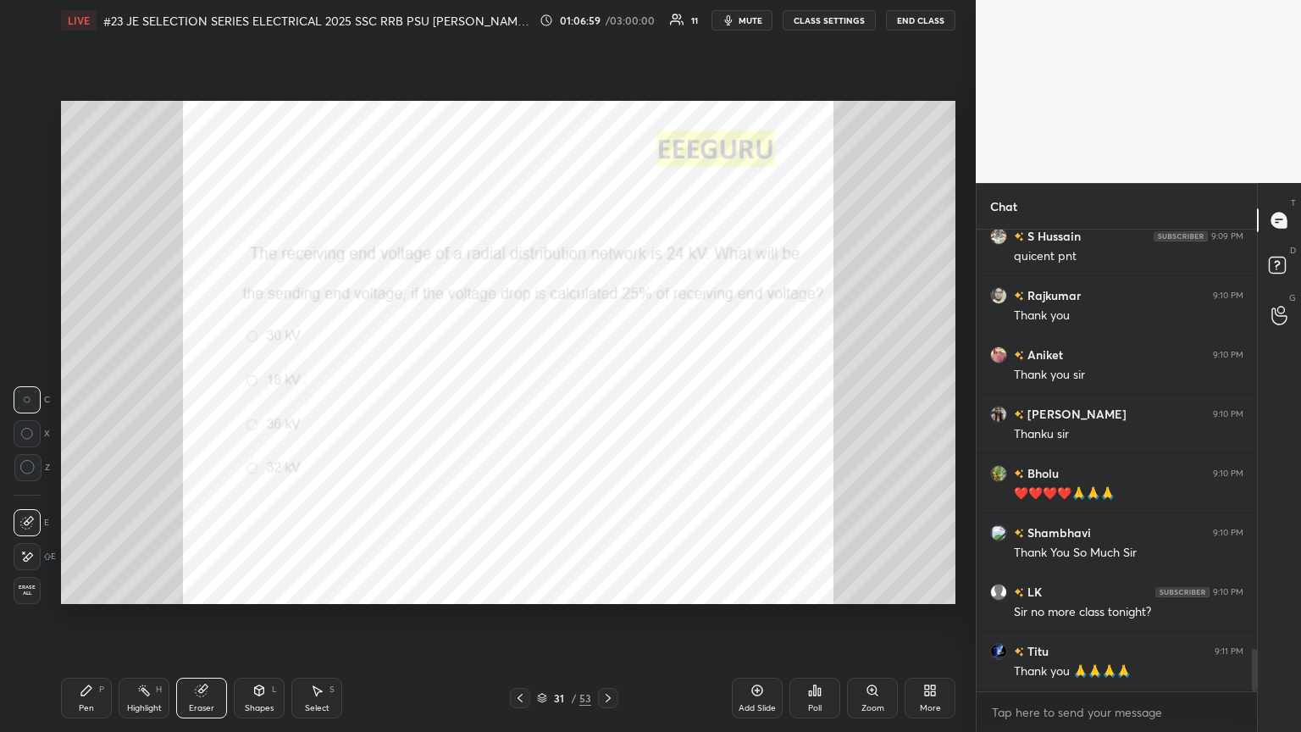
click at [31, 397] on span "Erase all" at bounding box center [26, 590] width 25 height 12
click at [92, 397] on div "Pen" at bounding box center [86, 708] width 15 height 8
click at [542, 397] on icon at bounding box center [542, 698] width 10 height 10
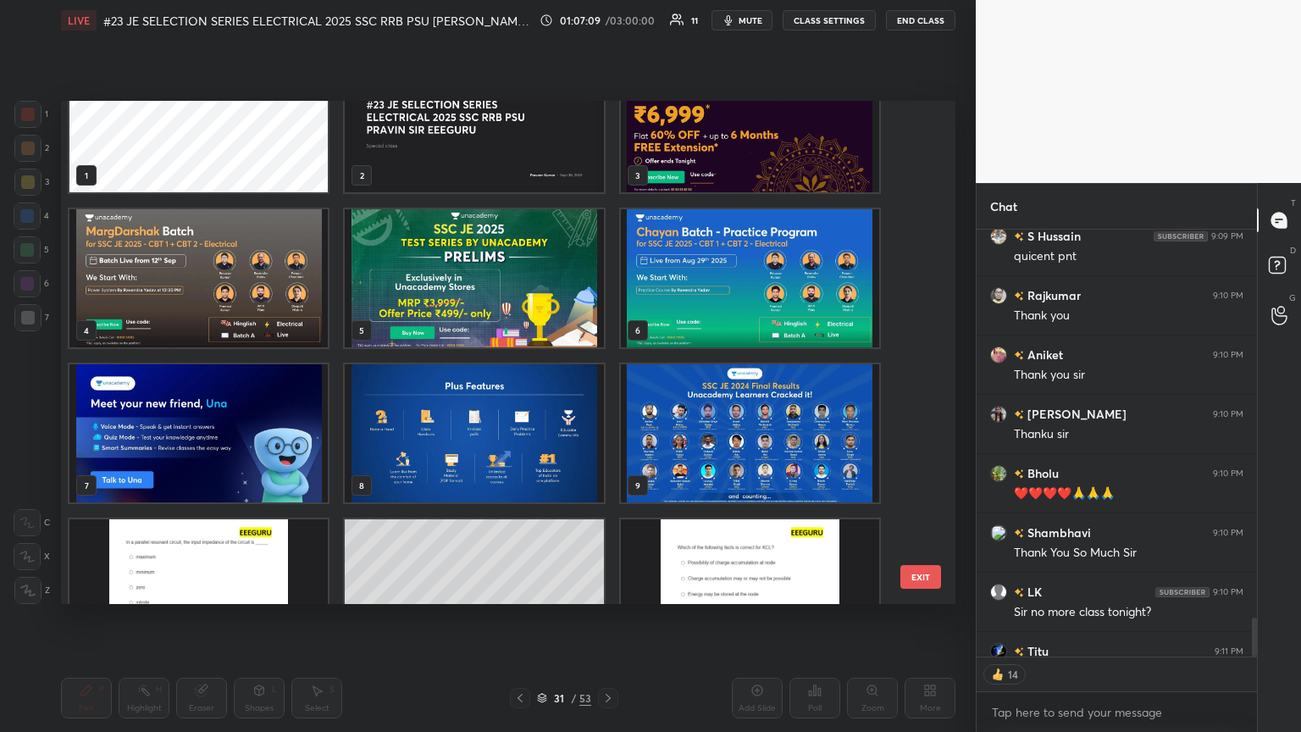
scroll to position [0, 0]
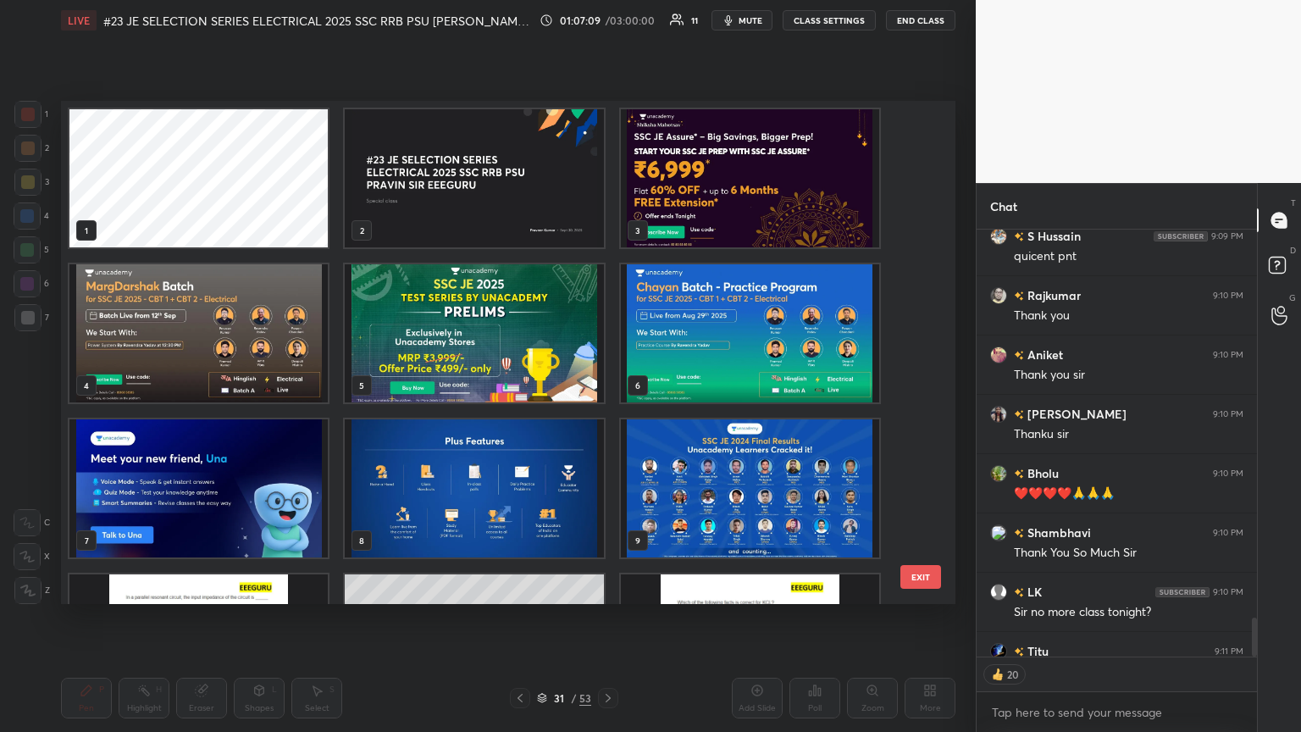
click at [607, 186] on img "grid" at bounding box center [750, 178] width 258 height 138
click at [607, 189] on img "grid" at bounding box center [750, 178] width 258 height 138
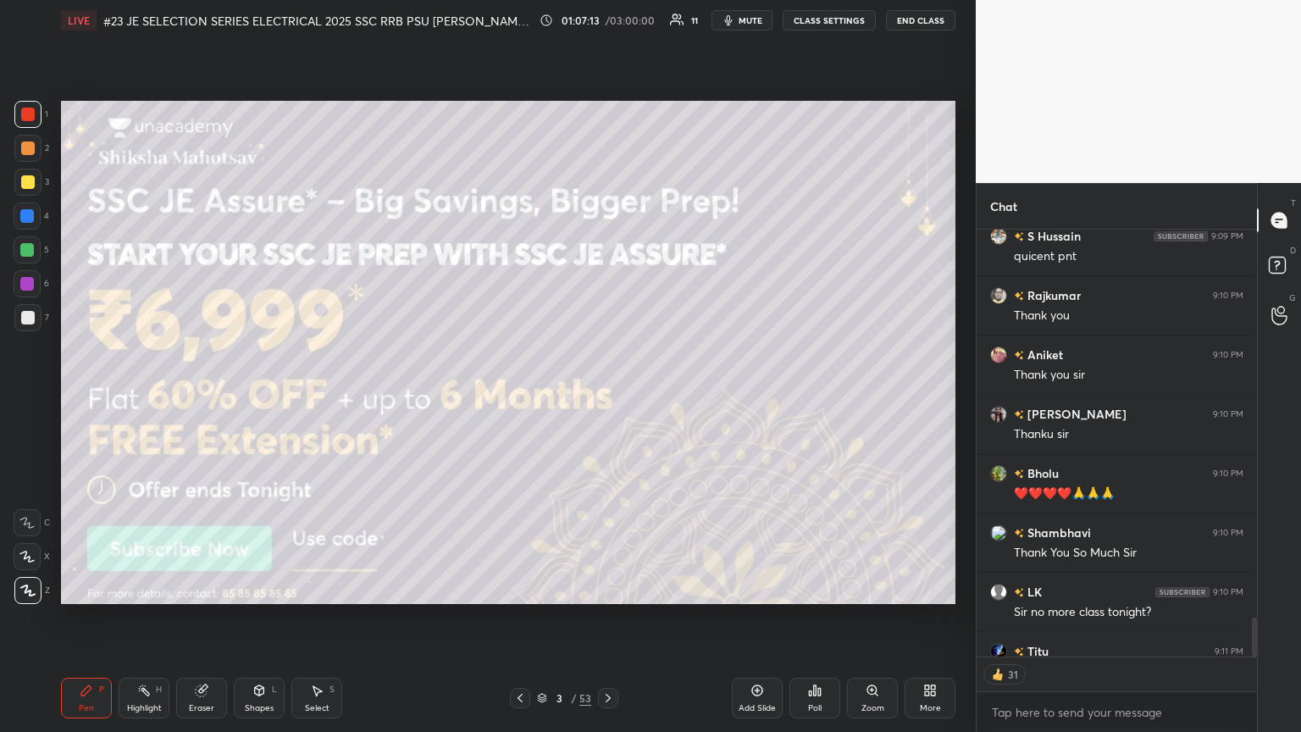
click at [607, 397] on icon at bounding box center [608, 698] width 14 height 14
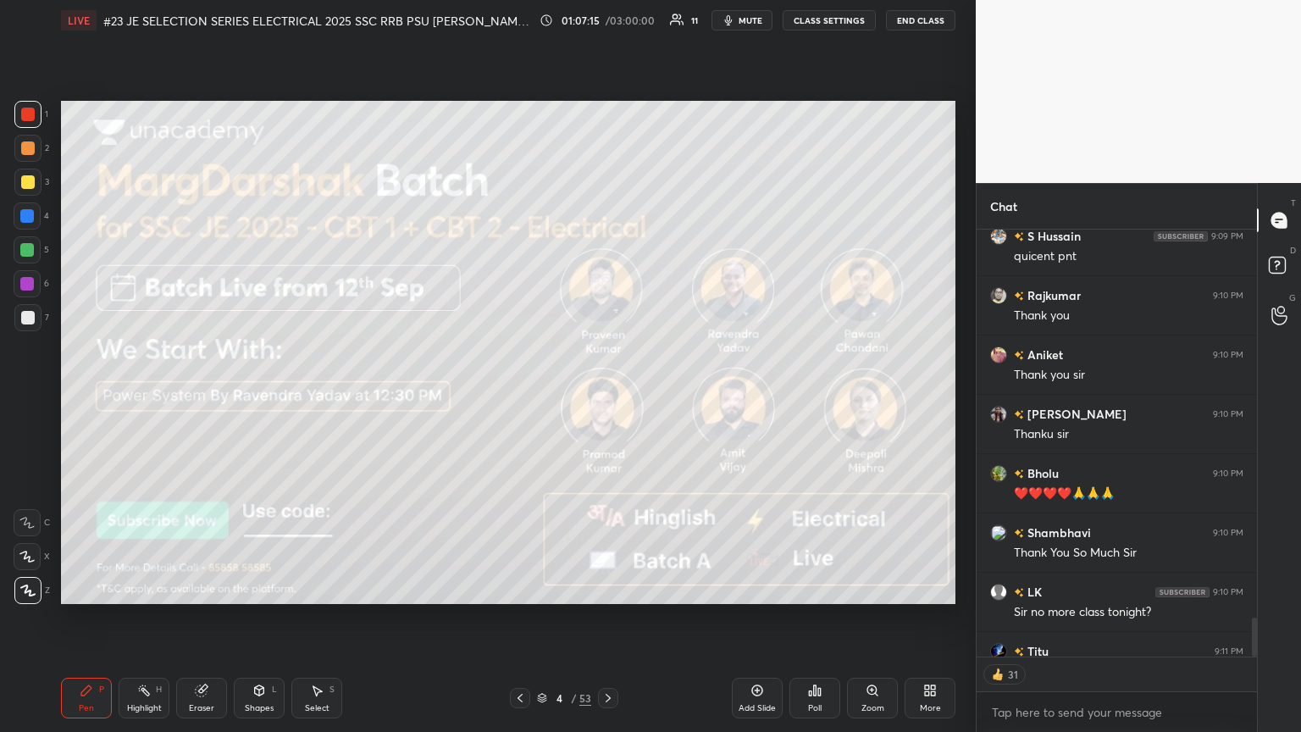
click at [607, 397] on icon at bounding box center [608, 698] width 14 height 14
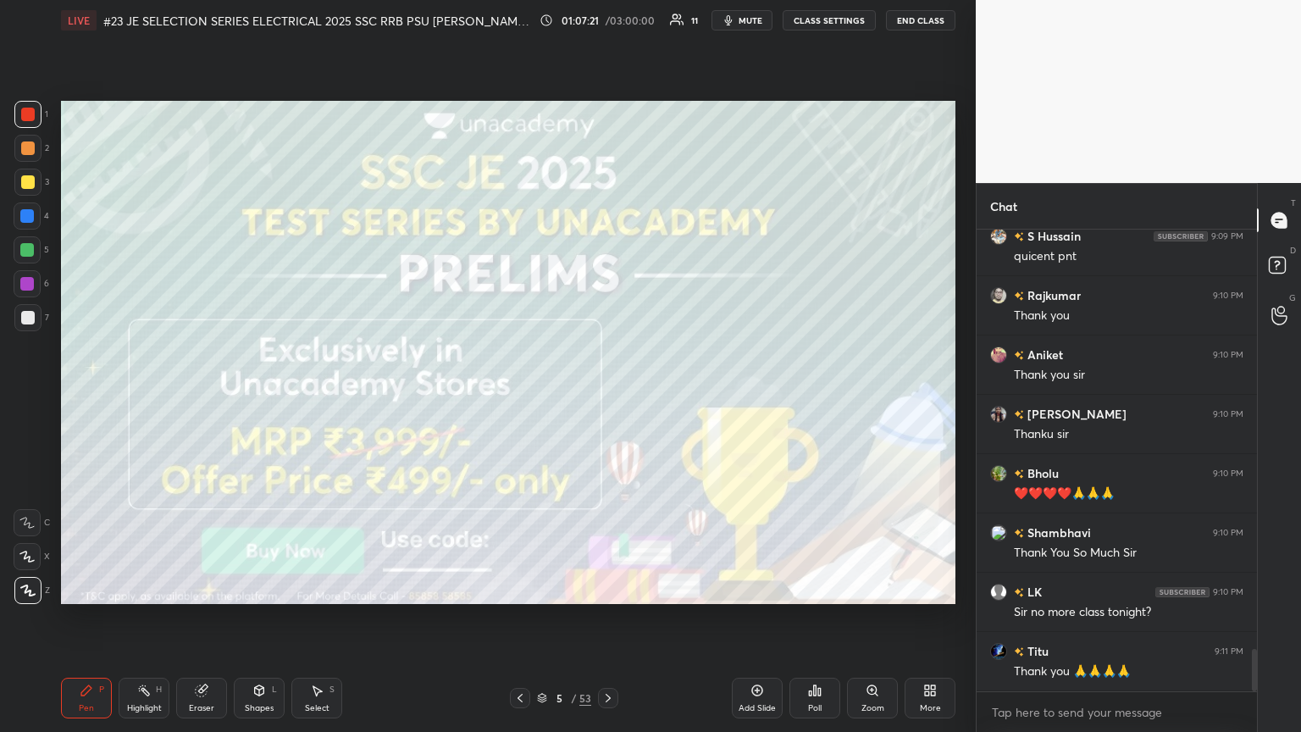
scroll to position [4606, 0]
click at [607, 397] on icon at bounding box center [608, 698] width 14 height 14
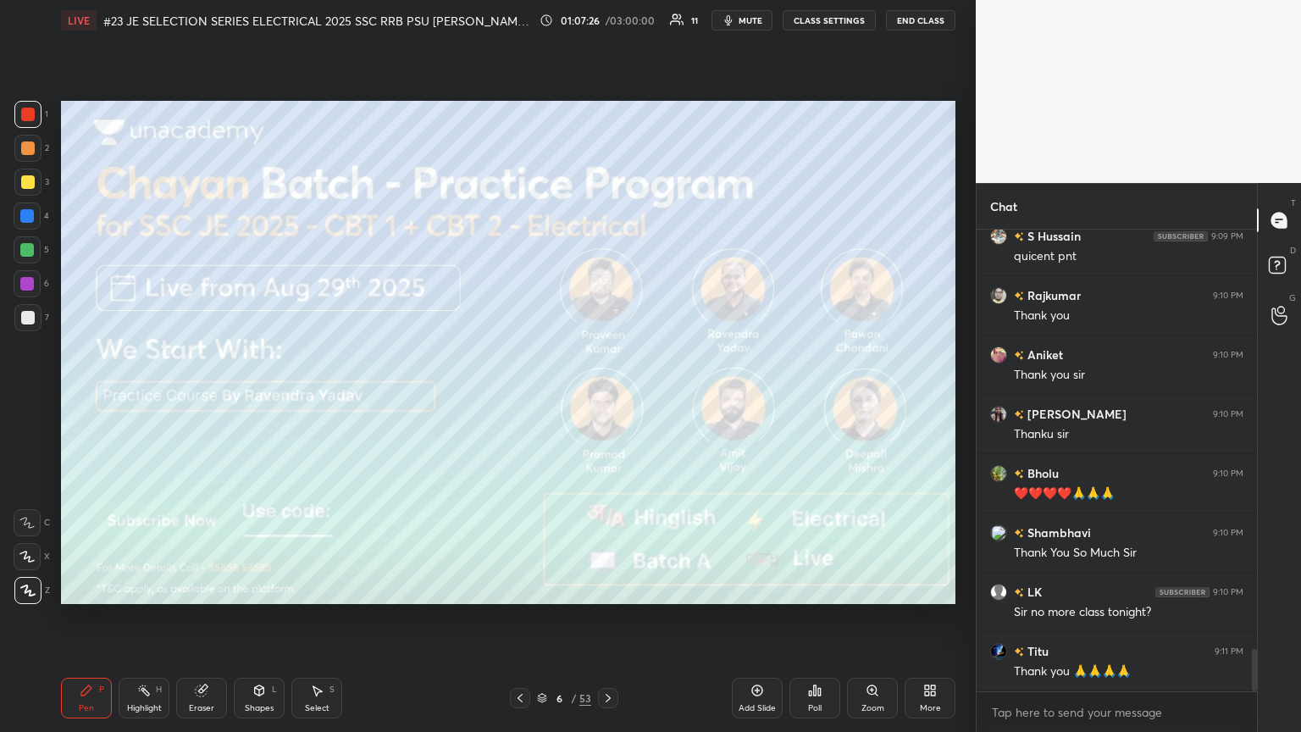
click at [607, 397] on div "Poll" at bounding box center [815, 708] width 14 height 8
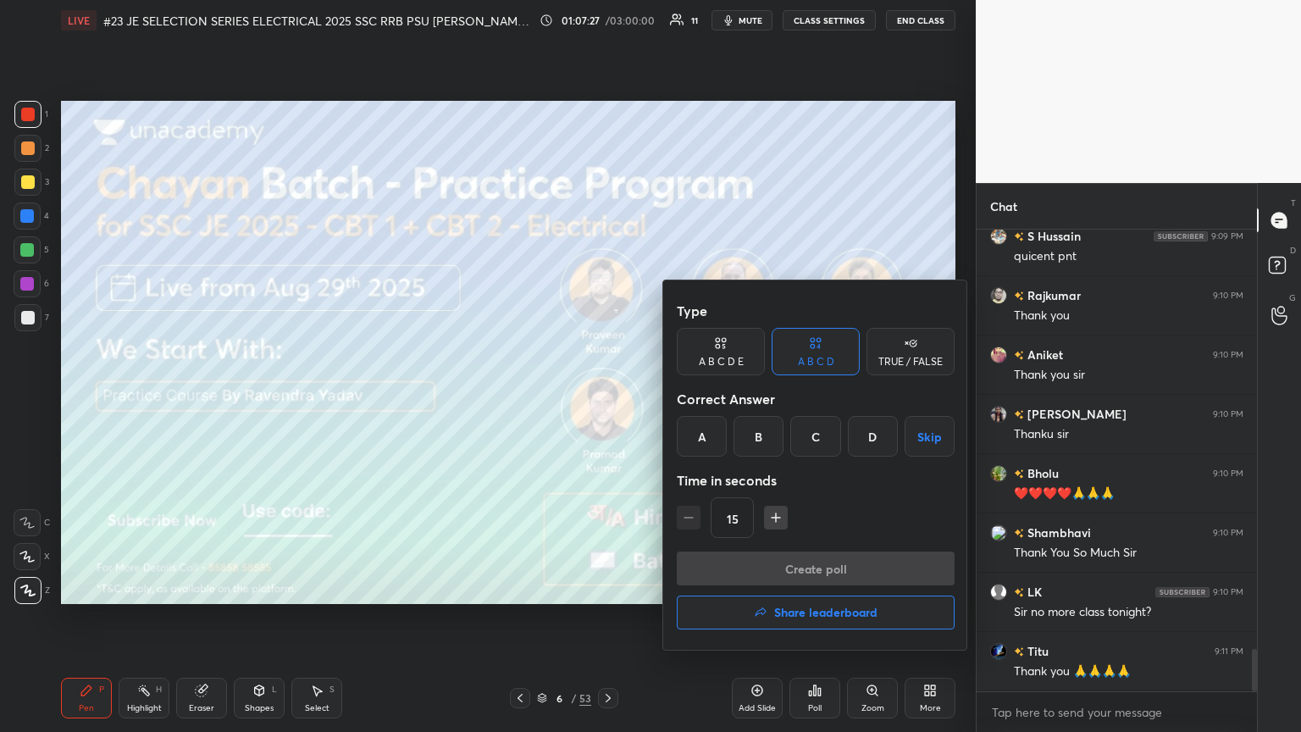
click at [607, 397] on button "Share leaderboard" at bounding box center [816, 612] width 278 height 34
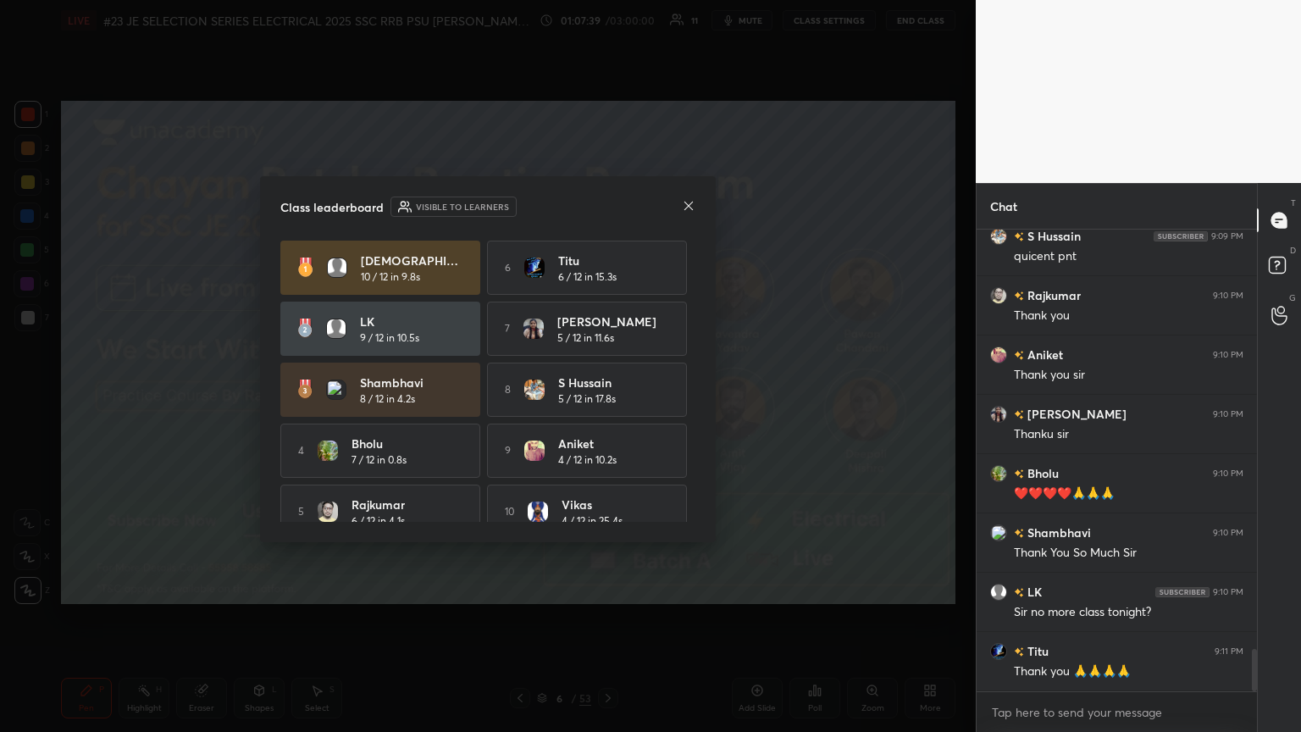
click at [607, 209] on icon at bounding box center [689, 206] width 14 height 14
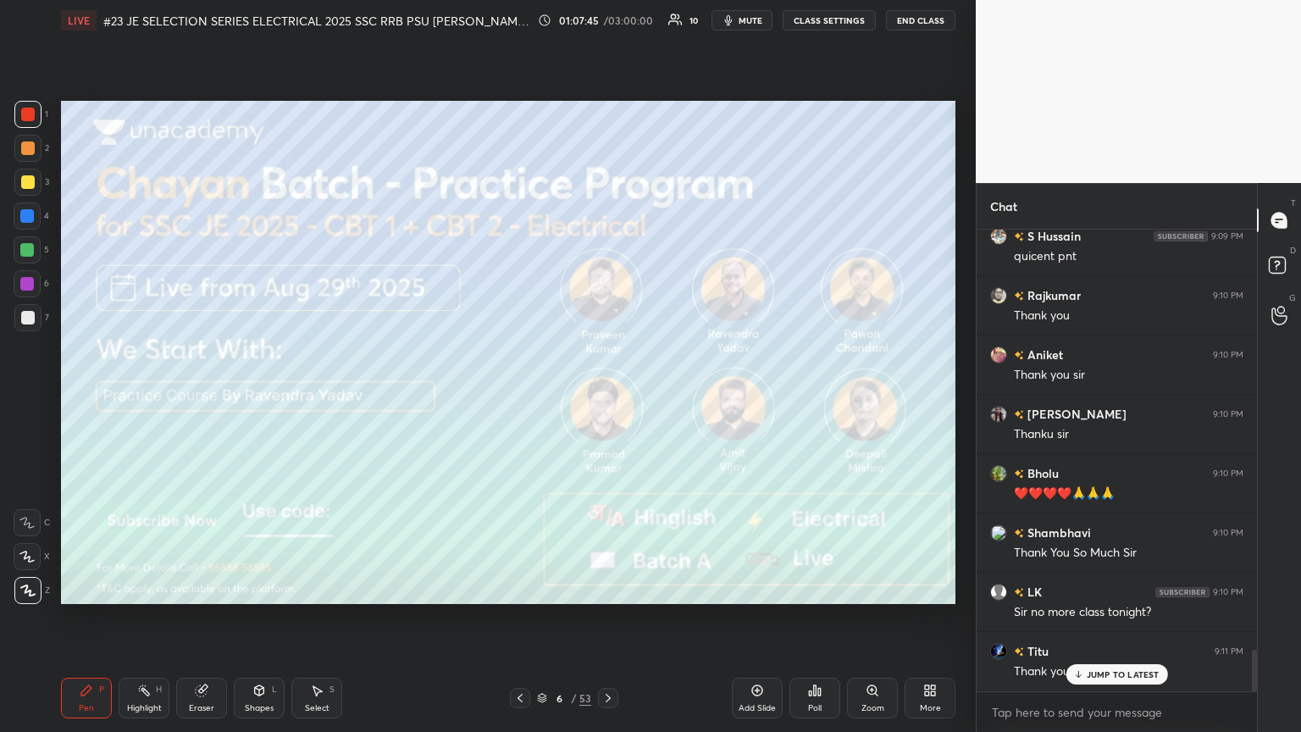
scroll to position [4665, 0]
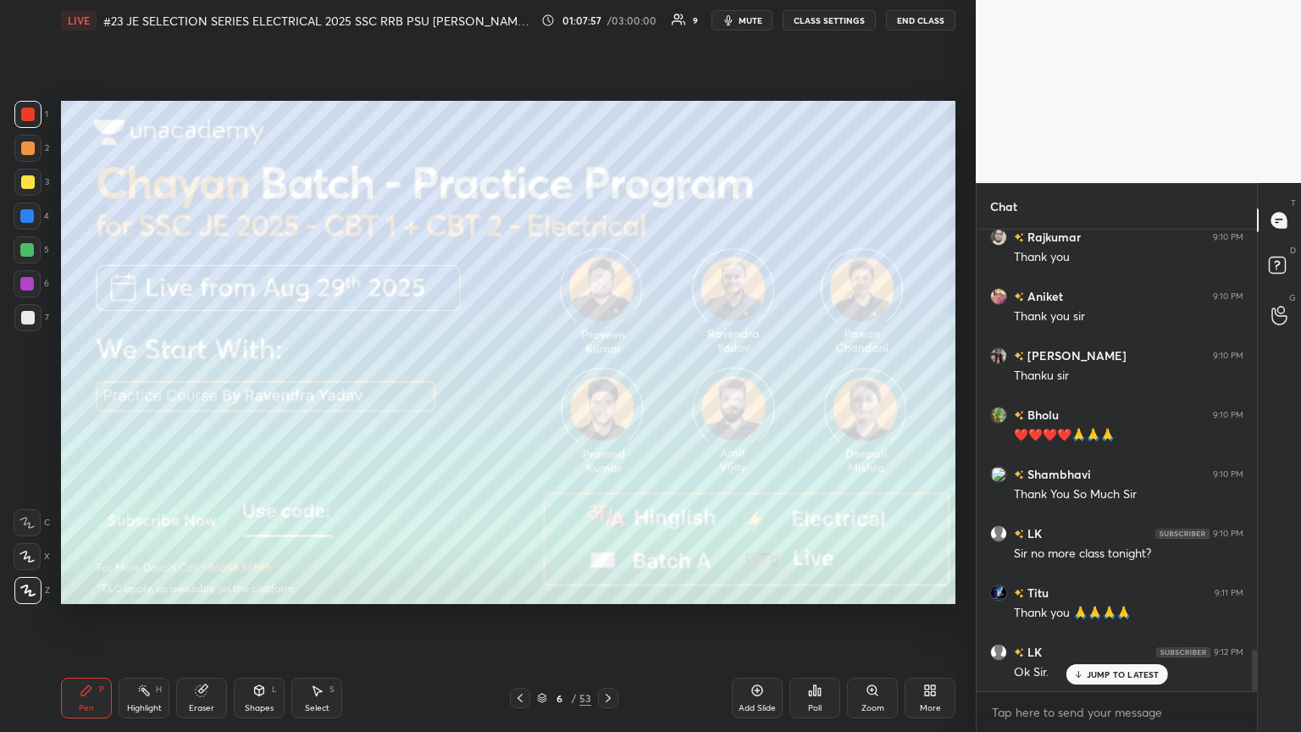
click at [607, 397] on icon at bounding box center [815, 690] width 14 height 14
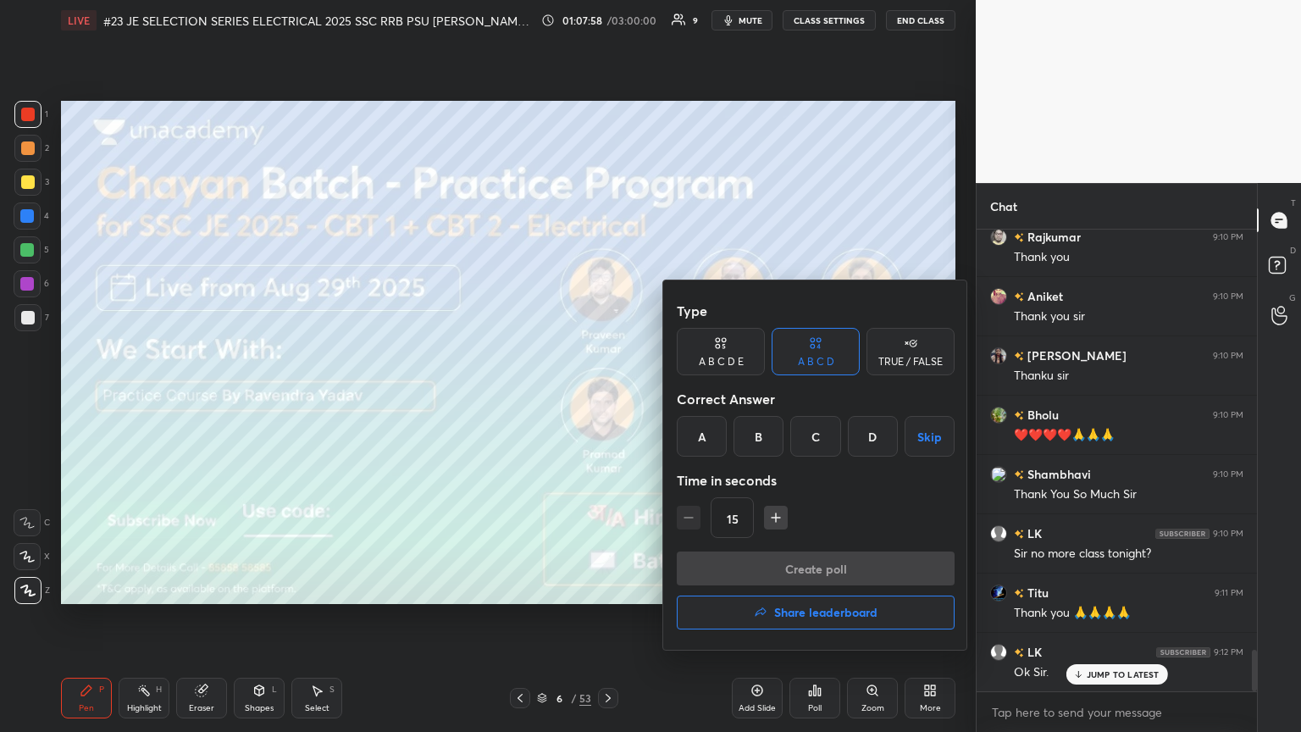
click at [607, 397] on button "Share leaderboard" at bounding box center [816, 612] width 278 height 34
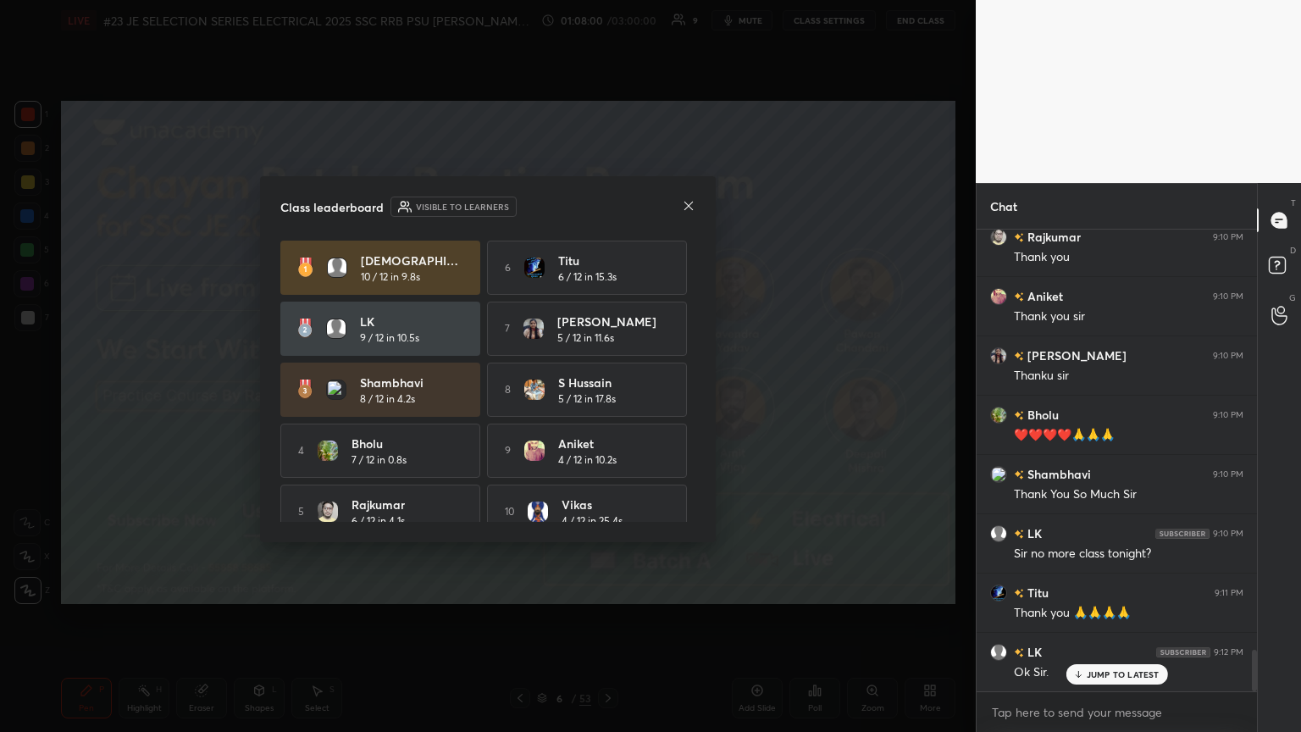
drag, startPoint x: 689, startPoint y: 435, endPoint x: 689, endPoint y: 502, distance: 66.9
click at [607, 397] on div "[PERSON_NAME] 10 / 12 in 9.8s 6 Titu 6 / 12 in 15.3s LK 9 / 12 in 10.5s 7 [PERS…" at bounding box center [487, 381] width 415 height 281
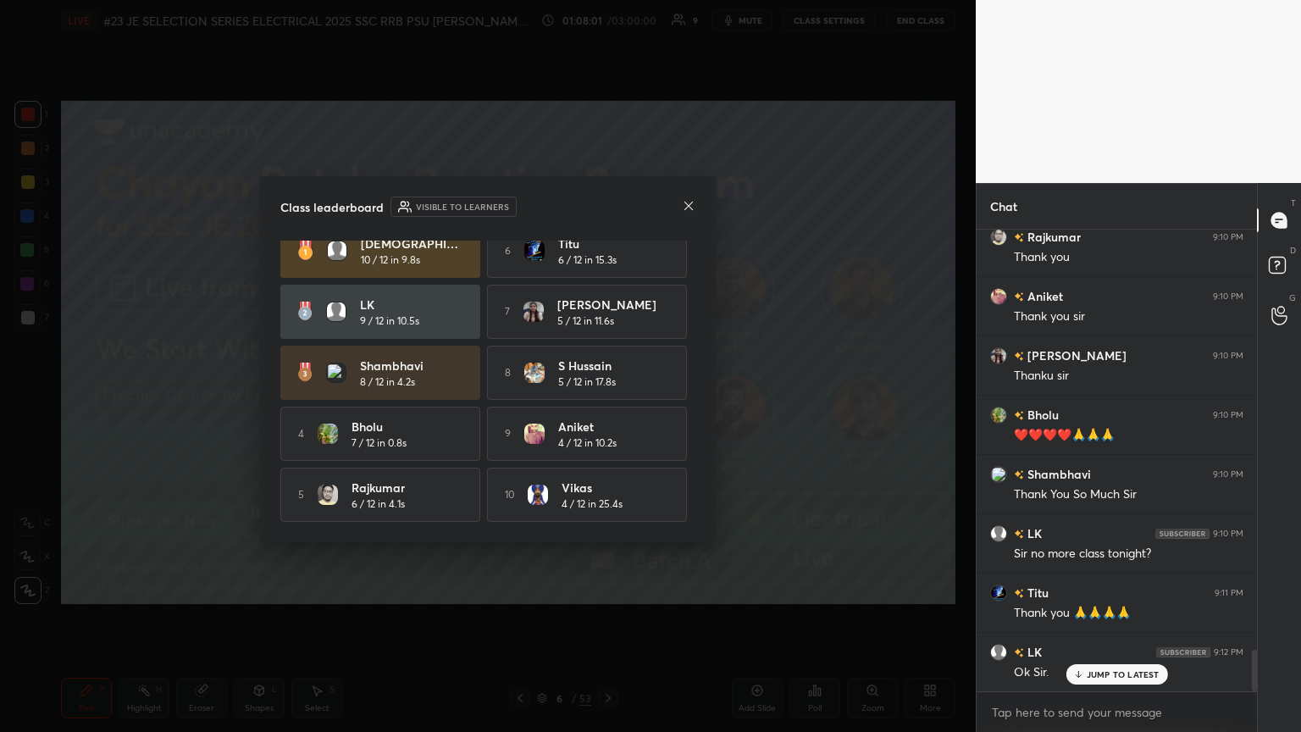
click at [607, 200] on icon at bounding box center [689, 206] width 14 height 14
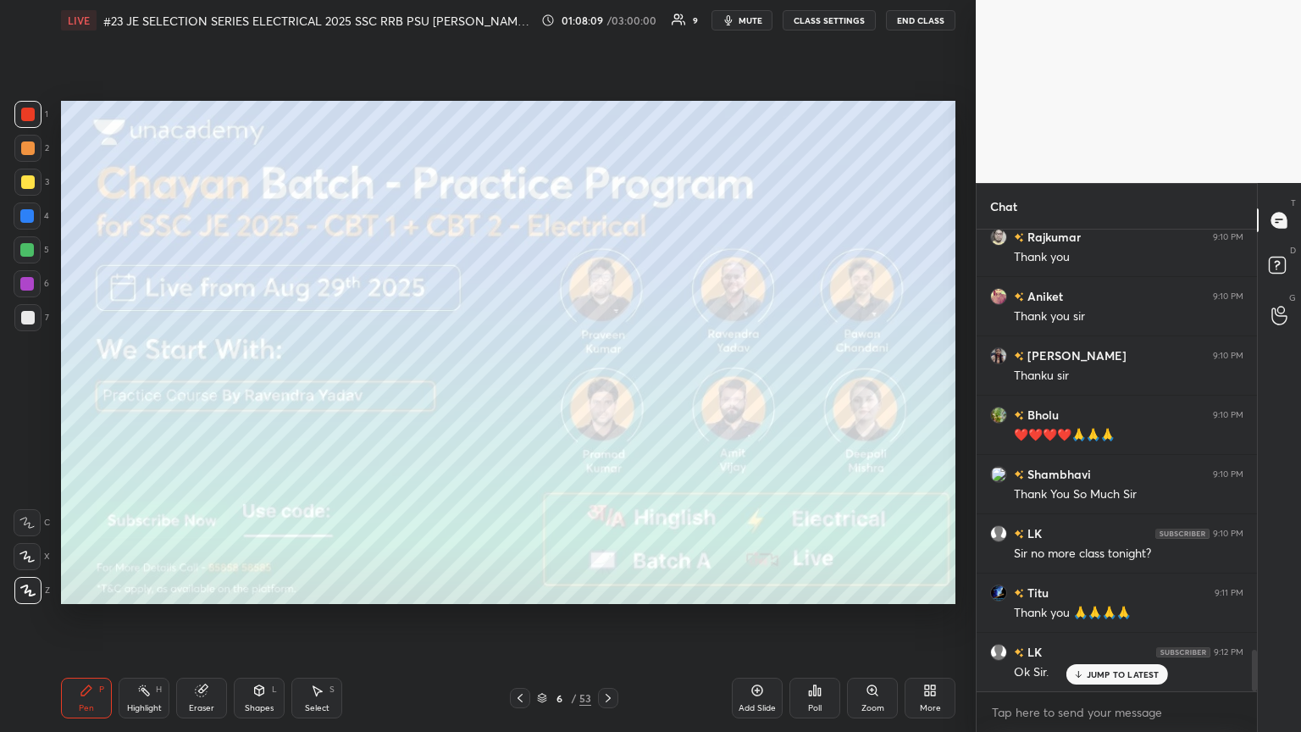
click at [607, 20] on span "mute" at bounding box center [751, 20] width 24 height 12
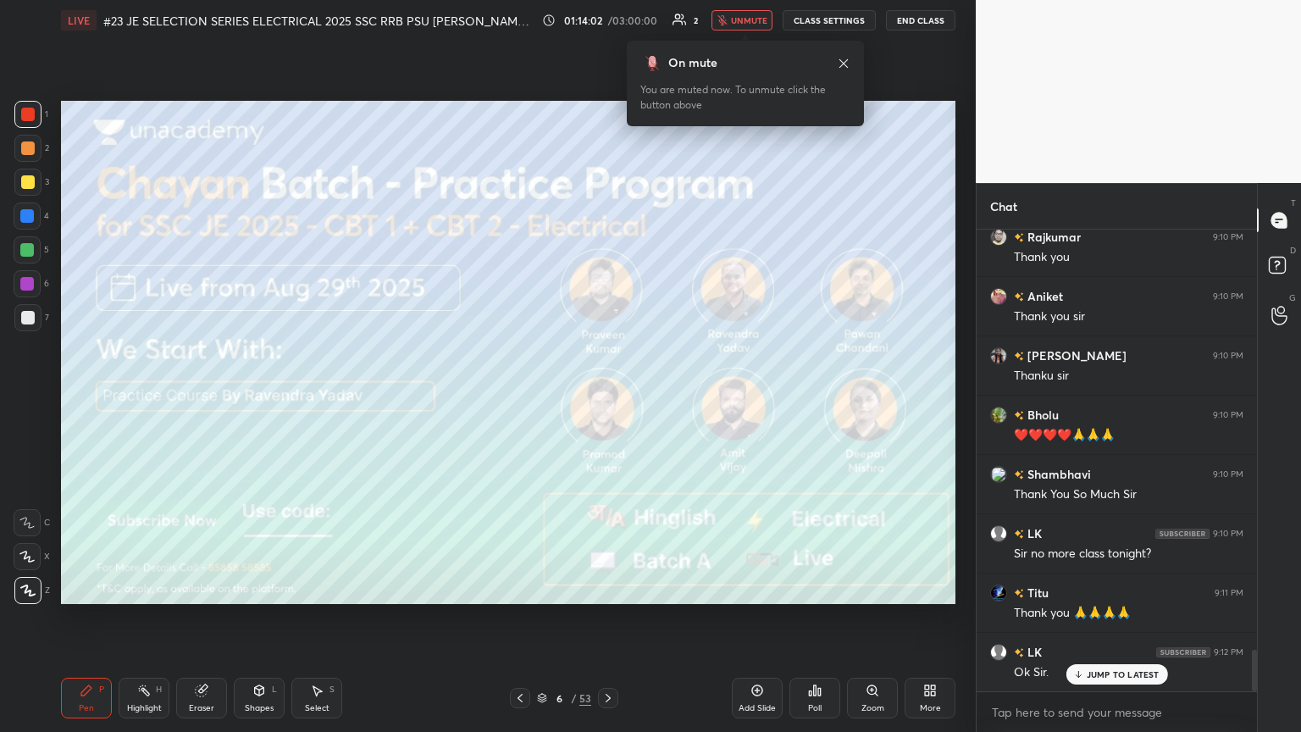
scroll to position [4706, 0]
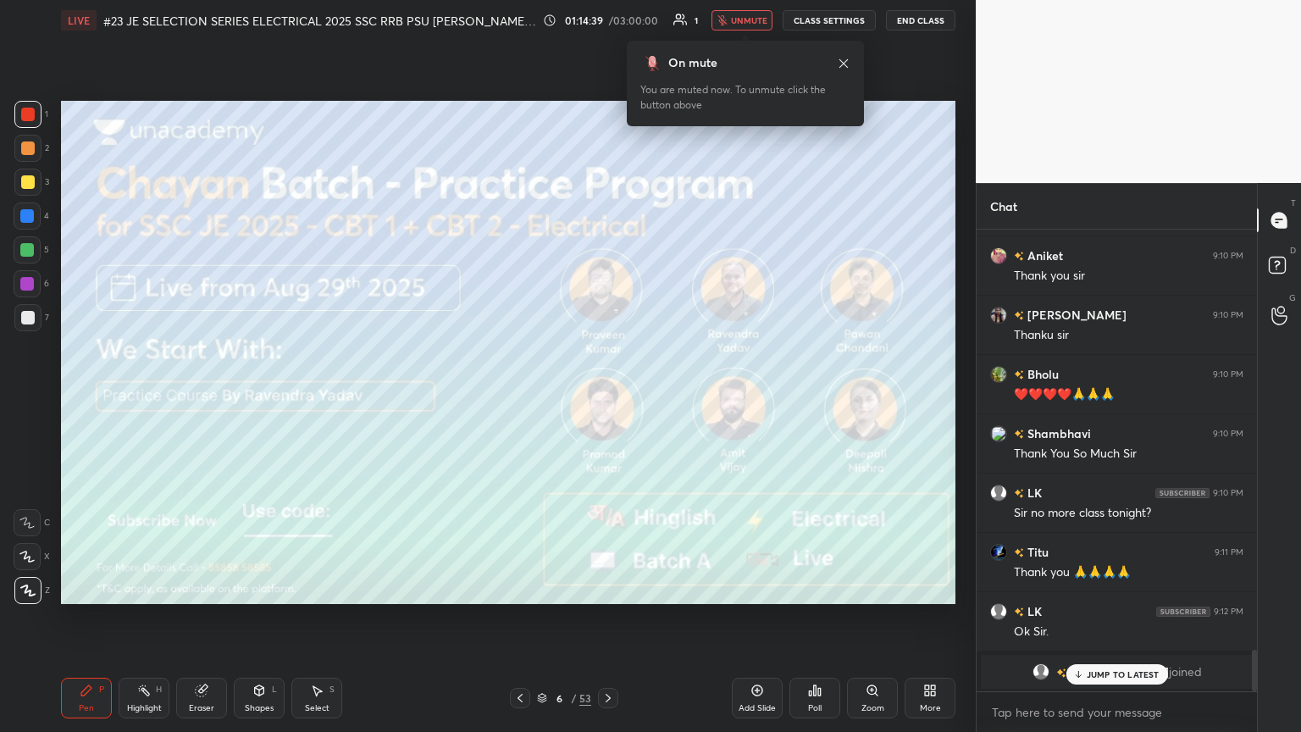
click at [24, 257] on div at bounding box center [27, 249] width 27 height 27
click at [33, 115] on div at bounding box center [28, 115] width 14 height 14
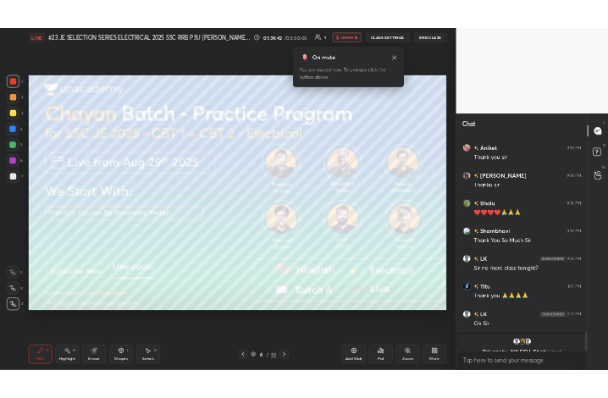
scroll to position [4739, 0]
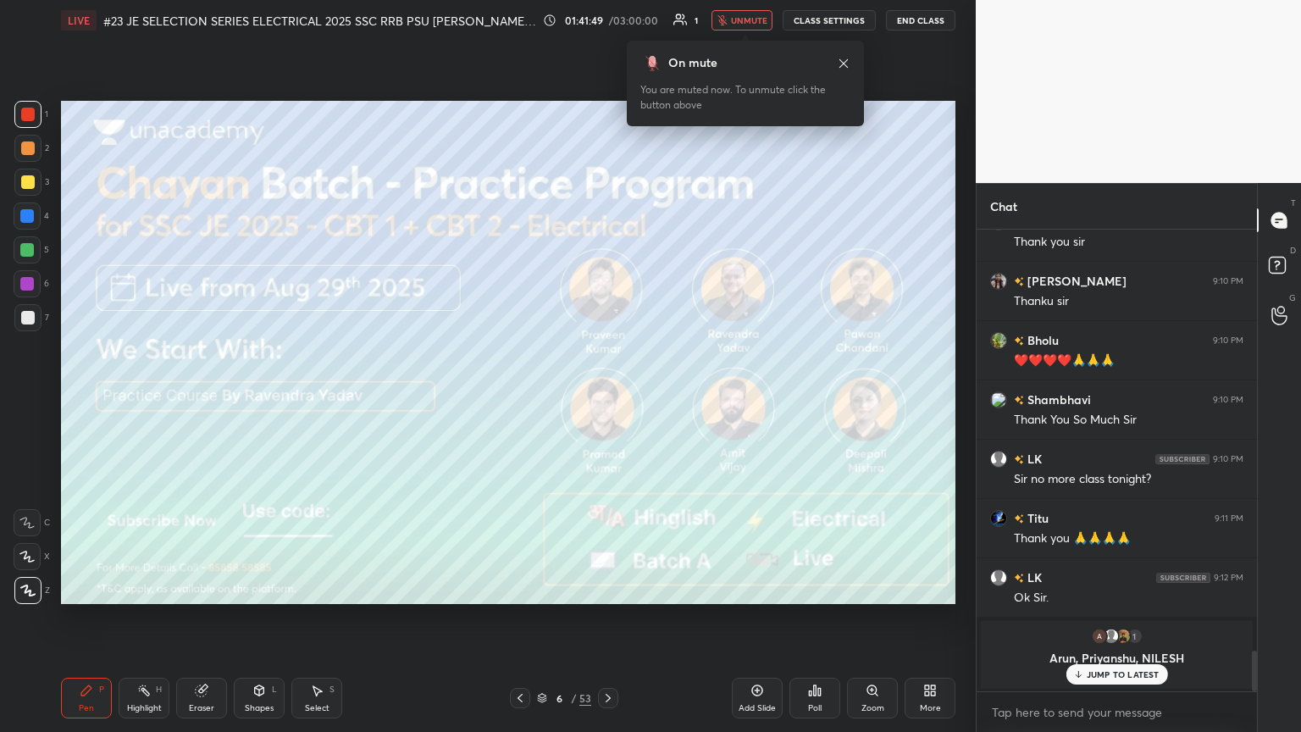
click at [30, 152] on div at bounding box center [28, 148] width 14 height 14
click at [27, 109] on div at bounding box center [28, 115] width 14 height 14
click at [201, 397] on div "Eraser" at bounding box center [201, 698] width 51 height 41
click at [91, 397] on div "Pen P" at bounding box center [86, 698] width 51 height 41
click at [31, 281] on div at bounding box center [27, 284] width 14 height 14
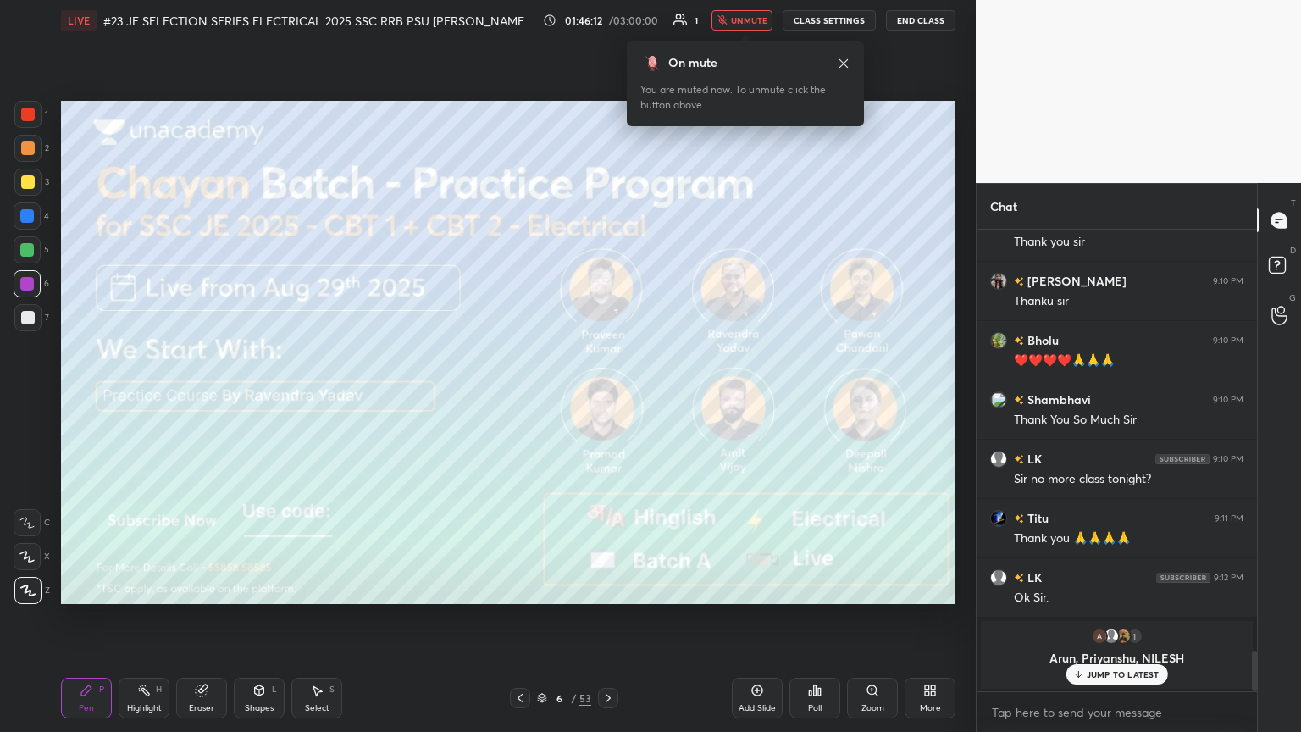
click at [32, 119] on div at bounding box center [28, 115] width 14 height 14
click at [30, 119] on div at bounding box center [28, 115] width 14 height 14
click at [40, 114] on div at bounding box center [27, 114] width 27 height 27
click at [197, 397] on div "Eraser" at bounding box center [201, 698] width 51 height 41
click at [28, 397] on icon at bounding box center [27, 557] width 14 height 14
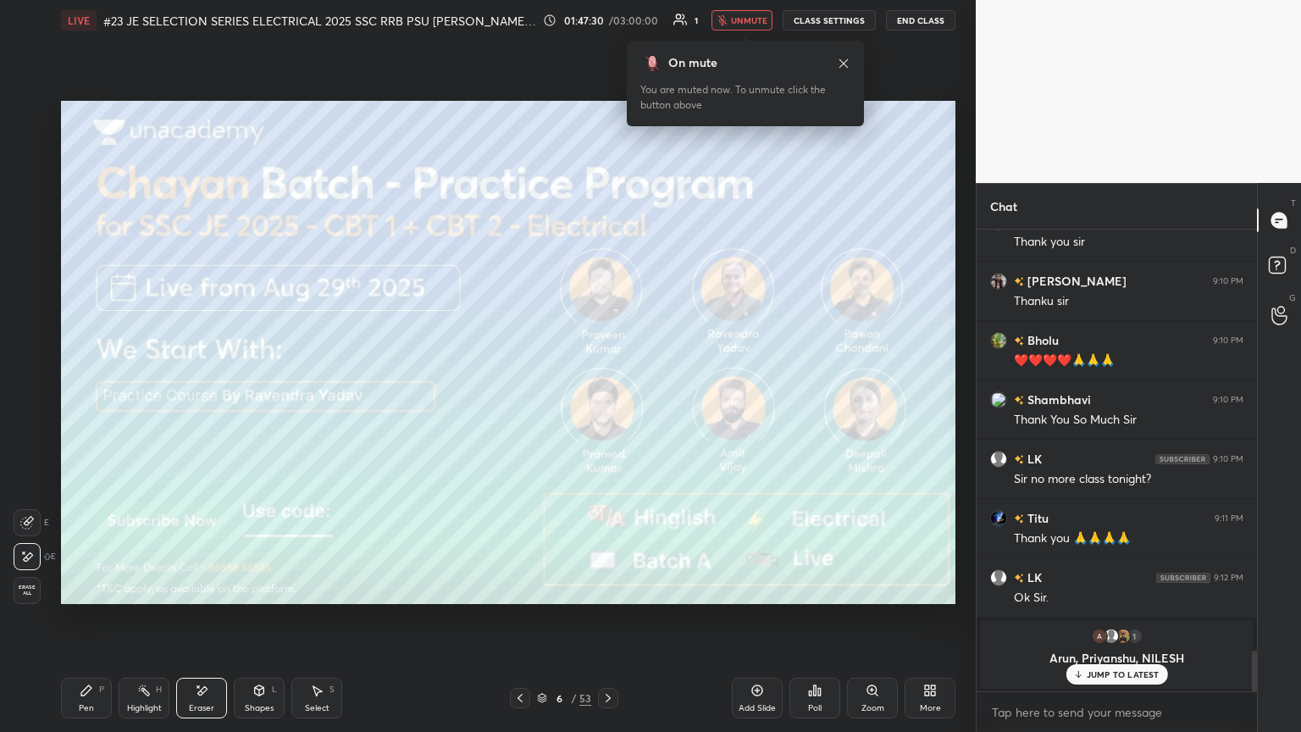
click at [81, 397] on div "Pen P" at bounding box center [86, 698] width 51 height 41
drag, startPoint x: 25, startPoint y: 592, endPoint x: 73, endPoint y: 661, distance: 83.9
click at [26, 397] on icon at bounding box center [28, 590] width 14 height 10
click at [85, 397] on icon at bounding box center [86, 690] width 10 height 10
drag, startPoint x: 30, startPoint y: 594, endPoint x: 75, endPoint y: 683, distance: 99.6
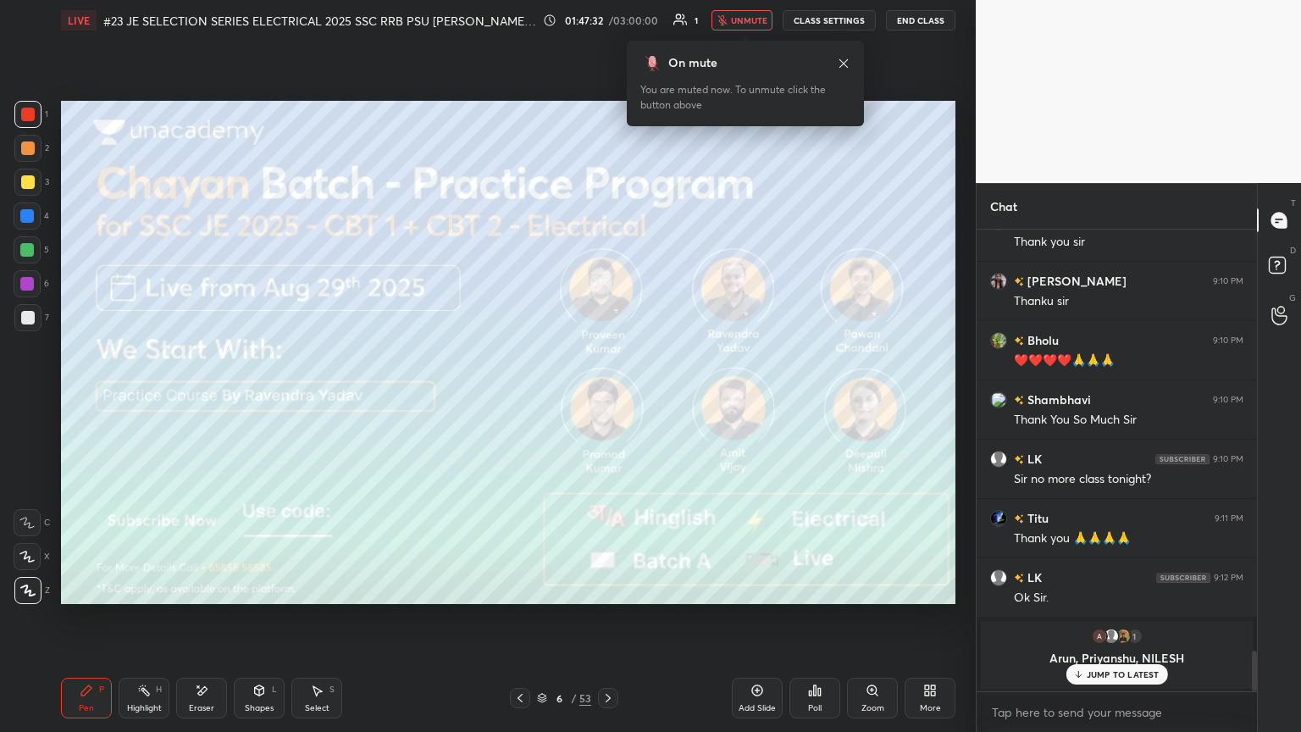
click at [31, 397] on div at bounding box center [27, 590] width 27 height 27
click at [80, 397] on icon at bounding box center [87, 690] width 14 height 14
click at [31, 129] on div "1" at bounding box center [31, 118] width 34 height 34
click at [25, 279] on div at bounding box center [27, 284] width 14 height 14
drag, startPoint x: 197, startPoint y: 698, endPoint x: 141, endPoint y: 704, distance: 57.1
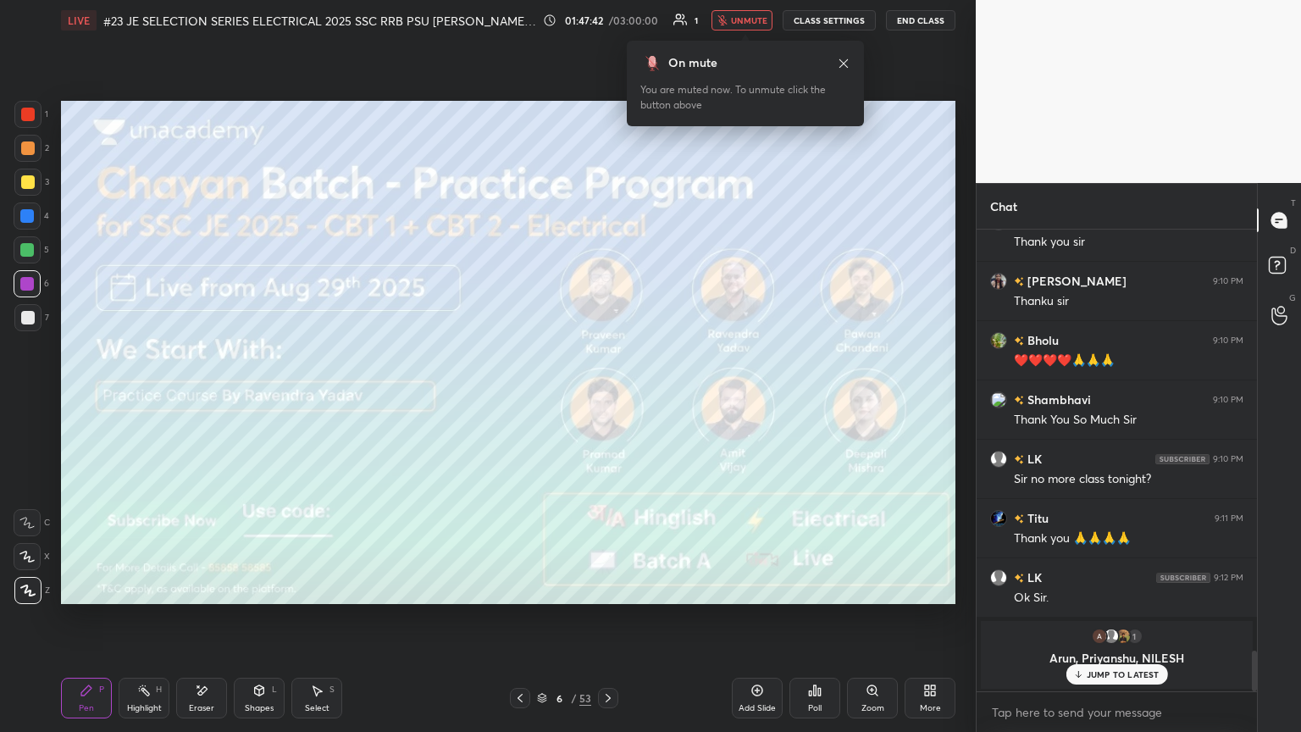
click at [195, 397] on div "Eraser" at bounding box center [201, 698] width 51 height 41
drag, startPoint x: 85, startPoint y: 689, endPoint x: 93, endPoint y: 706, distance: 18.9
click at [86, 397] on icon at bounding box center [86, 690] width 10 height 10
drag, startPoint x: 37, startPoint y: 589, endPoint x: 41, endPoint y: 600, distance: 11.0
click at [37, 397] on div at bounding box center [27, 590] width 27 height 27
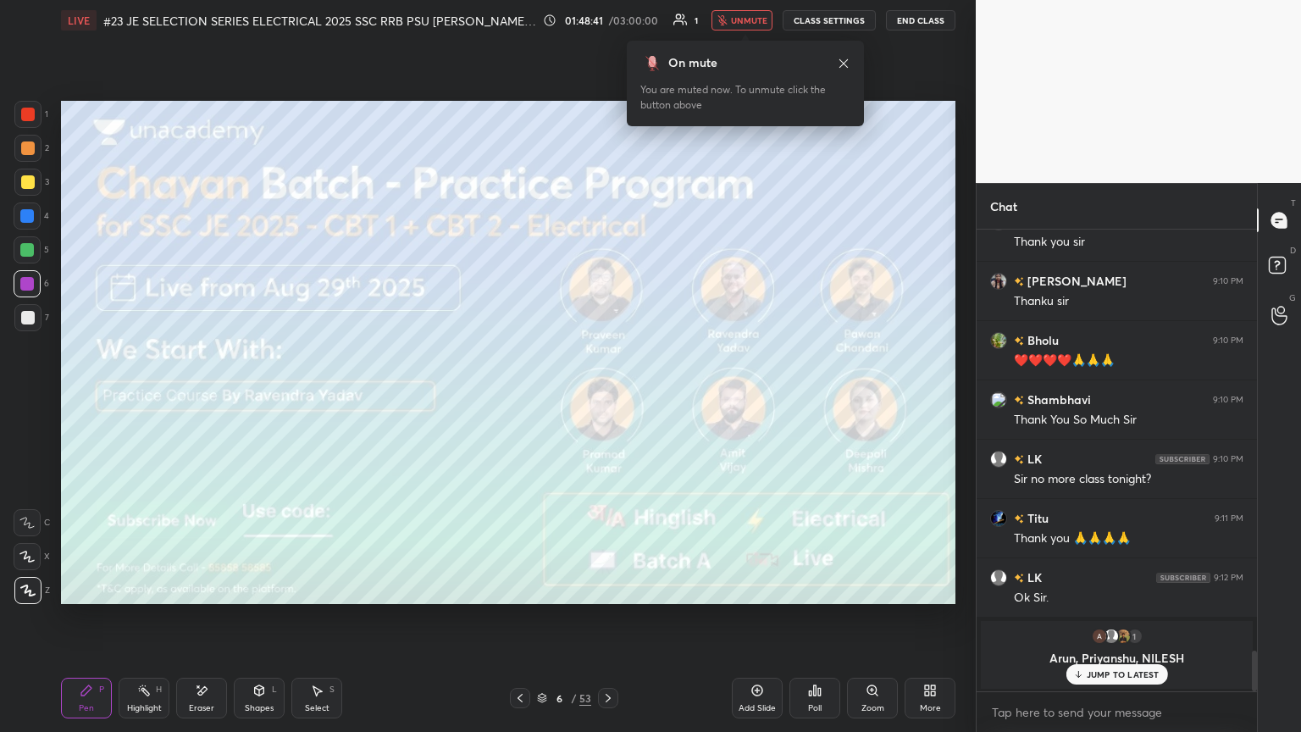
click at [104, 397] on div "Pen P" at bounding box center [86, 698] width 51 height 41
click at [200, 397] on div "Eraser" at bounding box center [201, 698] width 51 height 41
click at [91, 397] on icon at bounding box center [87, 690] width 14 height 14
click at [34, 116] on div at bounding box center [28, 115] width 14 height 14
click at [210, 397] on div "Eraser" at bounding box center [201, 698] width 51 height 41
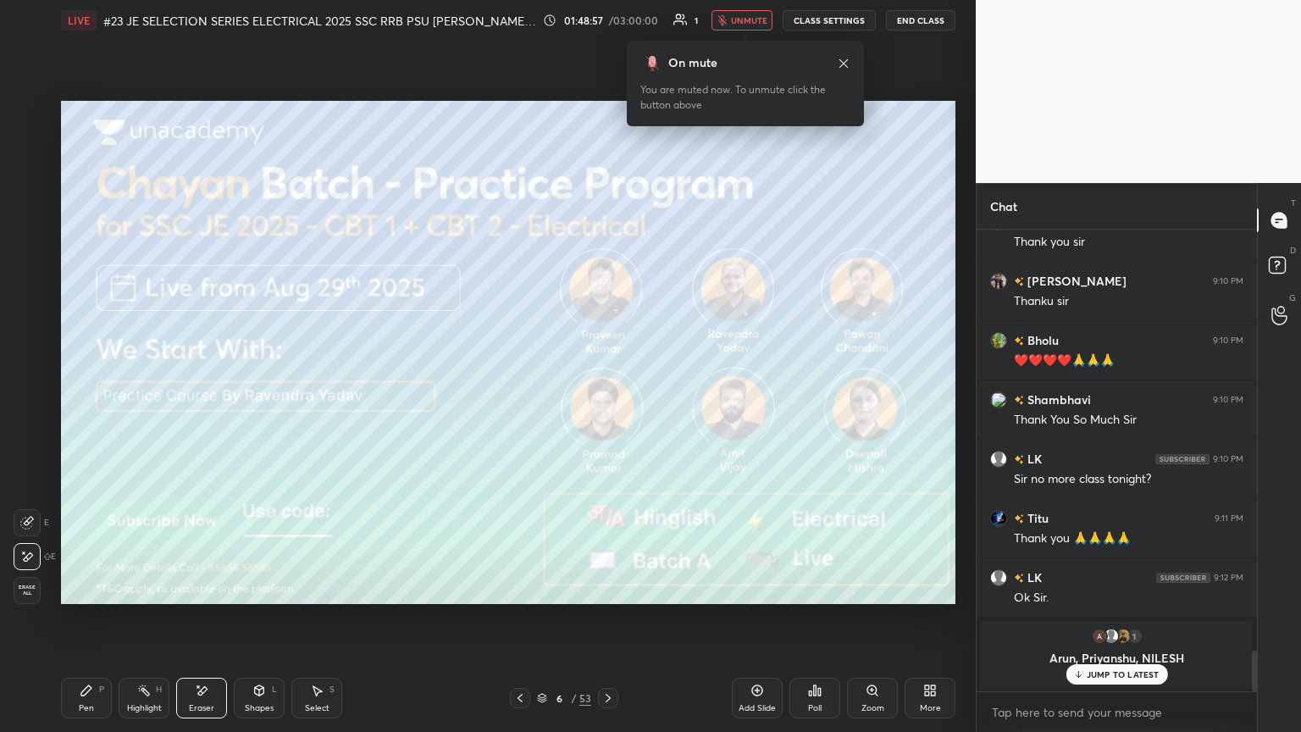
click at [36, 397] on span "Erase all" at bounding box center [26, 590] width 25 height 12
drag, startPoint x: 81, startPoint y: 681, endPoint x: 80, endPoint y: 691, distance: 10.2
click at [80, 397] on div "Pen P" at bounding box center [86, 698] width 51 height 41
click at [201, 397] on div "Eraser" at bounding box center [201, 698] width 51 height 41
click at [90, 397] on div "Pen" at bounding box center [86, 708] width 15 height 8
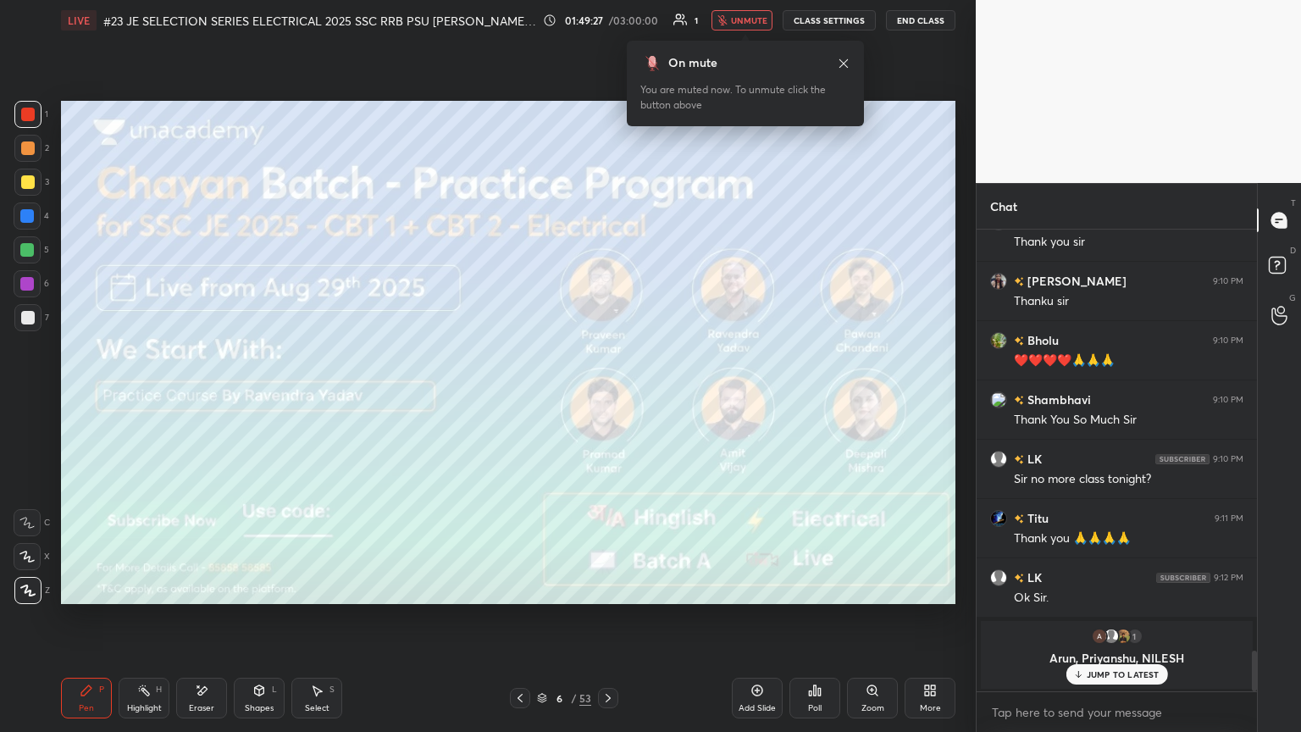
drag, startPoint x: 87, startPoint y: 701, endPoint x: 97, endPoint y: 702, distance: 9.4
click at [87, 397] on div "Pen P" at bounding box center [86, 698] width 51 height 41
drag, startPoint x: 191, startPoint y: 693, endPoint x: 168, endPoint y: 698, distance: 23.4
click at [190, 397] on div "Eraser" at bounding box center [201, 698] width 51 height 41
drag, startPoint x: 86, startPoint y: 703, endPoint x: 81, endPoint y: 715, distance: 12.9
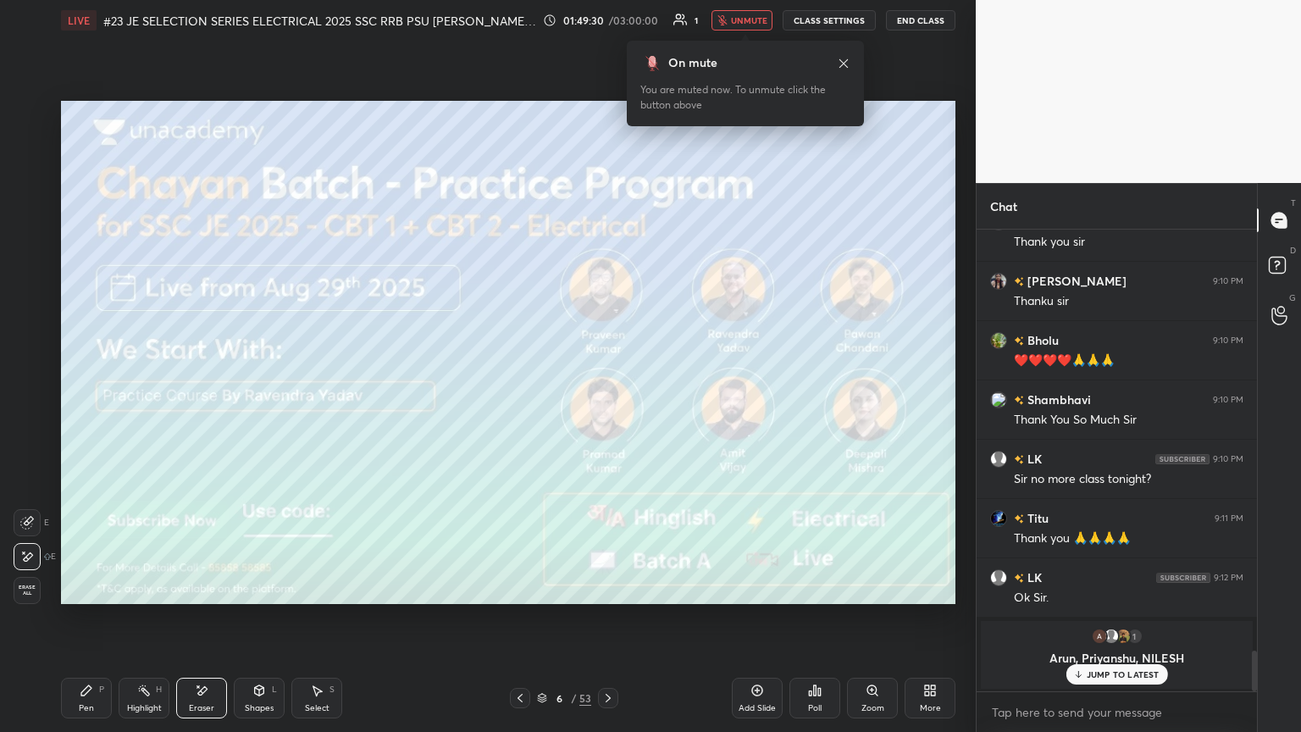
click at [86, 397] on div "Pen" at bounding box center [86, 708] width 15 height 8
drag, startPoint x: 98, startPoint y: 694, endPoint x: 88, endPoint y: 706, distance: 15.6
click at [98, 397] on div "Pen P" at bounding box center [86, 698] width 51 height 41
click at [26, 115] on div at bounding box center [28, 115] width 14 height 14
drag, startPoint x: 30, startPoint y: 585, endPoint x: 42, endPoint y: 597, distance: 16.8
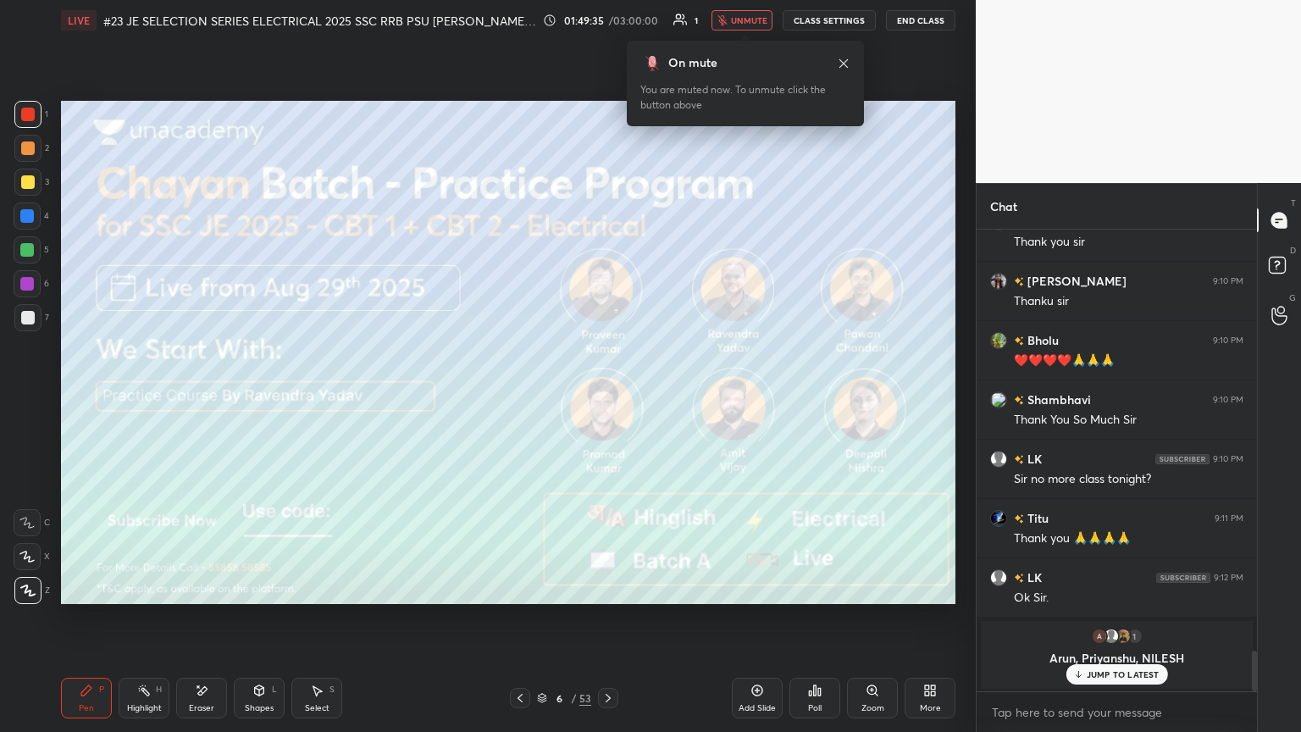
click at [32, 397] on icon at bounding box center [27, 590] width 15 height 12
click at [91, 397] on icon at bounding box center [87, 690] width 14 height 14
click at [27, 285] on div at bounding box center [27, 284] width 14 height 14
drag, startPoint x: 27, startPoint y: 213, endPoint x: 34, endPoint y: 241, distance: 27.9
click at [28, 213] on div at bounding box center [27, 216] width 14 height 14
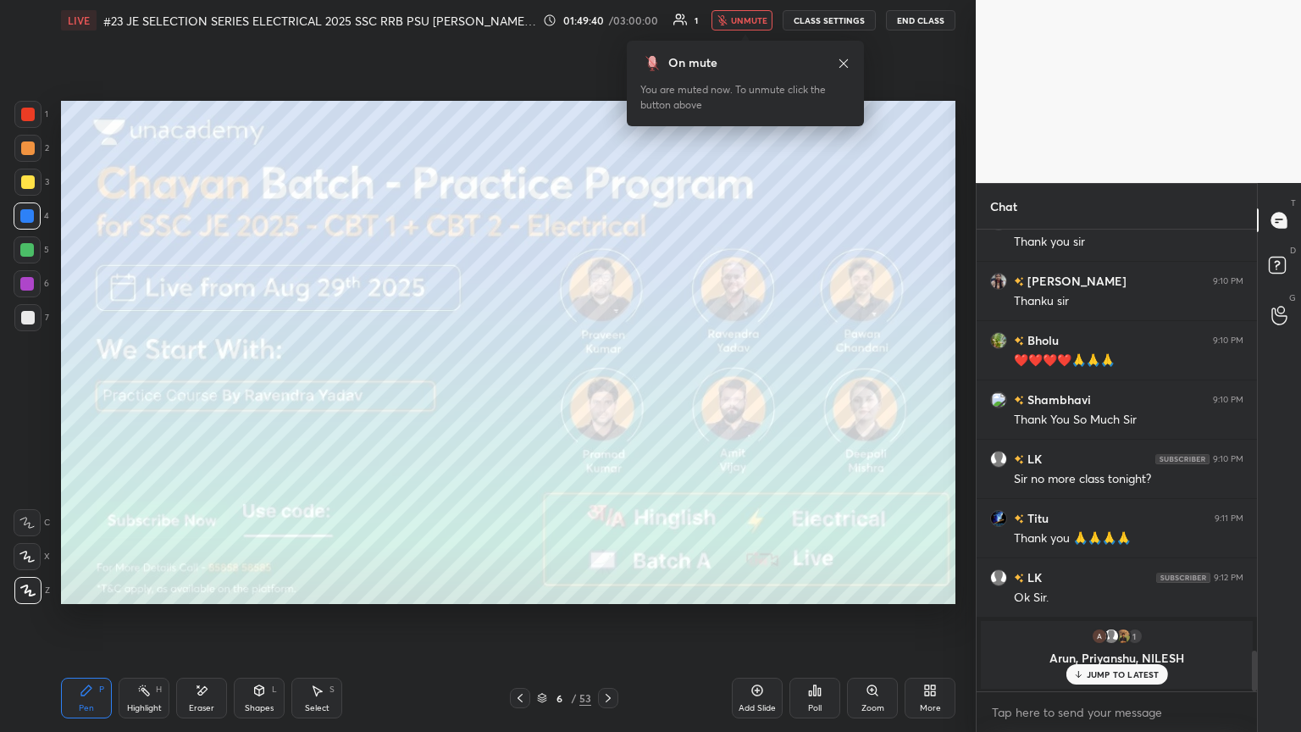
click at [95, 397] on div "Pen P" at bounding box center [86, 698] width 51 height 41
click at [24, 108] on div at bounding box center [28, 115] width 14 height 14
click at [198, 397] on icon at bounding box center [202, 690] width 14 height 14
drag, startPoint x: 32, startPoint y: 587, endPoint x: 92, endPoint y: 683, distance: 113.7
click at [34, 397] on span "Erase all" at bounding box center [26, 590] width 25 height 12
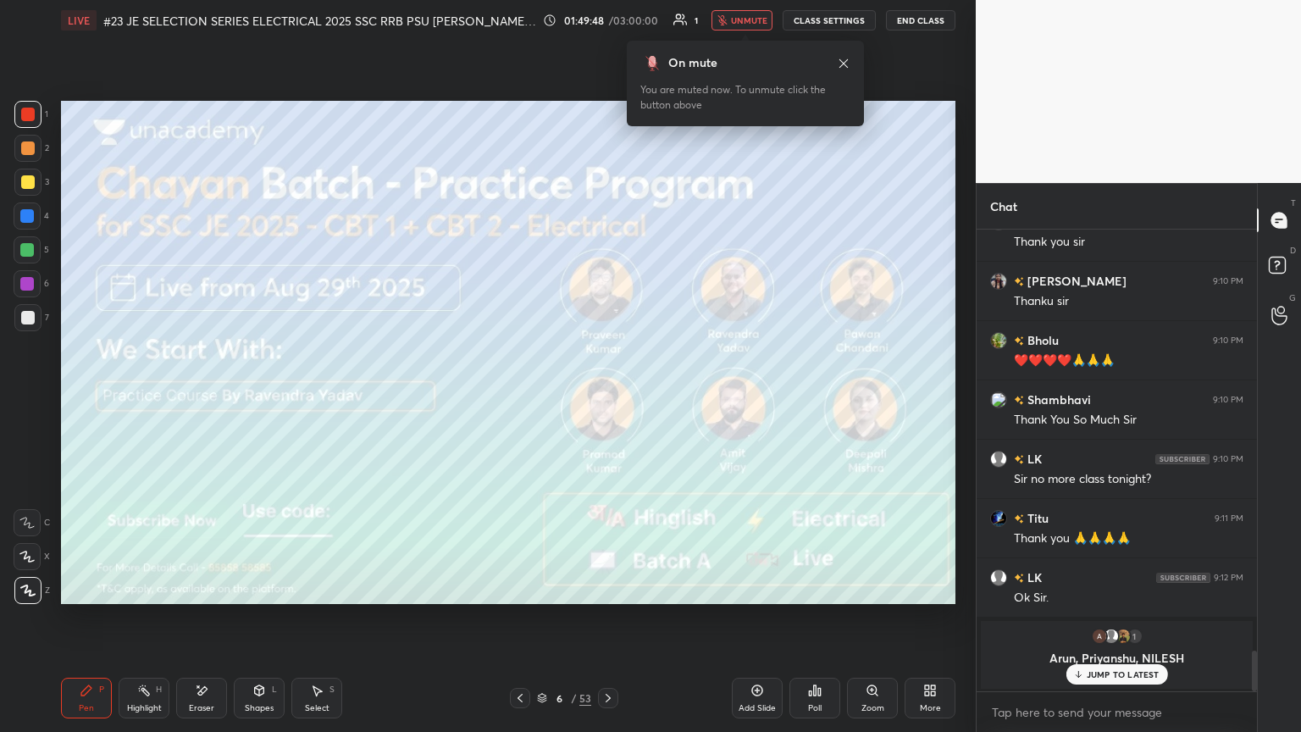
click at [111, 397] on div "Pen P Highlight H Eraser Shapes L Select S" at bounding box center [228, 698] width 335 height 41
click at [203, 397] on div "Eraser" at bounding box center [201, 708] width 25 height 8
click at [34, 397] on span "Erase all" at bounding box center [26, 590] width 25 height 12
click at [99, 397] on div "Pen P" at bounding box center [86, 698] width 51 height 41
click at [207, 397] on div "Eraser" at bounding box center [201, 698] width 51 height 41
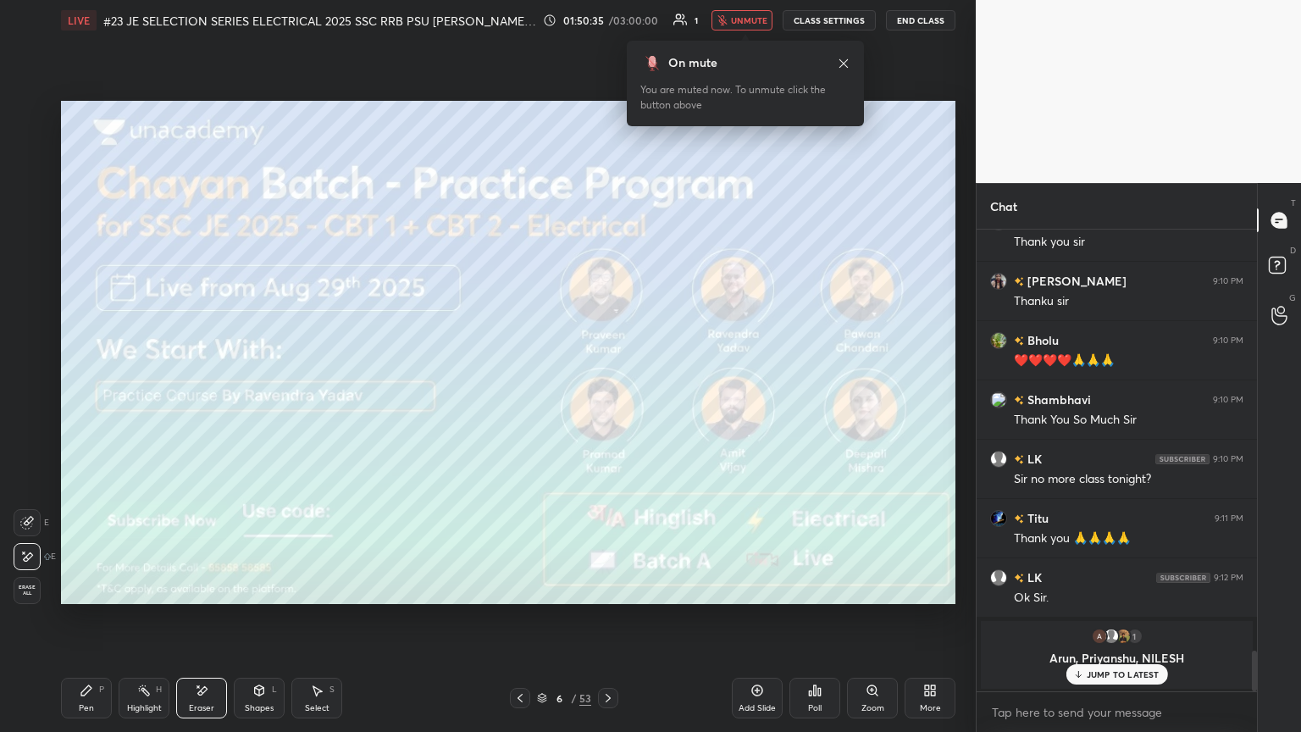
drag, startPoint x: 23, startPoint y: 585, endPoint x: 68, endPoint y: 665, distance: 91.4
click at [24, 397] on span "Erase all" at bounding box center [26, 590] width 25 height 12
click at [82, 397] on div "Pen P" at bounding box center [86, 698] width 51 height 41
drag, startPoint x: 207, startPoint y: 698, endPoint x: 200, endPoint y: 708, distance: 12.7
click at [207, 397] on div "Eraser" at bounding box center [201, 698] width 51 height 41
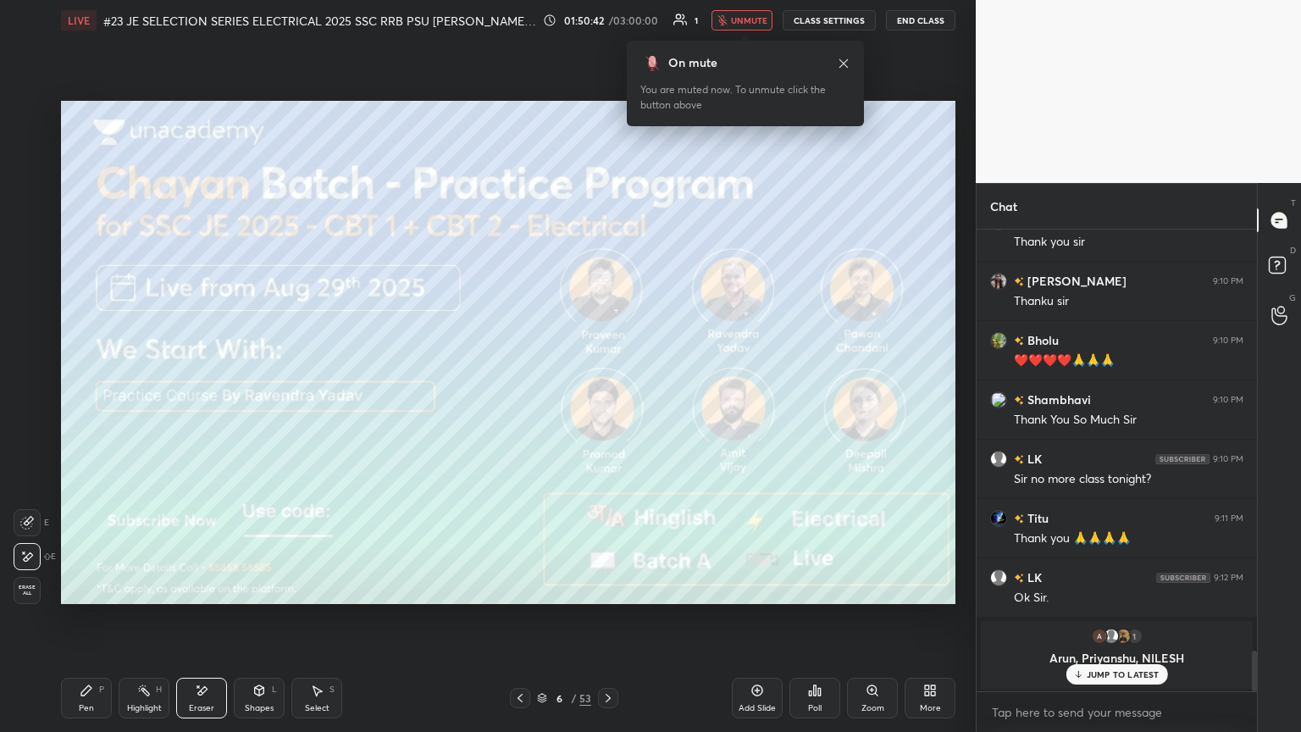
drag, startPoint x: 28, startPoint y: 595, endPoint x: 36, endPoint y: 609, distance: 16.7
click at [28, 397] on div "Erase all" at bounding box center [27, 590] width 27 height 27
click at [91, 397] on div "Pen" at bounding box center [86, 708] width 15 height 8
click at [202, 397] on div "Eraser" at bounding box center [201, 698] width 51 height 41
drag, startPoint x: 33, startPoint y: 589, endPoint x: 83, endPoint y: 656, distance: 83.5
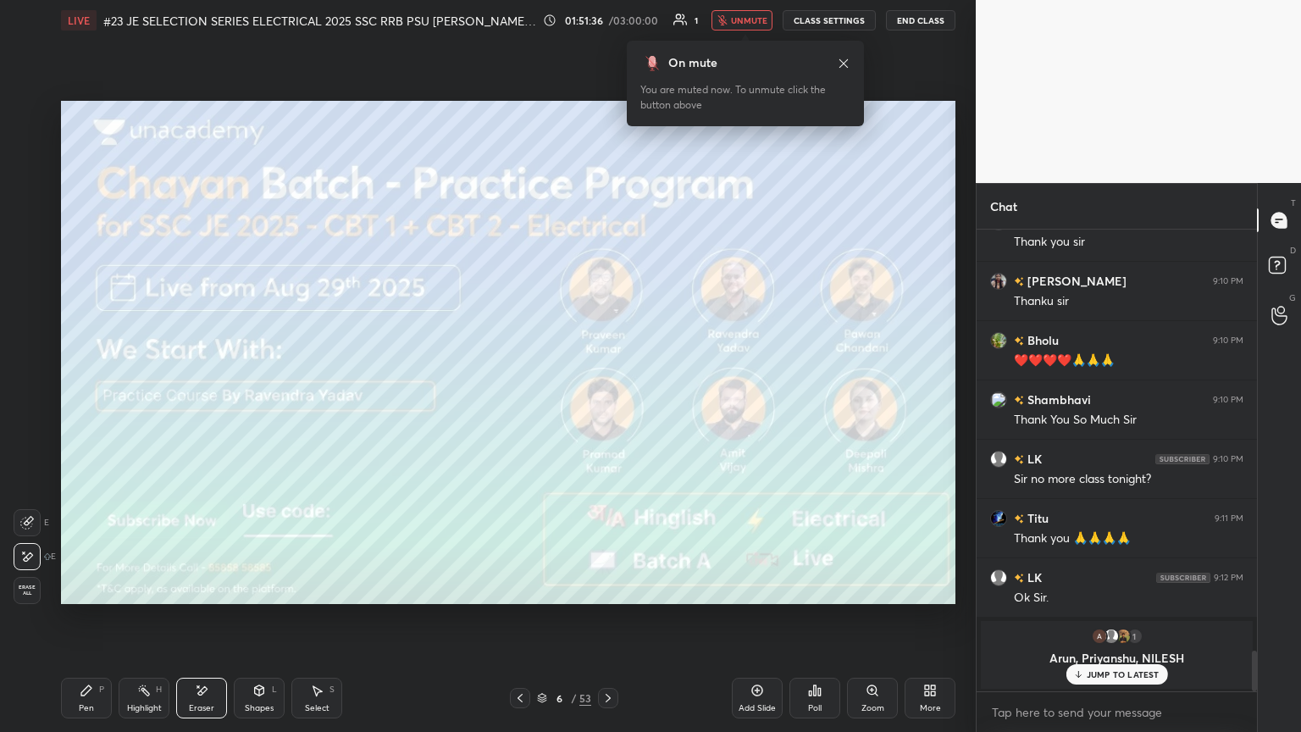
click at [36, 397] on span "Erase all" at bounding box center [26, 590] width 25 height 12
click at [97, 397] on div "Pen P" at bounding box center [86, 698] width 51 height 41
click at [113, 241] on div "Setting up your live class Poll for secs No correct answer Start poll" at bounding box center [508, 352] width 908 height 623
click at [26, 108] on div at bounding box center [28, 115] width 14 height 14
click at [607, 124] on body "1 2 3 4 5 6 7 C X Z E E Erase all H H LIVE #23 JE SELECTION SERIES ELECTRICAL 2…" at bounding box center [650, 366] width 1301 height 732
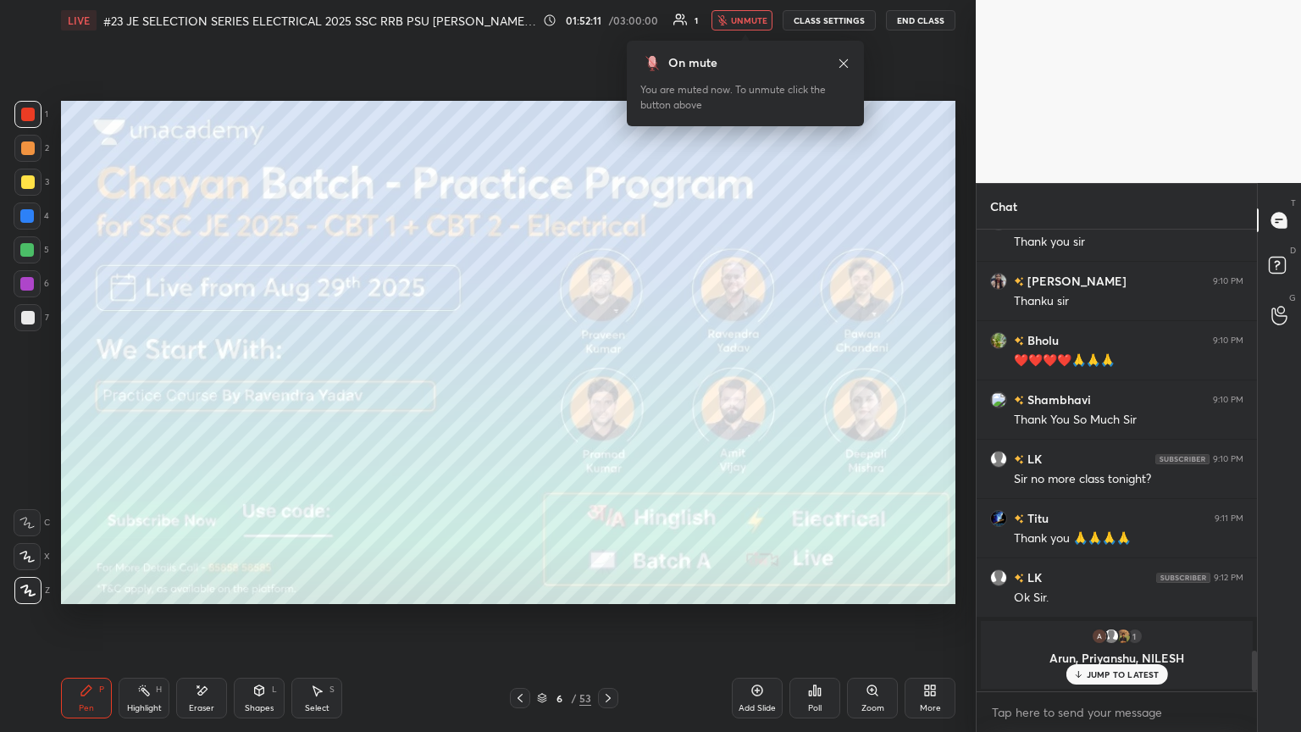
click at [196, 397] on div "Eraser" at bounding box center [201, 708] width 25 height 8
drag, startPoint x: 30, startPoint y: 589, endPoint x: 70, endPoint y: 650, distance: 72.8
click at [33, 397] on span "Erase all" at bounding box center [26, 590] width 25 height 12
click at [78, 397] on div "Pen P" at bounding box center [86, 698] width 51 height 41
click at [27, 222] on div at bounding box center [27, 216] width 14 height 14
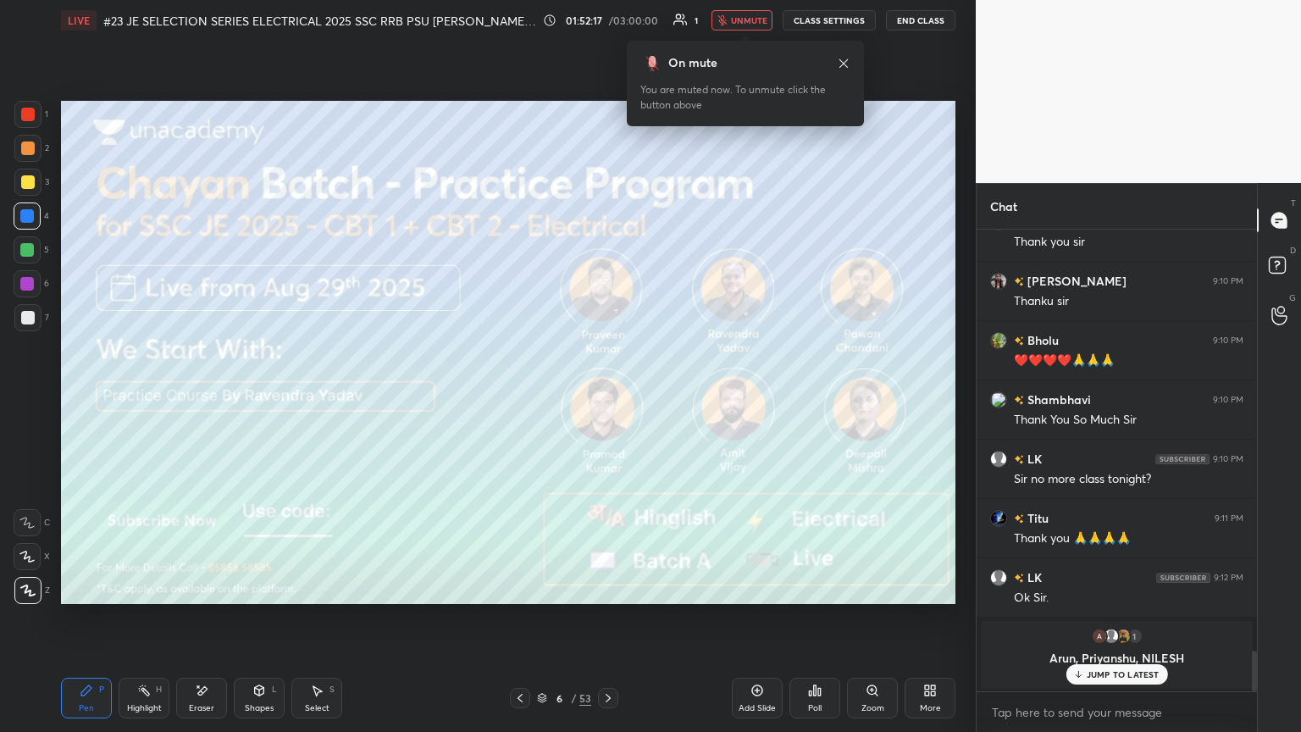
click at [24, 288] on div at bounding box center [27, 284] width 14 height 14
drag, startPoint x: 28, startPoint y: 121, endPoint x: 0, endPoint y: 141, distance: 34.1
click at [28, 120] on div at bounding box center [27, 114] width 27 height 27
drag, startPoint x: 204, startPoint y: 698, endPoint x: 194, endPoint y: 698, distance: 10.2
click at [203, 397] on div "Eraser" at bounding box center [201, 698] width 51 height 41
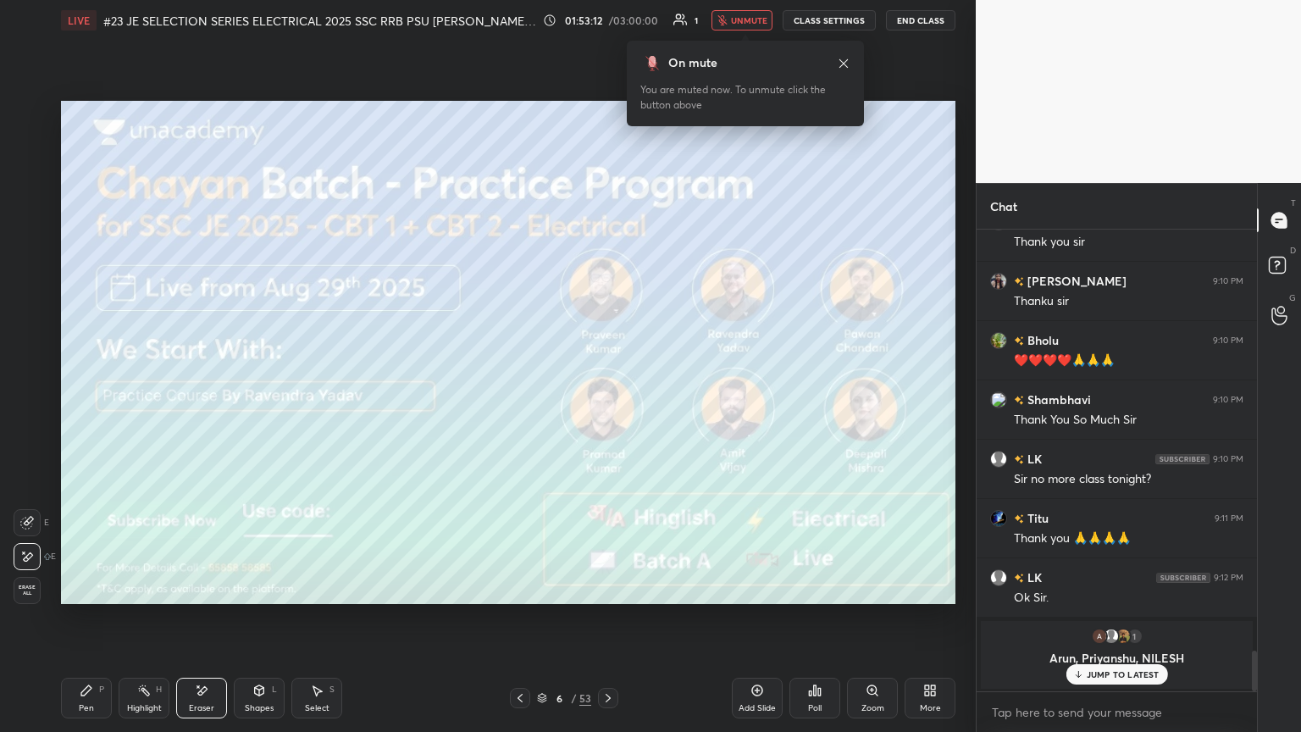
drag, startPoint x: 34, startPoint y: 594, endPoint x: 67, endPoint y: 641, distance: 57.8
click at [36, 397] on div "Erase all" at bounding box center [27, 590] width 27 height 27
click at [102, 397] on div "Pen P" at bounding box center [86, 698] width 51 height 41
click at [25, 255] on div at bounding box center [27, 250] width 14 height 14
click at [30, 117] on div at bounding box center [28, 115] width 14 height 14
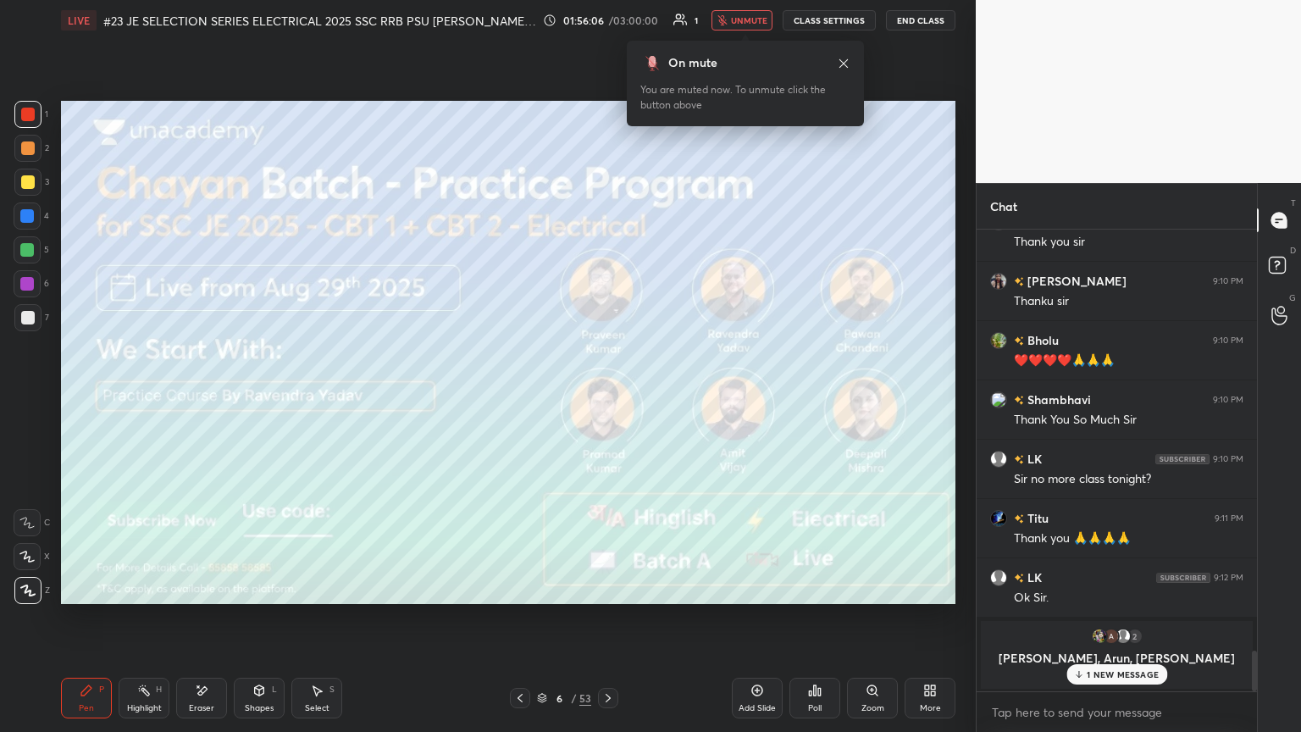
drag, startPoint x: 205, startPoint y: 697, endPoint x: 158, endPoint y: 714, distance: 49.6
click at [204, 397] on icon at bounding box center [202, 690] width 14 height 14
click at [32, 397] on span "Erase all" at bounding box center [26, 590] width 25 height 12
click at [91, 397] on div "Pen P" at bounding box center [86, 698] width 51 height 41
click at [91, 397] on div "Pen" at bounding box center [86, 708] width 15 height 8
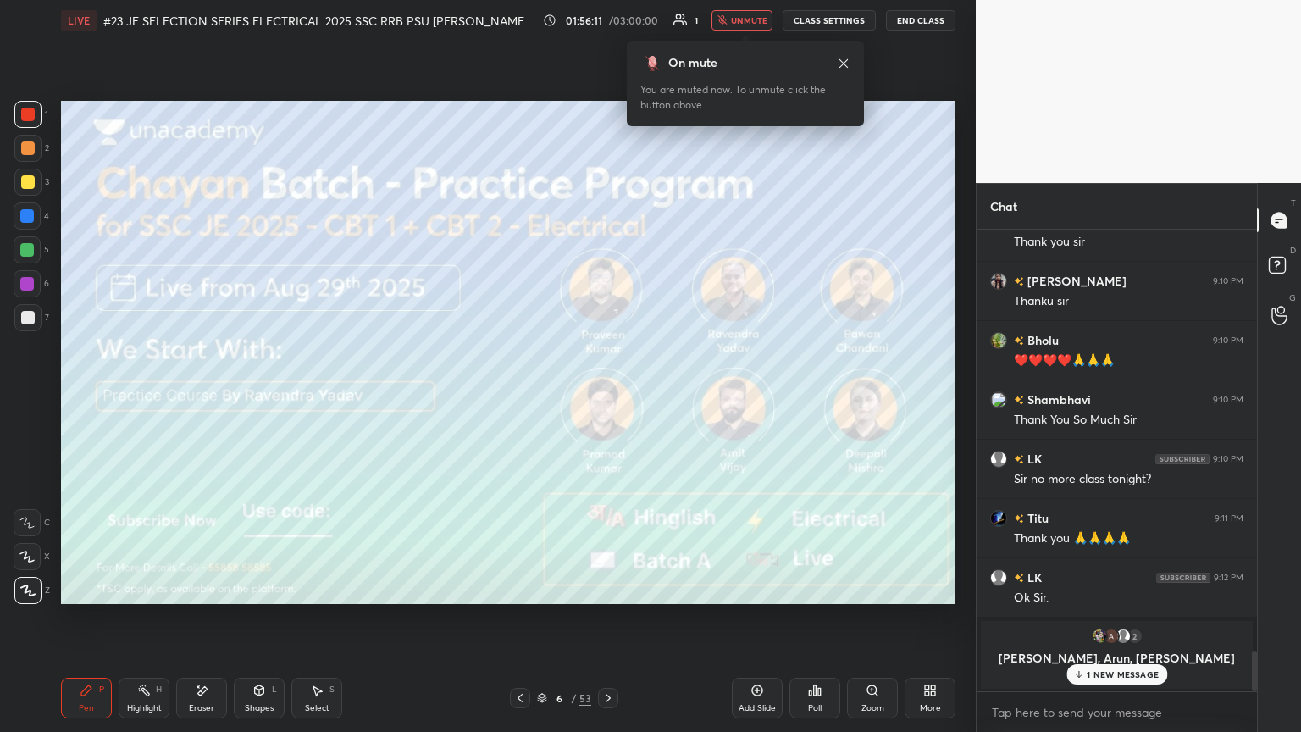
click at [24, 180] on div at bounding box center [28, 182] width 14 height 14
click at [261, 397] on icon at bounding box center [259, 690] width 14 height 14
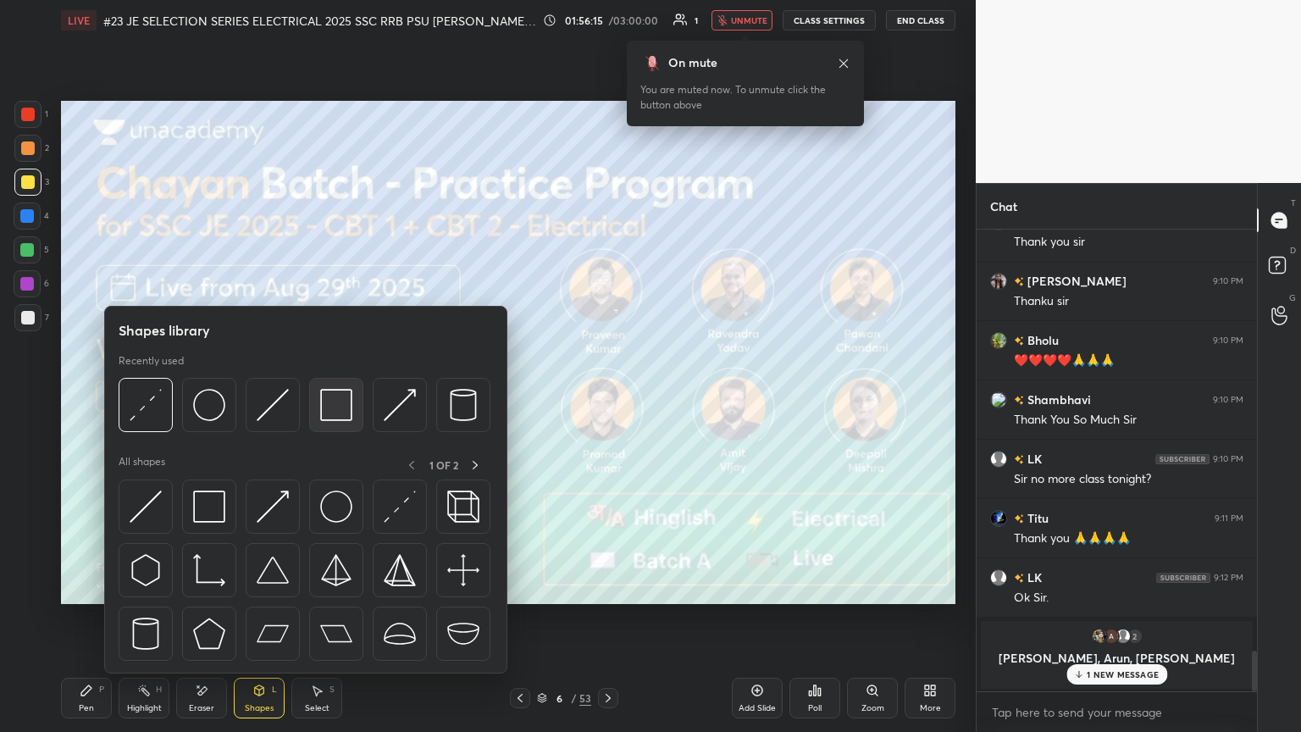
click at [322, 397] on img at bounding box center [336, 405] width 32 height 32
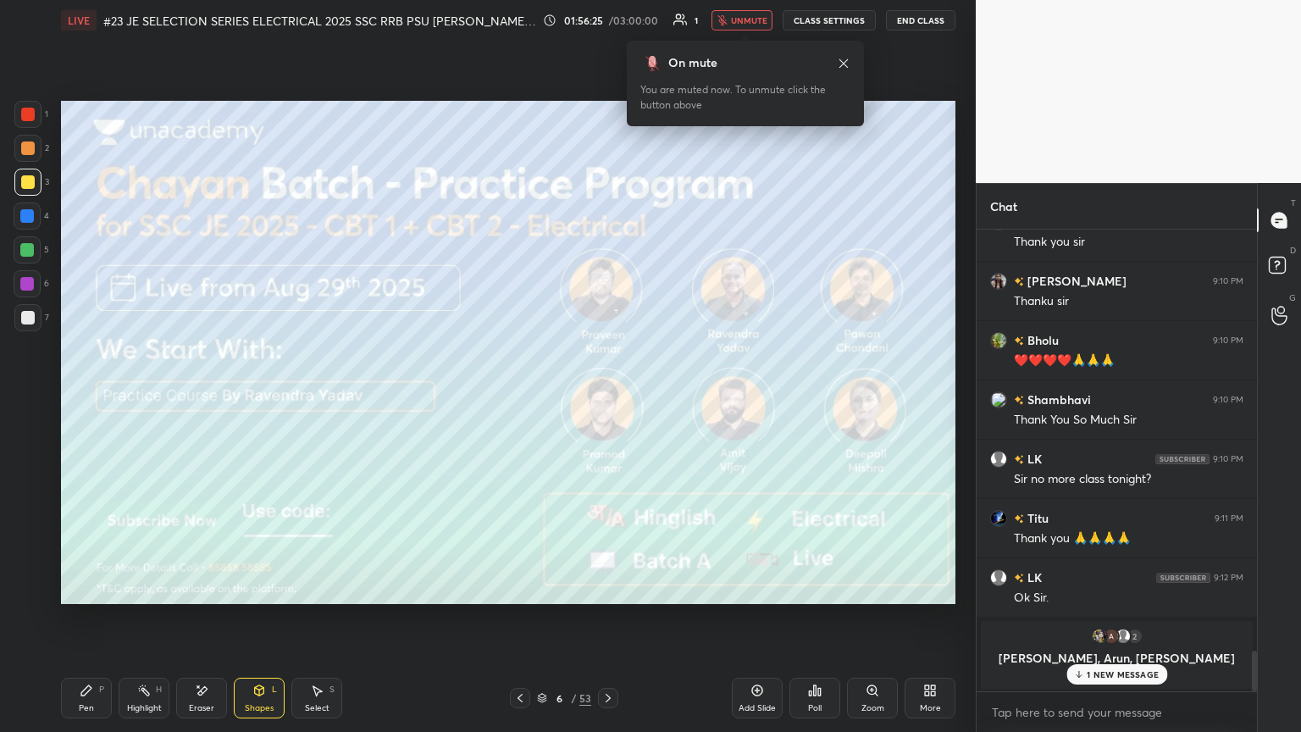
click at [27, 115] on div at bounding box center [28, 115] width 14 height 14
click at [31, 281] on div at bounding box center [27, 284] width 14 height 14
click at [26, 157] on div at bounding box center [27, 148] width 27 height 27
click at [19, 114] on div at bounding box center [27, 114] width 27 height 27
click at [30, 219] on div at bounding box center [27, 216] width 14 height 14
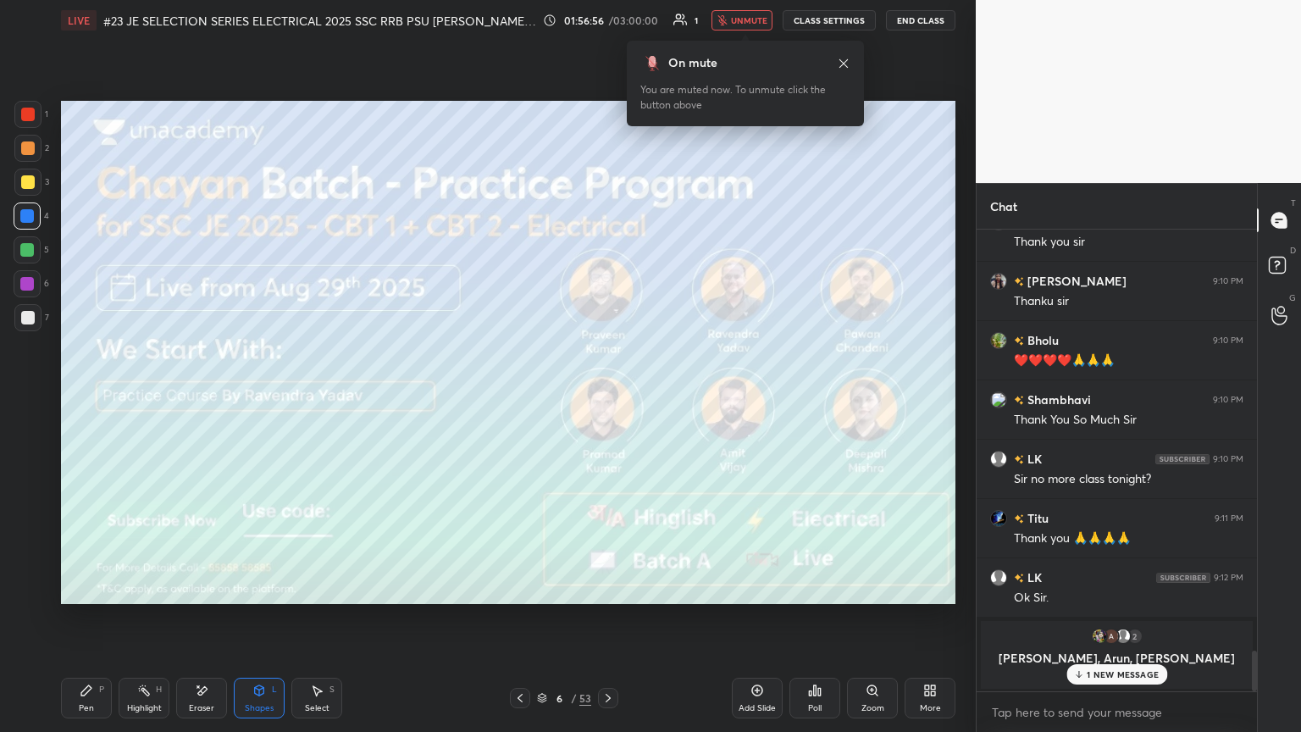
click at [26, 251] on div at bounding box center [27, 250] width 14 height 14
click at [203, 397] on div "Eraser" at bounding box center [201, 708] width 25 height 8
click at [94, 397] on div "Pen P" at bounding box center [86, 698] width 51 height 41
click at [205, 397] on icon at bounding box center [202, 690] width 14 height 14
click at [24, 397] on span "Erase all" at bounding box center [26, 590] width 25 height 12
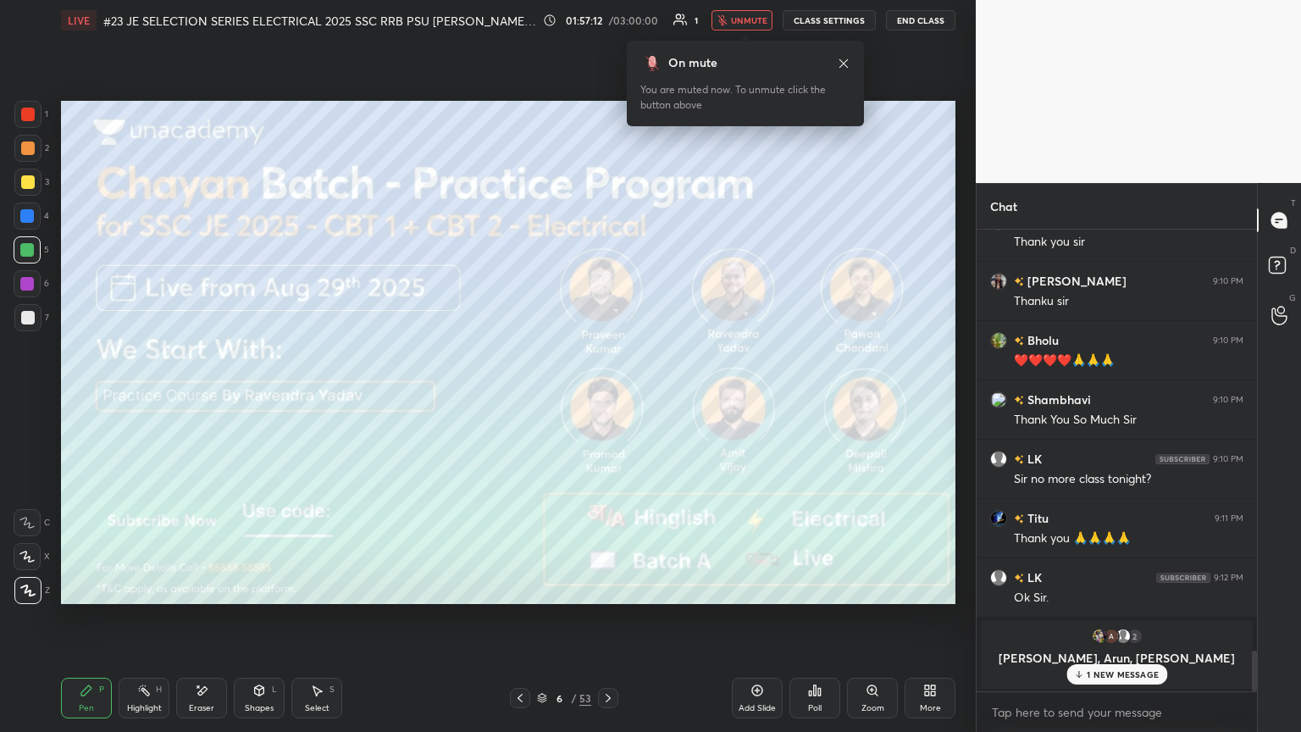
click at [104, 397] on div "Pen P" at bounding box center [86, 698] width 51 height 41
click at [261, 397] on div "Shapes L" at bounding box center [259, 698] width 51 height 41
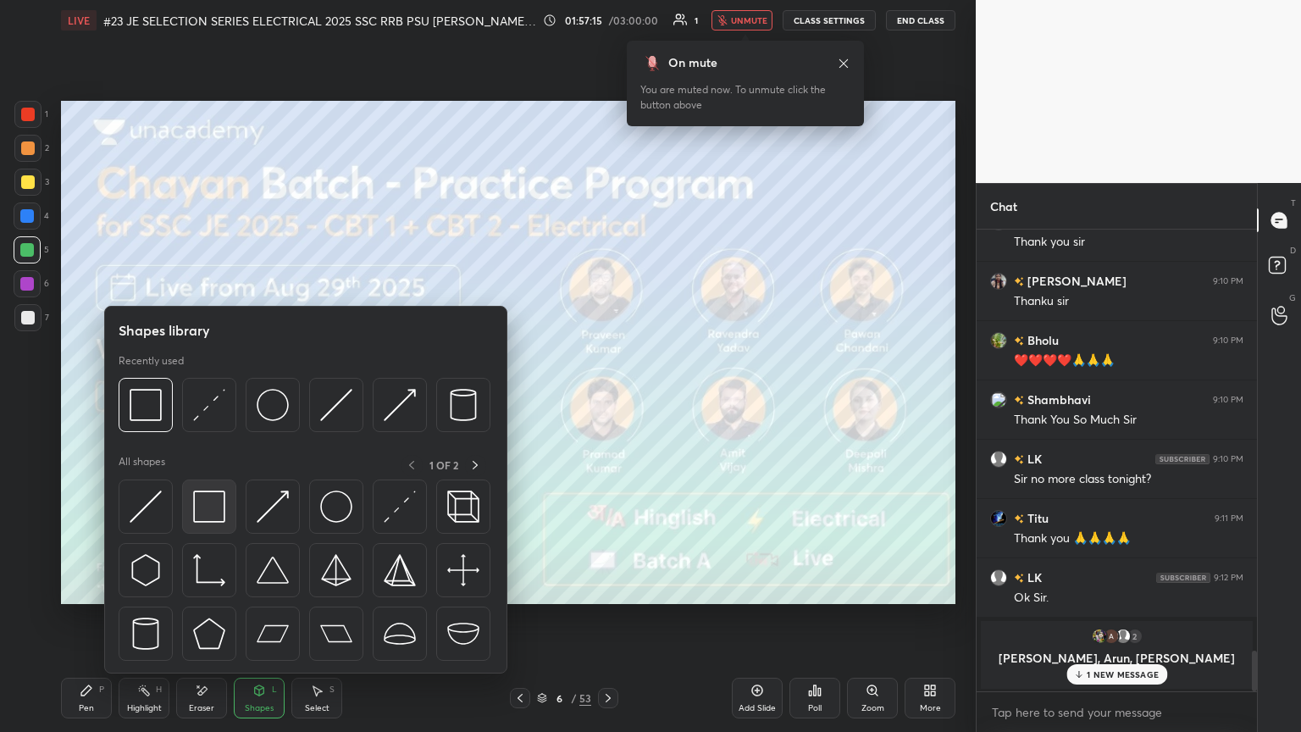
click at [202, 397] on img at bounding box center [209, 506] width 32 height 32
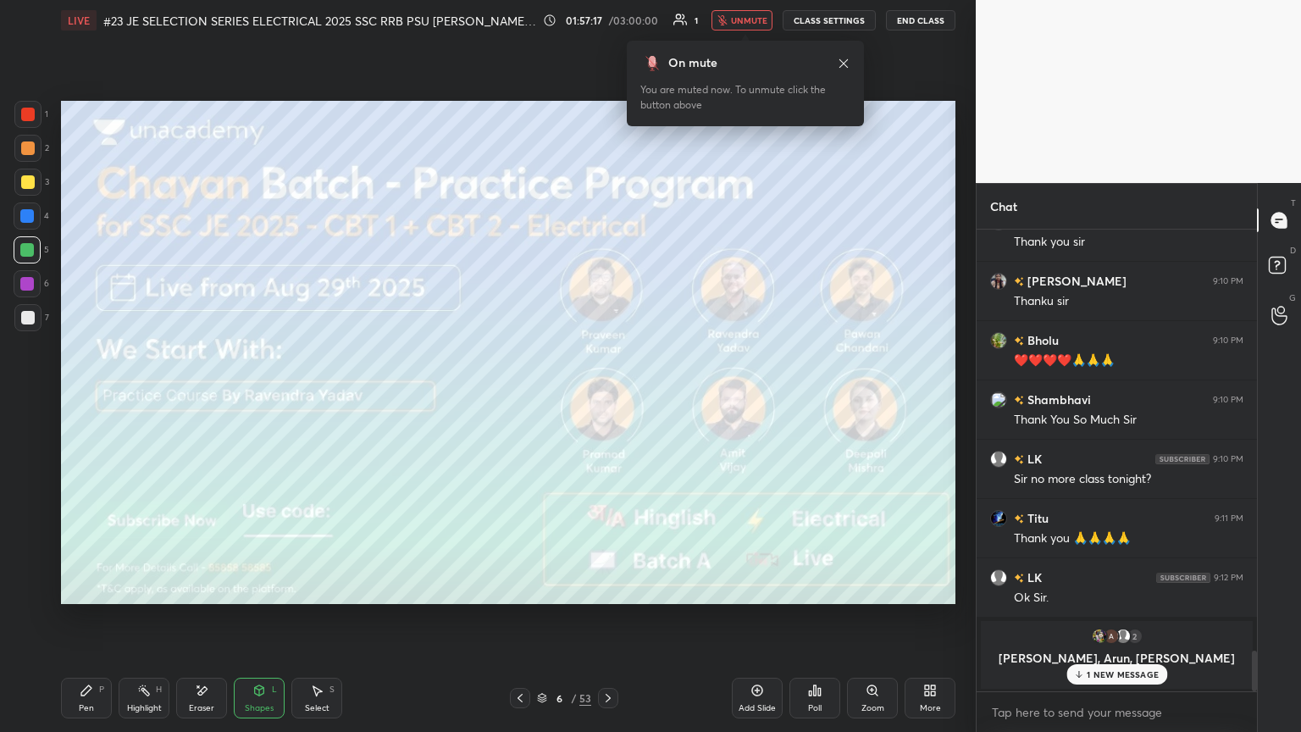
click at [30, 119] on div at bounding box center [28, 115] width 14 height 14
drag, startPoint x: 30, startPoint y: 290, endPoint x: 24, endPoint y: 305, distance: 15.9
click at [30, 290] on div at bounding box center [27, 283] width 27 height 27
click at [27, 115] on div at bounding box center [28, 115] width 14 height 14
click at [26, 215] on div at bounding box center [27, 216] width 14 height 14
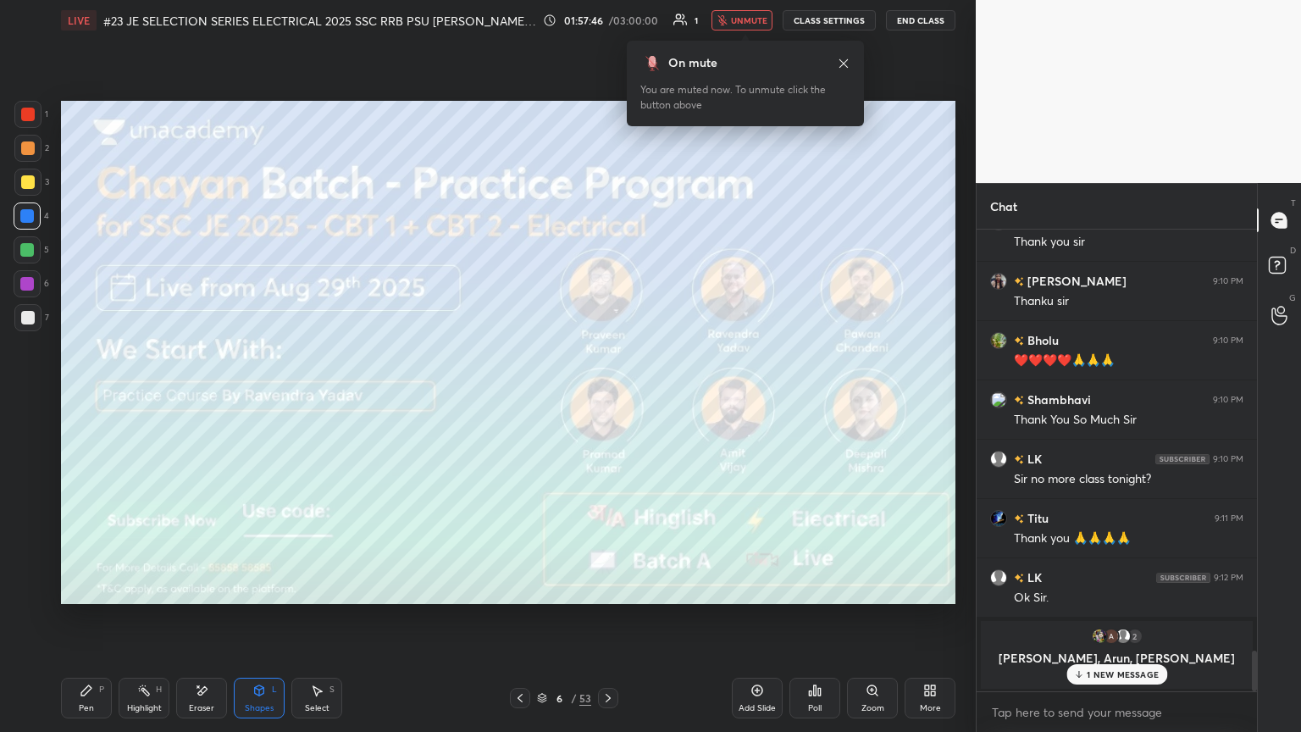
drag, startPoint x: 30, startPoint y: 251, endPoint x: 34, endPoint y: 266, distance: 15.6
click at [31, 251] on div at bounding box center [27, 250] width 14 height 14
click at [34, 288] on div at bounding box center [27, 283] width 27 height 27
click at [202, 397] on div "Eraser" at bounding box center [201, 708] width 25 height 8
click at [36, 397] on span "Erase all" at bounding box center [26, 590] width 25 height 12
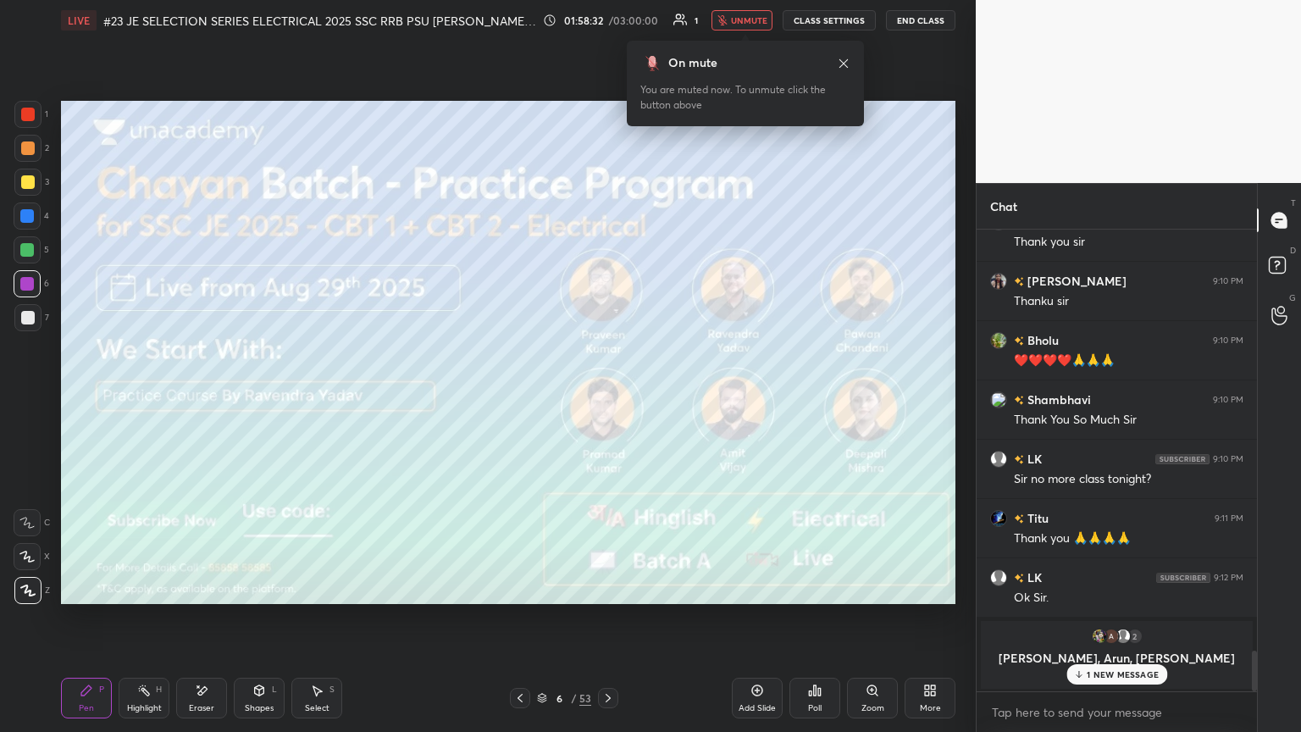
click at [103, 397] on div "Pen P" at bounding box center [86, 698] width 51 height 41
click at [17, 115] on div at bounding box center [27, 114] width 27 height 27
click at [266, 397] on div "Shapes" at bounding box center [259, 708] width 29 height 8
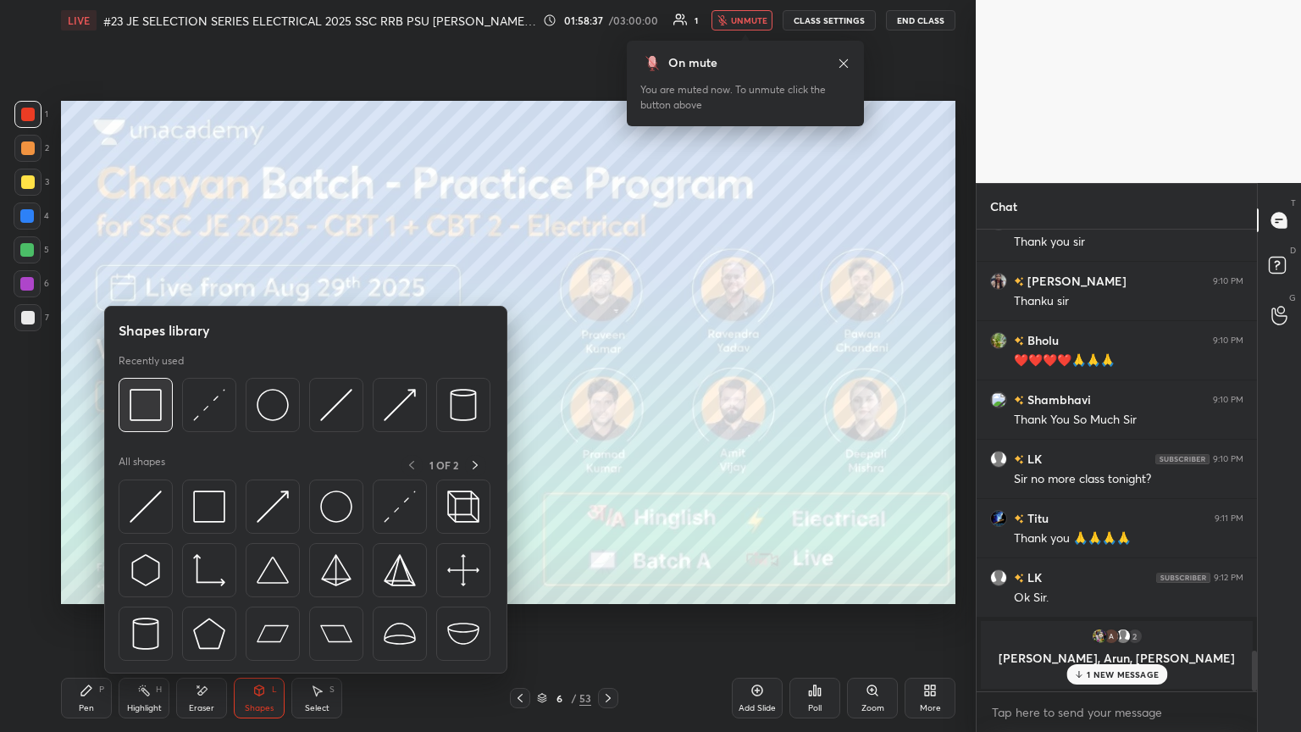
click at [156, 397] on img at bounding box center [146, 405] width 32 height 32
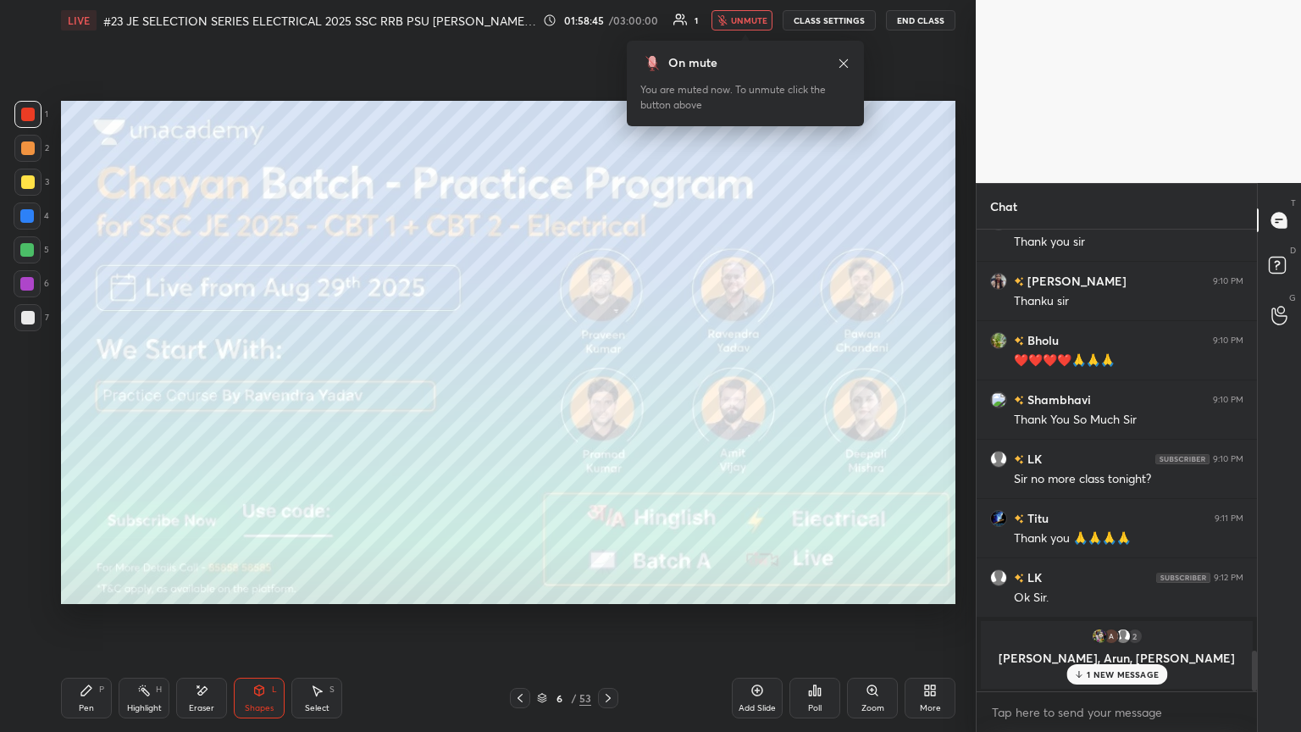
click at [27, 256] on div at bounding box center [27, 250] width 14 height 14
click at [28, 186] on div at bounding box center [28, 182] width 14 height 14
click at [25, 122] on div at bounding box center [27, 114] width 27 height 27
click at [95, 397] on div "Pen P" at bounding box center [86, 698] width 51 height 41
click at [202, 397] on div "Eraser" at bounding box center [201, 698] width 51 height 41
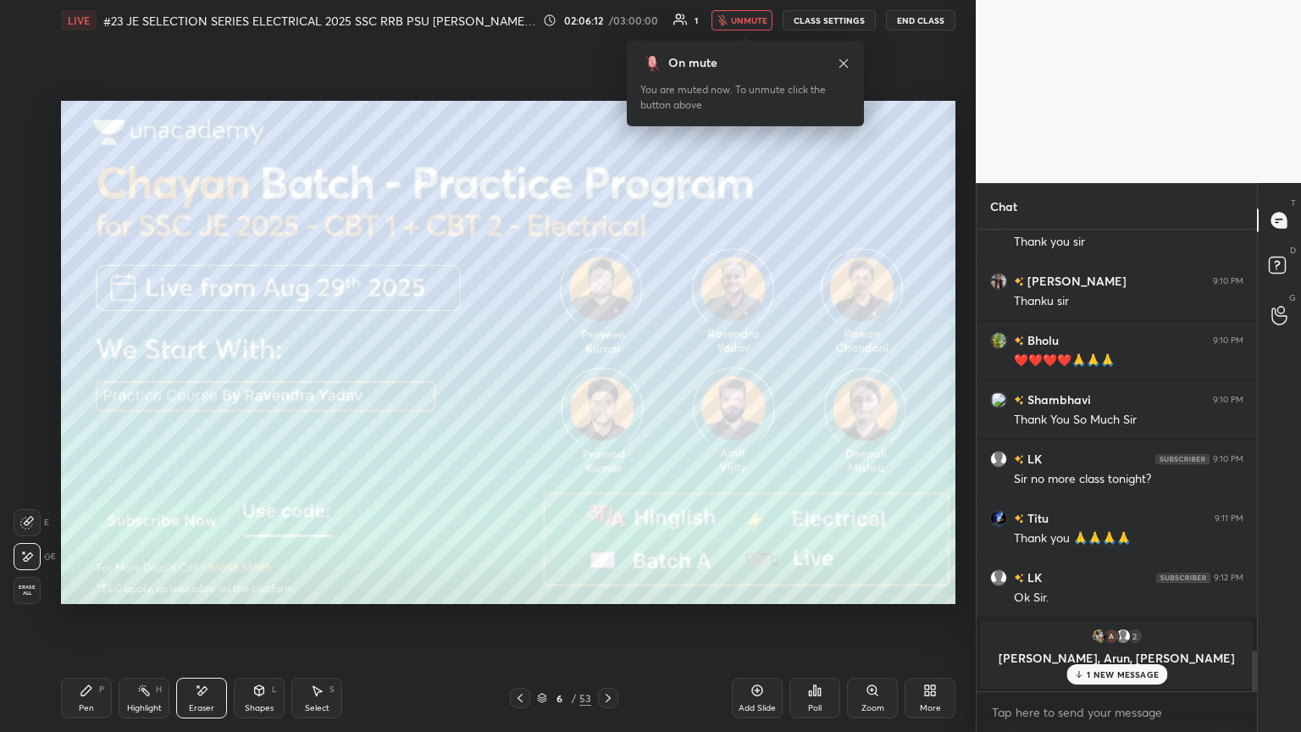
click at [93, 397] on div "Pen P" at bounding box center [86, 698] width 51 height 41
click at [24, 246] on div at bounding box center [27, 250] width 14 height 14
click at [202, 397] on icon at bounding box center [202, 690] width 14 height 14
click at [23, 397] on span "Erase all" at bounding box center [26, 590] width 25 height 12
click at [95, 397] on div "Pen P" at bounding box center [86, 698] width 51 height 41
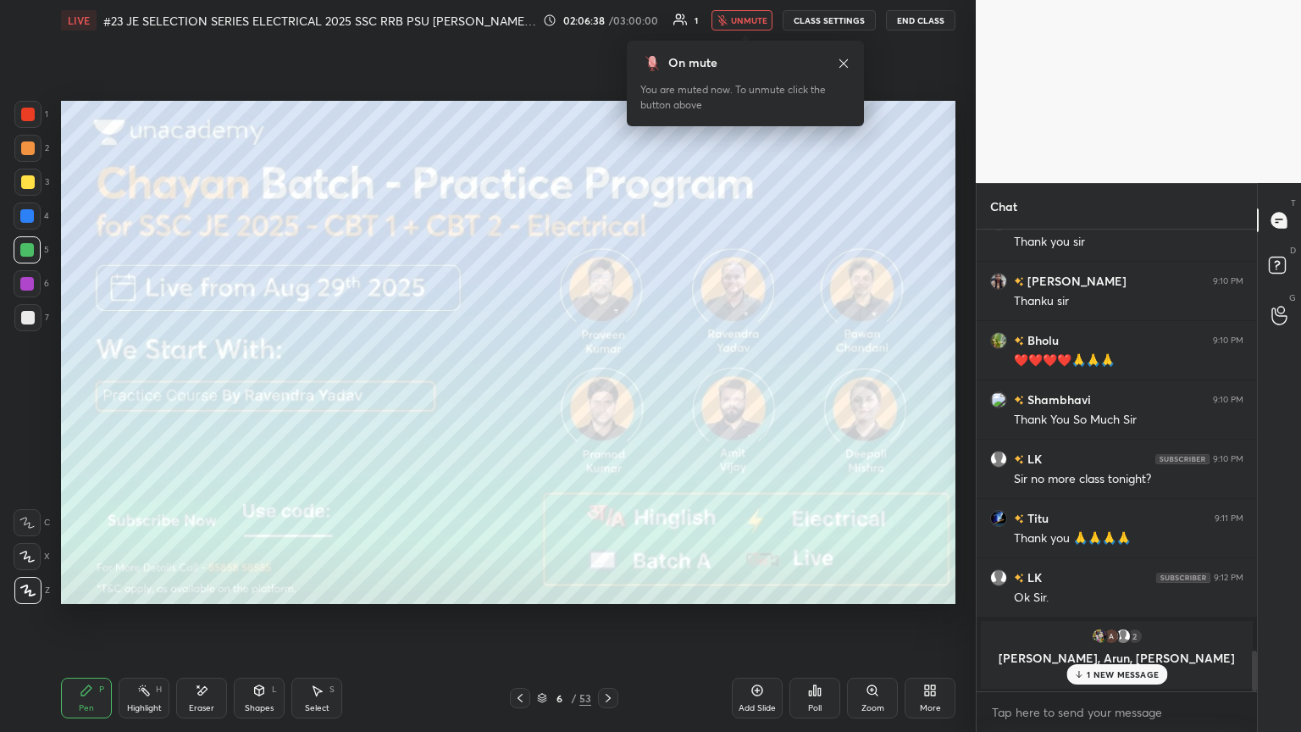
click at [30, 190] on div at bounding box center [27, 182] width 27 height 27
click at [24, 218] on div at bounding box center [27, 216] width 14 height 14
click at [23, 249] on div at bounding box center [27, 250] width 14 height 14
click at [20, 282] on div at bounding box center [27, 284] width 14 height 14
click at [24, 321] on div at bounding box center [28, 318] width 14 height 14
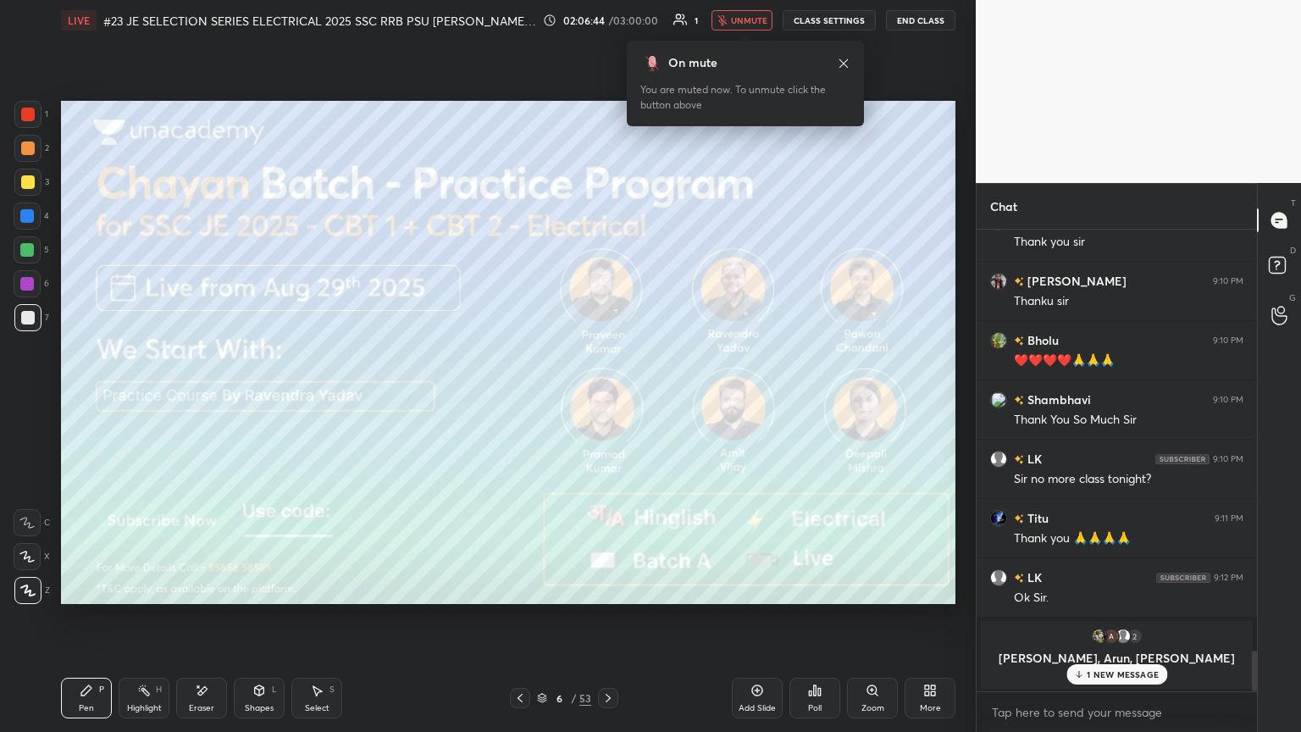
click at [31, 280] on div at bounding box center [27, 284] width 14 height 14
click at [32, 247] on div at bounding box center [27, 250] width 14 height 14
click at [30, 222] on div at bounding box center [27, 216] width 14 height 14
click at [28, 170] on div at bounding box center [27, 182] width 27 height 27
click at [30, 148] on div at bounding box center [28, 148] width 14 height 14
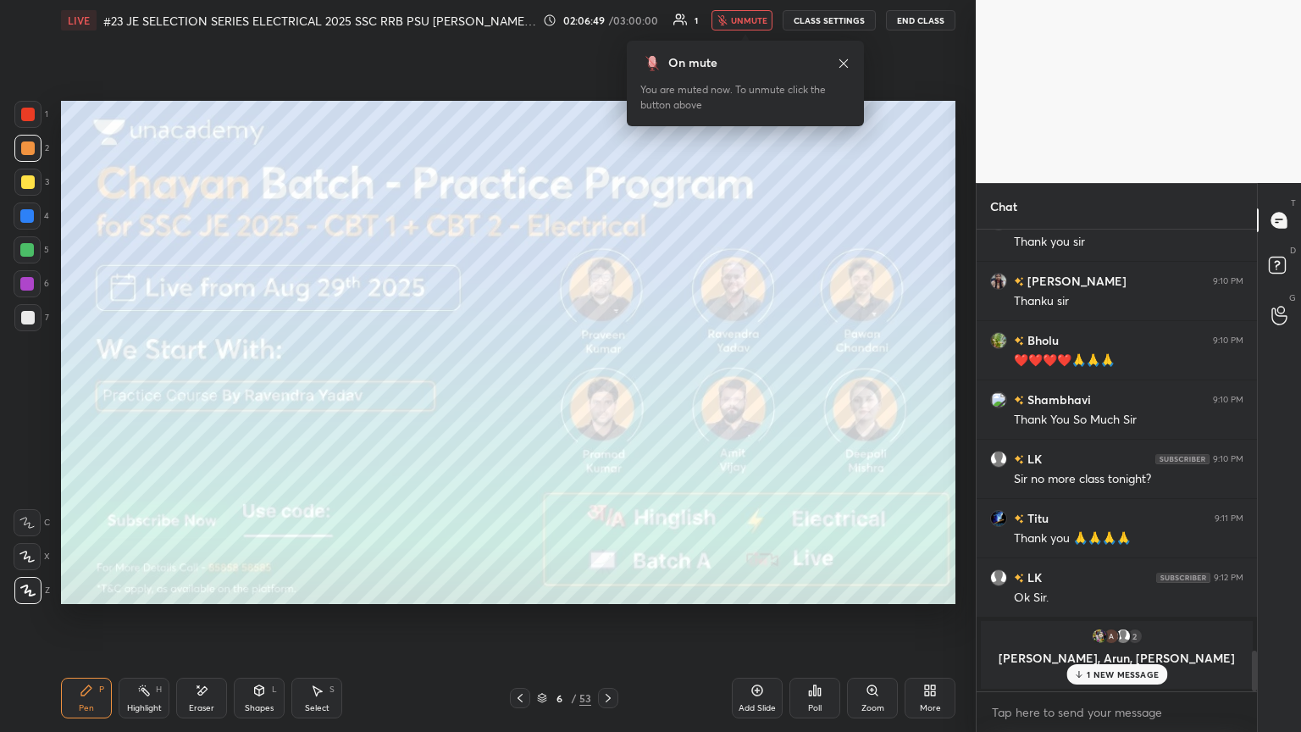
click at [30, 115] on div at bounding box center [28, 115] width 14 height 14
click at [28, 213] on div at bounding box center [27, 216] width 14 height 14
click at [21, 142] on div at bounding box center [28, 148] width 14 height 14
click at [607, 397] on p "3 NEW MESSAGES" at bounding box center [1123, 674] width 78 height 10
click at [30, 318] on div at bounding box center [28, 318] width 14 height 14
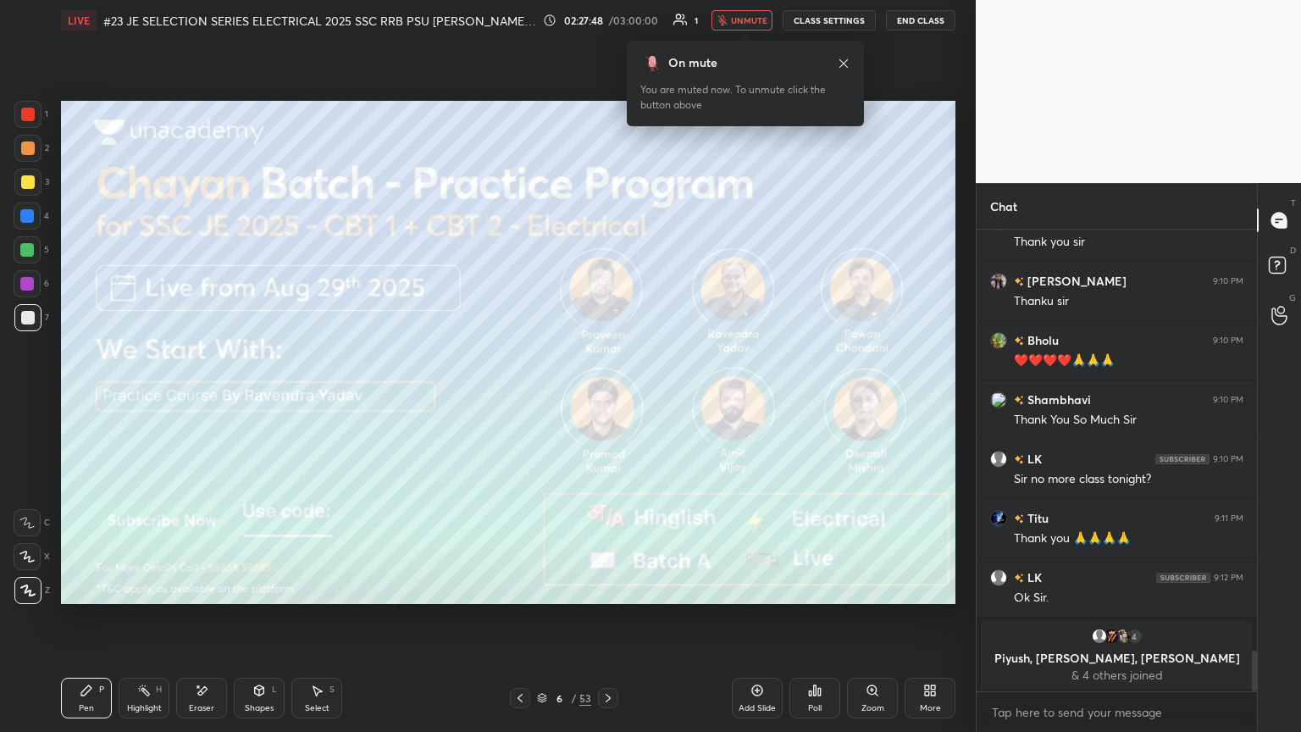
click at [28, 290] on div at bounding box center [27, 284] width 14 height 14
click at [25, 254] on div at bounding box center [27, 250] width 14 height 14
click at [23, 227] on div at bounding box center [27, 215] width 27 height 27
click at [26, 118] on div at bounding box center [28, 115] width 14 height 14
click at [24, 313] on div at bounding box center [28, 318] width 14 height 14
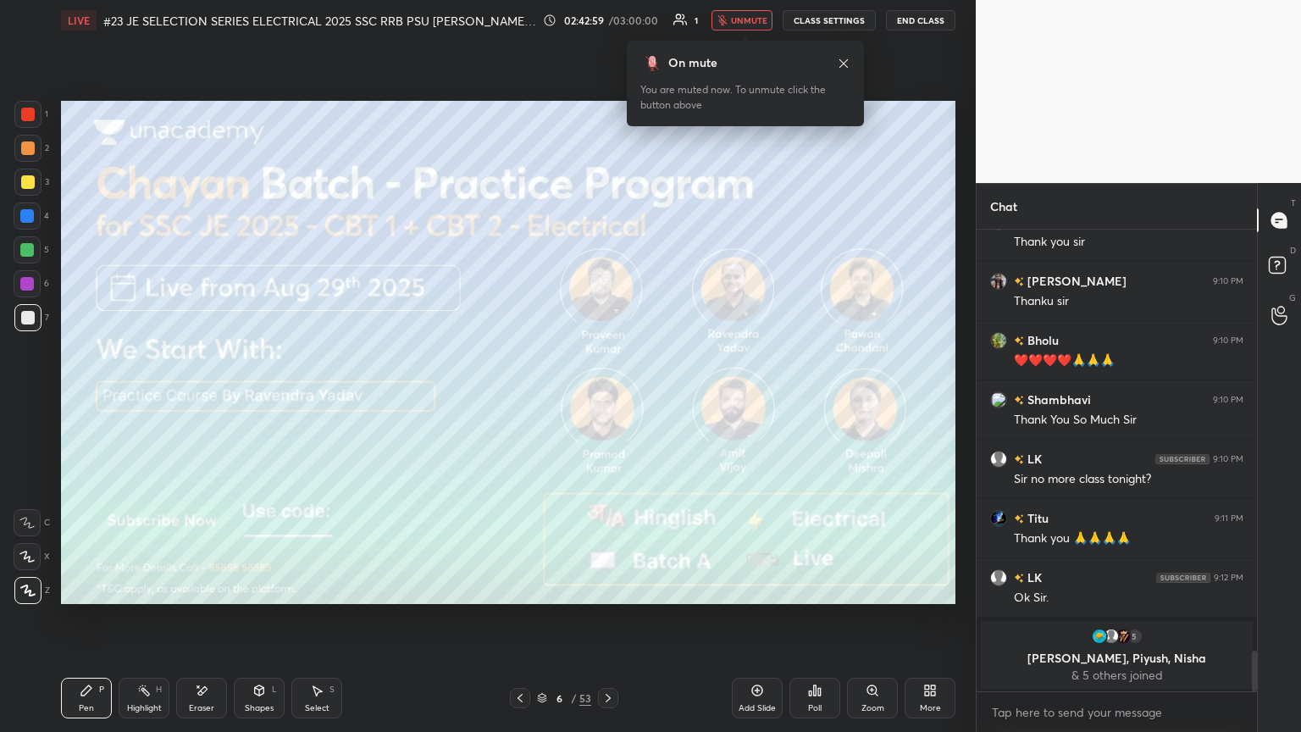
click at [21, 216] on div at bounding box center [27, 216] width 14 height 14
click at [25, 184] on div at bounding box center [28, 182] width 14 height 14
click at [31, 108] on div at bounding box center [28, 115] width 14 height 14
click at [141, 397] on div "Highlight" at bounding box center [144, 708] width 35 height 8
click at [88, 397] on div "Pen P" at bounding box center [86, 698] width 51 height 41
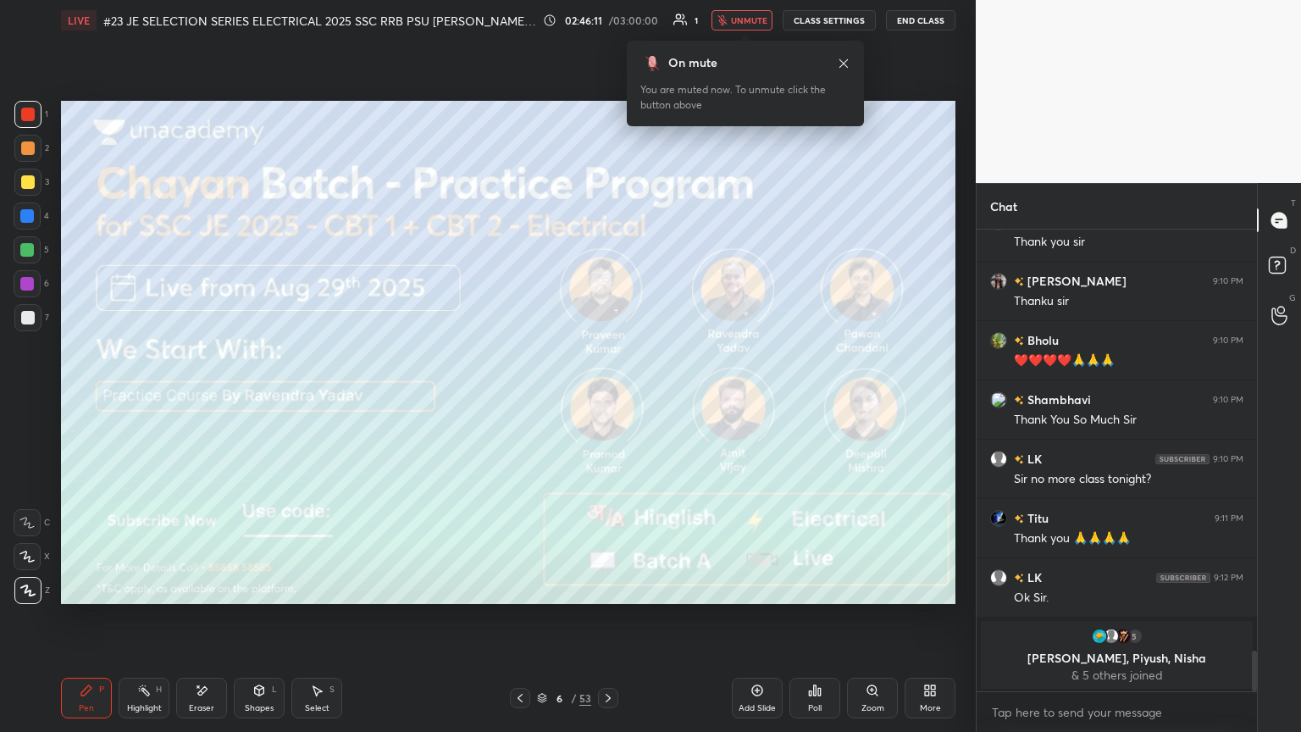
click at [30, 143] on div at bounding box center [28, 148] width 14 height 14
click at [28, 108] on div at bounding box center [28, 115] width 14 height 14
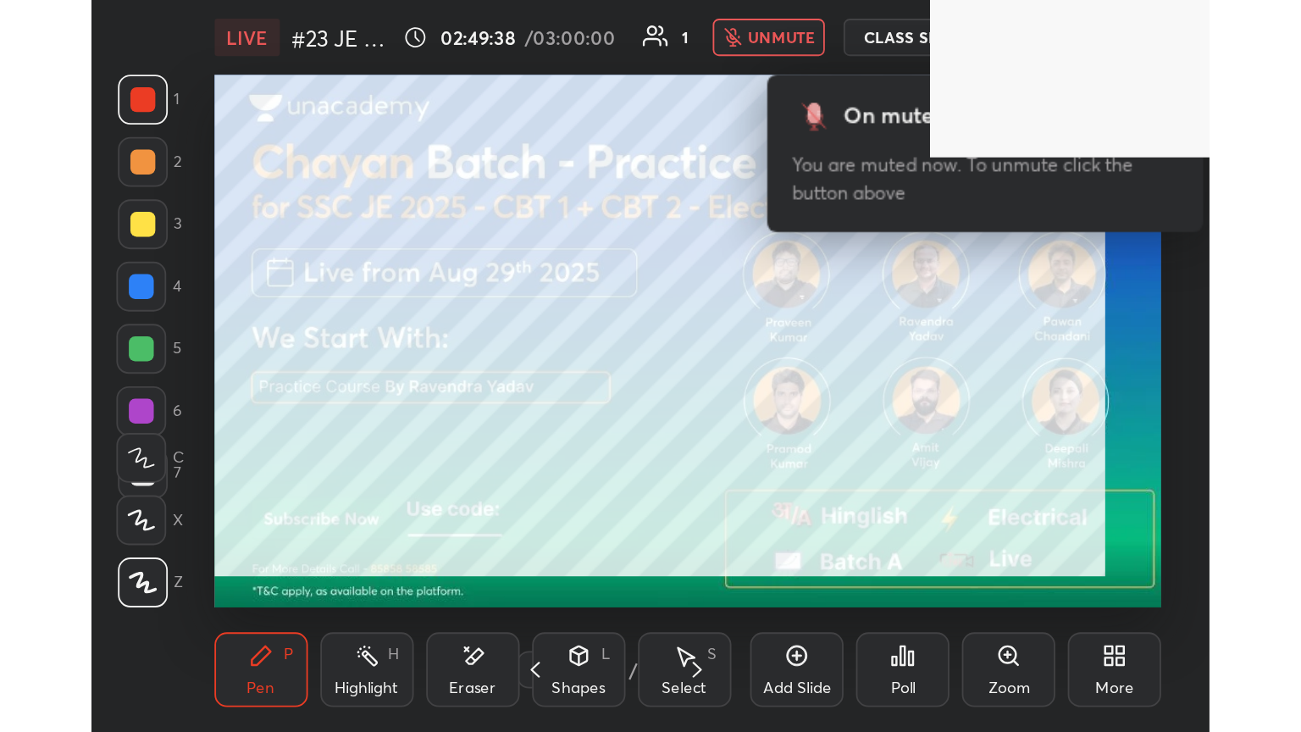
scroll to position [290, 540]
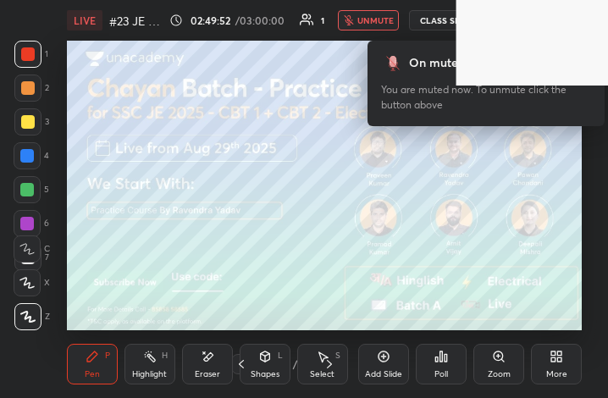
click at [559, 362] on icon at bounding box center [560, 359] width 4 height 4
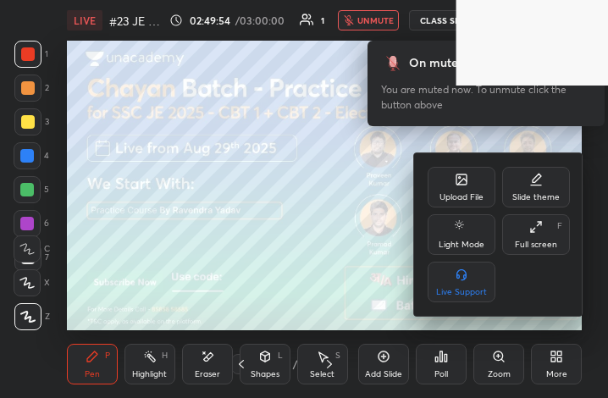
click at [540, 238] on div "Full screen F" at bounding box center [536, 234] width 68 height 41
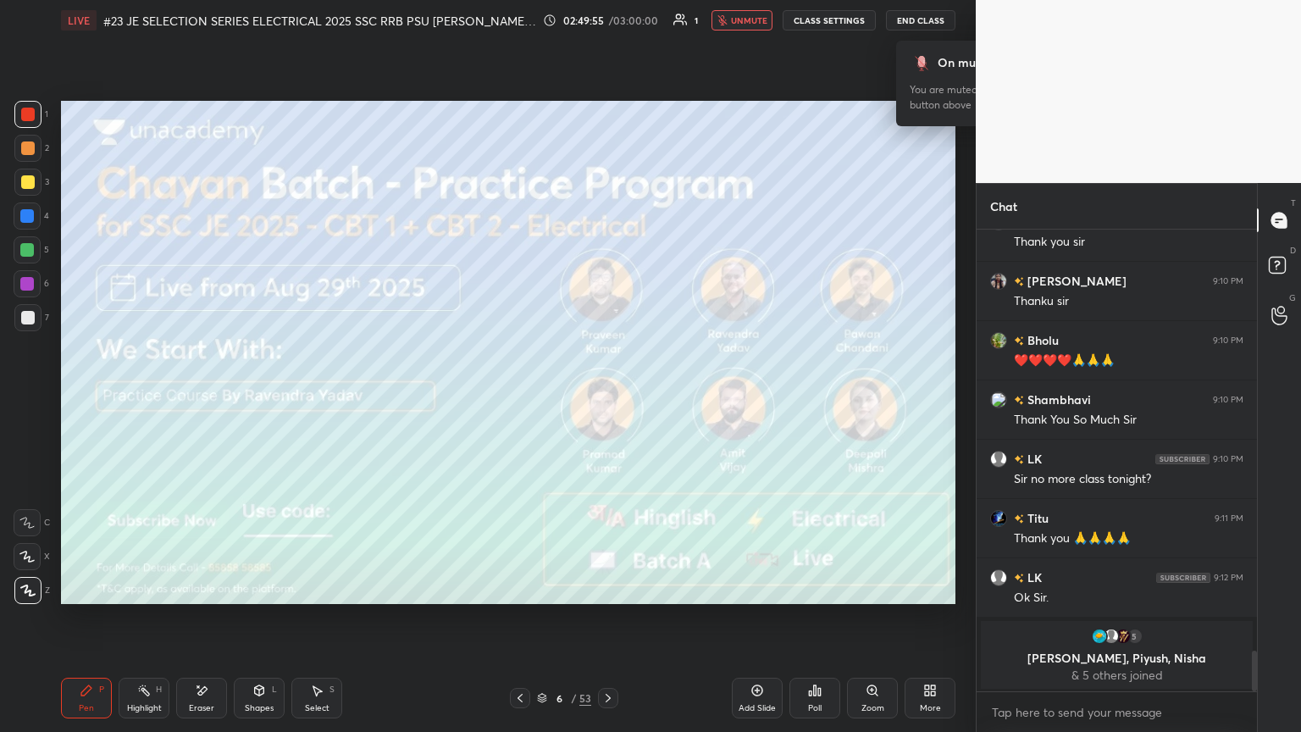
scroll to position [84070, 83786]
click at [607, 19] on span "unmute" at bounding box center [749, 20] width 36 height 12
click at [21, 180] on div at bounding box center [28, 182] width 14 height 14
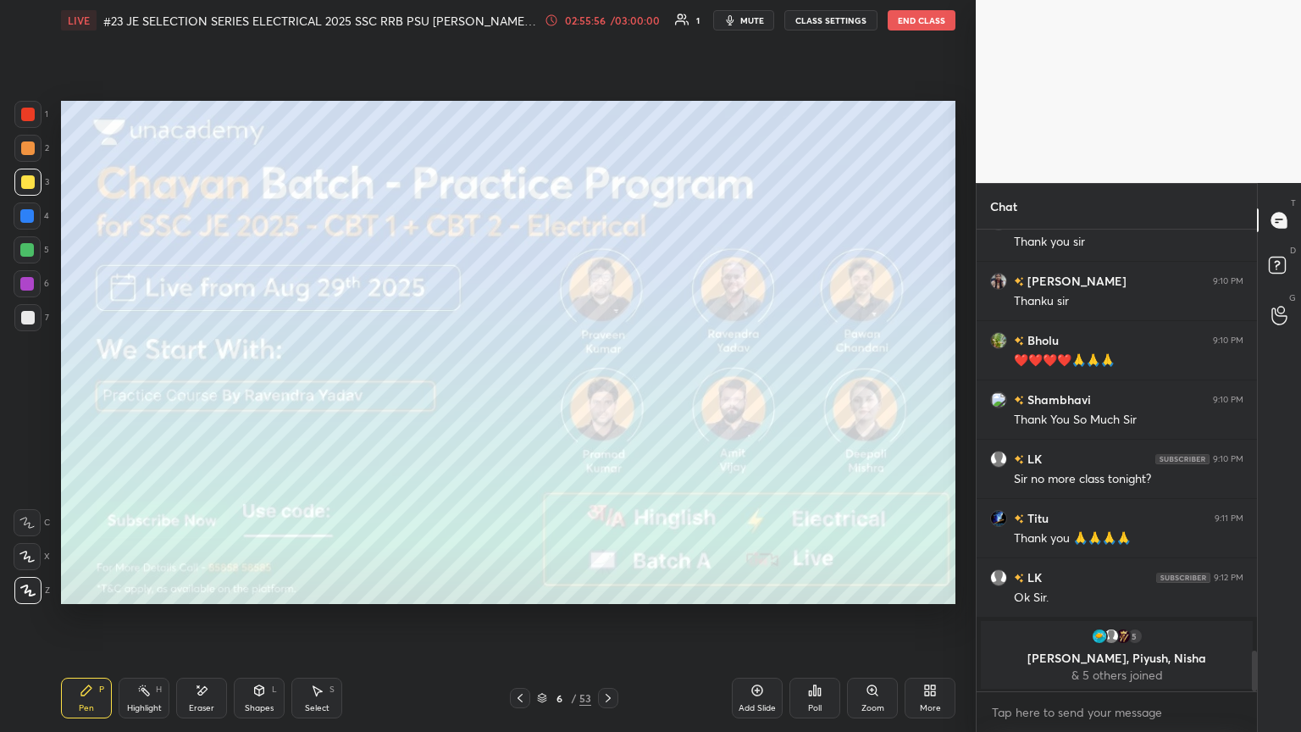
click at [607, 25] on button "mute" at bounding box center [743, 20] width 61 height 20
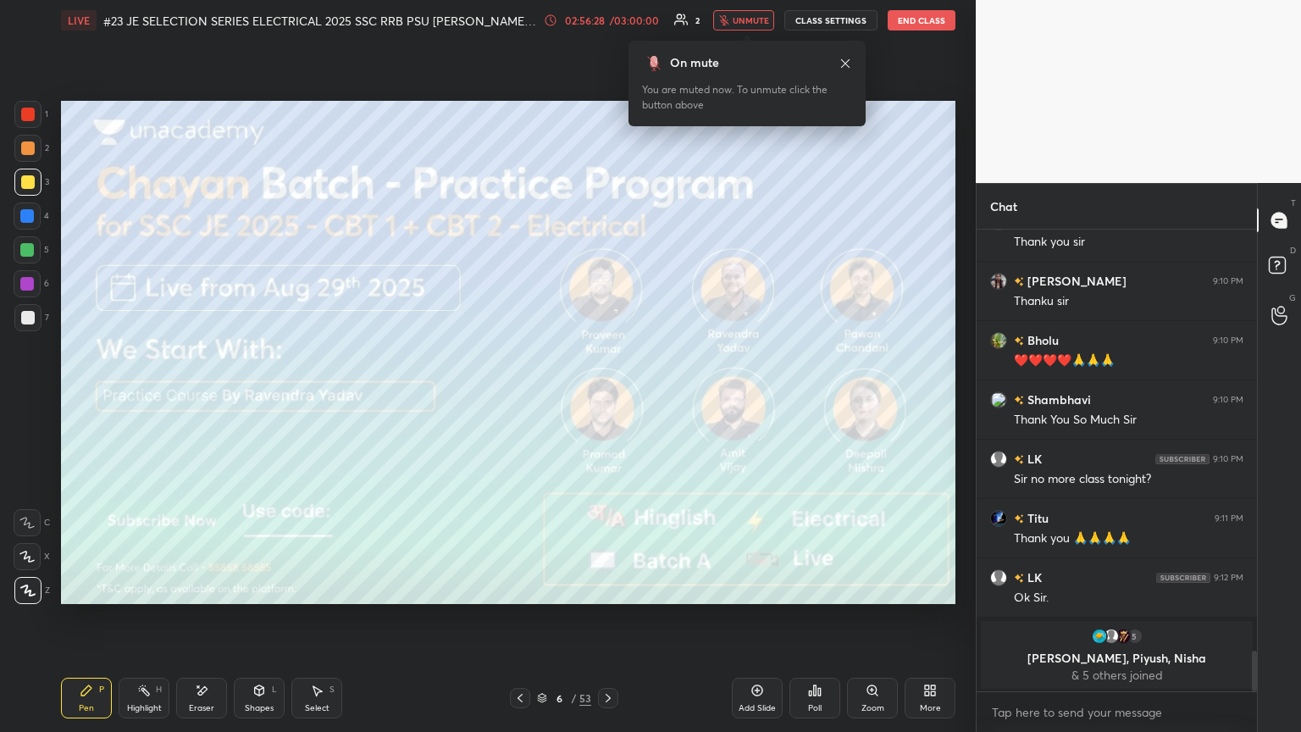
click at [208, 397] on div "Eraser" at bounding box center [201, 698] width 51 height 41
click at [29, 397] on div "Erase all" at bounding box center [27, 590] width 27 height 27
click at [69, 397] on div "Pen P" at bounding box center [86, 698] width 51 height 41
click at [23, 116] on div at bounding box center [28, 115] width 14 height 14
click at [31, 116] on div at bounding box center [28, 115] width 14 height 14
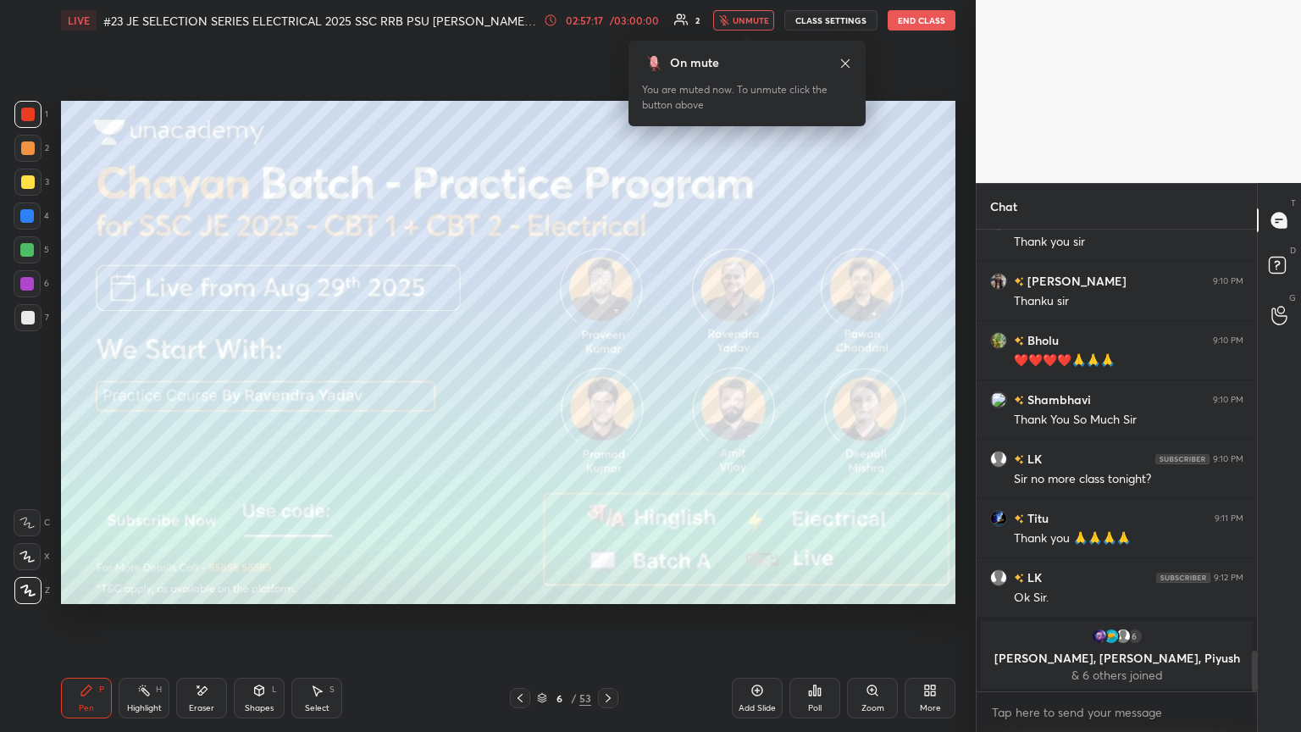
click at [27, 320] on div at bounding box center [28, 318] width 14 height 14
click at [36, 397] on div at bounding box center [27, 590] width 27 height 27
click at [88, 397] on icon at bounding box center [86, 690] width 10 height 10
click at [24, 115] on div at bounding box center [28, 115] width 14 height 14
click at [28, 281] on div at bounding box center [27, 284] width 14 height 14
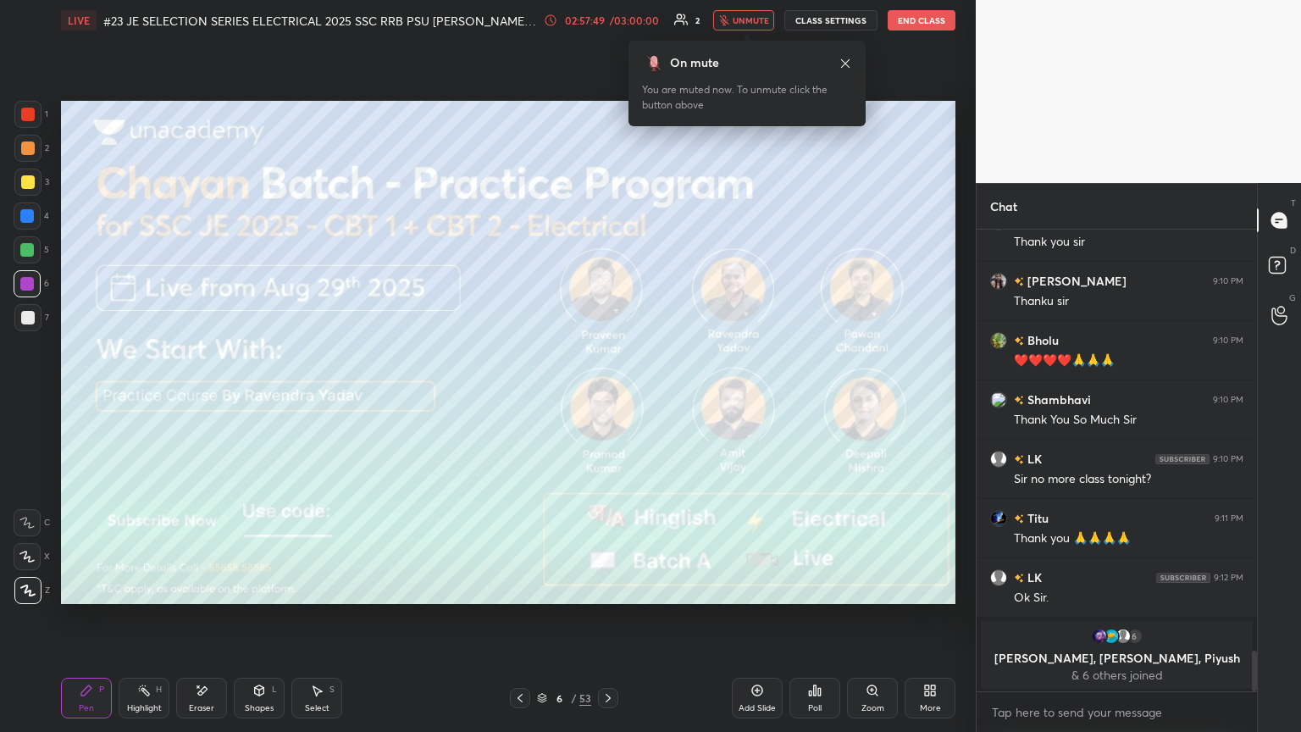
click at [36, 323] on div at bounding box center [27, 317] width 27 height 27
click at [30, 117] on div at bounding box center [28, 115] width 14 height 14
click at [27, 113] on div at bounding box center [28, 115] width 14 height 14
click at [30, 115] on div at bounding box center [28, 115] width 14 height 14
click at [32, 116] on div at bounding box center [28, 115] width 14 height 14
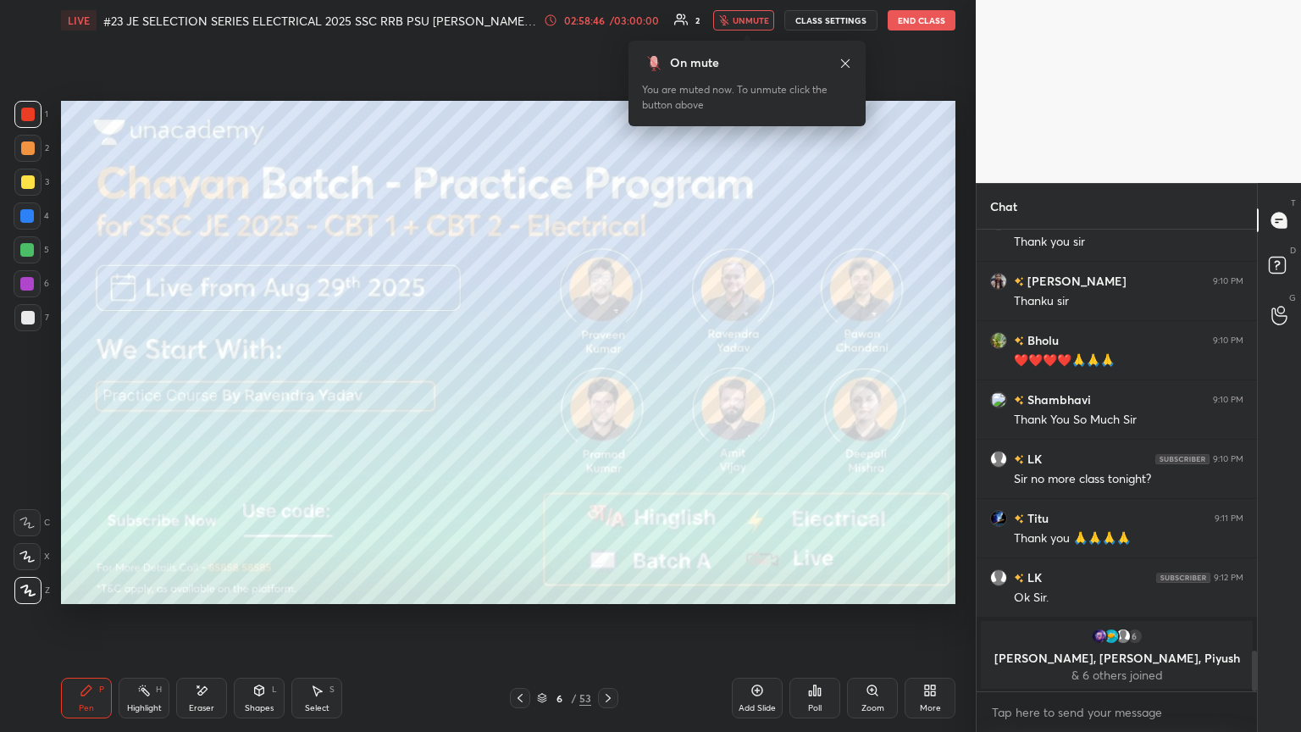
click at [35, 281] on div at bounding box center [27, 283] width 27 height 27
click at [26, 247] on div at bounding box center [27, 250] width 14 height 14
click at [22, 214] on div at bounding box center [27, 216] width 14 height 14
click at [25, 184] on div at bounding box center [28, 182] width 14 height 14
click at [27, 159] on div at bounding box center [27, 148] width 27 height 27
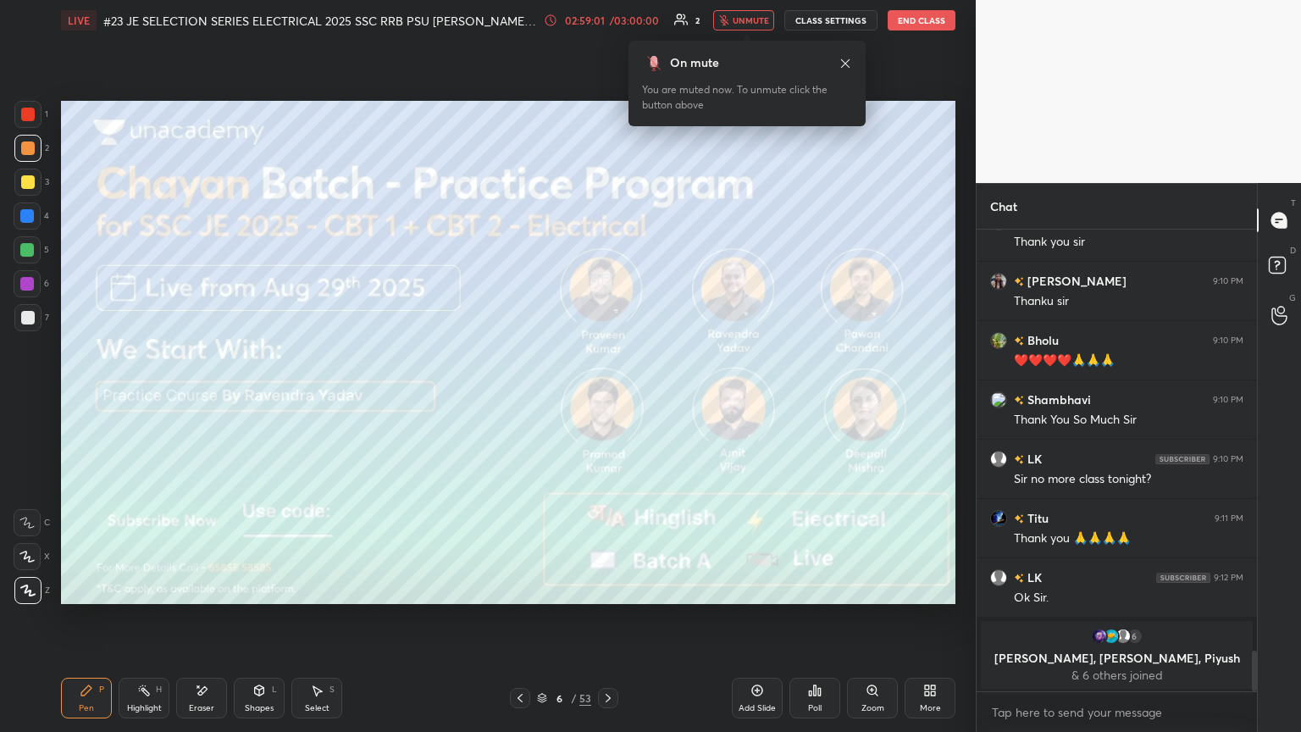
click at [24, 109] on div at bounding box center [28, 115] width 14 height 14
click at [25, 113] on div at bounding box center [28, 115] width 14 height 14
click at [37, 137] on div at bounding box center [27, 148] width 27 height 27
click at [27, 115] on div at bounding box center [28, 115] width 14 height 14
click at [27, 119] on div at bounding box center [28, 115] width 14 height 14
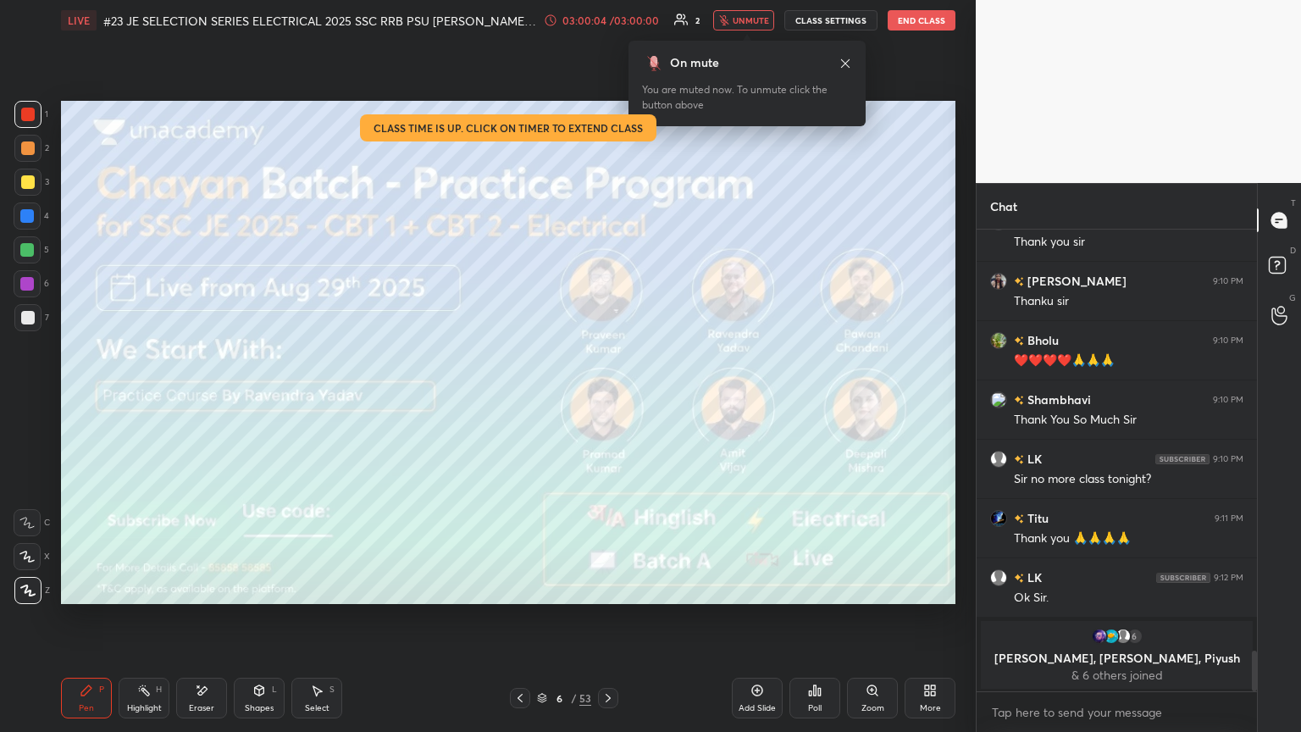
click at [607, 17] on button "End Class" at bounding box center [922, 20] width 68 height 20
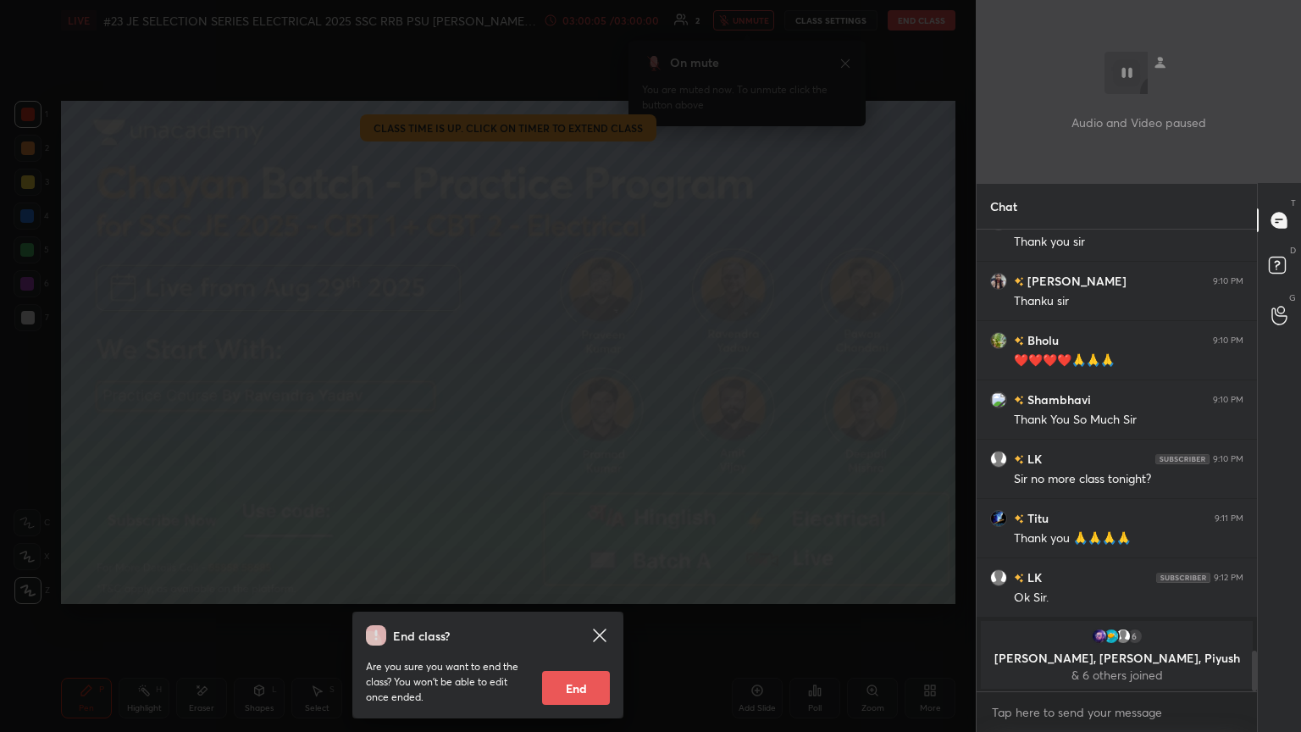
drag, startPoint x: 588, startPoint y: 684, endPoint x: 567, endPoint y: 673, distance: 23.1
click at [589, 397] on button "End" at bounding box center [576, 688] width 68 height 34
type textarea "x"
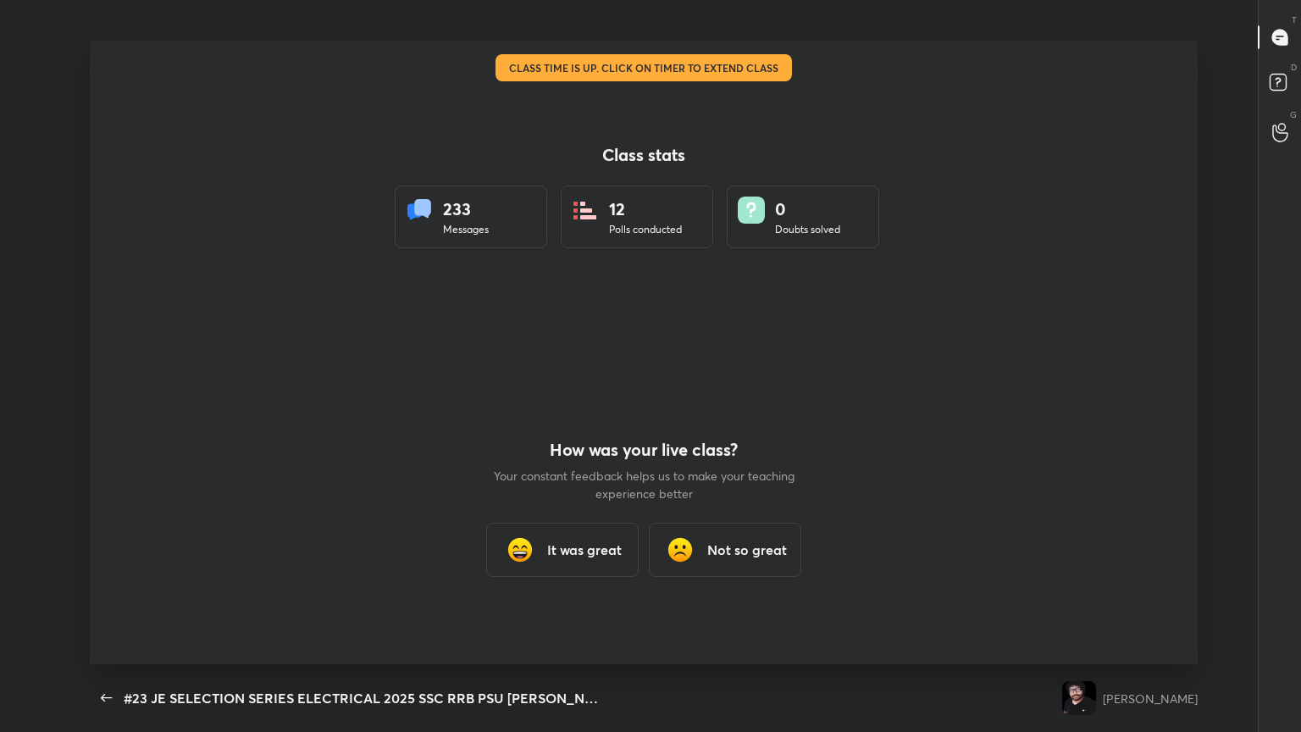
scroll to position [0, 0]
click at [574, 397] on h3 "It was great" at bounding box center [584, 549] width 75 height 20
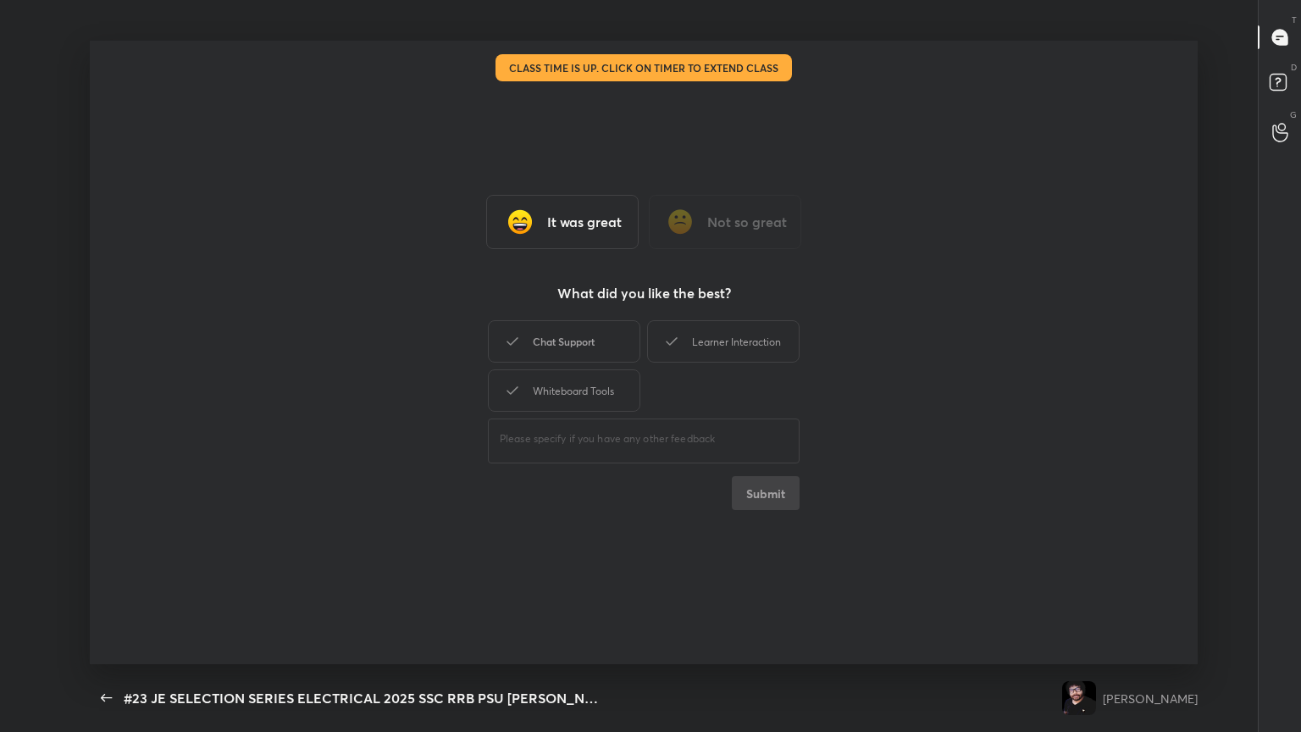
click at [574, 347] on div "Chat Support" at bounding box center [564, 341] width 152 height 42
drag, startPoint x: 581, startPoint y: 376, endPoint x: 667, endPoint y: 345, distance: 91.9
click at [583, 376] on div "Whiteboard Tools" at bounding box center [564, 390] width 152 height 42
drag, startPoint x: 705, startPoint y: 330, endPoint x: 711, endPoint y: 368, distance: 38.6
click at [607, 330] on div "Learner Interaction" at bounding box center [723, 341] width 152 height 42
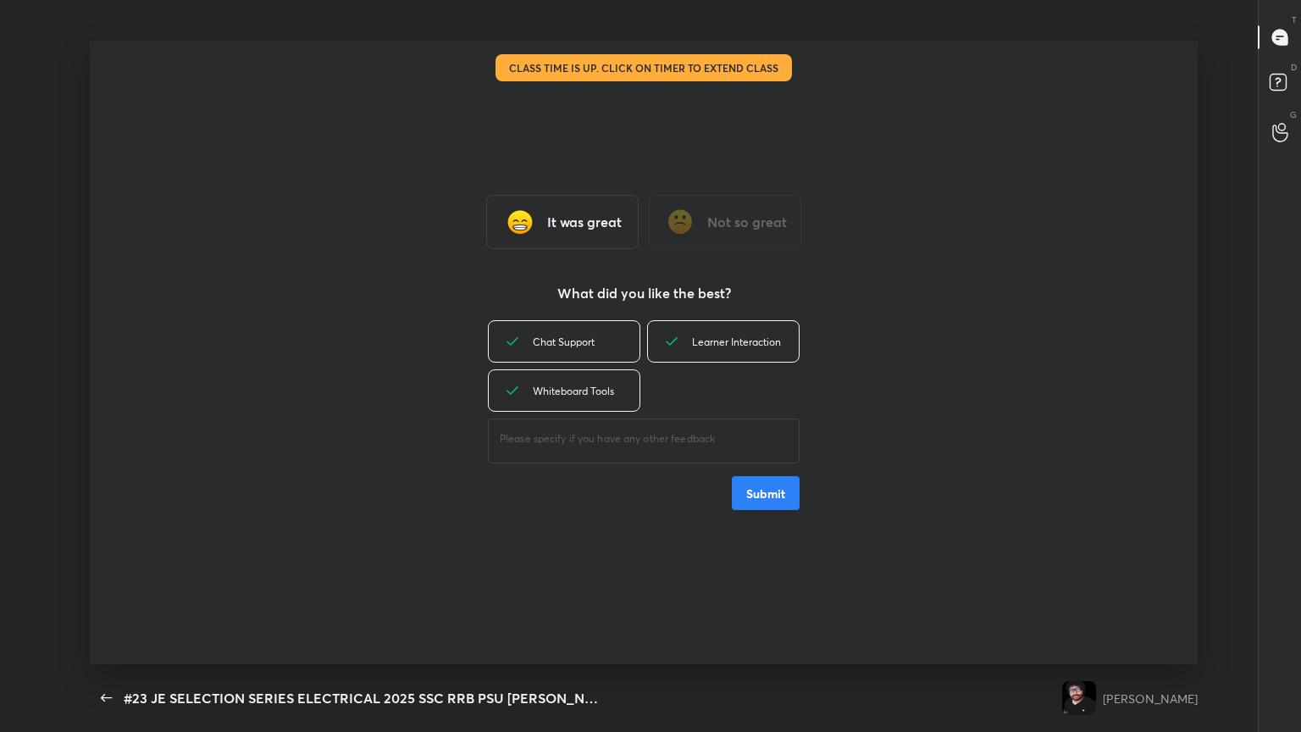
click at [607, 397] on button "Submit" at bounding box center [766, 493] width 68 height 34
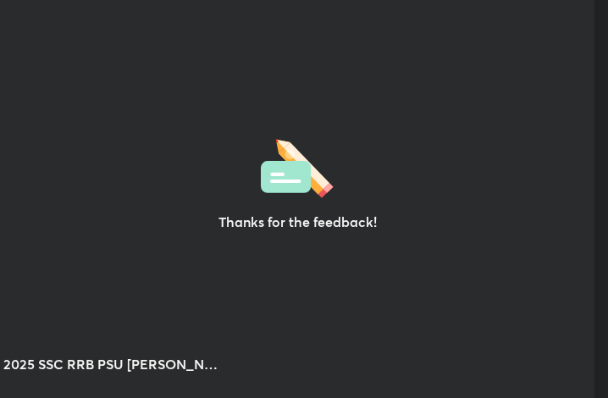
scroll to position [84403, 84098]
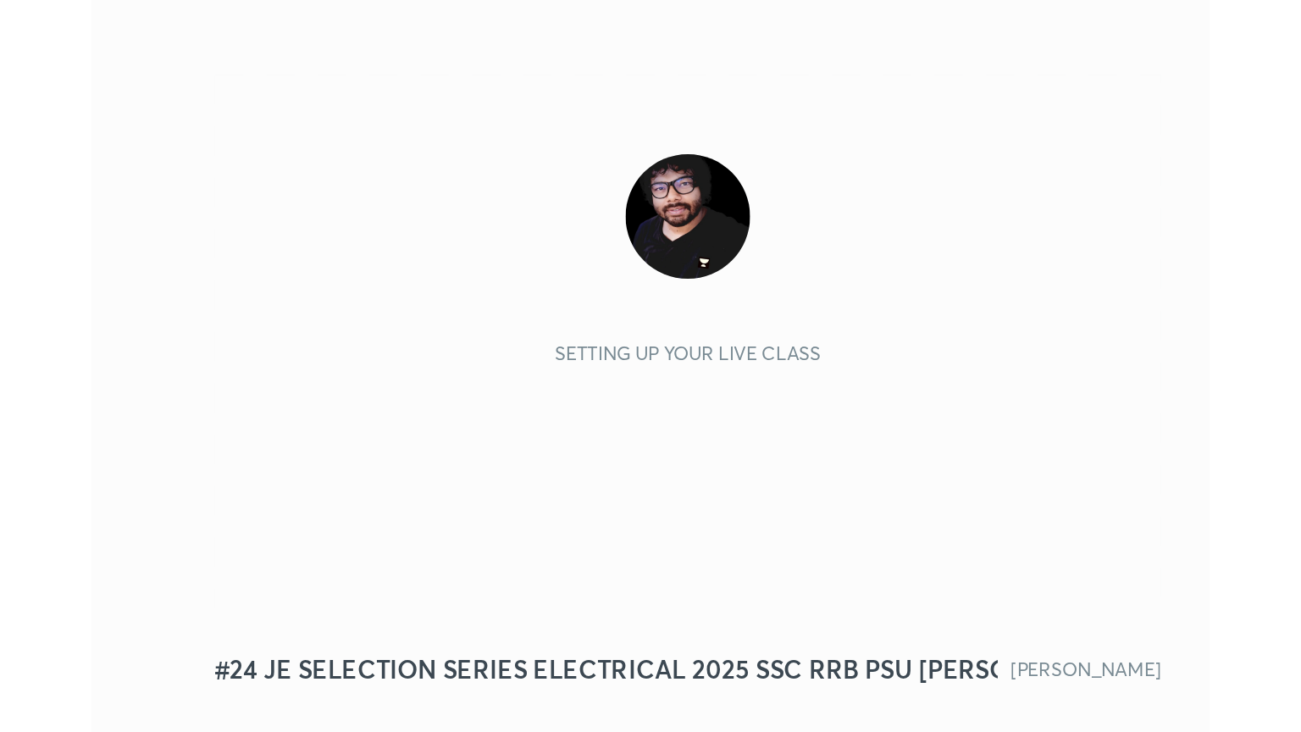
scroll to position [290, 540]
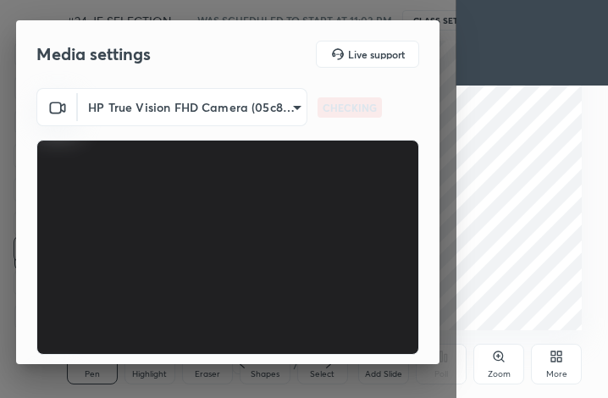
click at [559, 359] on icon at bounding box center [560, 359] width 4 height 4
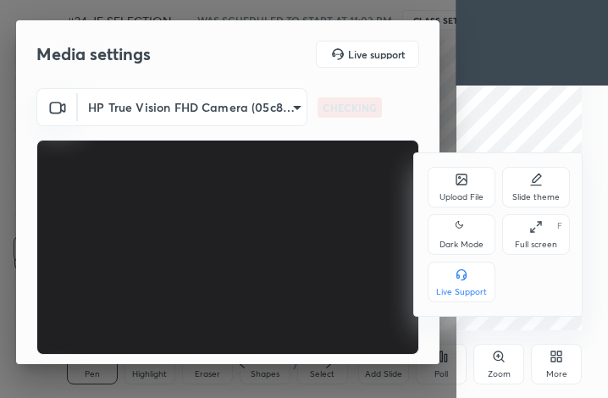
click at [542, 247] on div "Full screen" at bounding box center [536, 245] width 42 height 8
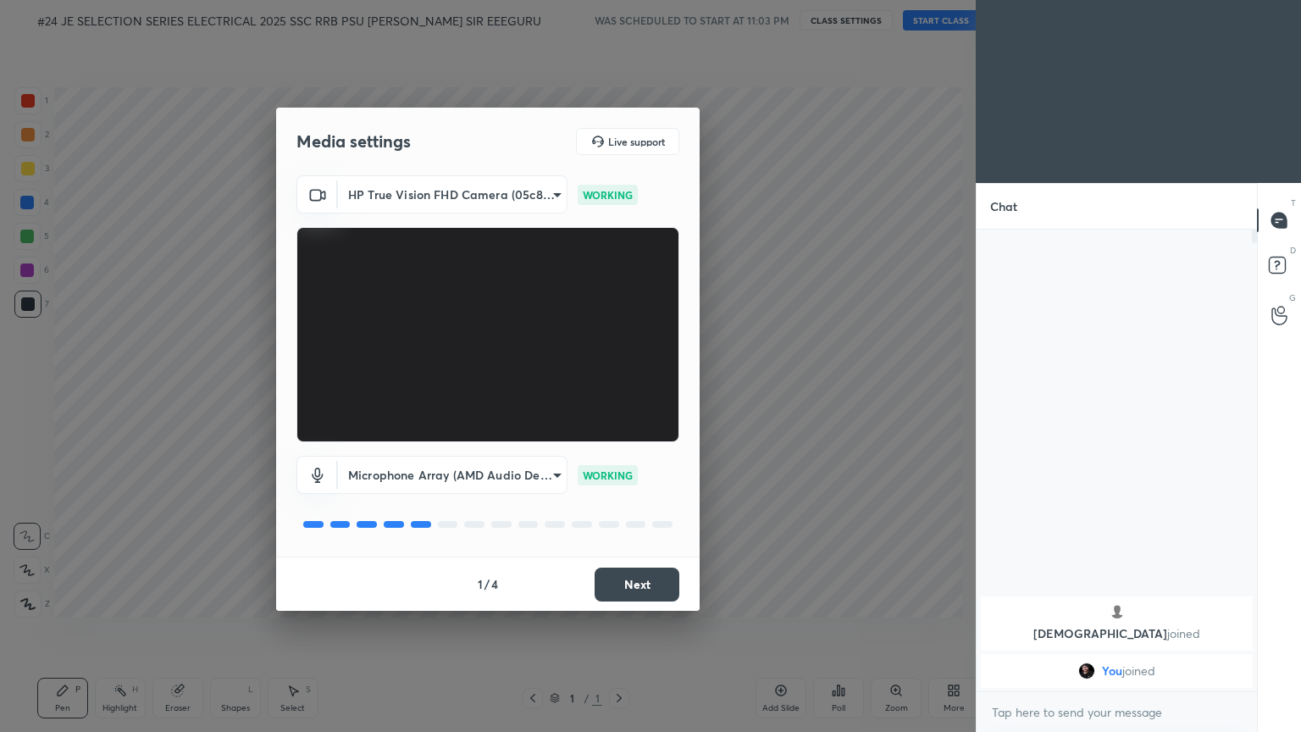
scroll to position [0, 0]
click at [607, 397] on button "Next" at bounding box center [637, 584] width 85 height 34
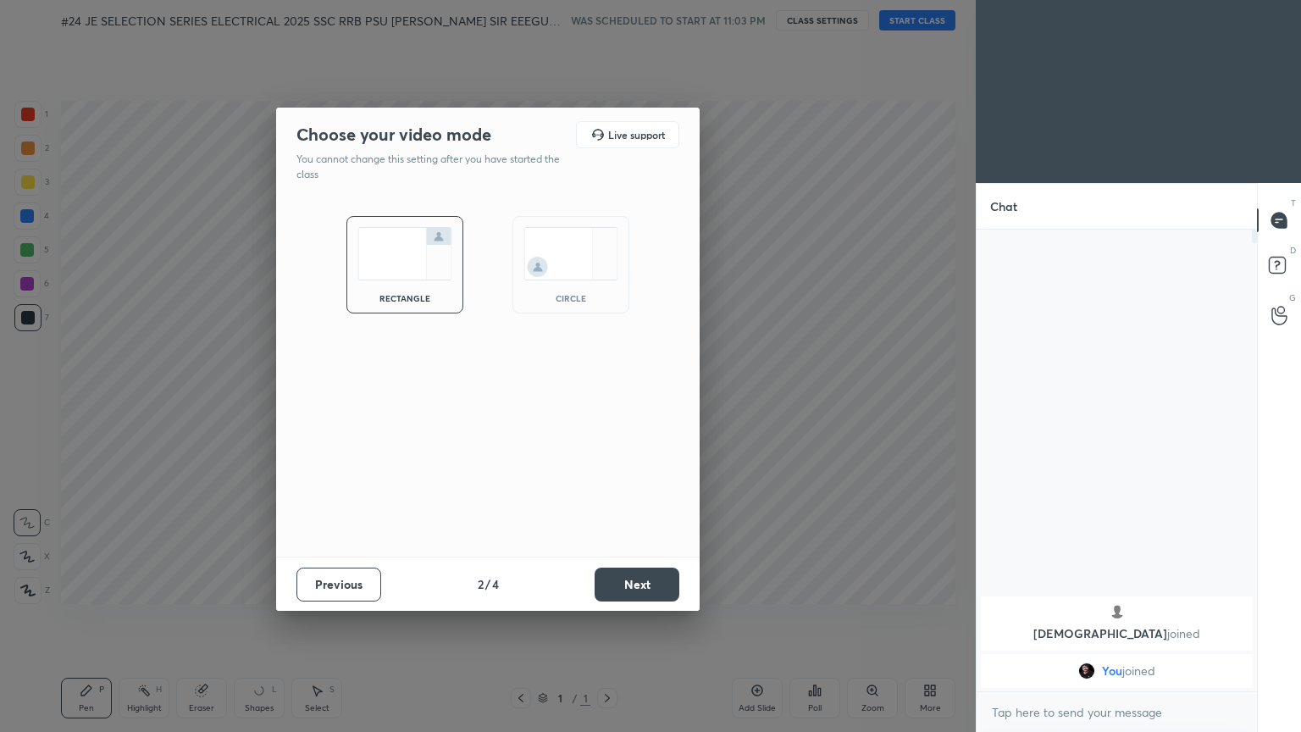
click at [607, 397] on button "Next" at bounding box center [637, 584] width 85 height 34
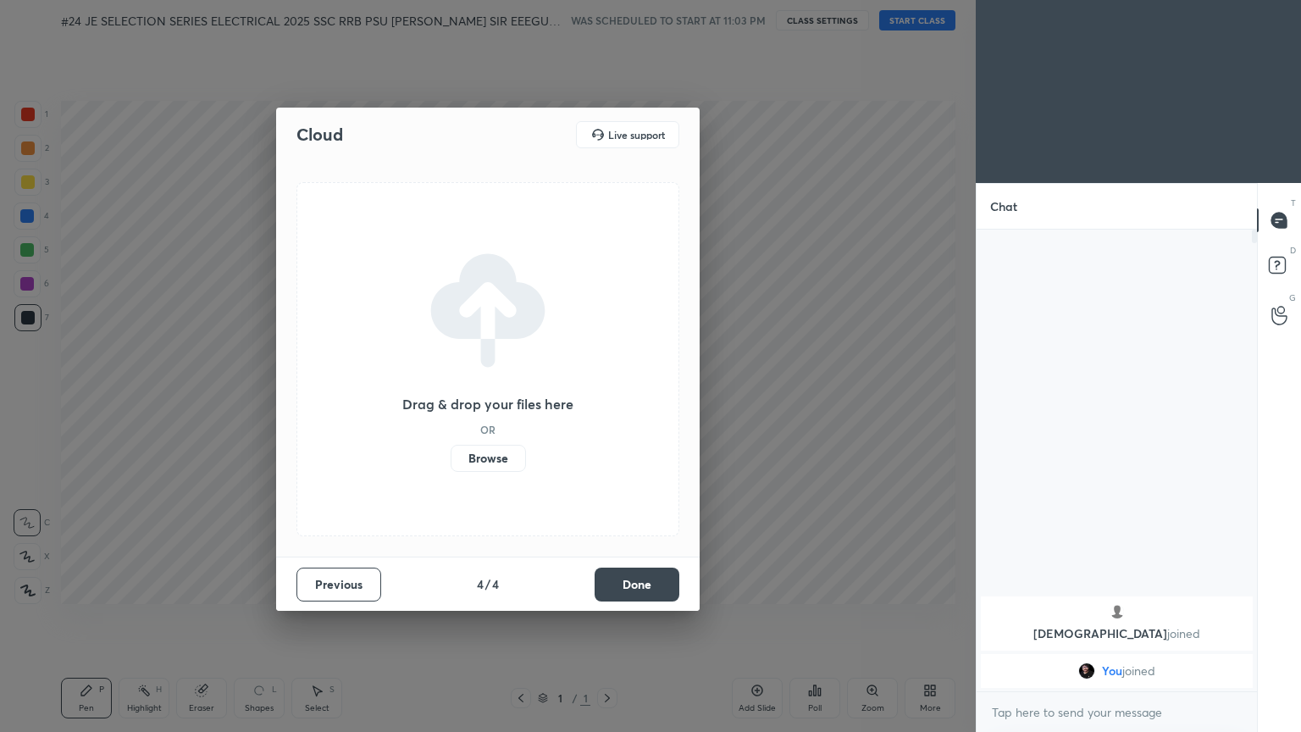
click at [607, 397] on button "Done" at bounding box center [637, 584] width 85 height 34
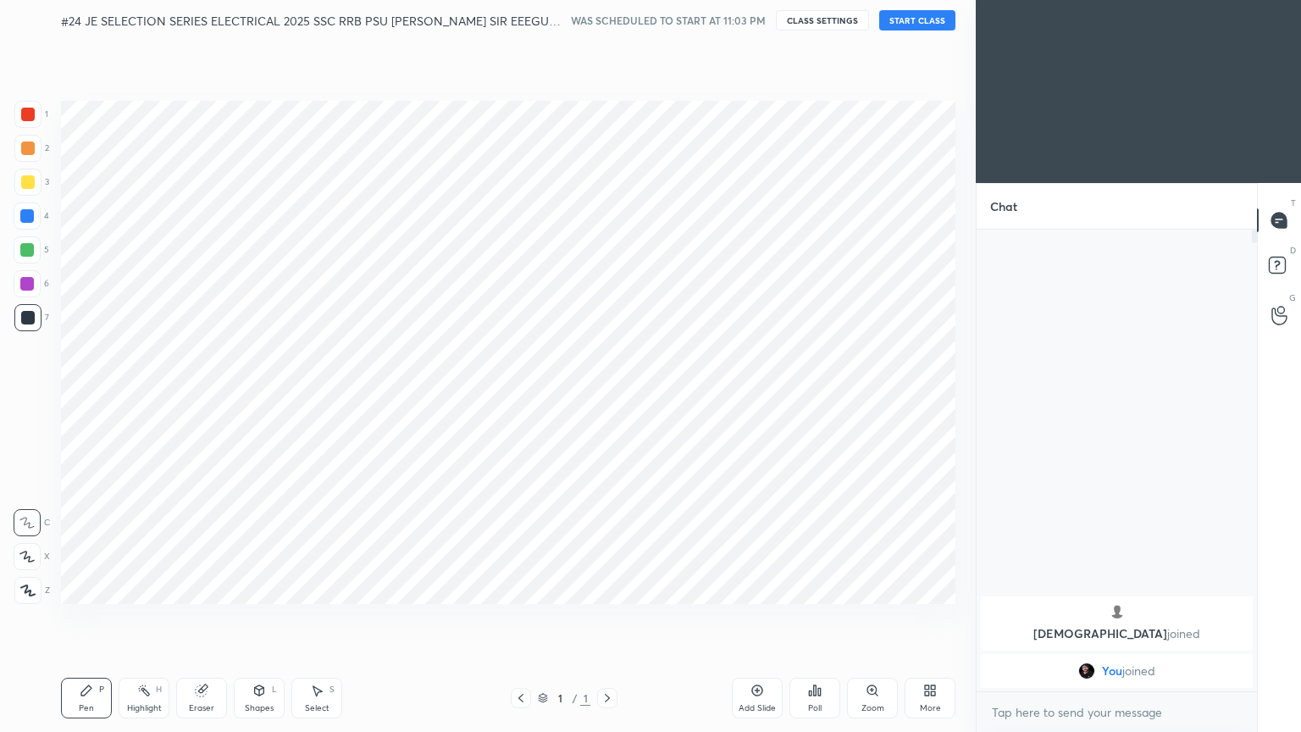
click at [607, 15] on button "START CLASS" at bounding box center [917, 20] width 76 height 20
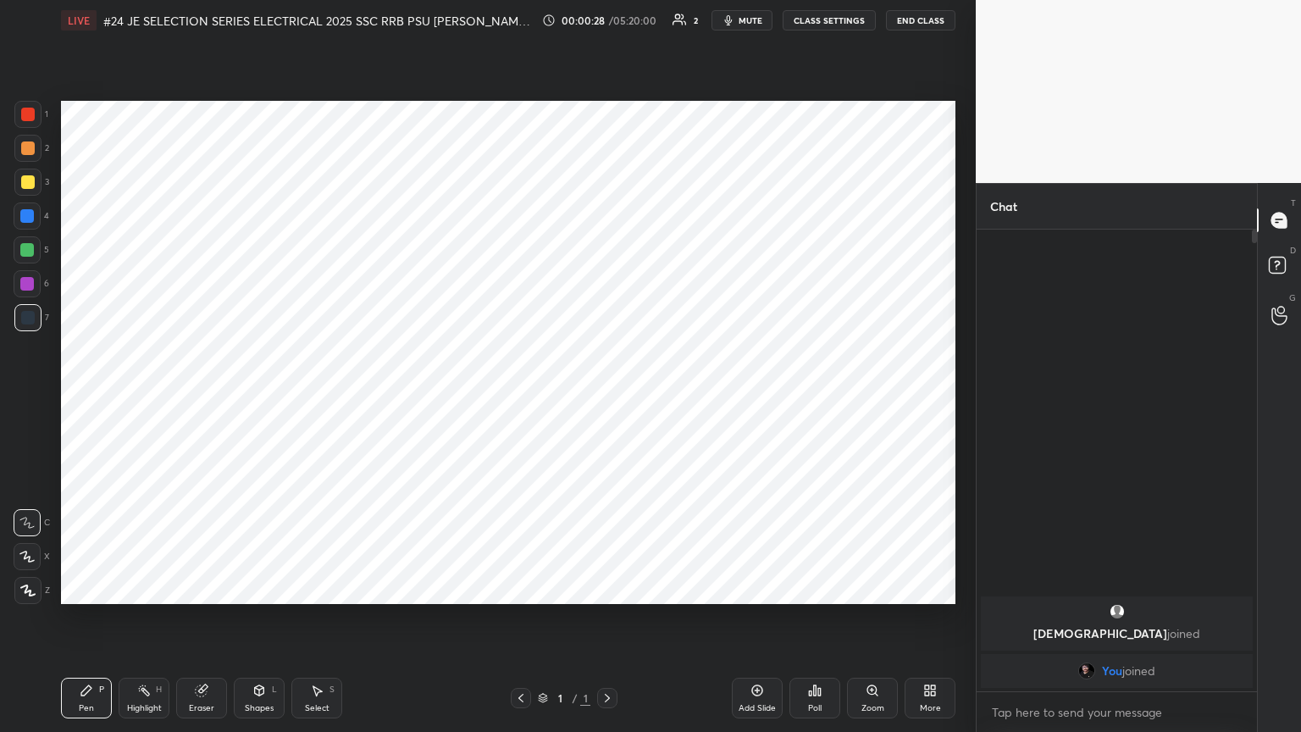
click at [607, 397] on div "More" at bounding box center [930, 698] width 51 height 41
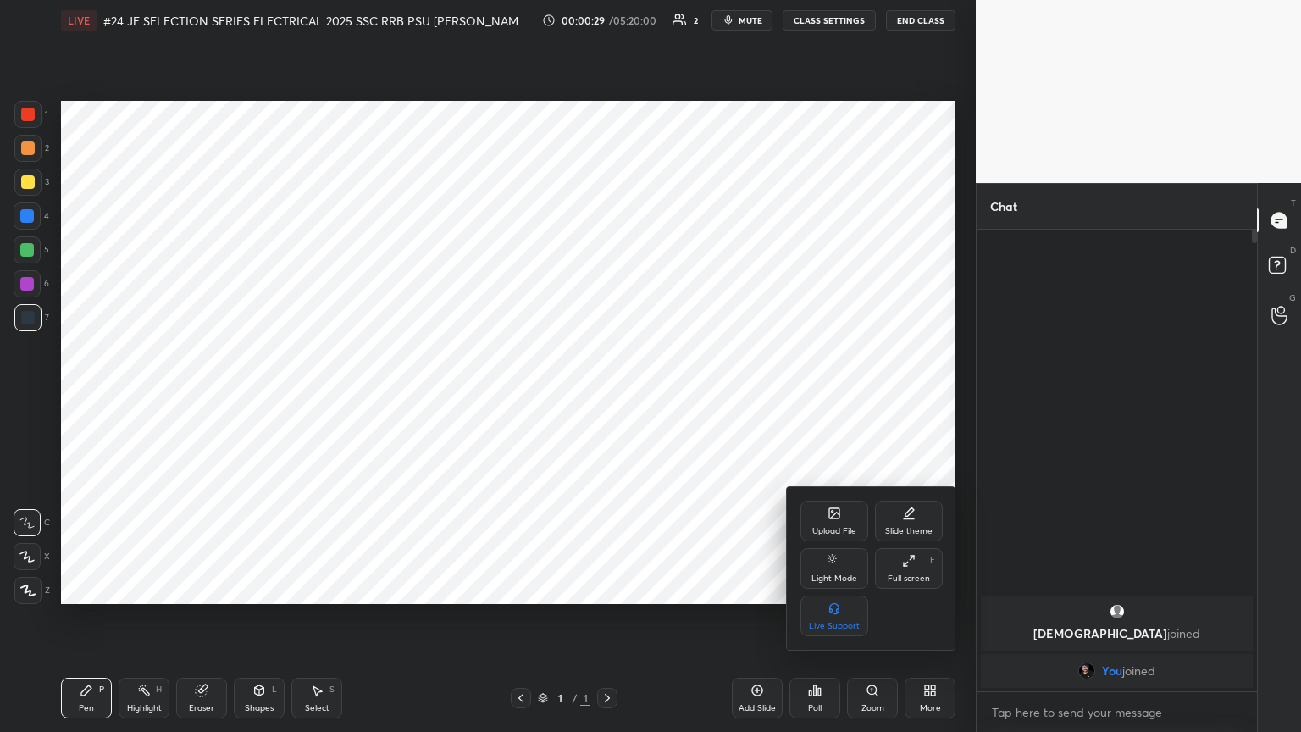
click at [607, 397] on div "Upload File" at bounding box center [834, 531] width 44 height 8
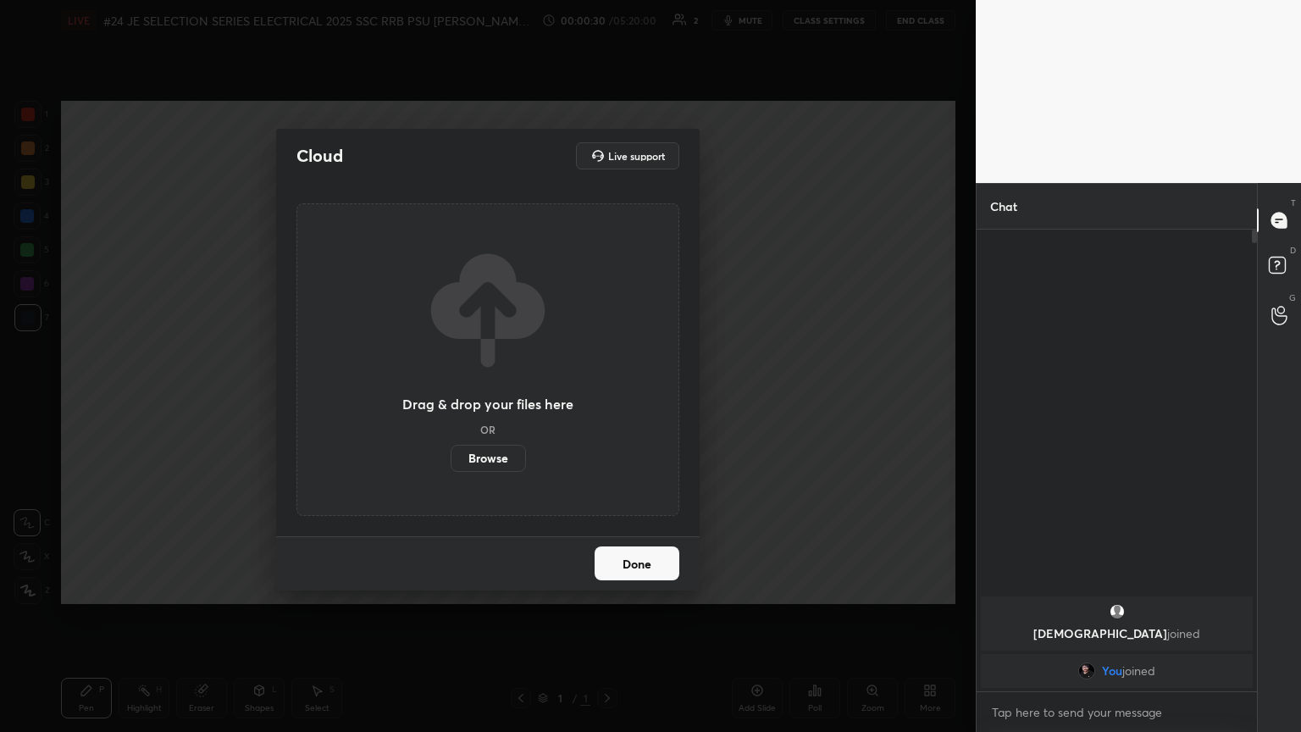
click at [498, 397] on label "Browse" at bounding box center [488, 458] width 75 height 27
click at [451, 397] on input "Browse" at bounding box center [451, 458] width 0 height 27
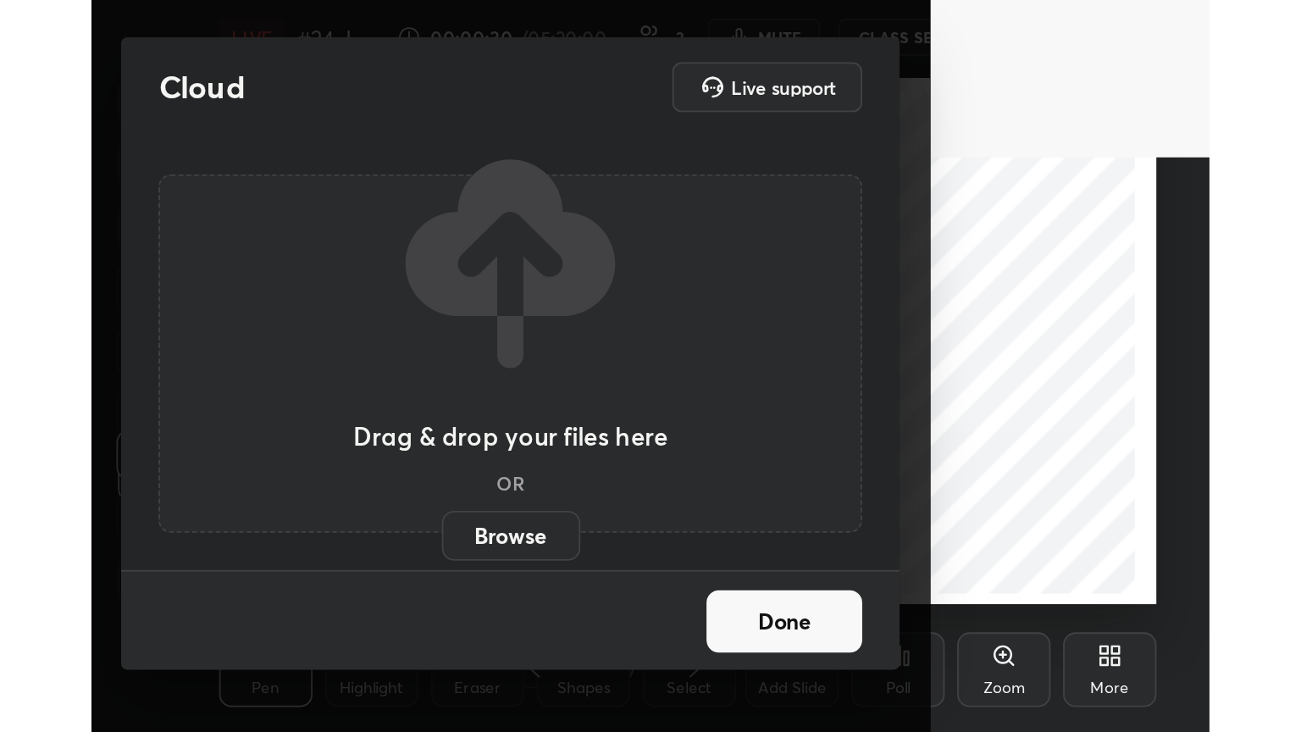
scroll to position [290, 539]
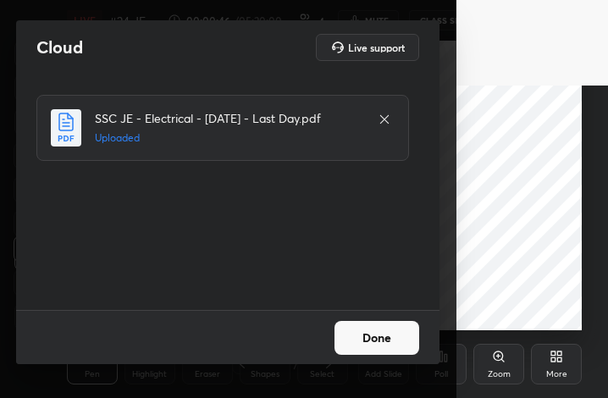
click at [369, 346] on button "Done" at bounding box center [377, 338] width 85 height 34
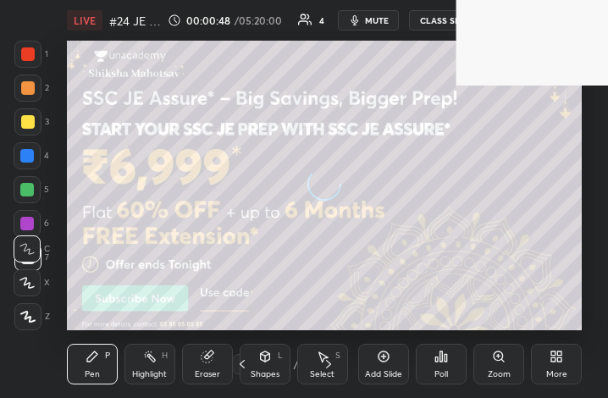
click at [562, 357] on icon at bounding box center [557, 357] width 14 height 14
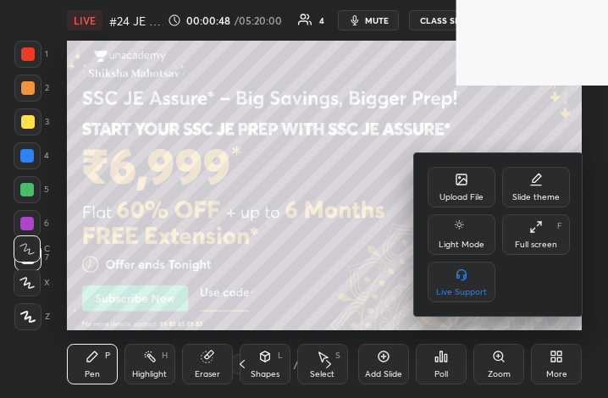
click at [534, 236] on div "Full screen F" at bounding box center [536, 234] width 68 height 41
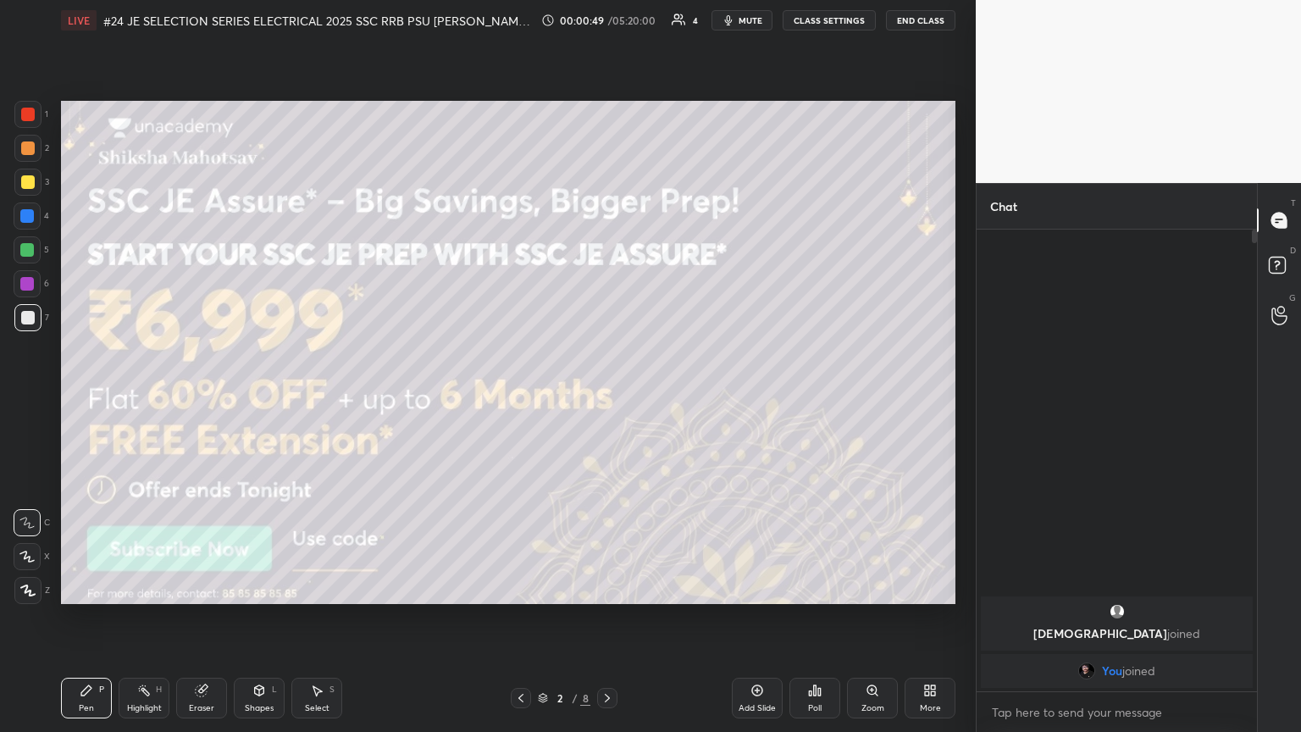
scroll to position [84070, 83786]
click at [27, 122] on div at bounding box center [27, 114] width 27 height 27
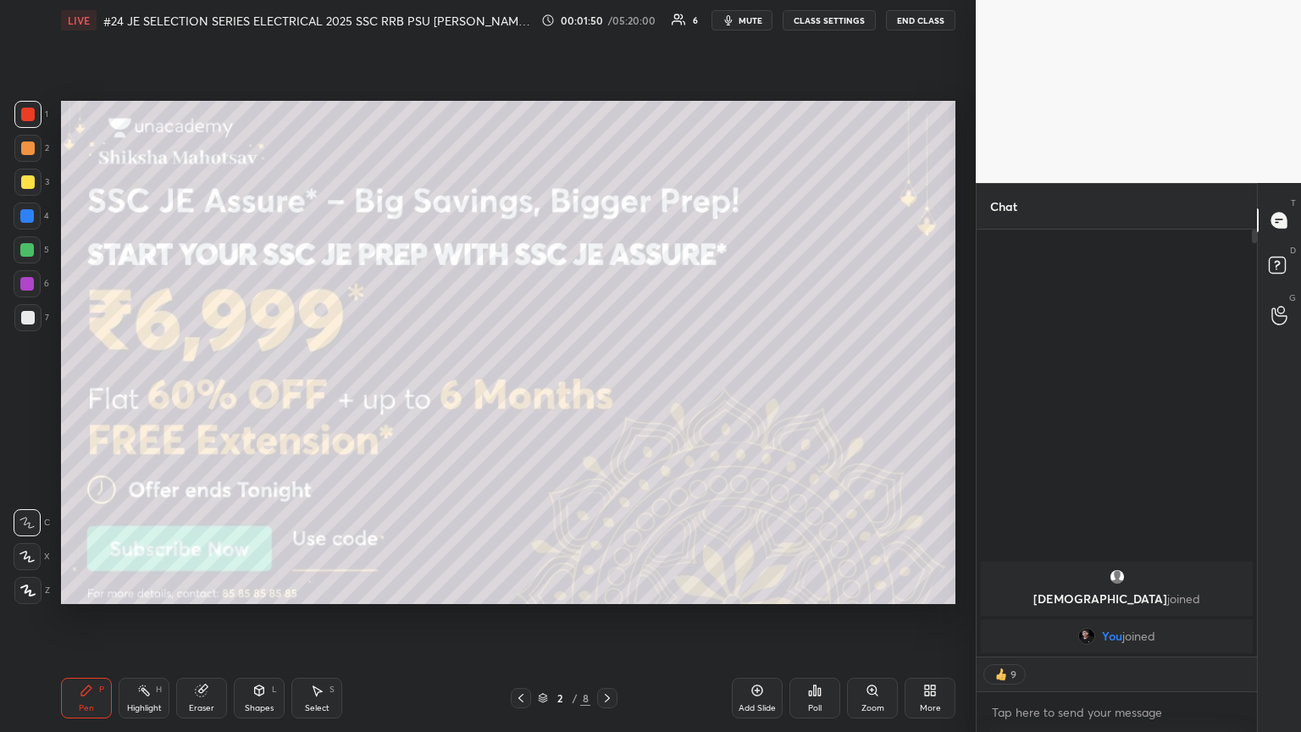
click at [202, 397] on div "Eraser" at bounding box center [201, 698] width 51 height 41
drag, startPoint x: 25, startPoint y: 589, endPoint x: 42, endPoint y: 611, distance: 28.3
click at [27, 397] on span "Erase all" at bounding box center [26, 590] width 25 height 12
click at [91, 397] on div "Pen P" at bounding box center [86, 698] width 51 height 41
click at [30, 312] on div at bounding box center [28, 318] width 14 height 14
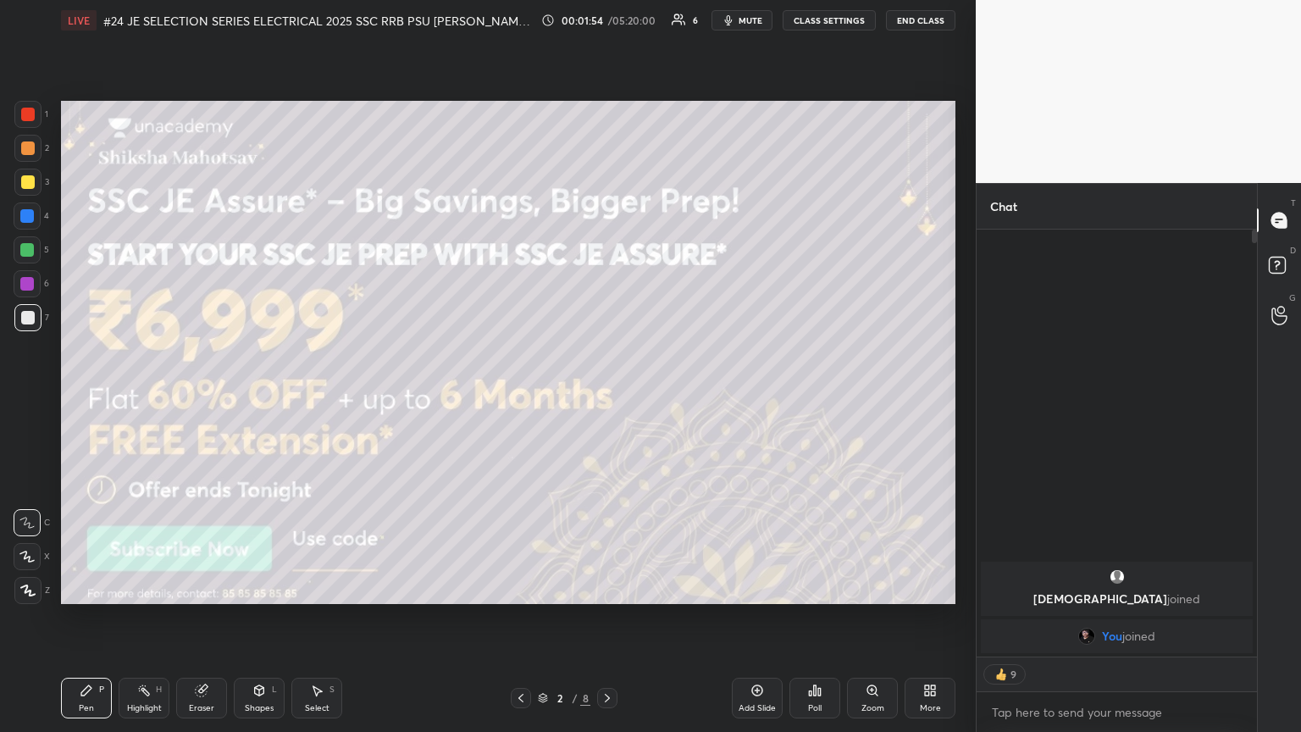
click at [34, 397] on icon at bounding box center [27, 590] width 15 height 12
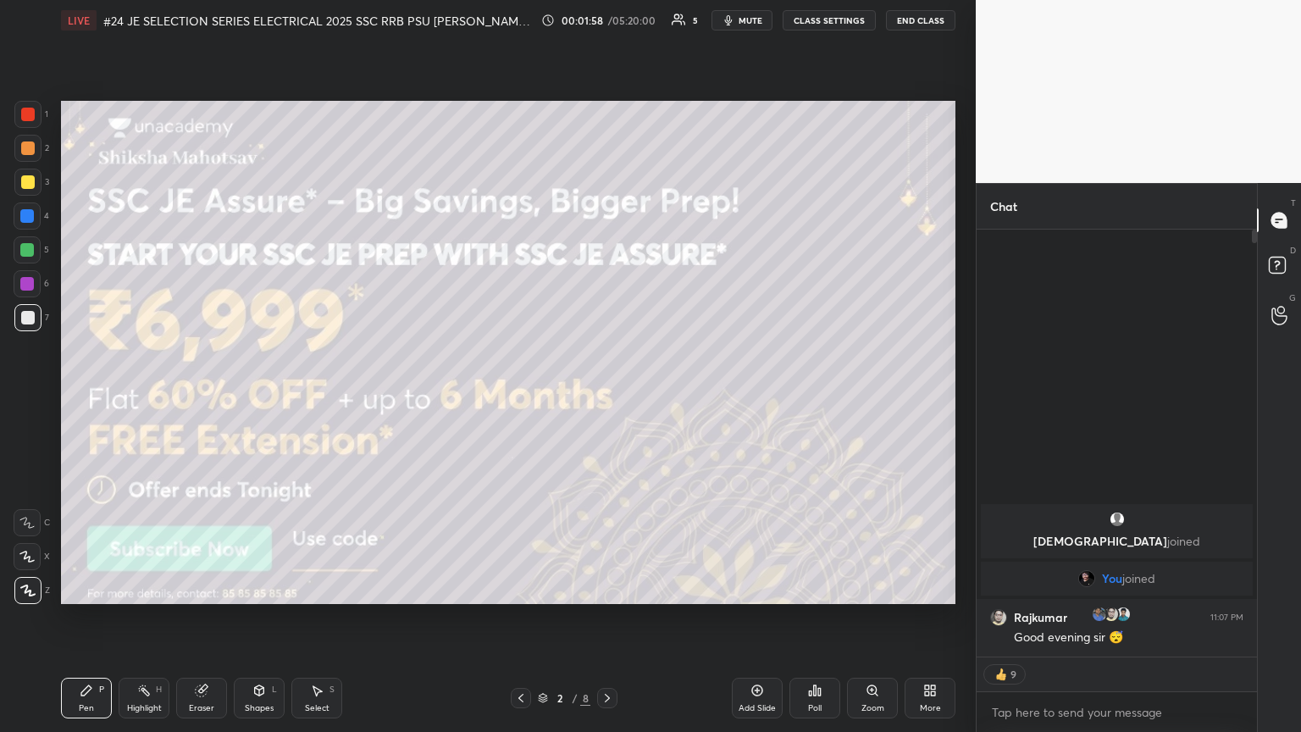
click at [26, 183] on div at bounding box center [28, 182] width 14 height 14
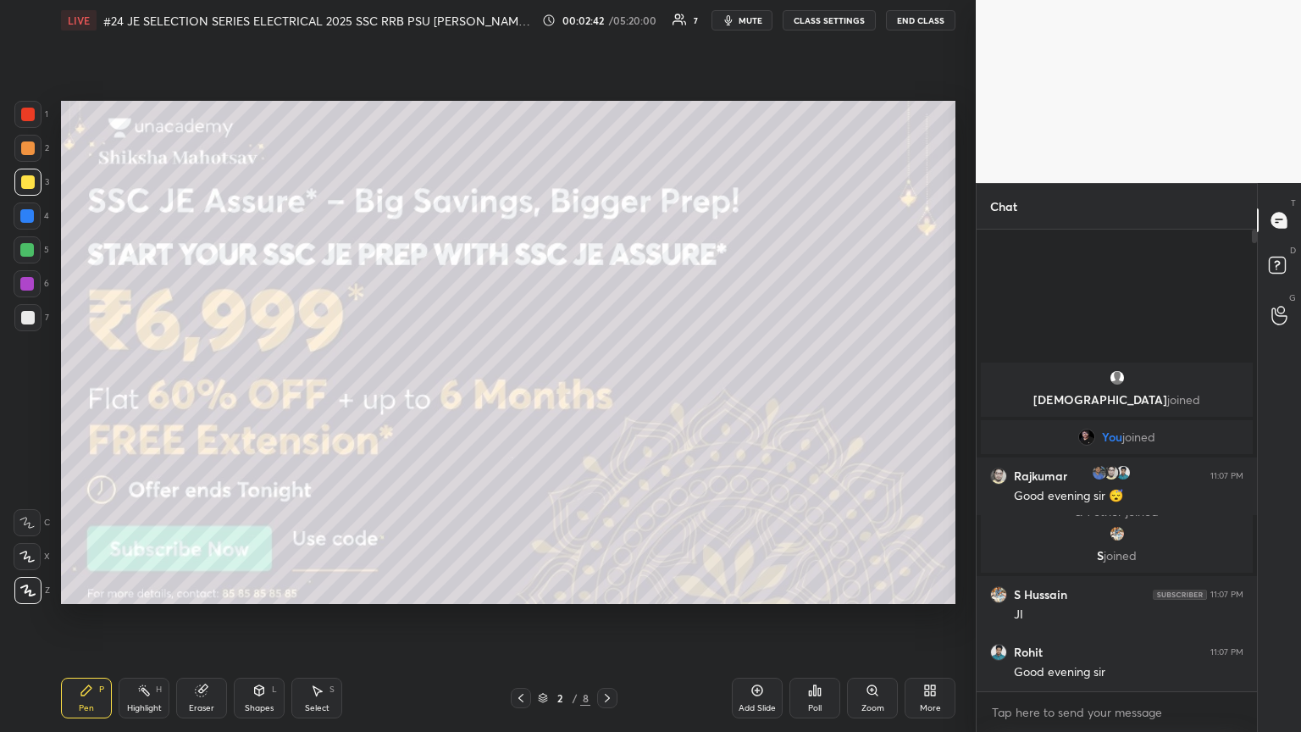
click at [31, 254] on div at bounding box center [27, 250] width 14 height 14
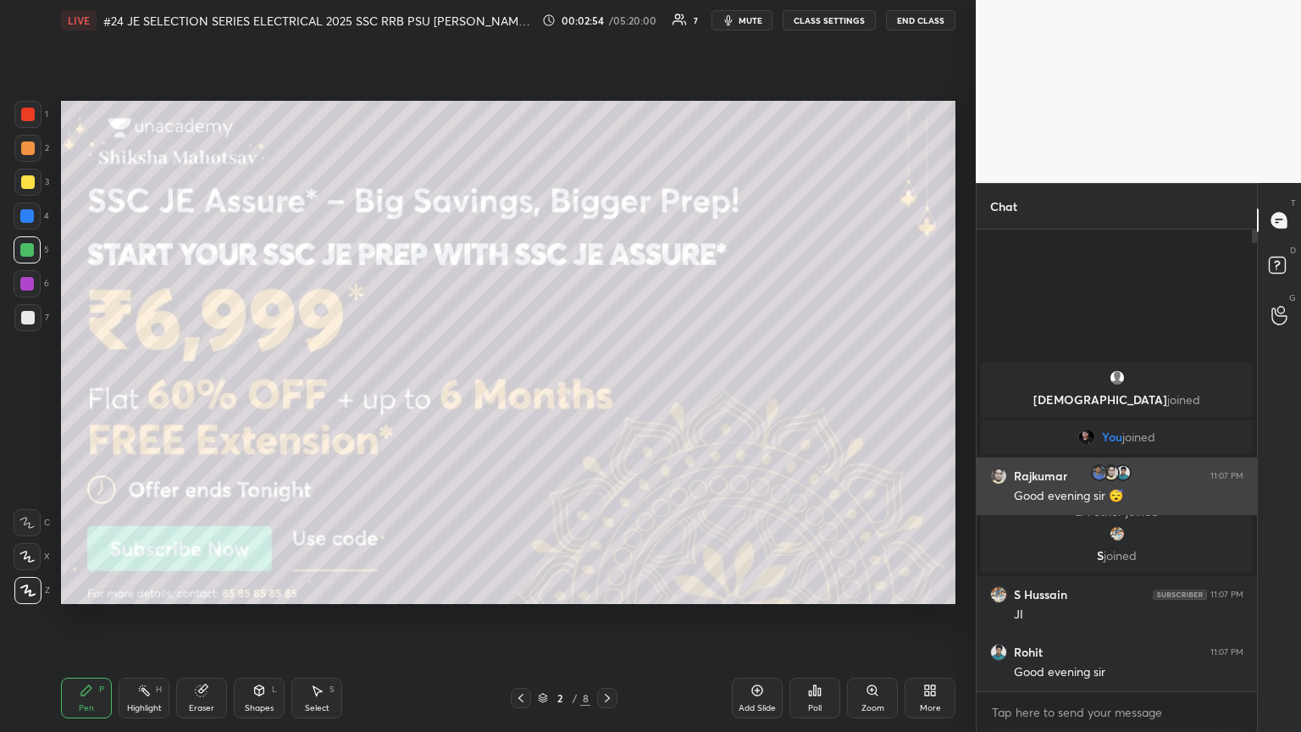
scroll to position [5, 5]
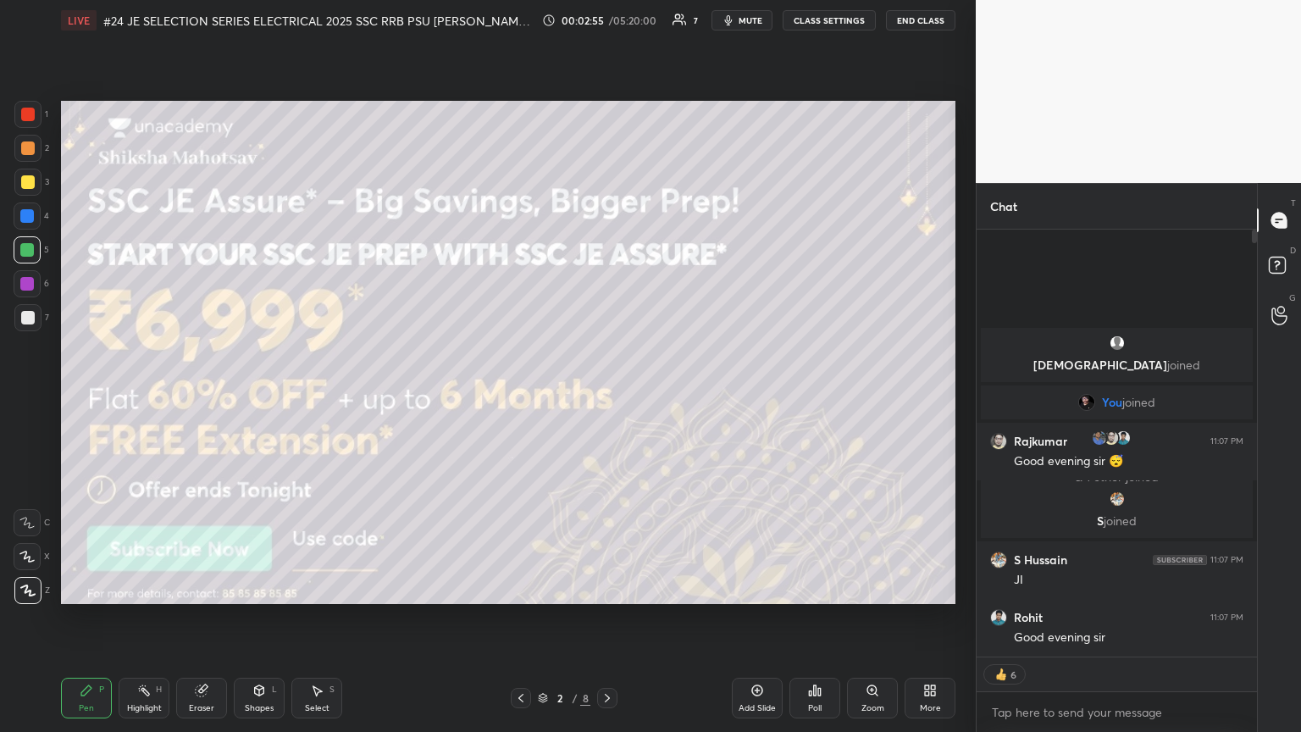
click at [606, 397] on icon at bounding box center [607, 698] width 14 height 14
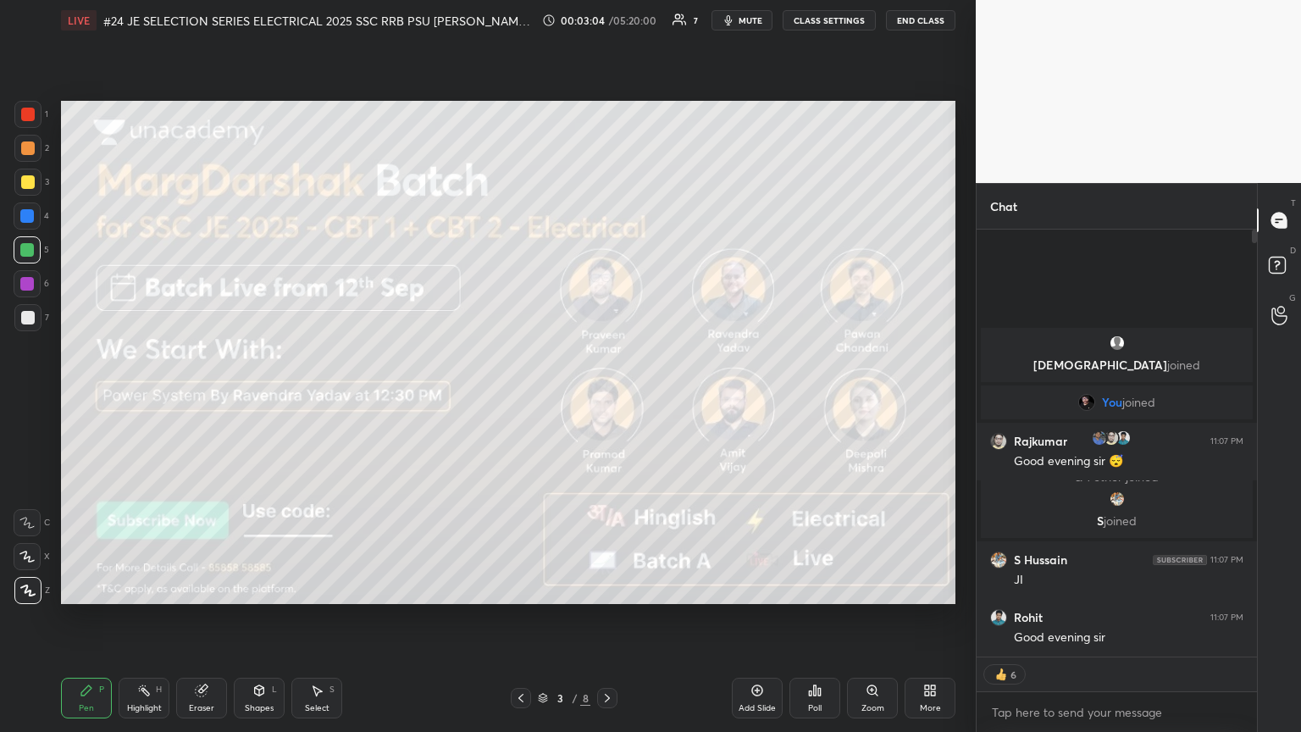
scroll to position [456, 275]
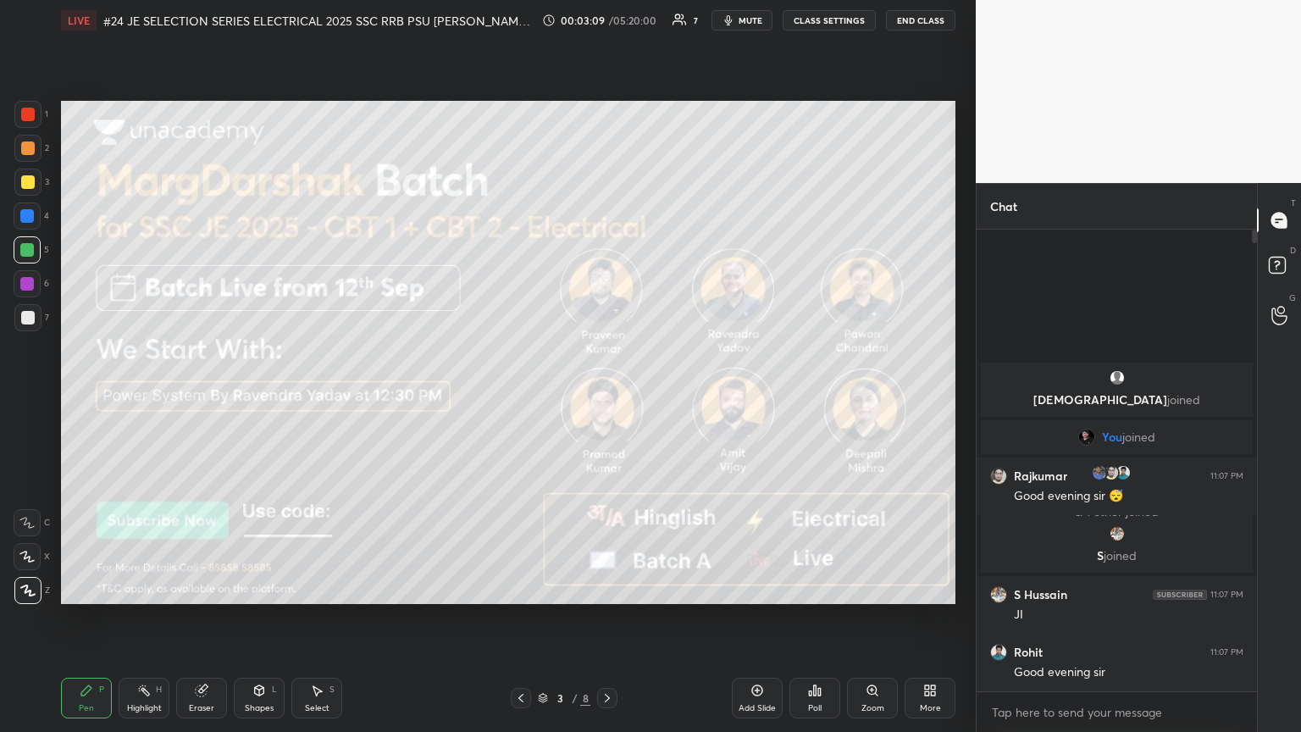
click at [607, 397] on icon at bounding box center [607, 698] width 5 height 8
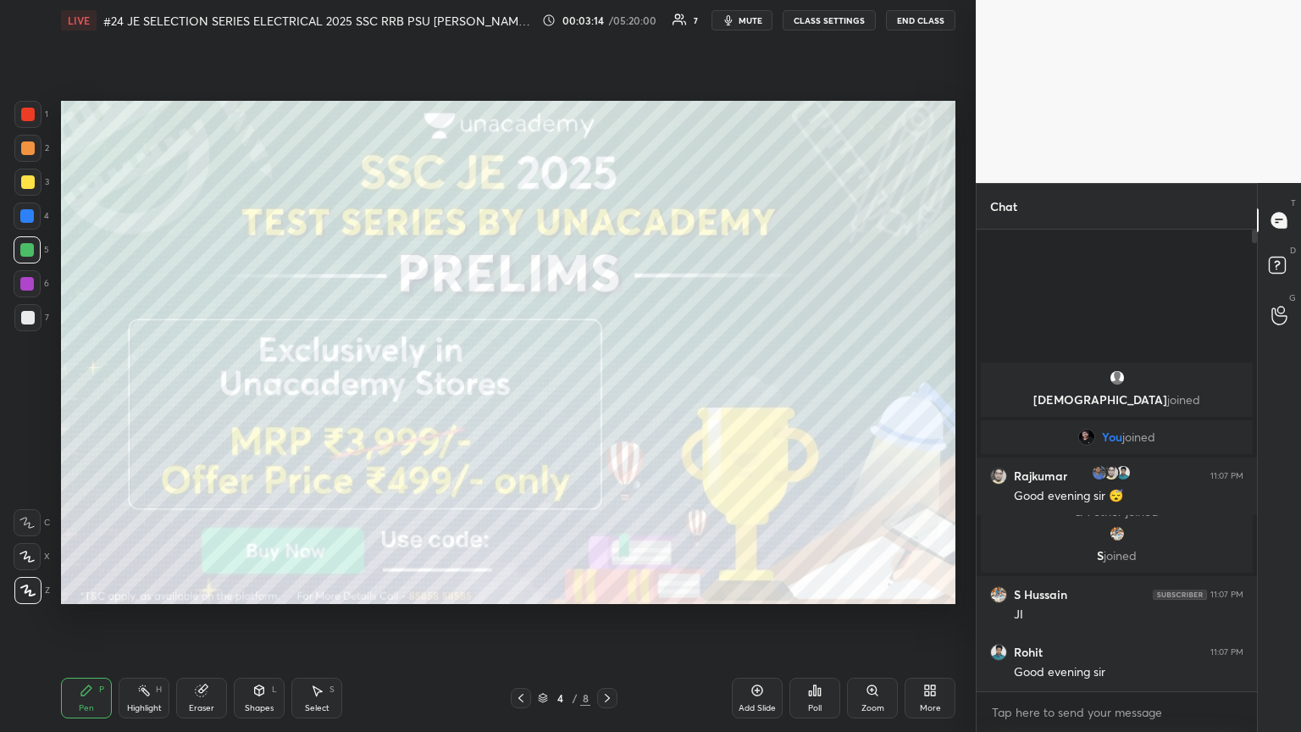
click at [39, 318] on div at bounding box center [27, 317] width 27 height 27
drag, startPoint x: 610, startPoint y: 699, endPoint x: 593, endPoint y: 705, distance: 17.9
click at [607, 397] on icon at bounding box center [607, 698] width 14 height 14
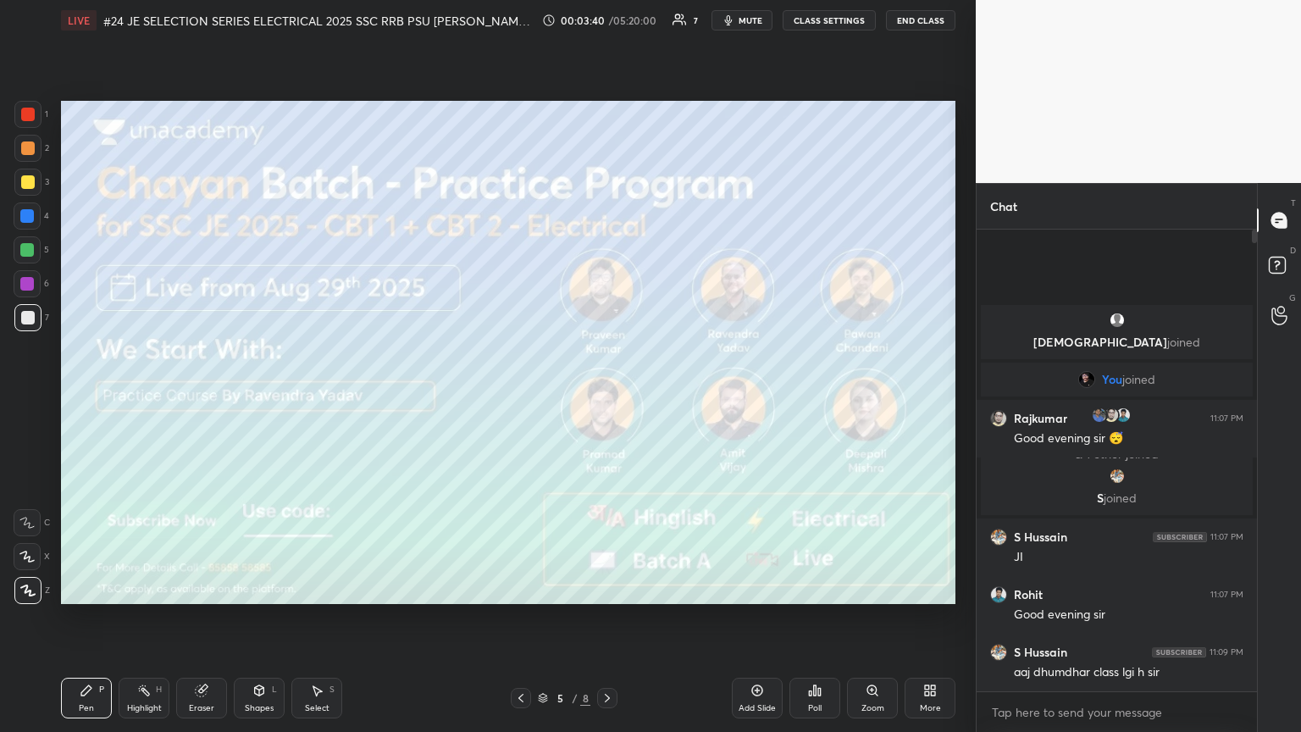
click at [607, 397] on icon at bounding box center [607, 698] width 14 height 14
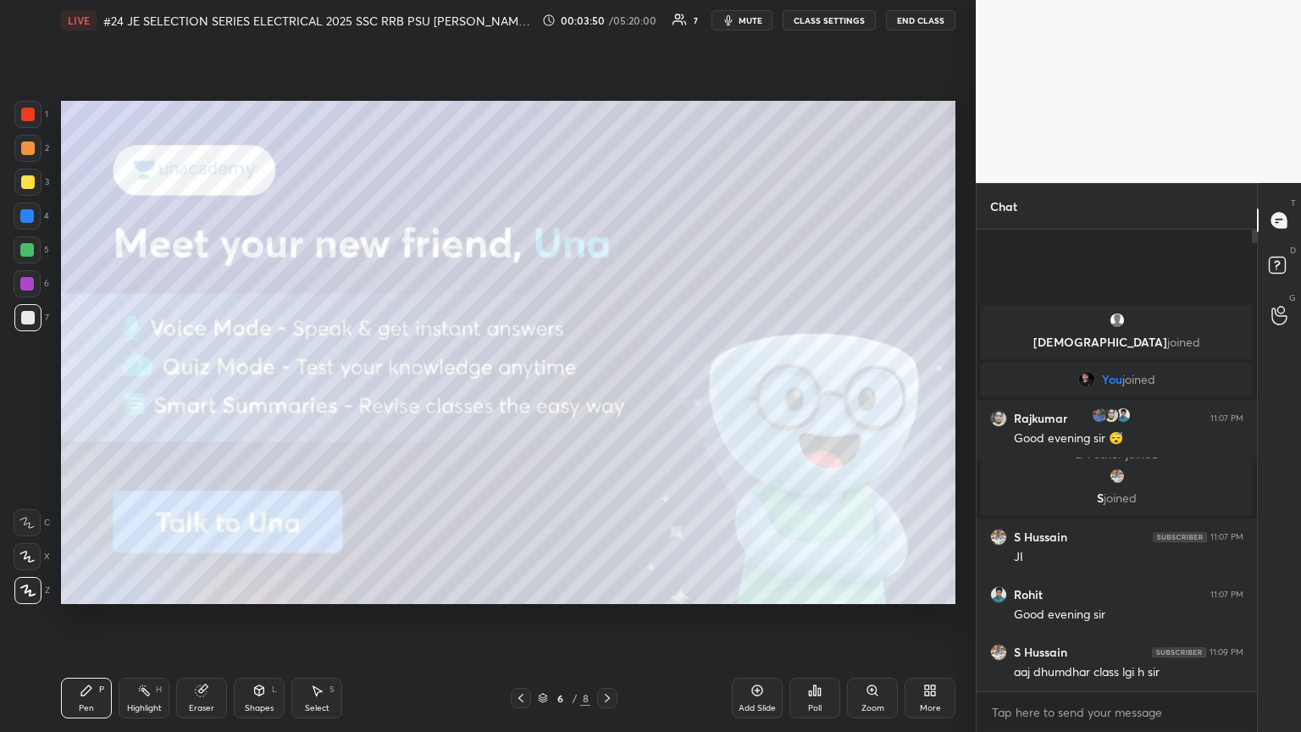
click at [607, 397] on icon at bounding box center [607, 698] width 14 height 14
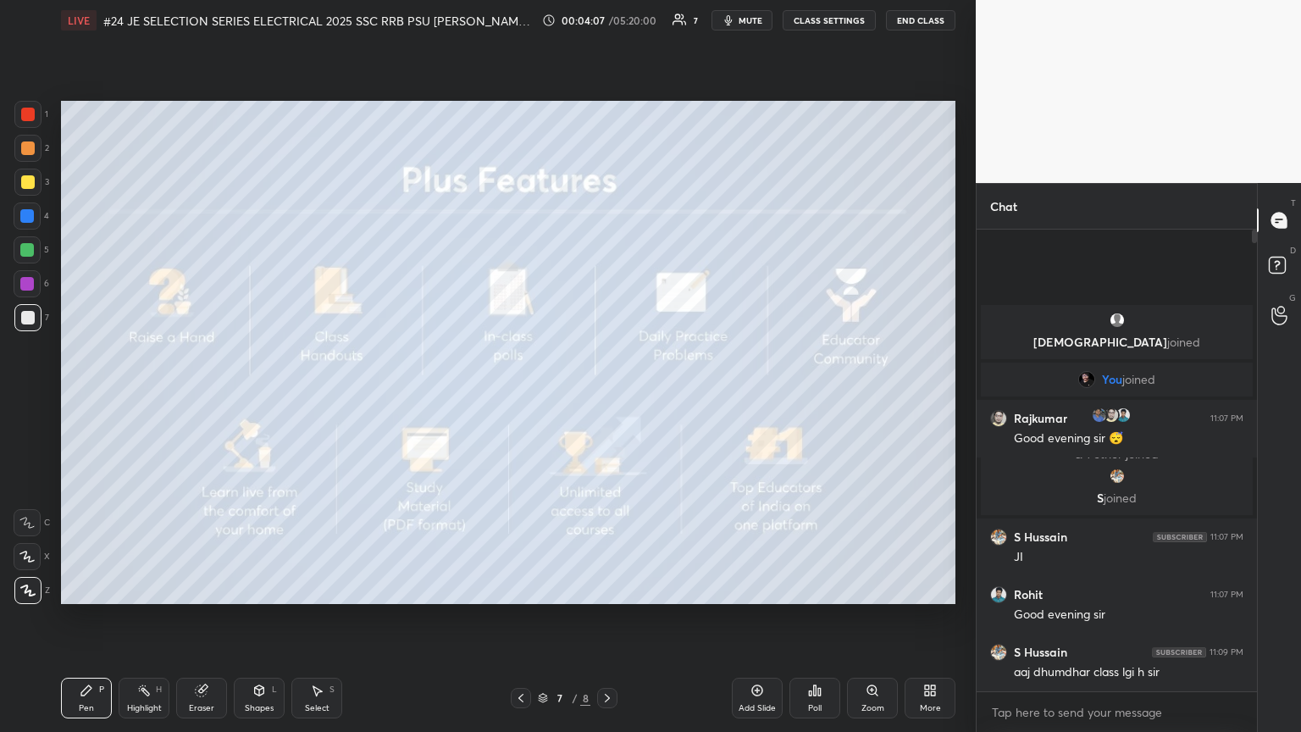
click at [607, 397] on icon at bounding box center [607, 698] width 14 height 14
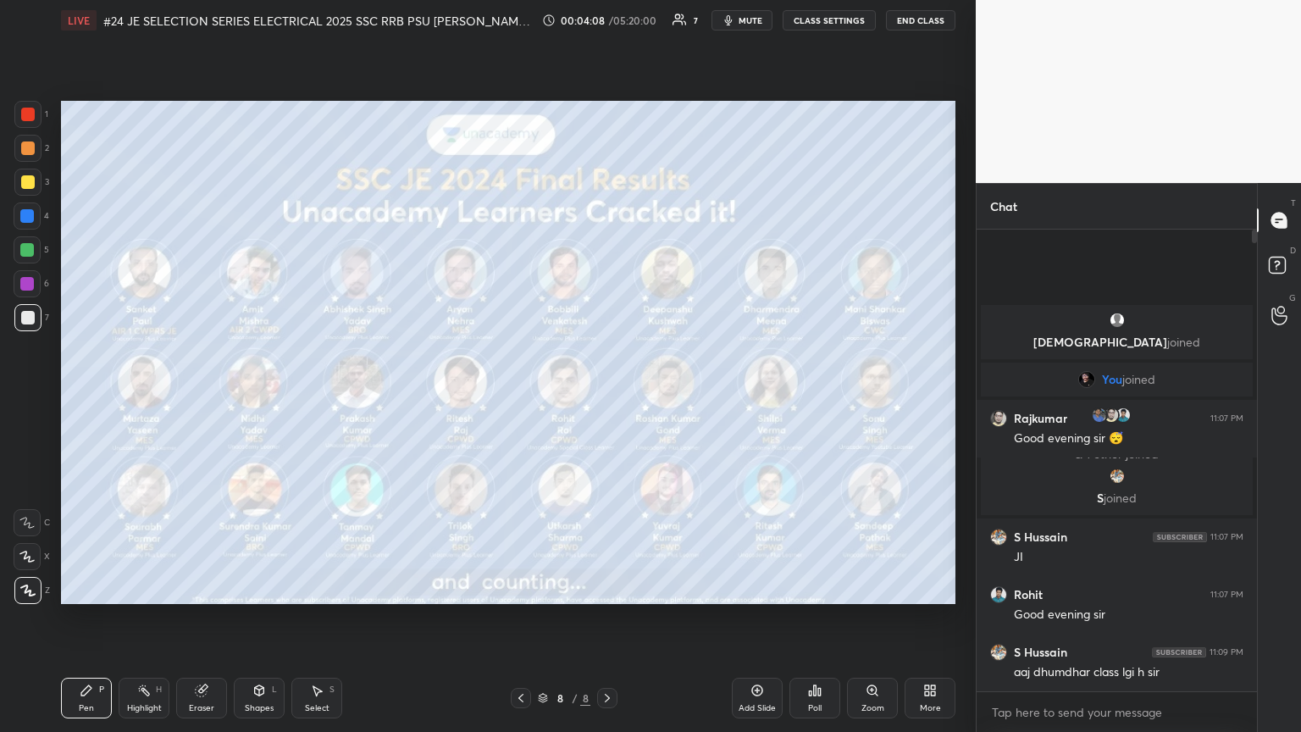
click at [25, 185] on div at bounding box center [28, 182] width 14 height 14
click at [30, 119] on div at bounding box center [28, 115] width 14 height 14
click at [95, 397] on div "Pen P" at bounding box center [86, 698] width 51 height 41
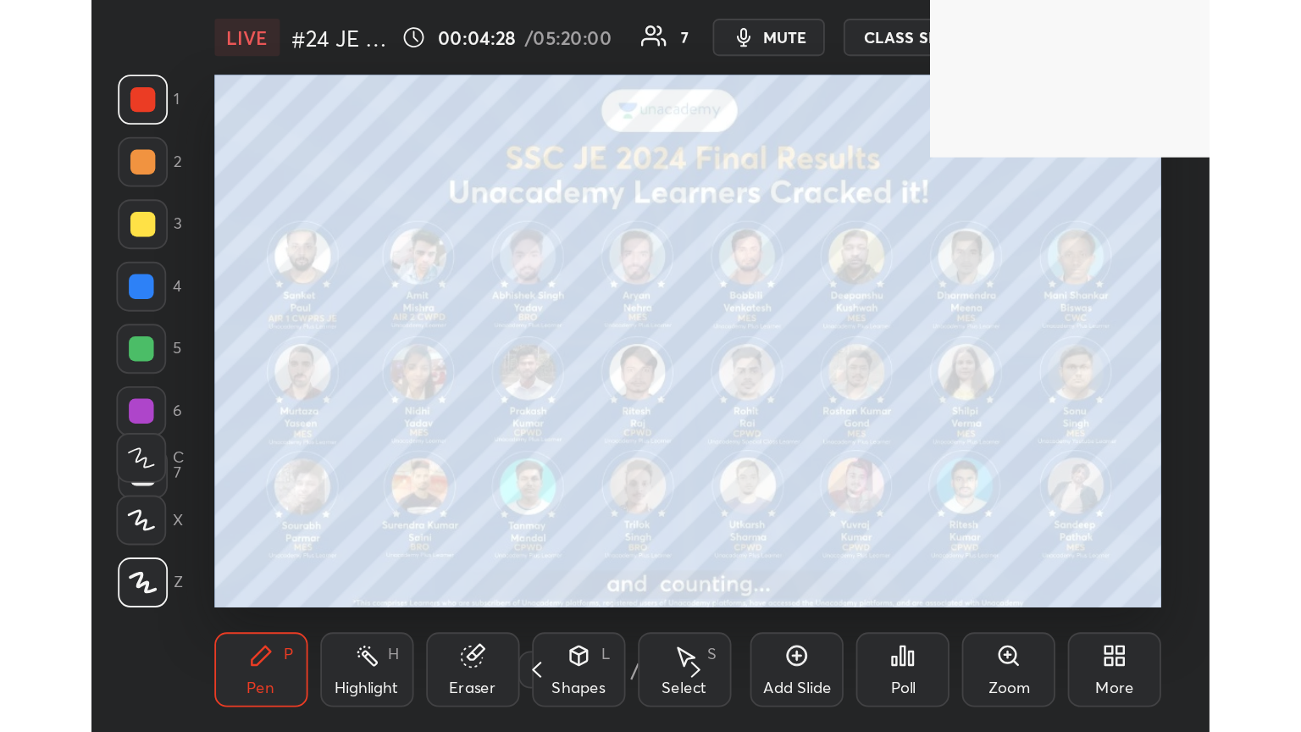
scroll to position [290, 540]
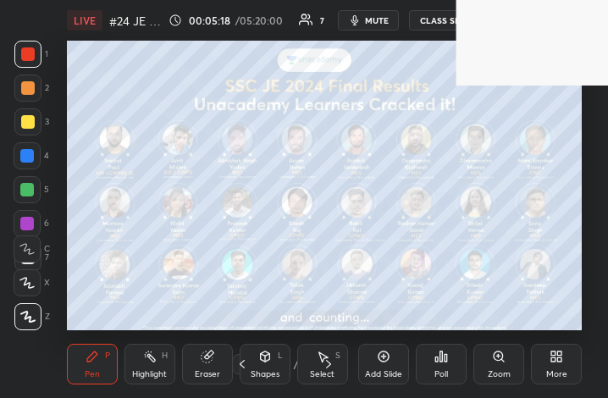
click at [368, 23] on button "mute" at bounding box center [368, 20] width 61 height 20
click at [557, 365] on div "More" at bounding box center [556, 364] width 51 height 41
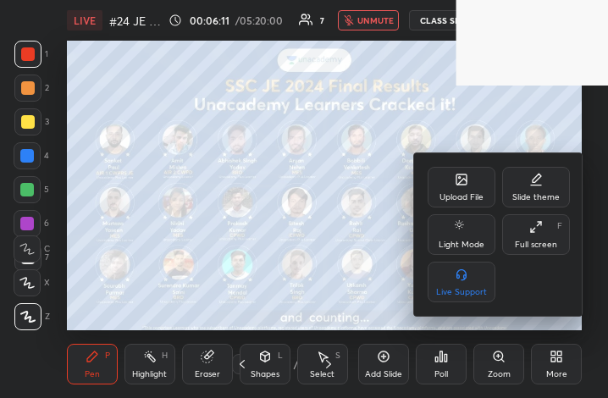
click at [461, 194] on div "Upload File" at bounding box center [462, 197] width 44 height 8
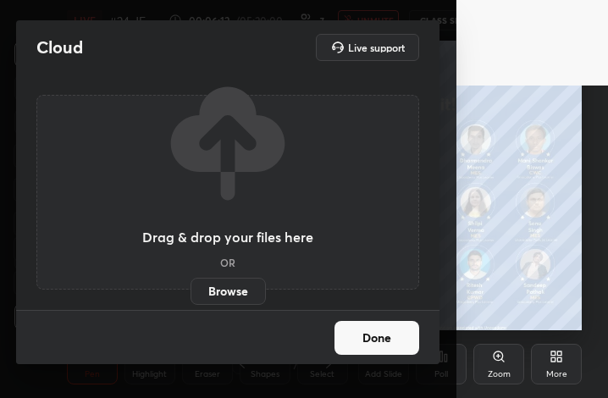
click at [235, 296] on label "Browse" at bounding box center [228, 291] width 75 height 27
click at [191, 296] on input "Browse" at bounding box center [191, 291] width 0 height 27
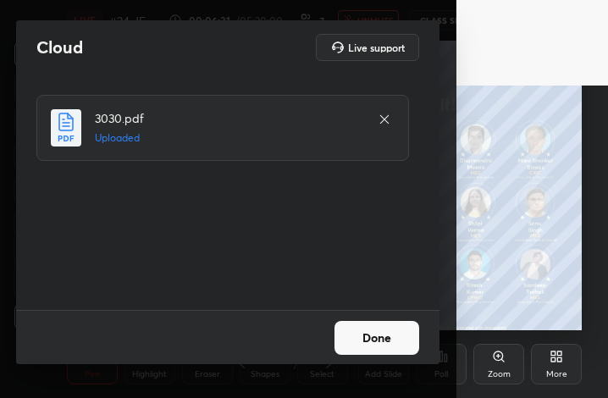
drag, startPoint x: 390, startPoint y: 342, endPoint x: 370, endPoint y: 345, distance: 19.6
click at [390, 343] on button "Done" at bounding box center [377, 338] width 85 height 34
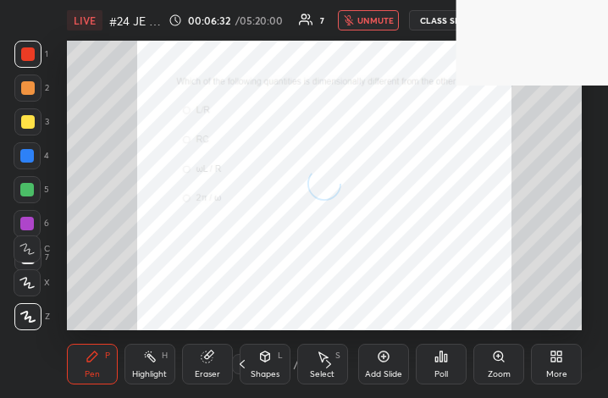
click at [561, 362] on icon at bounding box center [557, 357] width 14 height 14
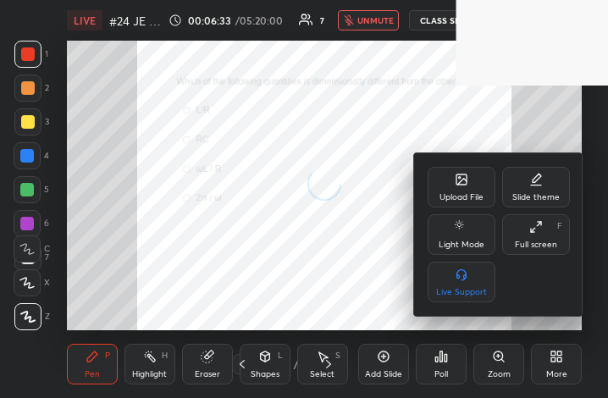
click at [536, 235] on div "Full screen F" at bounding box center [536, 234] width 68 height 41
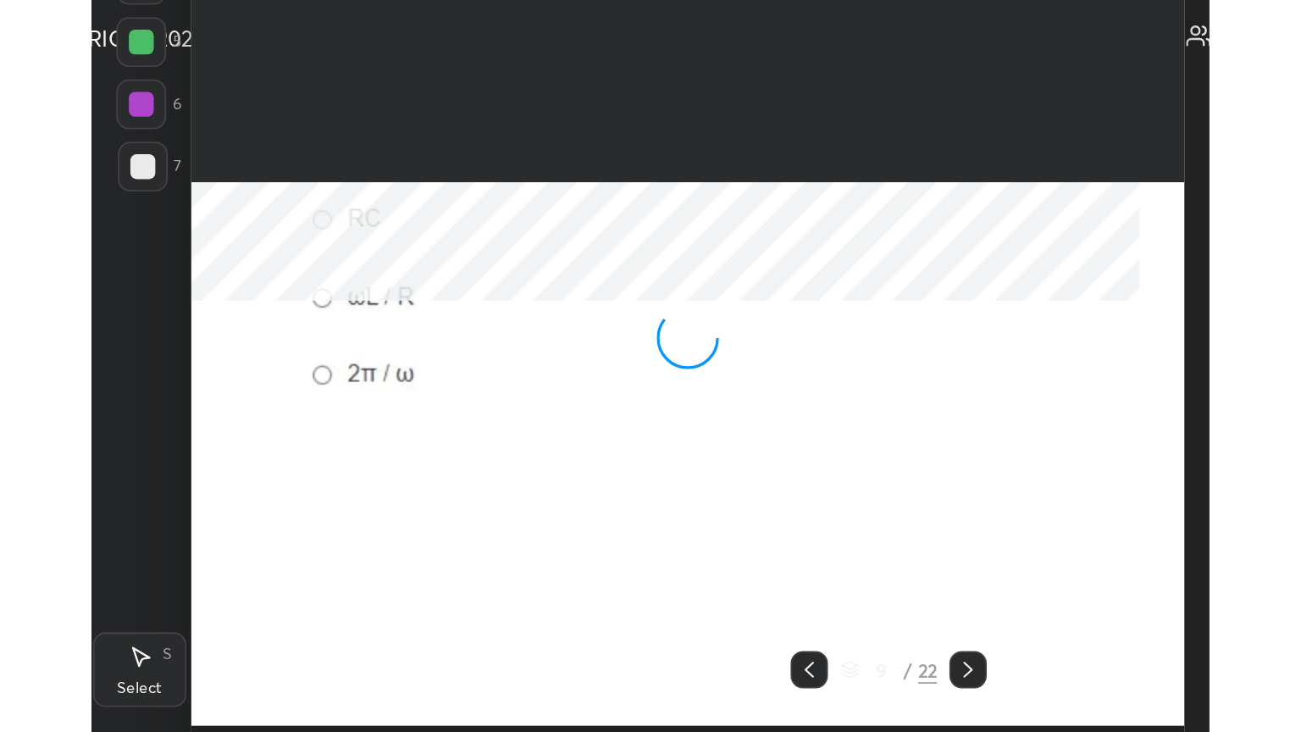
scroll to position [456, 275]
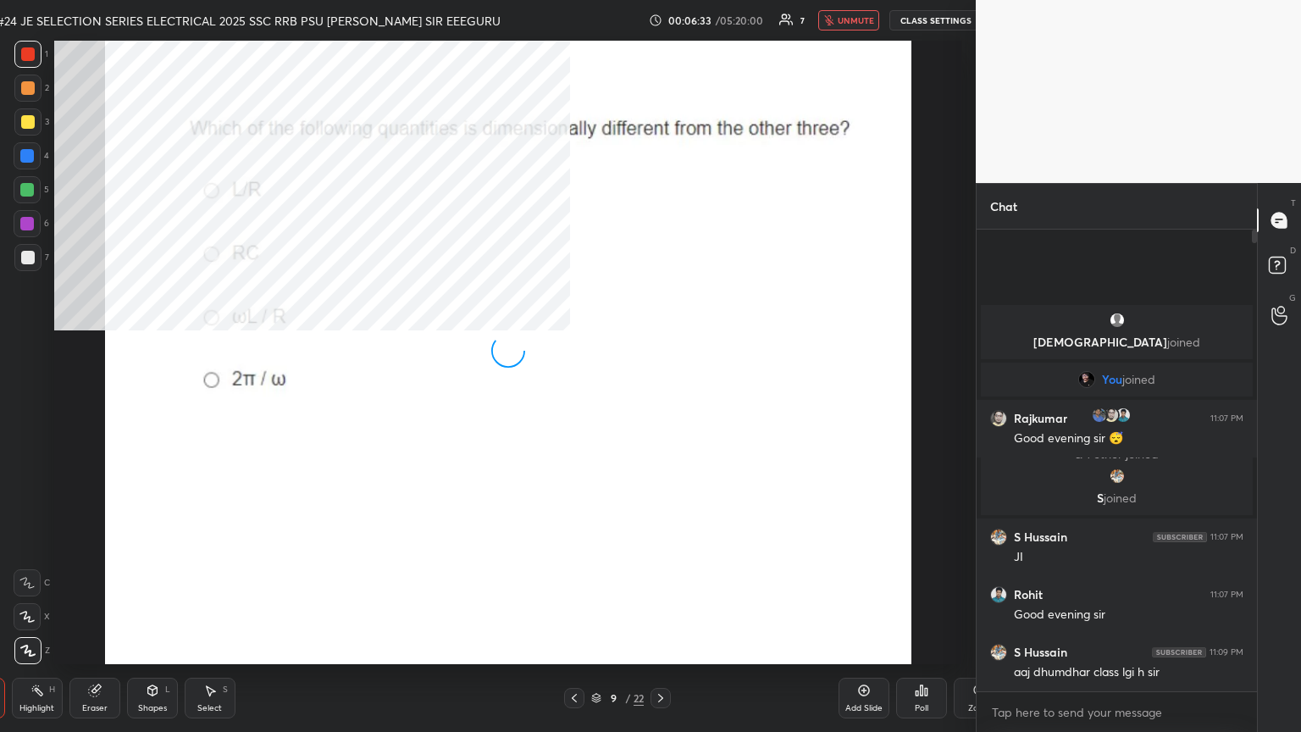
type textarea "x"
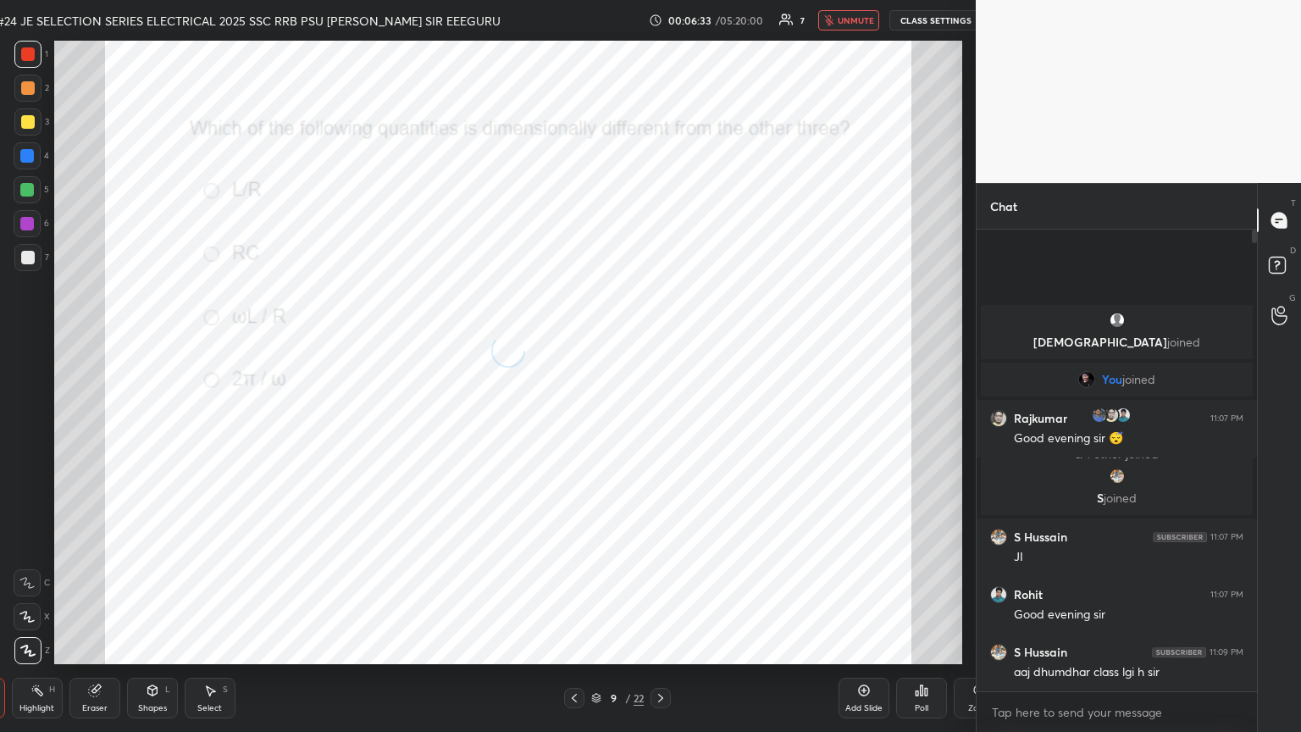
scroll to position [84070, 83774]
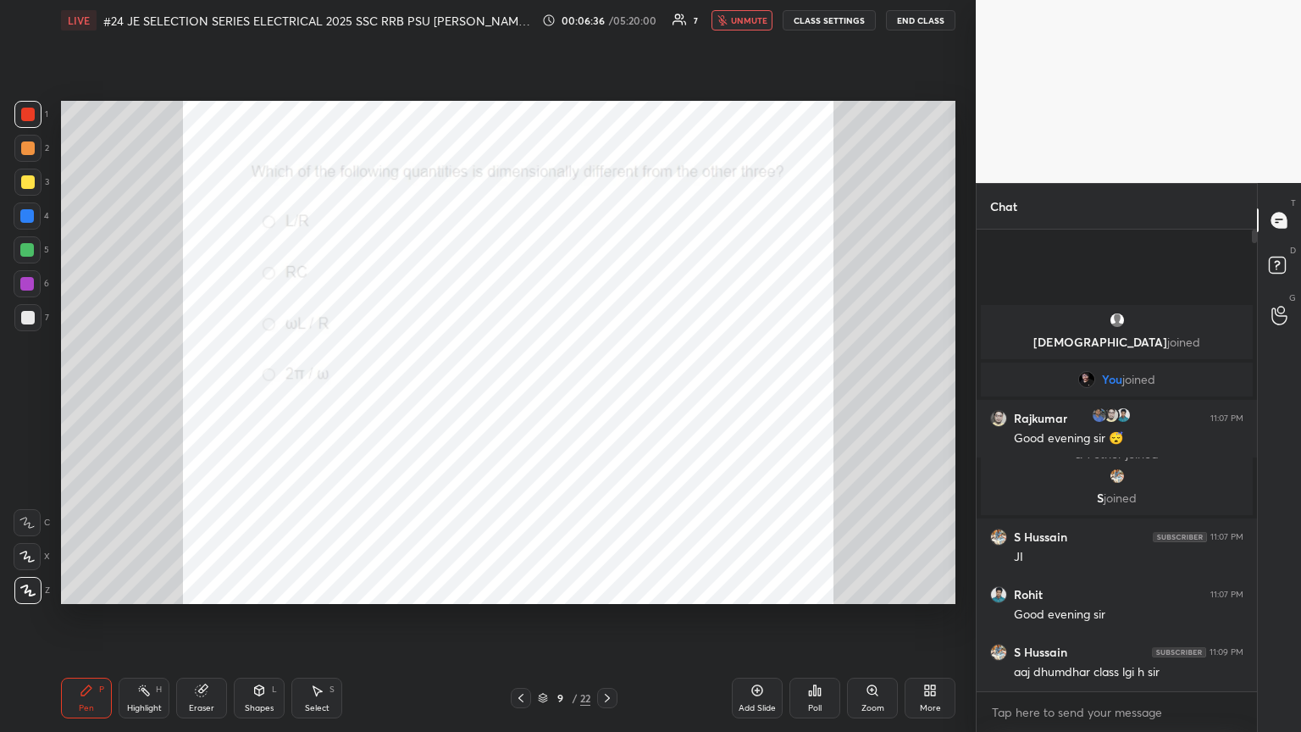
click at [607, 397] on div "Zoom" at bounding box center [872, 698] width 51 height 41
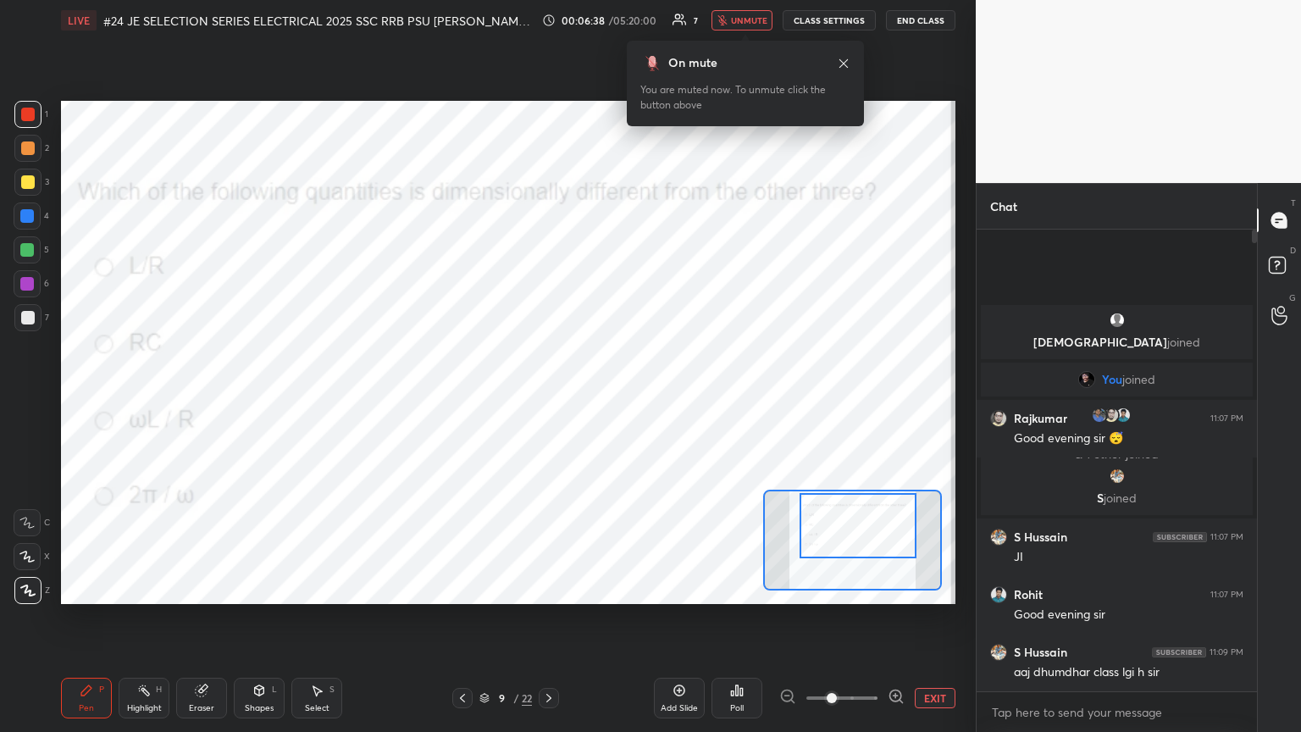
click at [607, 397] on div at bounding box center [858, 525] width 117 height 65
click at [607, 24] on icon "button" at bounding box center [722, 20] width 10 height 10
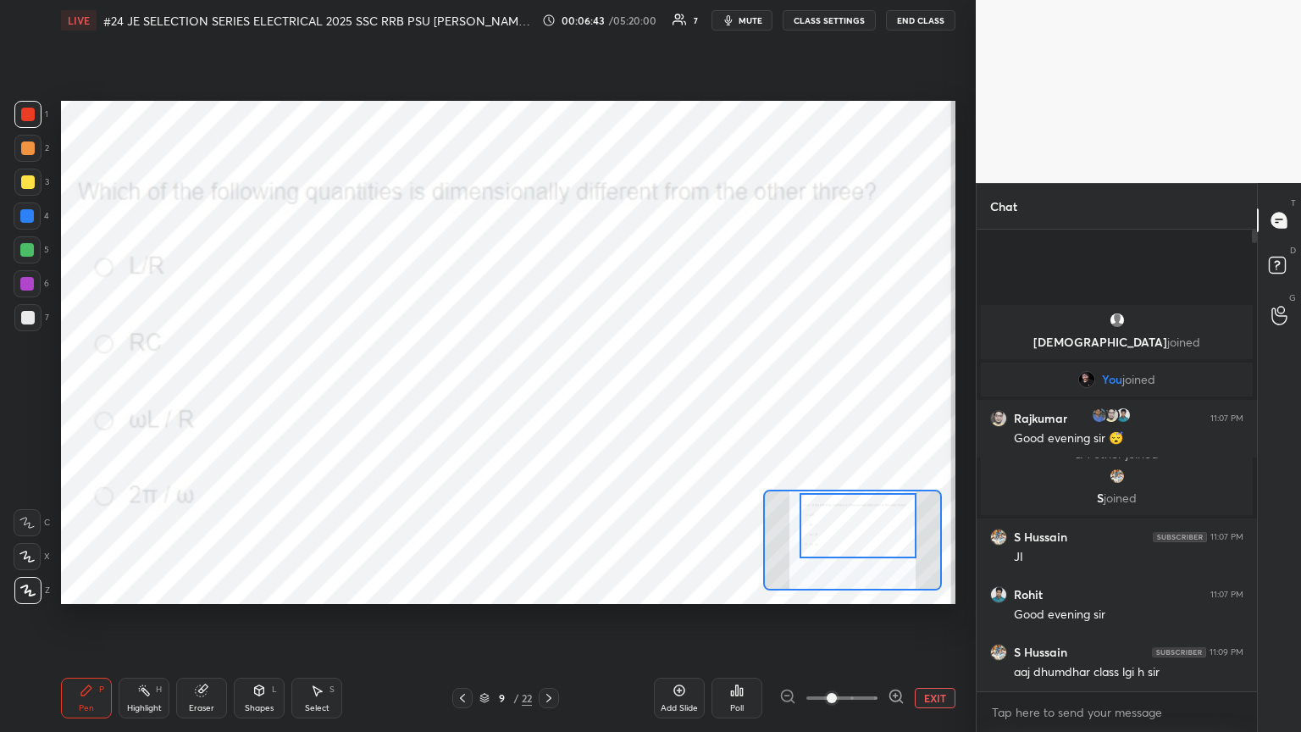
click at [607, 397] on div "Poll" at bounding box center [736, 698] width 51 height 41
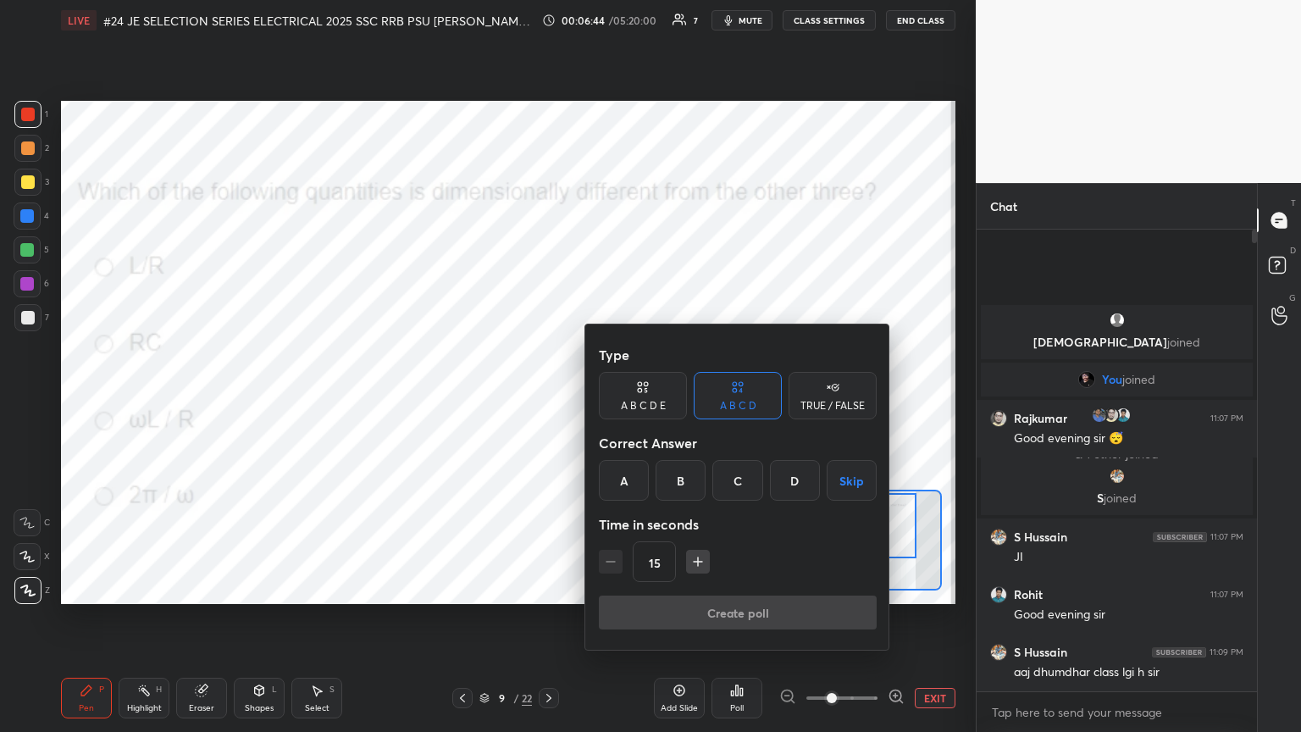
click at [607, 397] on div "C" at bounding box center [737, 480] width 50 height 41
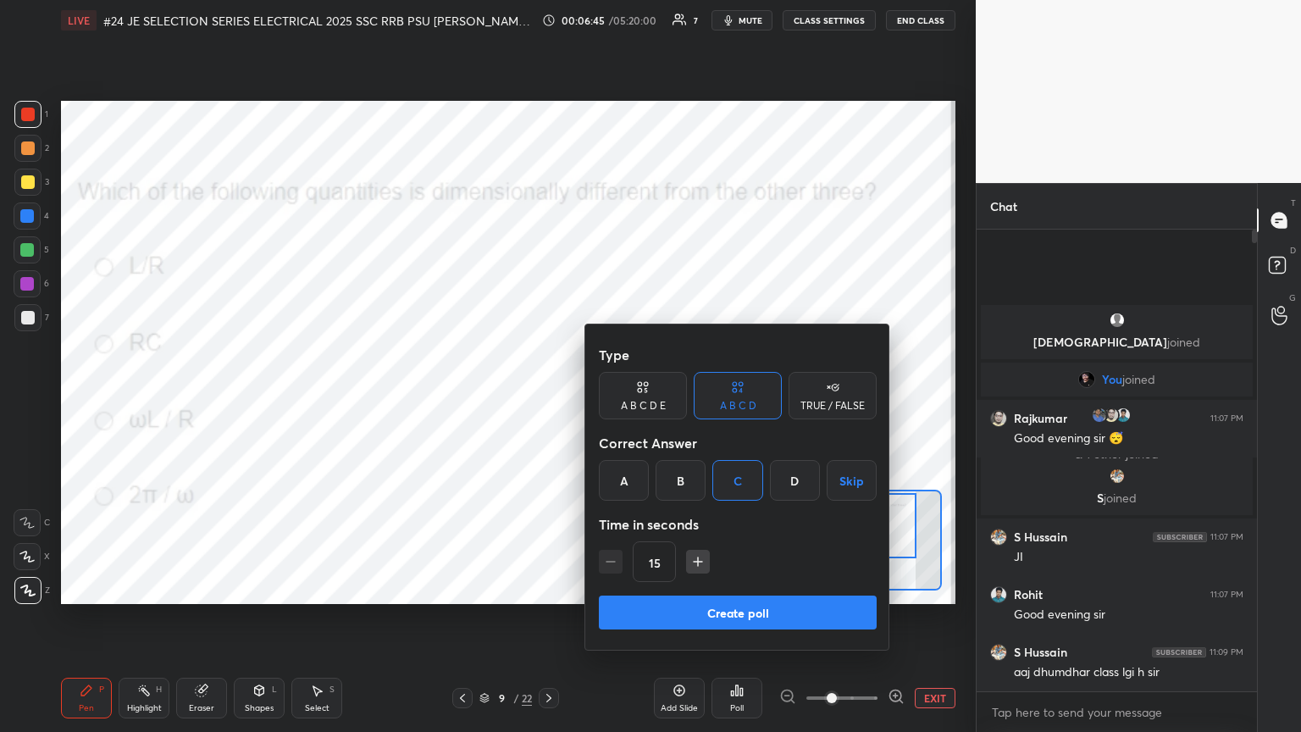
click at [607, 397] on icon "button" at bounding box center [697, 561] width 17 height 17
type input "45"
click at [607, 397] on button "Create poll" at bounding box center [738, 612] width 278 height 34
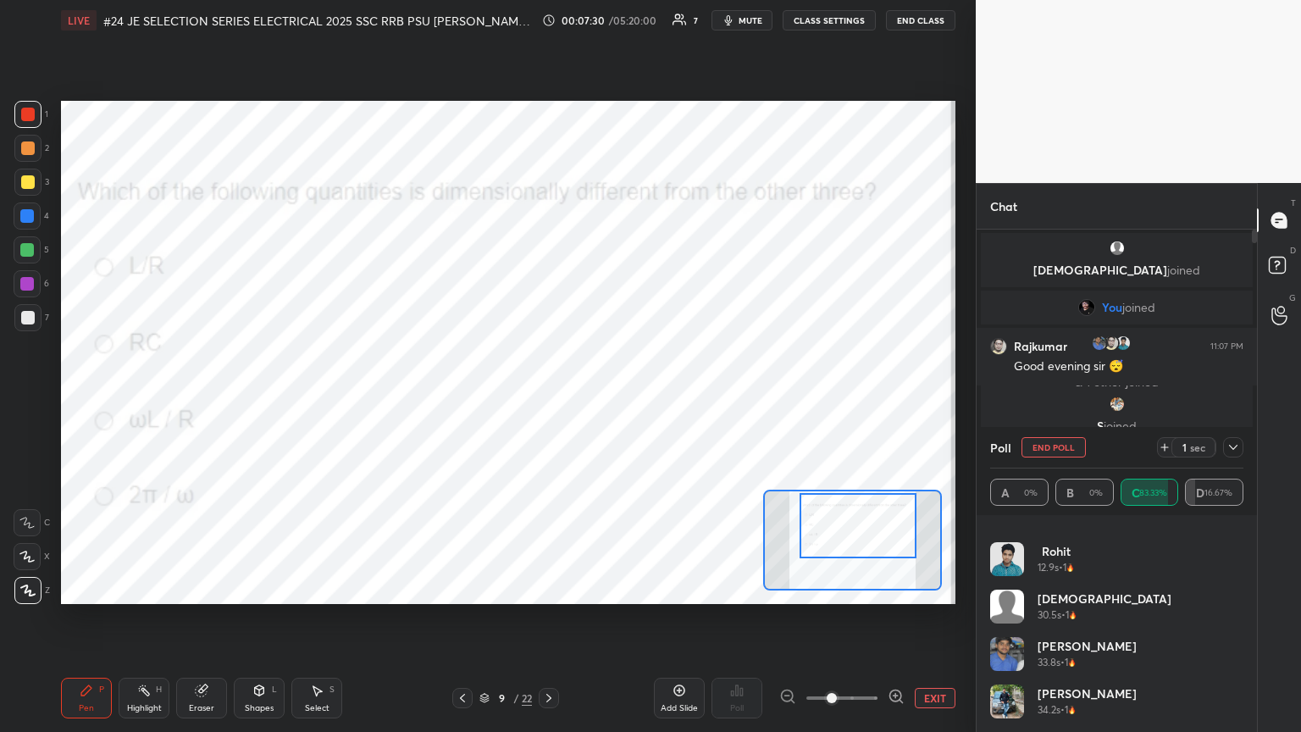
scroll to position [0, 0]
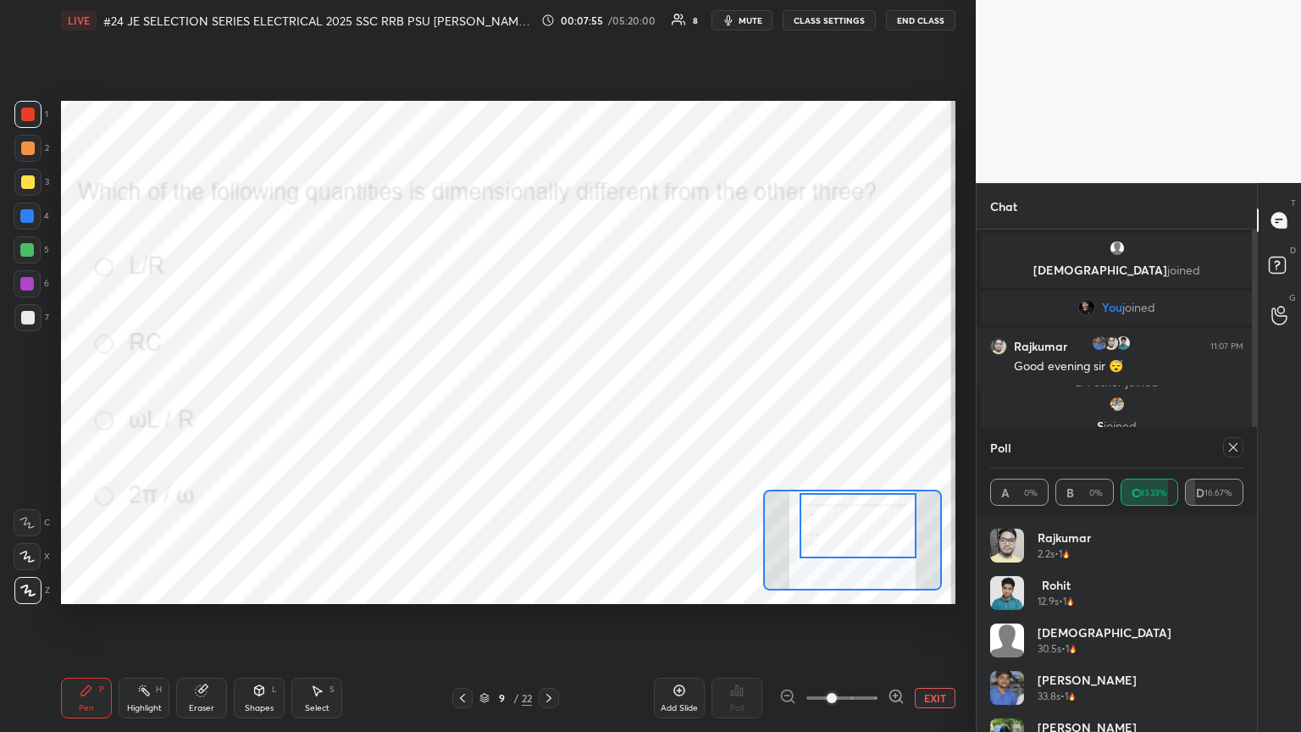
click at [607, 397] on div at bounding box center [1233, 447] width 20 height 20
type textarea "x"
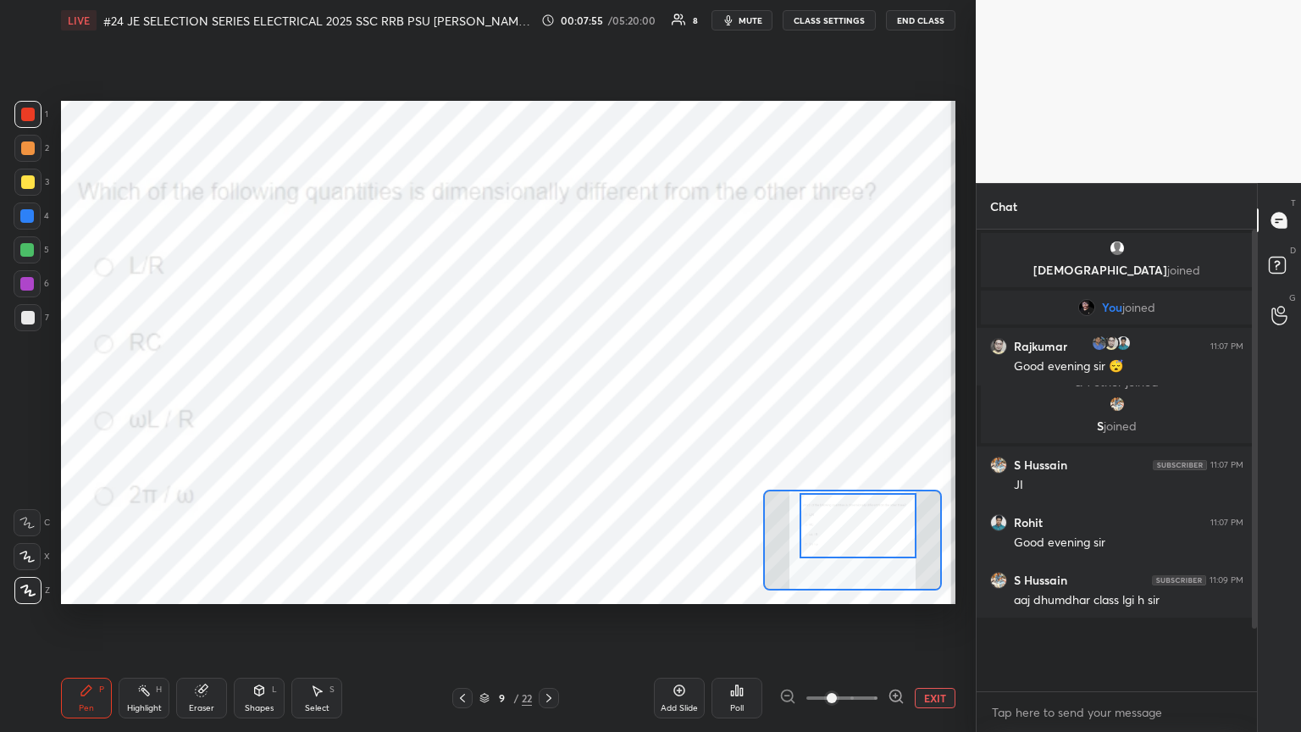
scroll to position [452, 275]
click at [551, 397] on icon at bounding box center [549, 698] width 14 height 14
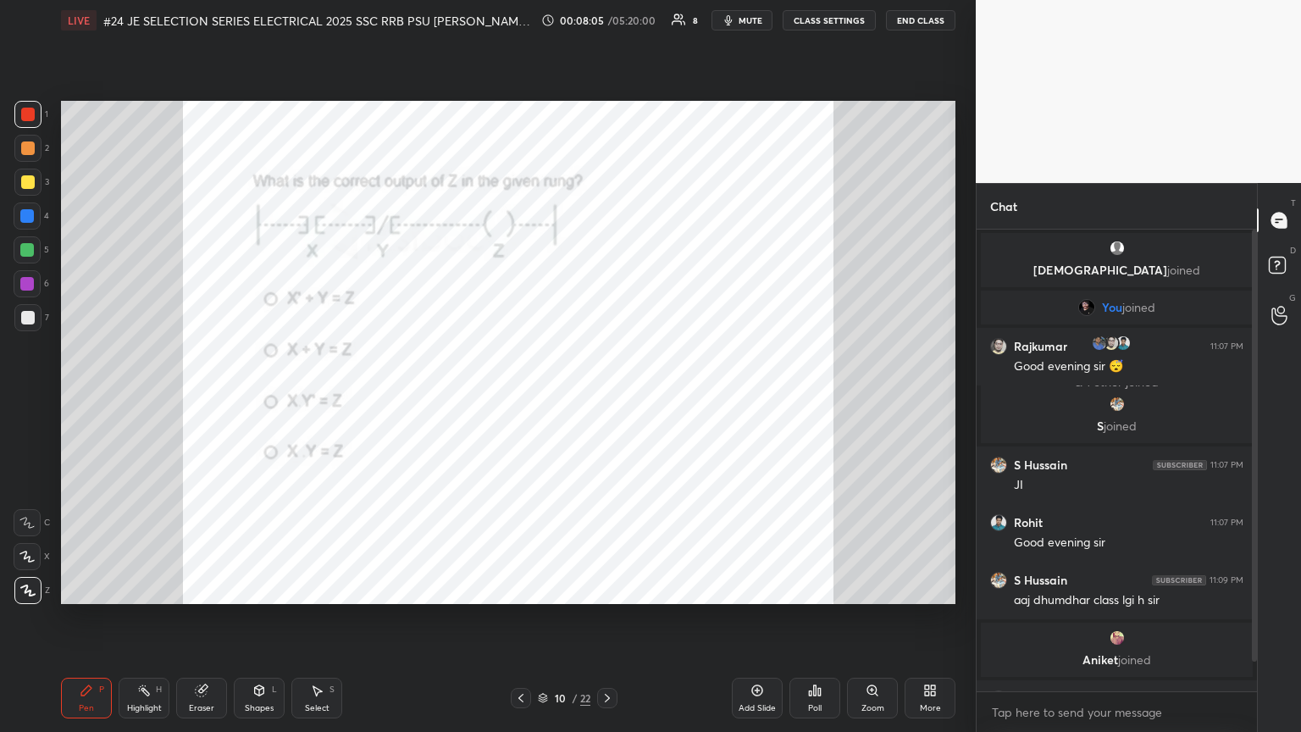
click at [607, 397] on div "Poll" at bounding box center [815, 708] width 14 height 8
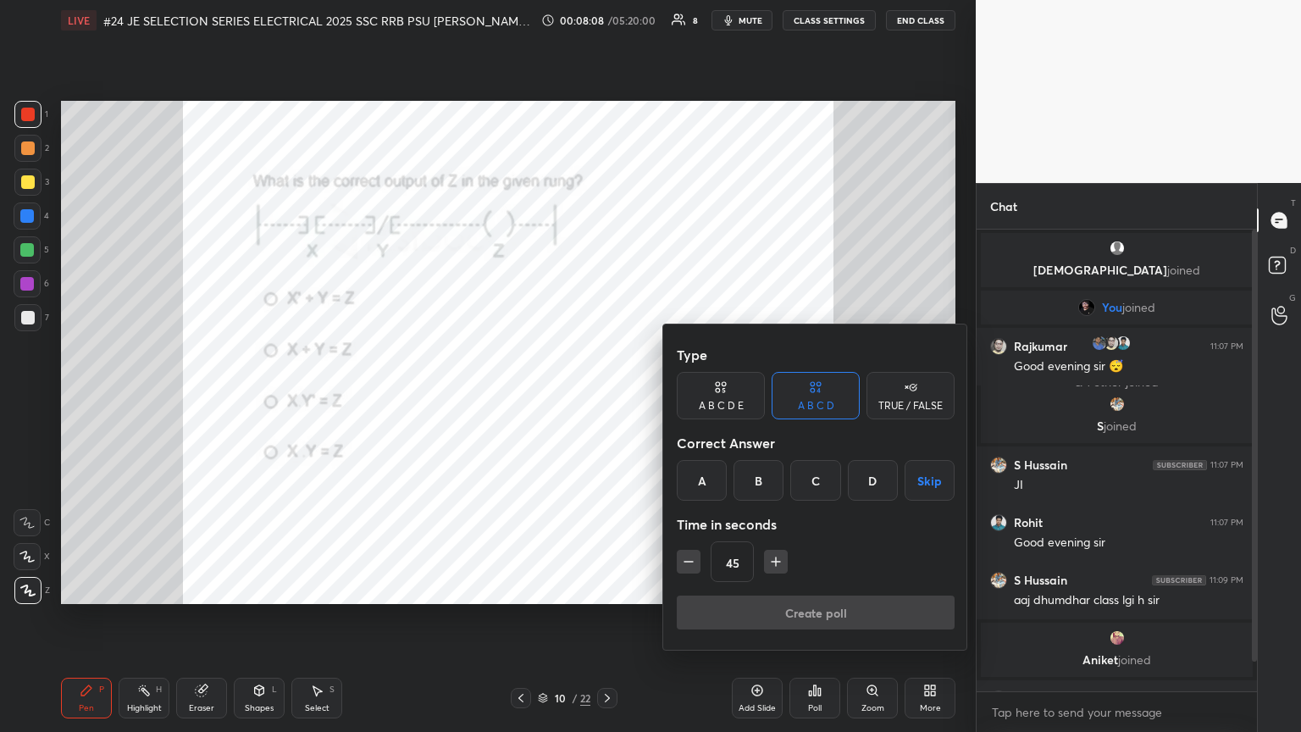
drag, startPoint x: 818, startPoint y: 482, endPoint x: 772, endPoint y: 566, distance: 95.5
click at [607, 397] on div "C" at bounding box center [815, 480] width 50 height 41
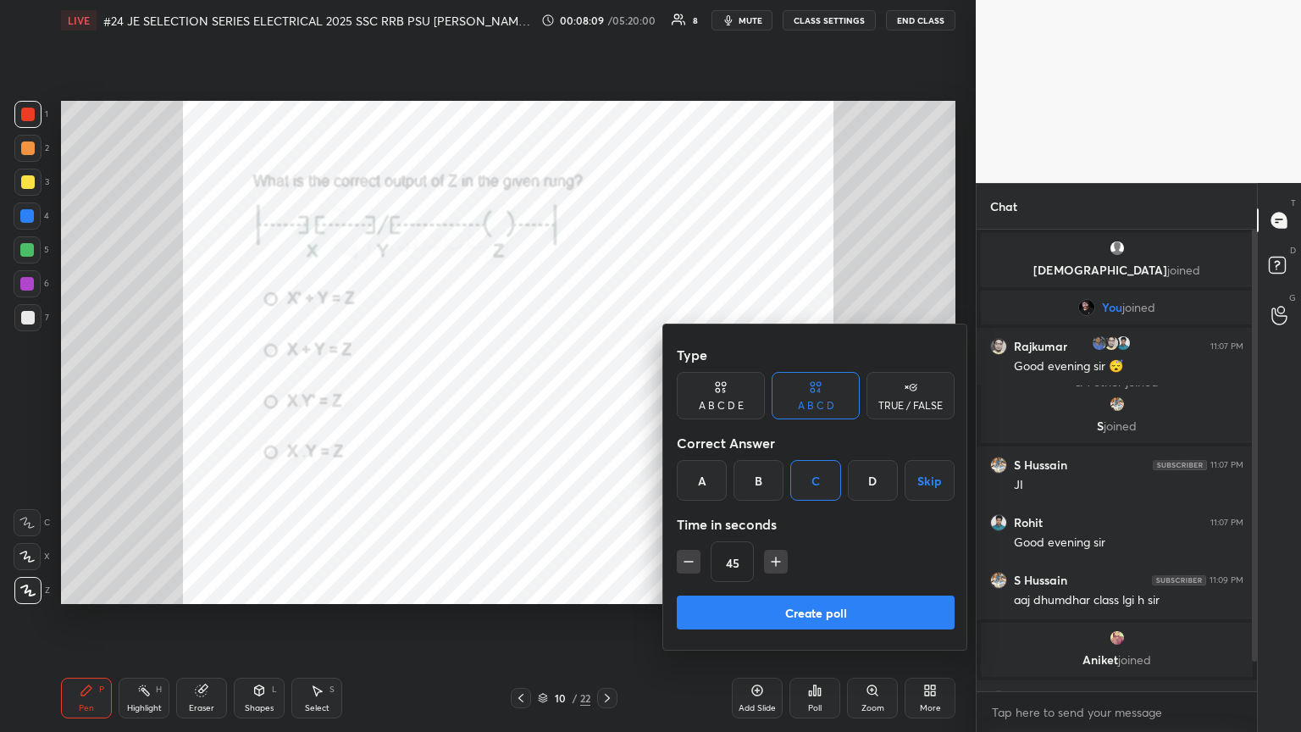
drag, startPoint x: 774, startPoint y: 560, endPoint x: 759, endPoint y: 605, distance: 47.4
click at [607, 397] on icon "button" at bounding box center [775, 561] width 17 height 17
type input "60"
click at [607, 397] on button "Create poll" at bounding box center [816, 612] width 278 height 34
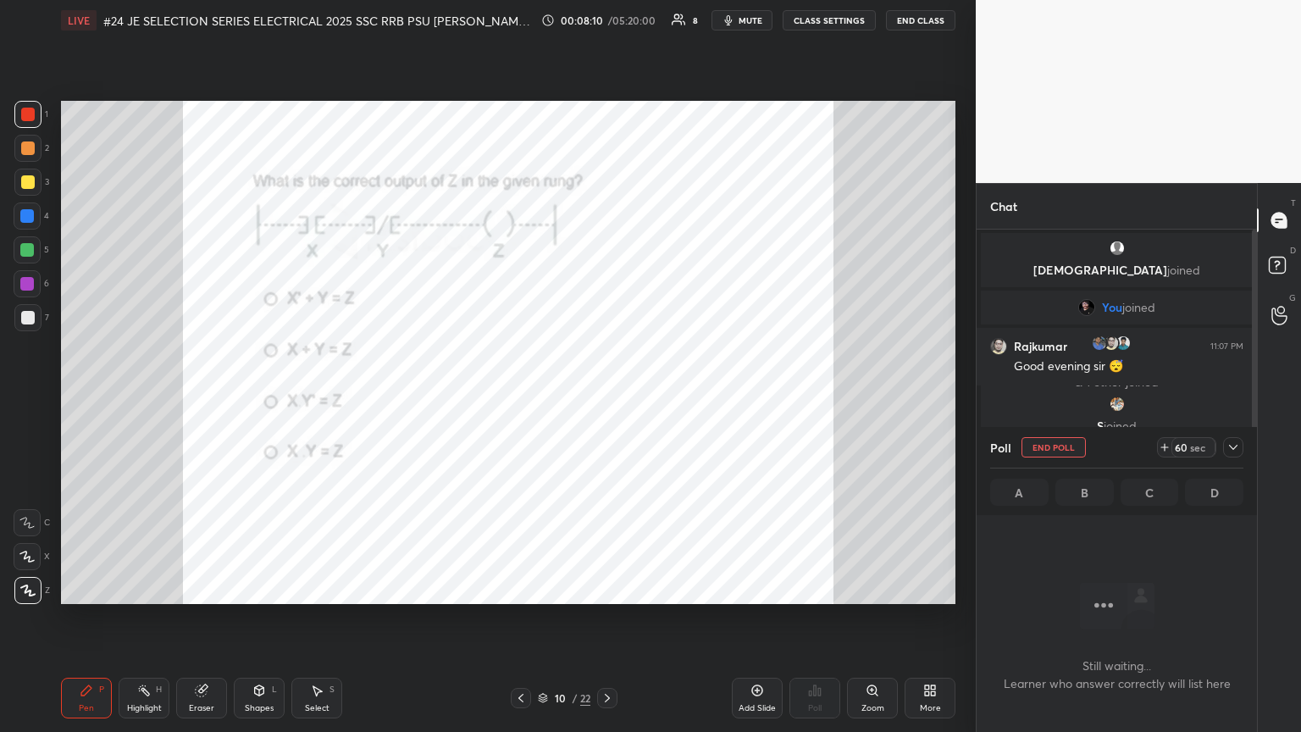
scroll to position [368, 275]
click at [607, 397] on div "Zoom" at bounding box center [872, 698] width 51 height 41
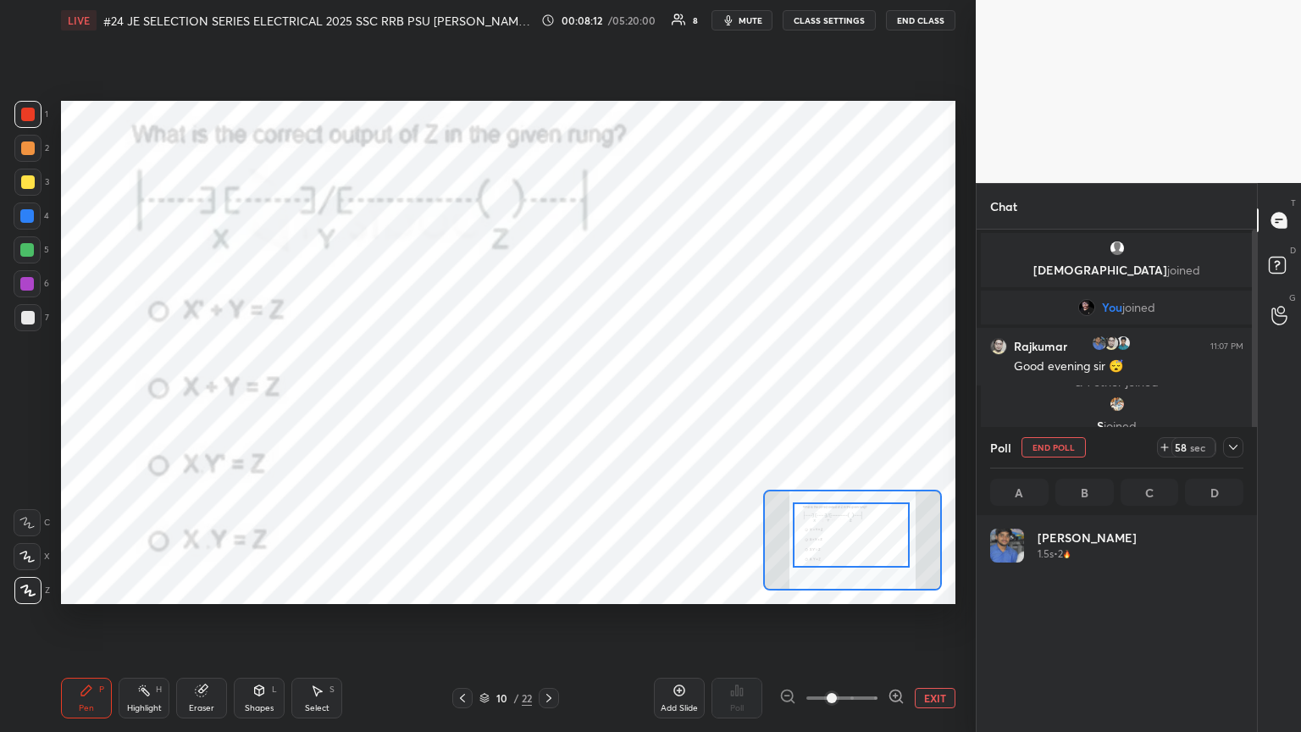
scroll to position [198, 248]
click at [607, 397] on div at bounding box center [851, 534] width 117 height 65
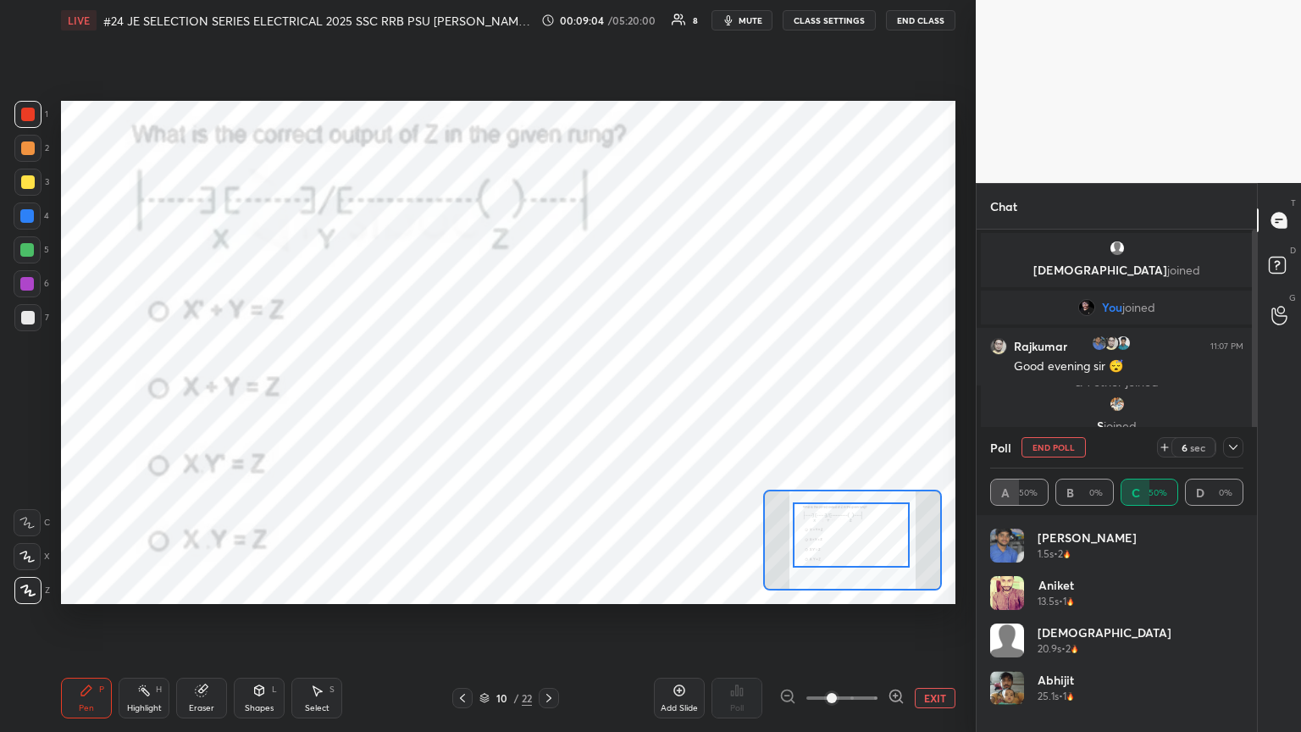
click at [29, 284] on div at bounding box center [27, 284] width 14 height 14
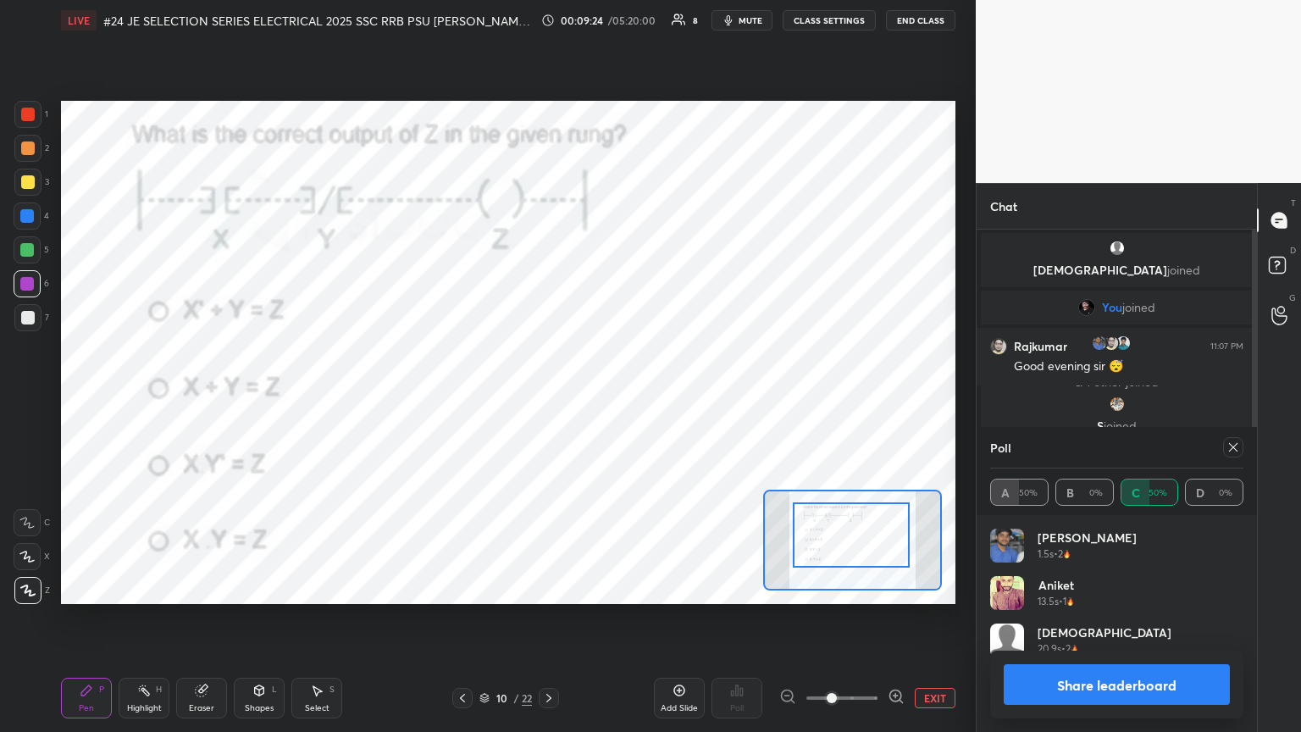
click at [607, 397] on div "Poll" at bounding box center [1116, 447] width 253 height 41
click at [607, 397] on icon at bounding box center [1233, 447] width 8 height 8
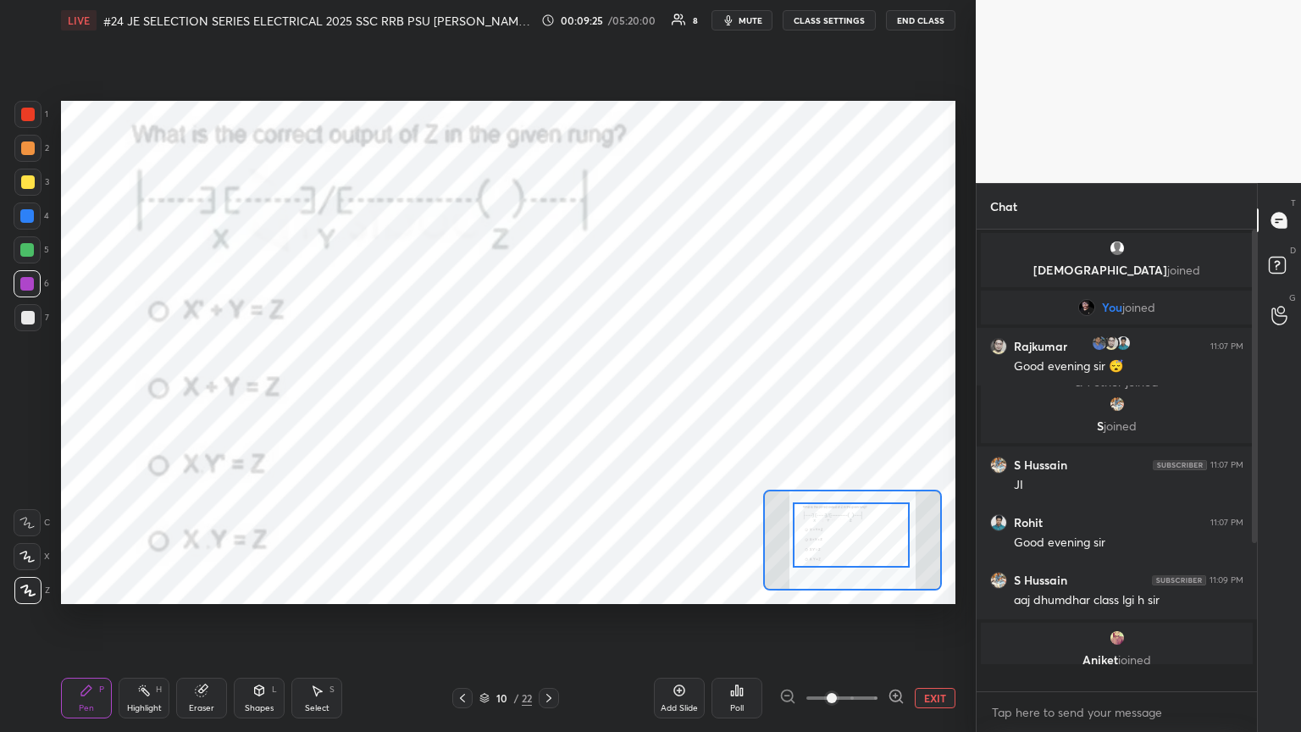
scroll to position [456, 275]
click at [607, 397] on div "T Messages (T) D Doubts (D) G Raise Hand (G)" at bounding box center [1279, 457] width 44 height 549
drag, startPoint x: 1257, startPoint y: 569, endPoint x: 1253, endPoint y: 586, distance: 17.3
click at [607, 397] on div "Chat shivam joined You joined 1 amit, Rajkumar, Rohit & 1 other joined Rajkumar…" at bounding box center [1138, 457] width 325 height 549
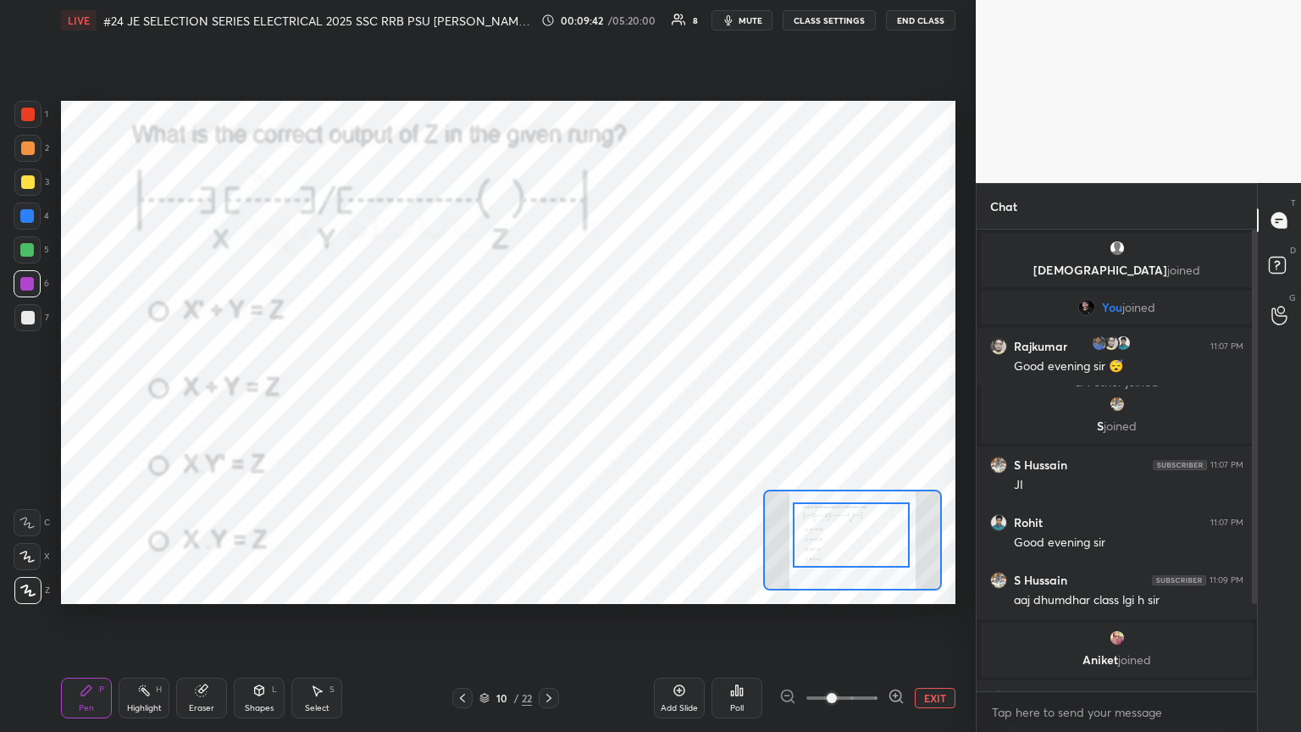
scroll to position [108, 0]
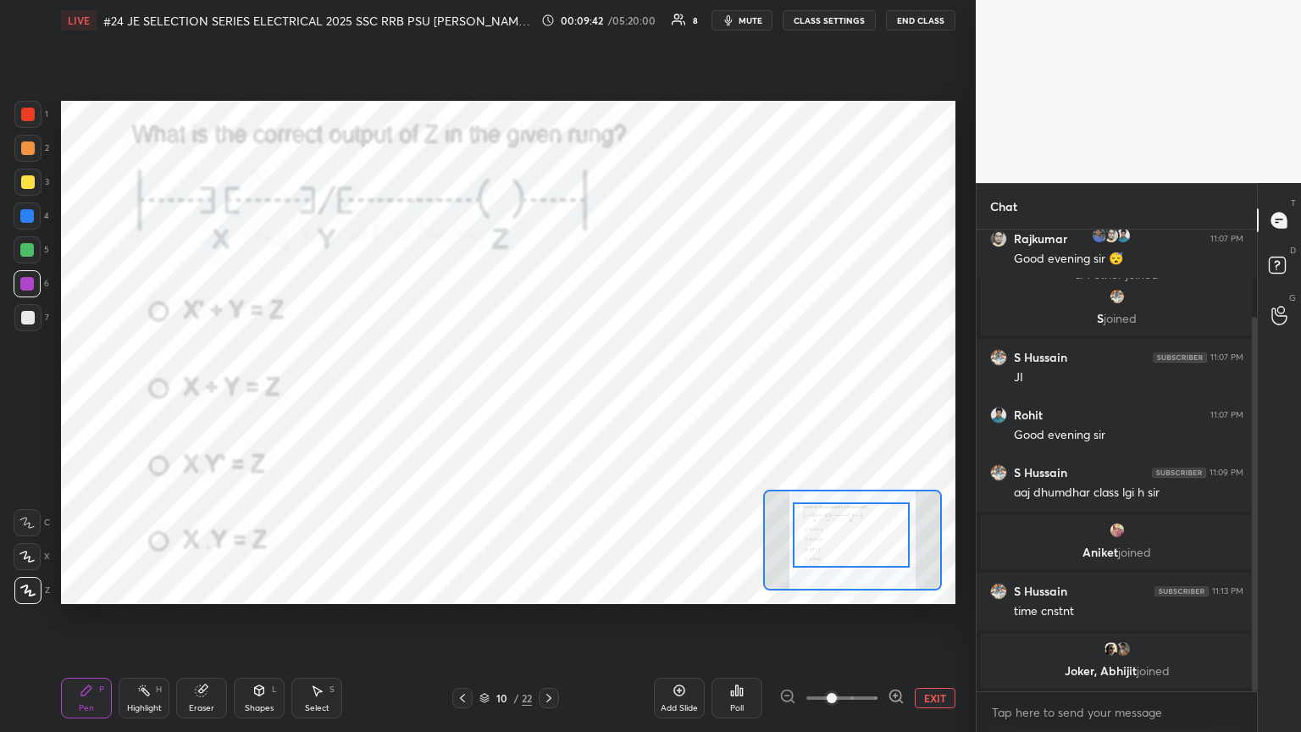
drag, startPoint x: 1253, startPoint y: 588, endPoint x: 1259, endPoint y: 607, distance: 20.4
click at [607, 397] on div at bounding box center [1254, 504] width 5 height 374
click at [607, 397] on div "Chat 1 amit, Rajkumar, Rohit & 1 other joined Rajkumar 11:07 PM Good evening si…" at bounding box center [1138, 457] width 325 height 549
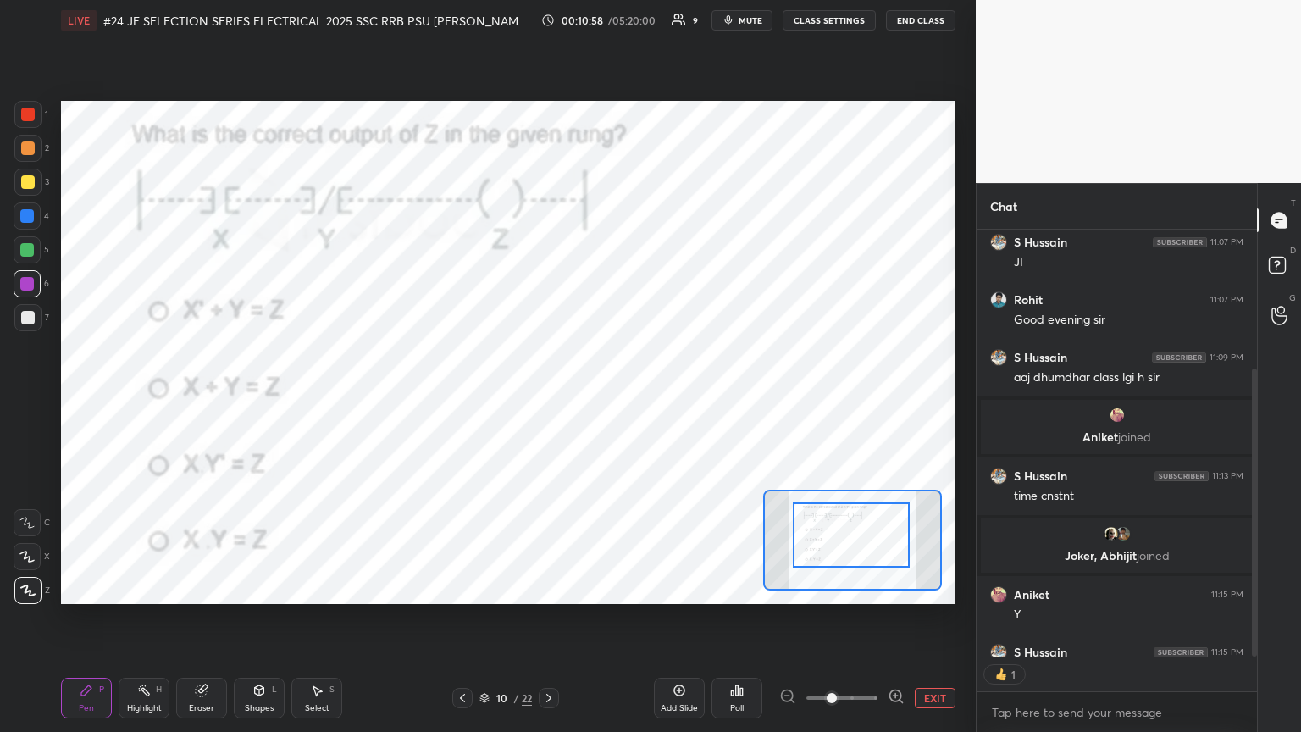
scroll to position [5, 5]
click at [551, 397] on icon at bounding box center [549, 698] width 14 height 14
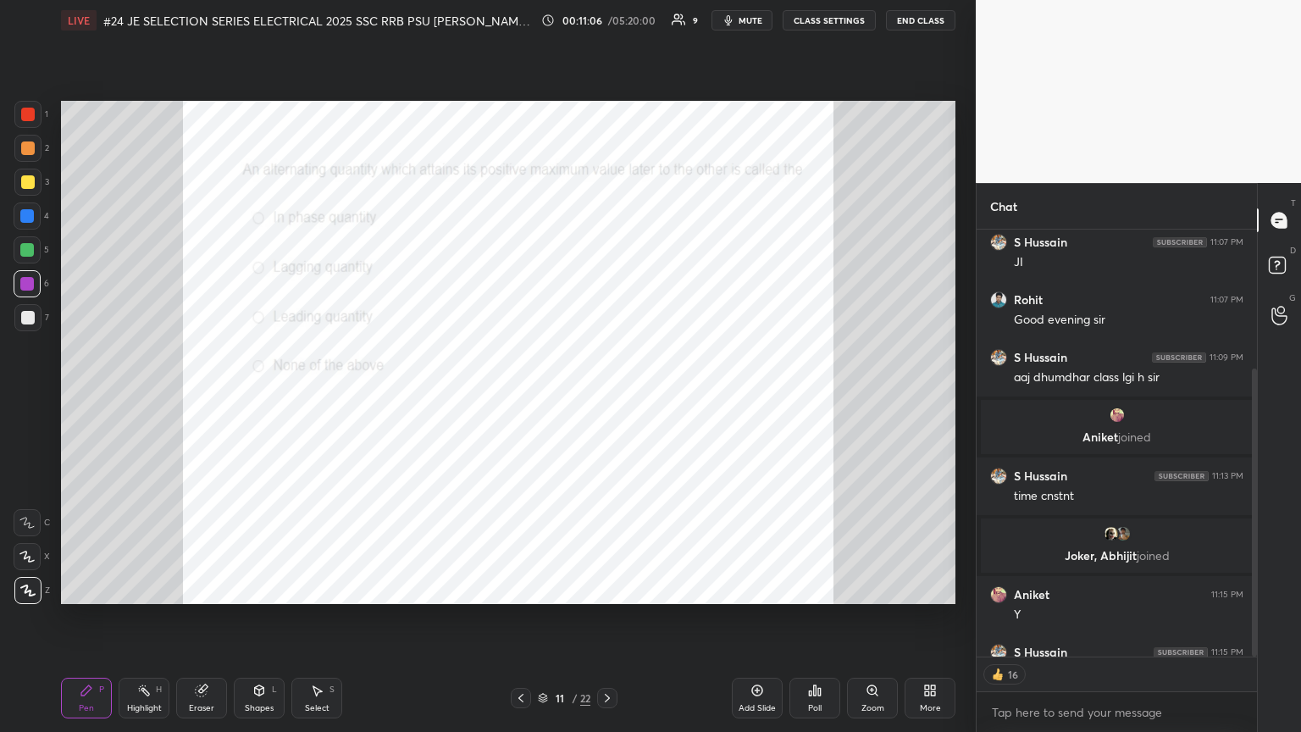
click at [607, 397] on icon at bounding box center [871, 689] width 9 height 9
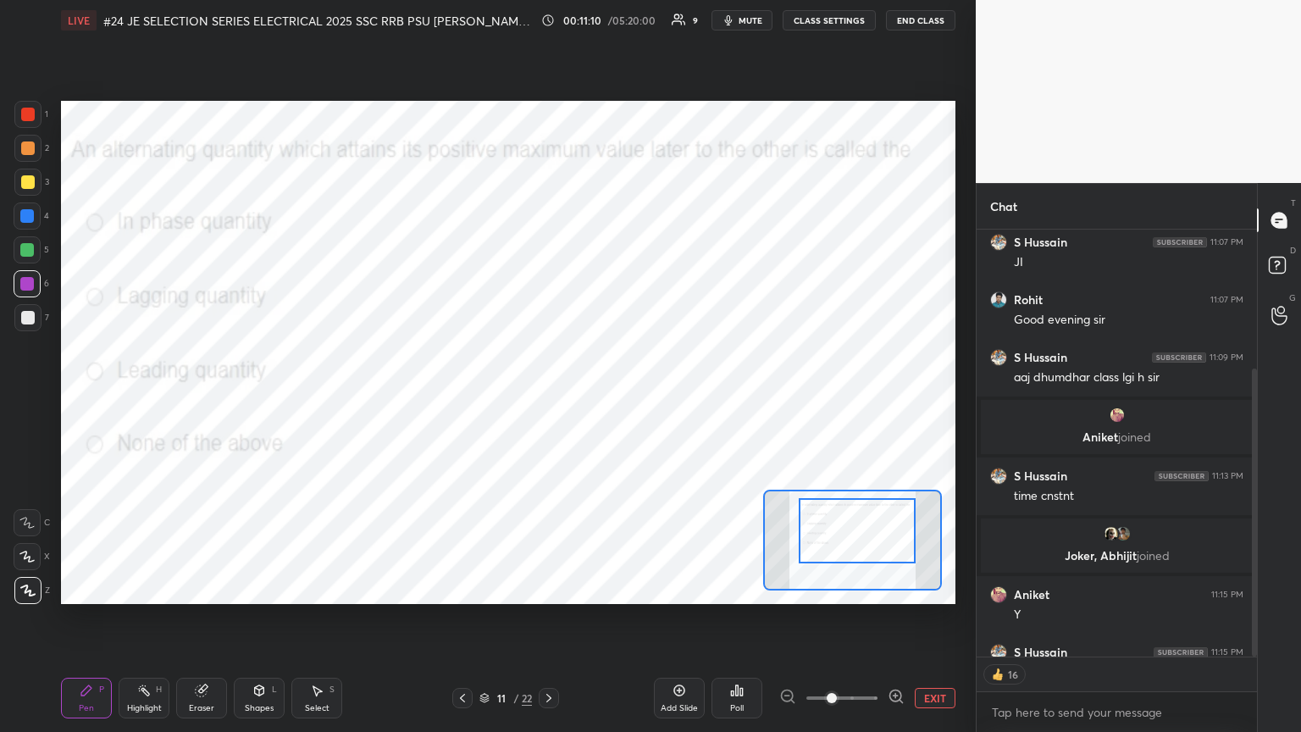
click at [607, 397] on div at bounding box center [857, 530] width 117 height 65
type textarea "x"
click at [607, 397] on div "Poll" at bounding box center [736, 698] width 51 height 41
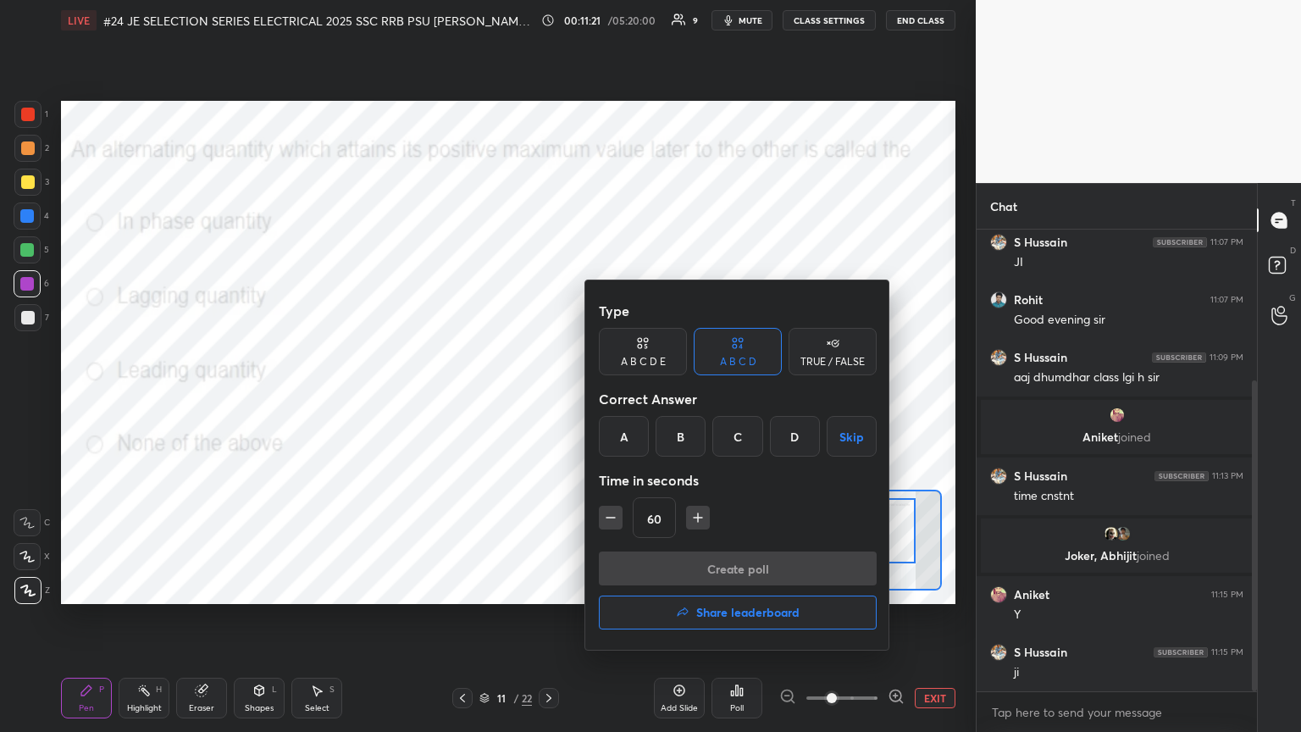
click at [607, 397] on div "B" at bounding box center [681, 436] width 50 height 41
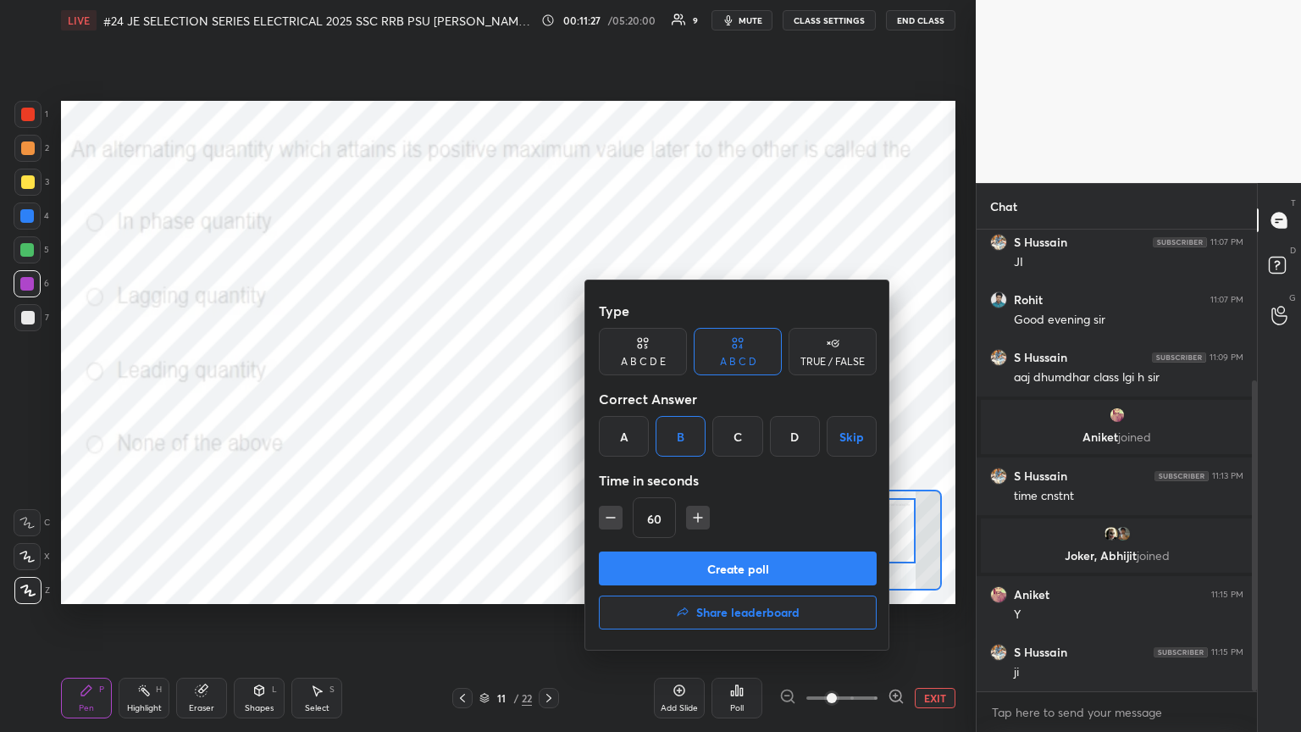
click at [607, 397] on icon "button" at bounding box center [610, 517] width 17 height 17
click at [607, 397] on icon "button" at bounding box center [697, 517] width 17 height 17
type input "45"
click at [607, 397] on button "Create poll" at bounding box center [738, 568] width 278 height 34
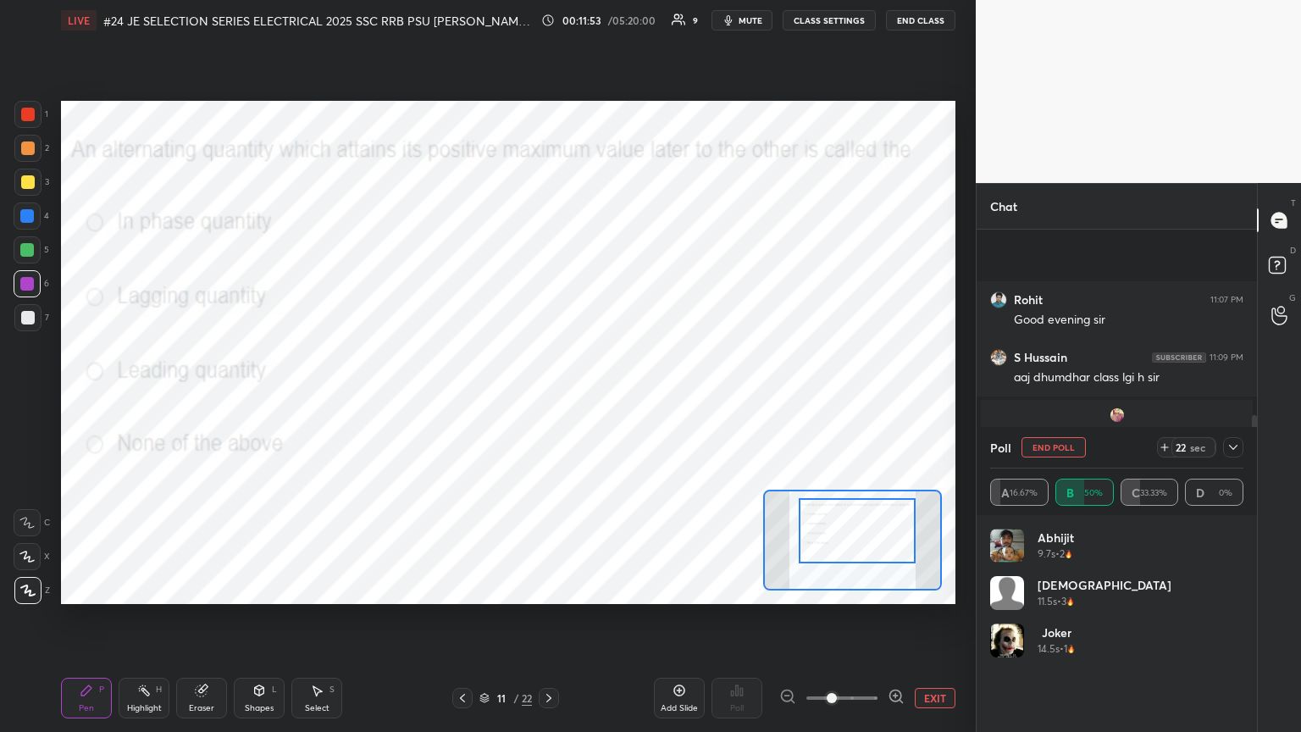
scroll to position [368, 0]
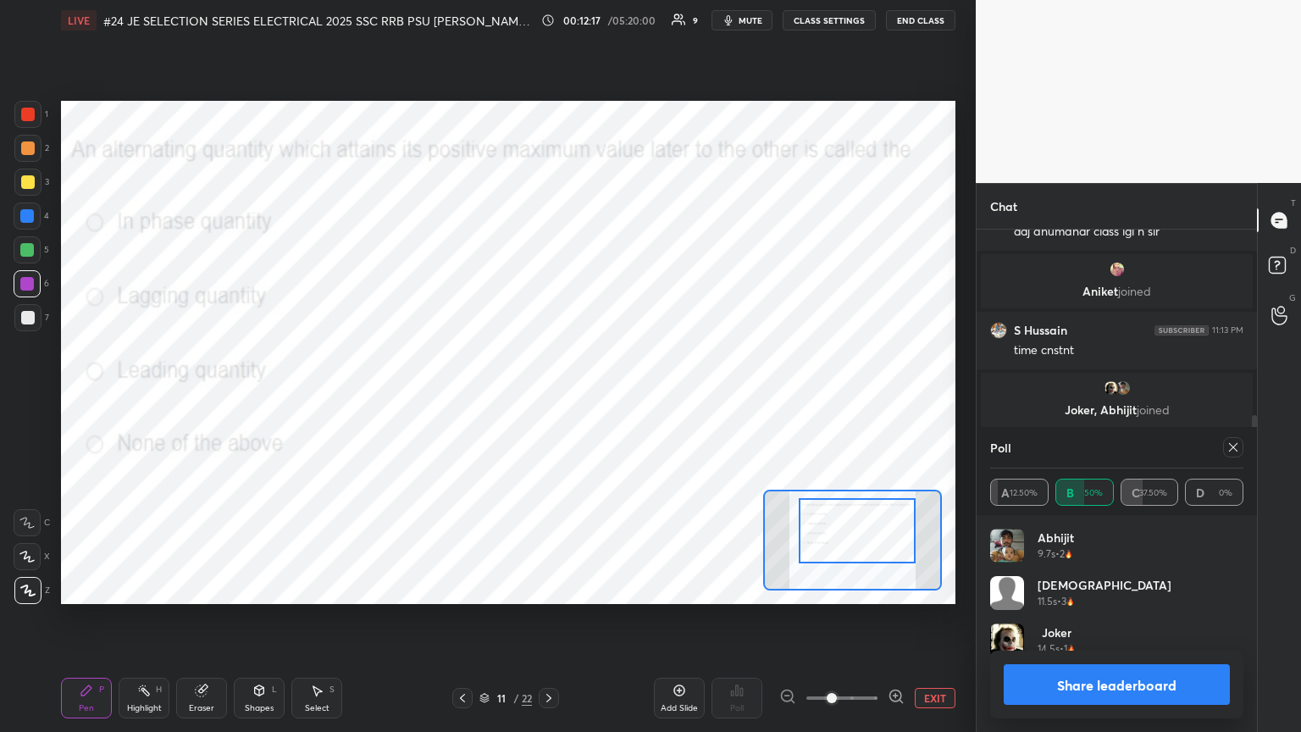
click at [607, 397] on icon at bounding box center [1233, 447] width 14 height 14
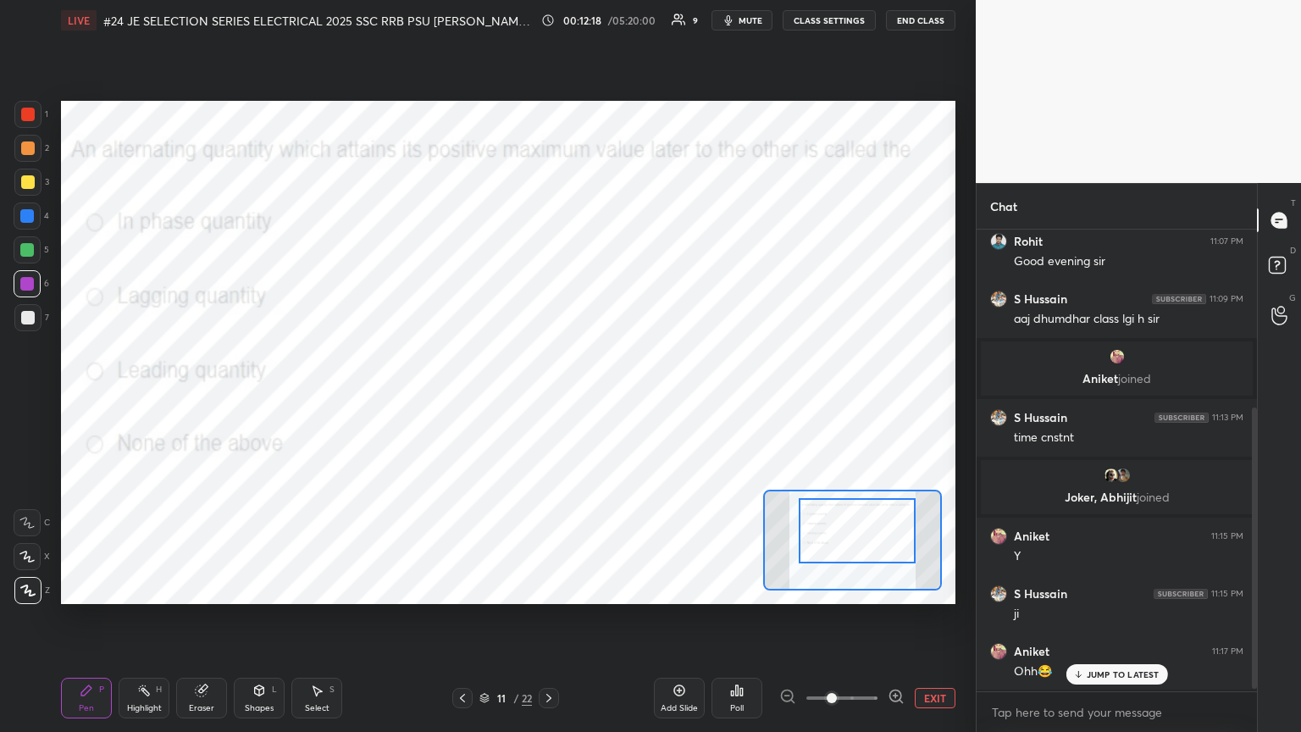
scroll to position [316, 275]
click at [38, 121] on div at bounding box center [27, 114] width 27 height 27
click at [21, 248] on div at bounding box center [27, 250] width 14 height 14
drag, startPoint x: 1255, startPoint y: 536, endPoint x: 1250, endPoint y: 580, distance: 44.3
click at [607, 397] on div at bounding box center [1252, 461] width 10 height 462
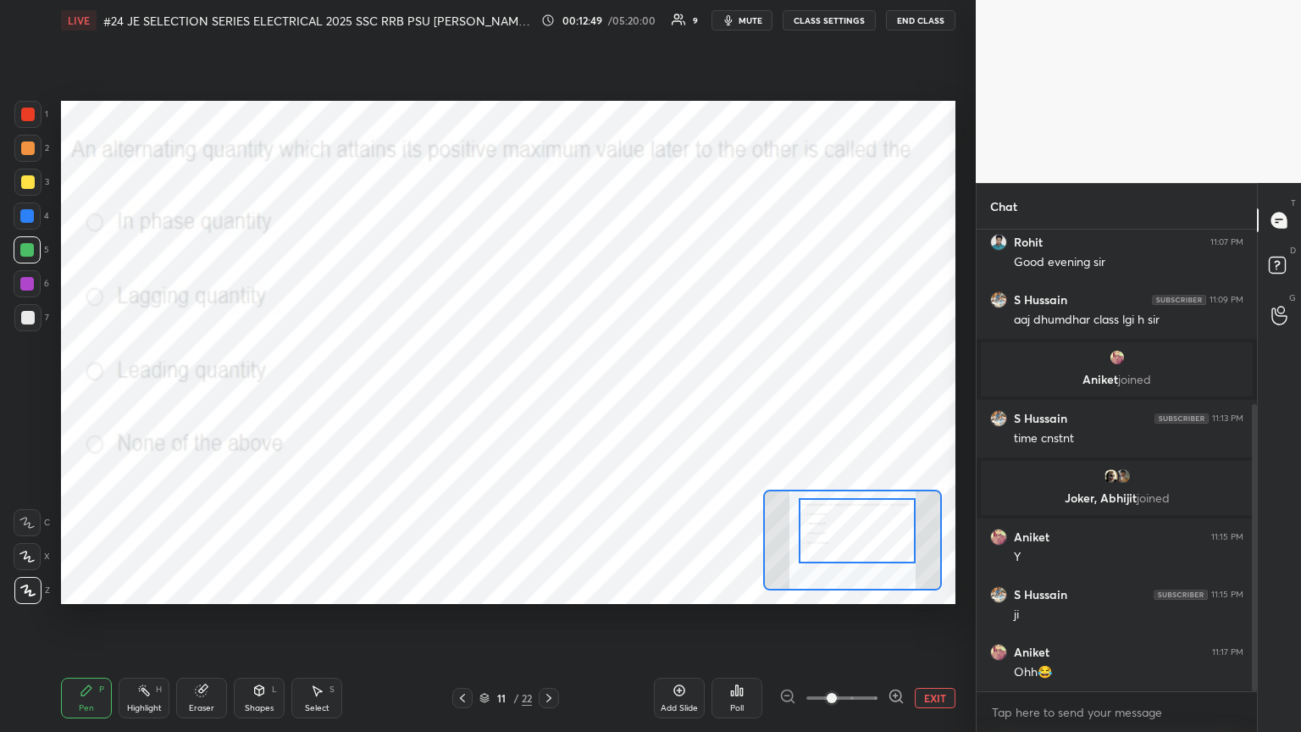
click at [547, 397] on icon at bounding box center [549, 698] width 14 height 14
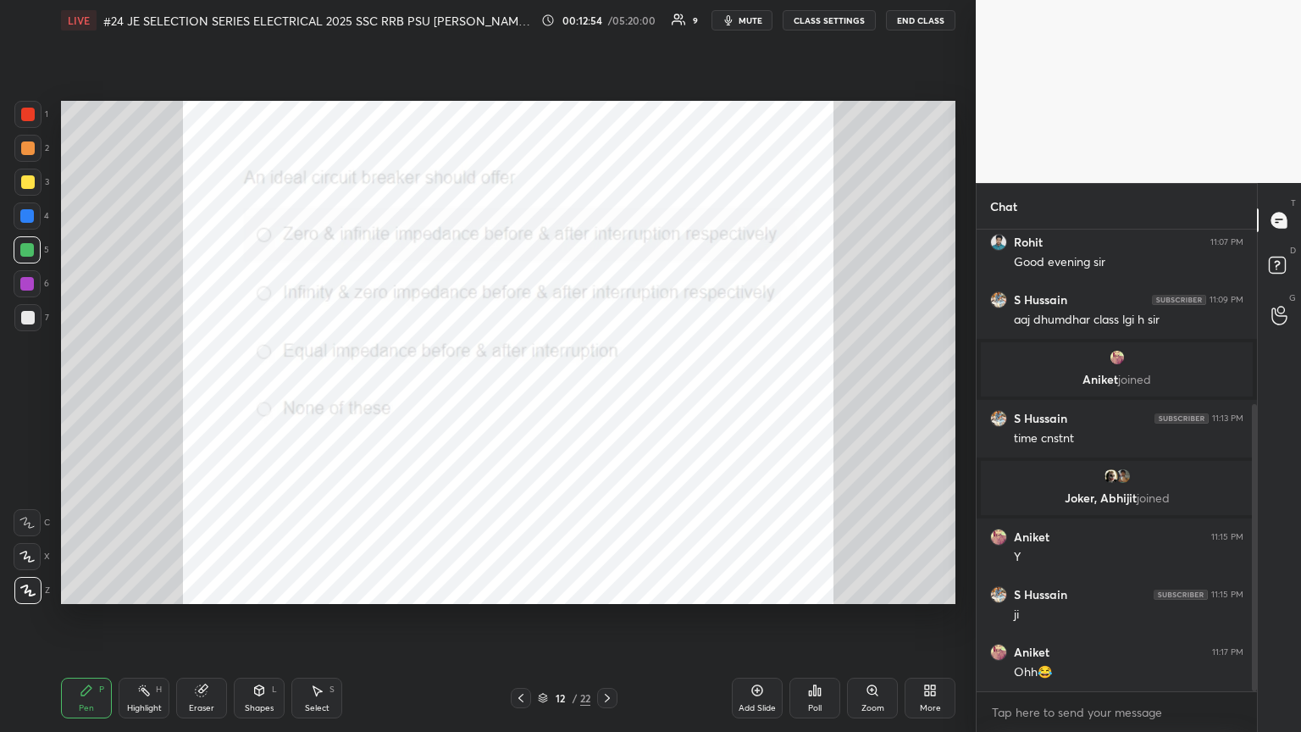
click at [607, 397] on div "Poll" at bounding box center [814, 698] width 51 height 41
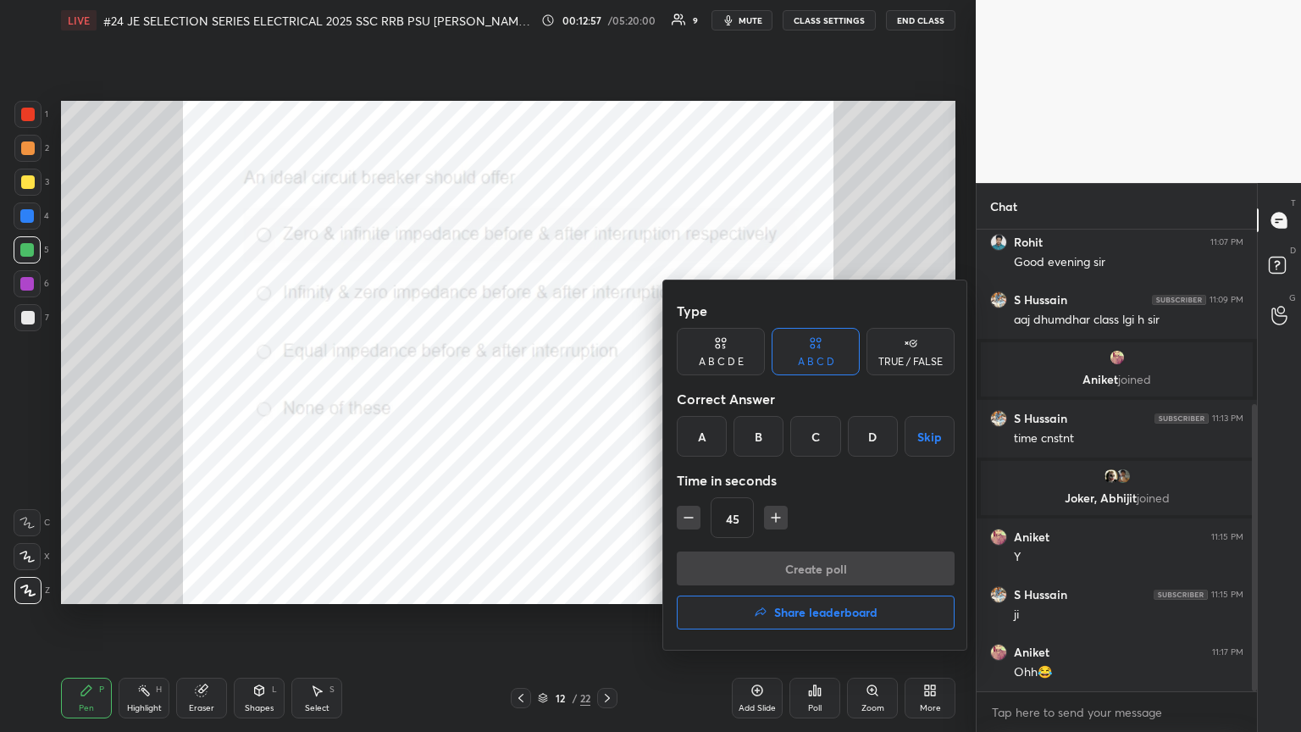
click at [607, 397] on div "A" at bounding box center [702, 436] width 50 height 41
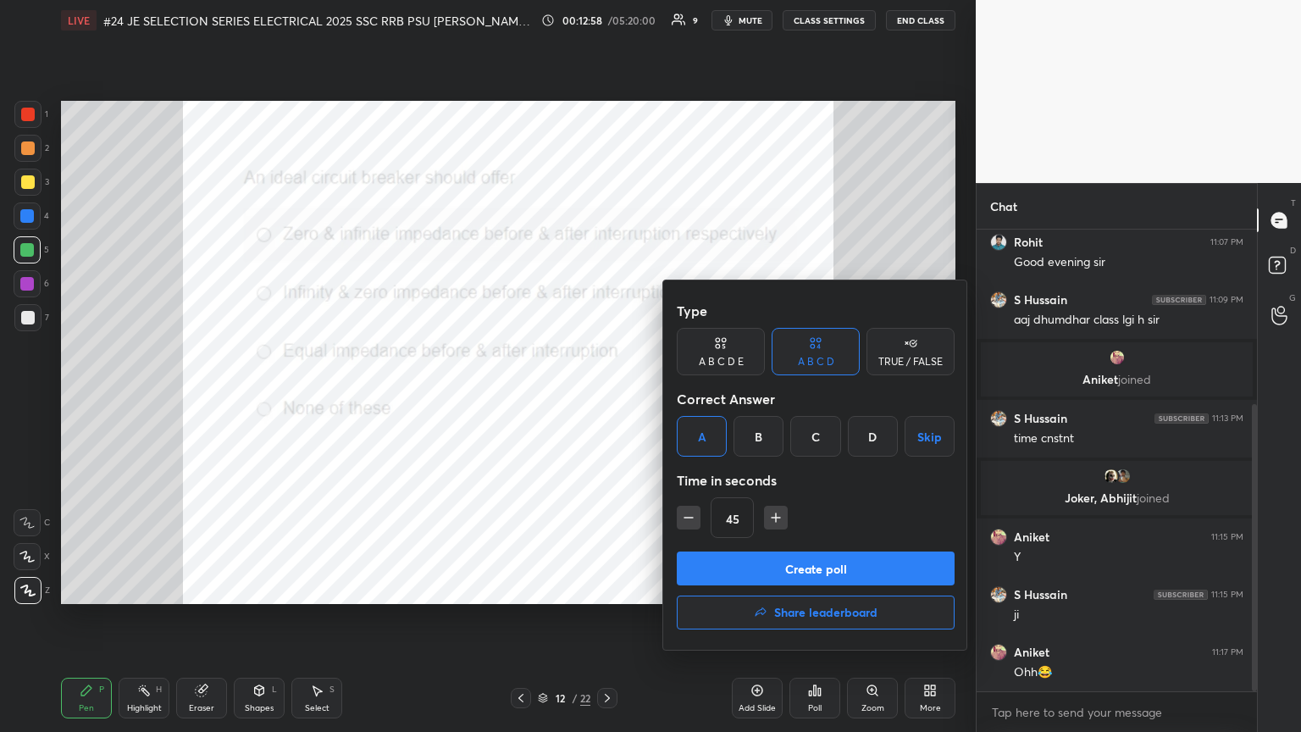
click at [607, 397] on button "Create poll" at bounding box center [816, 568] width 278 height 34
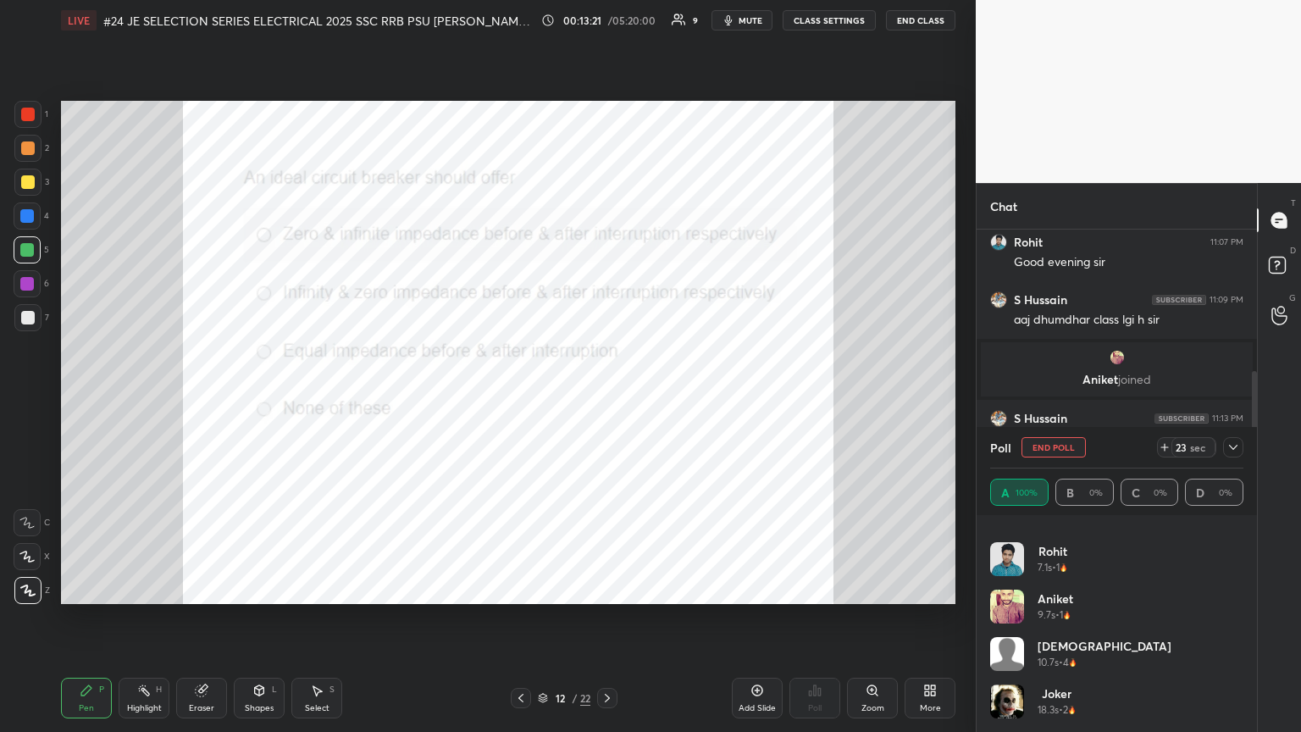
scroll to position [0, 0]
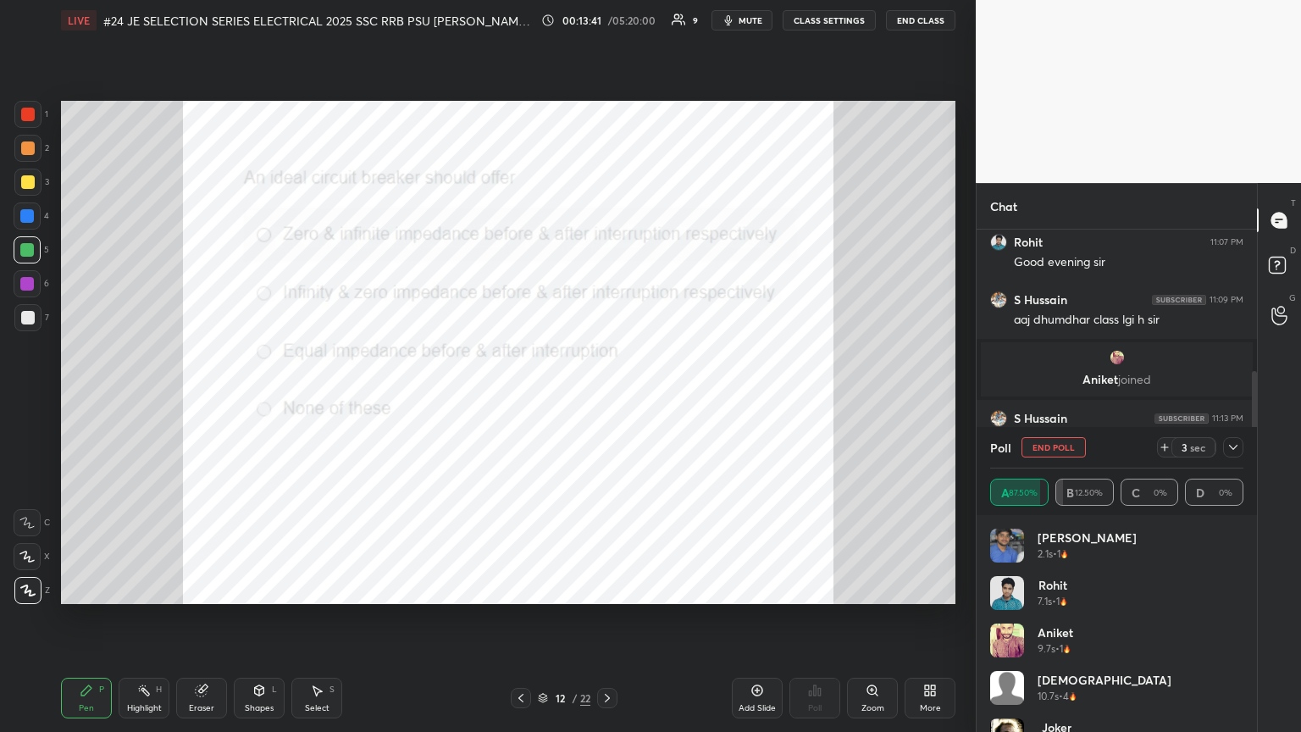
click at [30, 118] on div at bounding box center [28, 115] width 14 height 14
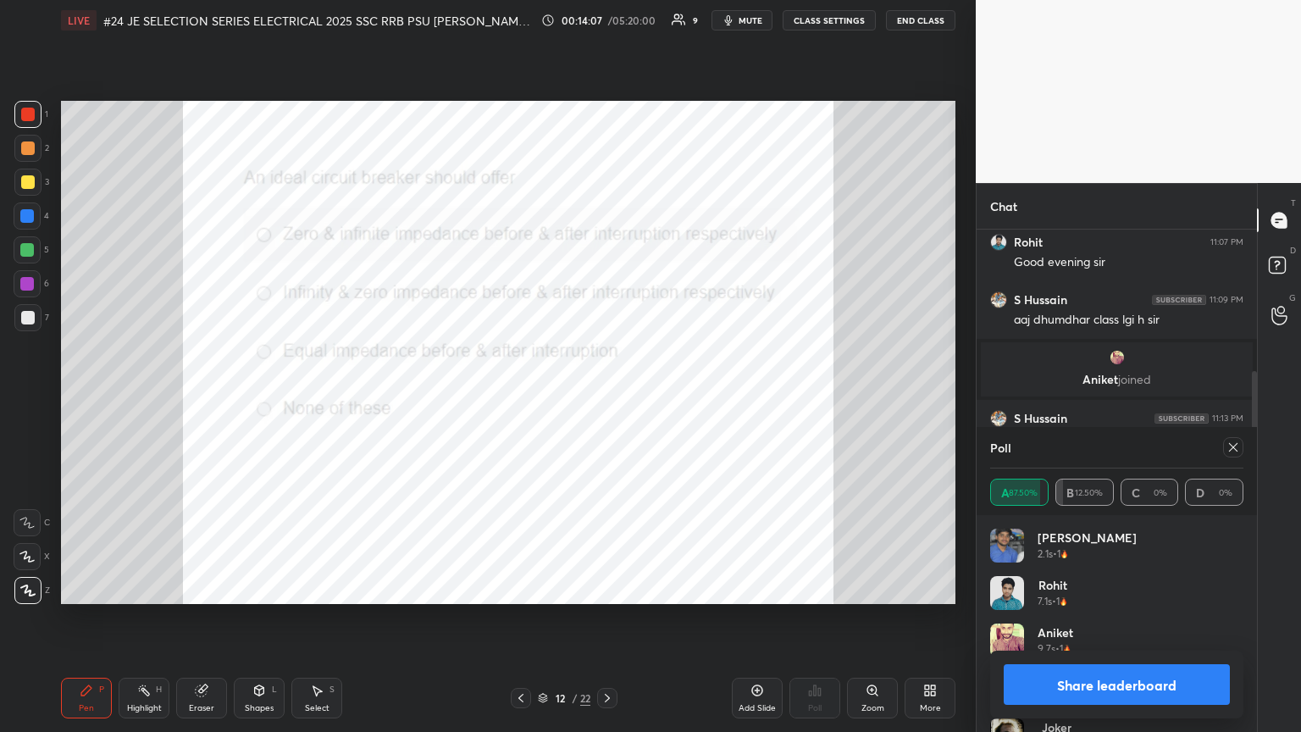
click at [607, 397] on icon at bounding box center [1233, 447] width 14 height 14
type textarea "x"
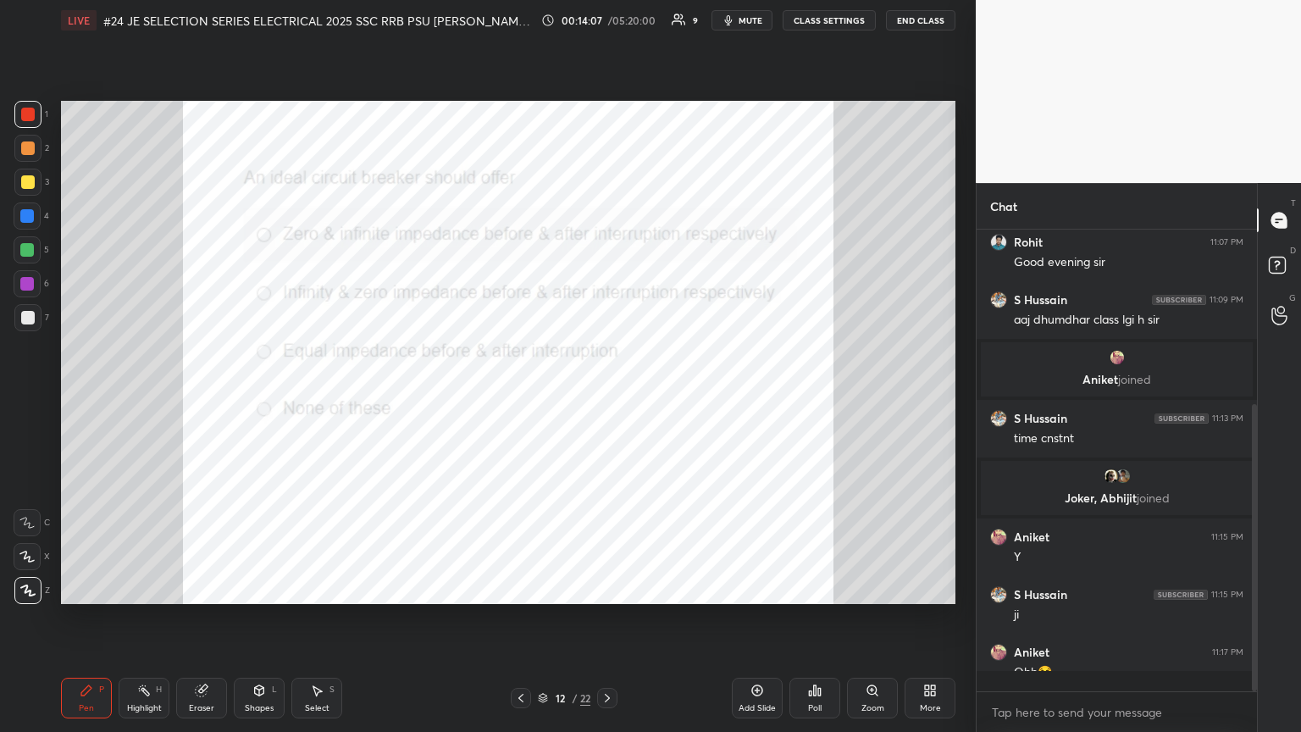
scroll to position [311, 275]
click at [605, 397] on icon at bounding box center [607, 698] width 14 height 14
click at [606, 397] on icon at bounding box center [607, 698] width 14 height 14
click at [607, 397] on div "Poll" at bounding box center [814, 698] width 51 height 41
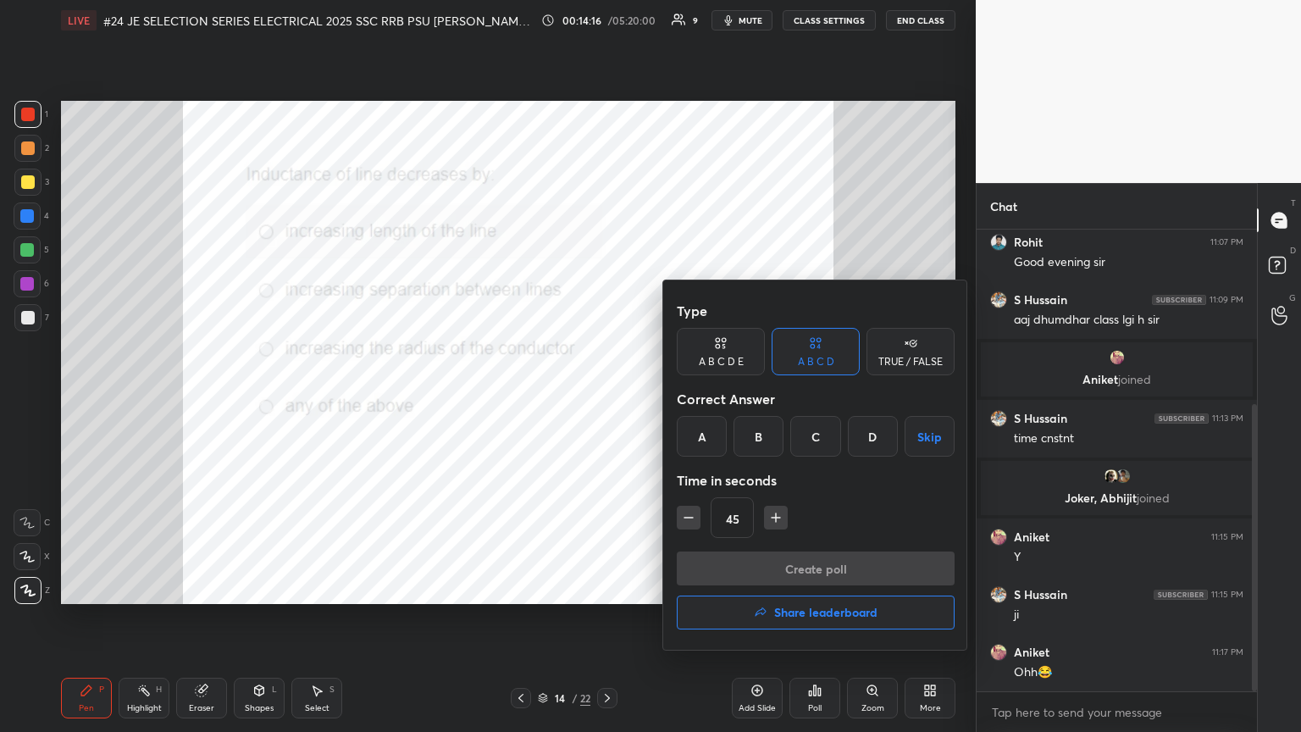
click at [607, 397] on div "C" at bounding box center [815, 436] width 50 height 41
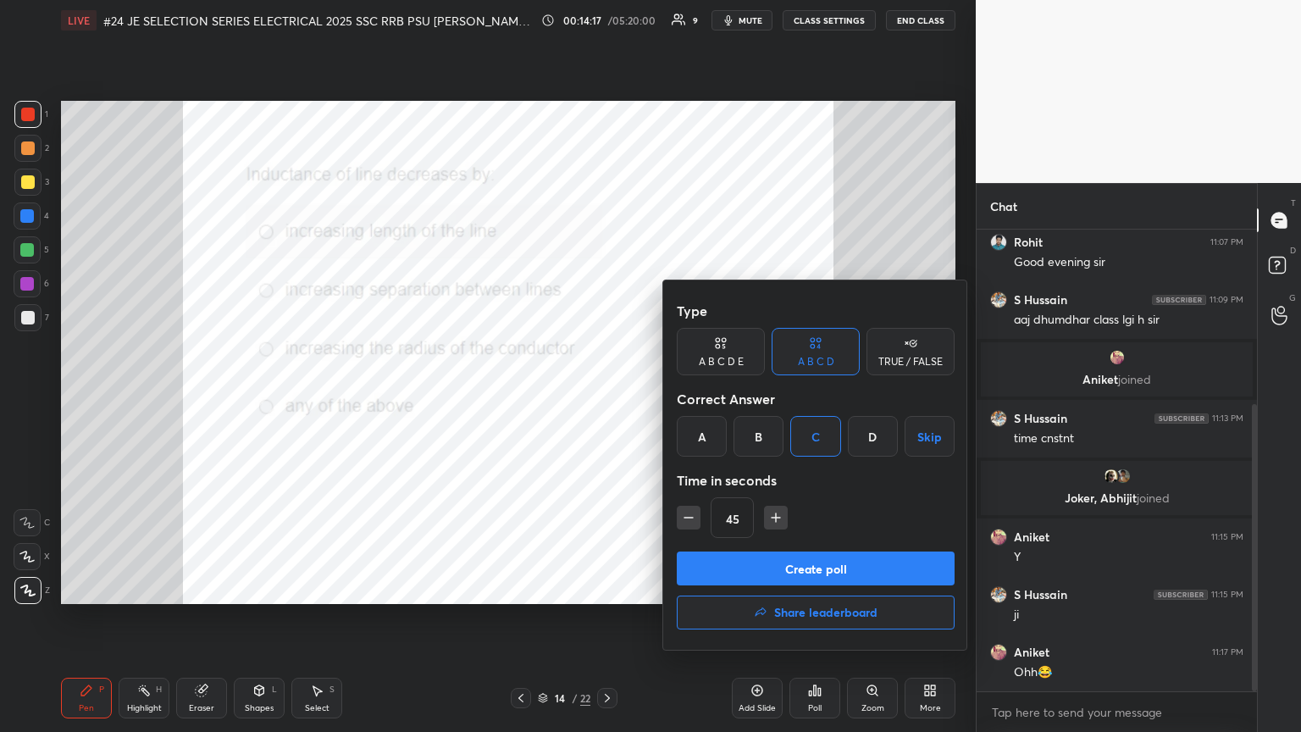
drag, startPoint x: 684, startPoint y: 519, endPoint x: 696, endPoint y: 545, distance: 28.8
click at [607, 397] on icon "button" at bounding box center [688, 517] width 17 height 17
type input "30"
click at [607, 397] on button "Create poll" at bounding box center [816, 568] width 278 height 34
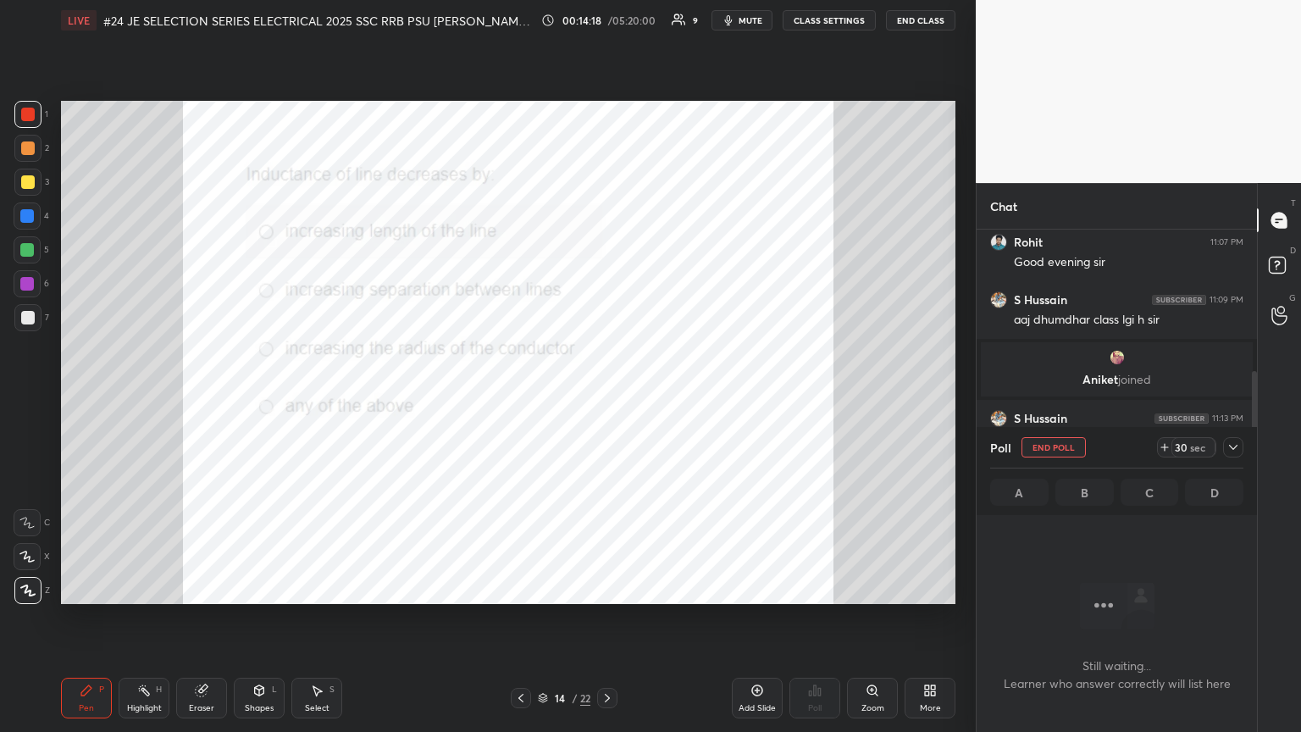
scroll to position [228, 275]
click at [607, 397] on icon at bounding box center [1165, 447] width 14 height 14
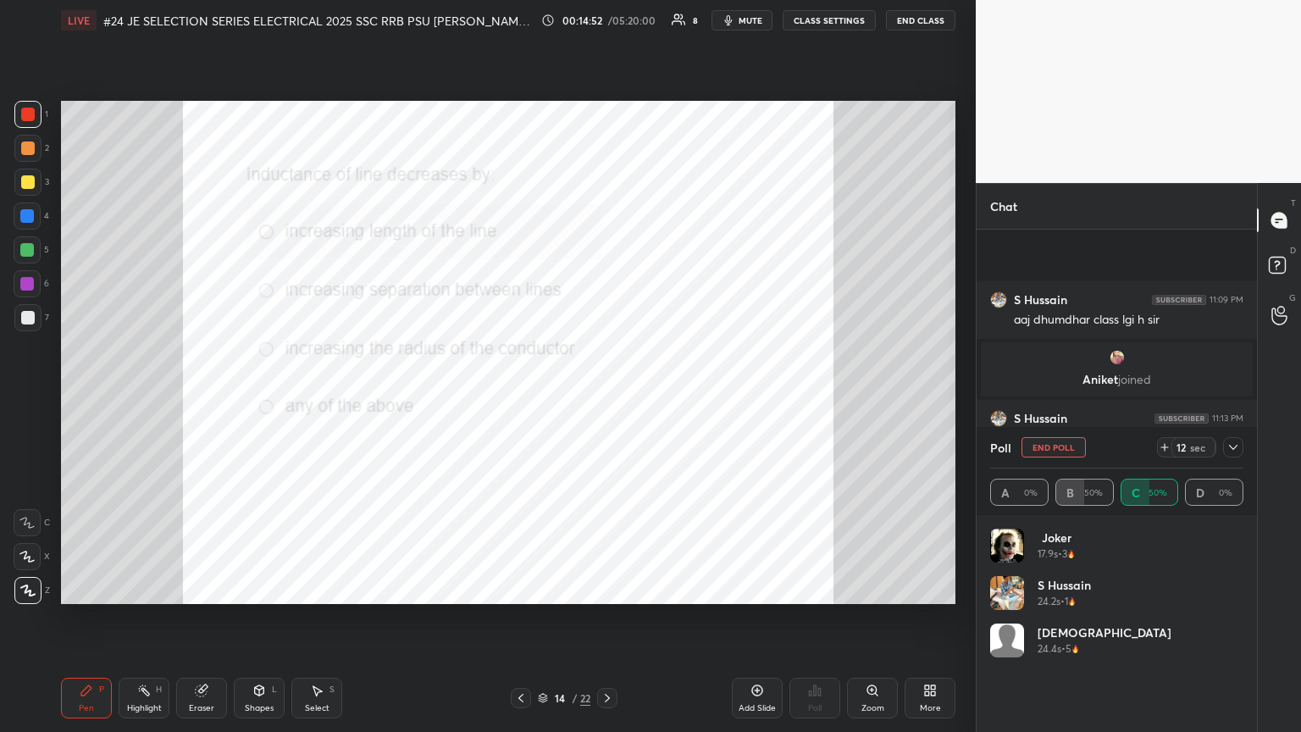
scroll to position [426, 0]
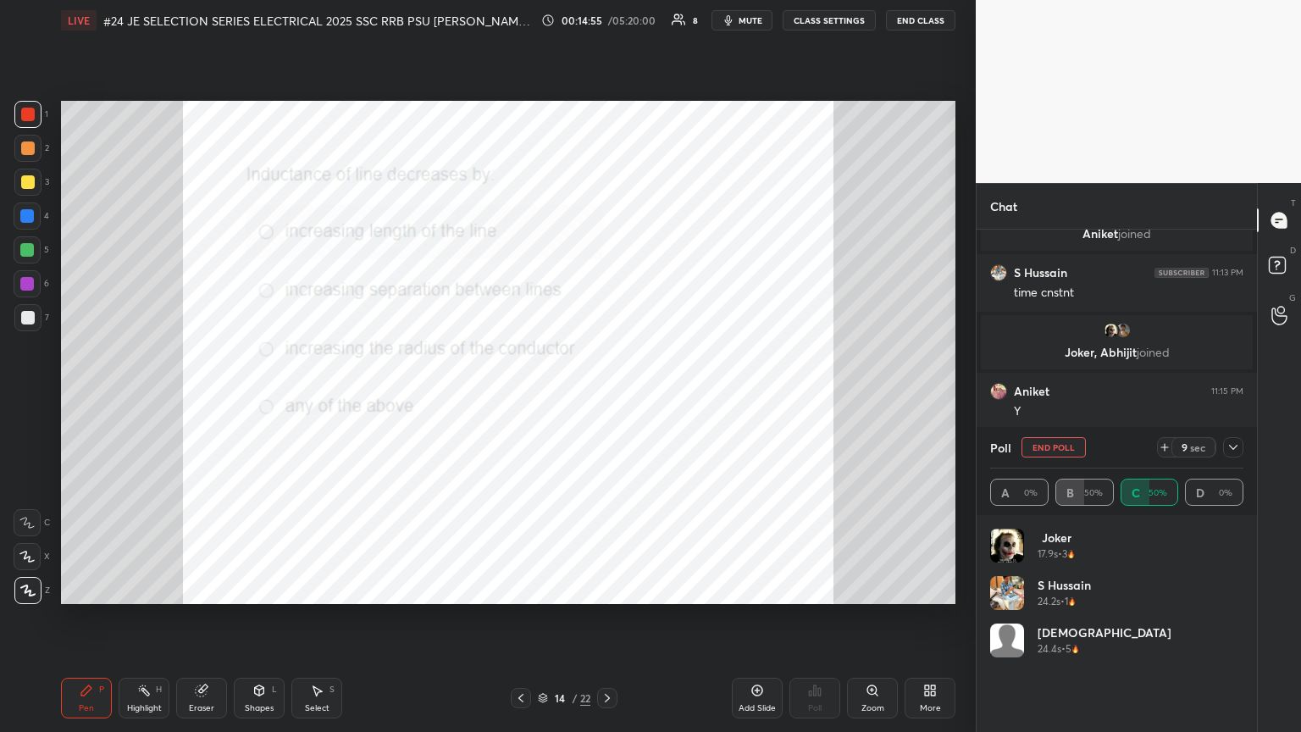
click at [607, 397] on div at bounding box center [1233, 447] width 20 height 20
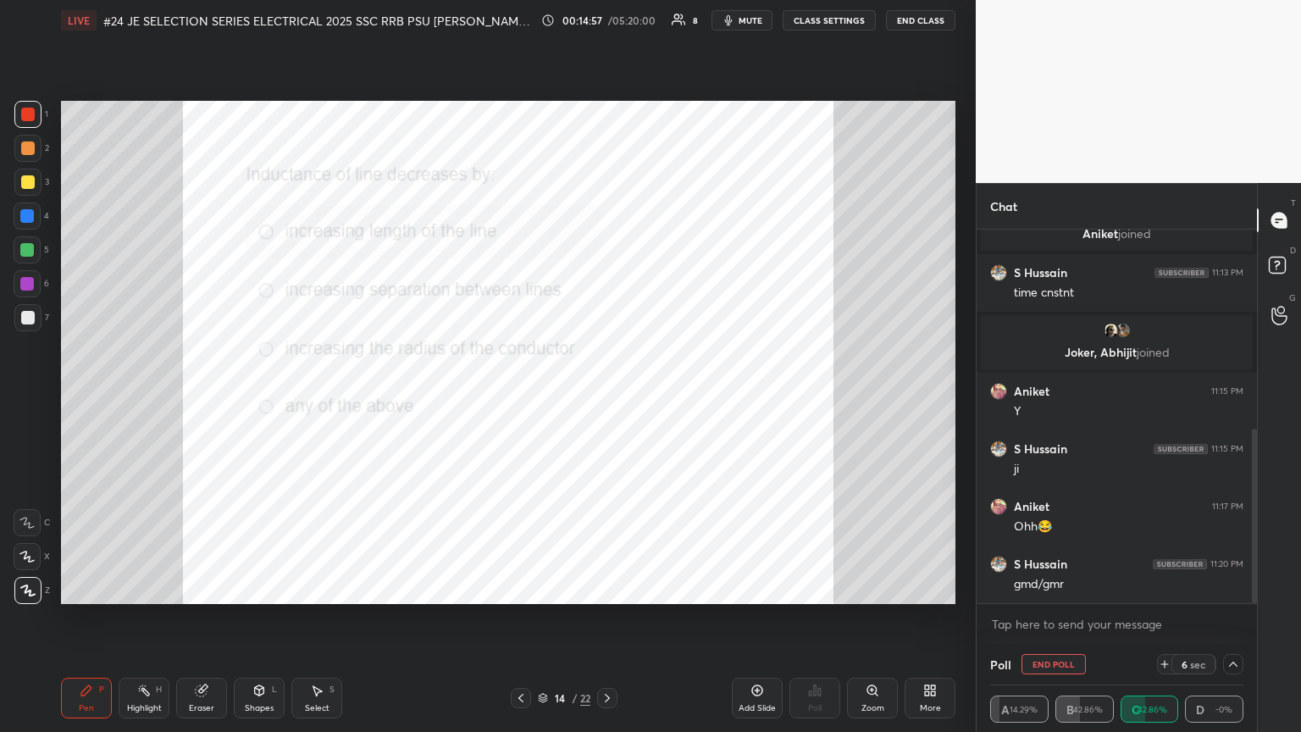
click at [607, 397] on icon at bounding box center [1233, 664] width 14 height 14
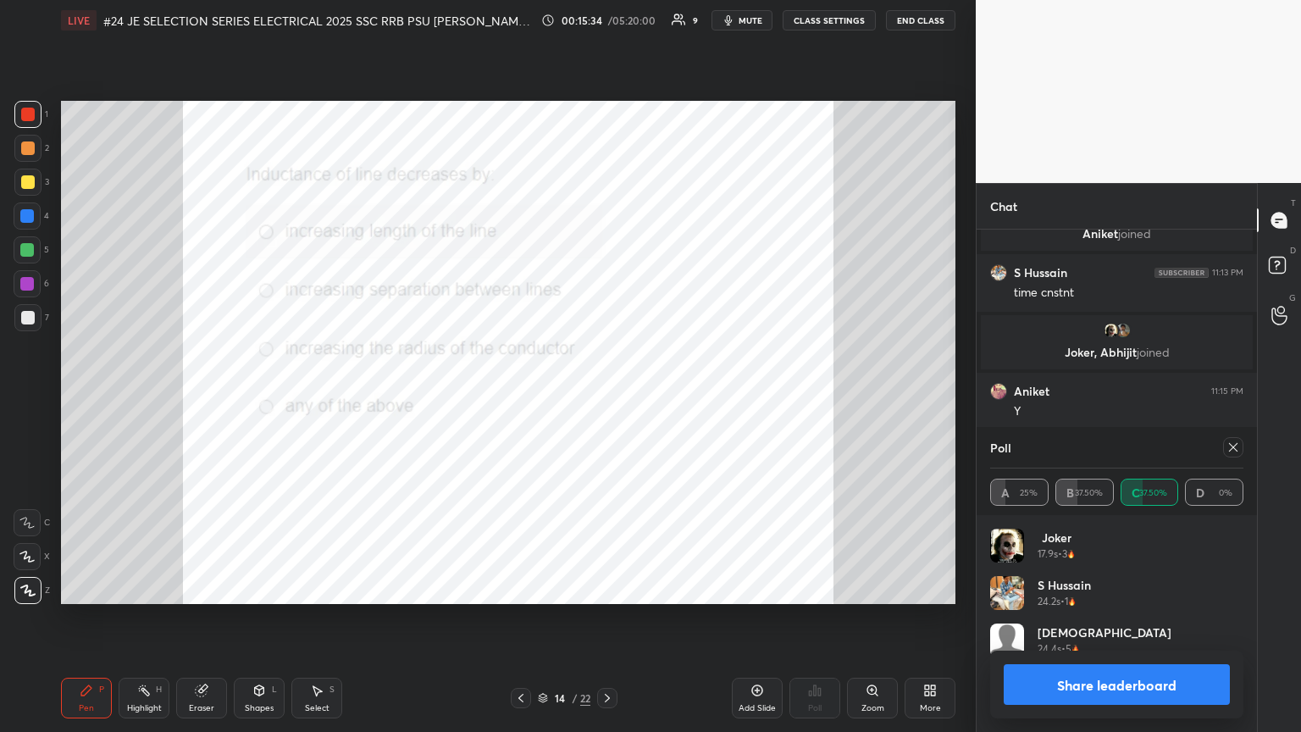
click at [607, 397] on icon at bounding box center [1233, 447] width 14 height 14
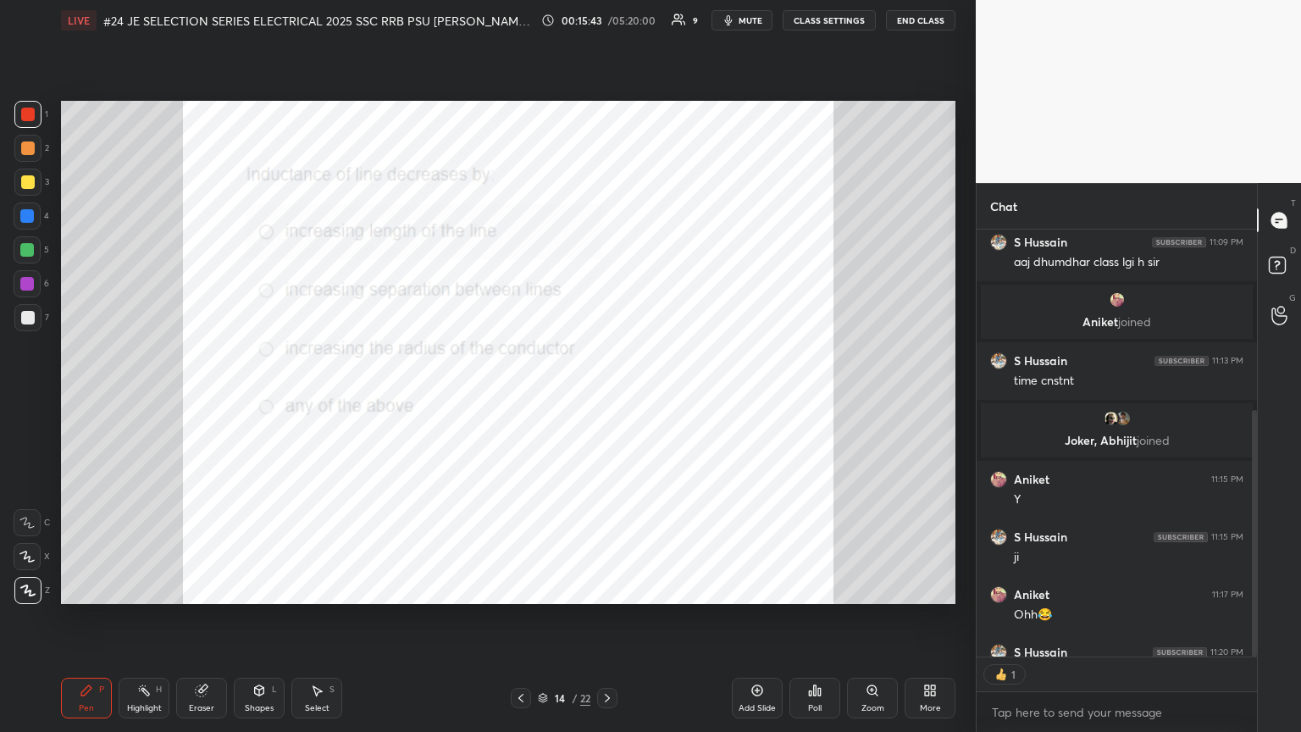
scroll to position [423, 275]
click at [607, 397] on icon at bounding box center [607, 698] width 14 height 14
type textarea "x"
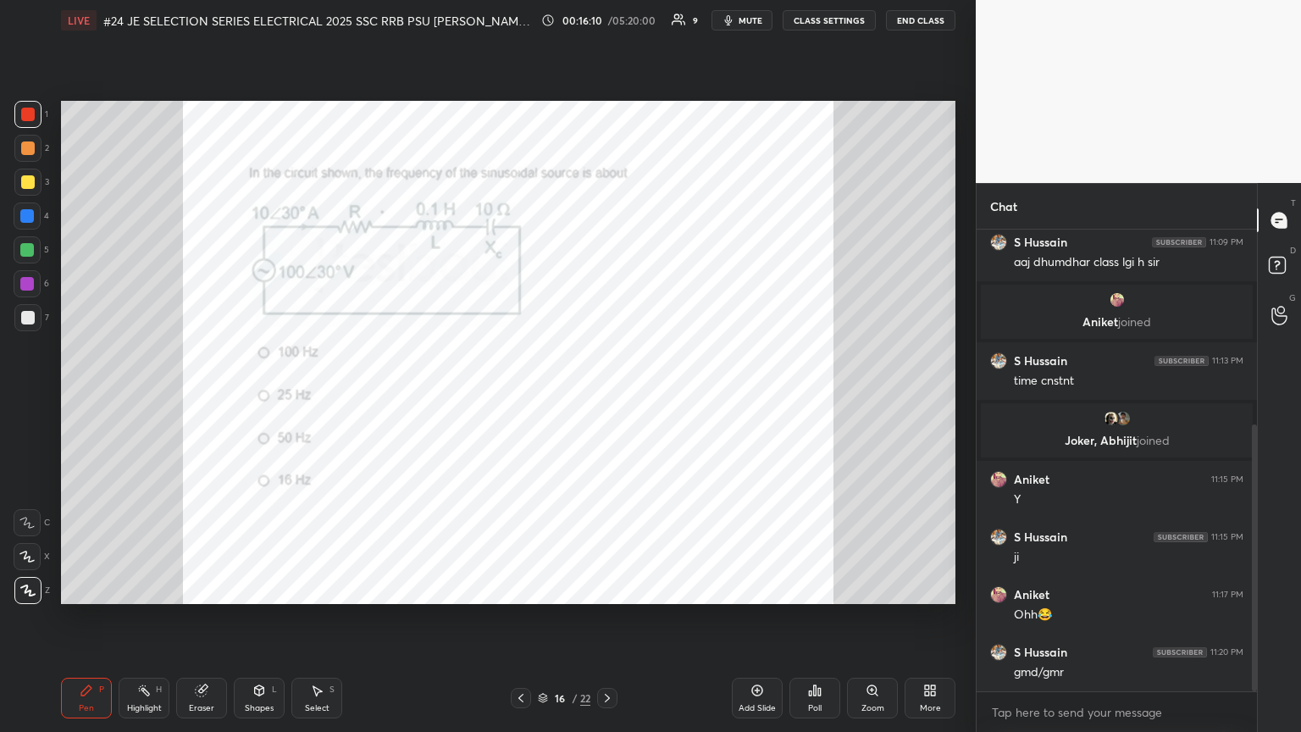
click at [607, 397] on icon at bounding box center [607, 698] width 14 height 14
click at [607, 397] on div "Poll" at bounding box center [814, 698] width 51 height 41
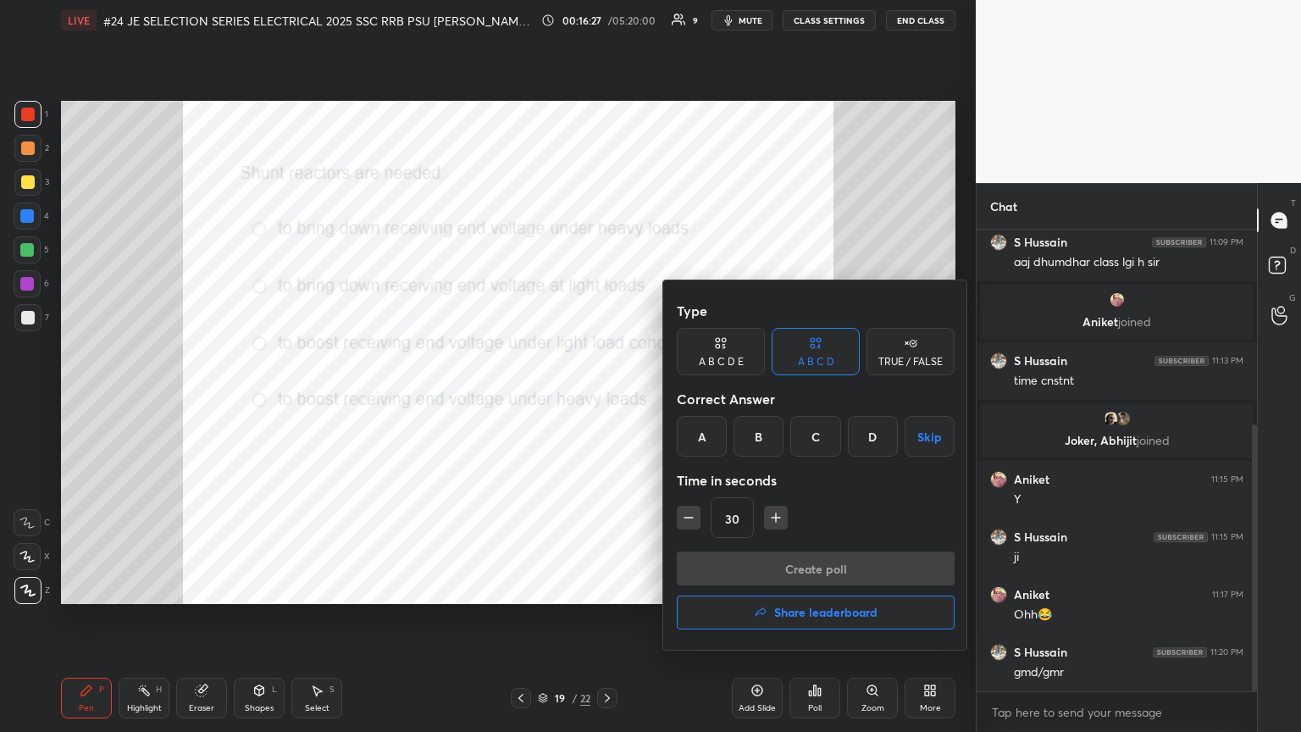
click at [607, 397] on div "B" at bounding box center [758, 436] width 50 height 41
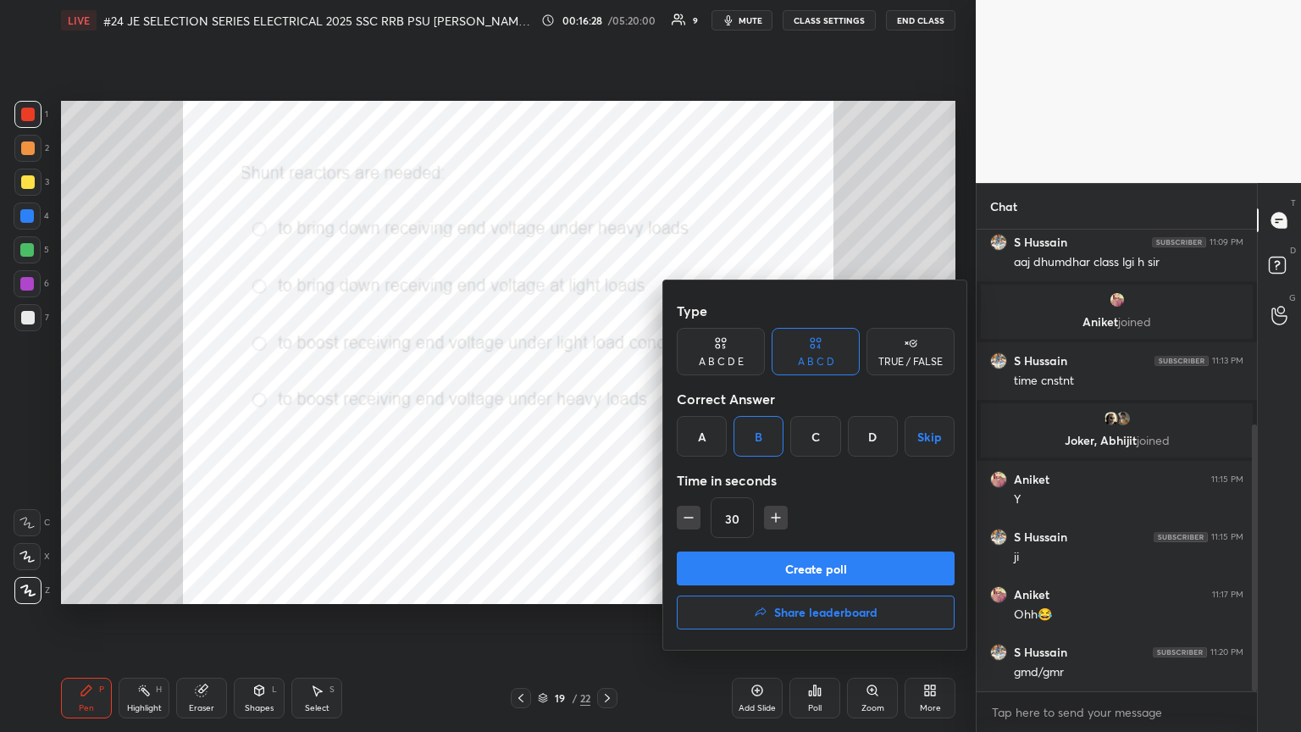
drag, startPoint x: 785, startPoint y: 518, endPoint x: 776, endPoint y: 545, distance: 27.9
click at [607, 397] on button "button" at bounding box center [776, 518] width 24 height 24
type input "45"
click at [607, 397] on button "Create poll" at bounding box center [816, 568] width 278 height 34
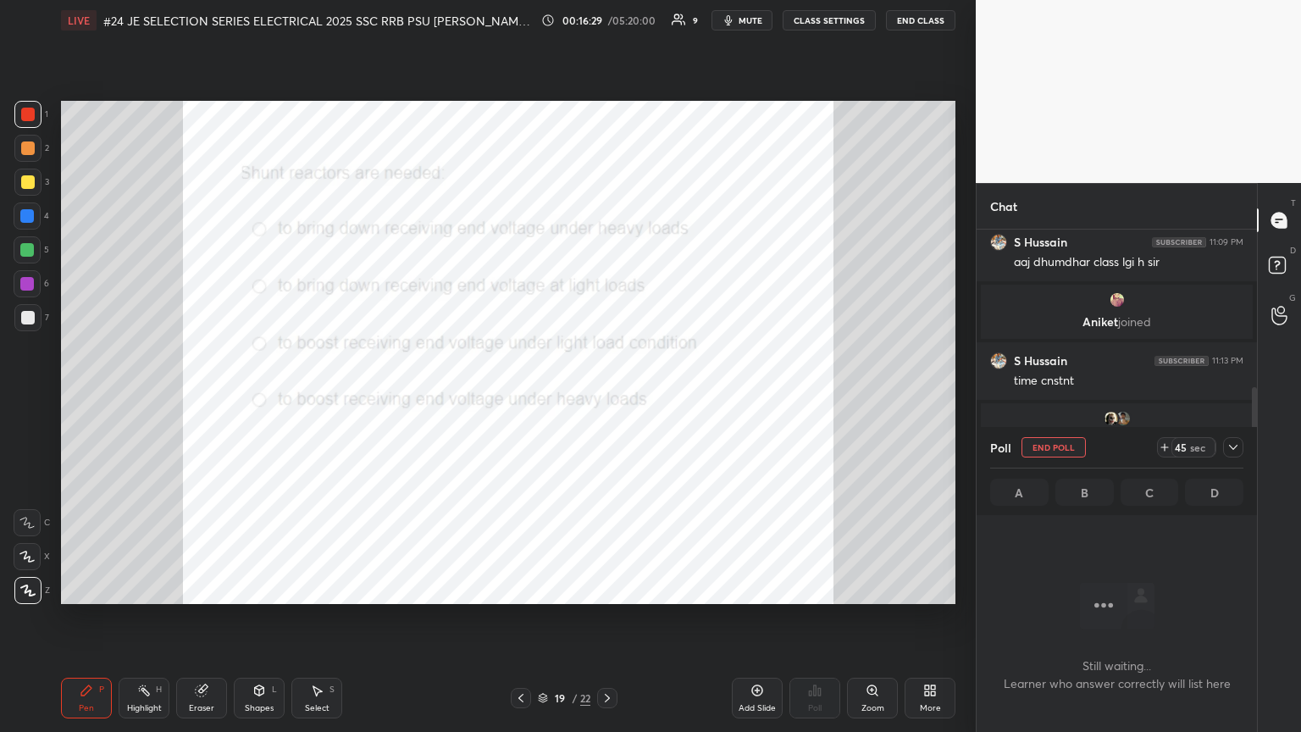
scroll to position [228, 275]
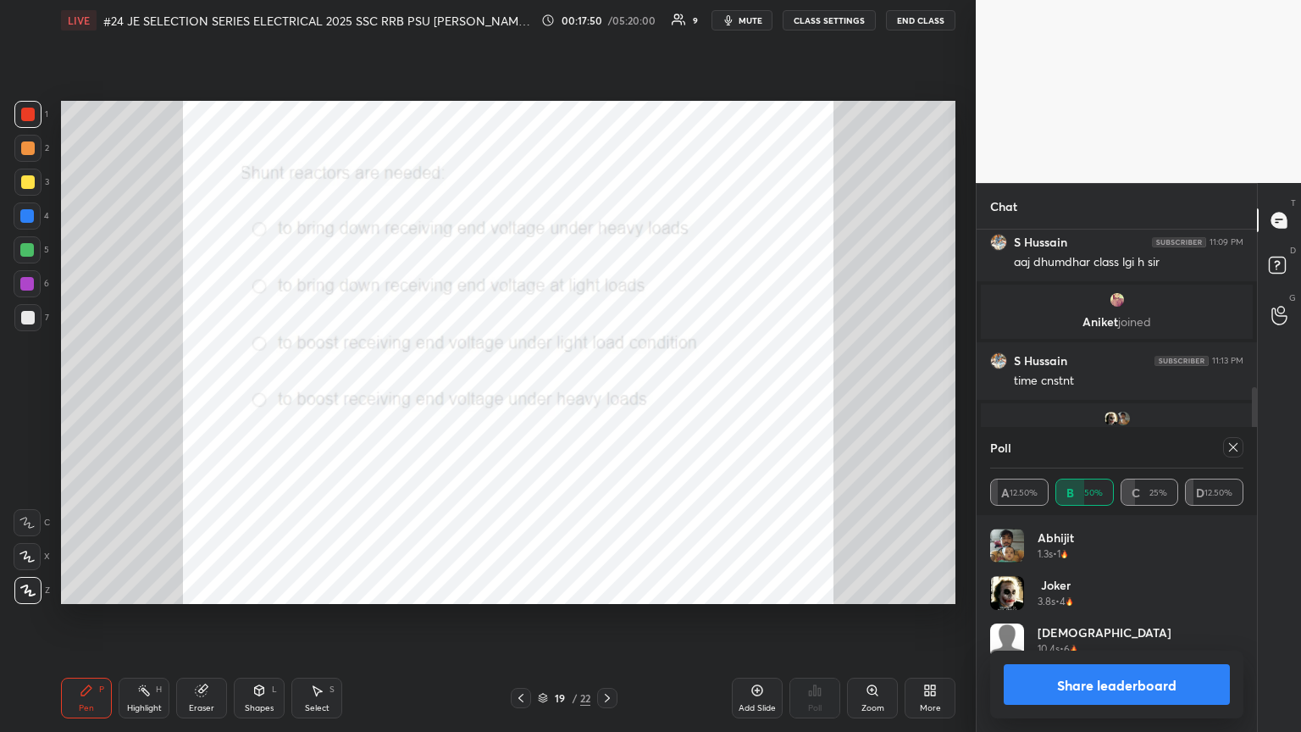
drag, startPoint x: 1226, startPoint y: 451, endPoint x: 1233, endPoint y: 437, distance: 15.2
click at [607, 397] on icon at bounding box center [1233, 447] width 14 height 14
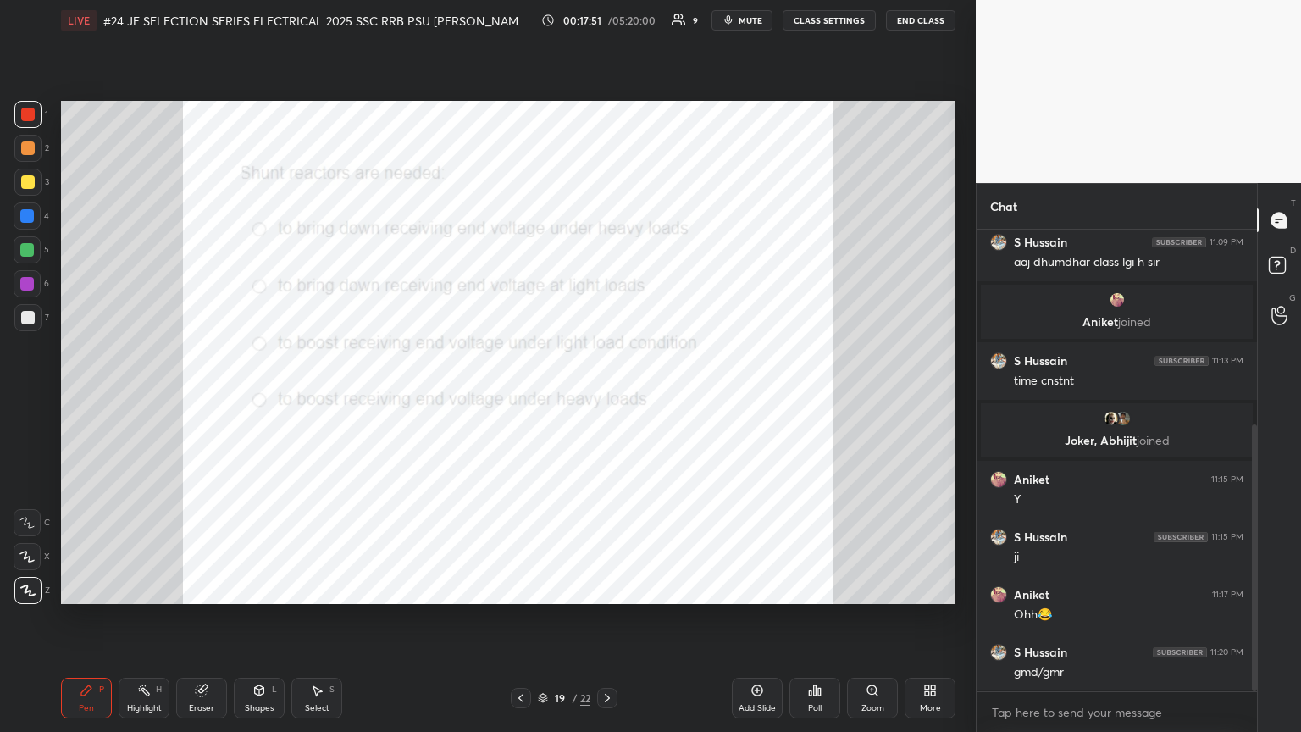
scroll to position [6, 5]
click at [607, 397] on icon at bounding box center [607, 698] width 14 height 14
click at [607, 397] on div "Poll" at bounding box center [814, 698] width 51 height 41
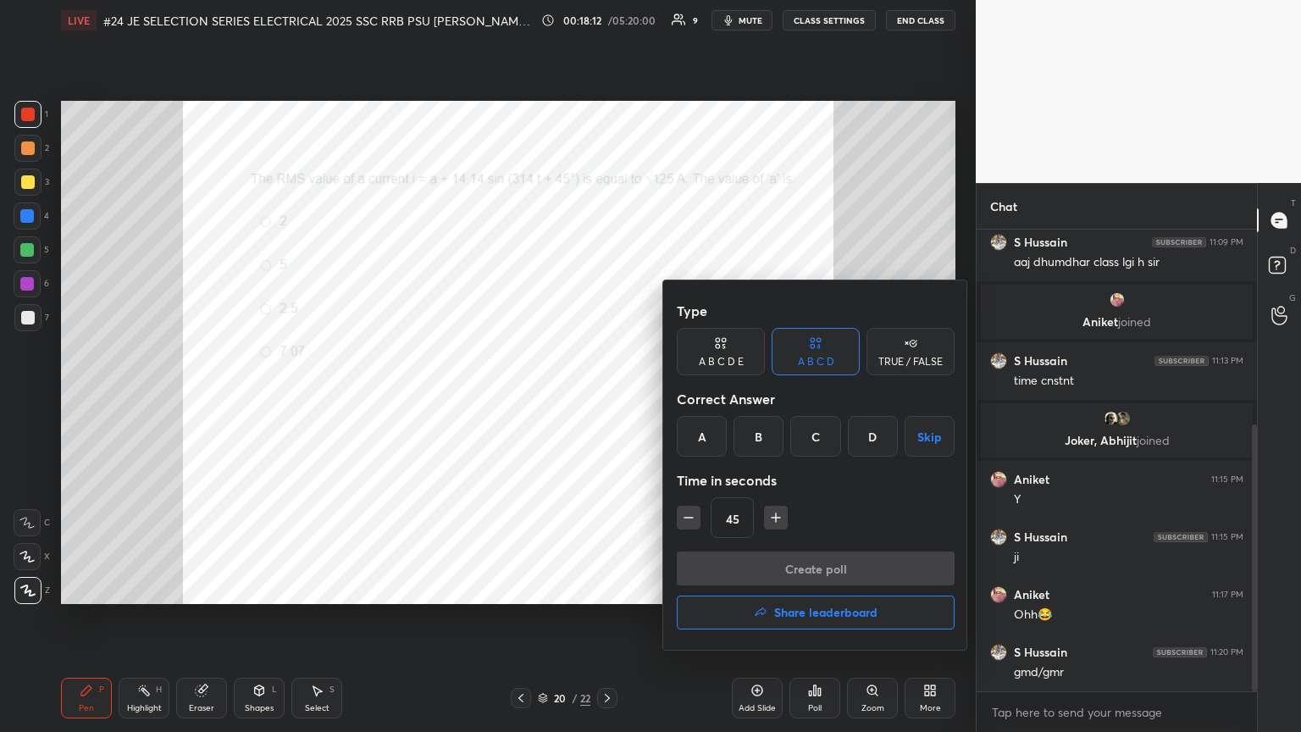
click at [607, 397] on div "B" at bounding box center [758, 436] width 50 height 41
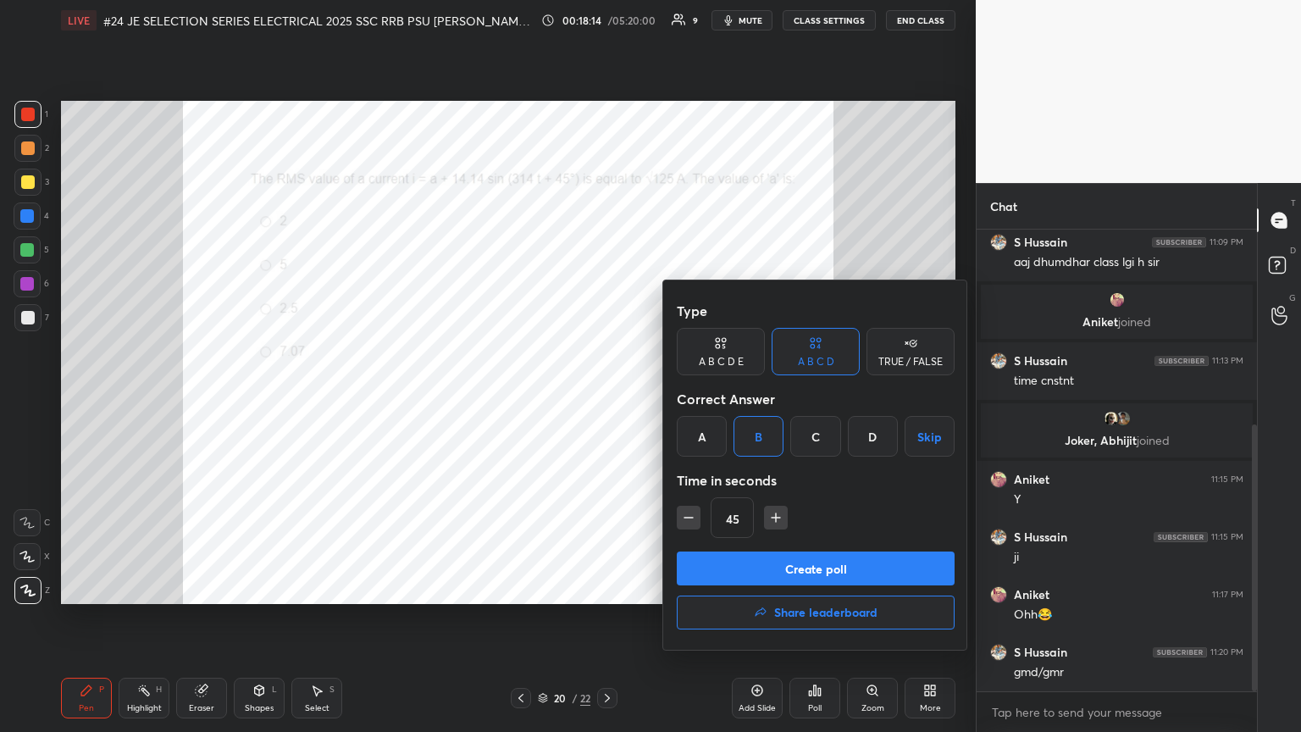
click at [607, 397] on button "Create poll" at bounding box center [816, 568] width 278 height 34
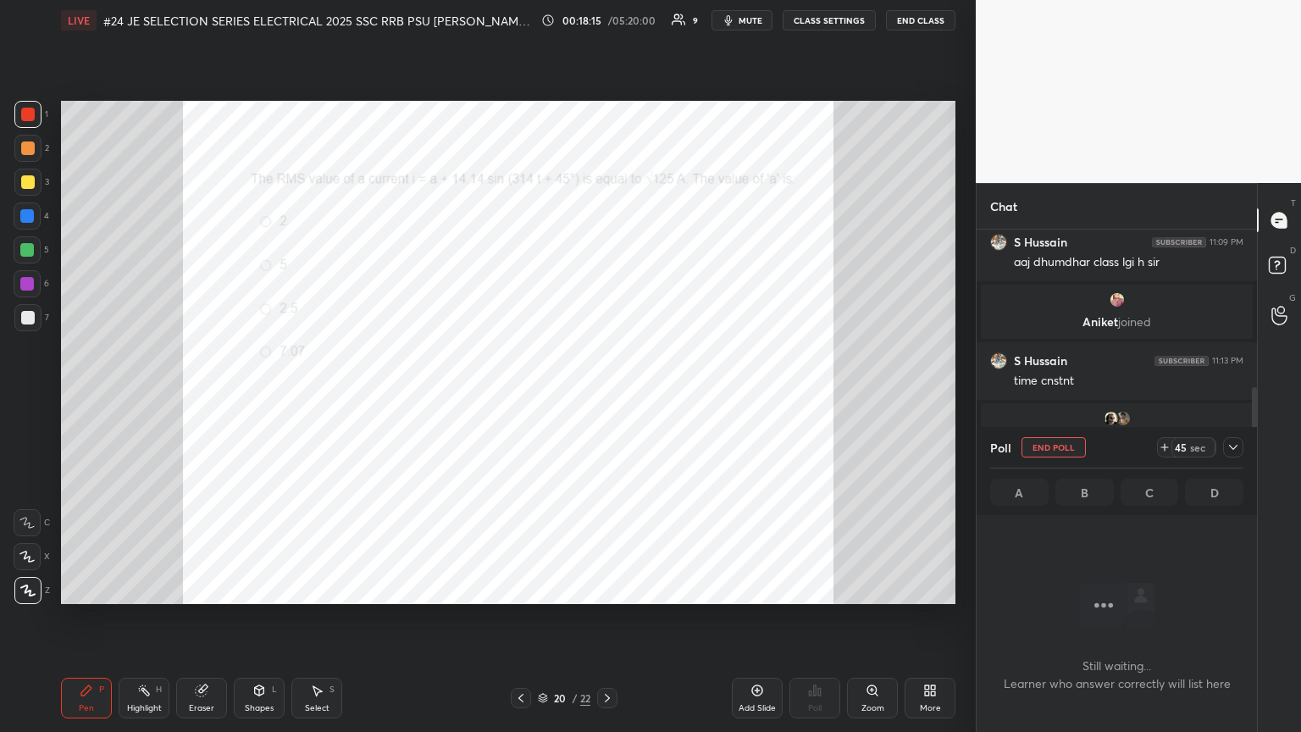
scroll to position [228, 275]
click at [607, 397] on icon at bounding box center [1165, 447] width 14 height 14
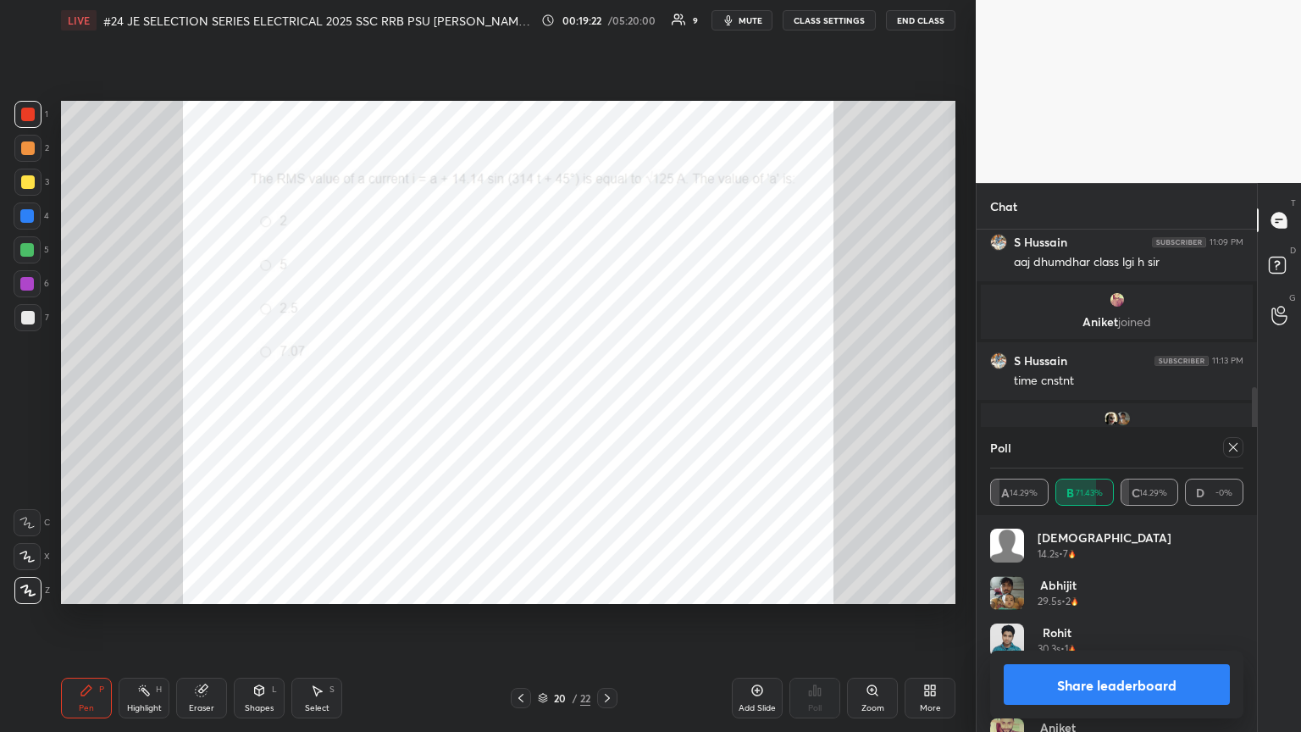
click at [241, 397] on div "Shapes L" at bounding box center [259, 698] width 51 height 41
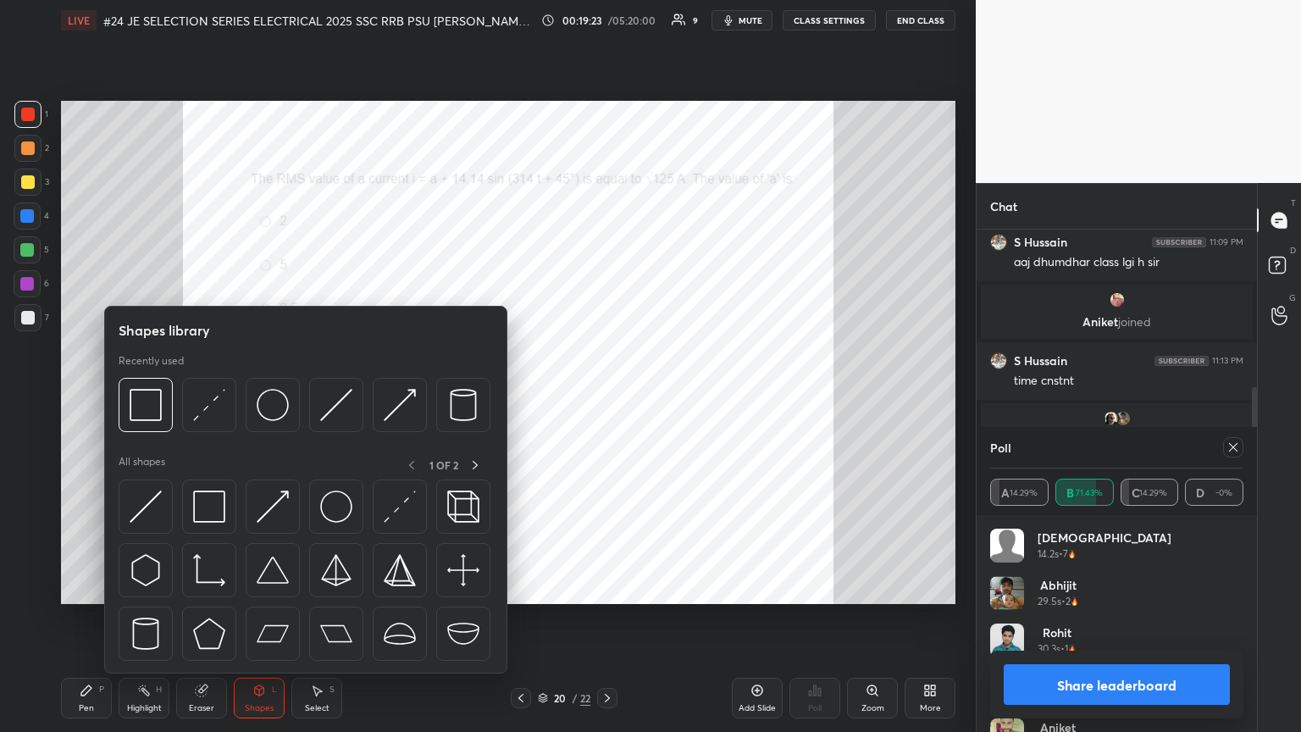
click at [211, 397] on div "Eraser" at bounding box center [201, 698] width 51 height 41
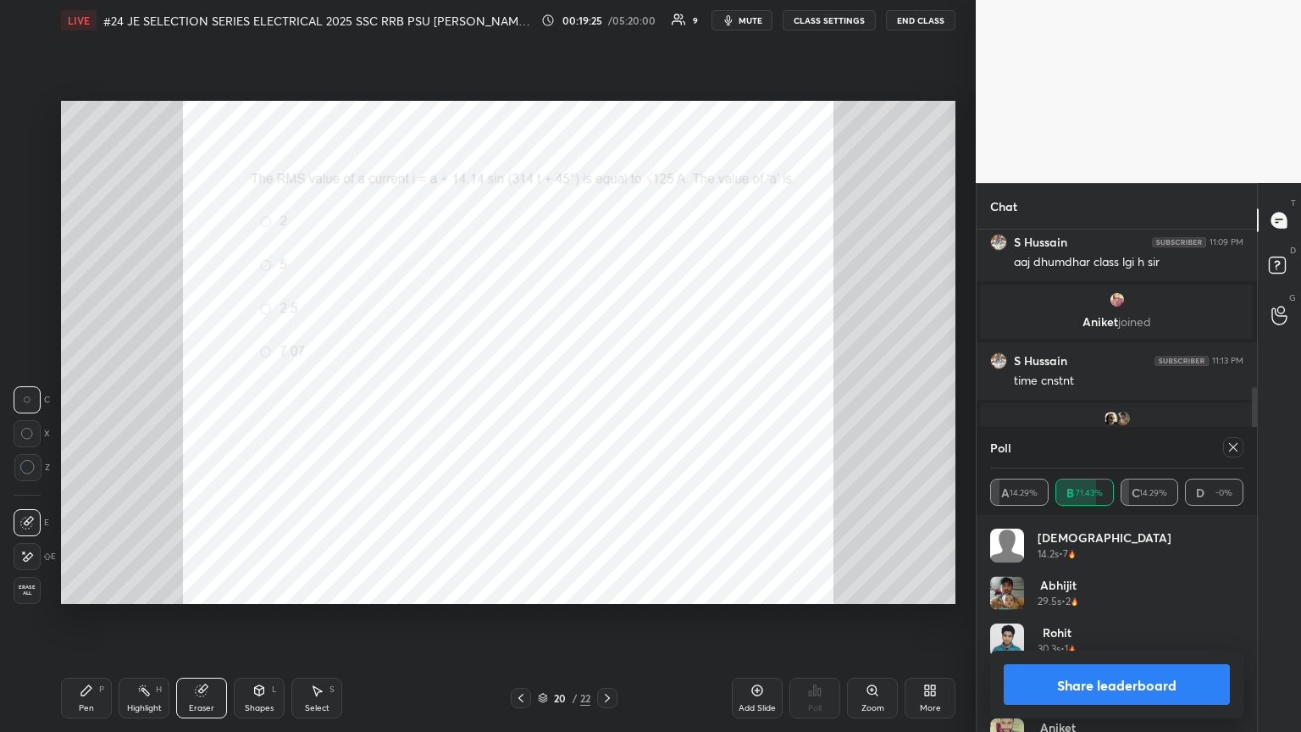
drag, startPoint x: 25, startPoint y: 586, endPoint x: 50, endPoint y: 634, distance: 53.4
click at [29, 397] on span "Erase all" at bounding box center [26, 590] width 25 height 12
click at [98, 397] on div "Pen P" at bounding box center [86, 698] width 51 height 41
click at [607, 397] on div at bounding box center [1233, 447] width 20 height 20
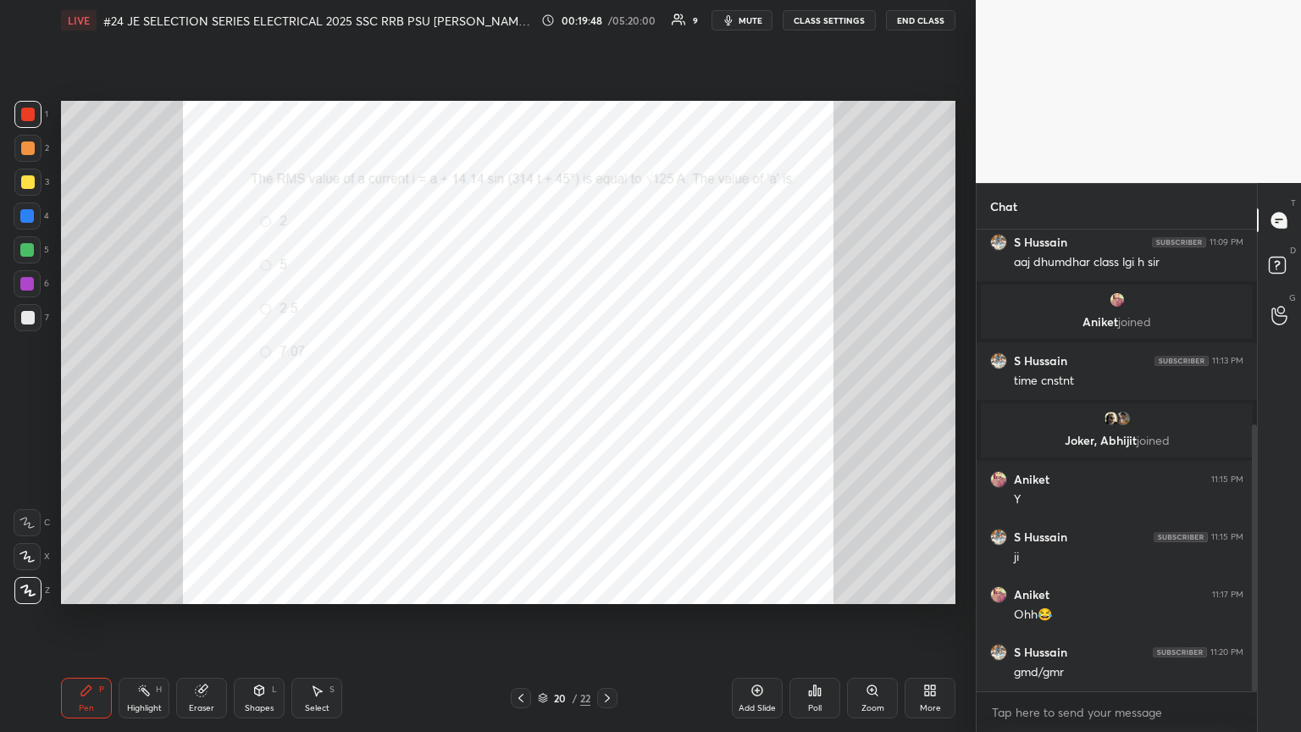
scroll to position [338, 0]
drag, startPoint x: 1253, startPoint y: 525, endPoint x: 1251, endPoint y: 566, distance: 40.7
click at [607, 397] on div at bounding box center [1254, 557] width 5 height 267
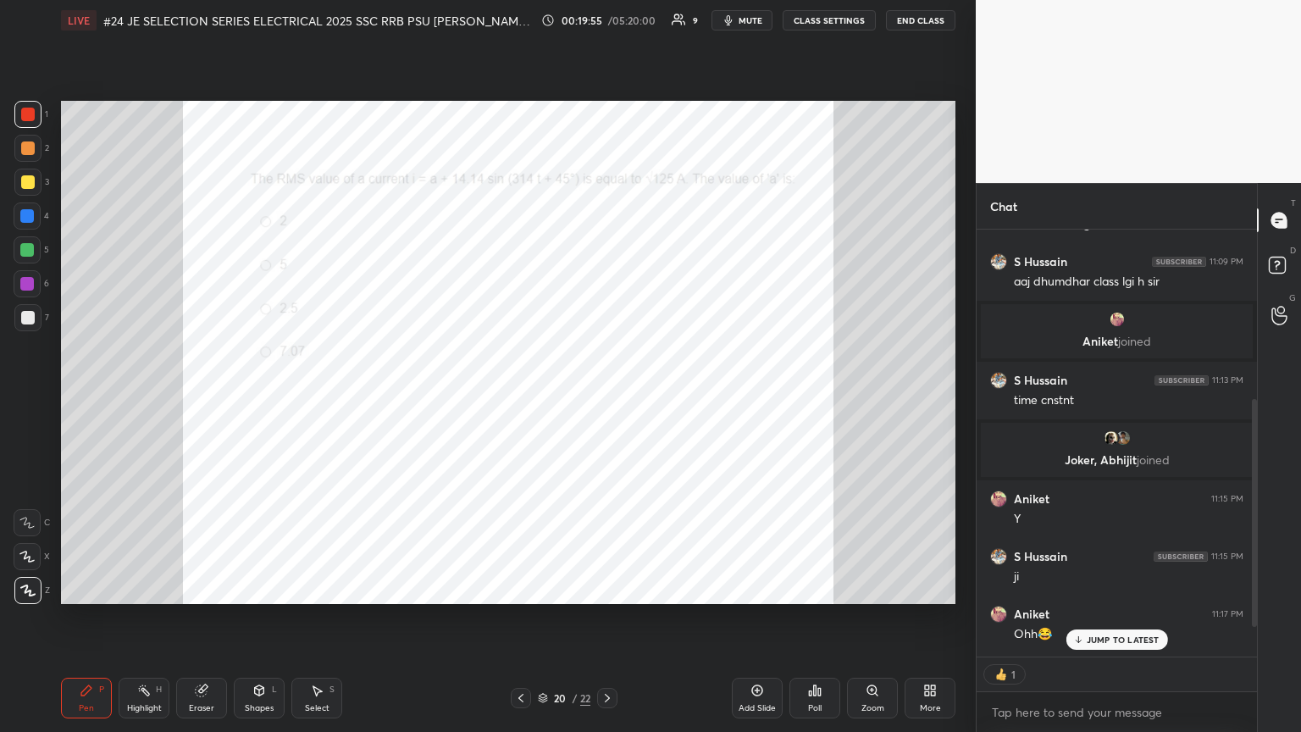
scroll to position [373, 0]
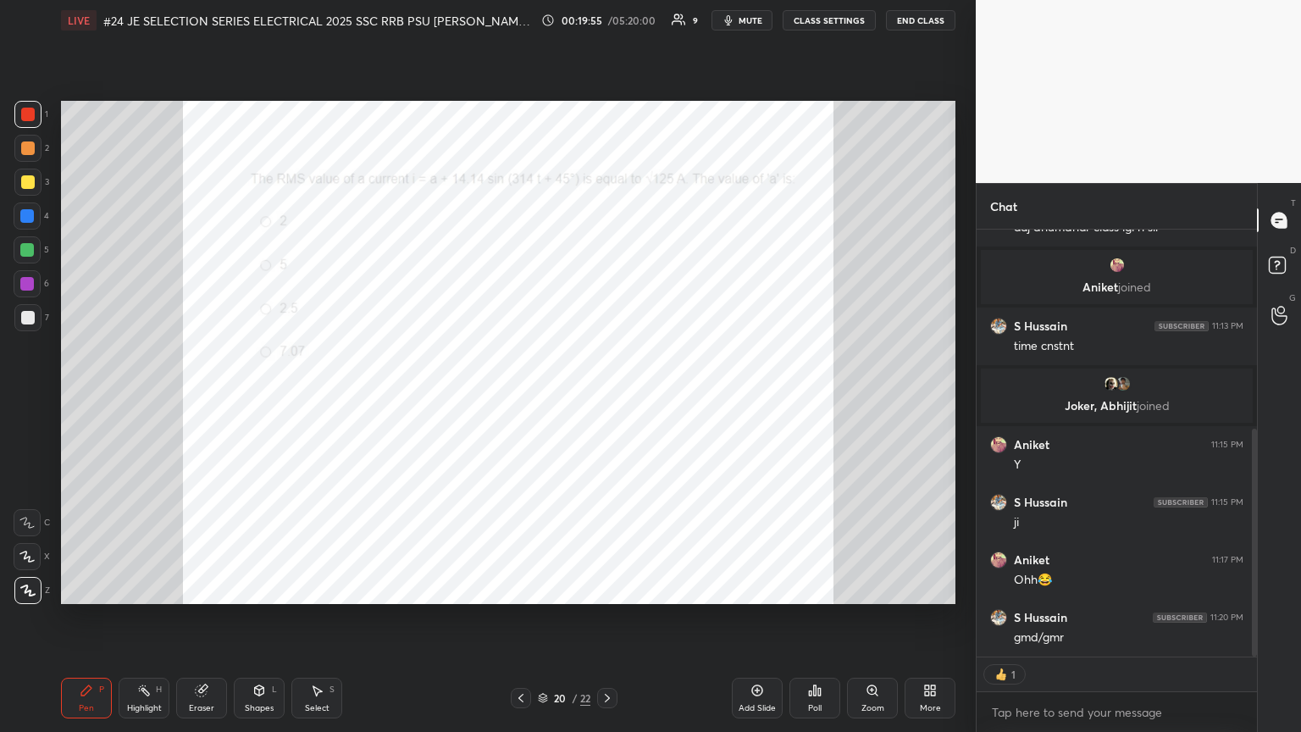
drag, startPoint x: 1255, startPoint y: 535, endPoint x: 1255, endPoint y: 576, distance: 40.7
click at [607, 397] on div at bounding box center [1254, 543] width 5 height 228
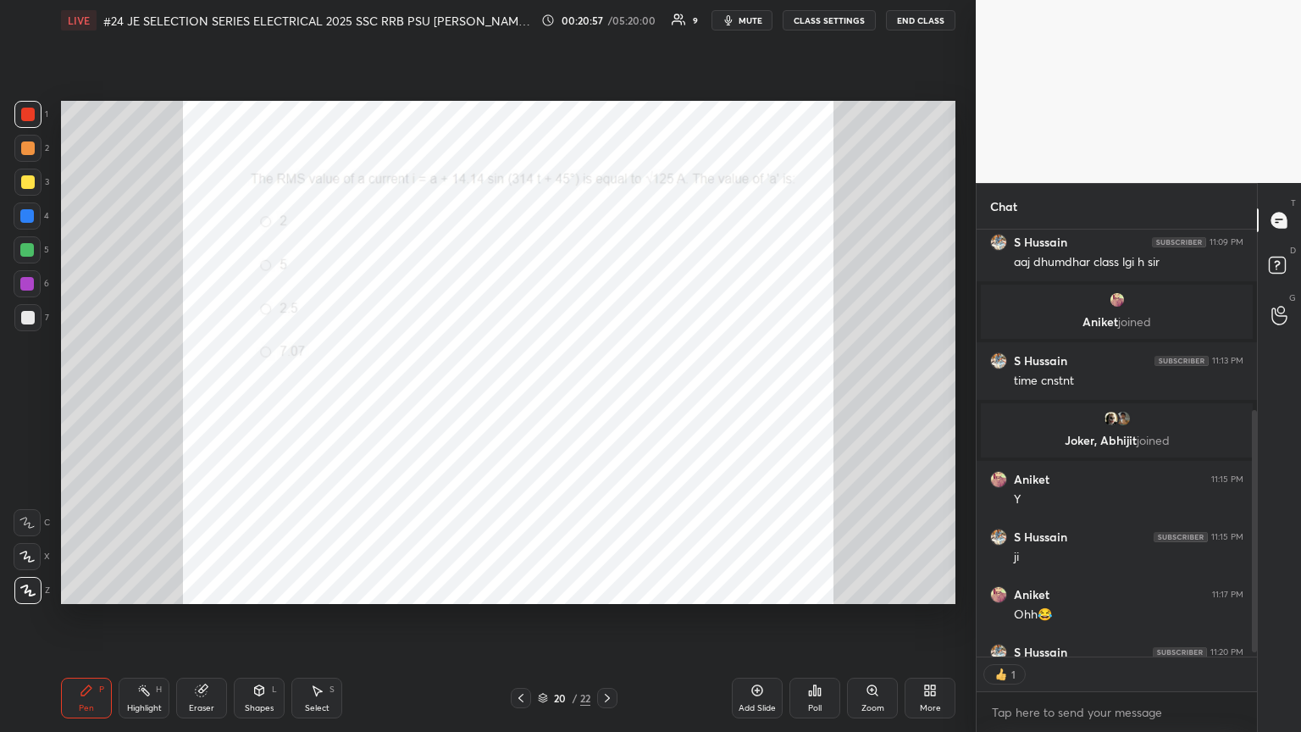
scroll to position [5, 5]
click at [607, 19] on span "mute" at bounding box center [751, 20] width 24 height 12
click at [607, 397] on icon at bounding box center [607, 698] width 14 height 14
click at [606, 397] on icon at bounding box center [607, 698] width 14 height 14
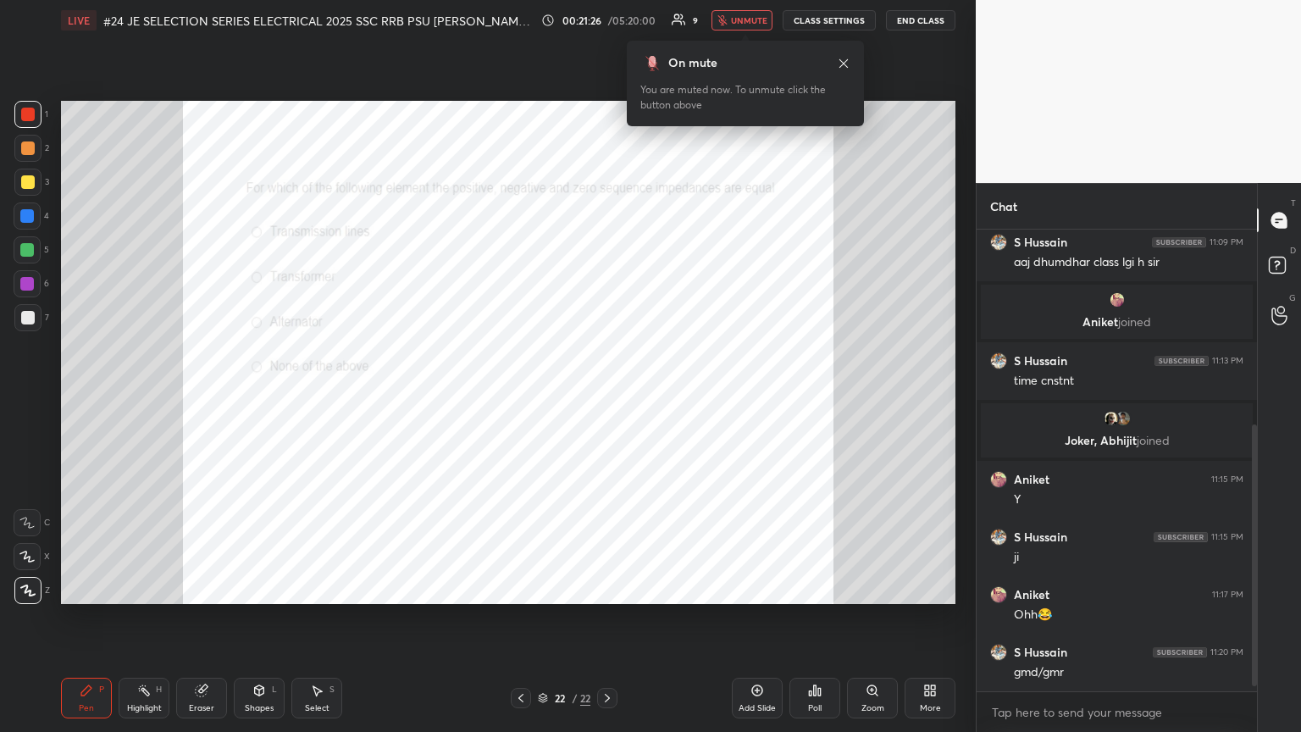
click at [607, 23] on span "unmute" at bounding box center [749, 20] width 36 height 12
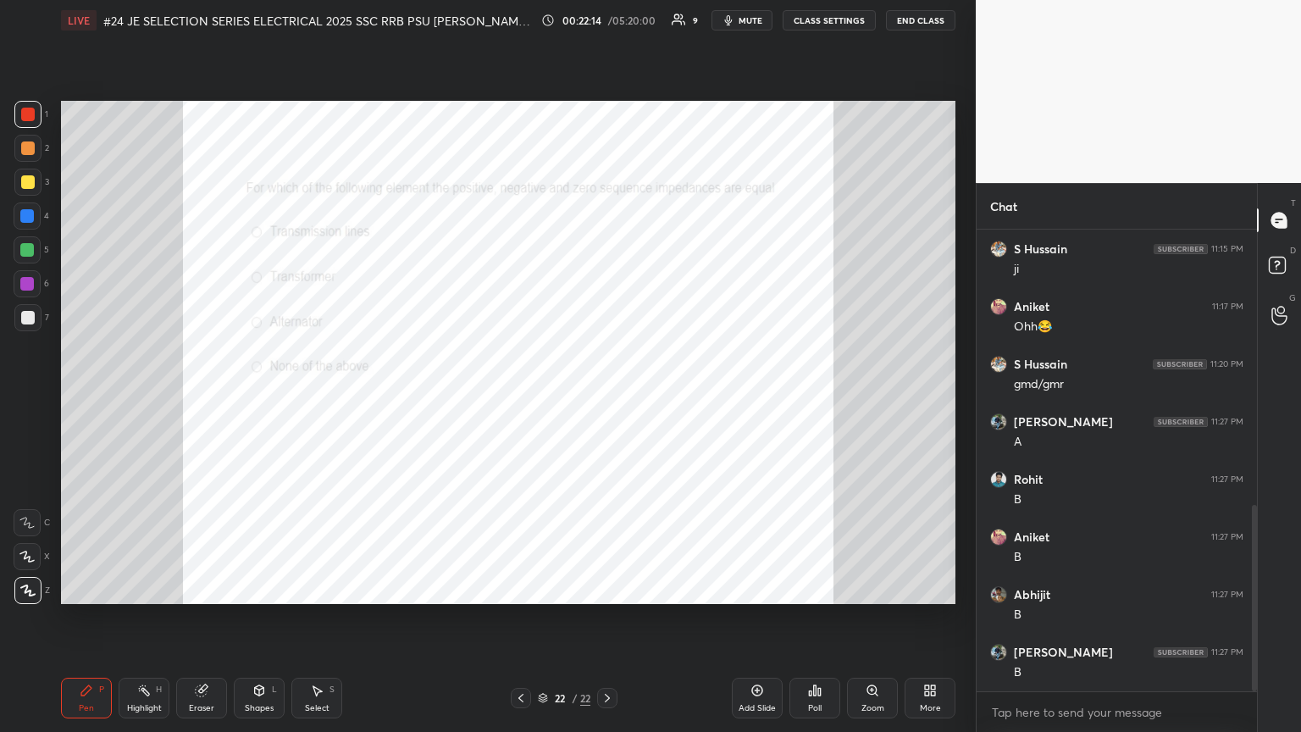
scroll to position [683, 0]
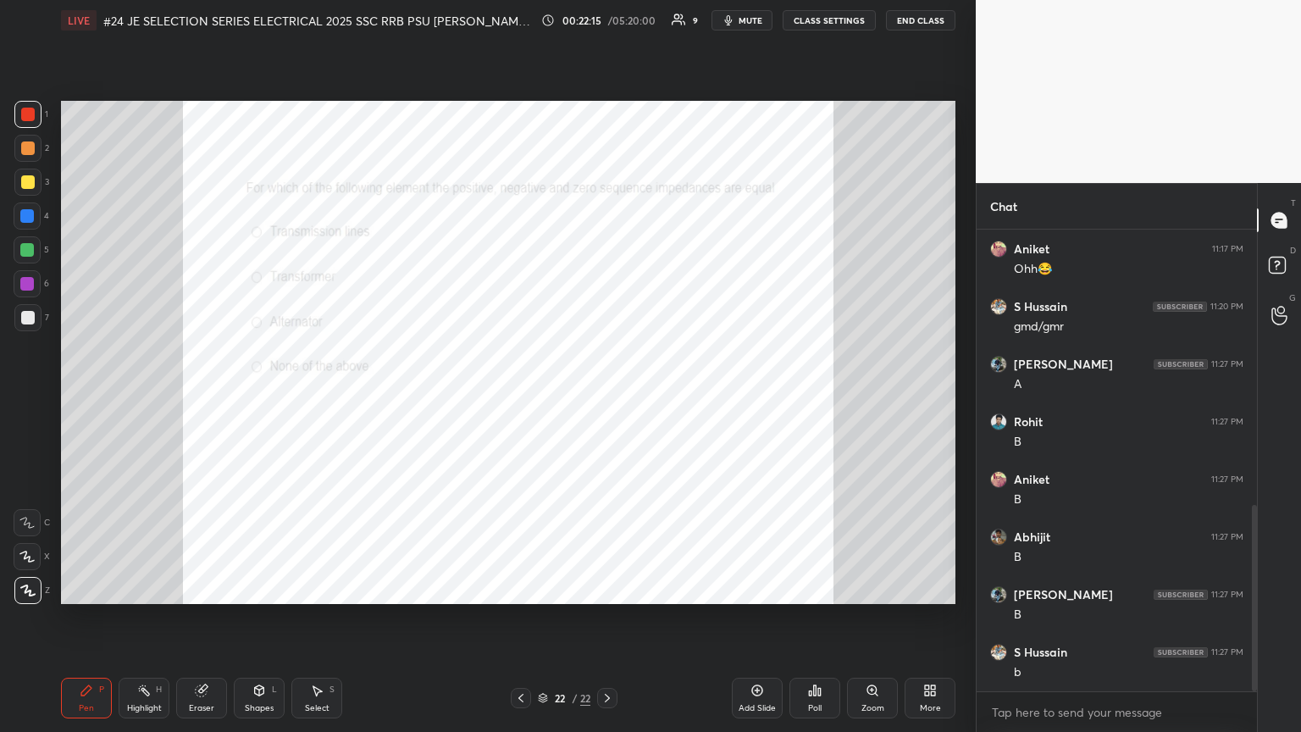
click at [607, 397] on icon at bounding box center [607, 698] width 14 height 14
click at [542, 397] on icon at bounding box center [543, 696] width 8 height 4
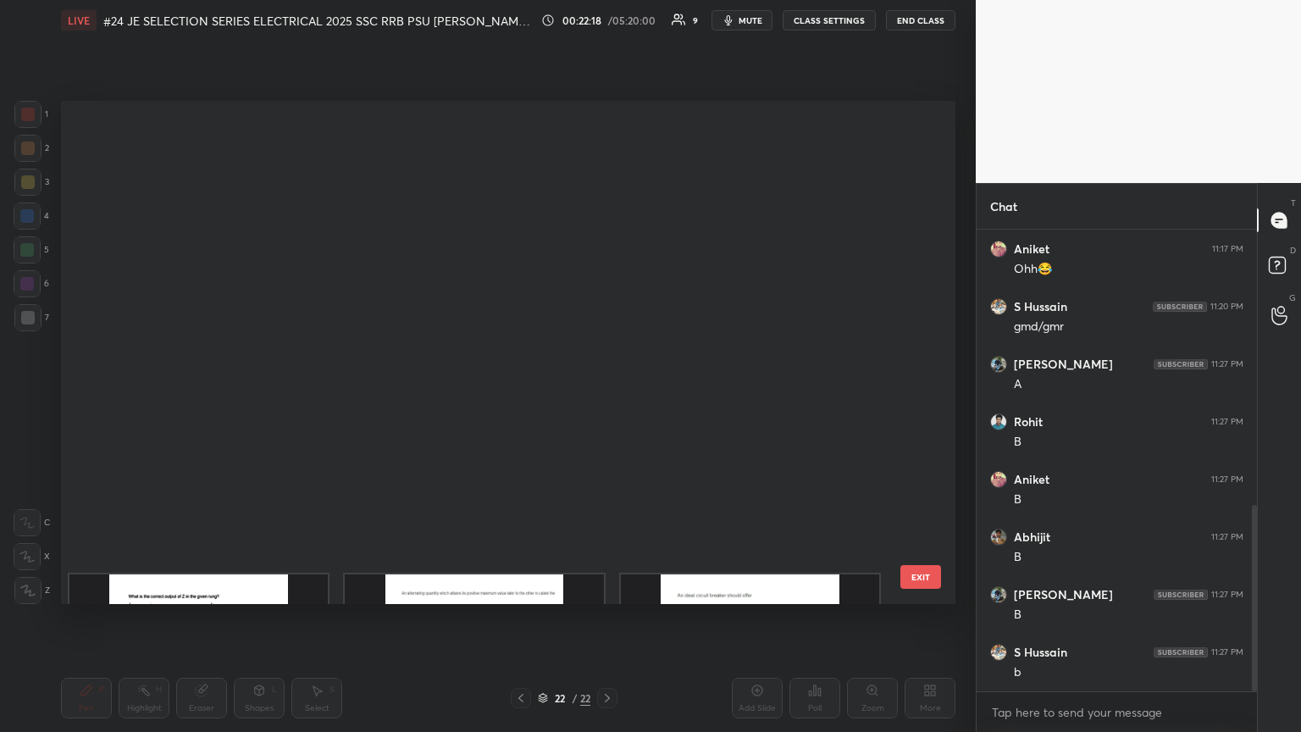
scroll to position [498, 886]
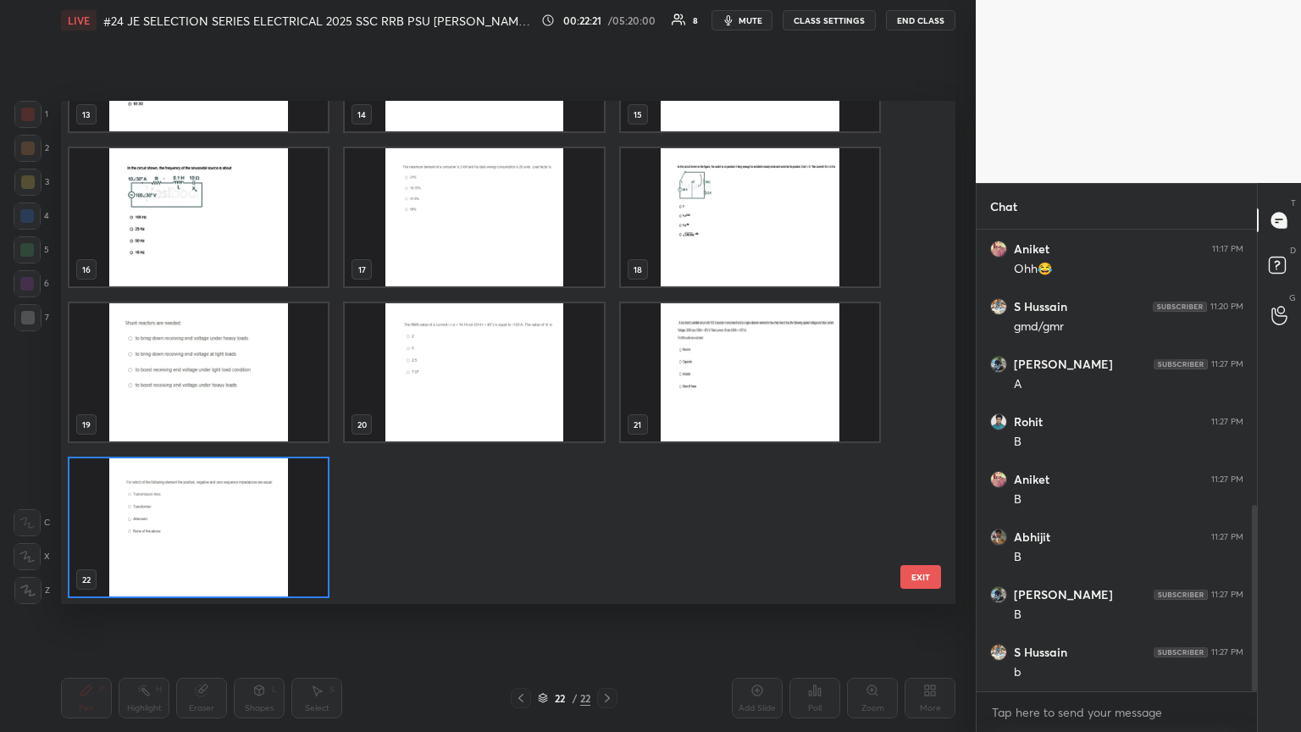
click at [211, 258] on img "grid" at bounding box center [198, 217] width 258 height 138
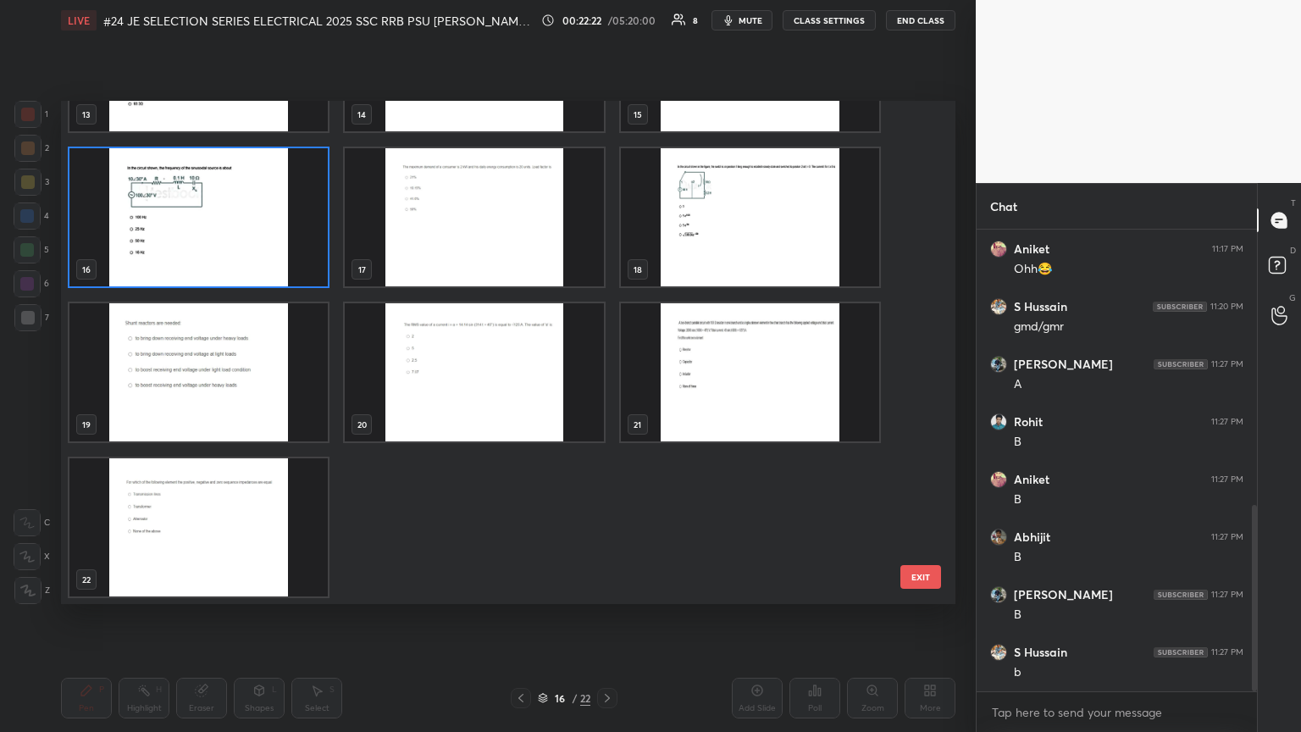
click at [211, 259] on img "grid" at bounding box center [198, 217] width 258 height 138
click at [213, 261] on img "grid" at bounding box center [198, 217] width 258 height 138
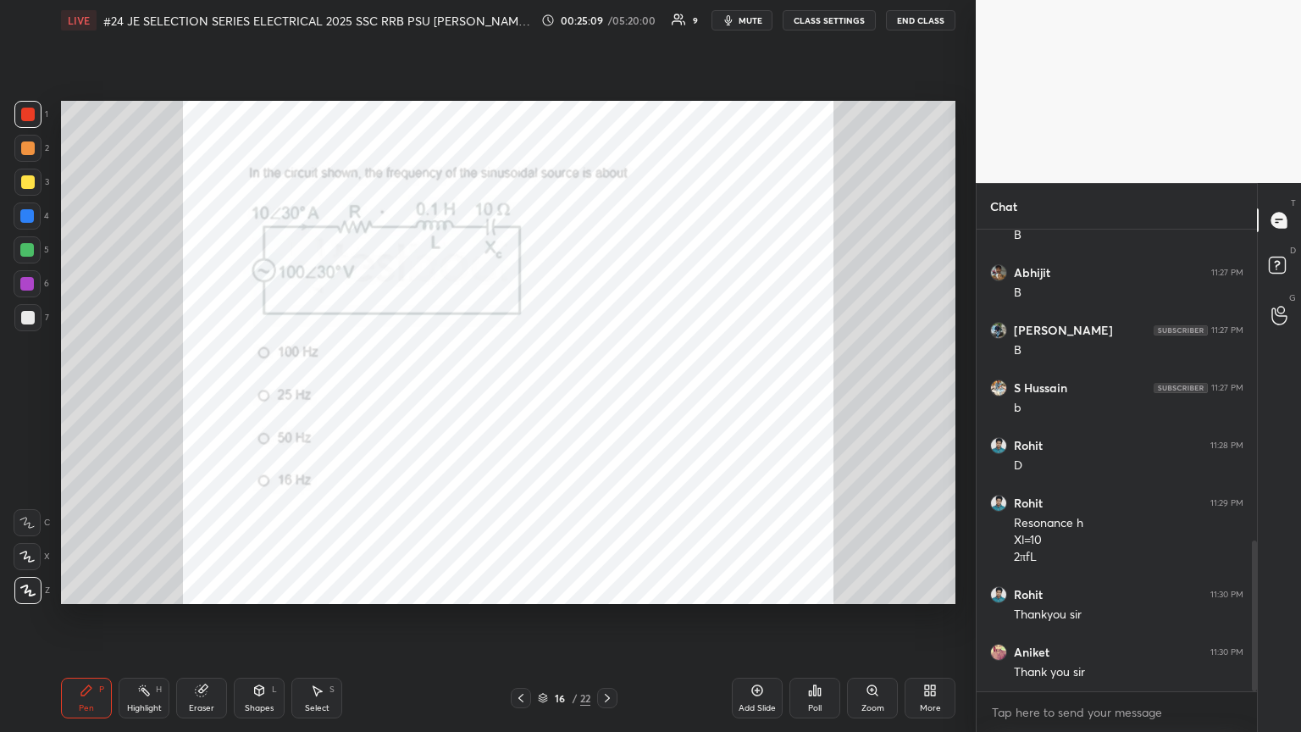
scroll to position [5, 5]
click at [607, 397] on icon at bounding box center [819, 692] width 3 height 8
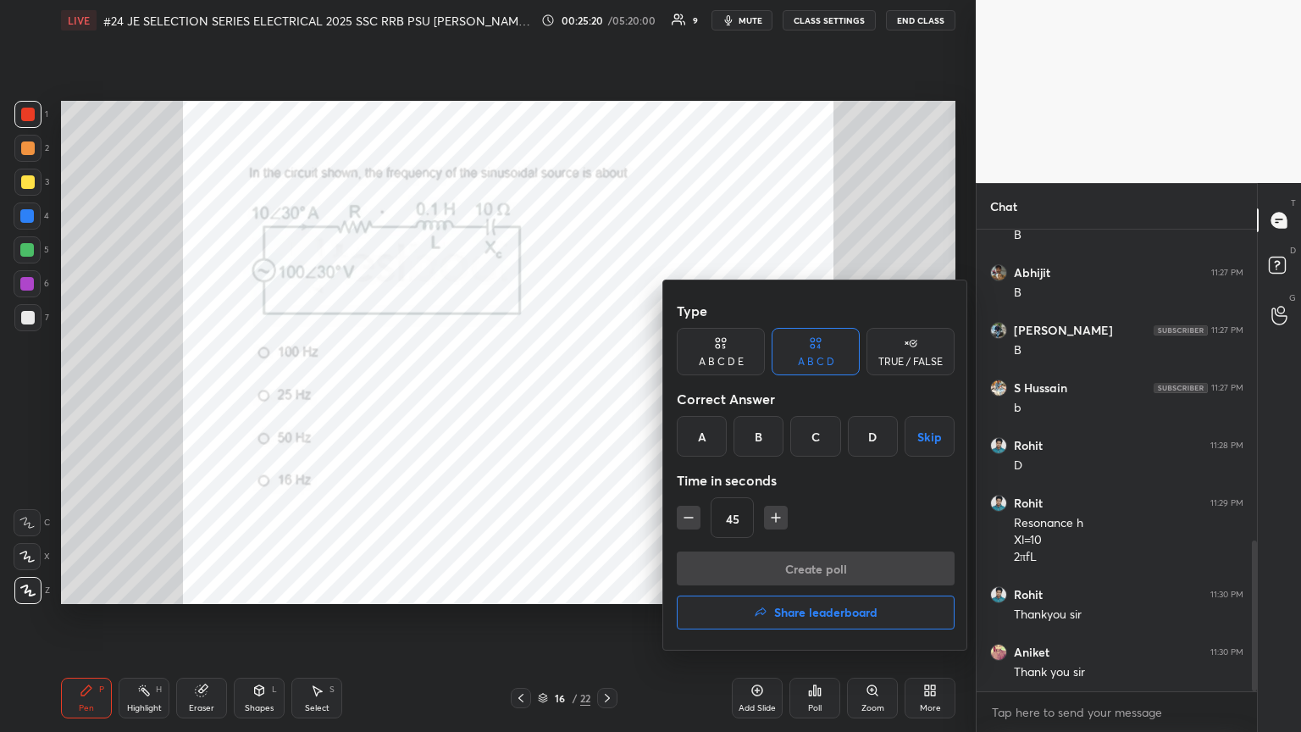
click at [607, 397] on button "Share leaderboard" at bounding box center [816, 612] width 278 height 34
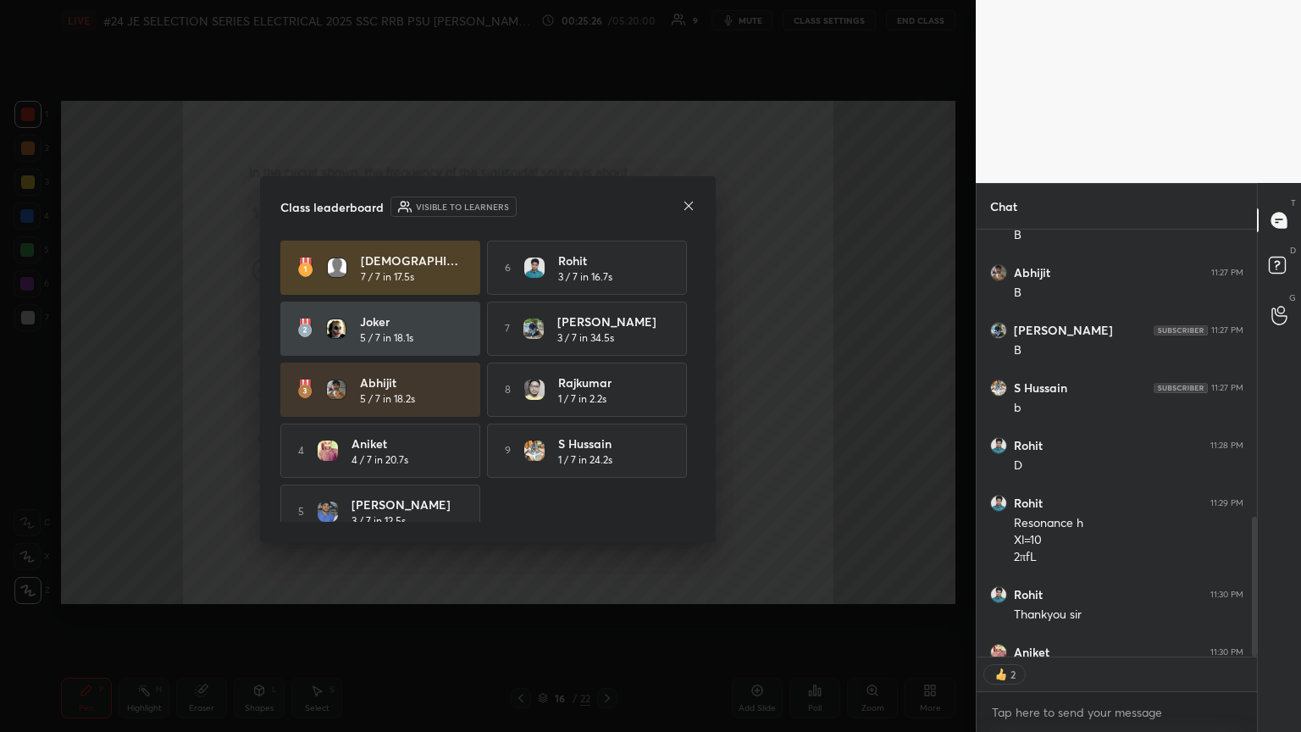
scroll to position [0, 0]
click at [607, 209] on icon at bounding box center [689, 206] width 14 height 14
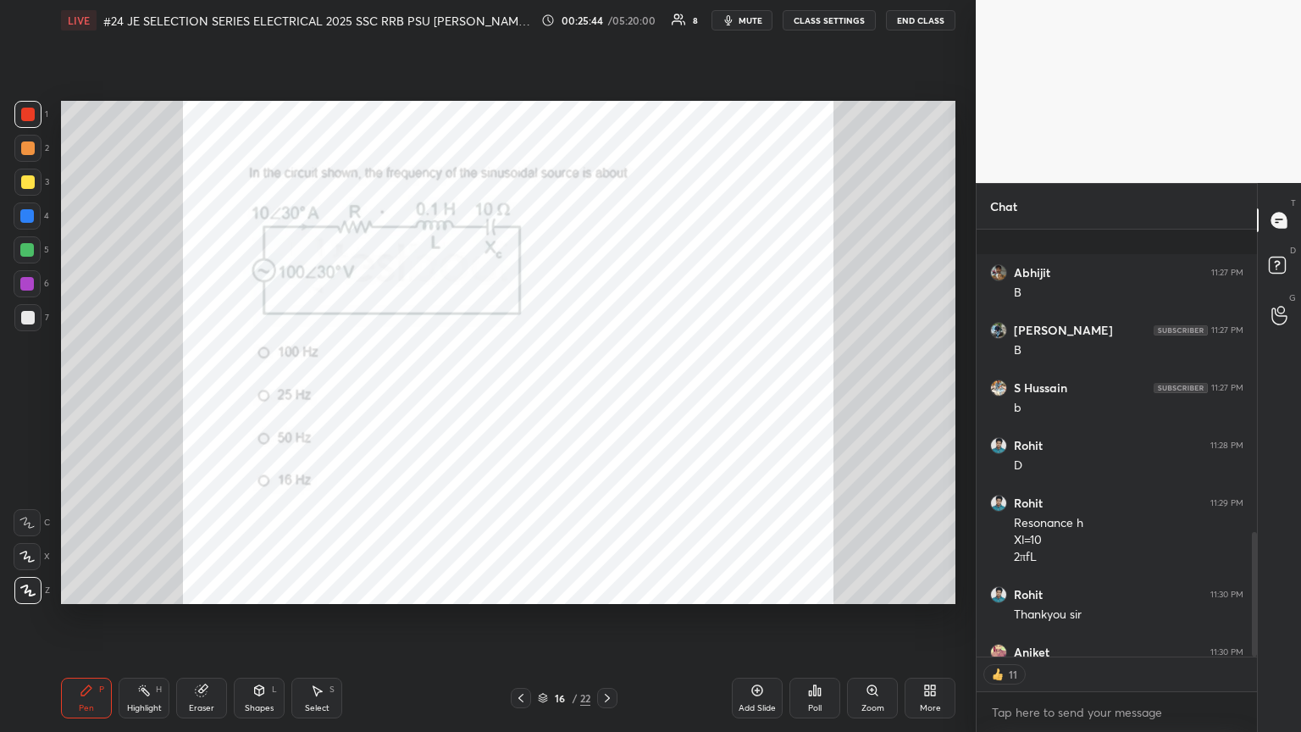
scroll to position [1040, 0]
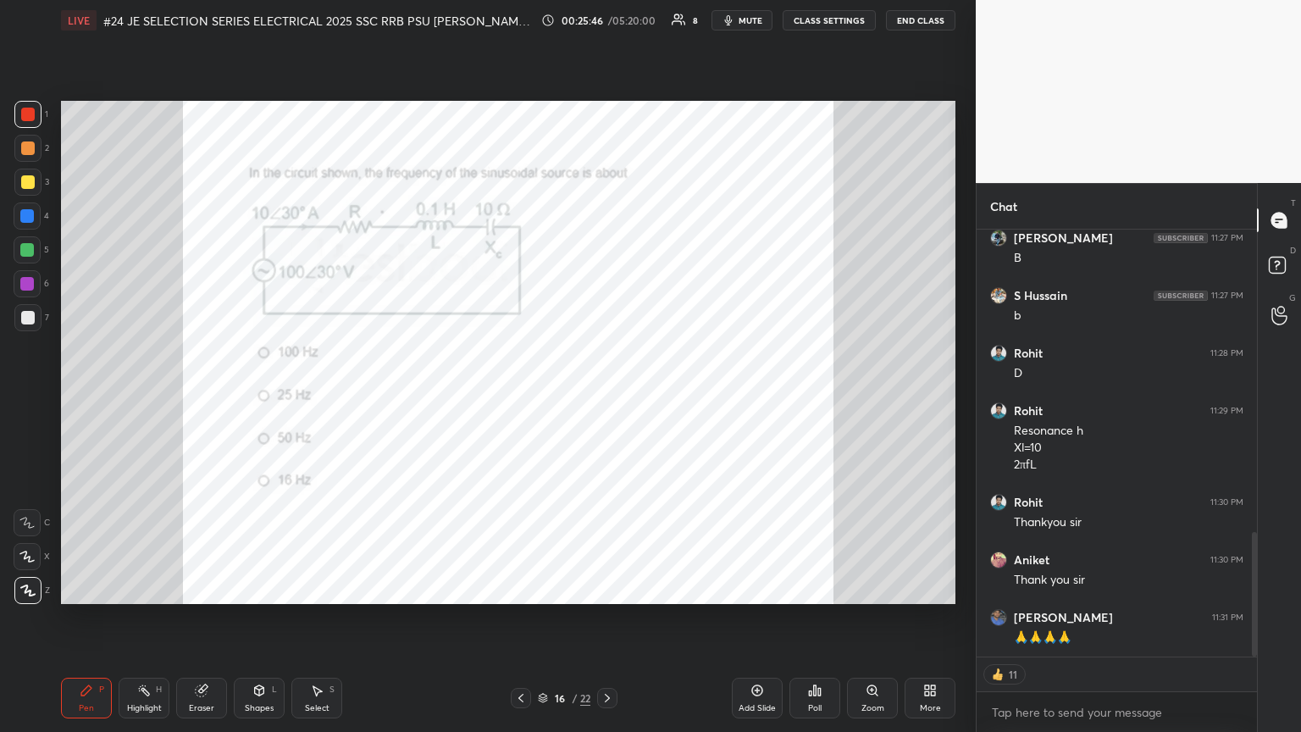
click at [544, 397] on icon at bounding box center [543, 698] width 10 height 10
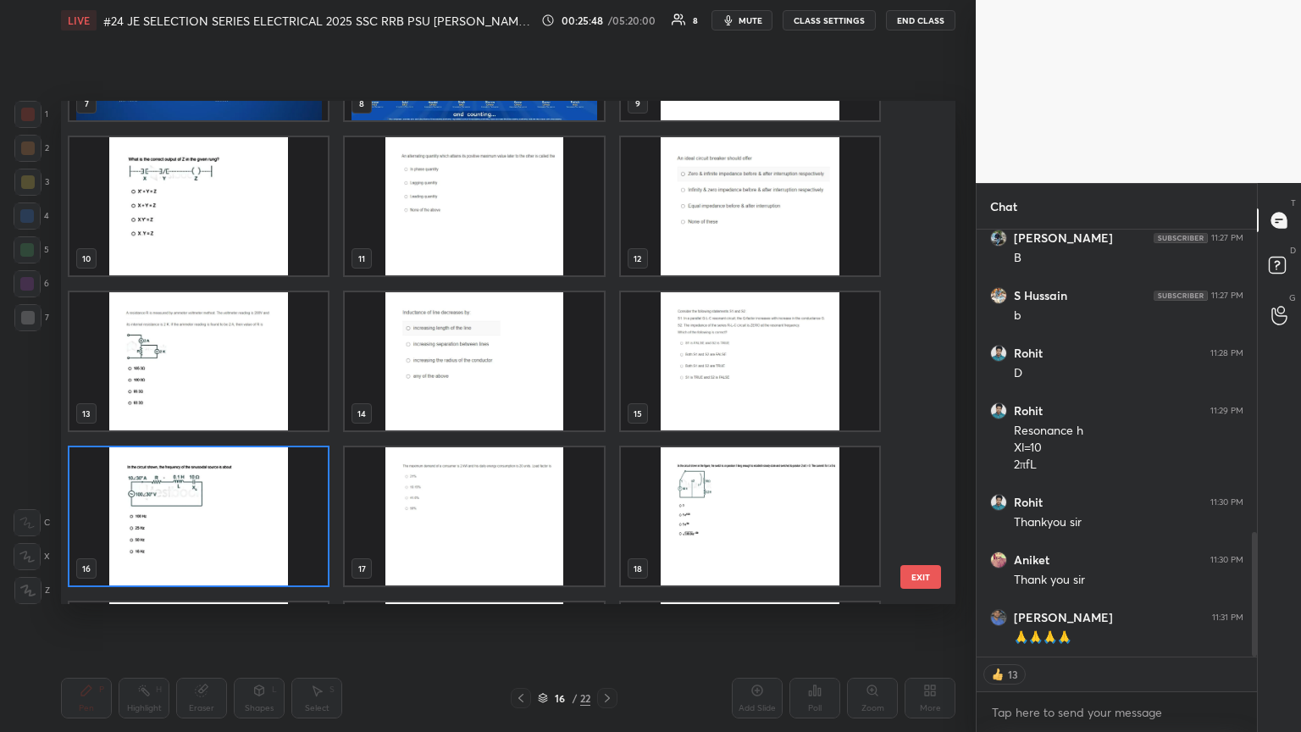
scroll to position [440, 0]
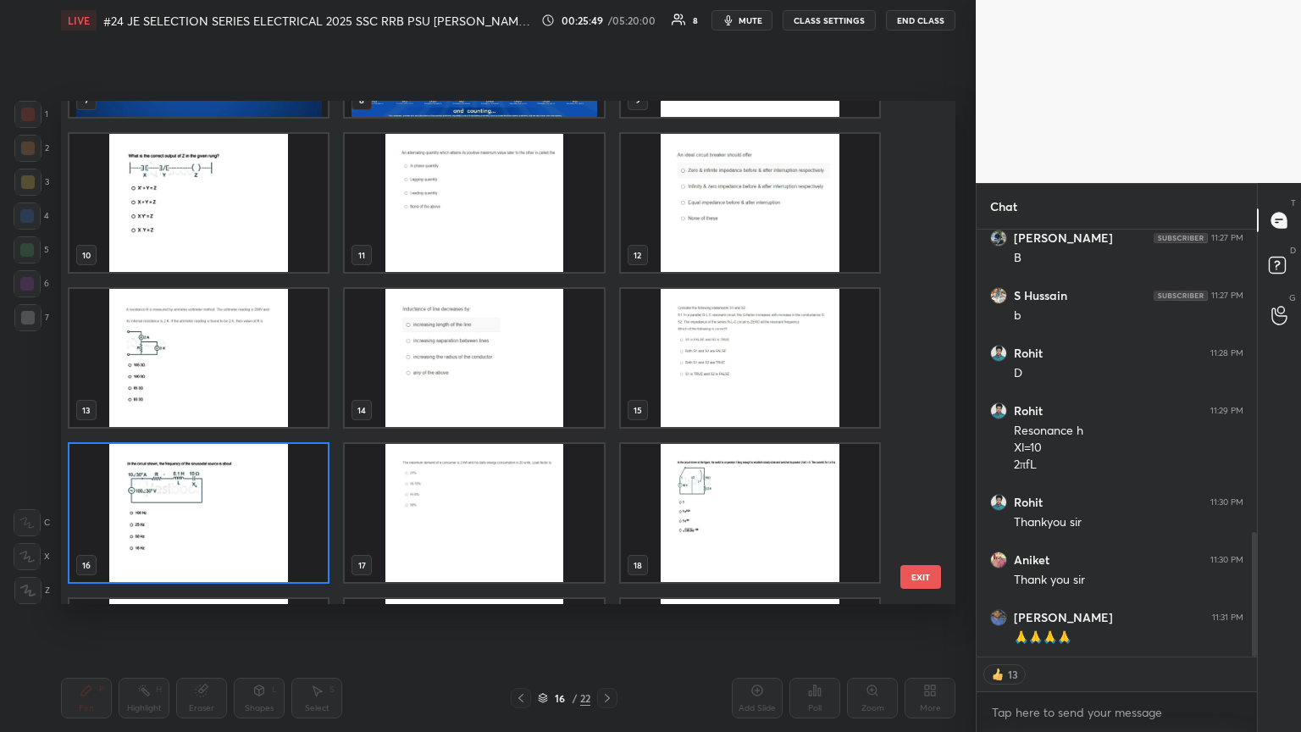
click at [607, 357] on div "7 8 9 10 11 12 13 14 15 16 17 18 19 20 21 22" at bounding box center [493, 352] width 865 height 503
drag, startPoint x: 916, startPoint y: 366, endPoint x: 927, endPoint y: 152, distance: 213.7
click at [607, 130] on div "7 8 9 10 11 12 13 14 15 16 17 18 19 20 21 22 EXIT" at bounding box center [508, 352] width 894 height 503
click at [607, 281] on div "7 8 9 10 11 12 13 14 15 16 17 18 19 20 21 22" at bounding box center [493, 352] width 865 height 503
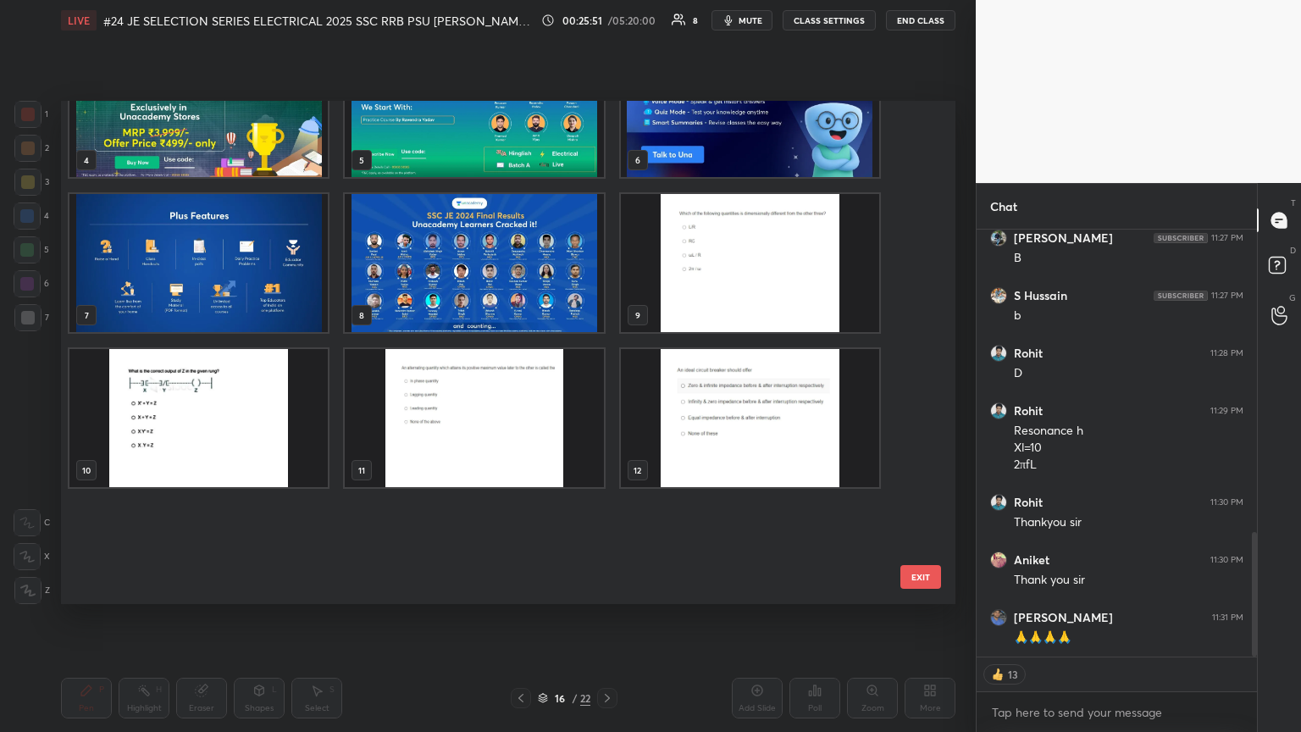
scroll to position [0, 0]
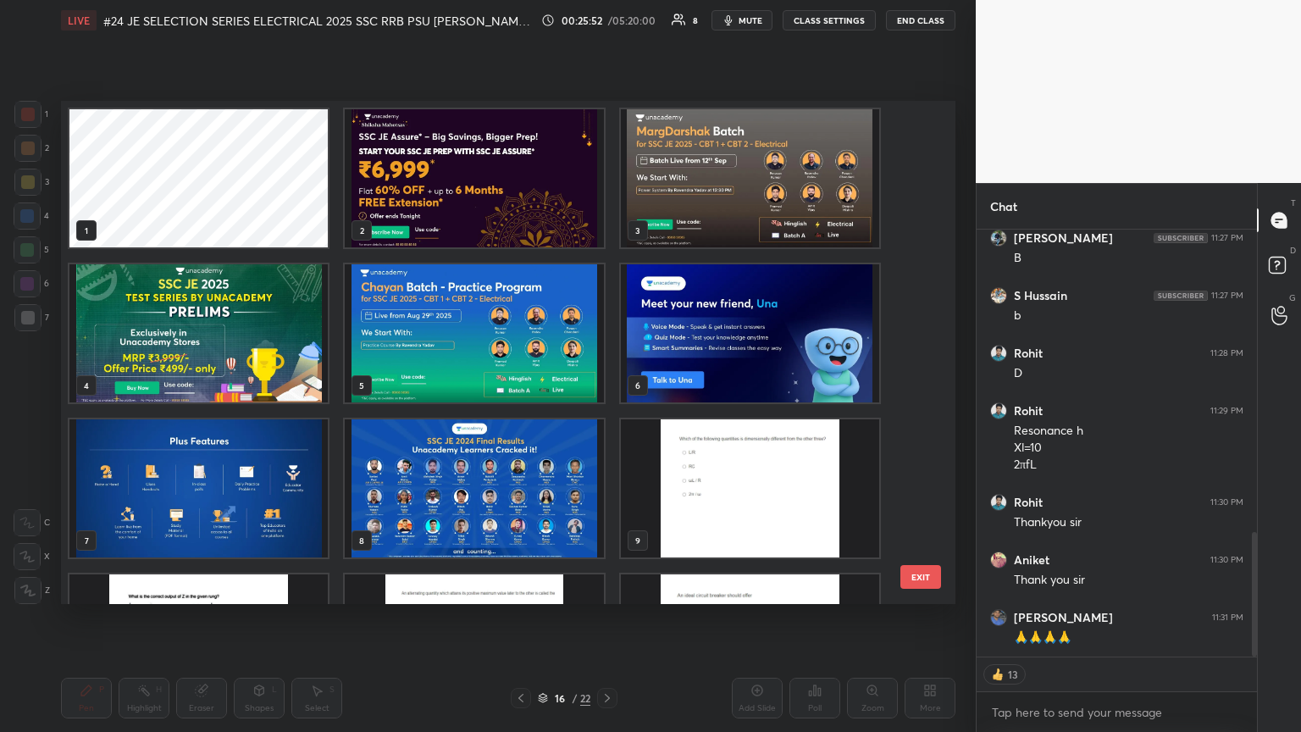
click at [518, 193] on img "grid" at bounding box center [474, 178] width 258 height 138
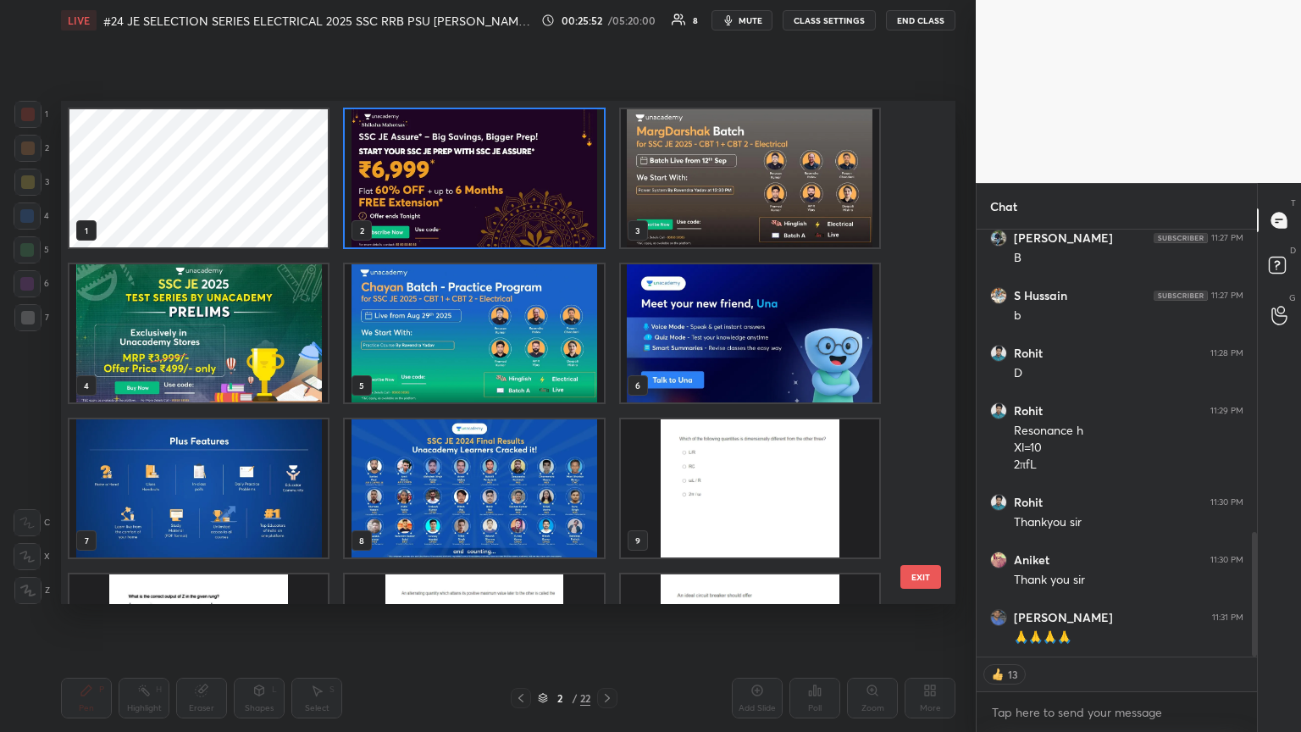
click at [522, 193] on img "grid" at bounding box center [474, 178] width 258 height 138
click at [526, 193] on img "grid" at bounding box center [474, 178] width 258 height 138
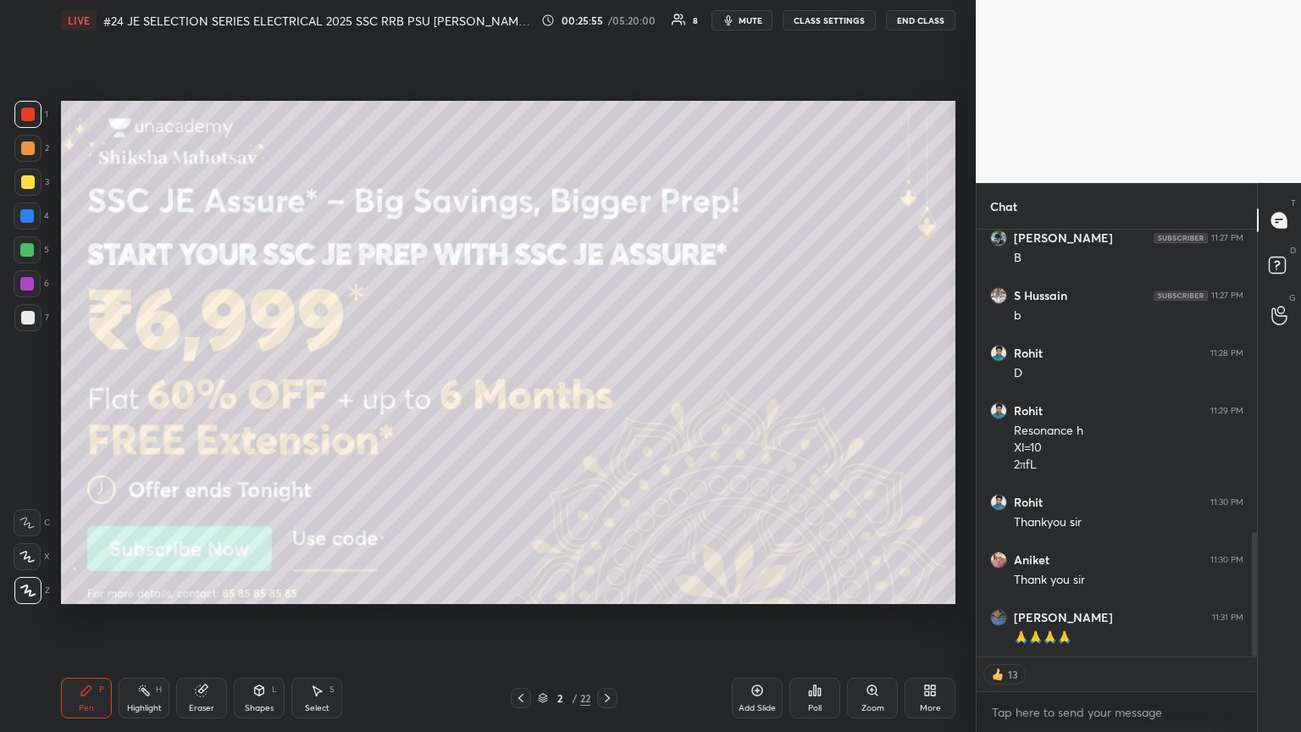
click at [607, 397] on icon at bounding box center [607, 698] width 14 height 14
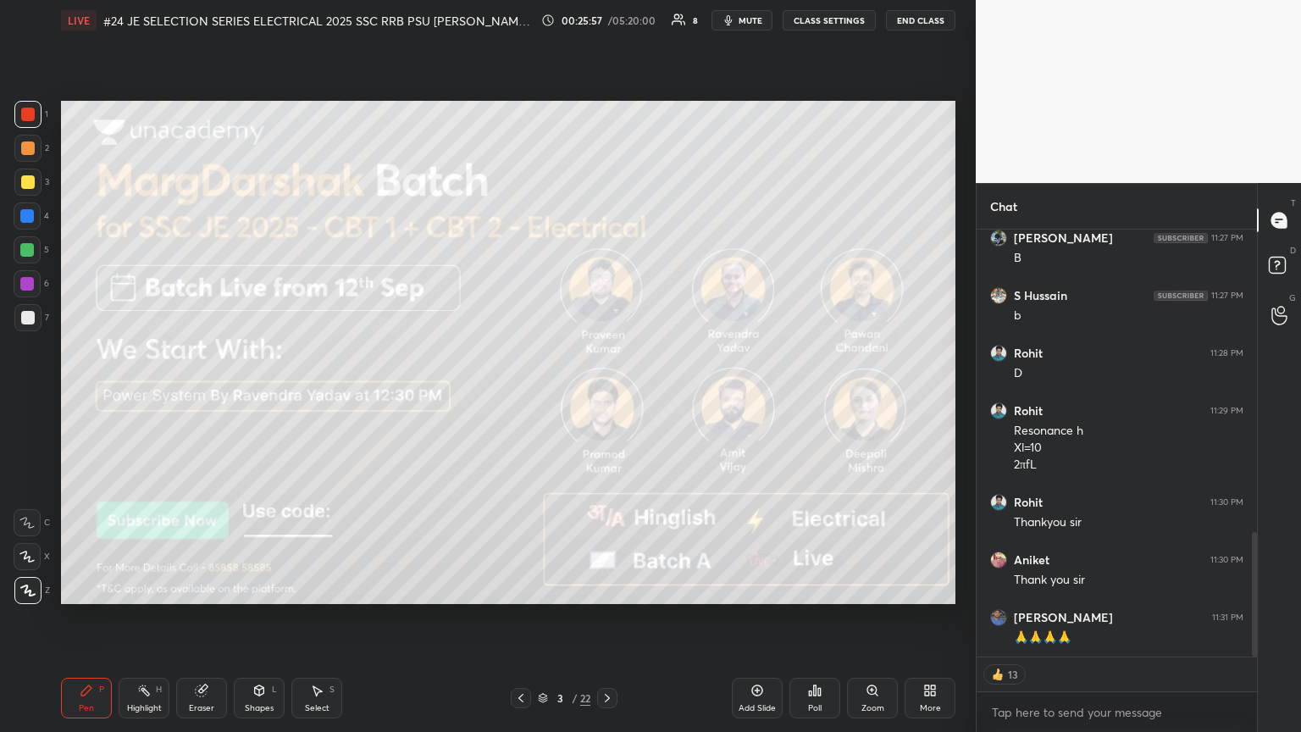
drag, startPoint x: 611, startPoint y: 696, endPoint x: 603, endPoint y: 701, distance: 9.2
click at [607, 397] on icon at bounding box center [607, 698] width 14 height 14
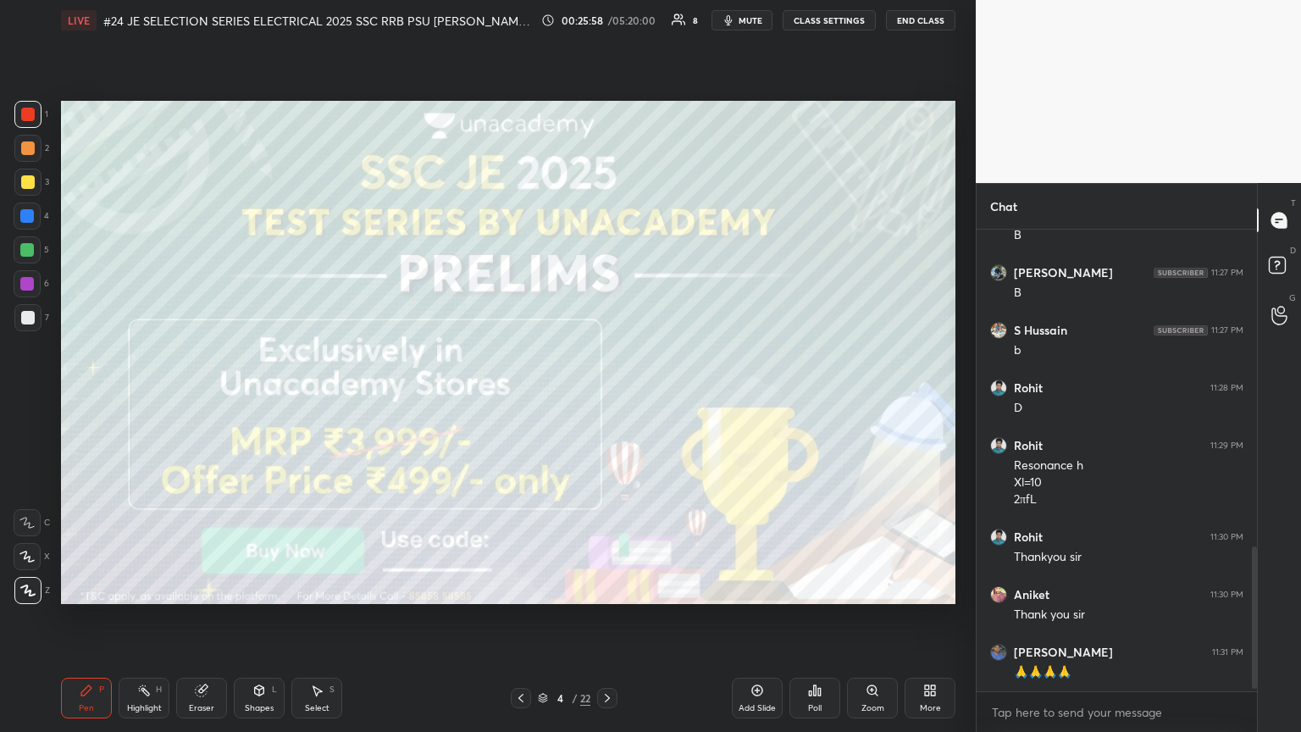
scroll to position [1005, 0]
click at [606, 397] on icon at bounding box center [607, 698] width 14 height 14
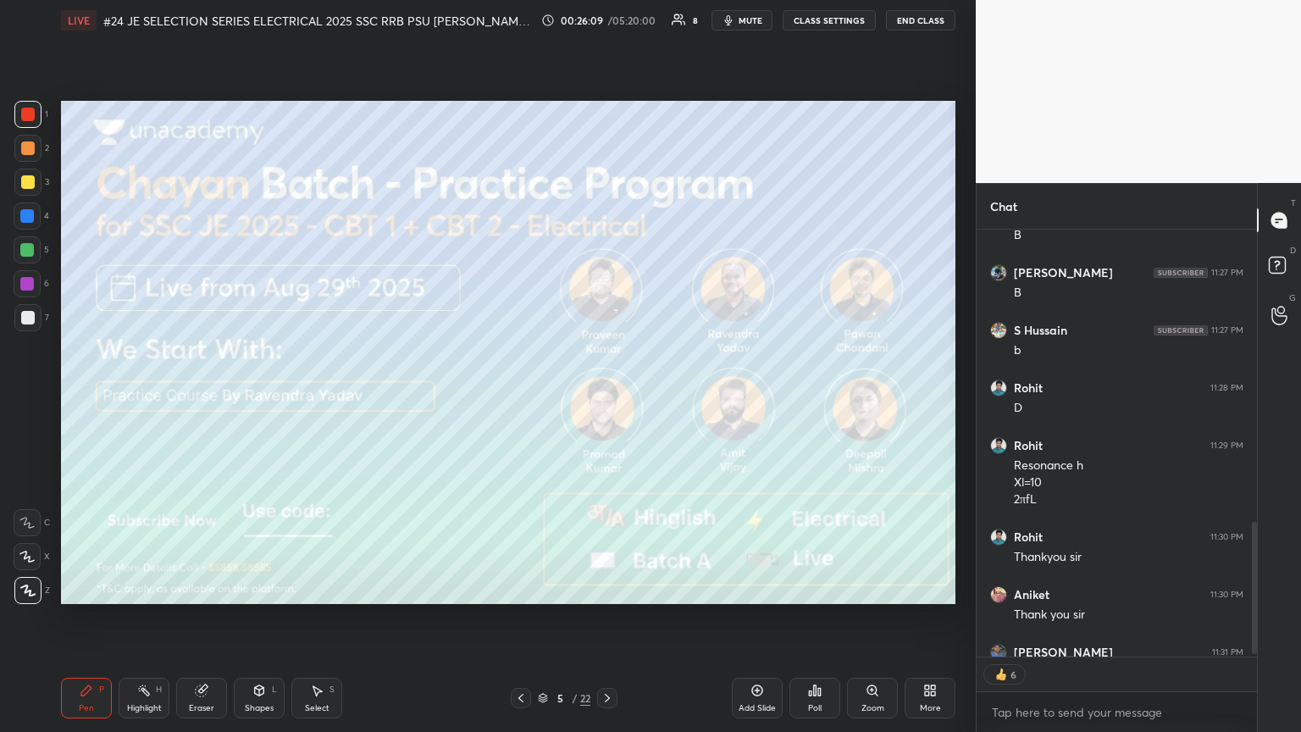
click at [607, 24] on span "mute" at bounding box center [751, 20] width 24 height 12
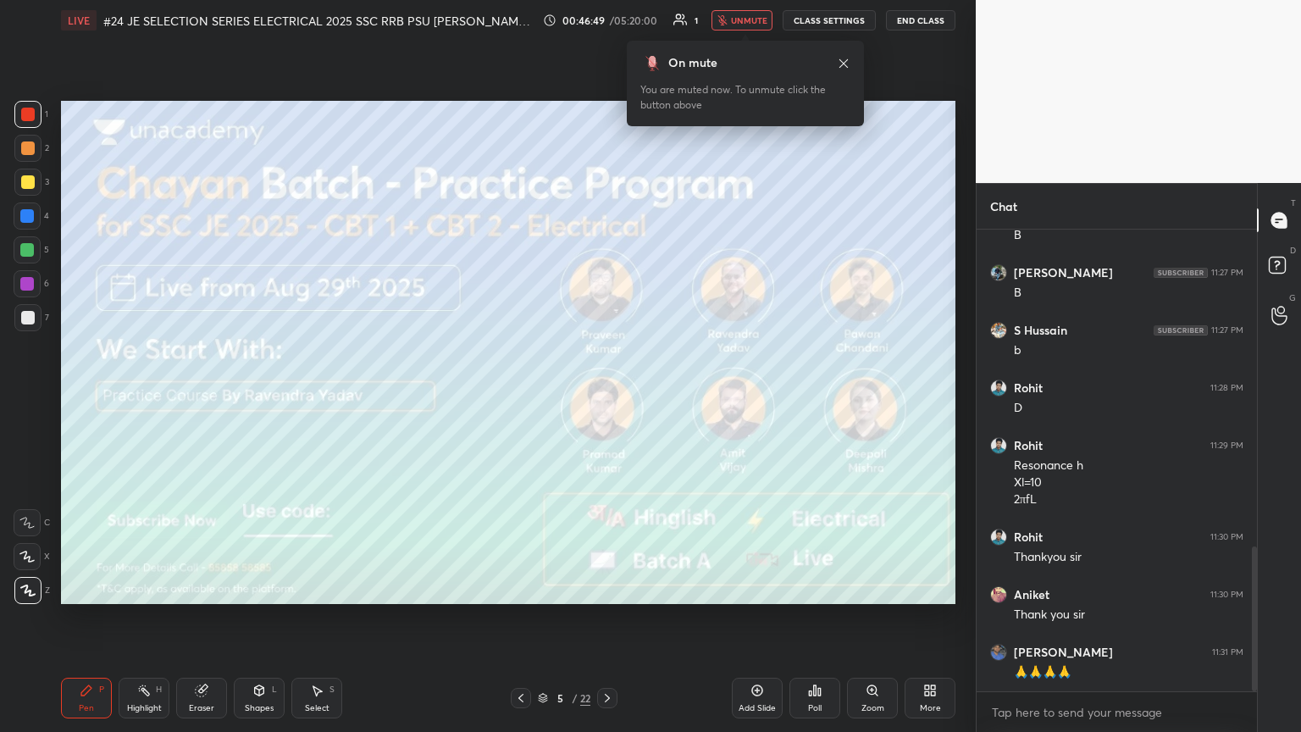
click at [203, 397] on div "Eraser" at bounding box center [201, 698] width 51 height 41
click at [87, 397] on icon at bounding box center [86, 690] width 10 height 10
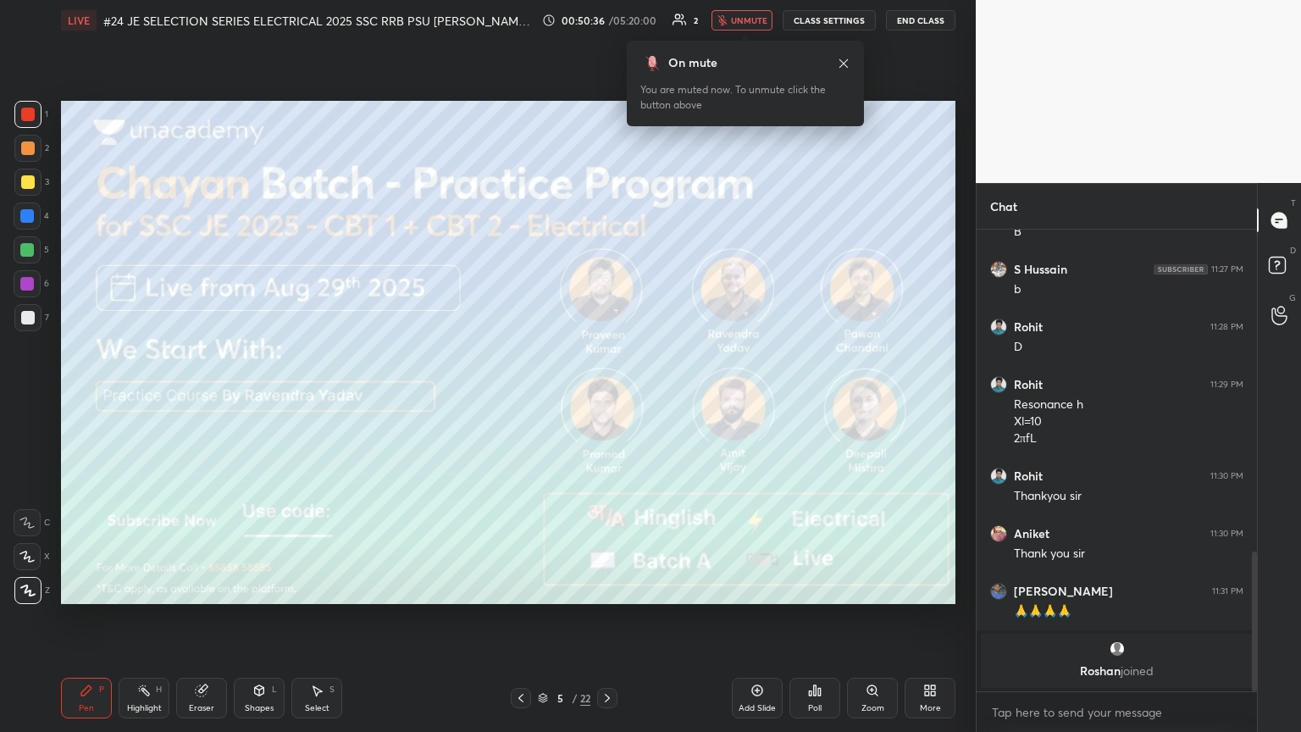
click at [198, 397] on div "Eraser" at bounding box center [201, 698] width 51 height 41
click at [91, 397] on icon at bounding box center [87, 690] width 14 height 14
click at [143, 397] on div "Highlight H" at bounding box center [144, 698] width 51 height 41
click at [91, 397] on icon at bounding box center [87, 690] width 14 height 14
click at [100, 397] on div "P" at bounding box center [101, 689] width 5 height 8
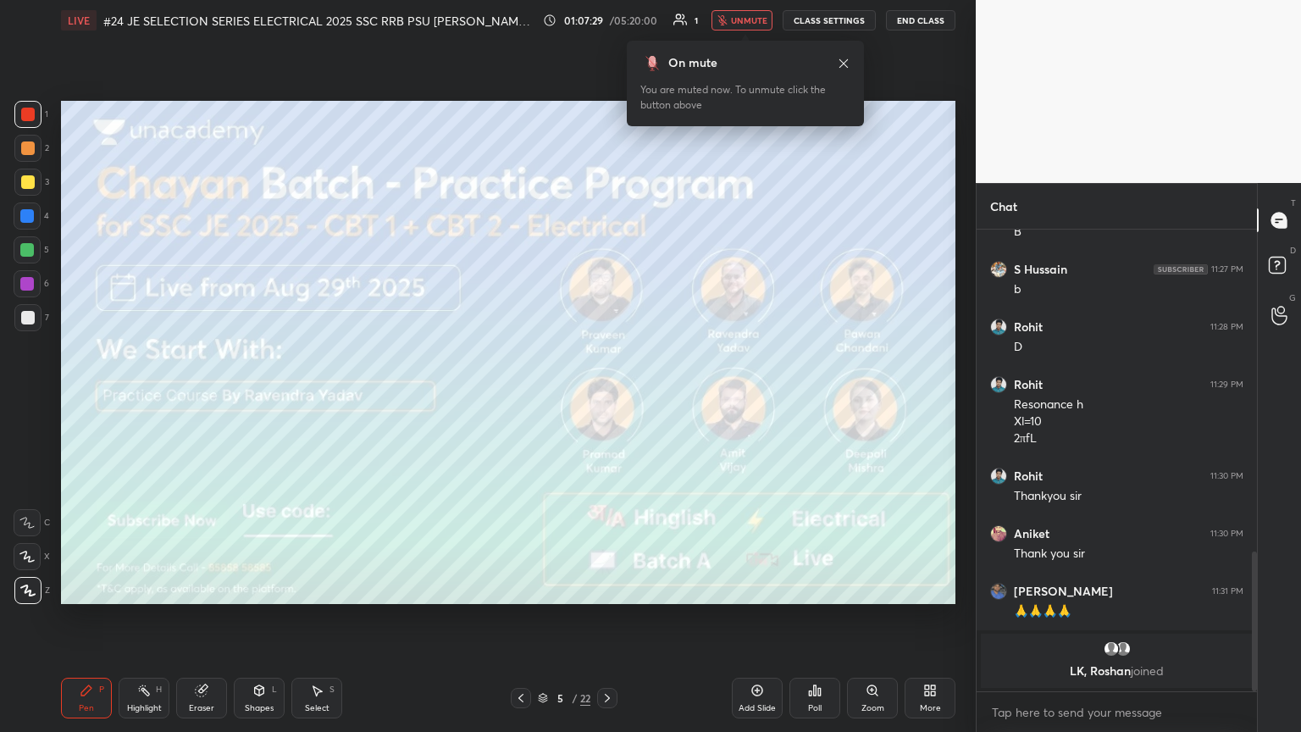
click at [140, 397] on icon at bounding box center [144, 690] width 14 height 14
click at [96, 397] on div "Pen P" at bounding box center [86, 698] width 51 height 41
click at [201, 397] on icon at bounding box center [201, 690] width 11 height 11
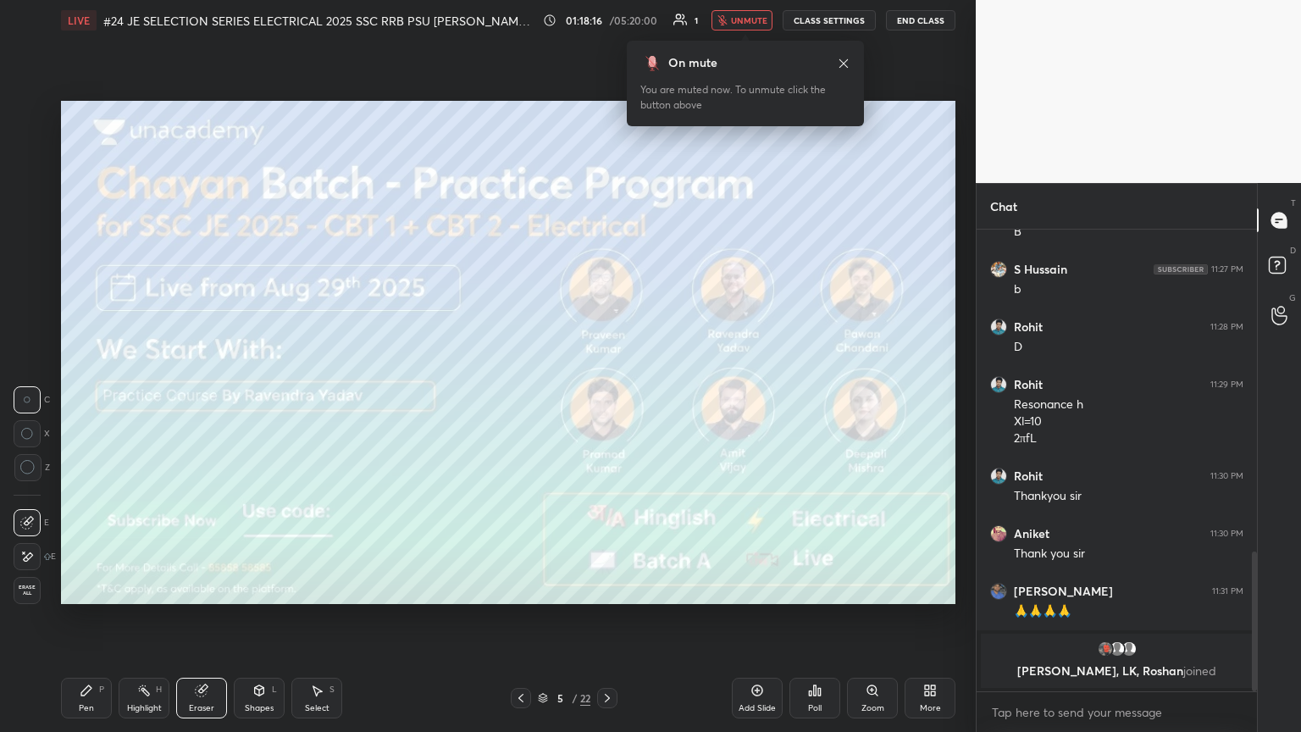
click at [607, 24] on icon "button" at bounding box center [721, 20] width 9 height 10
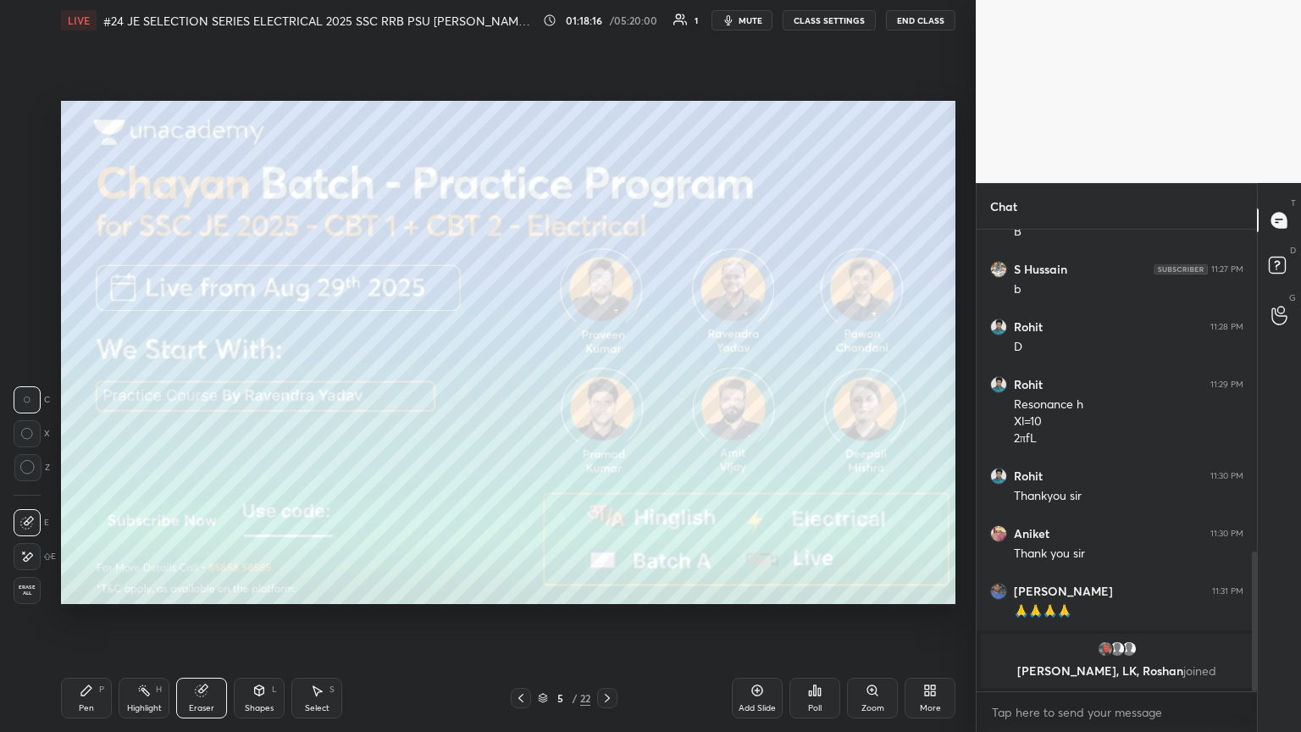
click at [607, 24] on icon "button" at bounding box center [729, 21] width 14 height 14
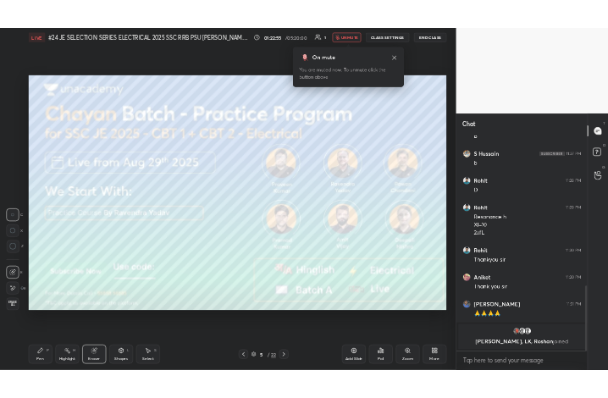
scroll to position [1080, 0]
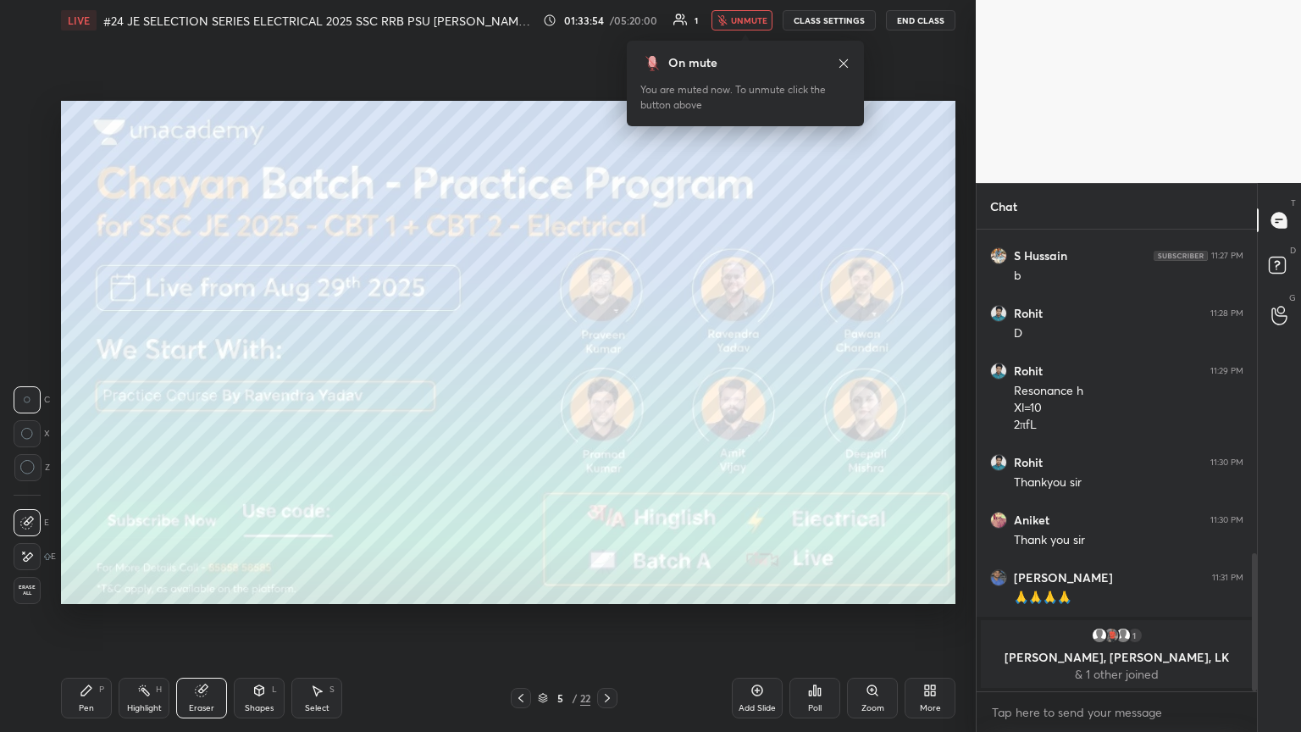
click at [24, 397] on span "Erase all" at bounding box center [26, 590] width 25 height 12
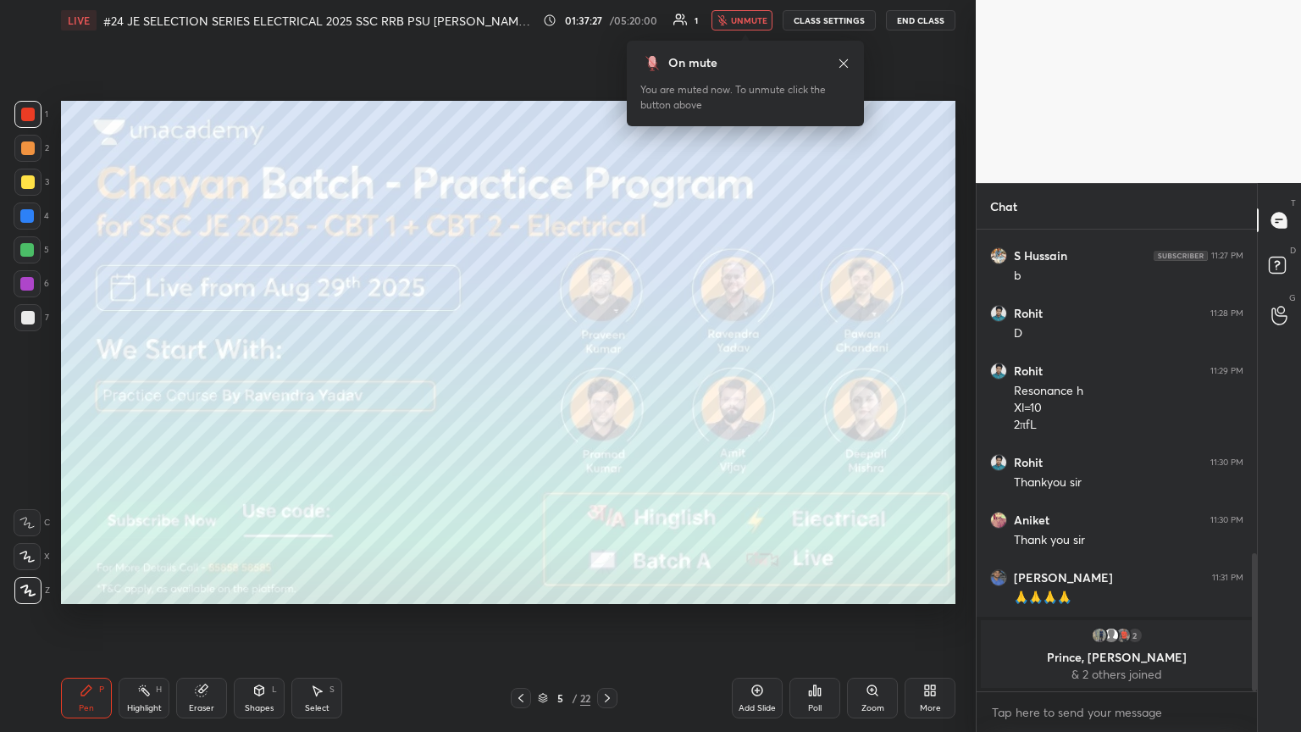
click at [520, 397] on div at bounding box center [521, 698] width 20 height 20
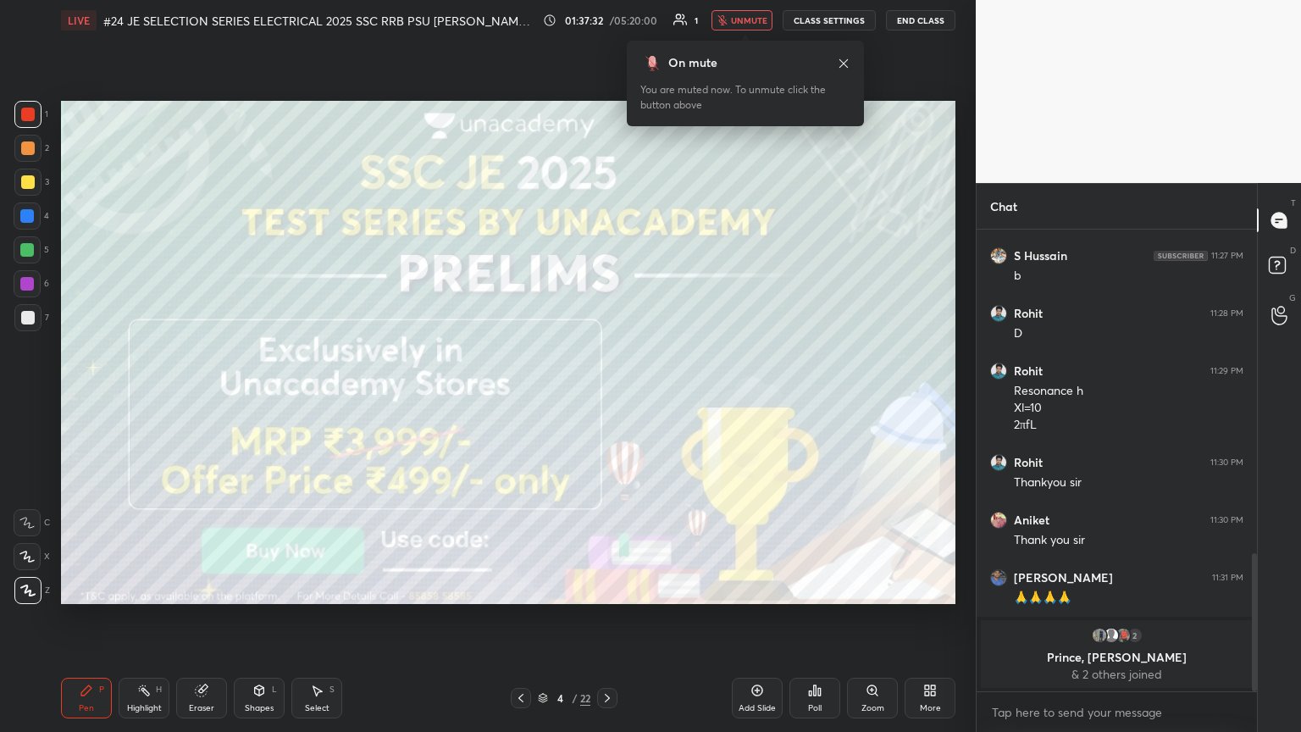
click at [520, 397] on div at bounding box center [521, 698] width 20 height 20
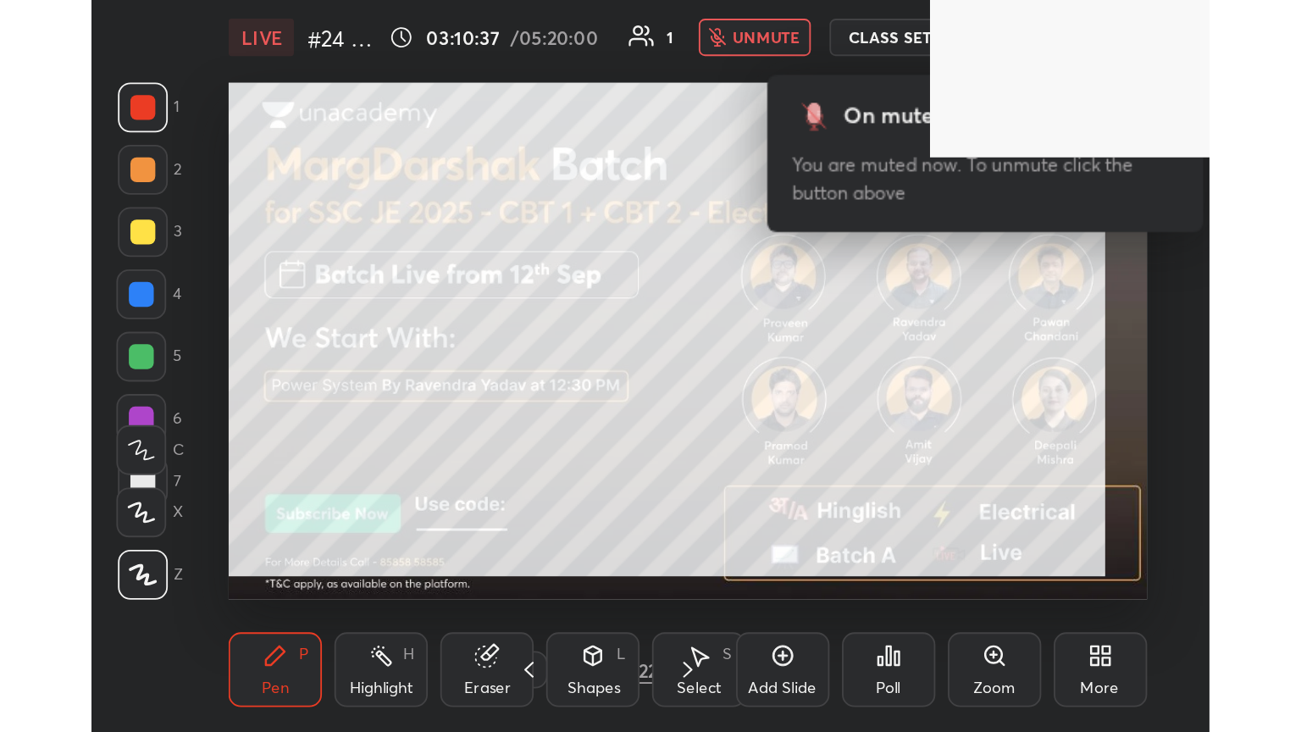
scroll to position [290, 539]
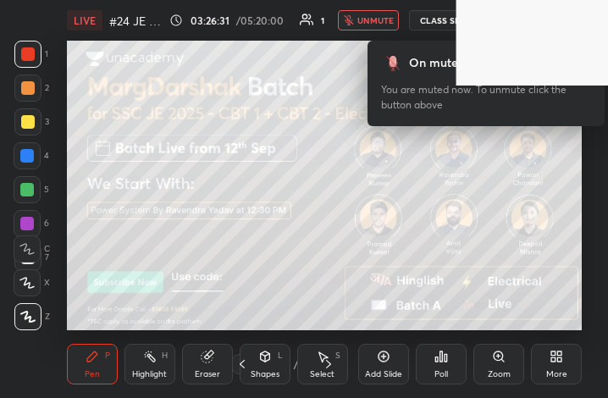
click at [555, 370] on div "More" at bounding box center [556, 374] width 21 height 8
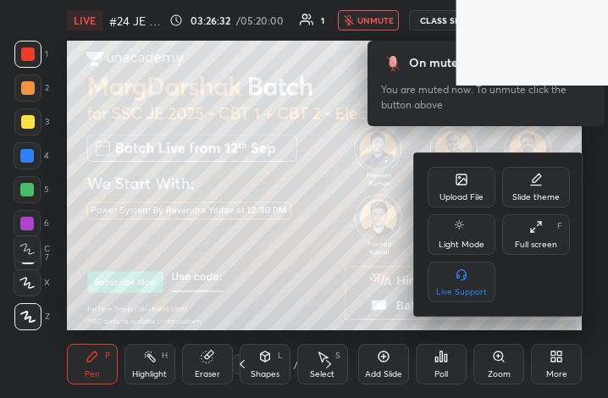
click at [533, 245] on div "Full screen" at bounding box center [536, 245] width 42 height 8
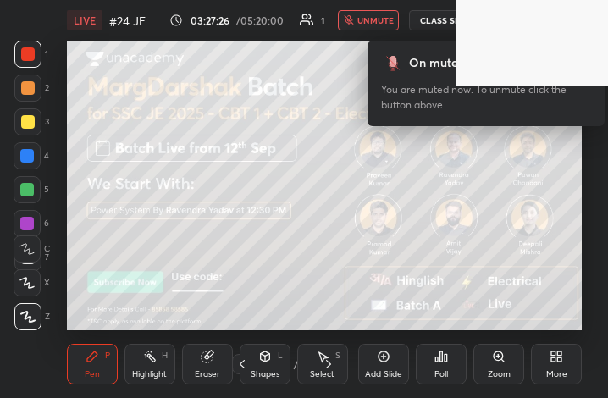
click at [551, 361] on icon at bounding box center [557, 357] width 14 height 14
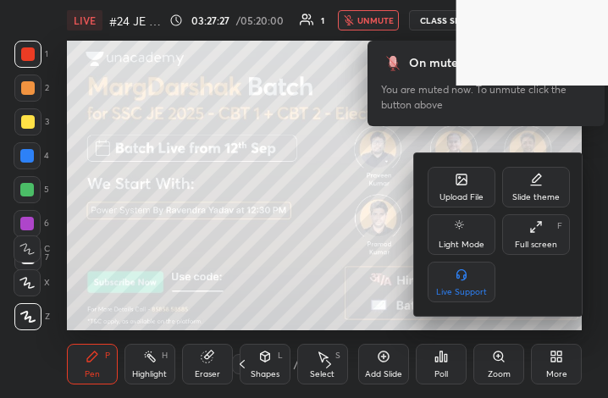
click at [532, 227] on icon at bounding box center [536, 227] width 14 height 14
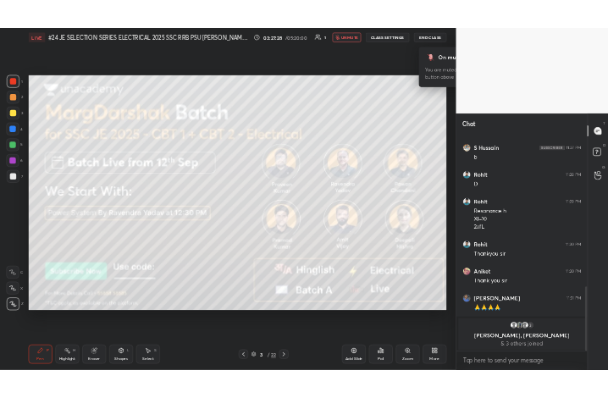
scroll to position [84070, 83786]
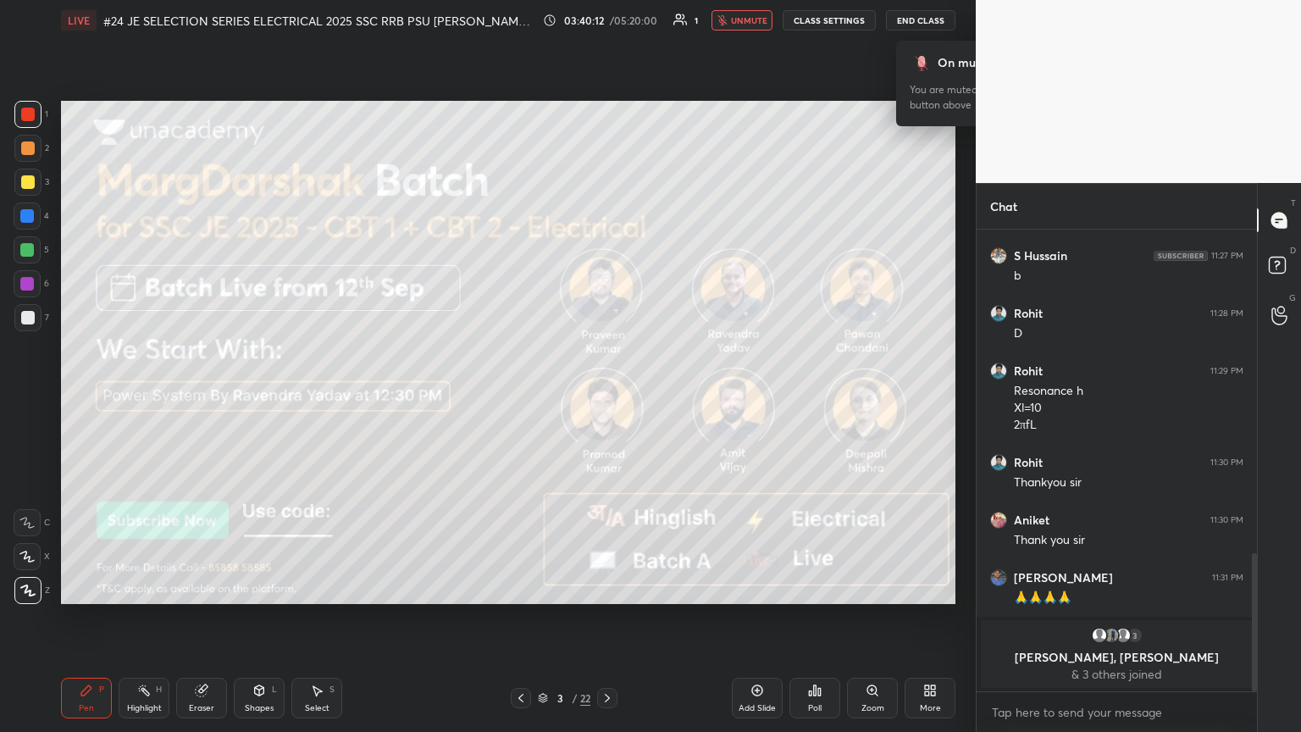
click at [607, 64] on div "Setting up your live class Poll for secs No correct answer Start poll" at bounding box center [508, 352] width 908 height 623
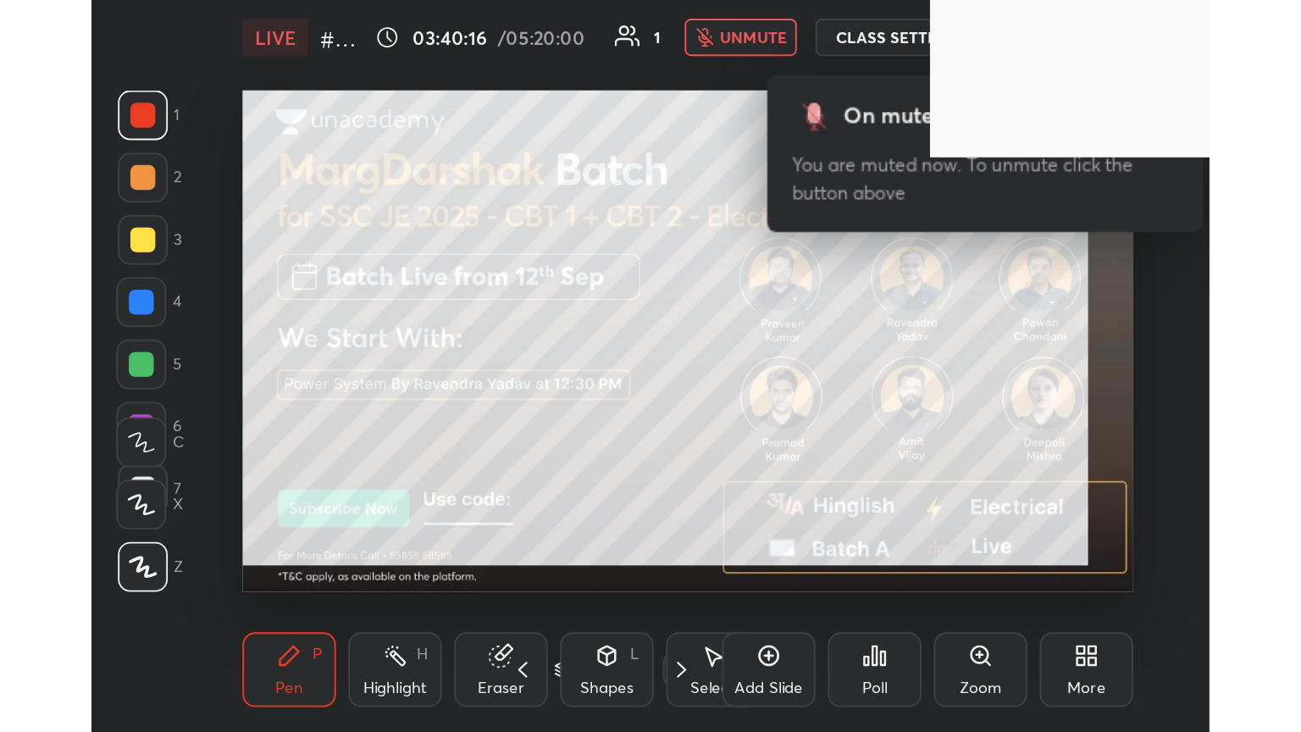
scroll to position [290, 539]
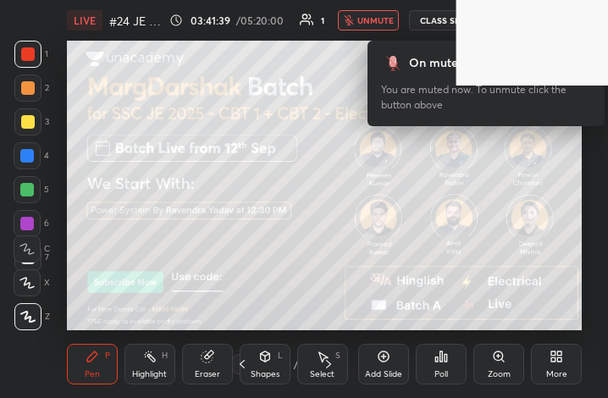
click at [551, 364] on div "More" at bounding box center [556, 364] width 51 height 41
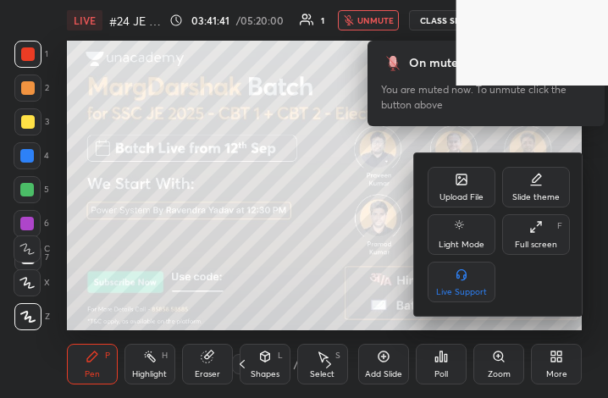
click at [532, 236] on div "Full screen F" at bounding box center [536, 234] width 68 height 41
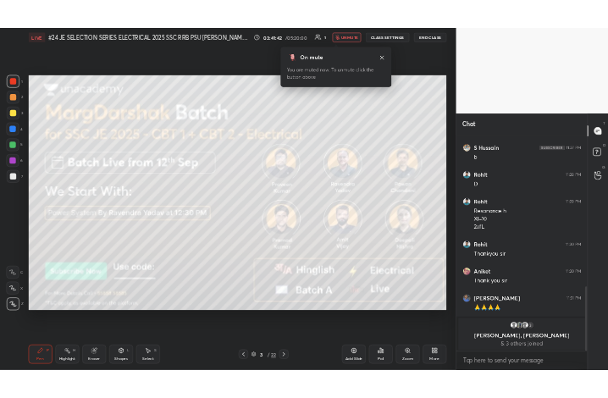
scroll to position [84070, 83786]
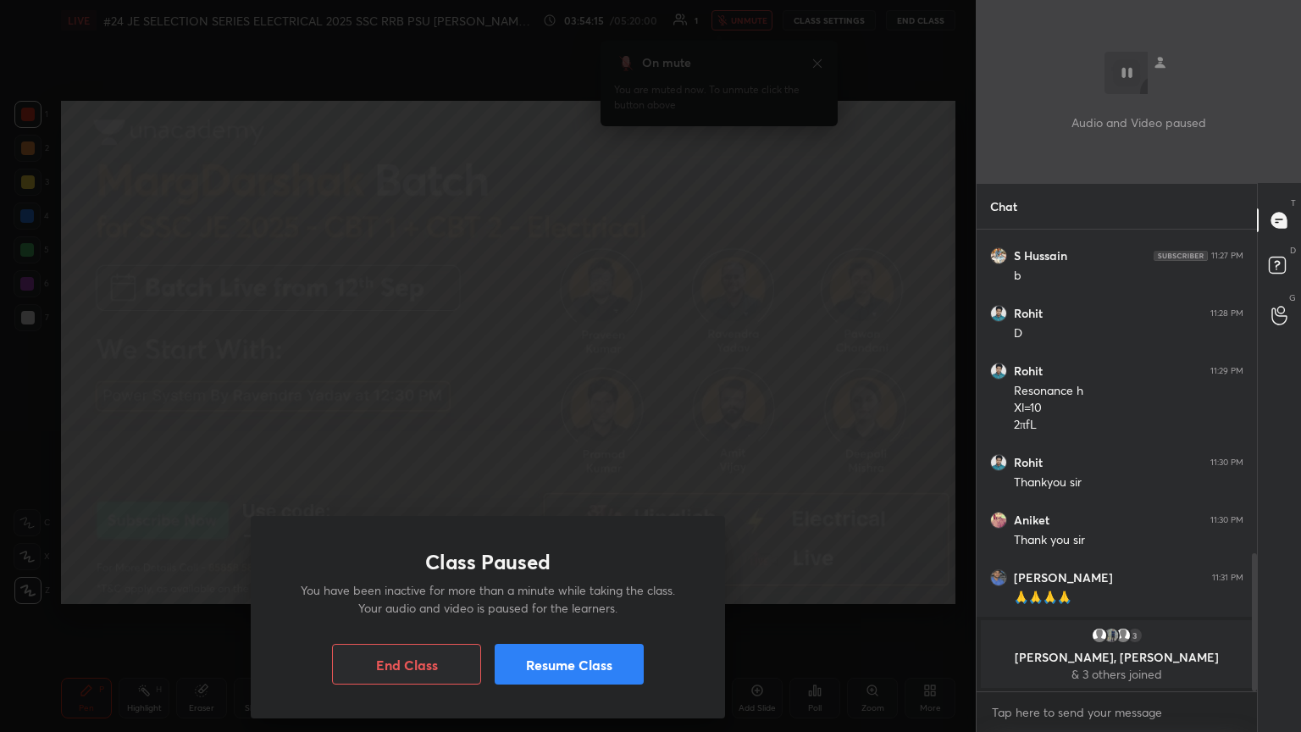
click at [600, 339] on div "Class Paused You have been inactive for more than a minute while taking the cla…" at bounding box center [488, 366] width 976 height 732
click at [582, 397] on button "Resume Class" at bounding box center [569, 664] width 149 height 41
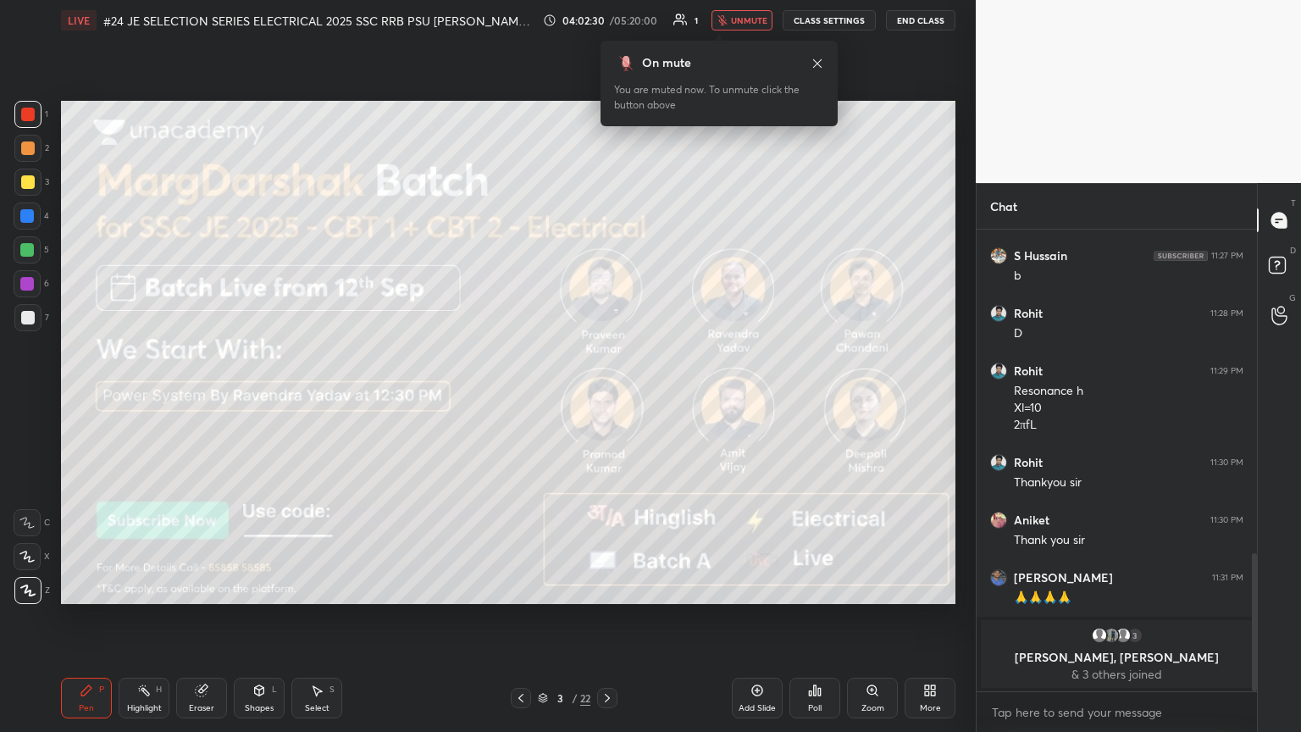
click at [519, 397] on icon at bounding box center [521, 698] width 14 height 14
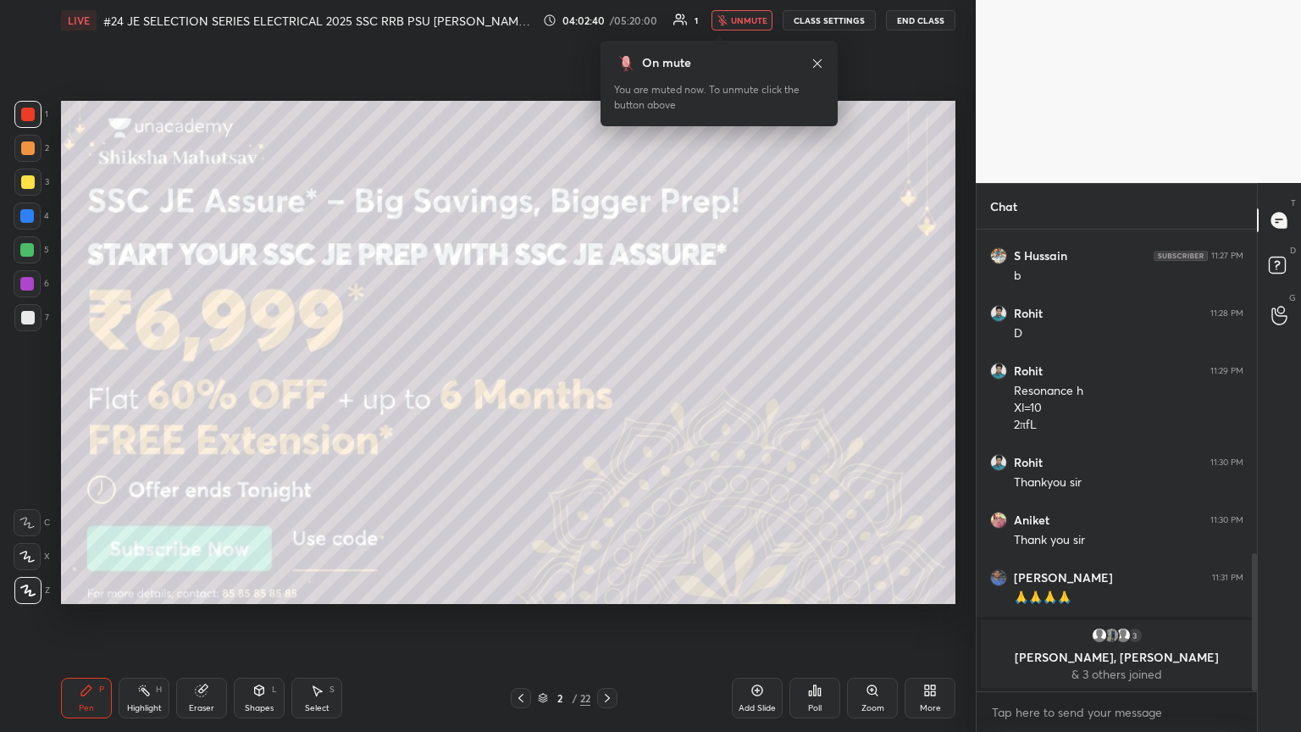
click at [607, 397] on icon at bounding box center [607, 698] width 14 height 14
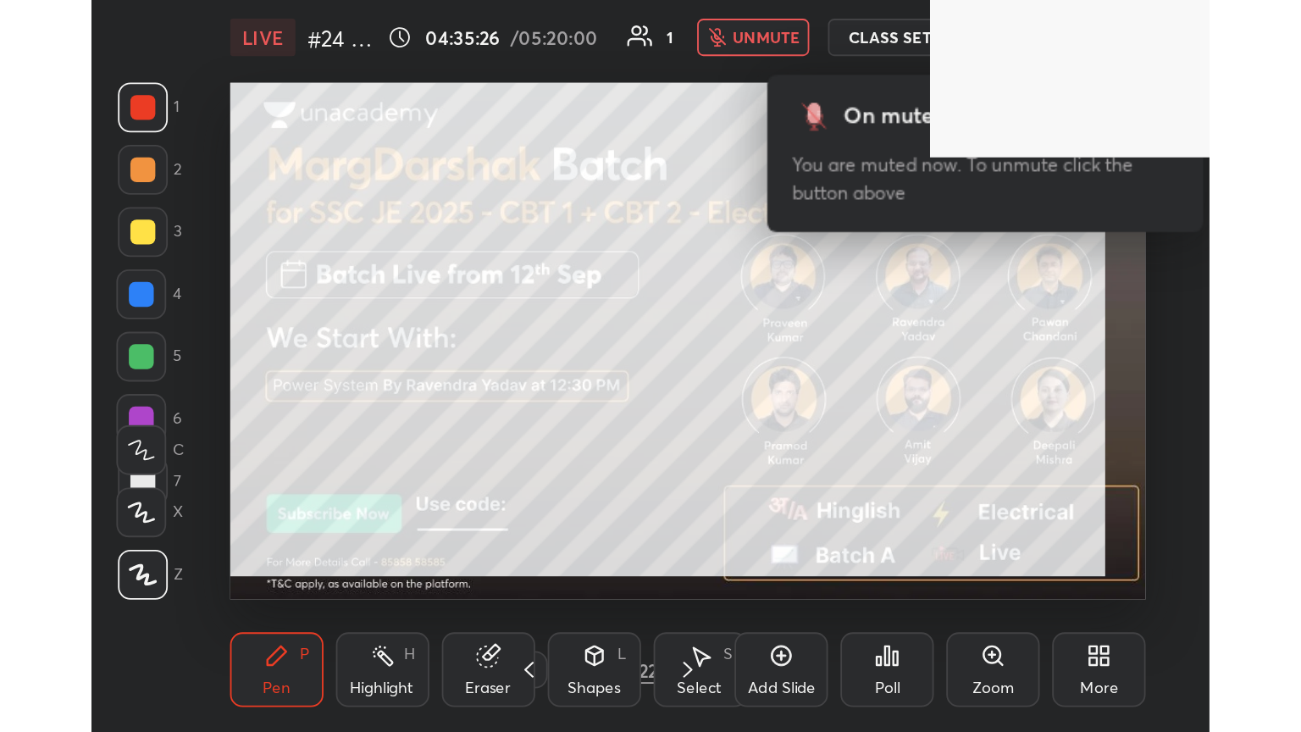
scroll to position [290, 539]
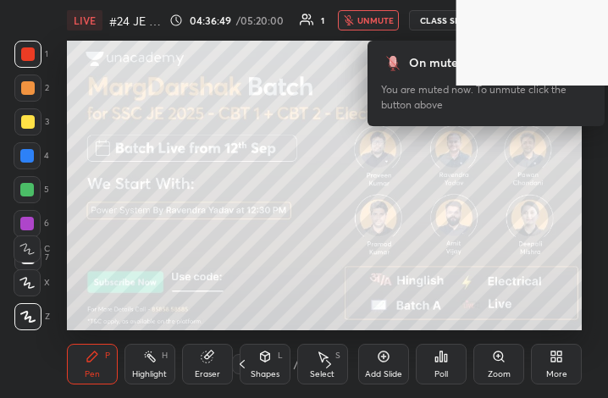
click at [553, 357] on icon at bounding box center [553, 359] width 4 height 4
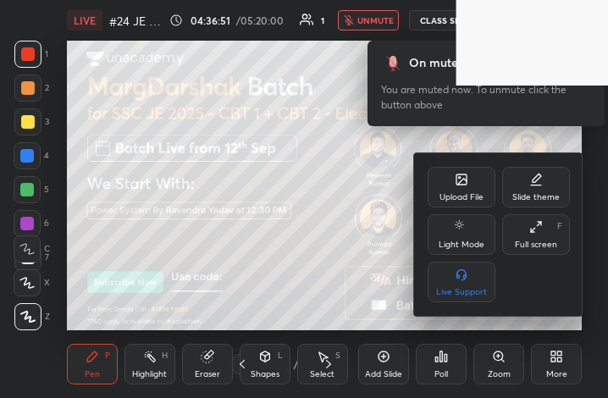
click at [541, 242] on div "Full screen" at bounding box center [536, 245] width 42 height 8
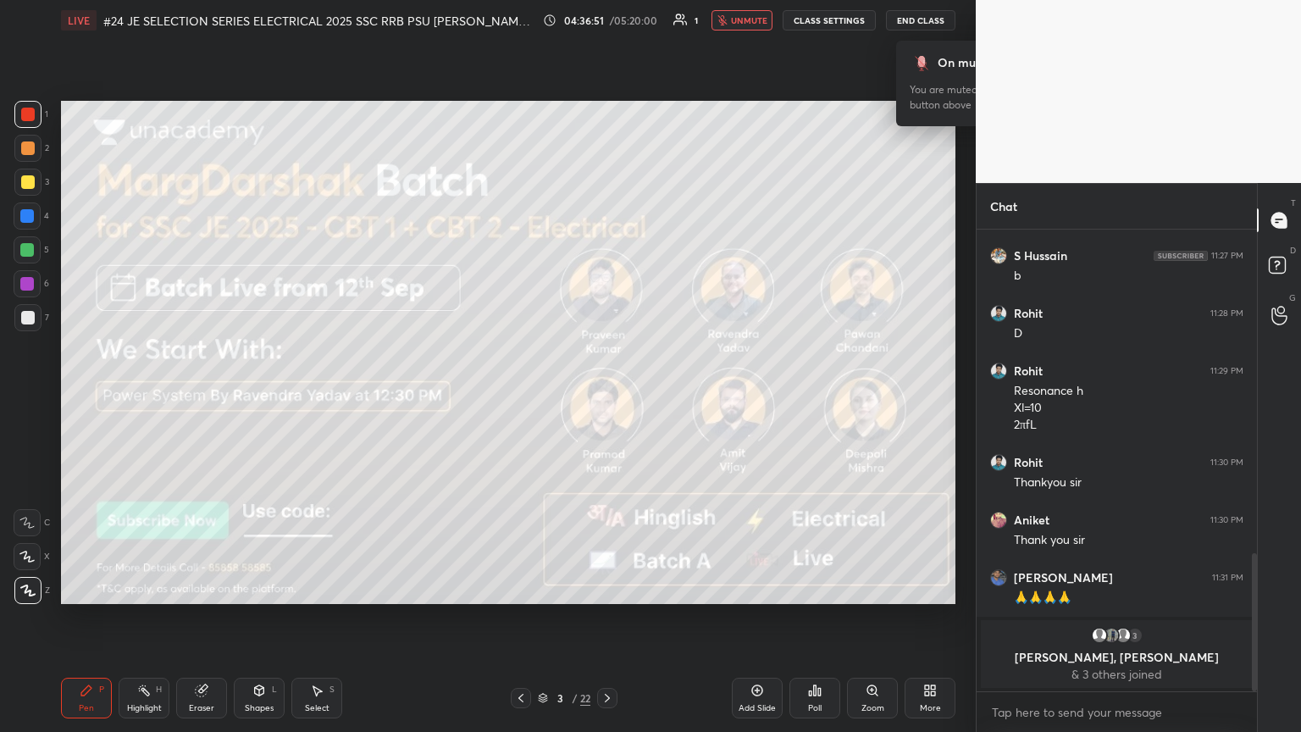
scroll to position [84070, 83786]
click at [607, 19] on span "unmute" at bounding box center [749, 20] width 36 height 12
click at [607, 19] on button "mute" at bounding box center [741, 20] width 61 height 20
click at [607, 19] on span "unmute" at bounding box center [749, 20] width 36 height 12
click at [25, 184] on div at bounding box center [28, 182] width 14 height 14
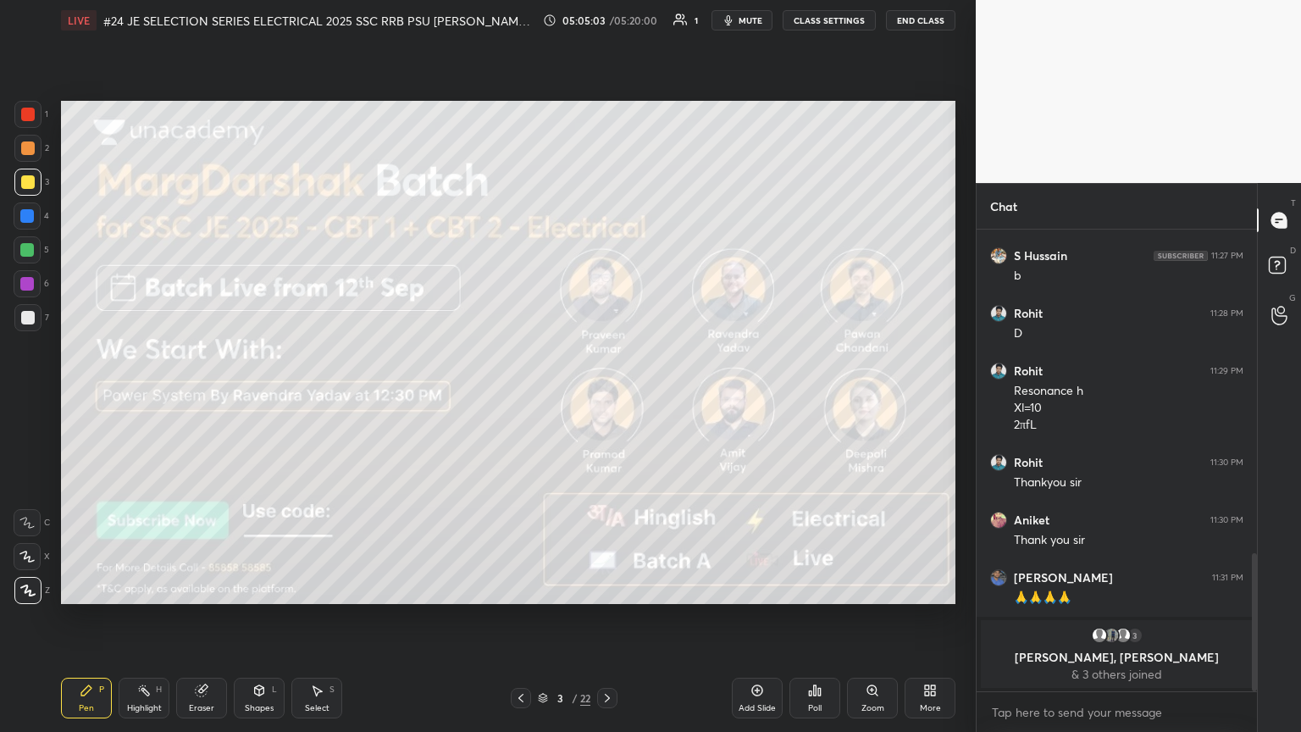
click at [607, 20] on button "End Class" at bounding box center [920, 20] width 69 height 20
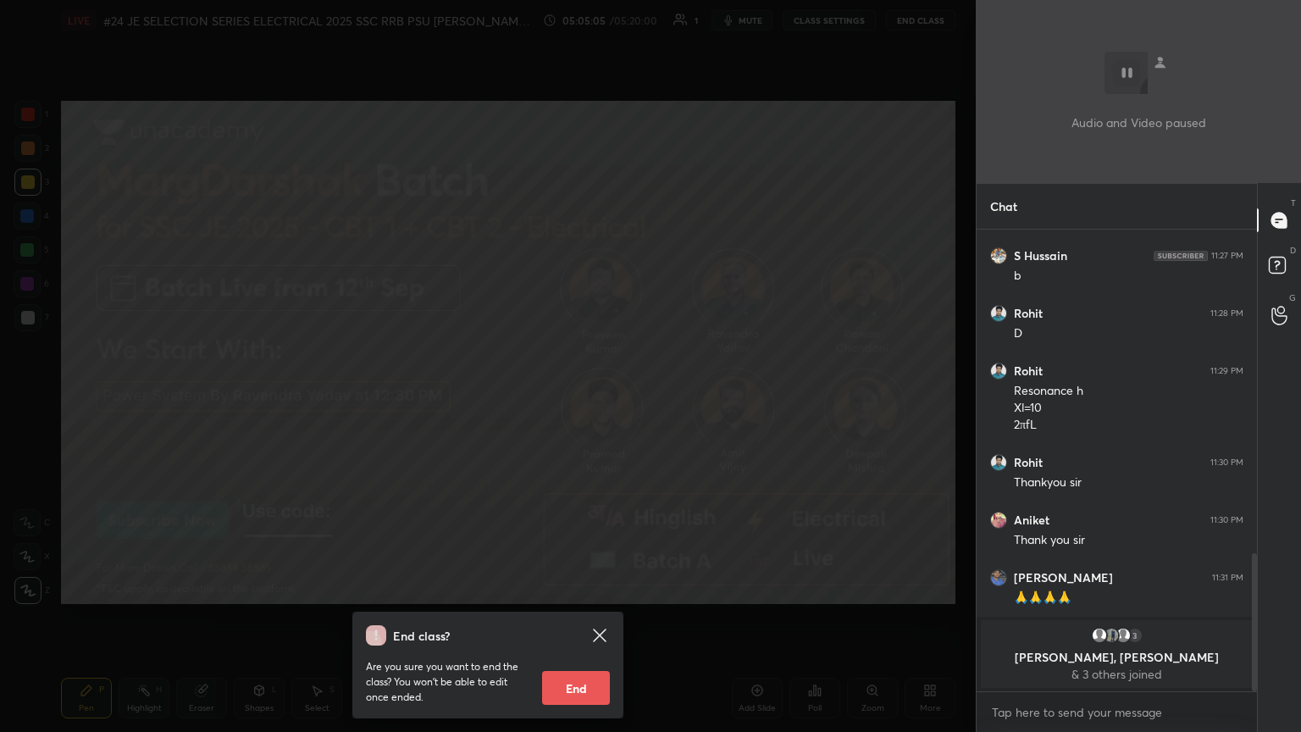
click at [575, 397] on button "End" at bounding box center [576, 688] width 68 height 34
type textarea "x"
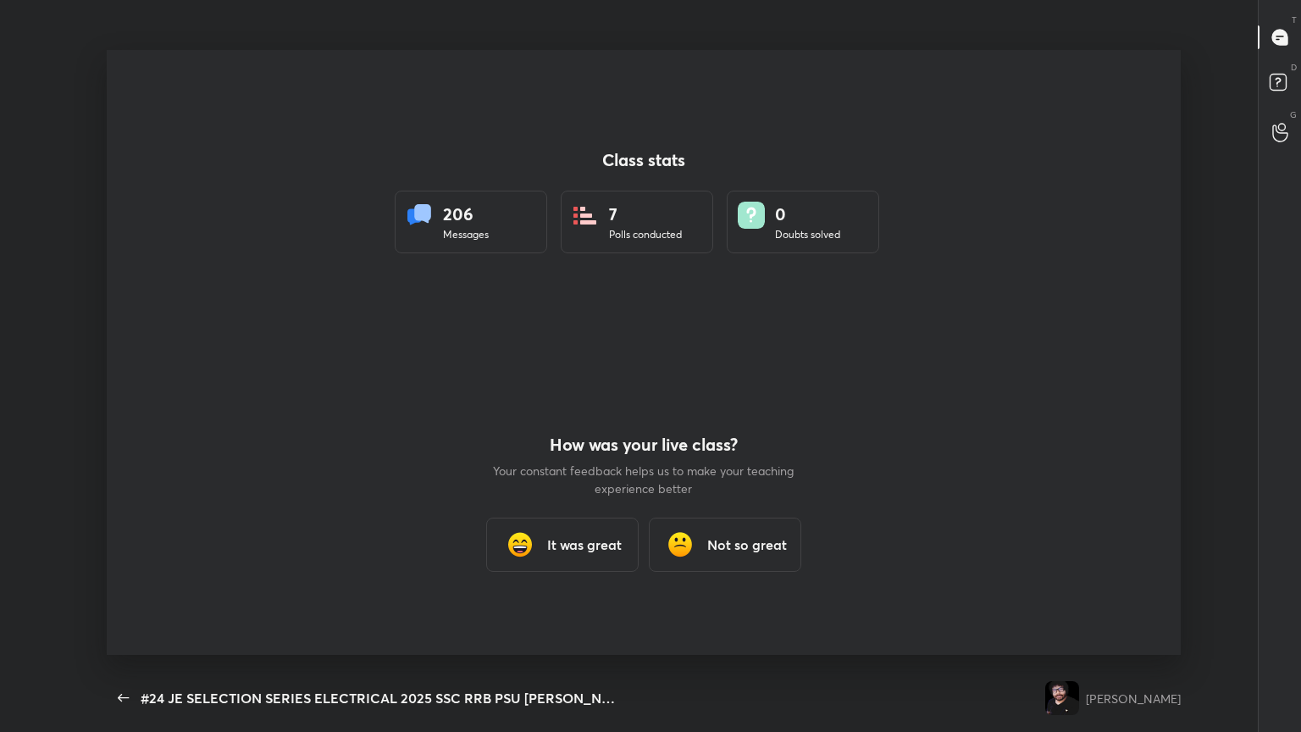
scroll to position [0, 0]
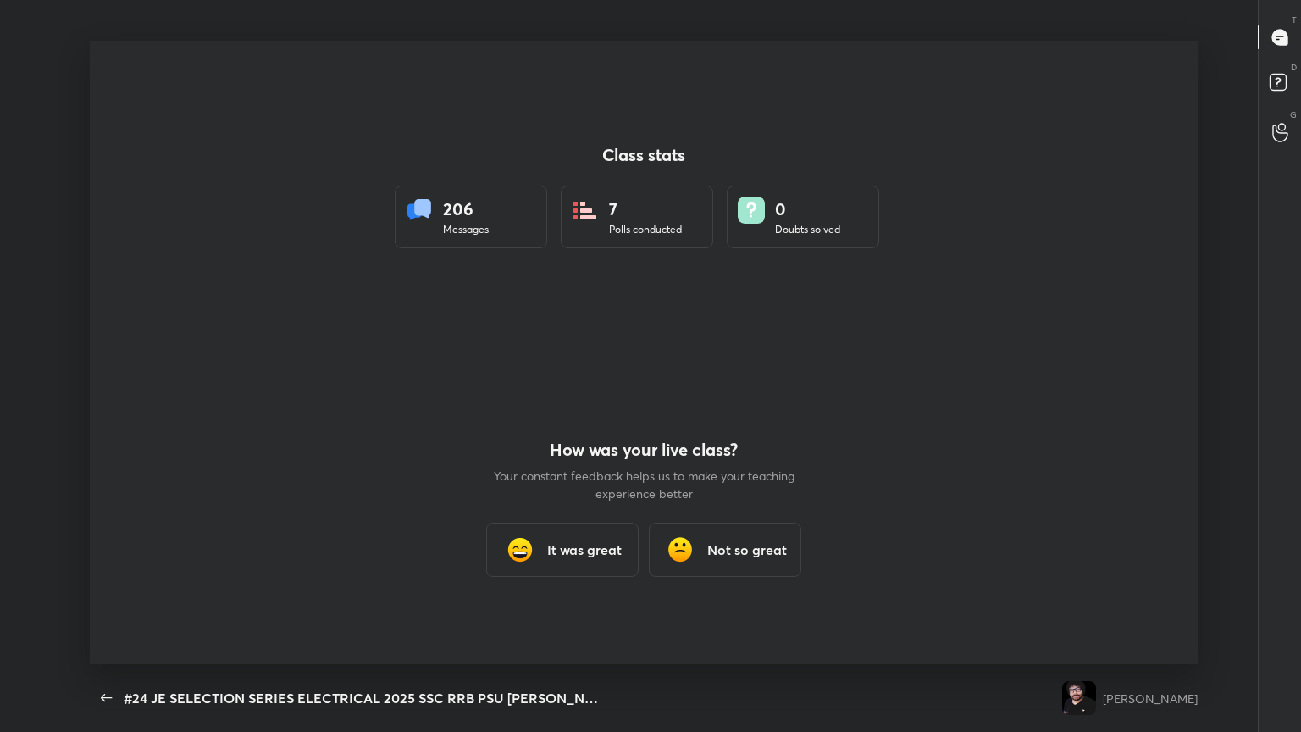
click at [586, 397] on h3 "It was great" at bounding box center [584, 549] width 75 height 20
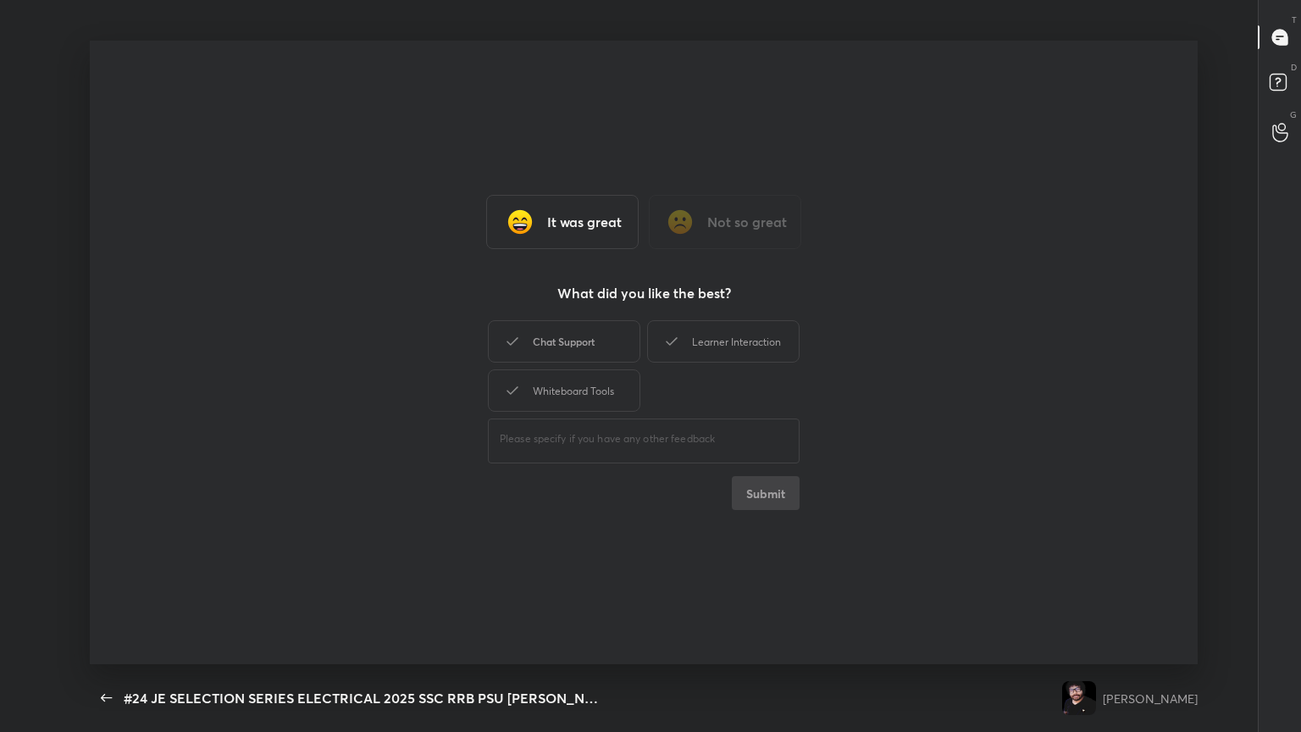
click at [587, 358] on div "Chat Support" at bounding box center [564, 341] width 152 height 42
click at [593, 393] on div "Whiteboard Tools" at bounding box center [564, 390] width 152 height 42
click at [607, 336] on div "Learner Interaction" at bounding box center [723, 341] width 152 height 42
click at [607, 397] on button "Submit" at bounding box center [766, 493] width 68 height 34
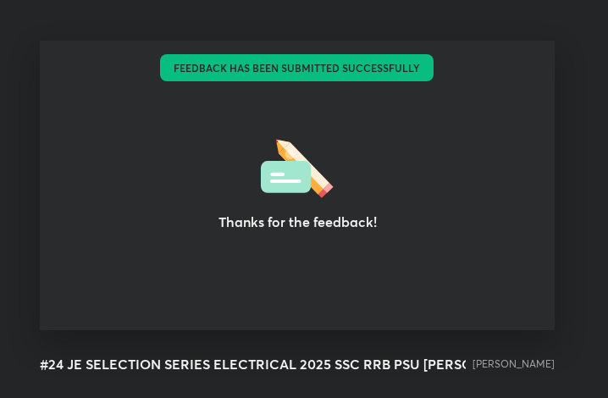
scroll to position [84403, 84098]
